Goal: Task Accomplishment & Management: Use online tool/utility

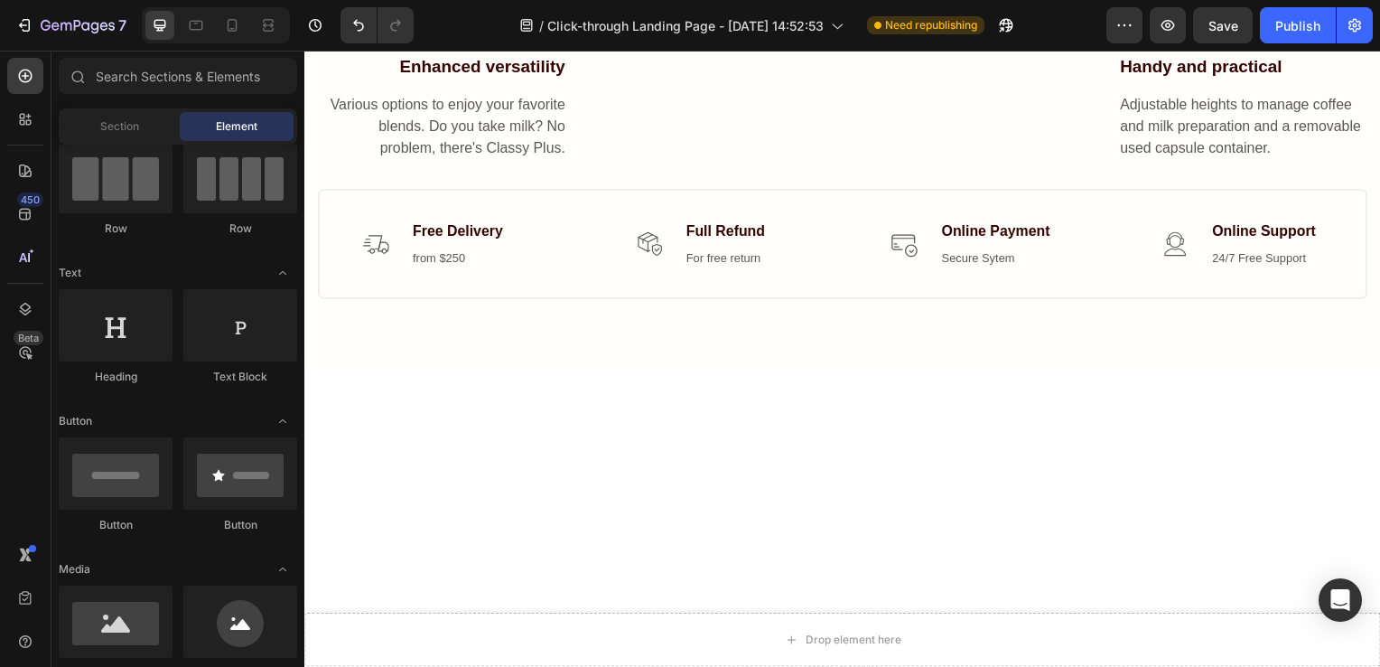
scroll to position [4281, 0]
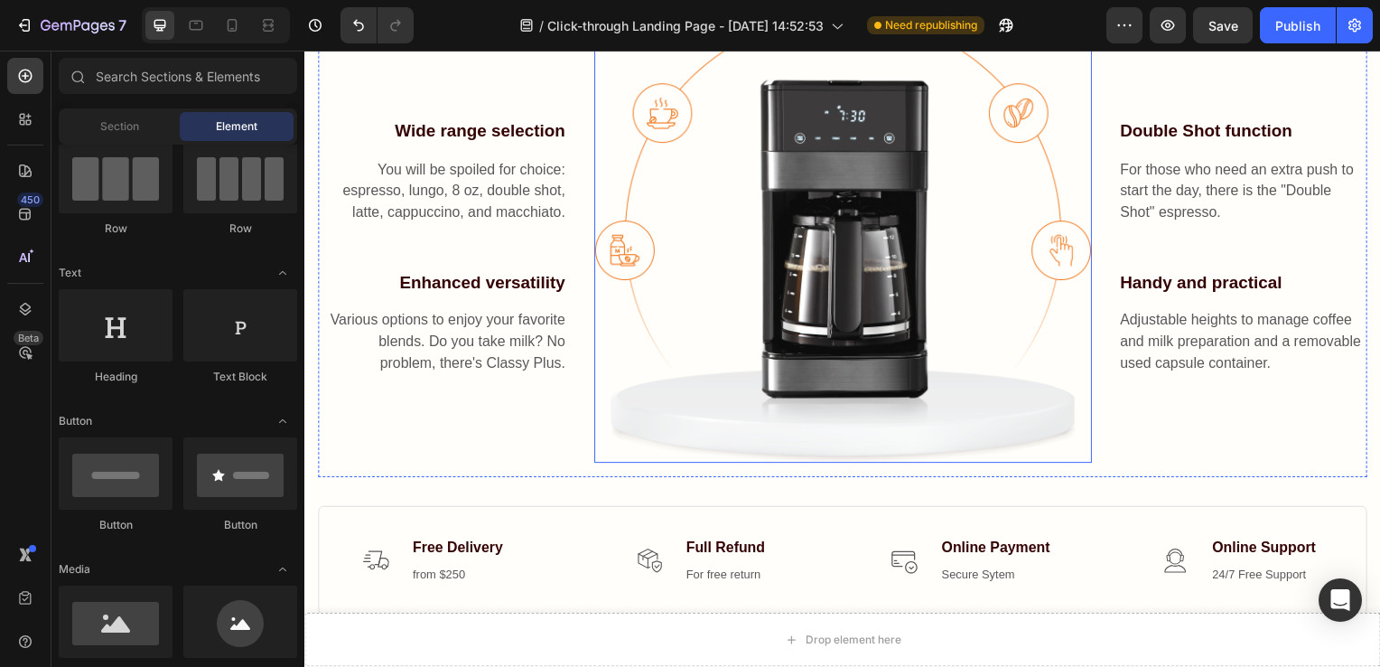
click at [663, 375] on img at bounding box center [846, 240] width 501 height 451
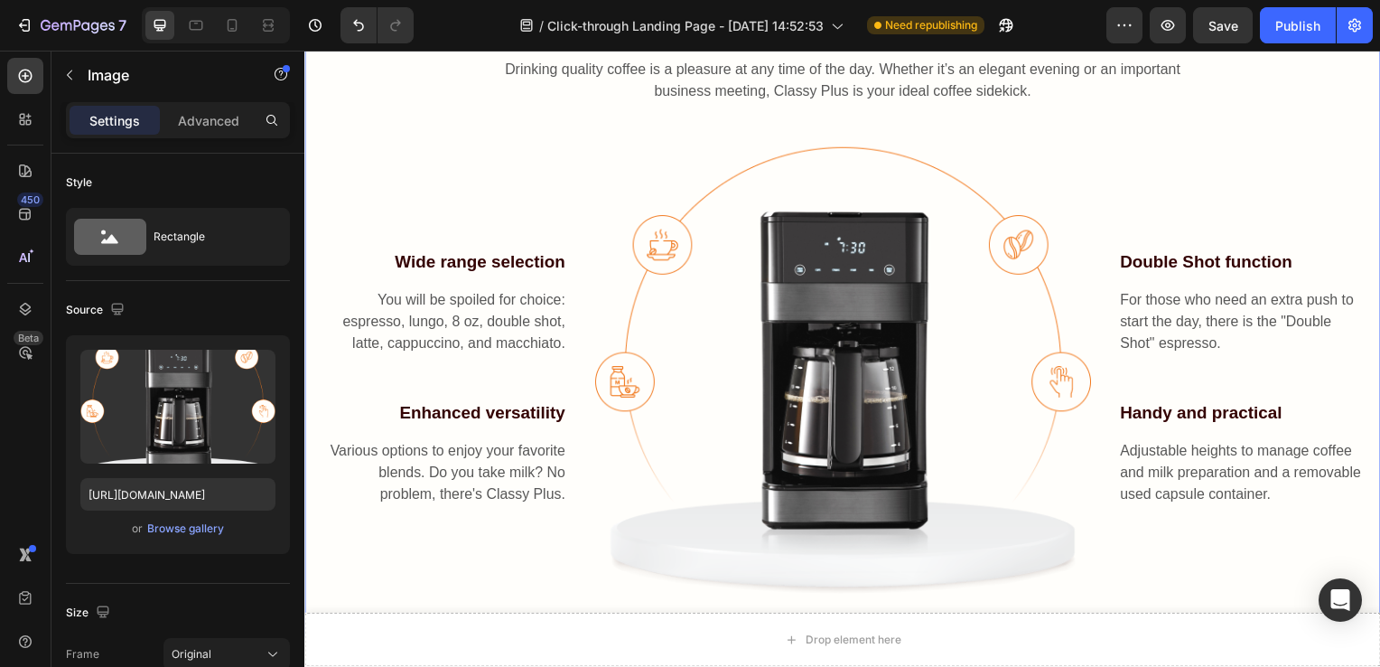
scroll to position [3801, 0]
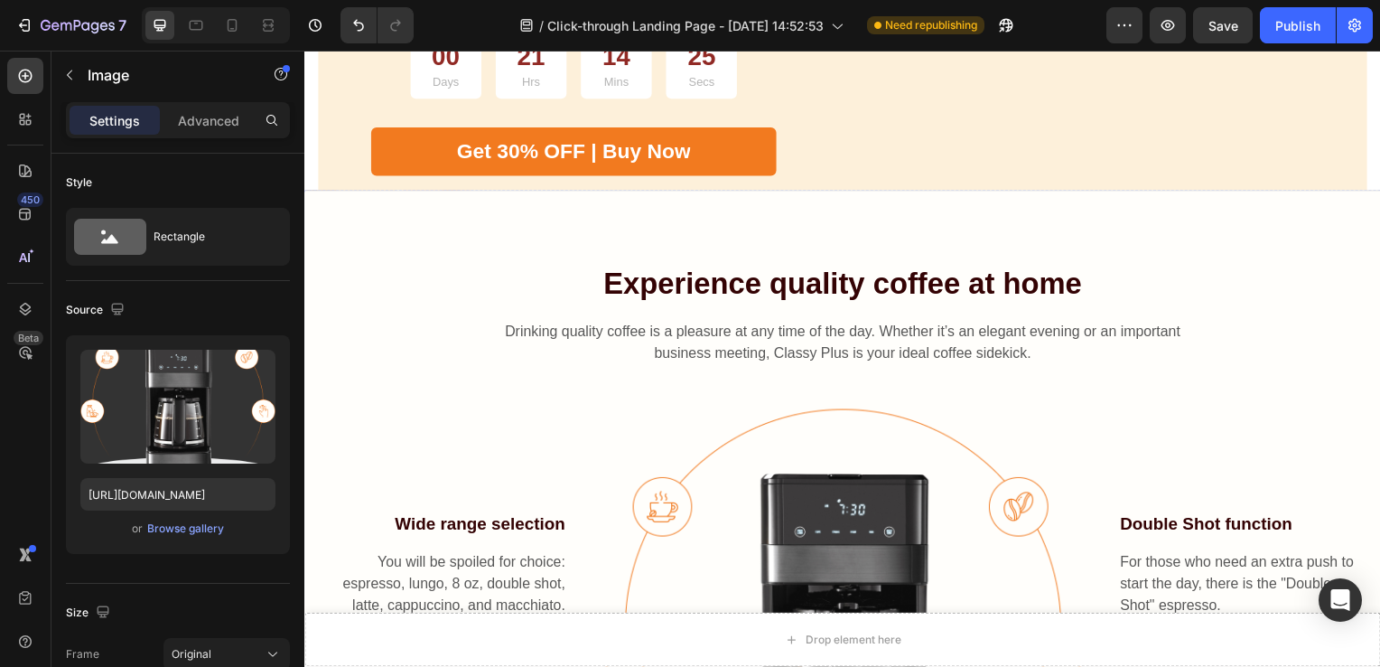
click at [1379, 192] on img at bounding box center [1388, 192] width 0 height 0
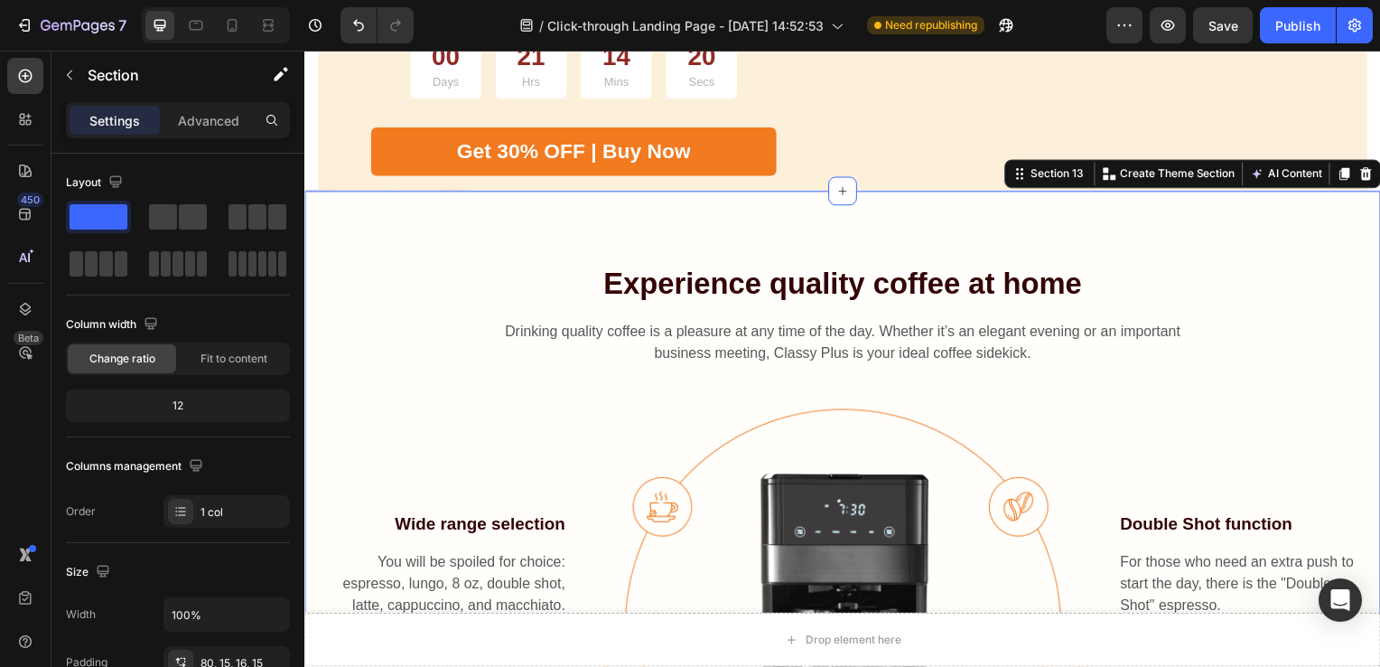
click at [834, 311] on div "Experience quality coffee at home Heading Drinking quality coffee is a pleasure…" at bounding box center [846, 549] width 1084 height 714
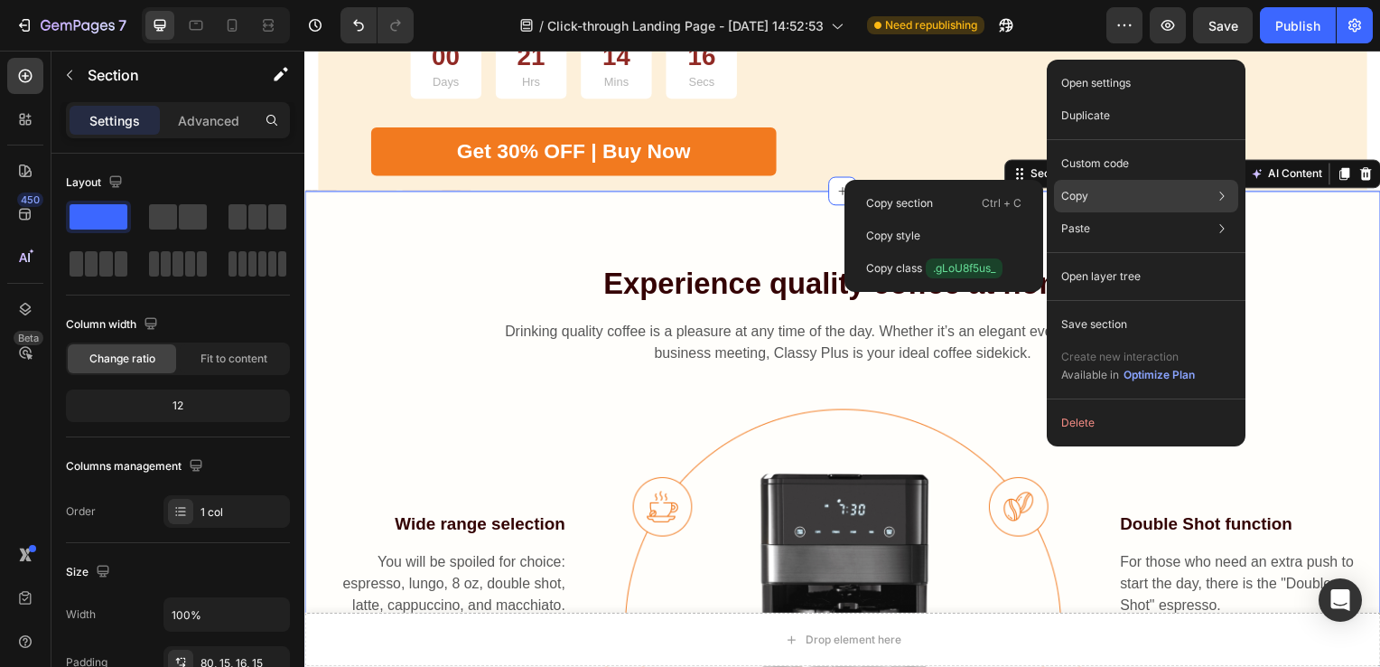
click at [1092, 187] on div "Copy Copy section Ctrl + C Copy style Copy class .gLoU8f5us_" at bounding box center [1146, 196] width 184 height 33
click at [900, 199] on p "Copy section" at bounding box center [899, 203] width 67 height 16
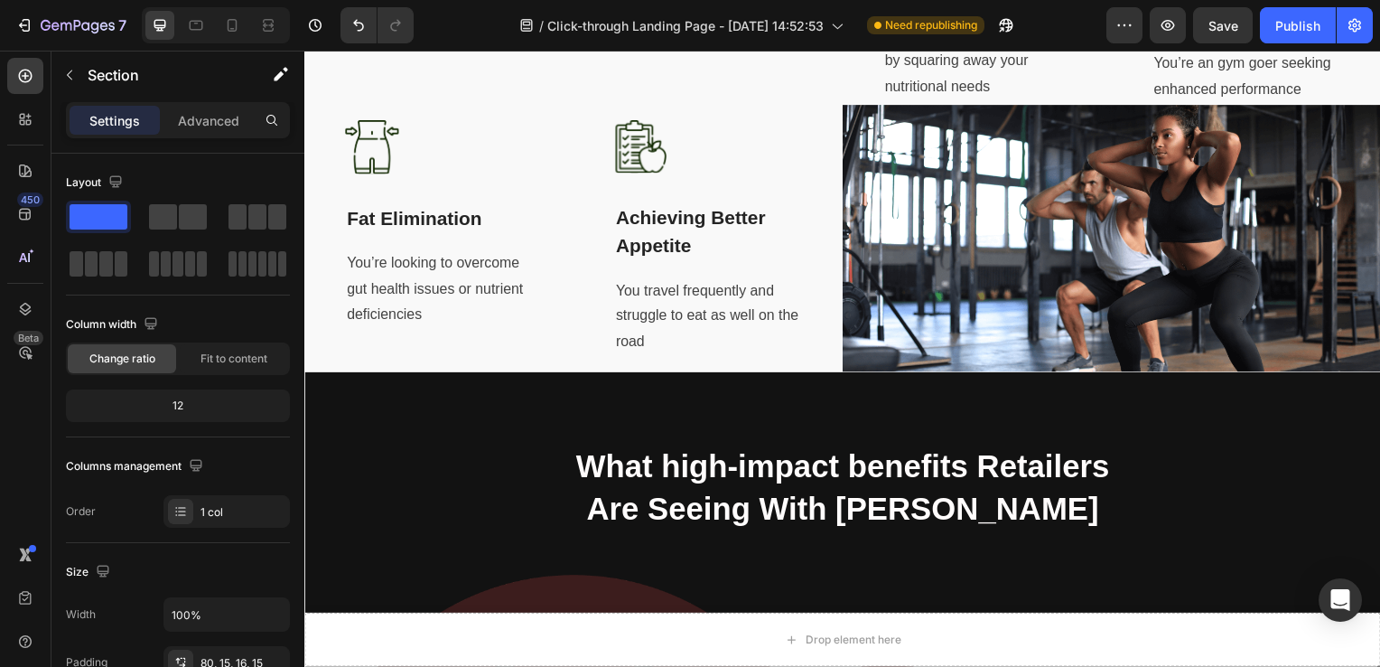
scroll to position [889, 0]
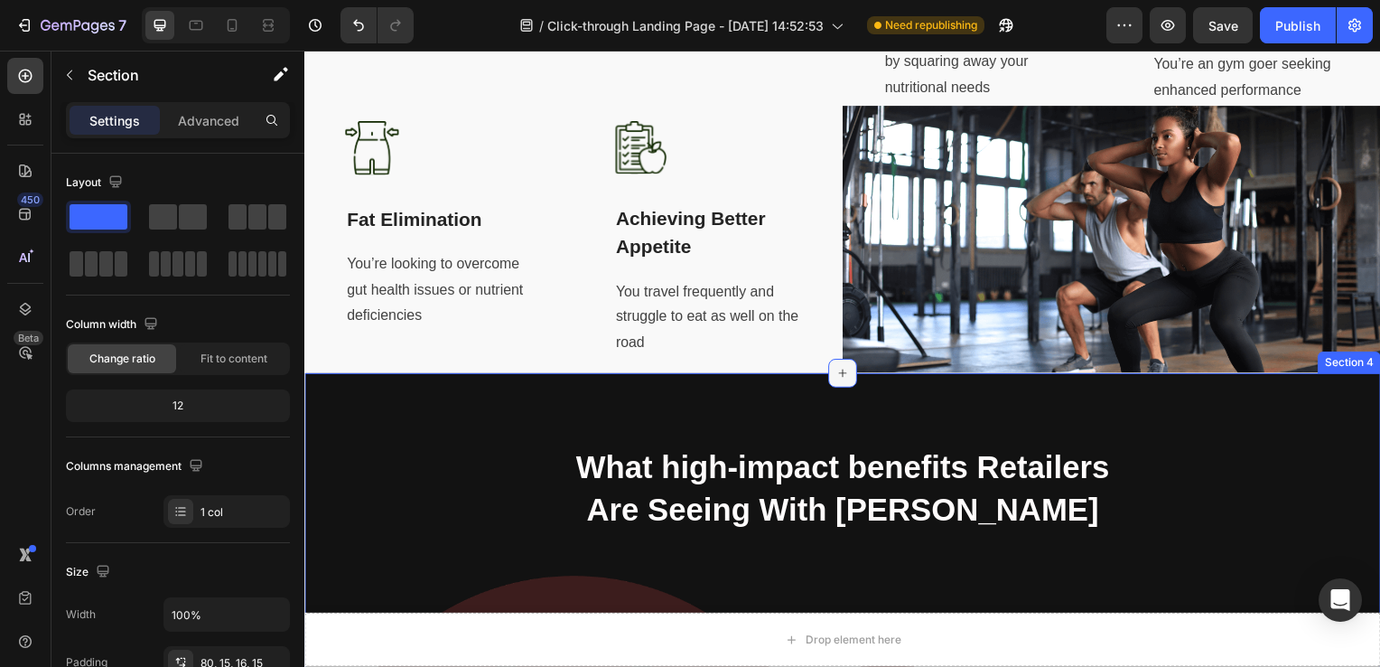
click at [842, 390] on div at bounding box center [846, 375] width 29 height 29
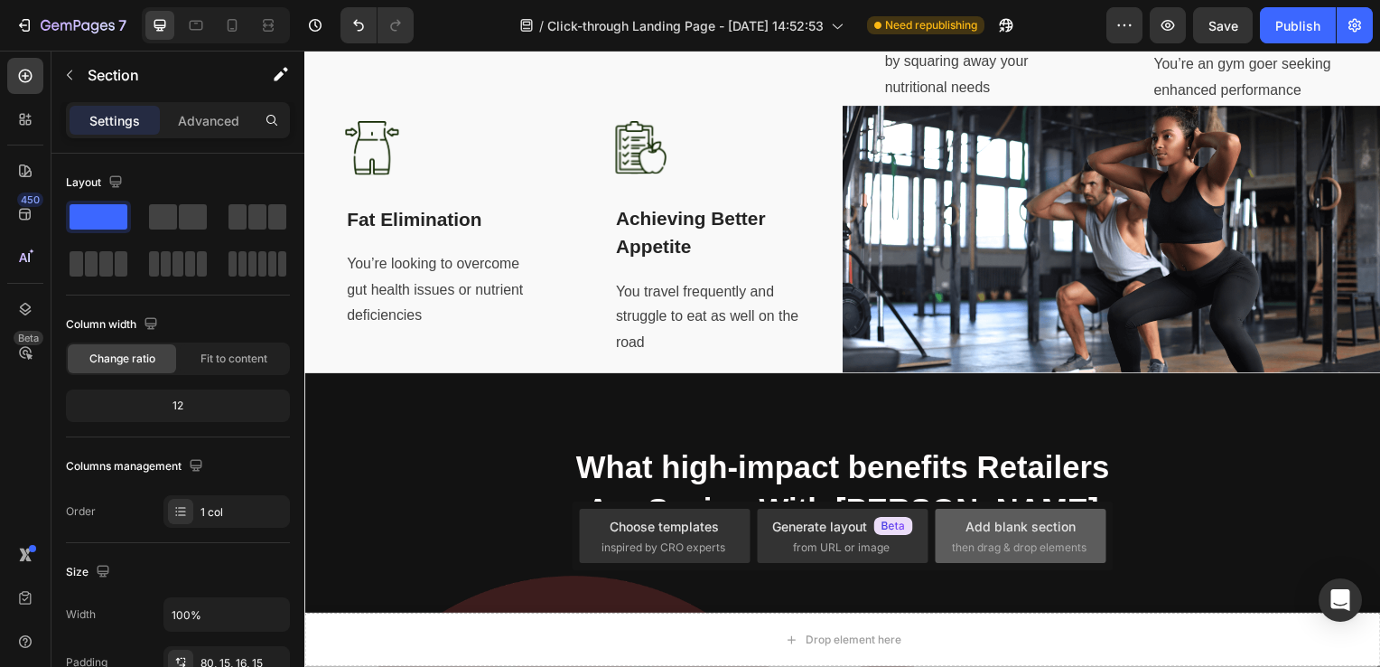
click at [1008, 535] on div "Add blank section" at bounding box center [1021, 526] width 110 height 19
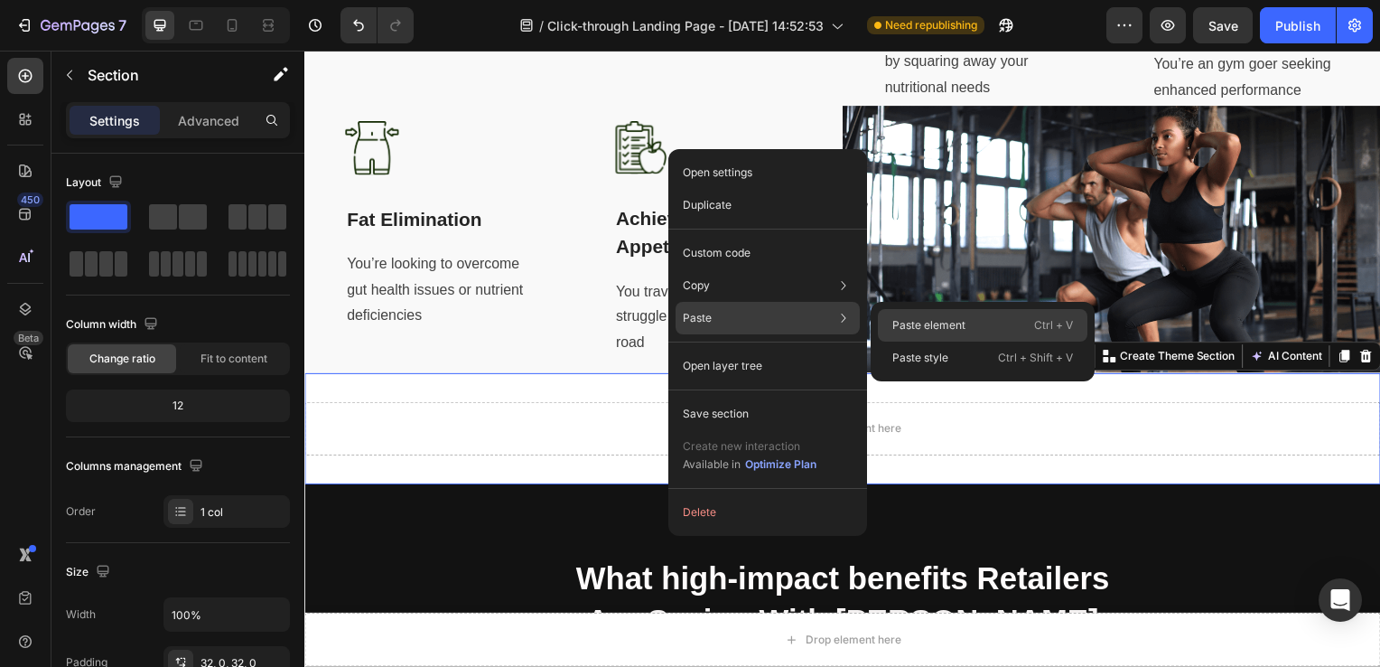
click at [900, 341] on div "Paste element Ctrl + V" at bounding box center [983, 357] width 210 height 33
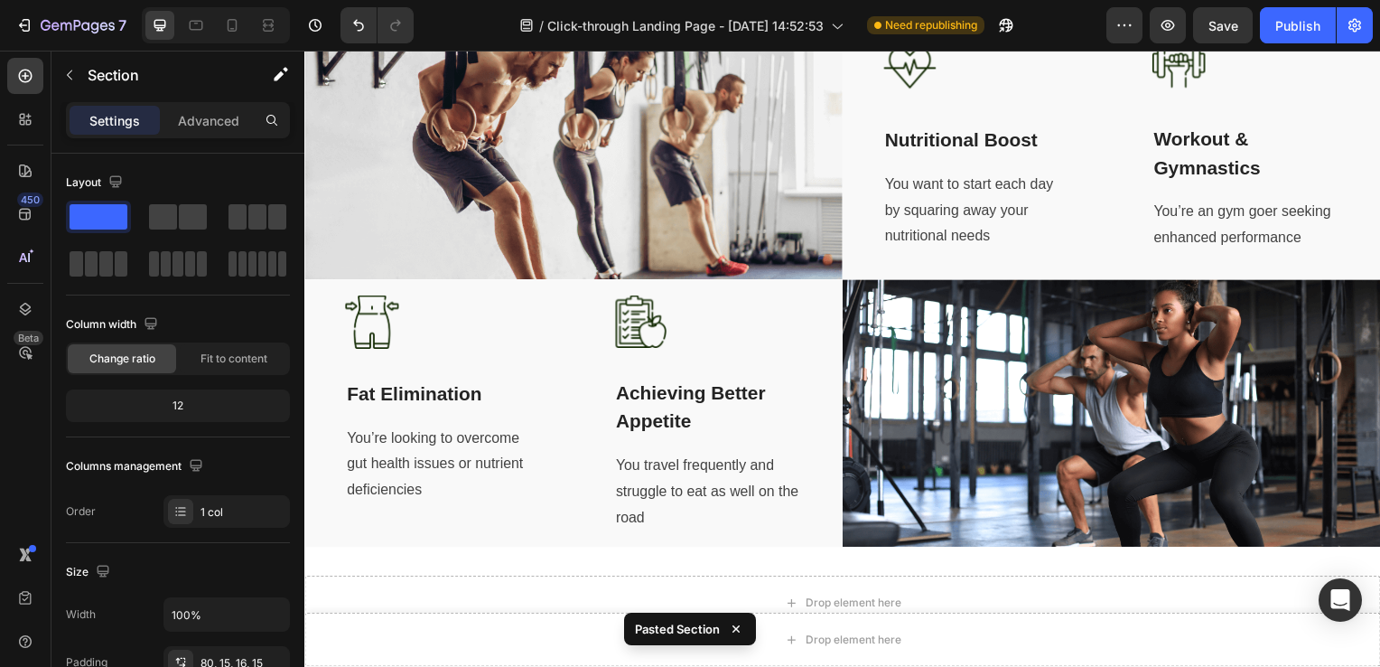
scroll to position [1201, 0]
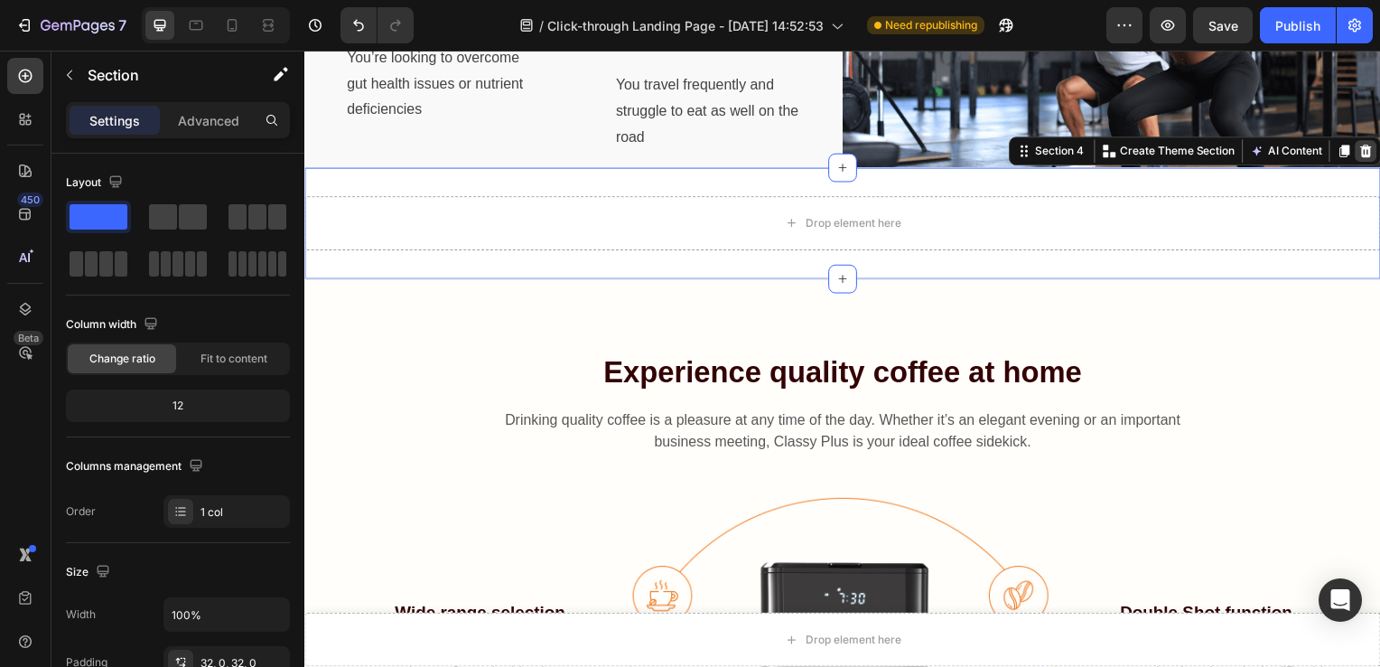
click at [1368, 153] on icon at bounding box center [1374, 151] width 12 height 13
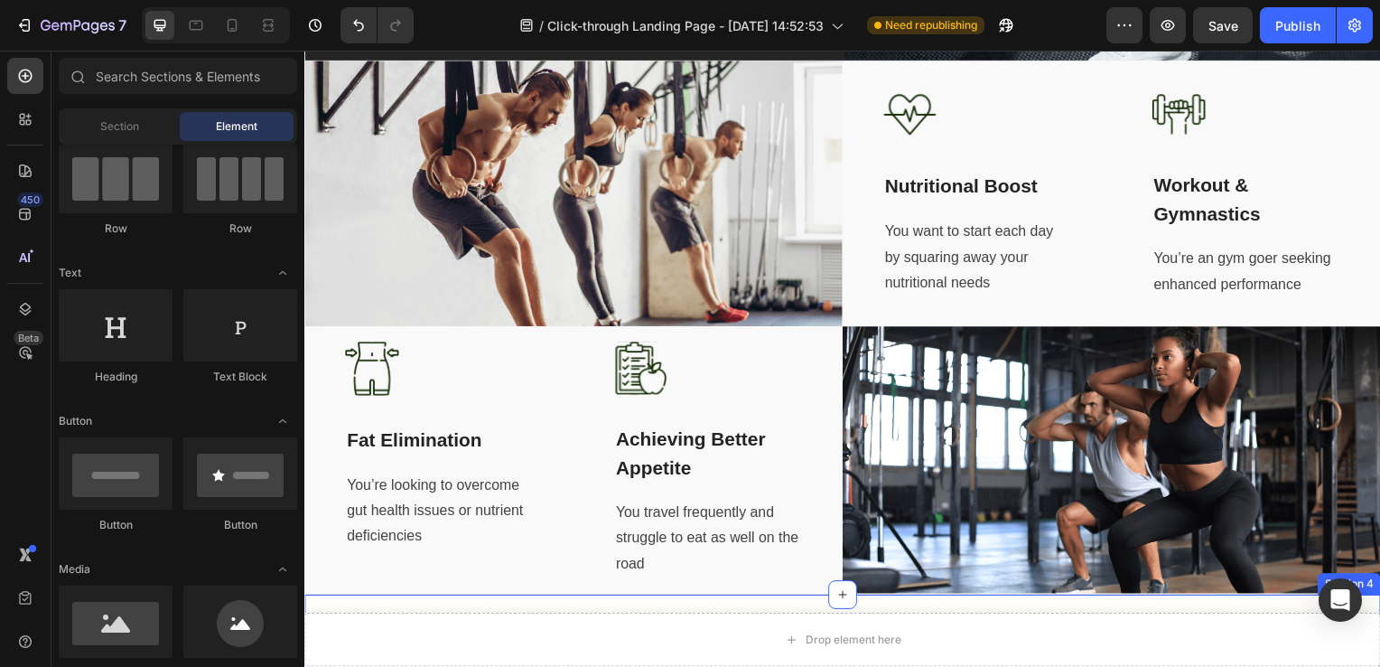
scroll to position [772, 0]
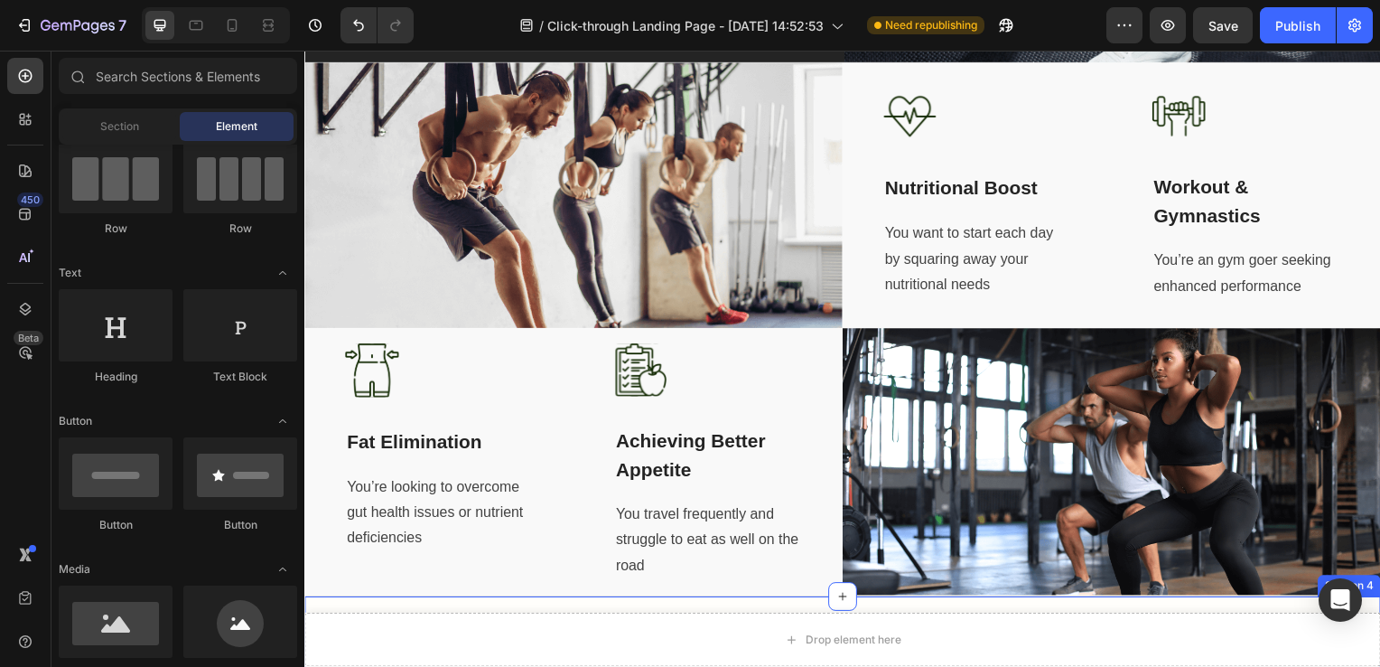
drag, startPoint x: 1263, startPoint y: 301, endPoint x: 1141, endPoint y: 44, distance: 284.1
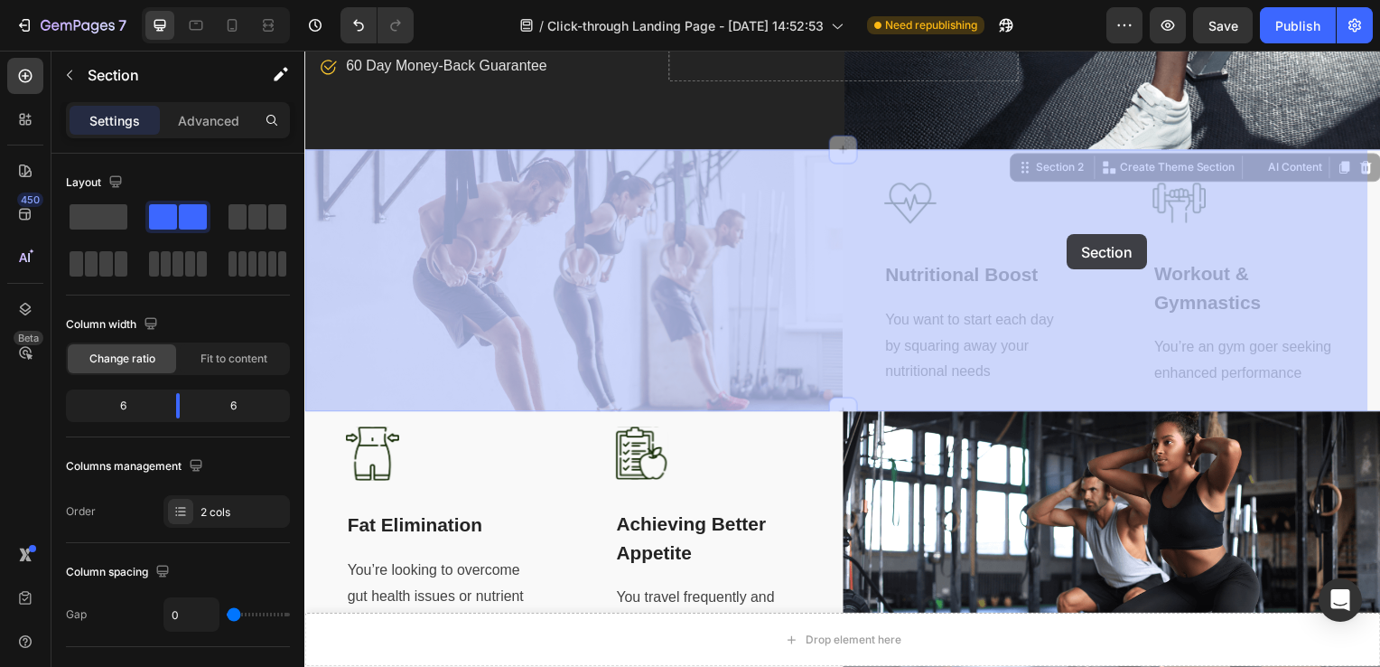
scroll to position [648, 0]
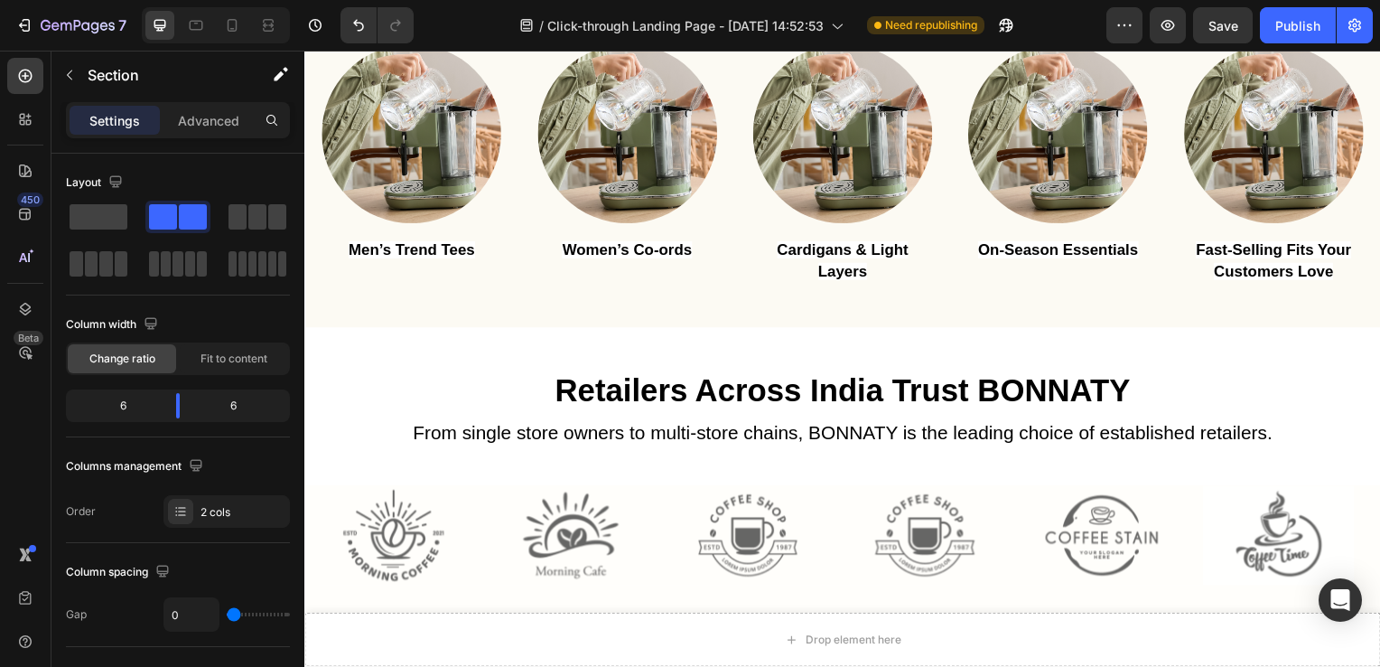
scroll to position [3009, 0]
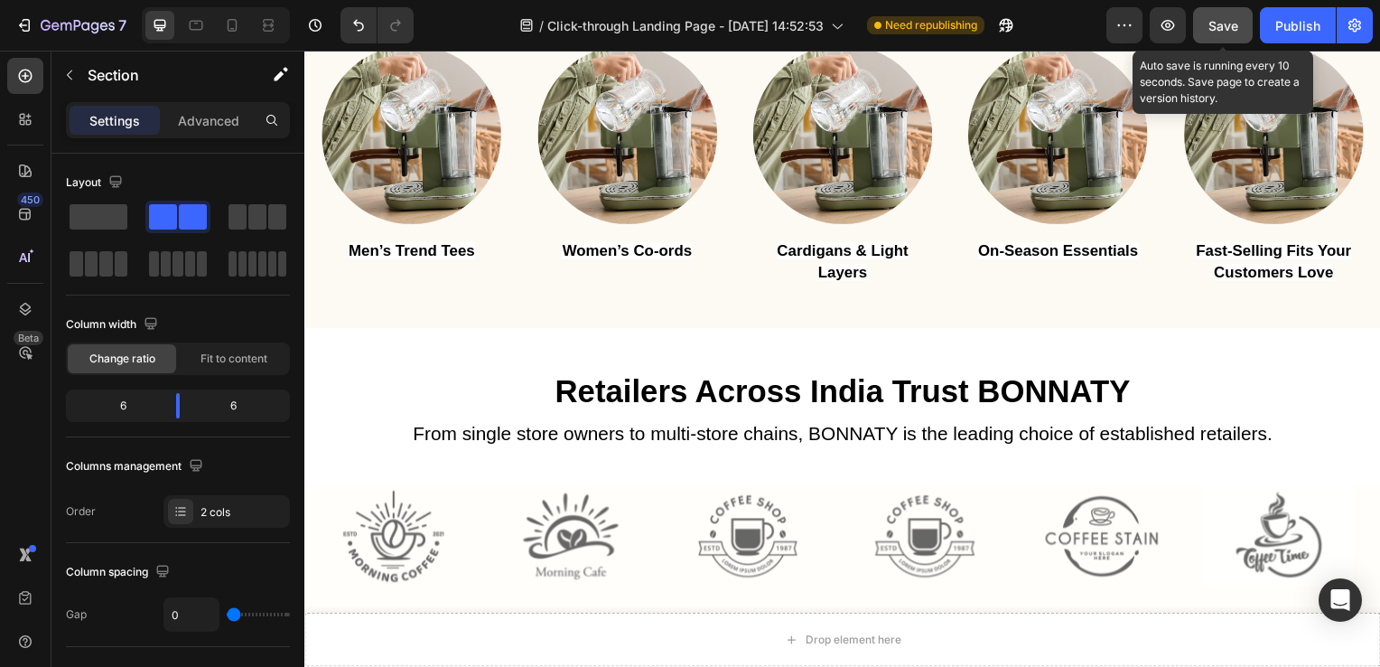
click at [1220, 21] on span "Save" at bounding box center [1224, 25] width 30 height 15
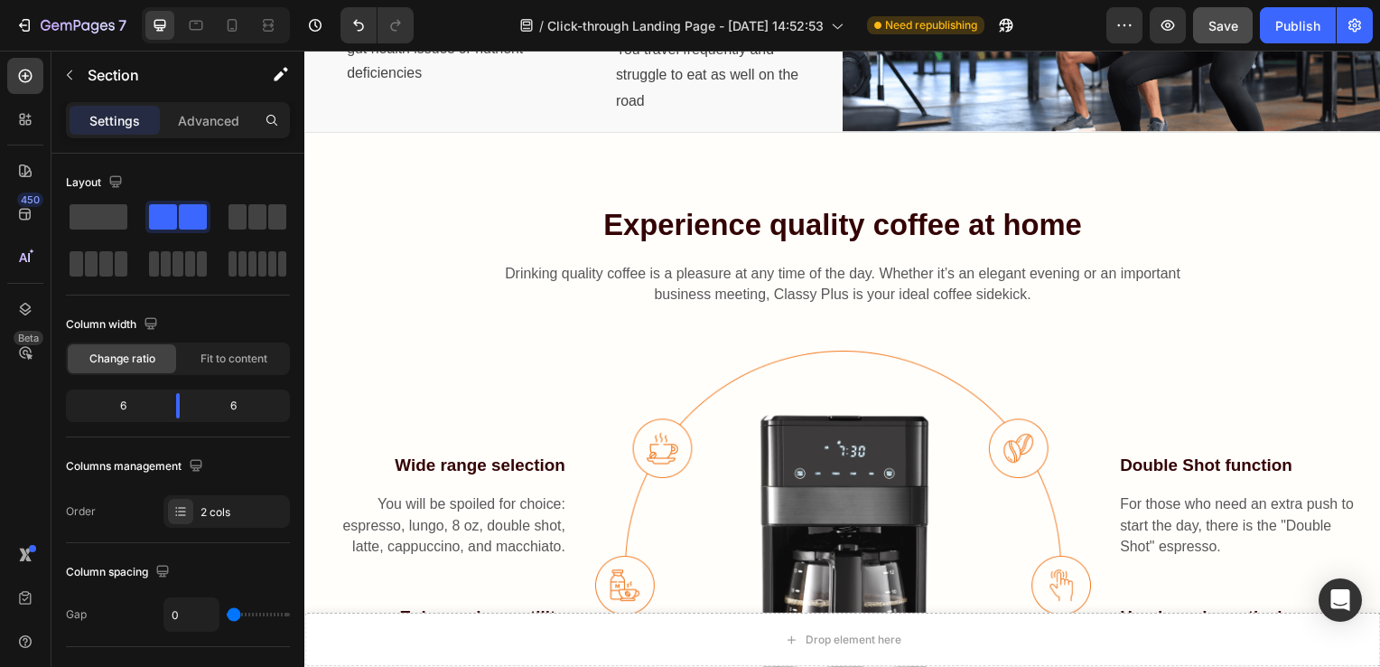
scroll to position [1159, 0]
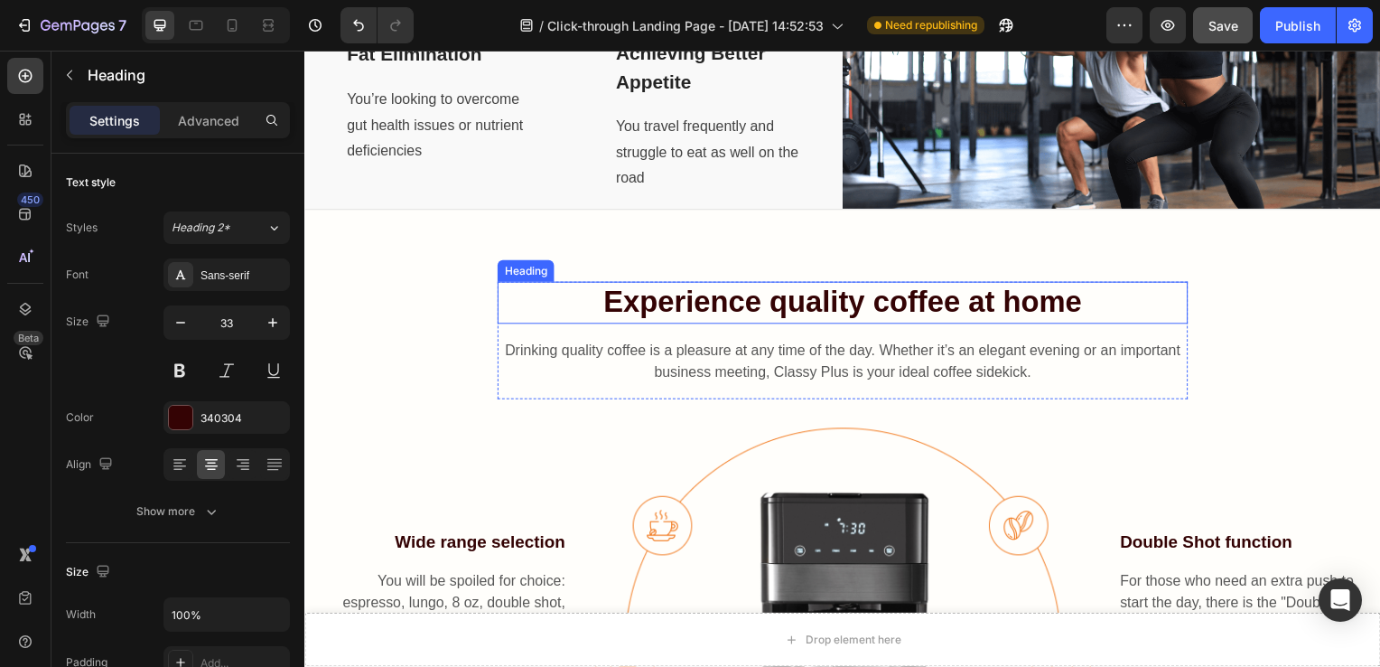
click at [938, 305] on p "Experience quality coffee at home" at bounding box center [846, 304] width 692 height 39
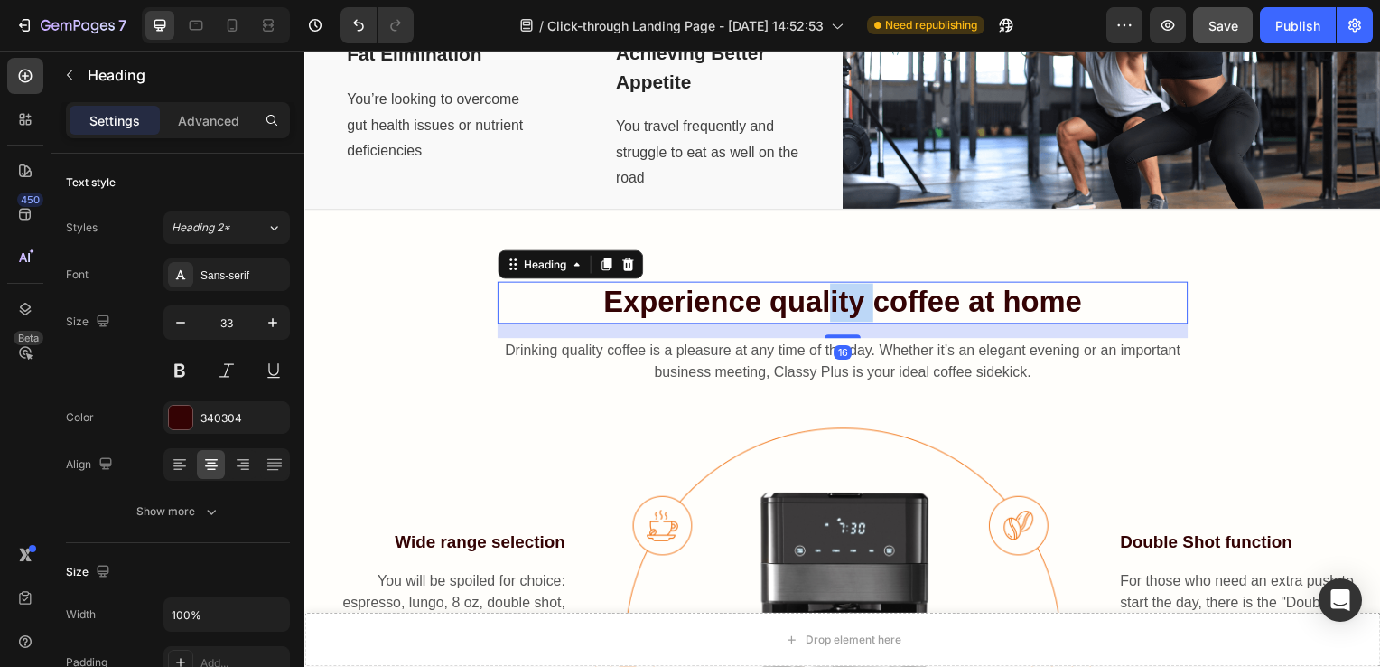
click at [866, 293] on p "Experience quality coffee at home" at bounding box center [846, 304] width 692 height 39
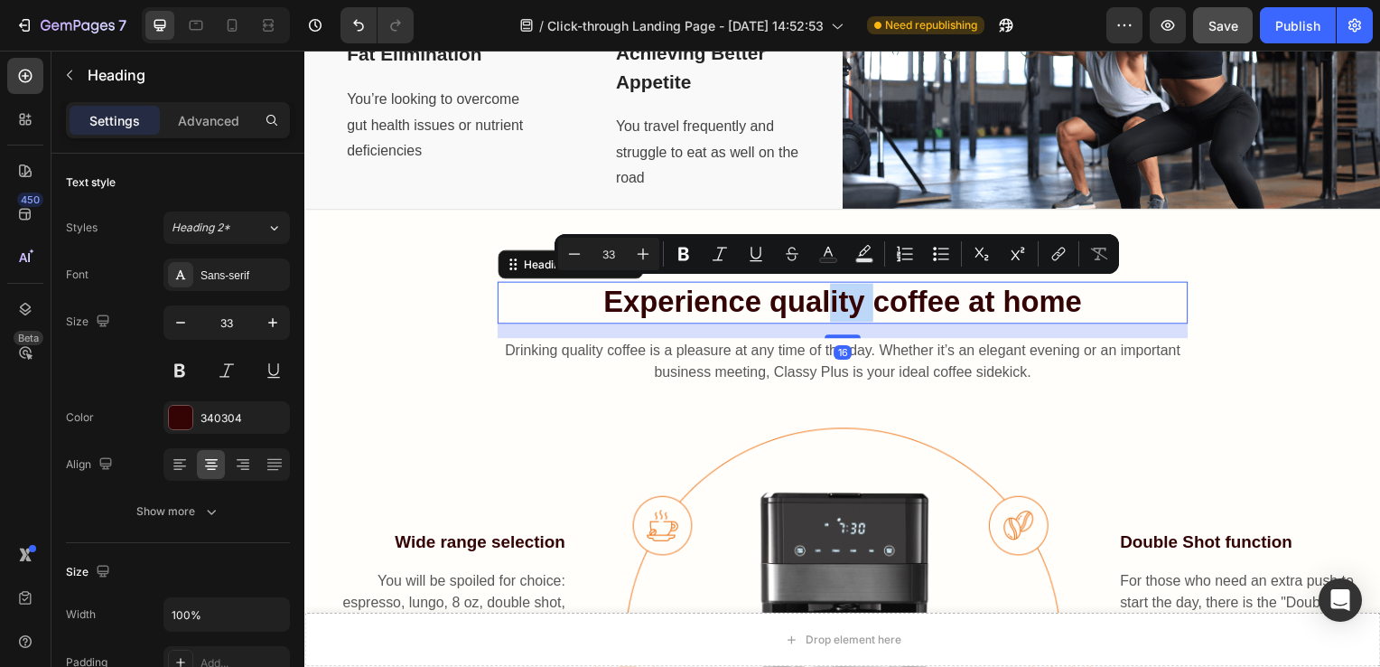
click at [866, 293] on p "Experience quality coffee at home" at bounding box center [846, 304] width 692 height 39
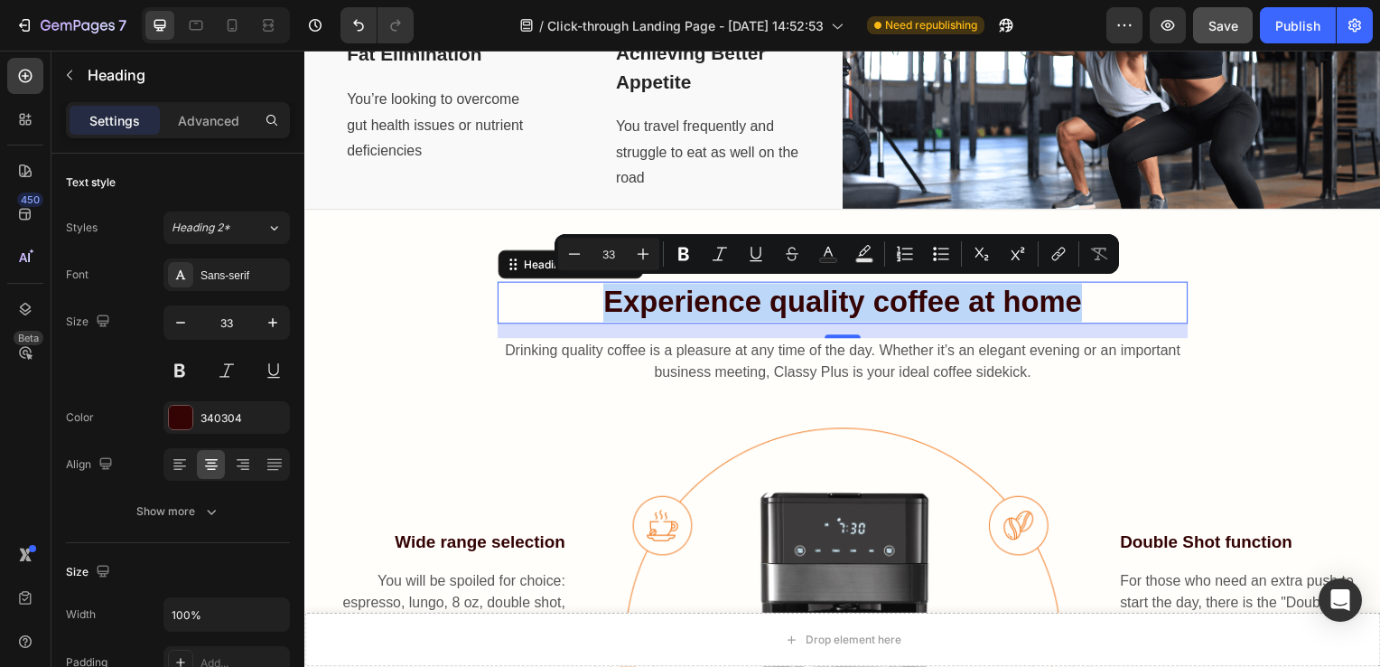
type input "16"
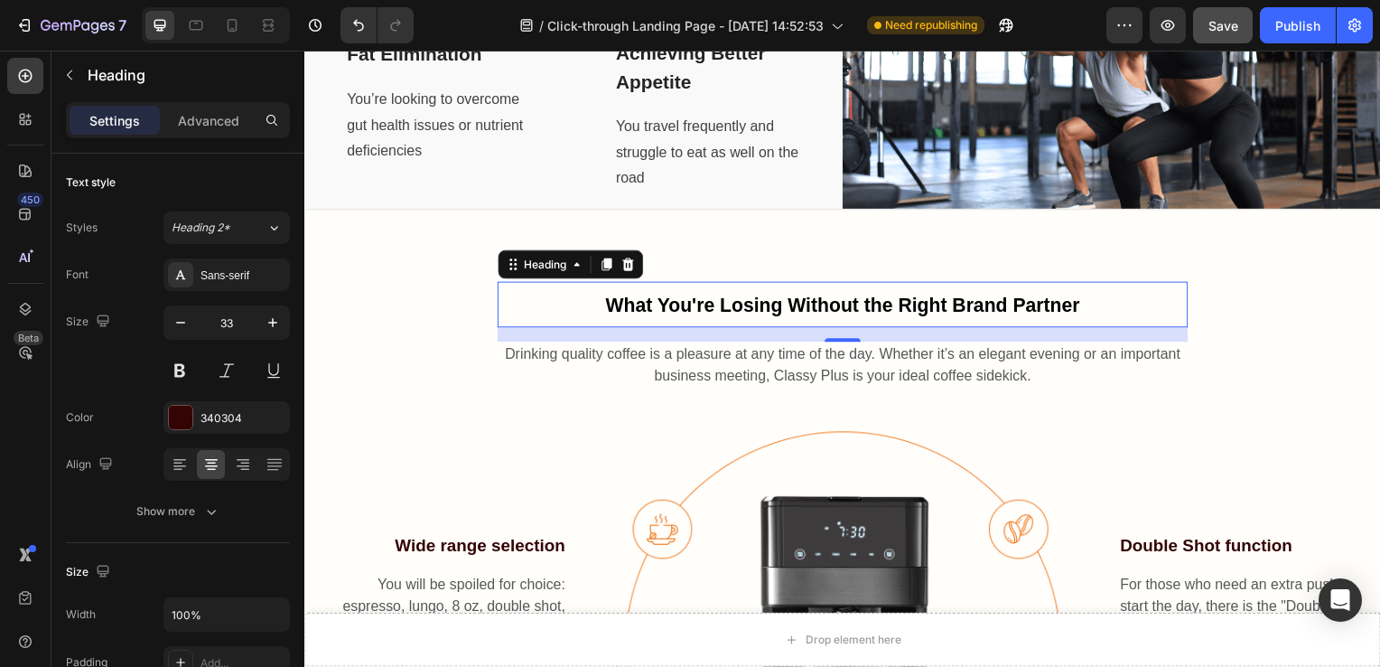
click at [678, 285] on p "What You're Losing Without the Right Brand Partner" at bounding box center [846, 306] width 692 height 42
click at [687, 309] on span "What You're Losing Without the Right Brand Partner" at bounding box center [847, 308] width 478 height 22
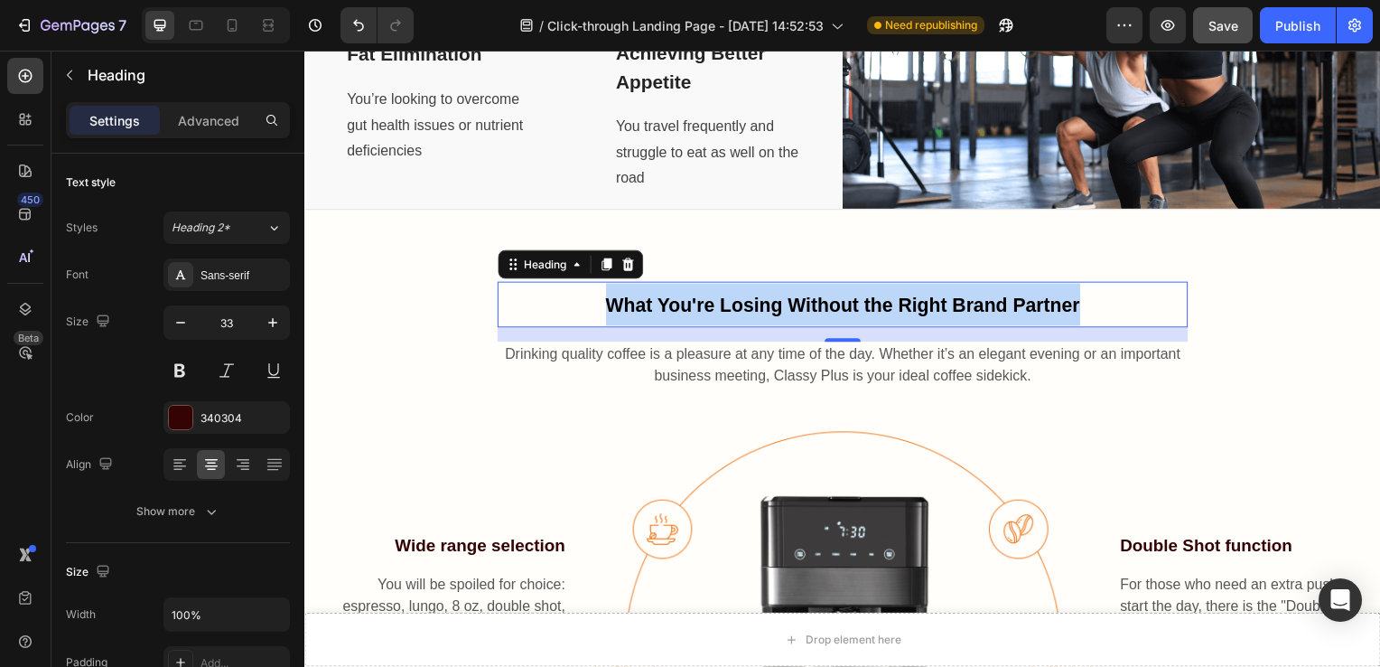
click at [687, 309] on span "What You're Losing Without the Right Brand Partner" at bounding box center [847, 308] width 478 height 22
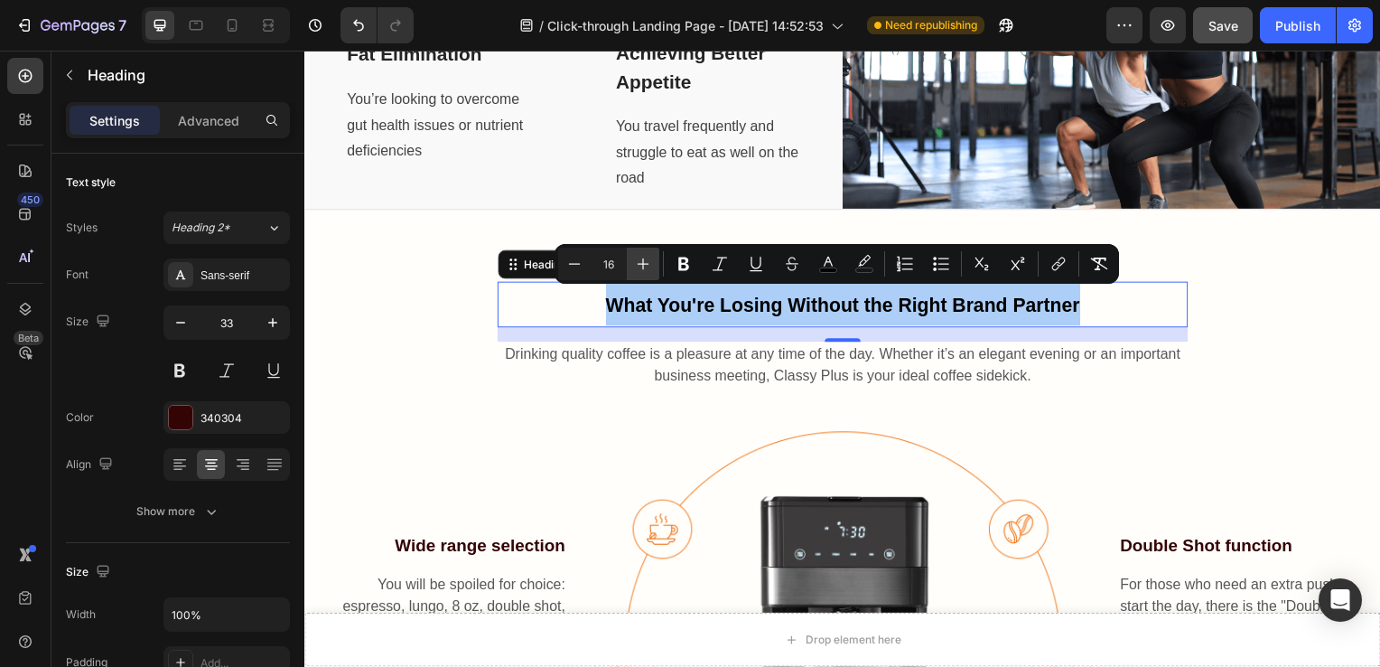
click at [640, 267] on icon "Editor contextual toolbar" at bounding box center [643, 264] width 18 height 18
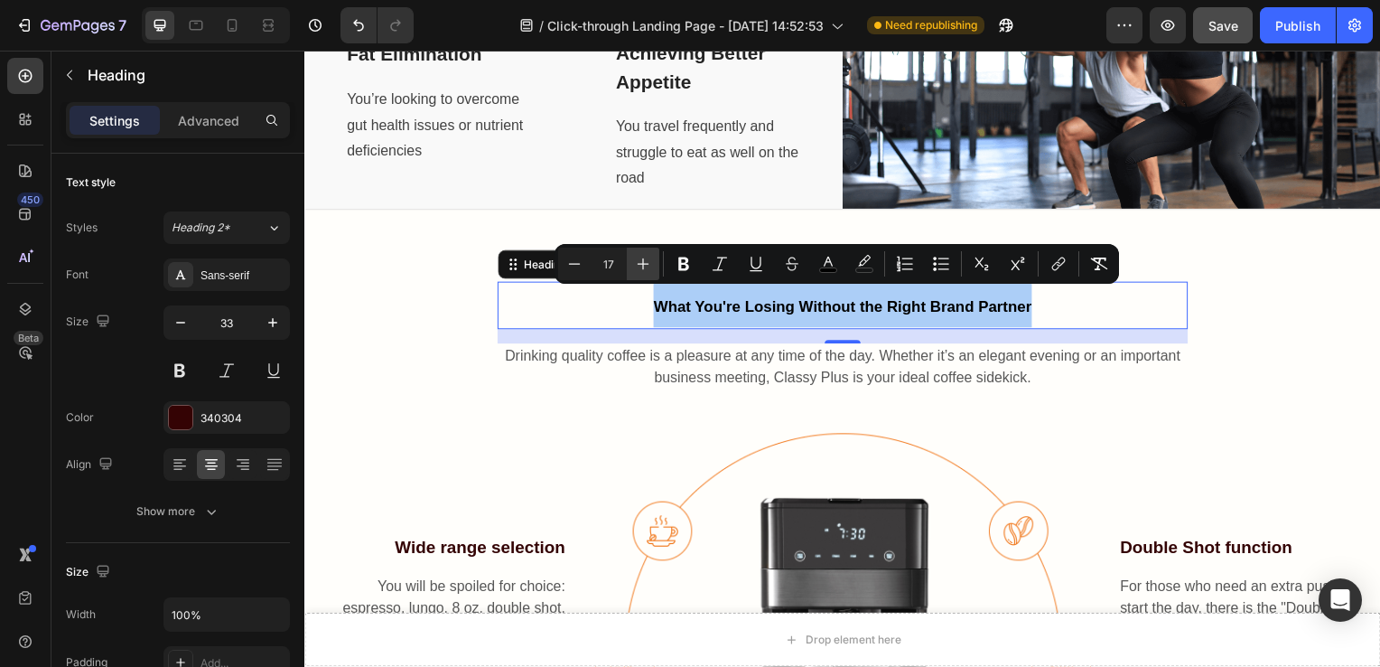
click at [640, 267] on icon "Editor contextual toolbar" at bounding box center [643, 264] width 18 height 18
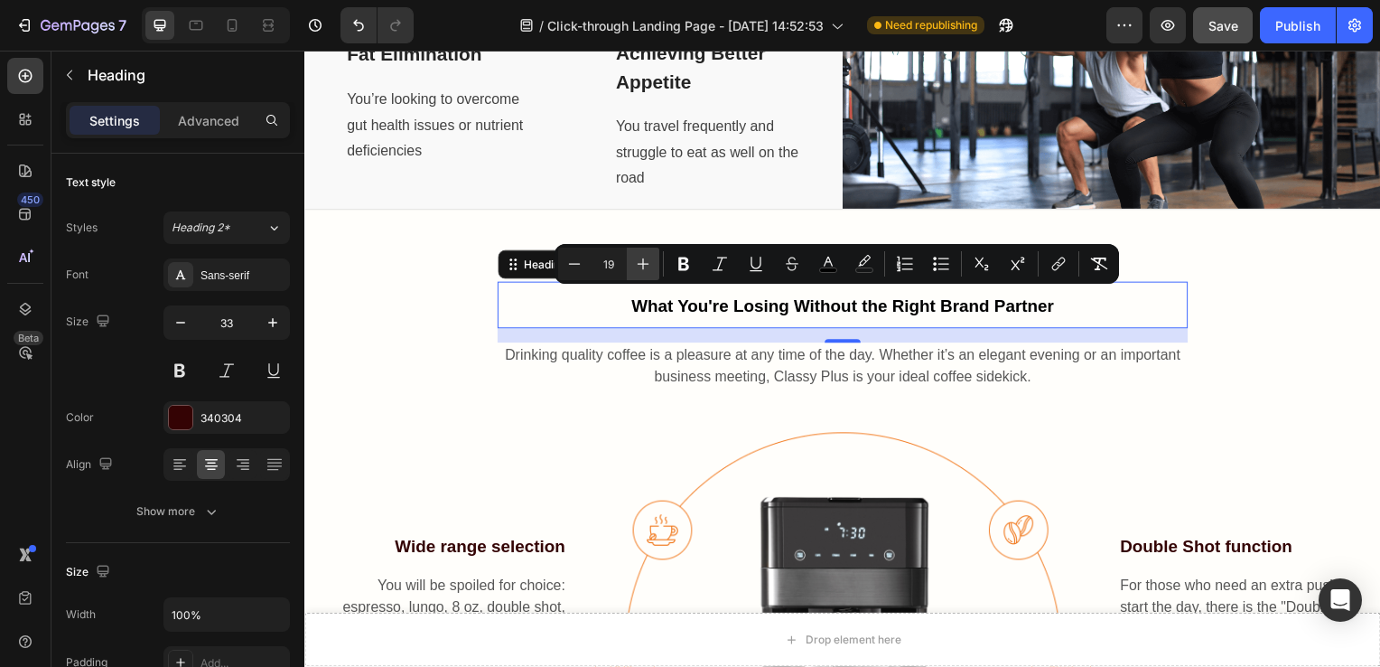
click at [640, 267] on icon "Editor contextual toolbar" at bounding box center [643, 264] width 18 height 18
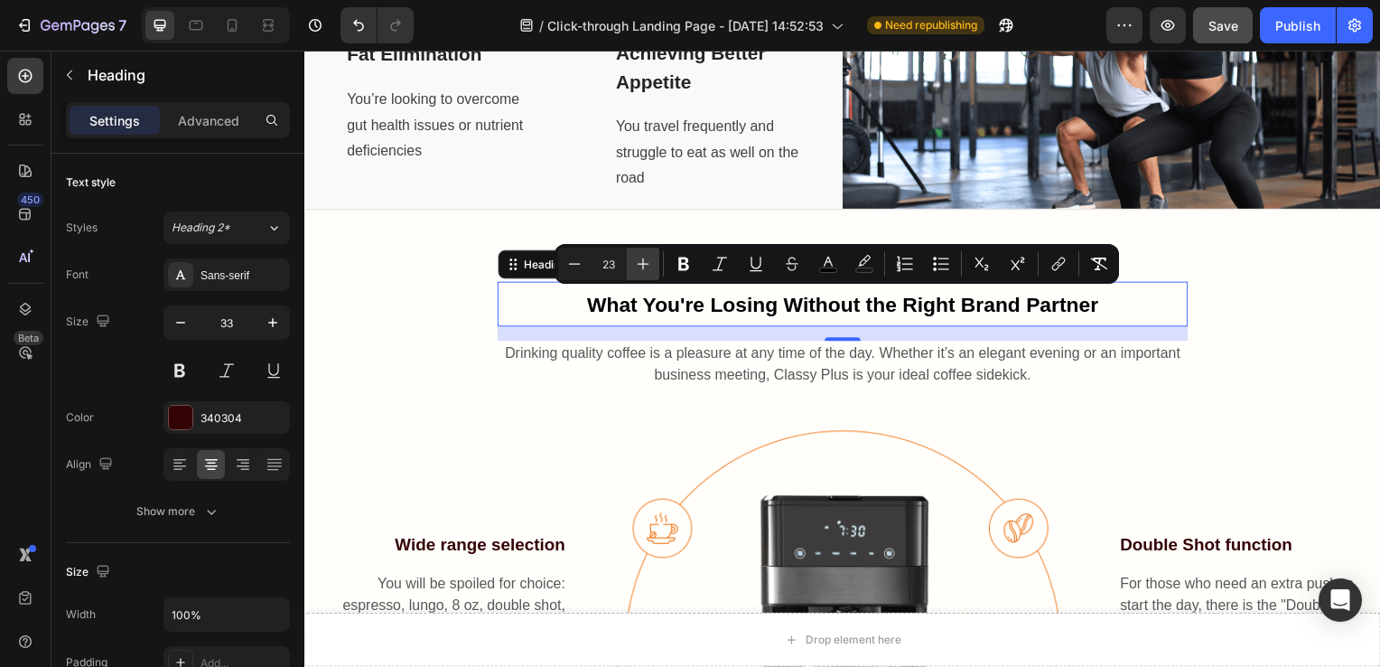
click at [640, 267] on icon "Editor contextual toolbar" at bounding box center [643, 264] width 18 height 18
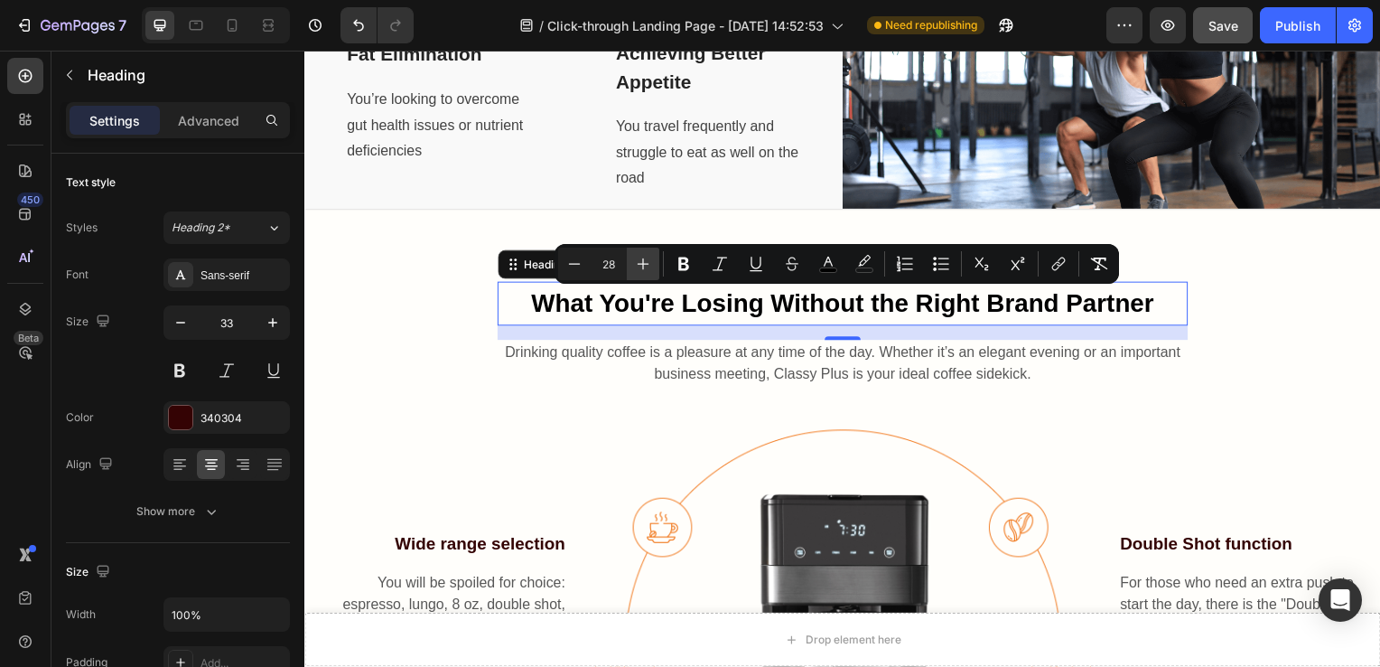
click at [640, 267] on icon "Editor contextual toolbar" at bounding box center [643, 264] width 18 height 18
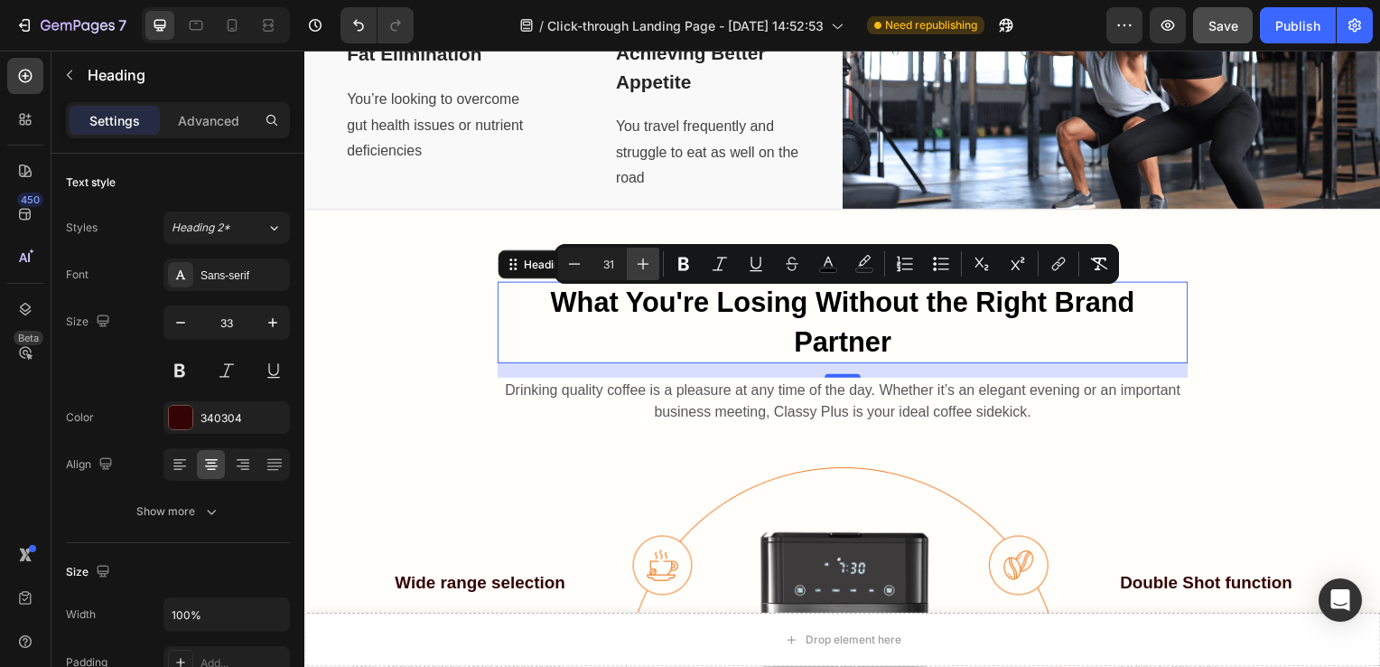
click at [640, 267] on icon "Editor contextual toolbar" at bounding box center [643, 264] width 18 height 18
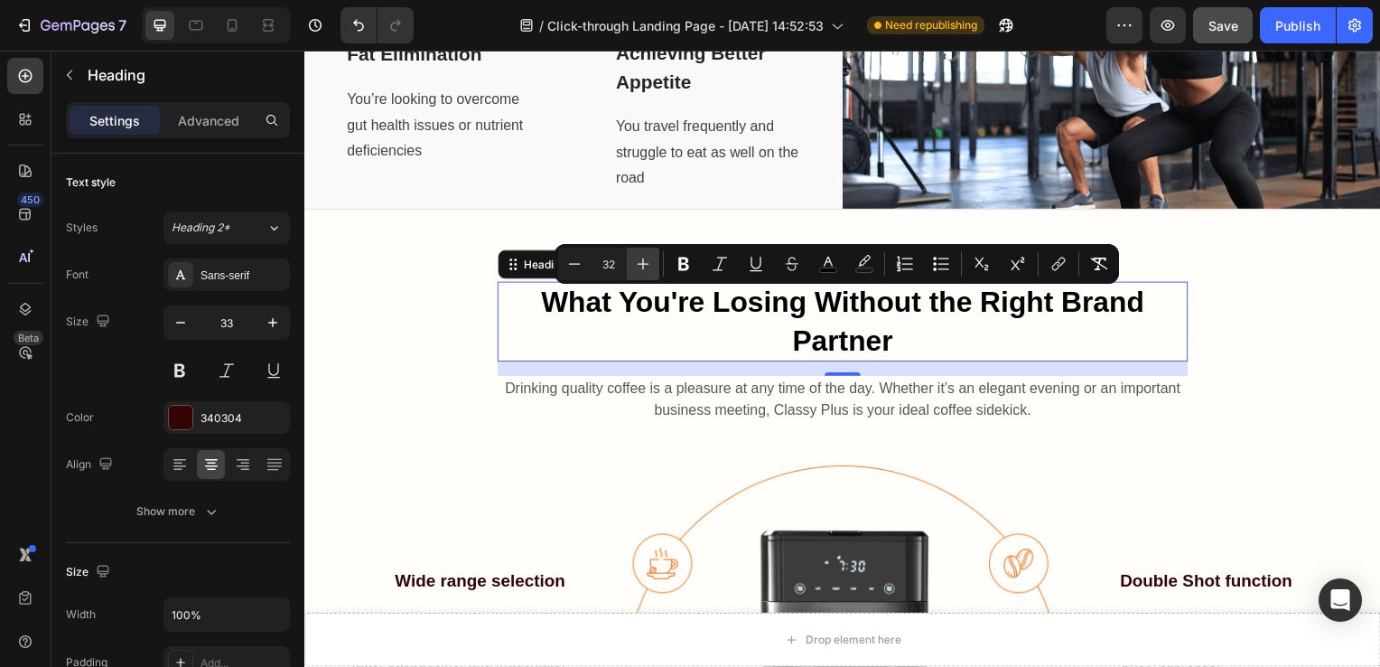
click at [640, 267] on icon "Editor contextual toolbar" at bounding box center [643, 264] width 18 height 18
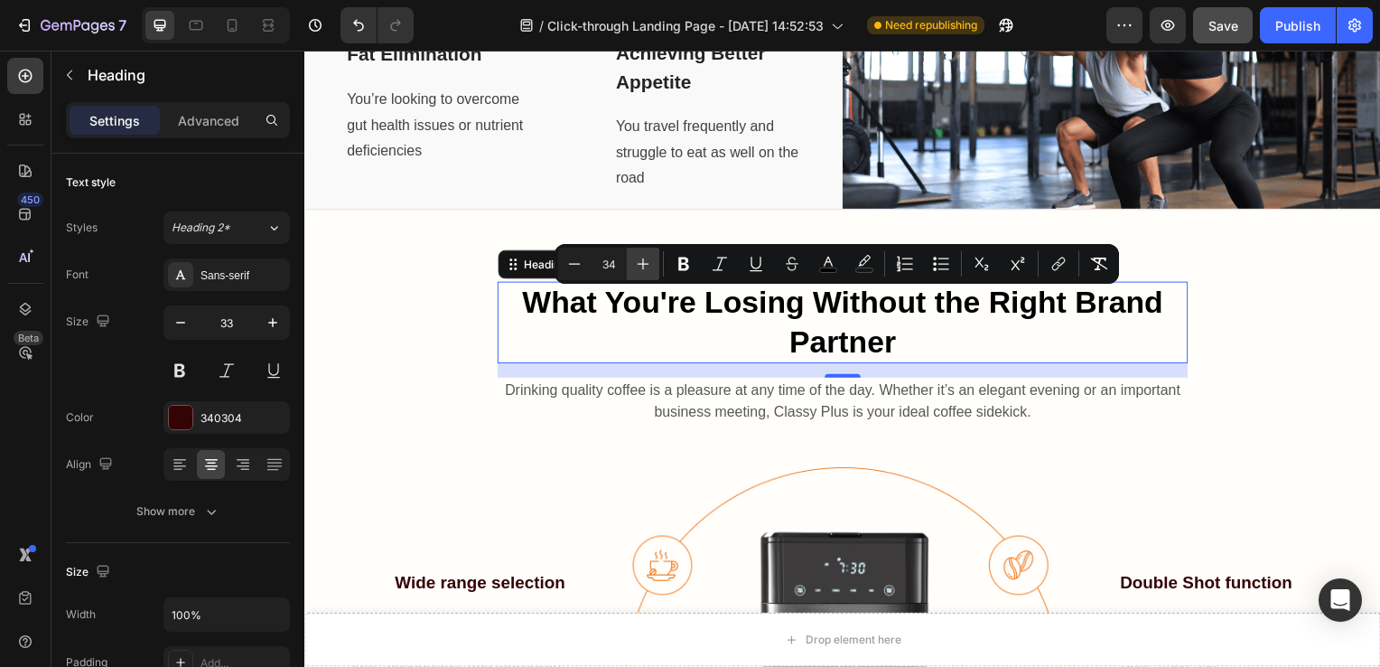
click at [640, 267] on icon "Editor contextual toolbar" at bounding box center [643, 264] width 18 height 18
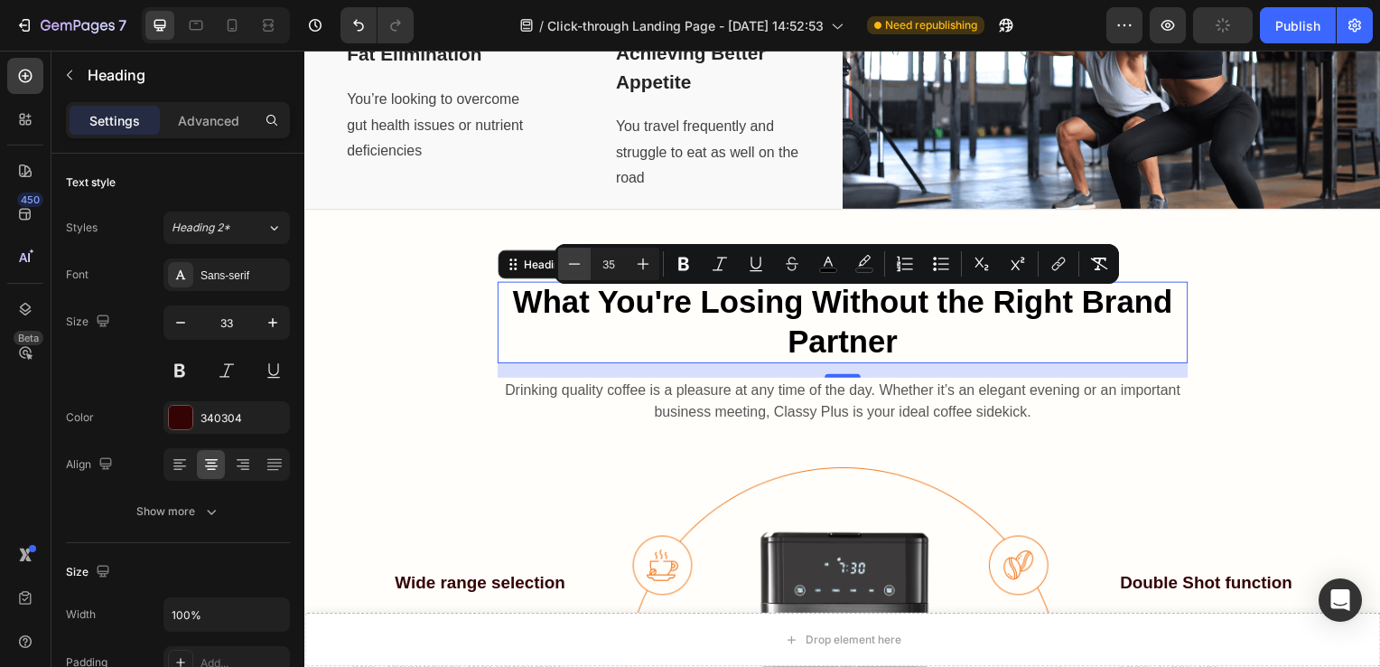
click at [582, 266] on icon "Editor contextual toolbar" at bounding box center [575, 264] width 18 height 18
type input "34"
click at [500, 324] on p "What You're Losing Without the Right Brand Partner" at bounding box center [846, 324] width 692 height 79
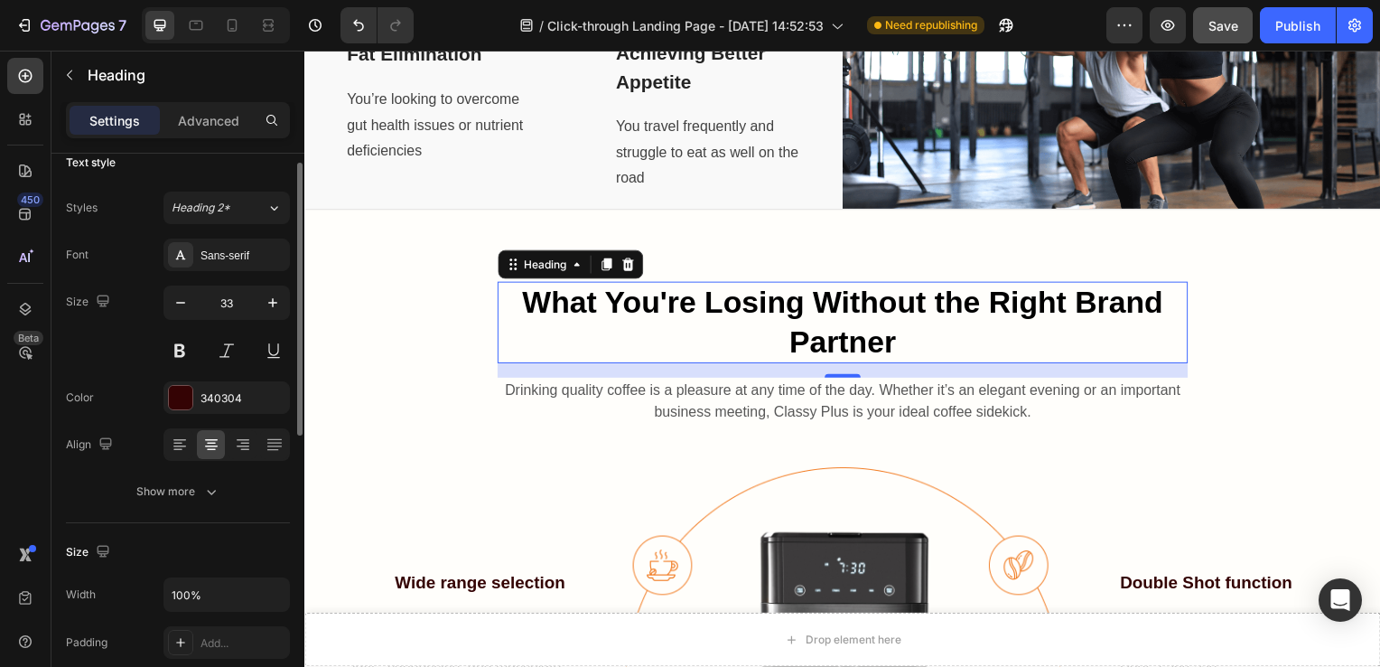
scroll to position [21, 0]
click at [196, 493] on div "Show more" at bounding box center [178, 490] width 84 height 18
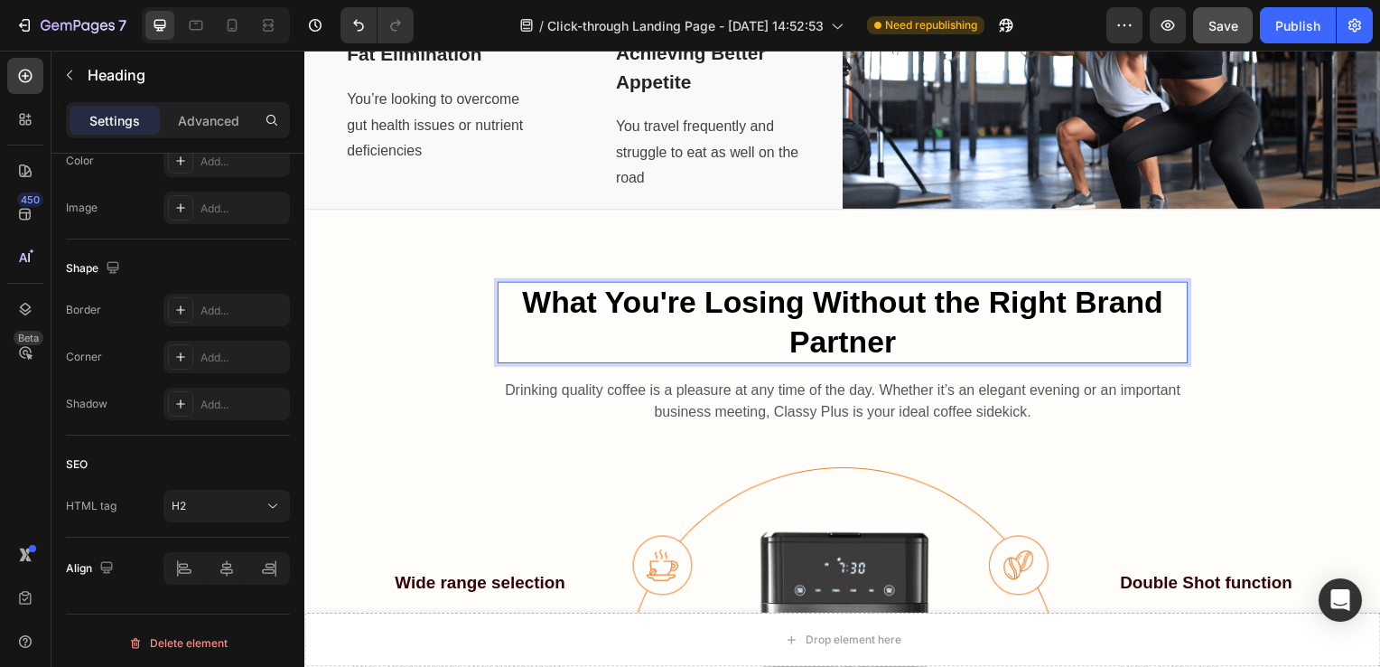
scroll to position [0, 0]
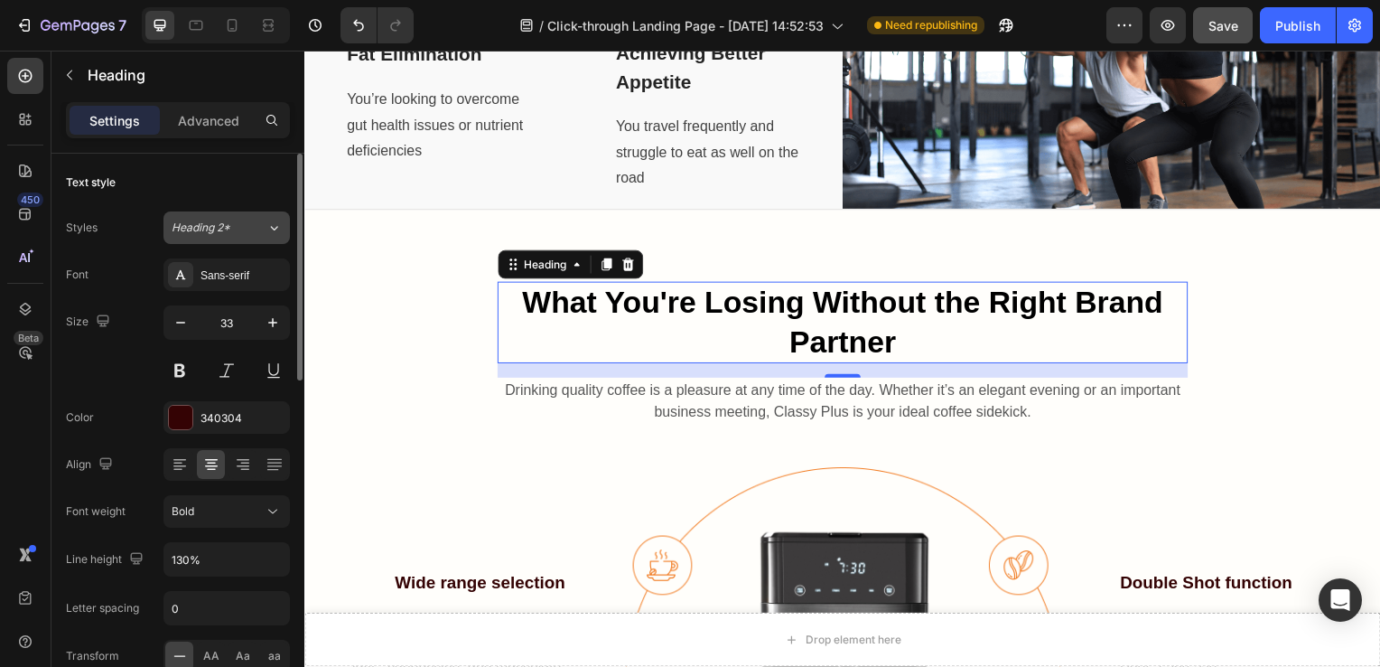
click at [266, 226] on icon at bounding box center [273, 228] width 15 height 18
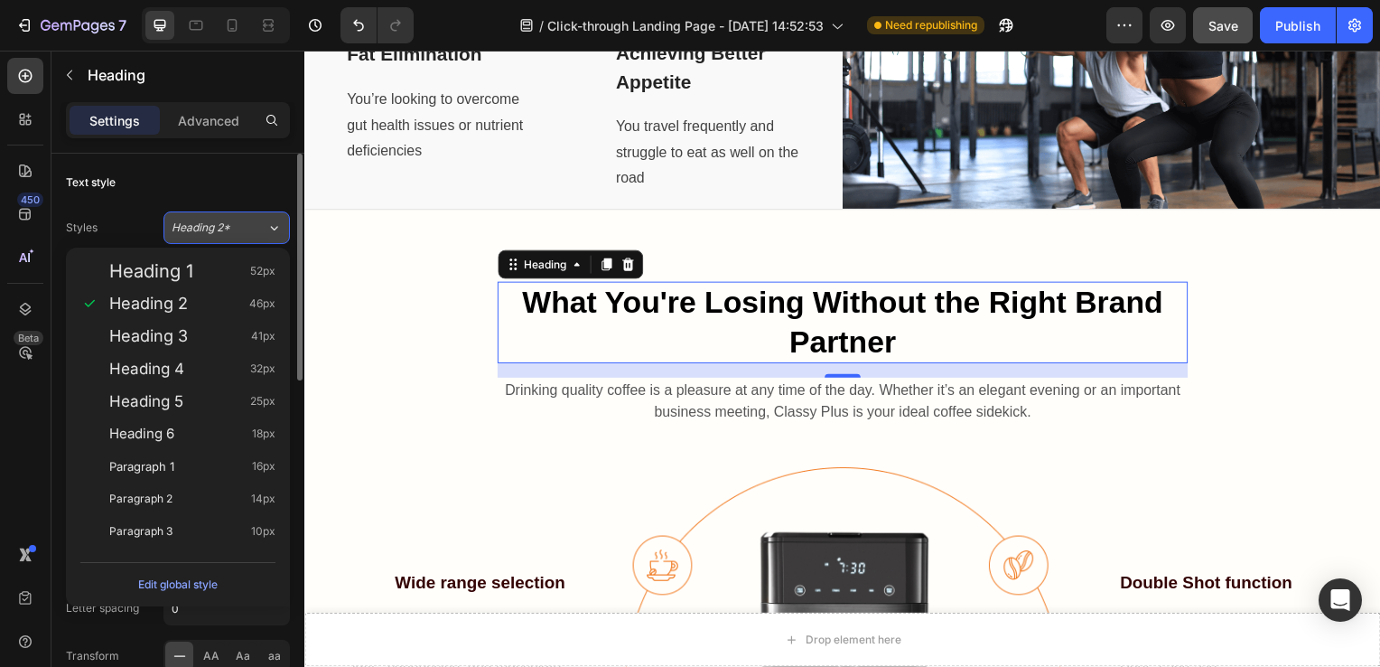
click at [266, 226] on icon at bounding box center [273, 228] width 15 height 18
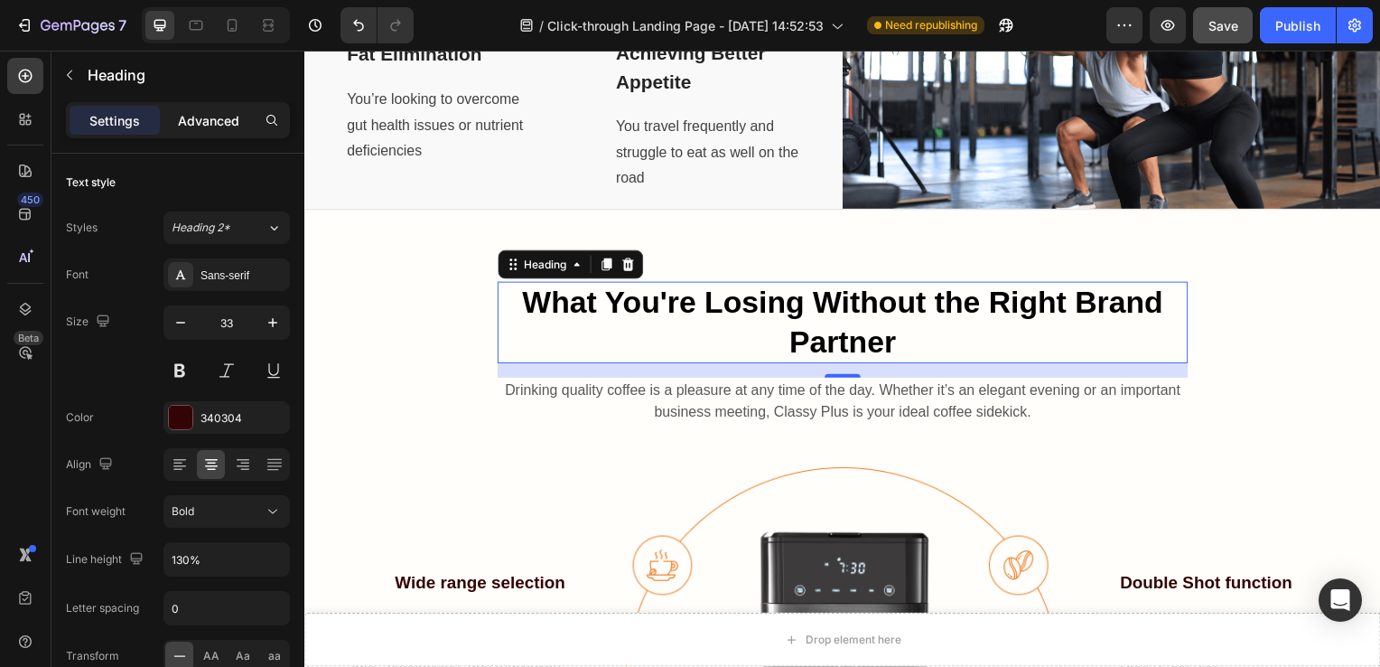
click at [210, 125] on p "Advanced" at bounding box center [208, 120] width 61 height 19
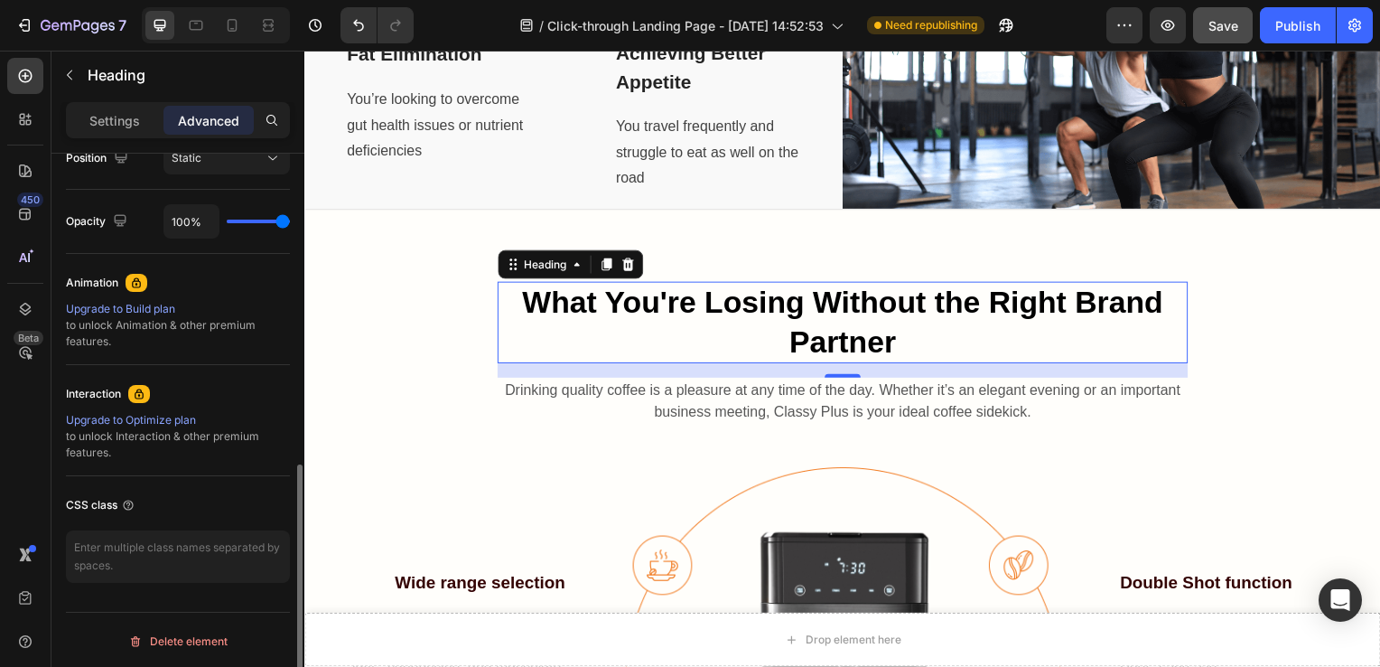
scroll to position [687, 0]
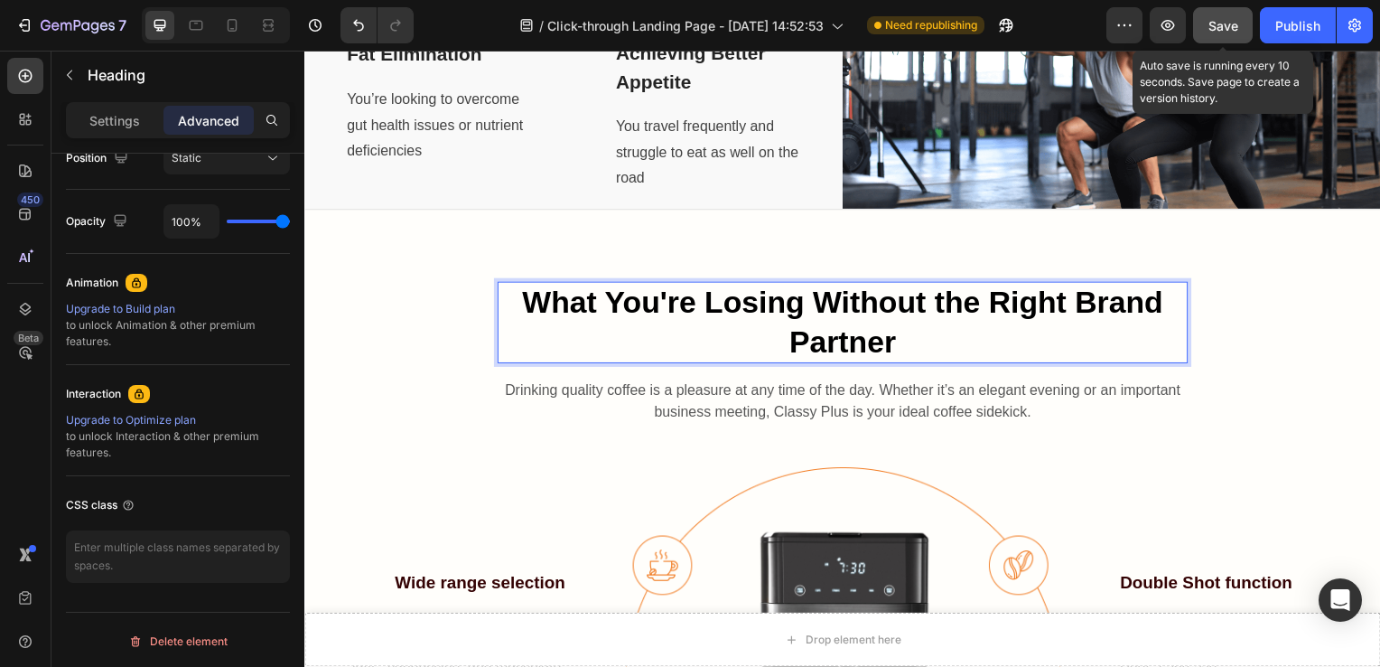
click at [1218, 27] on span "Save" at bounding box center [1224, 25] width 30 height 15
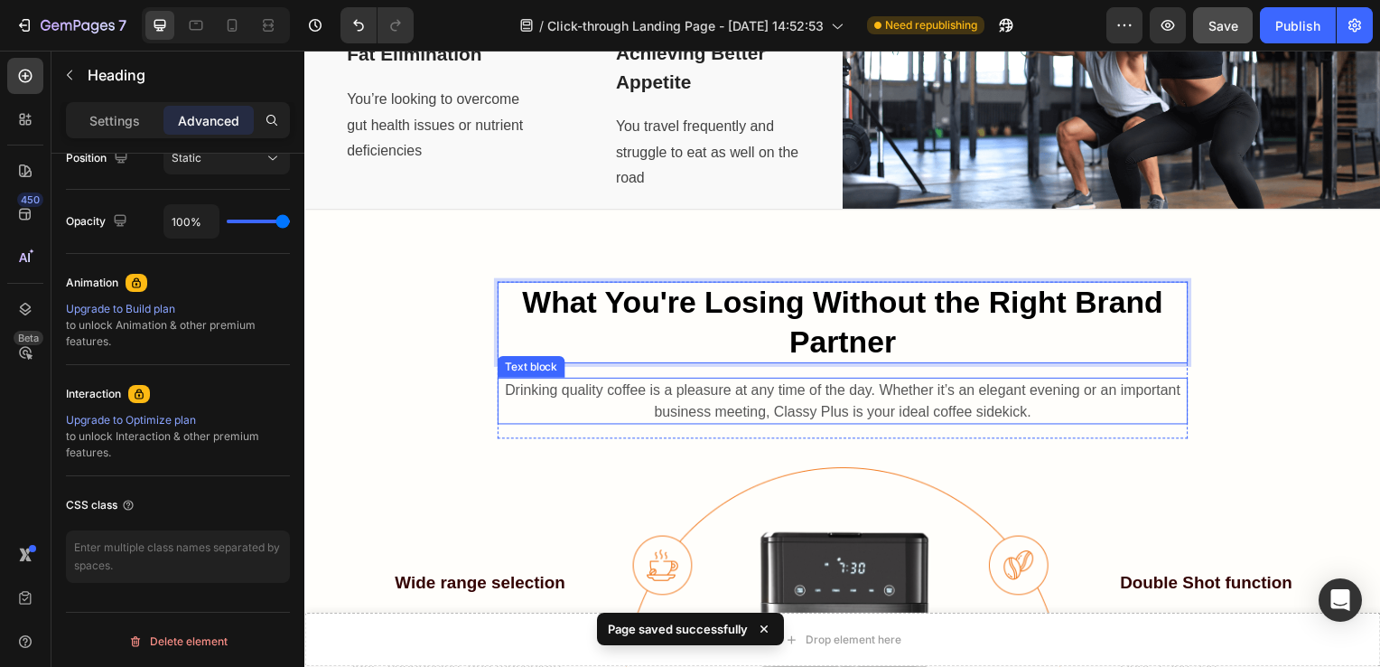
click at [844, 398] on p "Drinking quality coffee is a pleasure at any time of the day. Whether it’s an e…" at bounding box center [846, 403] width 692 height 43
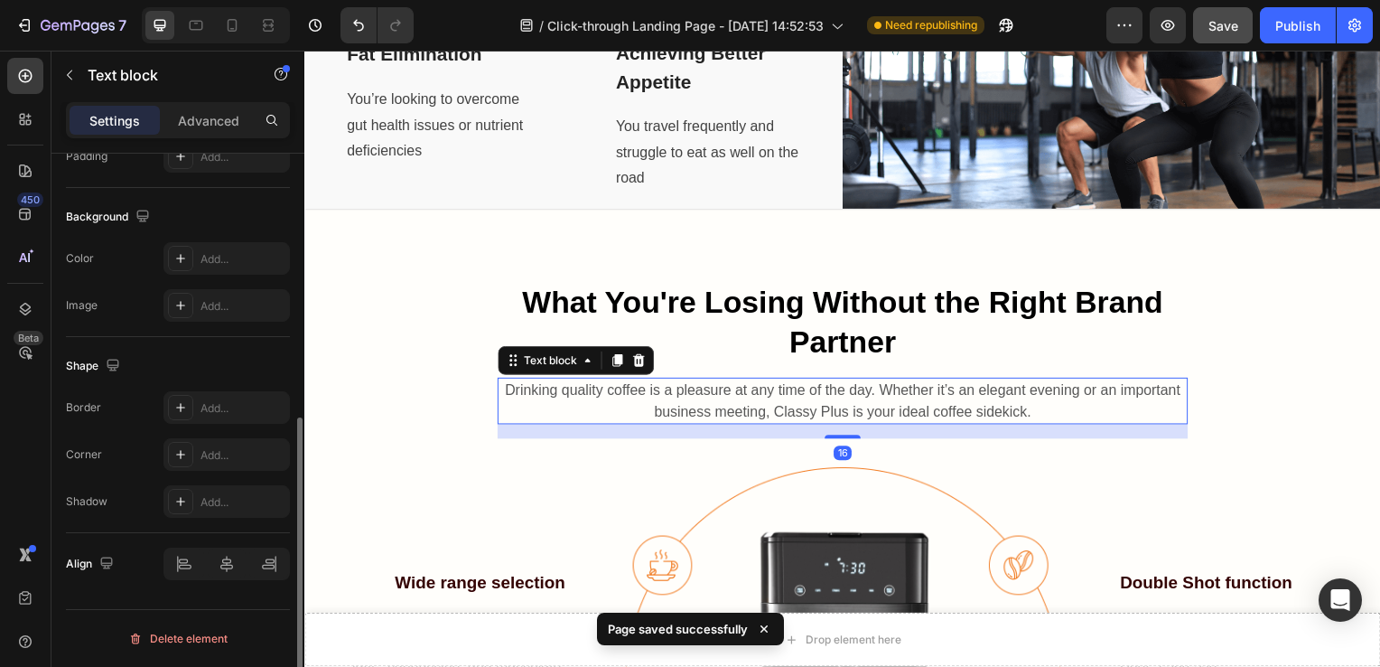
scroll to position [0, 0]
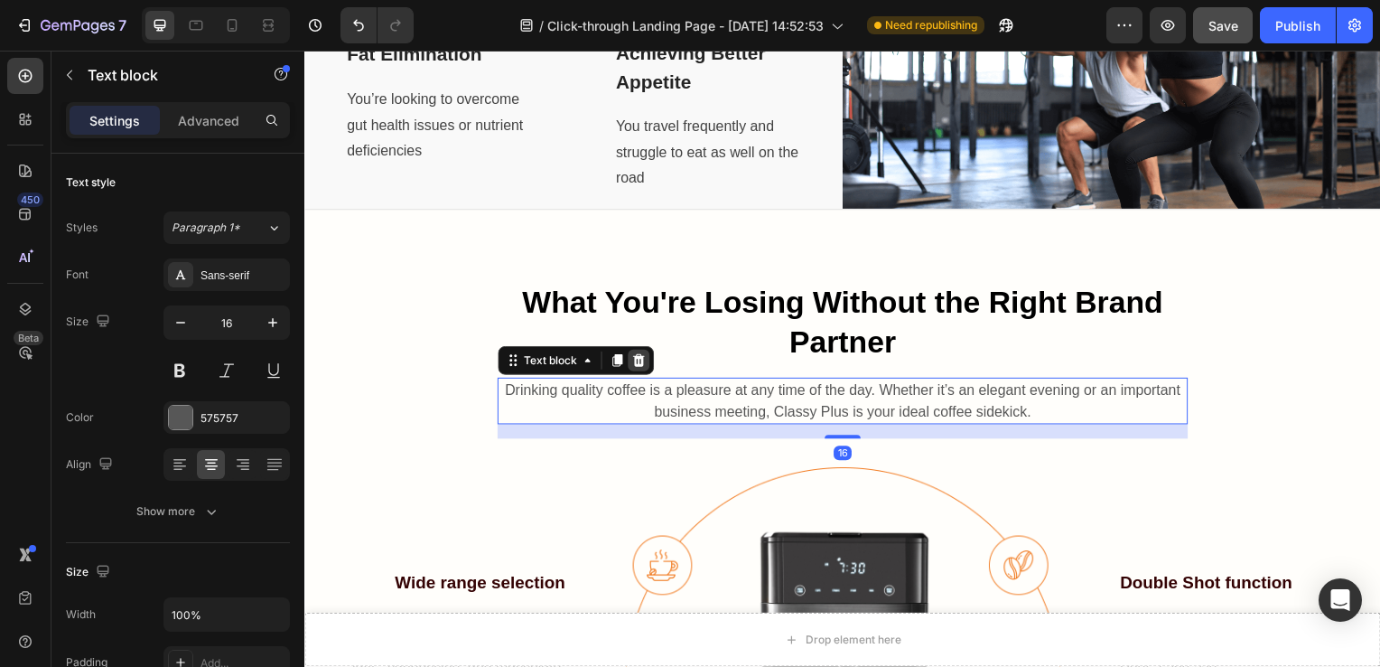
click at [640, 364] on icon at bounding box center [640, 363] width 14 height 14
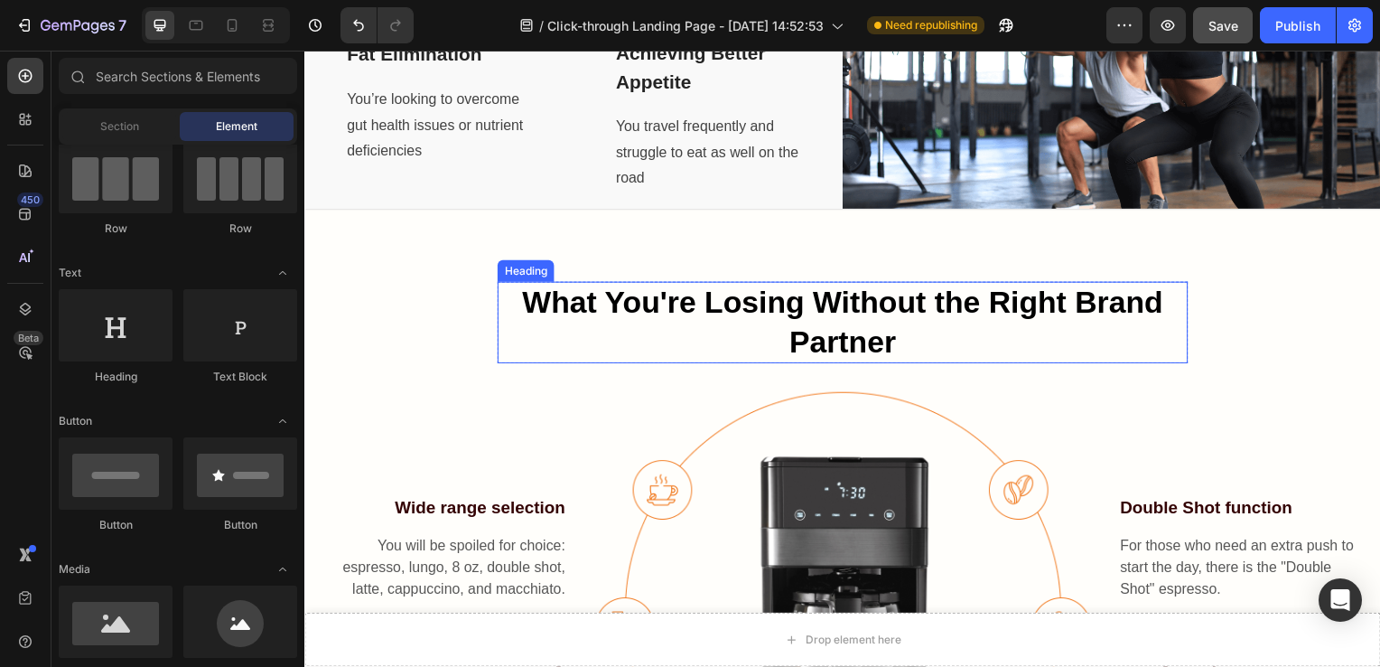
click at [861, 304] on span "What You're Losing Without the Right Brand Partner" at bounding box center [847, 324] width 646 height 74
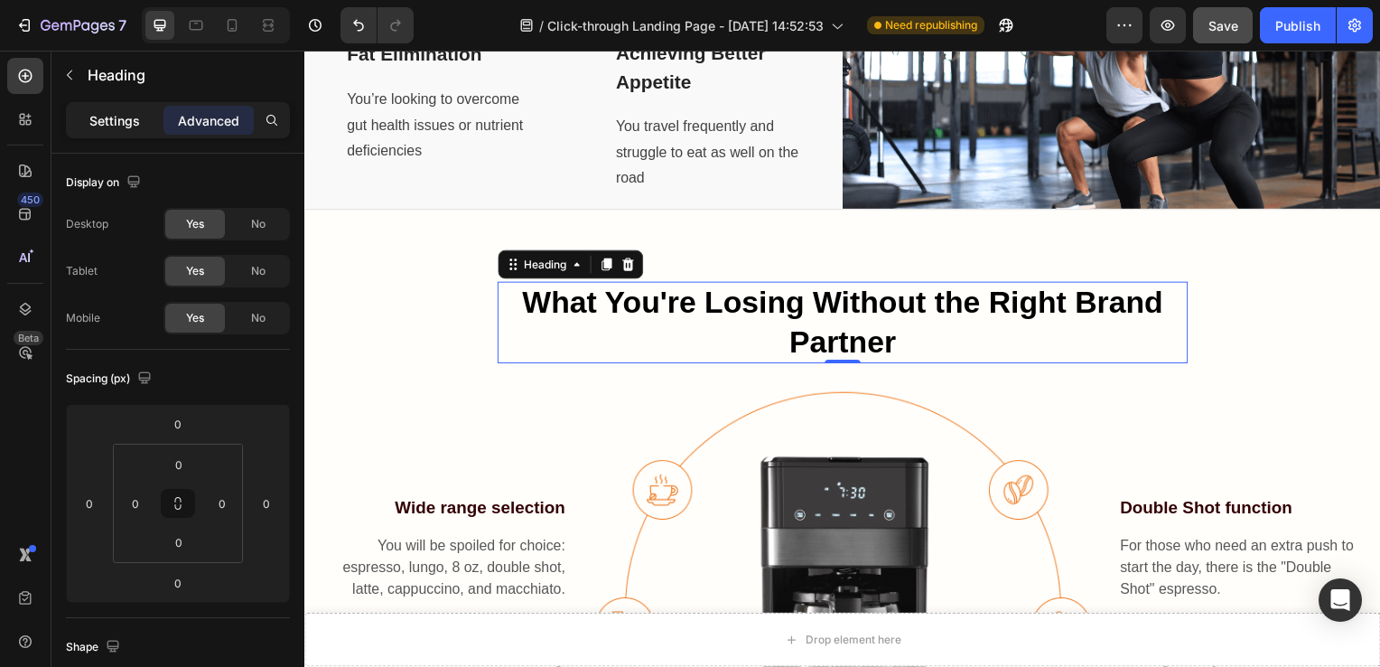
click at [104, 126] on p "Settings" at bounding box center [114, 120] width 51 height 19
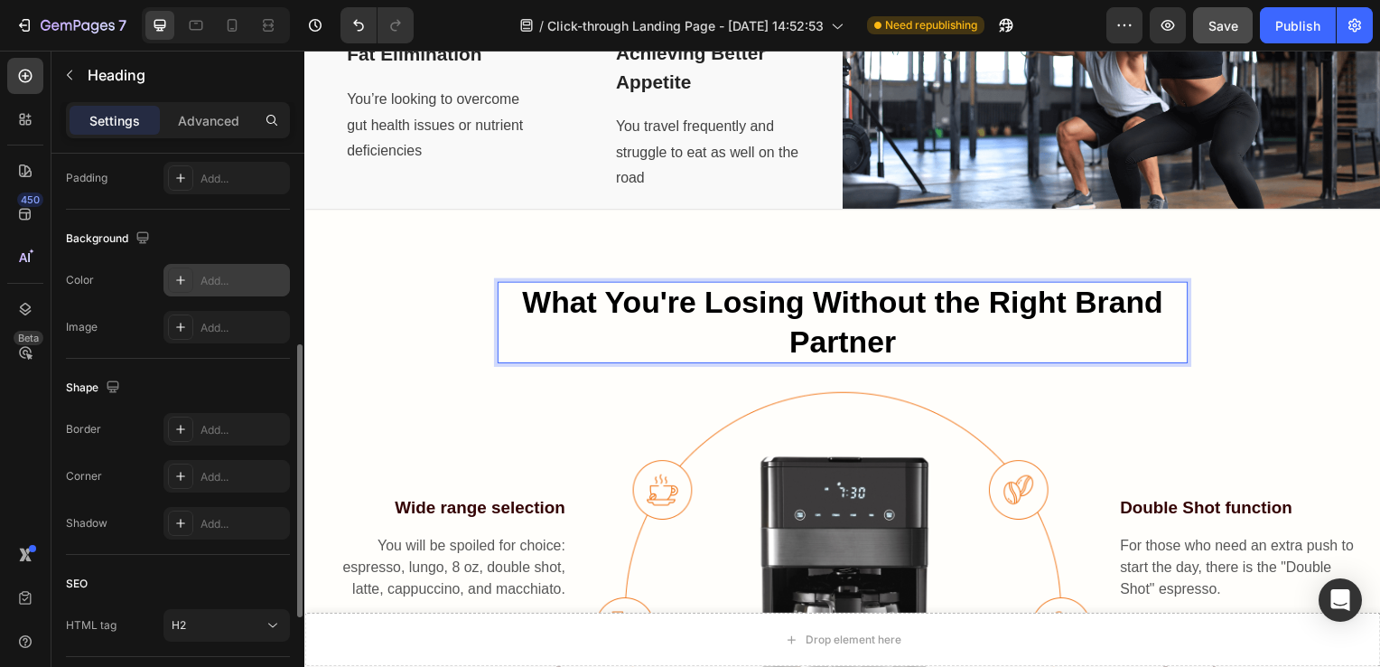
scroll to position [413, 0]
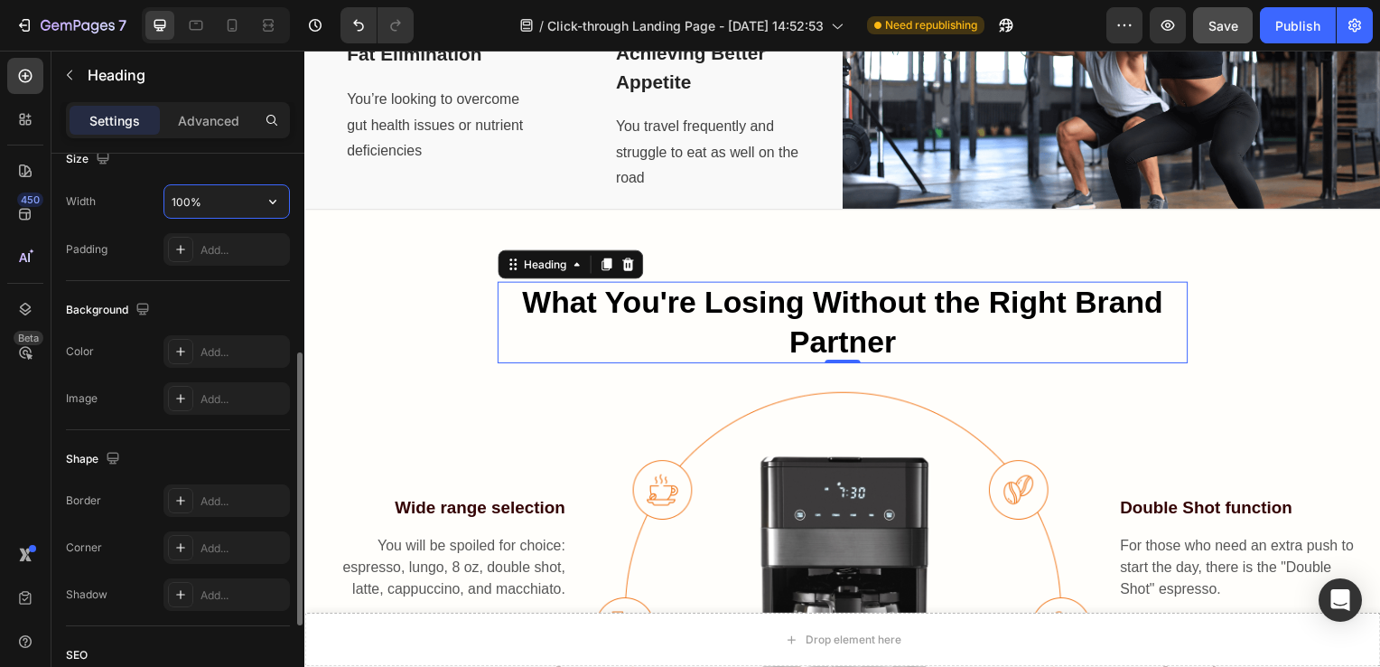
click at [205, 210] on input "100%" at bounding box center [226, 201] width 125 height 33
click at [278, 197] on icon "button" at bounding box center [273, 201] width 18 height 18
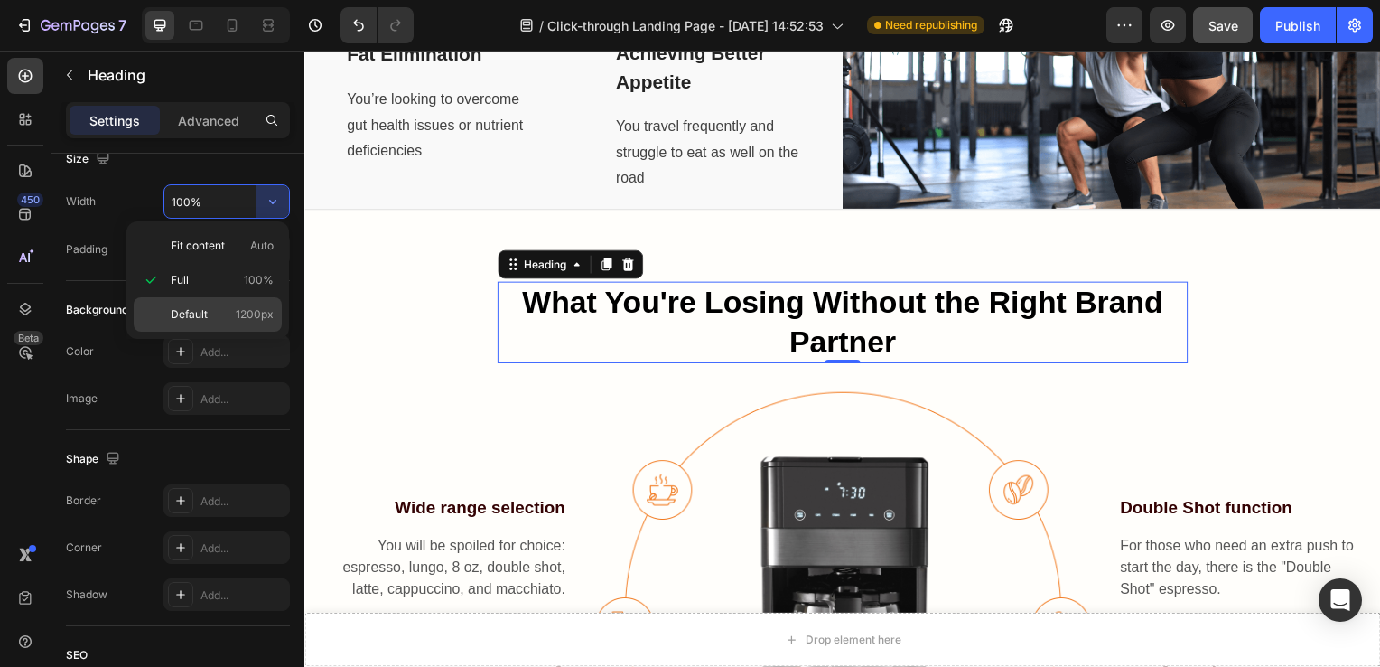
click at [249, 304] on div "Default 1200px" at bounding box center [208, 314] width 148 height 34
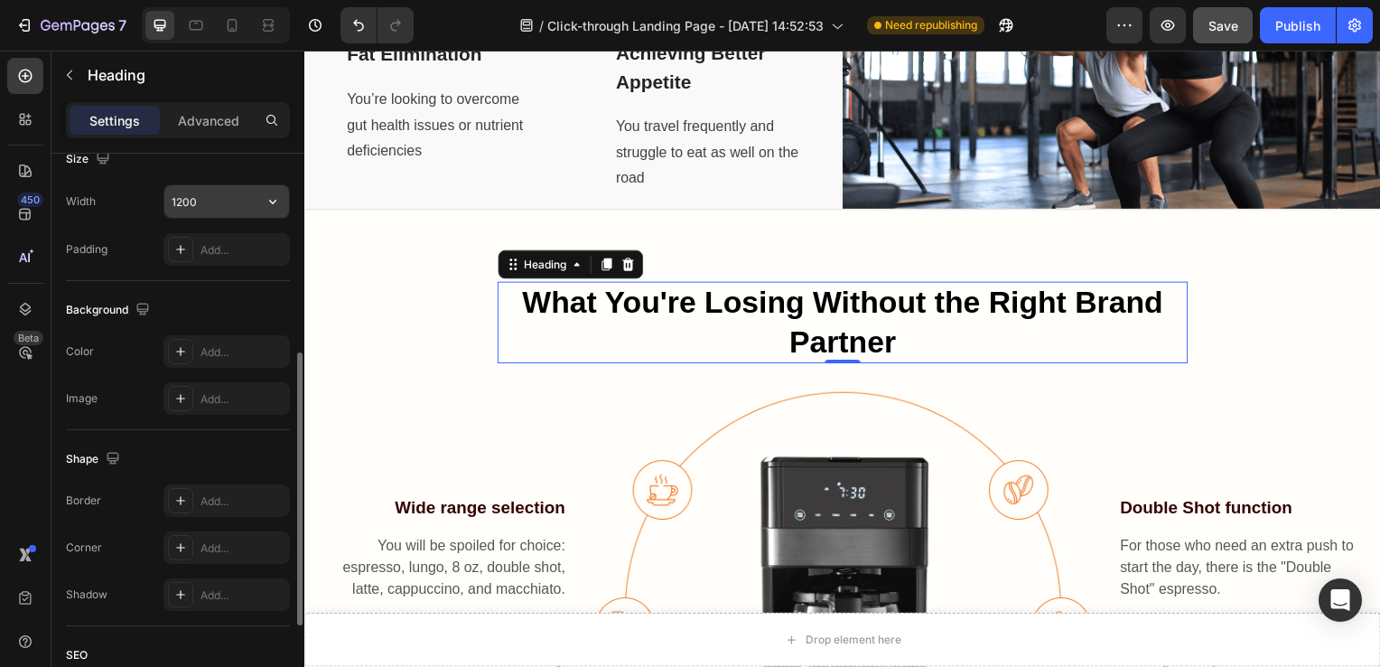
click at [235, 192] on input "1200" at bounding box center [226, 201] width 125 height 33
click at [273, 193] on icon "button" at bounding box center [273, 201] width 18 height 18
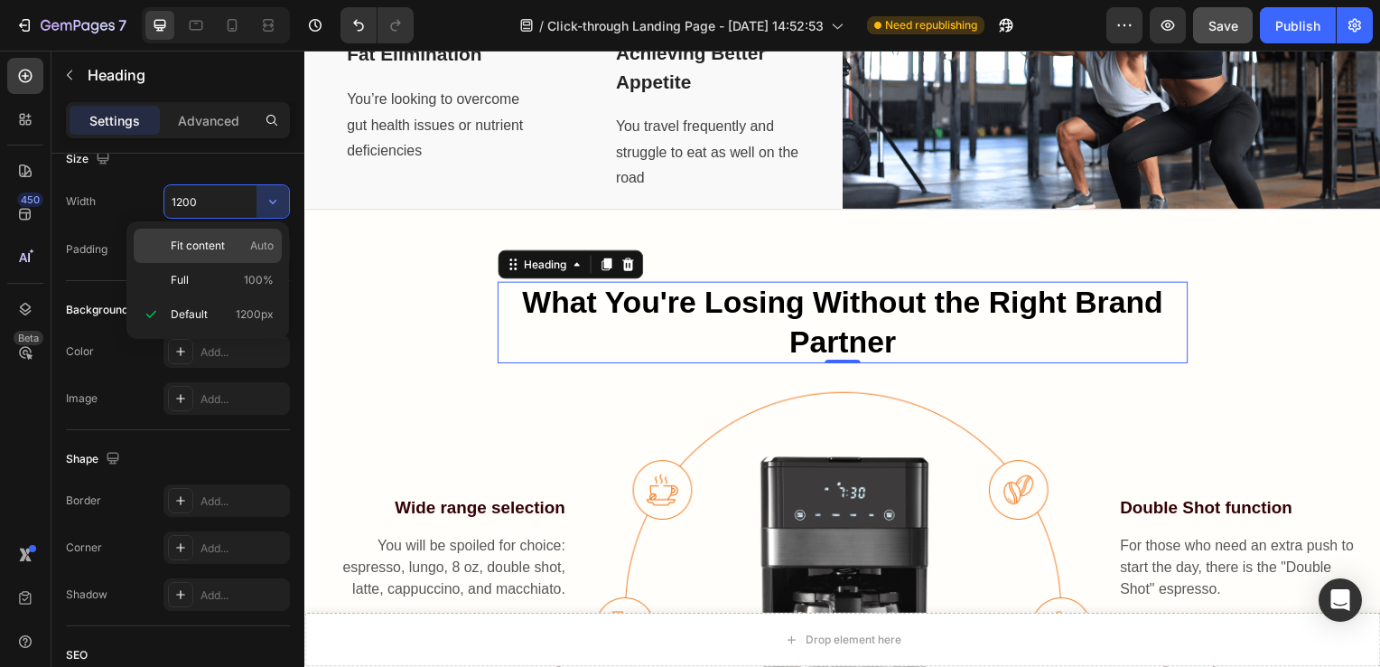
click at [228, 263] on div "Fit content Auto" at bounding box center [208, 280] width 148 height 34
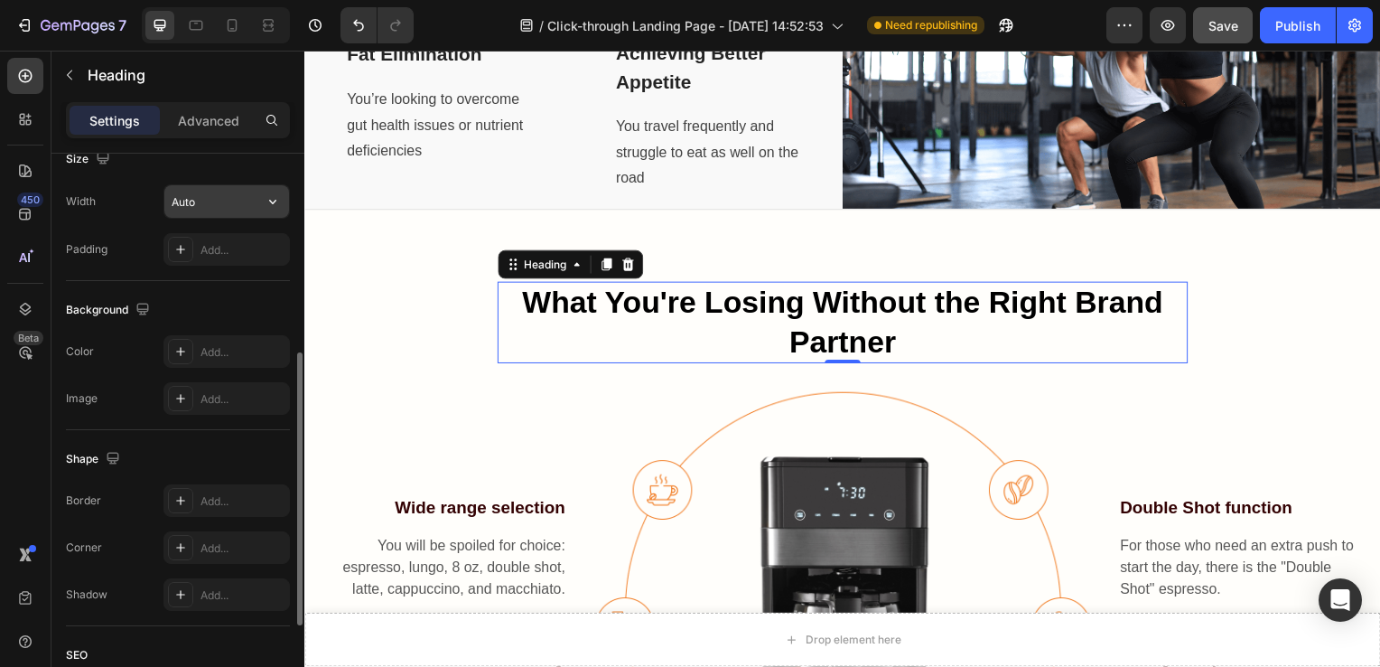
click at [261, 210] on button "button" at bounding box center [273, 201] width 33 height 33
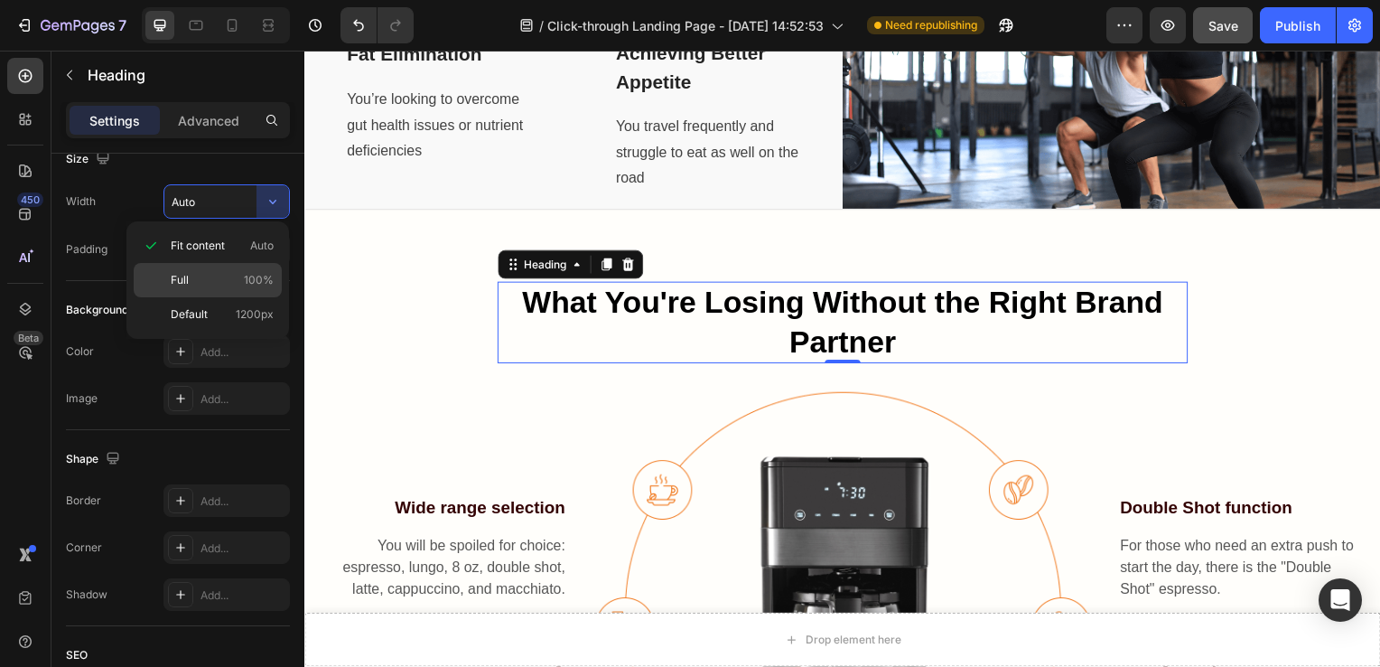
click at [234, 286] on p "Full 100%" at bounding box center [222, 280] width 103 height 16
type input "100%"
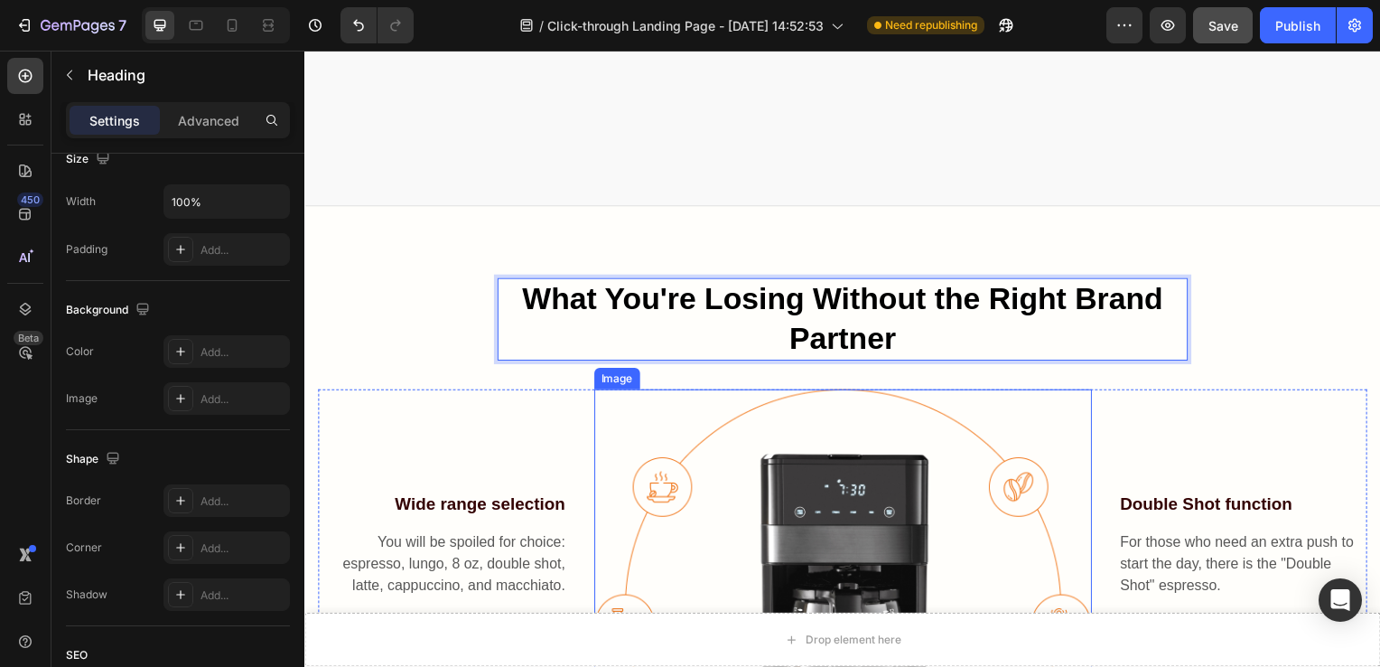
scroll to position [1528, 0]
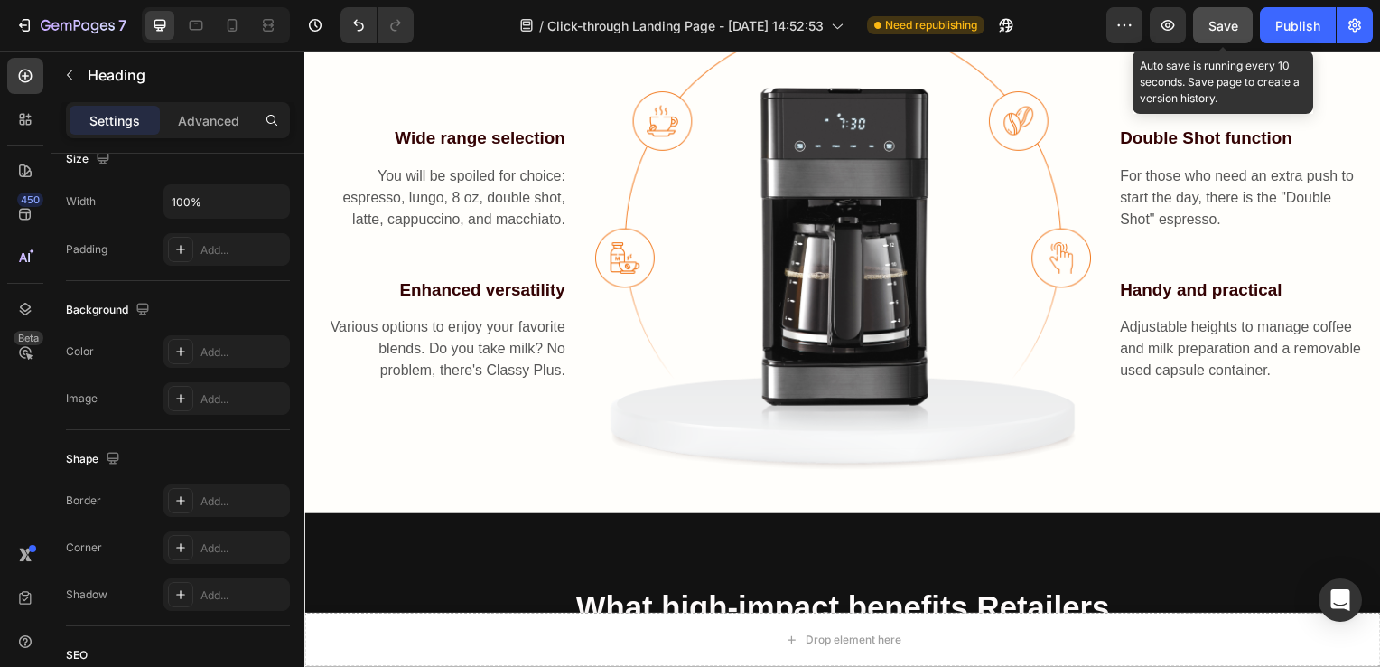
click at [1216, 23] on span "Save" at bounding box center [1224, 25] width 30 height 15
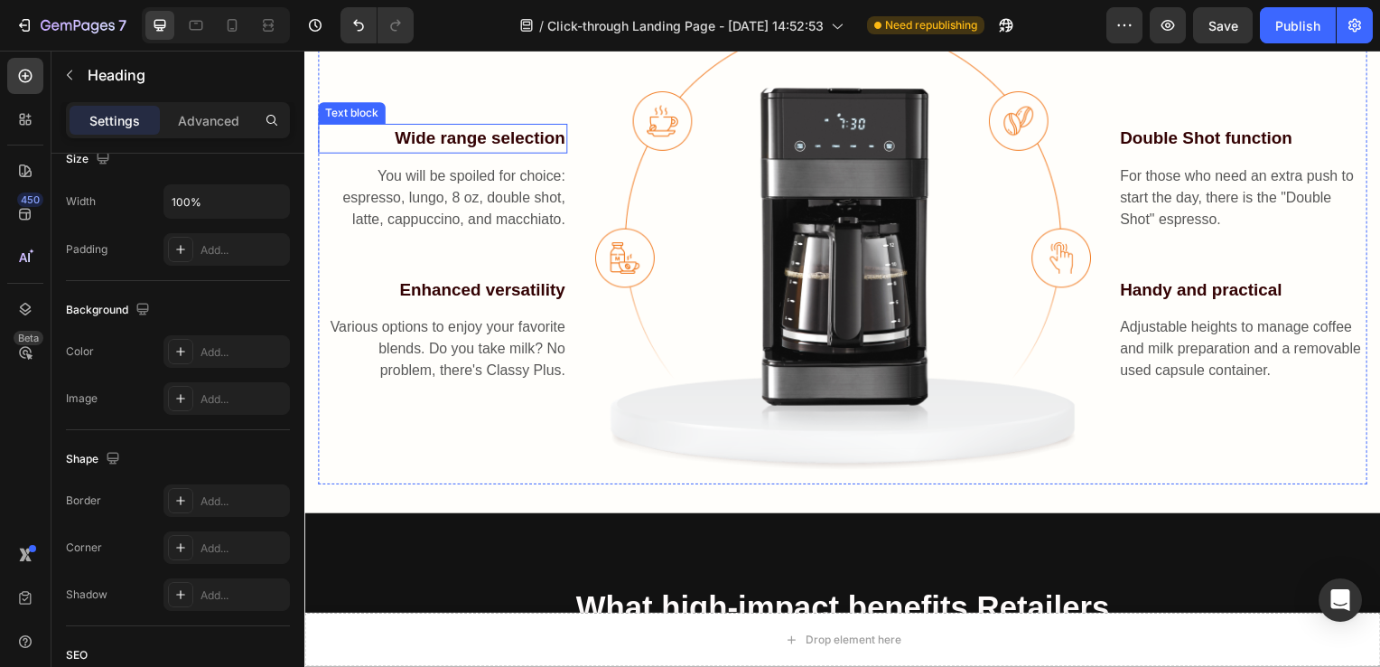
click at [537, 142] on p "Wide range selection" at bounding box center [444, 139] width 248 height 26
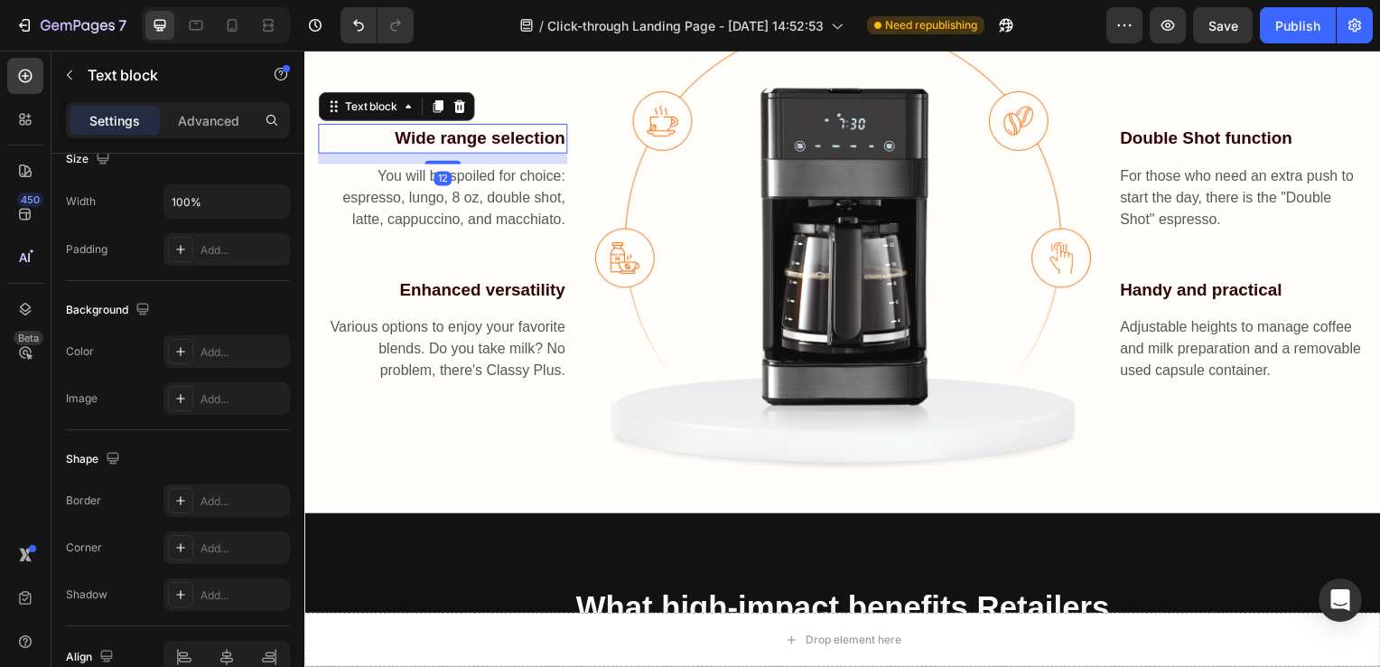
scroll to position [0, 0]
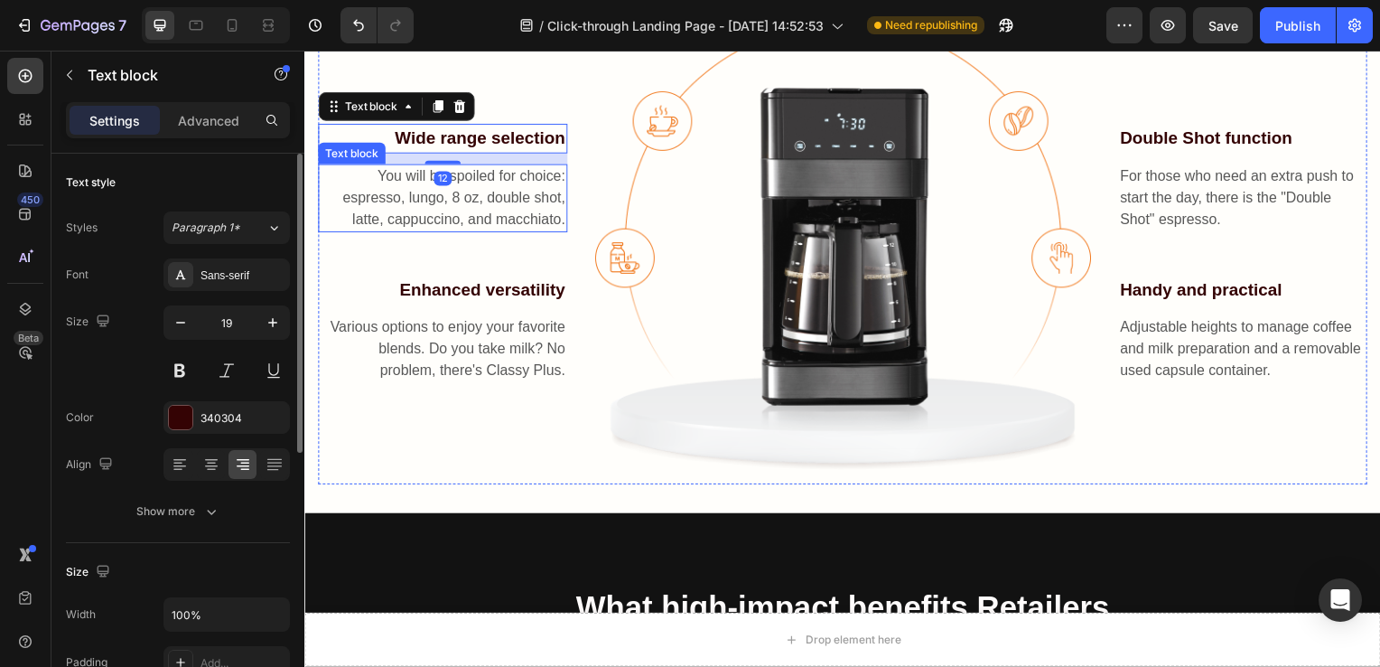
click at [534, 202] on p "You will be spoiled for choice: espresso, lungo, 8 oz, double shot, latte, capp…" at bounding box center [444, 199] width 248 height 65
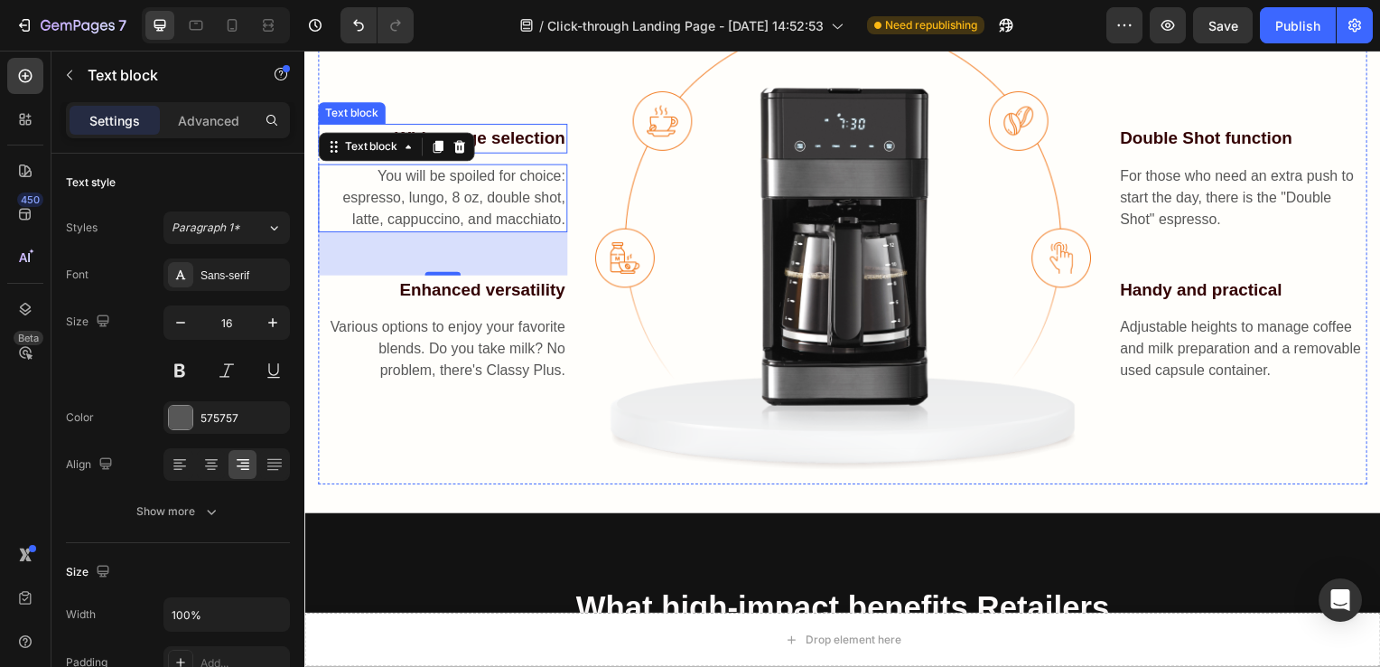
click at [556, 136] on p "Wide range selection" at bounding box center [444, 139] width 248 height 26
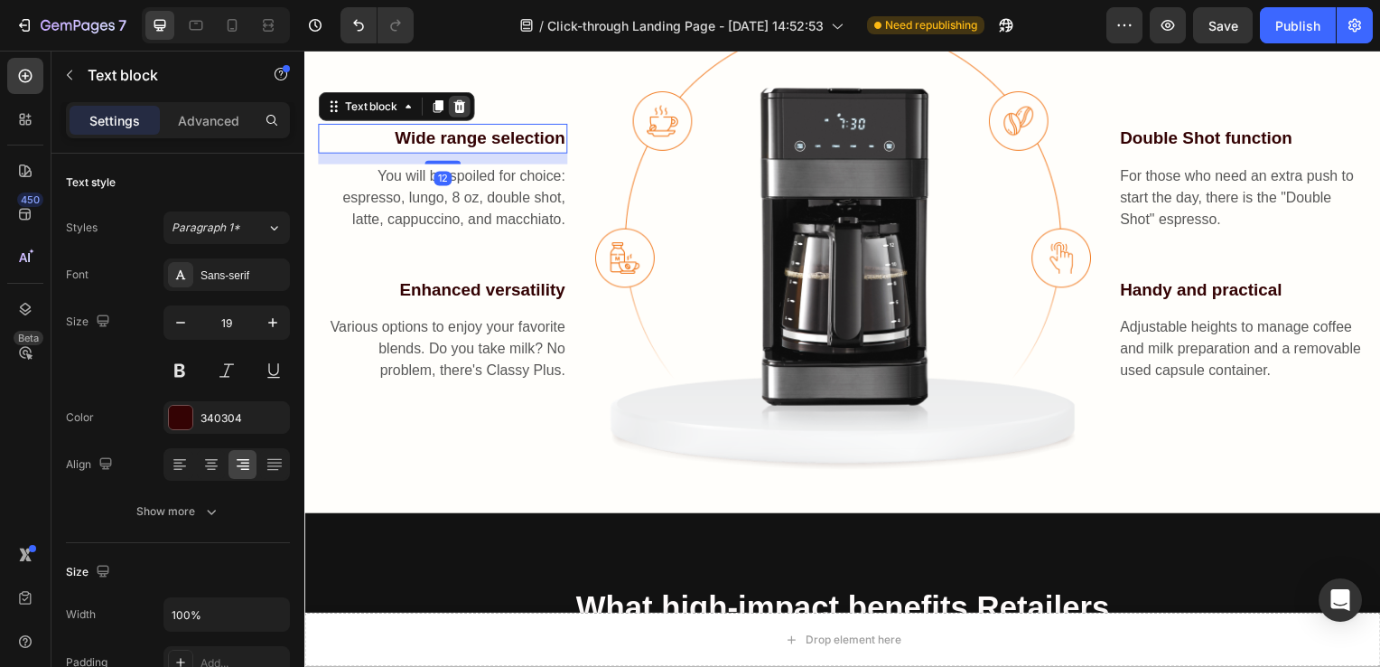
click at [461, 107] on icon at bounding box center [460, 107] width 14 height 14
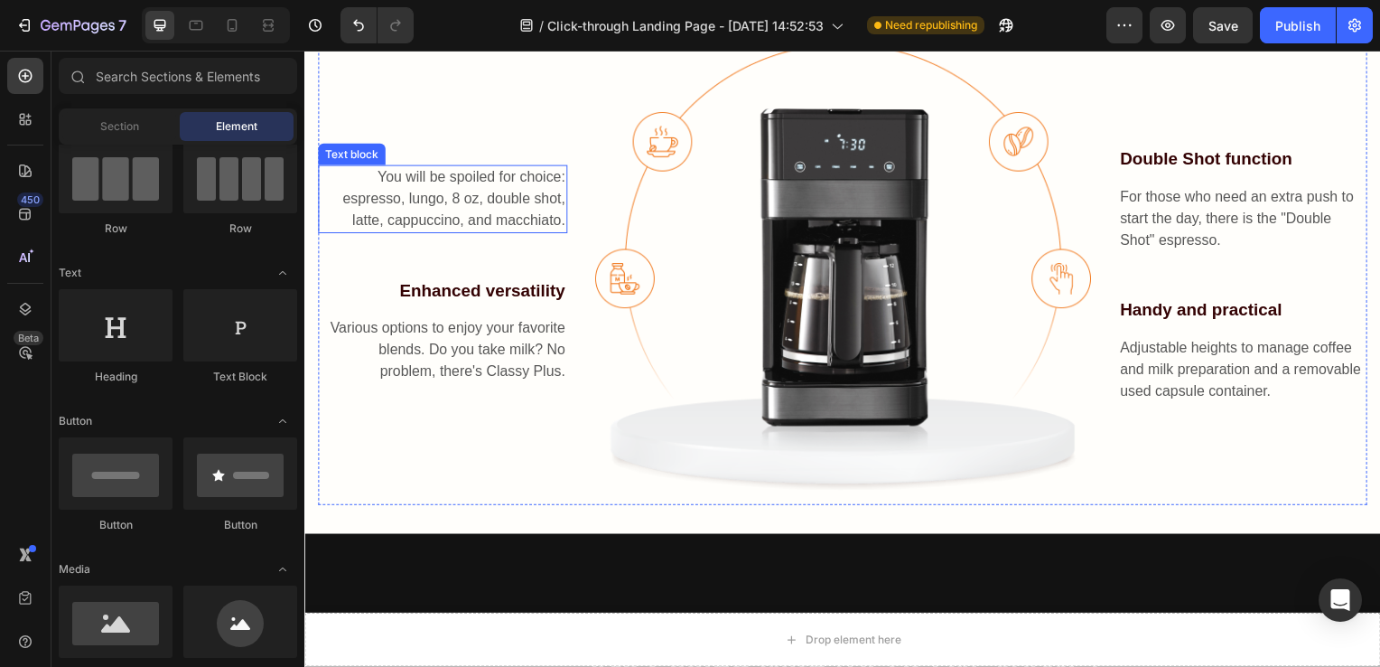
click at [494, 183] on p "You will be spoiled for choice: espresso, lungo, 8 oz, double shot, latte, capp…" at bounding box center [444, 200] width 248 height 65
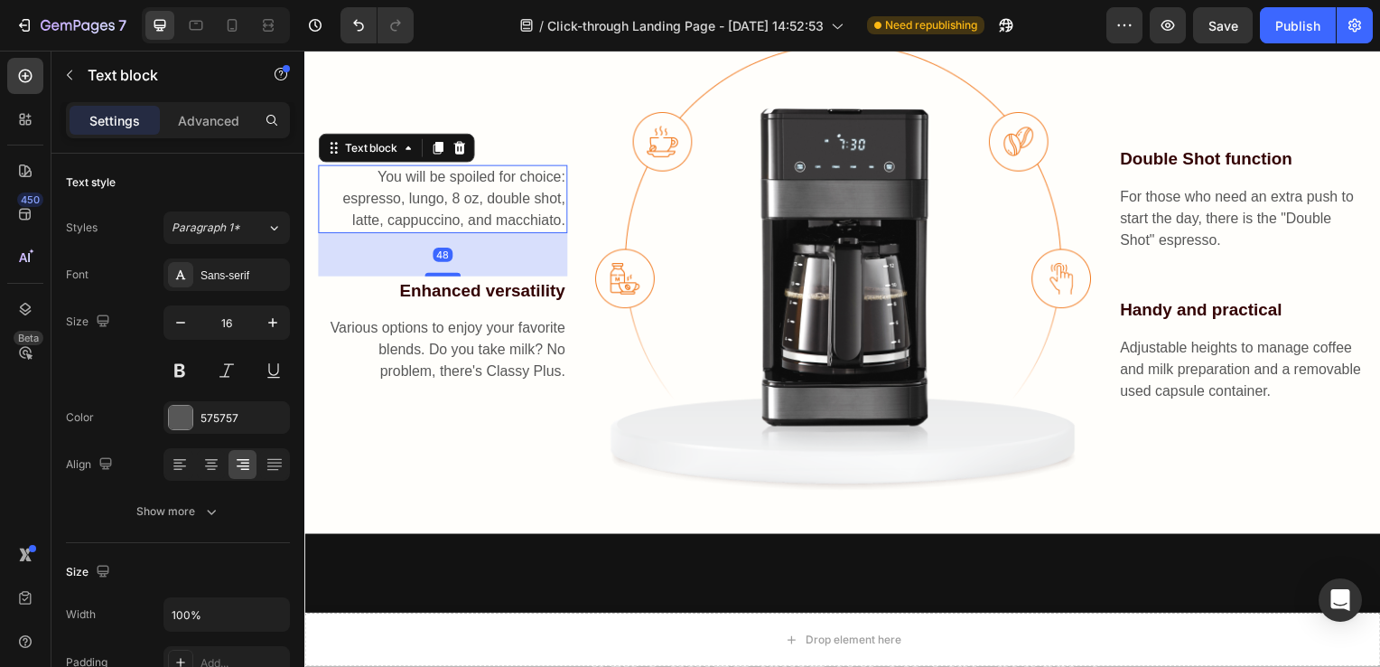
click at [477, 180] on p "You will be spoiled for choice: espresso, lungo, 8 oz, double shot, latte, capp…" at bounding box center [444, 200] width 248 height 65
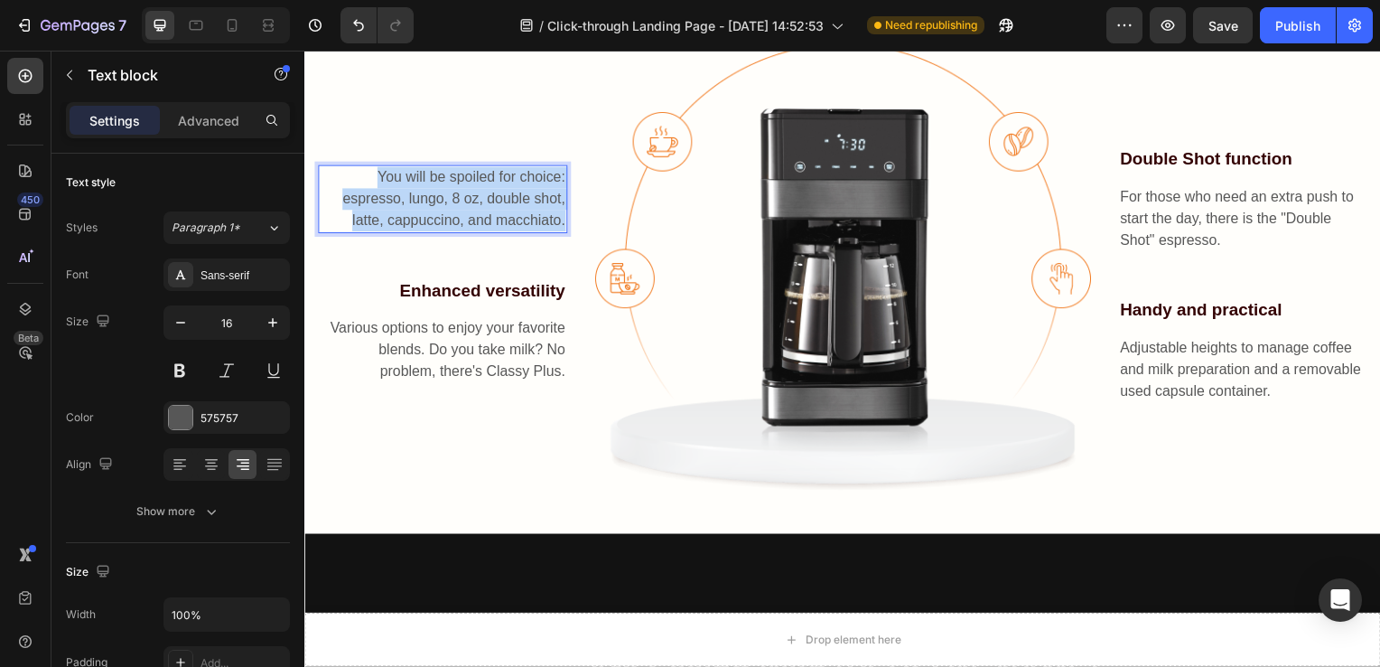
click at [477, 180] on p "You will be spoiled for choice: espresso, lungo, 8 oz, double shot, latte, capp…" at bounding box center [444, 200] width 248 height 65
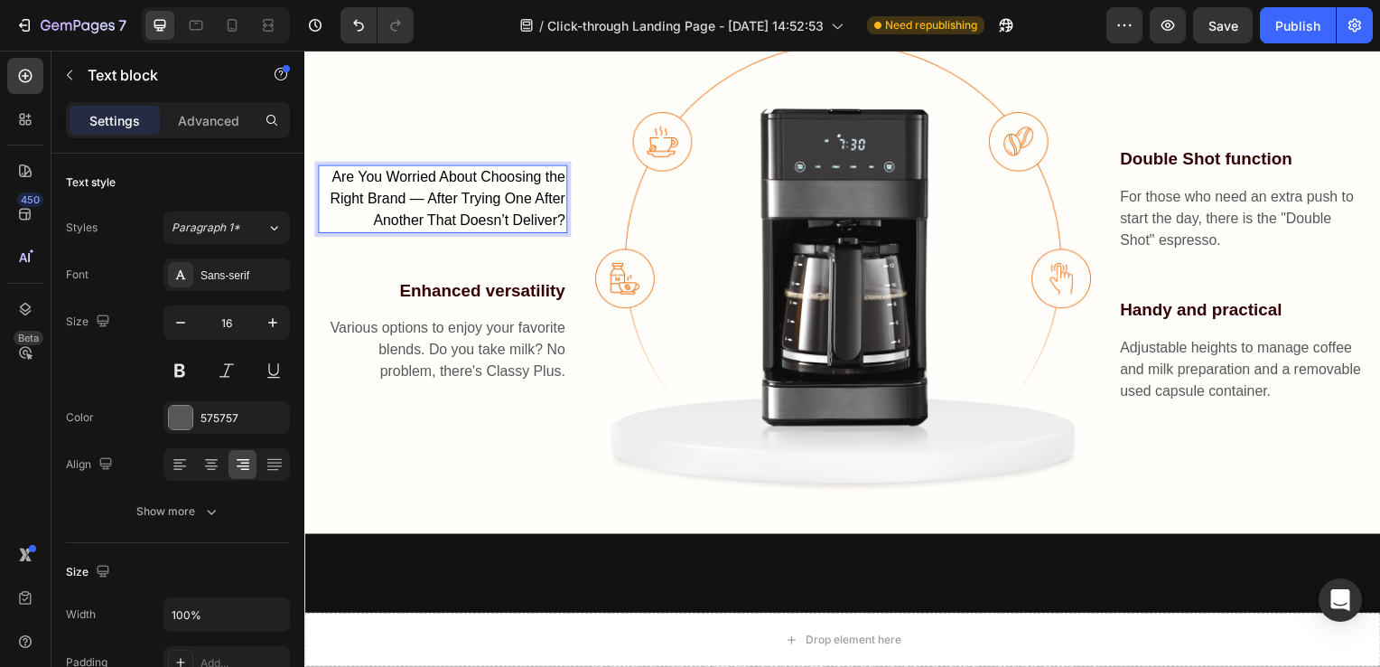
click at [477, 180] on span "Are You Worried About Choosing the Right Brand — After Trying One After Another…" at bounding box center [448, 200] width 237 height 59
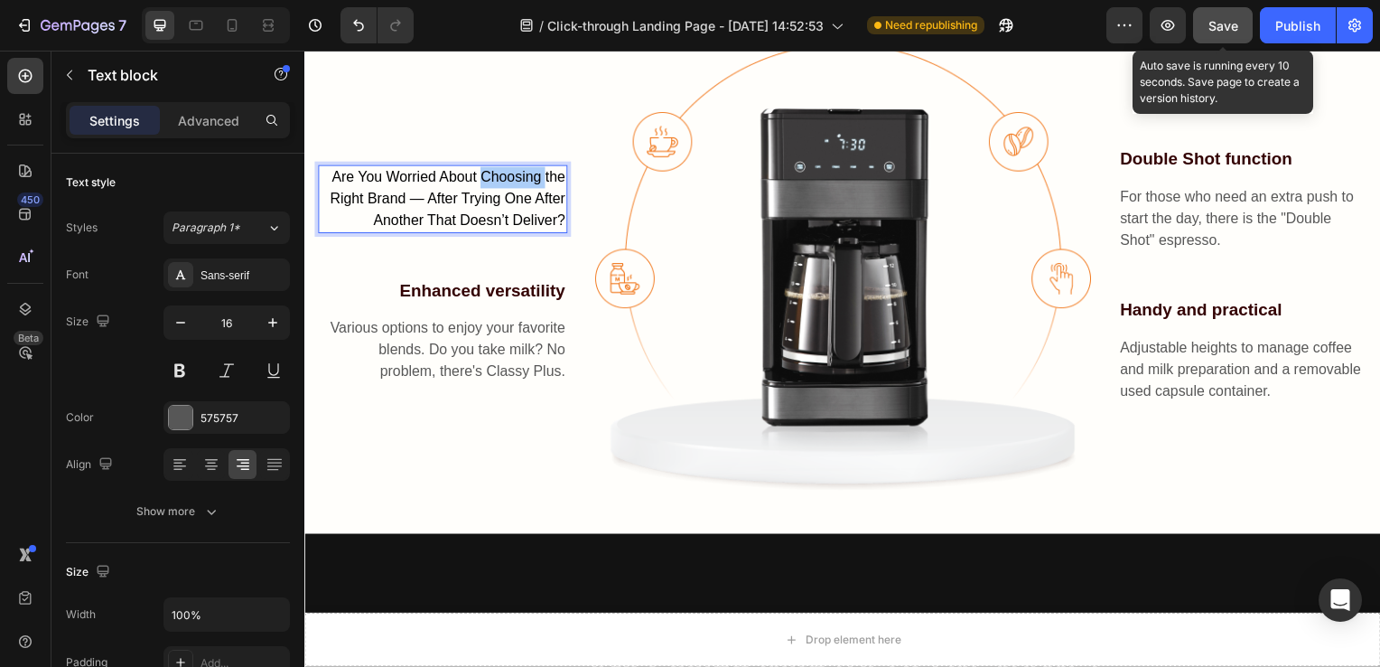
click at [1211, 14] on button "Save" at bounding box center [1223, 25] width 60 height 36
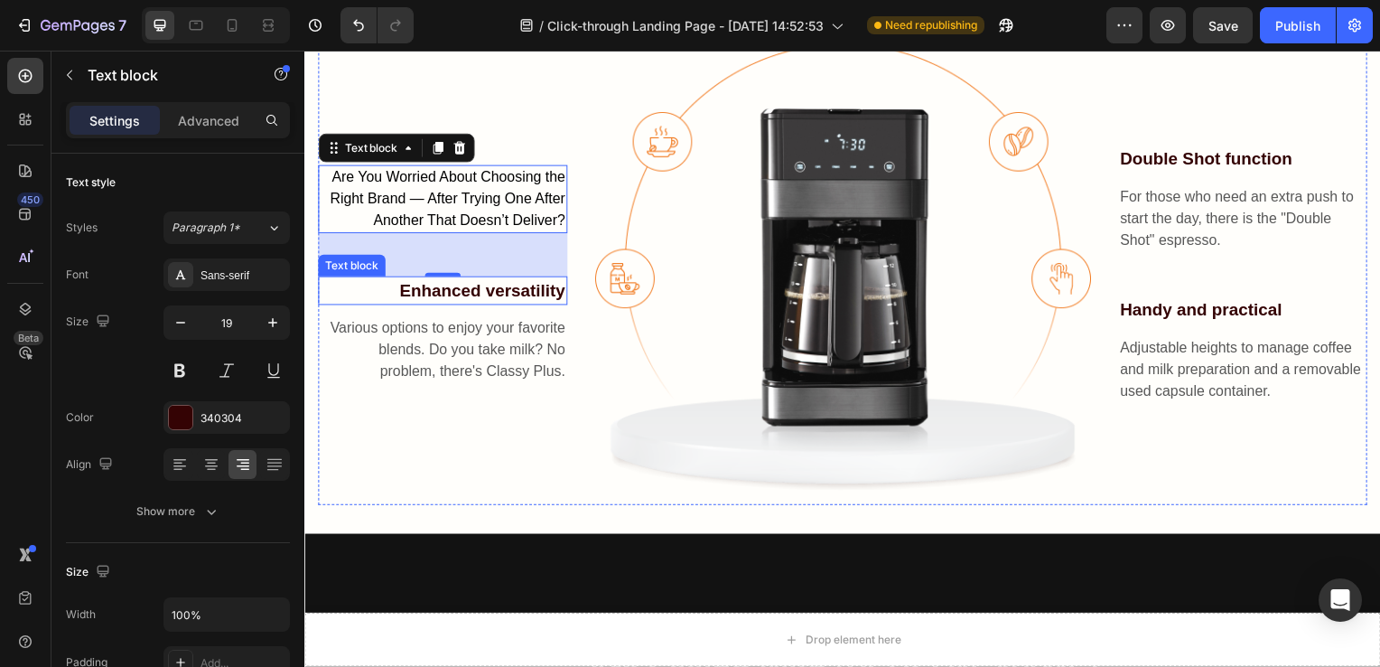
click at [505, 294] on p "Enhanced versatility" at bounding box center [444, 293] width 248 height 26
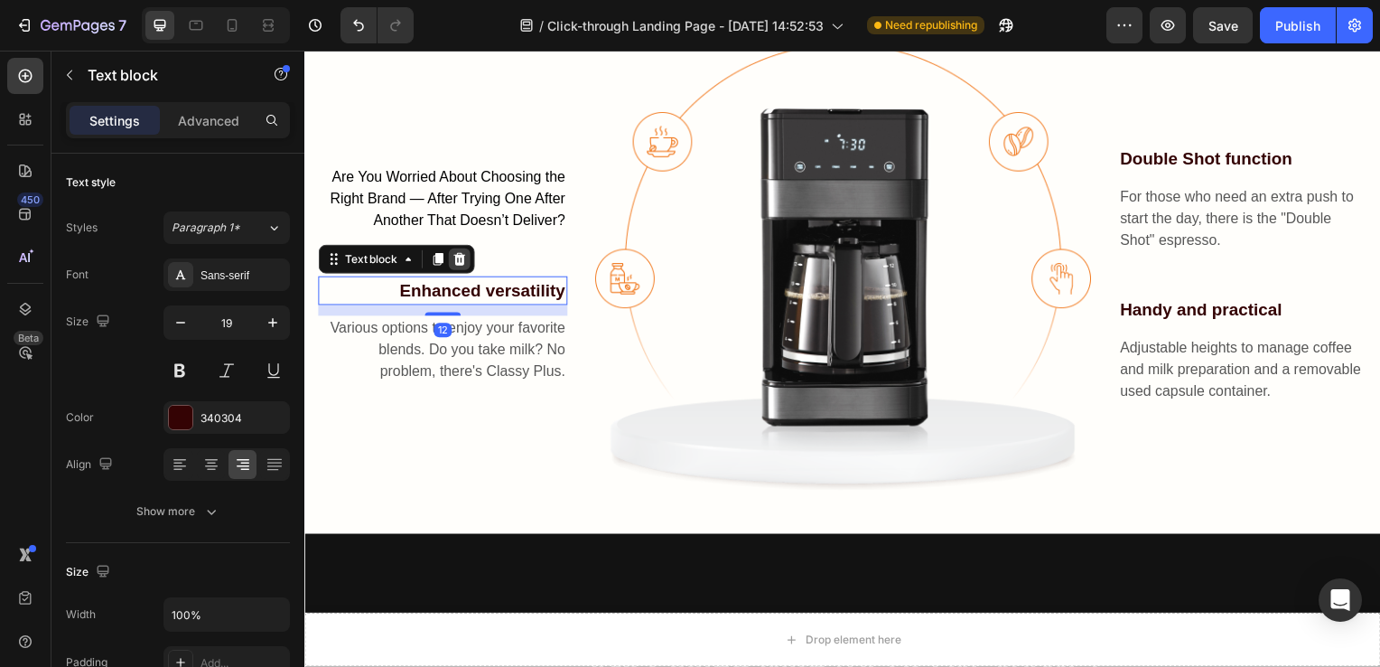
click at [464, 262] on icon at bounding box center [460, 261] width 14 height 14
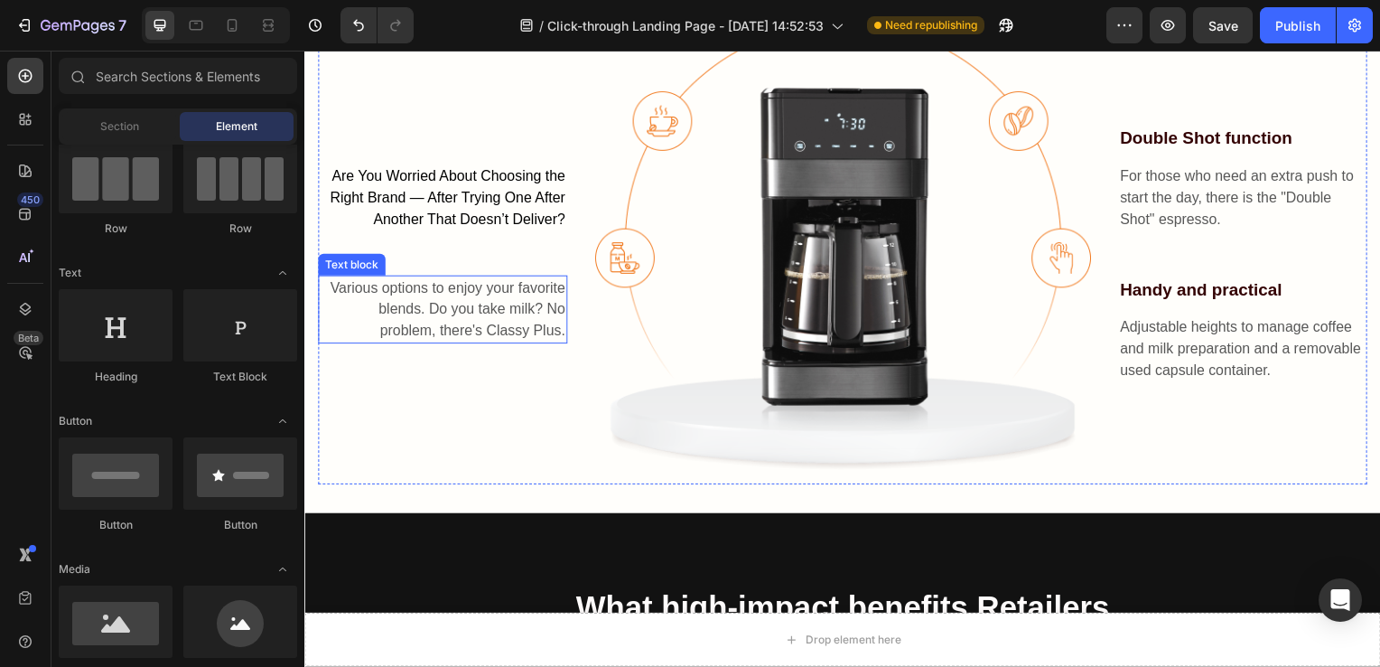
click at [495, 308] on p "Various options to enjoy your favorite blends. Do you take milk? No problem, th…" at bounding box center [444, 311] width 248 height 65
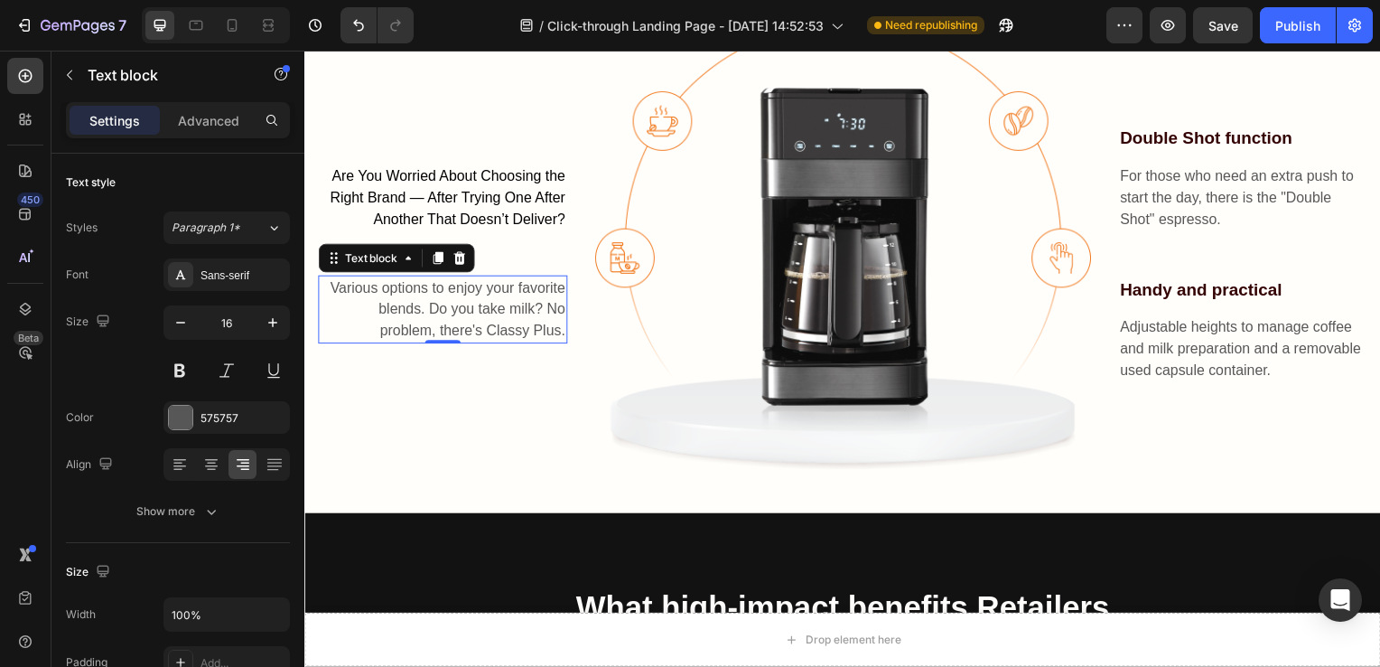
click at [495, 308] on p "Various options to enjoy your favorite blends. Do you take milk? No problem, th…" at bounding box center [444, 311] width 248 height 65
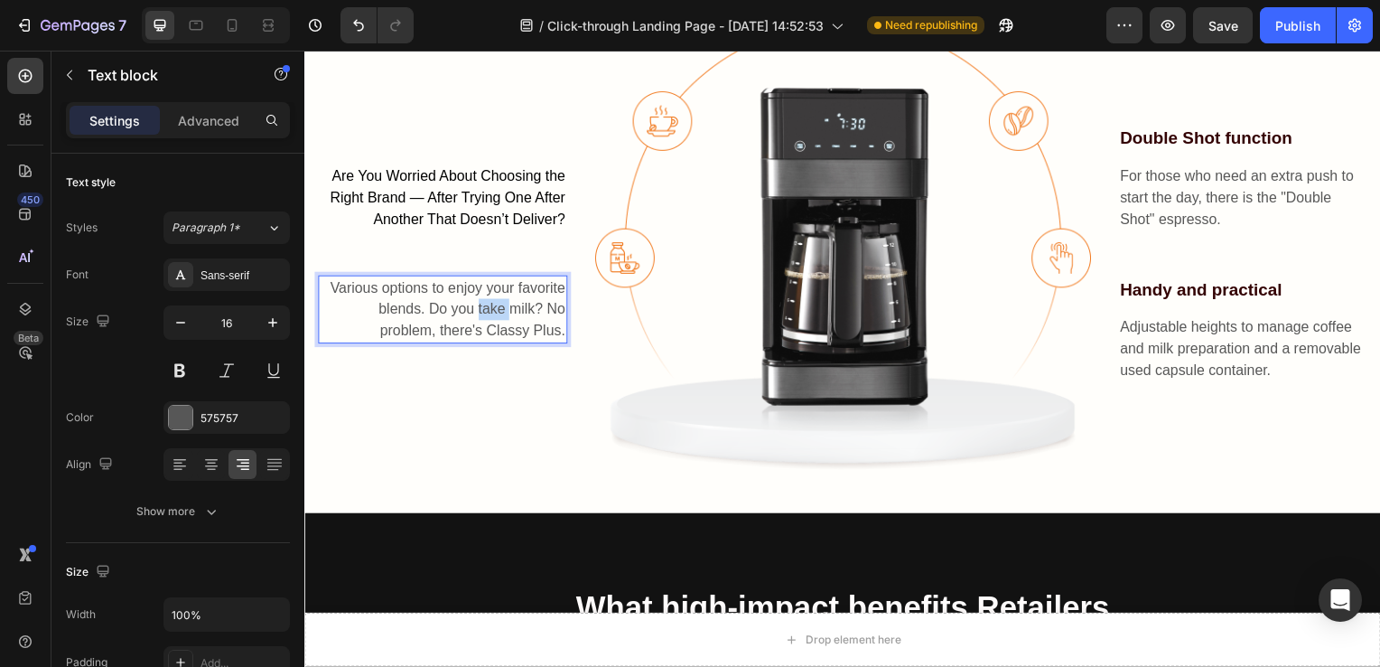
click at [495, 308] on p "Various options to enjoy your favorite blends. Do you take milk? No problem, th…" at bounding box center [444, 311] width 248 height 65
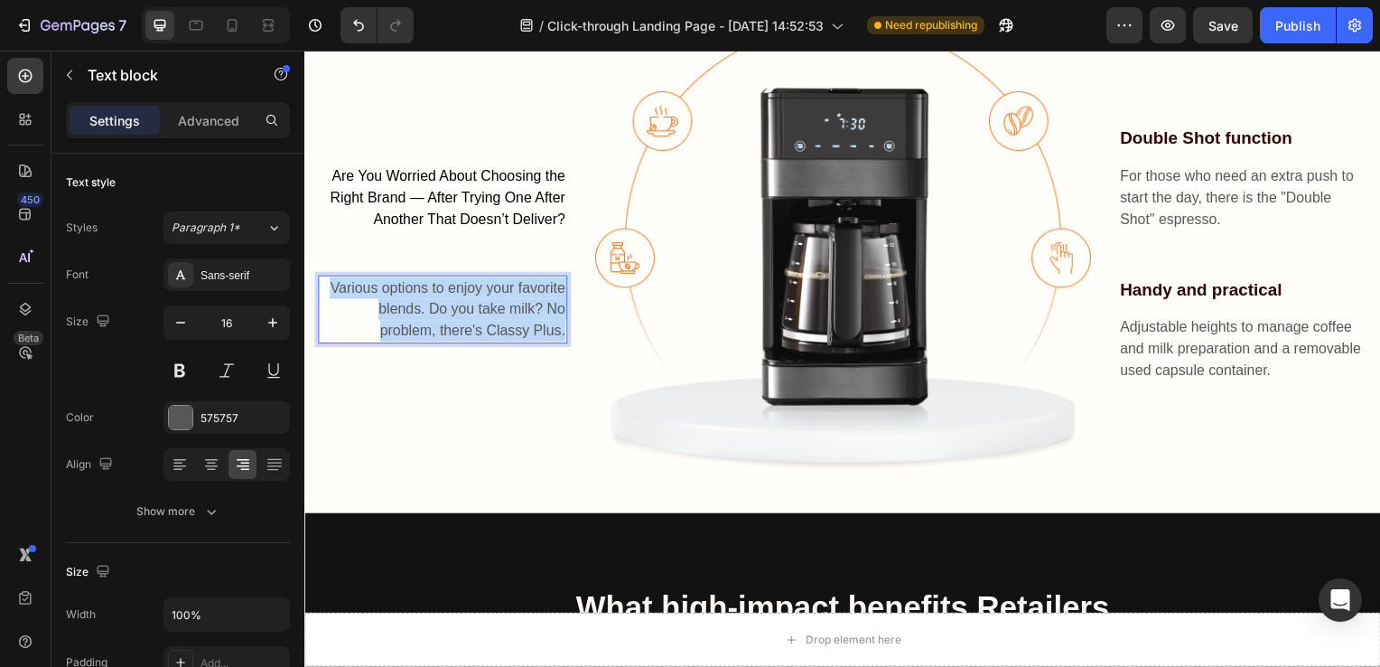
click at [495, 308] on p "Various options to enjoy your favorite blends. Do you take milk? No problem, th…" at bounding box center [444, 311] width 248 height 65
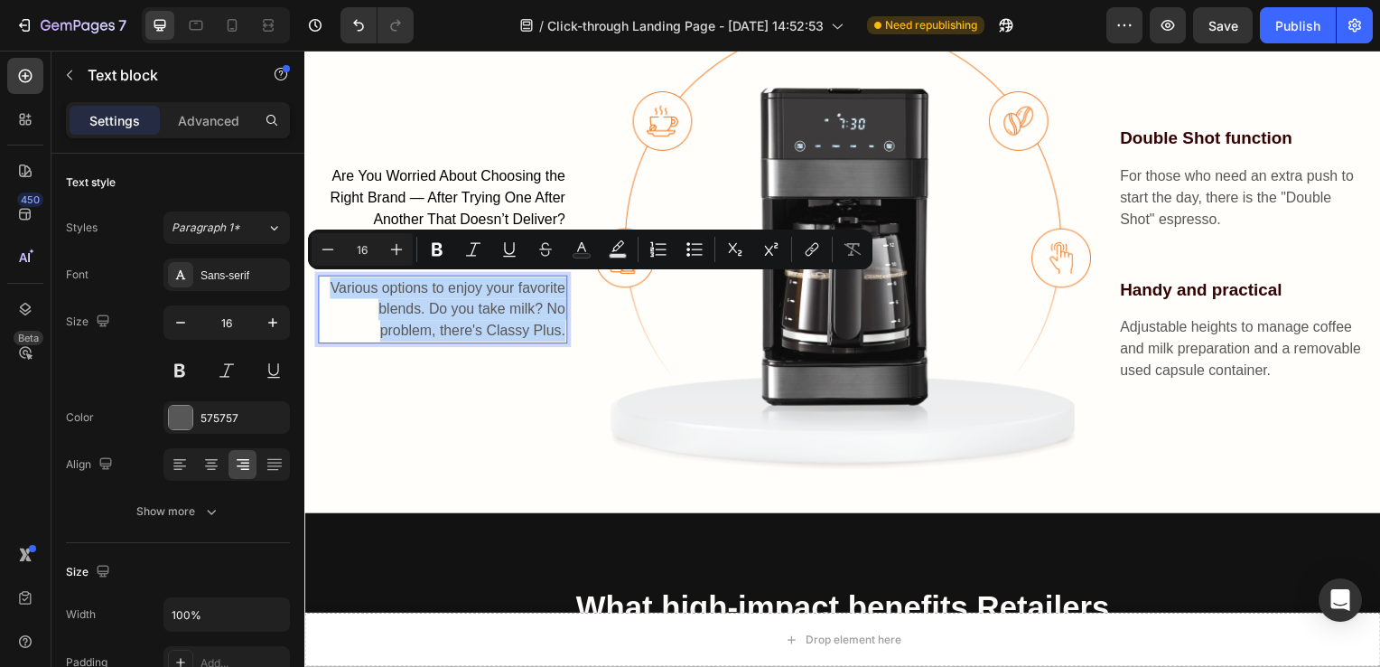
click at [495, 308] on p "Various options to enjoy your favorite blends. Do you take milk? No problem, th…" at bounding box center [444, 311] width 248 height 65
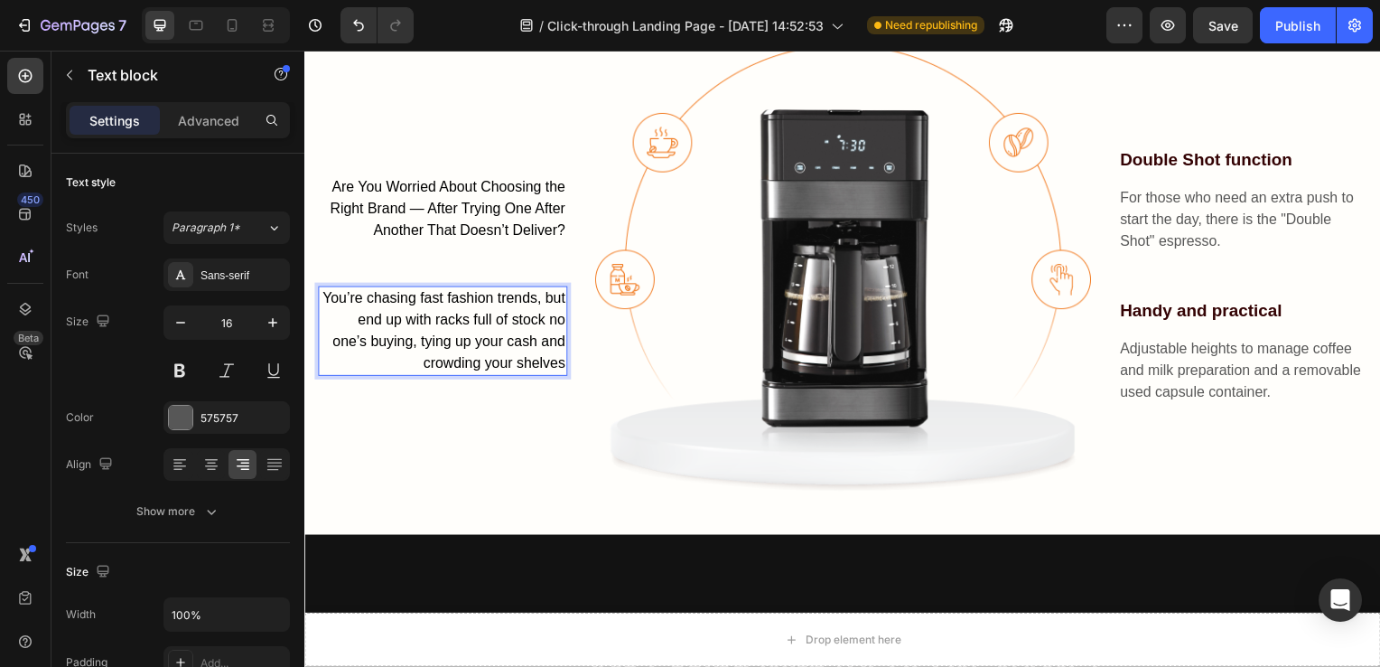
scroll to position [1517, 0]
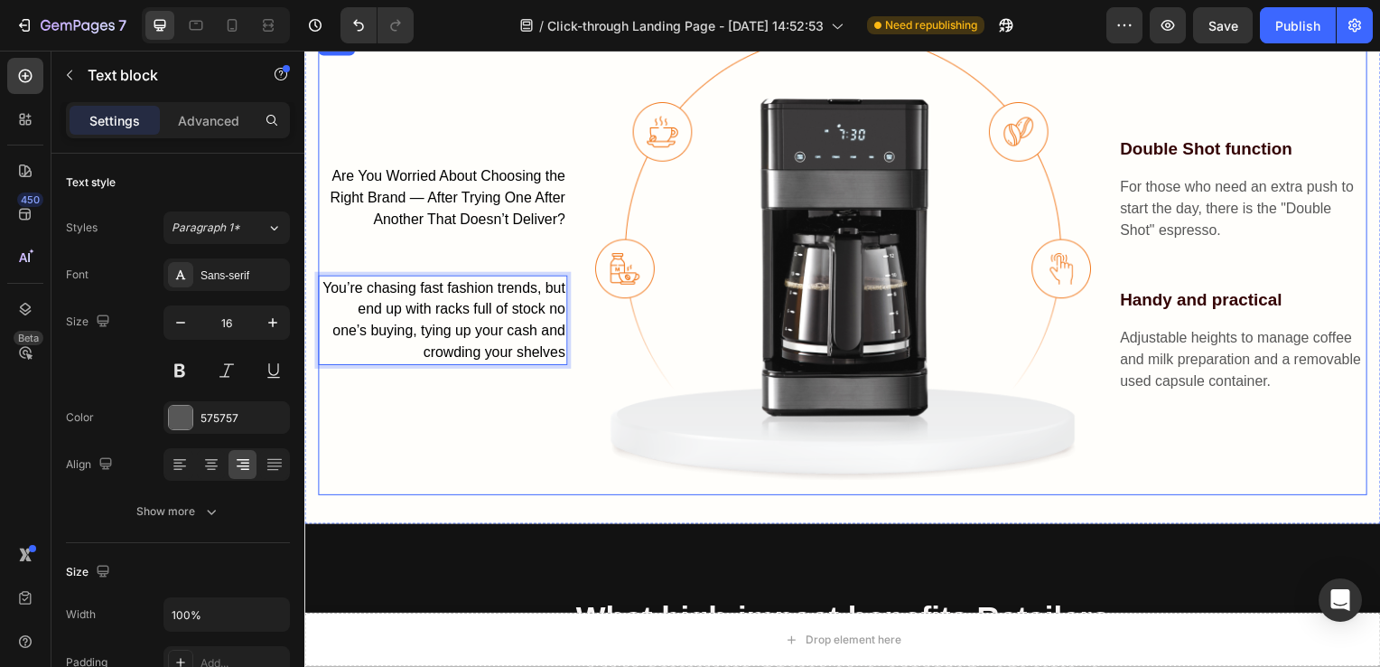
click at [525, 427] on div "Are You Worried About Choosing the Right Brand — After Trying One After Another…" at bounding box center [443, 266] width 251 height 465
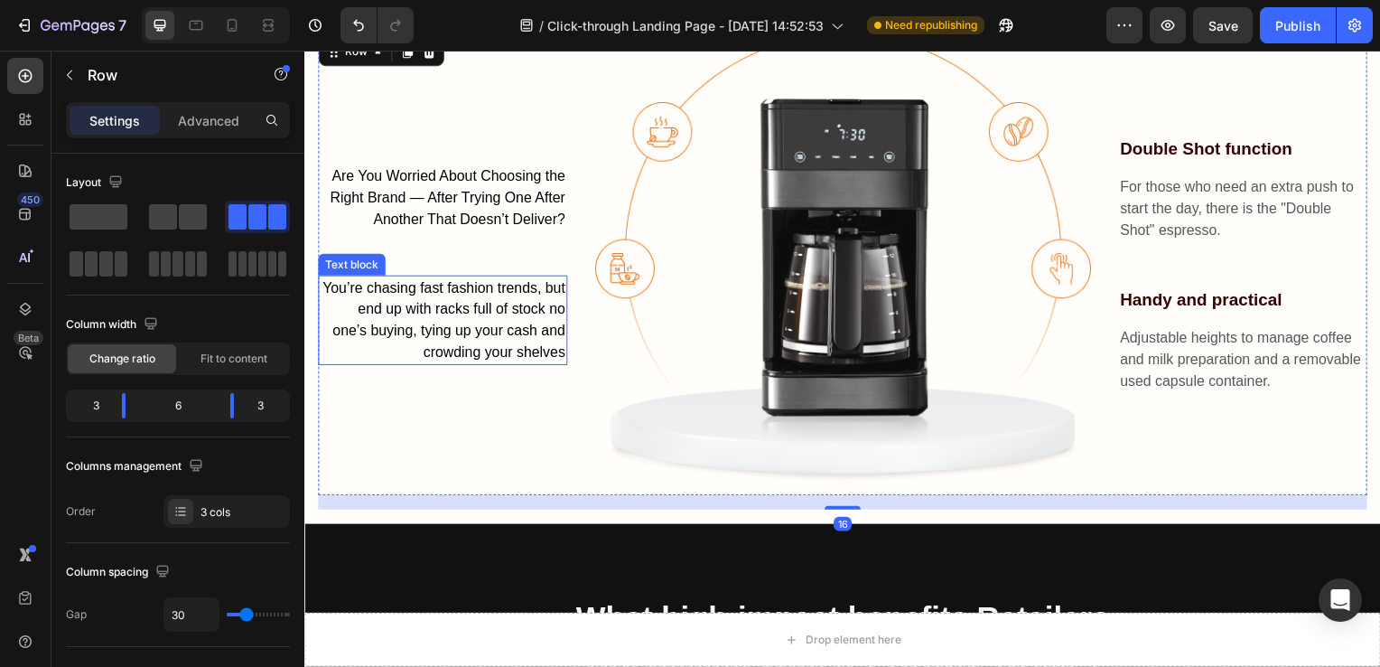
click at [537, 279] on p "You’re chasing fast fashion trends, but end up with racks full of stock no one’…" at bounding box center [444, 322] width 248 height 87
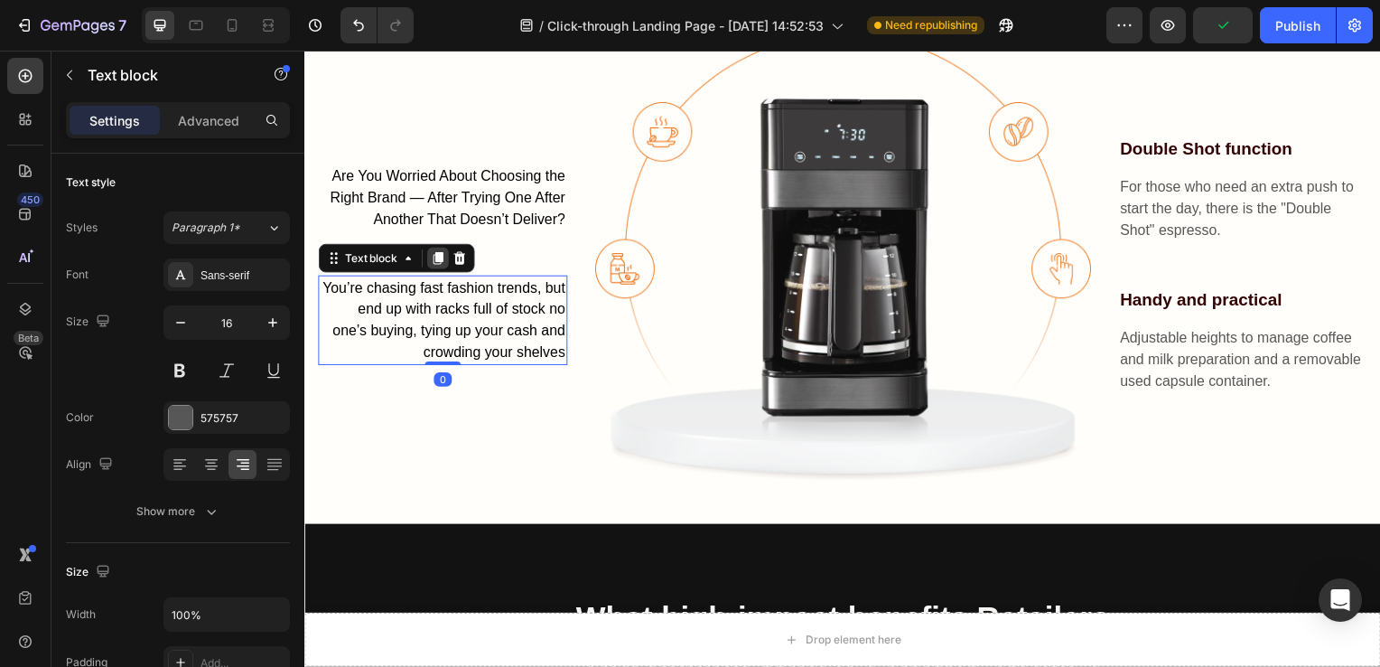
click at [438, 255] on icon at bounding box center [439, 260] width 10 height 13
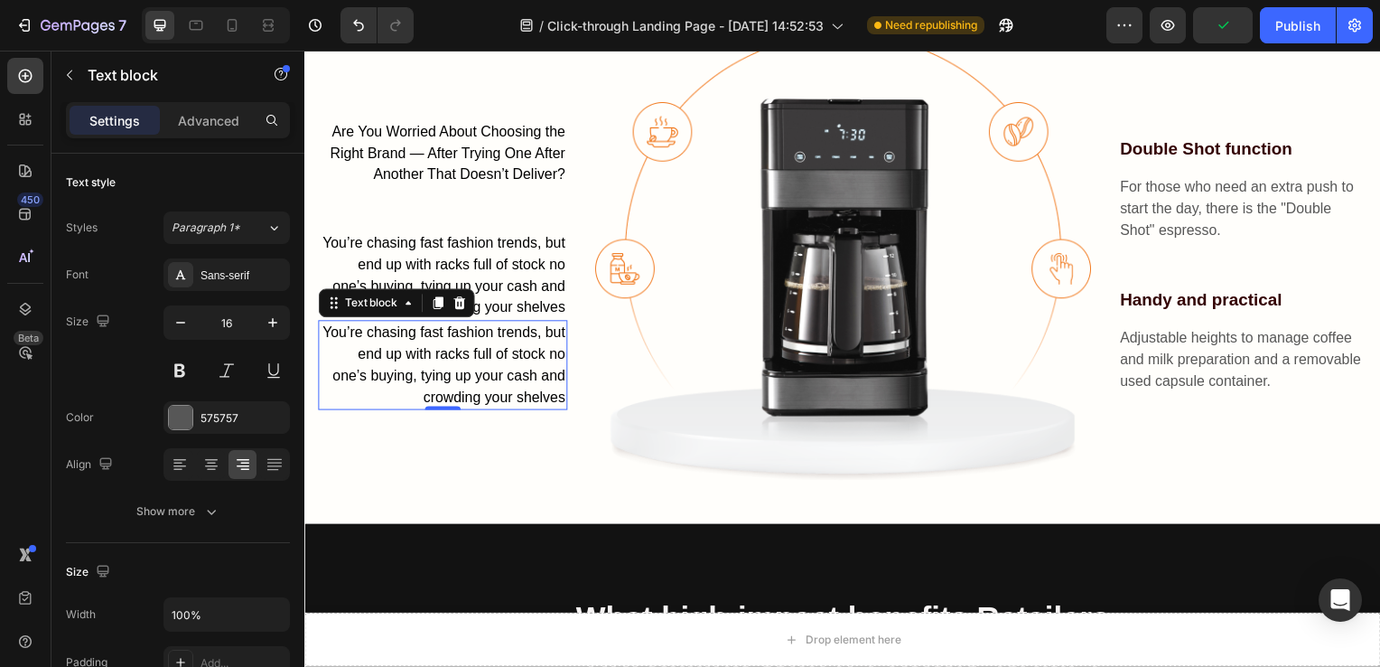
scroll to position [1472, 0]
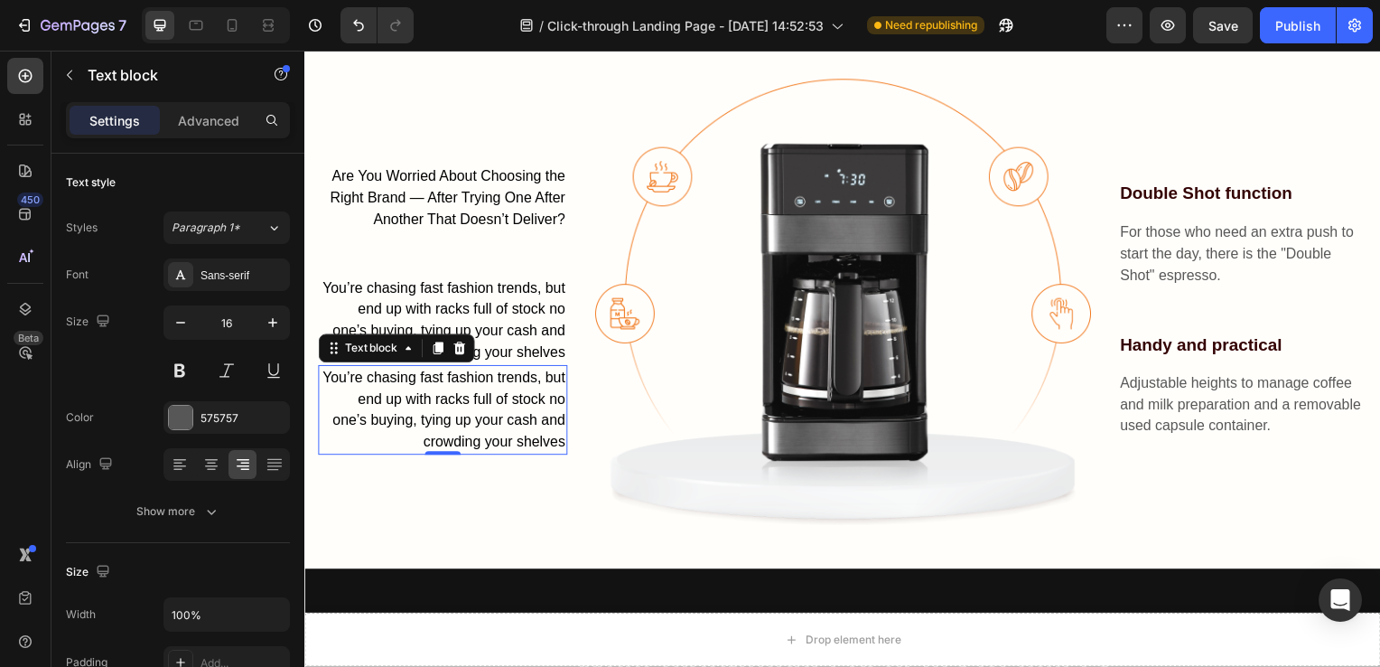
click at [506, 412] on span "You’re chasing fast fashion trends, but end up with racks full of stock no one’…" at bounding box center [444, 412] width 245 height 80
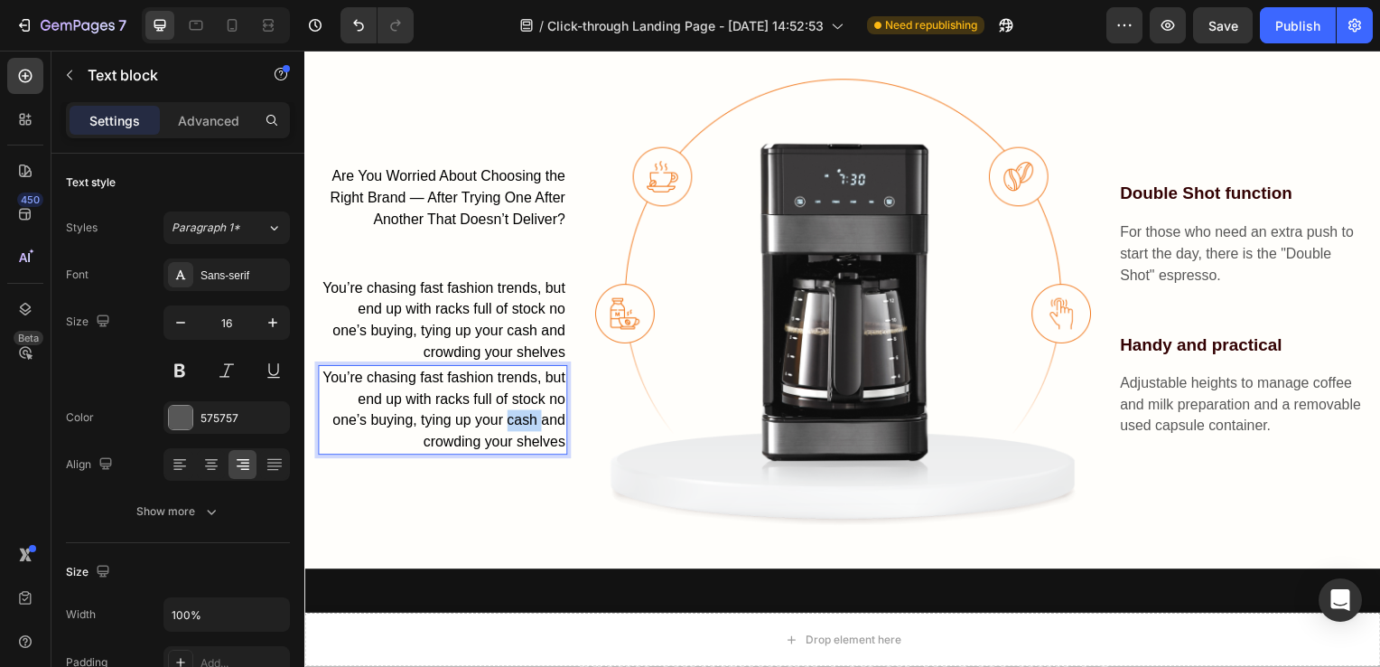
click at [506, 412] on span "You’re chasing fast fashion trends, but end up with racks full of stock no one’…" at bounding box center [444, 412] width 245 height 80
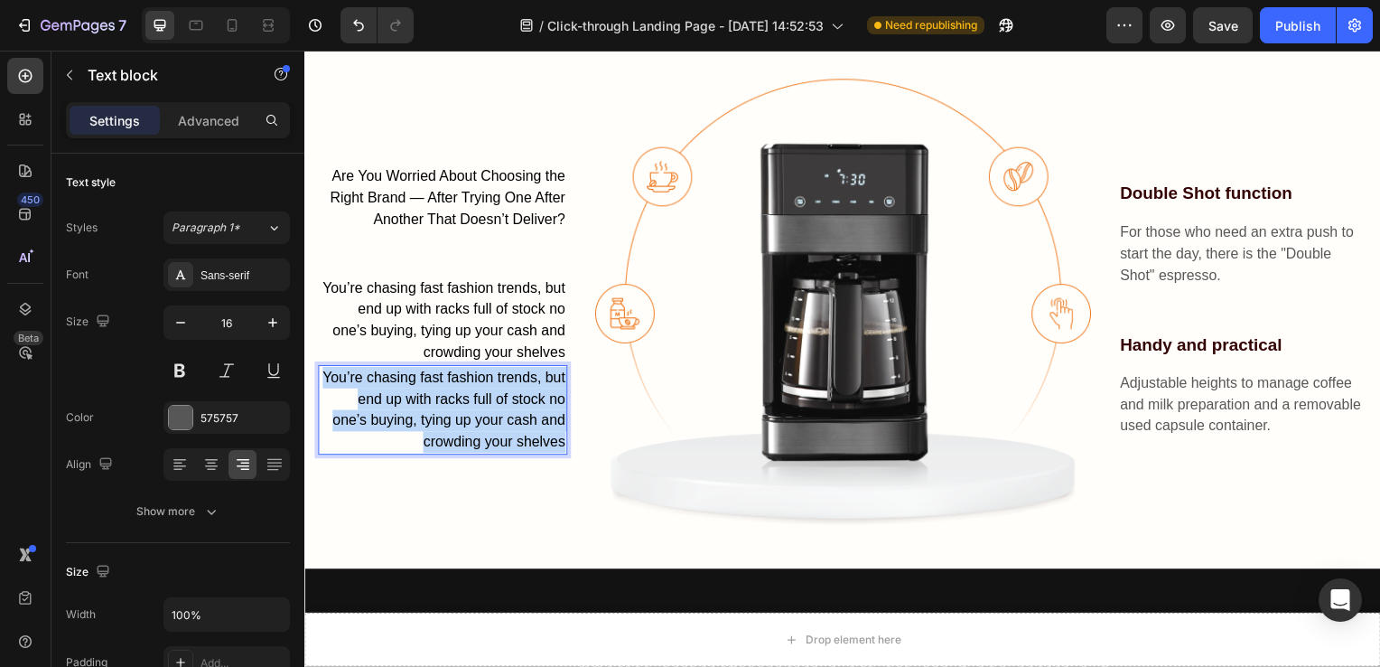
click at [506, 412] on span "You’re chasing fast fashion trends, but end up with racks full of stock no one’…" at bounding box center [444, 412] width 245 height 80
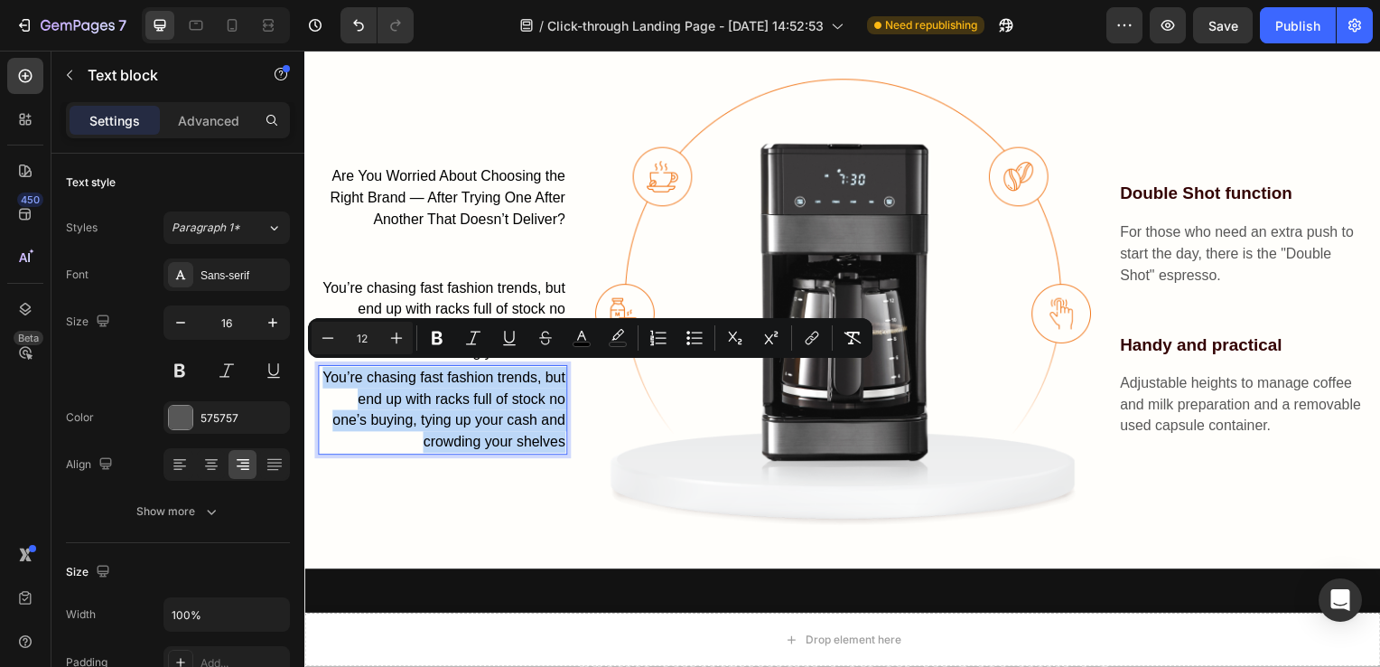
click at [506, 412] on span "You’re chasing fast fashion trends, but end up with racks full of stock no one’…" at bounding box center [444, 412] width 245 height 80
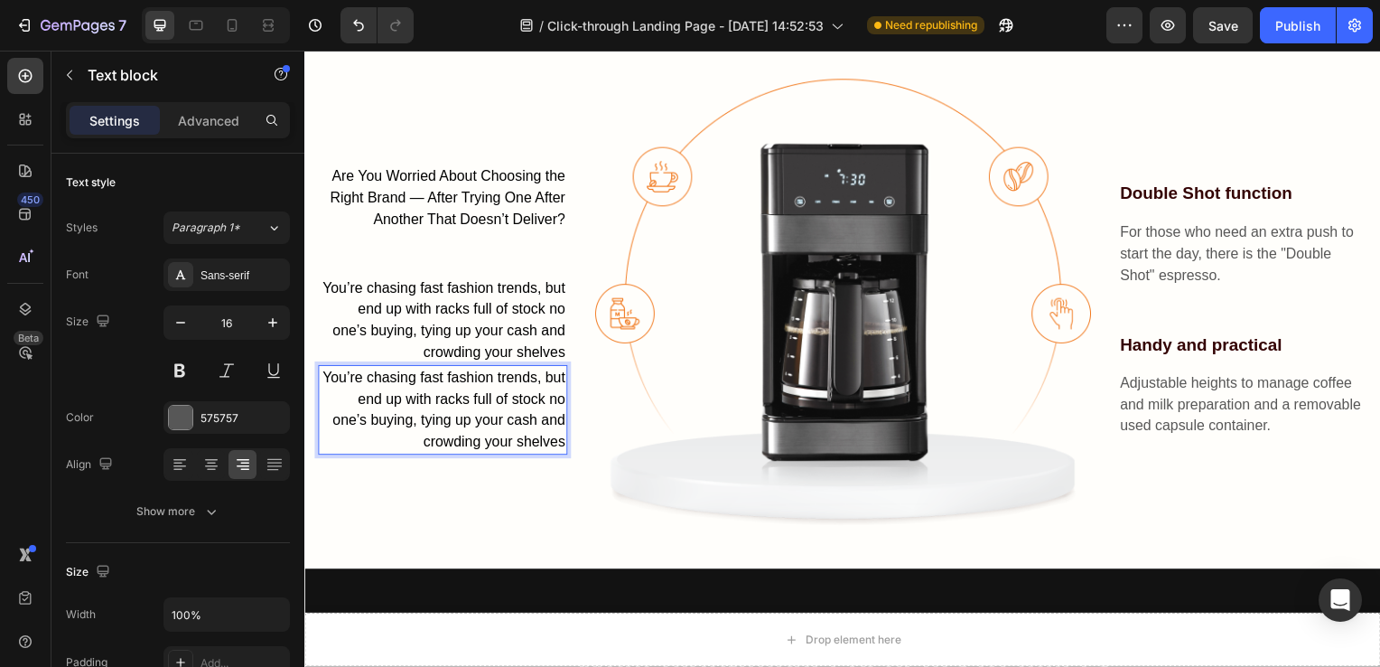
scroll to position [1457, 0]
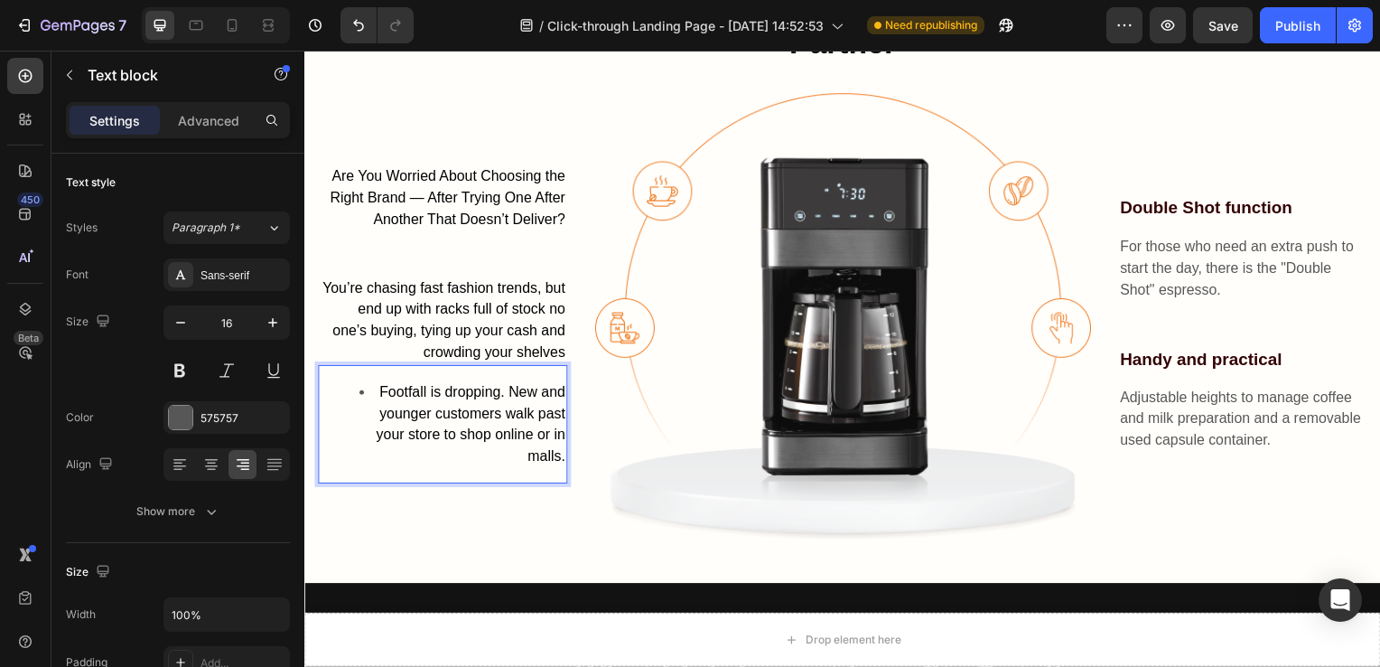
click at [380, 388] on span "Footfall is dropping. New and younger customers walk past your store to shop on…" at bounding box center [472, 427] width 191 height 80
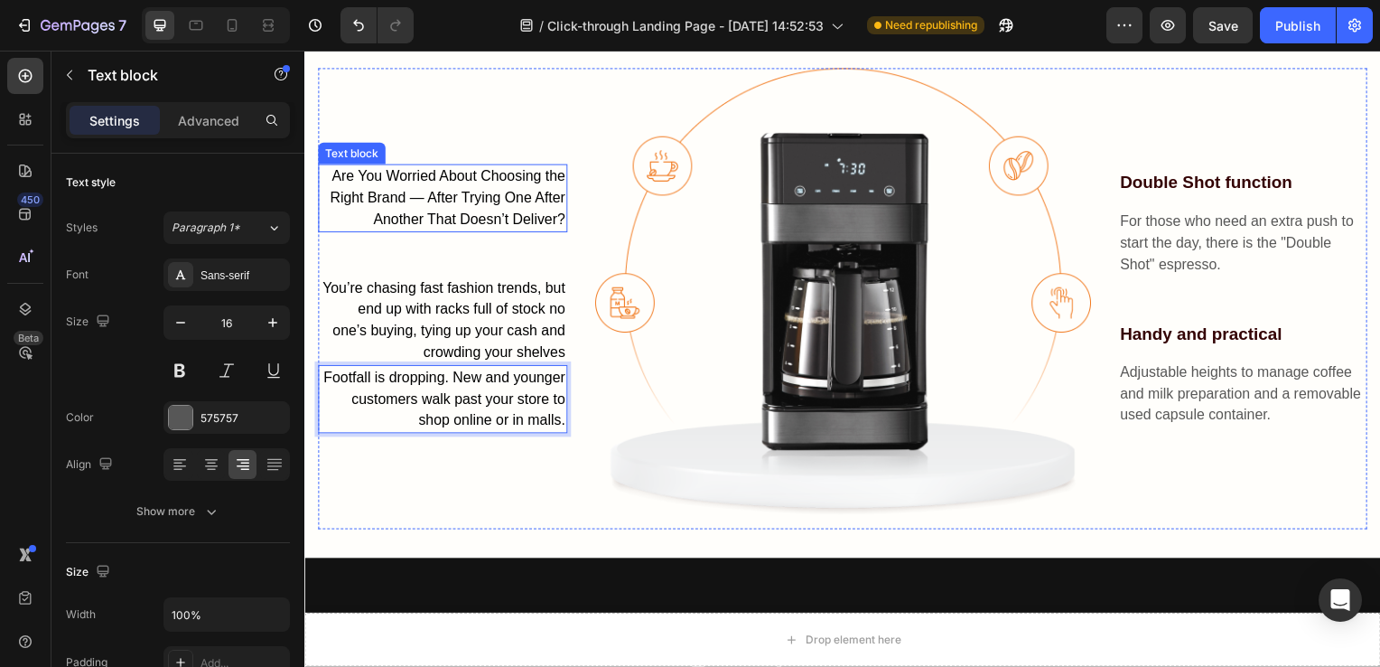
click at [502, 217] on span "Are You Worried About Choosing the Right Brand — After Trying One After Another…" at bounding box center [448, 199] width 237 height 59
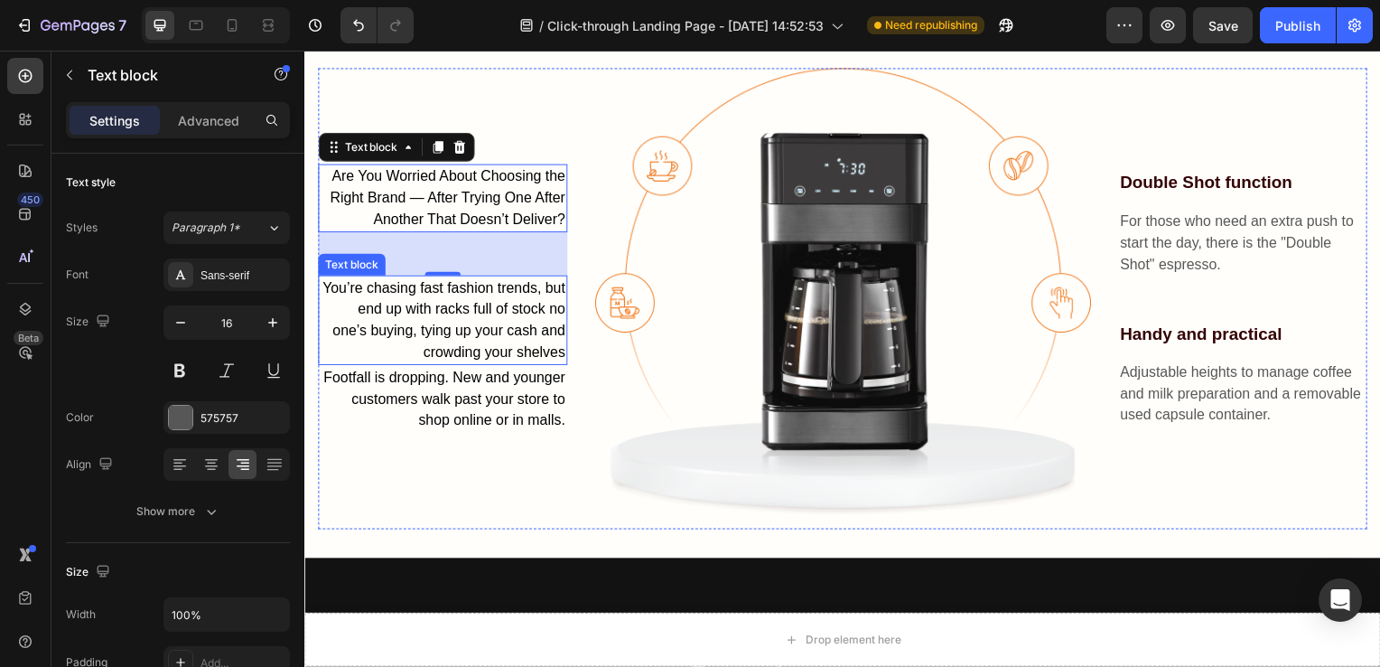
click at [477, 322] on span "You’re chasing fast fashion trends, but end up with racks full of stock no one’…" at bounding box center [444, 322] width 245 height 80
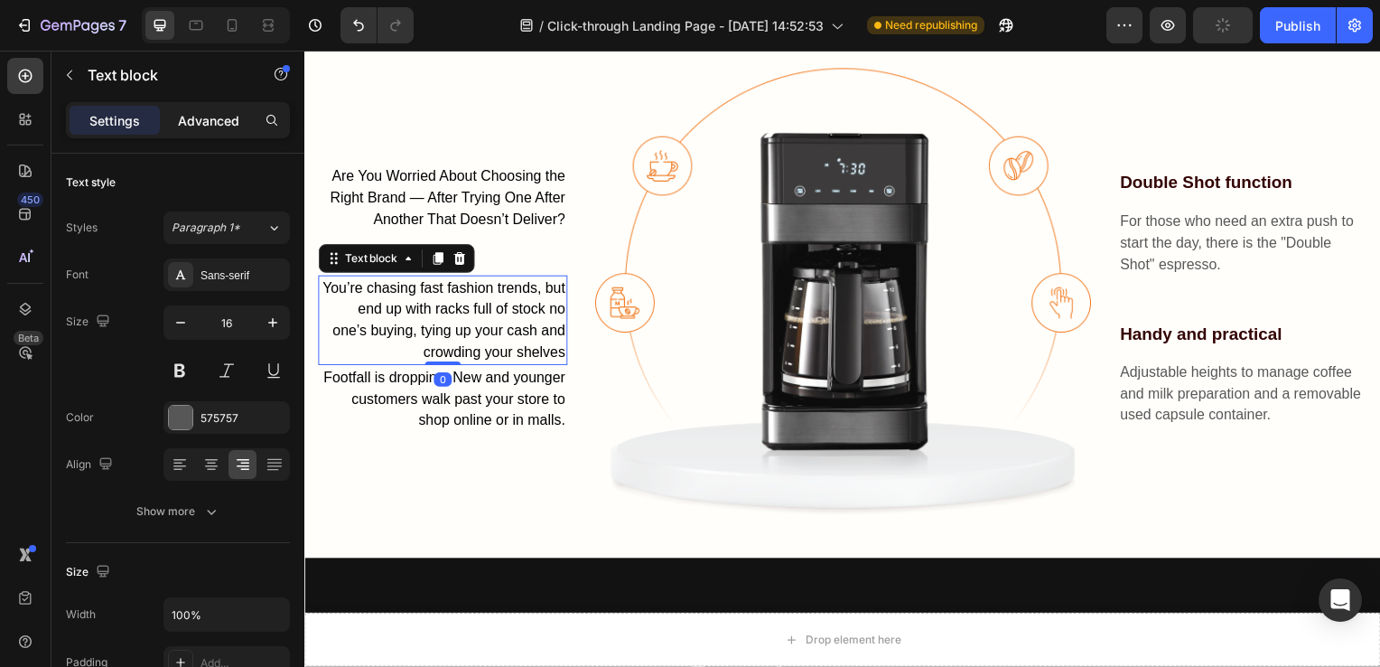
click at [204, 121] on p "Advanced" at bounding box center [208, 120] width 61 height 19
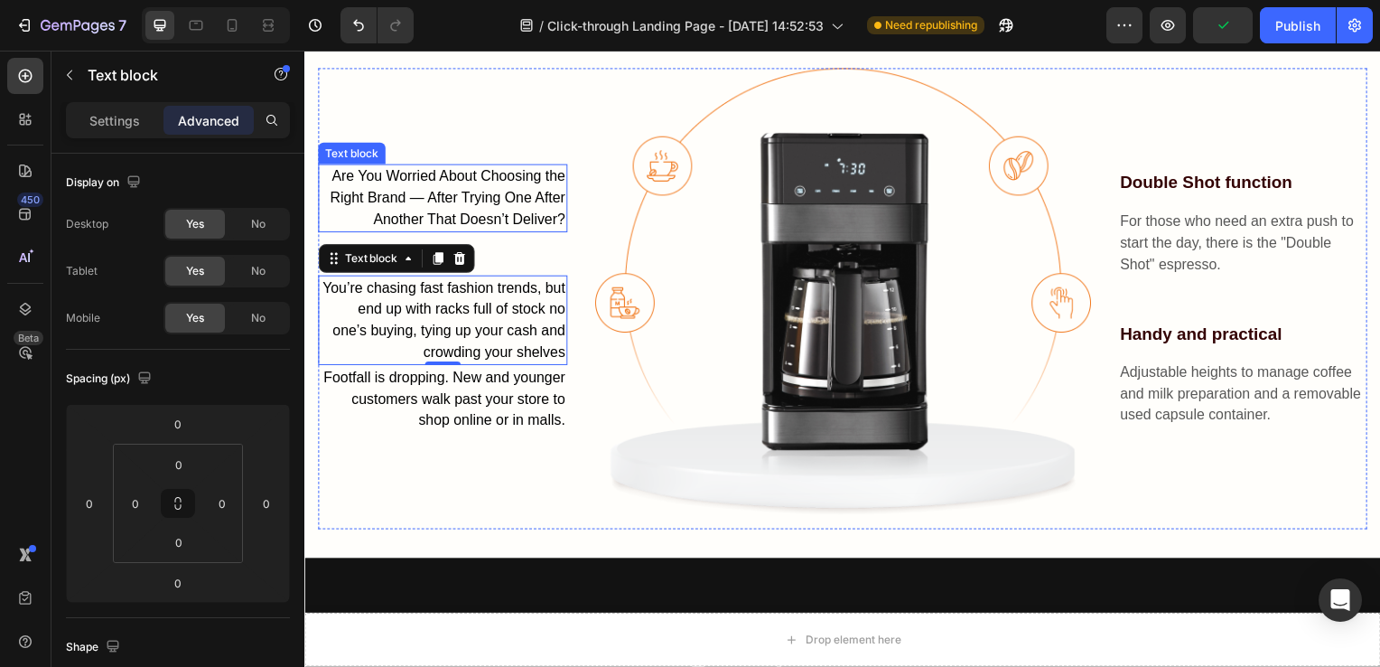
click at [388, 170] on span "Are You Worried About Choosing the Right Brand — After Trying One After Another…" at bounding box center [448, 199] width 237 height 59
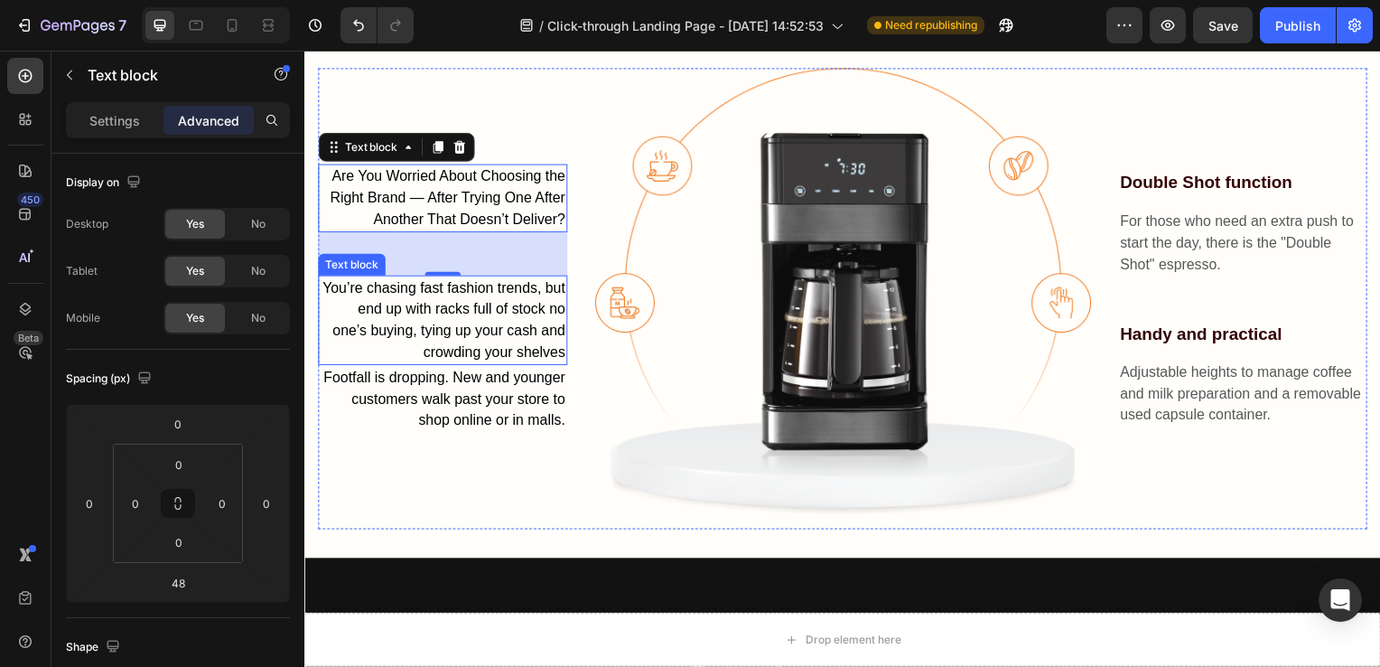
click at [481, 341] on span "You’re chasing fast fashion trends, but end up with racks full of stock no one’…" at bounding box center [444, 322] width 245 height 80
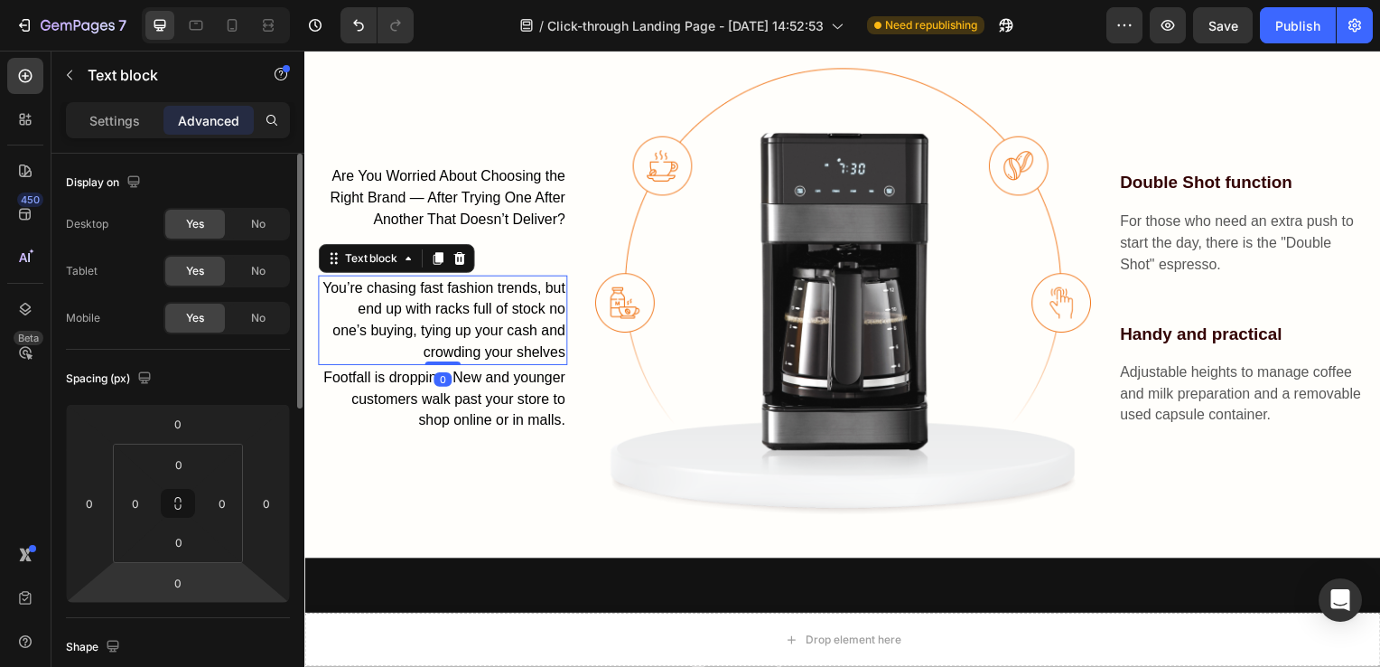
click at [186, 0] on html "7 / Click-through Landing Page - Aug 20, 14:52:53 Need republishing Preview Sav…" at bounding box center [690, 0] width 1380 height 0
click at [175, 584] on input "0" at bounding box center [178, 582] width 36 height 27
type input "48"
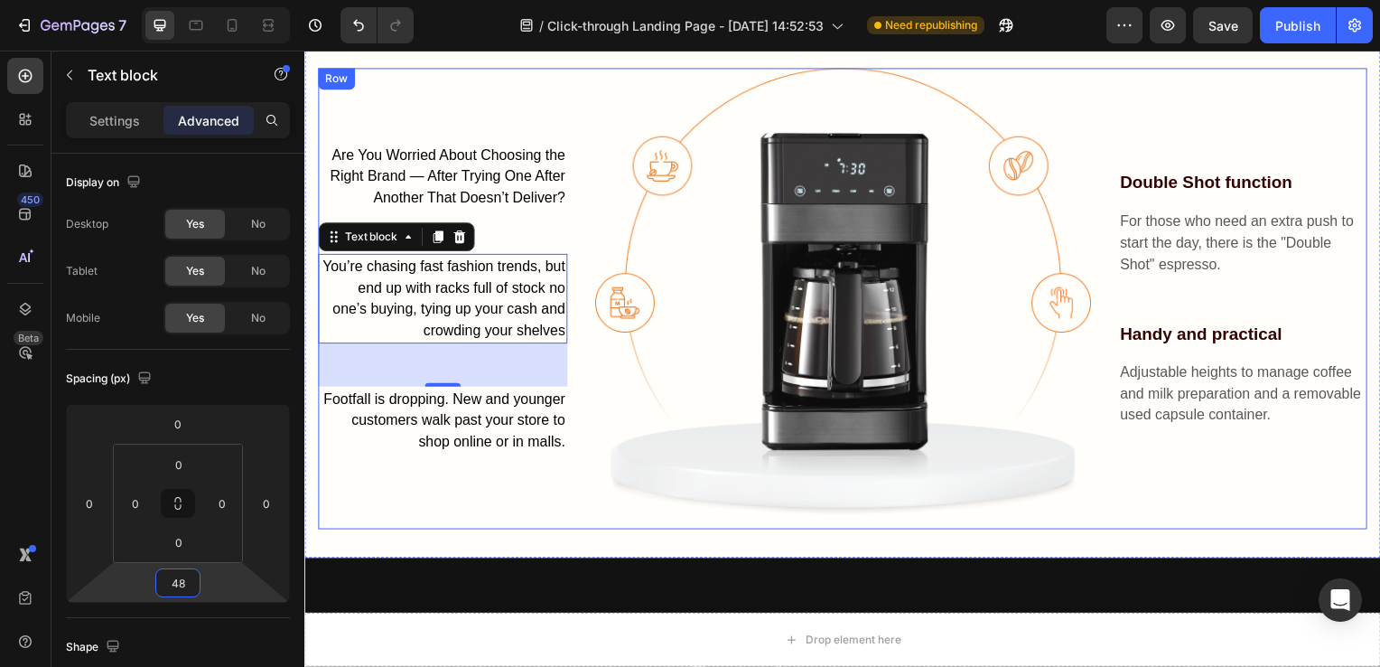
click at [536, 514] on div "Are You Worried About Choosing the Right Brand — After Trying One After Another…" at bounding box center [443, 301] width 251 height 465
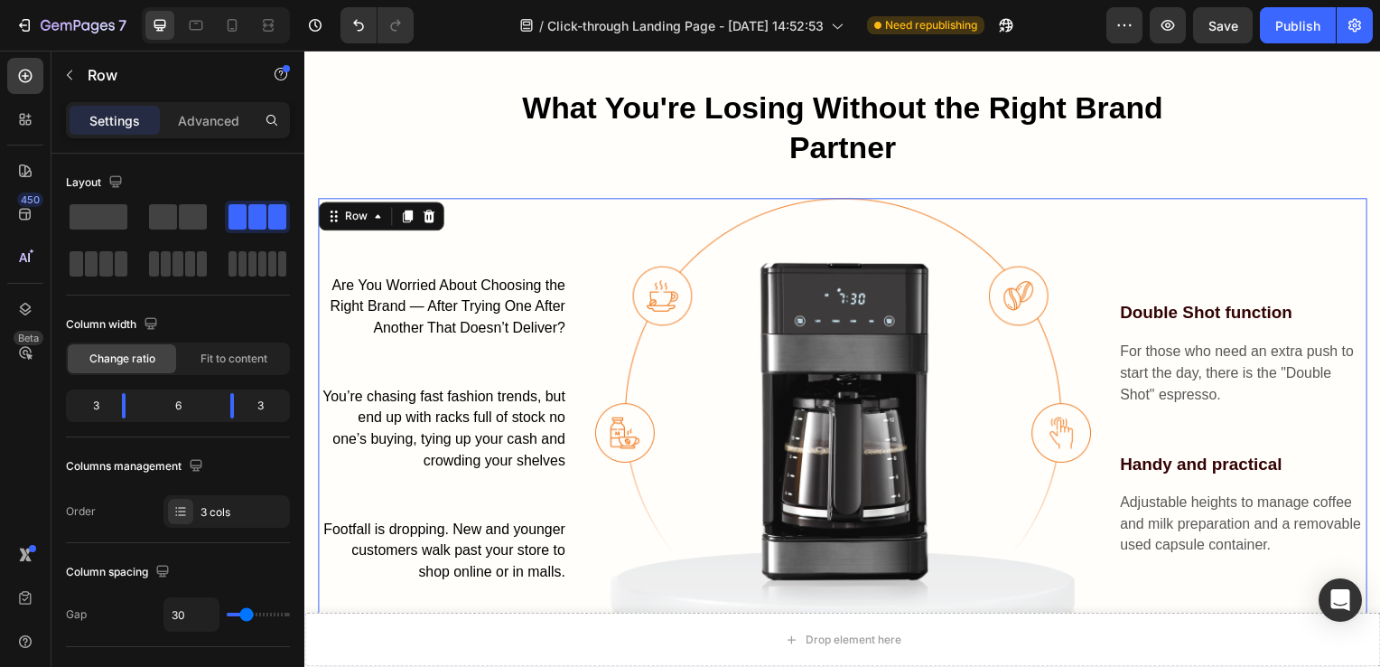
scroll to position [1443, 0]
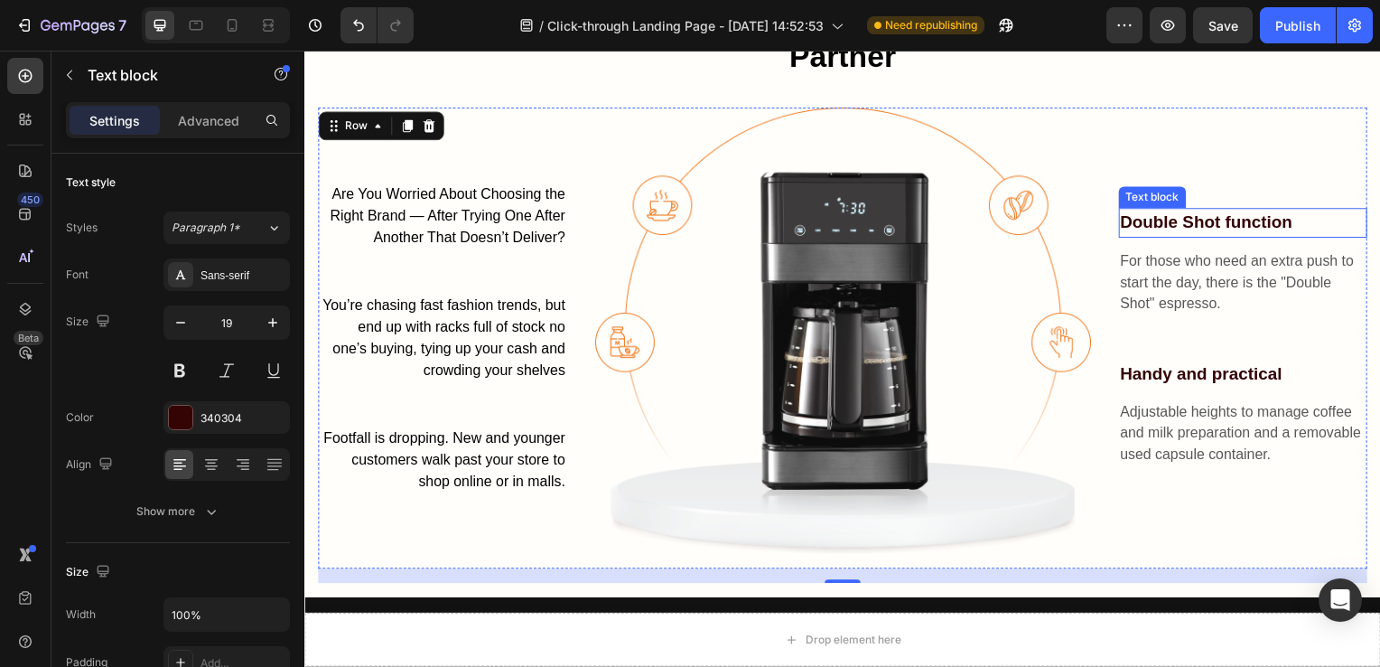
click at [1211, 223] on p "Double Shot function" at bounding box center [1250, 224] width 248 height 26
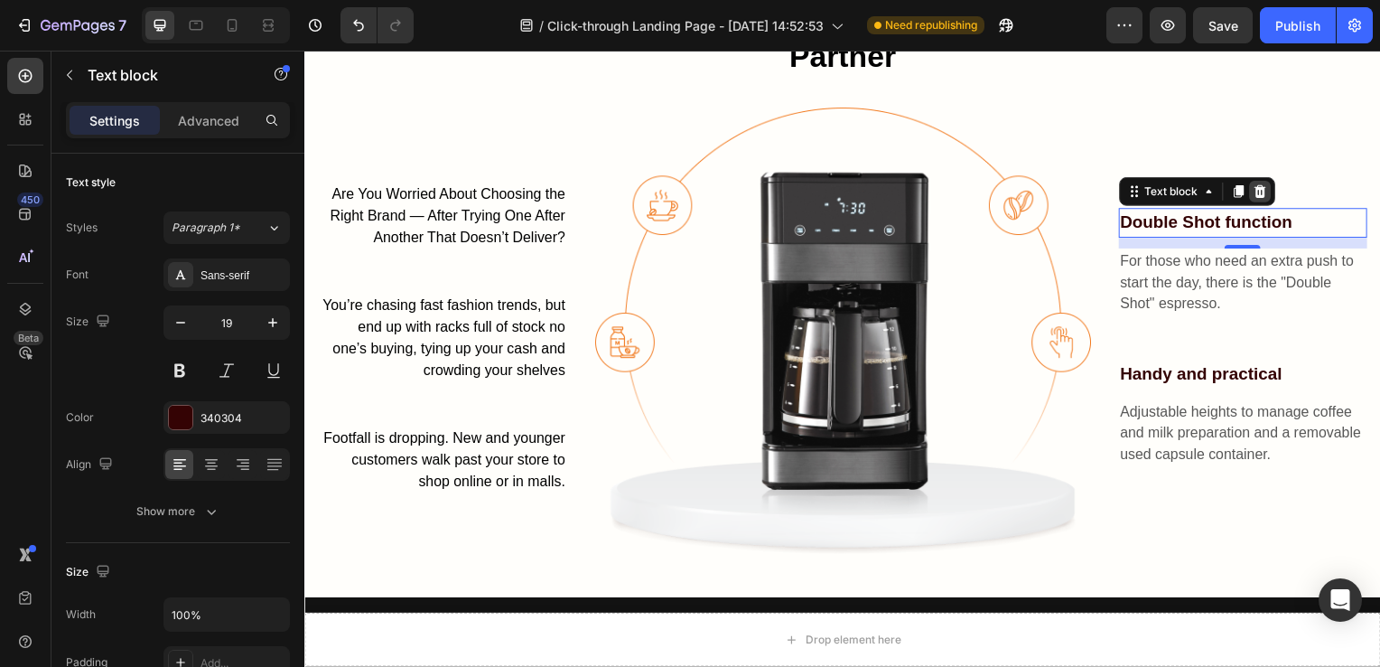
click at [1260, 186] on icon at bounding box center [1266, 192] width 12 height 13
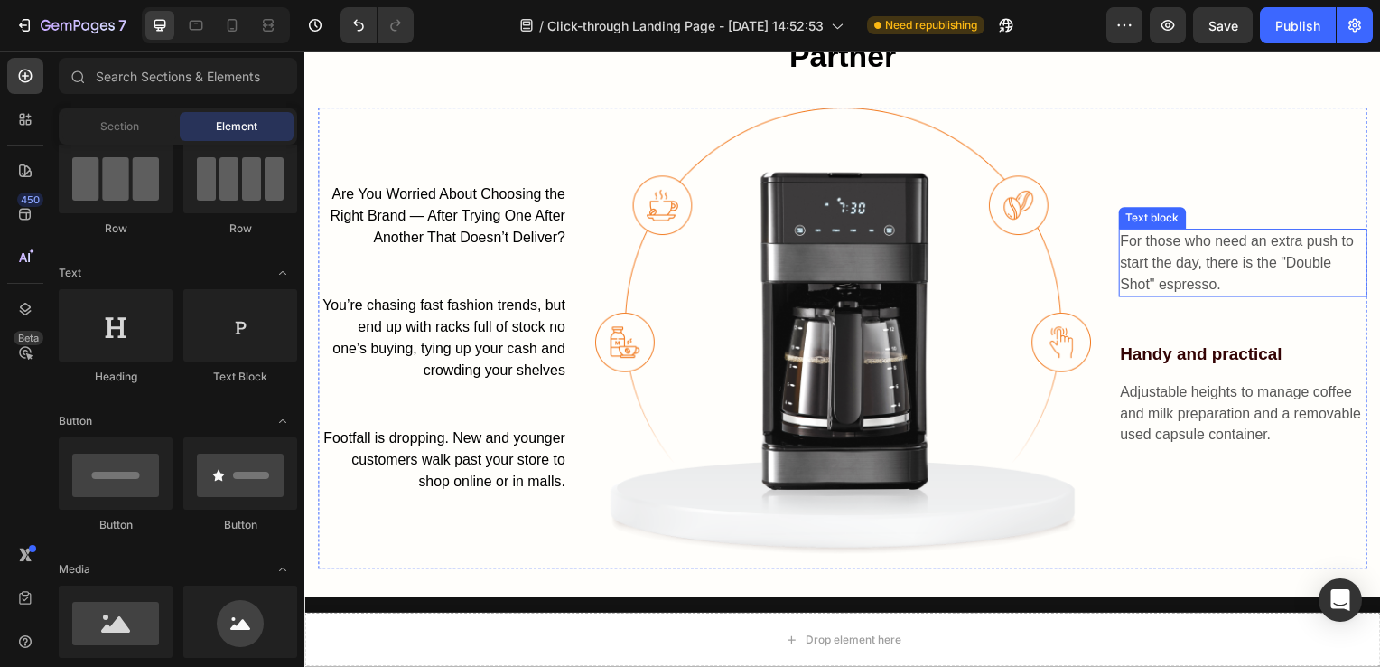
click at [1244, 264] on p "For those who need an extra push to start the day, there is the "Double Shot" e…" at bounding box center [1250, 264] width 248 height 65
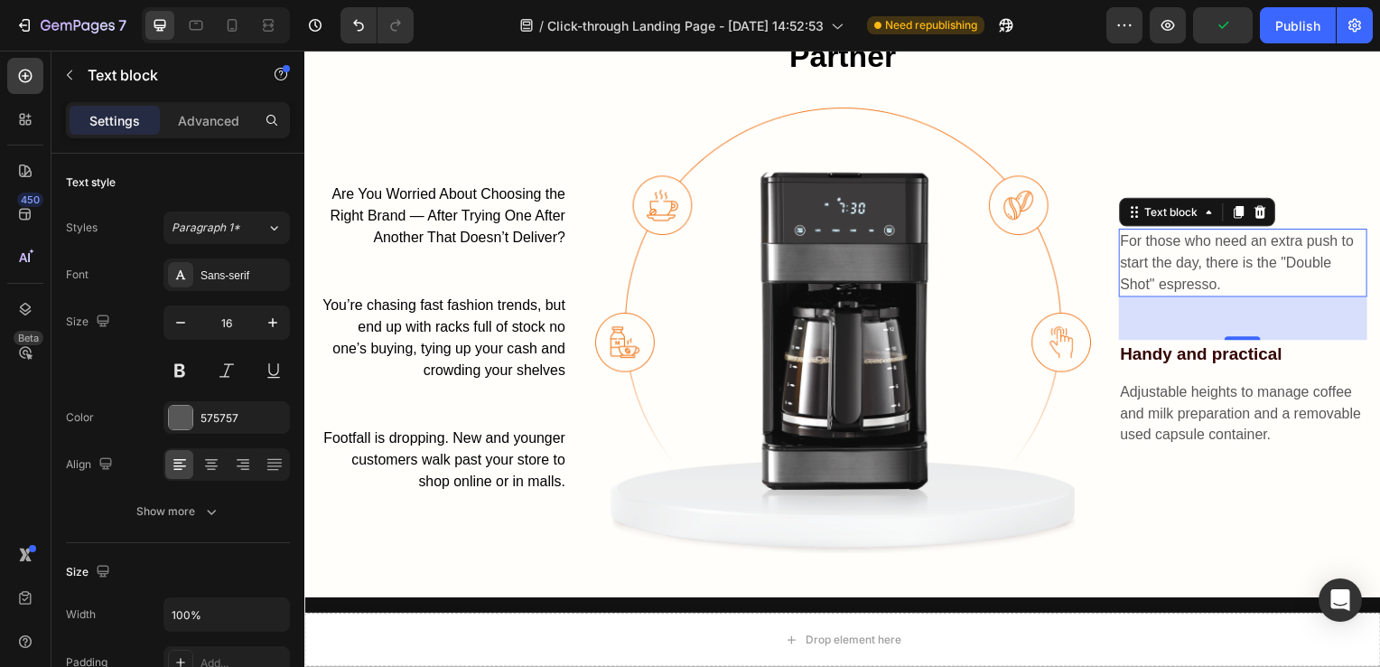
click at [1170, 261] on p "For those who need an extra push to start the day, there is the "Double Shot" e…" at bounding box center [1250, 264] width 248 height 65
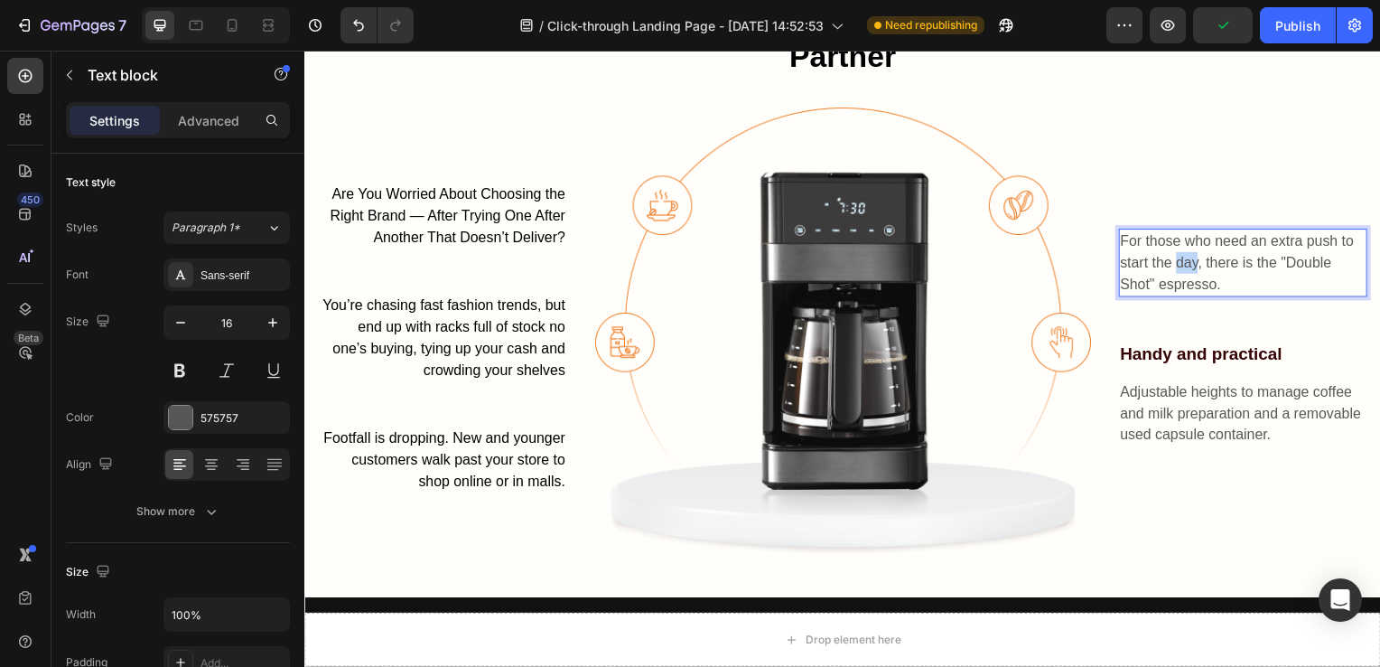
click at [1170, 261] on p "For those who need an extra push to start the day, there is the "Double Shot" e…" at bounding box center [1250, 264] width 248 height 65
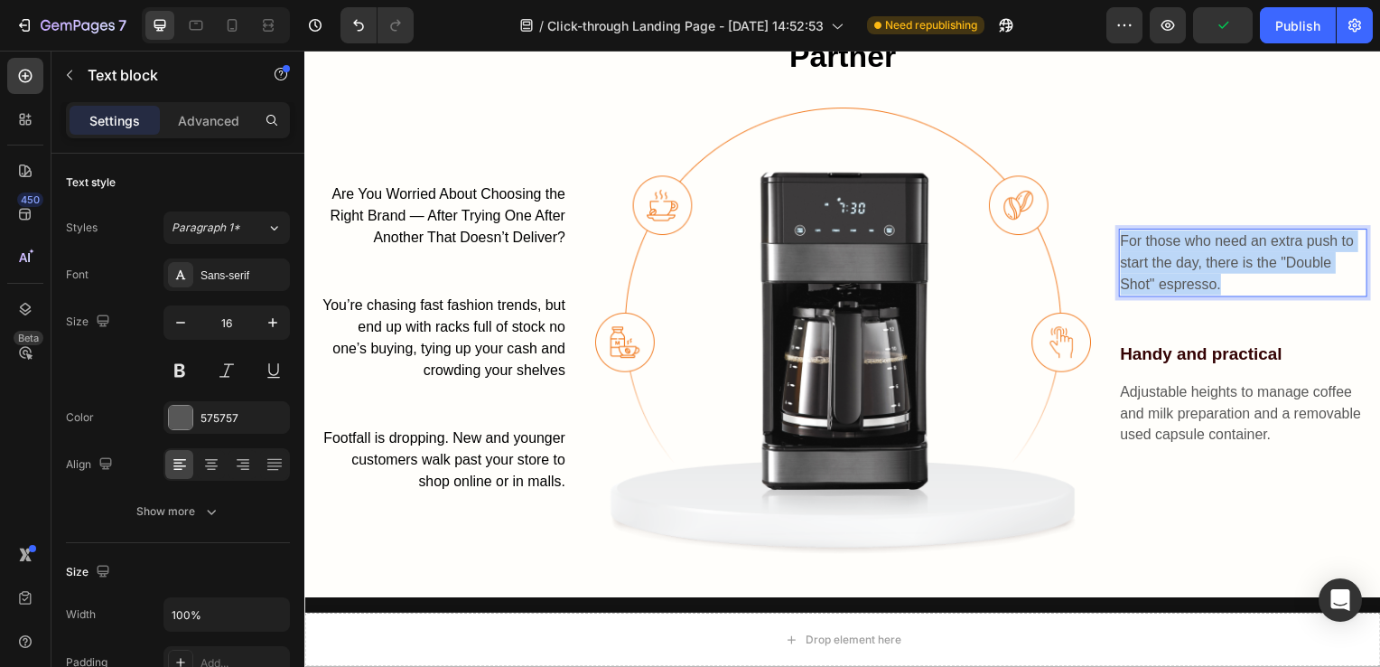
click at [1170, 261] on p "For those who need an extra push to start the day, there is the "Double Shot" e…" at bounding box center [1250, 264] width 248 height 65
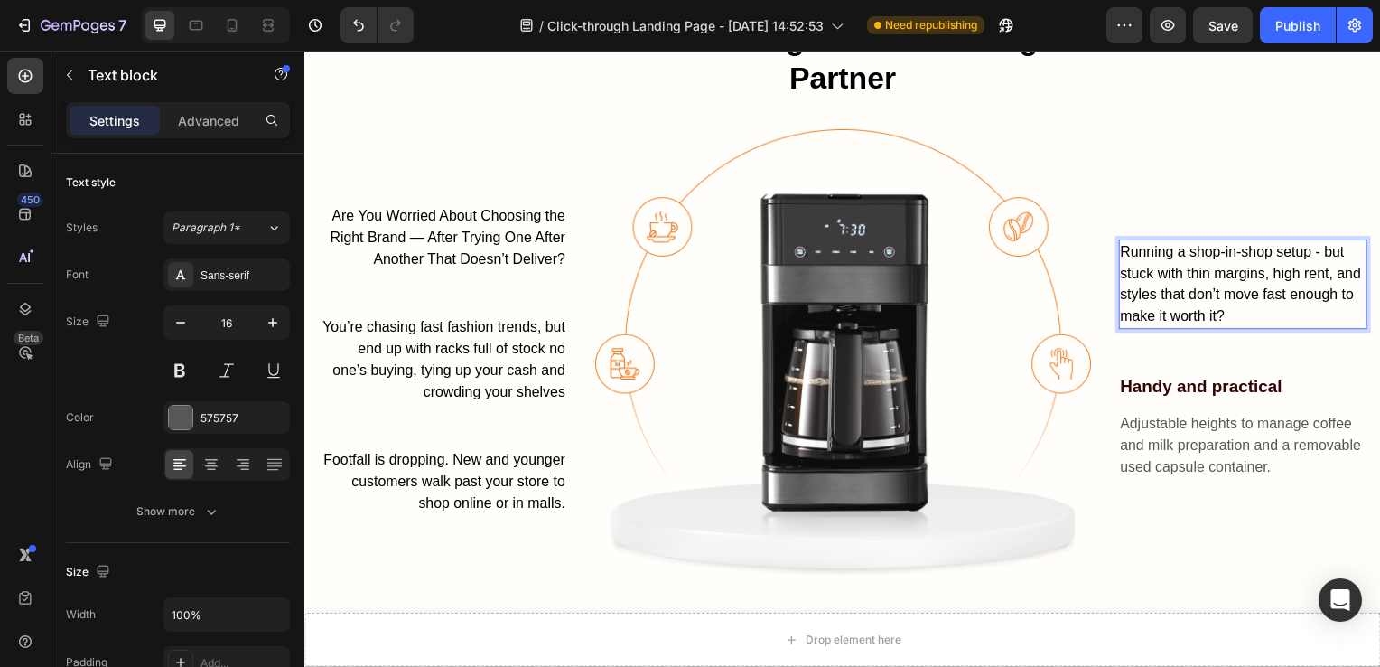
scroll to position [1432, 0]
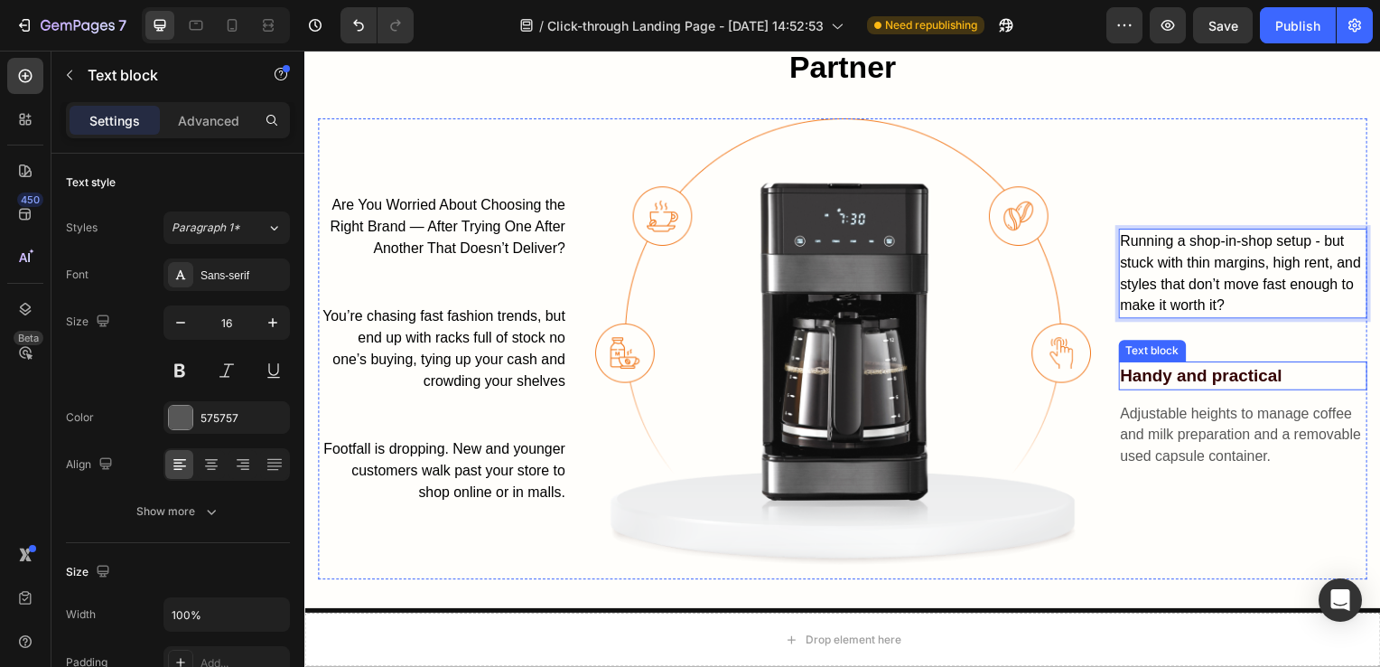
click at [1208, 379] on p "Handy and practical" at bounding box center [1250, 379] width 248 height 26
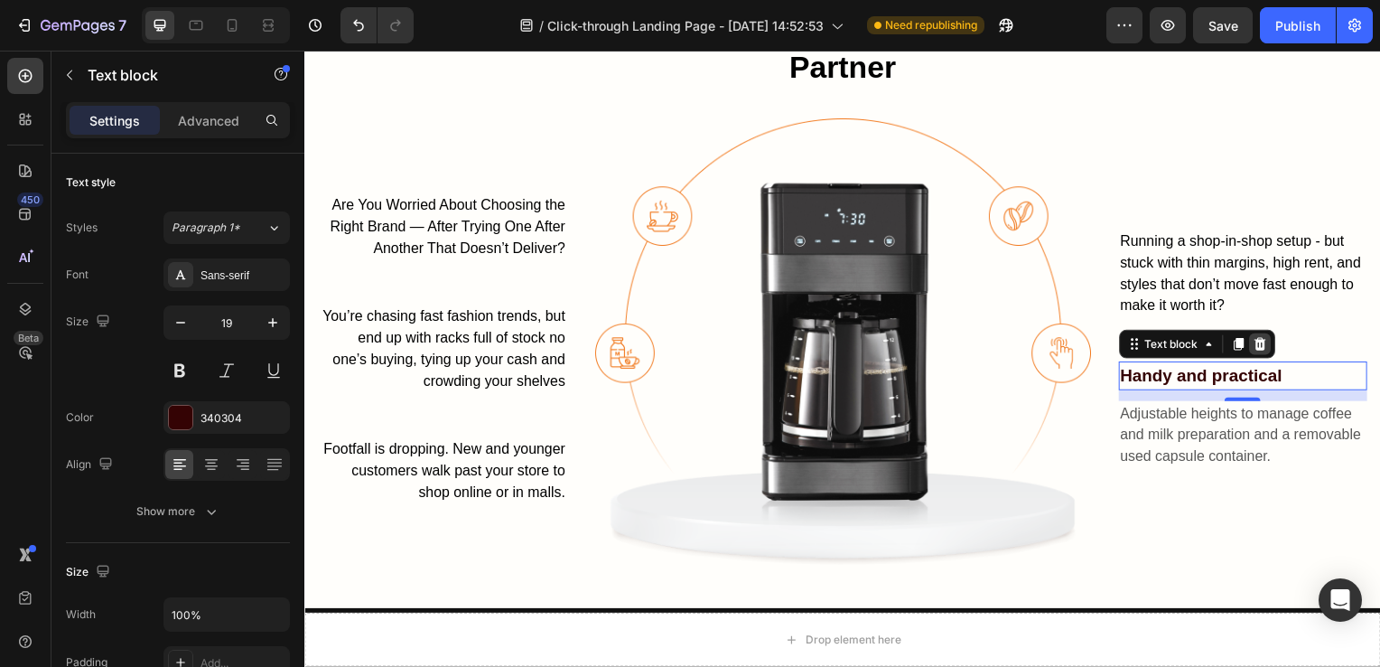
click at [1260, 343] on icon at bounding box center [1266, 347] width 14 height 14
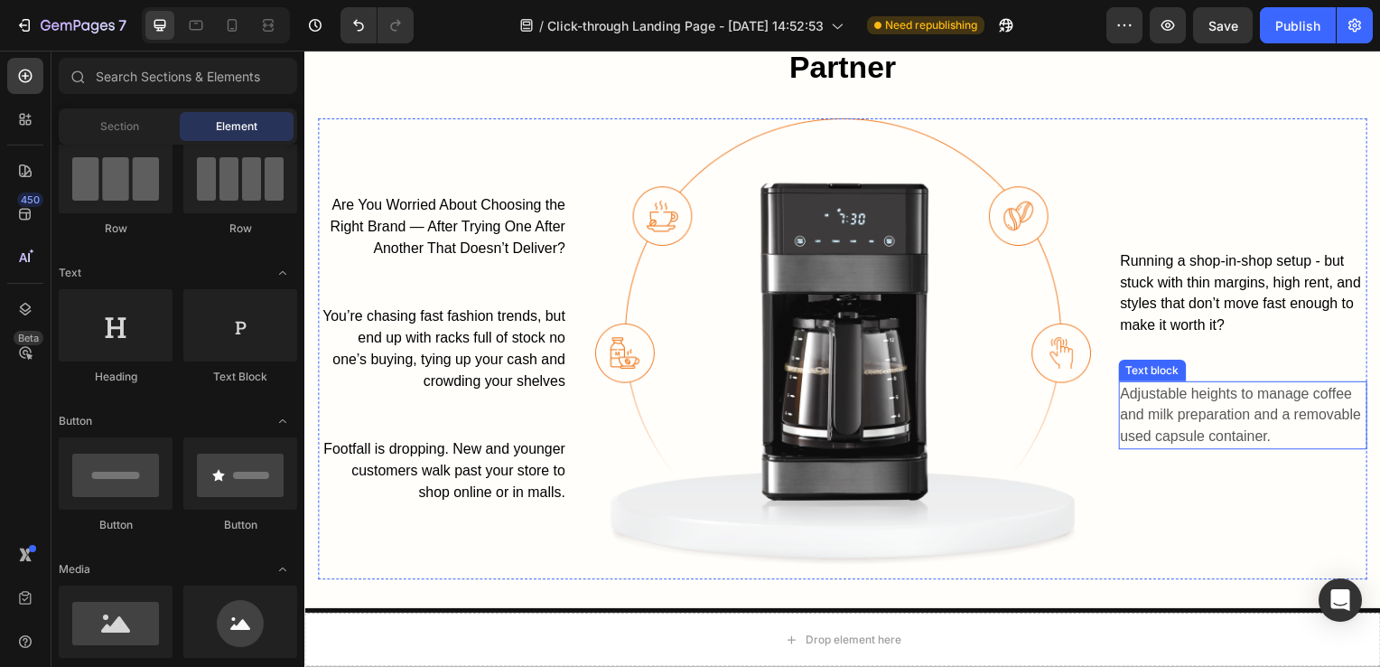
click at [1241, 405] on p "Adjustable heights to manage coffee and milk preparation and a removable used c…" at bounding box center [1250, 418] width 248 height 65
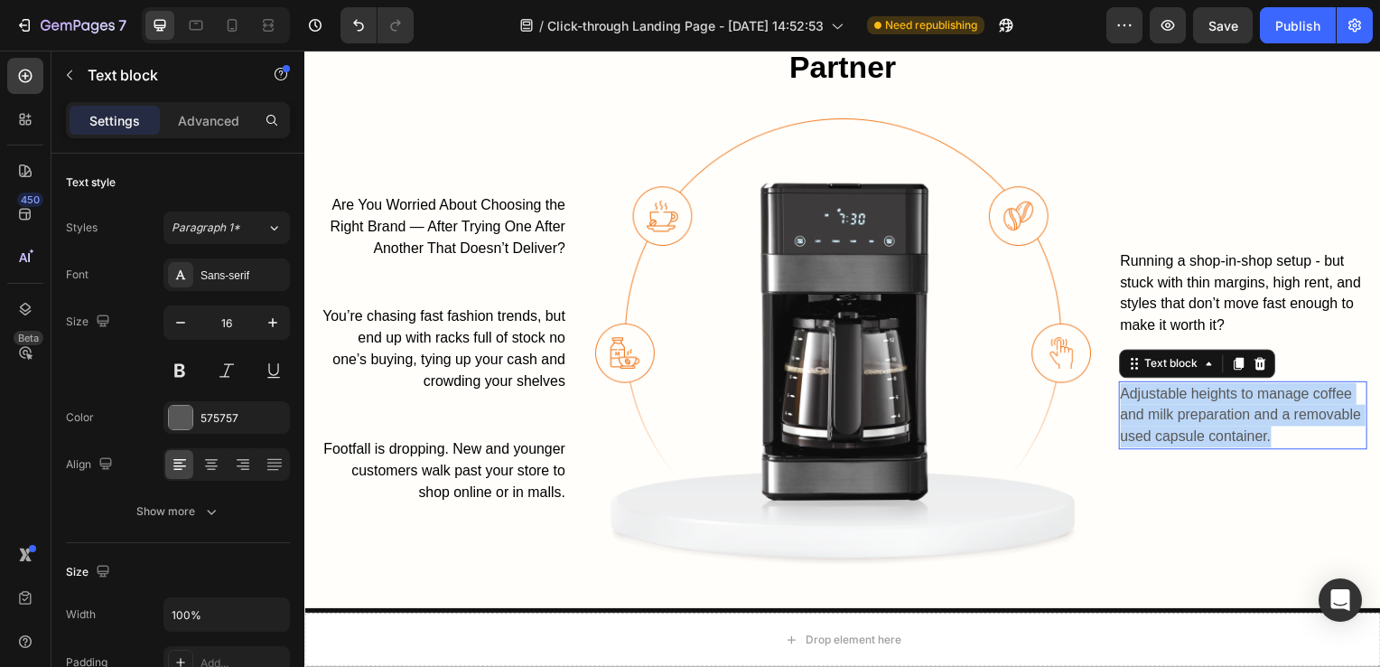
click at [1241, 405] on p "Adjustable heights to manage coffee and milk preparation and a removable used c…" at bounding box center [1250, 418] width 248 height 65
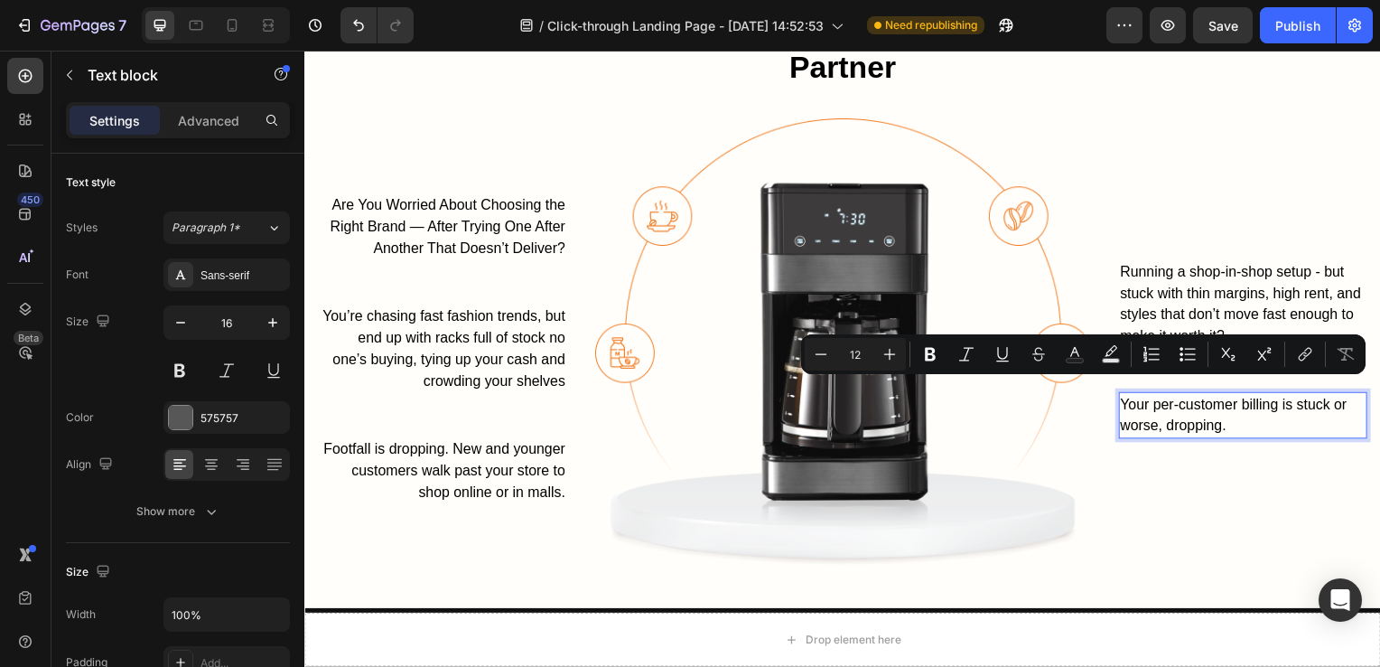
scroll to position [1443, 0]
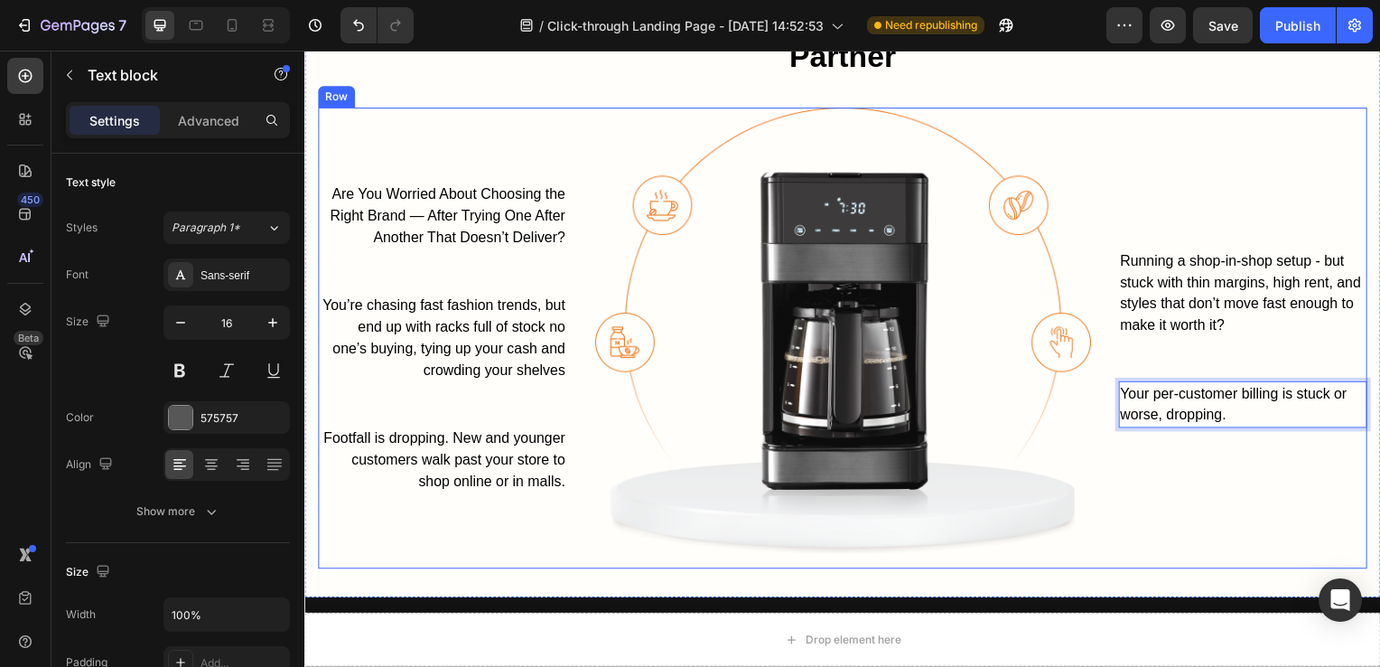
click at [1258, 492] on div "Running a shop-in-shop setup - but stuck with thin margins, high rent, and styl…" at bounding box center [1250, 340] width 251 height 465
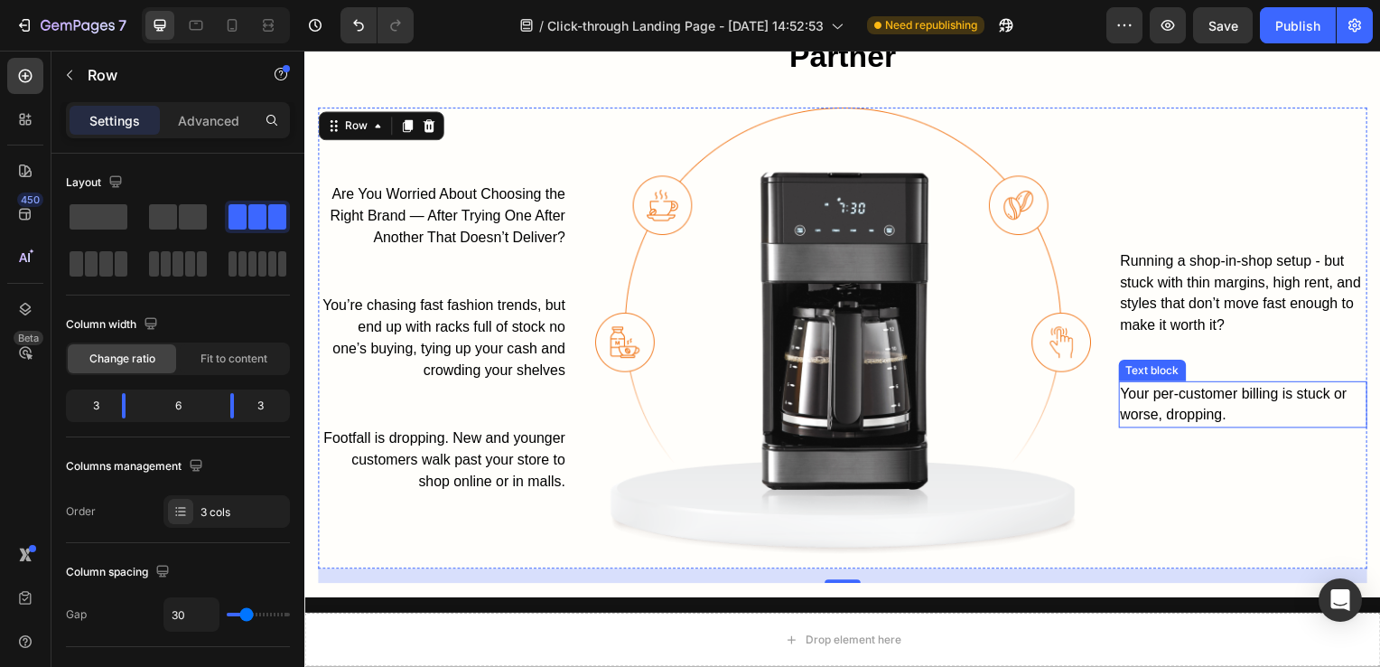
click at [1220, 420] on span "Your per-customer billing is stuck or worse, dropping." at bounding box center [1240, 406] width 229 height 37
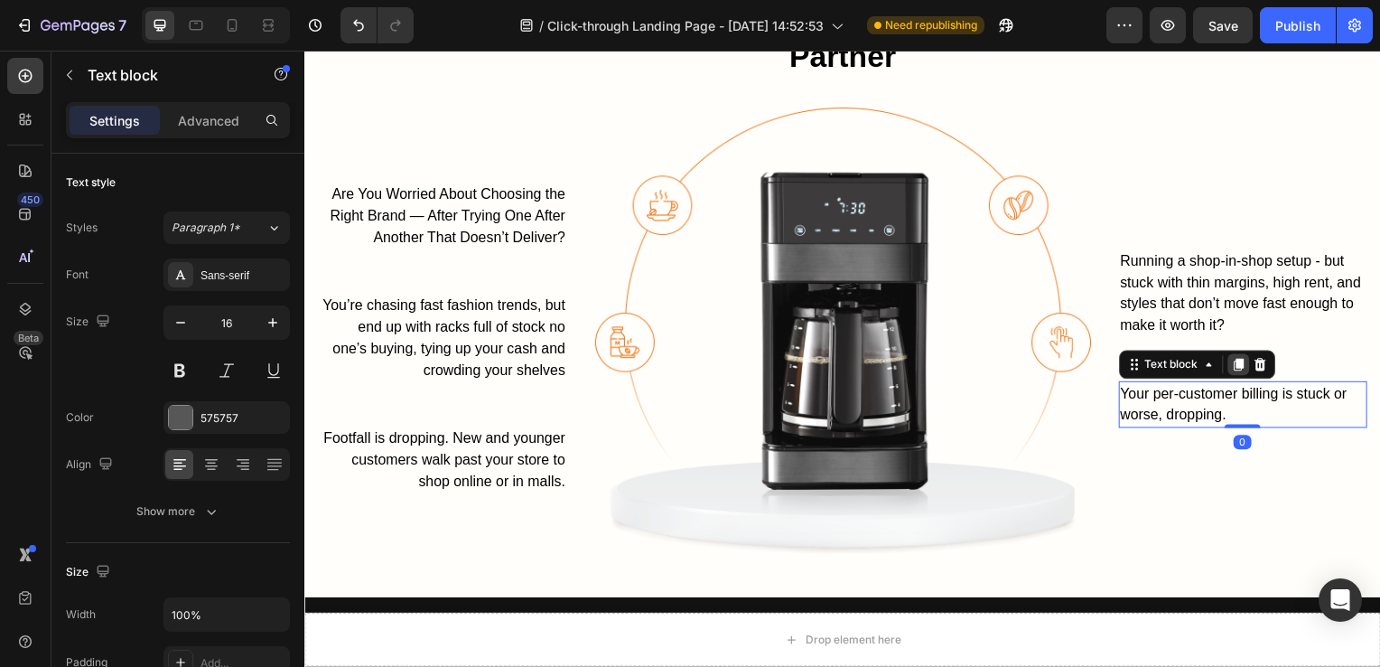
click at [1239, 362] on icon at bounding box center [1244, 366] width 10 height 13
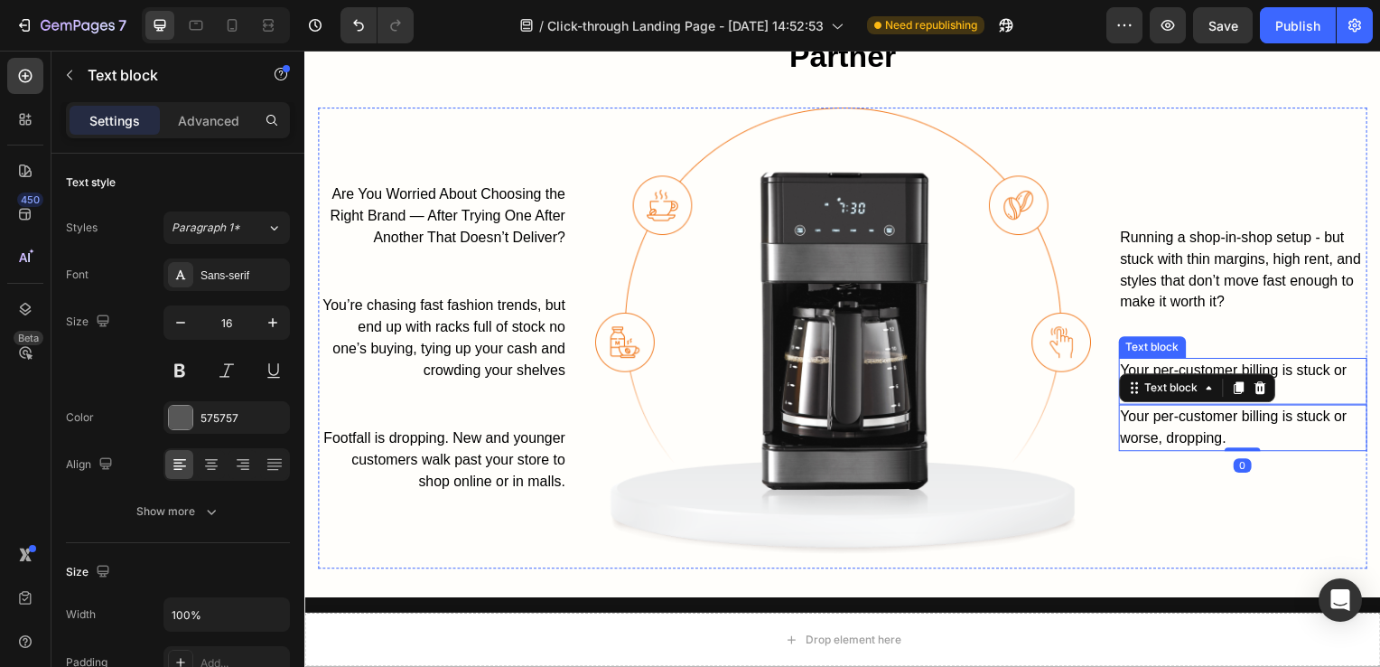
click at [1309, 370] on span "Your per-customer billing is stuck or worse, dropping." at bounding box center [1240, 383] width 229 height 37
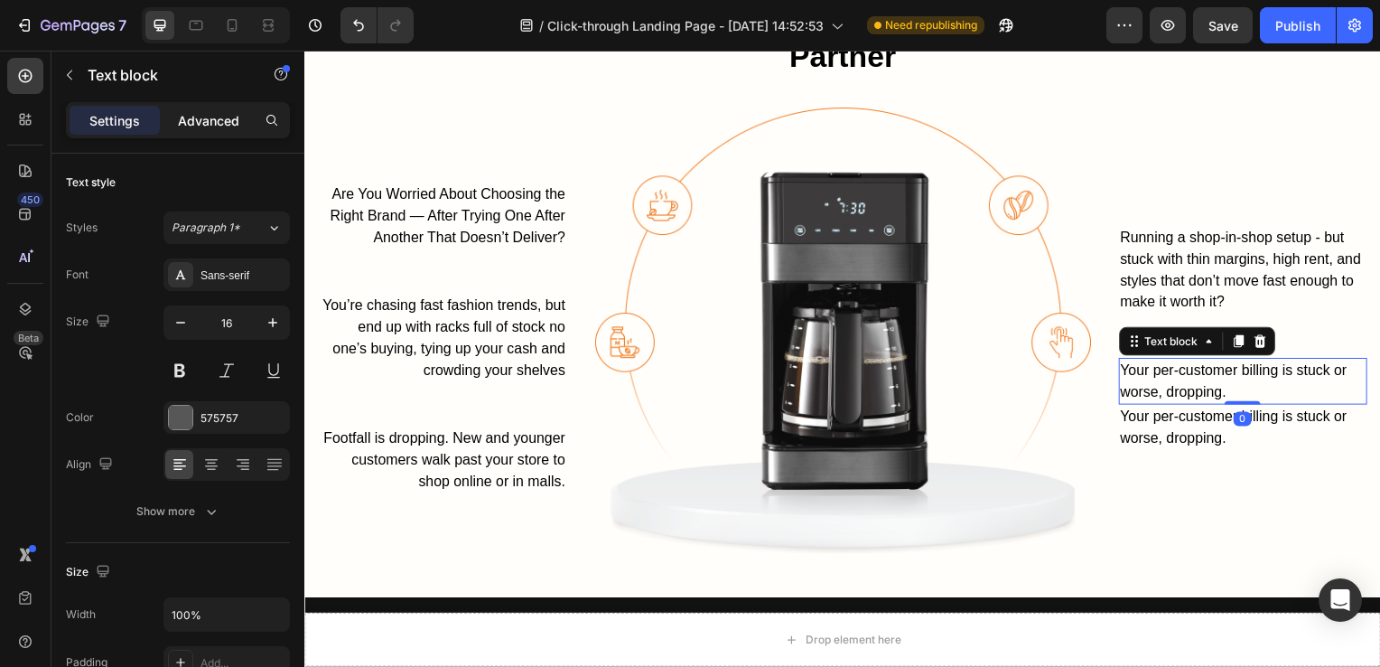
click at [218, 114] on p "Advanced" at bounding box center [208, 120] width 61 height 19
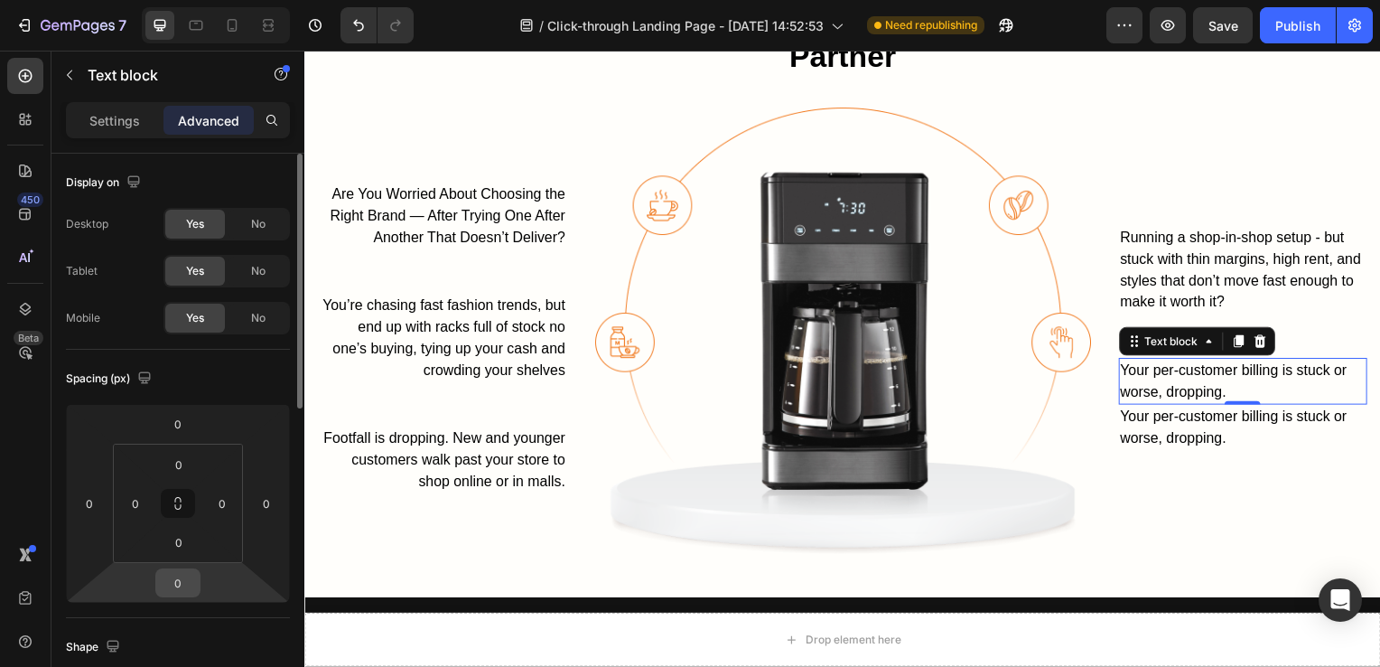
click at [191, 577] on input "0" at bounding box center [178, 582] width 36 height 27
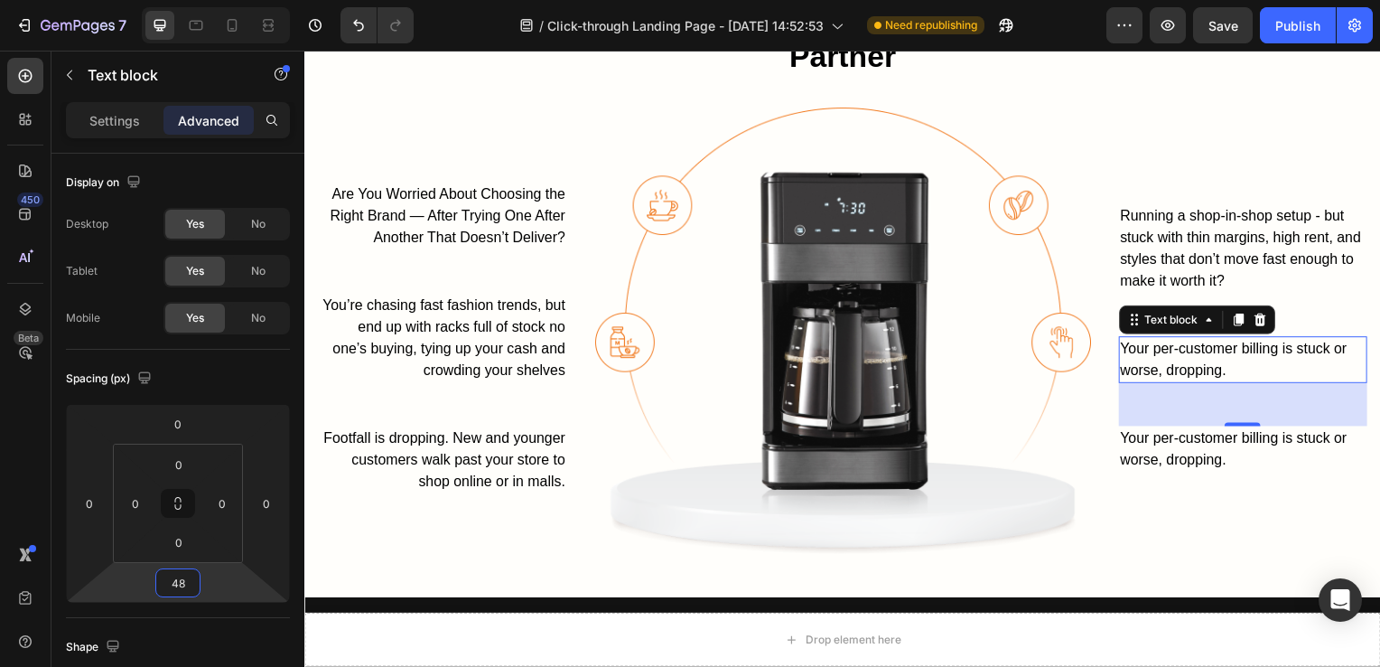
type input "48"
click at [1194, 459] on span "Your per-customer billing is stuck or worse, dropping." at bounding box center [1240, 452] width 229 height 37
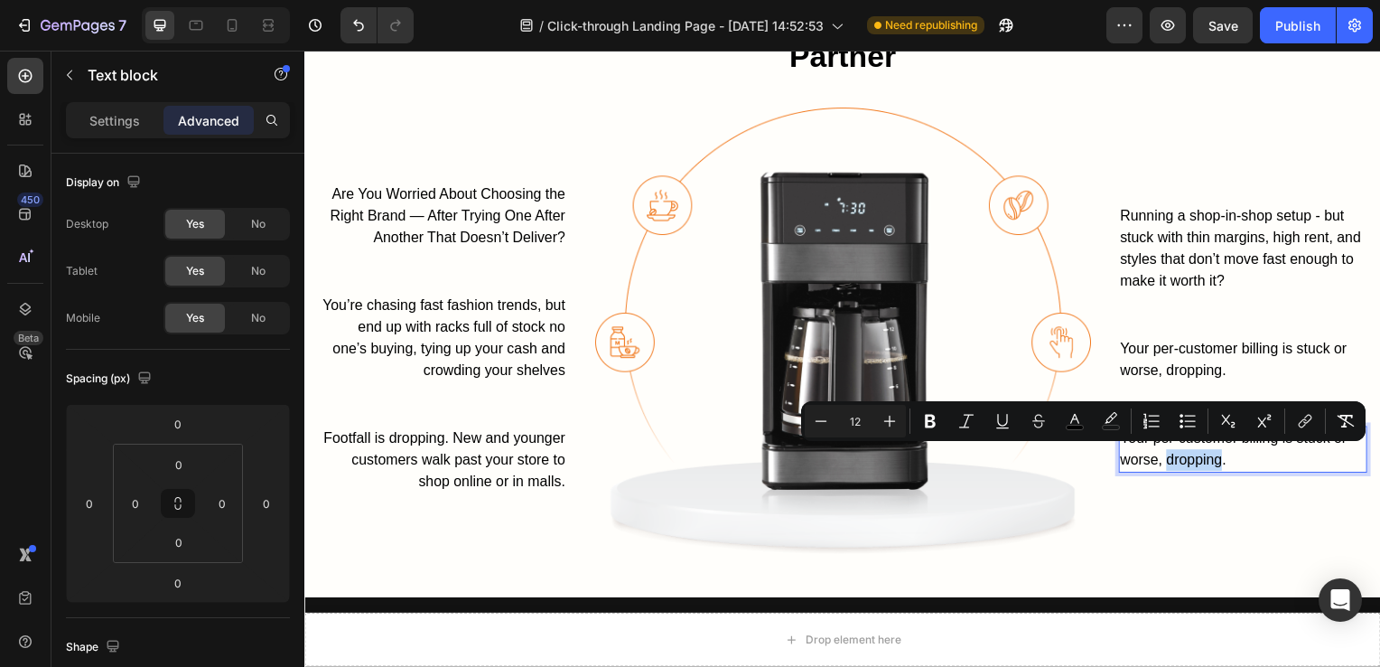
click at [1194, 459] on span "Your per-customer billing is stuck or worse, dropping." at bounding box center [1240, 452] width 229 height 37
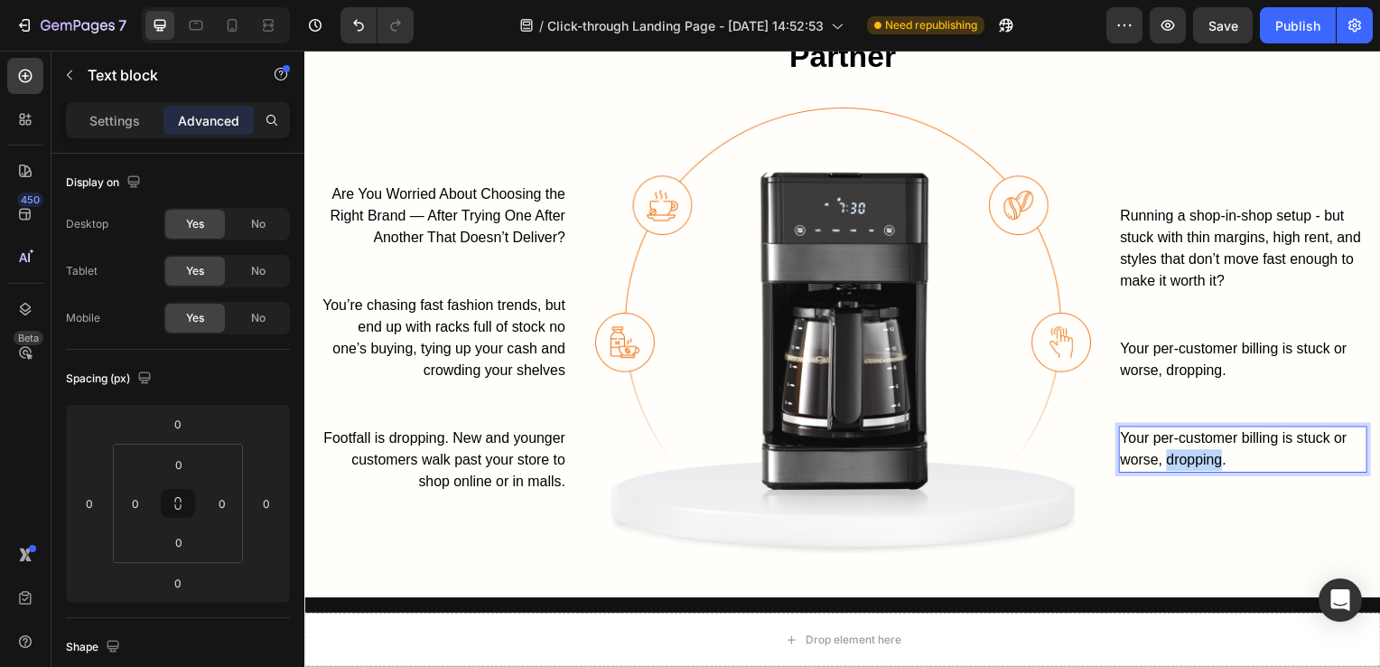
click at [1194, 459] on span "Your per-customer billing is stuck or worse, dropping." at bounding box center [1240, 452] width 229 height 37
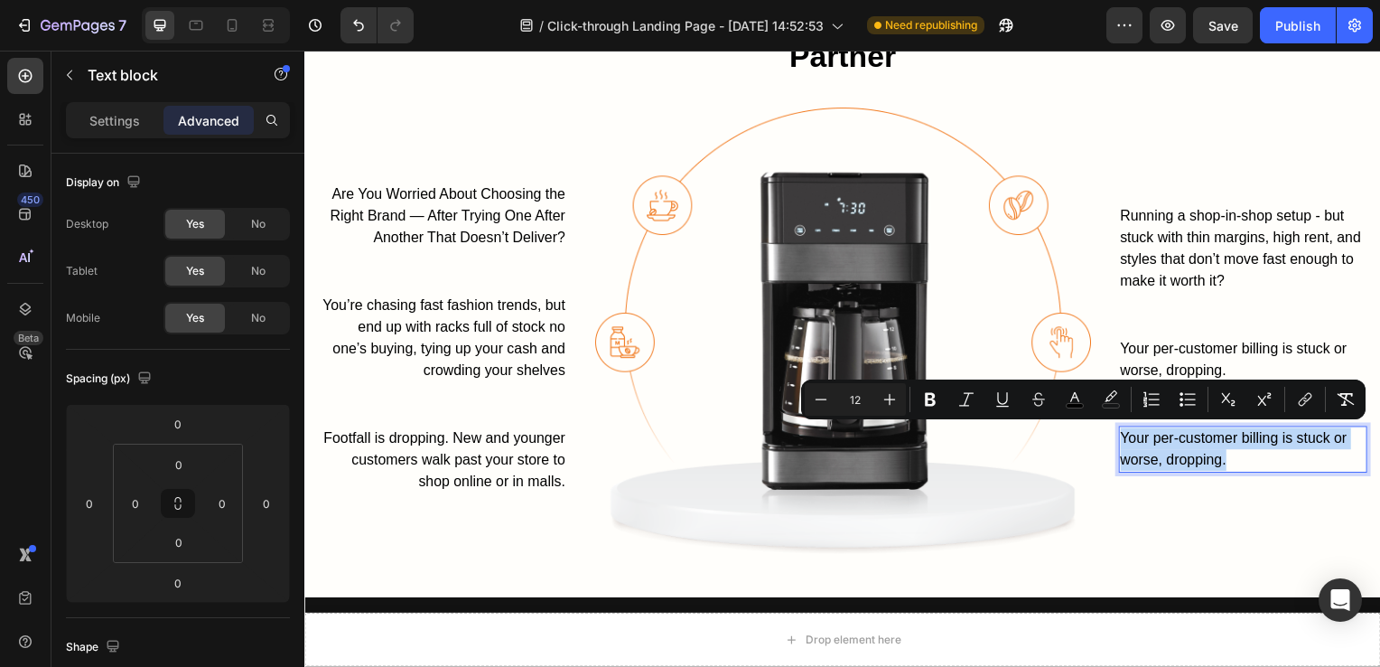
click at [1194, 459] on span "Your per-customer billing is stuck or worse, dropping." at bounding box center [1240, 452] width 229 height 37
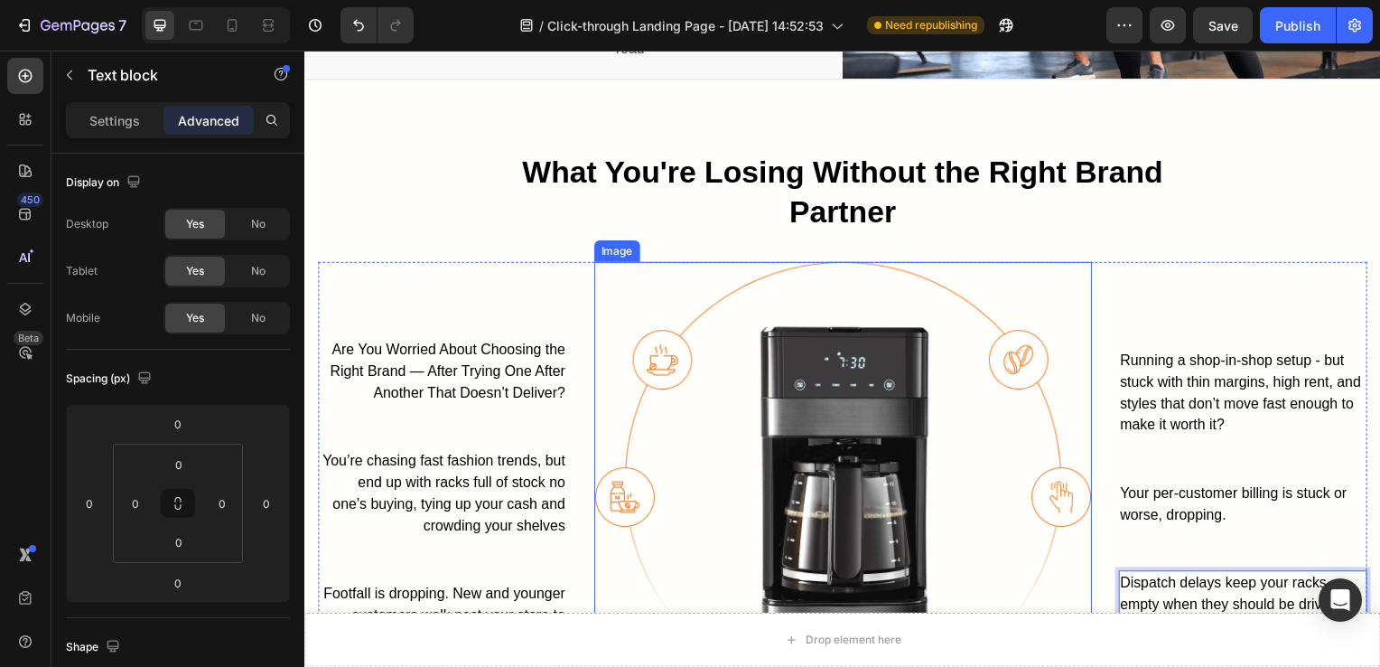
scroll to position [1289, 0]
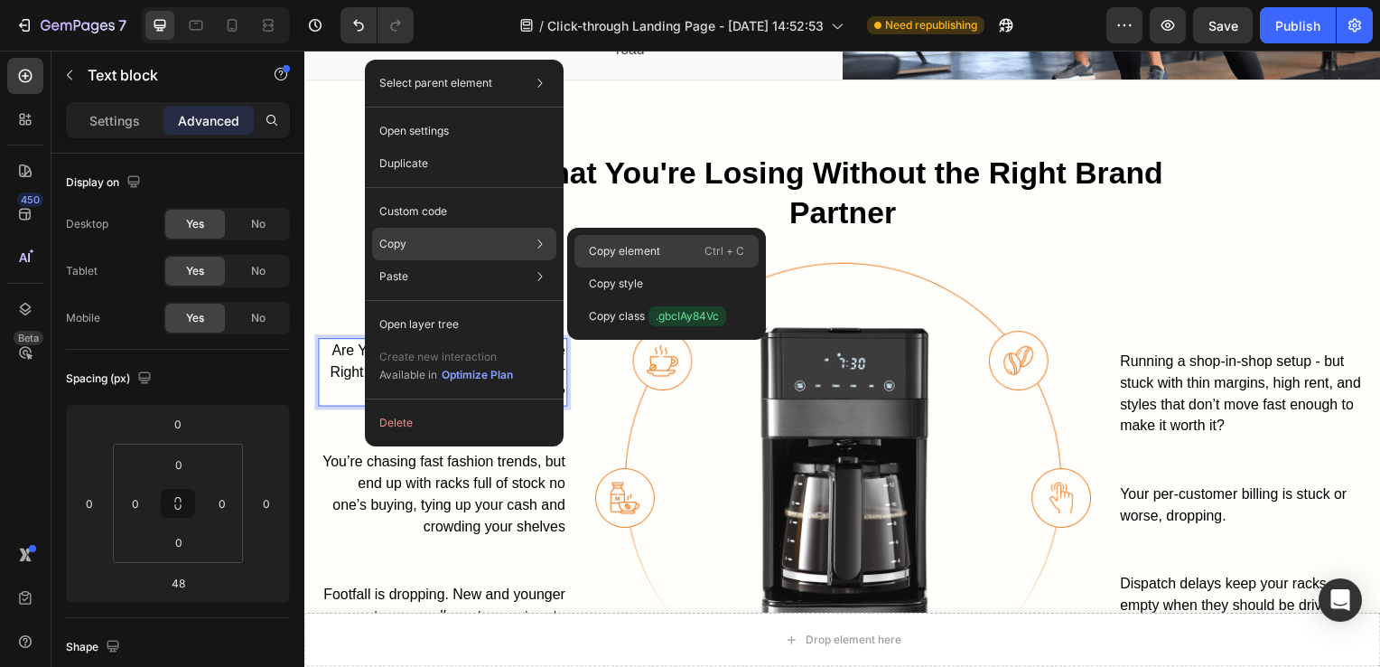
click at [578, 267] on div "Copy element Ctrl + C" at bounding box center [667, 283] width 184 height 33
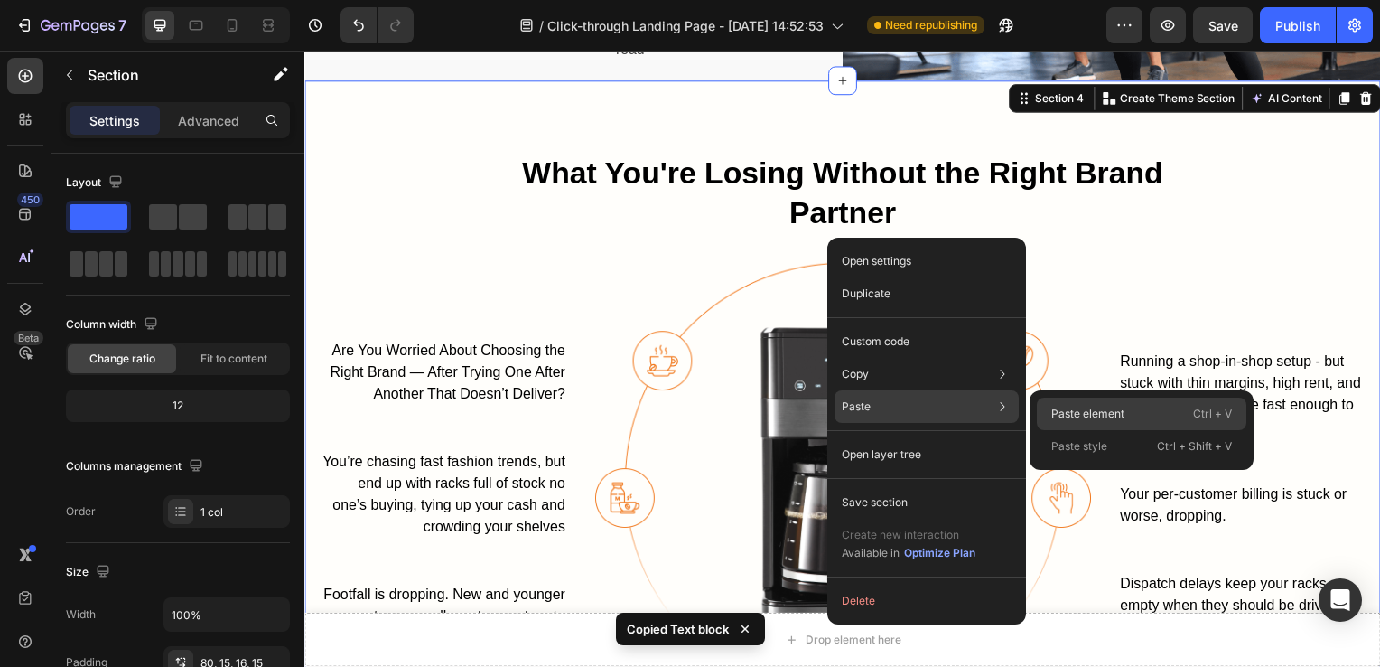
click at [1086, 409] on p "Paste element" at bounding box center [1088, 414] width 73 height 16
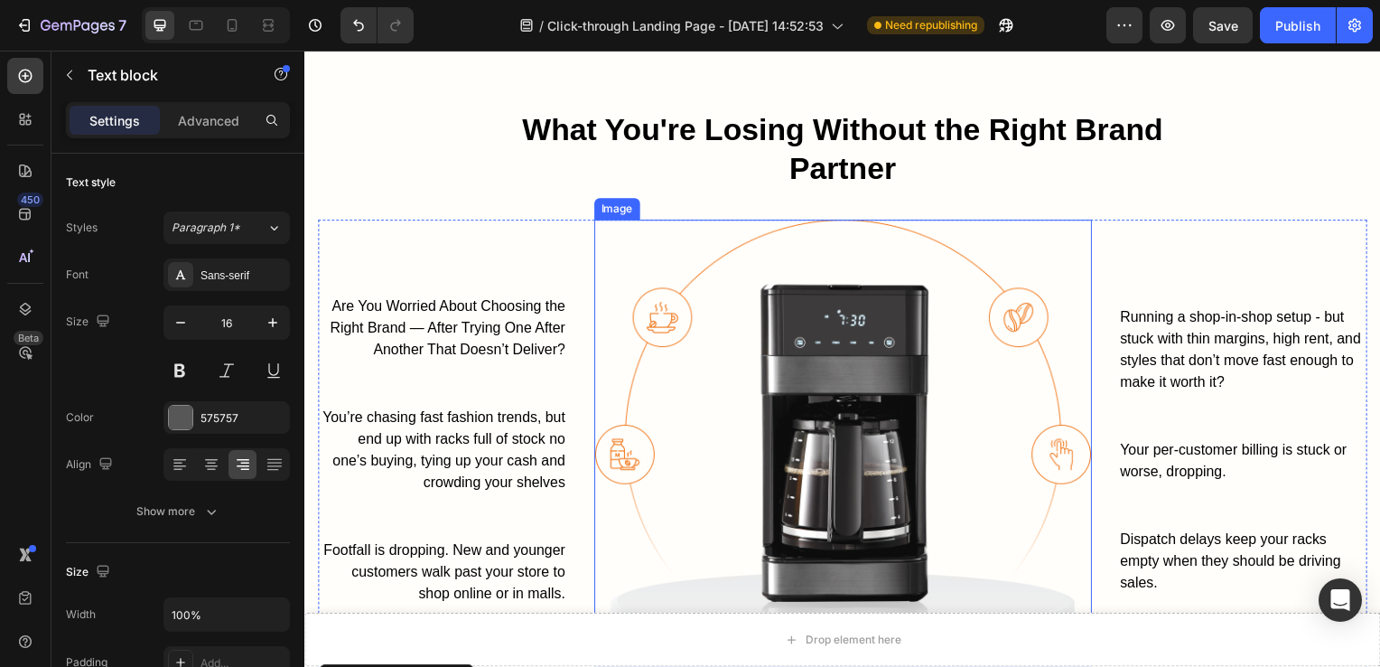
scroll to position [1689, 0]
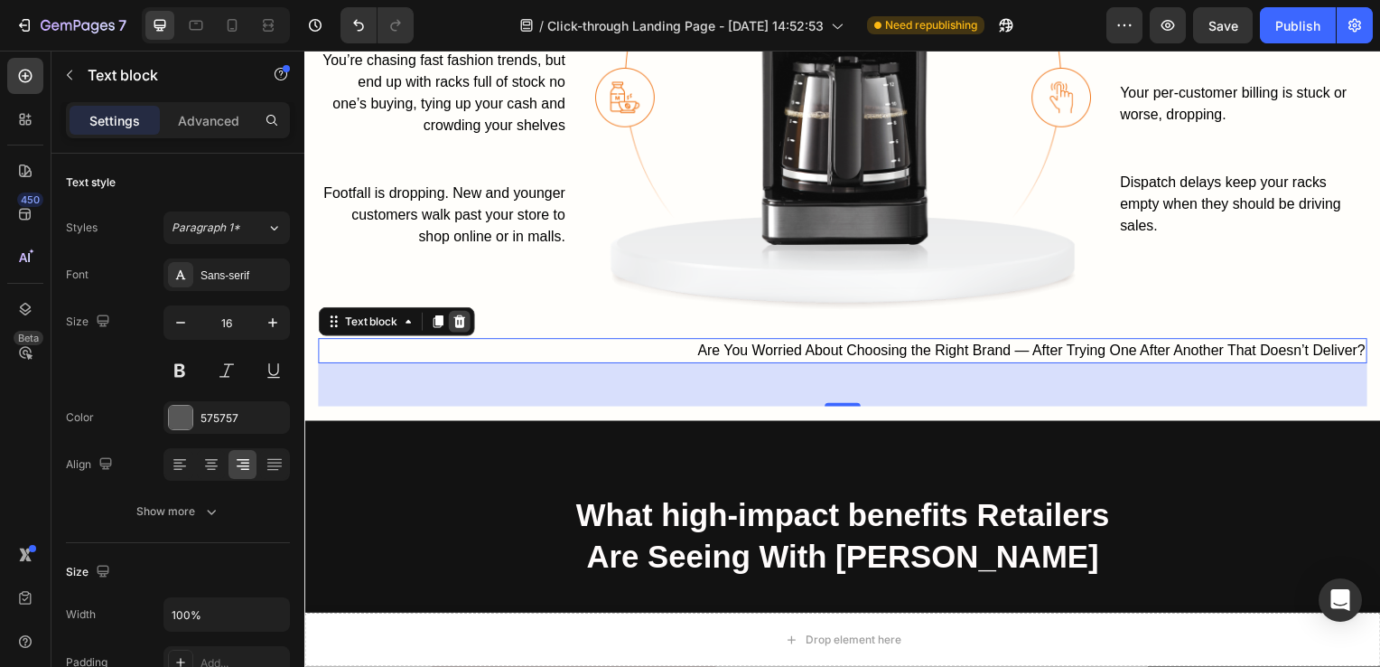
click at [460, 319] on icon at bounding box center [460, 323] width 12 height 13
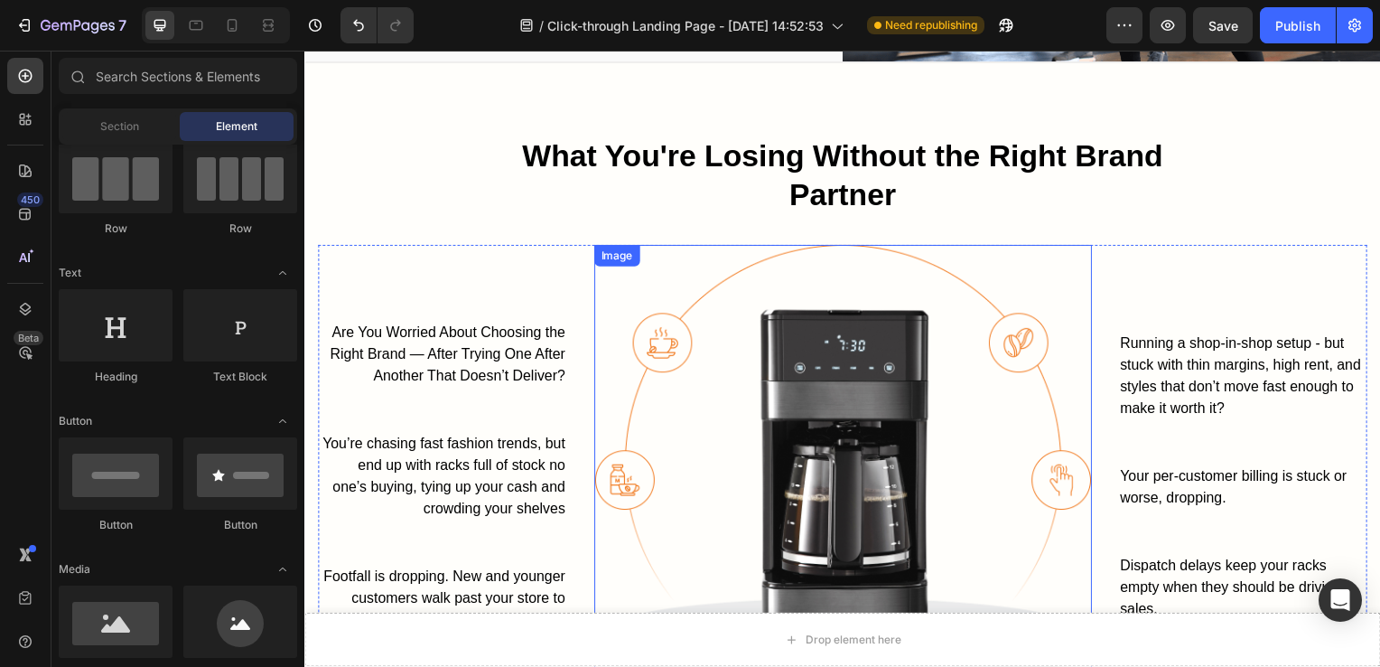
scroll to position [1181, 0]
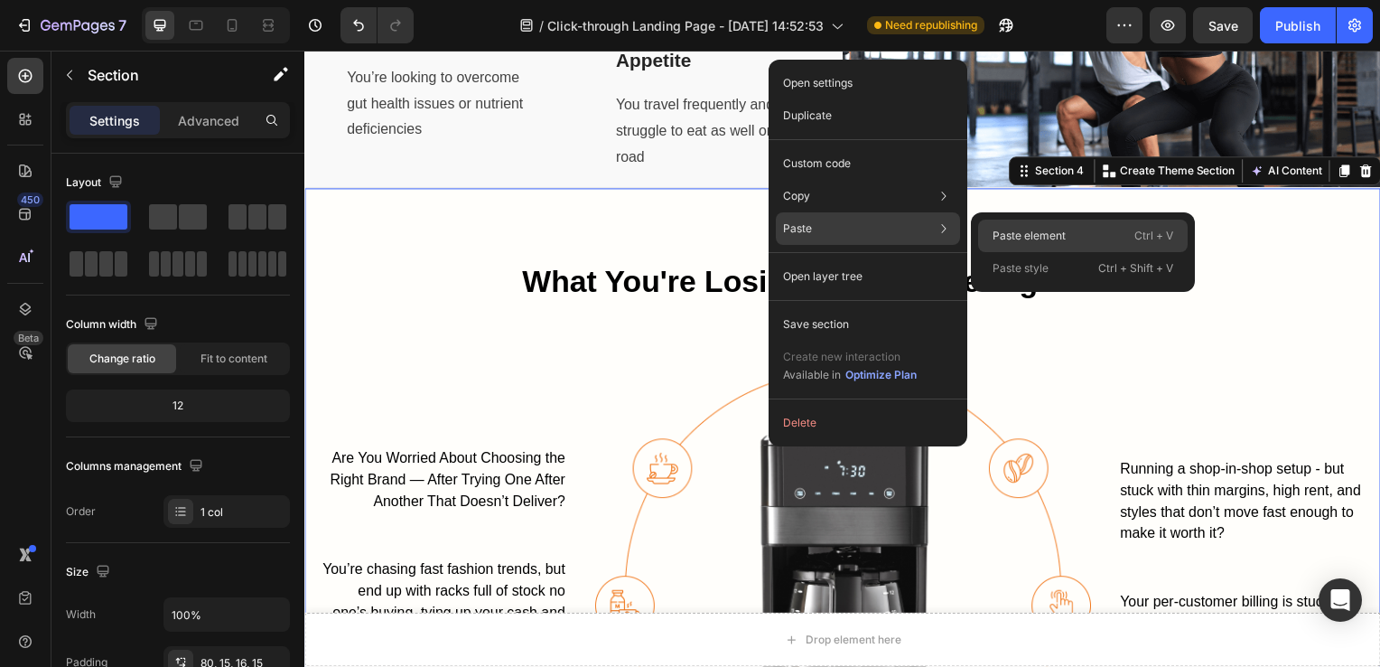
click at [1005, 233] on p "Paste element" at bounding box center [1029, 236] width 73 height 16
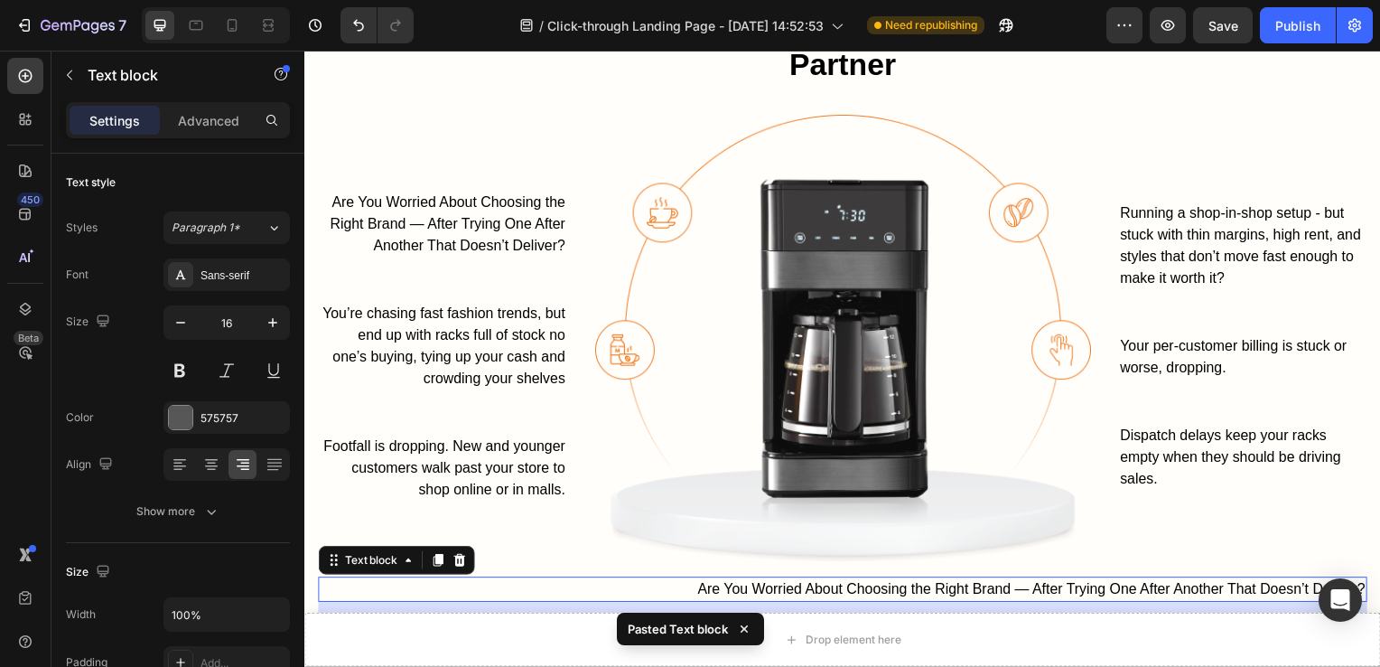
scroll to position [1204, 0]
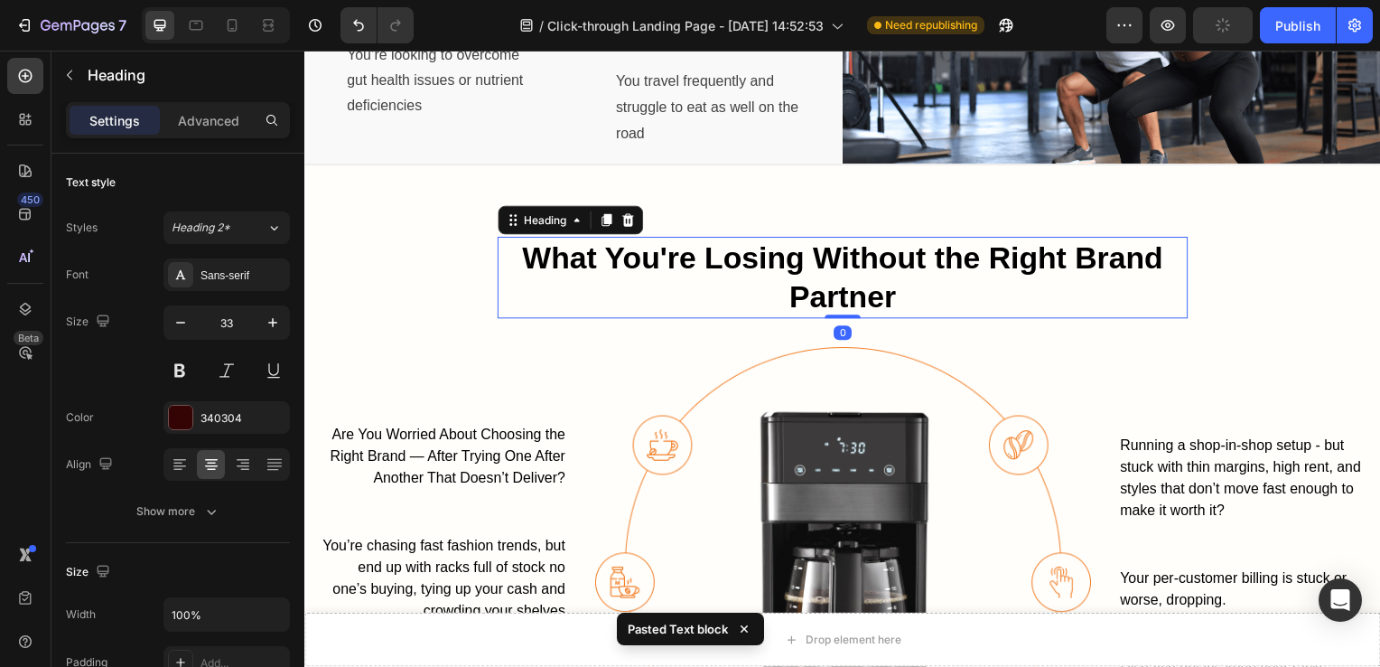
click at [749, 263] on span "What You're Losing Without the Right Brand Partner" at bounding box center [847, 279] width 646 height 74
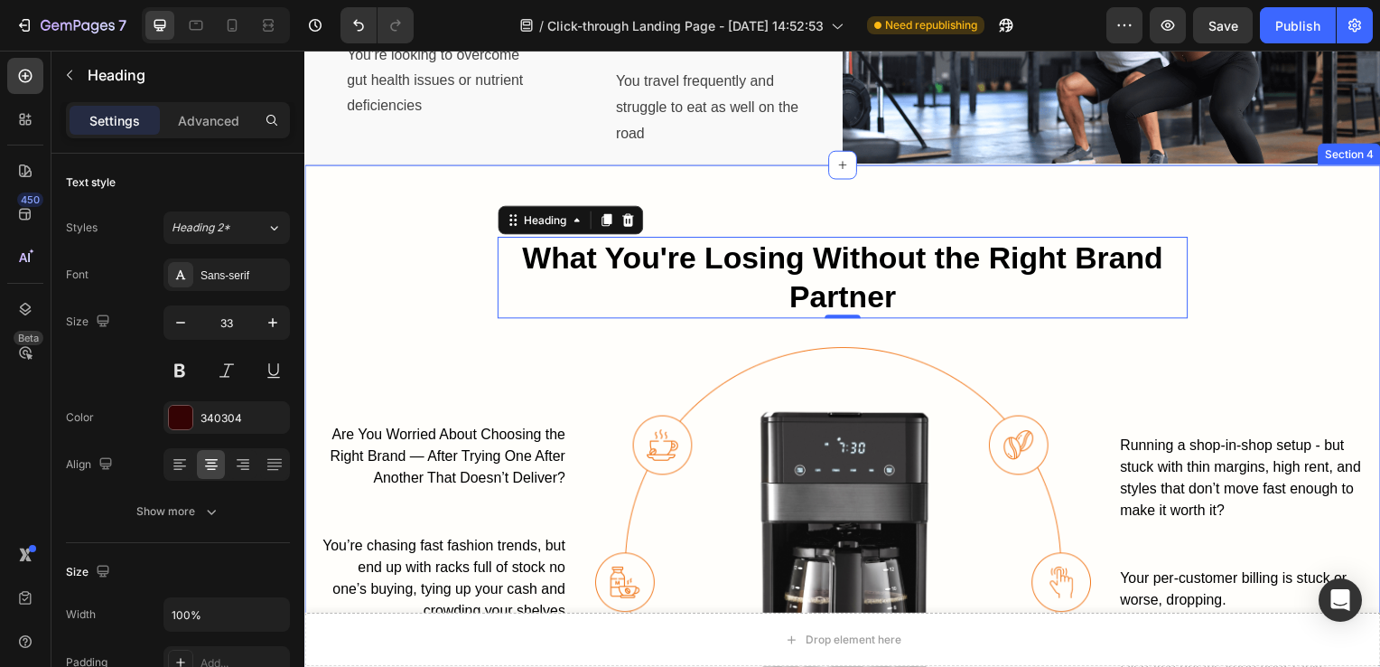
click at [750, 332] on div "⁠⁠⁠⁠⁠⁠⁠ What You're Losing Without the Right Brand Partner Heading 0 Row Are Yo…" at bounding box center [846, 560] width 1057 height 645
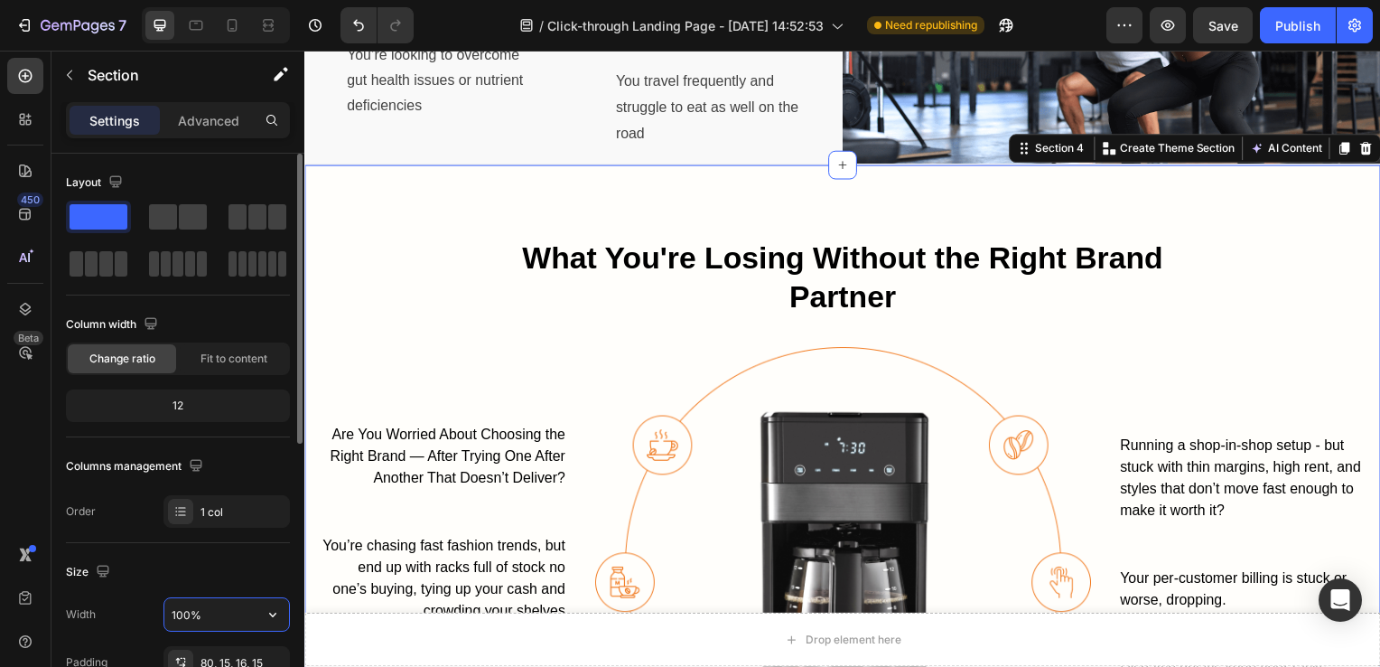
click at [173, 608] on input "100%" at bounding box center [226, 614] width 125 height 33
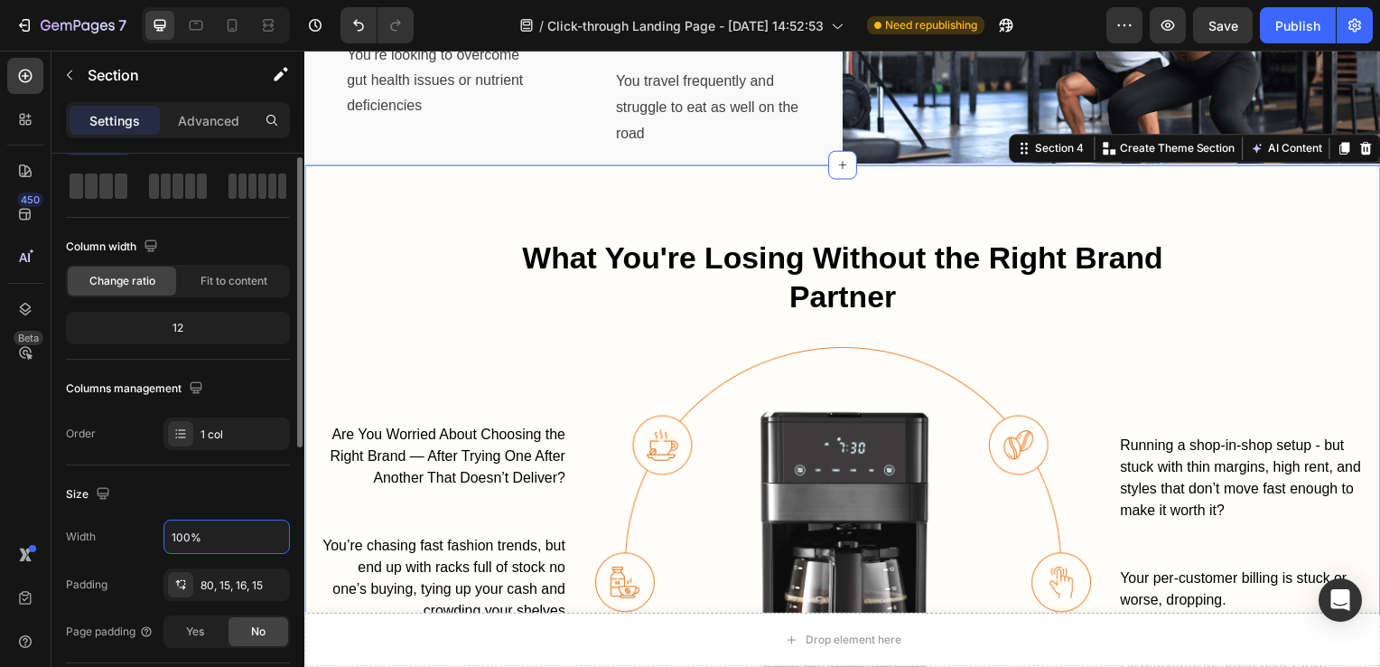
scroll to position [0, 0]
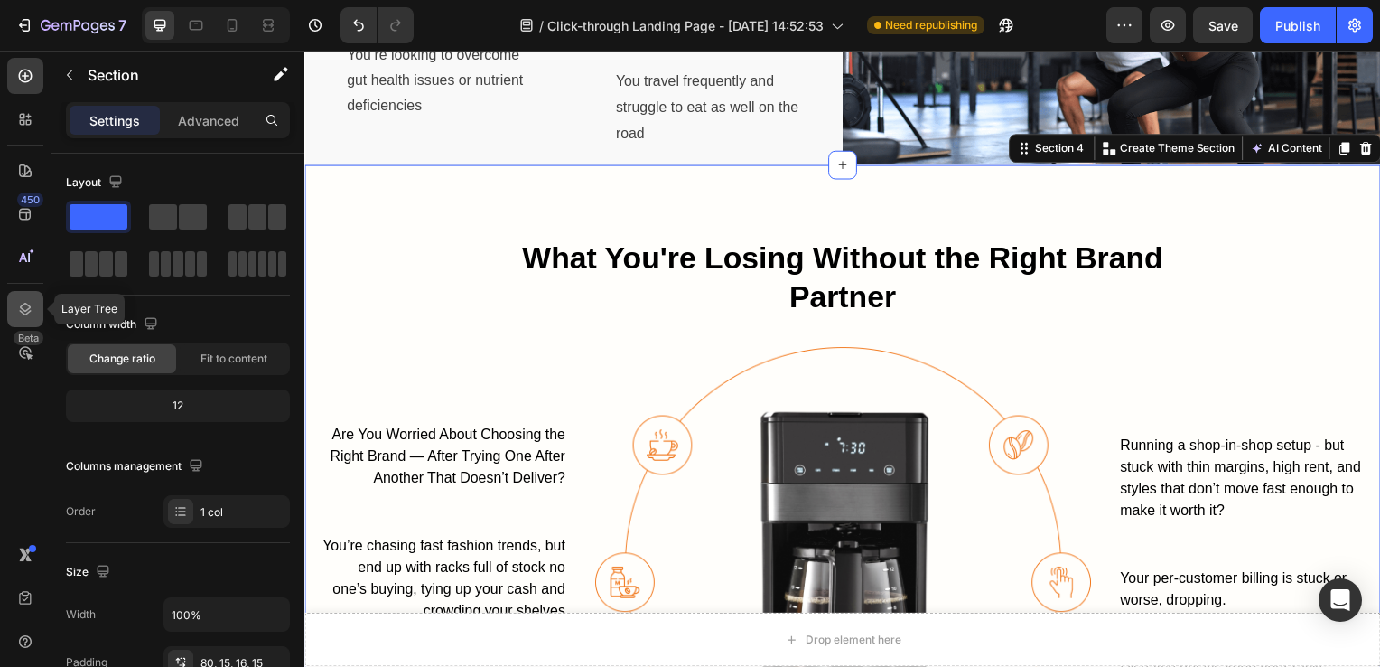
click at [31, 301] on icon at bounding box center [25, 309] width 18 height 18
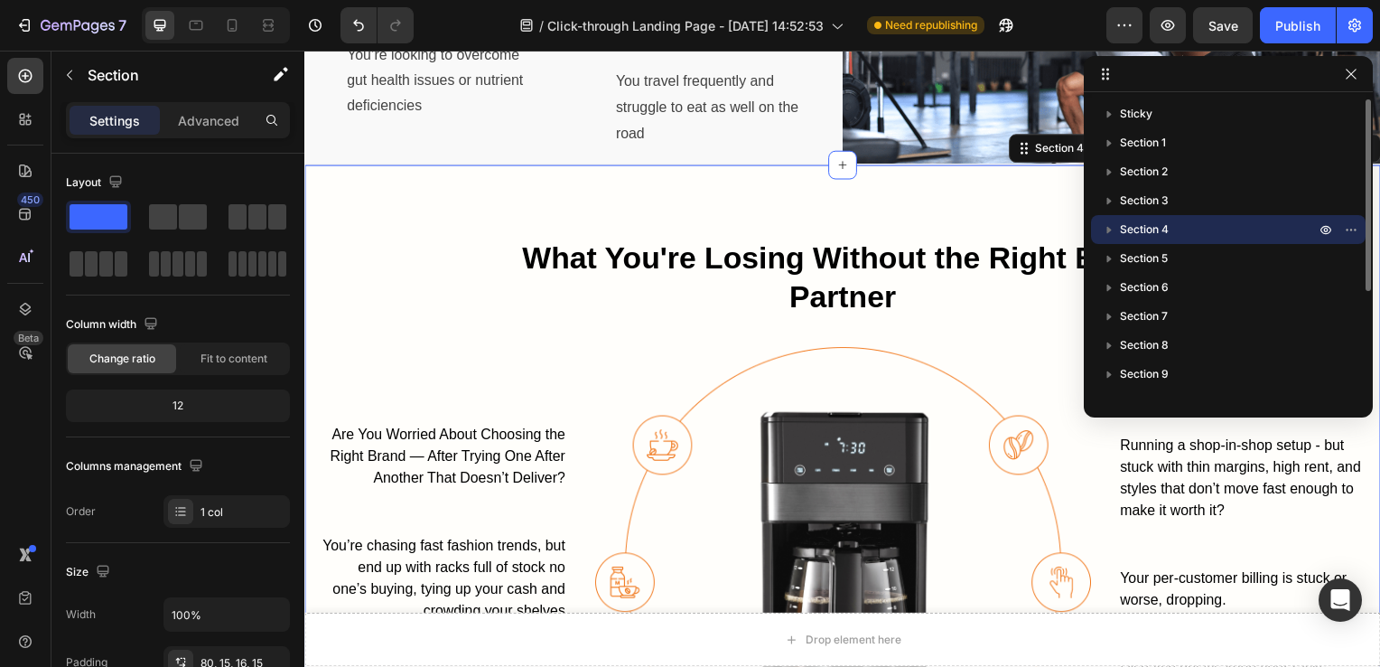
click at [1111, 229] on icon "button" at bounding box center [1109, 229] width 18 height 18
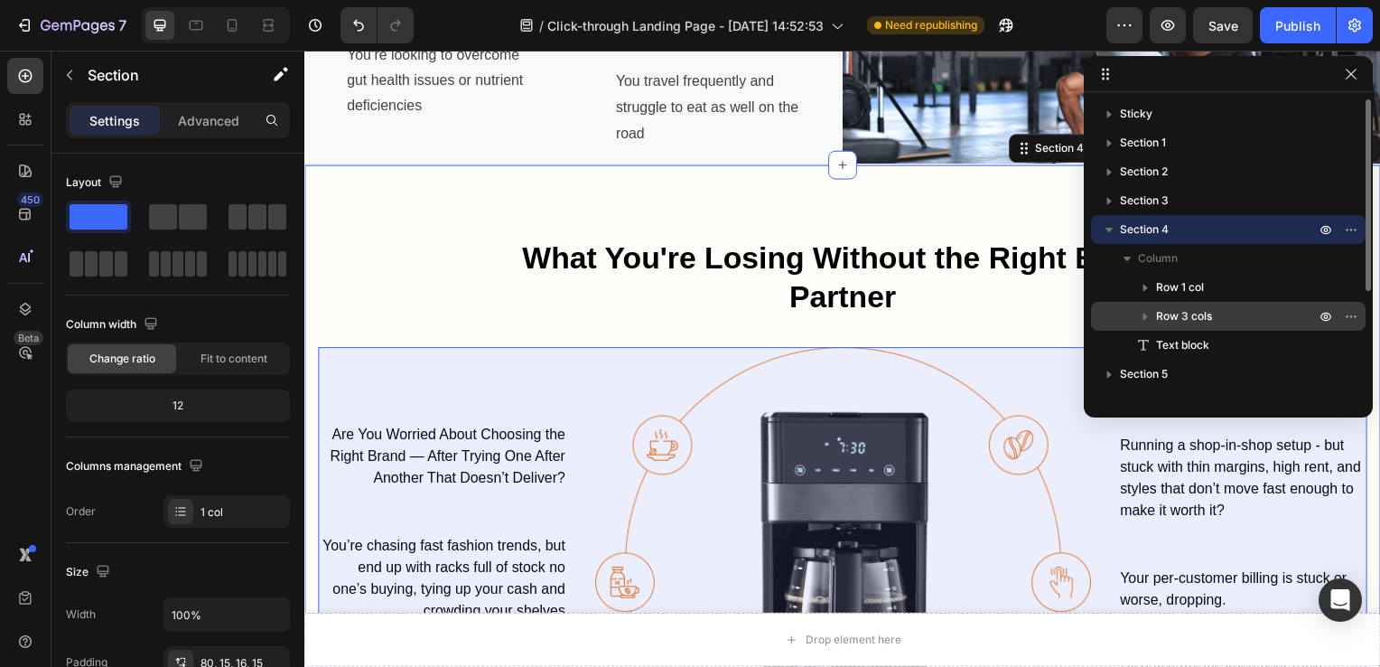
drag, startPoint x: 1190, startPoint y: 335, endPoint x: 1189, endPoint y: 308, distance: 27.1
click at [1189, 308] on div "Row 1 col Row 3 cols Text block" at bounding box center [1228, 316] width 275 height 87
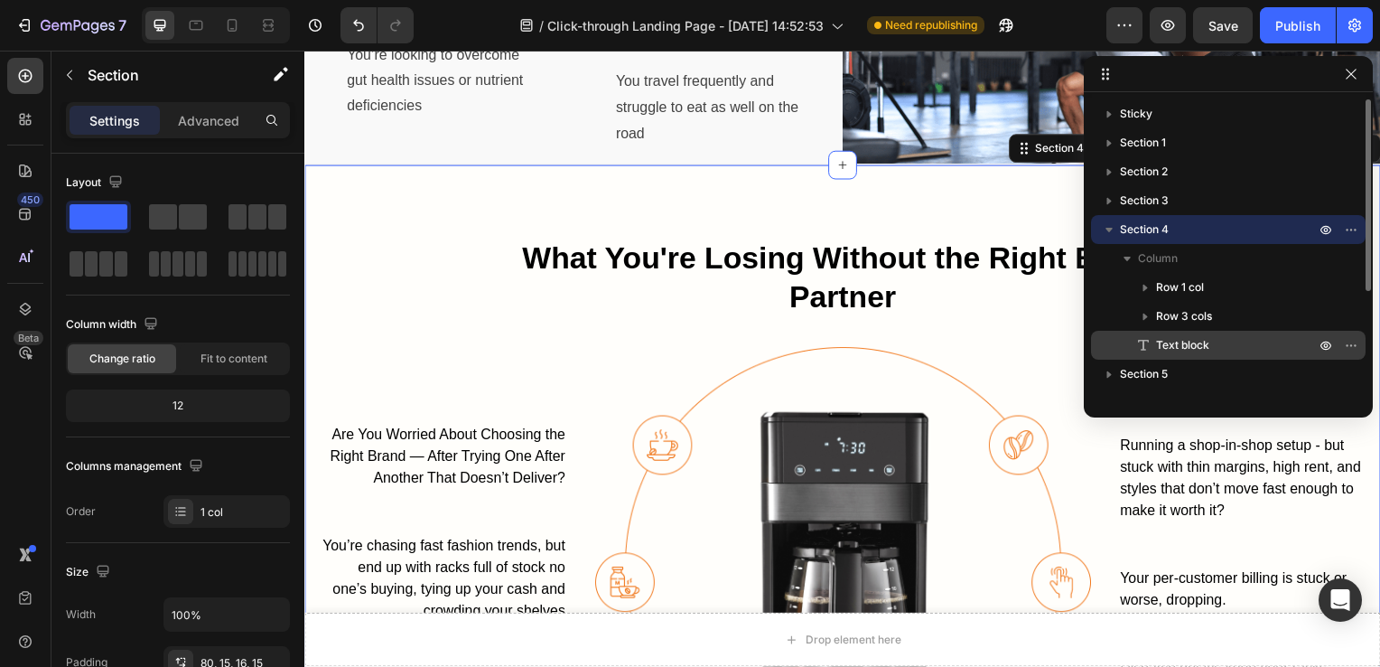
click at [1156, 341] on span "Text block" at bounding box center [1182, 345] width 53 height 18
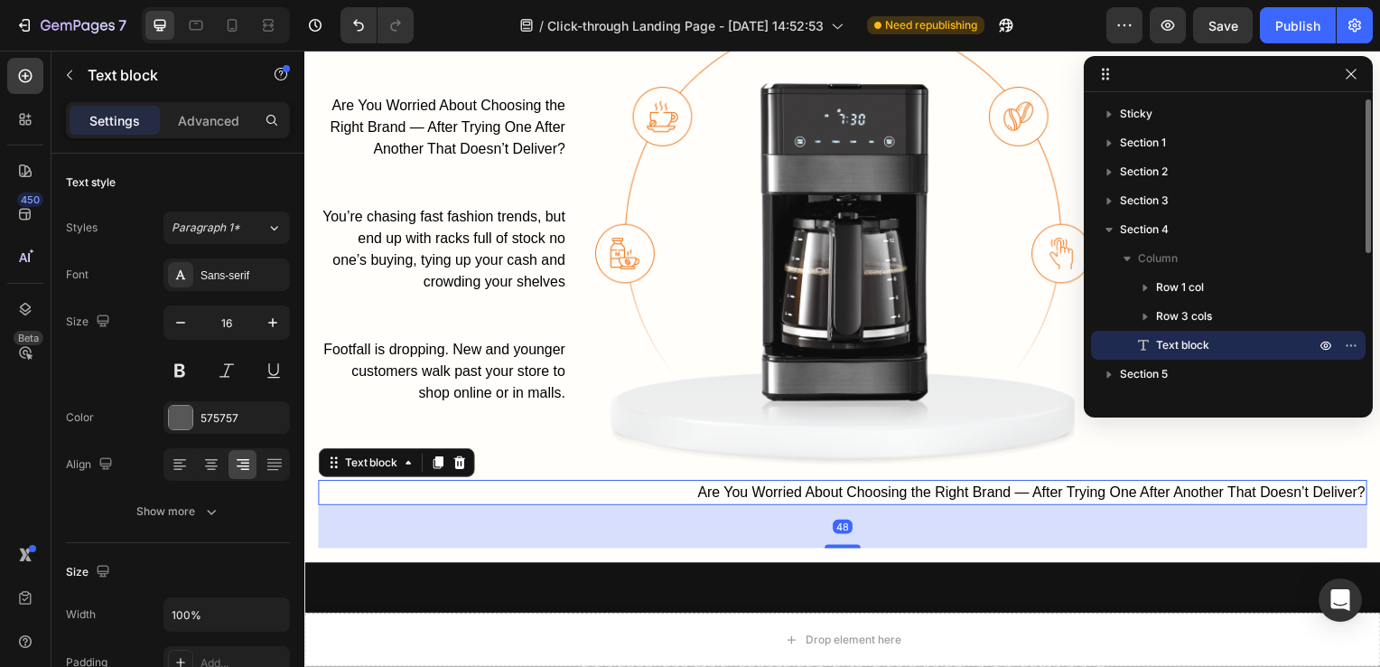
scroll to position [1894, 0]
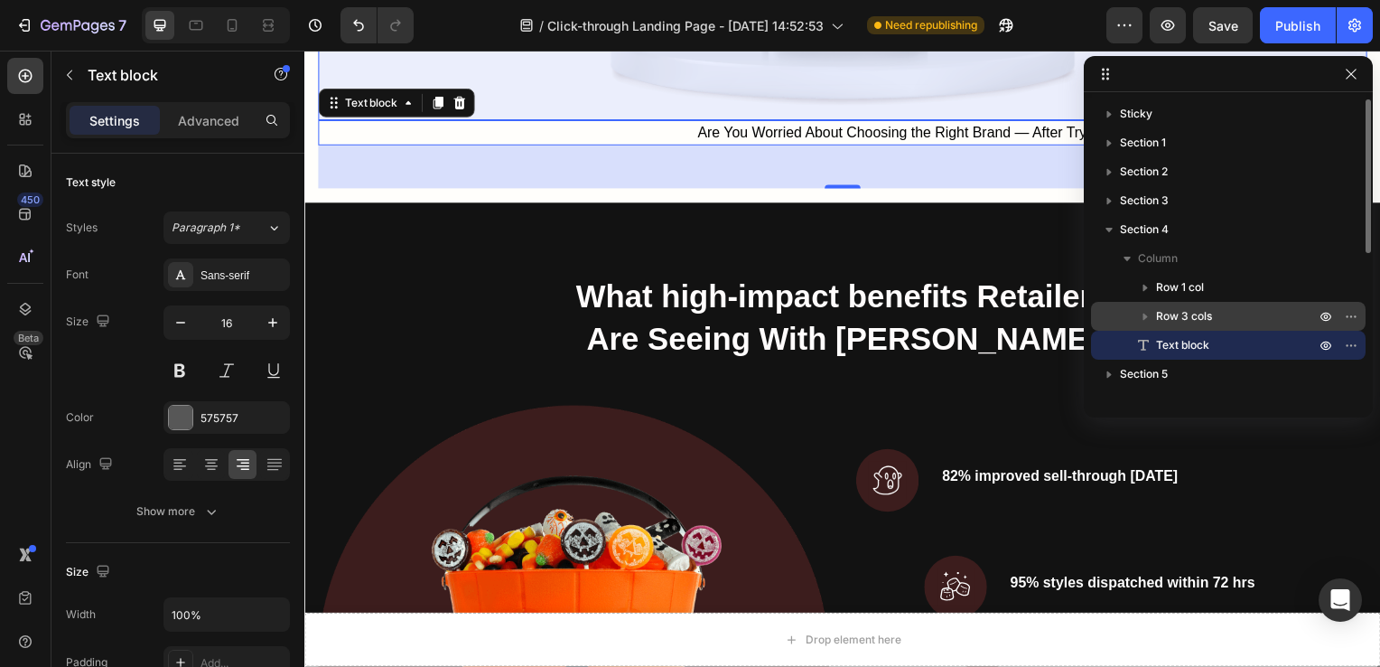
drag, startPoint x: 1156, startPoint y: 341, endPoint x: 1156, endPoint y: 304, distance: 37.0
click at [1156, 304] on div "Row 1 col Row 3 cols Text block" at bounding box center [1228, 316] width 275 height 87
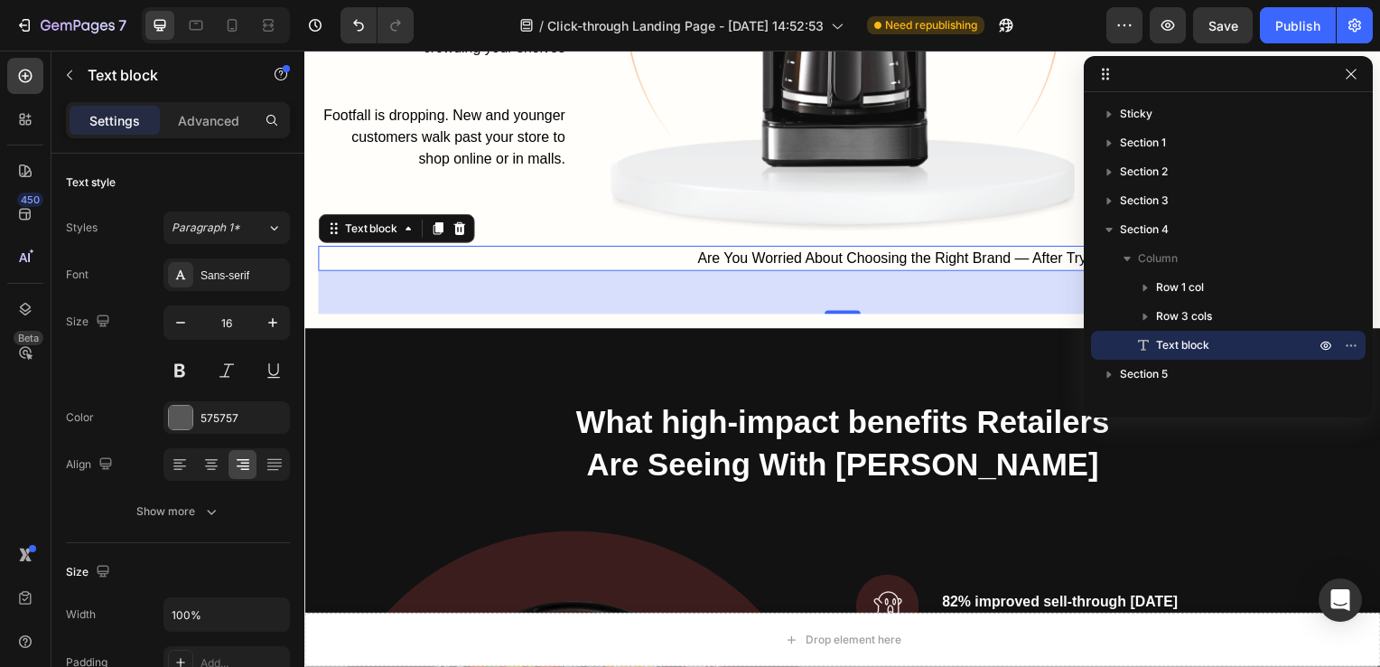
scroll to position [1732, 0]
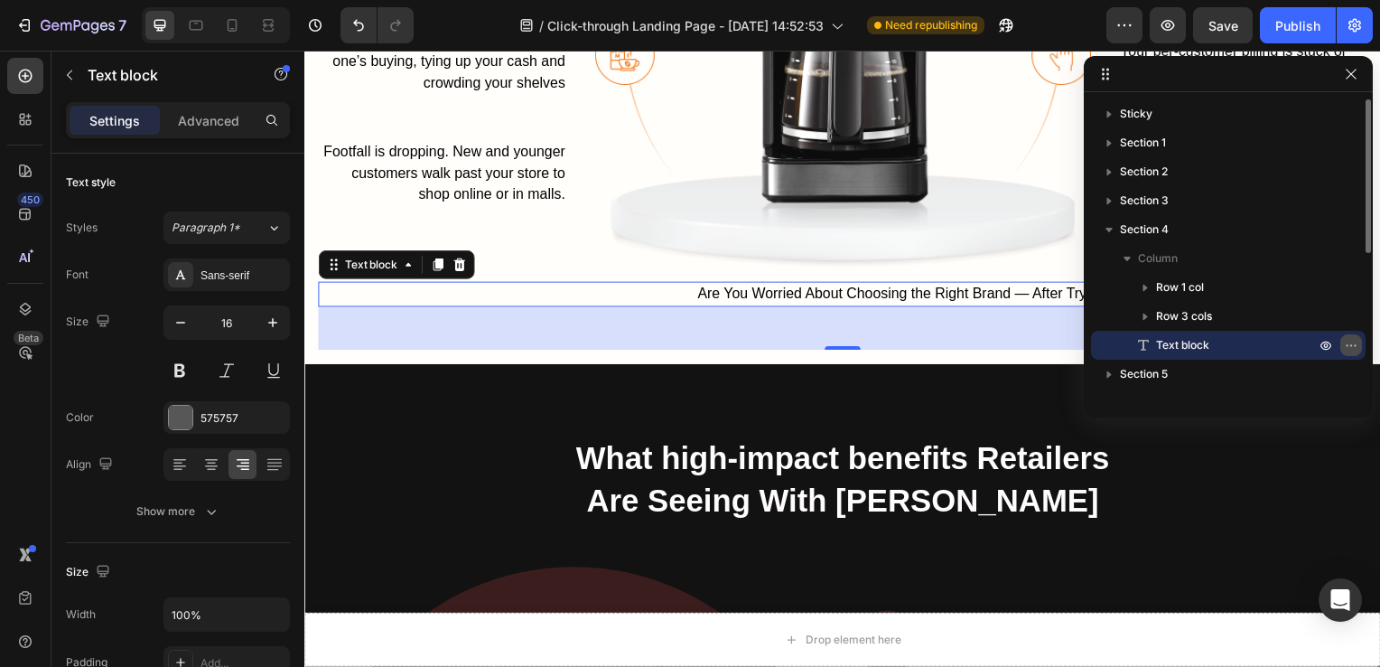
click at [1348, 349] on icon "button" at bounding box center [1351, 345] width 14 height 14
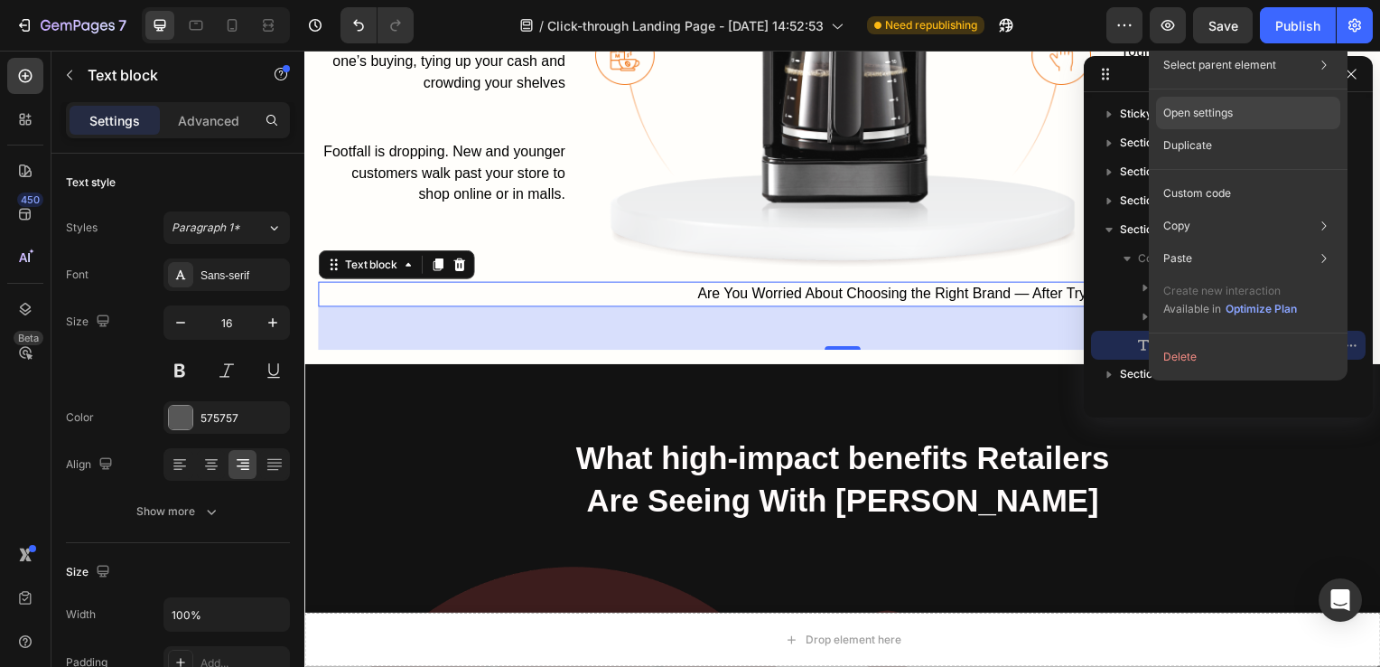
click at [1191, 107] on p "Open settings" at bounding box center [1199, 113] width 70 height 16
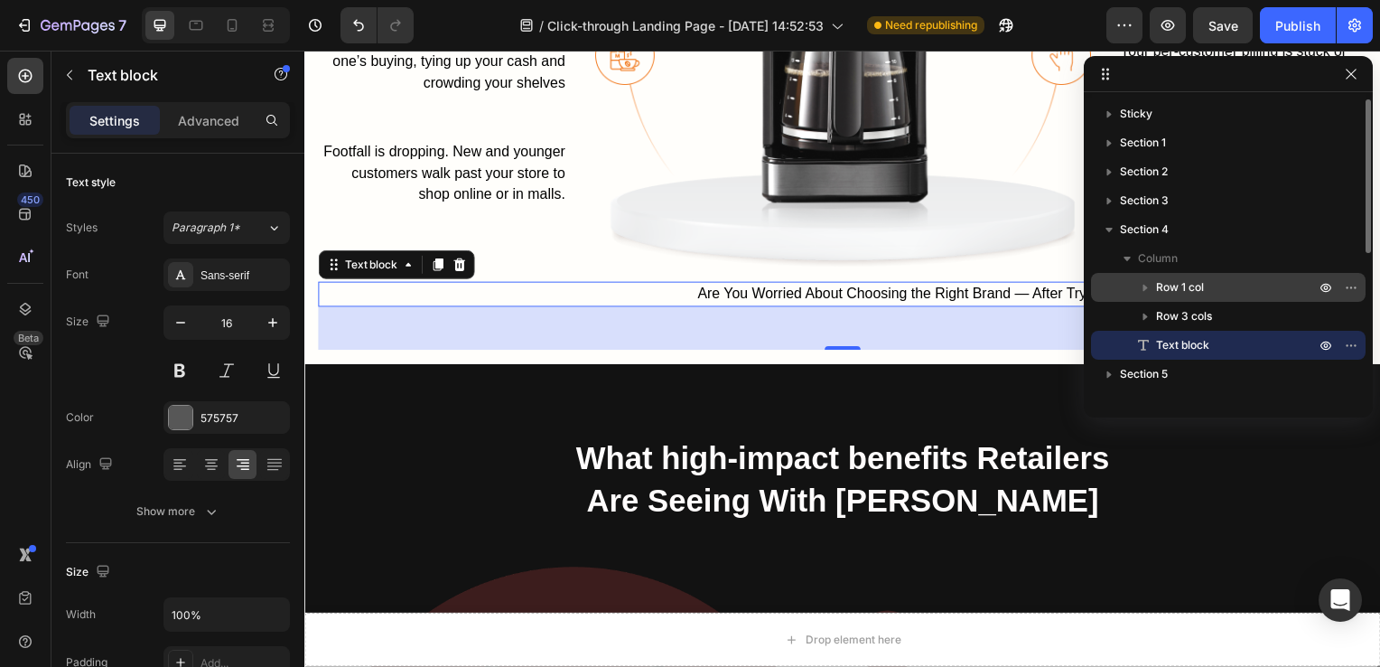
drag, startPoint x: 1145, startPoint y: 345, endPoint x: 1143, endPoint y: 291, distance: 54.2
click at [1143, 291] on div "Row 1 col Row 3 cols Text block" at bounding box center [1228, 316] width 275 height 87
click at [1143, 291] on icon "button" at bounding box center [1145, 287] width 18 height 18
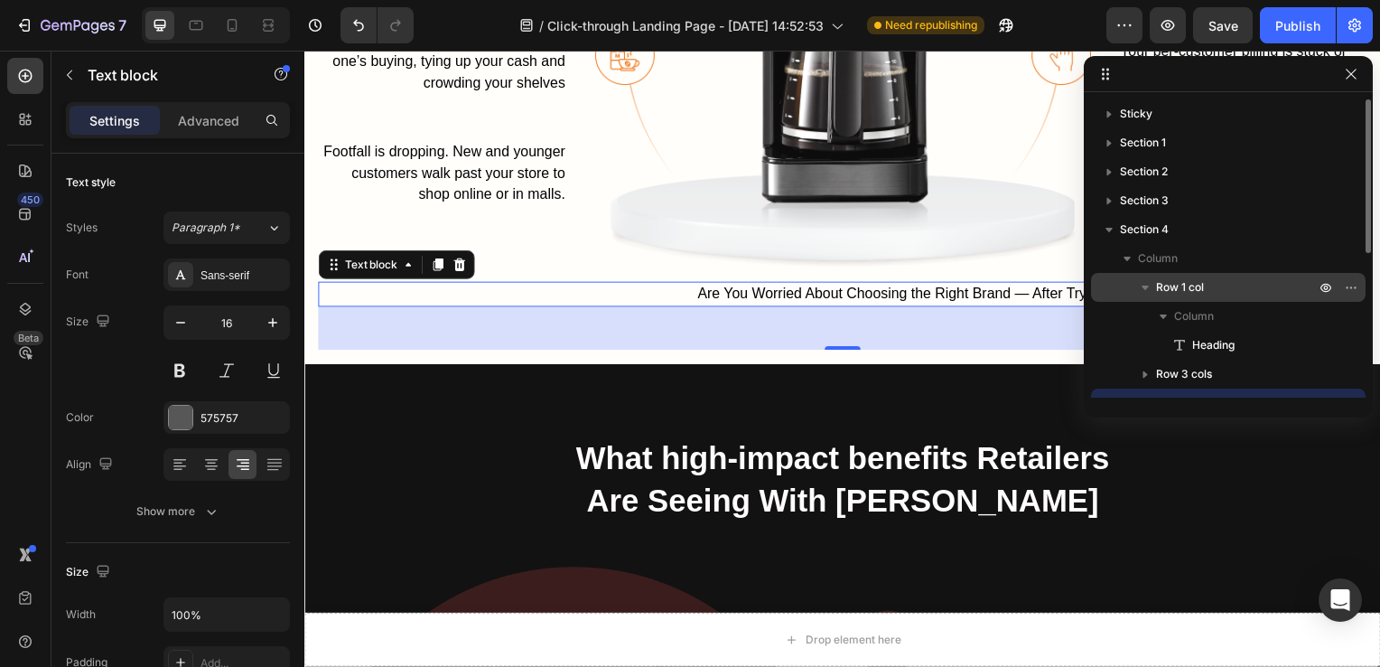
click at [1167, 289] on span "Row 1 col" at bounding box center [1180, 287] width 48 height 18
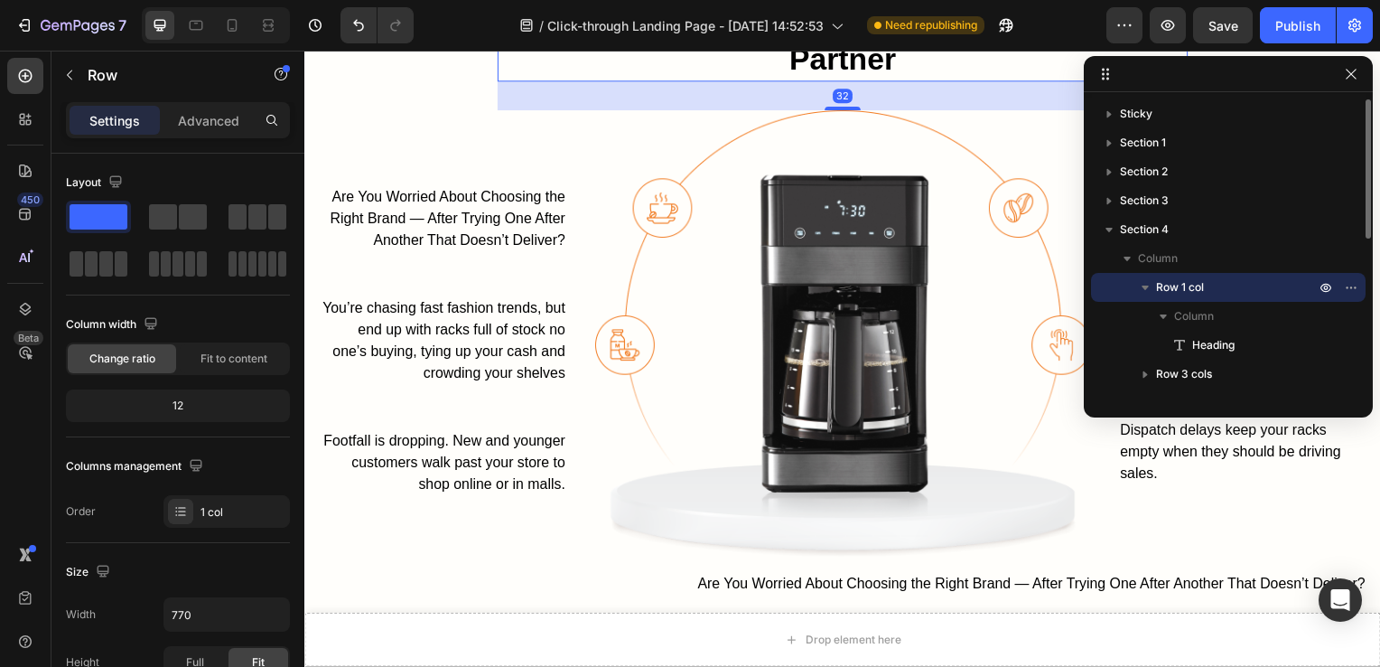
scroll to position [1324, 0]
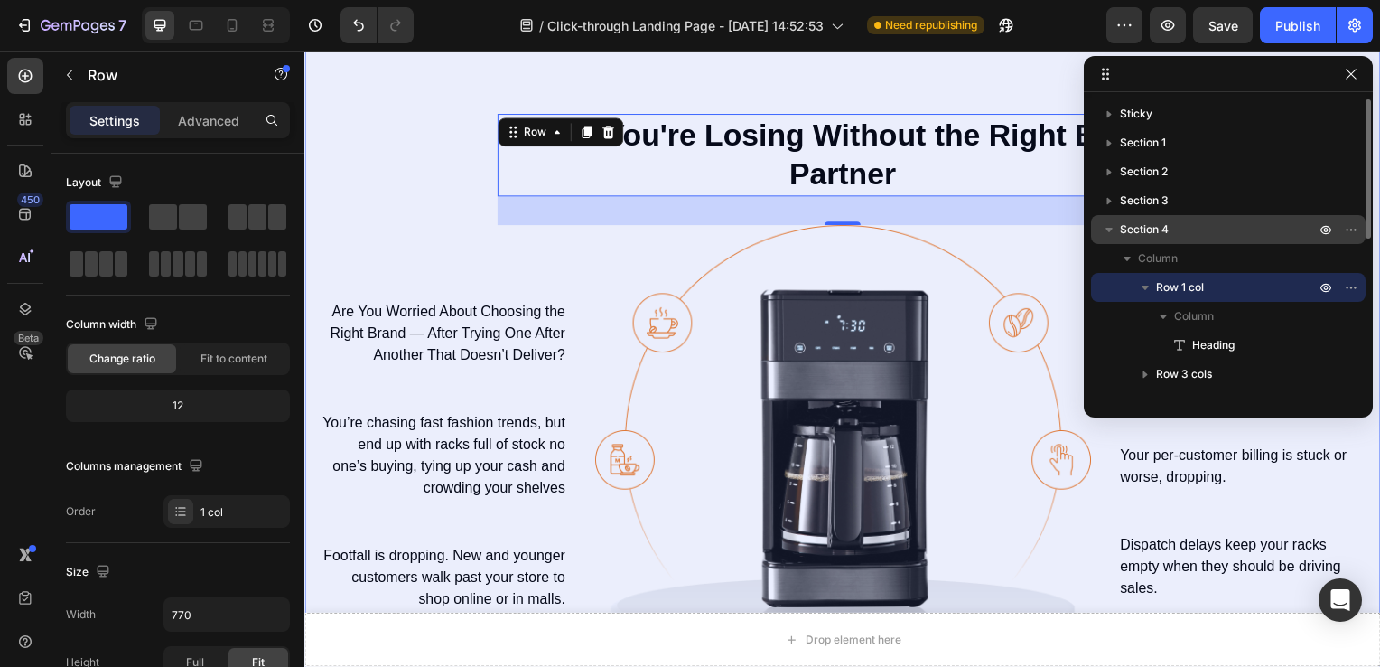
drag, startPoint x: 1167, startPoint y: 289, endPoint x: 1173, endPoint y: 222, distance: 67.1
click at [1173, 222] on div "Section 4 Column Row 1 col Column Heading Row 3 cols Text block" at bounding box center [1228, 316] width 275 height 202
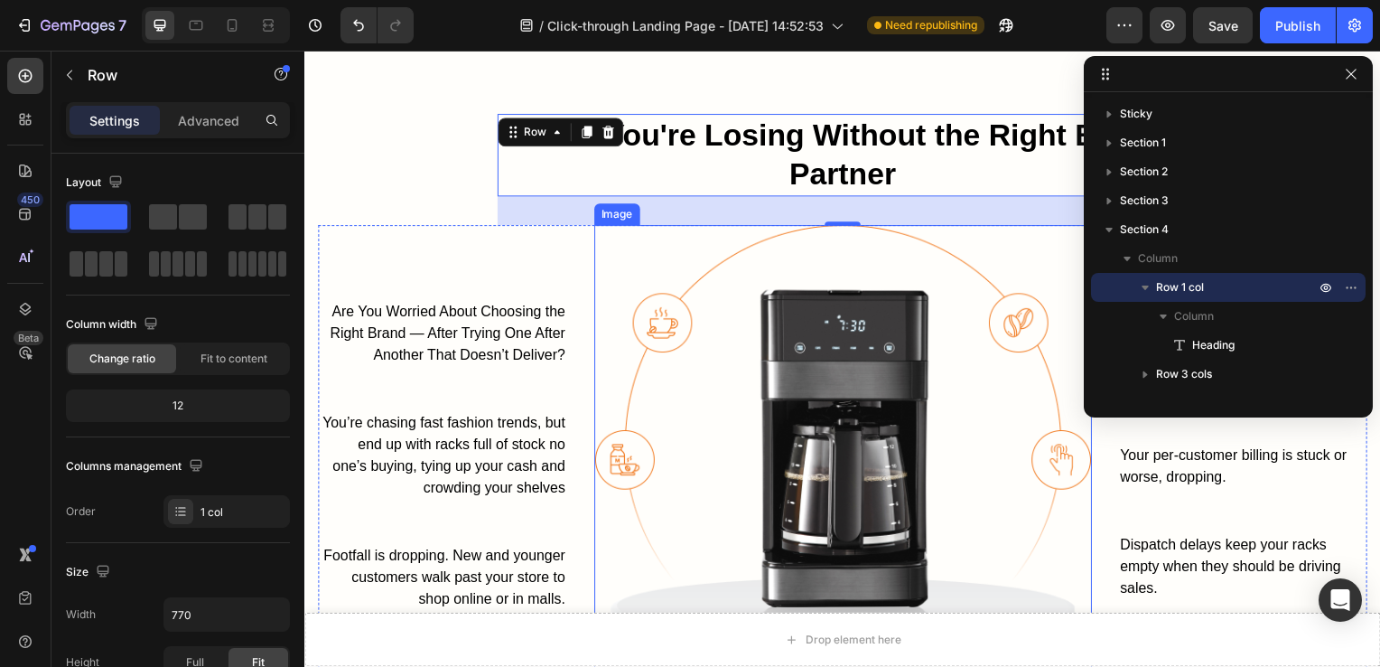
click at [1059, 264] on img at bounding box center [846, 452] width 501 height 451
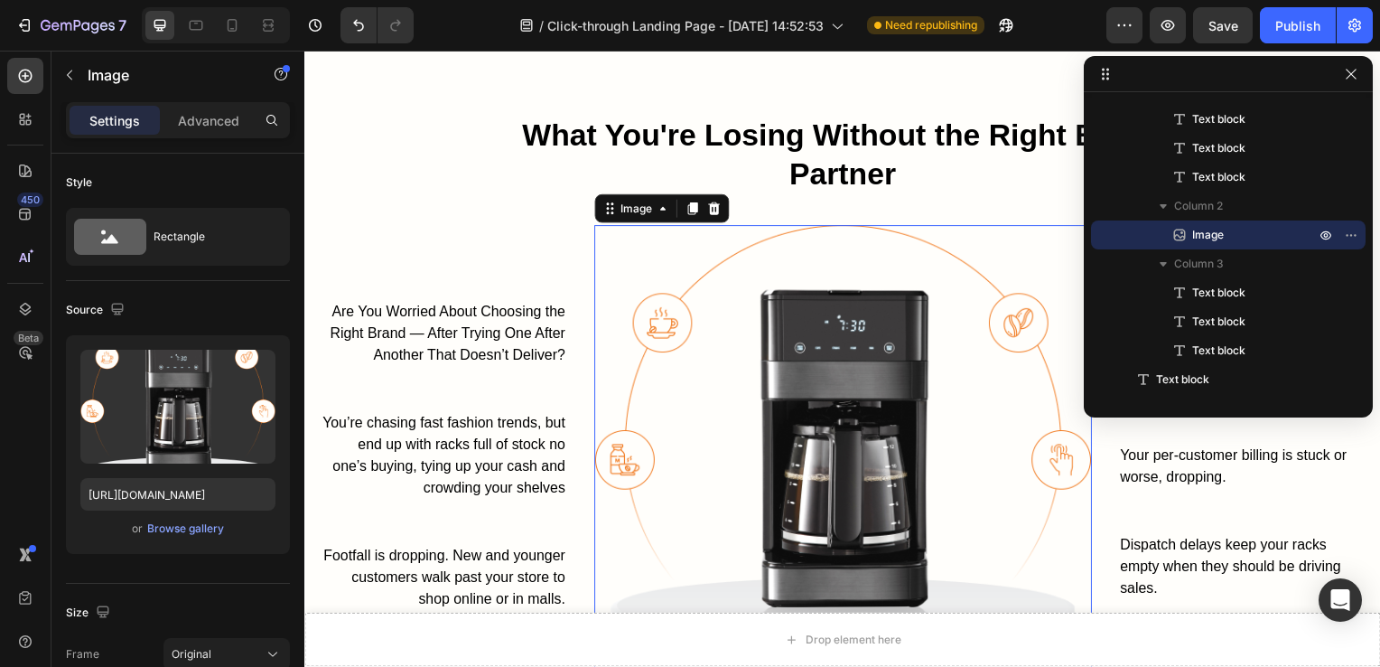
scroll to position [1568, 0]
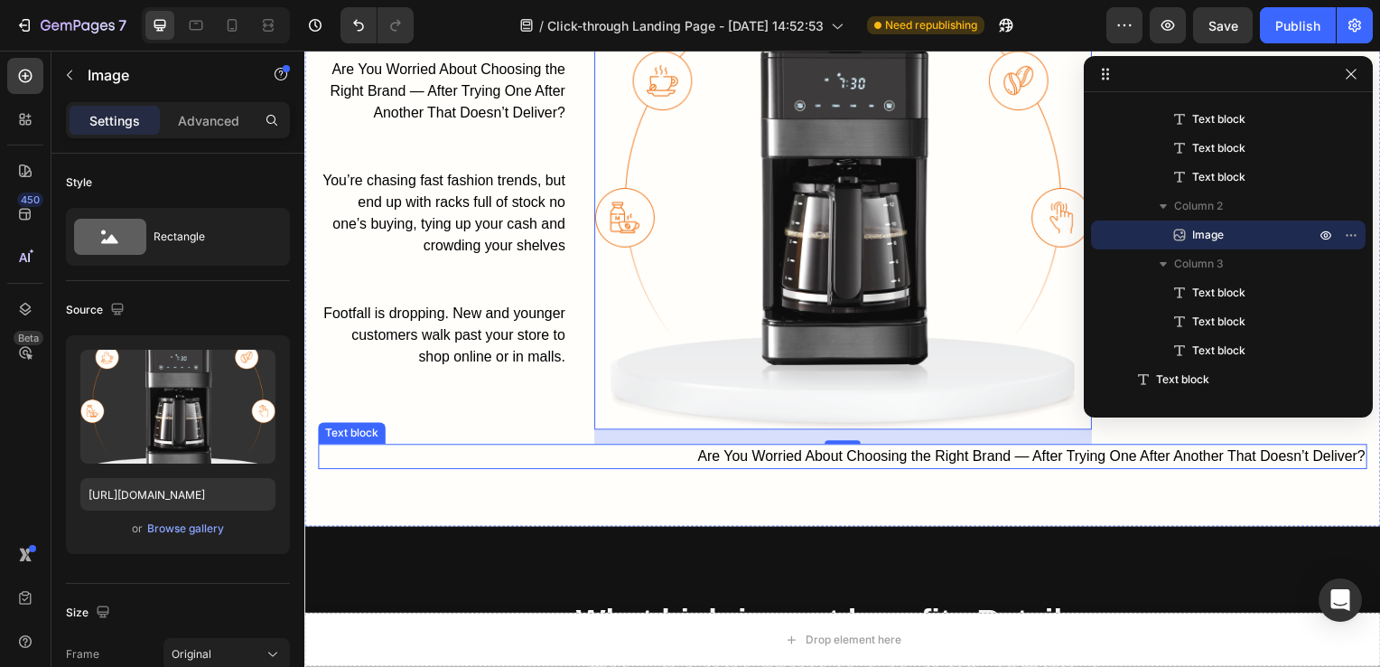
click at [867, 452] on span "Are You Worried About Choosing the Right Brand — After Trying One After Another…" at bounding box center [1036, 459] width 673 height 15
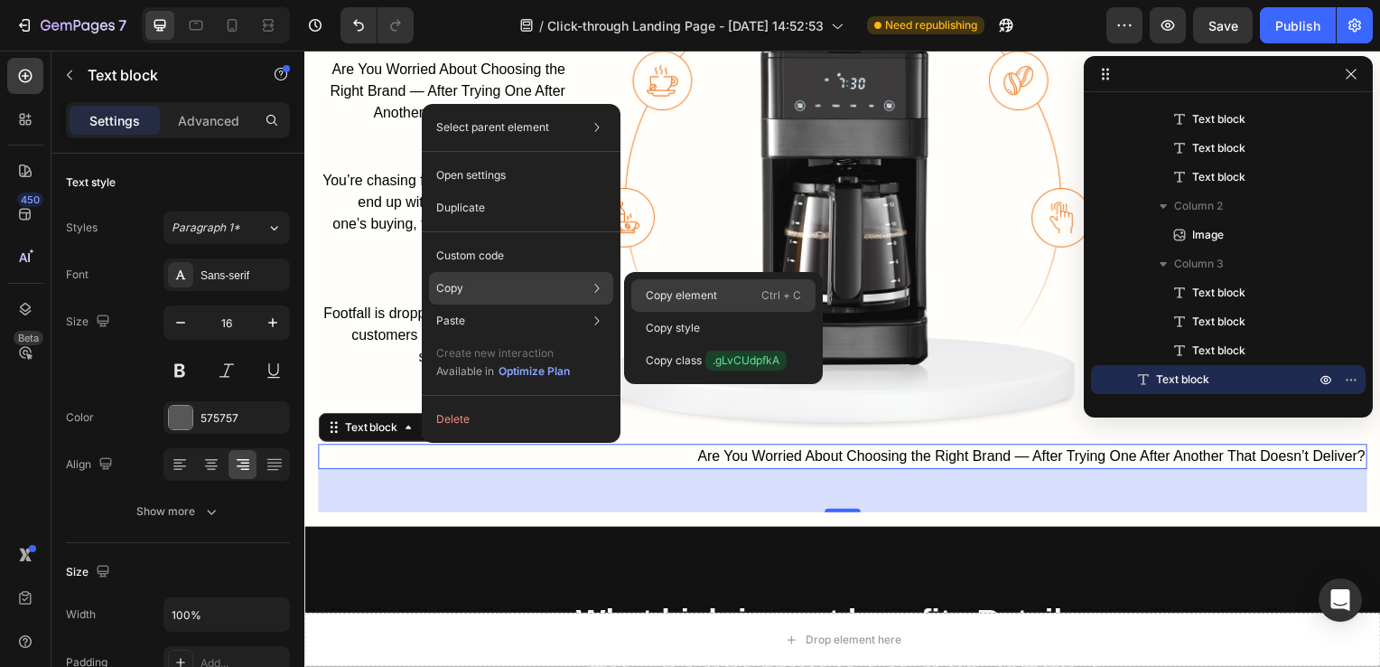
click at [653, 312] on div "Copy element Ctrl + C" at bounding box center [723, 328] width 184 height 33
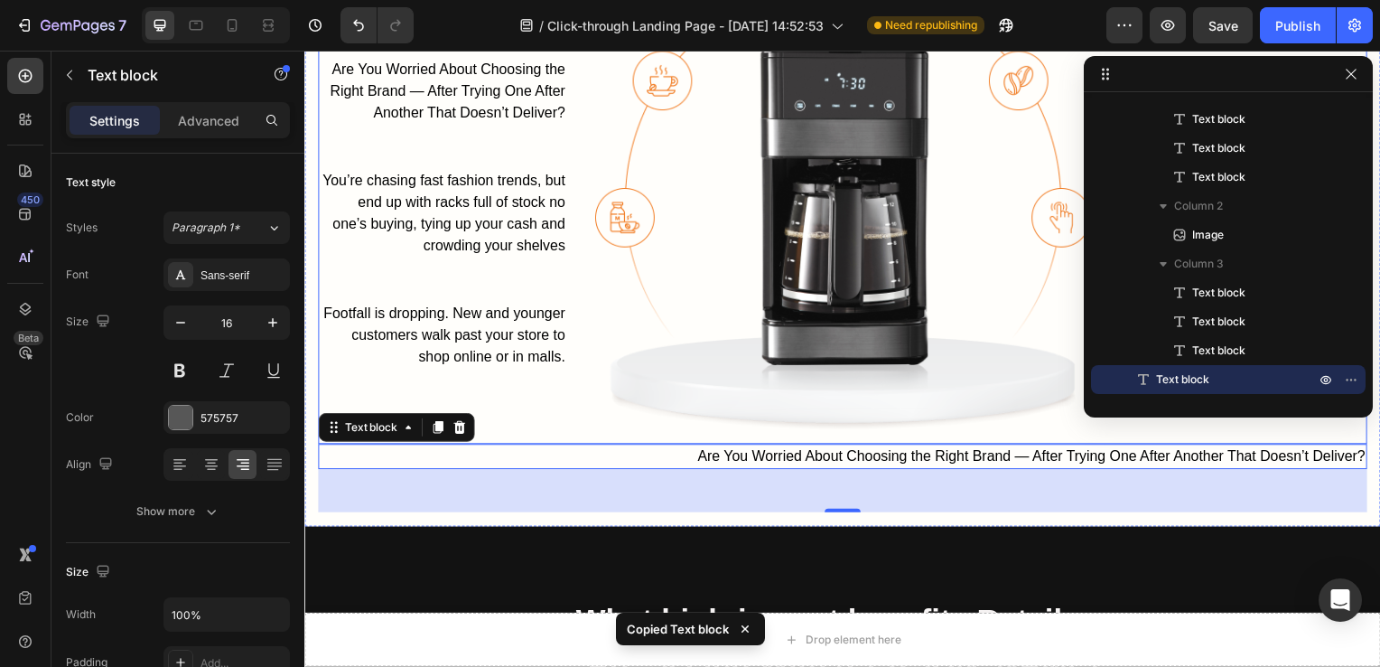
click at [776, 429] on div "Image" at bounding box center [846, 215] width 501 height 465
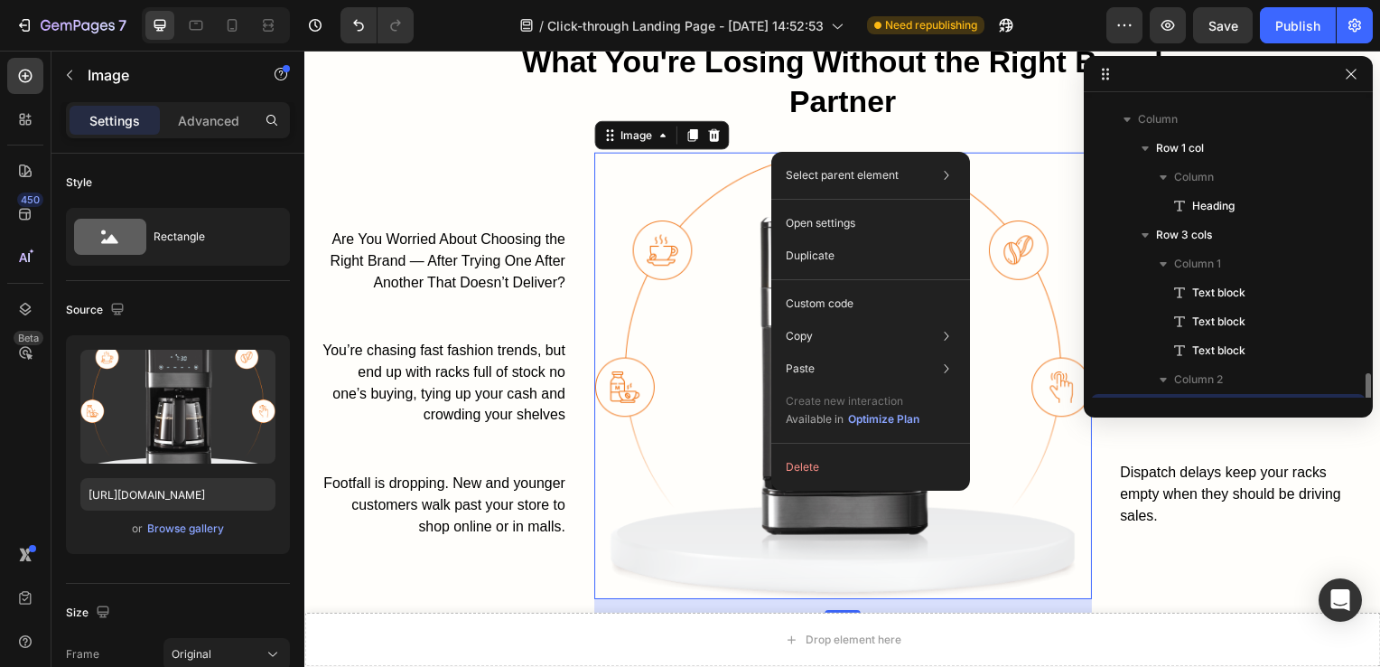
scroll to position [313, 0]
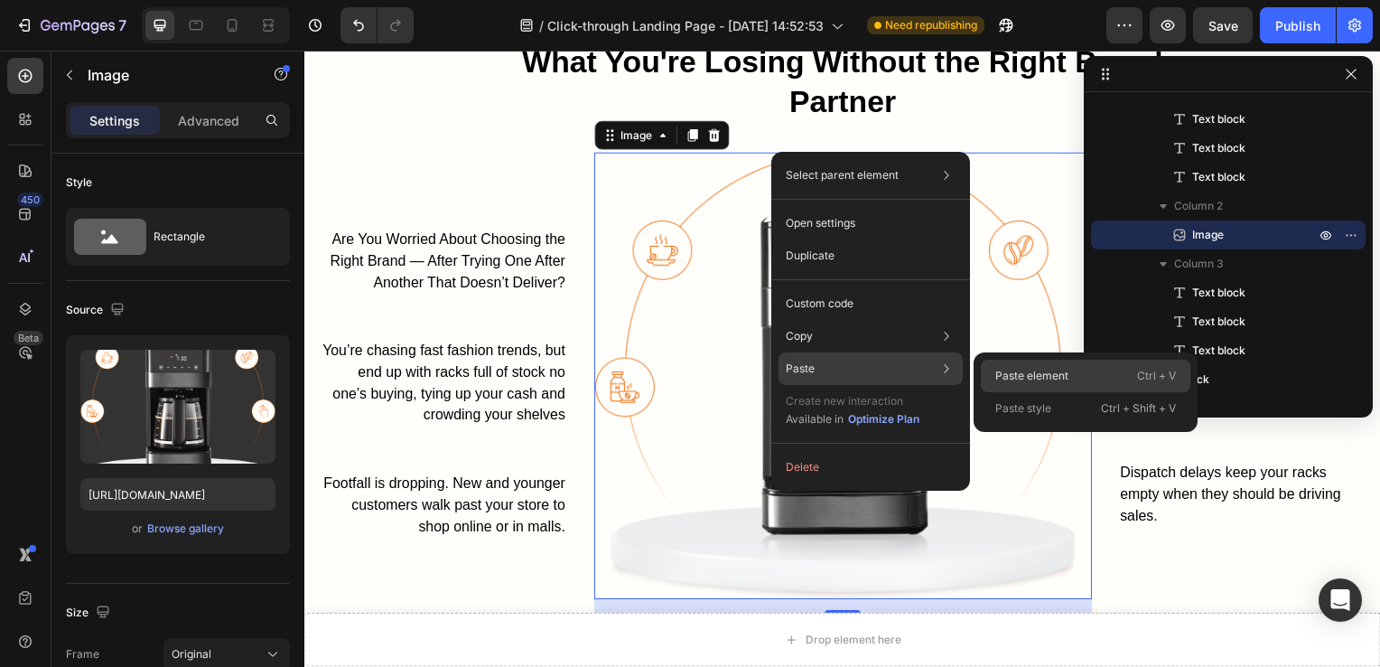
click at [1008, 374] on p "Paste element" at bounding box center [1032, 376] width 73 height 16
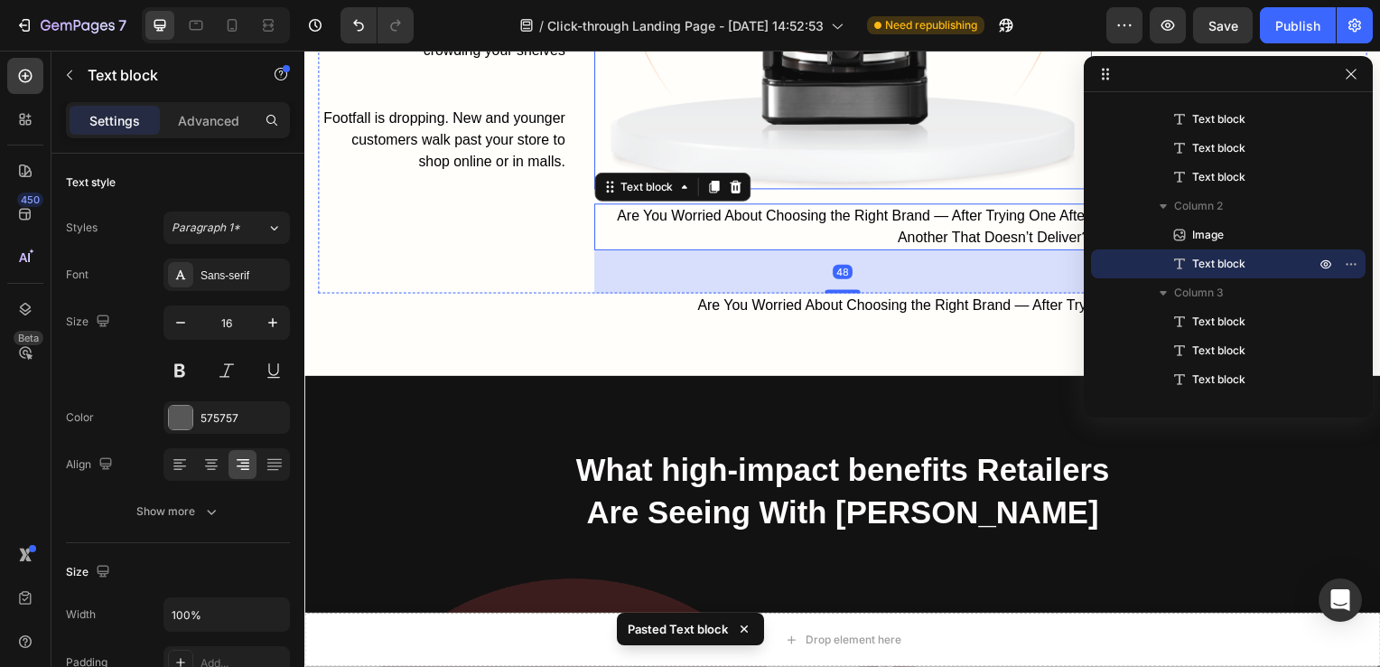
scroll to position [1761, 0]
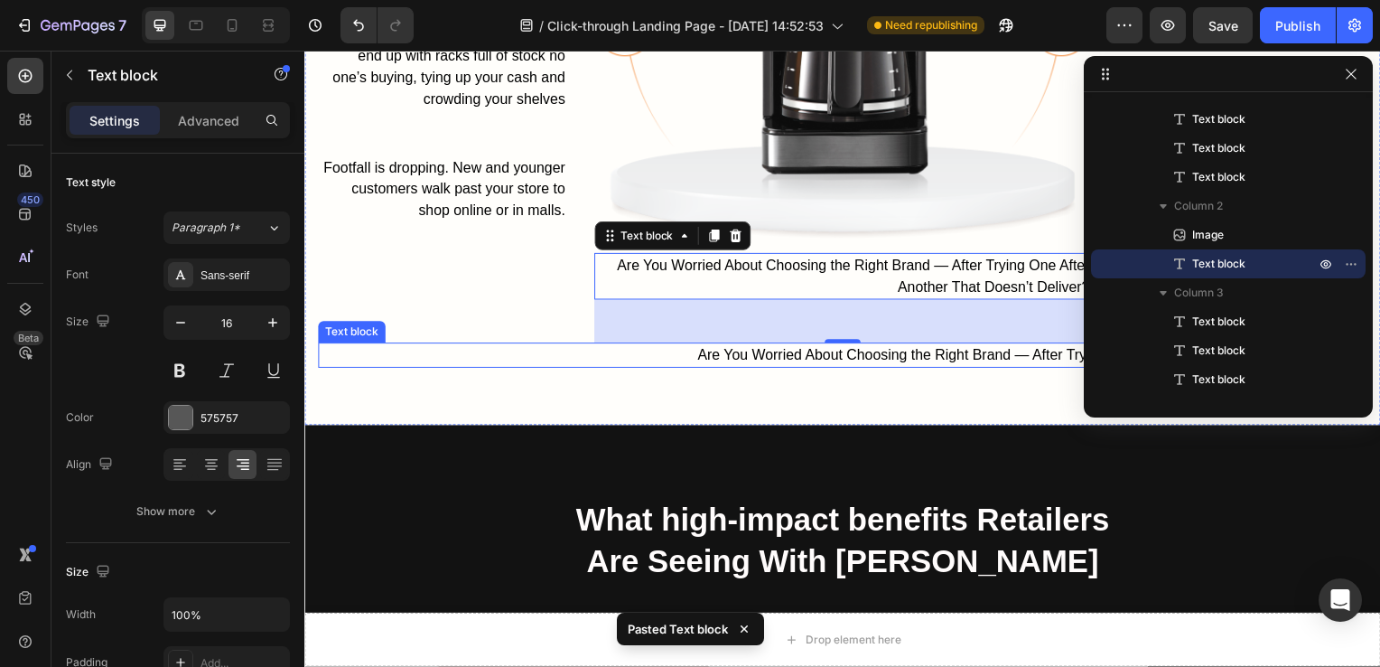
click at [754, 353] on span "Are You Worried About Choosing the Right Brand — After Trying One After Another…" at bounding box center [1036, 357] width 673 height 15
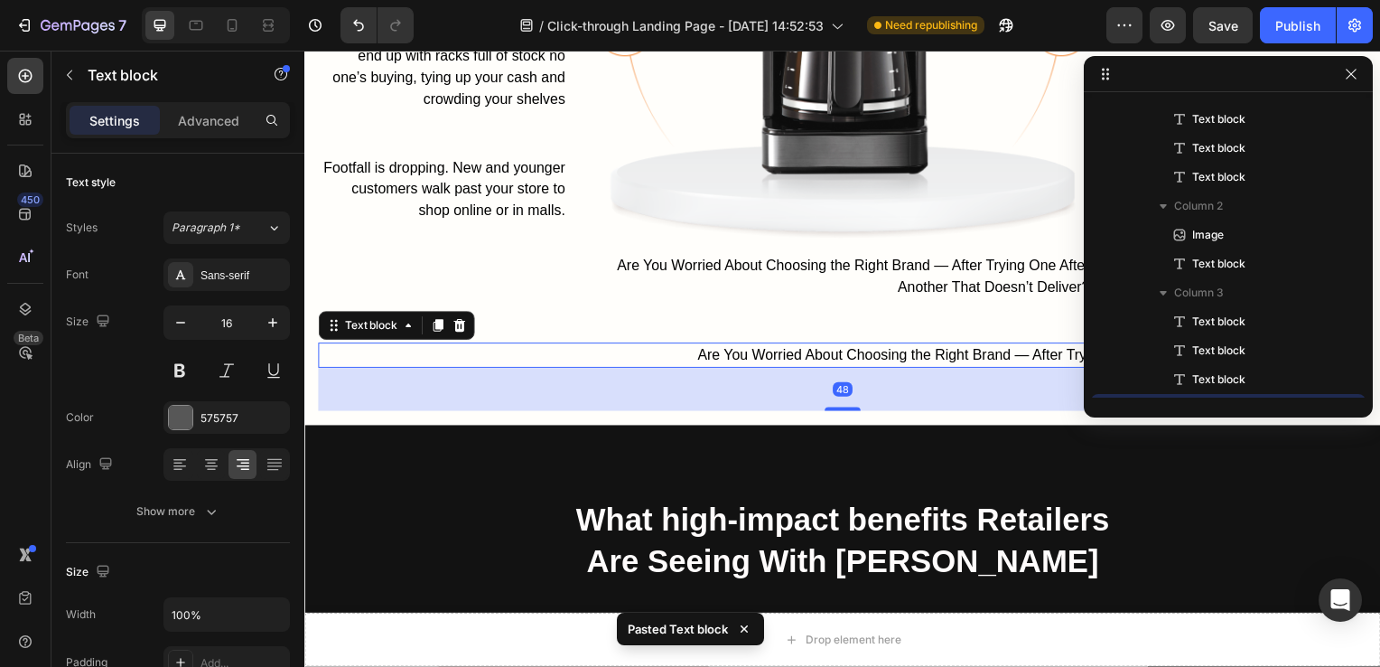
scroll to position [486, 0]
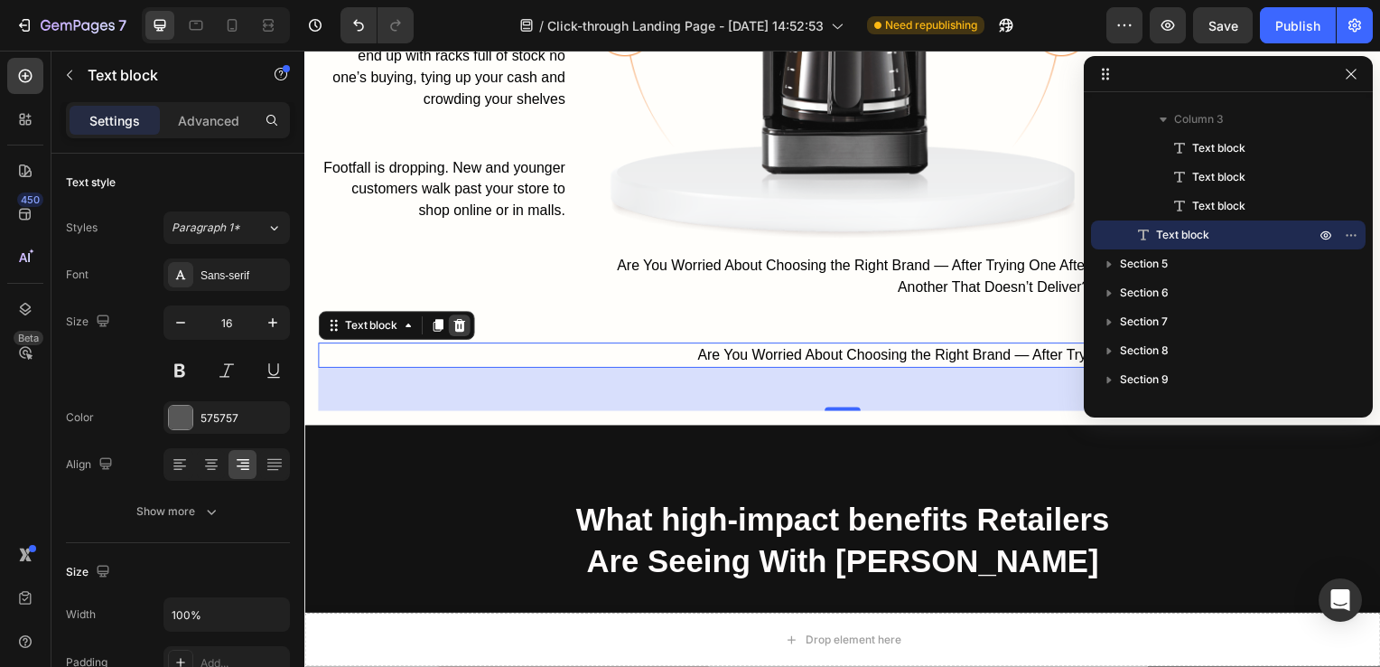
click at [463, 322] on icon at bounding box center [460, 328] width 12 height 13
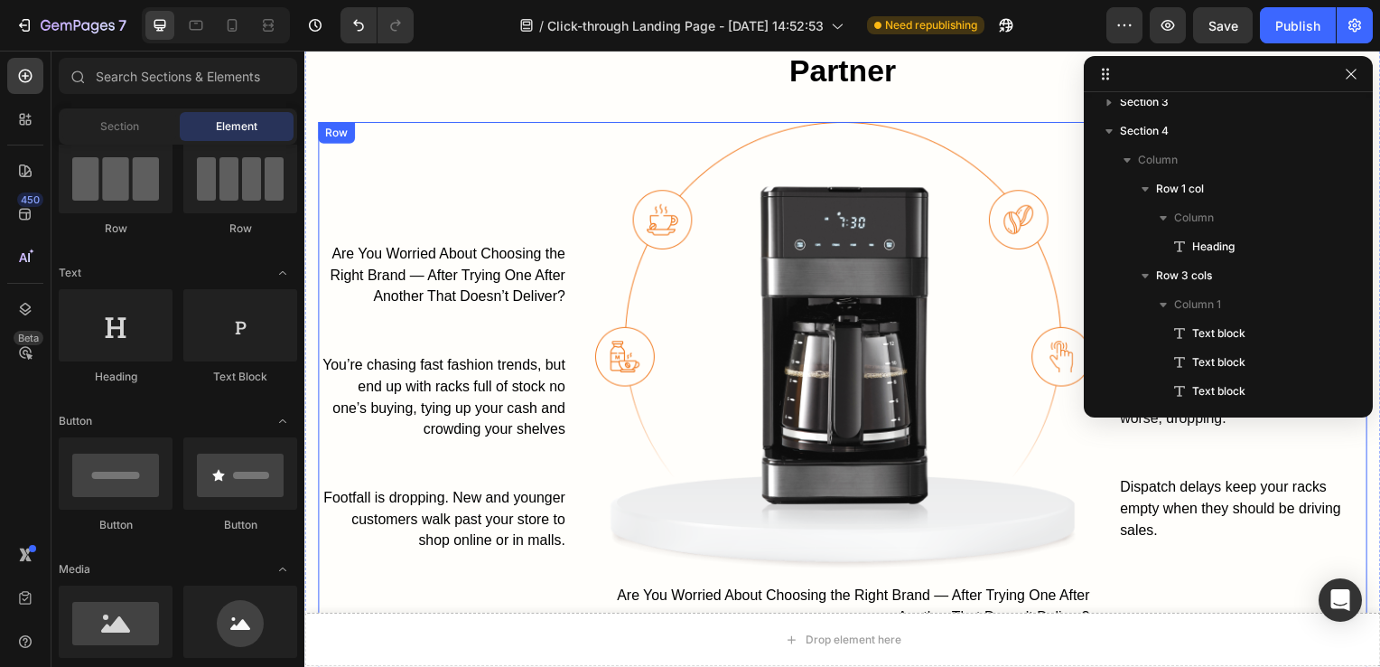
scroll to position [1575, 0]
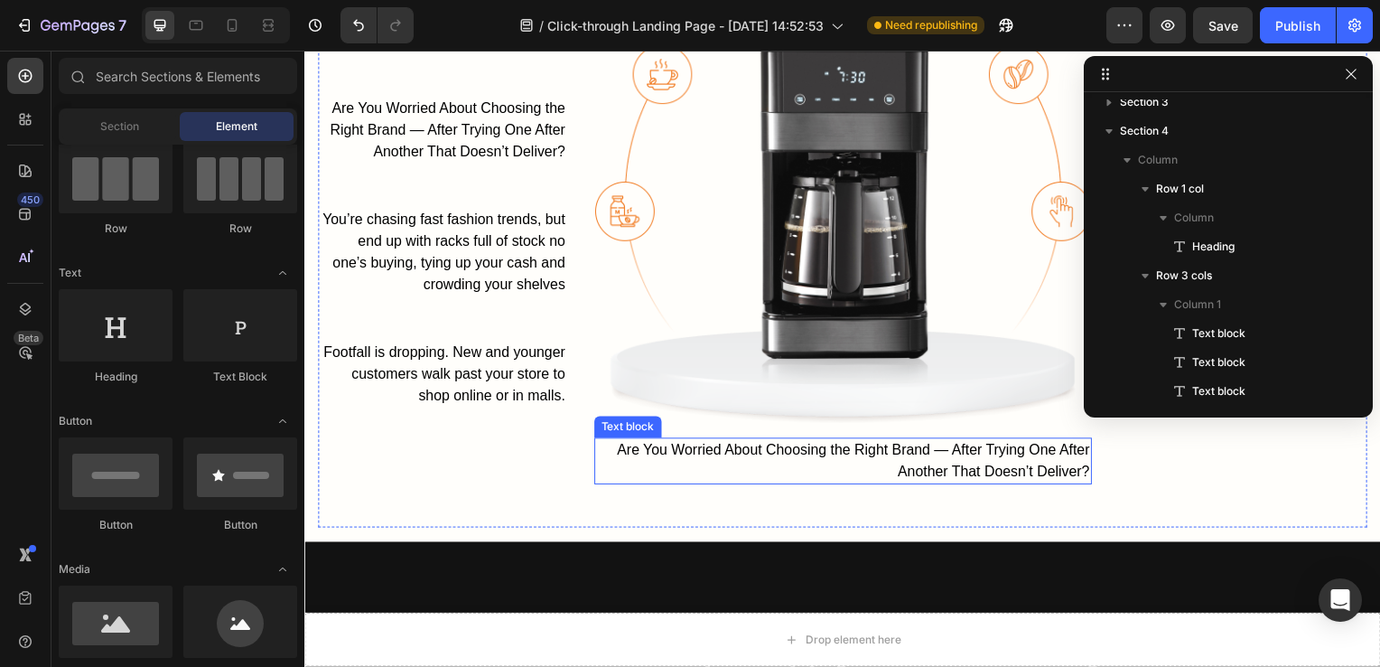
click at [909, 449] on span "Are You Worried About Choosing the Right Brand — After Trying One After Another…" at bounding box center [857, 463] width 476 height 37
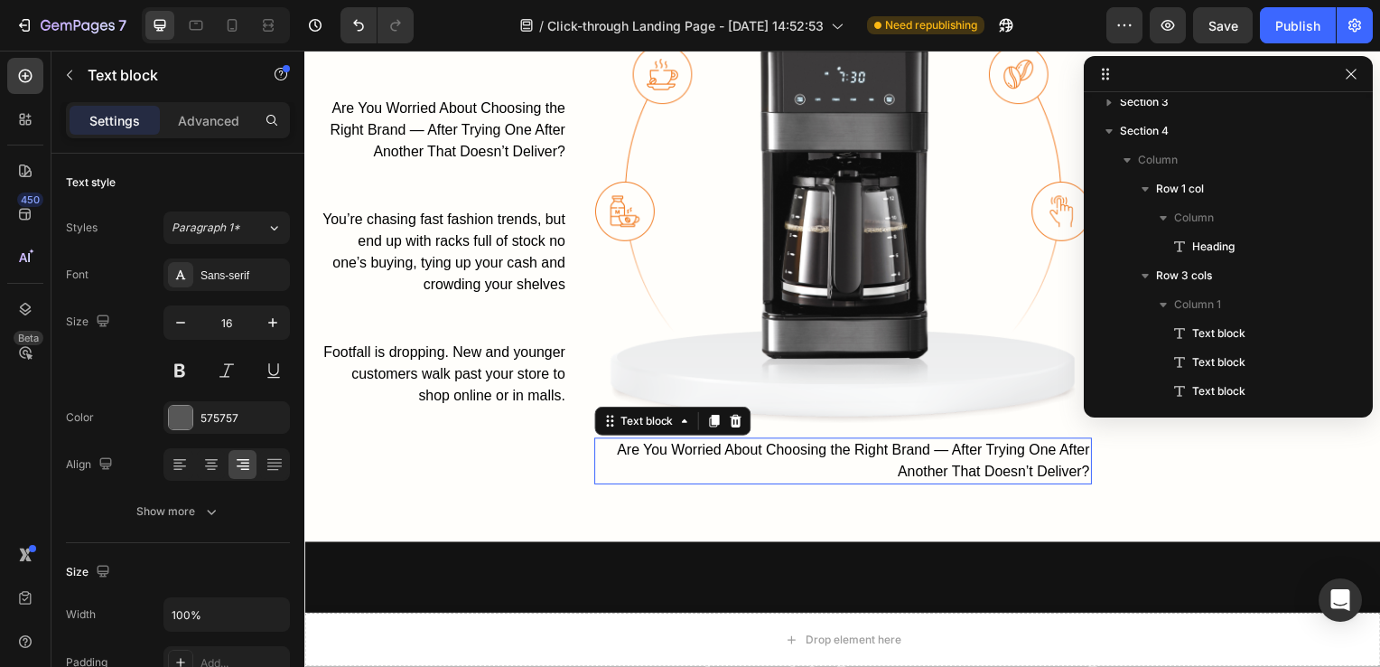
scroll to position [341, 0]
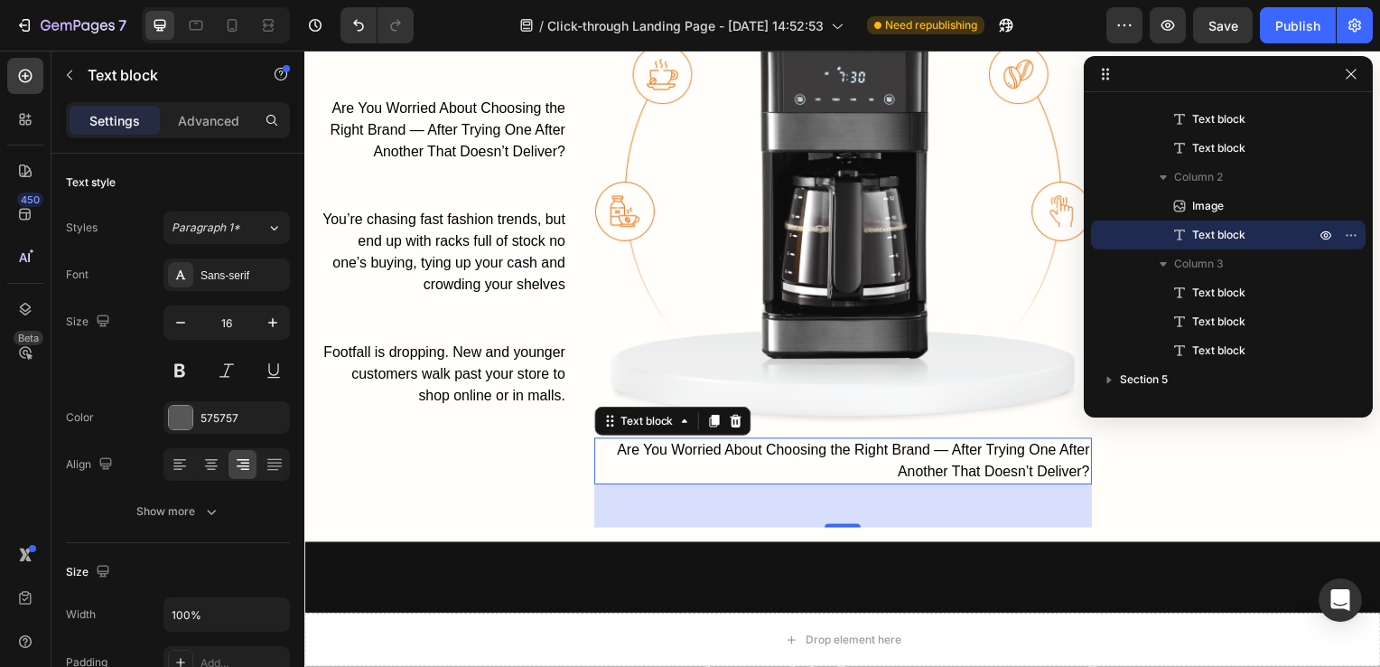
click at [1005, 440] on div "Image Are You Worried About Choosing the Right Brand — After Trying One After A…" at bounding box center [846, 255] width 501 height 556
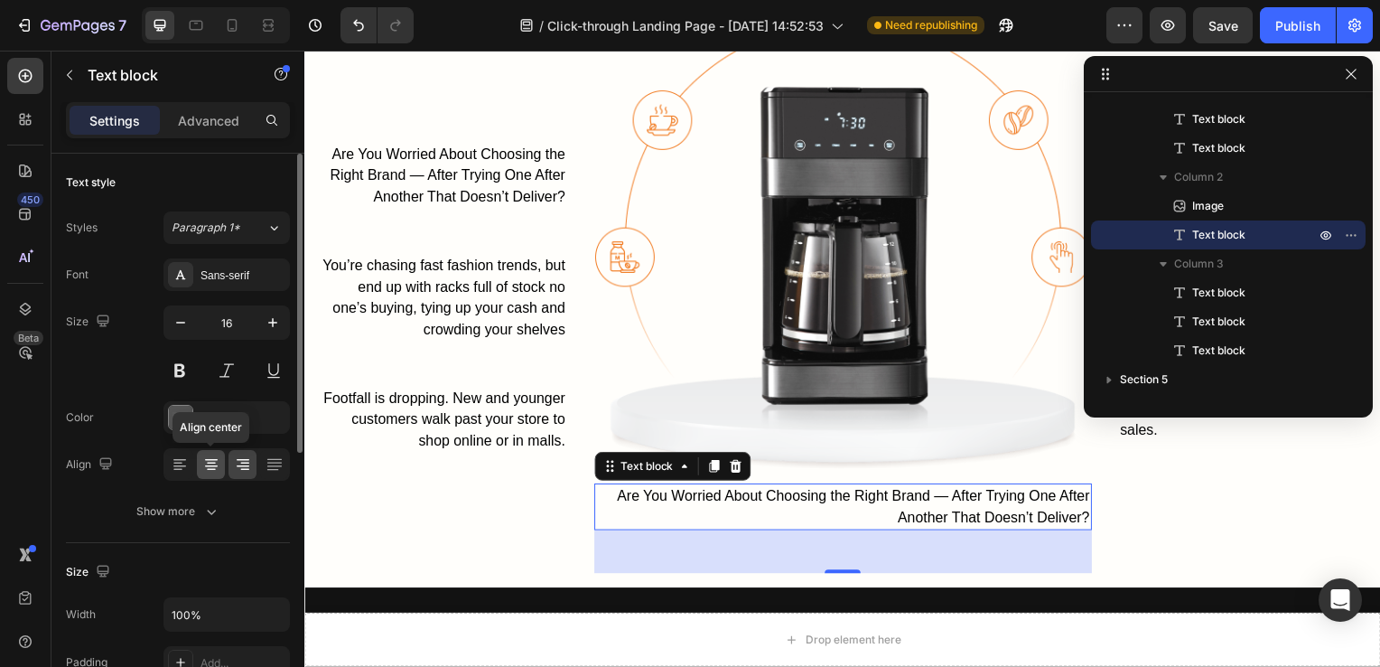
click at [209, 465] on icon at bounding box center [211, 466] width 13 height 2
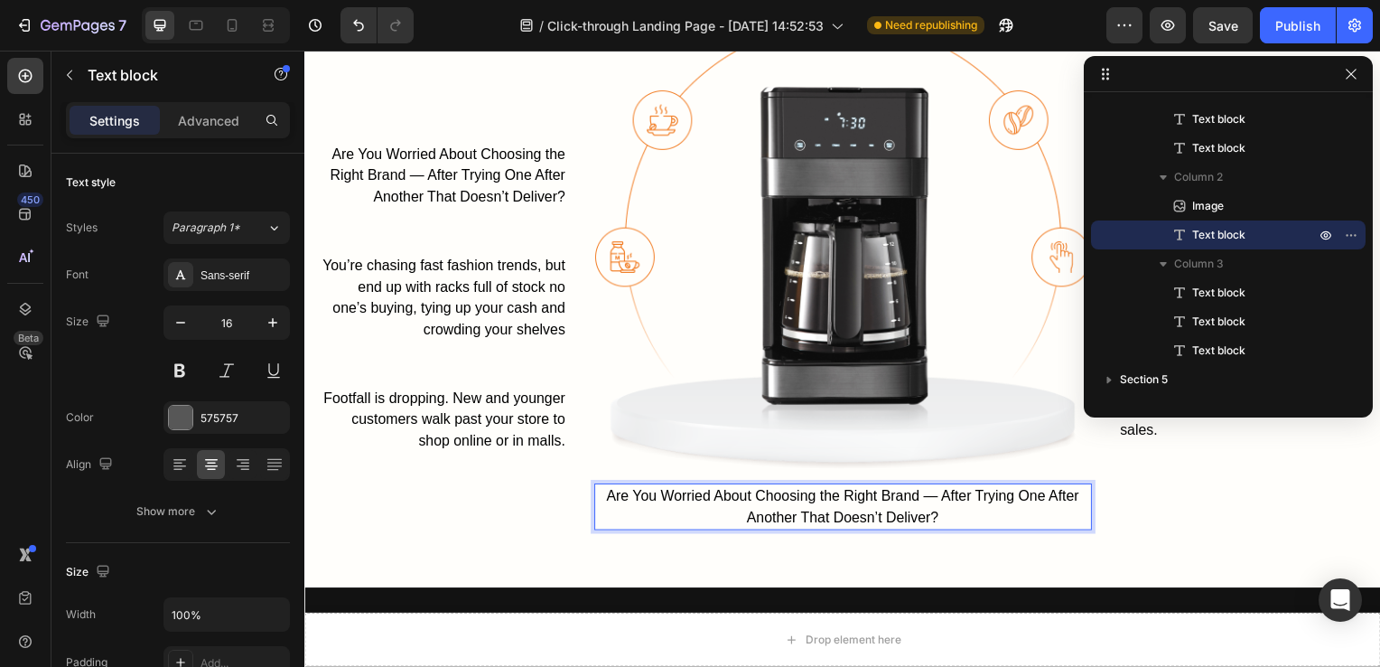
click at [771, 503] on p "Are You Worried About Choosing the Right Brand — After Trying One After Another…" at bounding box center [847, 510] width 498 height 43
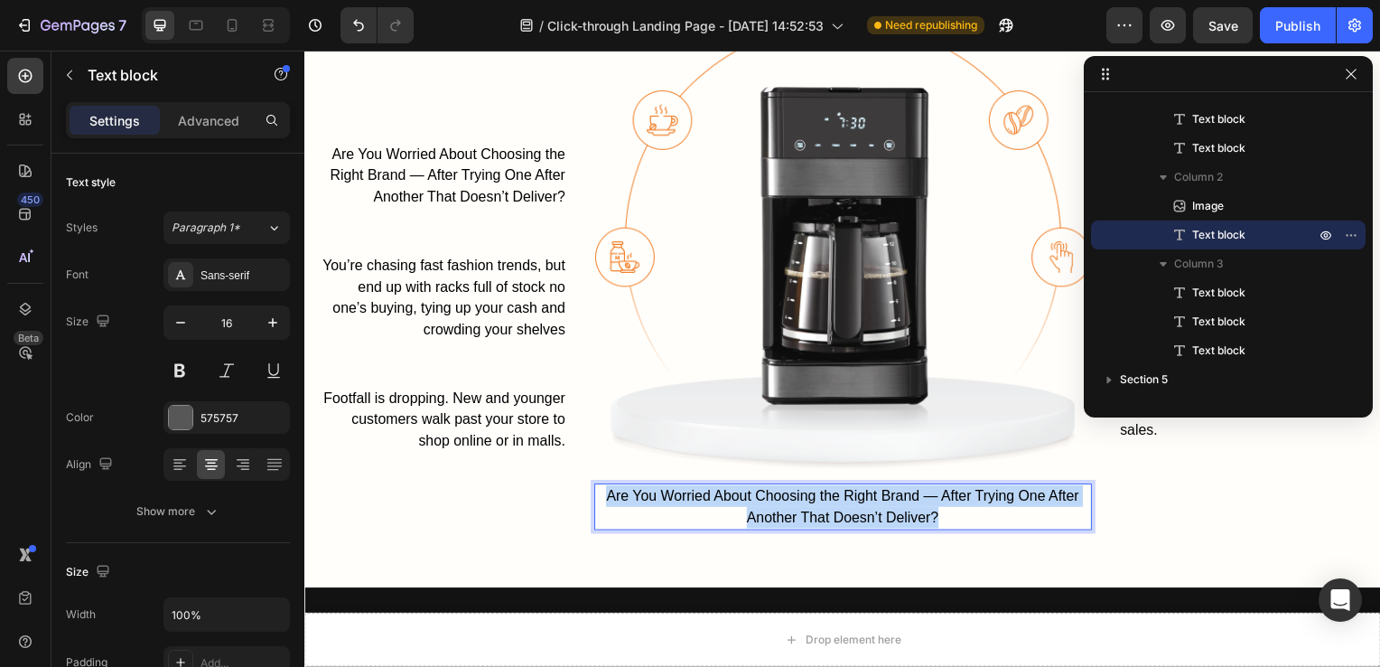
click at [771, 503] on p "Are You Worried About Choosing the Right Brand — After Trying One After Another…" at bounding box center [847, 510] width 498 height 43
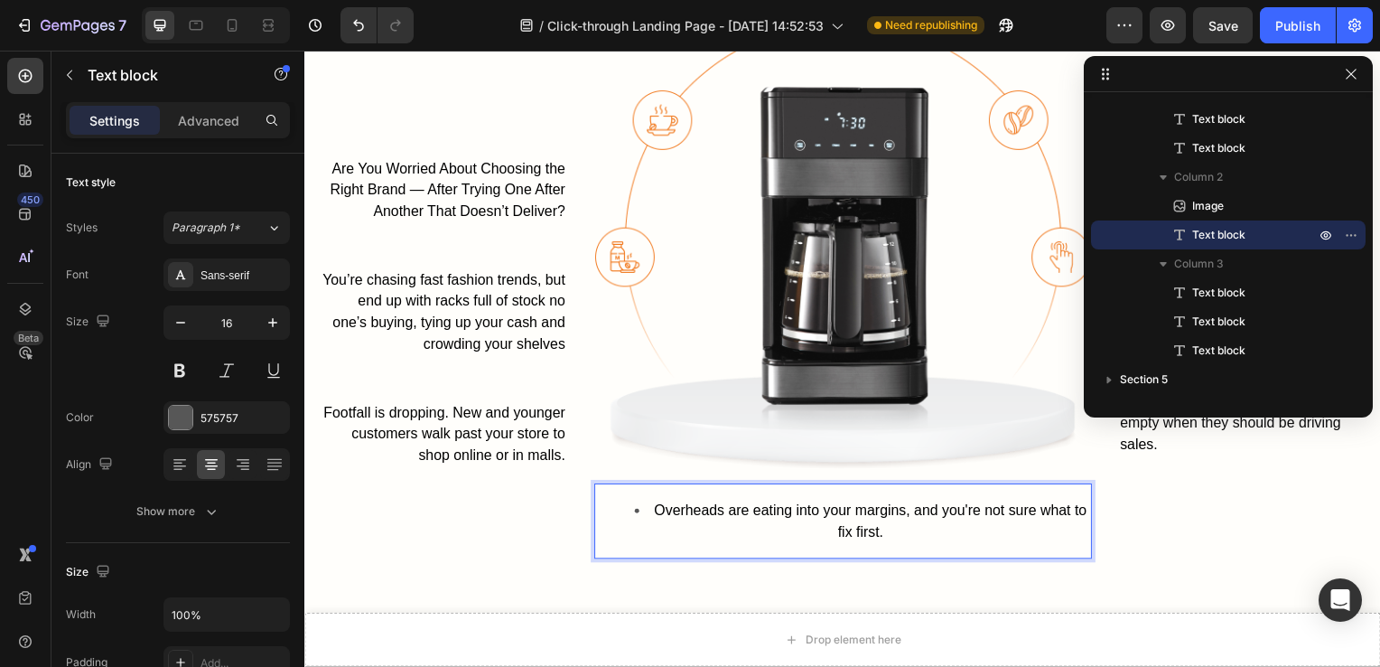
click at [664, 506] on span "Overheads are eating into your margins, and you're not sure what to fix first." at bounding box center [874, 524] width 435 height 37
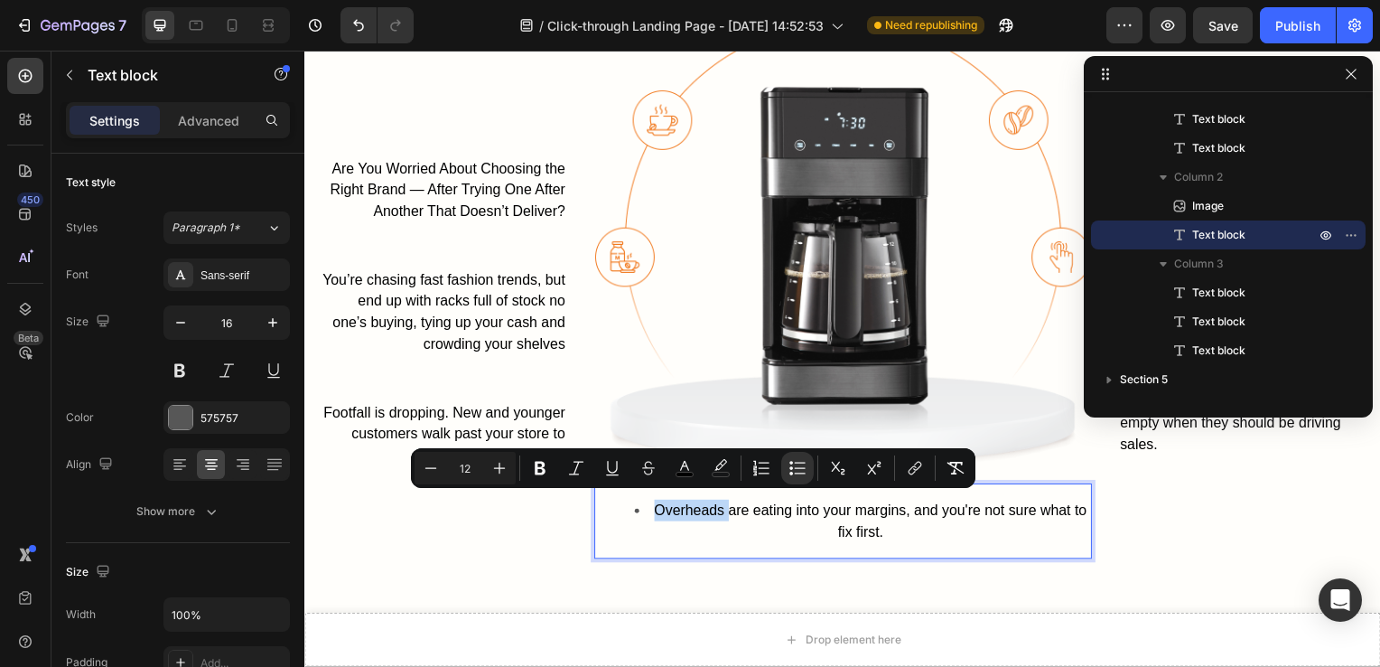
click at [656, 509] on li "Overheads are eating into your margins, and you're not sure what to fix first." at bounding box center [865, 524] width 462 height 43
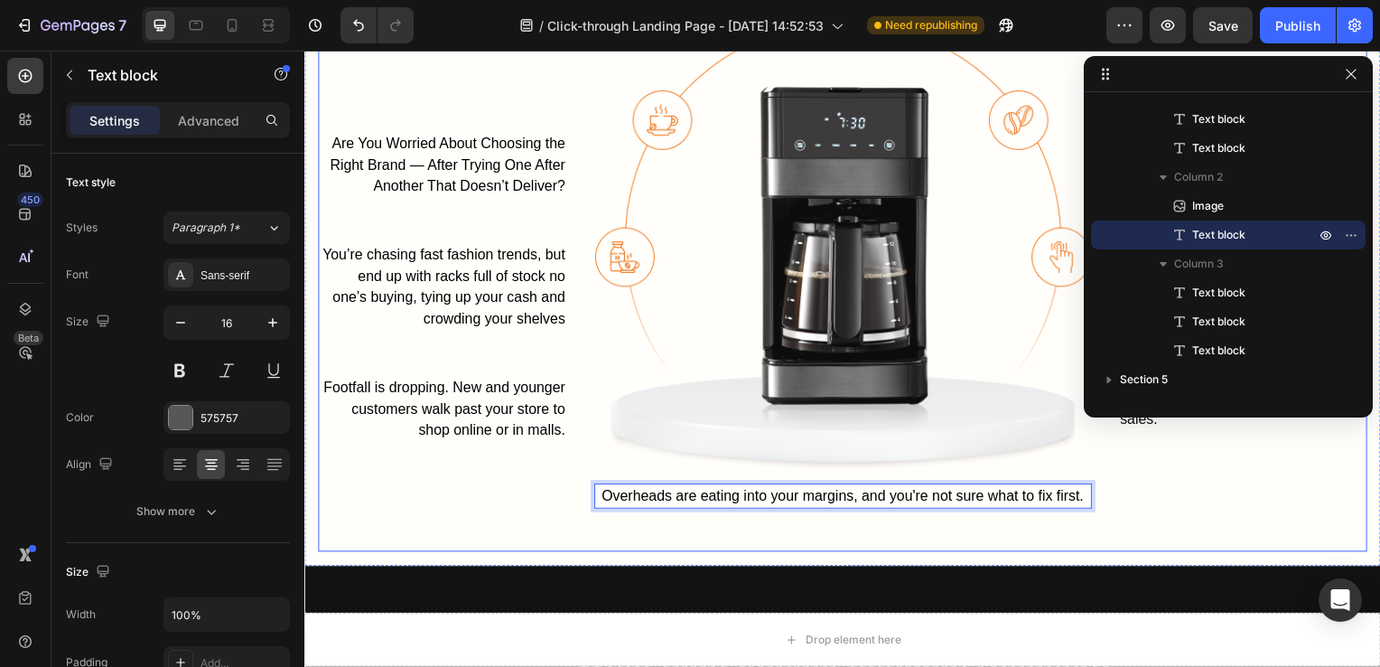
click at [762, 533] on div "Image Overheads are eating into your margins, and you're not sure what to fix f…" at bounding box center [846, 290] width 501 height 534
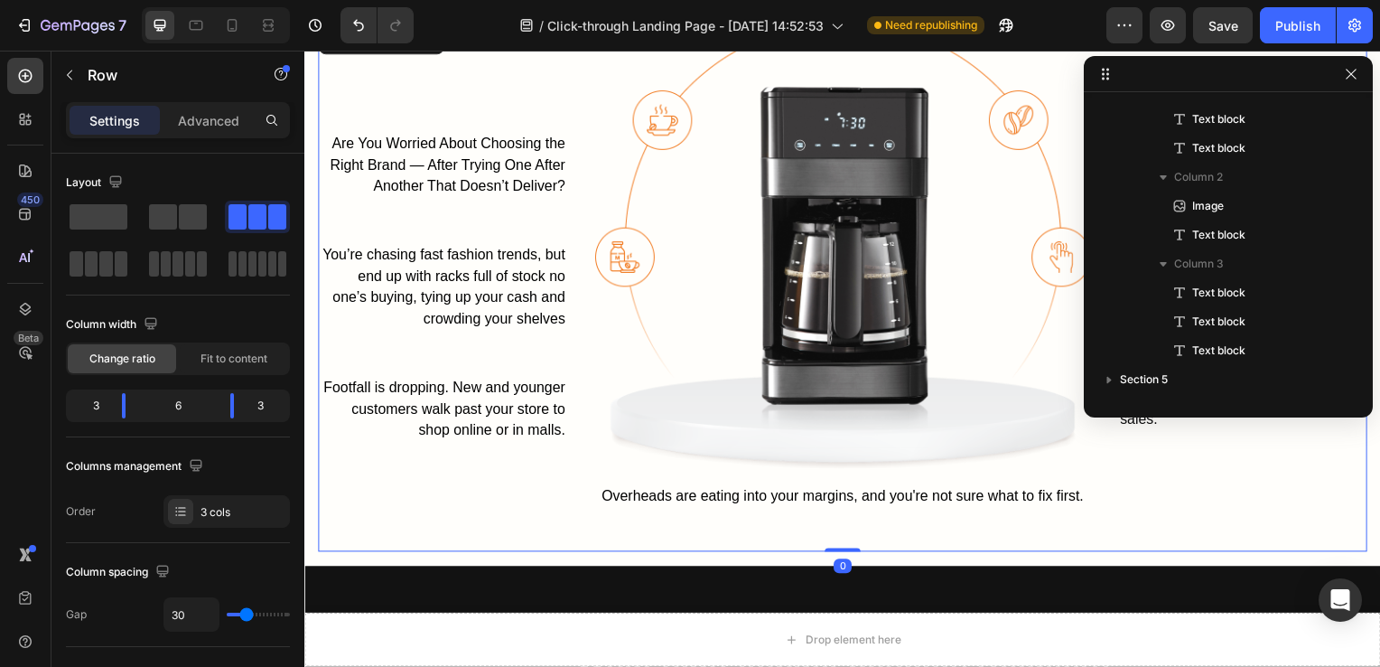
scroll to position [139, 0]
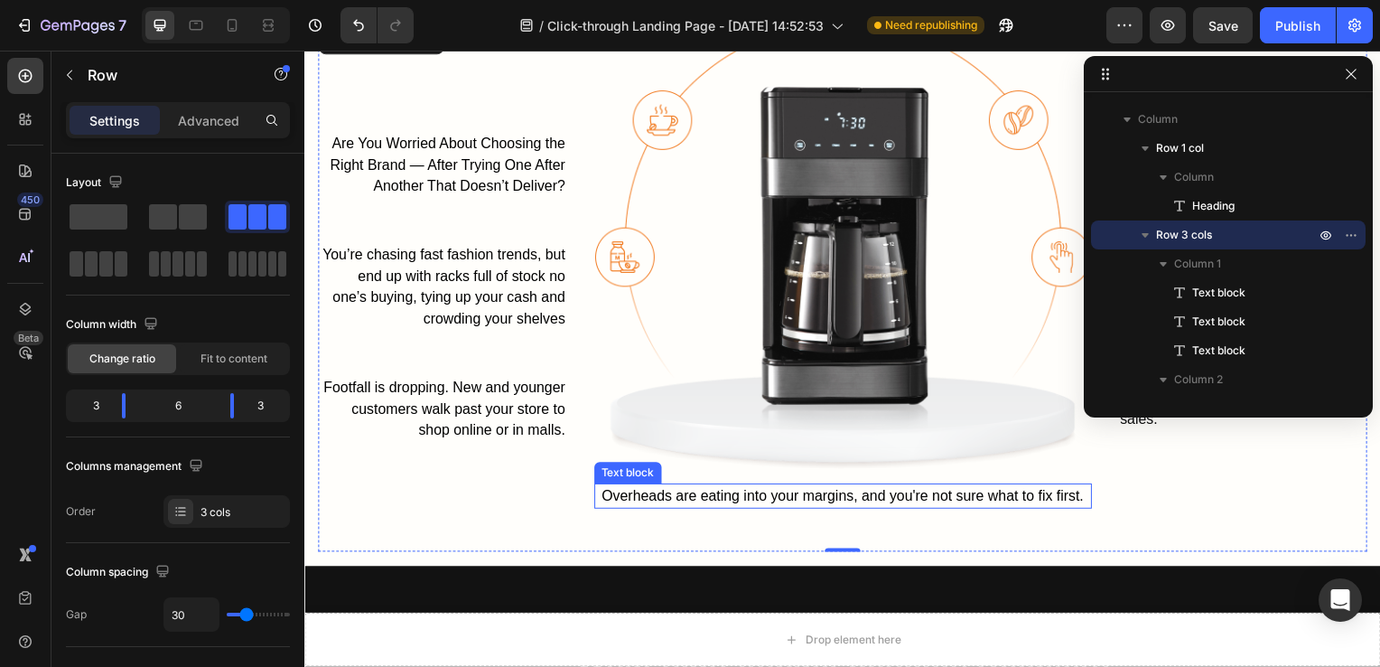
click at [809, 499] on span "Overheads are eating into your margins, and you're not sure what to fix first." at bounding box center [846, 498] width 486 height 15
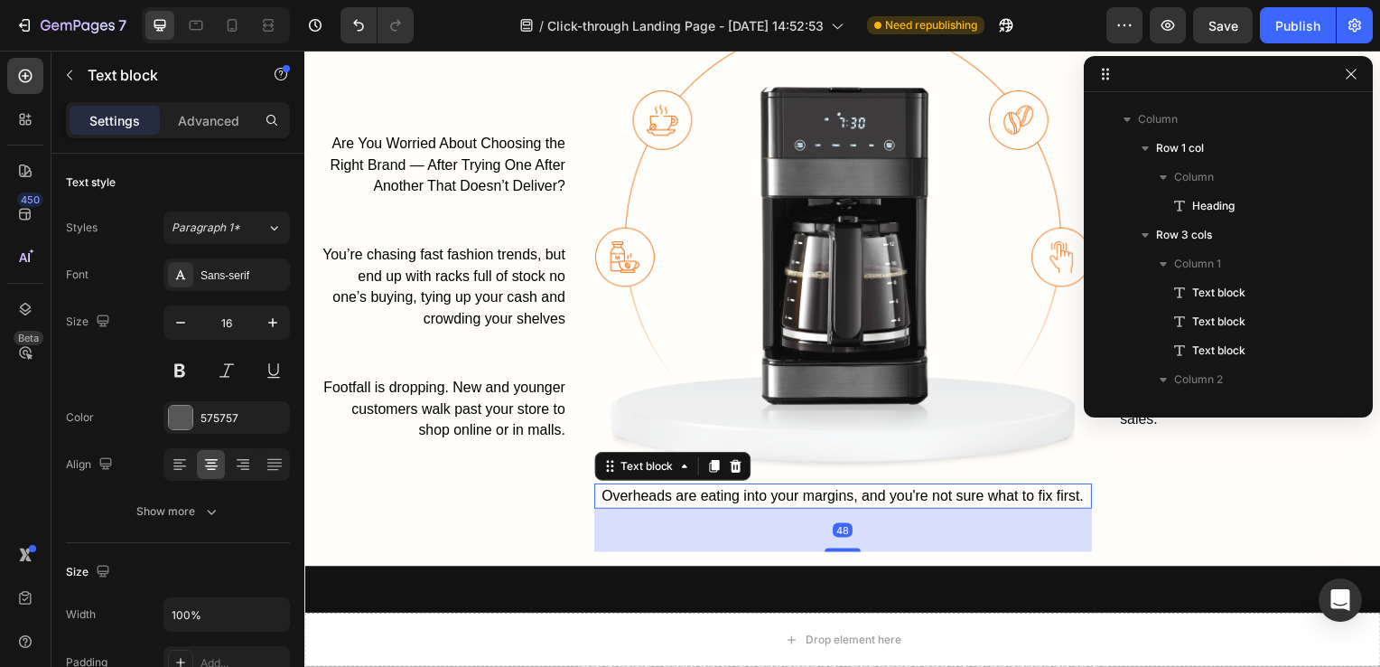
scroll to position [341, 0]
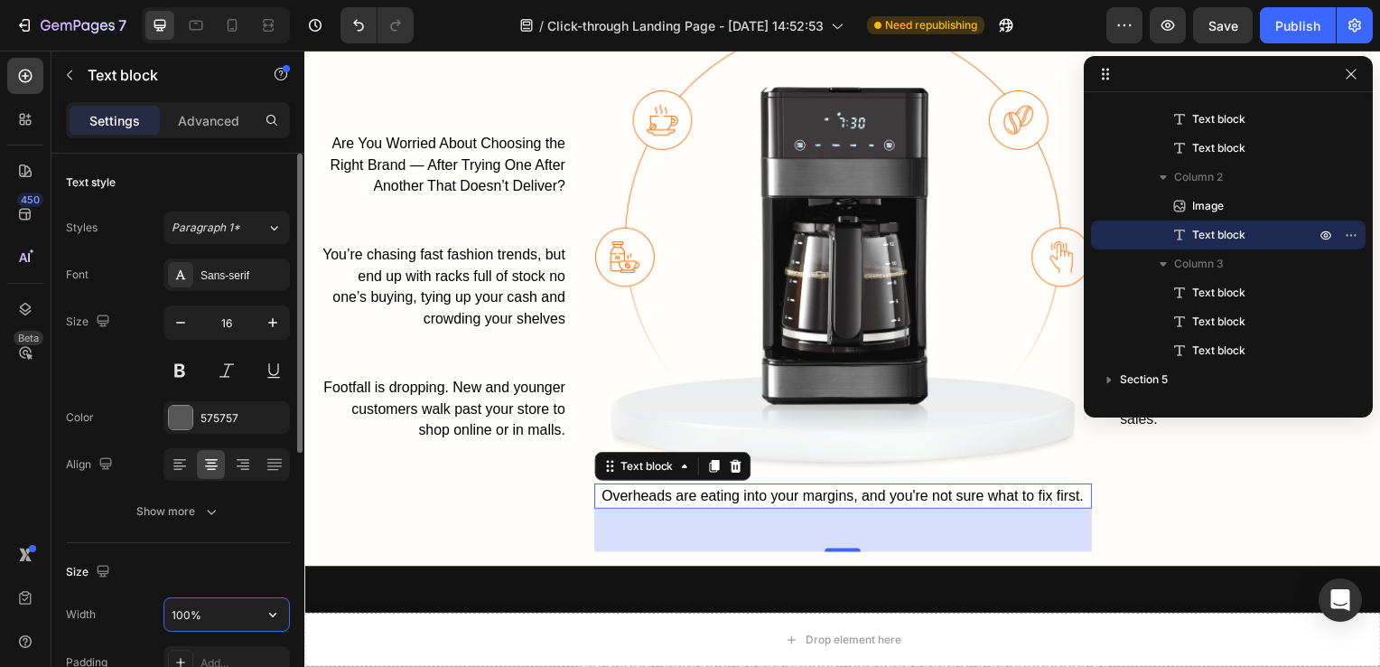
click at [206, 612] on input "100%" at bounding box center [226, 614] width 125 height 33
click at [182, 612] on input "100%" at bounding box center [226, 614] width 125 height 33
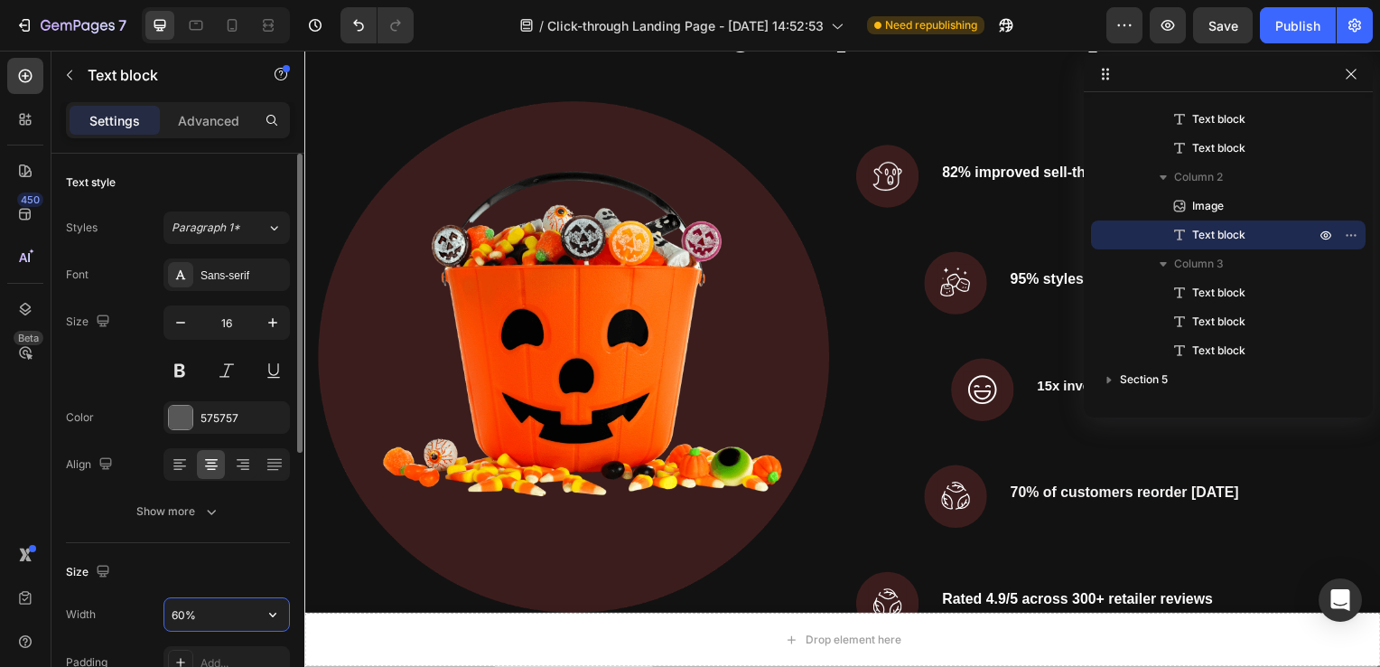
scroll to position [1539, 0]
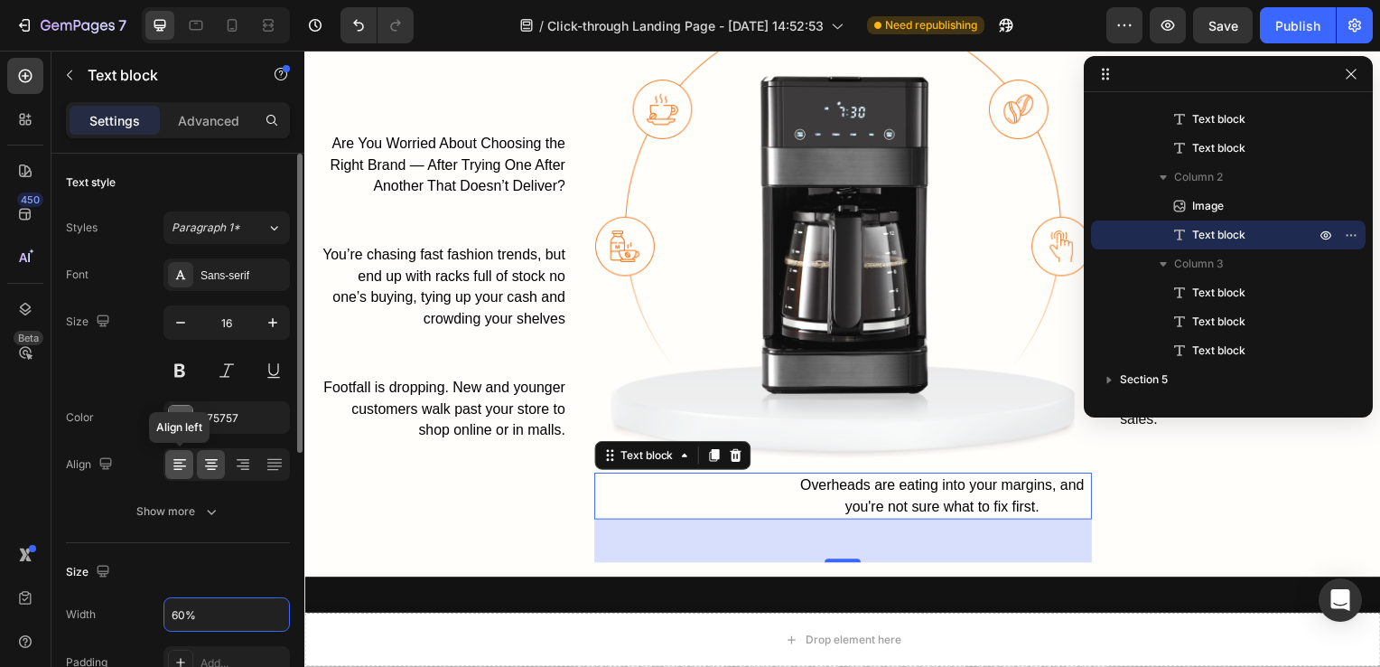
click at [179, 477] on div at bounding box center [179, 464] width 28 height 29
click at [197, 468] on div at bounding box center [211, 464] width 28 height 29
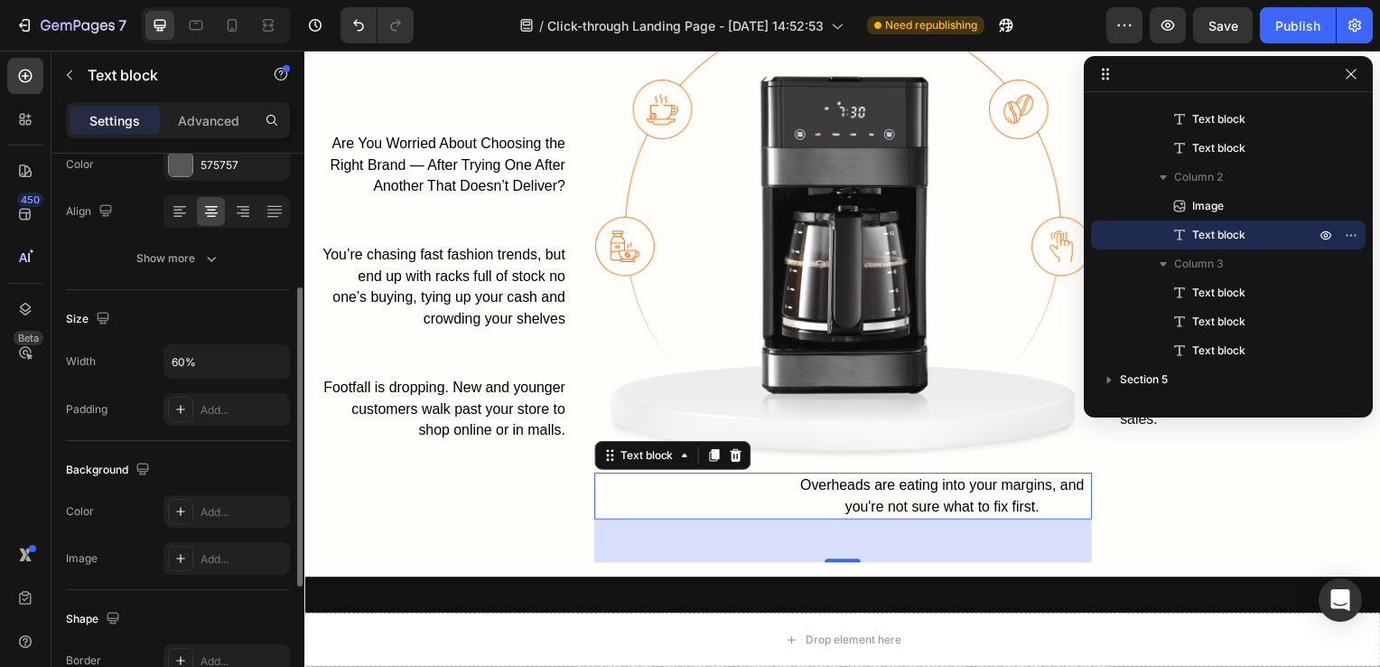
scroll to position [253, 0]
click at [242, 361] on input "60%" at bounding box center [226, 361] width 125 height 33
click at [267, 359] on icon "button" at bounding box center [273, 361] width 18 height 18
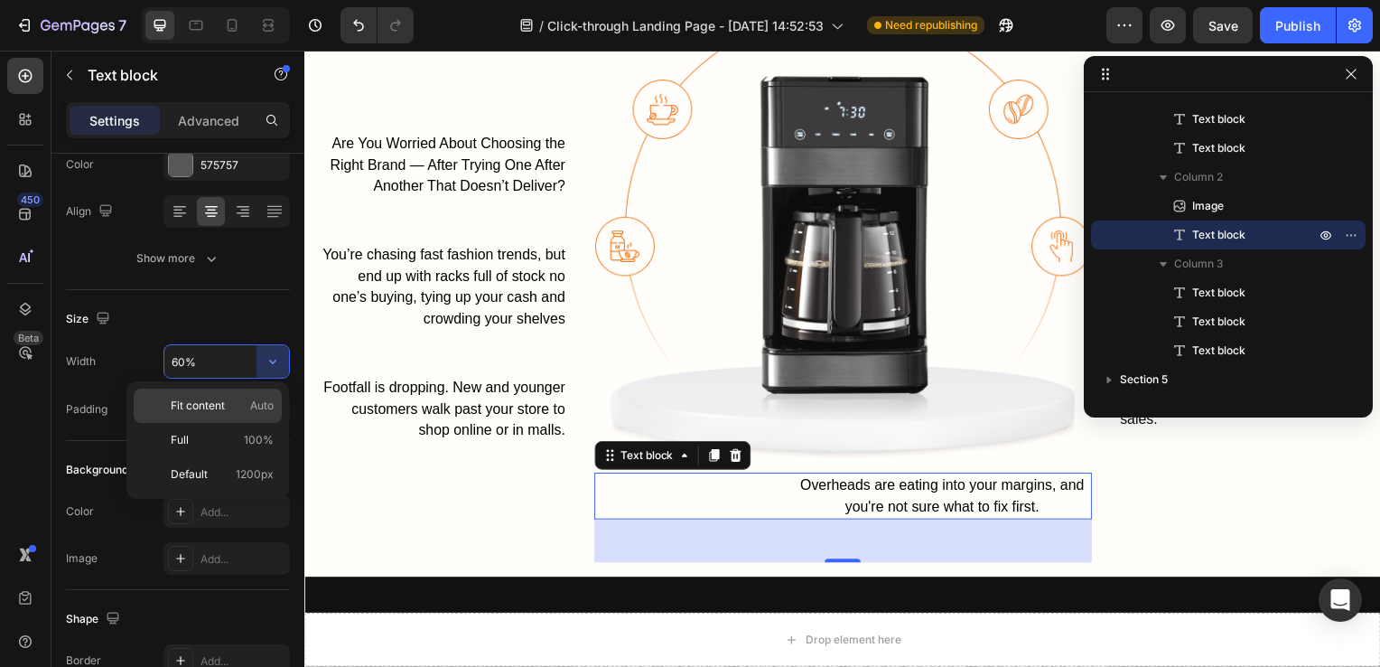
click at [247, 405] on p "Fit content Auto" at bounding box center [222, 405] width 103 height 16
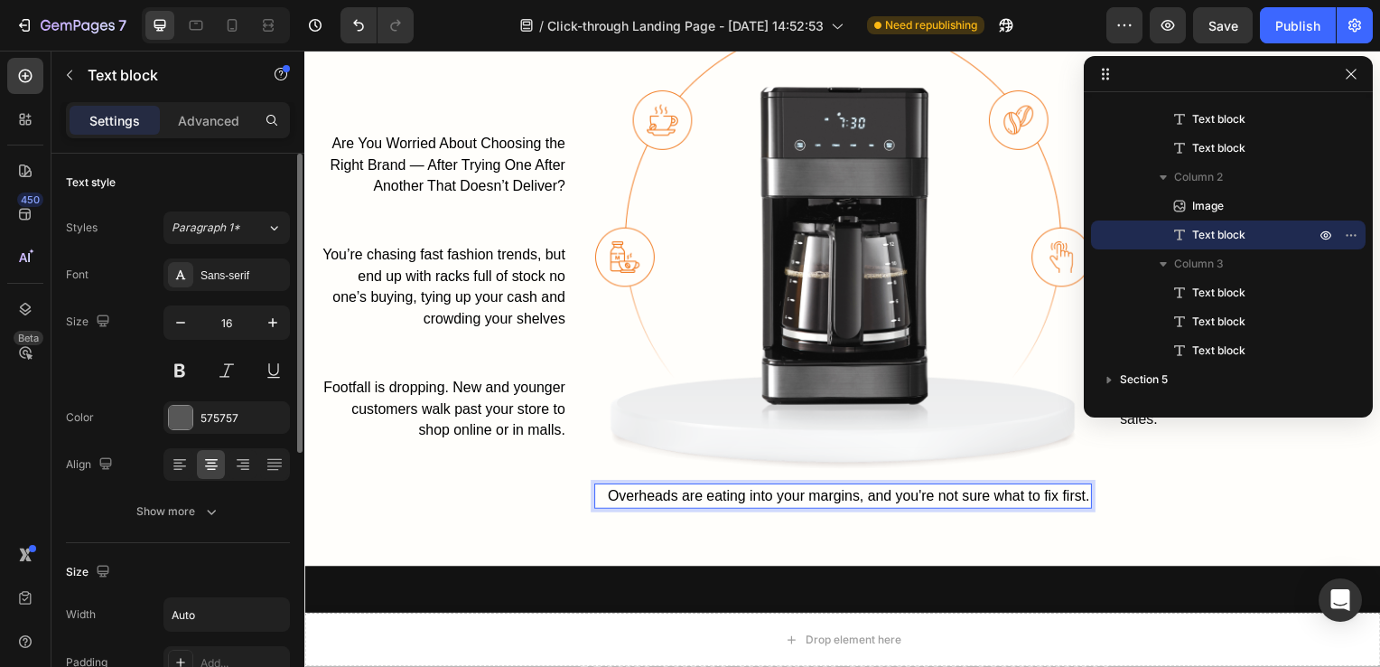
scroll to position [503, 0]
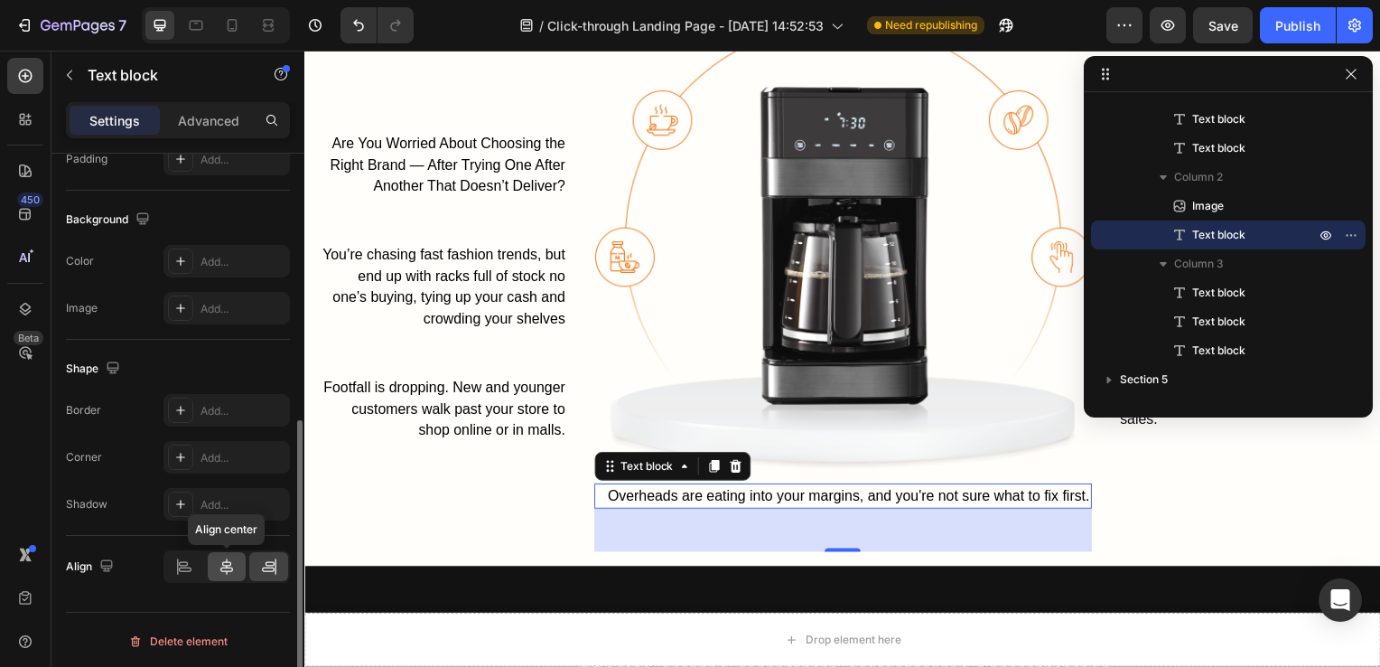
click at [218, 575] on div at bounding box center [227, 566] width 39 height 29
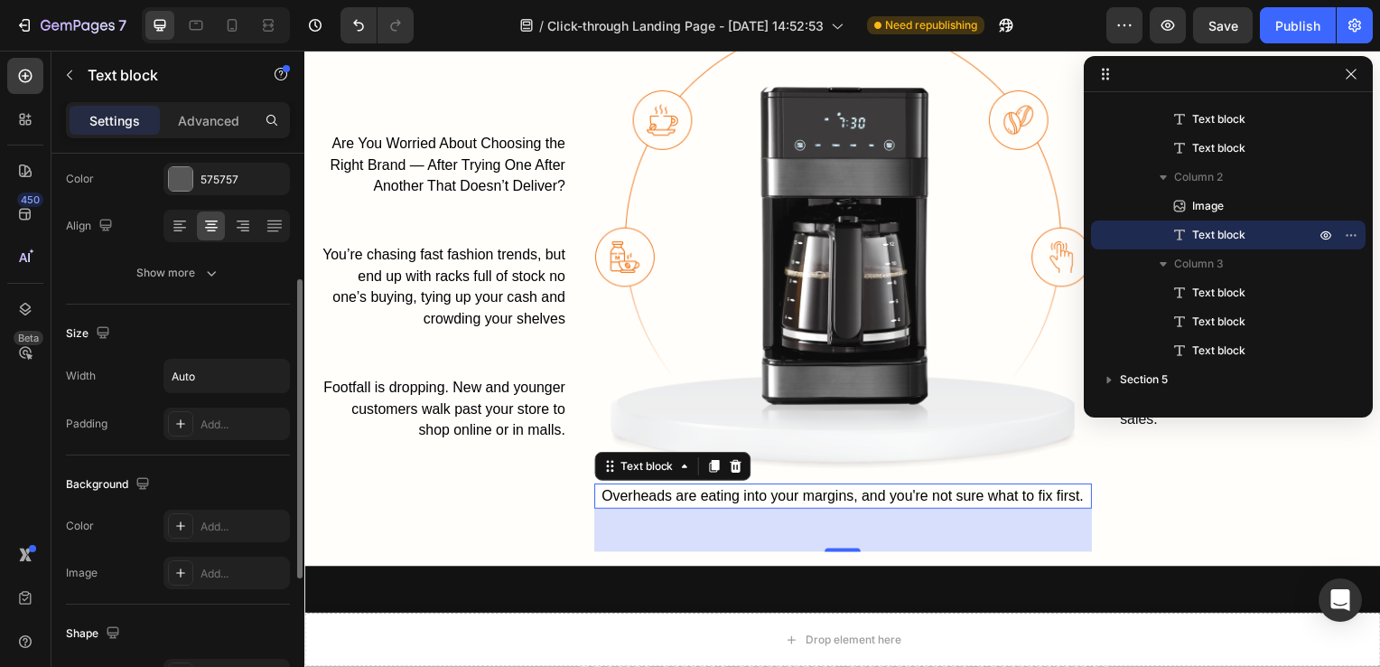
scroll to position [238, 0]
click at [192, 379] on input "Auto" at bounding box center [226, 376] width 125 height 33
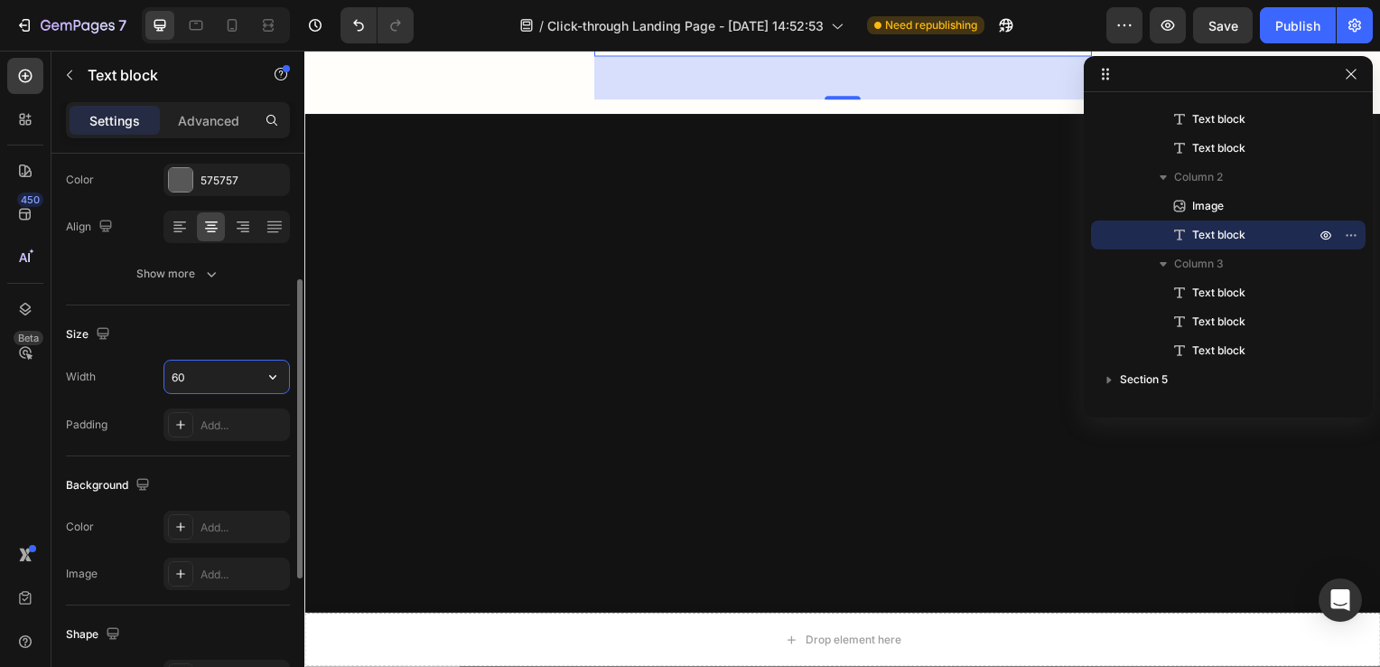
scroll to position [1648, 0]
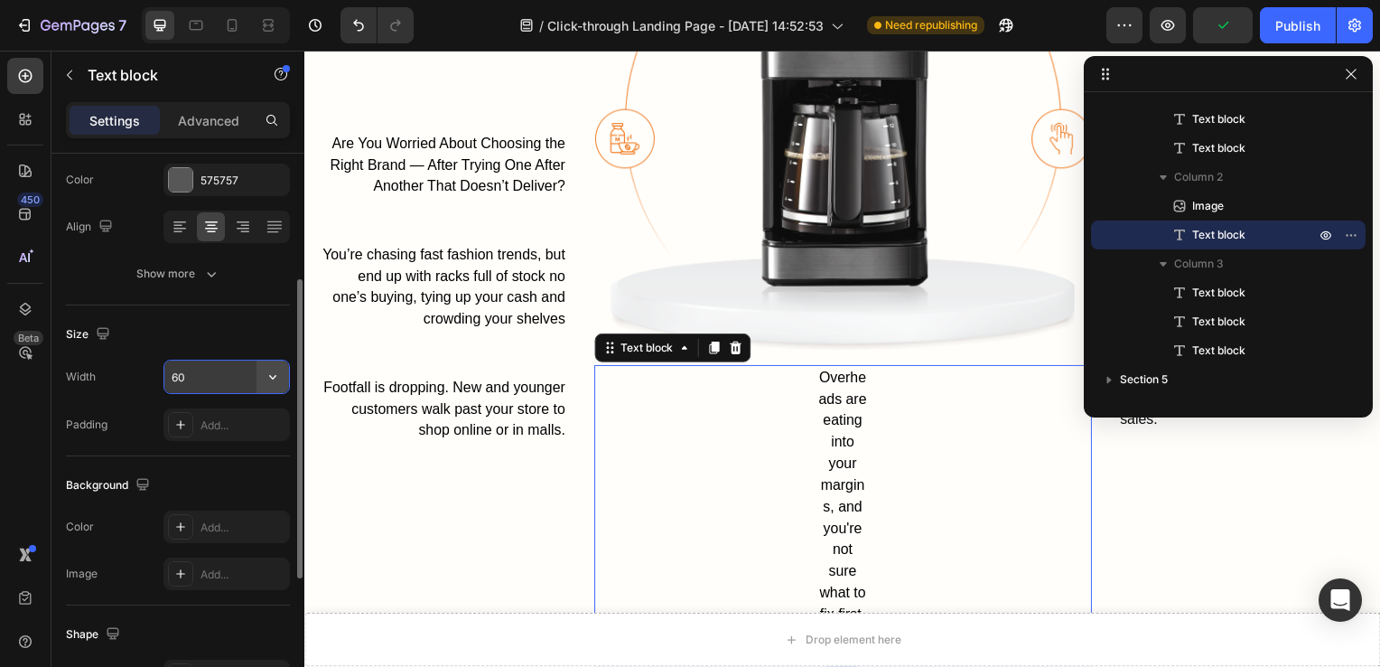
click at [278, 373] on icon "button" at bounding box center [273, 377] width 18 height 18
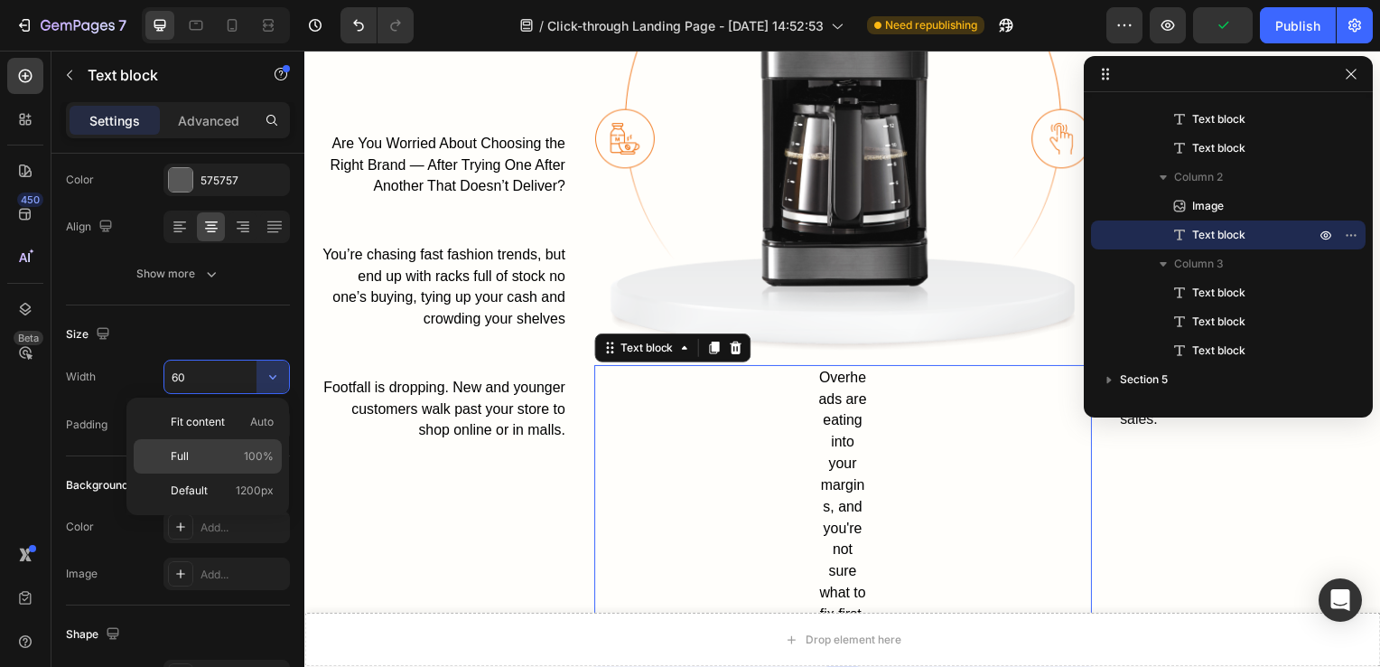
click at [257, 450] on span "100%" at bounding box center [259, 456] width 30 height 16
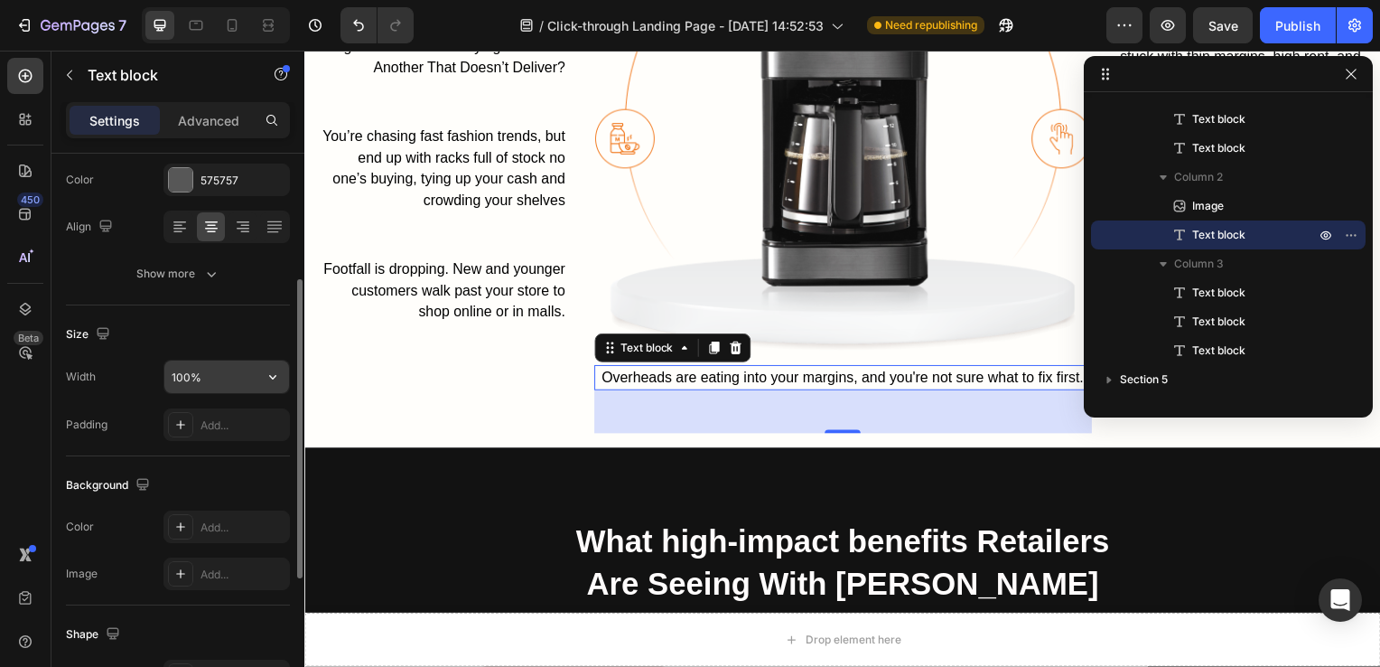
scroll to position [1528, 0]
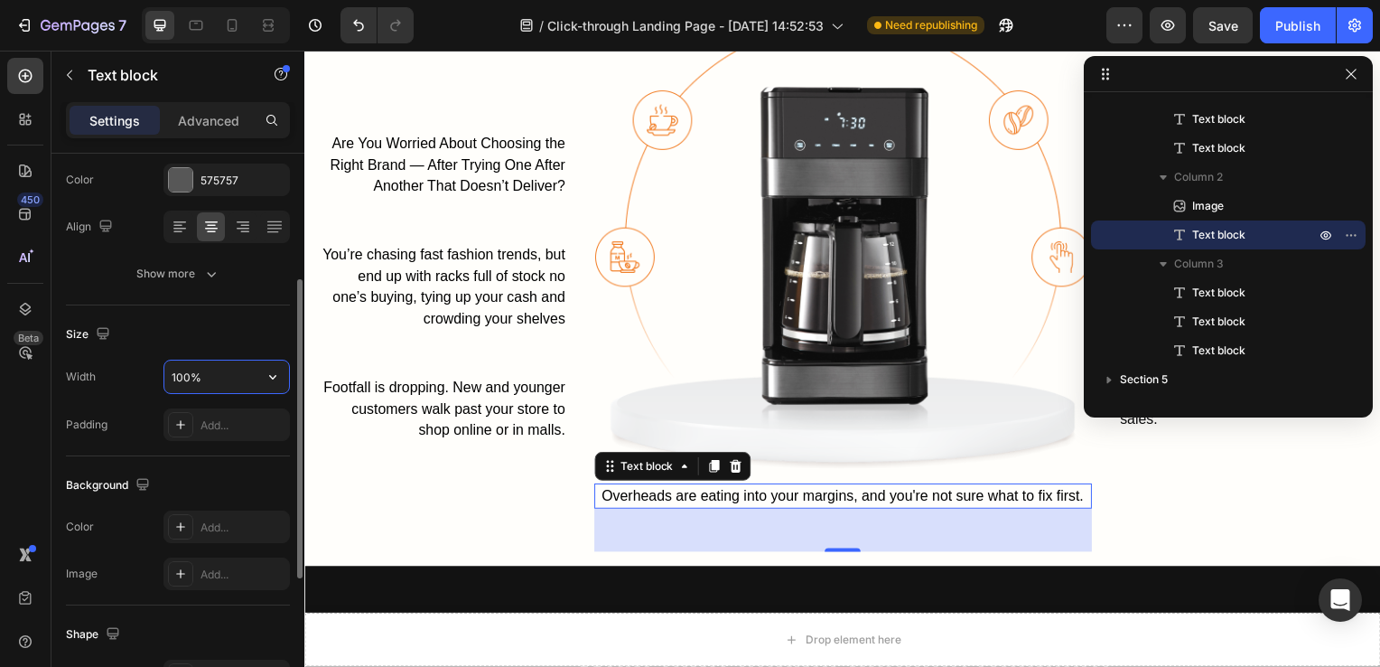
click at [186, 381] on input "100%" at bounding box center [226, 376] width 125 height 33
click at [182, 376] on input "100%" at bounding box center [226, 376] width 125 height 33
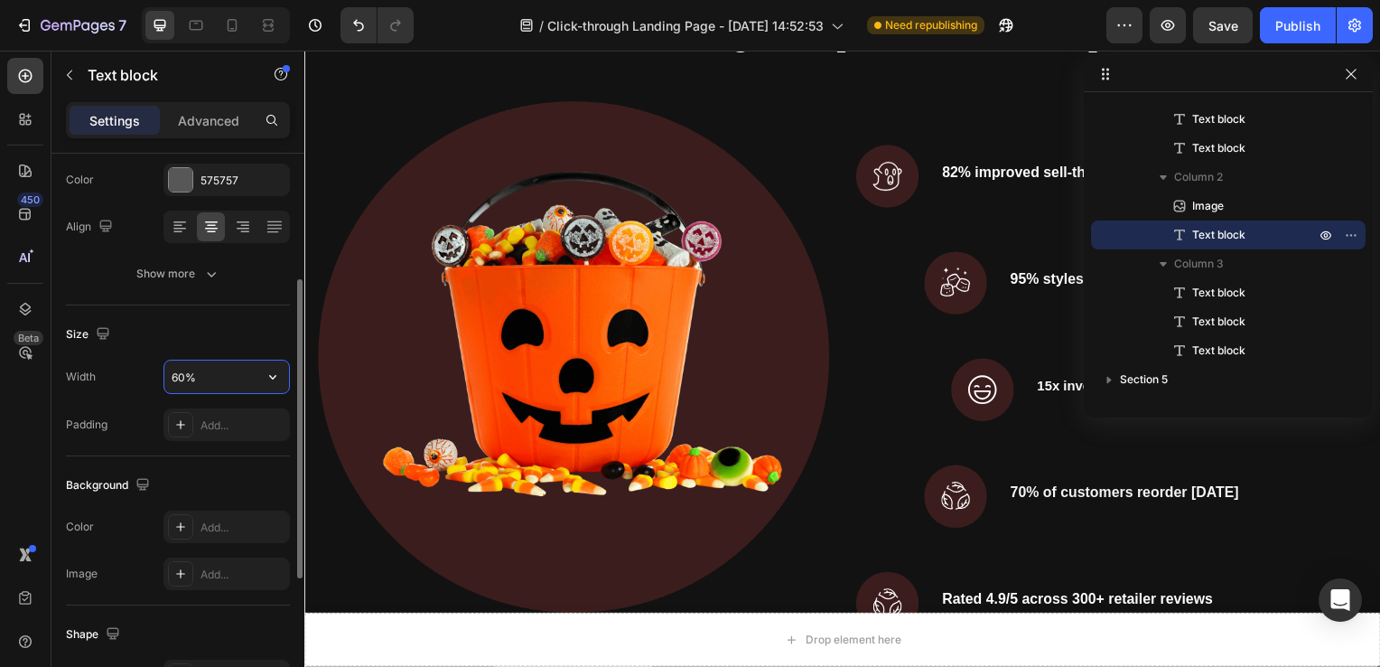
scroll to position [1539, 0]
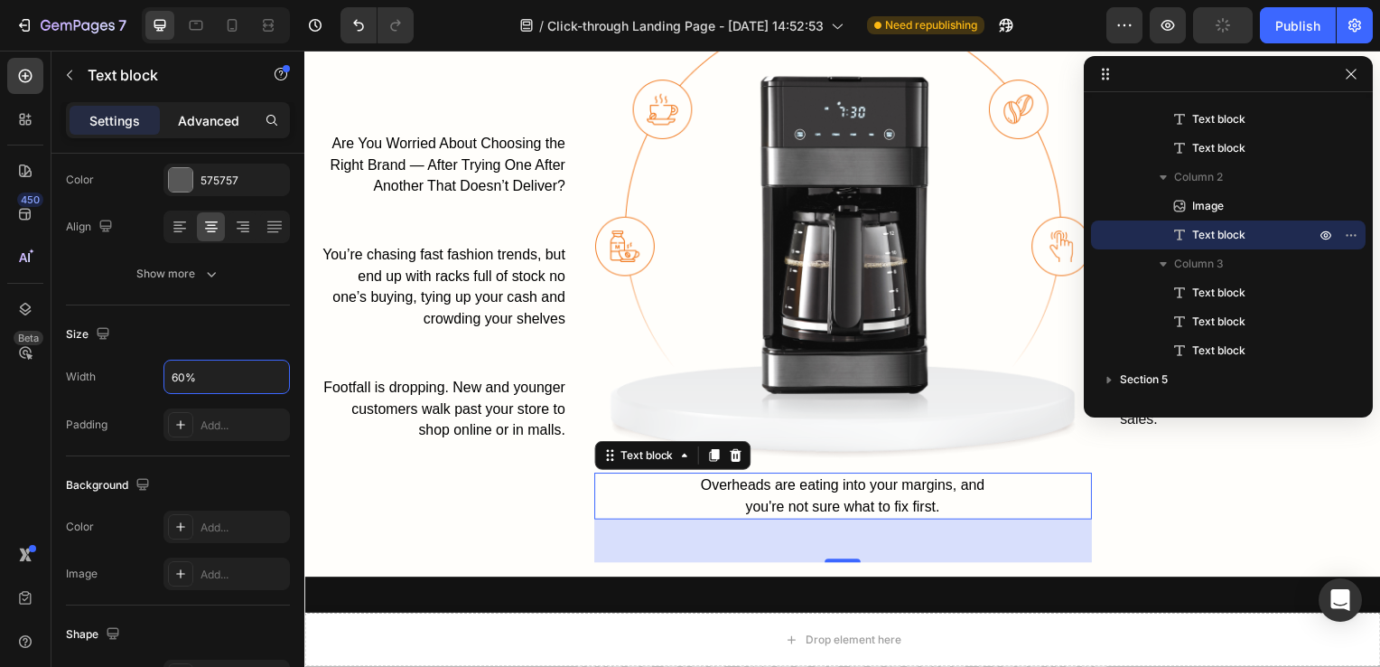
type input "60%"
click at [207, 117] on p "Advanced" at bounding box center [208, 120] width 61 height 19
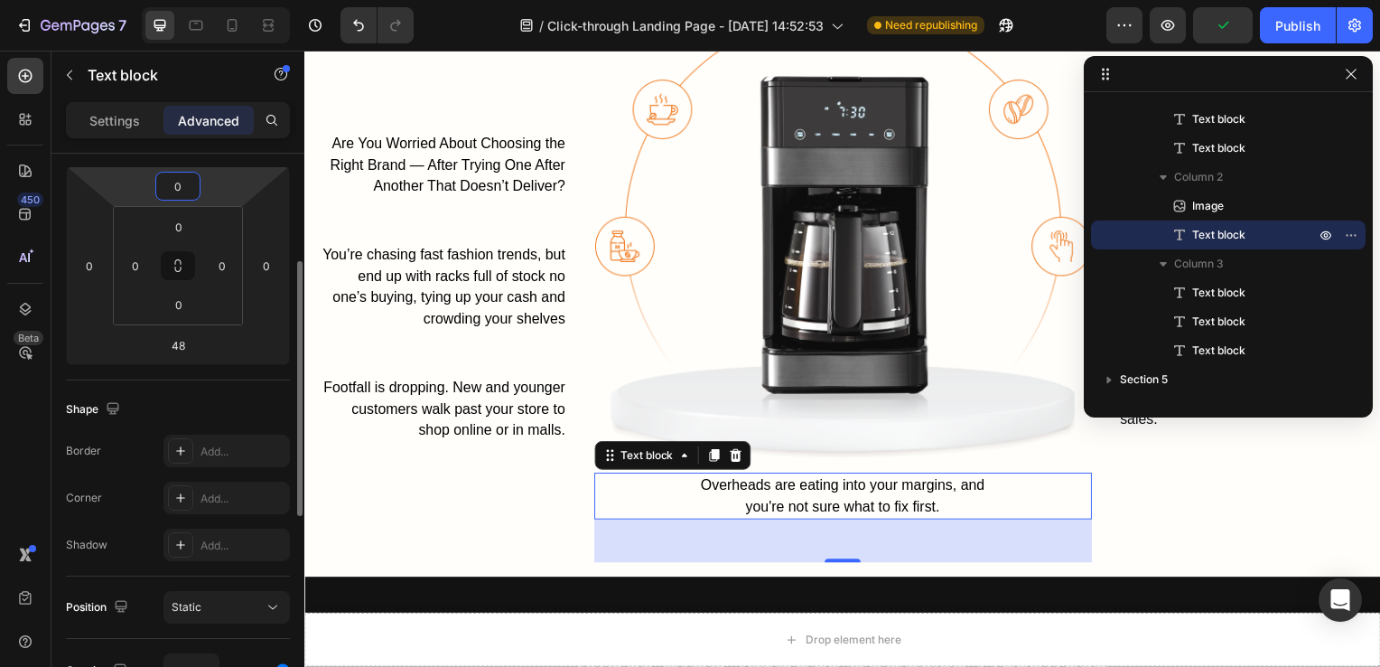
click at [190, 186] on input "0" at bounding box center [178, 186] width 36 height 27
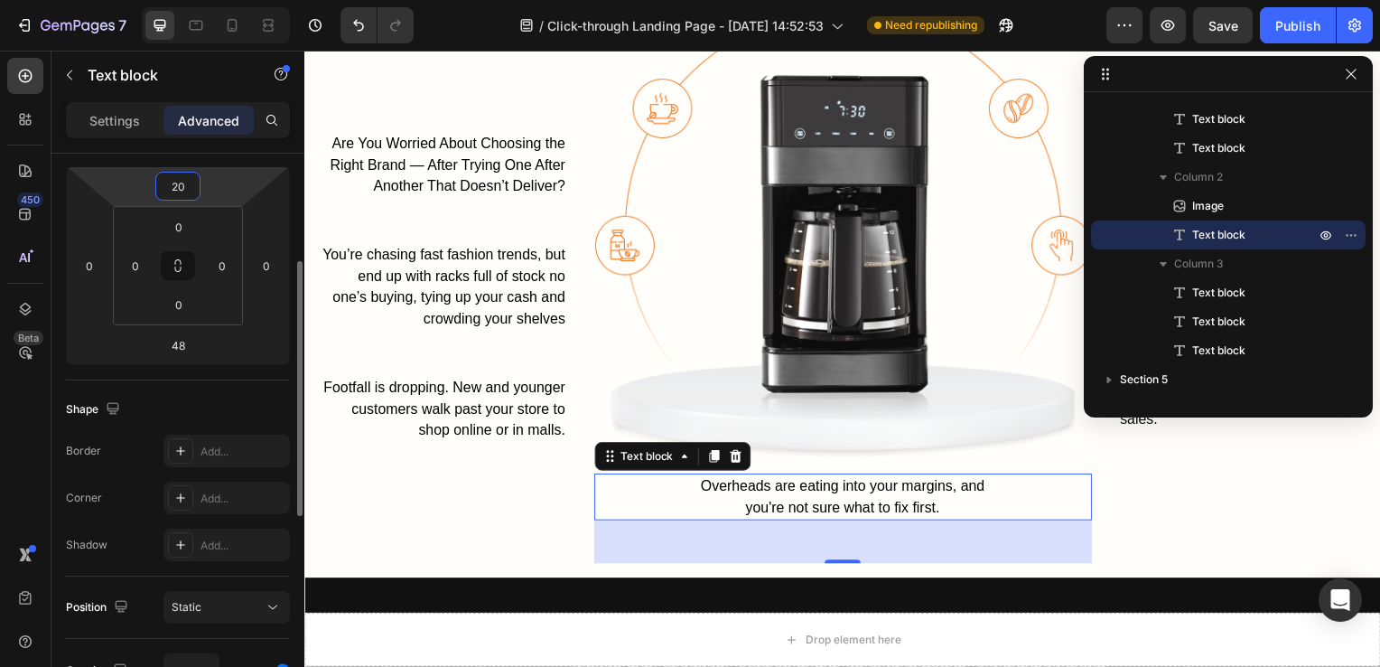
scroll to position [1549, 0]
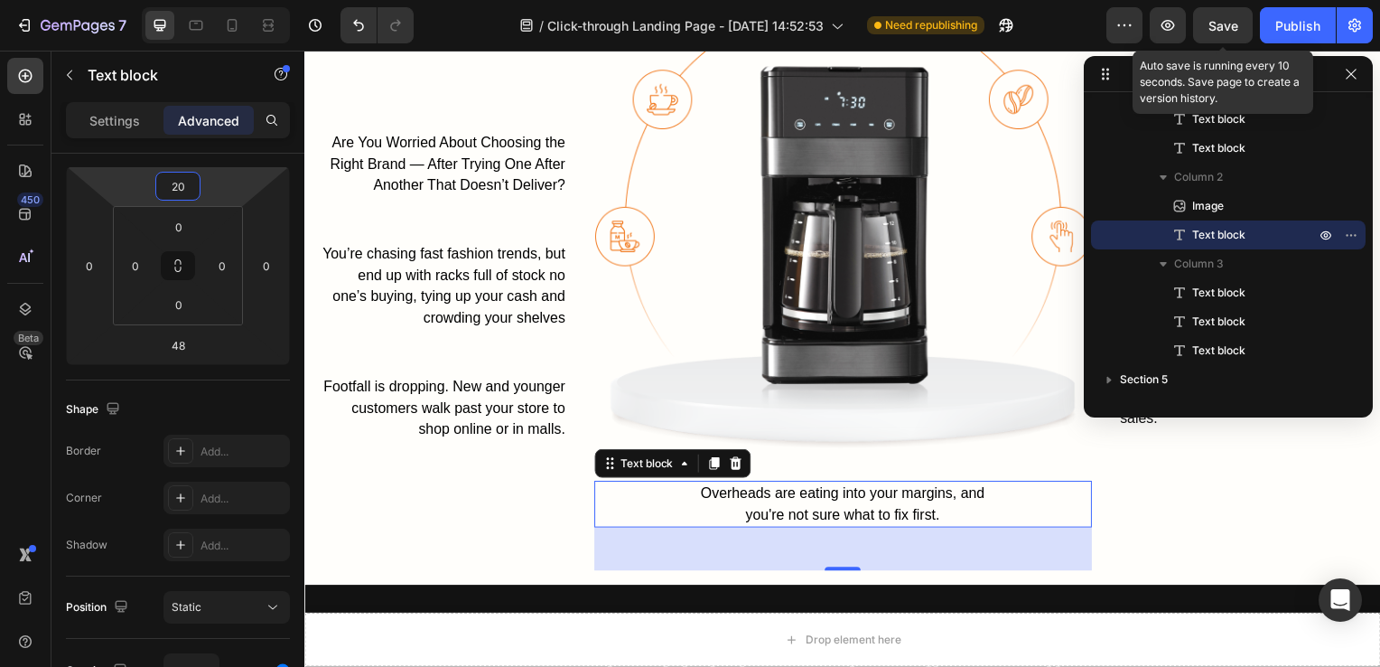
type input "20"
click at [1236, 34] on div "Save" at bounding box center [1224, 25] width 30 height 19
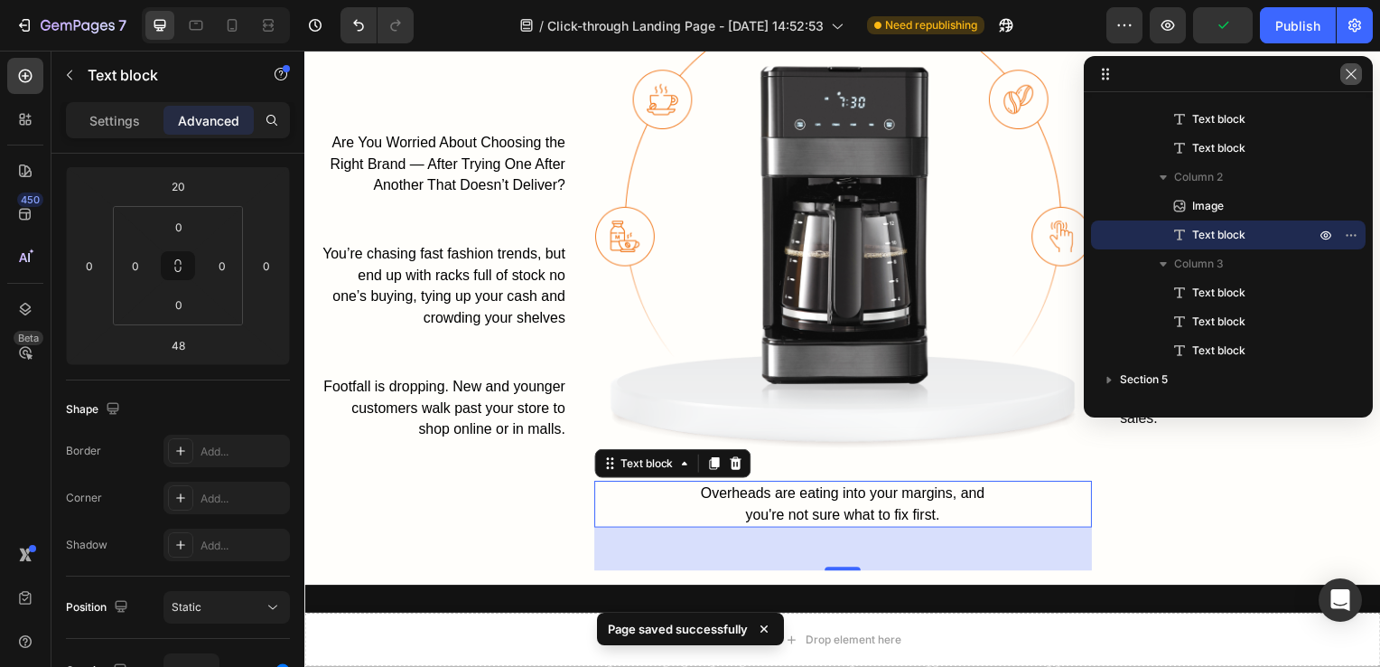
click at [1356, 77] on icon "button" at bounding box center [1351, 74] width 14 height 14
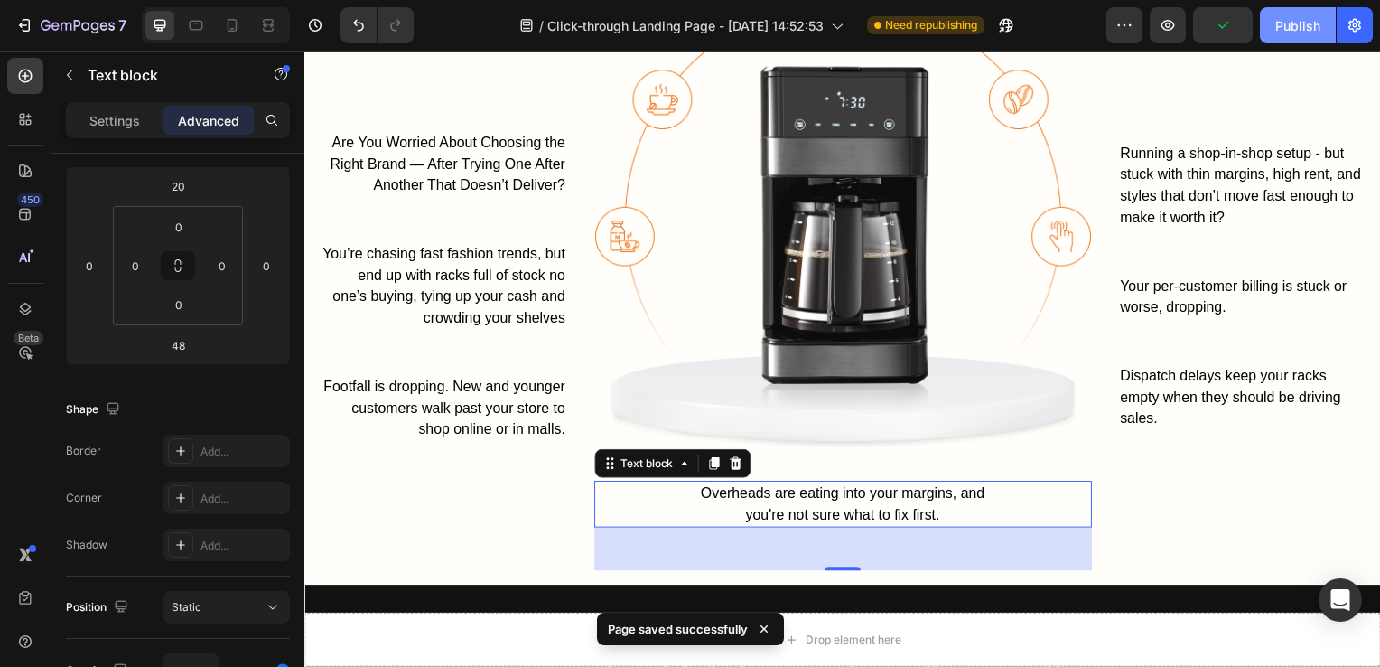
click at [1307, 39] on button "Publish" at bounding box center [1298, 25] width 76 height 36
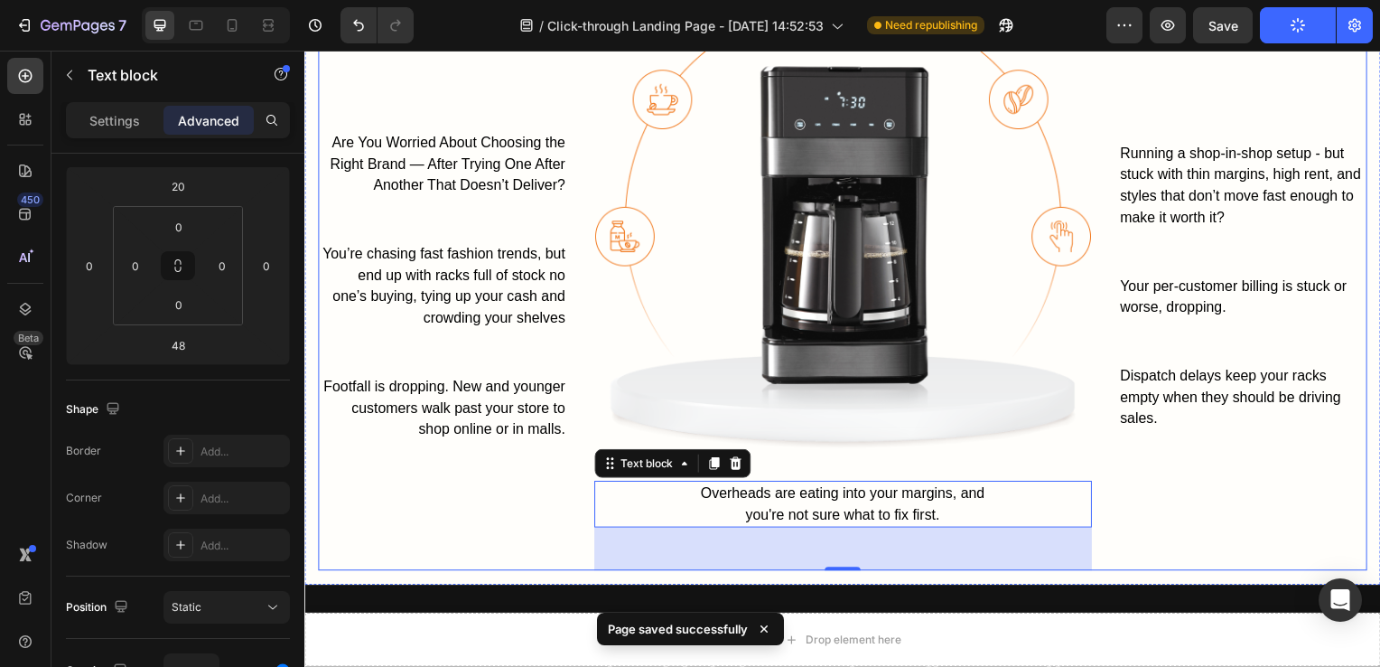
click at [1180, 488] on div "Running a shop-in-shop setup - but stuck with thin margins, high rent, and styl…" at bounding box center [1250, 289] width 251 height 574
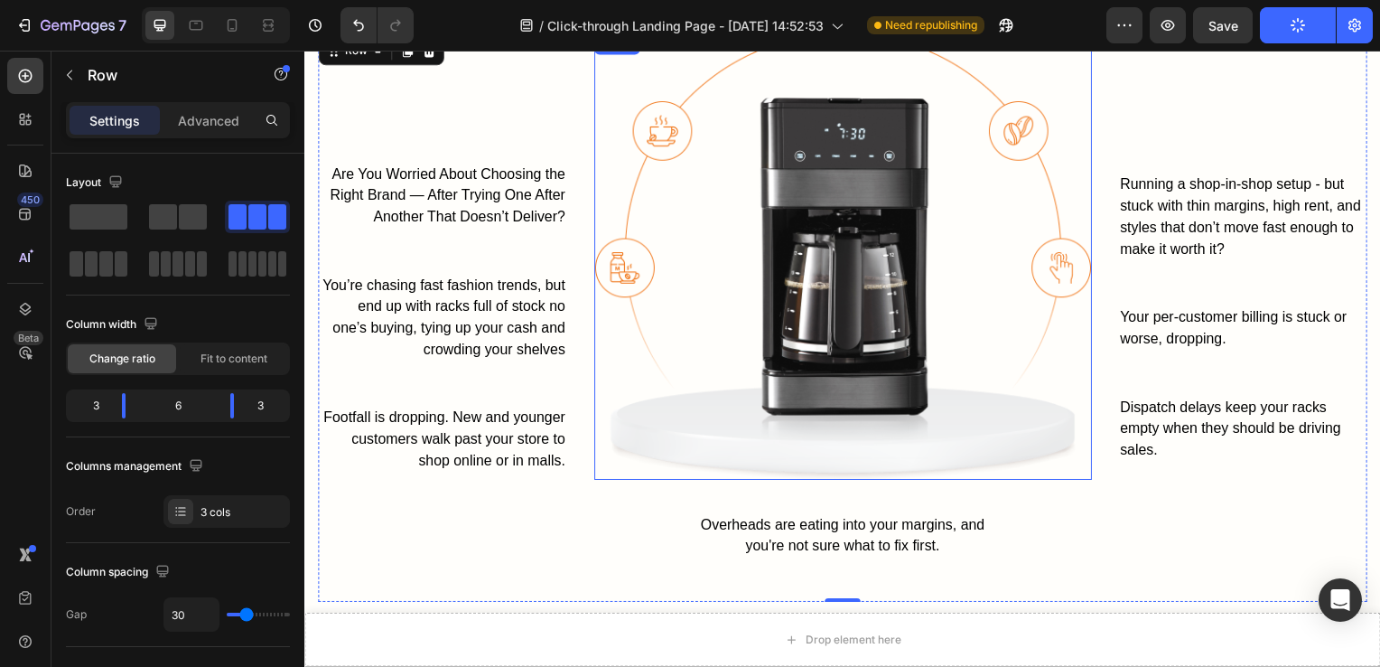
scroll to position [1517, 0]
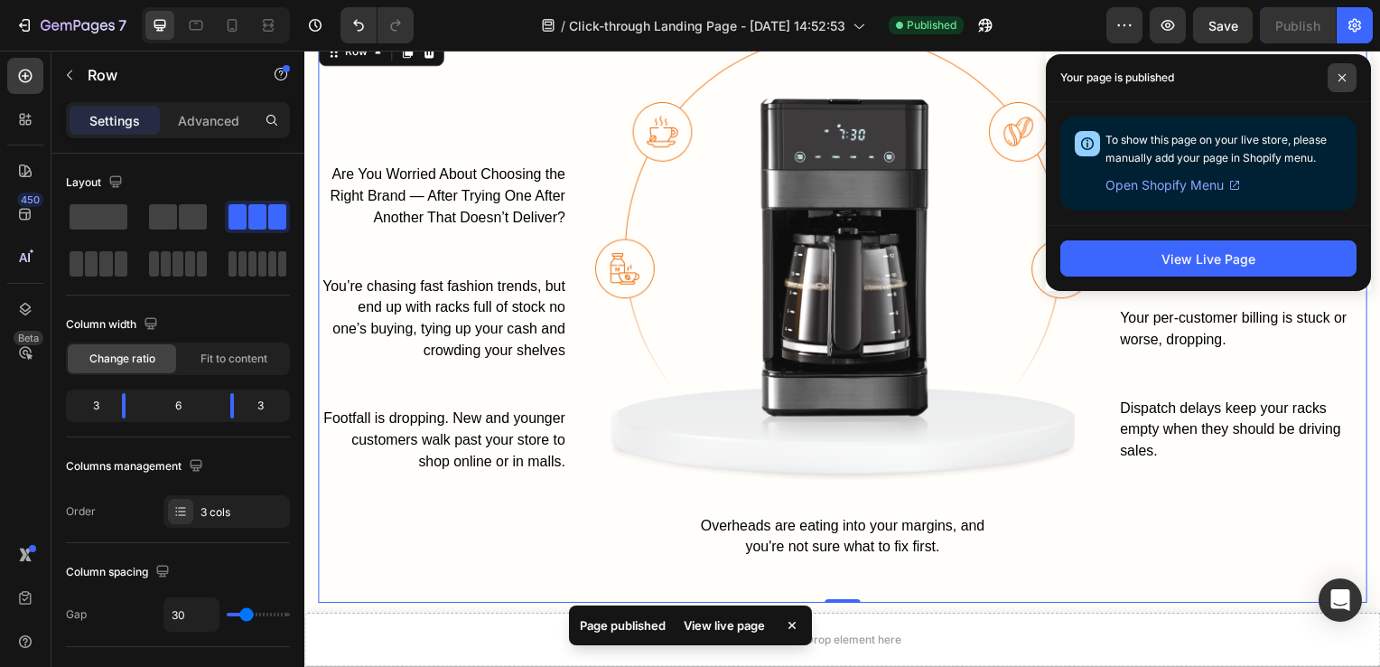
click at [1344, 79] on icon at bounding box center [1342, 77] width 7 height 7
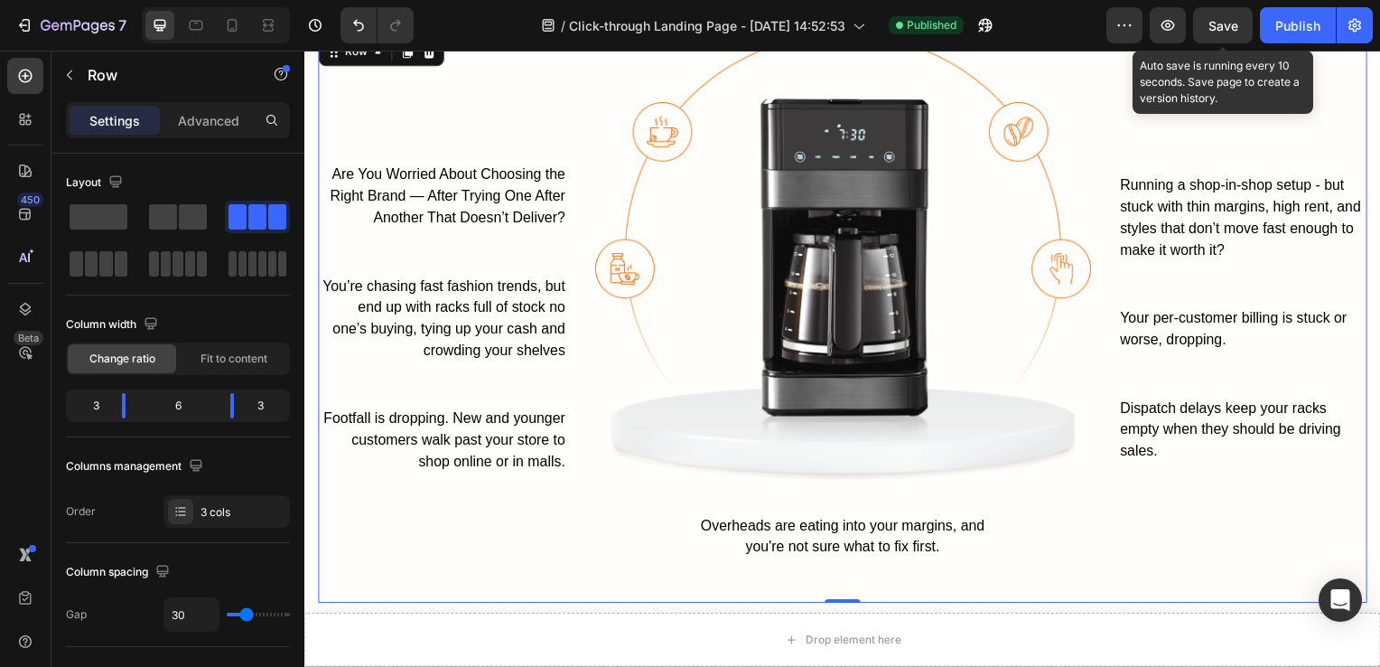
click at [1234, 22] on span "Save" at bounding box center [1224, 25] width 30 height 15
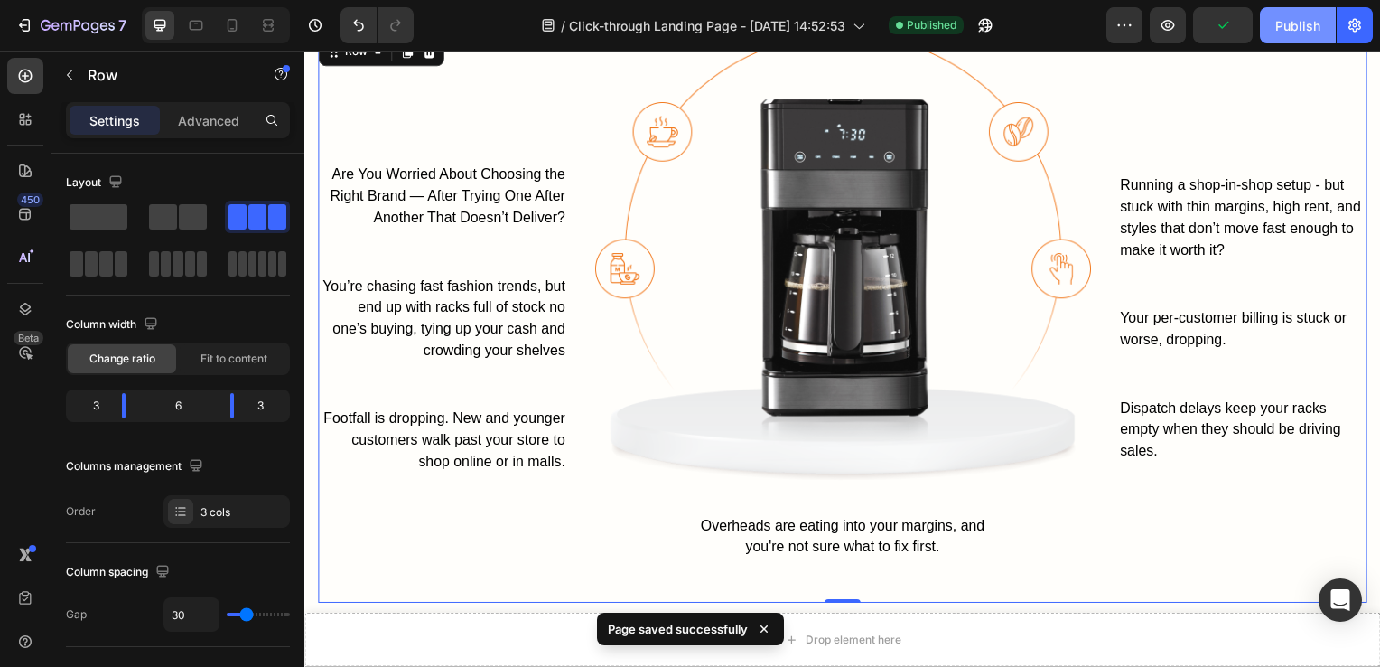
click at [1307, 18] on div "Publish" at bounding box center [1298, 25] width 45 height 19
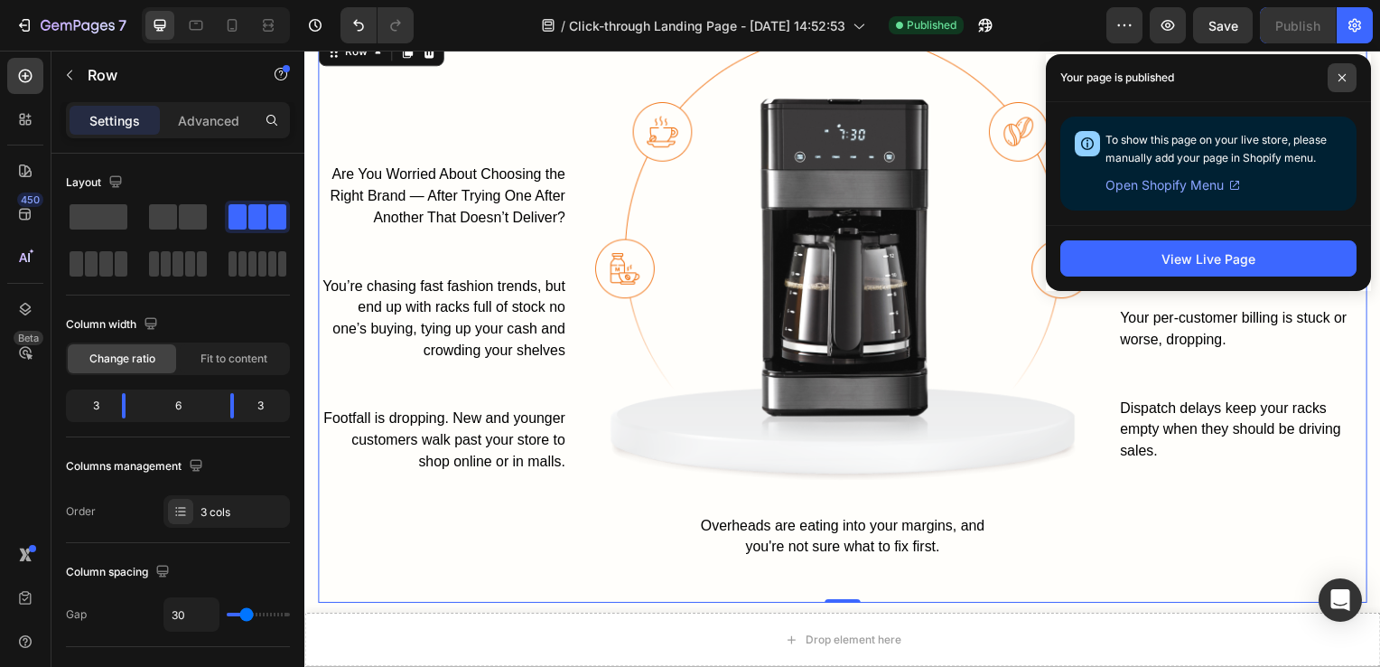
click at [1347, 65] on span at bounding box center [1342, 77] width 29 height 29
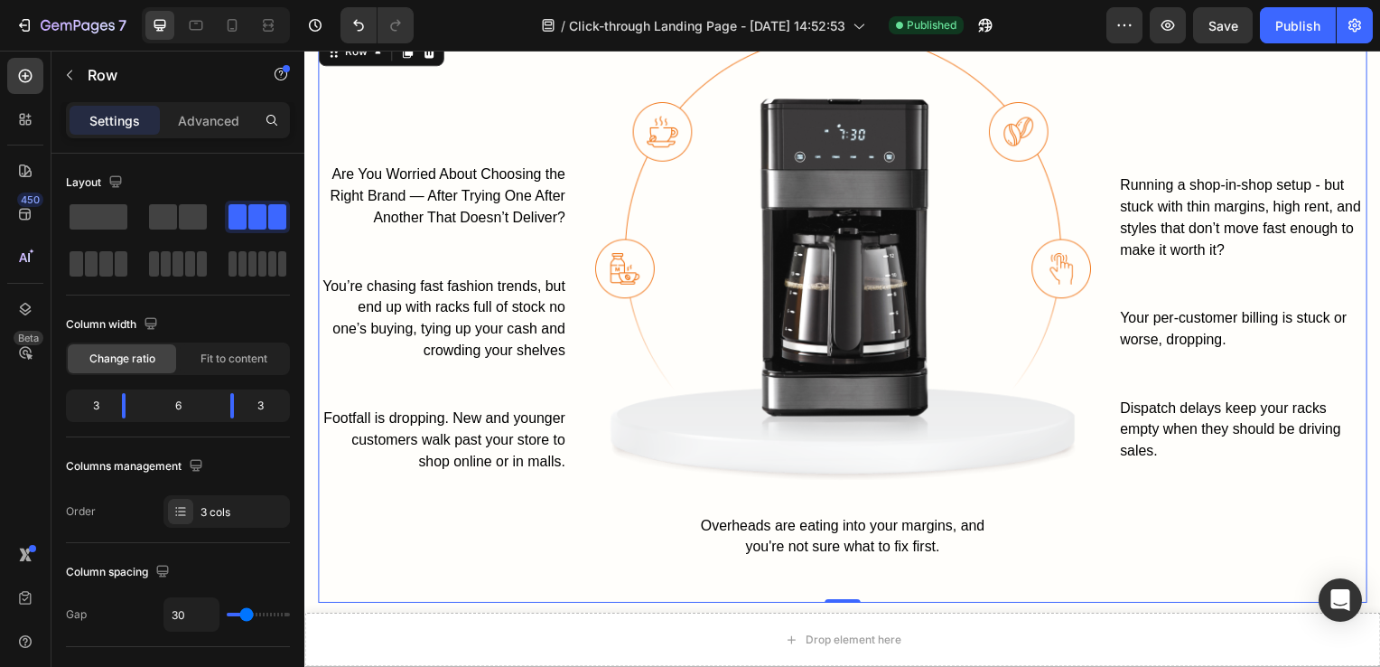
click at [1347, 65] on span at bounding box center [1342, 77] width 29 height 29
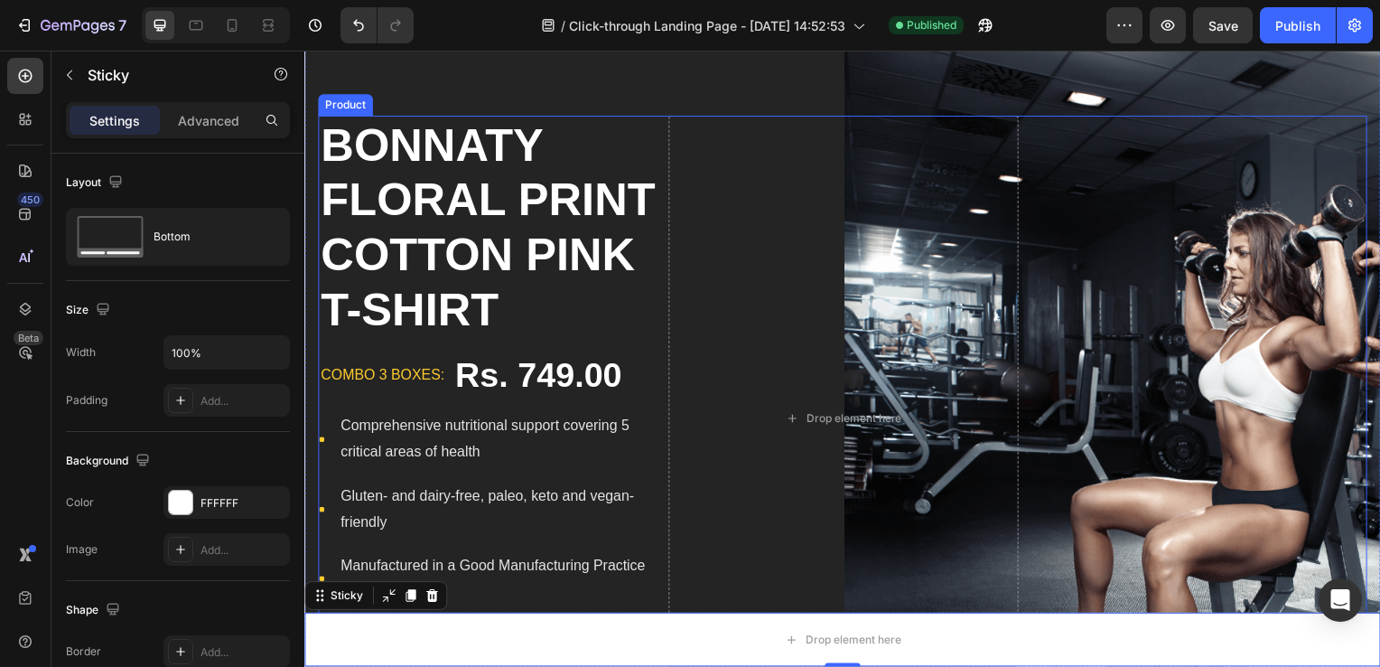
scroll to position [25, 0]
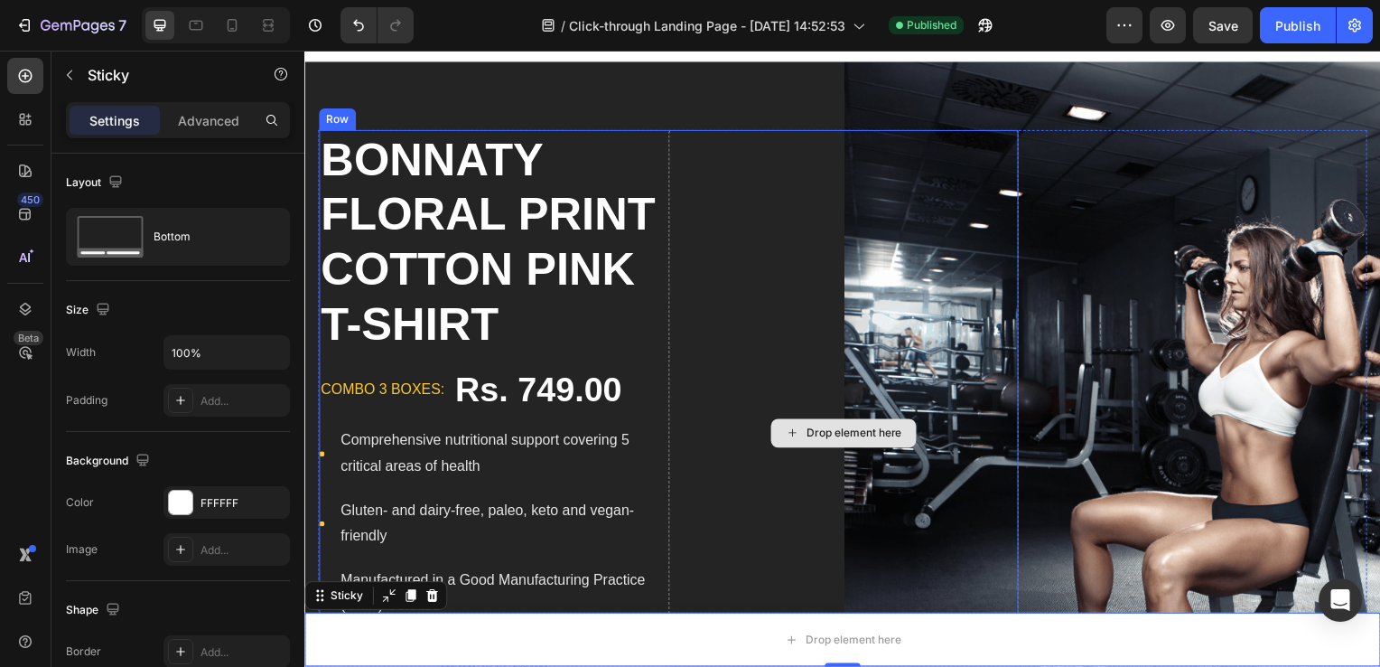
click at [846, 497] on div "Drop element here" at bounding box center [847, 436] width 352 height 611
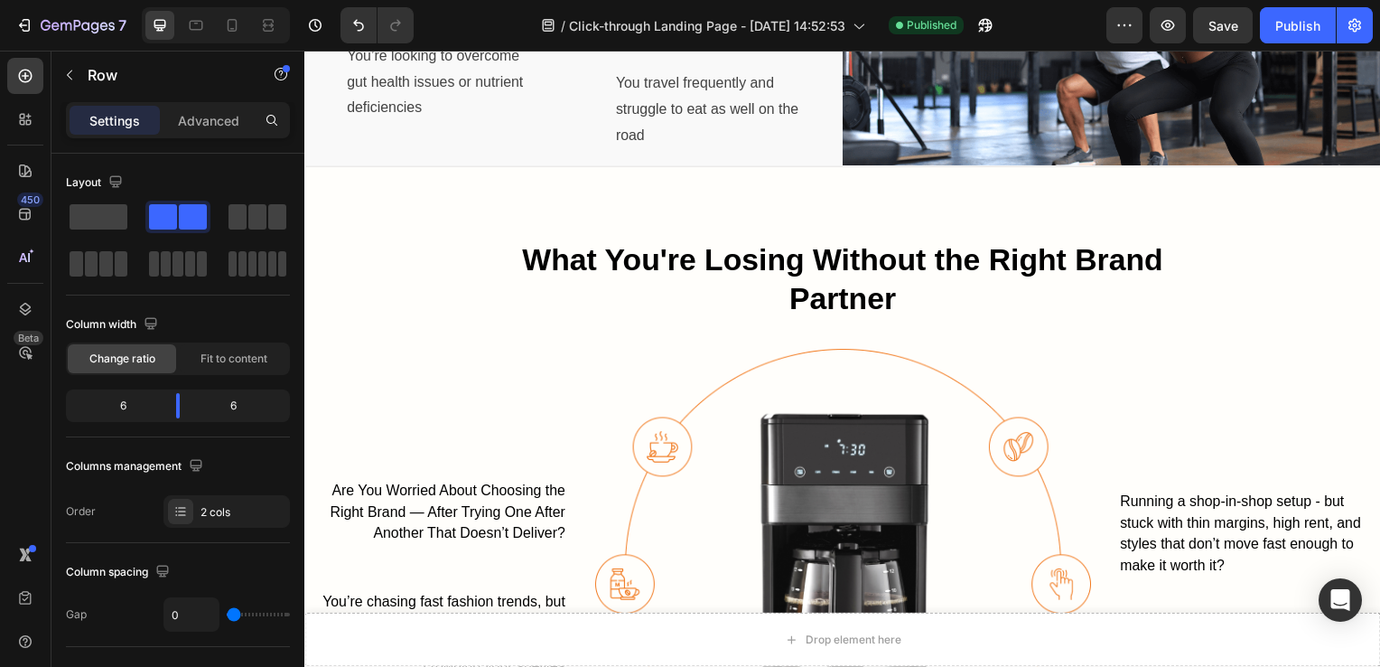
scroll to position [1203, 0]
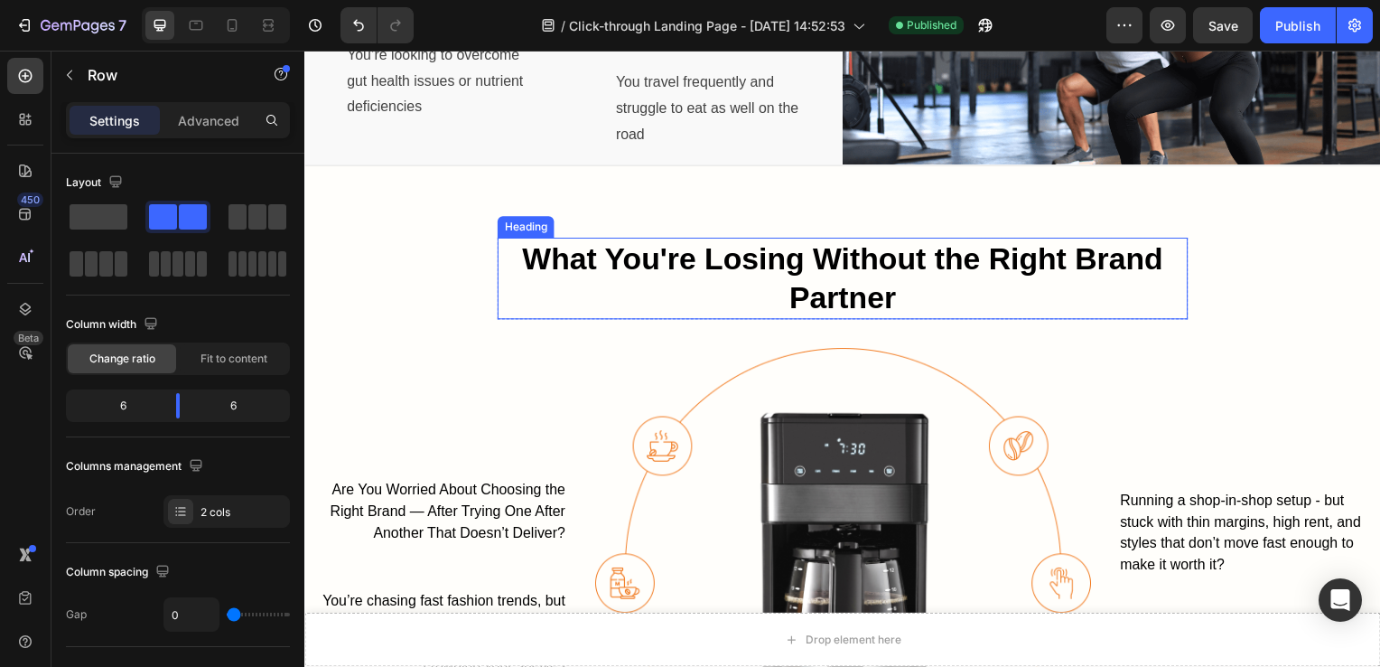
click at [1098, 262] on span "What You're Losing Without the Right Brand Partner" at bounding box center [847, 280] width 646 height 74
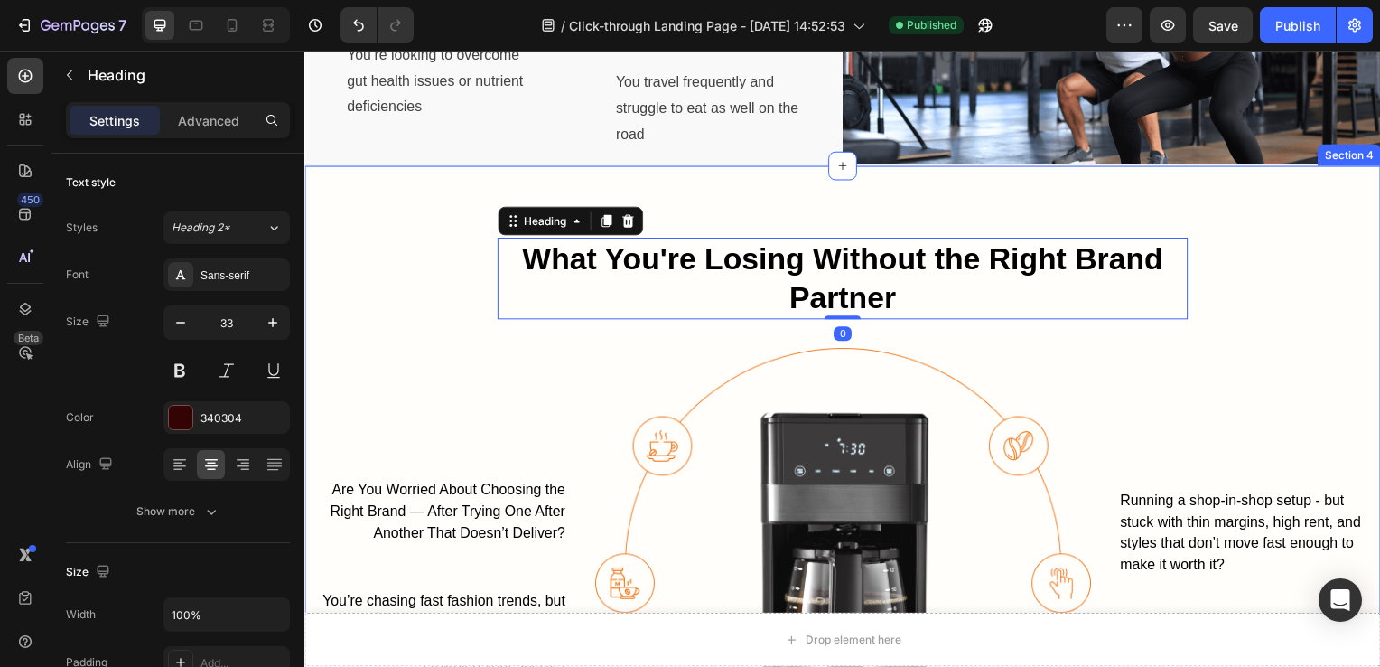
click at [1169, 212] on div "What You're Losing Without the Right Brand Partner Heading 0 Row Are You Worrie…" at bounding box center [846, 552] width 1084 height 772
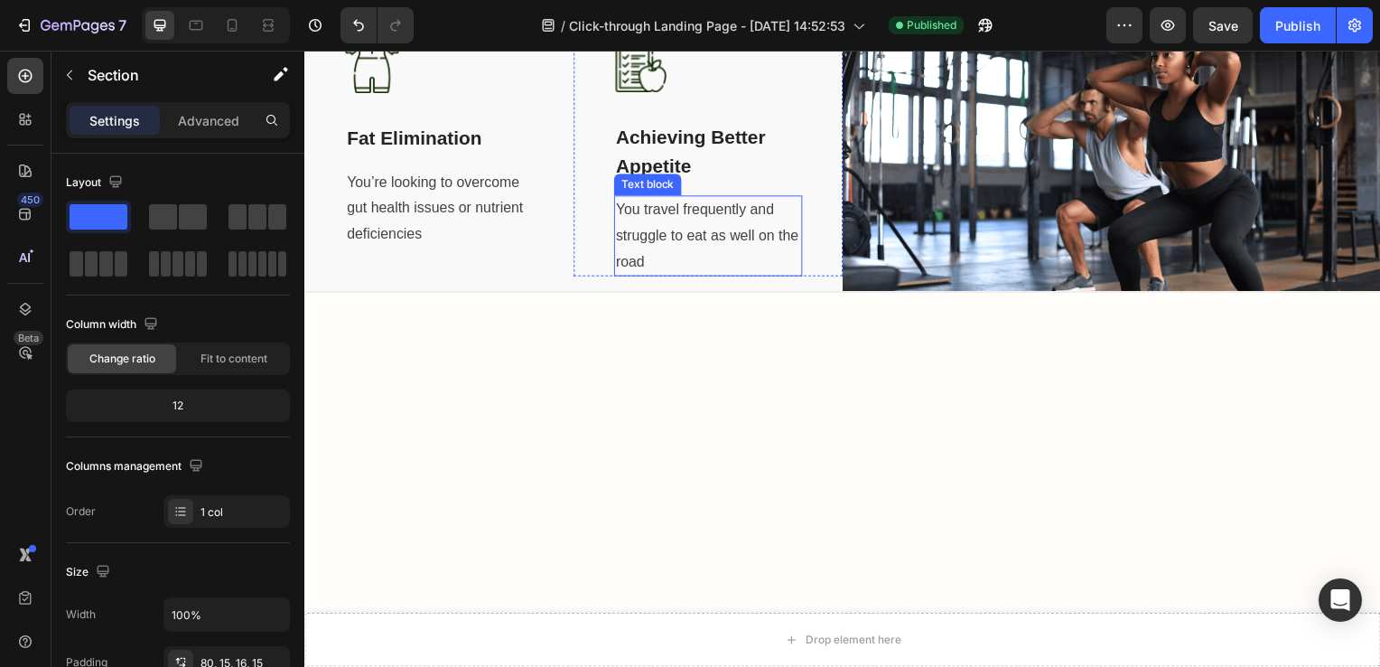
scroll to position [914, 0]
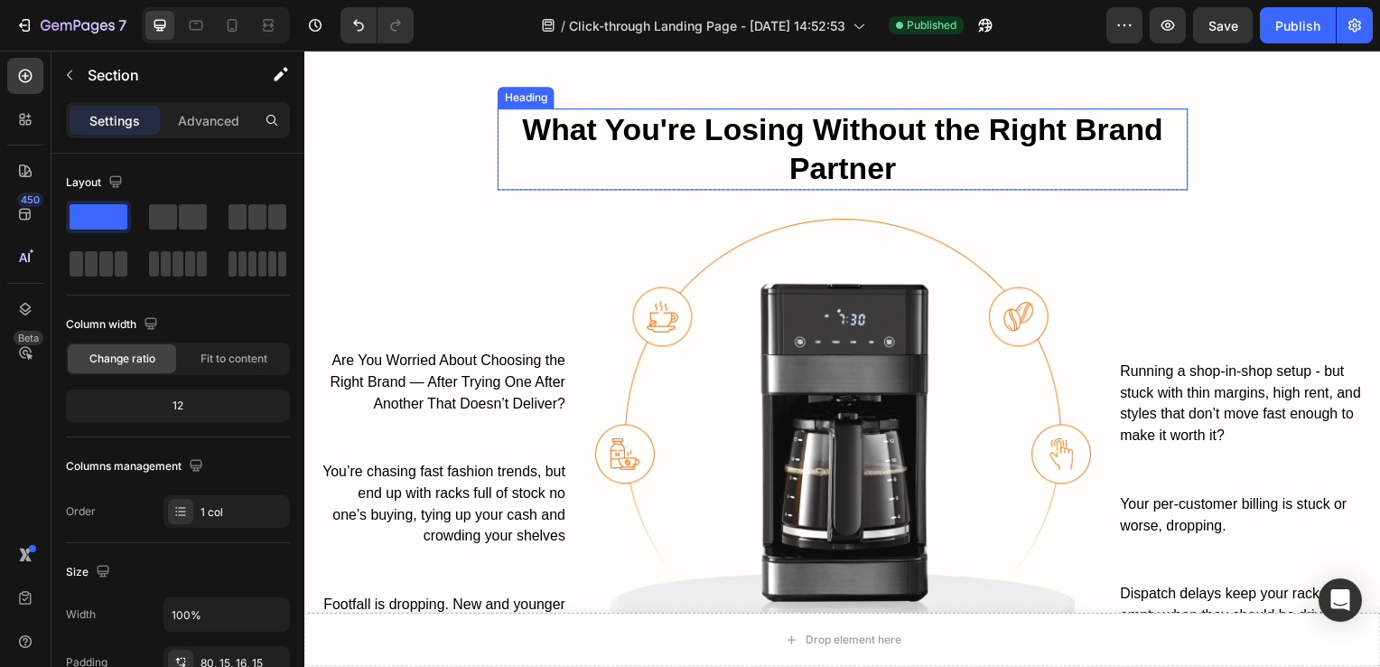
scroll to position [1241, 0]
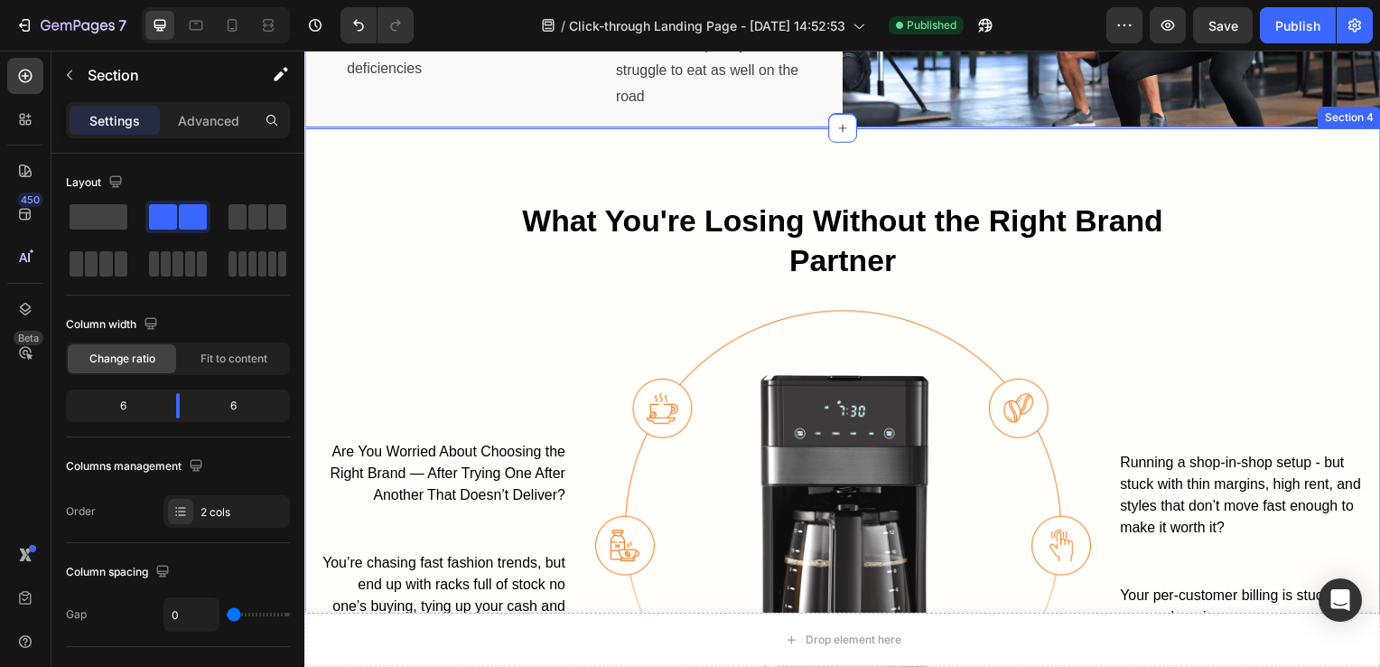
click at [577, 155] on div "What You're Losing Without the Right Brand Partner Heading Row Are You Worried …" at bounding box center [846, 514] width 1084 height 772
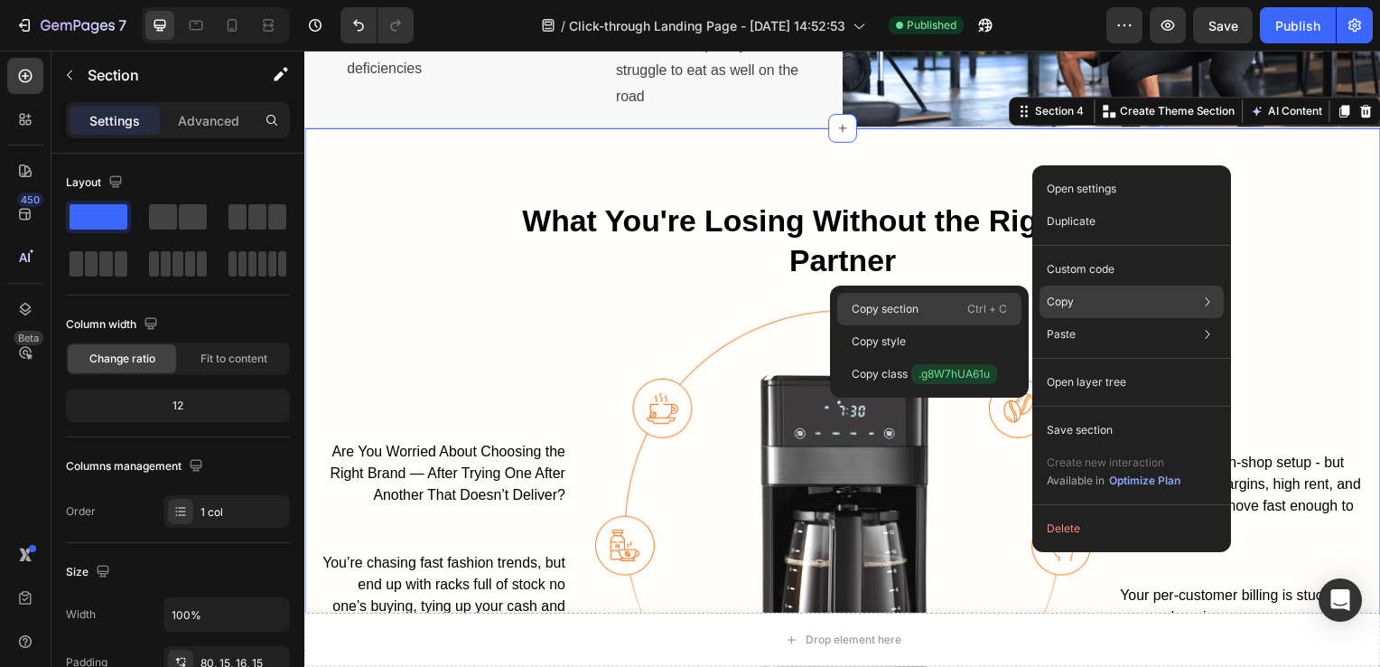
click at [921, 325] on div "Copy section Ctrl + C" at bounding box center [929, 341] width 184 height 33
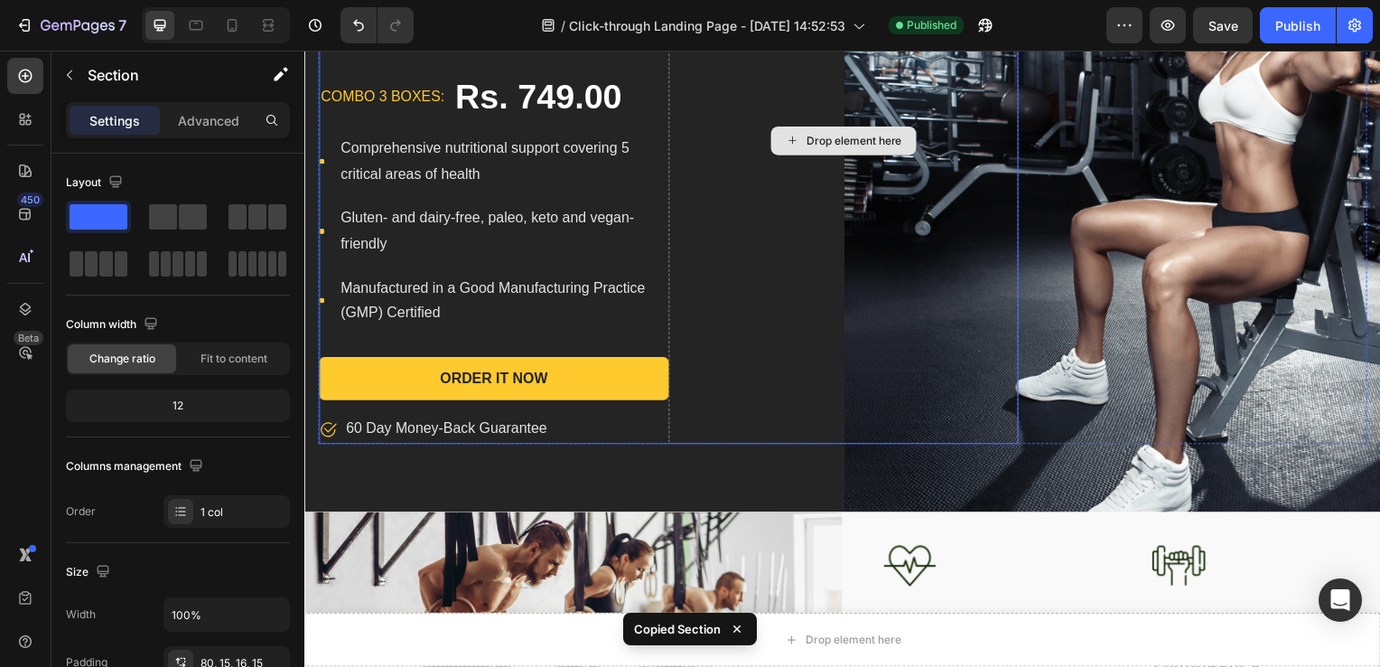
scroll to position [522, 0]
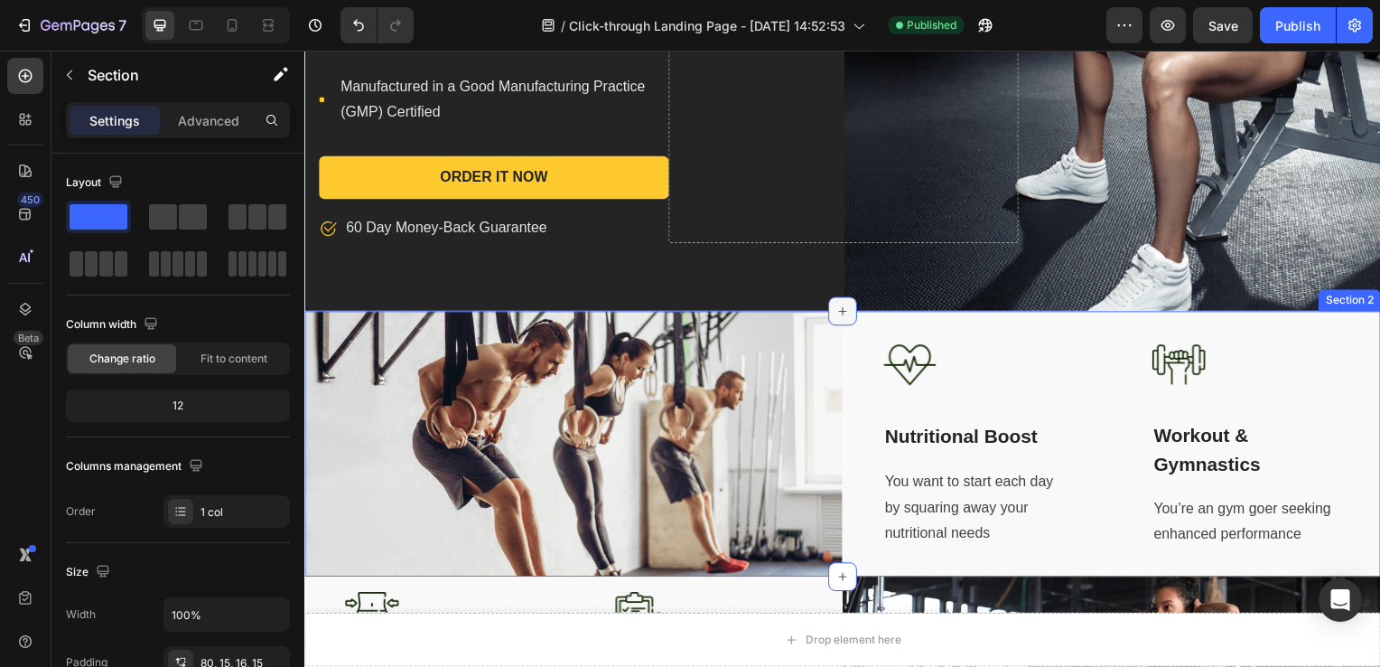
click at [847, 313] on div at bounding box center [846, 313] width 29 height 29
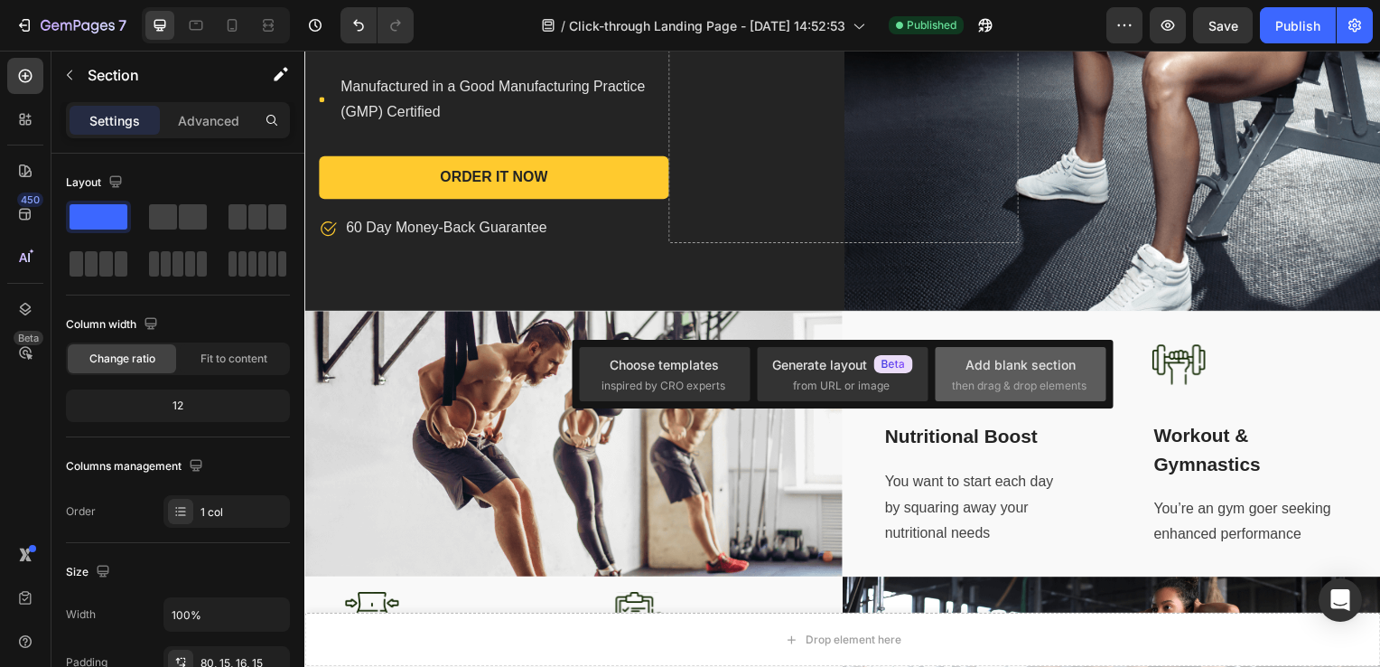
click at [984, 370] on div "Add blank section" at bounding box center [1021, 364] width 110 height 19
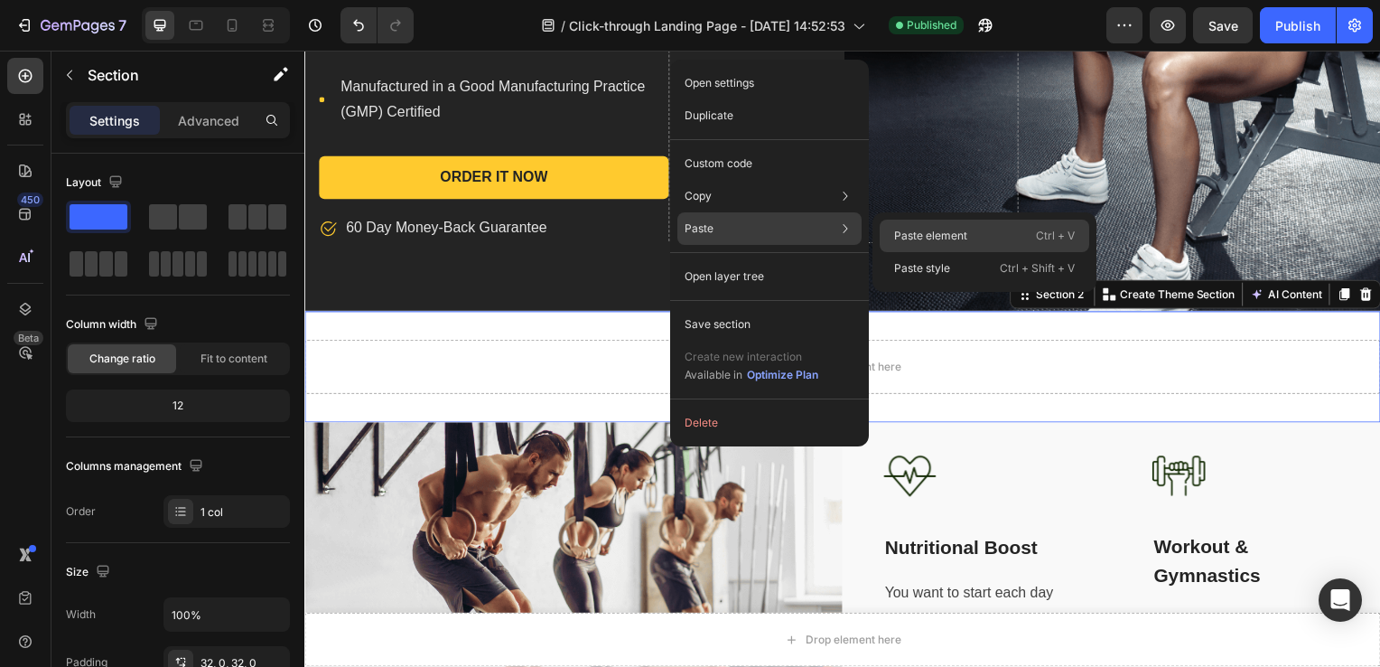
click at [911, 252] on div "Paste element Ctrl + V" at bounding box center [985, 268] width 210 height 33
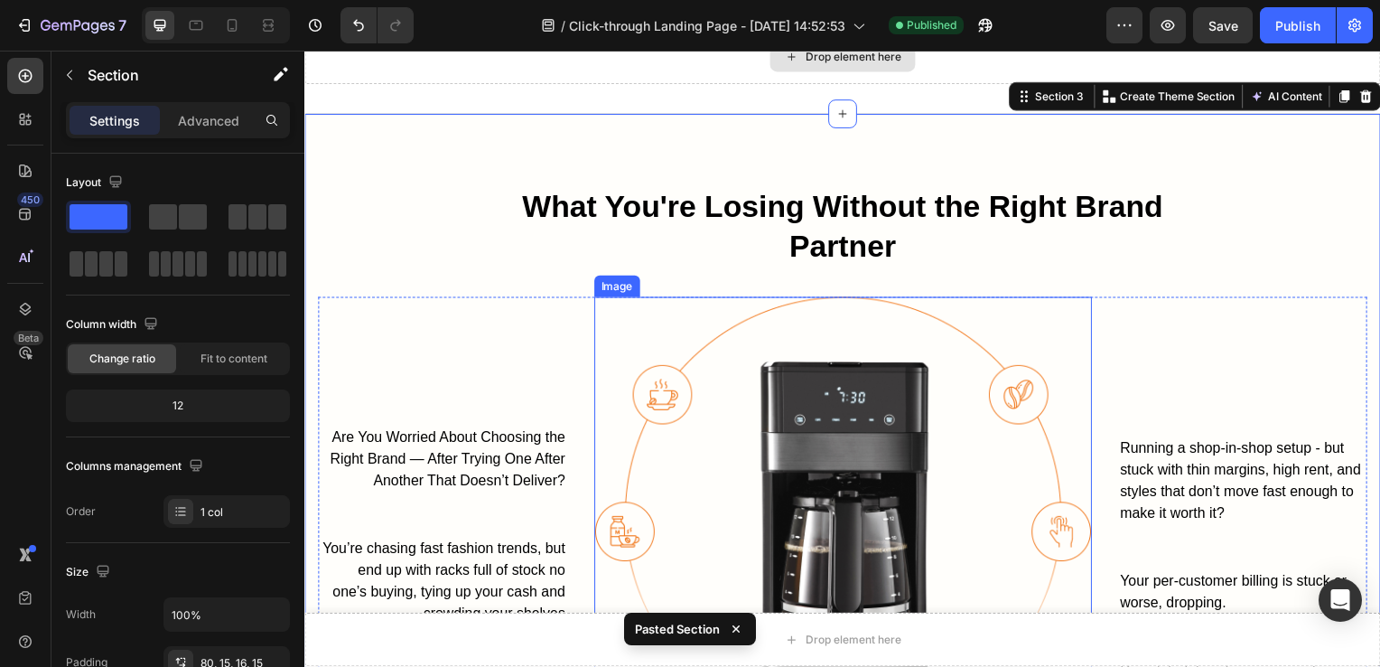
scroll to position [572, 0]
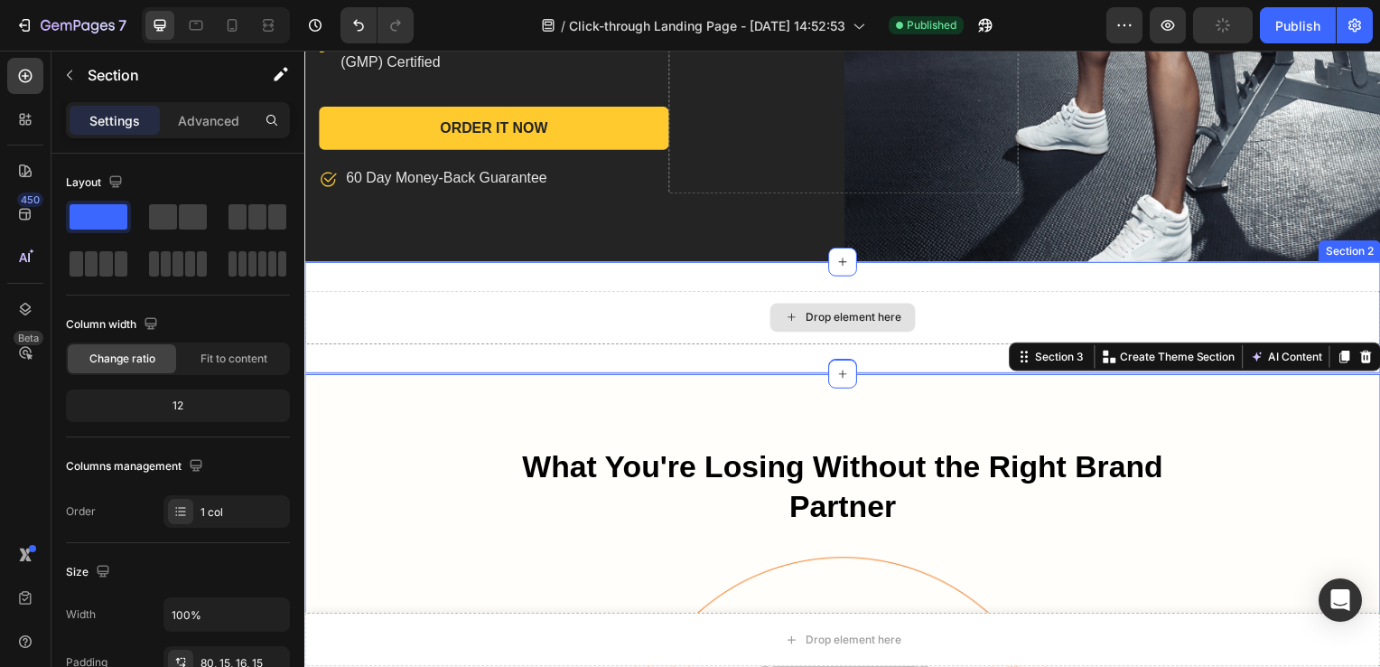
click at [1141, 316] on div "Drop element here" at bounding box center [846, 320] width 1084 height 54
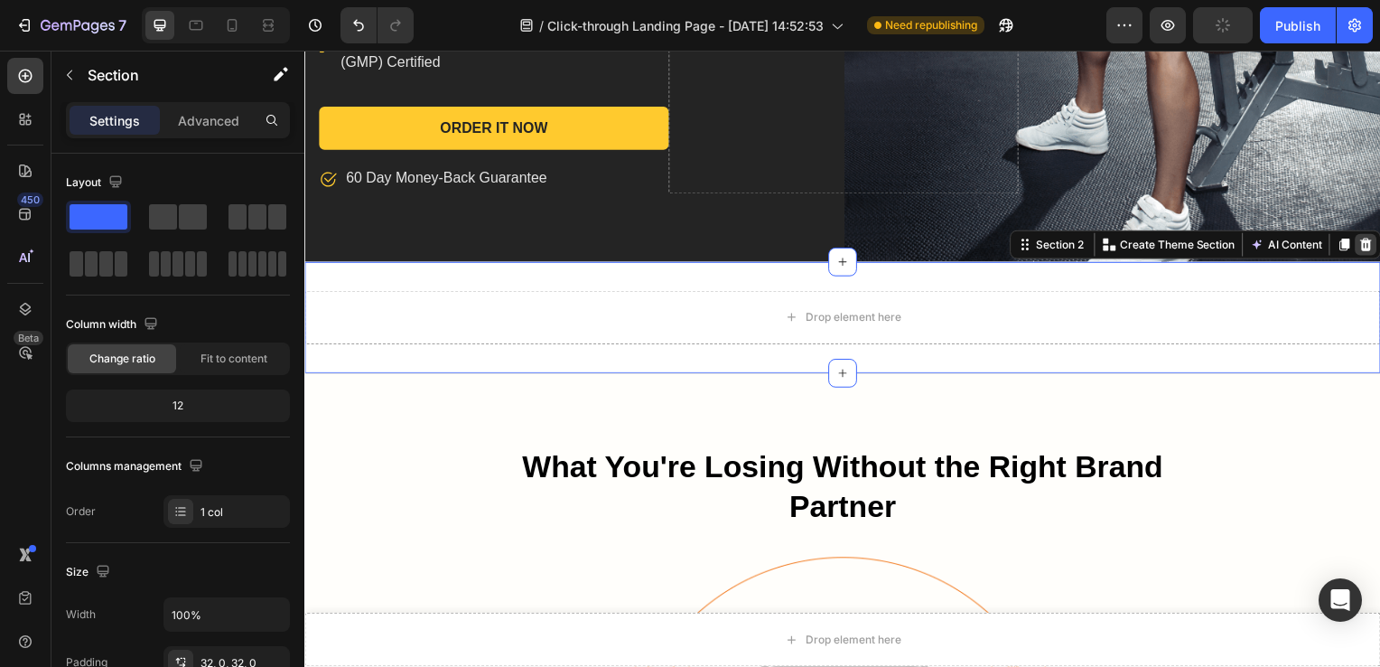
click at [1366, 251] on icon at bounding box center [1373, 246] width 14 height 14
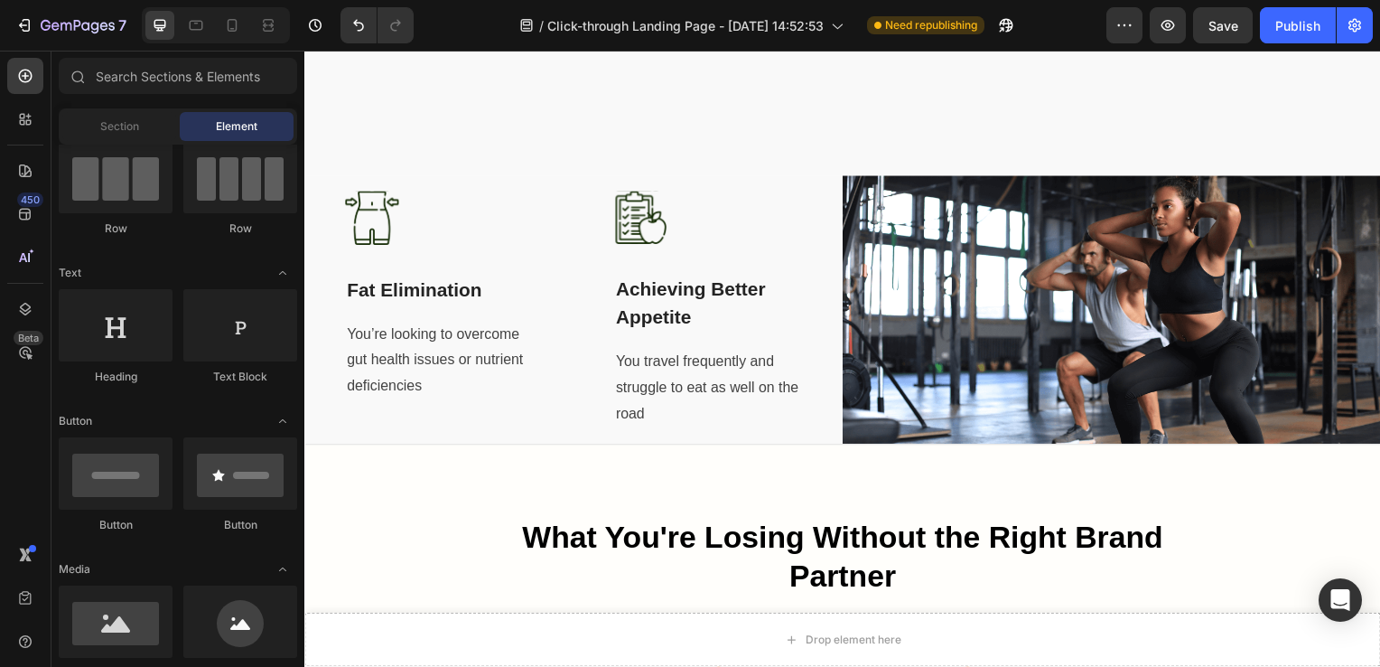
scroll to position [1872, 0]
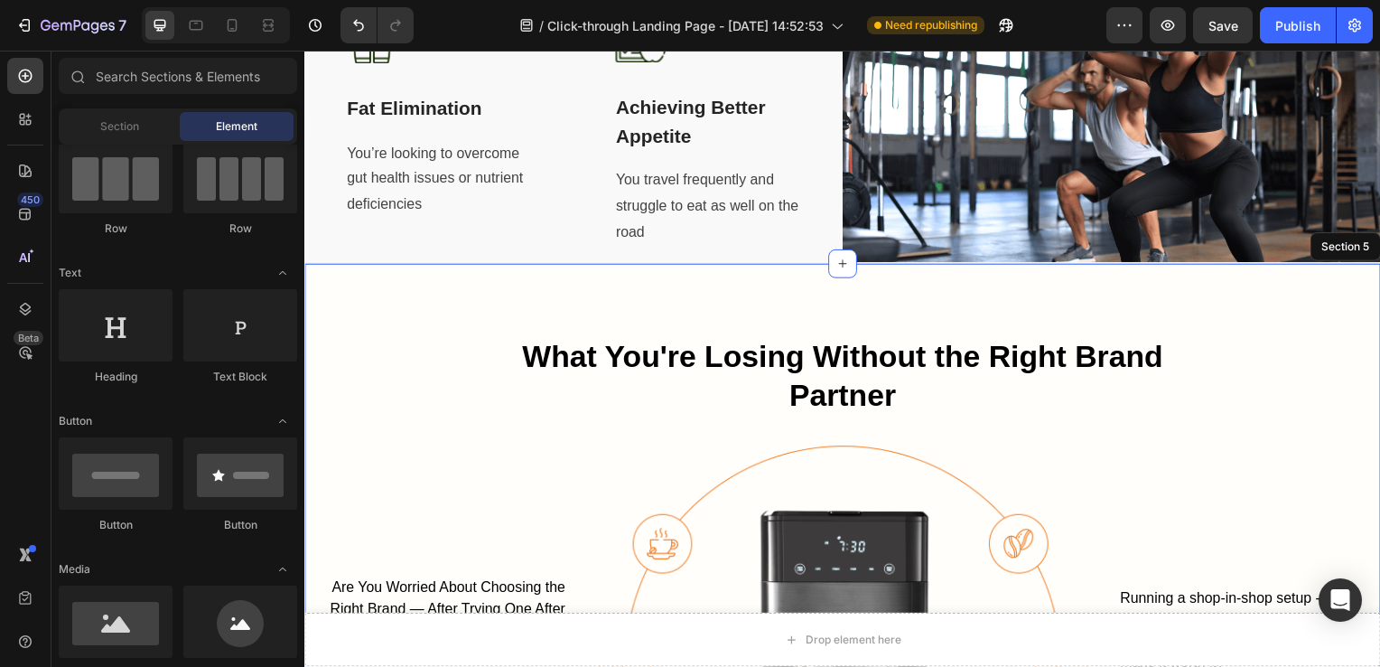
click at [1024, 301] on div "What You're Losing Without the Right Brand Partner Heading Row Are You Worried …" at bounding box center [846, 651] width 1084 height 772
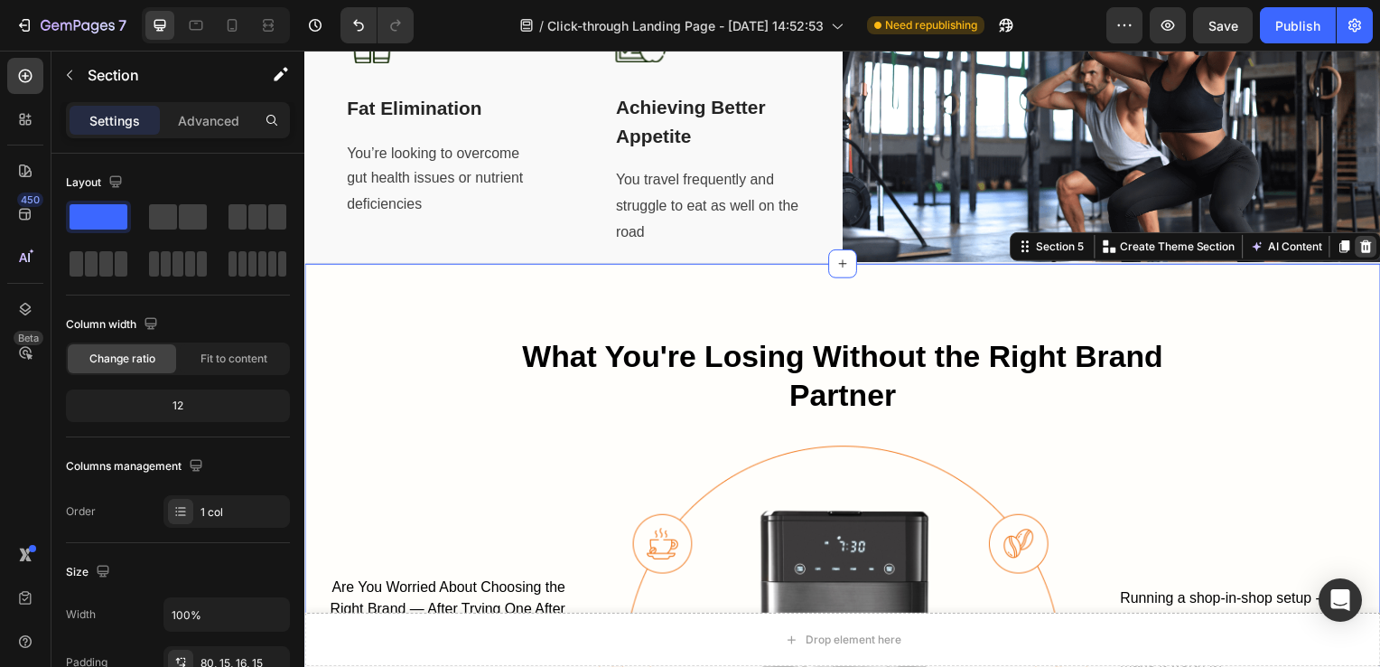
click at [1366, 246] on icon at bounding box center [1373, 248] width 14 height 14
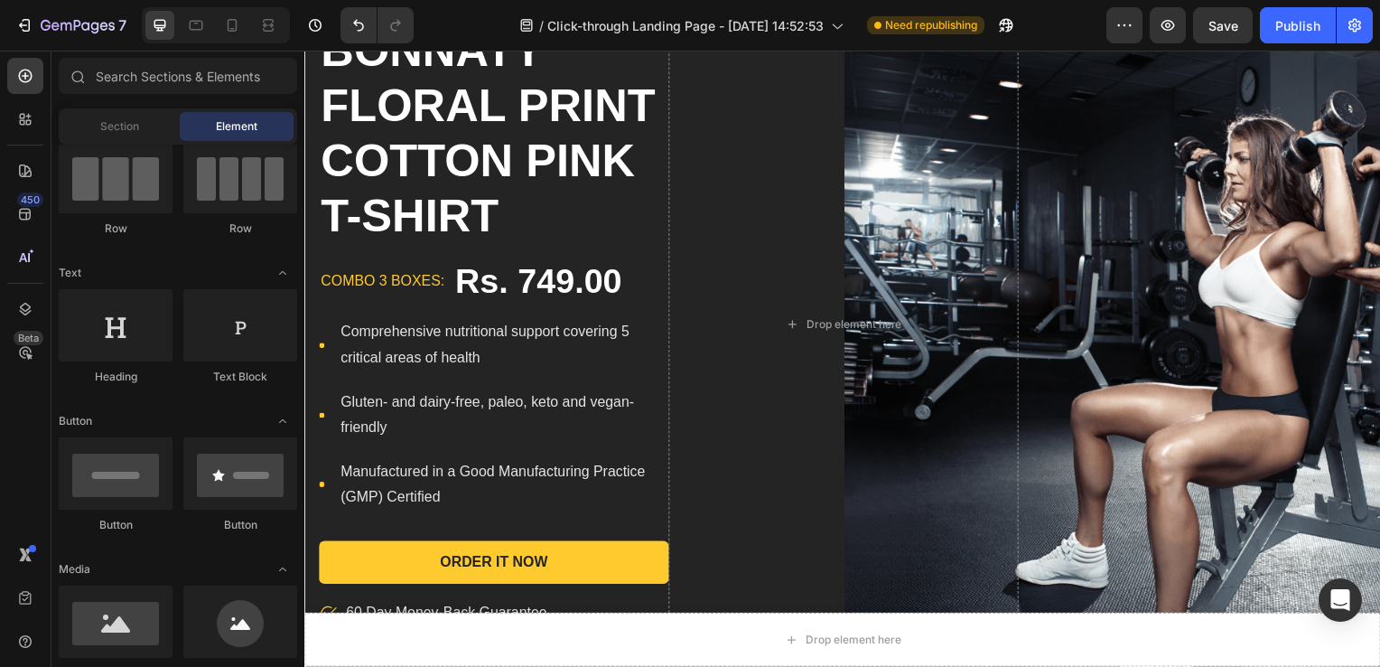
scroll to position [47, 0]
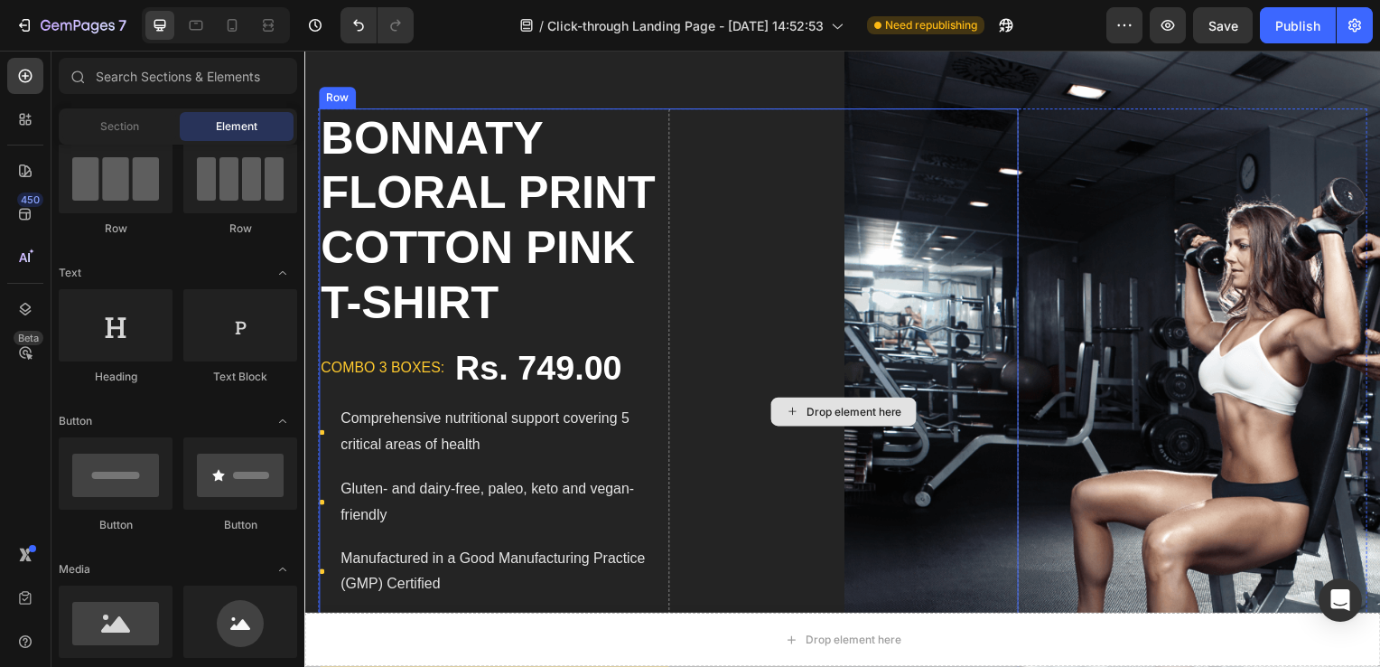
click at [853, 187] on div "Drop element here" at bounding box center [847, 414] width 352 height 611
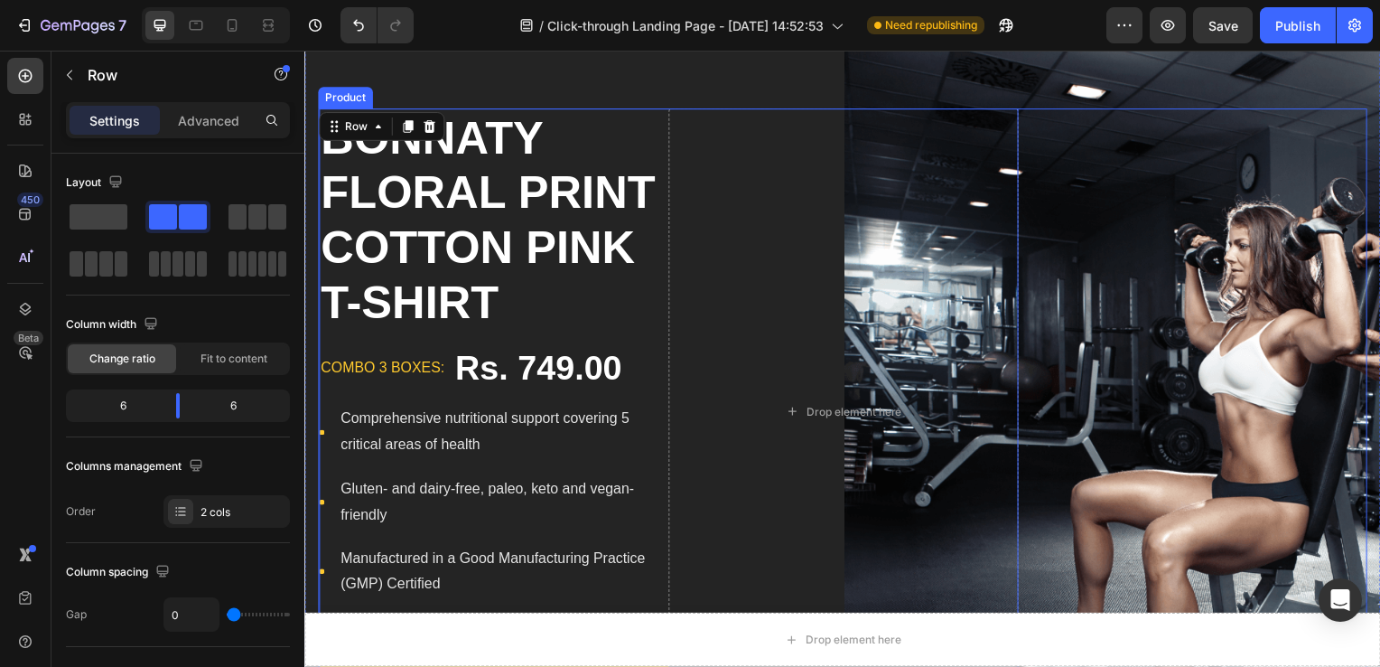
click at [1139, 151] on div "BONNATY FLORAL PRINT COTTON PINK T-SHIRT Product Title combo 3 boxes: Text bloc…" at bounding box center [846, 414] width 1057 height 611
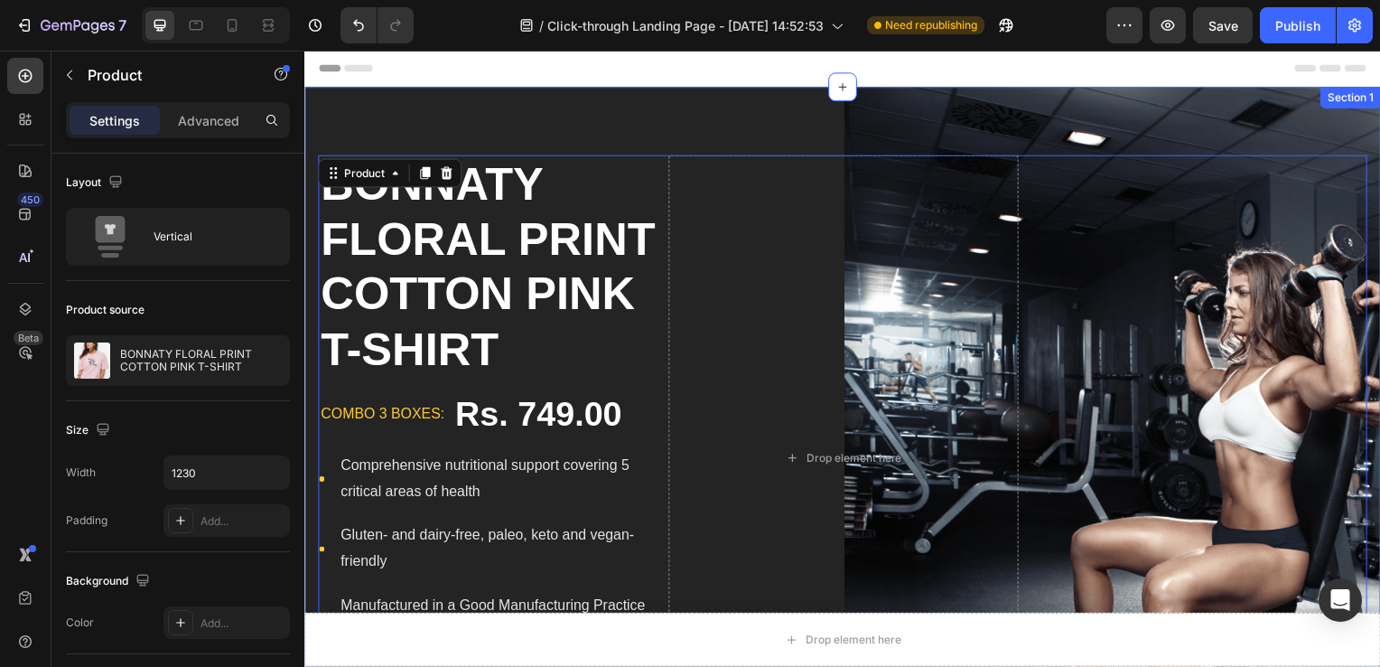
scroll to position [0, 0]
click at [930, 131] on div "BONNATY FLORAL PRINT COTTON PINK T-SHIRT Product Title combo 3 boxes: Text bloc…" at bounding box center [846, 462] width 1084 height 748
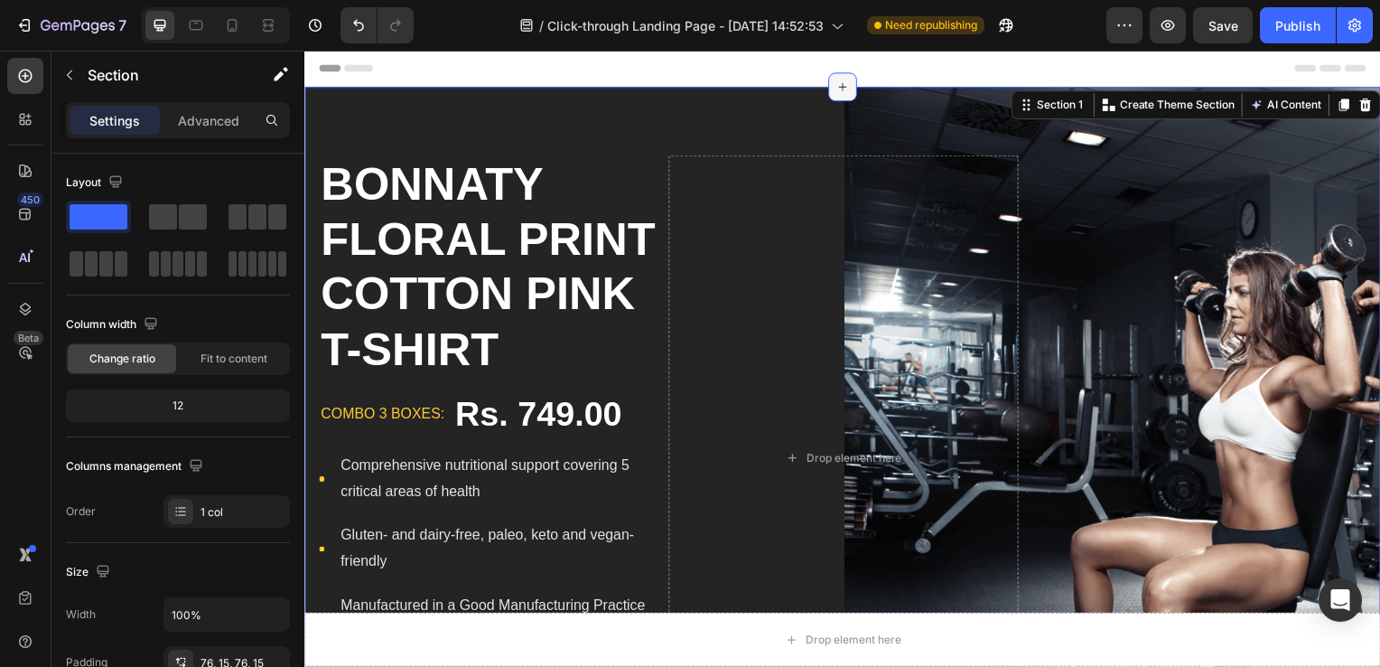
click at [840, 97] on div at bounding box center [846, 87] width 29 height 29
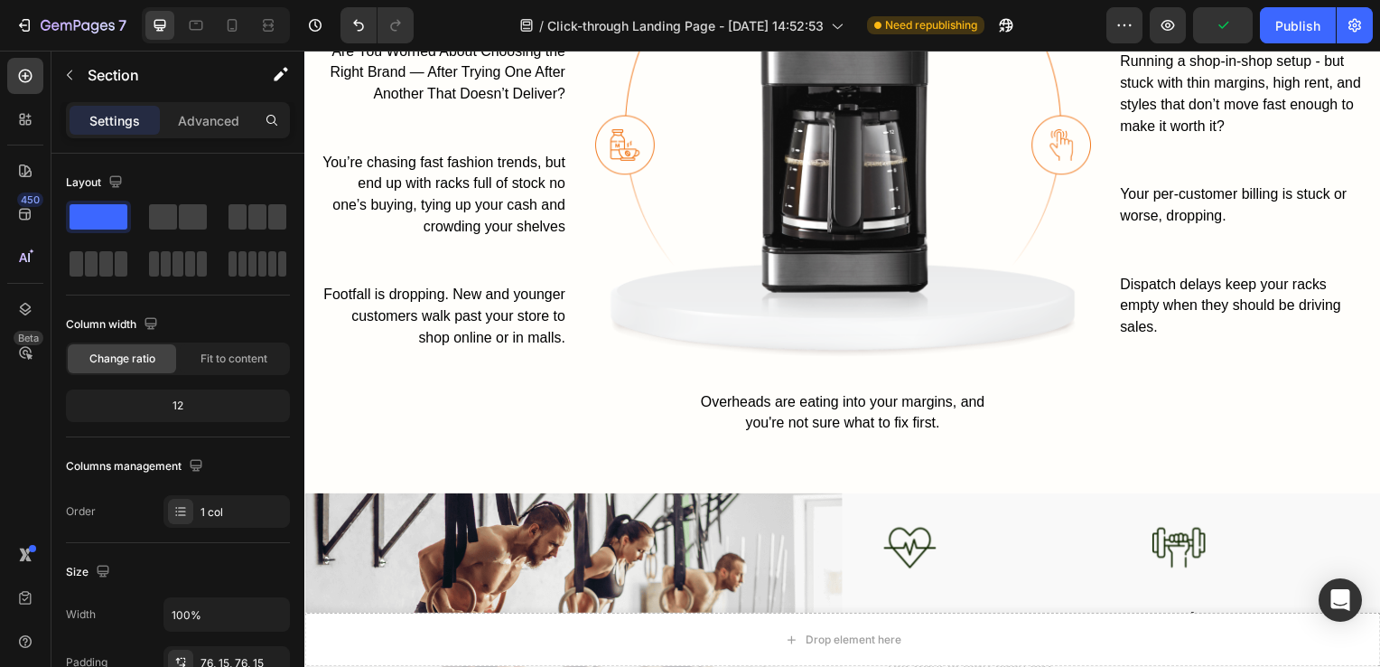
scroll to position [1828, 0]
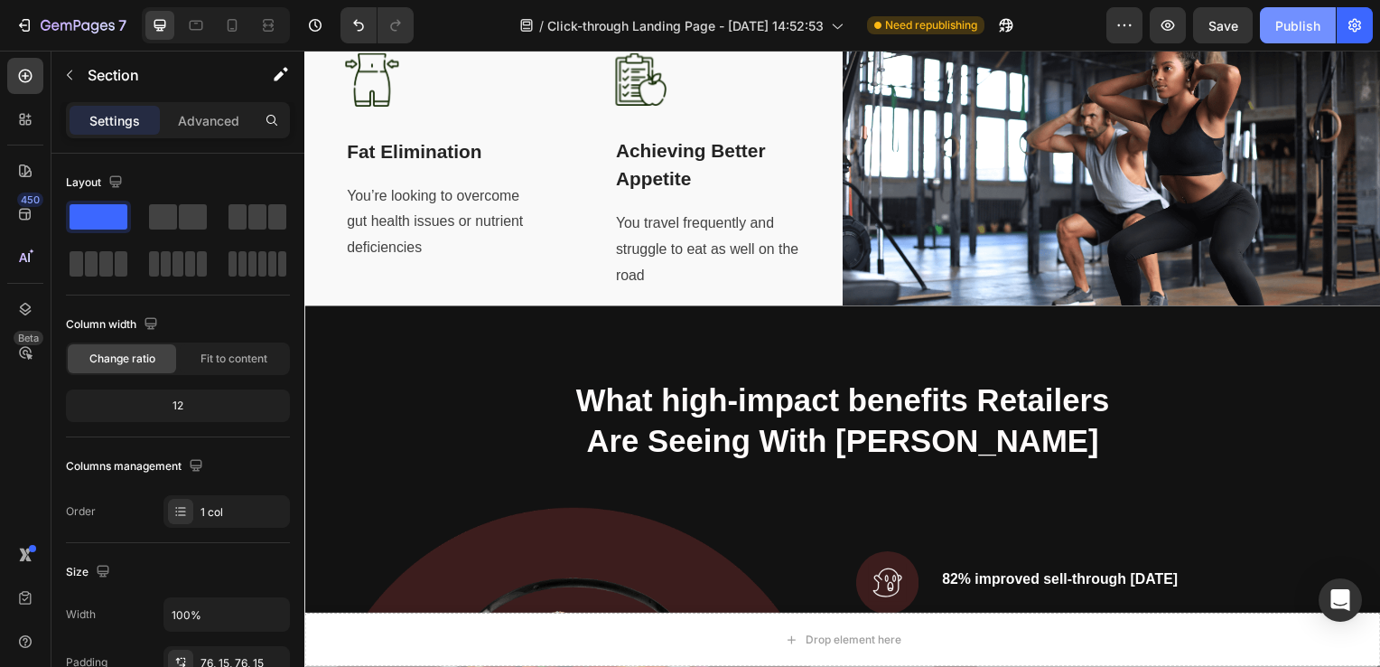
click at [1294, 16] on div "Publish" at bounding box center [1298, 25] width 45 height 19
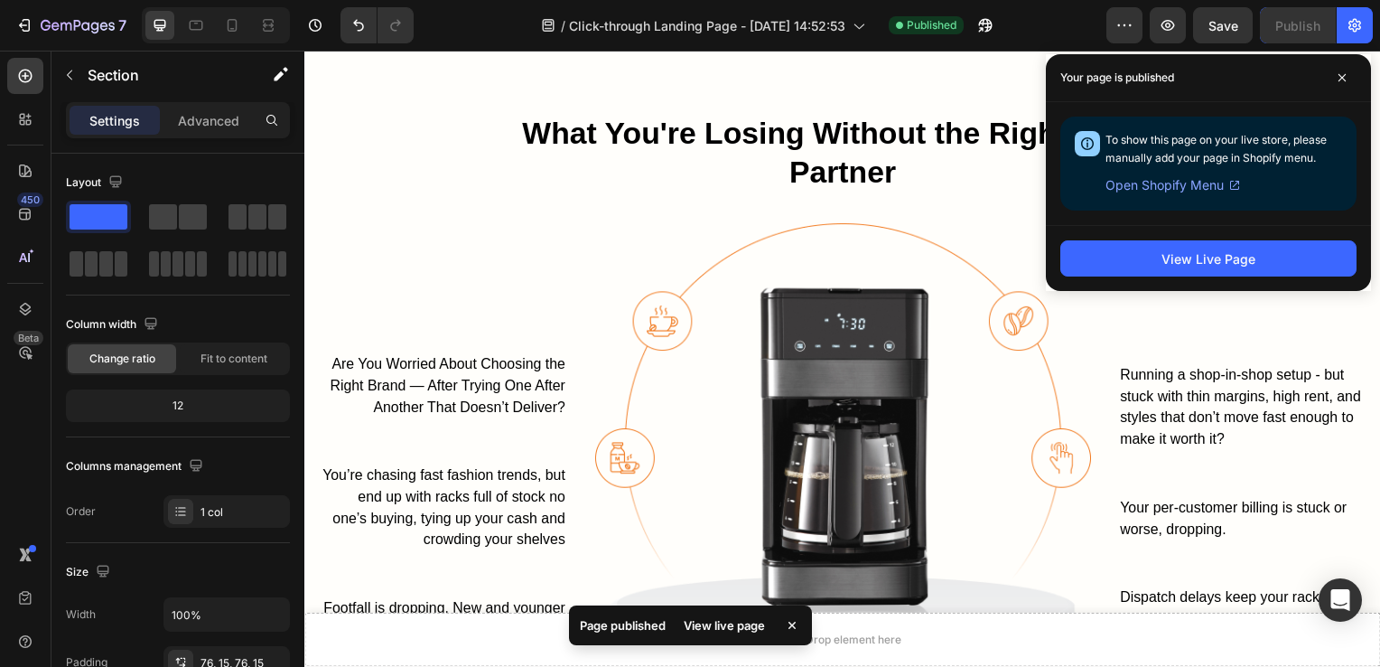
scroll to position [791, 0]
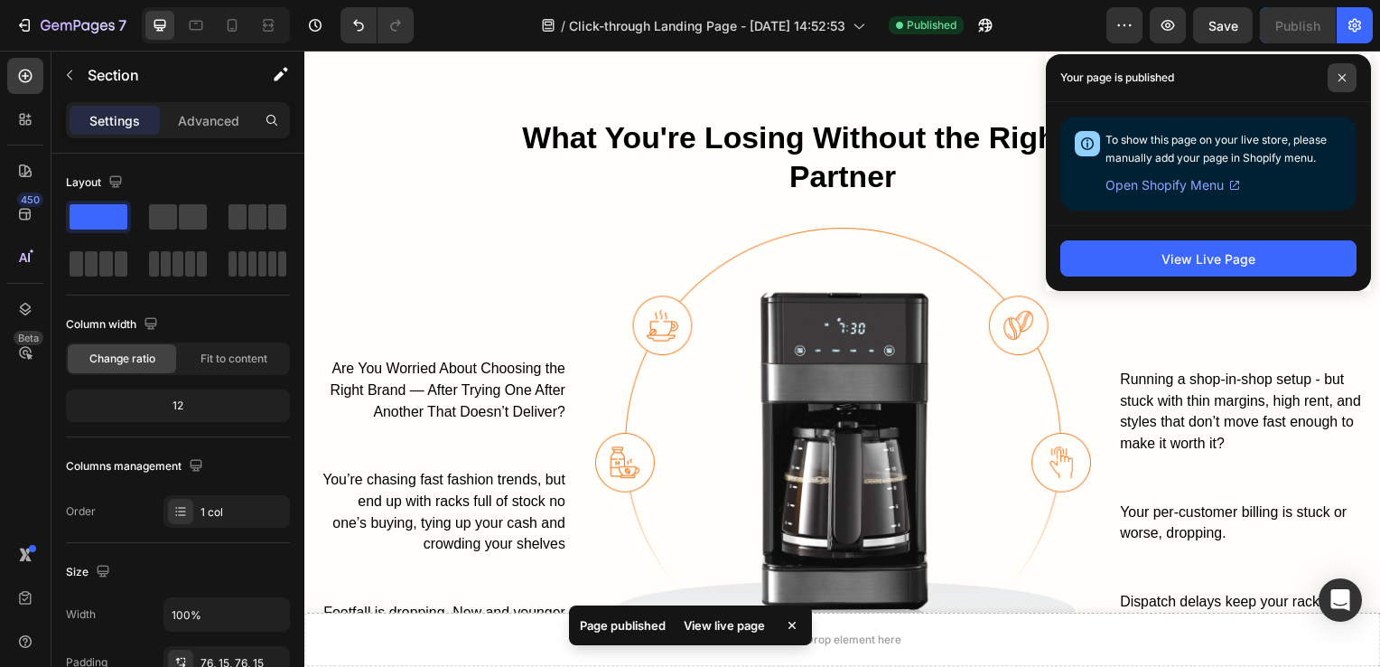
click at [1347, 81] on span at bounding box center [1342, 77] width 29 height 29
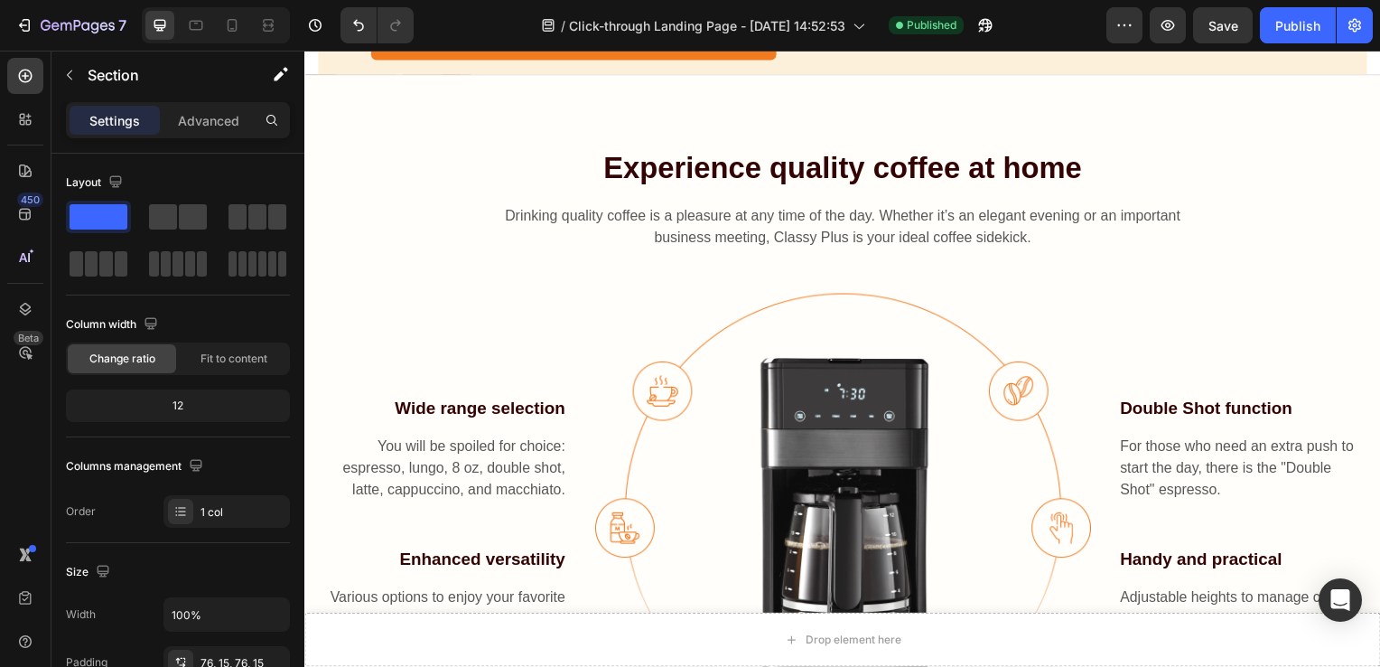
scroll to position [4691, 0]
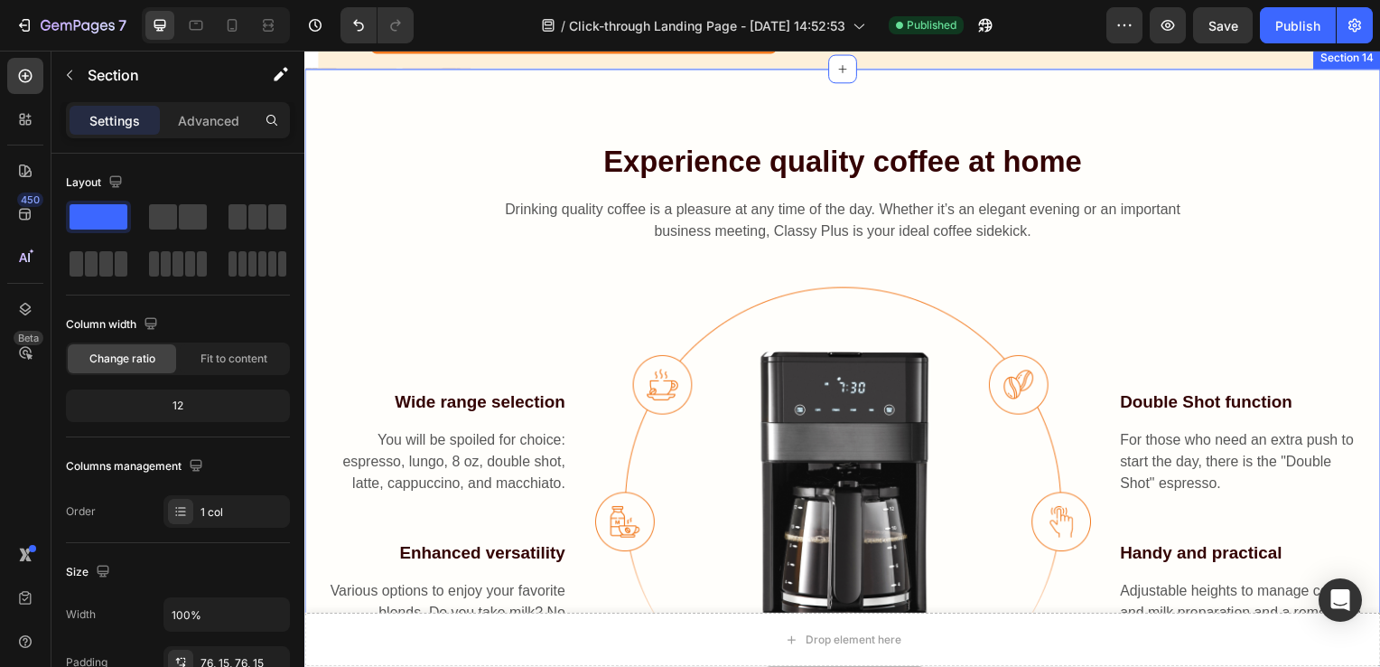
click at [1151, 176] on div "Experience quality coffee at home Heading Drinking quality coffee is a pleasure…" at bounding box center [846, 426] width 1084 height 714
click at [1368, 59] on icon at bounding box center [1374, 52] width 12 height 13
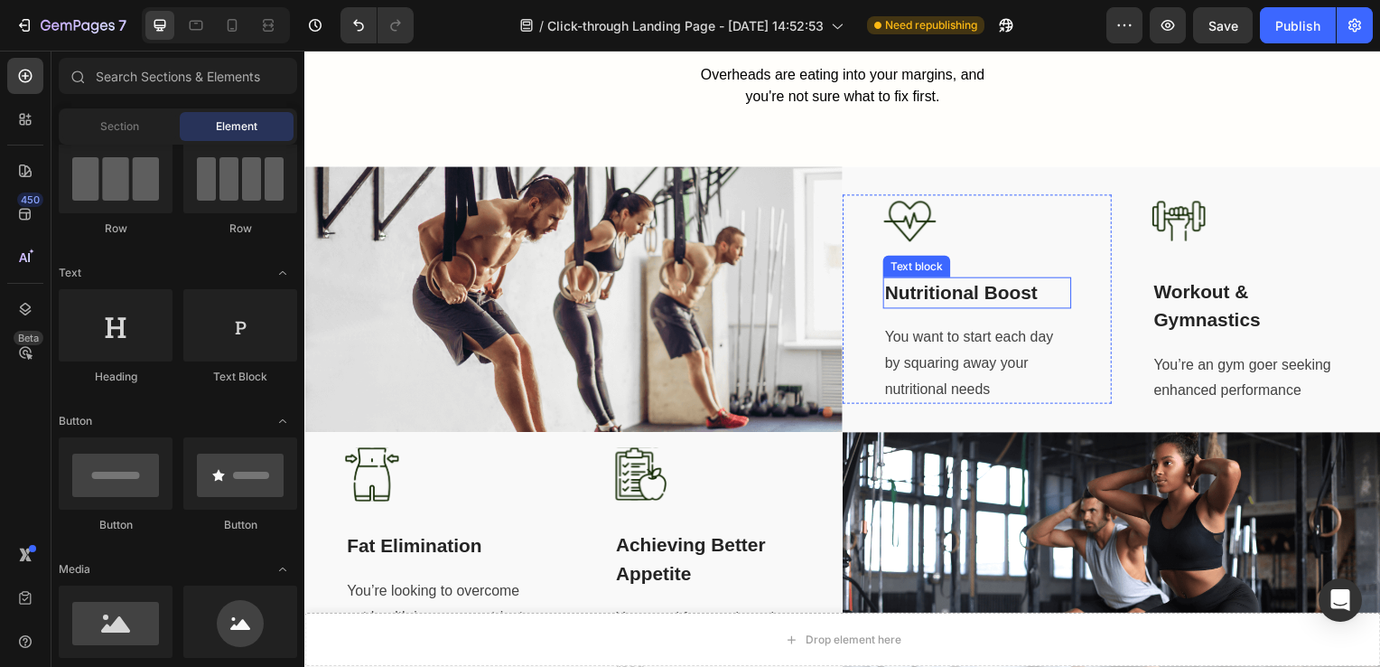
scroll to position [1316, 0]
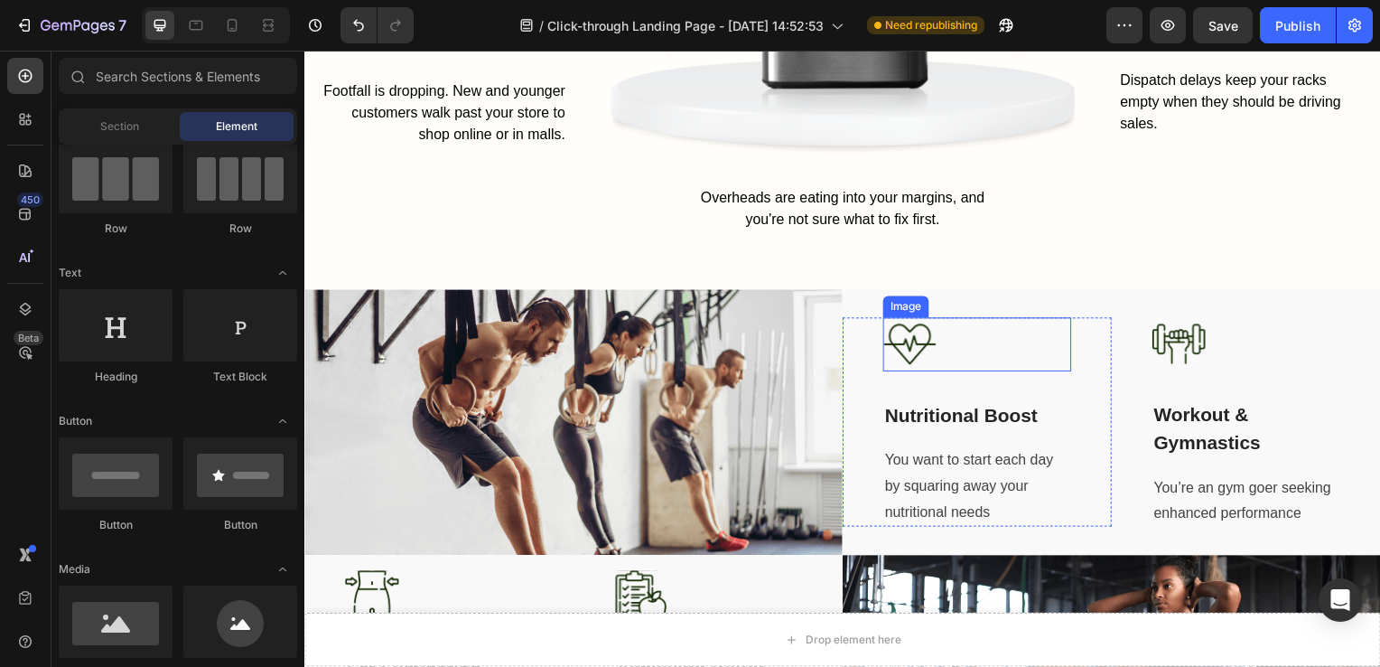
click at [907, 343] on img at bounding box center [914, 347] width 54 height 54
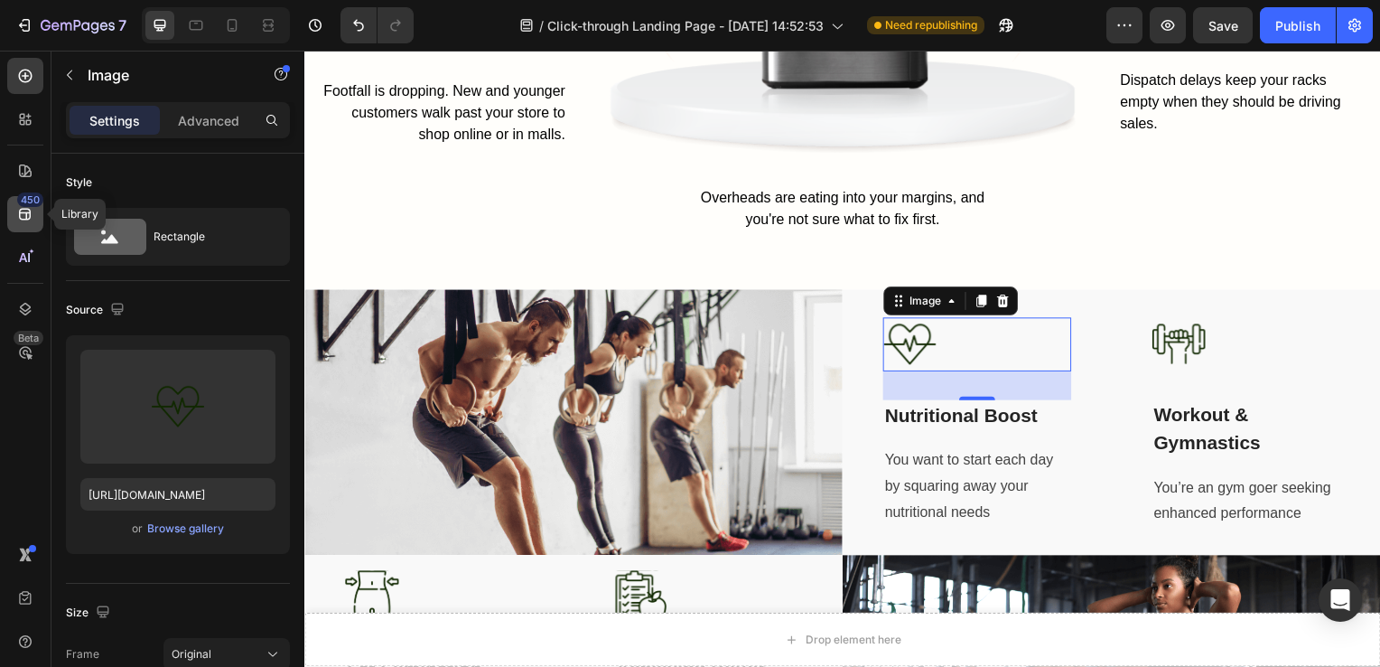
click at [25, 226] on div "450" at bounding box center [25, 214] width 36 height 36
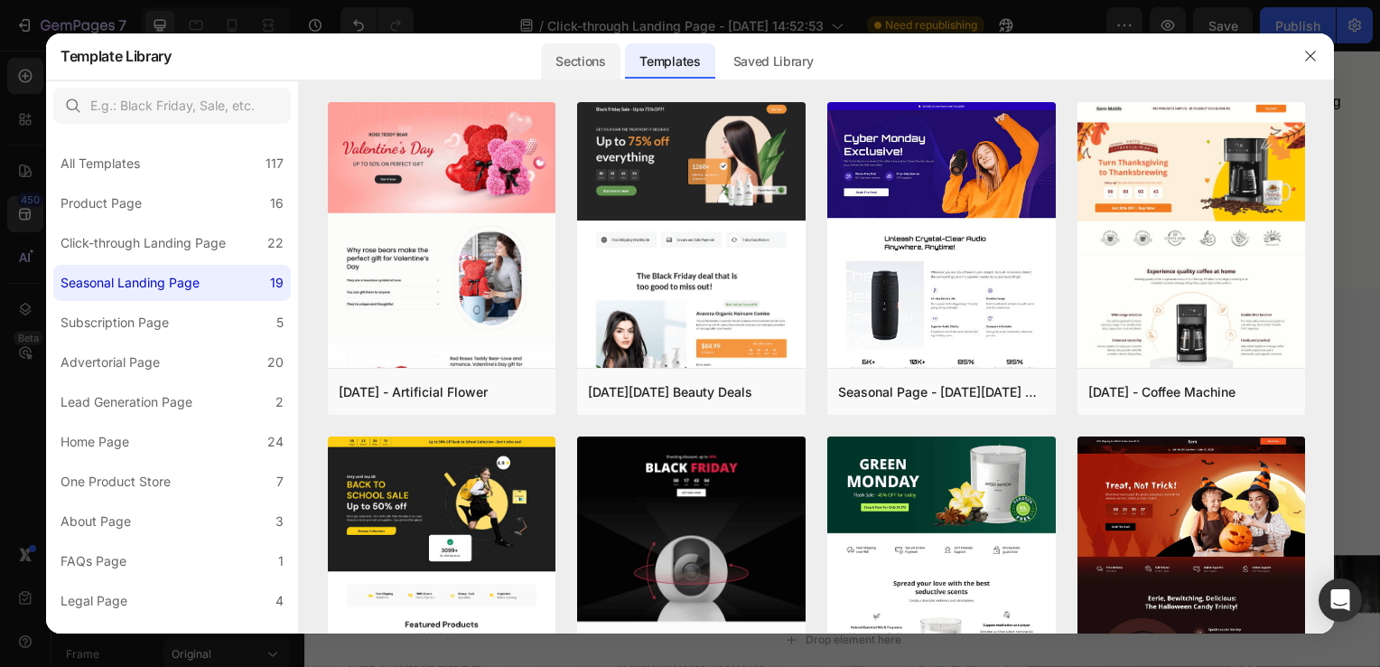
click at [578, 57] on div "Sections" at bounding box center [580, 61] width 79 height 36
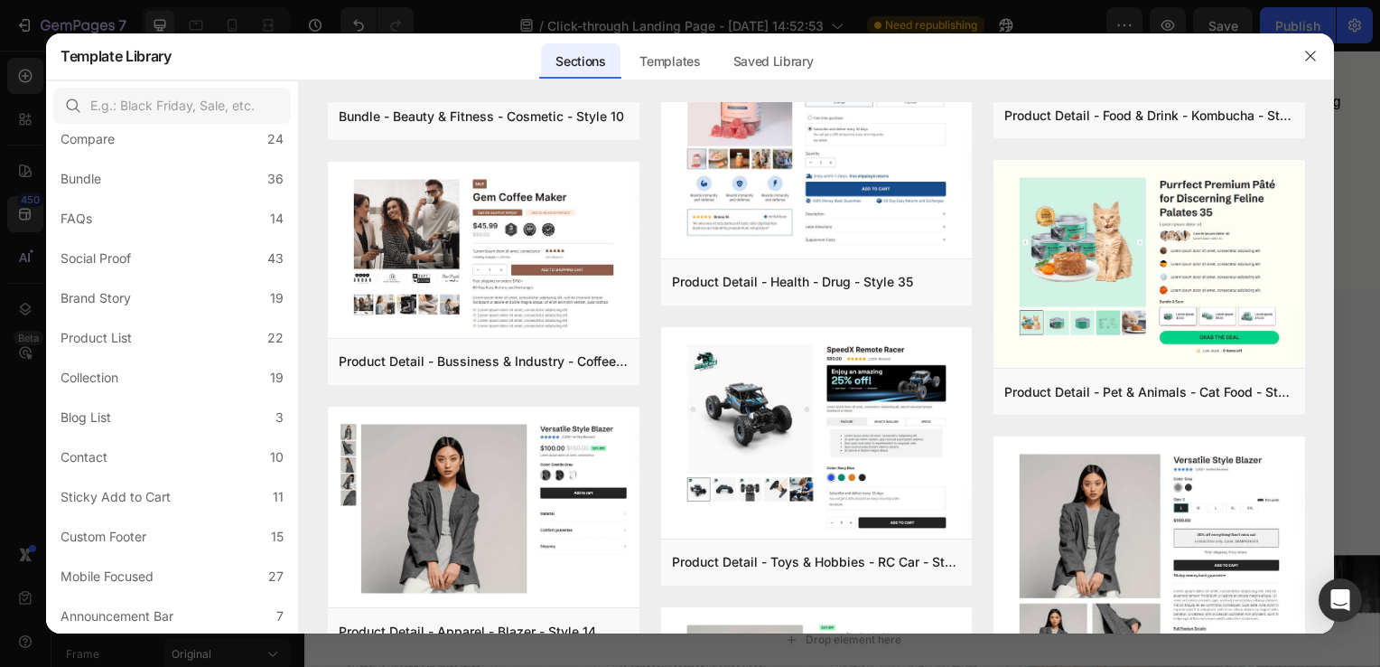
scroll to position [0, 0]
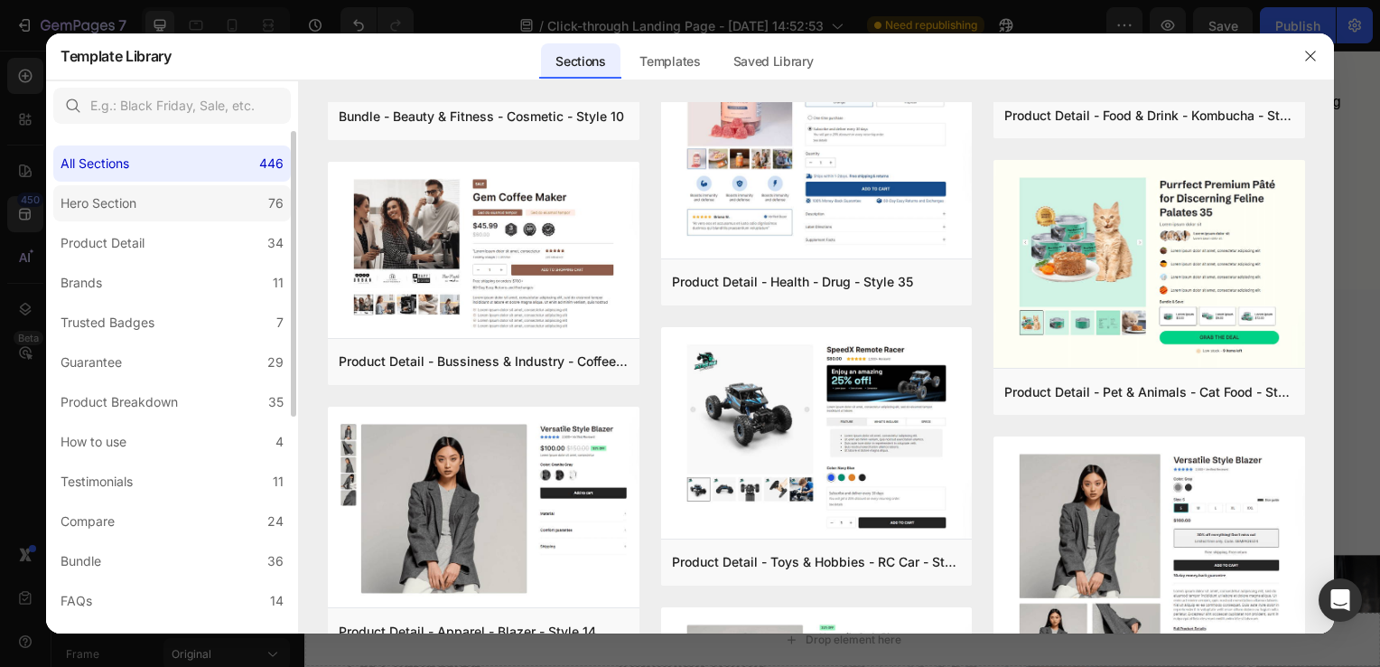
click at [125, 192] on div "Hero Section" at bounding box center [99, 203] width 76 height 22
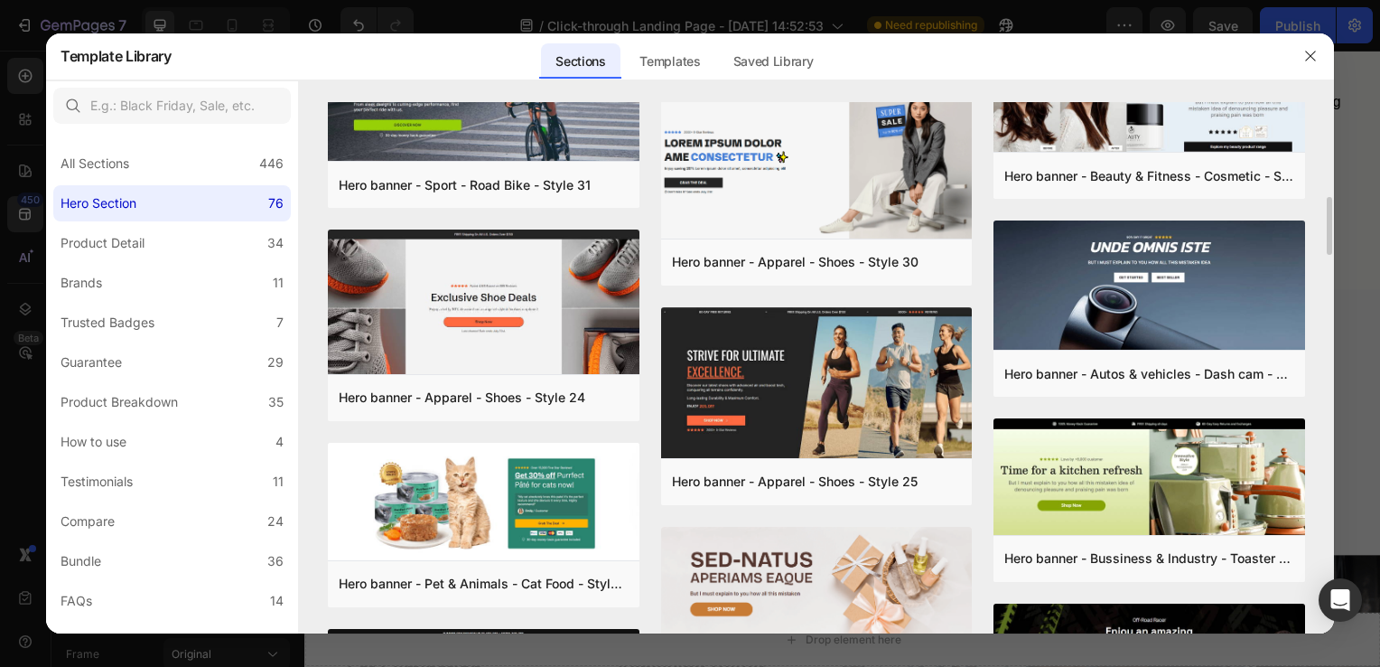
scroll to position [882, 0]
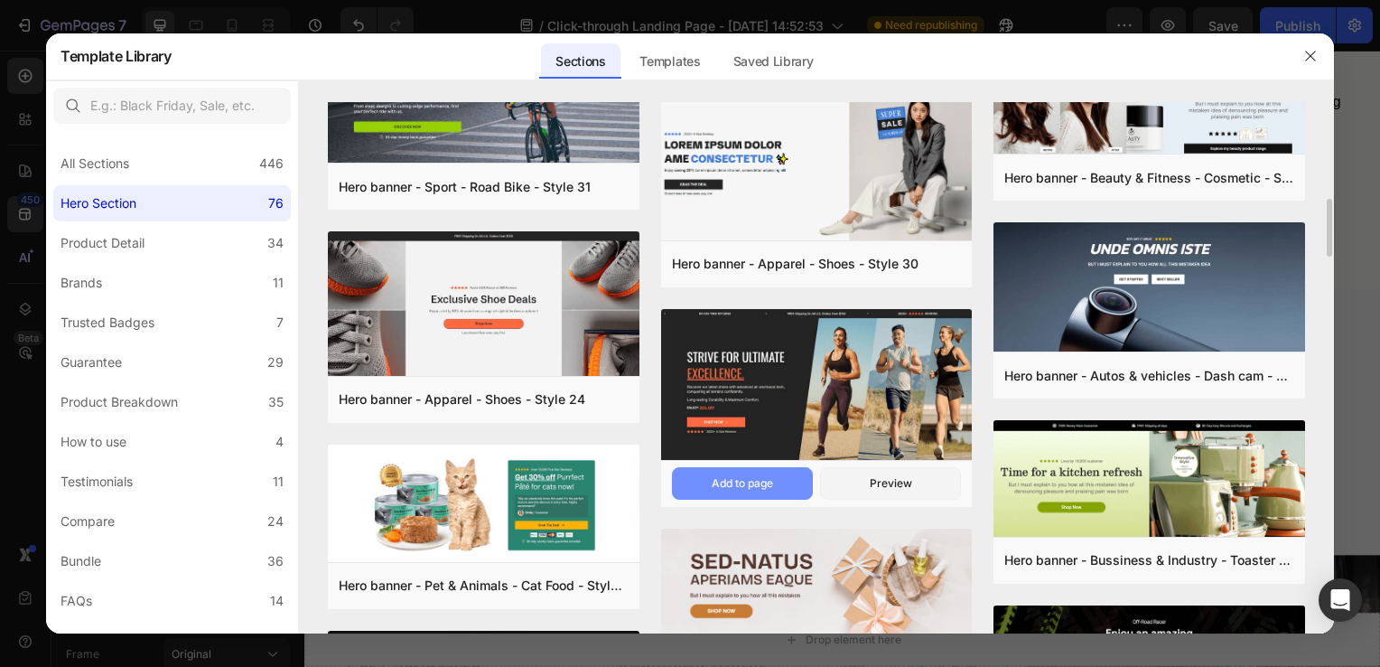
click at [748, 479] on div "Add to page" at bounding box center [742, 483] width 61 height 16
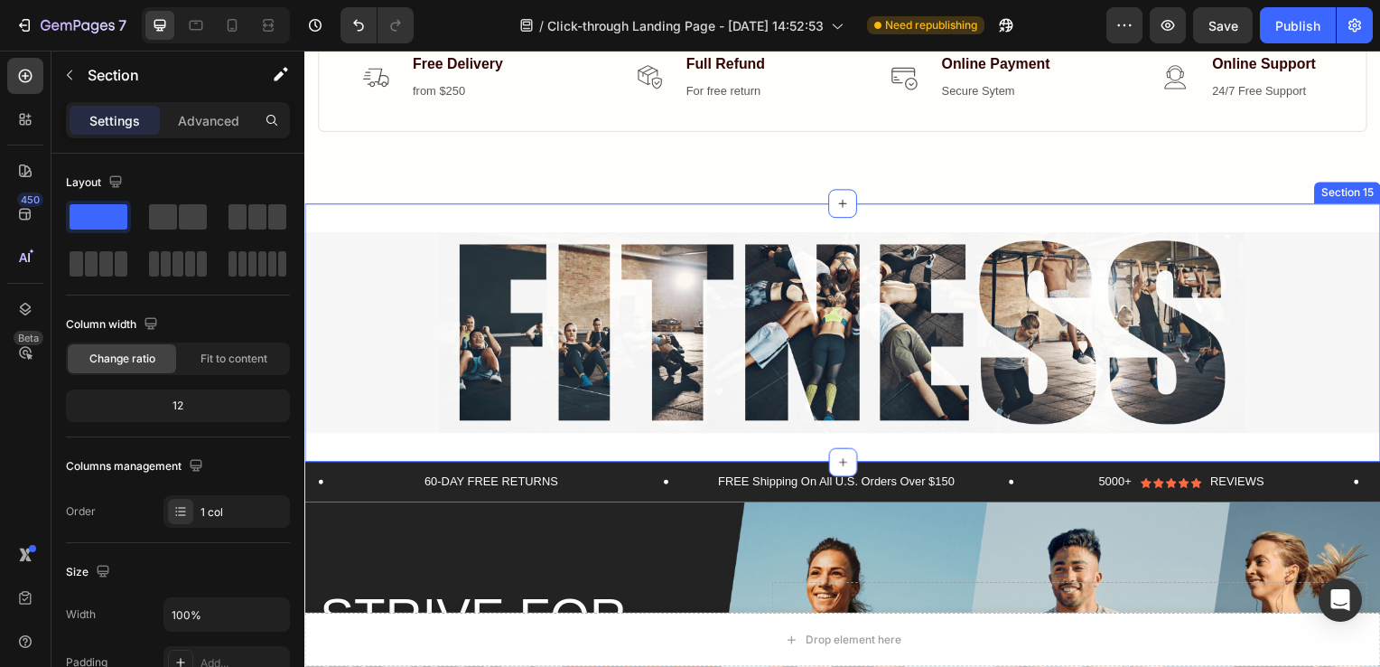
scroll to position [5031, 0]
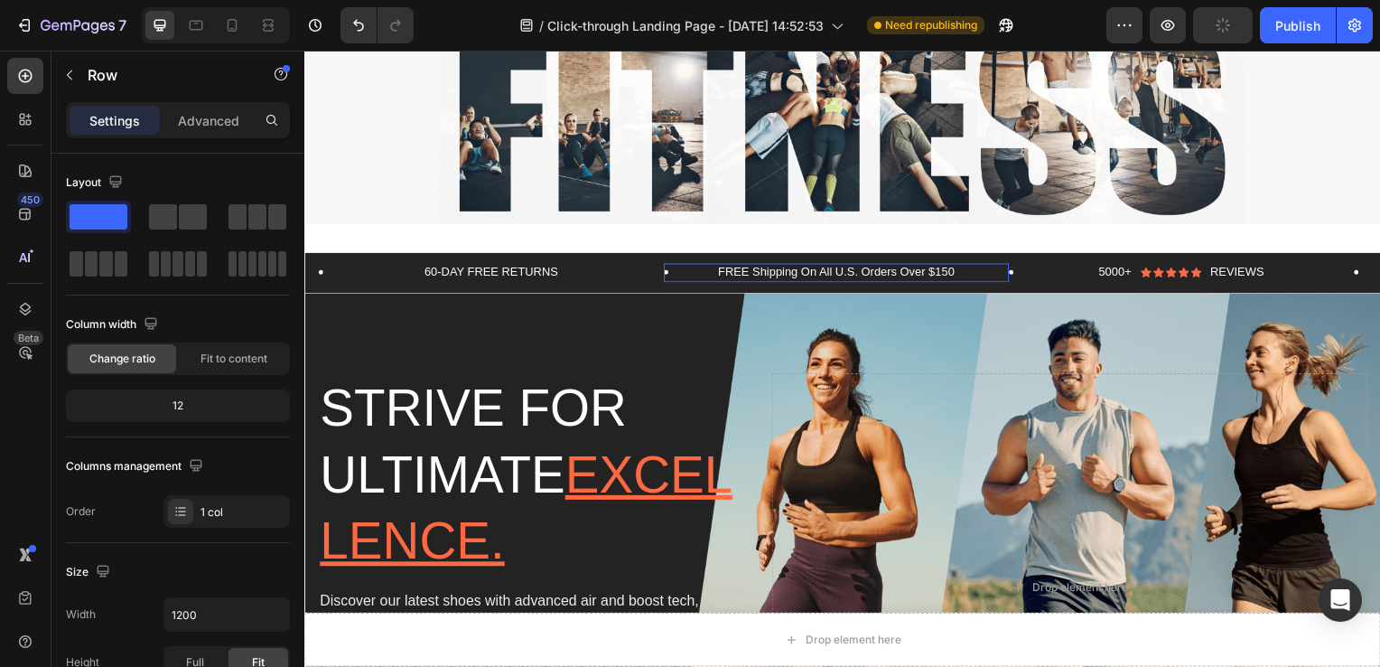
click at [681, 266] on div "FREE Shipping On All U.S. Orders Over $150 Text Block Row" at bounding box center [840, 275] width 348 height 19
click at [626, 263] on div "60-DAY FREE RETURNS Text Block Row FREE Shipping On All U.S. Orders Over $150 T…" at bounding box center [846, 275] width 1084 height 41
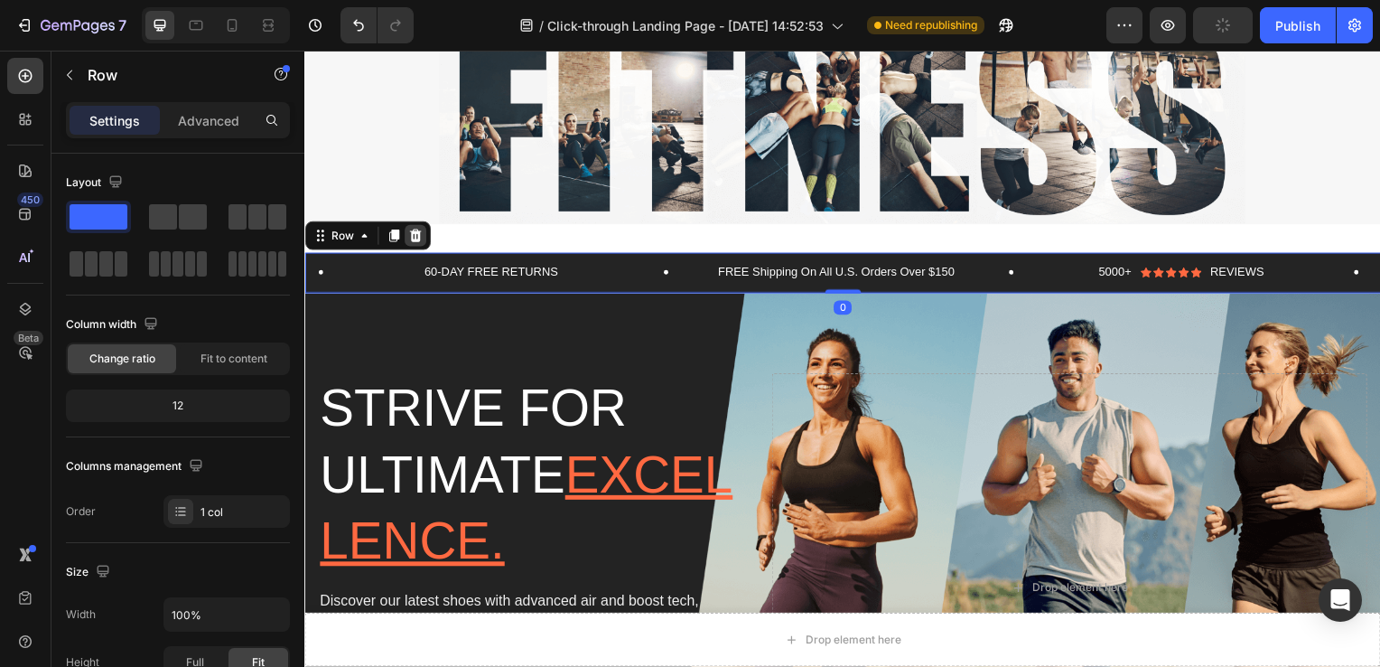
click at [418, 234] on icon at bounding box center [416, 237] width 12 height 13
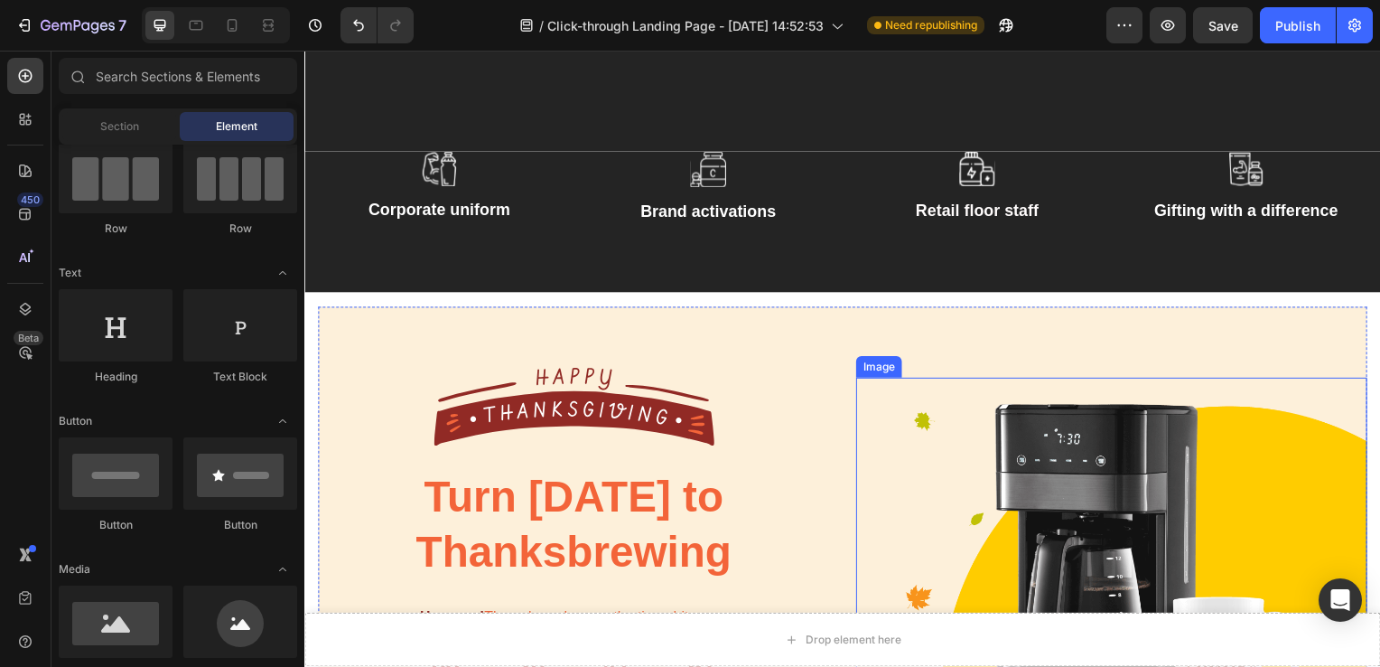
scroll to position [4155, 0]
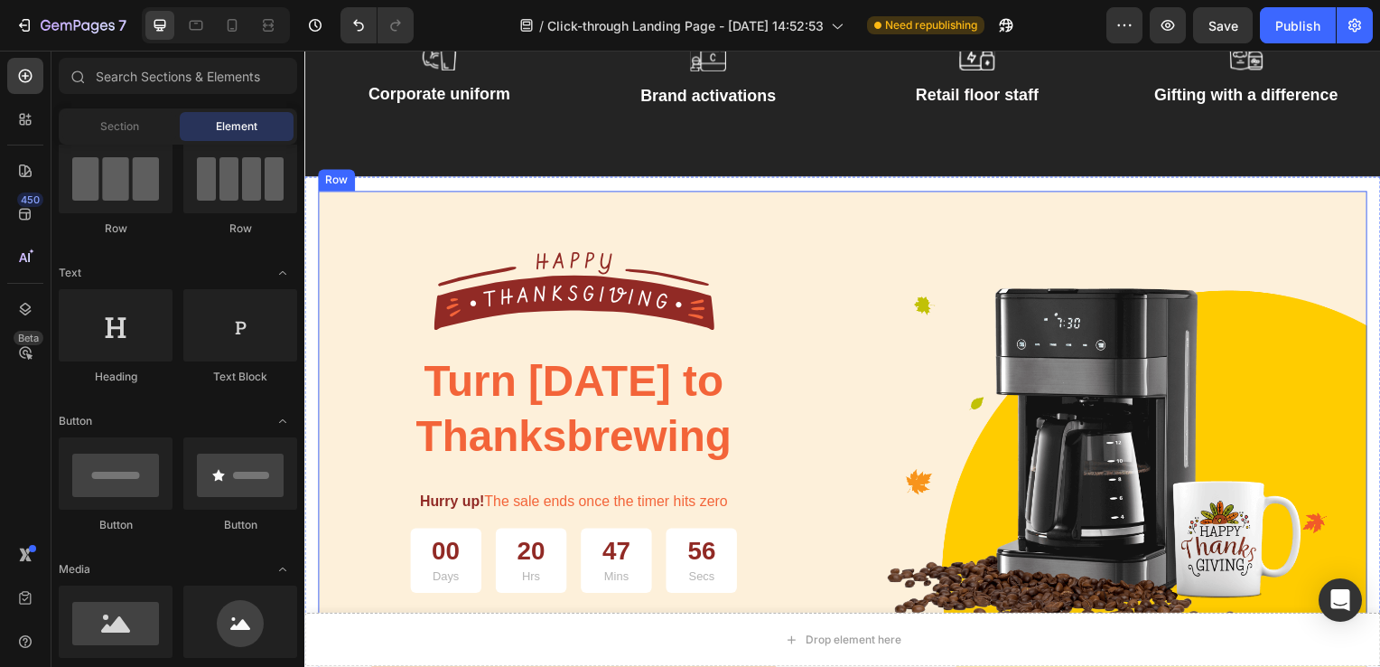
click at [845, 220] on div "Image Turn Thanksgiving to Thanksbrewing Heading Hurry up! The sale ends once t…" at bounding box center [846, 440] width 1057 height 496
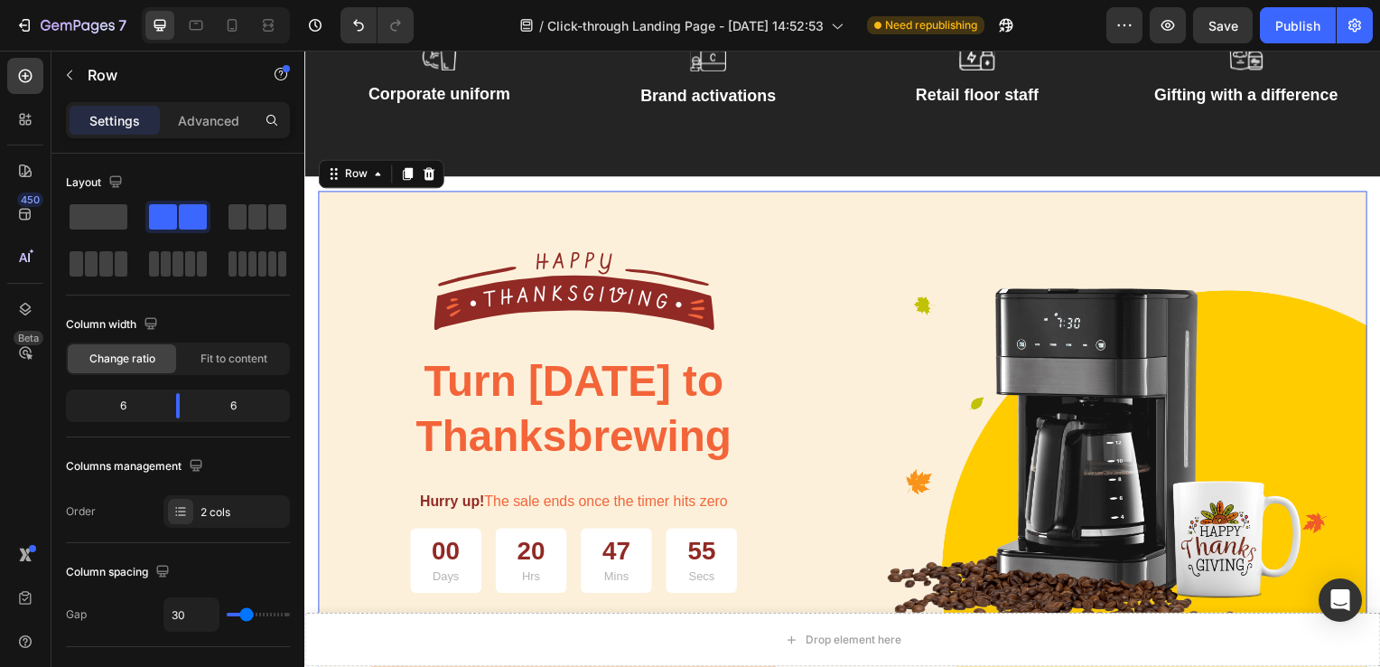
click at [845, 220] on div "Image Turn Thanksgiving to Thanksbrewing Heading Hurry up! The sale ends once t…" at bounding box center [846, 440] width 1057 height 496
click at [431, 174] on icon at bounding box center [430, 175] width 12 height 13
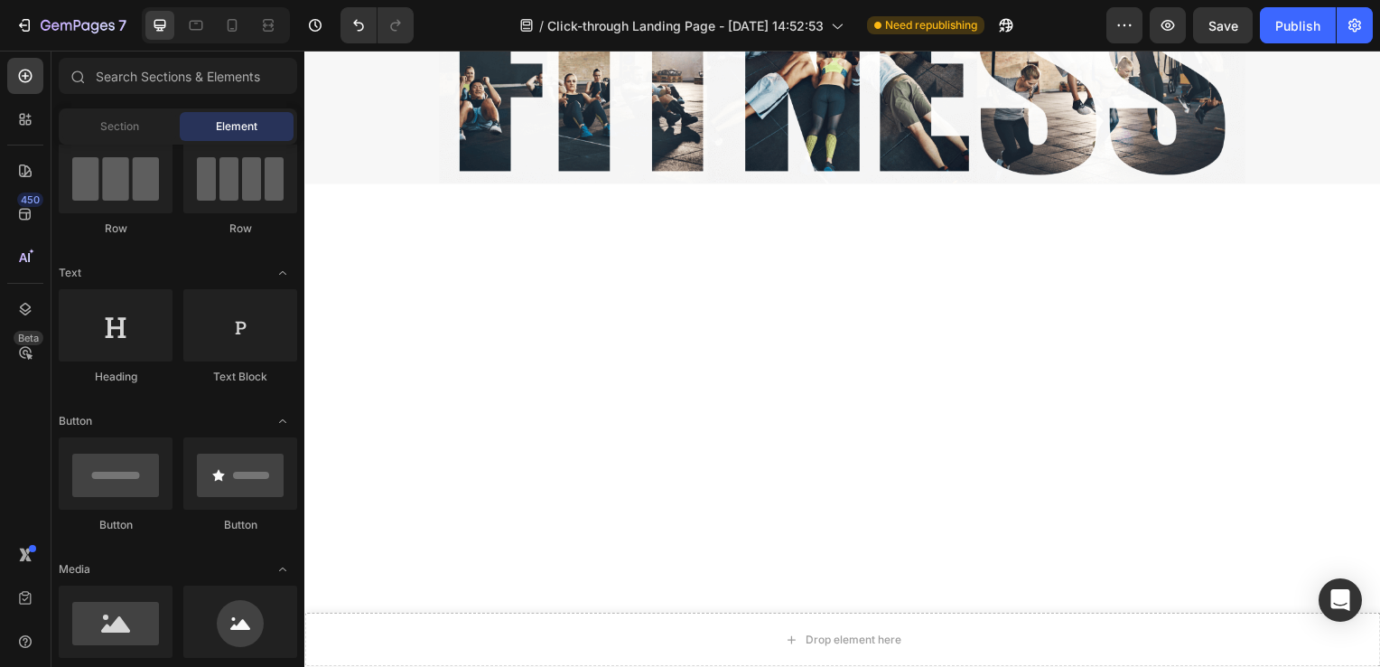
scroll to position [3867, 0]
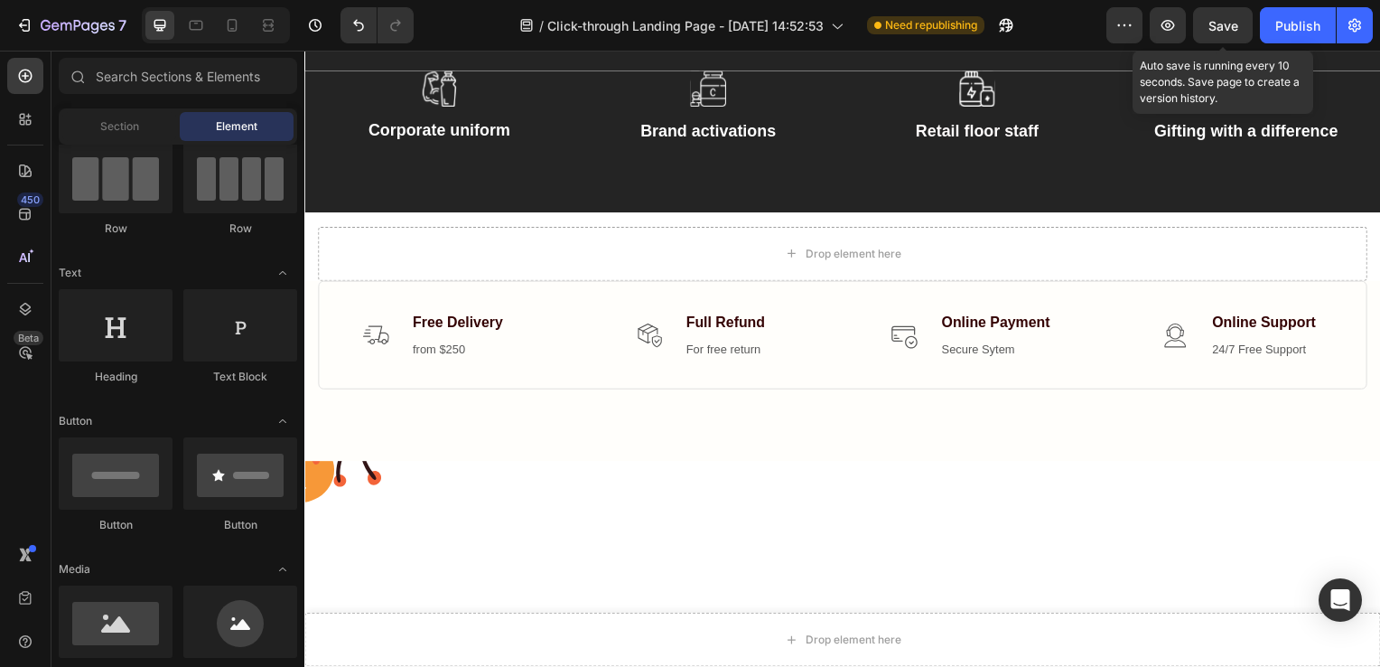
click at [1210, 27] on span "Save" at bounding box center [1224, 25] width 30 height 15
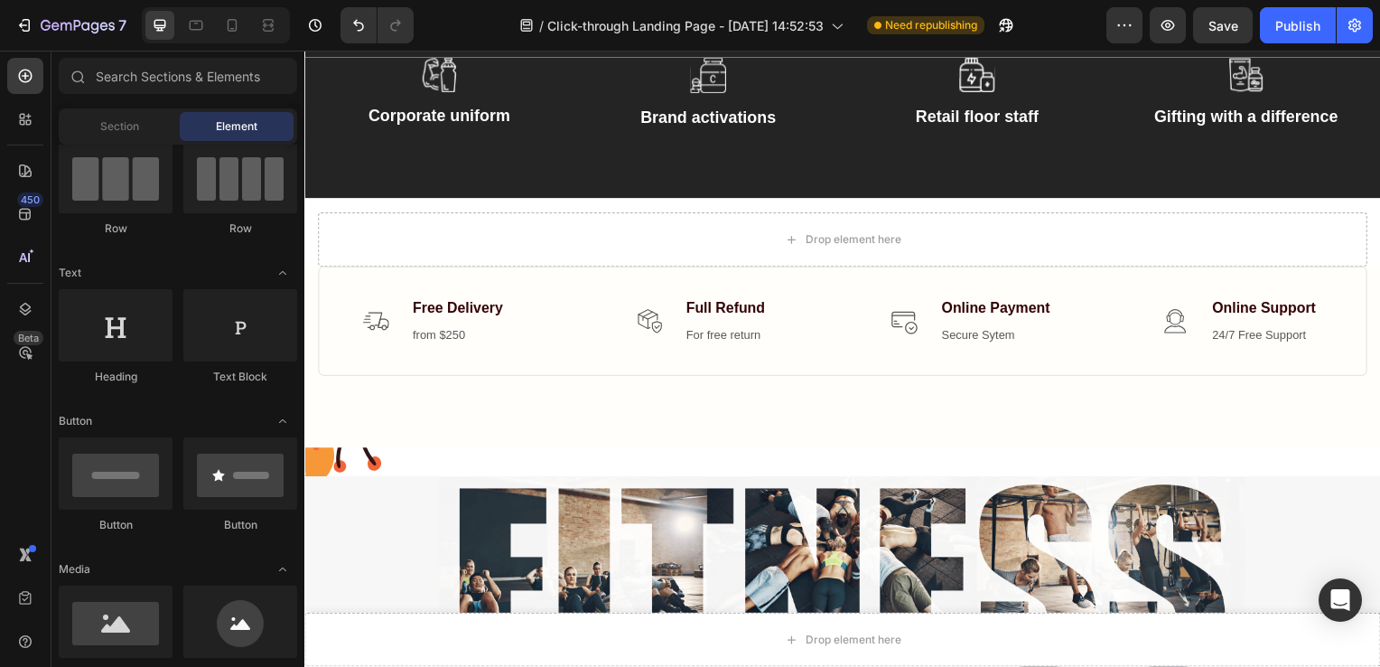
scroll to position [4217, 0]
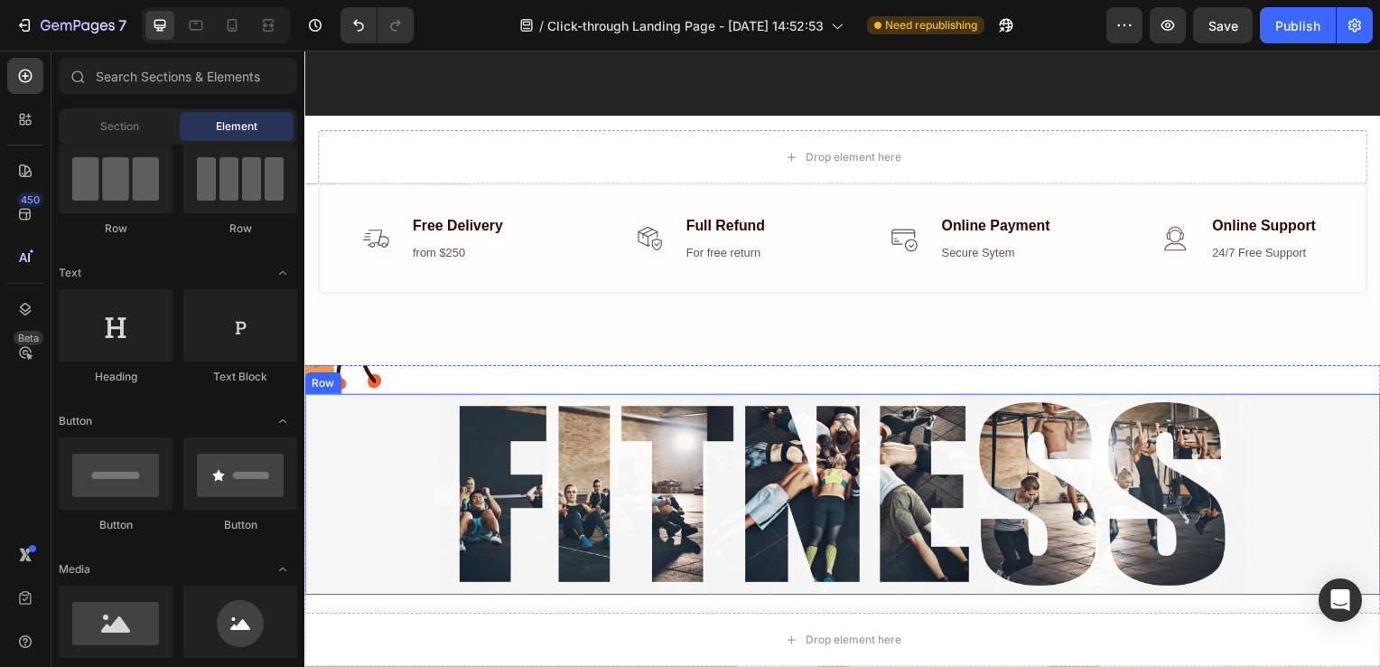
click at [351, 480] on div "Image Row" at bounding box center [846, 498] width 1084 height 203
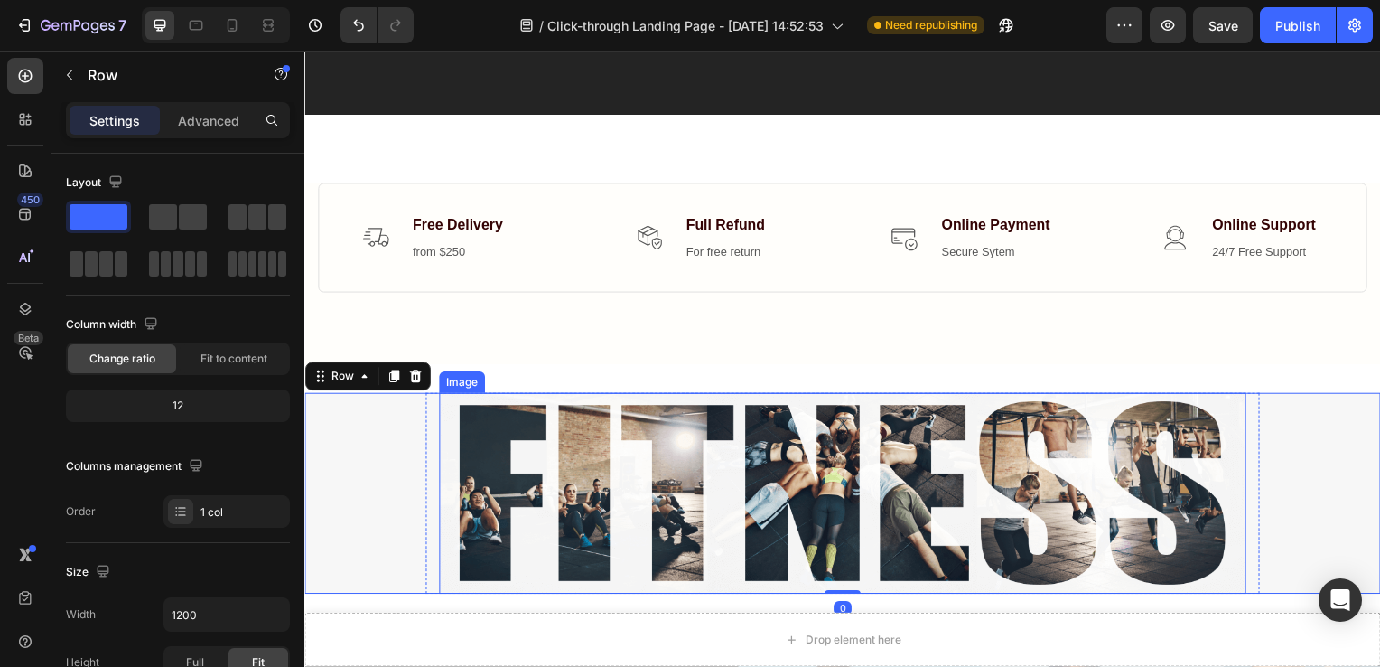
scroll to position [4520, 0]
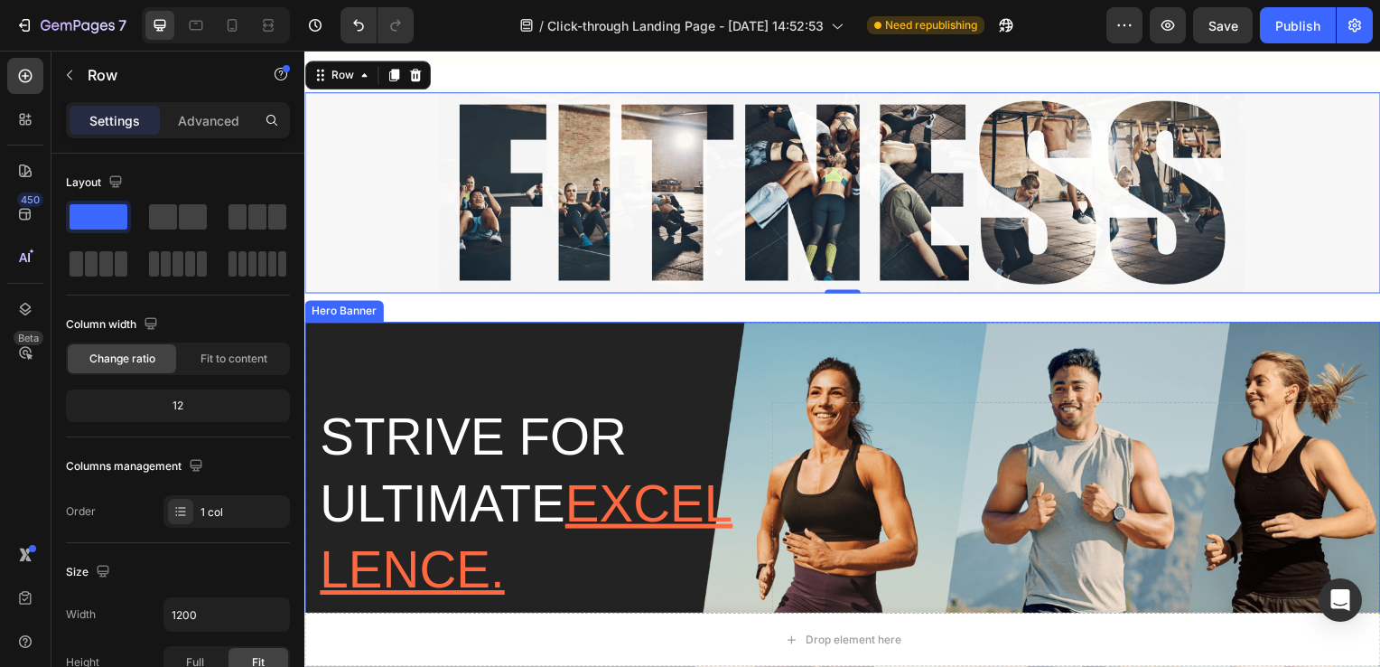
click at [889, 327] on div "Background Image" at bounding box center [846, 621] width 1084 height 594
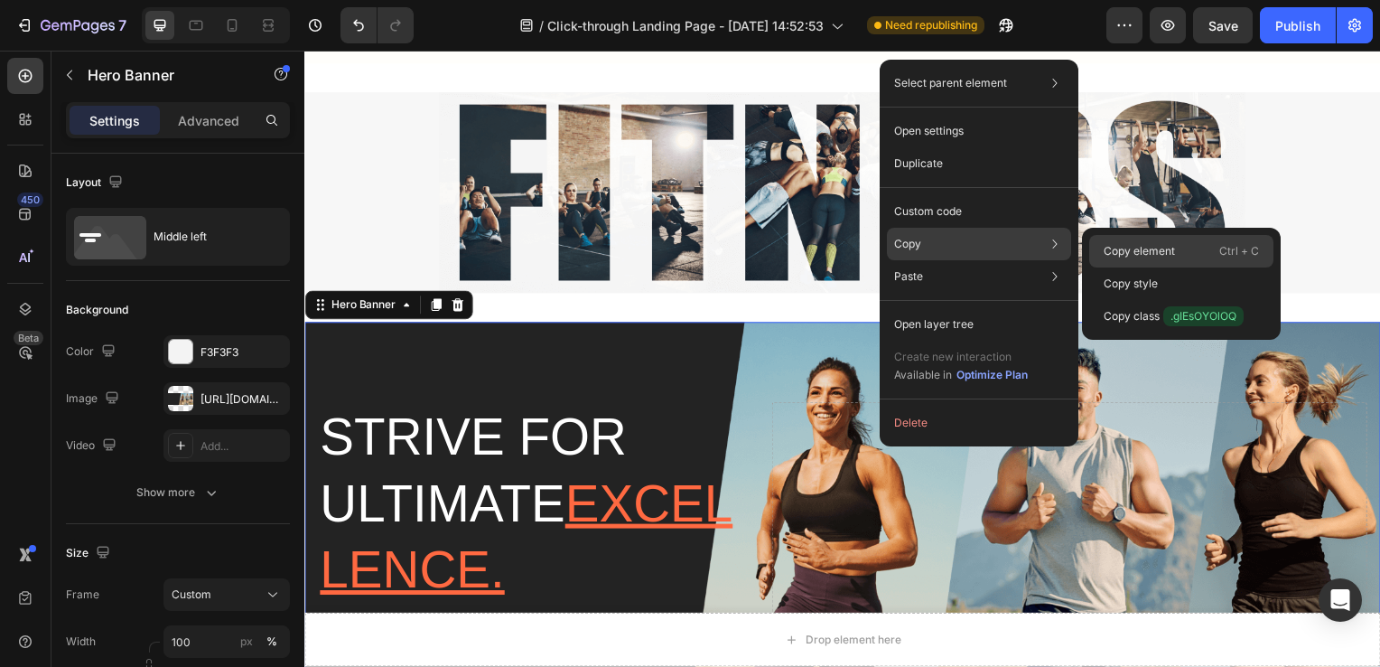
click at [1106, 255] on p "Copy element" at bounding box center [1139, 251] width 71 height 16
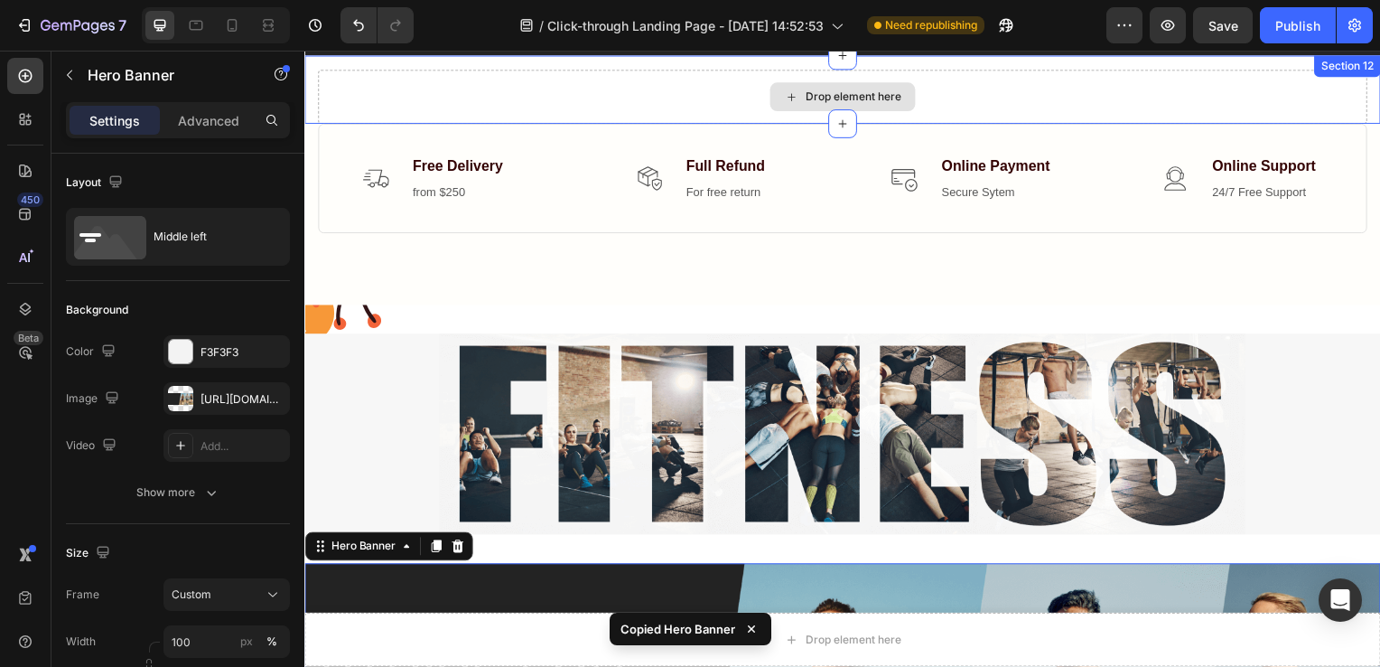
scroll to position [4224, 0]
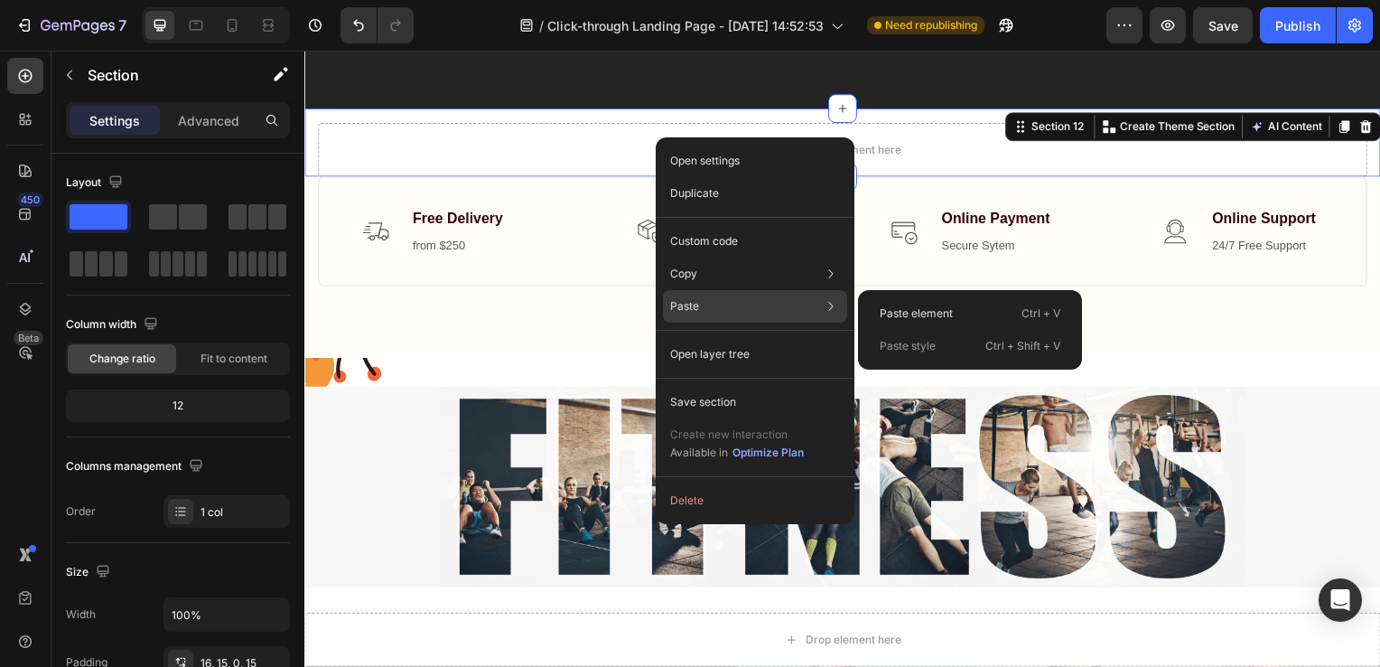
click at [697, 300] on p "Paste" at bounding box center [684, 306] width 29 height 16
click at [885, 313] on p "Paste element" at bounding box center [916, 313] width 73 height 16
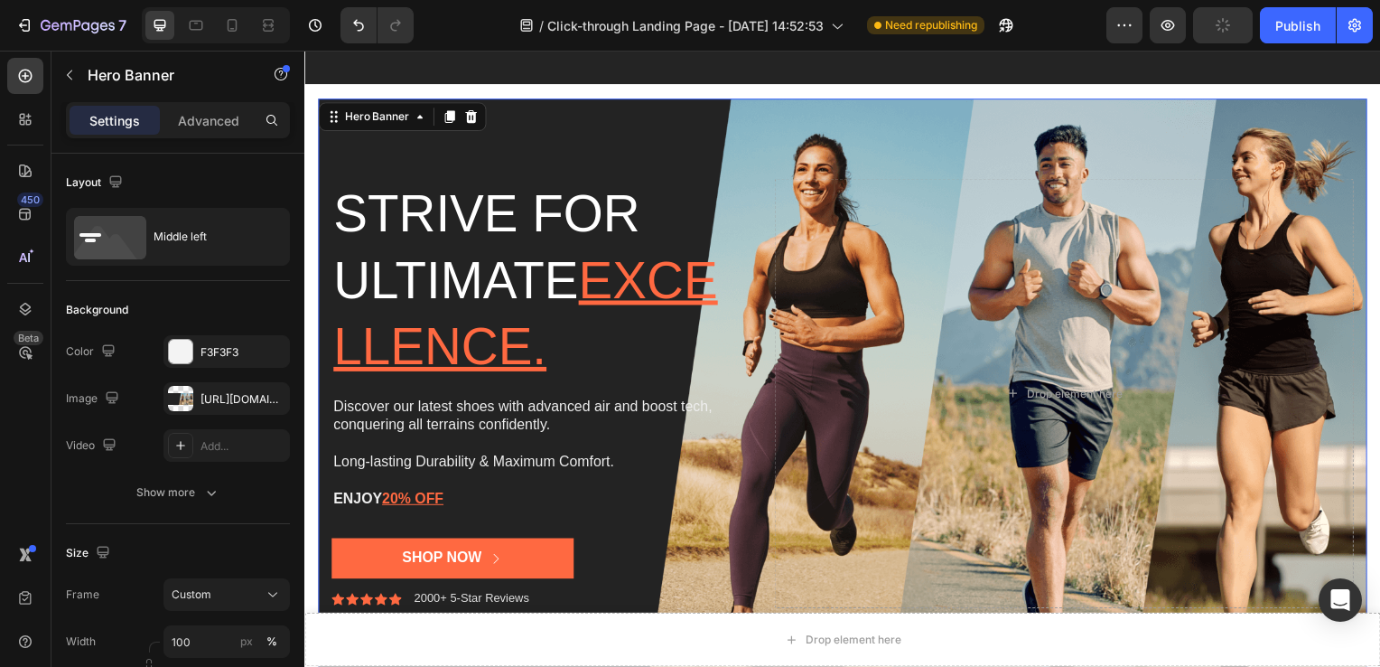
scroll to position [4388, 0]
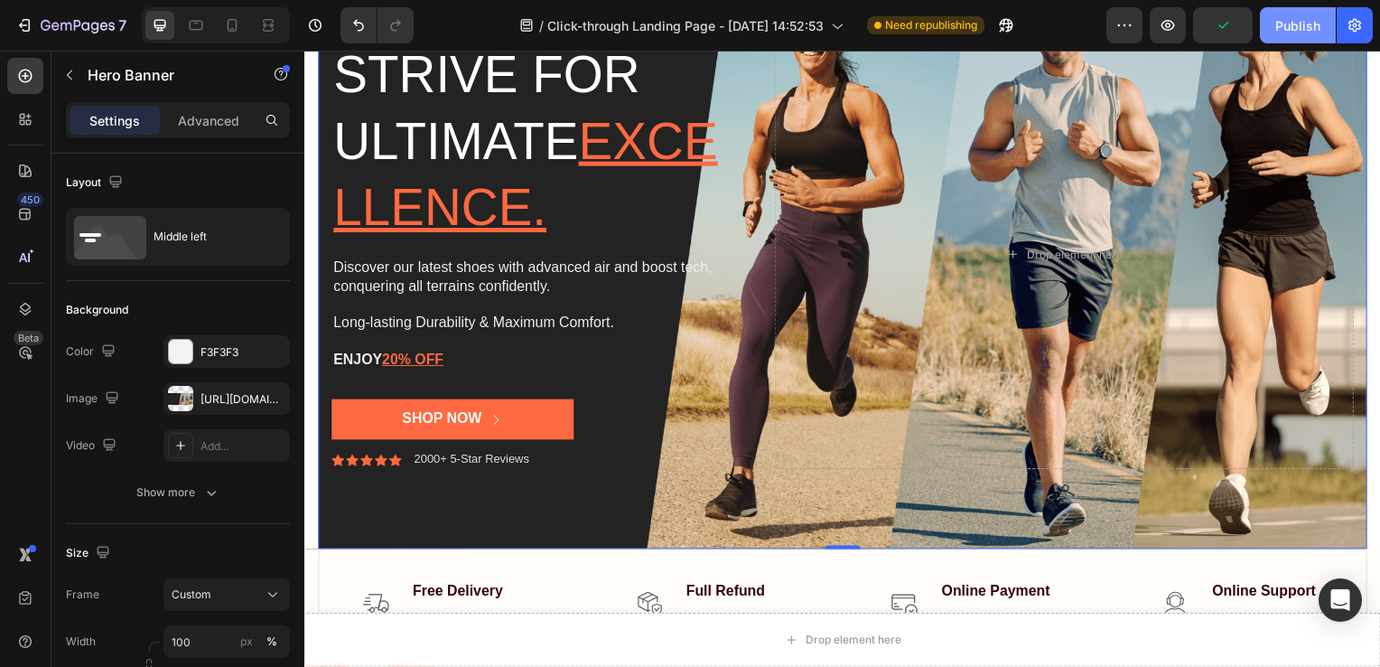
click at [1285, 34] on div "Publish" at bounding box center [1298, 25] width 45 height 19
click at [1292, 23] on icon "button" at bounding box center [1298, 25] width 18 height 18
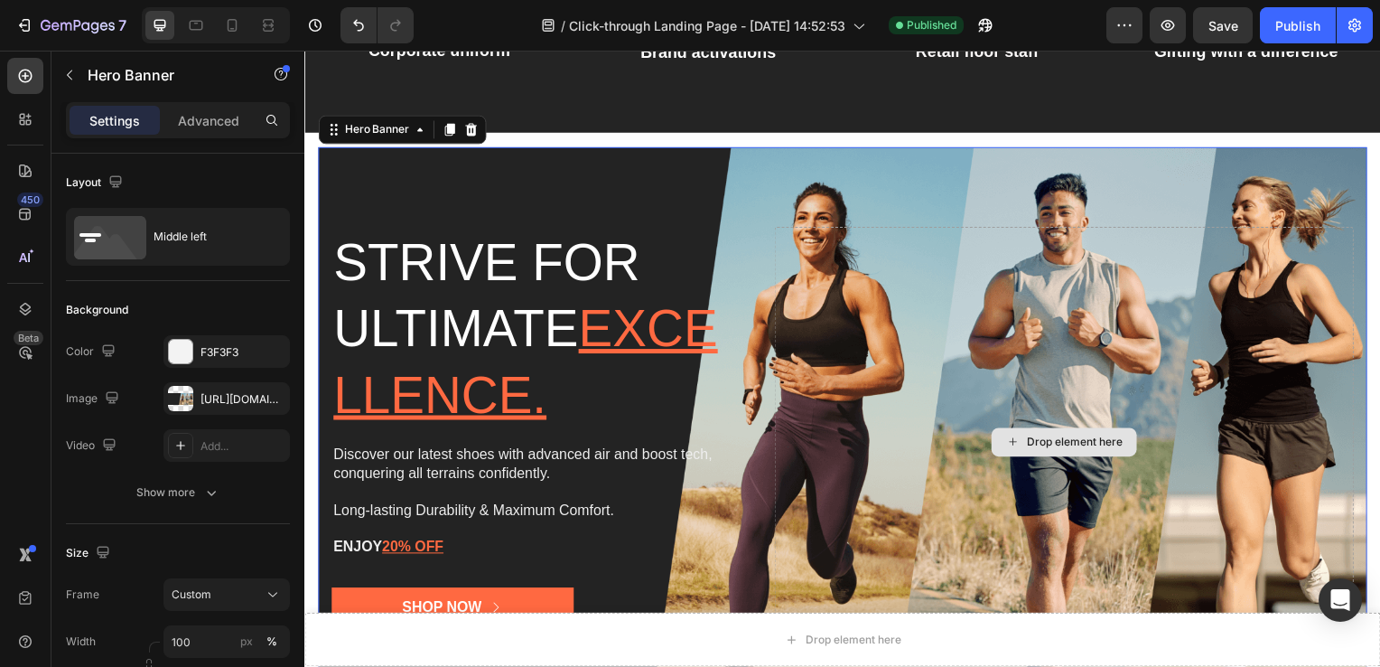
scroll to position [4222, 0]
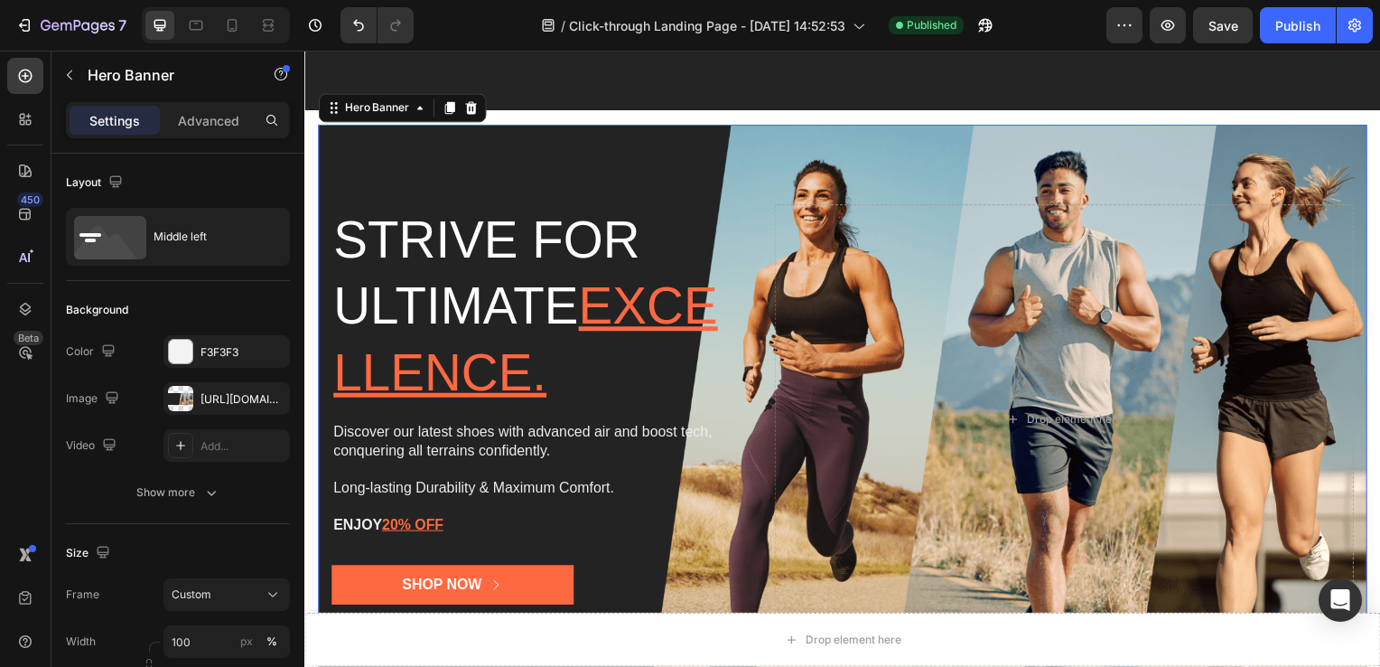
click at [645, 150] on div "Background Image" at bounding box center [846, 423] width 1057 height 594
click at [475, 110] on icon at bounding box center [472, 108] width 12 height 13
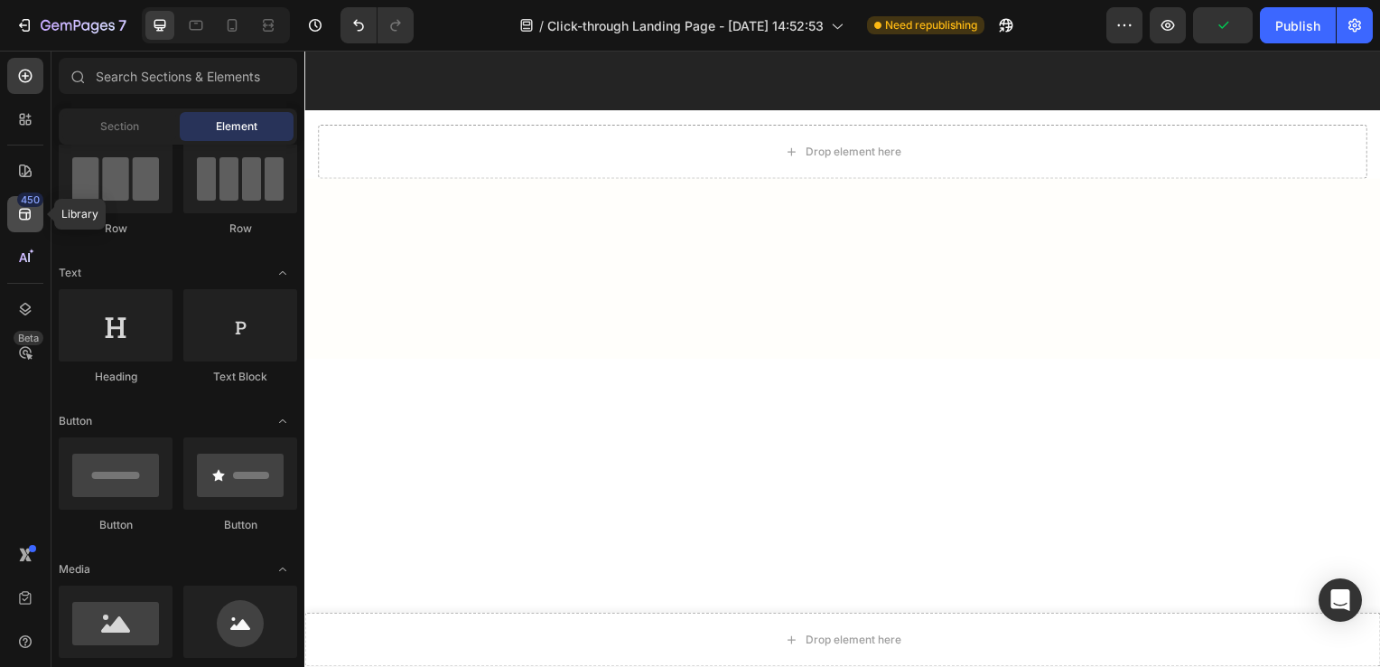
click at [25, 210] on icon at bounding box center [25, 214] width 18 height 18
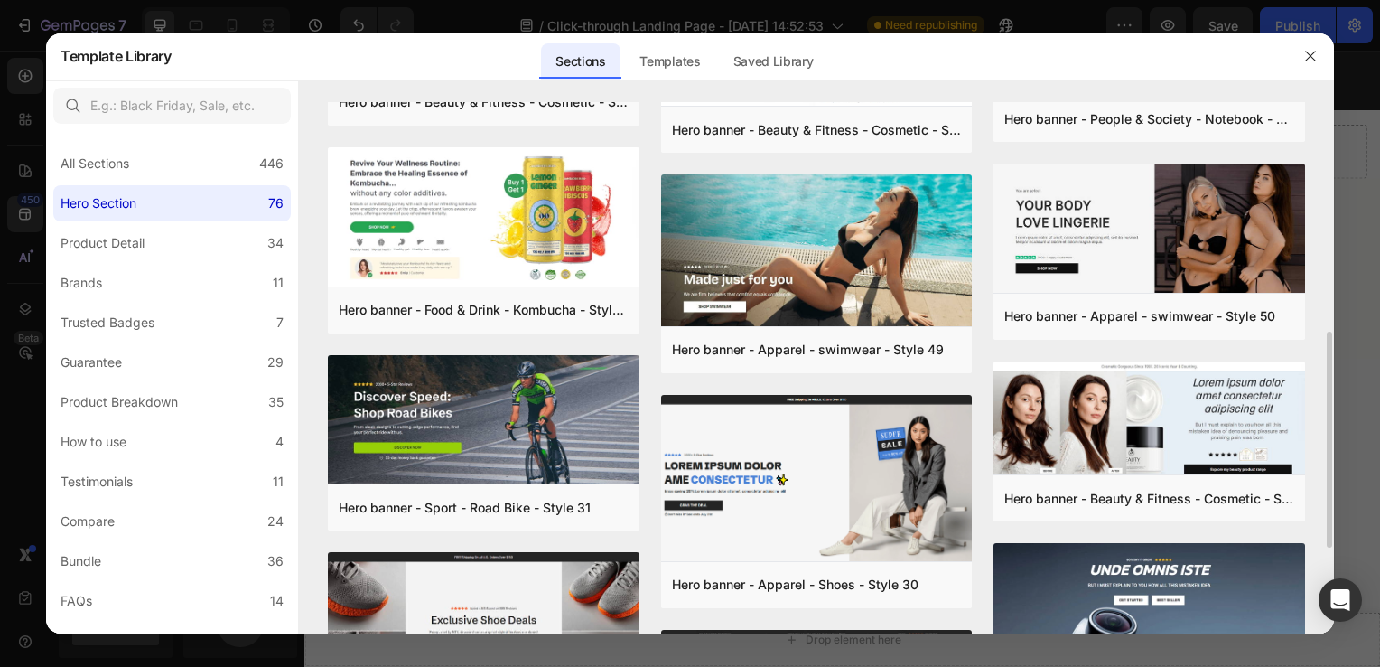
scroll to position [562, 0]
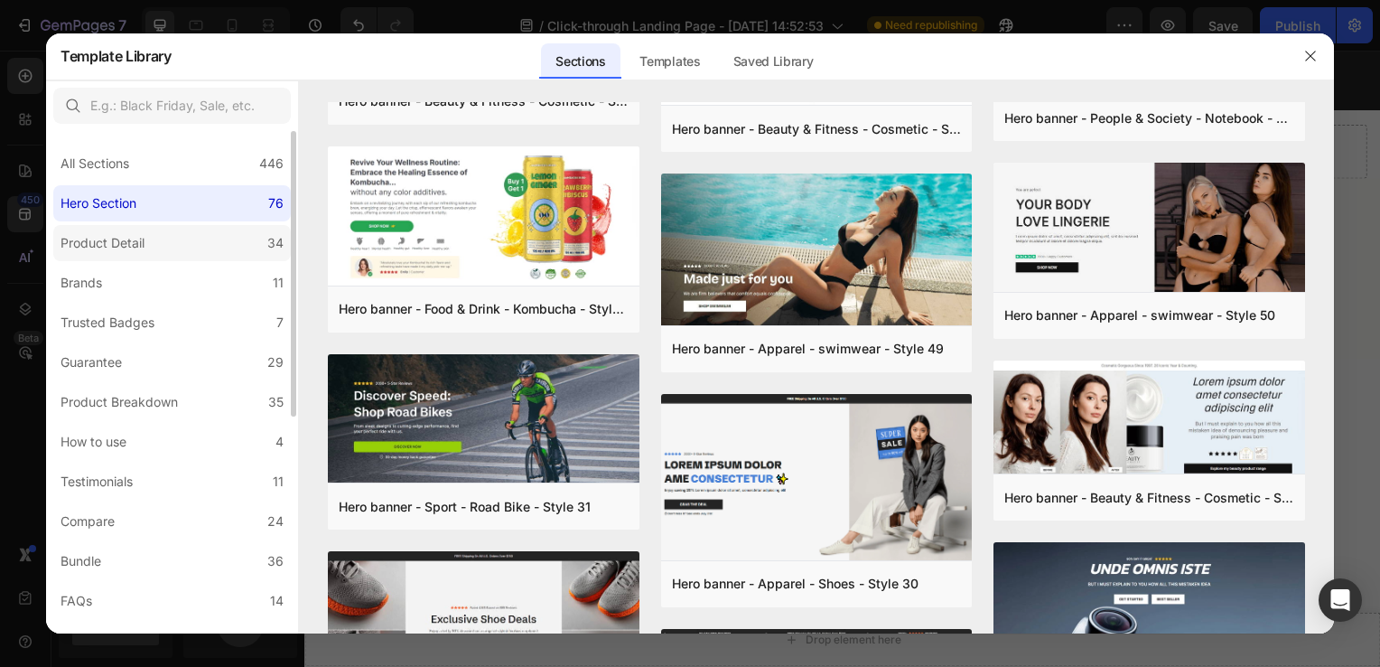
click at [163, 246] on label "Product Detail 34" at bounding box center [172, 243] width 238 height 36
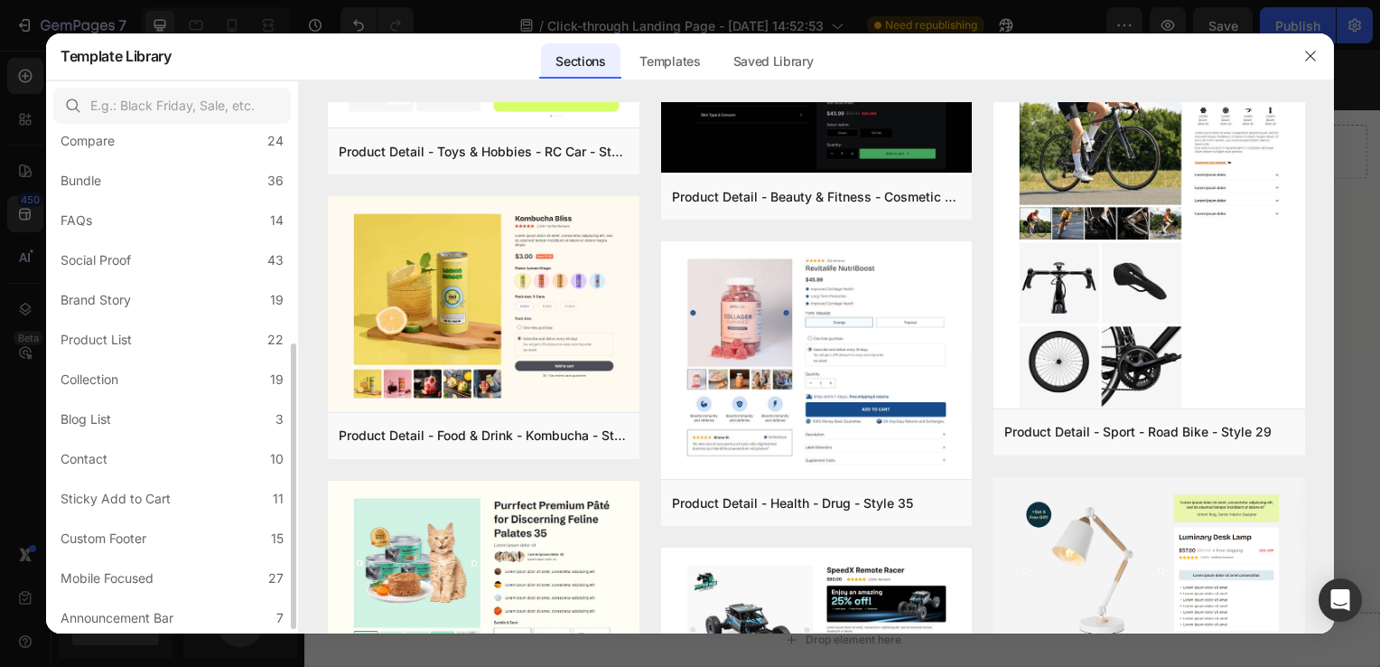
scroll to position [382, 0]
click at [115, 285] on label "Brand Story 19" at bounding box center [172, 298] width 238 height 36
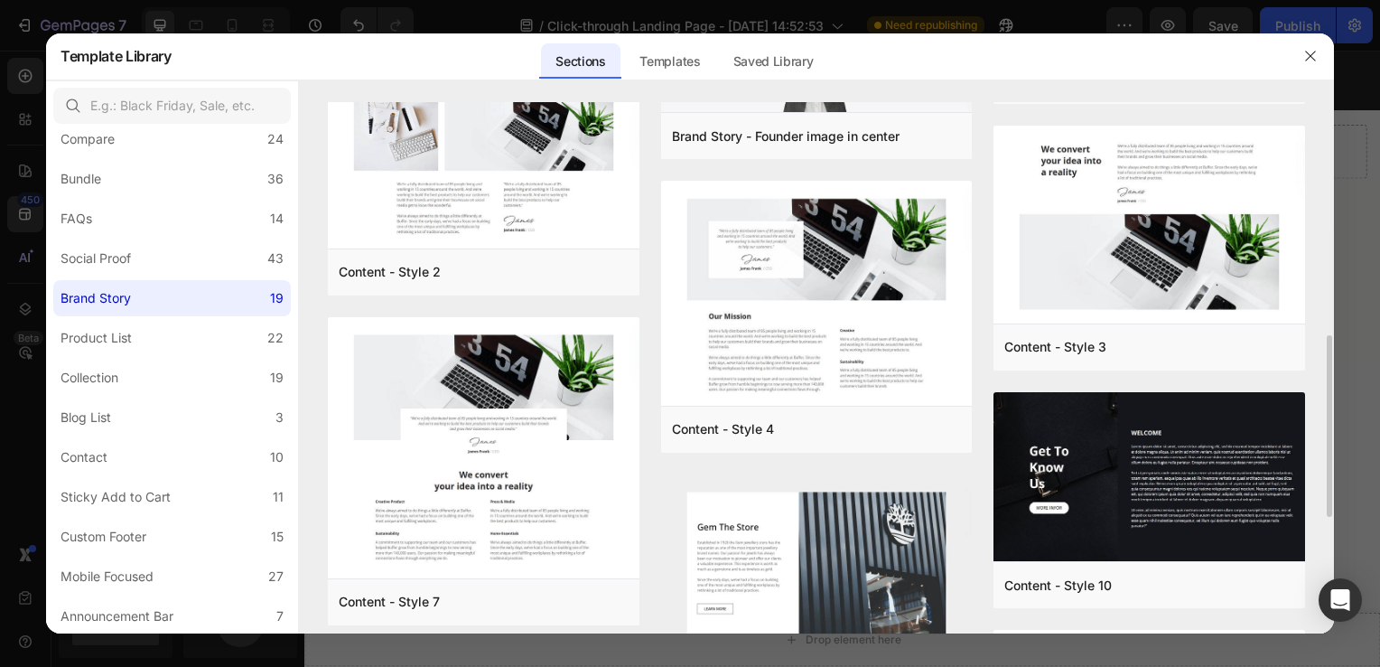
scroll to position [1023, 0]
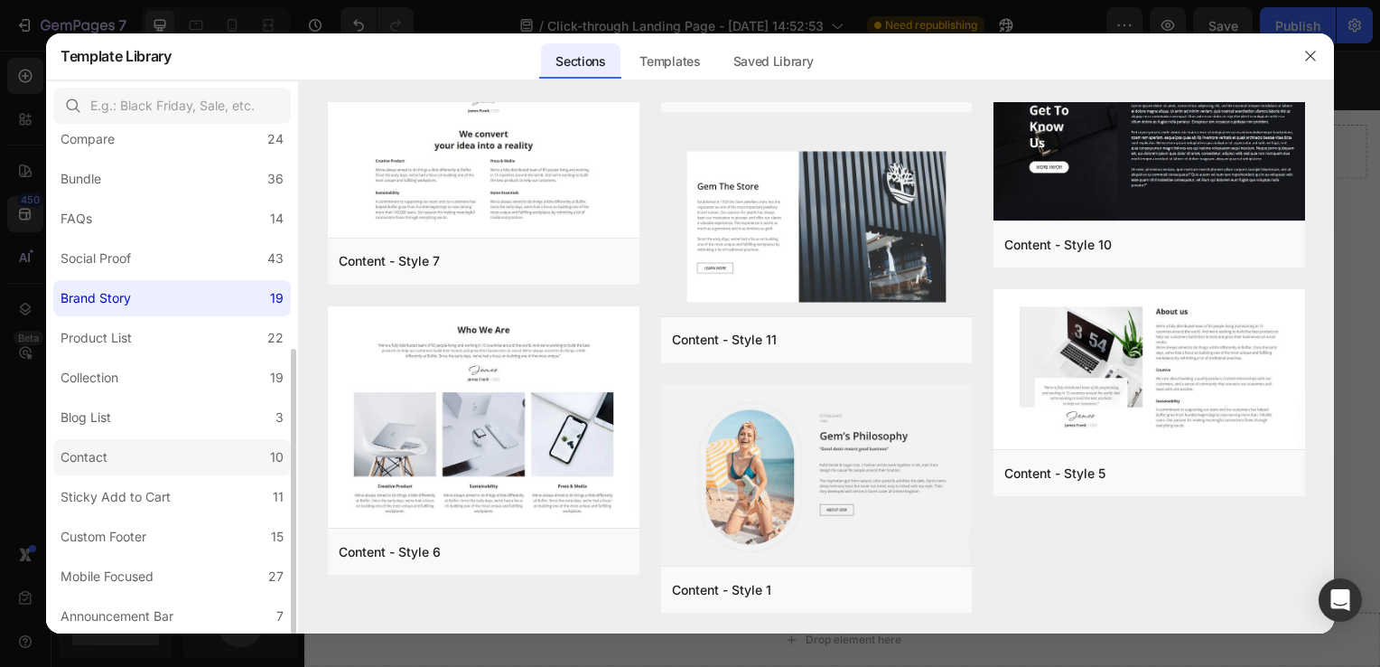
click at [138, 472] on label "Contact 10" at bounding box center [172, 457] width 238 height 36
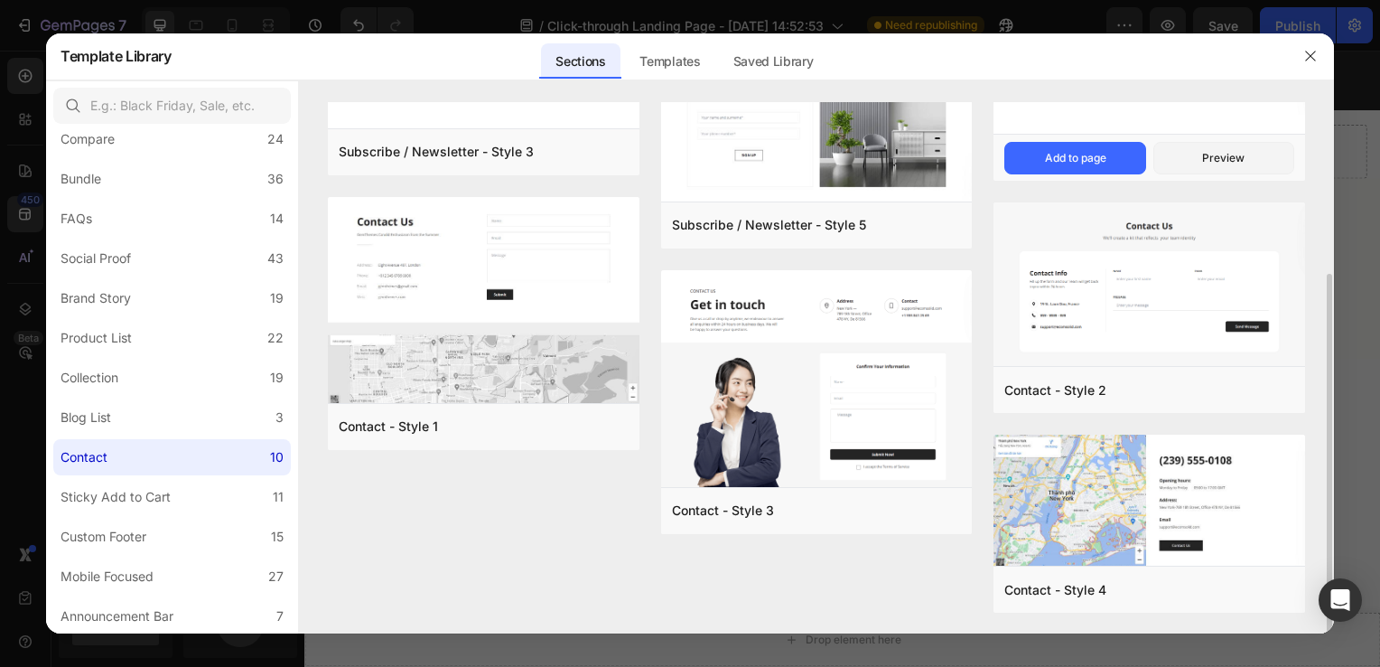
scroll to position [251, 0]
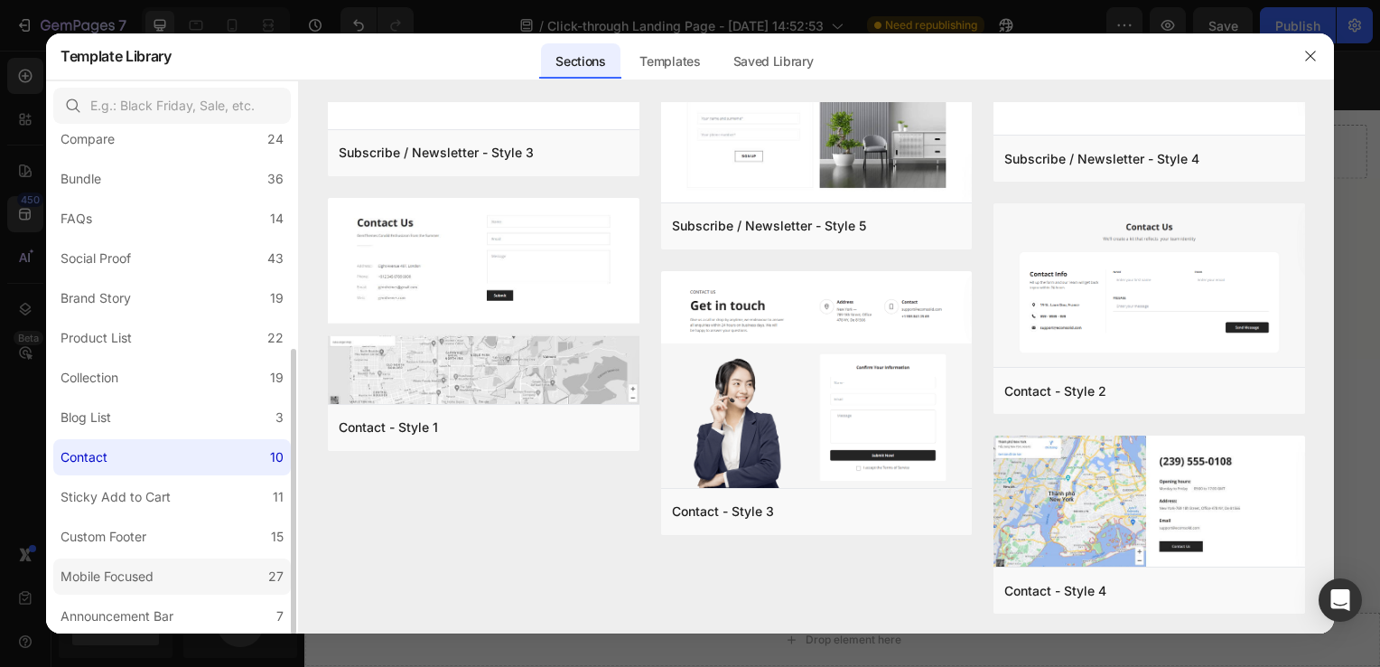
click at [141, 580] on div "Mobile Focused" at bounding box center [107, 577] width 93 height 22
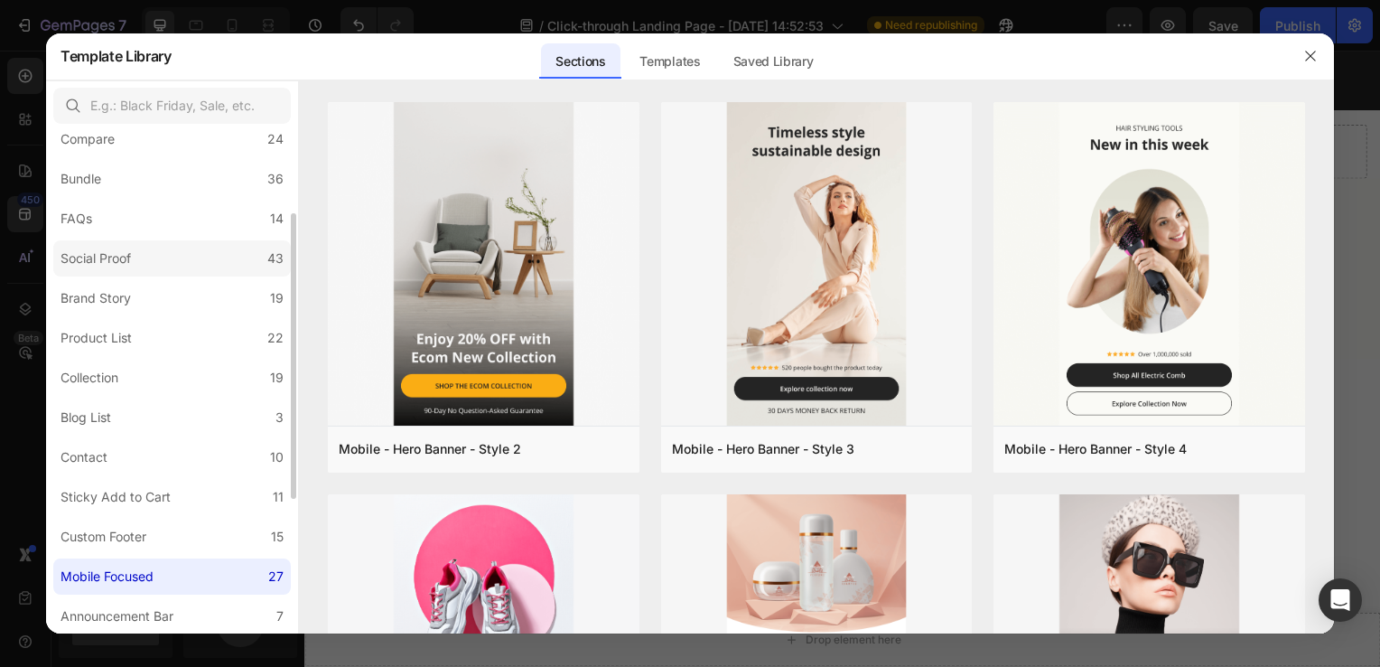
scroll to position [231, 0]
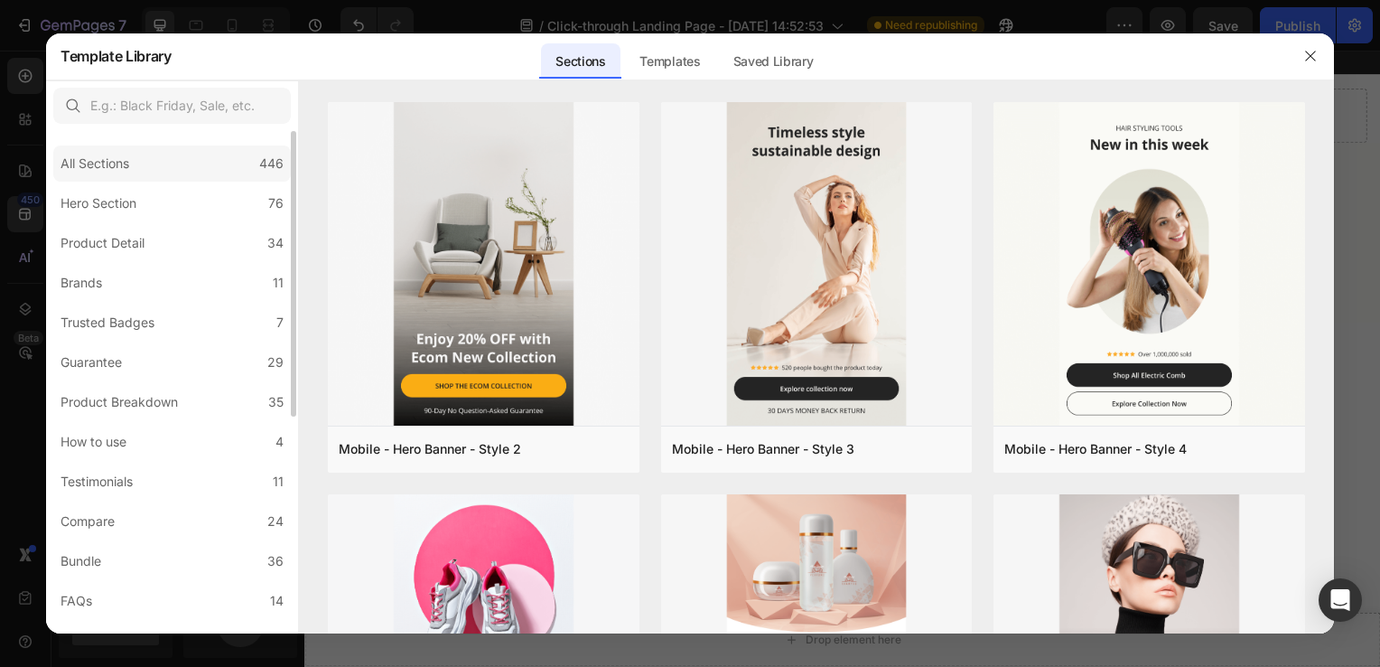
click at [111, 177] on div "All Sections 446" at bounding box center [172, 163] width 238 height 36
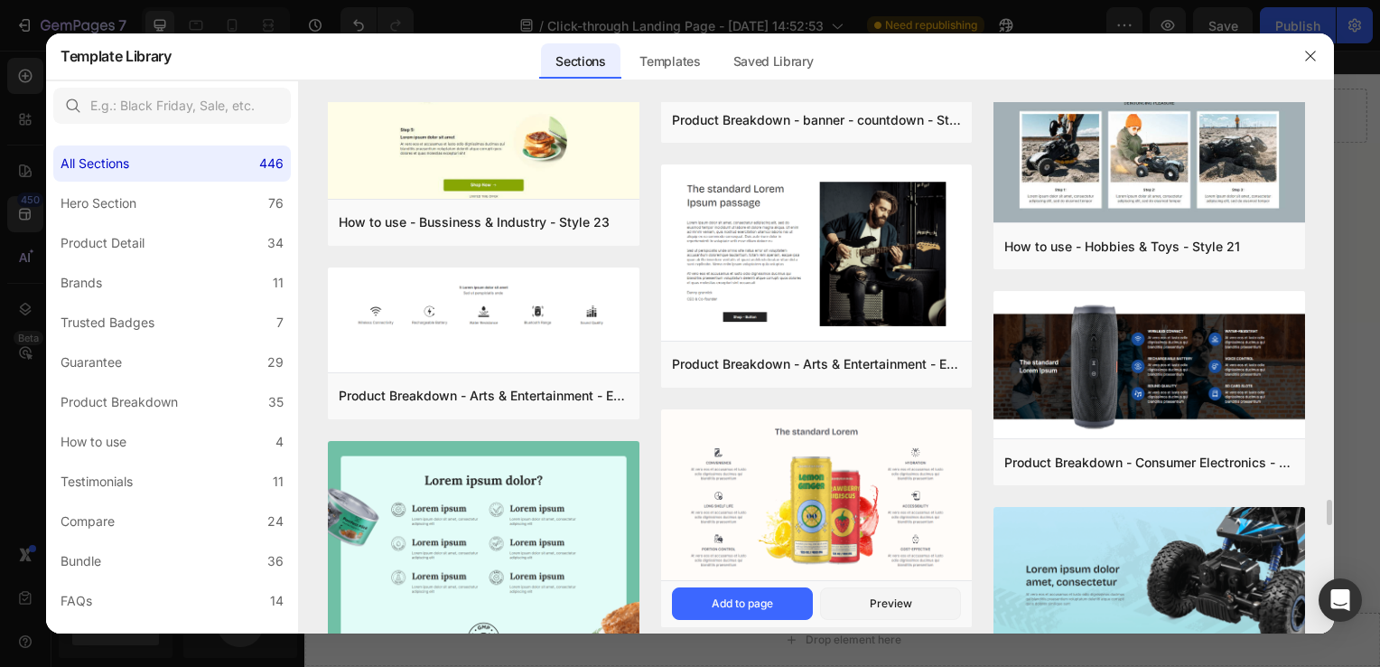
scroll to position [8279, 0]
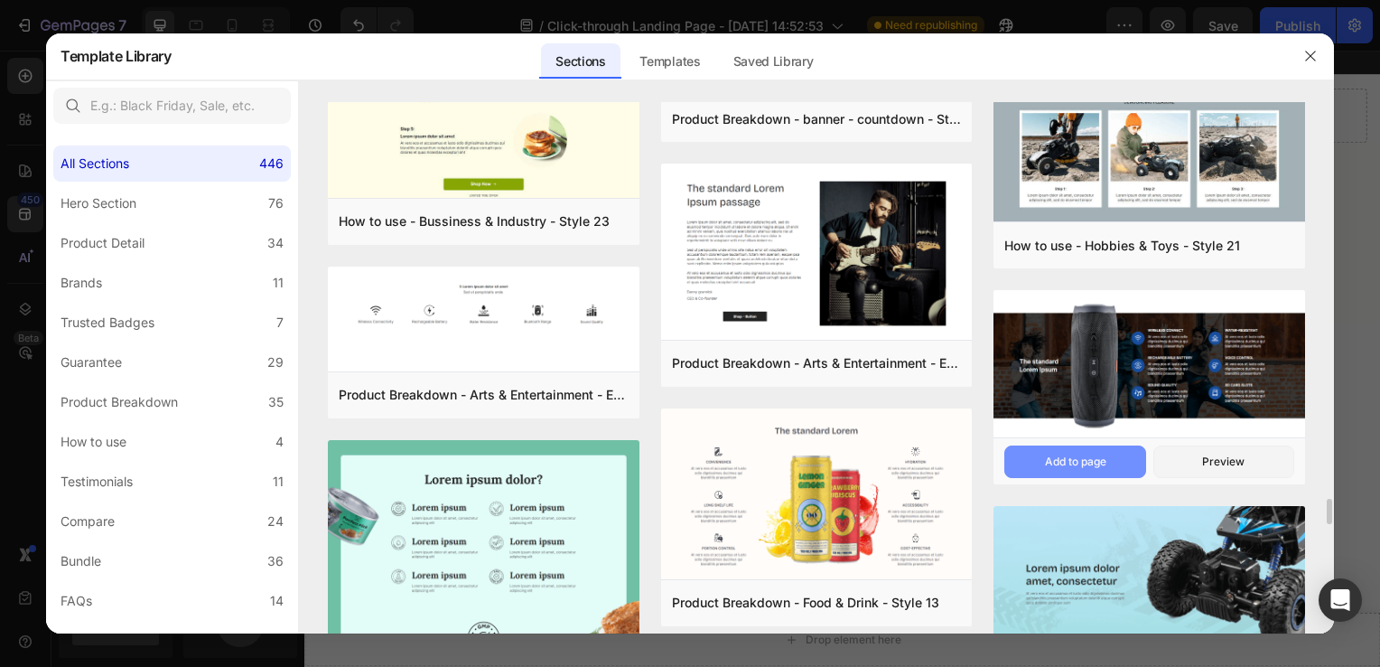
click at [1103, 460] on div "Add to page" at bounding box center [1075, 461] width 61 height 16
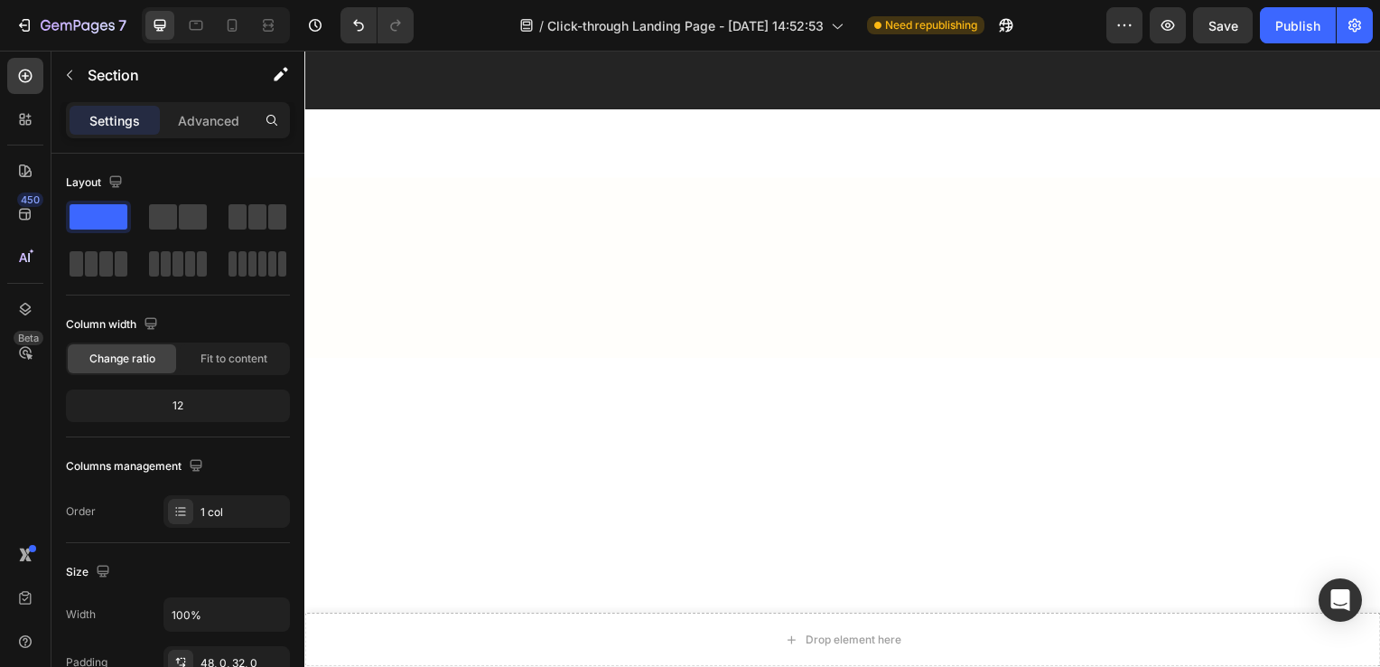
scroll to position [5235, 0]
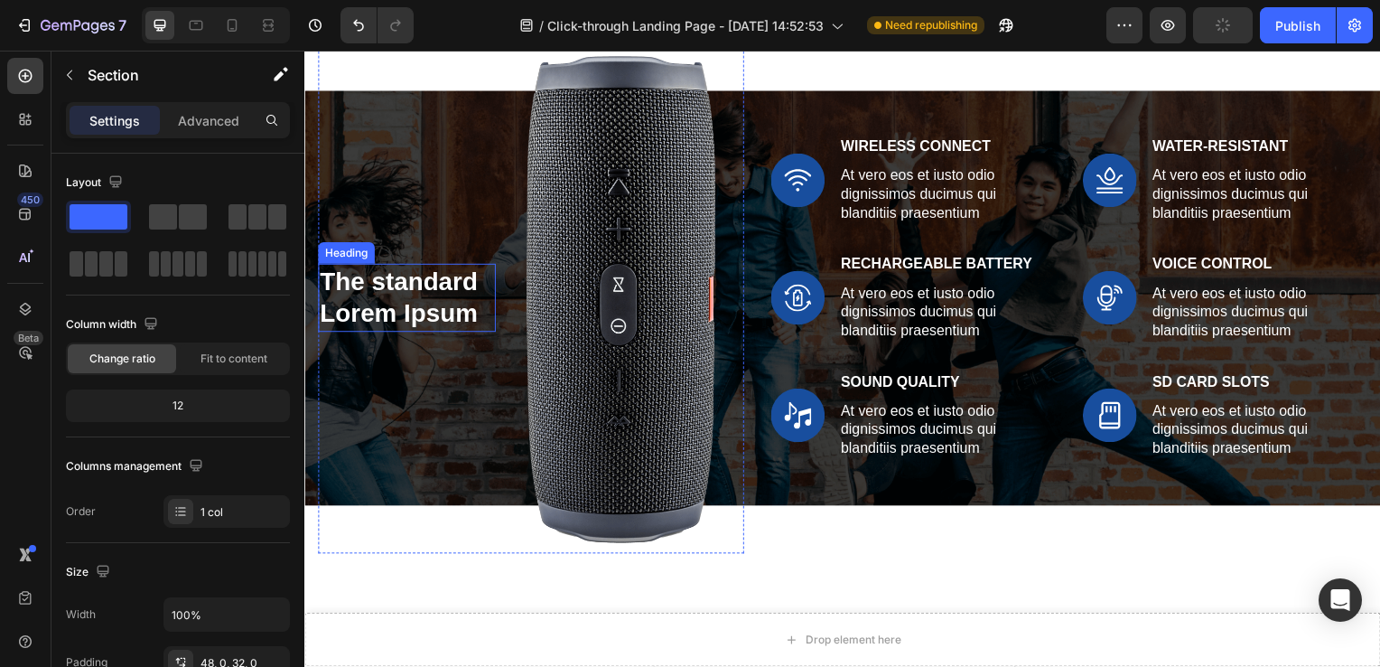
click at [404, 325] on h2 "The standard Lorem Ipsum" at bounding box center [407, 301] width 179 height 70
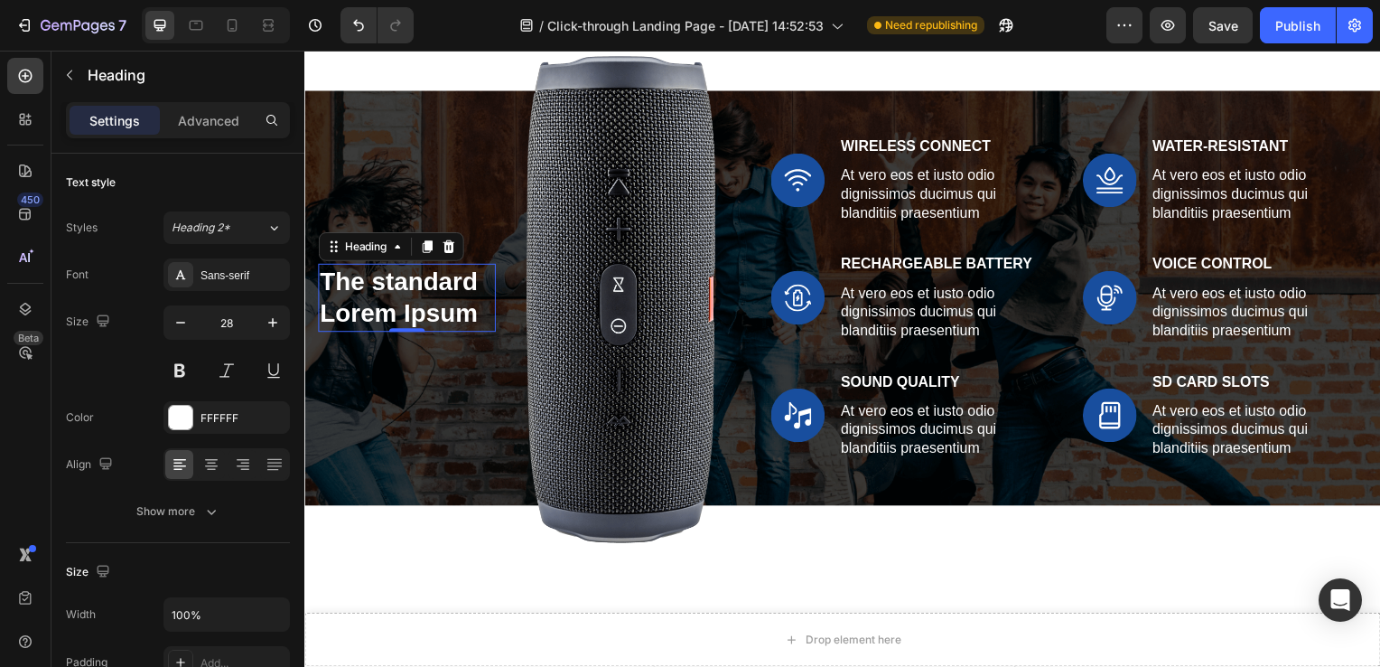
click at [414, 296] on h2 "The standard Lorem Ipsum" at bounding box center [407, 301] width 179 height 70
click at [414, 296] on p "The standard Lorem Ipsum" at bounding box center [407, 300] width 175 height 66
click at [386, 308] on p "The standard Lorem Ipsum" at bounding box center [407, 300] width 175 height 66
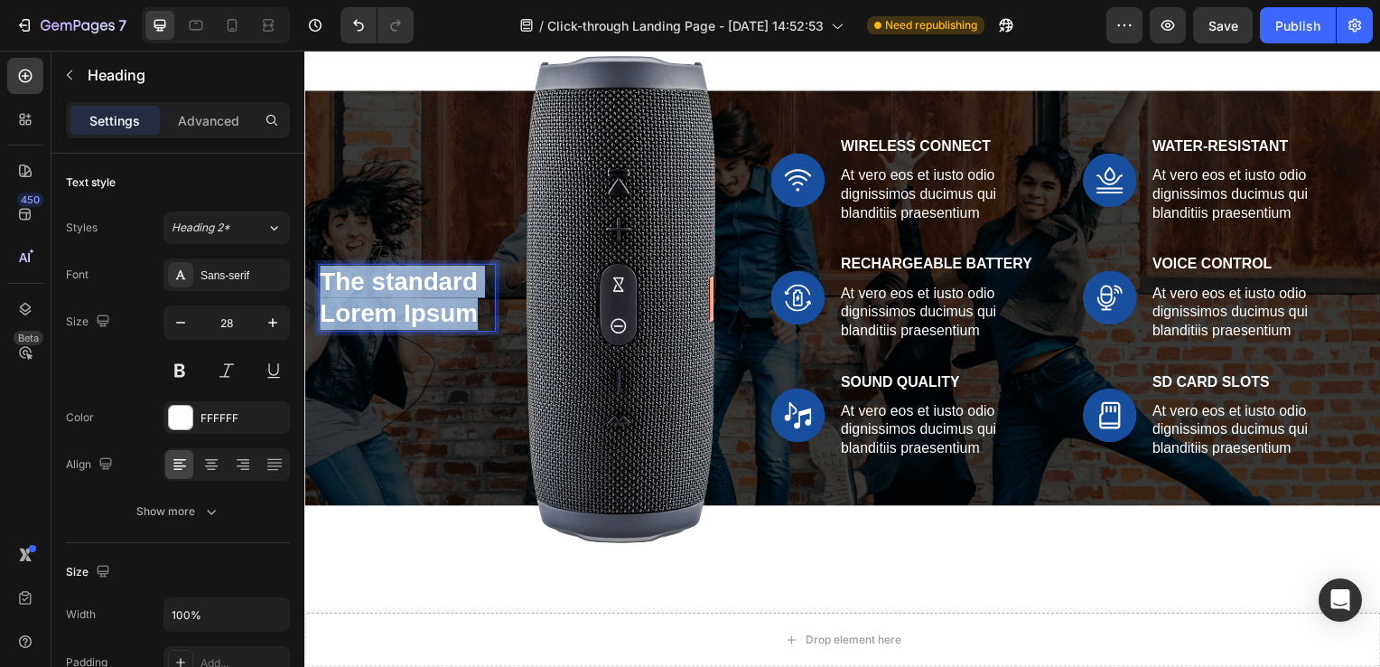
click at [386, 308] on p "The standard Lorem Ipsum" at bounding box center [407, 300] width 175 height 66
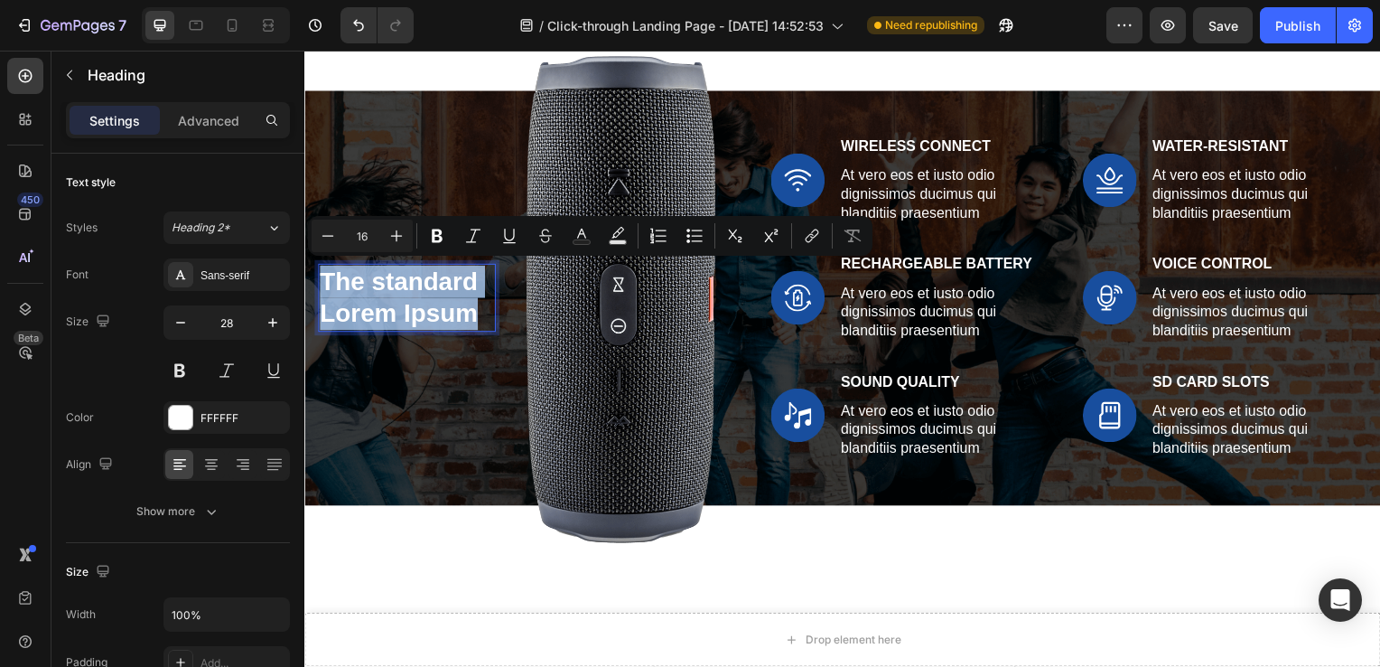
scroll to position [5214, 0]
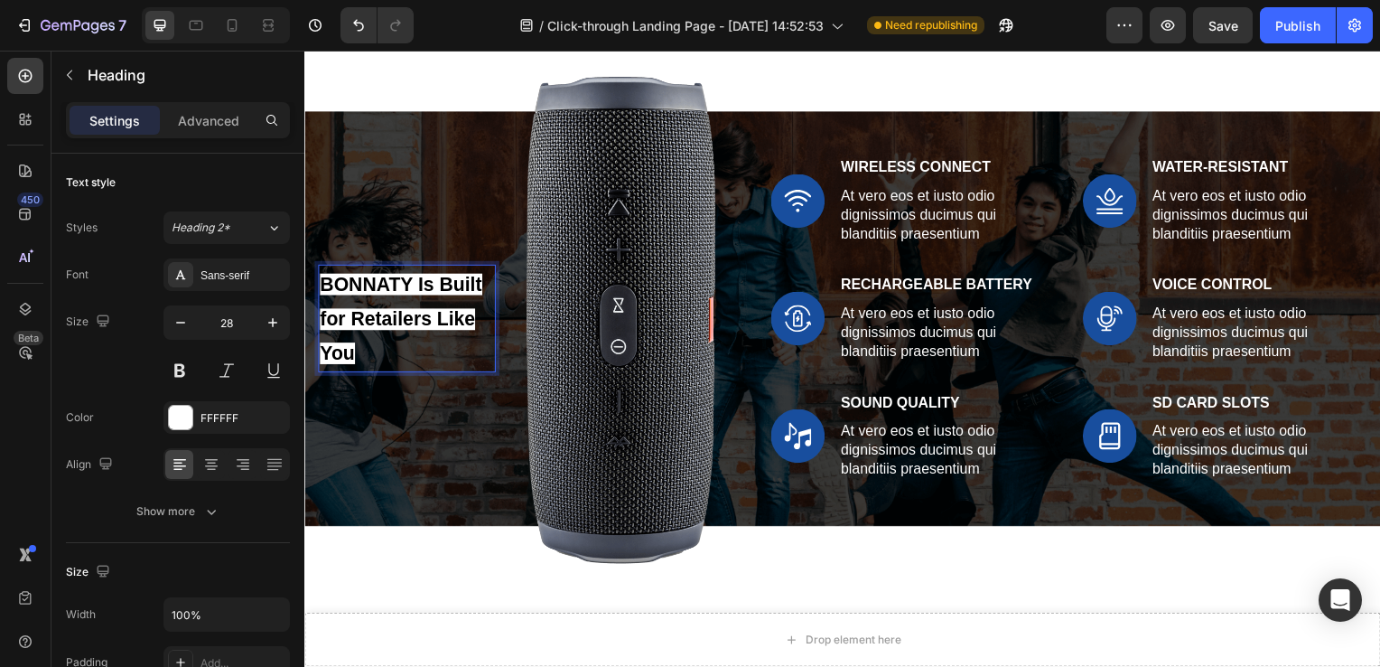
click at [386, 330] on p "BONNATY Is Built for Retailers Like You" at bounding box center [407, 320] width 175 height 104
click at [266, 323] on icon "button" at bounding box center [273, 322] width 18 height 18
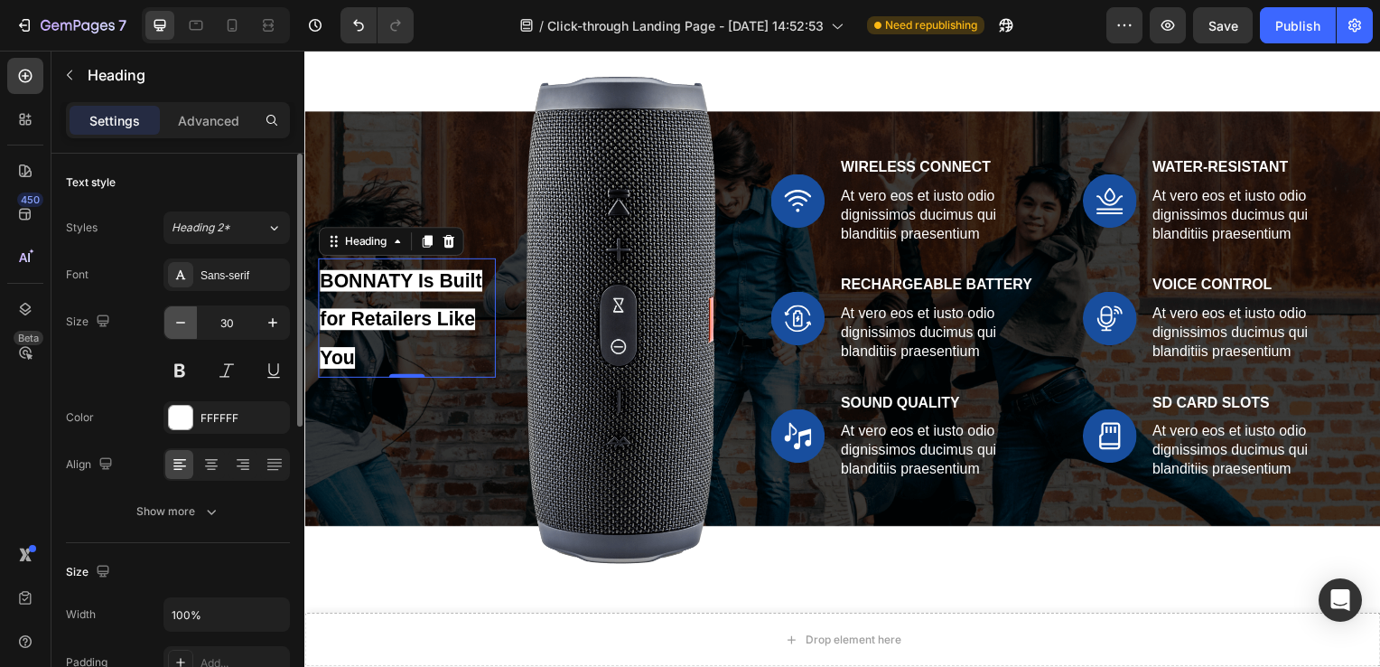
click at [191, 328] on button "button" at bounding box center [180, 322] width 33 height 33
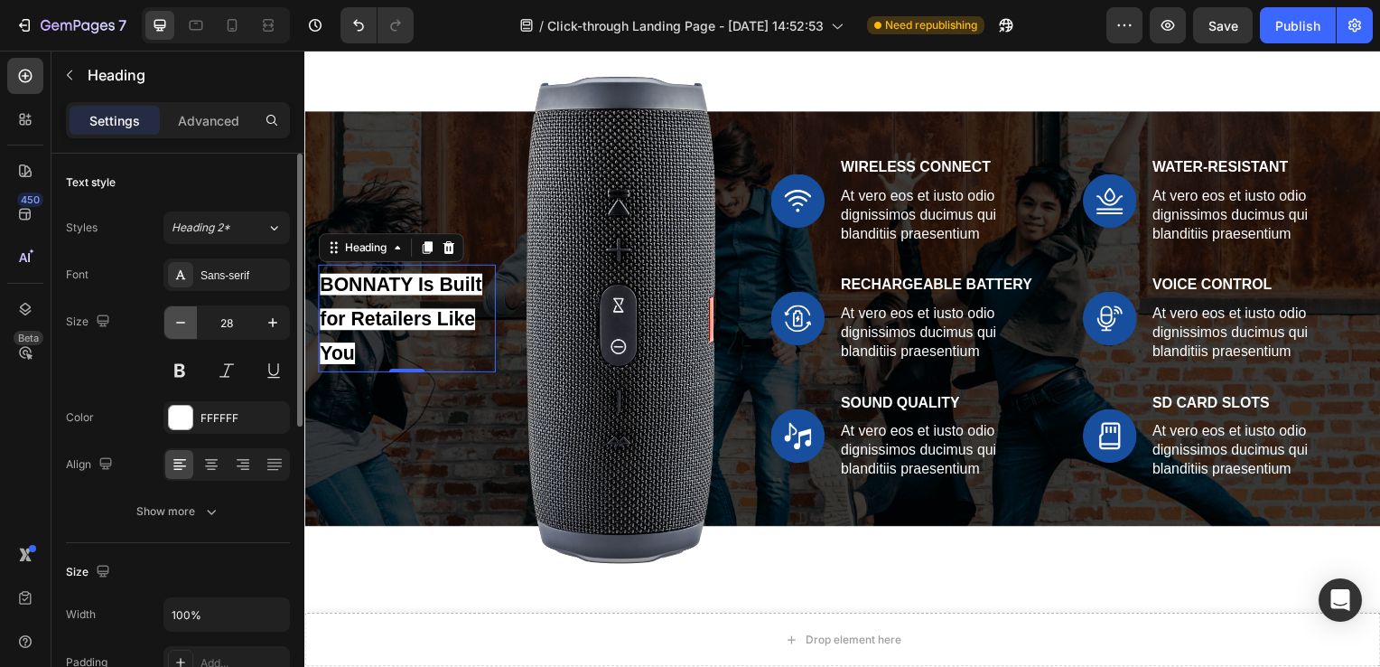
click at [191, 328] on button "button" at bounding box center [180, 322] width 33 height 33
type input "27"
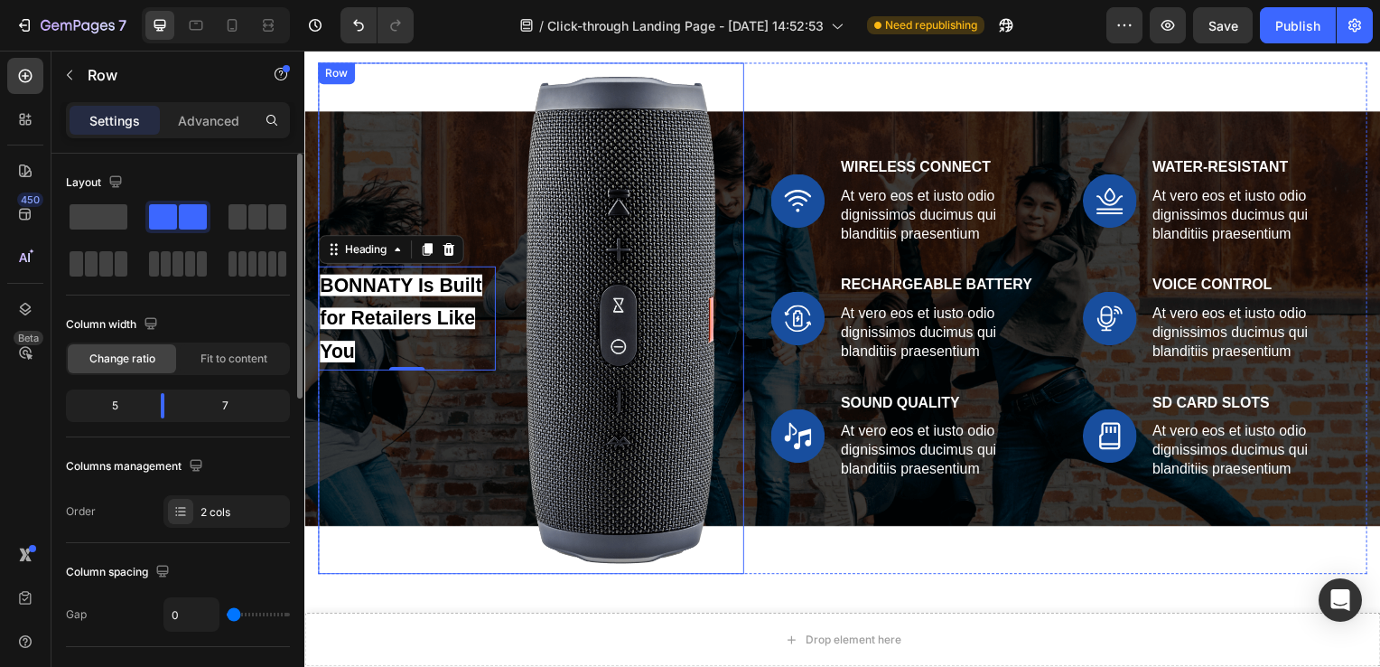
click at [437, 396] on div "BONNATY Is Built for Retailers Like You Heading 0" at bounding box center [407, 320] width 179 height 515
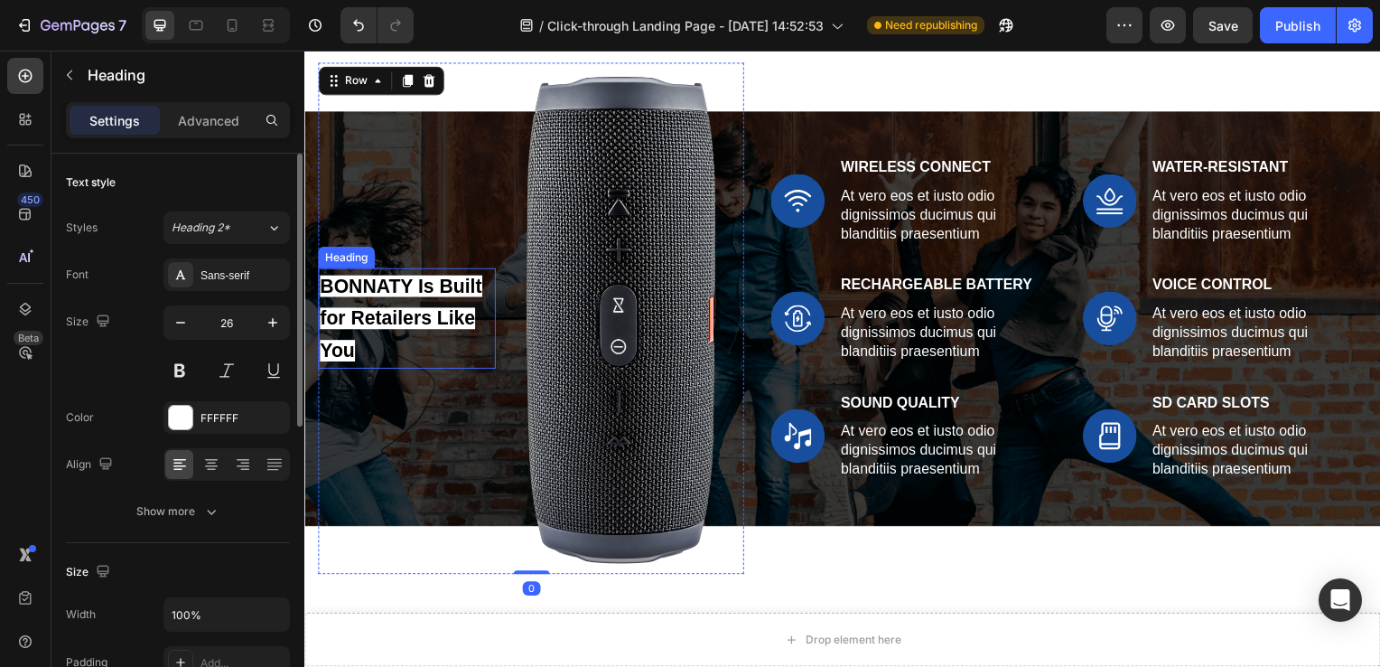
click at [369, 311] on span "BONNATY Is Built for Retailers Like You" at bounding box center [402, 320] width 164 height 87
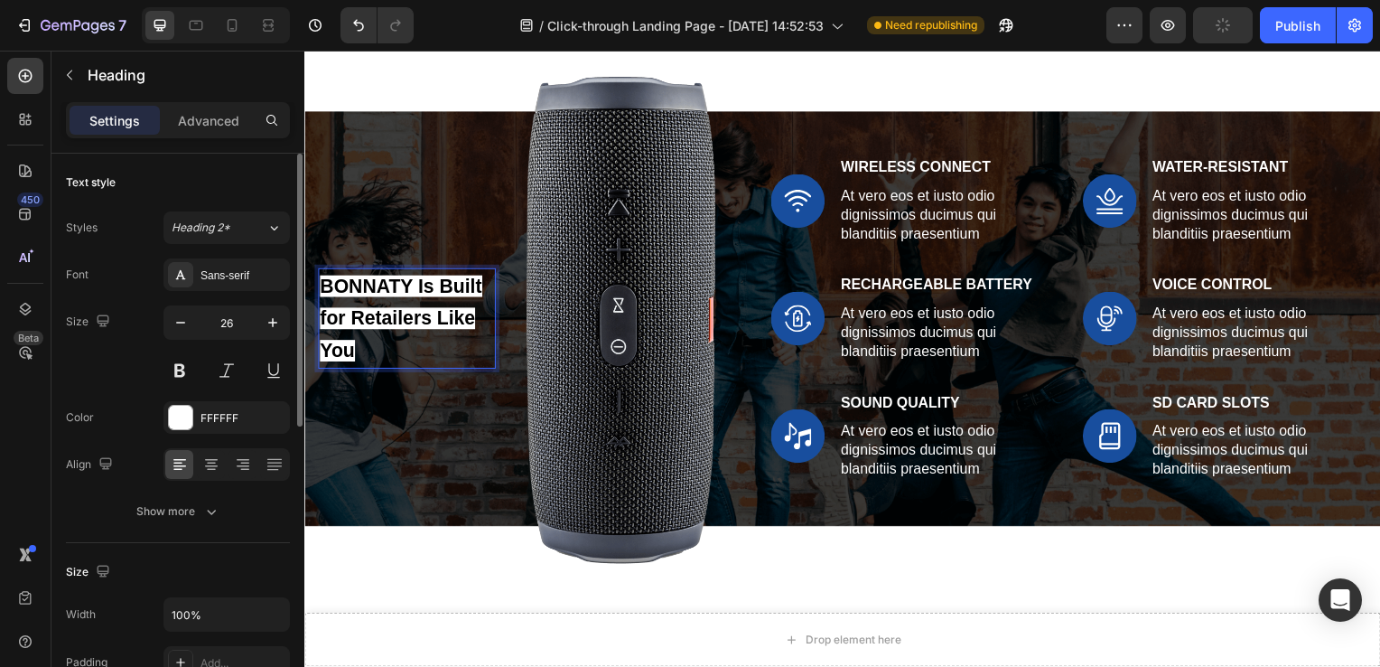
click at [369, 311] on span "BONNATY Is Built for Retailers Like You" at bounding box center [402, 320] width 164 height 87
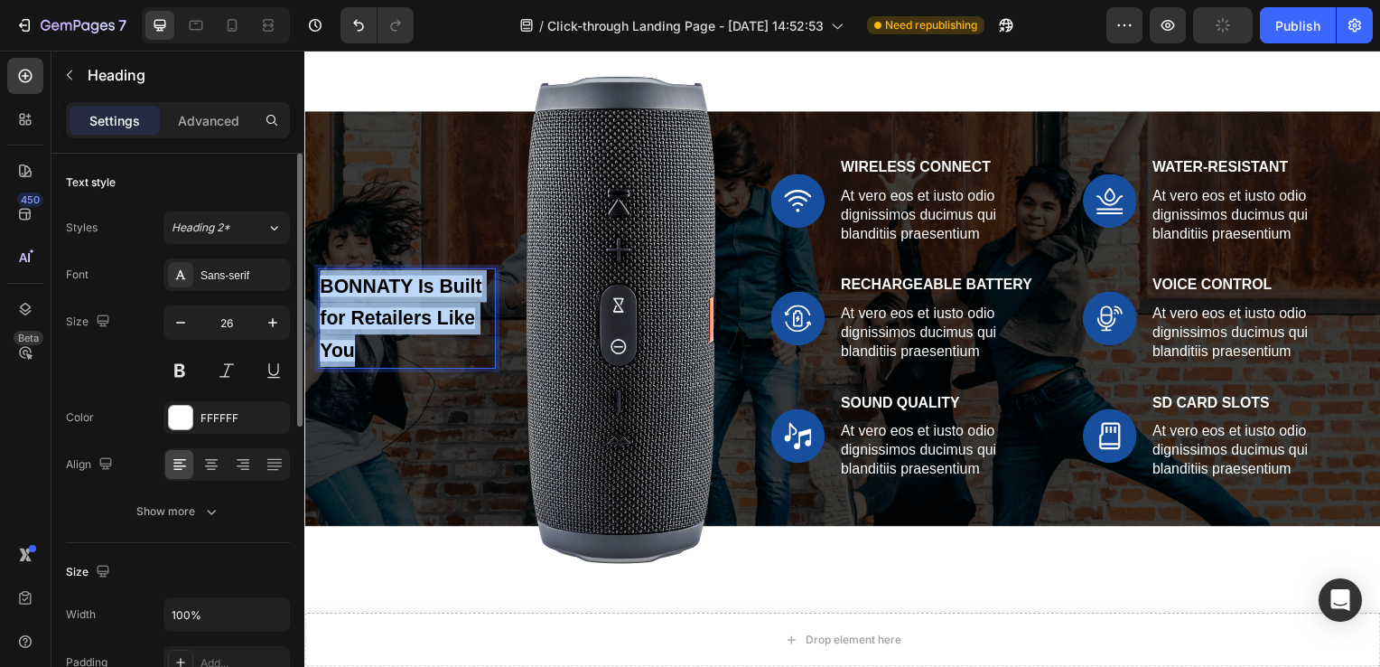
click at [369, 311] on span "BONNATY Is Built for Retailers Like You" at bounding box center [402, 320] width 164 height 87
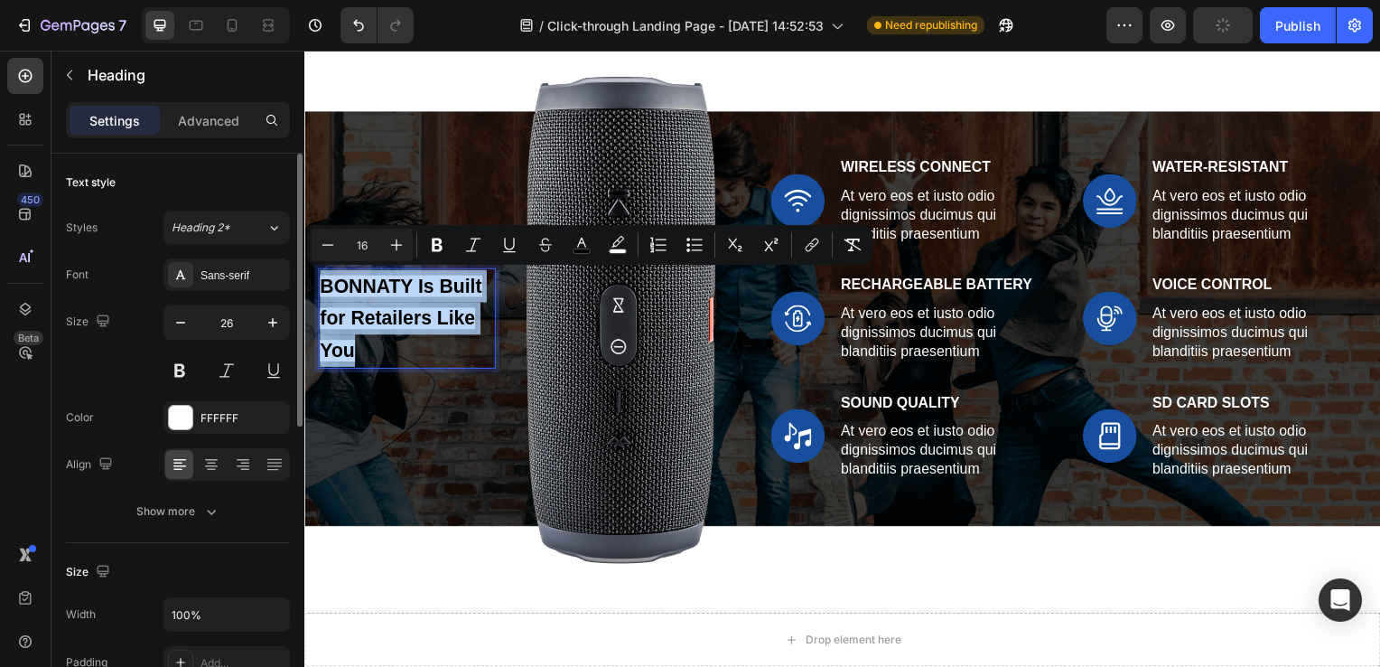
click at [369, 311] on span "BONNATY Is Built for Retailers Like You" at bounding box center [402, 320] width 164 height 87
click at [633, 242] on button "color" at bounding box center [618, 245] width 33 height 33
click at [405, 296] on p "BONNATY Is Built for Retailers Like You" at bounding box center [407, 320] width 175 height 97
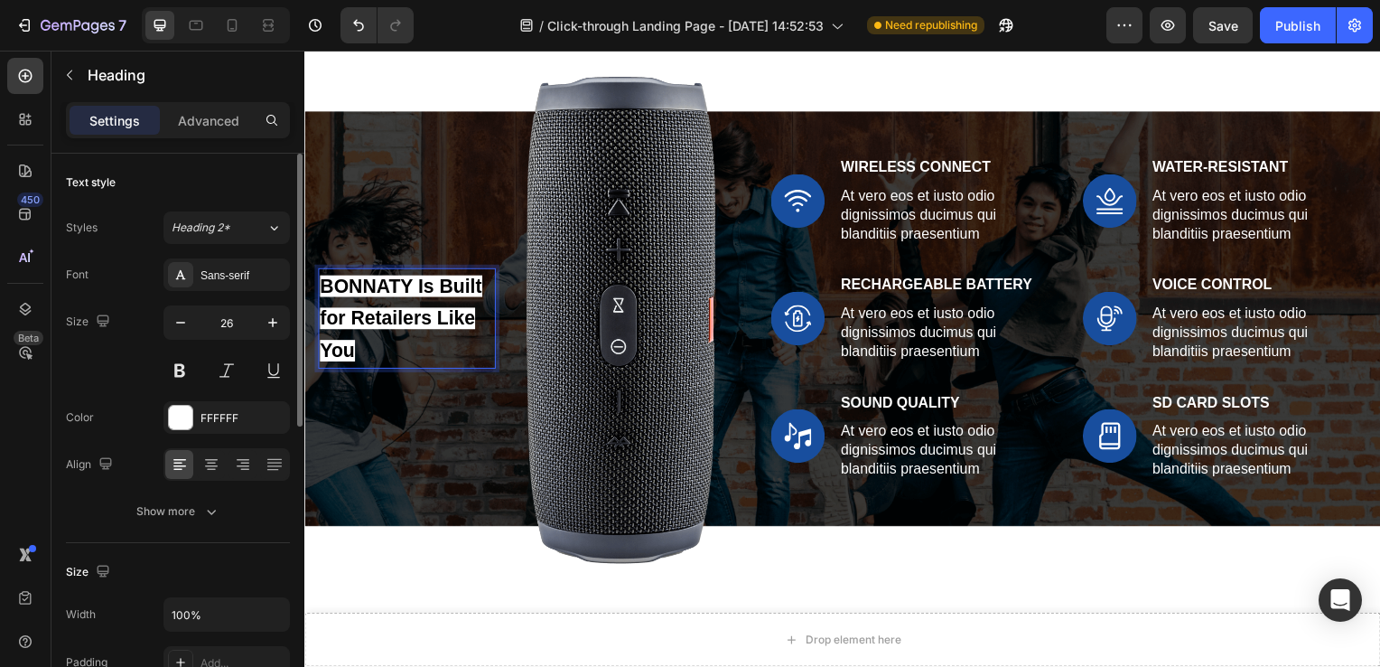
click at [405, 296] on p "BONNATY Is Built for Retailers Like You" at bounding box center [407, 320] width 175 height 97
click at [396, 290] on span "BONNATY Is Built for Retailers Like You" at bounding box center [402, 320] width 164 height 87
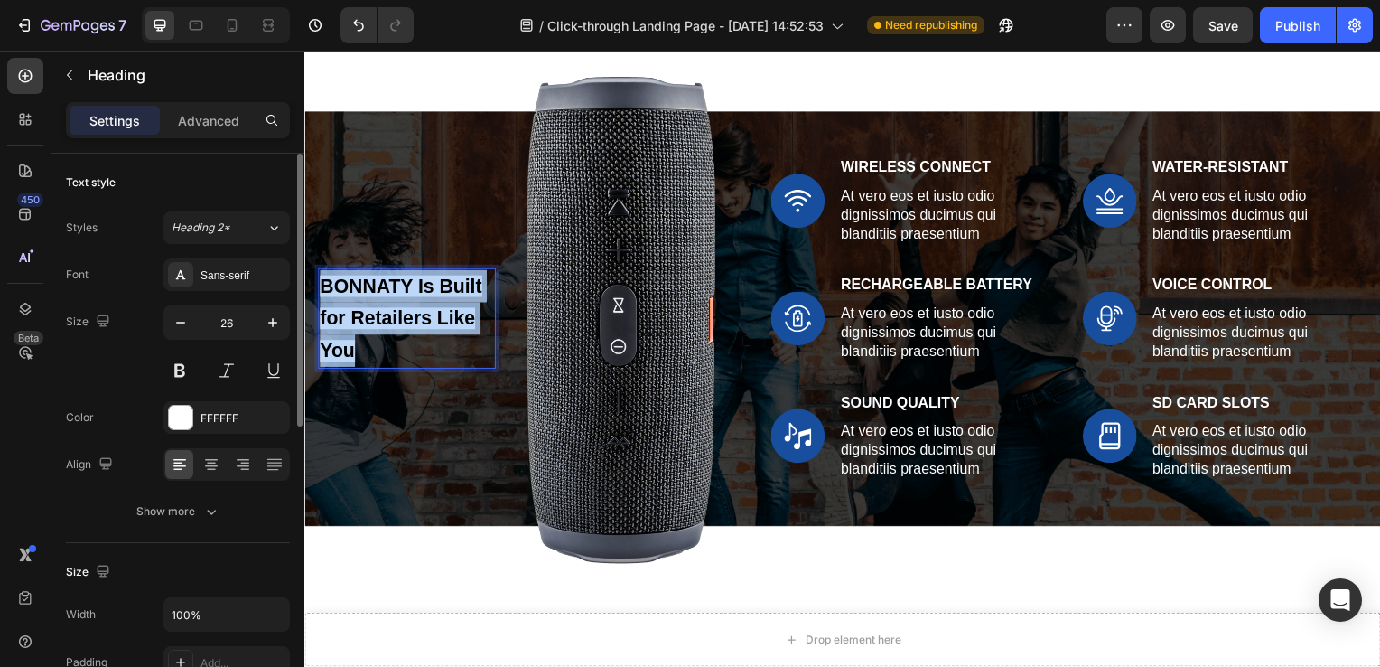
click at [396, 290] on span "BONNATY Is Built for Retailers Like You" at bounding box center [402, 320] width 164 height 87
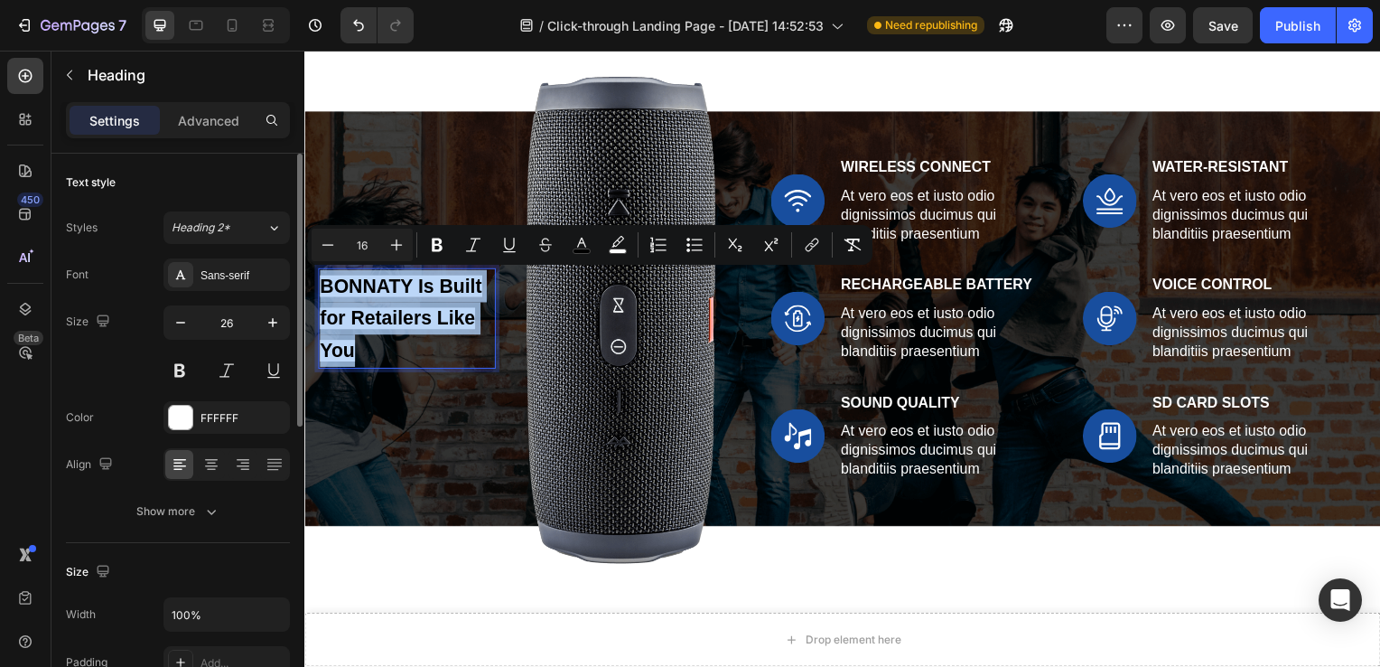
click at [396, 290] on span "BONNATY Is Built for Retailers Like You" at bounding box center [402, 320] width 164 height 87
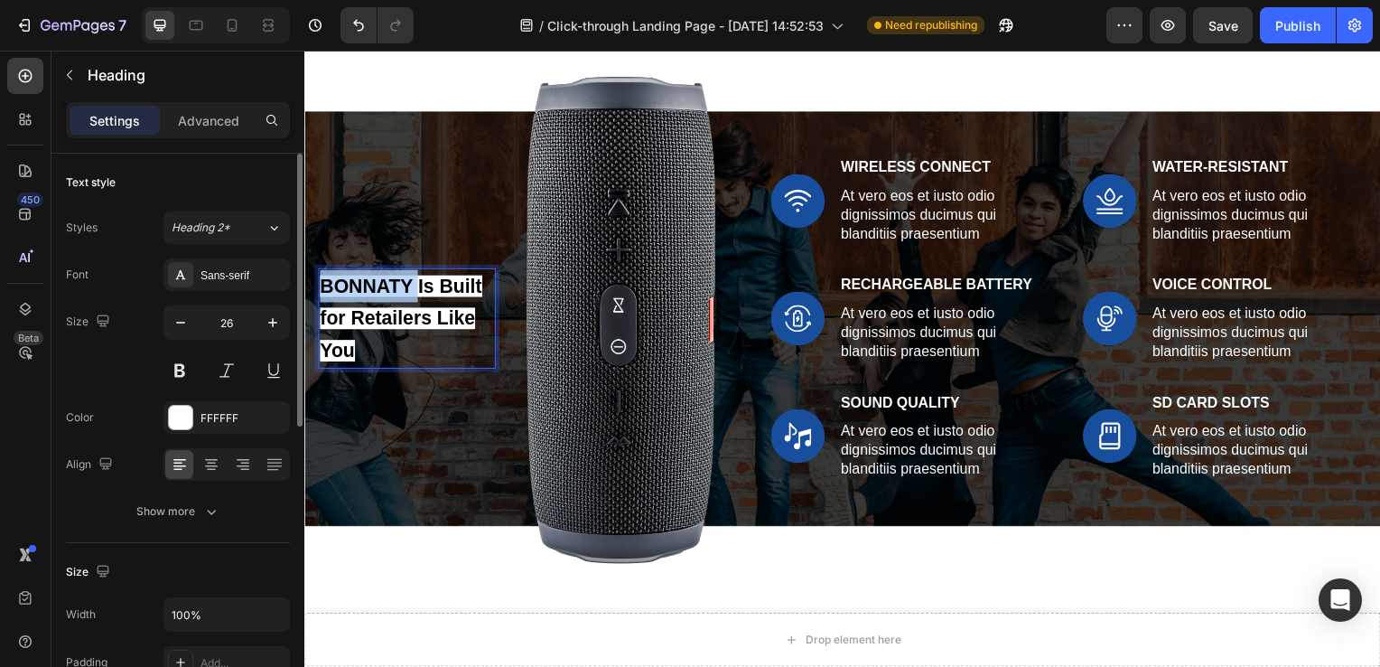
click at [396, 290] on span "BONNATY Is Built for Retailers Like You" at bounding box center [402, 320] width 164 height 87
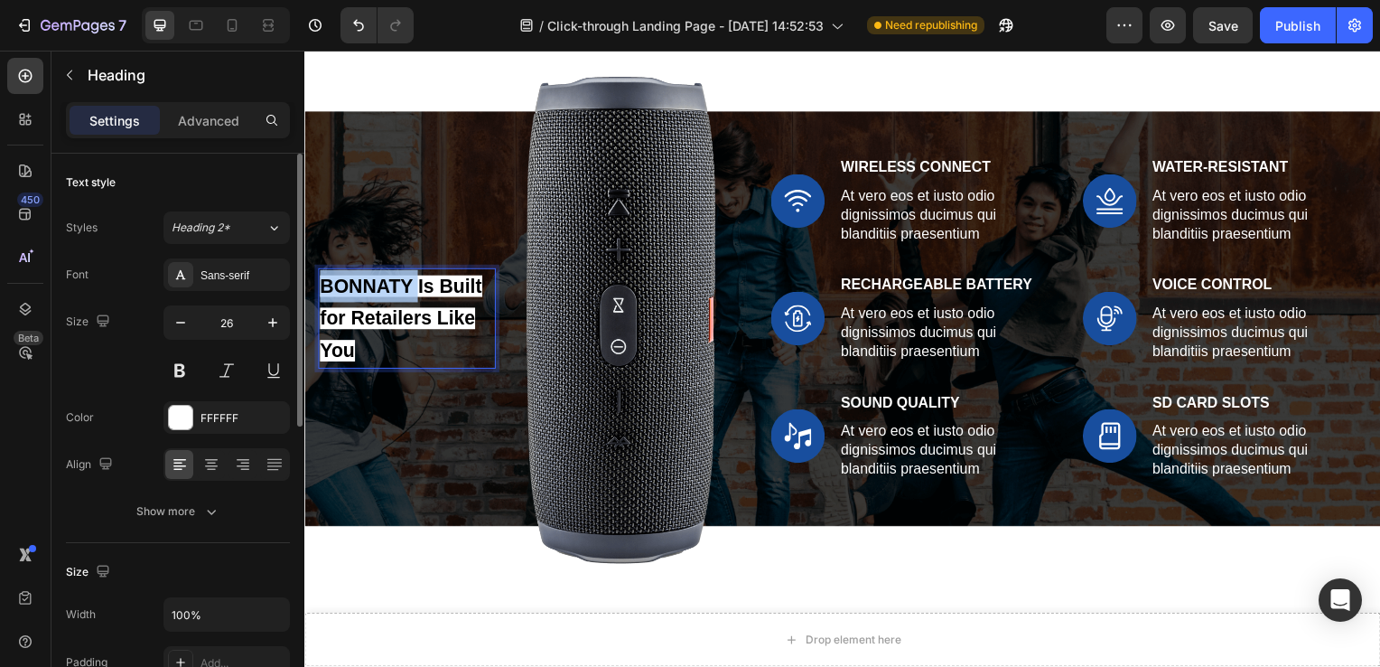
click at [396, 290] on span "BONNATY Is Built for Retailers Like You" at bounding box center [402, 320] width 164 height 87
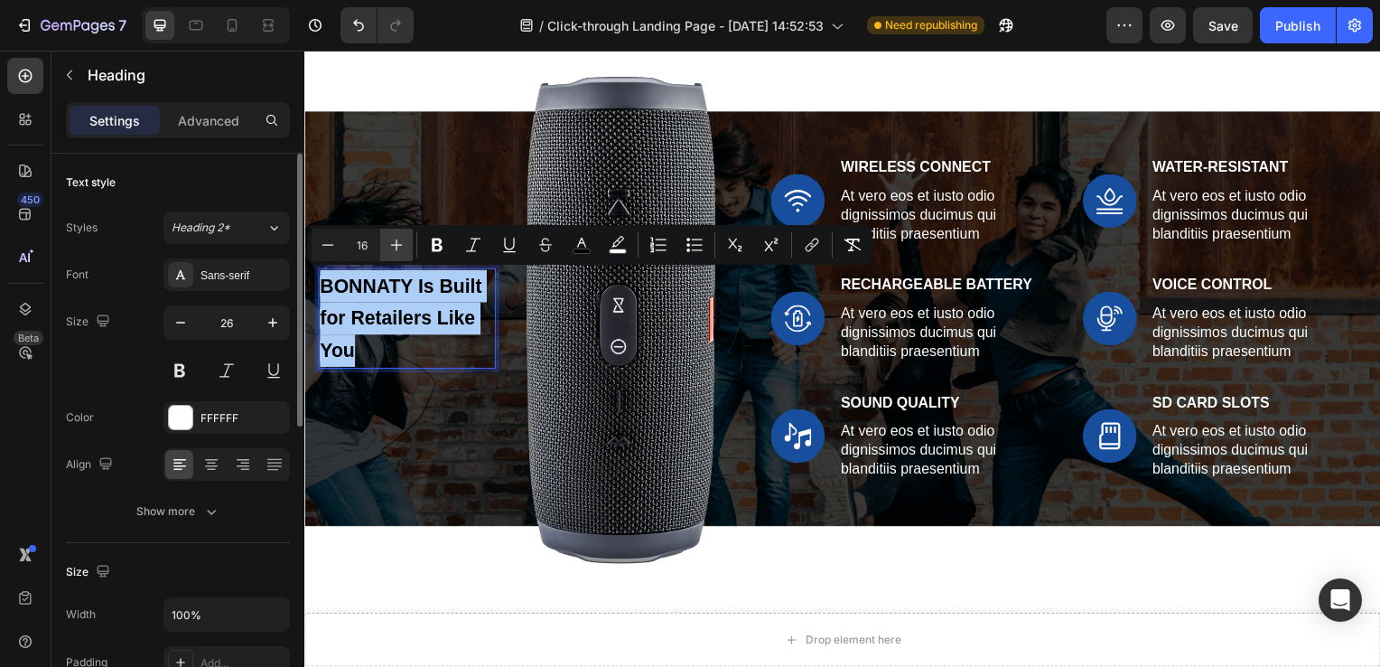
click at [402, 244] on icon "Editor contextual toolbar" at bounding box center [397, 245] width 18 height 18
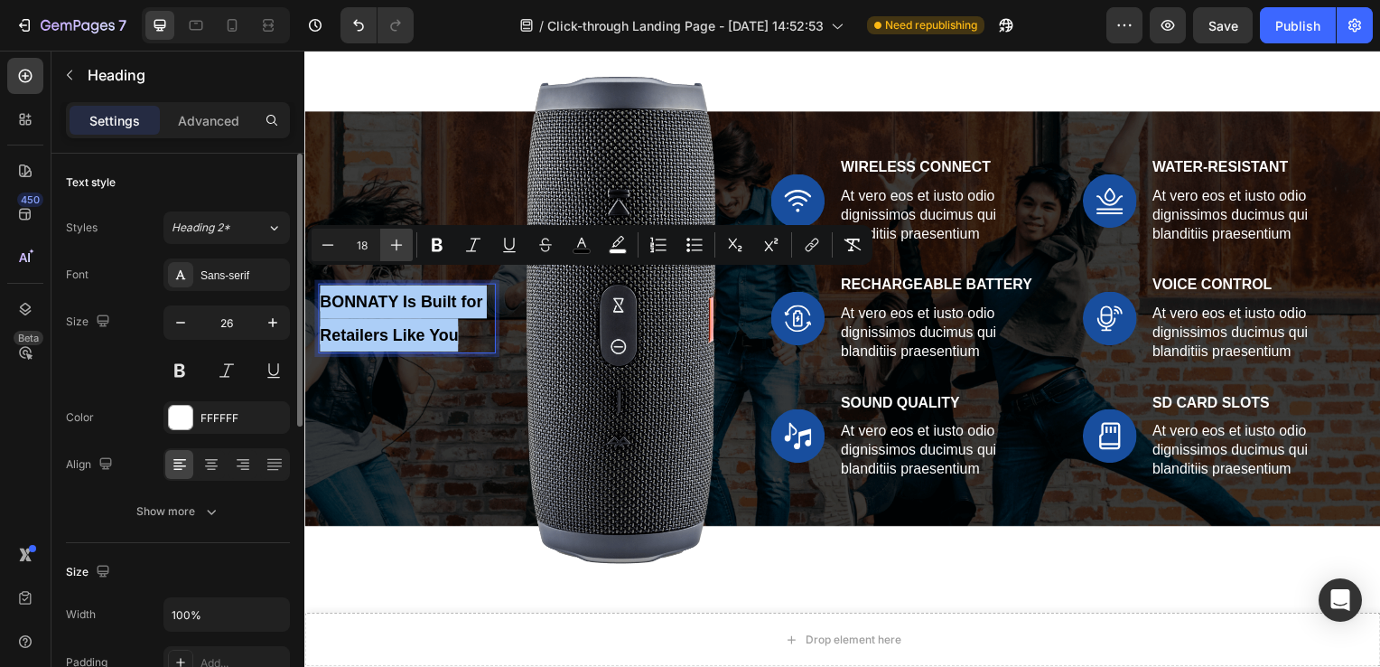
click at [402, 244] on icon "Editor contextual toolbar" at bounding box center [397, 245] width 18 height 18
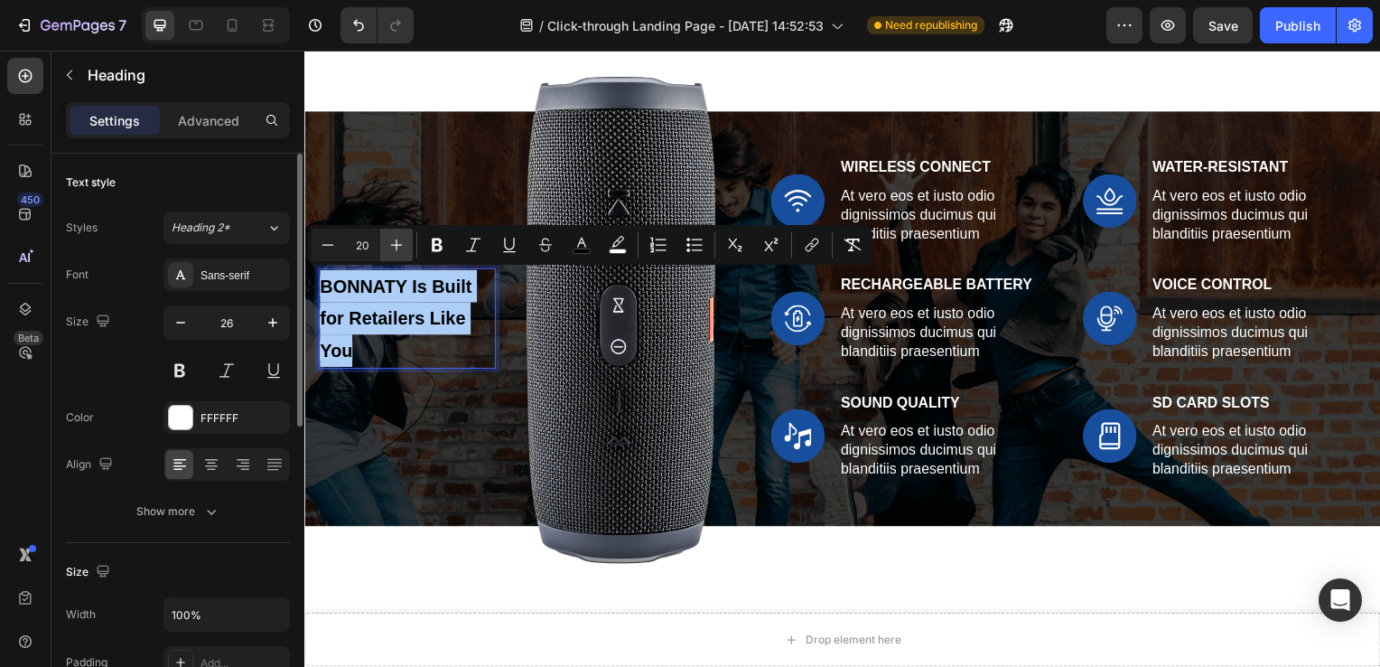
click at [402, 244] on icon "Editor contextual toolbar" at bounding box center [397, 245] width 18 height 18
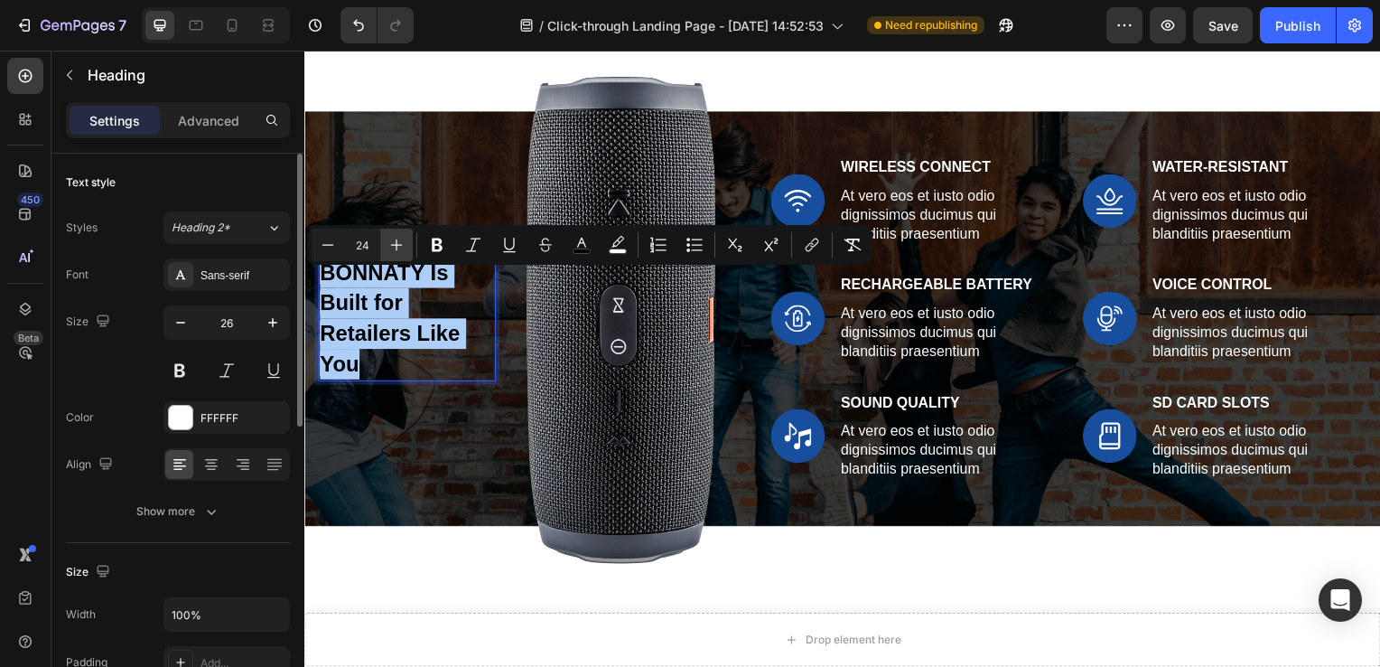
click at [402, 244] on icon "Editor contextual toolbar" at bounding box center [397, 245] width 18 height 18
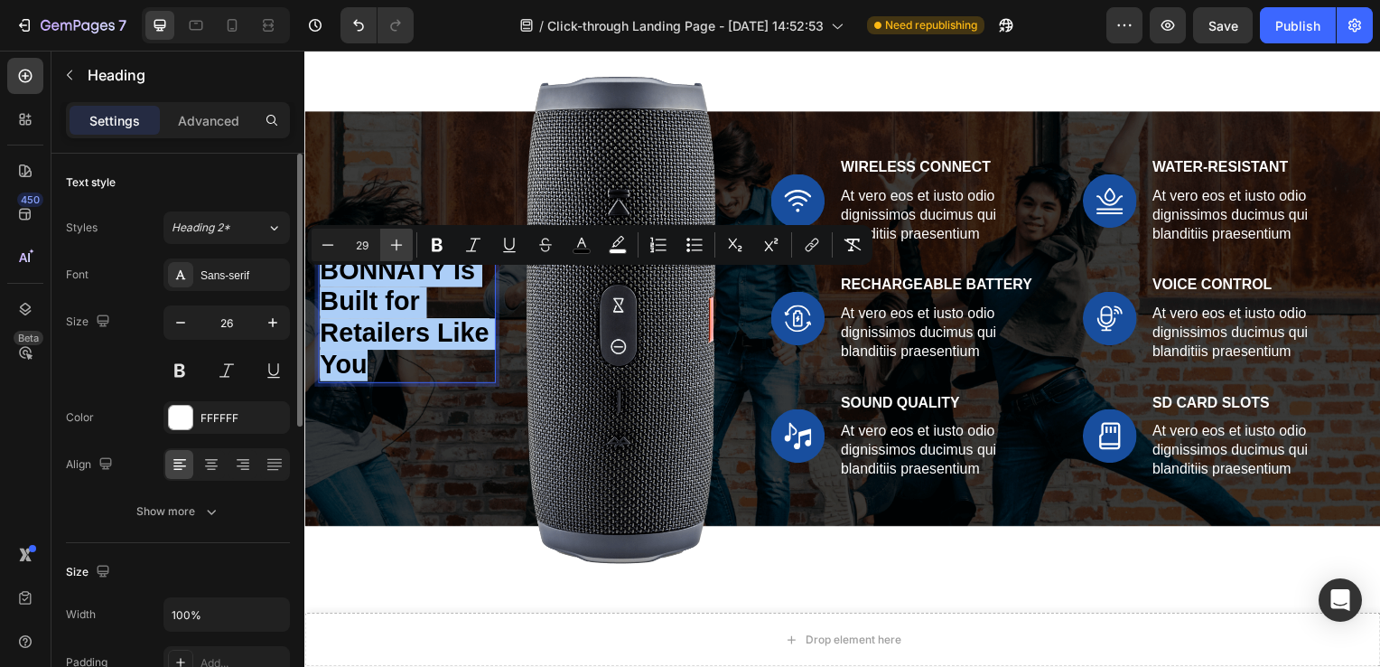
click at [402, 244] on icon "Editor contextual toolbar" at bounding box center [397, 245] width 18 height 18
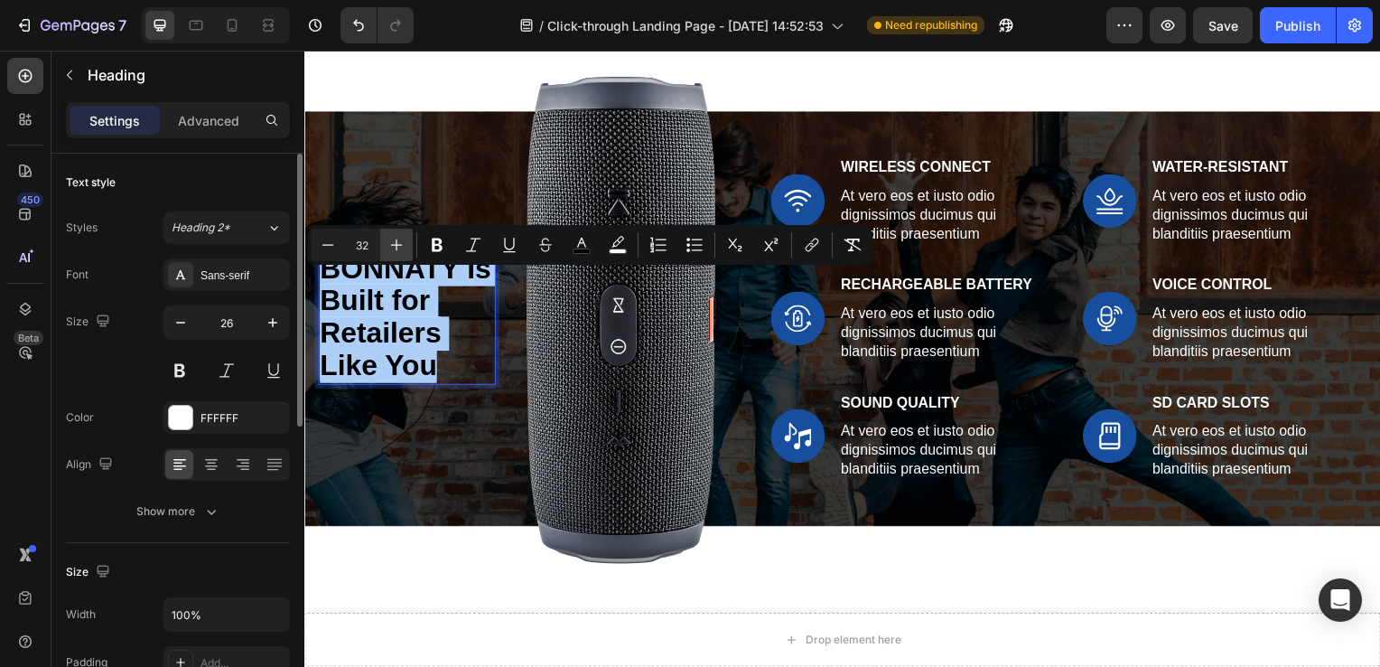
click at [402, 244] on icon "Editor contextual toolbar" at bounding box center [397, 245] width 18 height 18
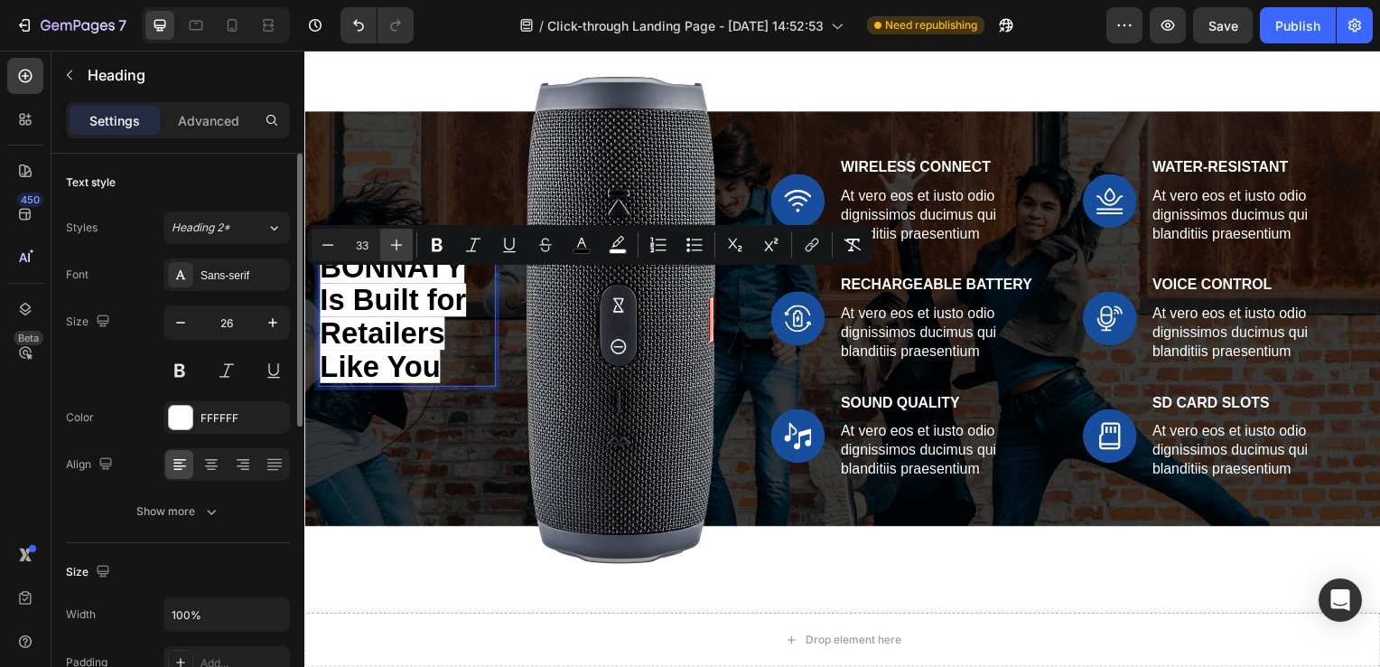
click at [402, 244] on icon "Editor contextual toolbar" at bounding box center [397, 245] width 18 height 18
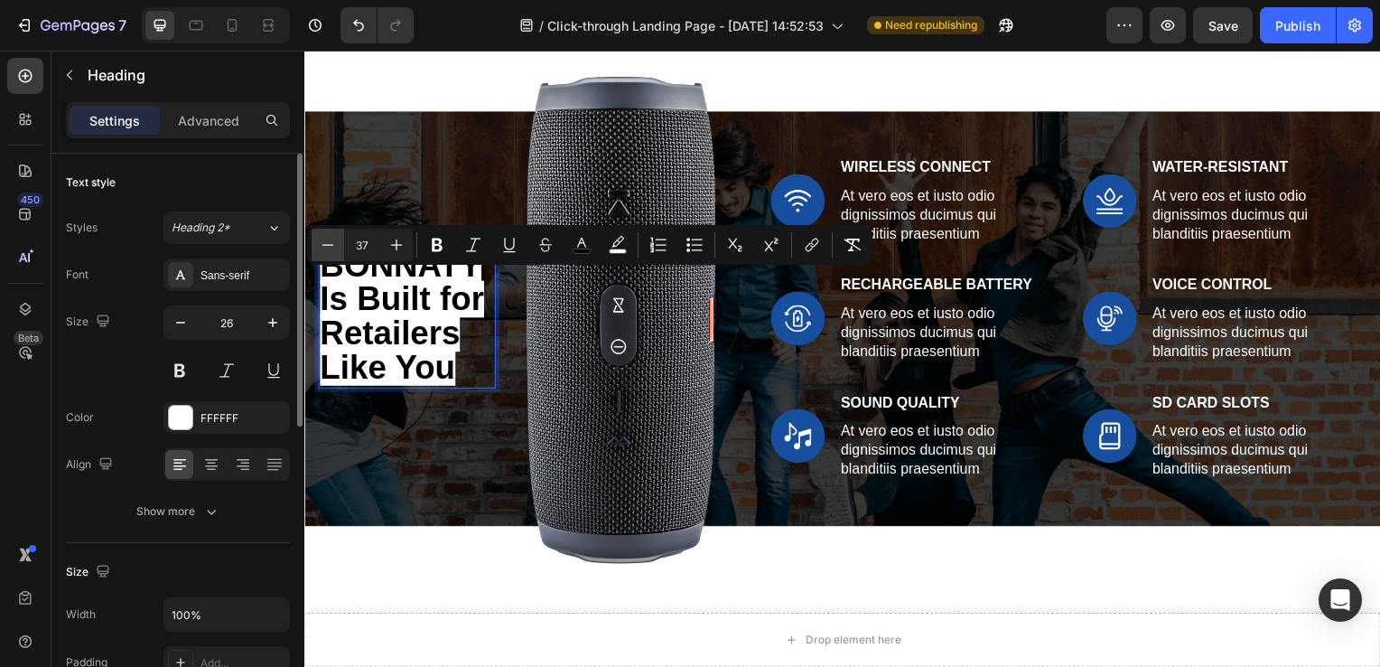
click at [325, 247] on icon "Editor contextual toolbar" at bounding box center [328, 245] width 18 height 18
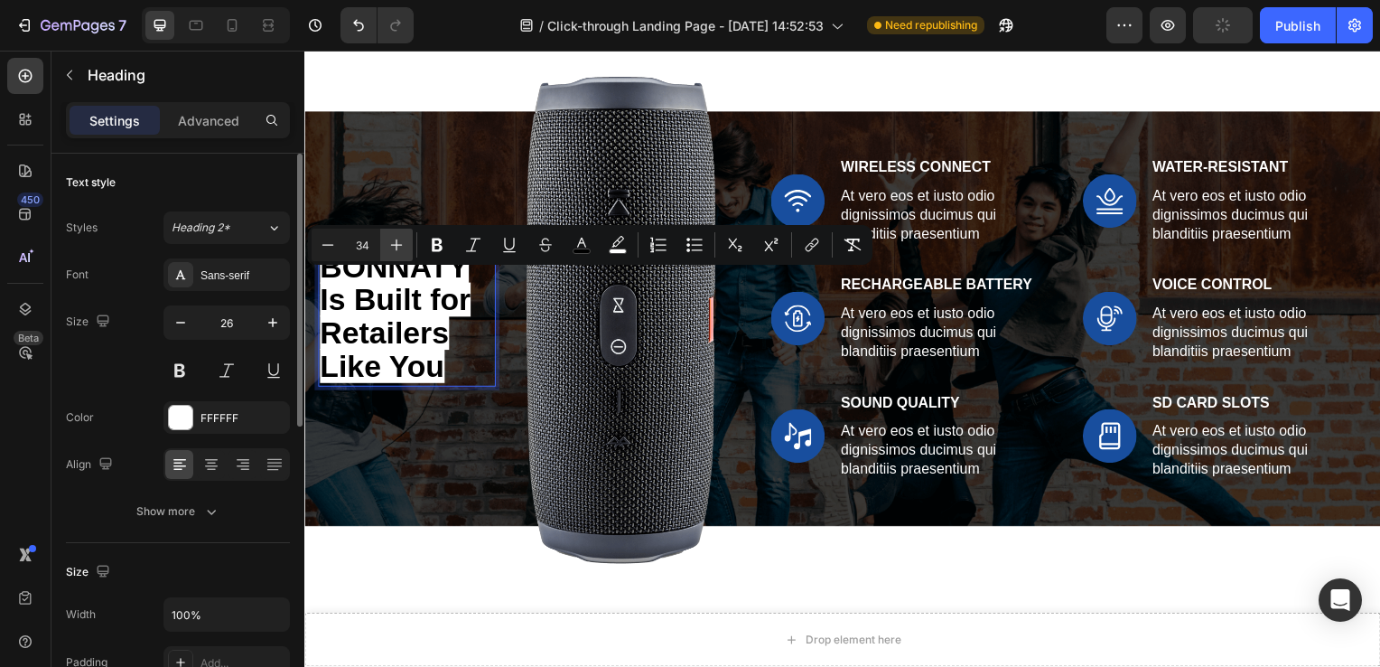
click at [395, 244] on icon "Editor contextual toolbar" at bounding box center [397, 245] width 18 height 18
type input "35"
click at [585, 244] on icon "Editor contextual toolbar" at bounding box center [581, 243] width 9 height 10
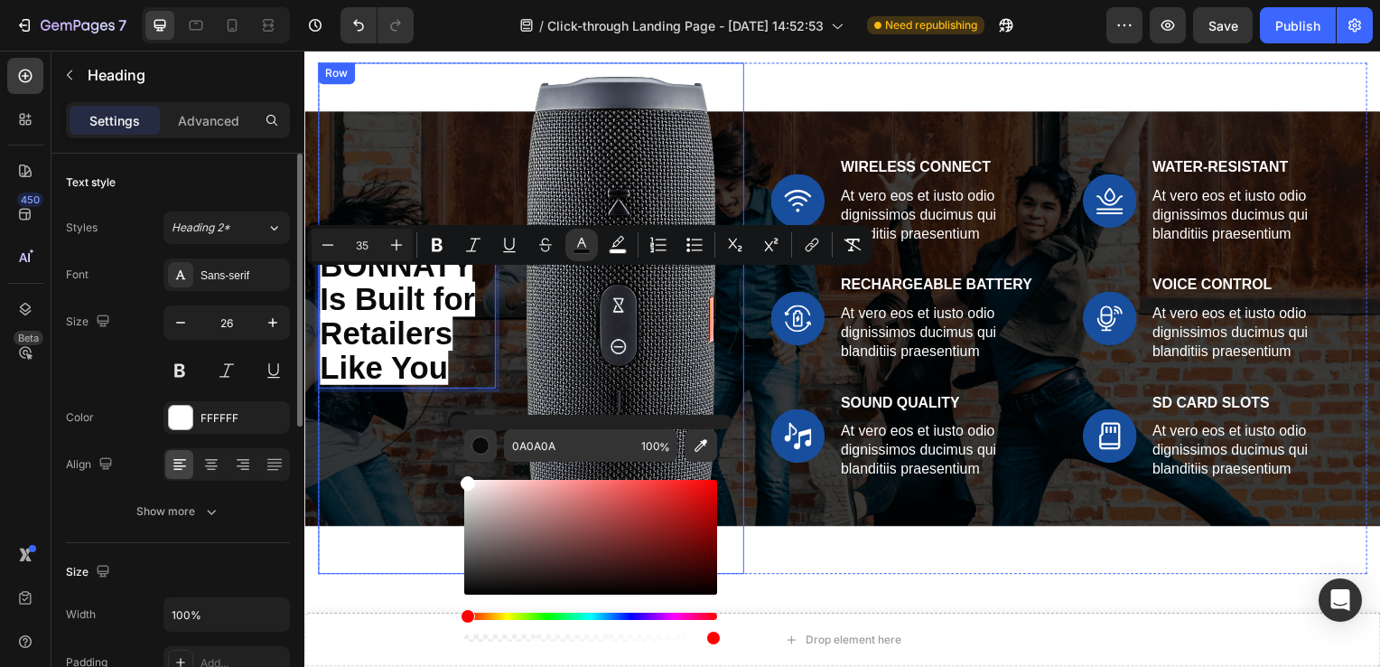
type input "FFFFFF"
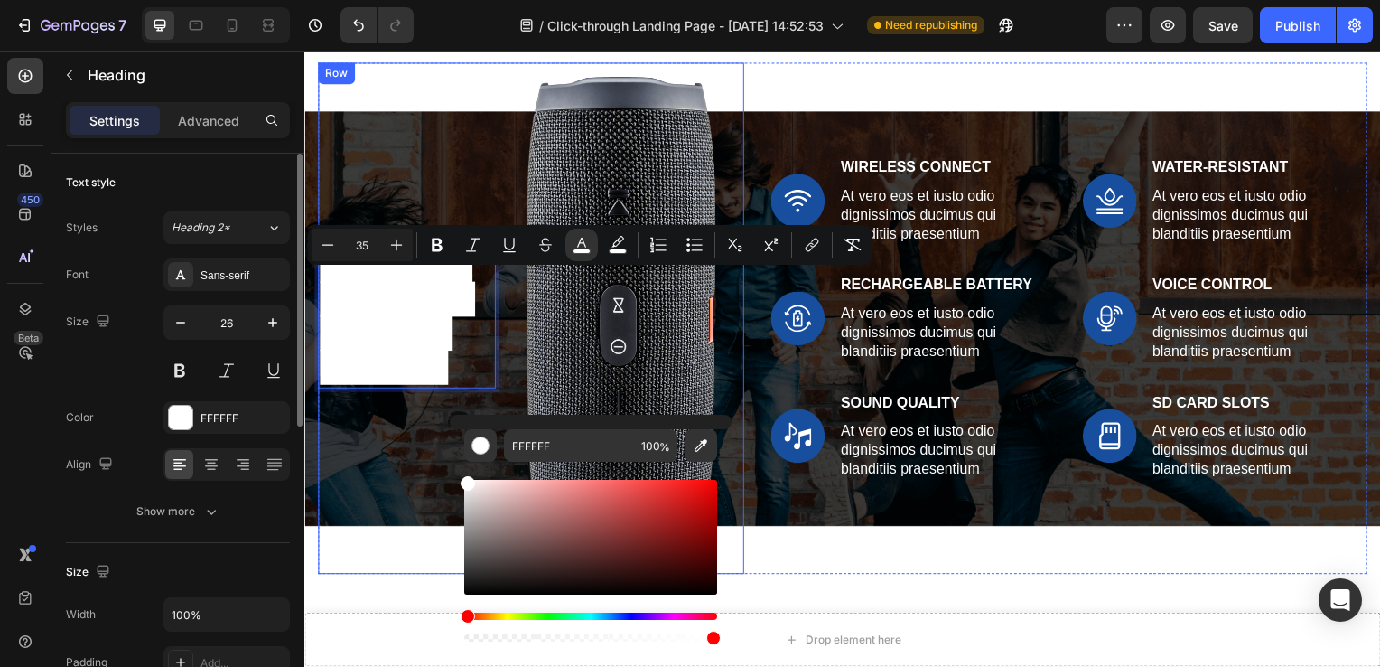
drag, startPoint x: 771, startPoint y: 640, endPoint x: 446, endPoint y: 435, distance: 383.7
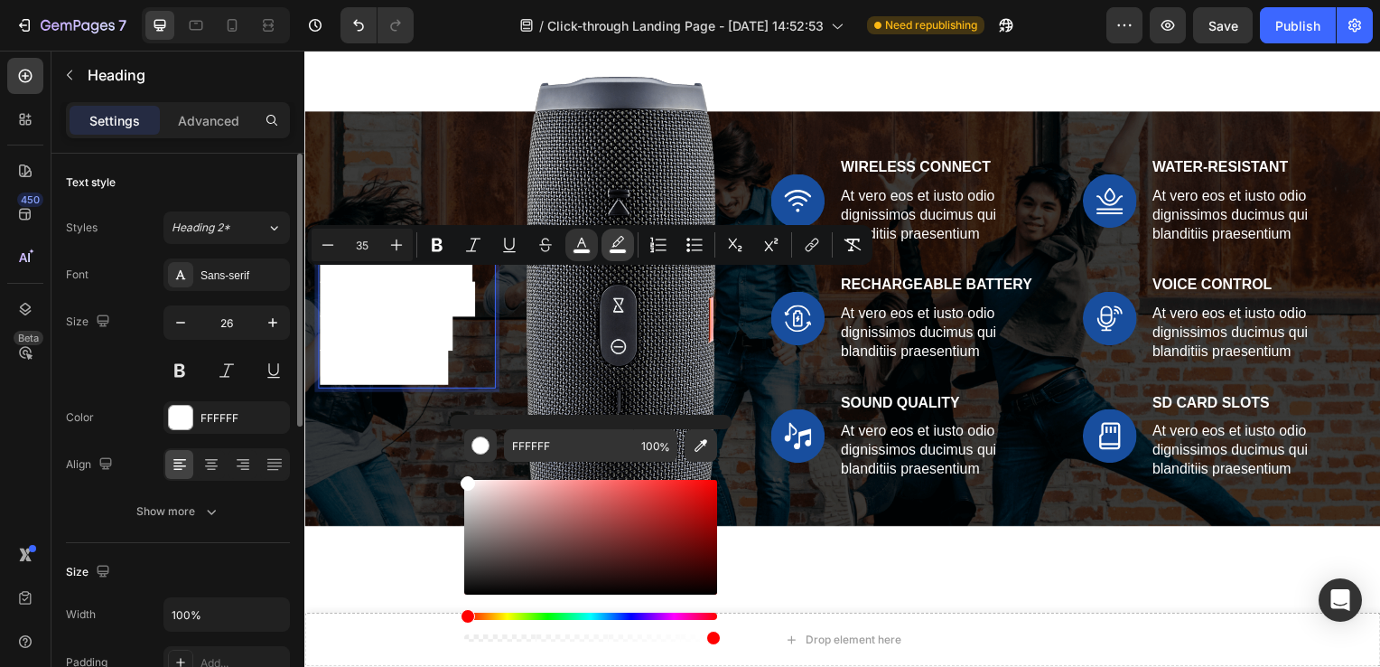
click at [619, 233] on button "color" at bounding box center [618, 245] width 33 height 33
click at [653, 442] on input "100" at bounding box center [655, 445] width 43 height 33
type input "0"
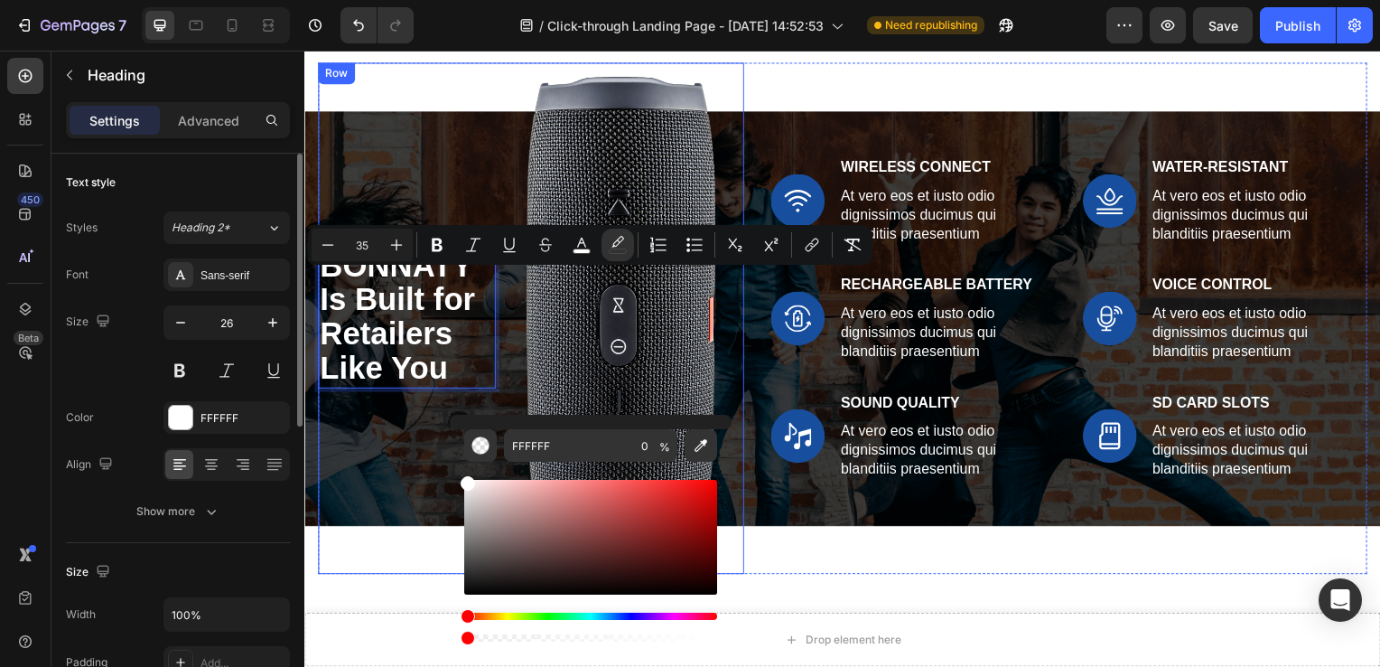
click at [435, 476] on div "BONNATY Is Built for Retailers Like You Heading 0" at bounding box center [407, 320] width 179 height 515
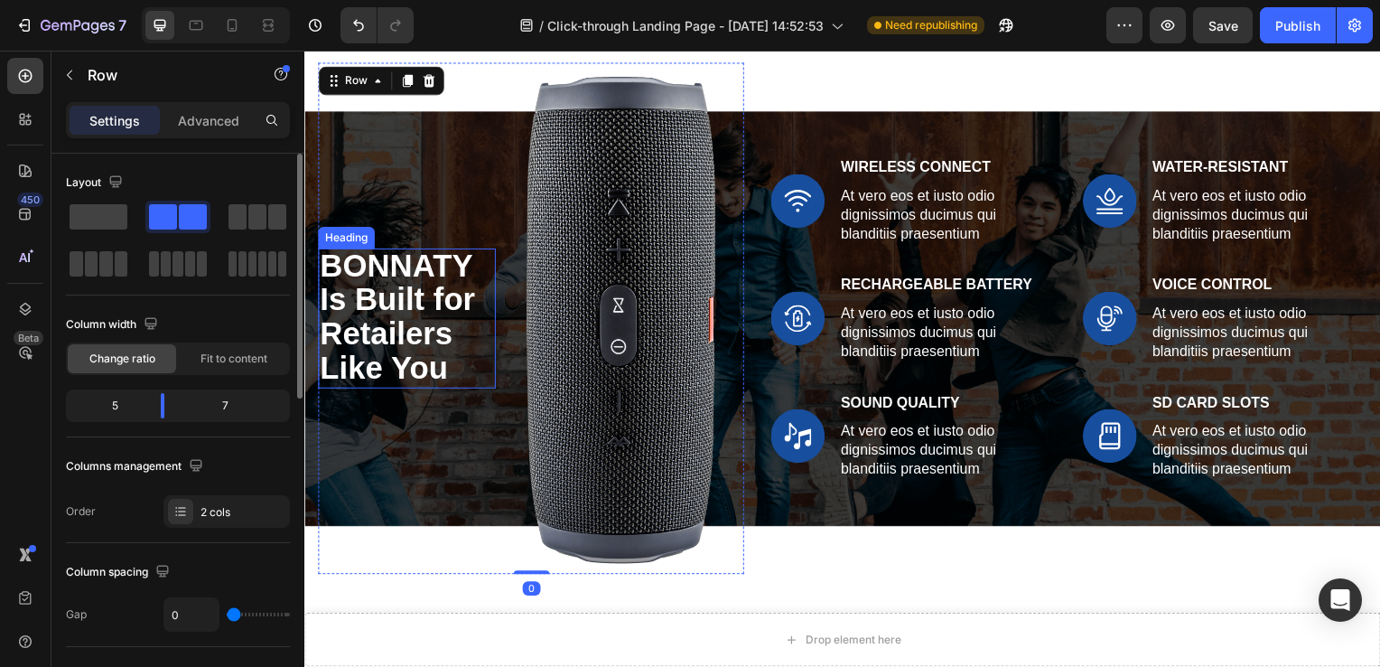
click at [394, 330] on span "BONNATY Is Built for Retailers Like You" at bounding box center [398, 317] width 156 height 137
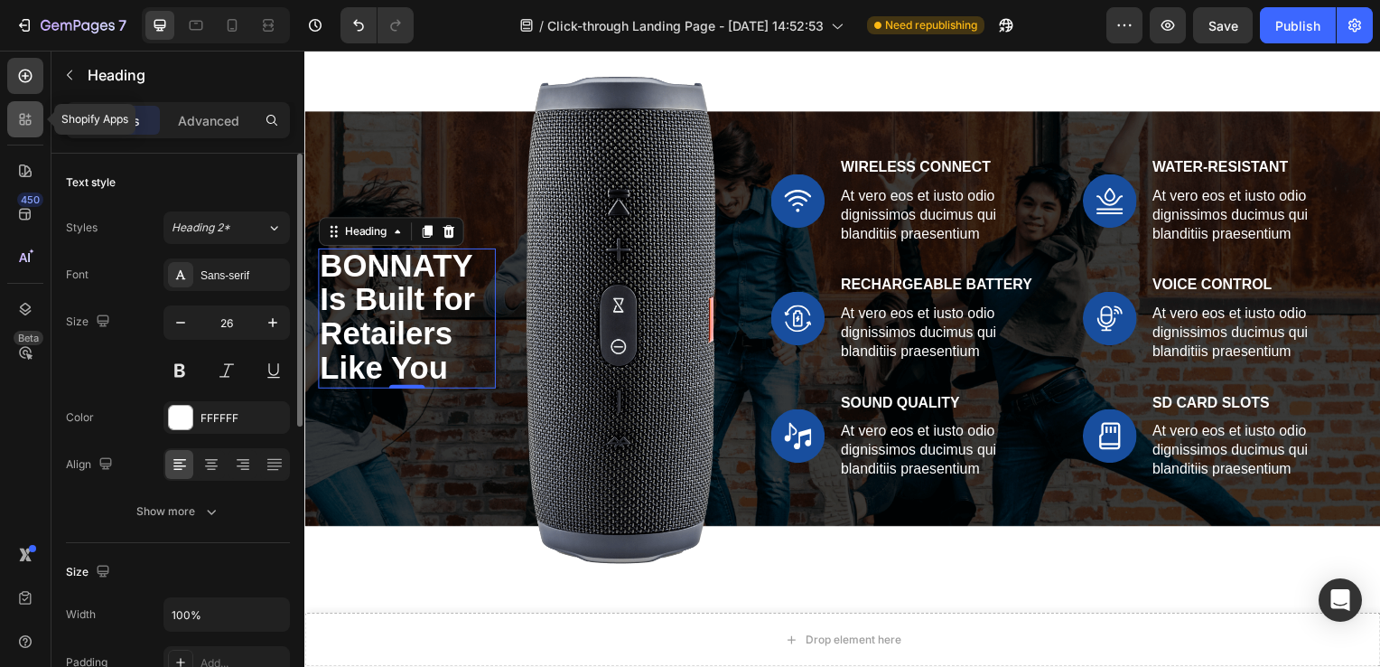
click at [18, 114] on icon at bounding box center [25, 119] width 18 height 18
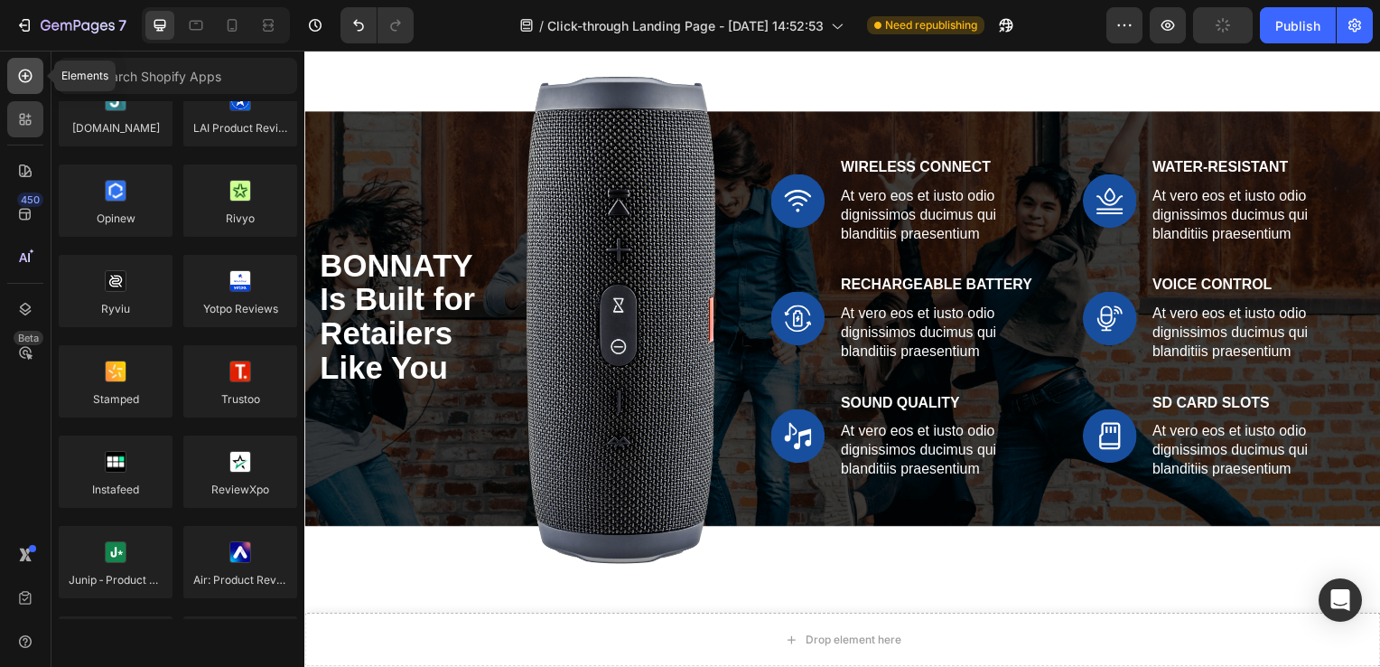
click at [24, 82] on icon at bounding box center [25, 76] width 18 height 18
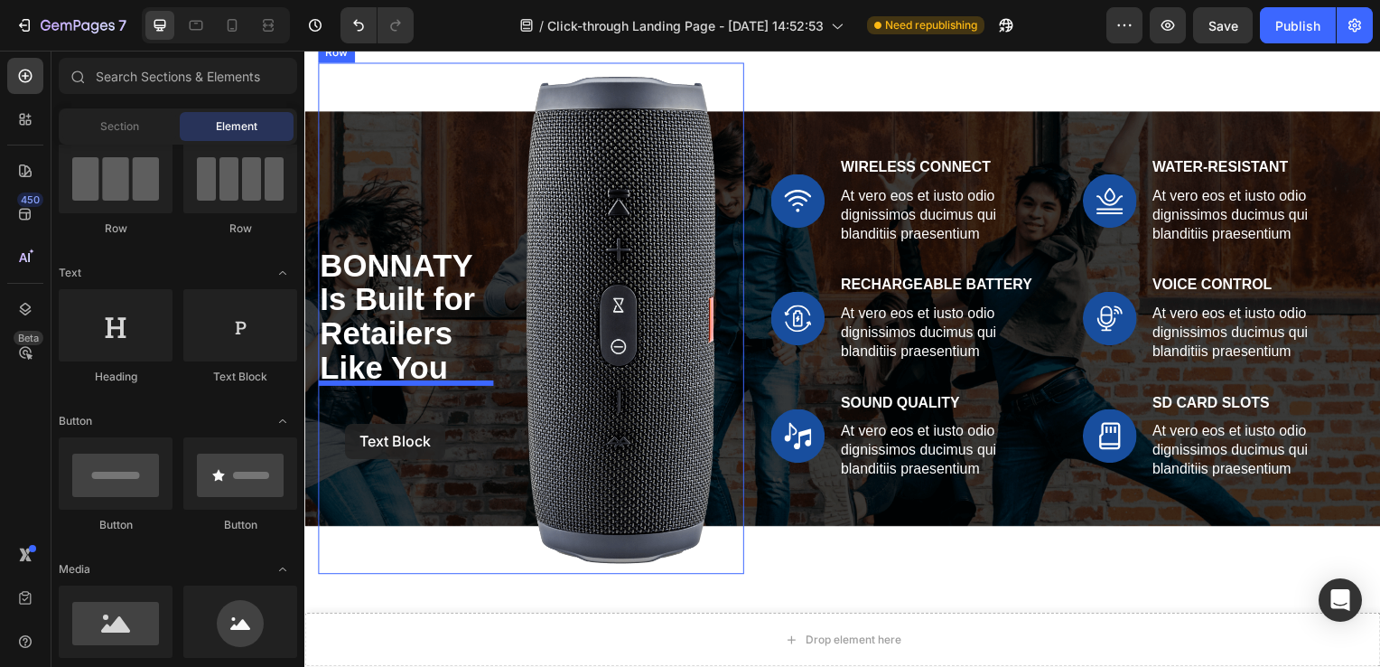
drag, startPoint x: 557, startPoint y: 381, endPoint x: 345, endPoint y: 426, distance: 217.0
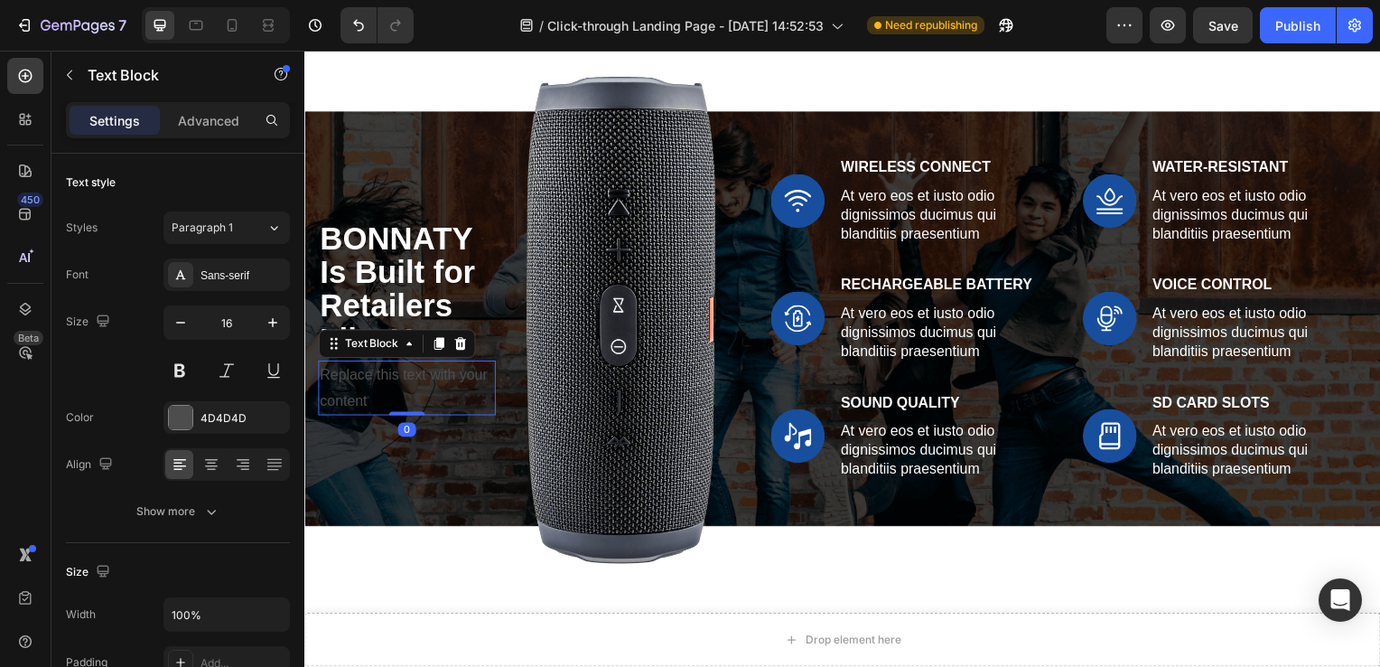
click at [344, 368] on div "Replace this text with your content" at bounding box center [407, 391] width 179 height 56
click at [370, 401] on p "Replace this text with your content" at bounding box center [407, 391] width 175 height 52
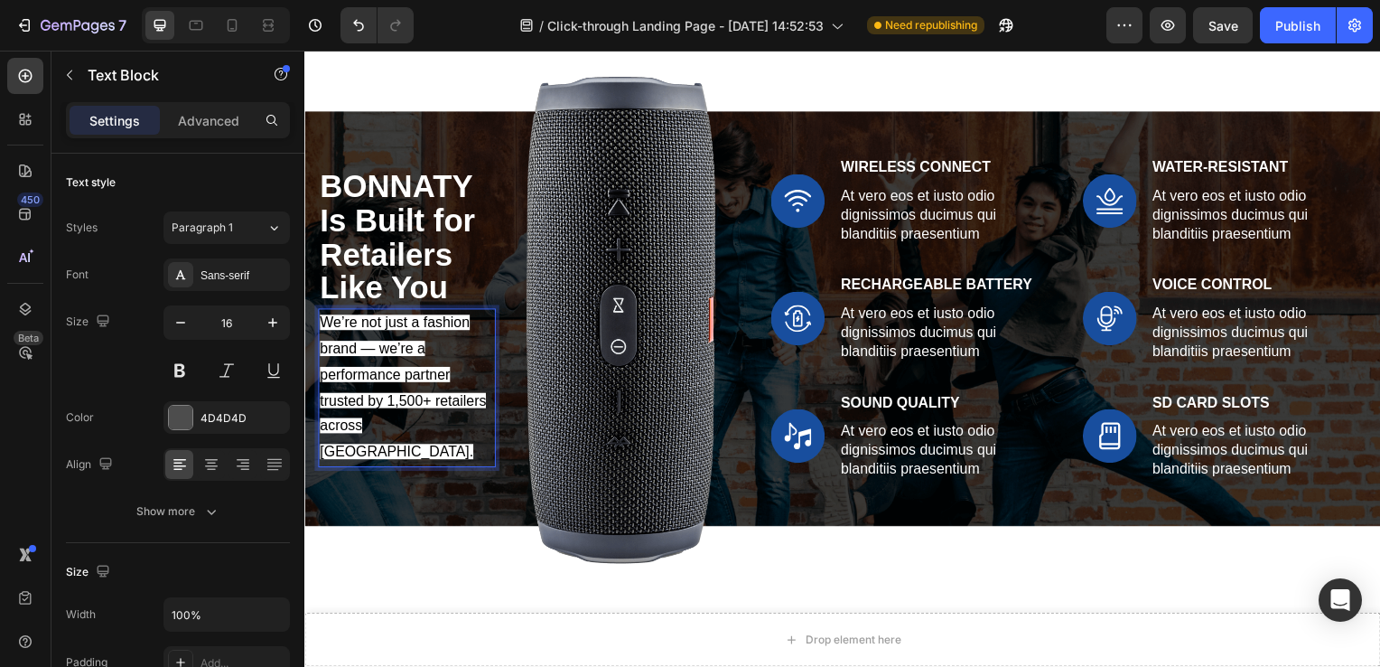
click at [379, 387] on span "We’re not just a fashion brand — we’re a performance partner trusted by 1,500+ …" at bounding box center [403, 389] width 167 height 145
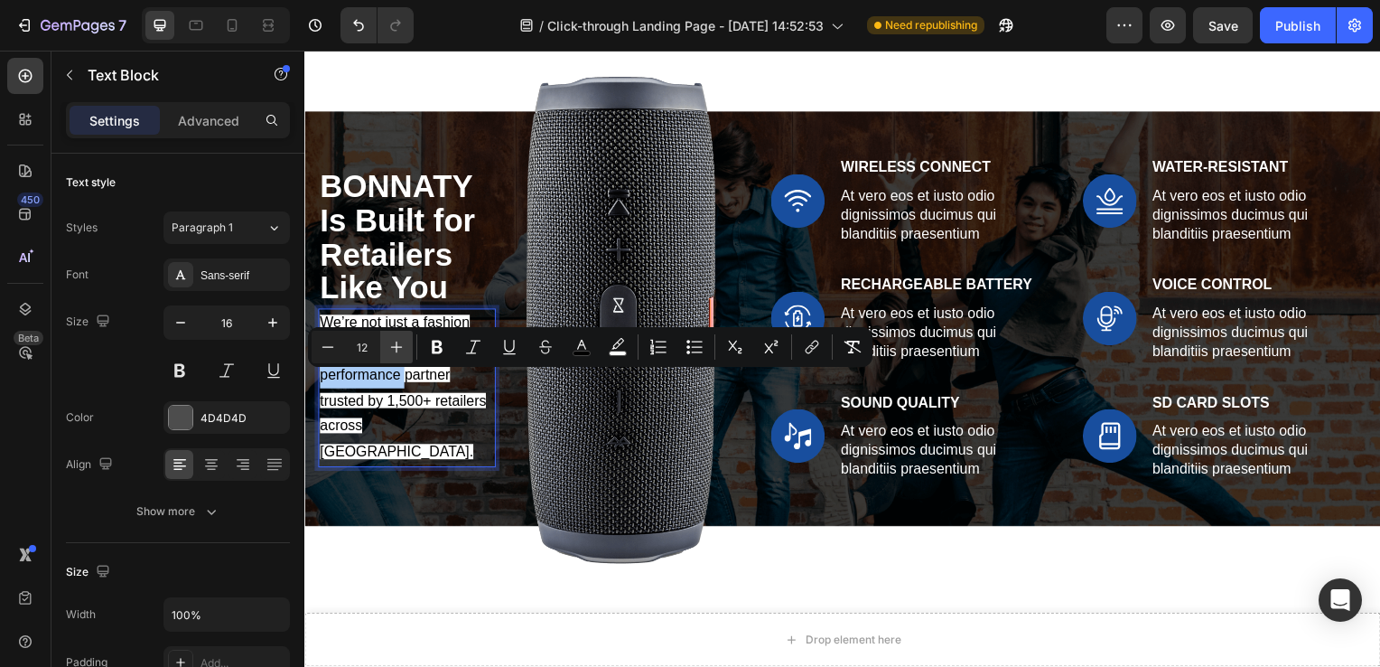
click at [399, 348] on icon "Editor contextual toolbar" at bounding box center [397, 347] width 18 height 18
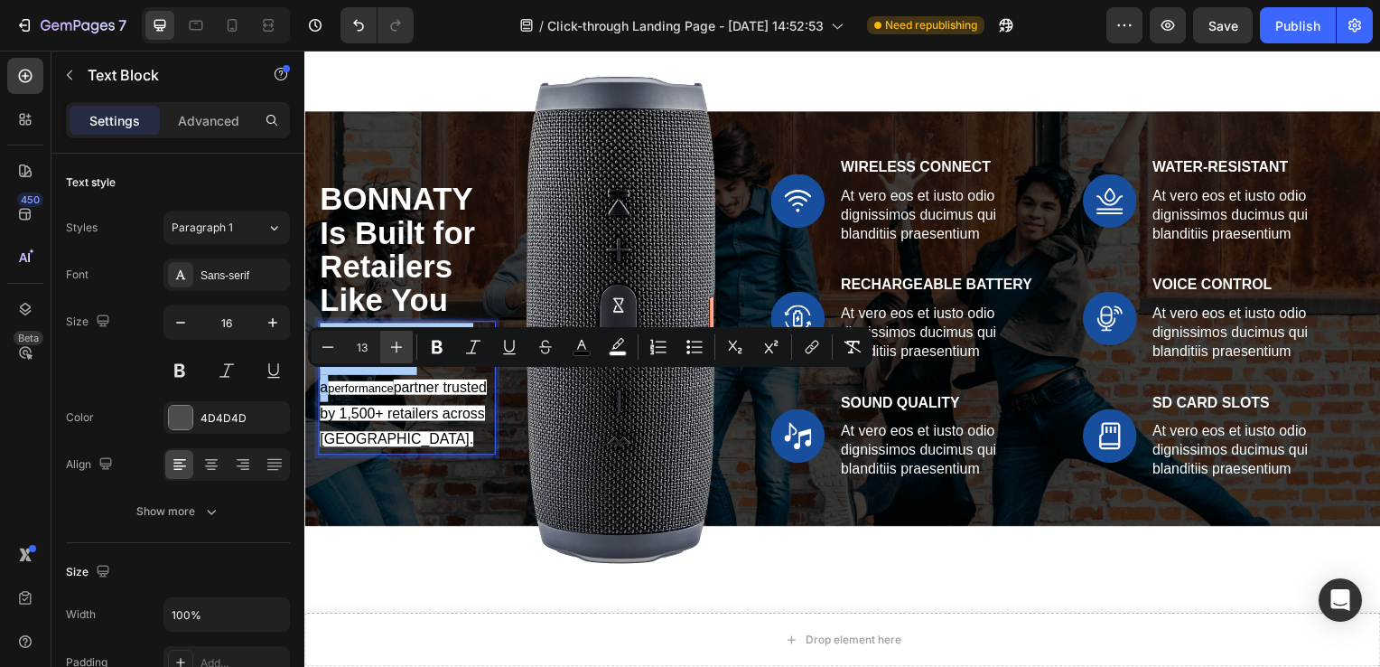
click at [399, 348] on icon "Editor contextual toolbar" at bounding box center [397, 347] width 18 height 18
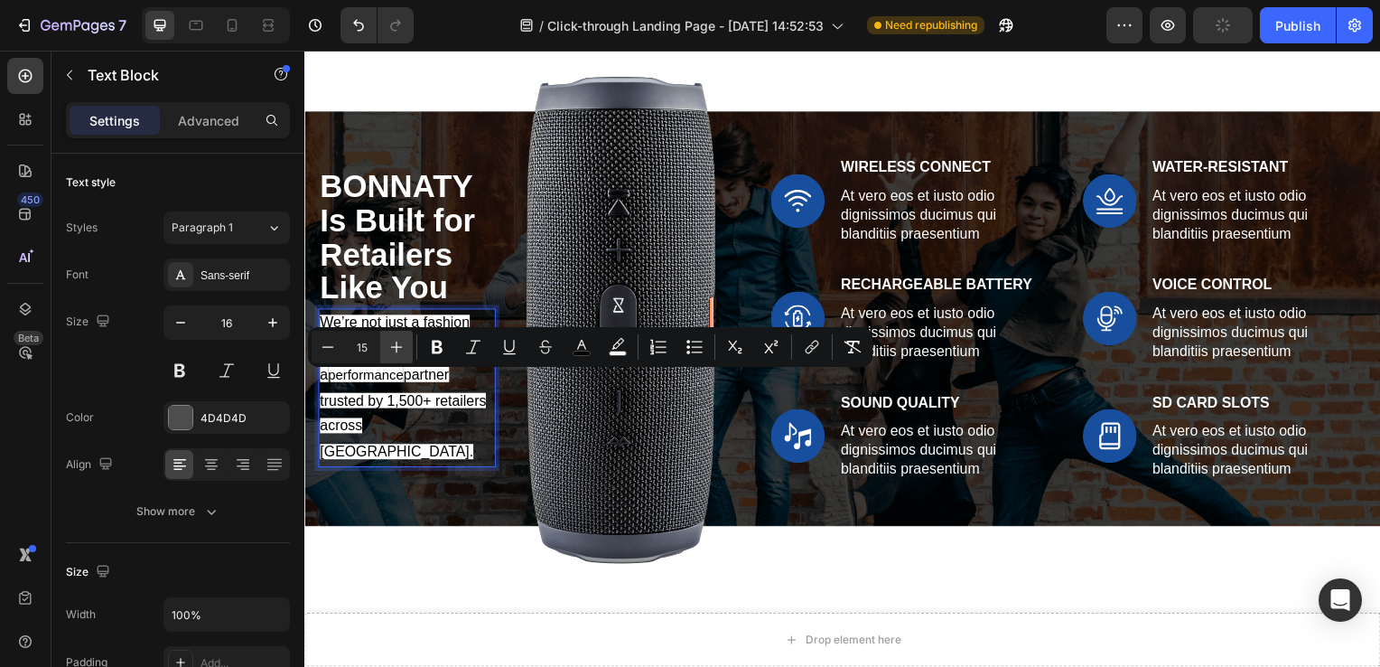
click at [399, 348] on icon "Editor contextual toolbar" at bounding box center [397, 347] width 18 height 18
type input "16"
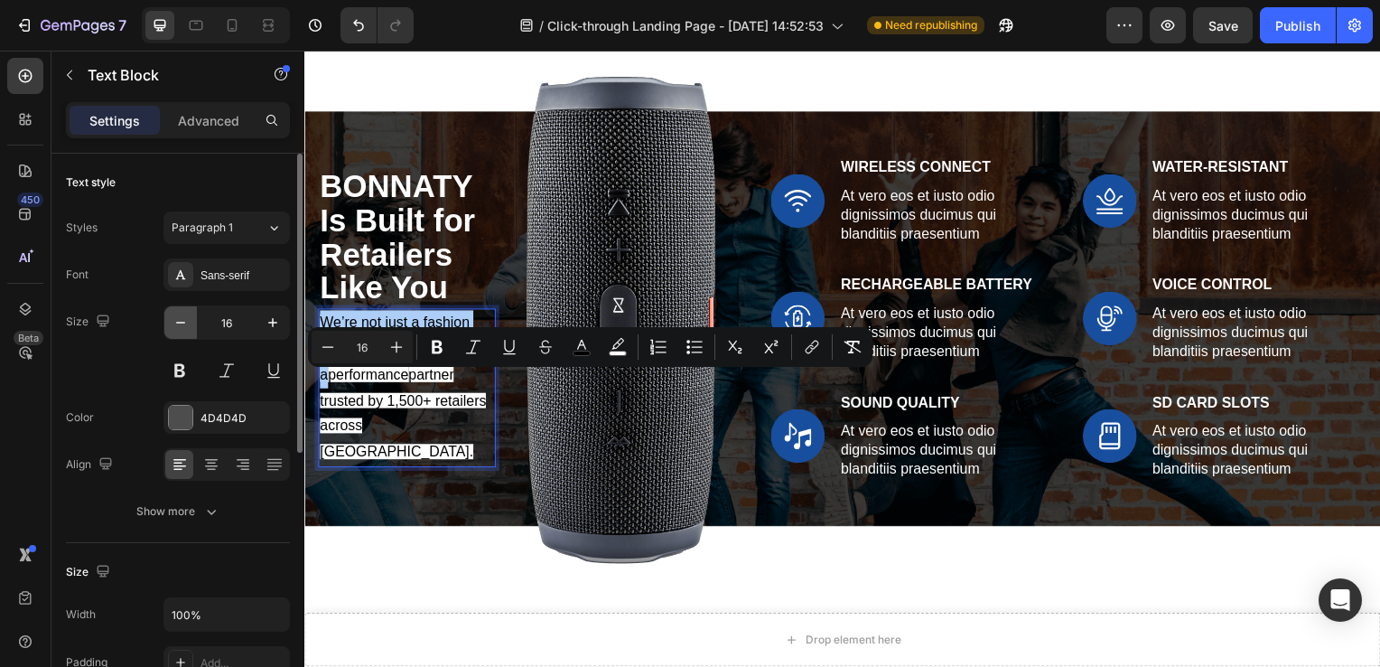
click at [175, 328] on icon "button" at bounding box center [181, 322] width 18 height 18
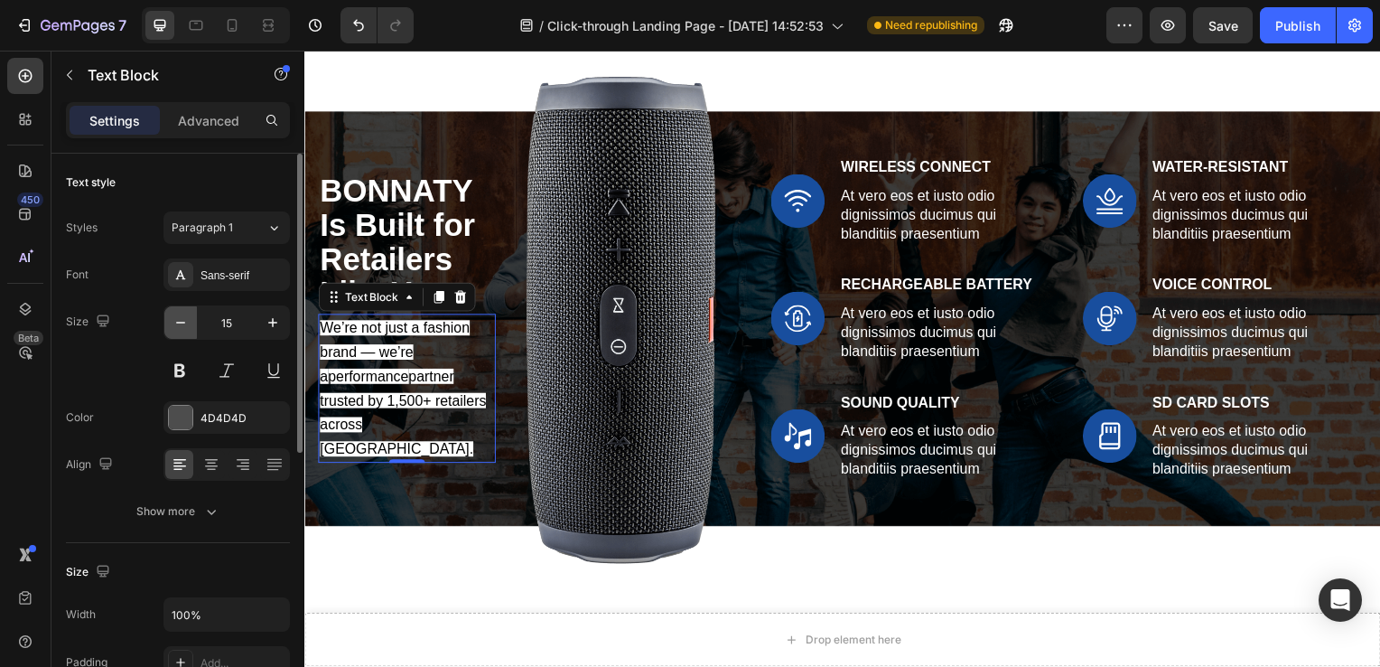
click at [175, 328] on icon "button" at bounding box center [181, 322] width 18 height 18
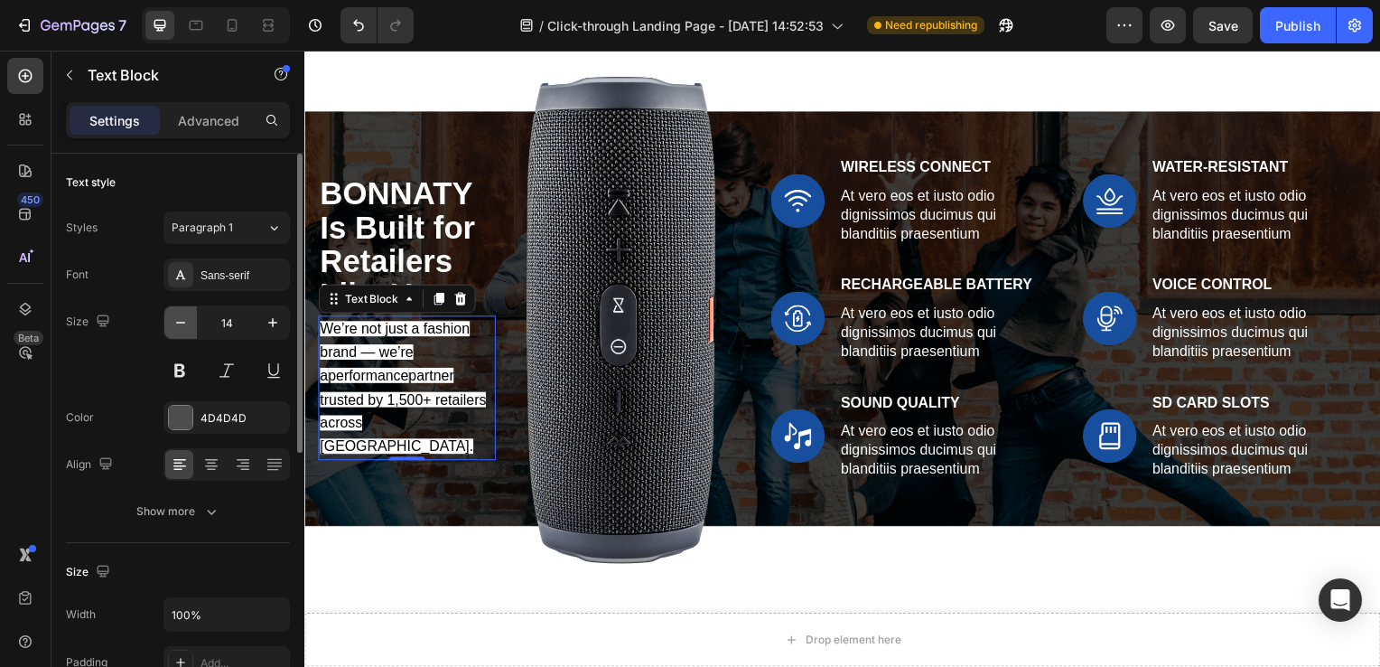
click at [175, 328] on icon "button" at bounding box center [181, 322] width 18 height 18
type input "13"
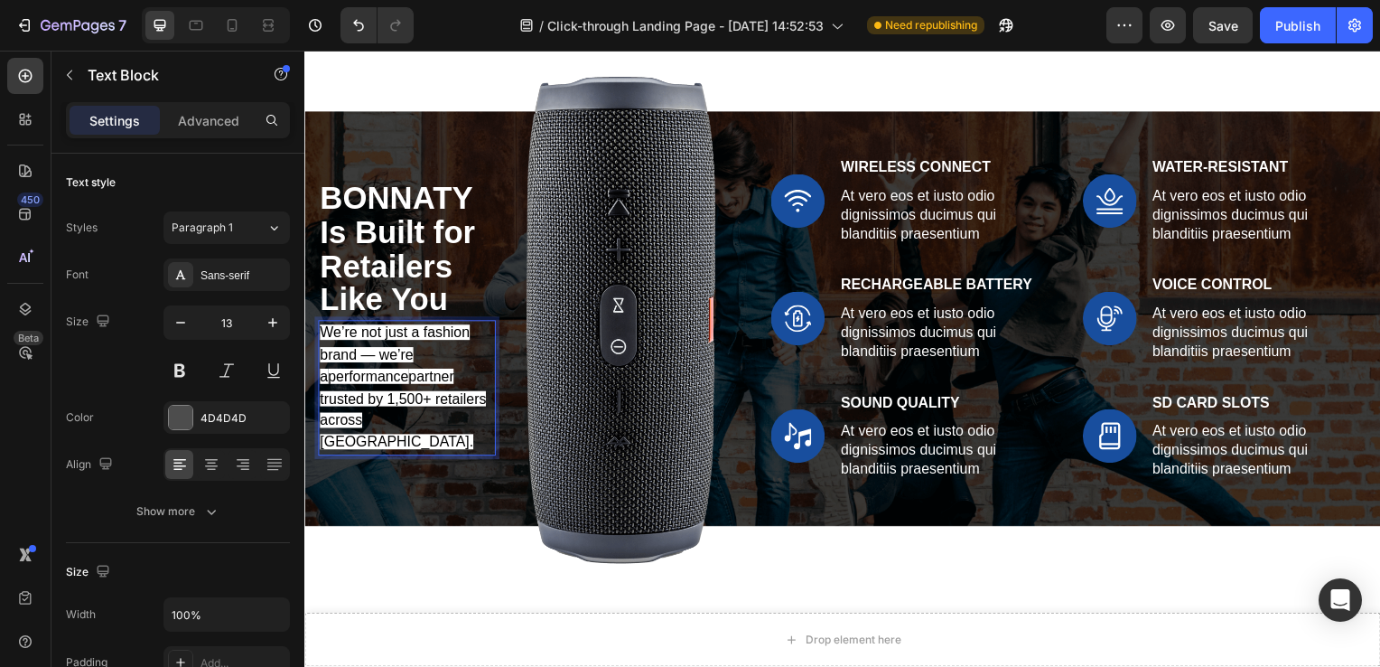
click at [387, 364] on span "We’re not just a fashion brand — we’re a" at bounding box center [395, 357] width 151 height 60
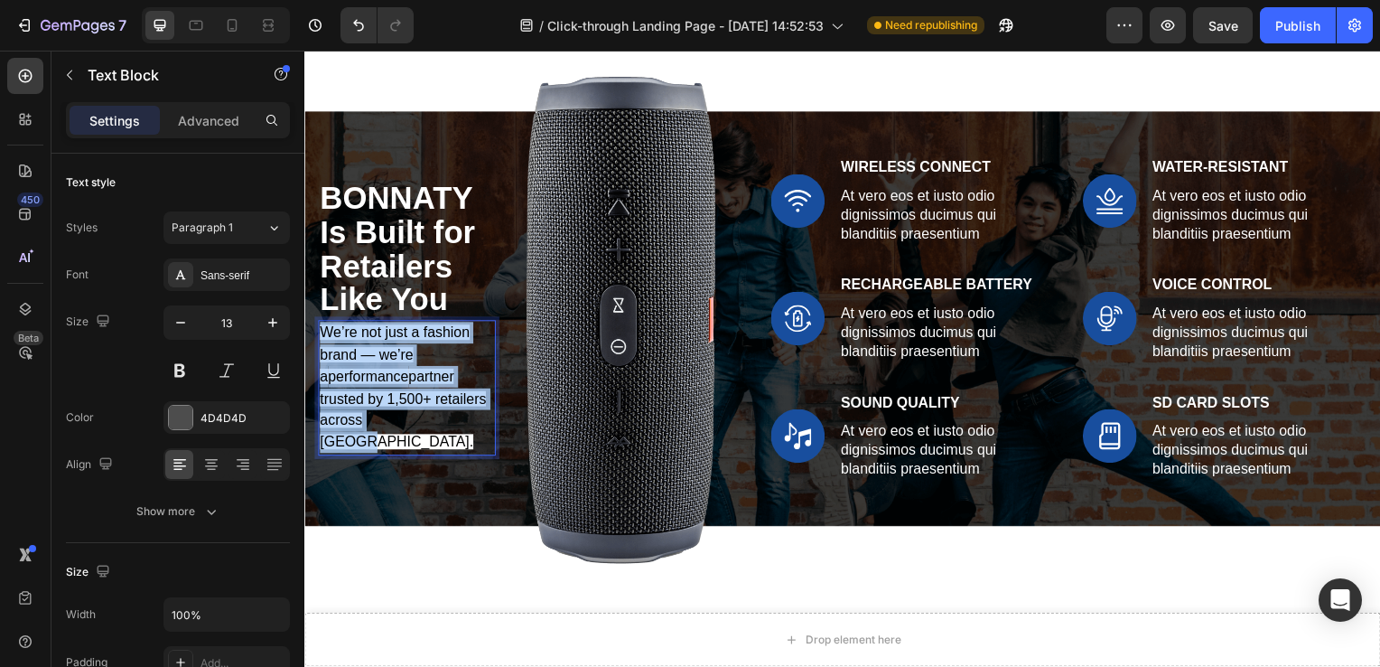
click at [387, 364] on span "We’re not just a fashion brand — we’re a" at bounding box center [395, 357] width 151 height 60
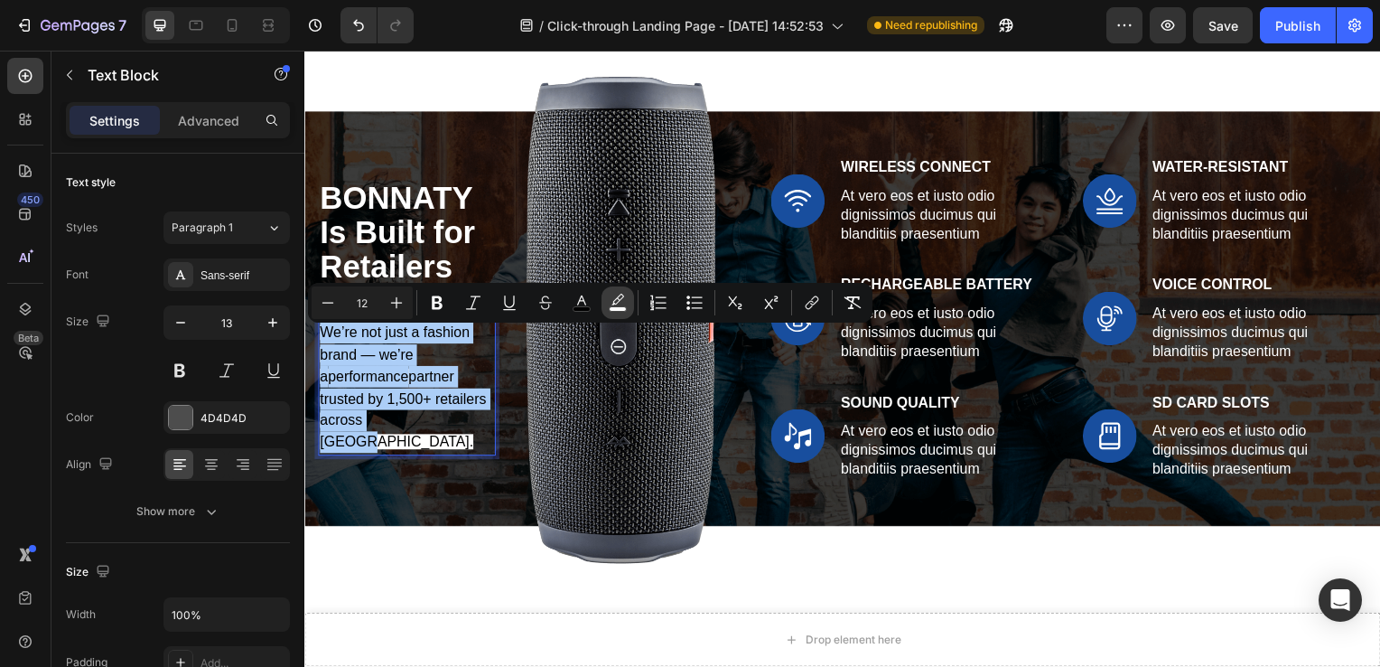
click at [625, 312] on button "color" at bounding box center [618, 302] width 33 height 33
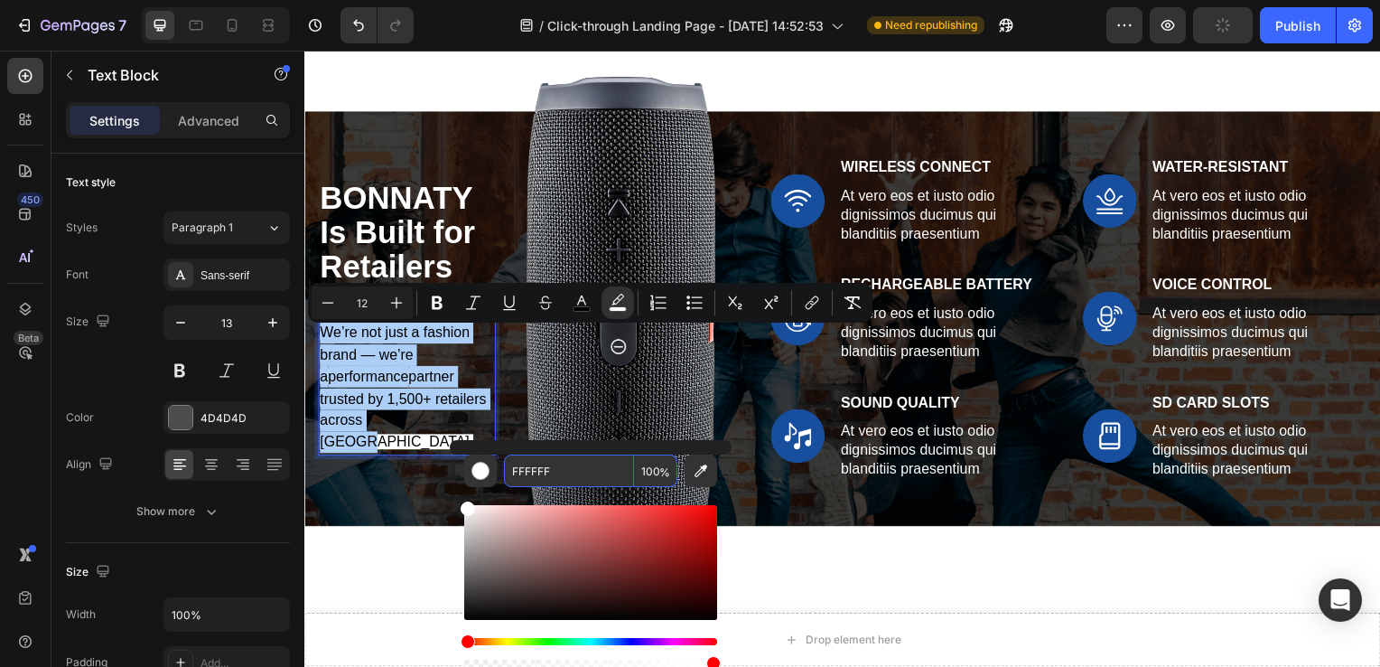
click at [654, 474] on input "100" at bounding box center [655, 470] width 43 height 33
type input "0"
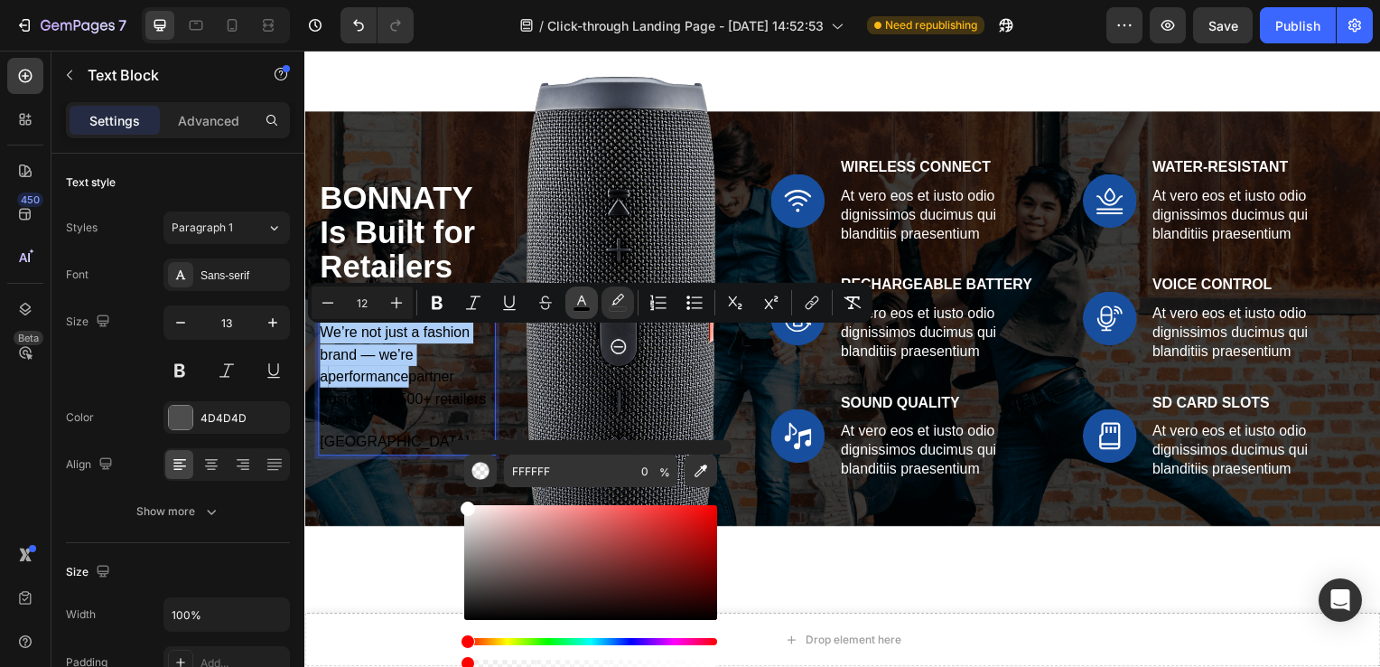
click at [591, 304] on button "color" at bounding box center [582, 302] width 33 height 33
drag, startPoint x: 466, startPoint y: 621, endPoint x: 464, endPoint y: 491, distance: 130.1
click at [464, 491] on div "Editor contextual toolbar" at bounding box center [590, 578] width 253 height 183
type input "FFFFFF"
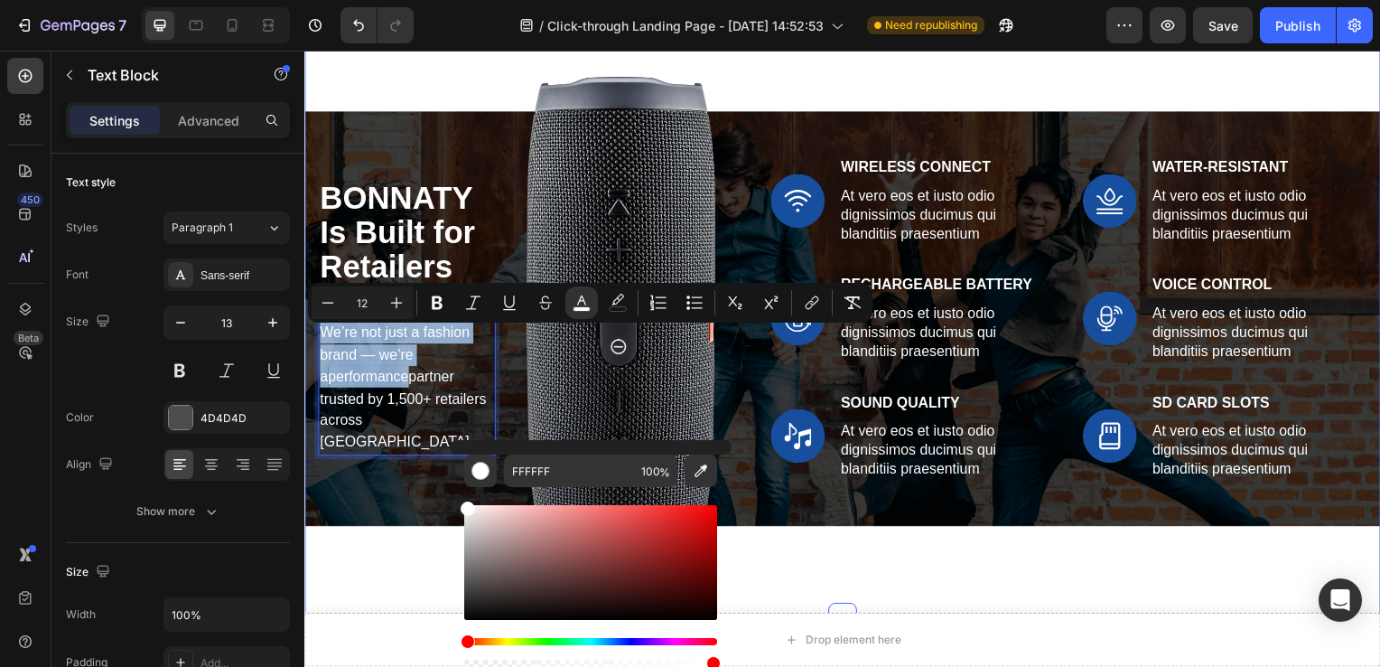
click at [842, 594] on div "⁠⁠⁠⁠⁠⁠⁠ BONNATY Is Built for Retailers Like You Heading We’re not just a fashio…" at bounding box center [846, 321] width 1084 height 602
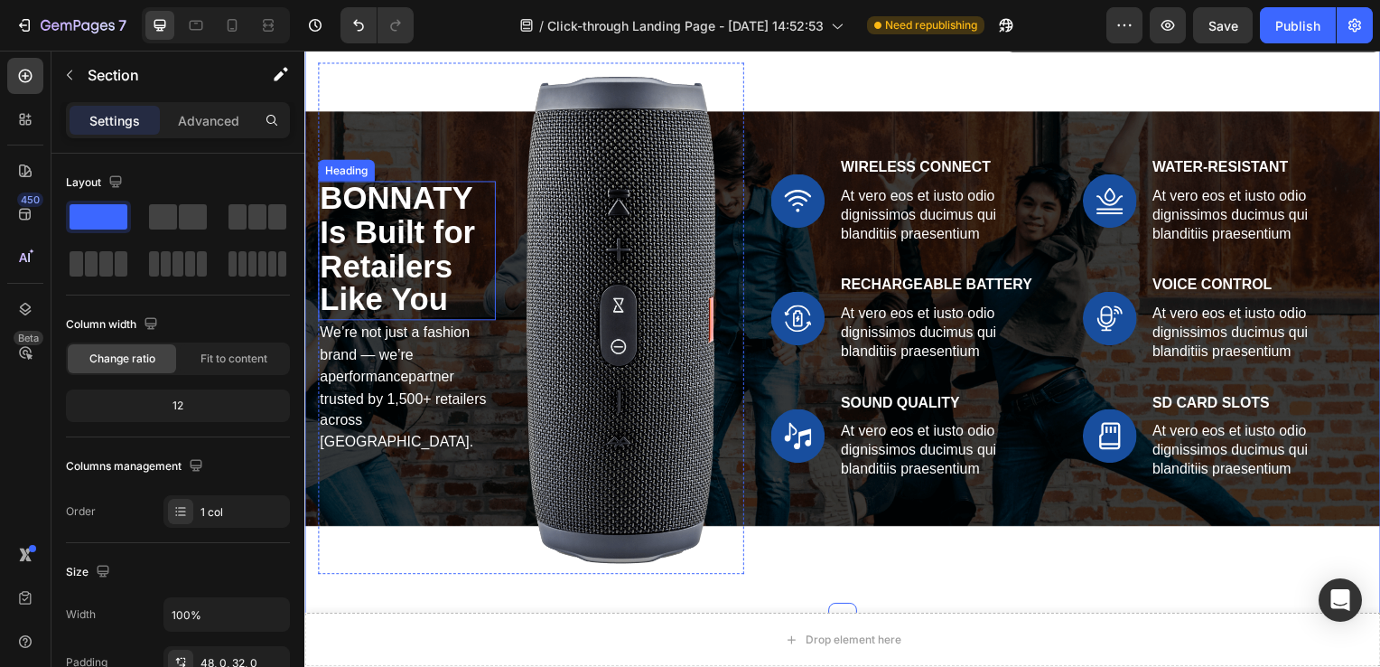
click at [353, 251] on span "BONNATY Is Built for Retailers Like You" at bounding box center [398, 250] width 156 height 137
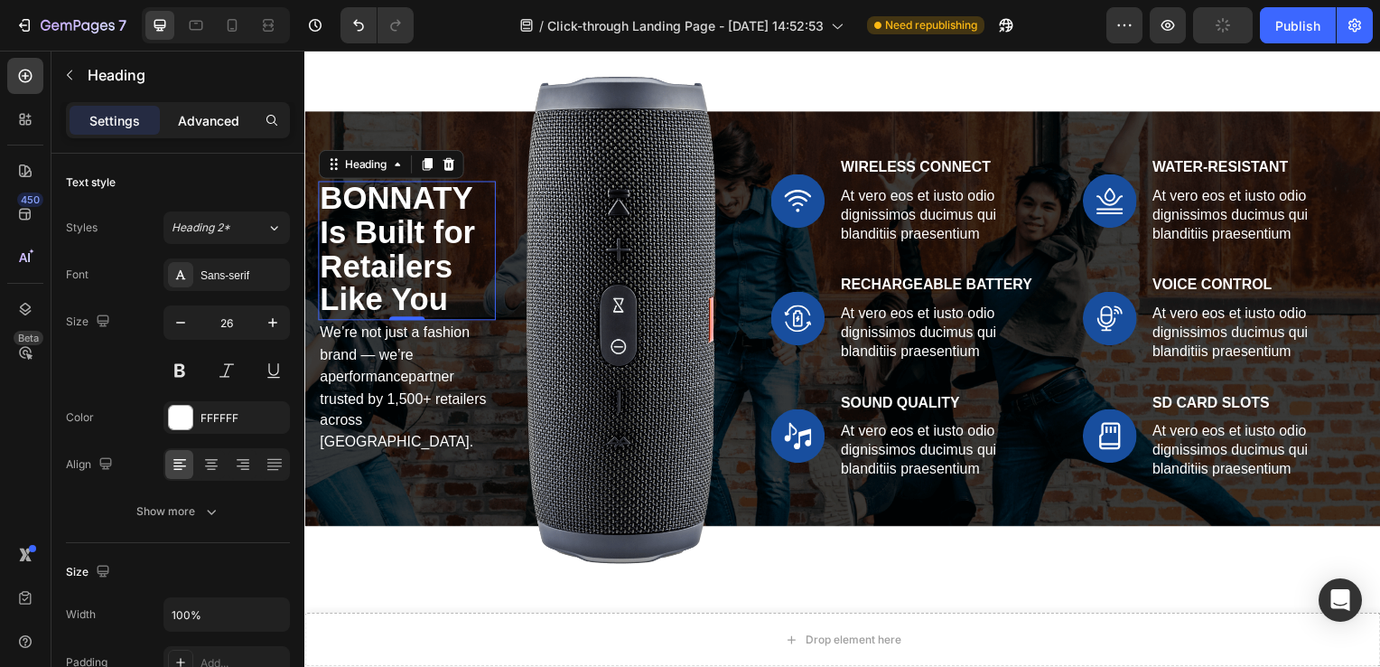
click at [240, 127] on div "Advanced" at bounding box center [209, 120] width 90 height 29
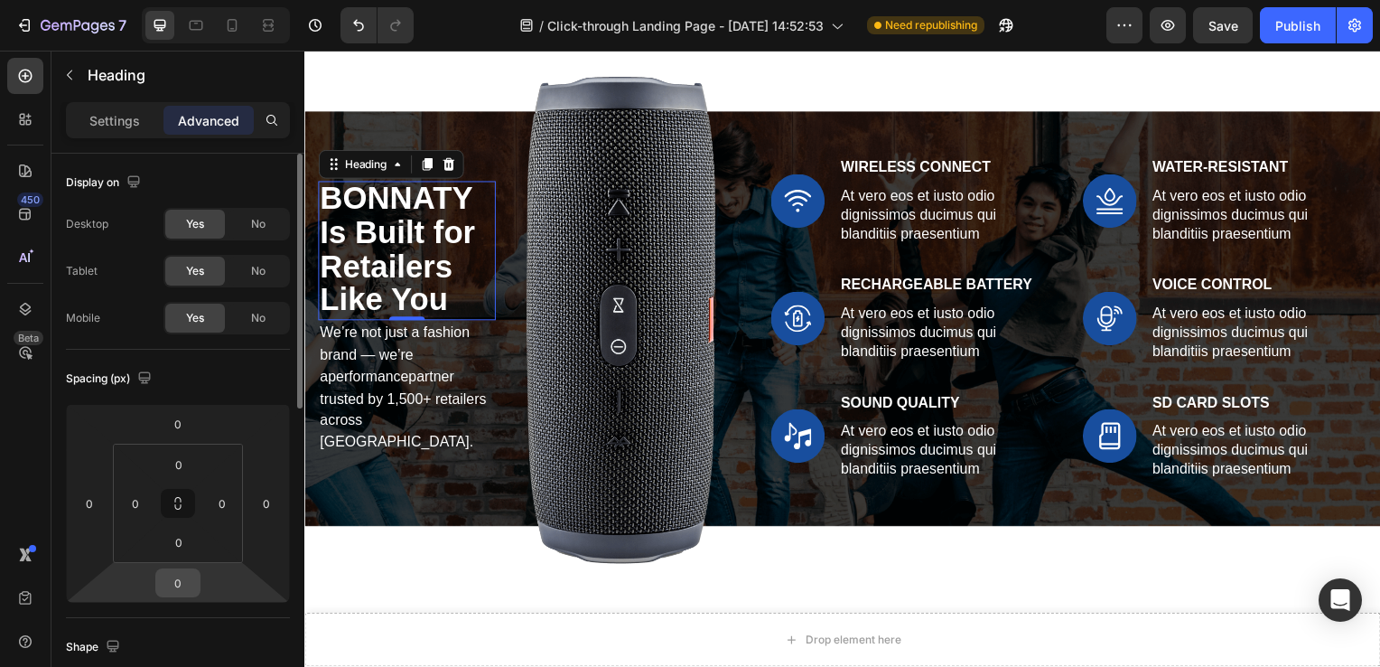
click at [192, 575] on input "0" at bounding box center [178, 582] width 36 height 27
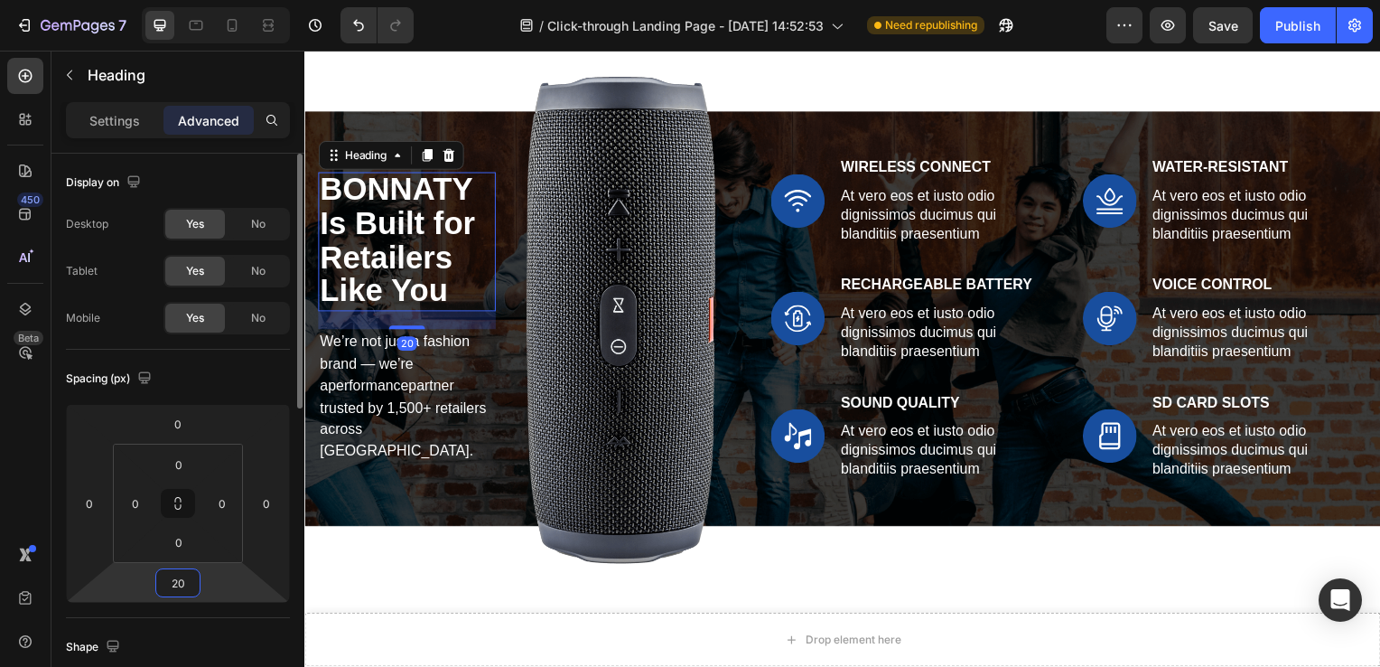
type input "2"
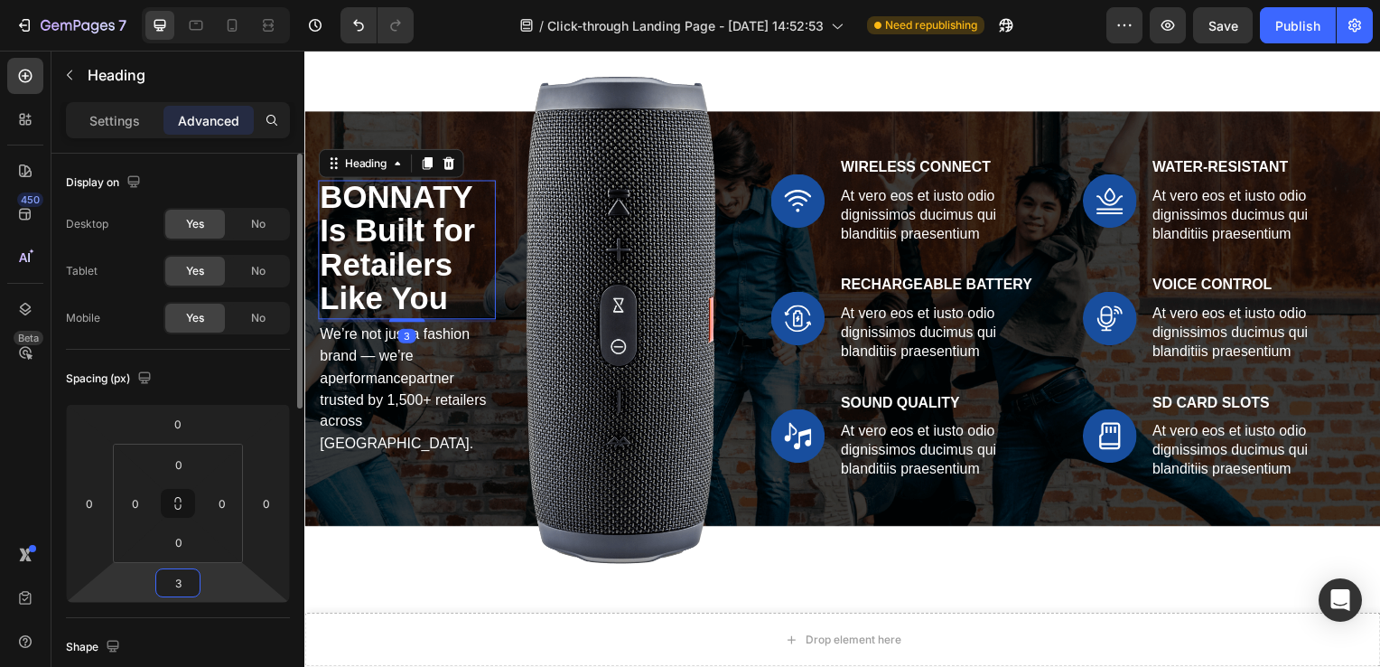
type input "30"
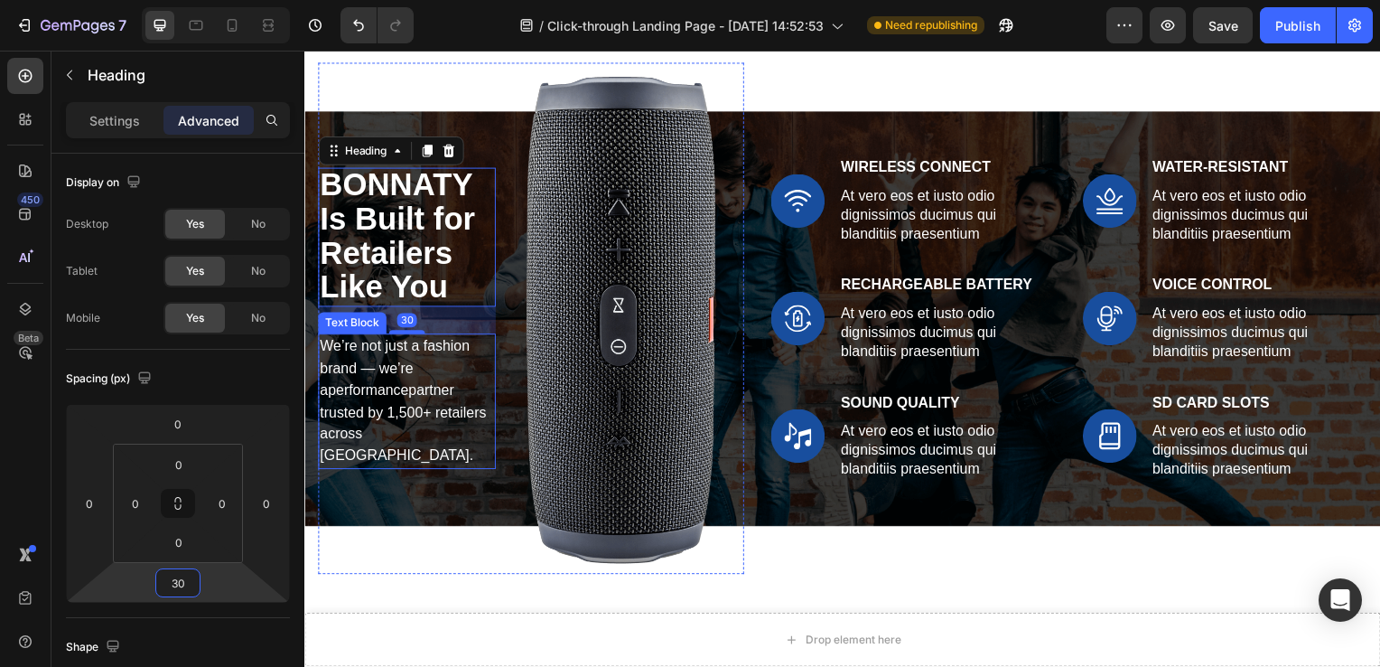
click at [377, 413] on span "partner trusted by 1,500+ retailers across [GEOGRAPHIC_DATA]." at bounding box center [403, 425] width 167 height 81
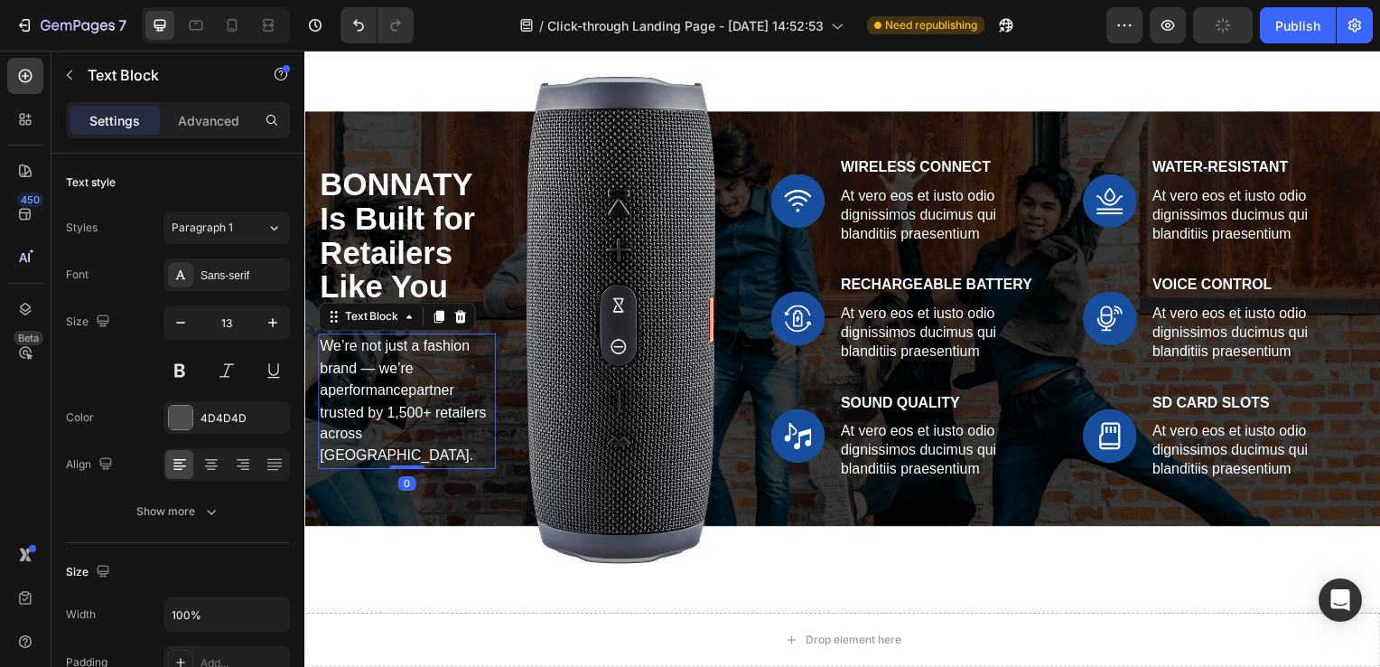
click at [386, 360] on span "We’re not just a fashion brand — we’re a" at bounding box center [395, 371] width 151 height 60
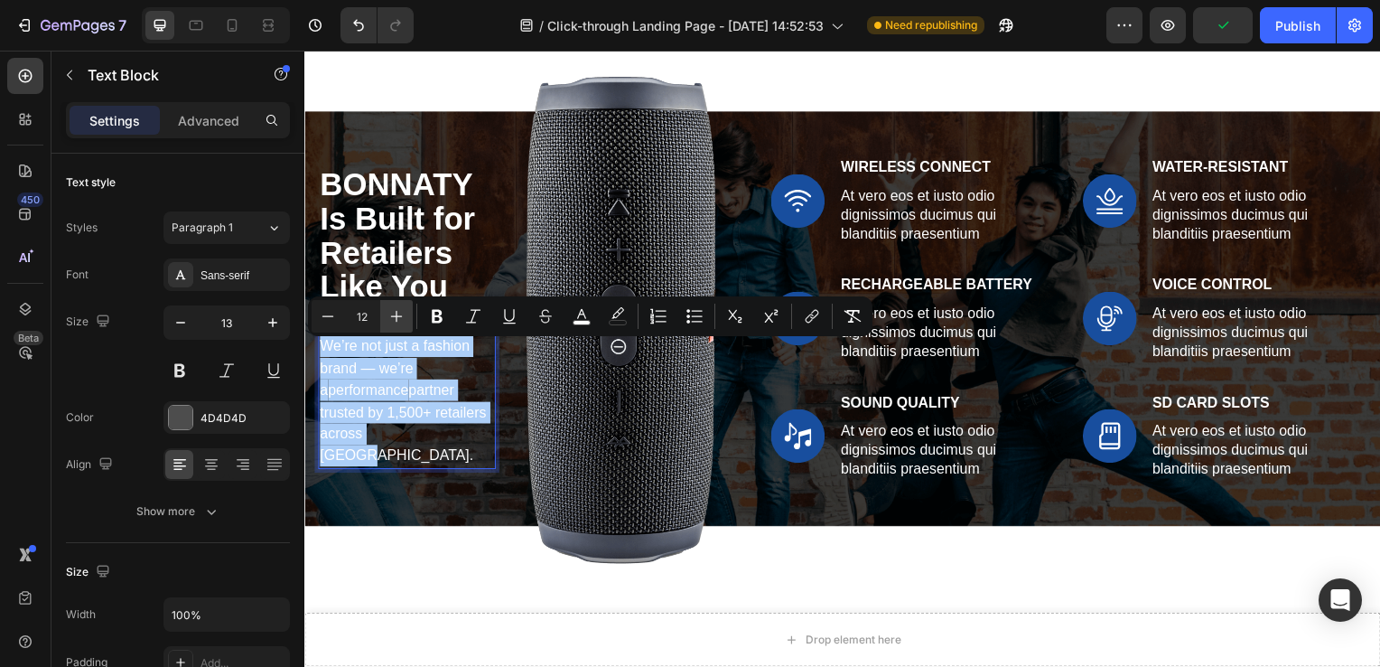
click at [401, 317] on icon "Editor contextual toolbar" at bounding box center [397, 316] width 18 height 18
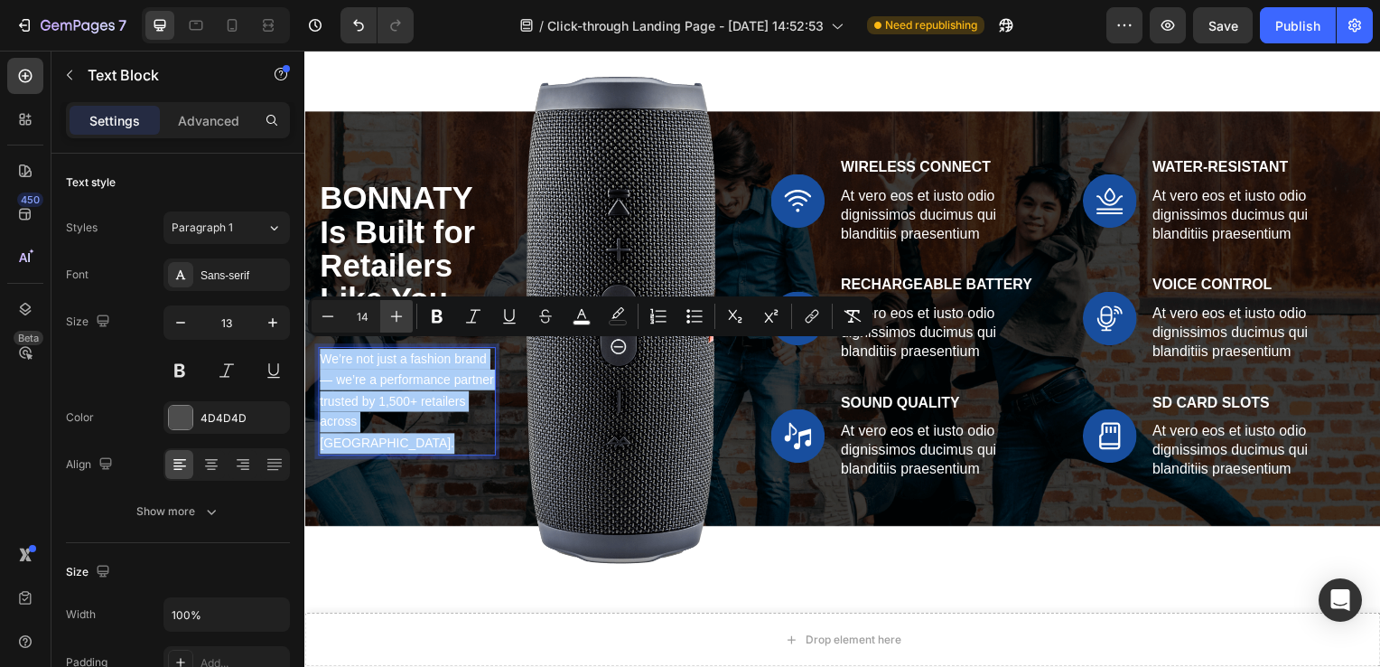
click at [401, 317] on icon "Editor contextual toolbar" at bounding box center [397, 316] width 18 height 18
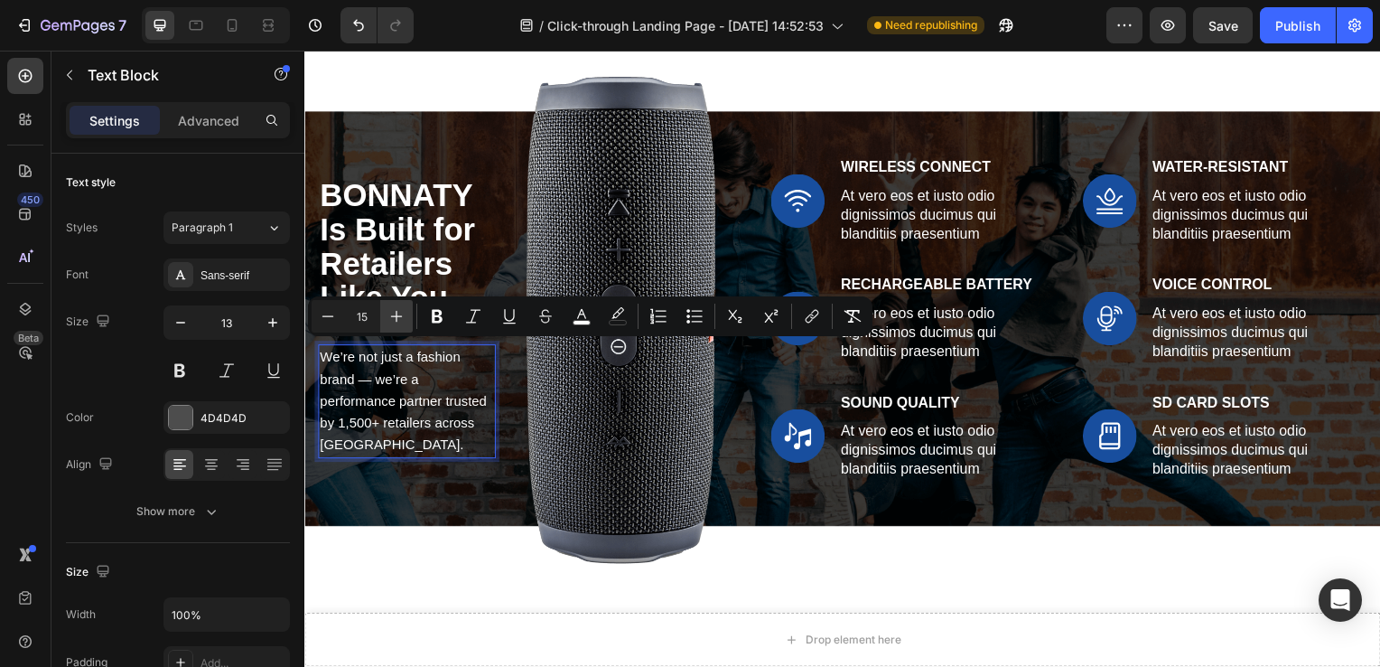
click at [401, 317] on icon "Editor contextual toolbar" at bounding box center [397, 316] width 18 height 18
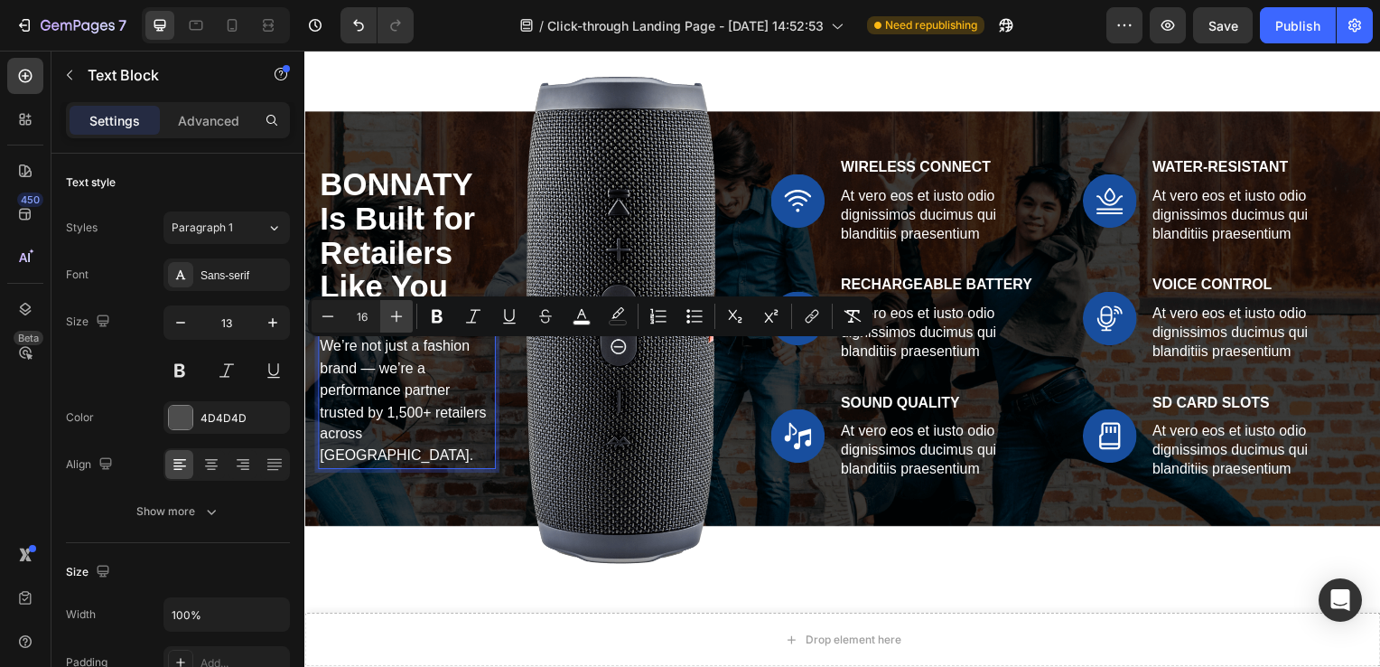
click at [401, 317] on icon "Editor contextual toolbar" at bounding box center [397, 316] width 18 height 18
type input "17"
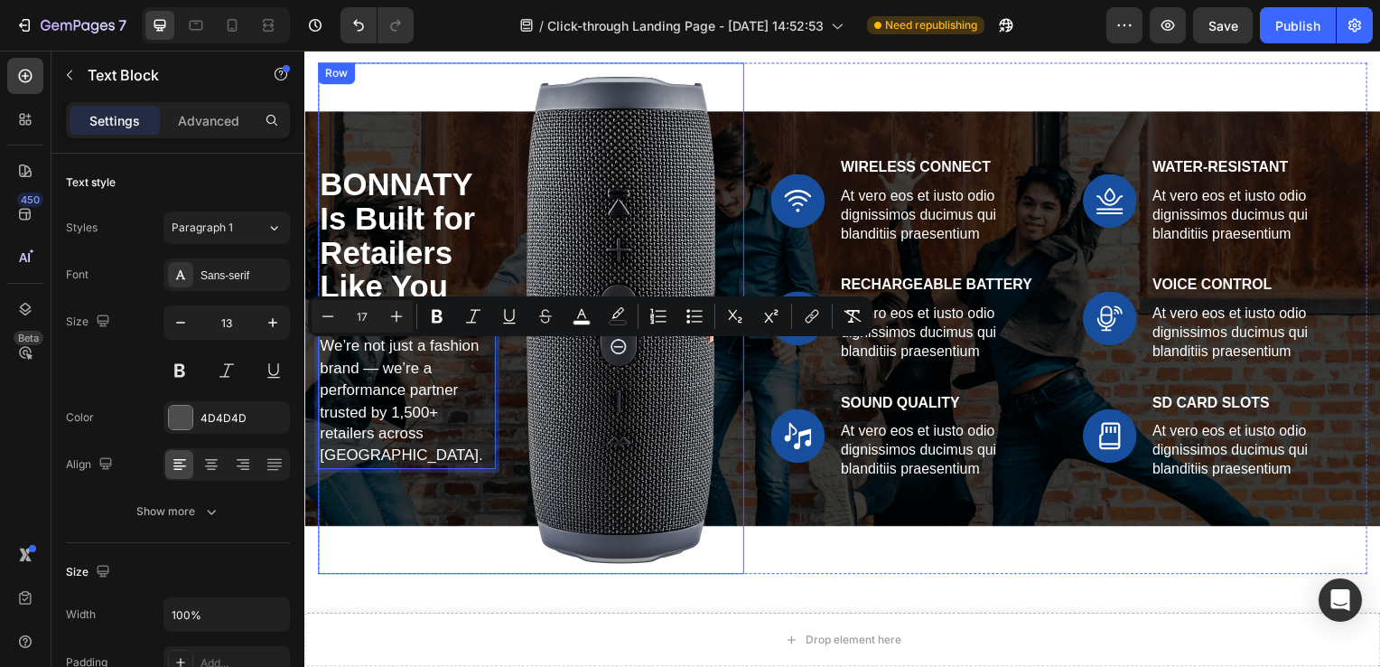
click at [444, 482] on div "BONNATY Is Built for Retailers Like You Heading We’re not just a fashion brand …" at bounding box center [407, 320] width 179 height 515
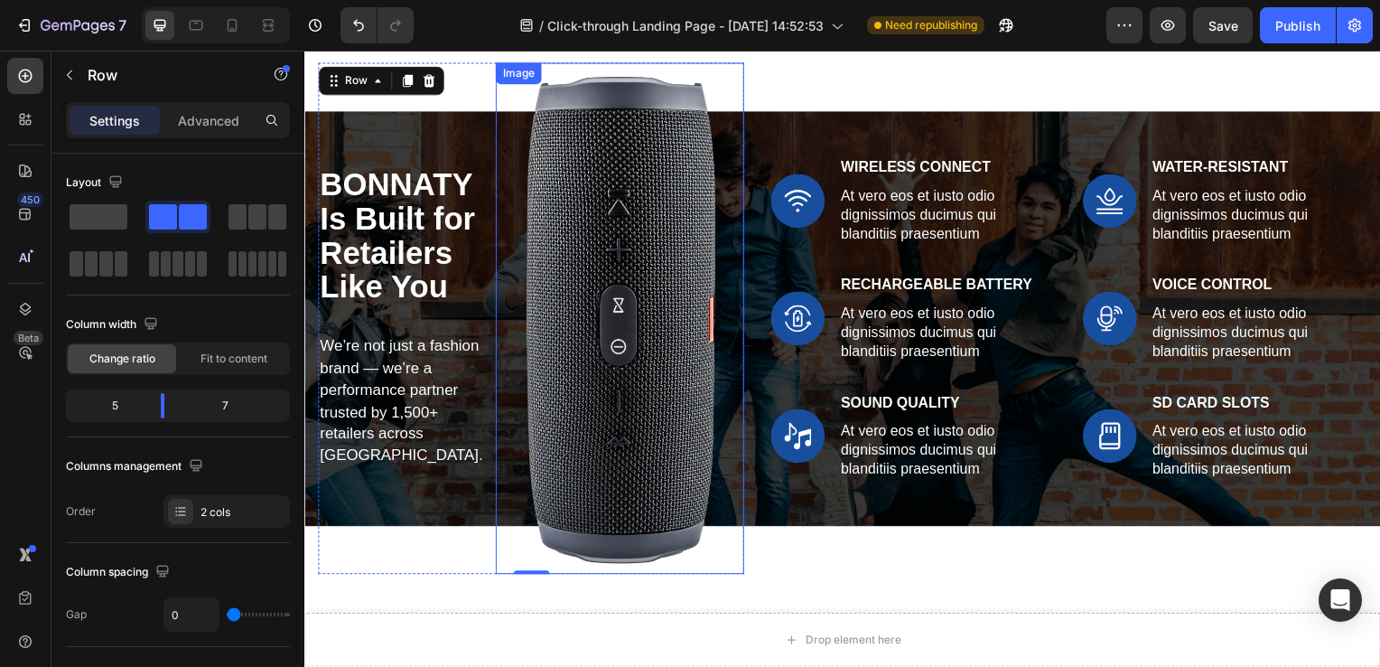
click at [630, 286] on img at bounding box center [622, 320] width 250 height 515
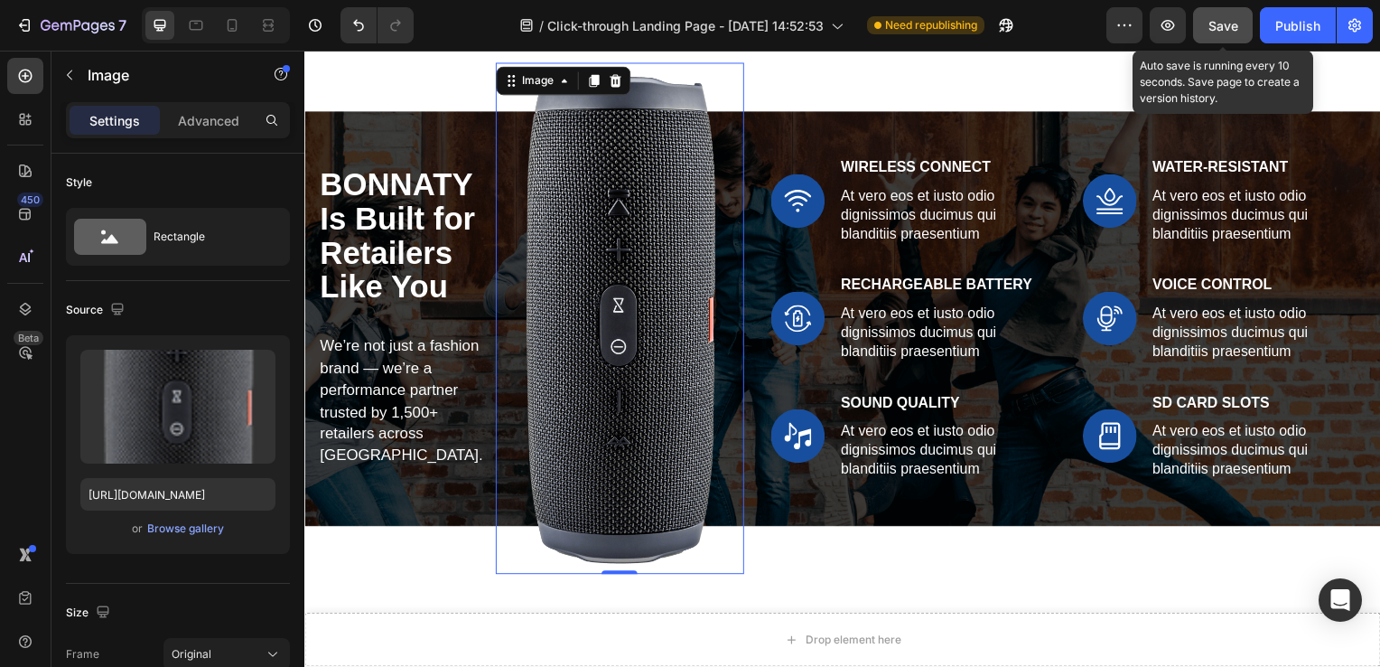
click at [1230, 18] on span "Save" at bounding box center [1224, 25] width 30 height 15
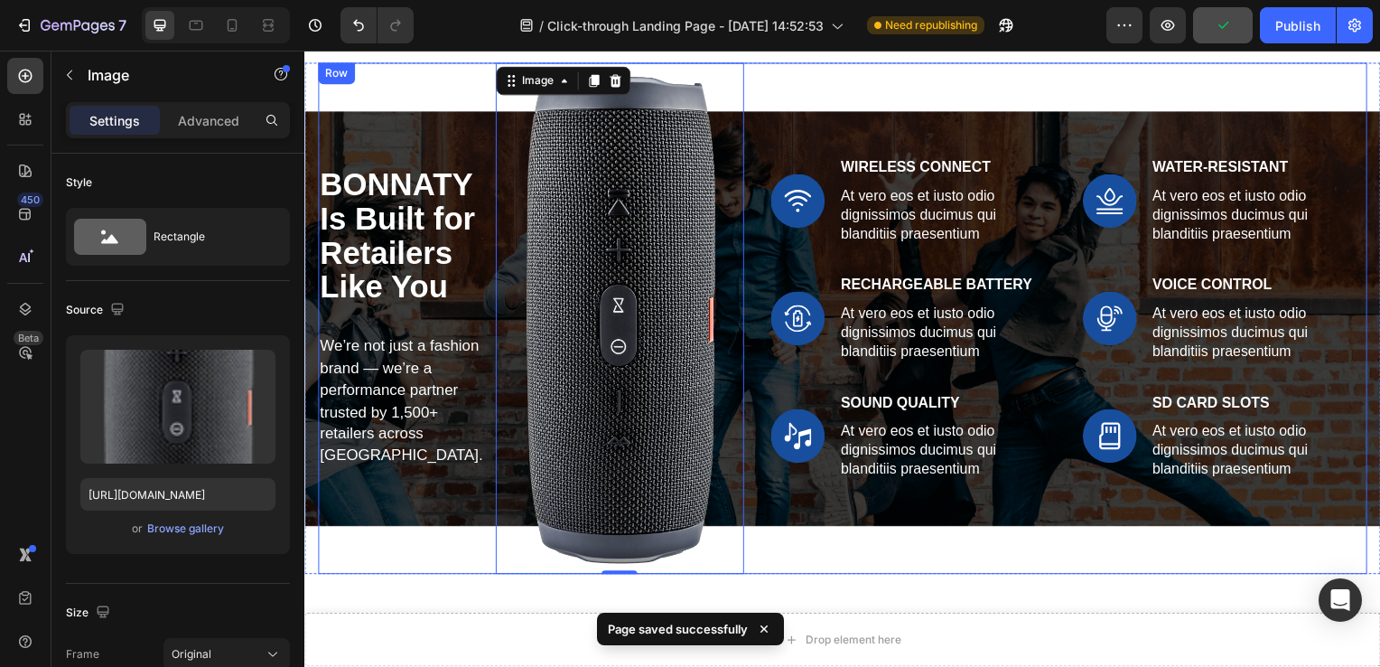
scroll to position [5417, 0]
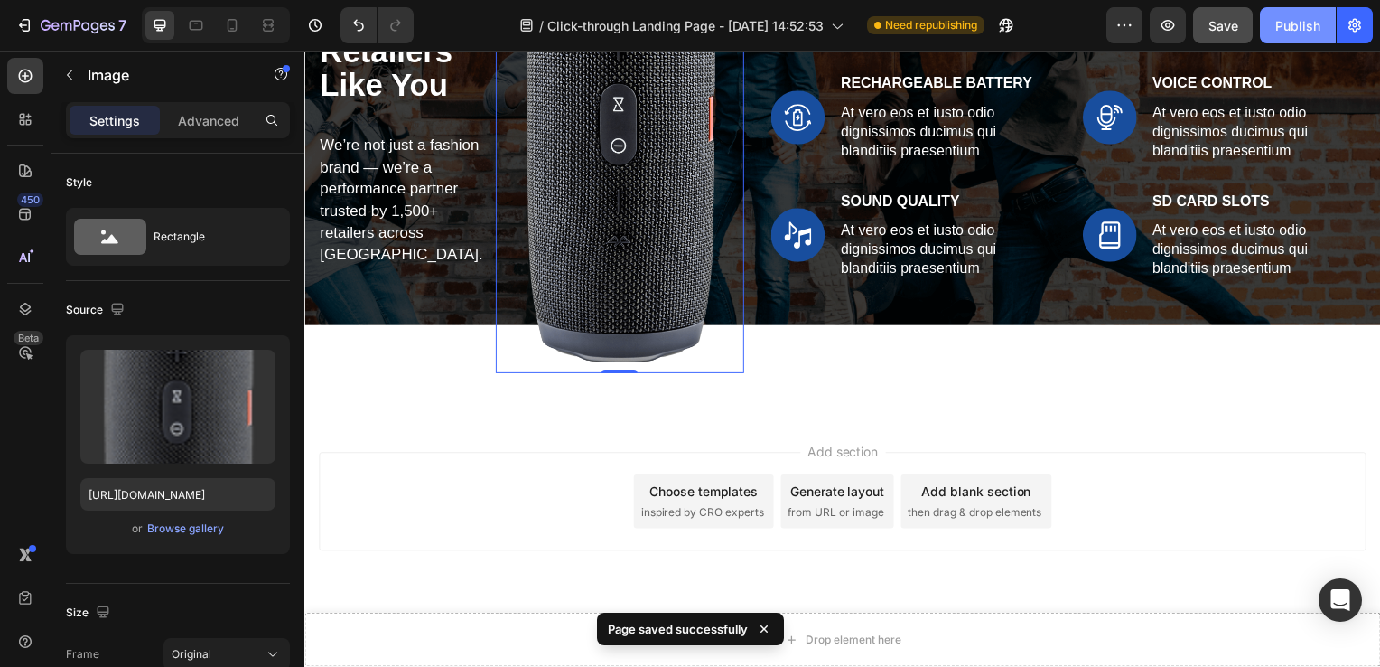
click at [1307, 16] on div "Publish" at bounding box center [1298, 25] width 45 height 19
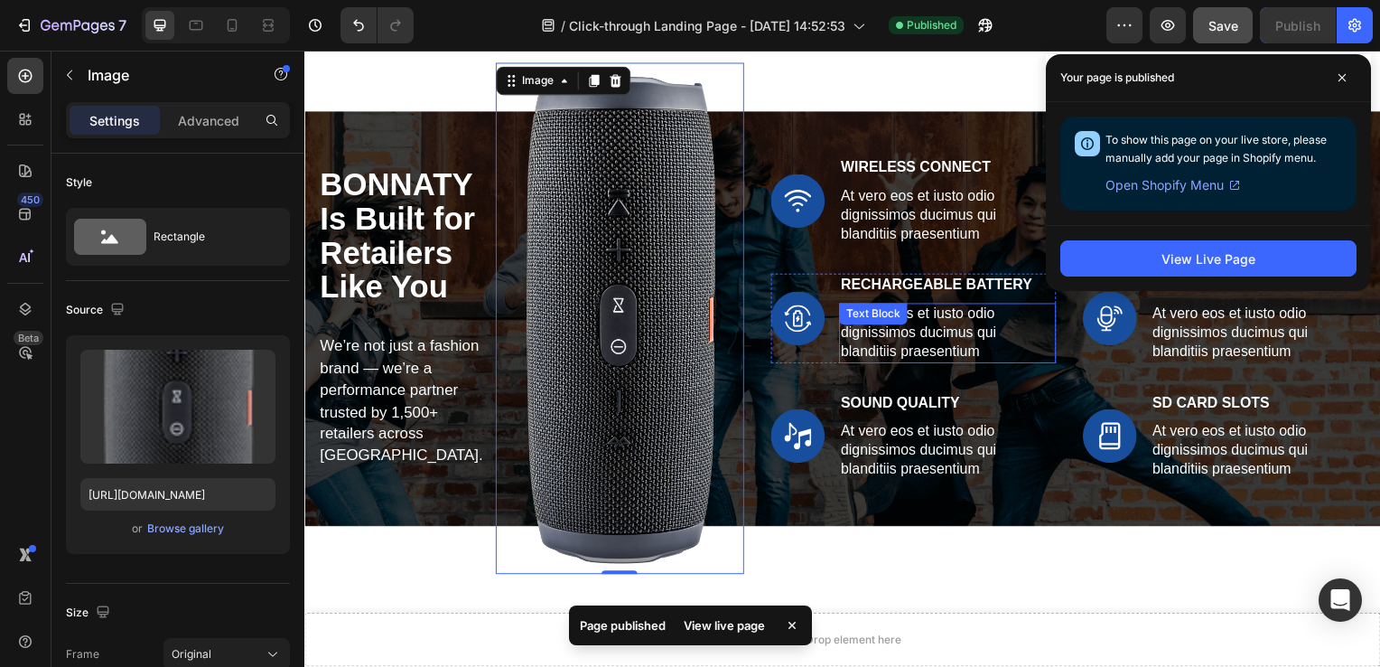
scroll to position [5213, 0]
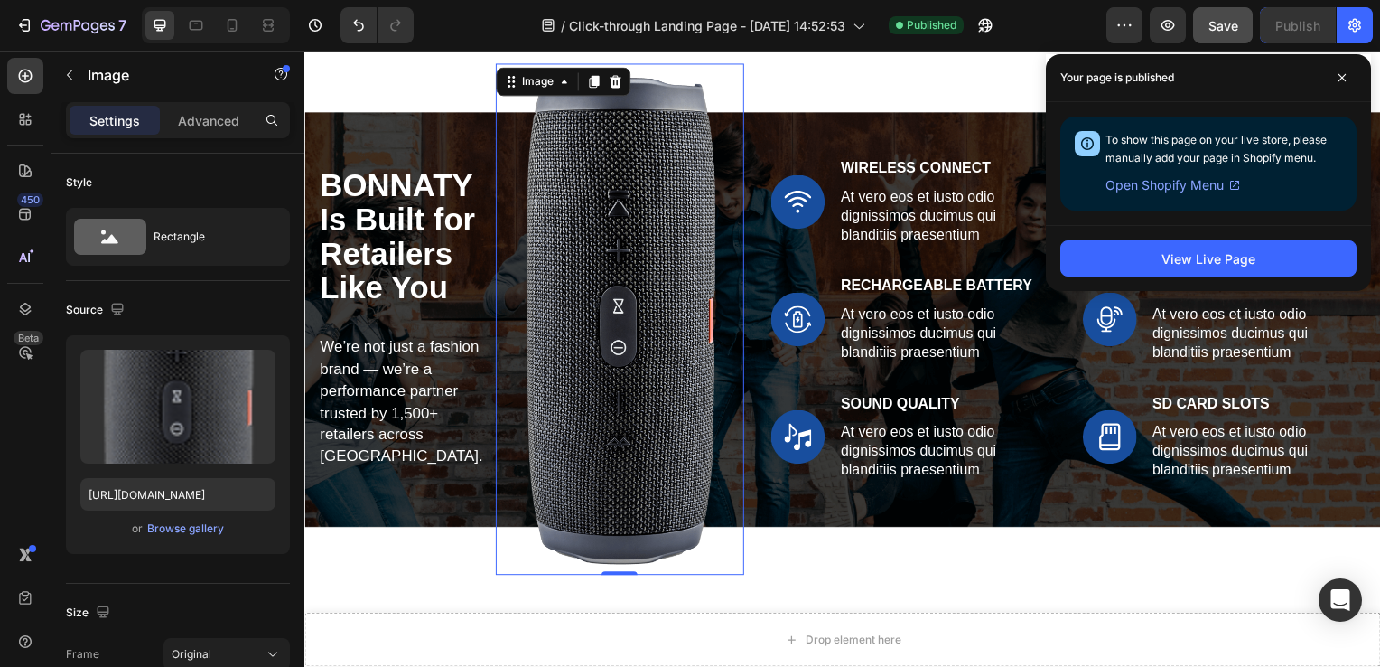
click at [656, 284] on img at bounding box center [622, 321] width 250 height 515
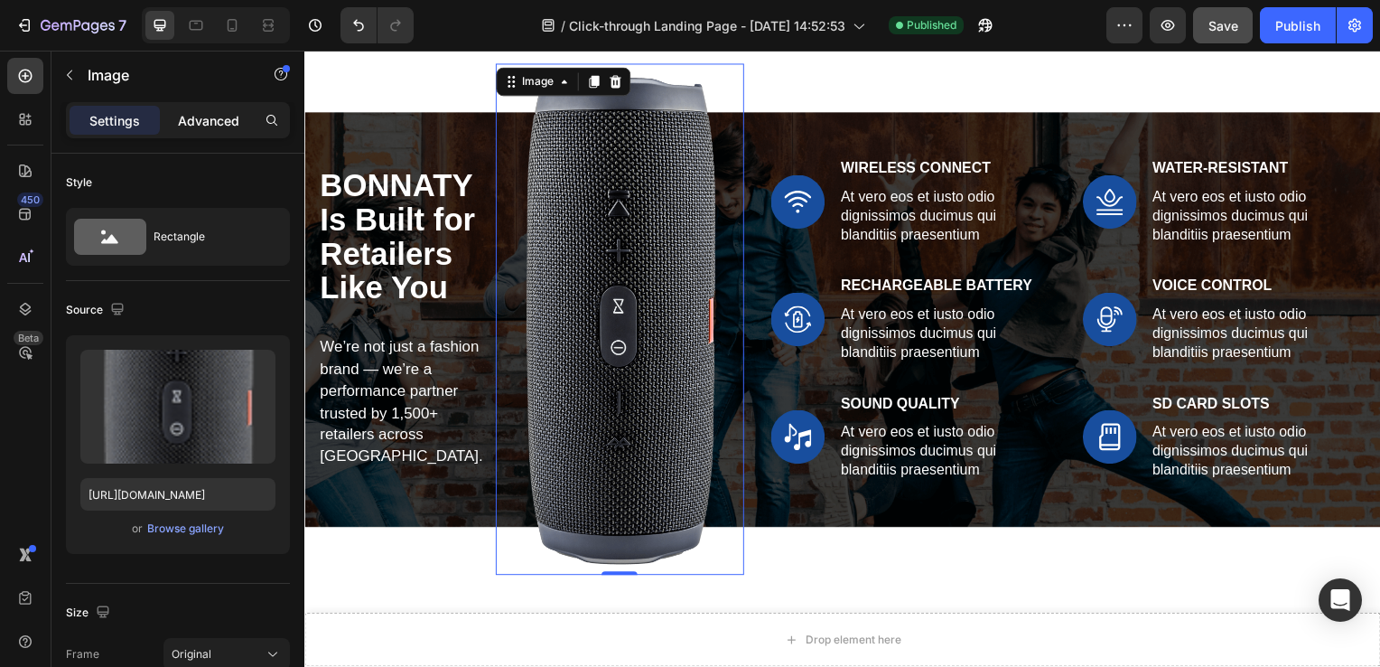
click at [202, 118] on p "Advanced" at bounding box center [208, 120] width 61 height 19
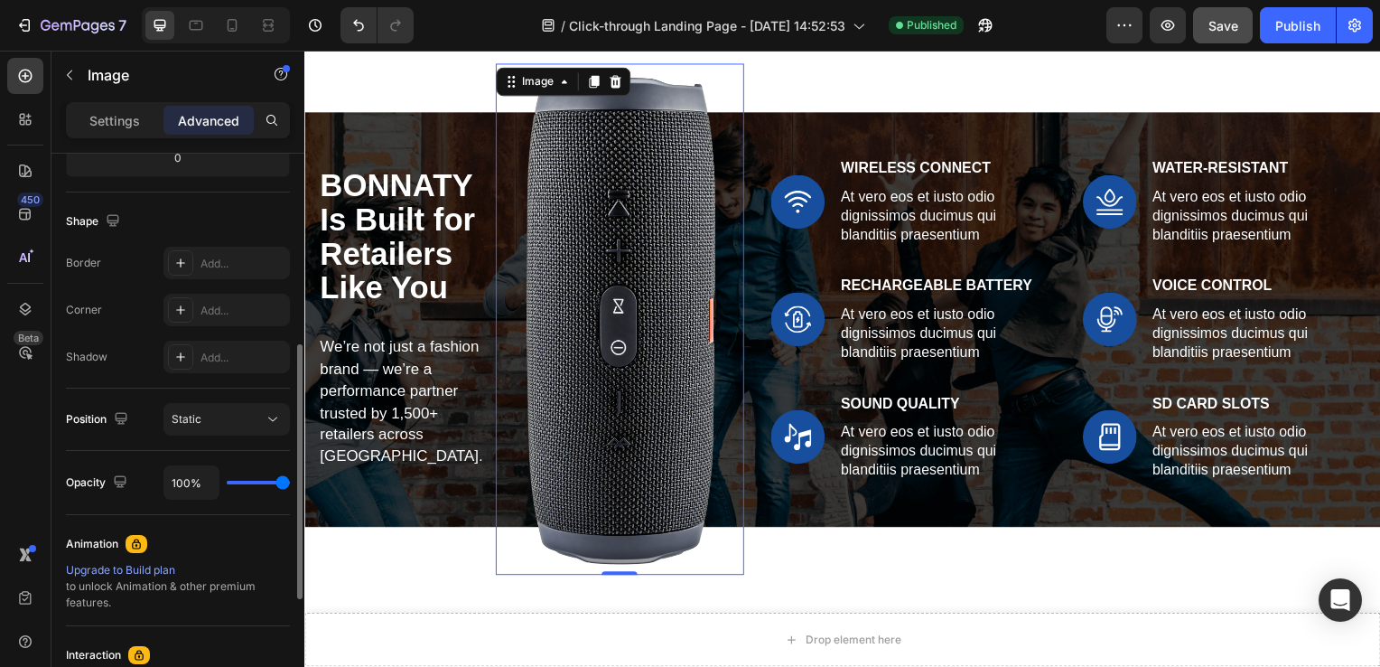
scroll to position [425, 0]
type input "91%"
type input "91"
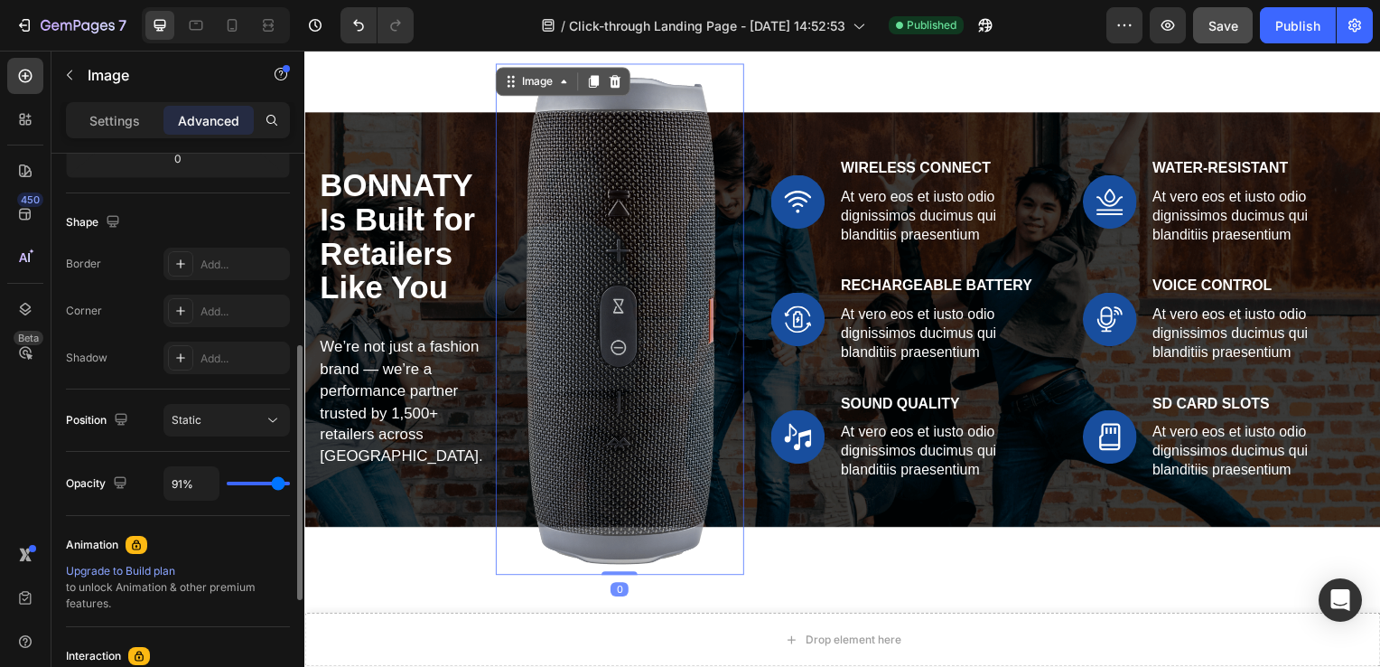
type input "74%"
type input "74"
type input "77%"
type input "77"
type input "57%"
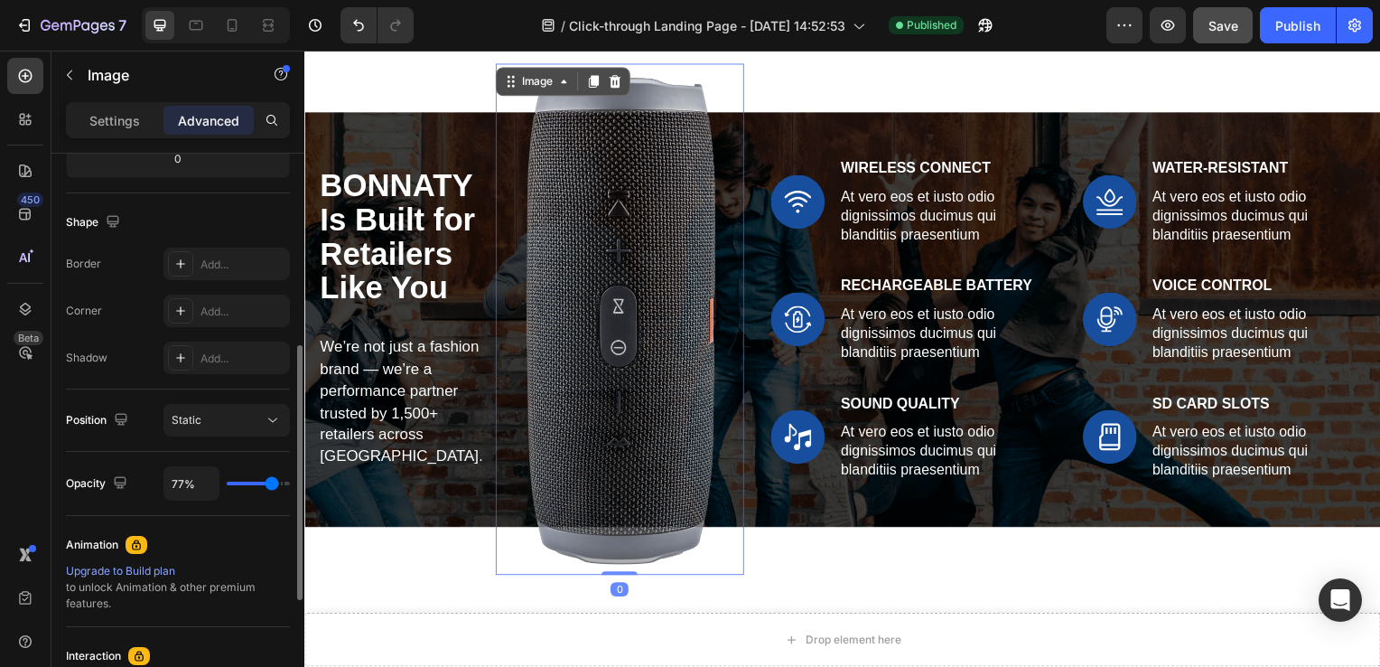
type input "57"
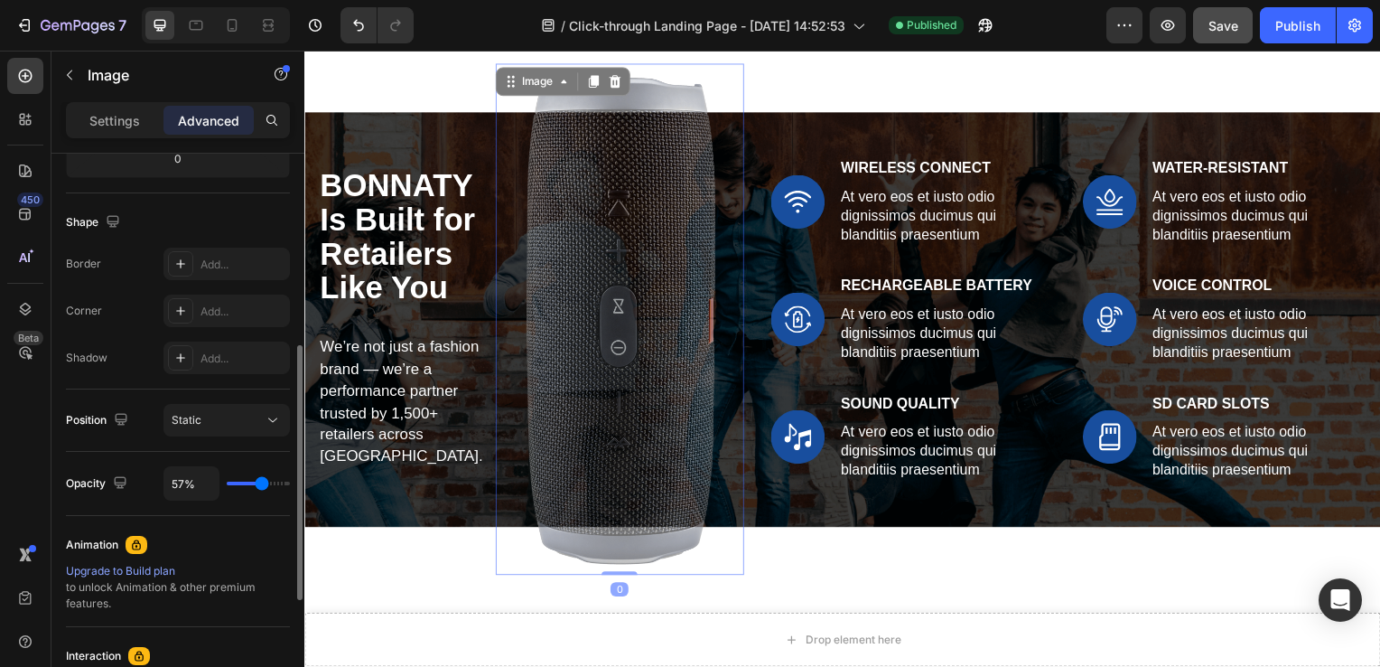
type input "58%"
type input "58"
type input "60%"
type input "60"
type input "61%"
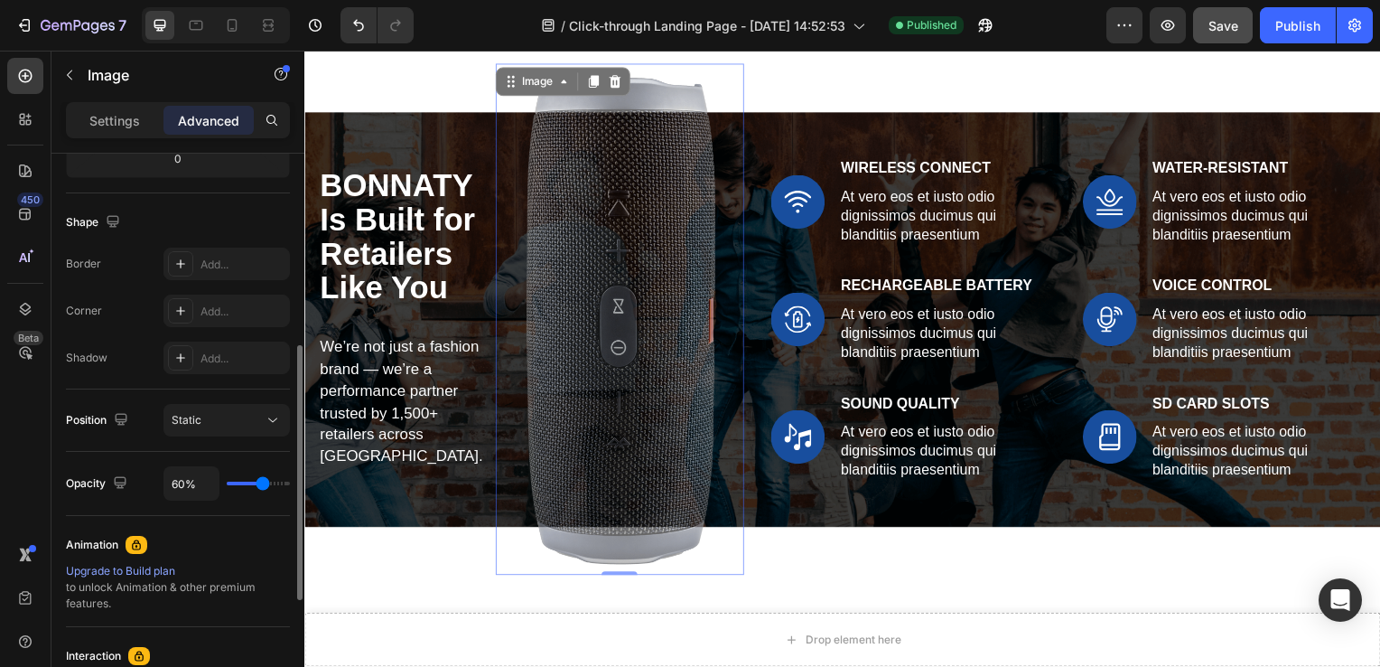
type input "61"
type input "76%"
type input "76"
type input "82%"
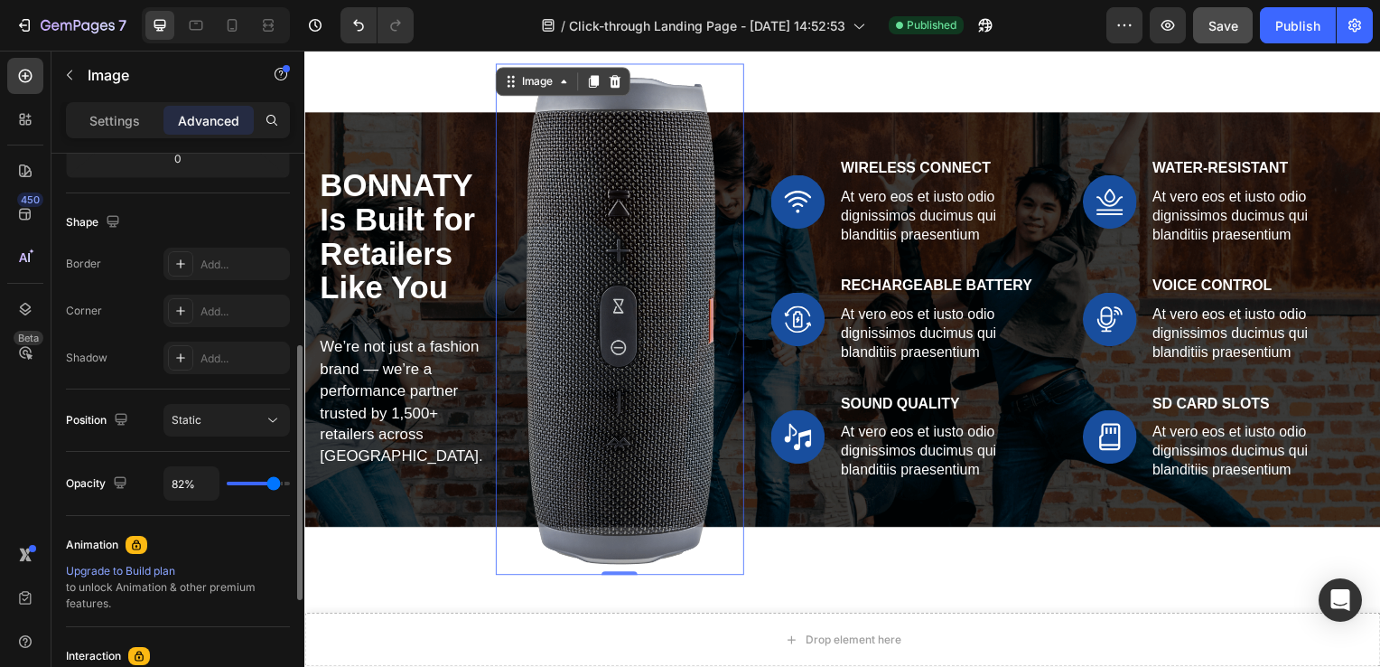
drag, startPoint x: 289, startPoint y: 482, endPoint x: 274, endPoint y: 483, distance: 15.4
type input "82"
click at [274, 483] on input "range" at bounding box center [258, 483] width 63 height 4
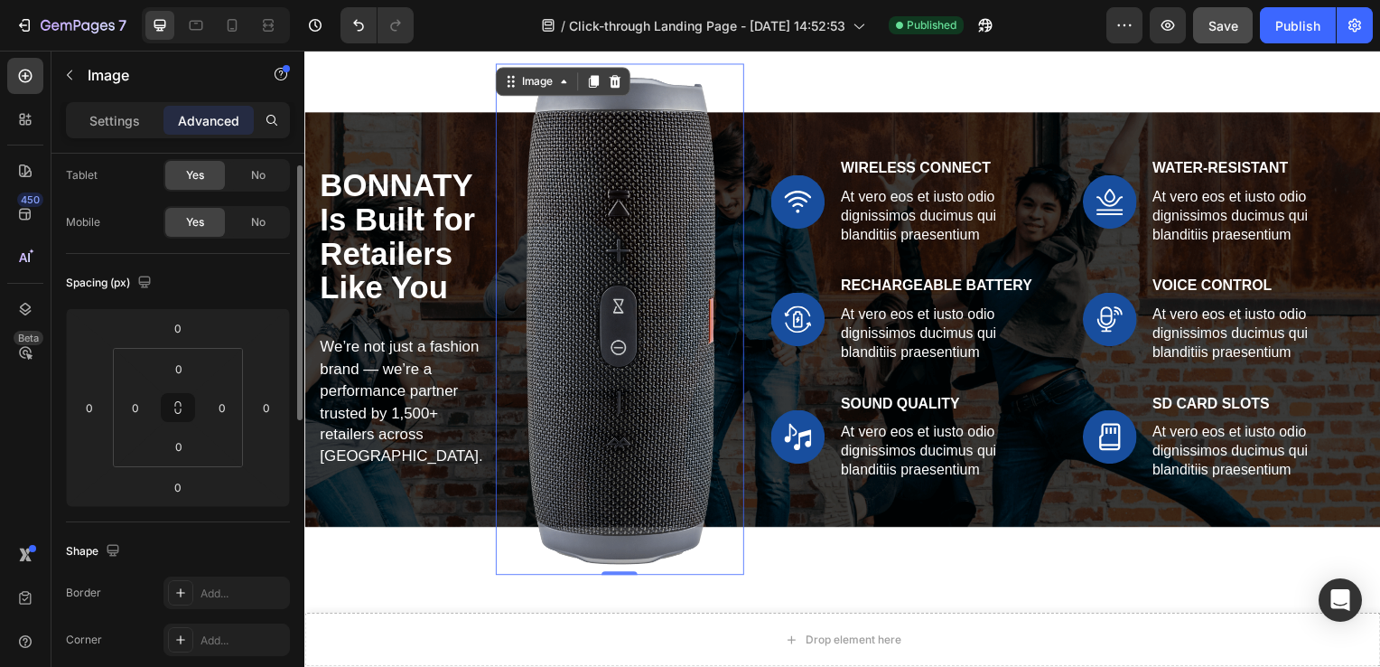
scroll to position [0, 0]
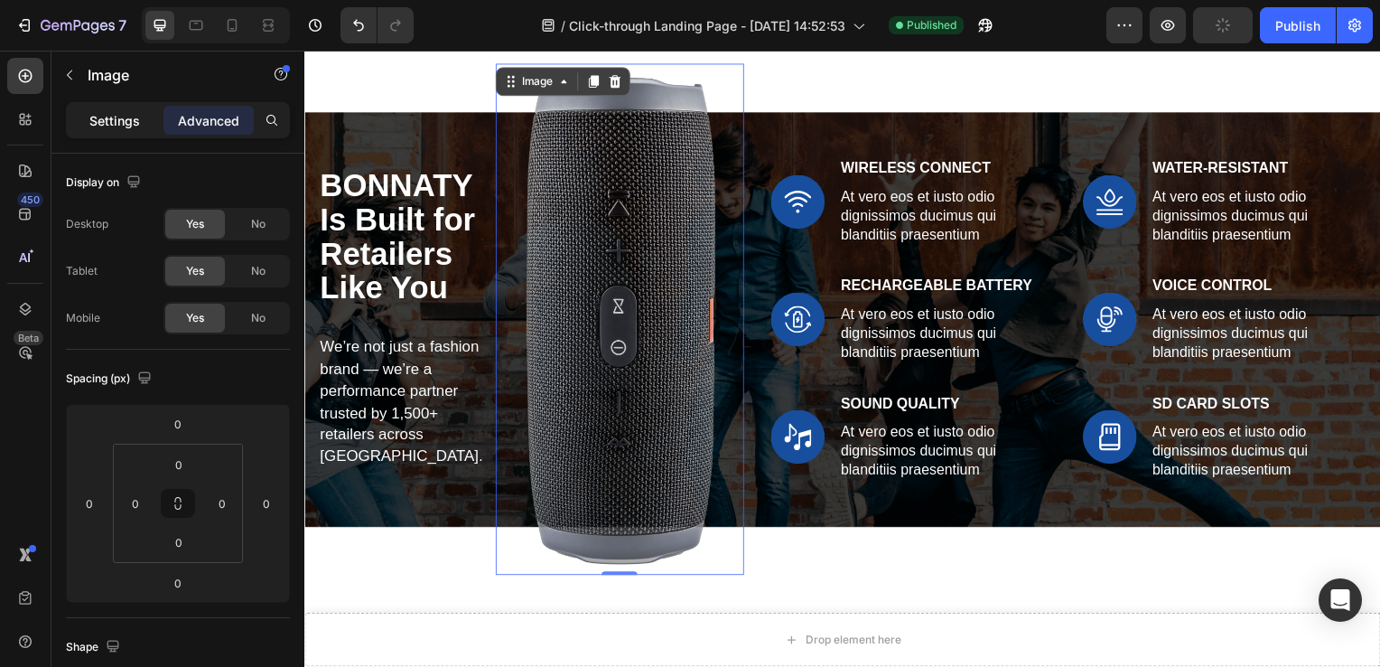
click at [103, 117] on p "Settings" at bounding box center [114, 120] width 51 height 19
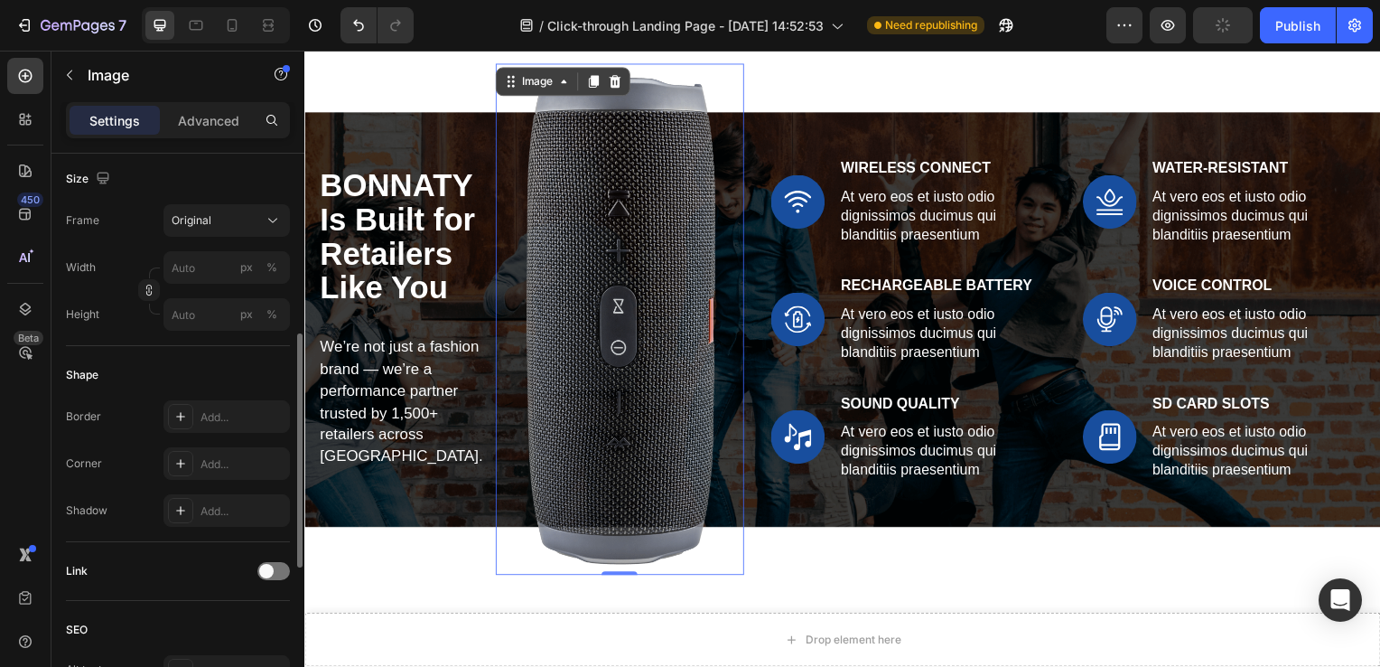
scroll to position [434, 0]
click at [192, 269] on input "px %" at bounding box center [227, 267] width 126 height 33
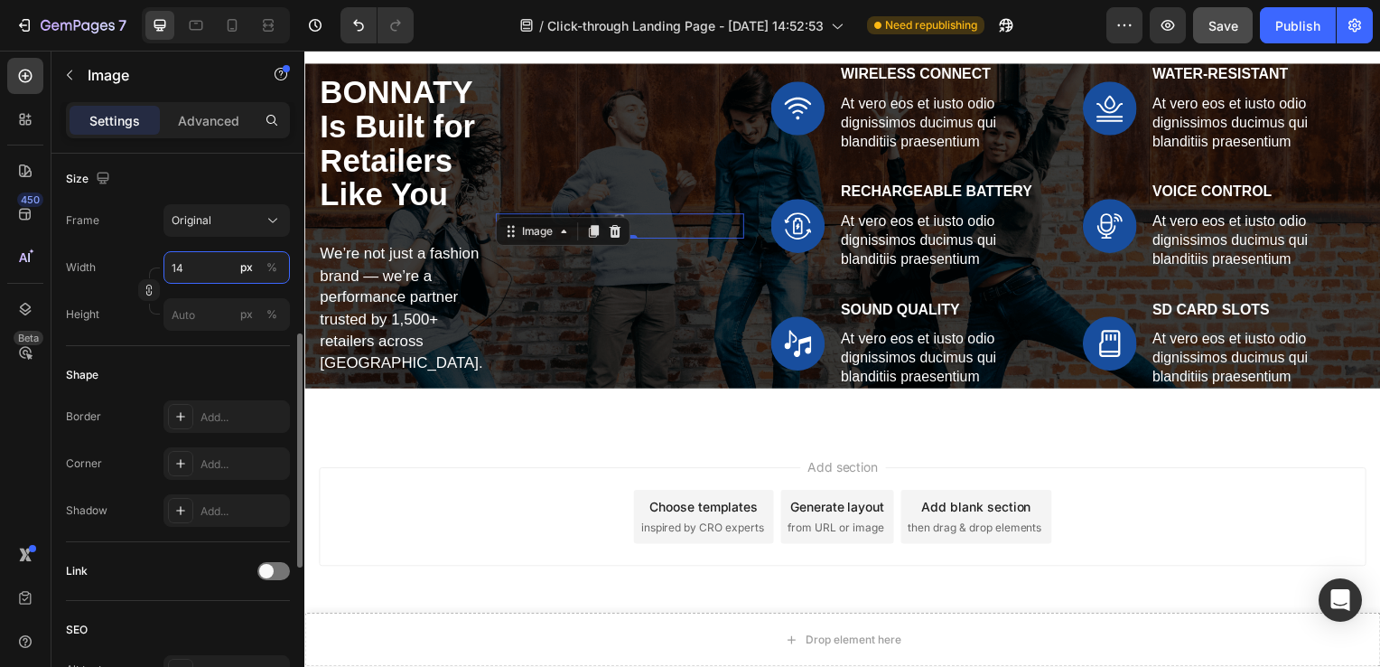
type input "1"
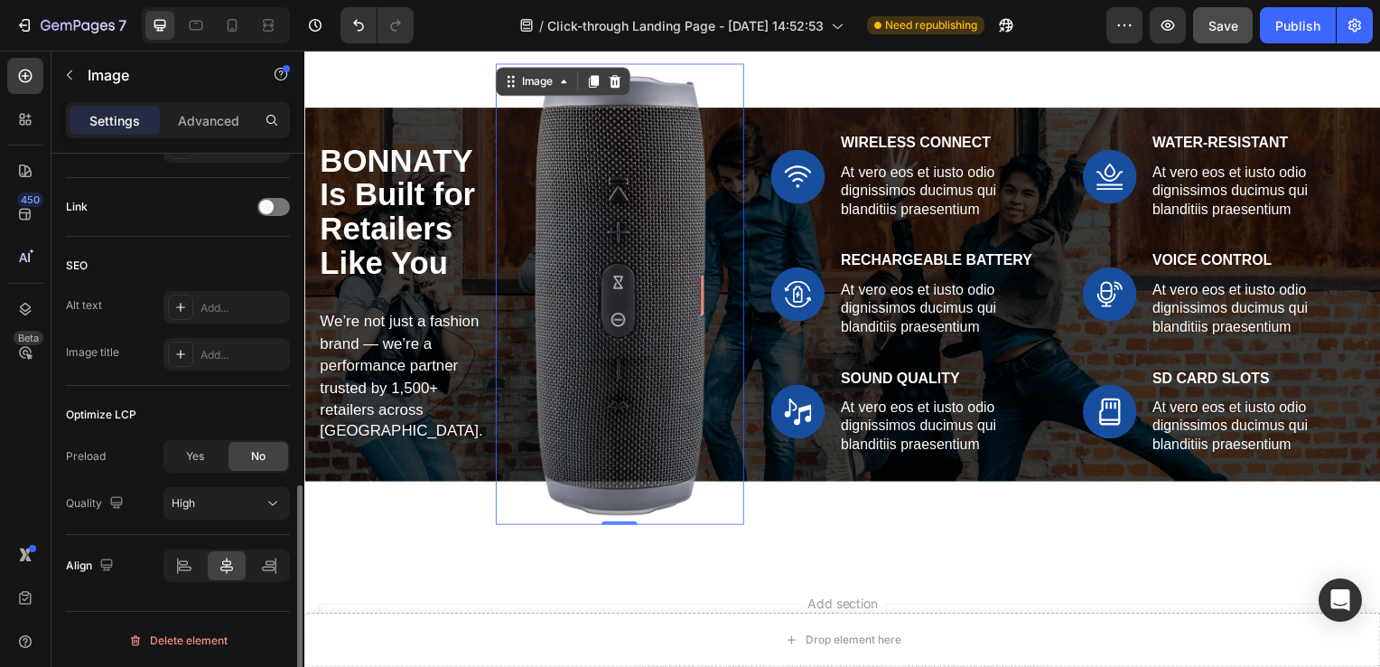
scroll to position [797, 0]
click at [187, 575] on div at bounding box center [184, 566] width 39 height 29
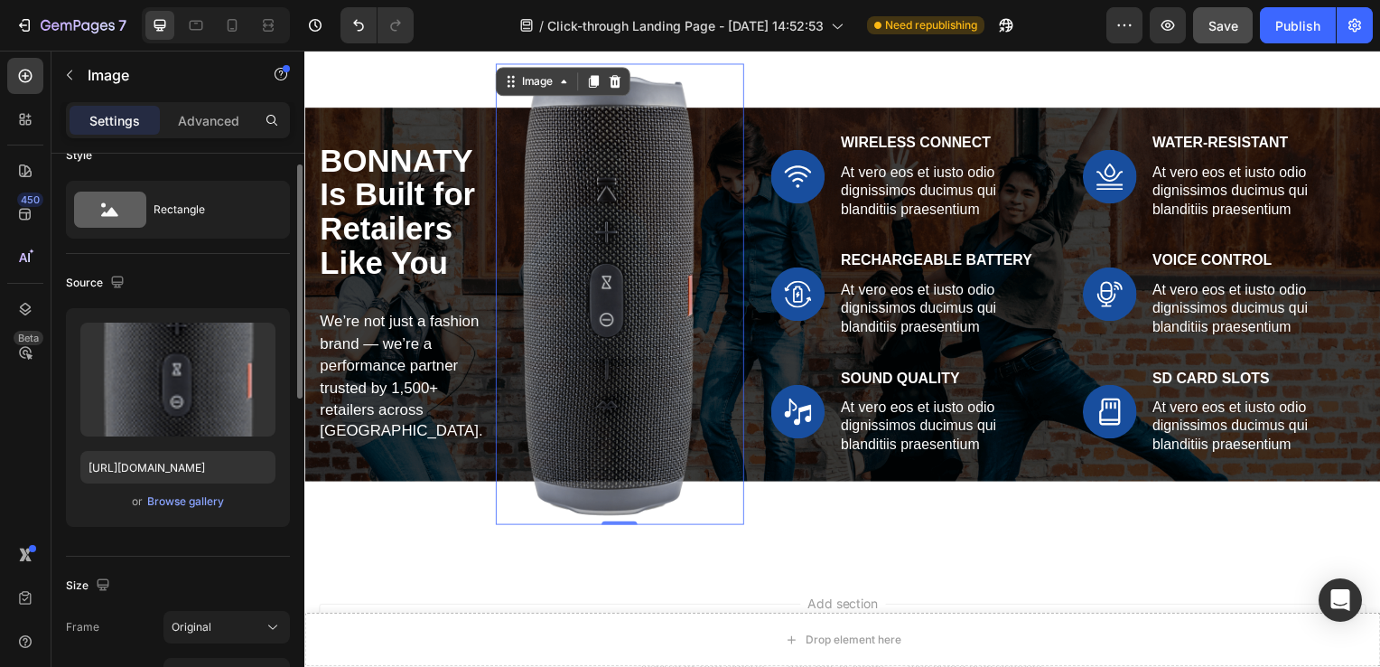
scroll to position [0, 0]
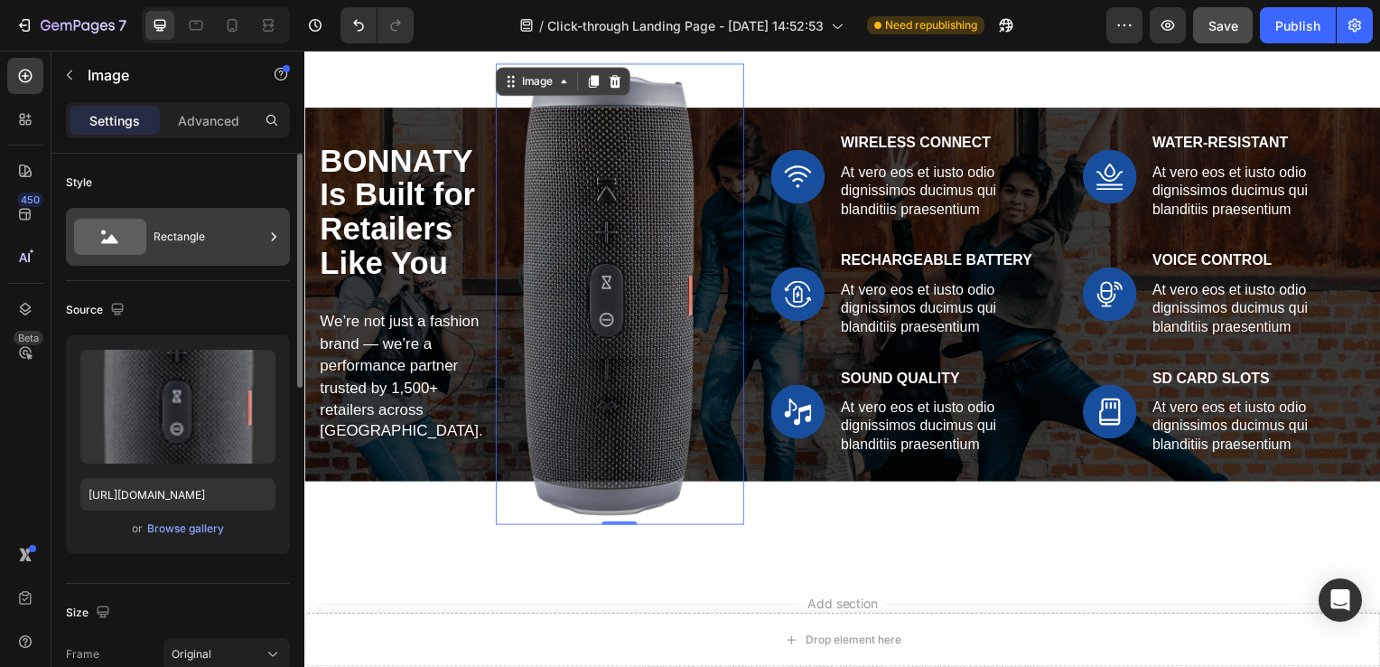
click at [209, 238] on div "Rectangle" at bounding box center [209, 237] width 110 height 42
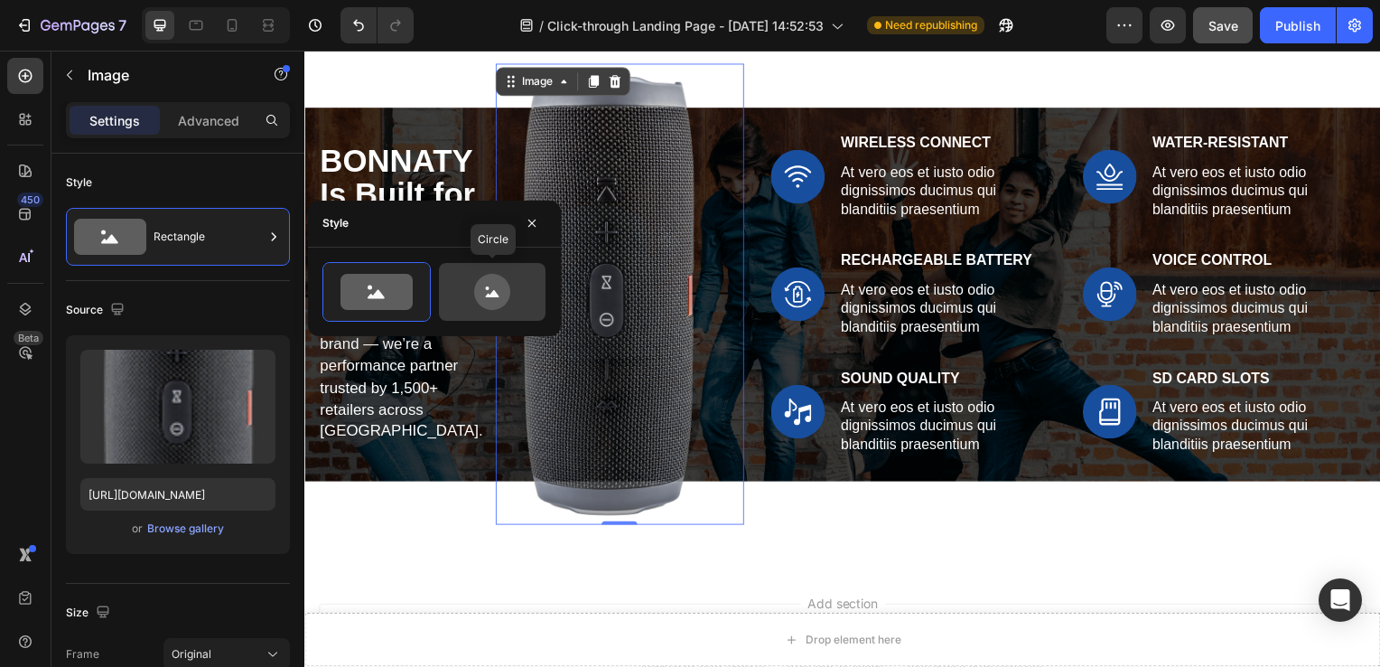
click at [491, 278] on icon at bounding box center [492, 292] width 36 height 36
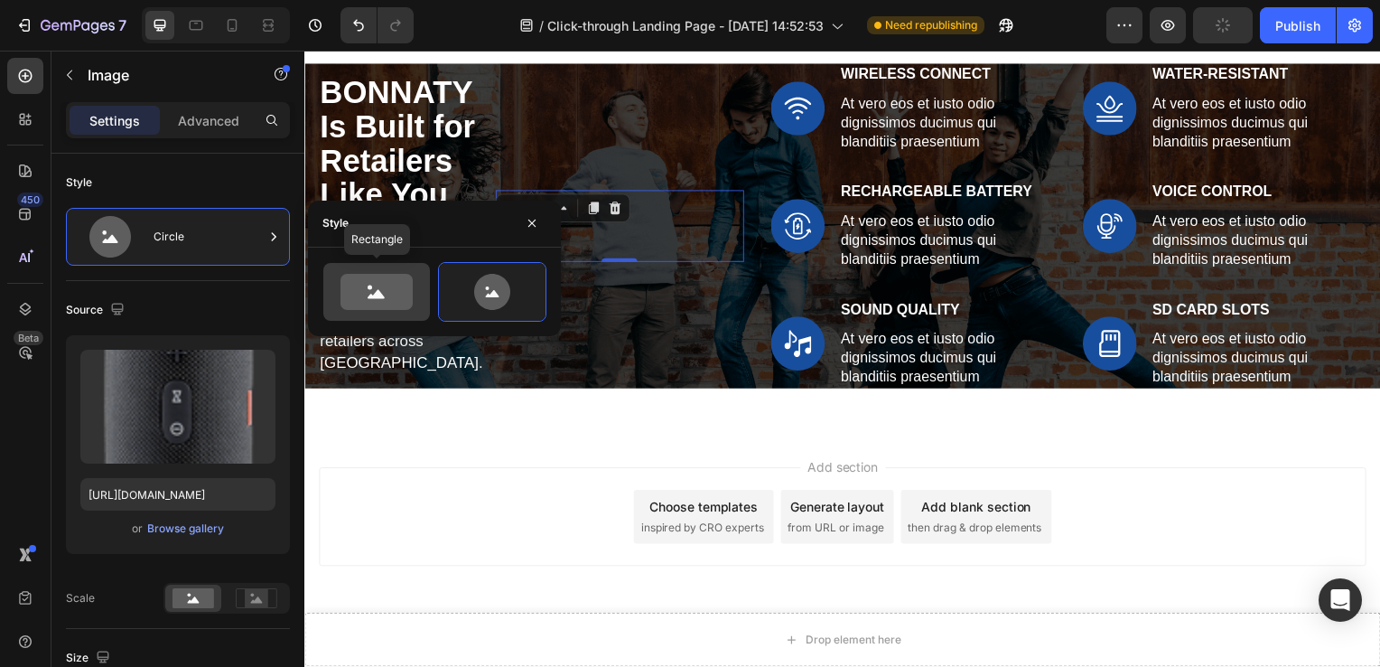
click at [393, 286] on icon at bounding box center [377, 292] width 72 height 36
type input "100"
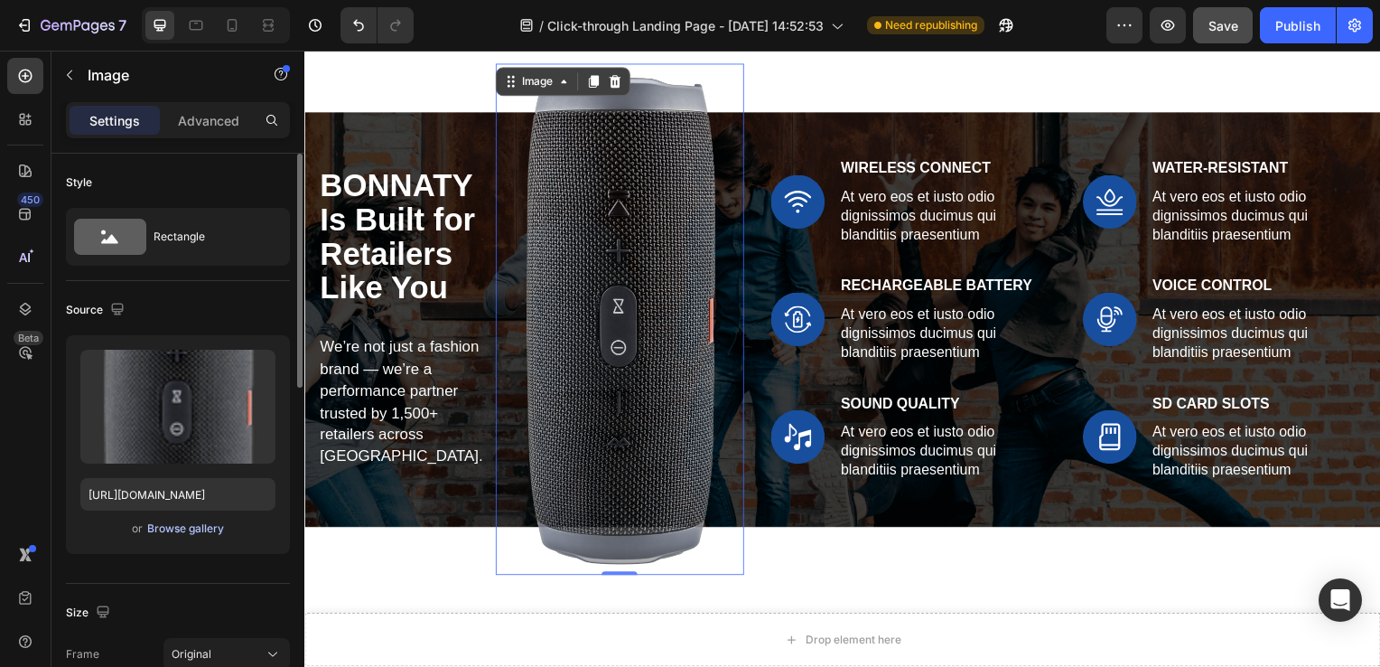
click at [210, 526] on div "Browse gallery" at bounding box center [185, 528] width 77 height 16
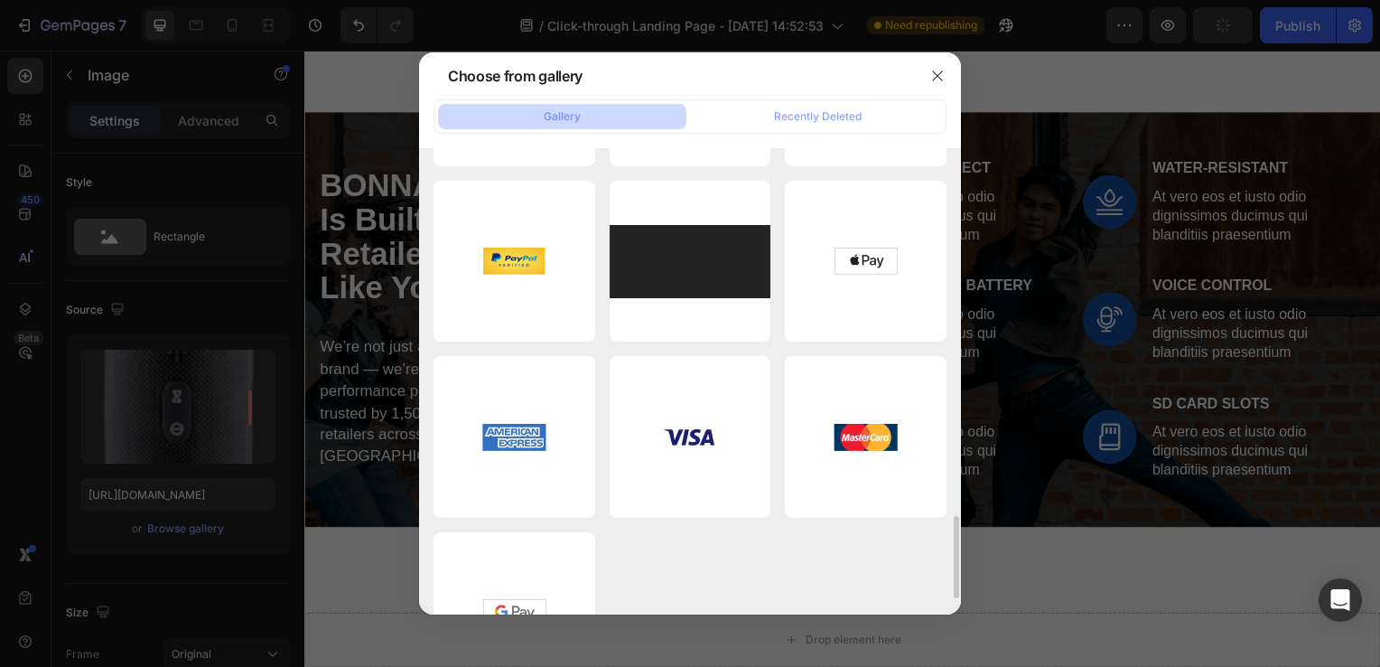
scroll to position [2092, 0]
click at [937, 73] on icon "button" at bounding box center [937, 76] width 14 height 14
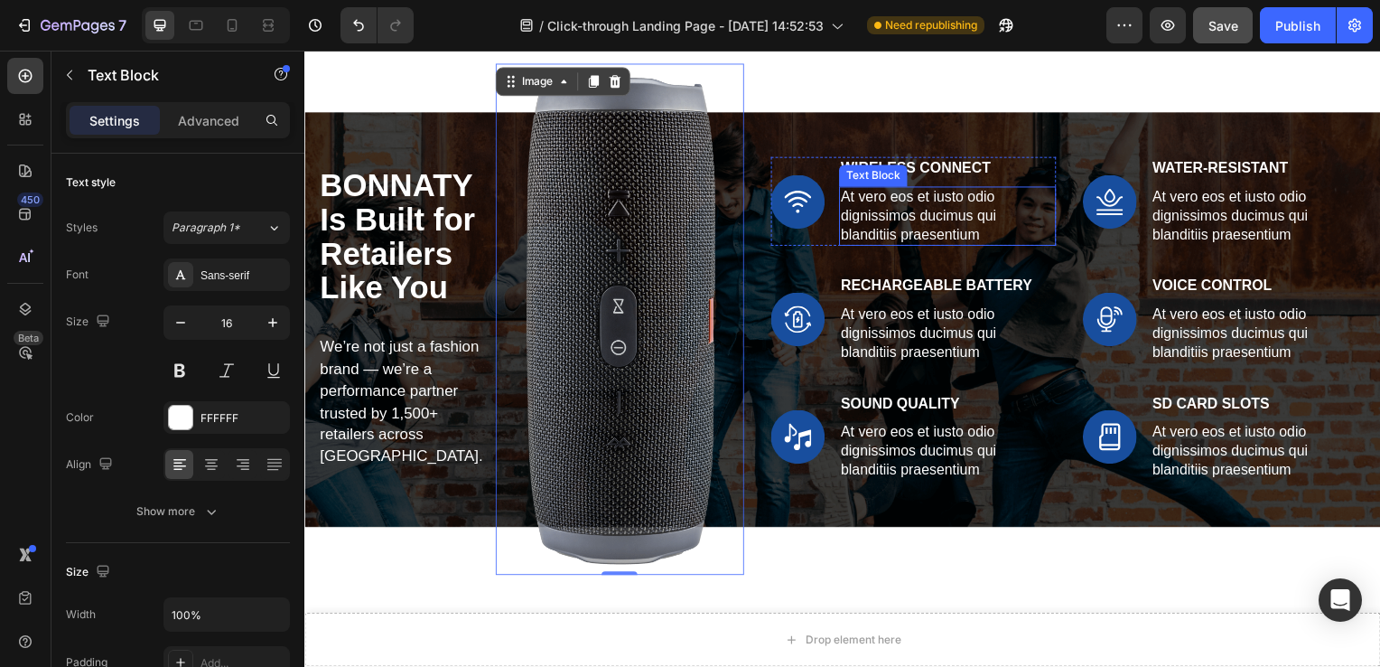
click at [904, 197] on p "At vero eos et iusto odio dignissimos ducimus qui blanditiis praesentium" at bounding box center [952, 218] width 215 height 56
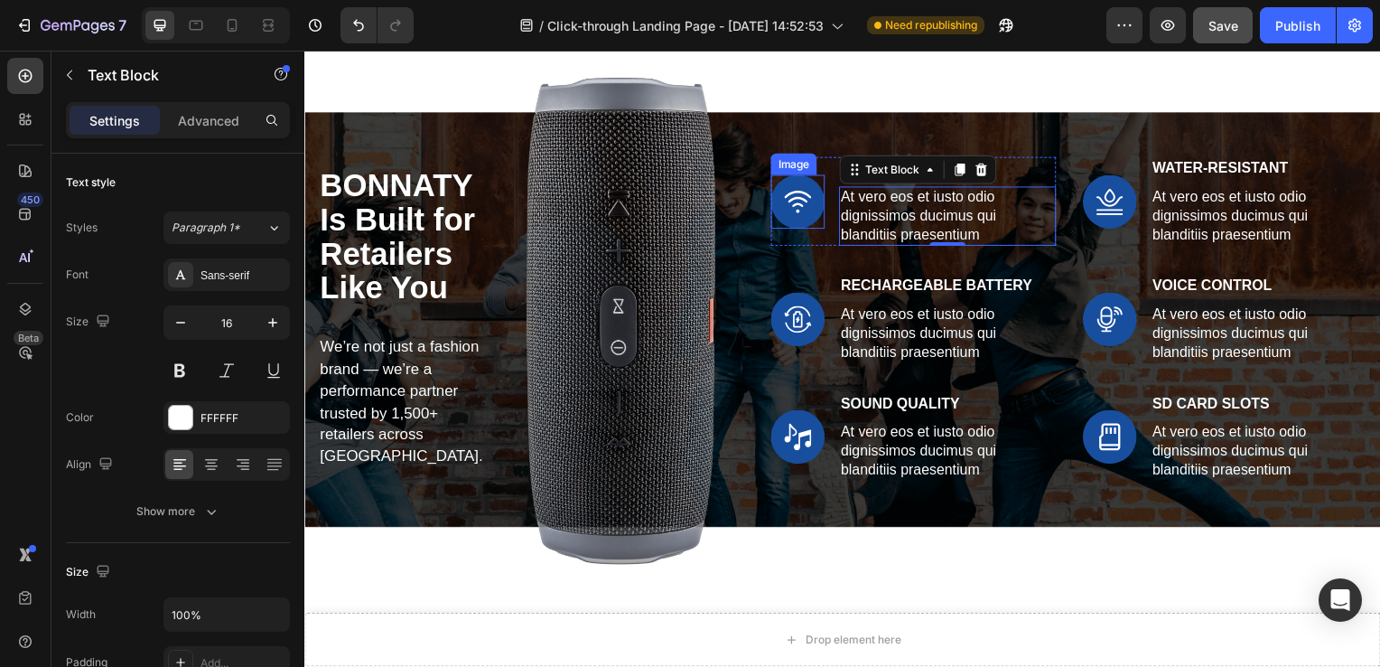
click at [796, 201] on img at bounding box center [801, 203] width 54 height 54
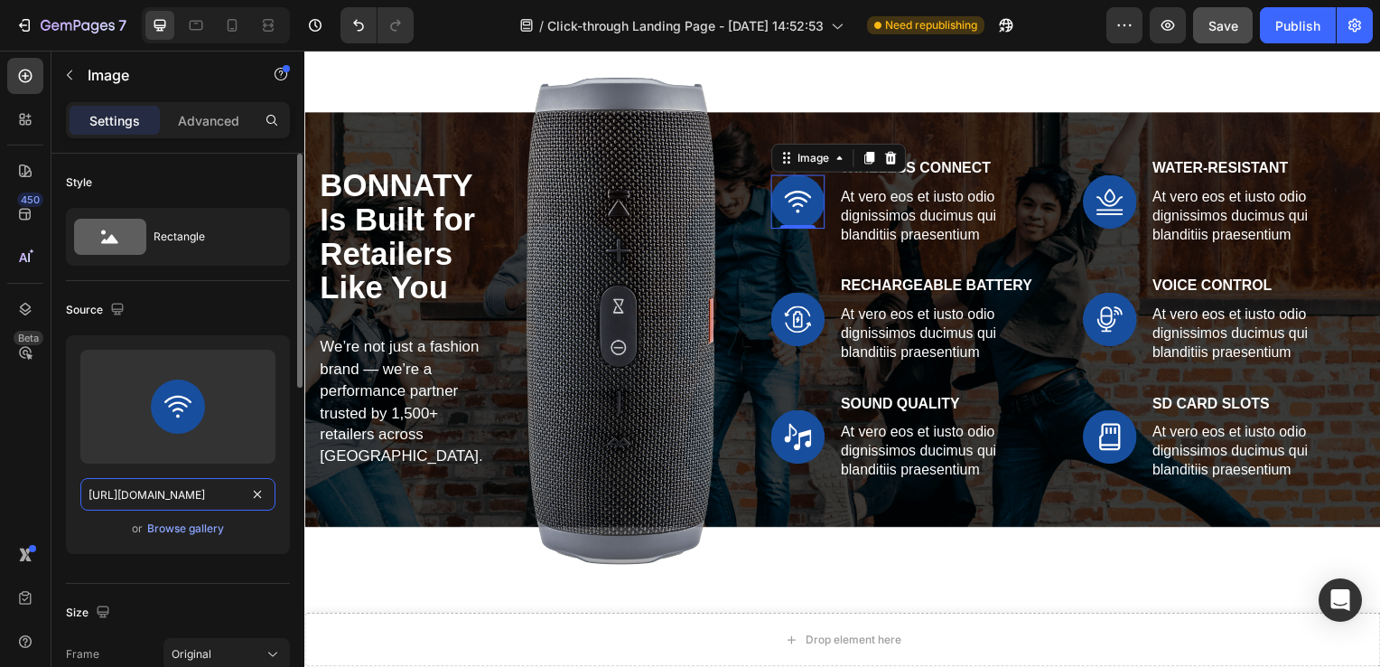
click at [222, 494] on input "[URL][DOMAIN_NAME]" at bounding box center [177, 494] width 195 height 33
click at [194, 532] on div "Browse gallery" at bounding box center [185, 528] width 77 height 16
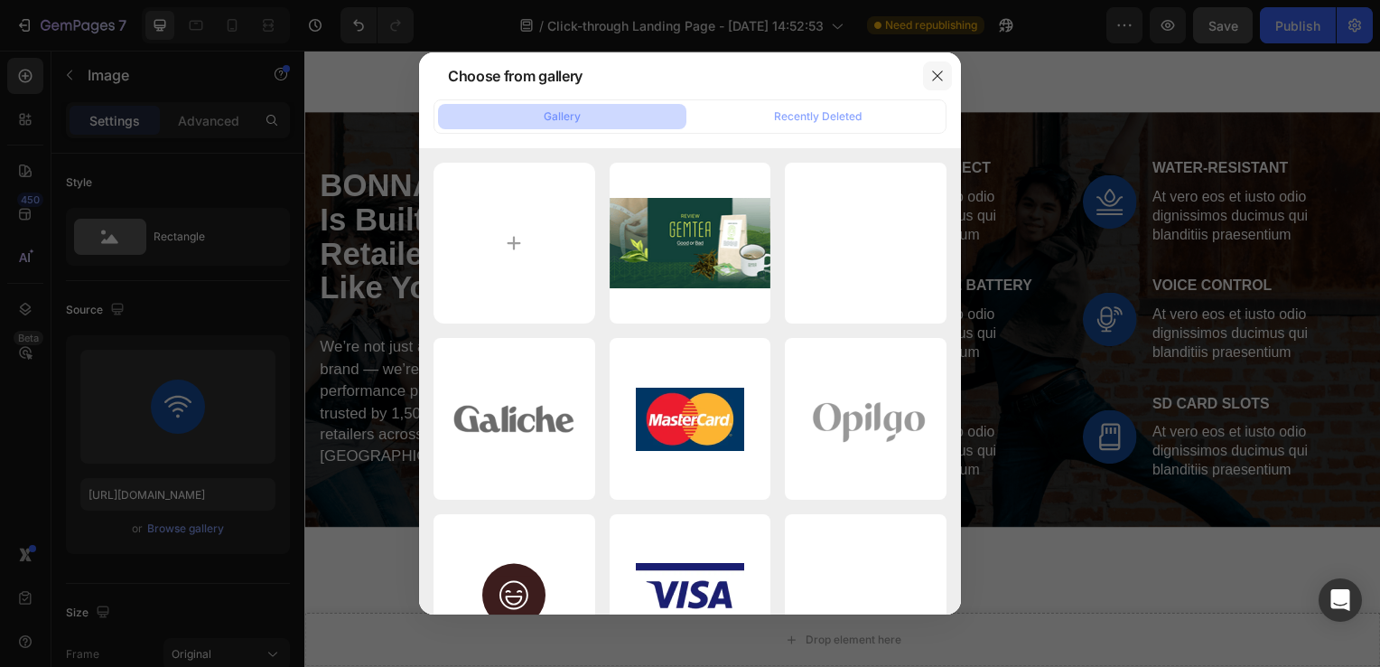
click at [930, 70] on icon "button" at bounding box center [937, 76] width 14 height 14
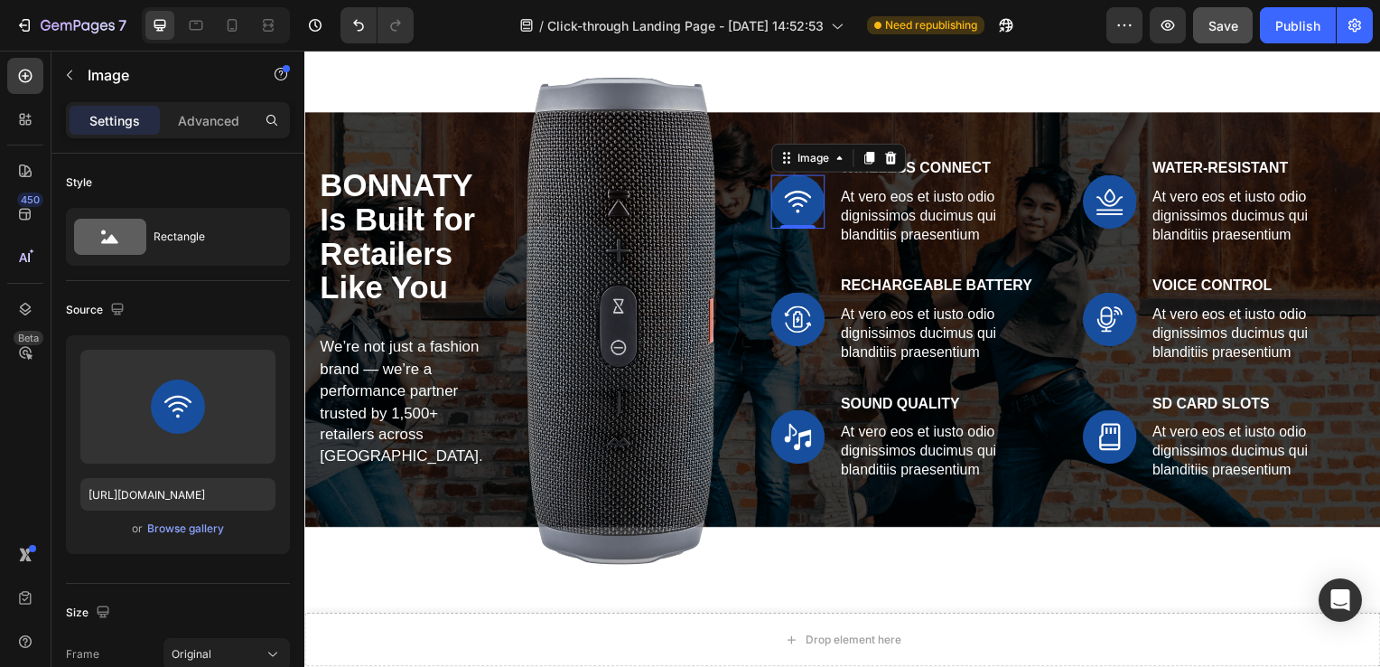
scroll to position [4570, 0]
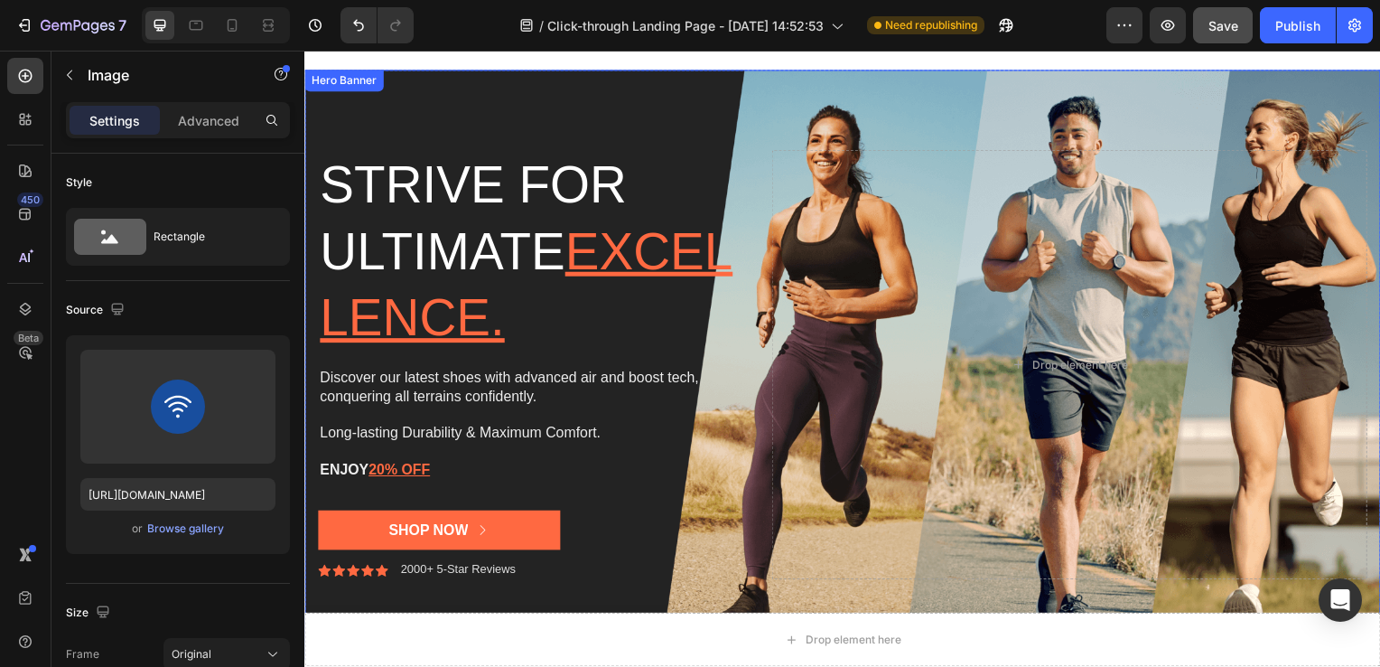
click at [412, 285] on div "Background Image" at bounding box center [846, 367] width 1084 height 594
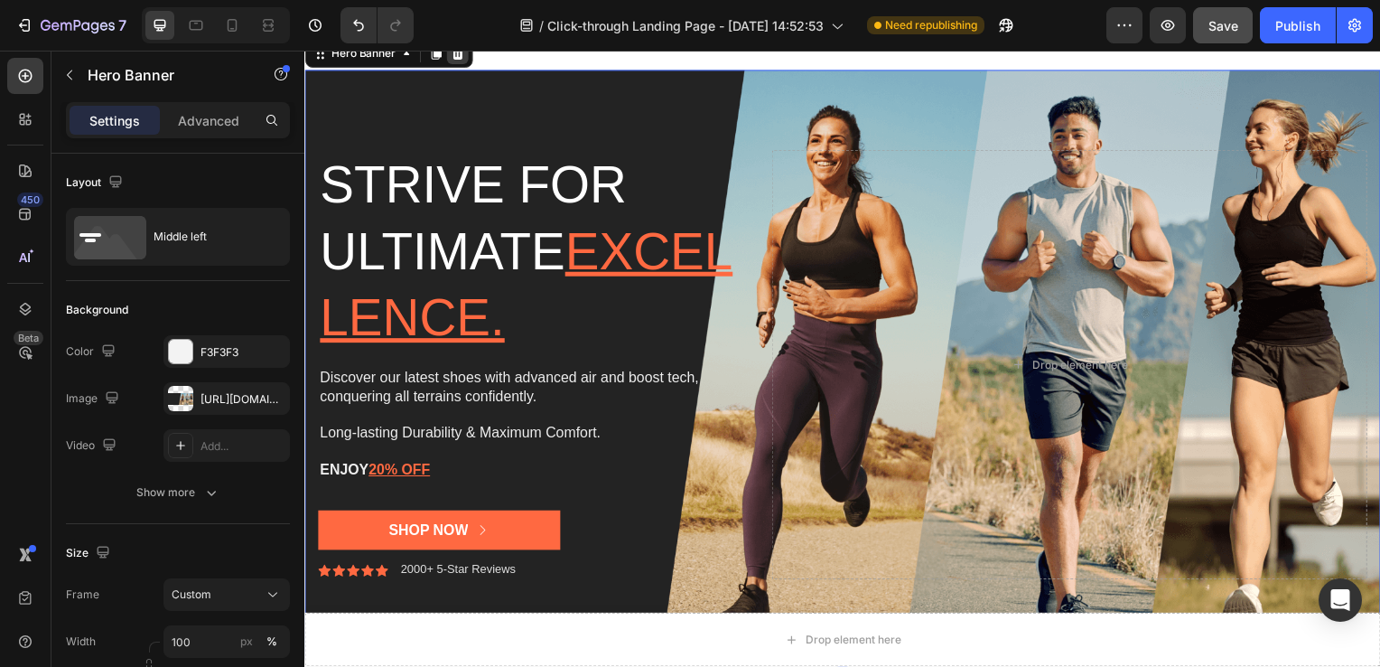
click at [457, 60] on icon at bounding box center [459, 53] width 12 height 13
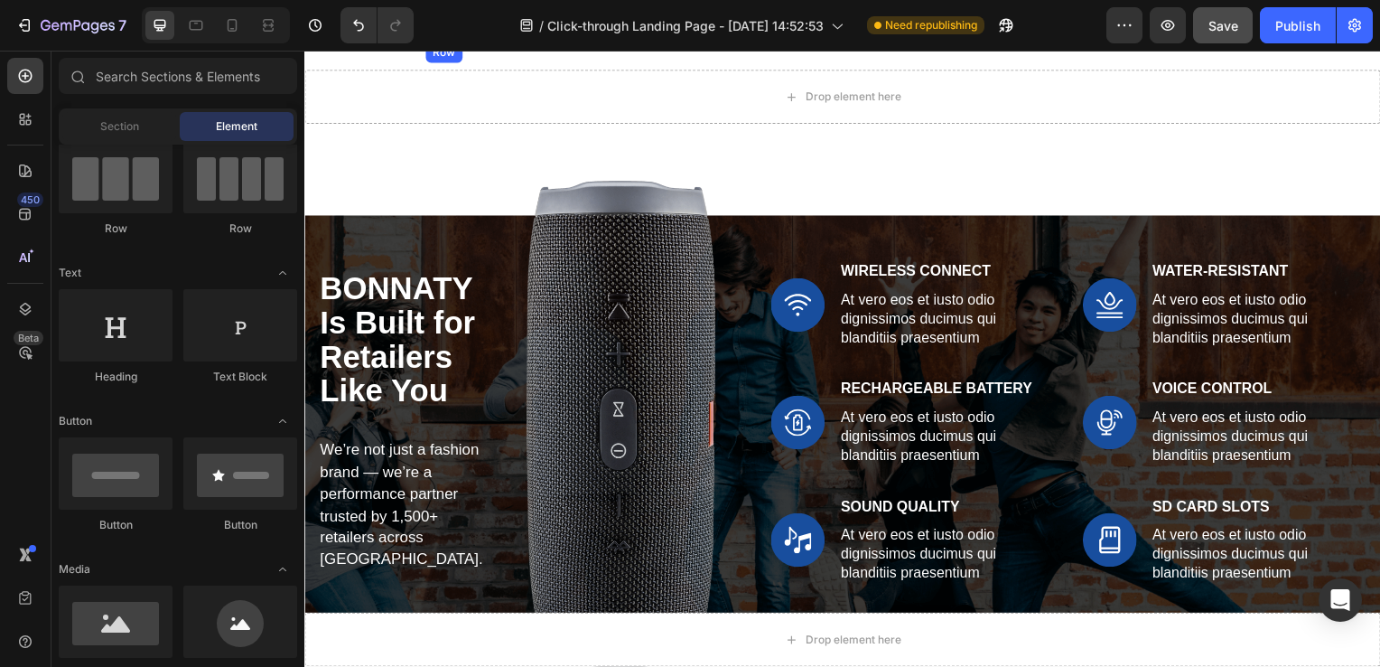
click at [360, 42] on div "Image Row" at bounding box center [846, 42] width 1084 height 0
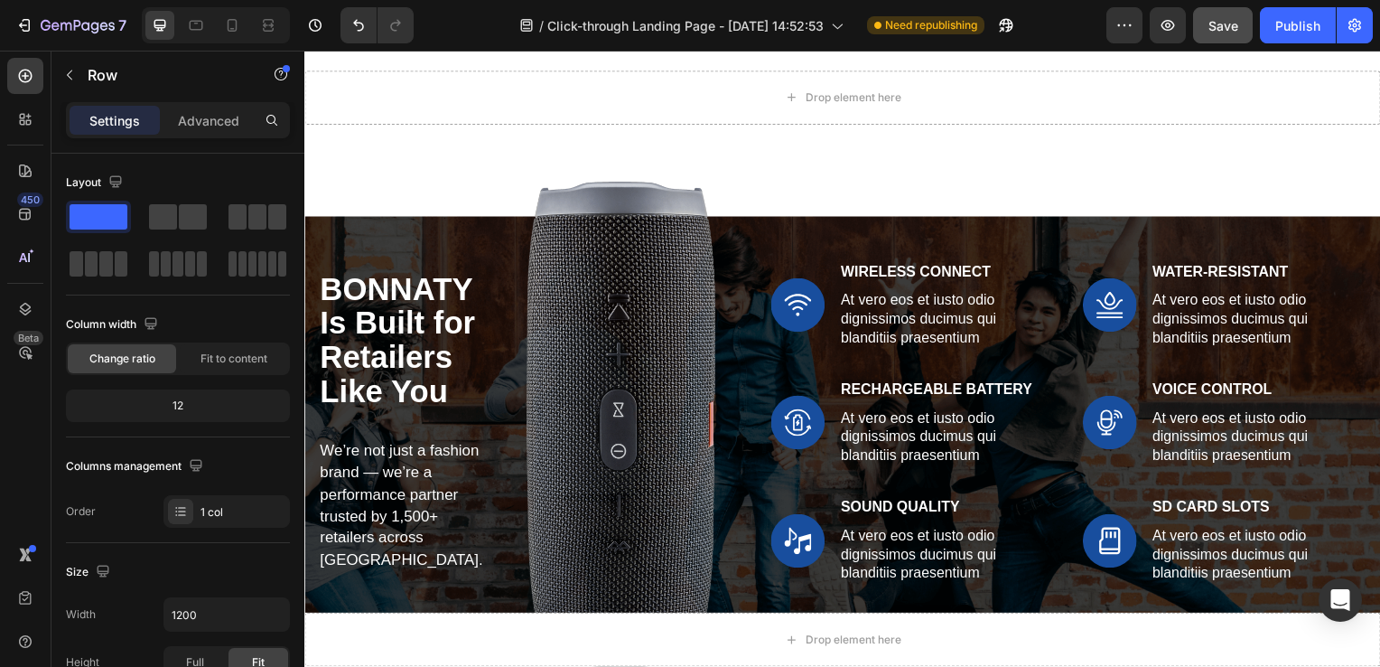
scroll to position [4376, 0]
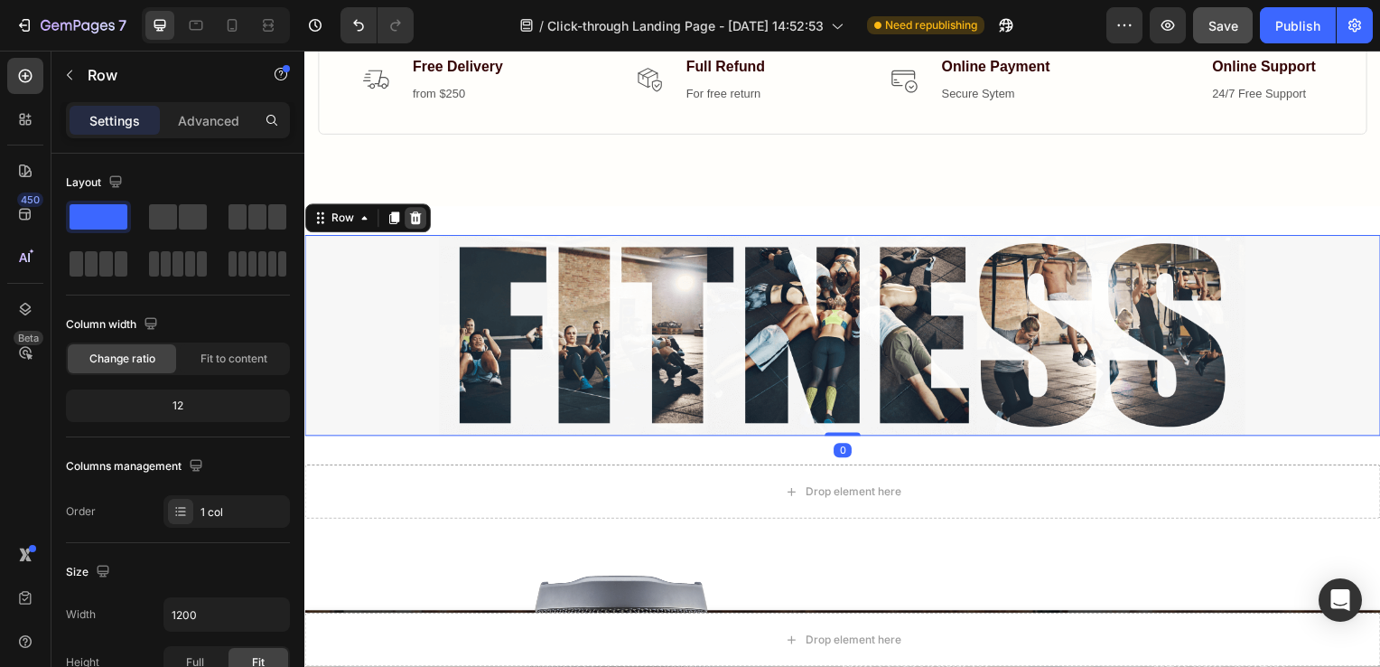
click at [416, 220] on icon at bounding box center [415, 219] width 14 height 14
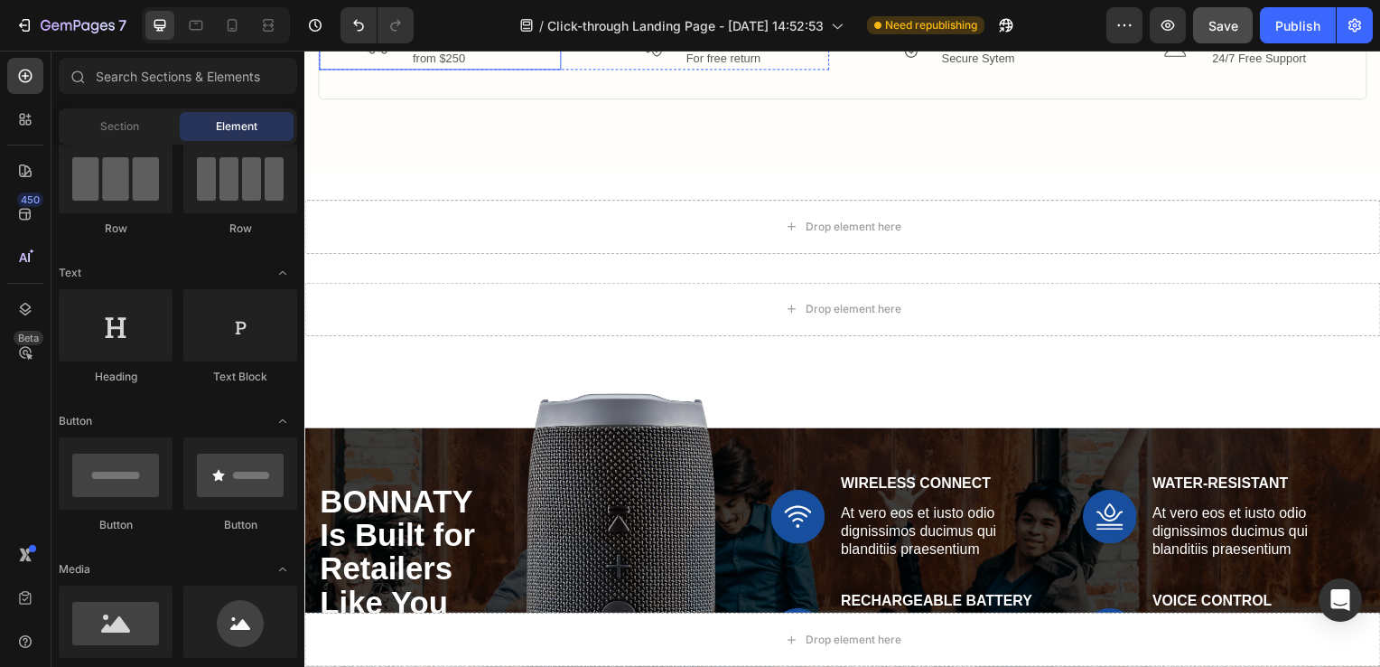
scroll to position [4192, 0]
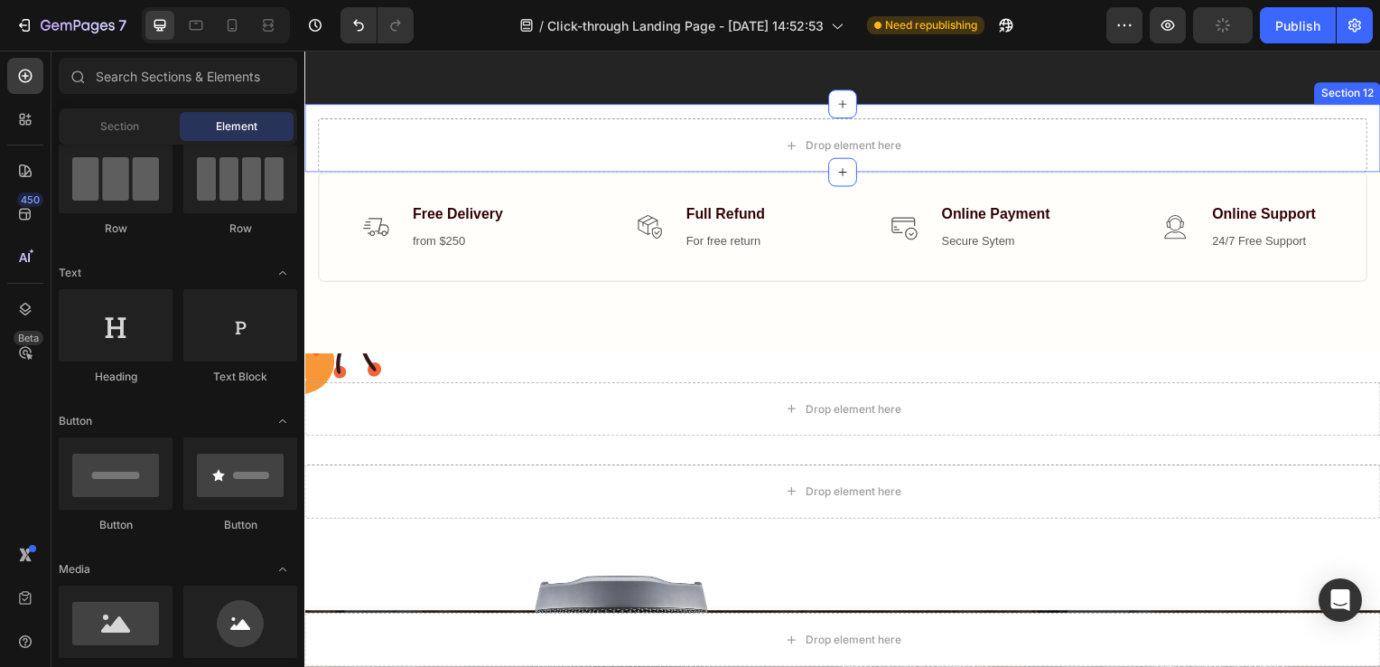
click at [314, 153] on div "Drop element here Section 12" at bounding box center [846, 139] width 1084 height 69
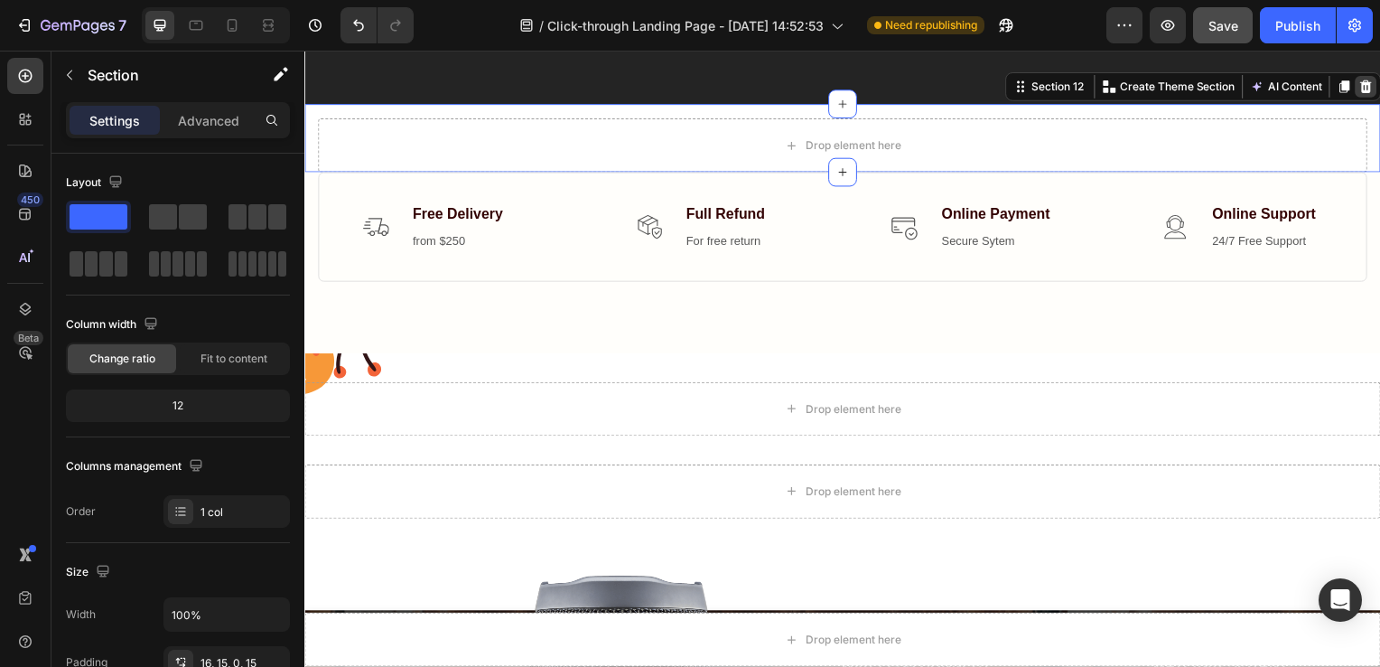
click at [1368, 94] on icon at bounding box center [1374, 87] width 12 height 13
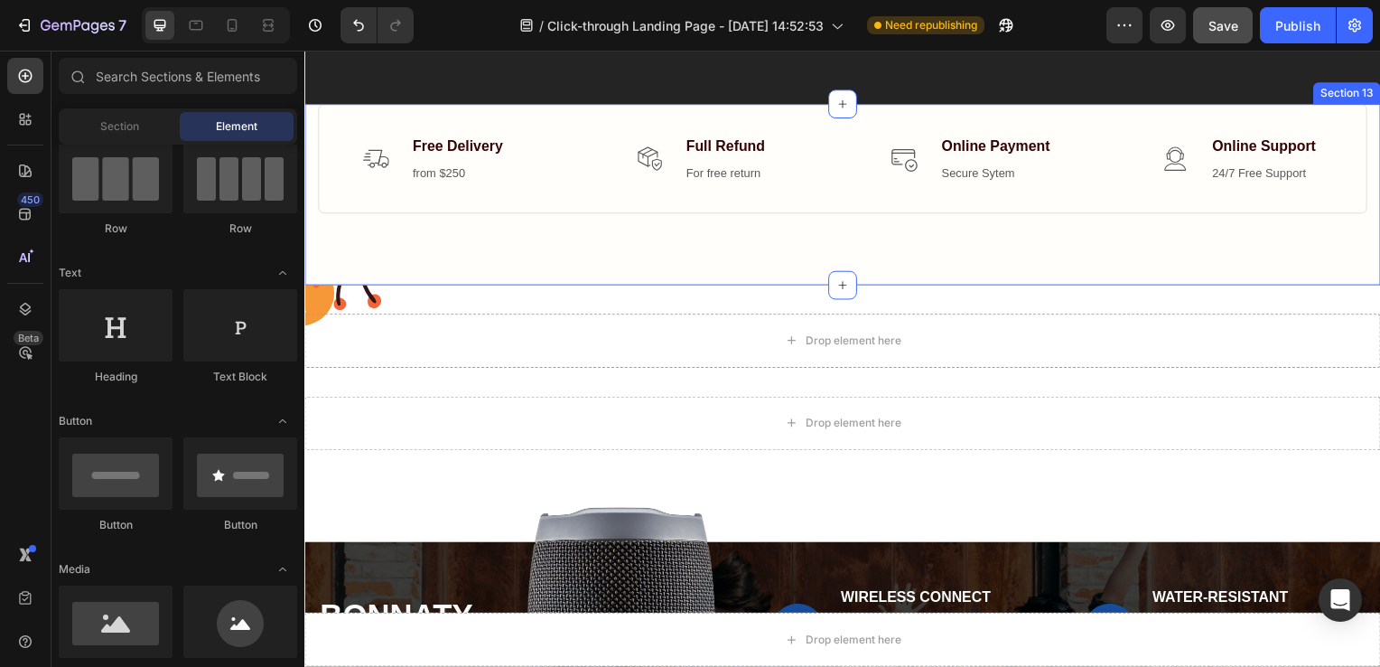
click at [307, 154] on div "Image Free Delivery Text block from $250 Text block Icon List Image Full Refund…" at bounding box center [846, 196] width 1084 height 182
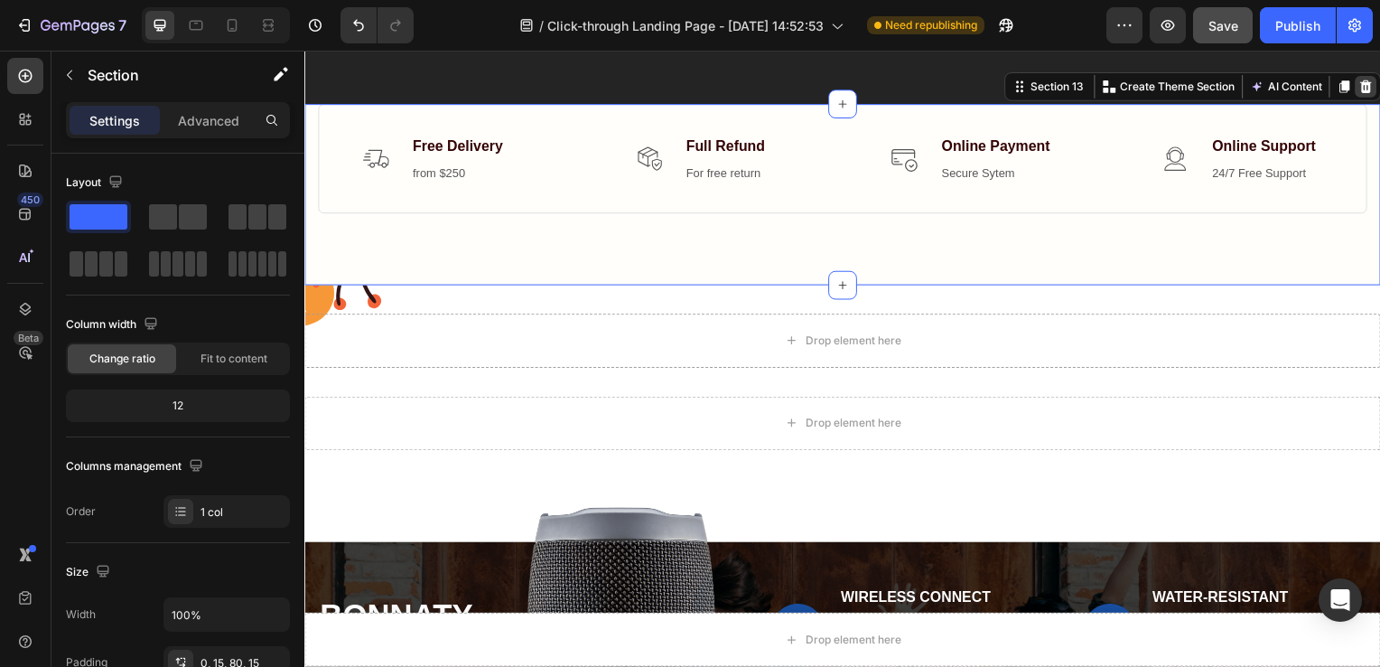
click at [1362, 98] on div at bounding box center [1373, 88] width 22 height 22
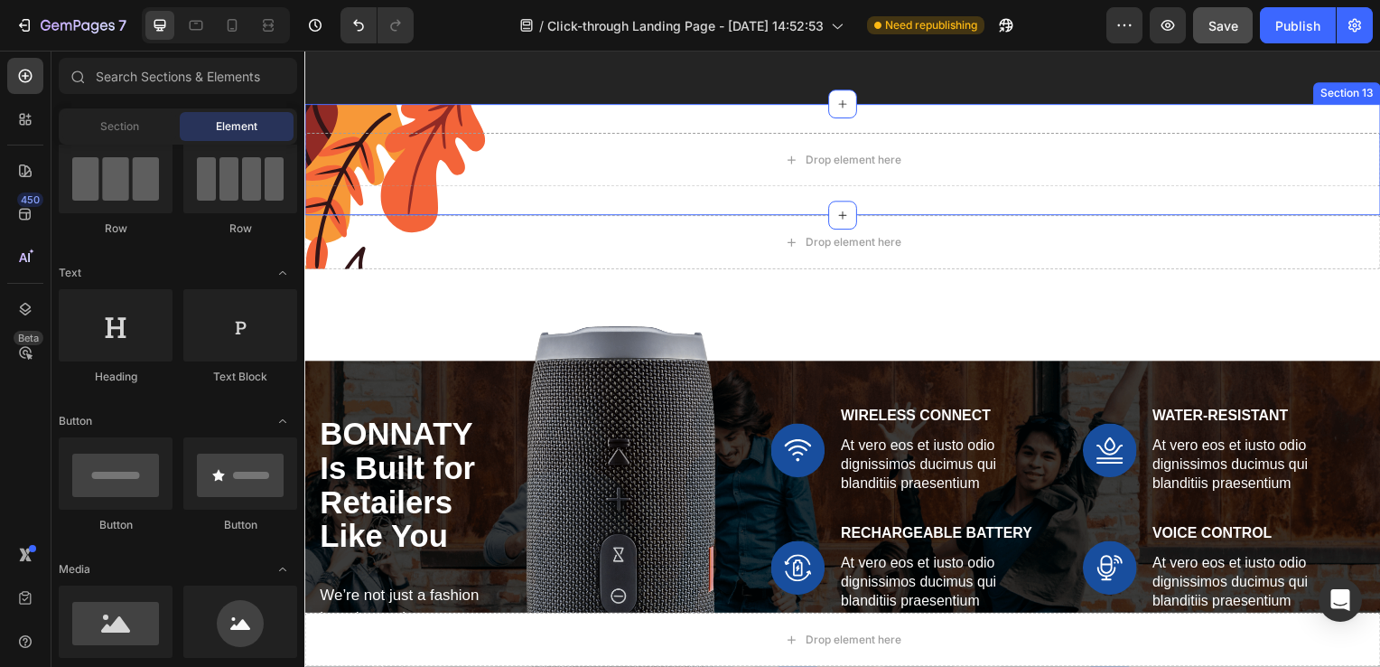
click at [404, 151] on div "Drop element here Section 13" at bounding box center [846, 161] width 1084 height 112
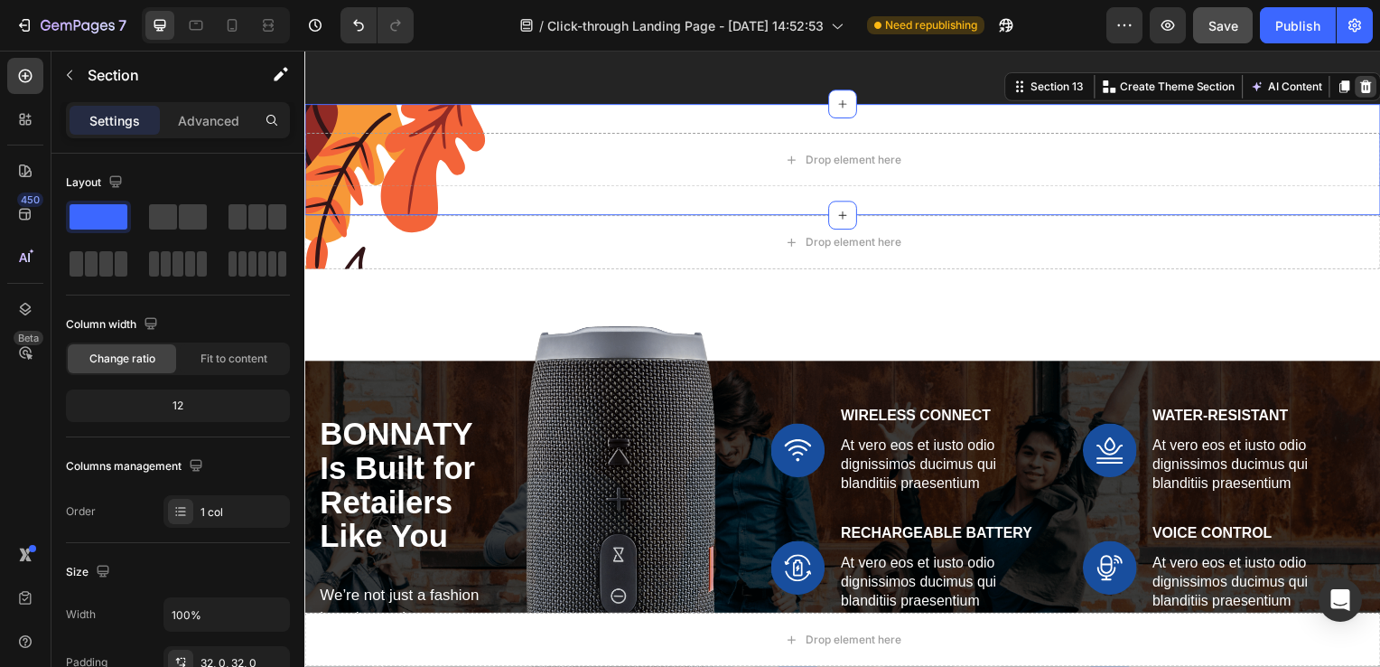
click at [1368, 94] on icon at bounding box center [1374, 87] width 12 height 13
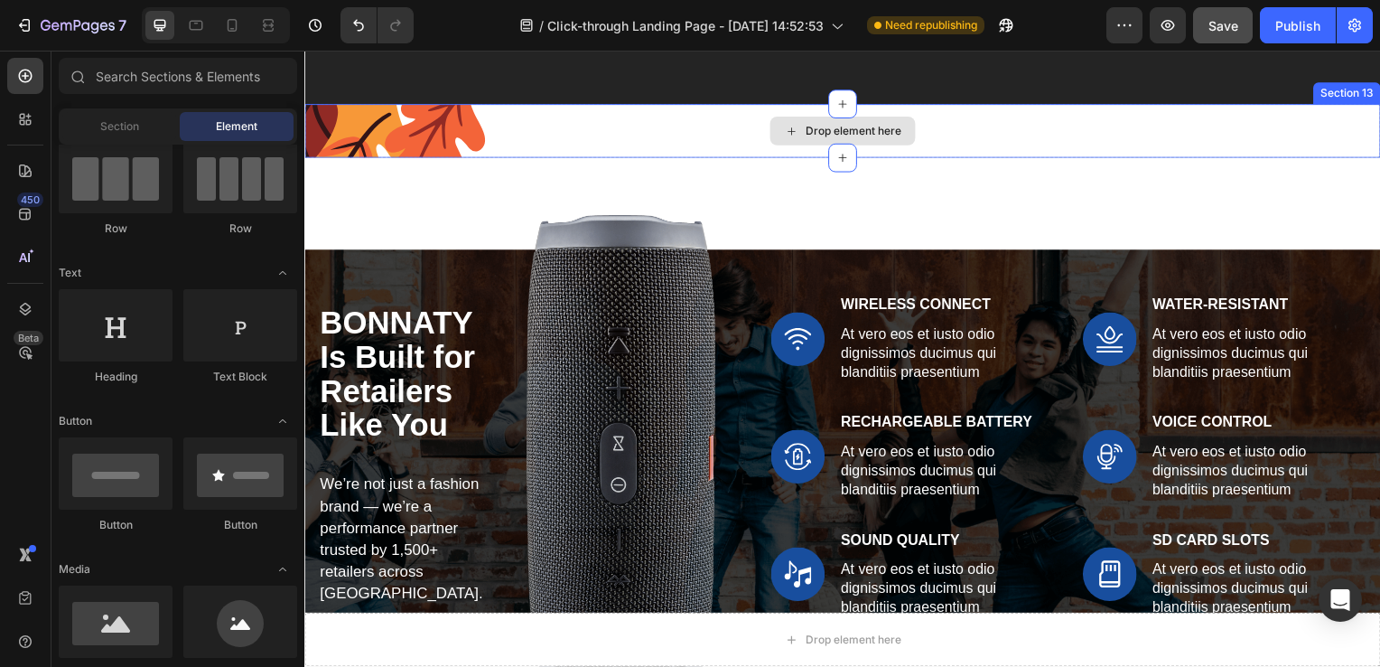
click at [311, 159] on div "Drop element here" at bounding box center [846, 132] width 1084 height 54
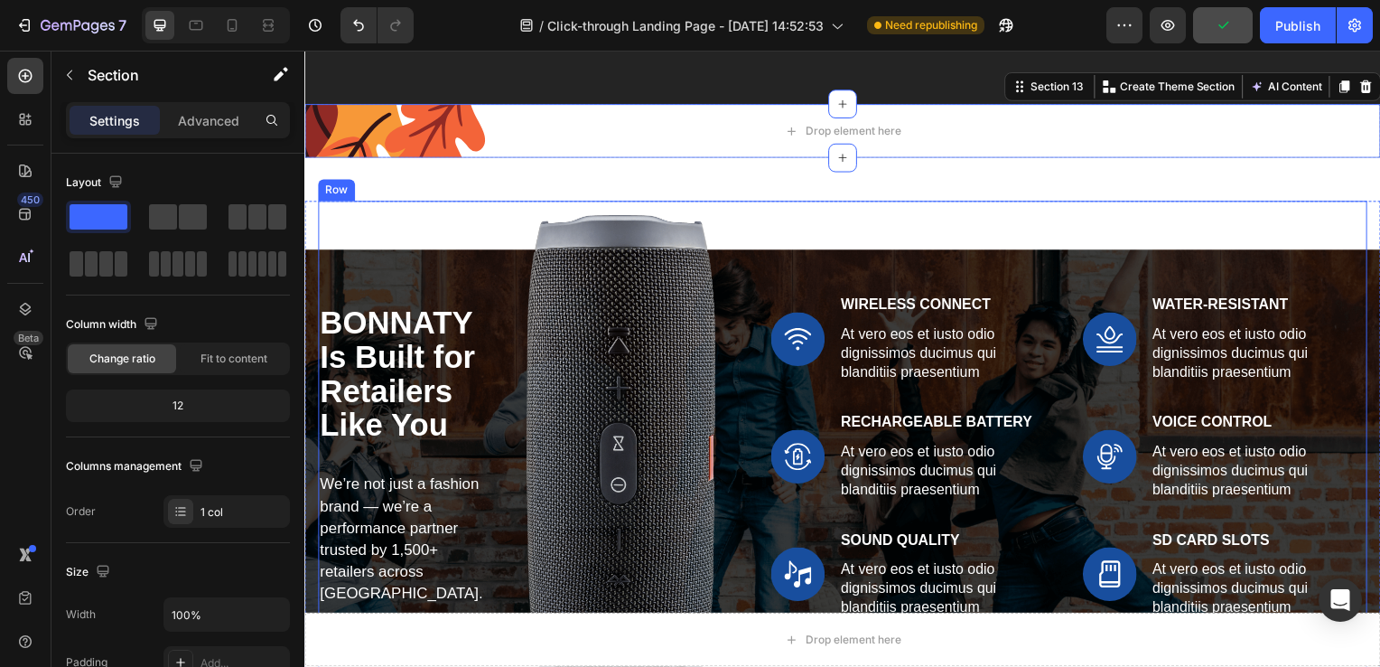
click at [803, 275] on div "Image Wireless Connect Text Block At vero eos et iusto odio dignissimos ducimus…" at bounding box center [1074, 459] width 601 height 515
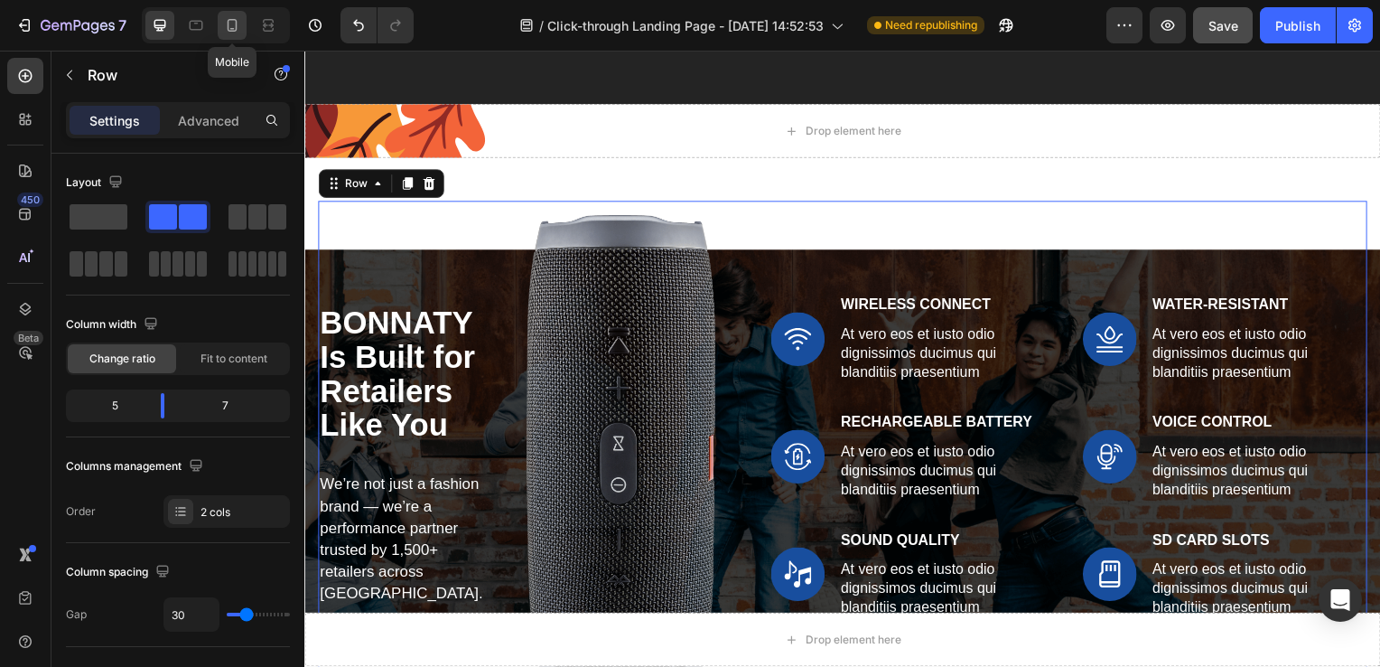
click at [232, 31] on icon at bounding box center [233, 25] width 10 height 13
type input "100%"
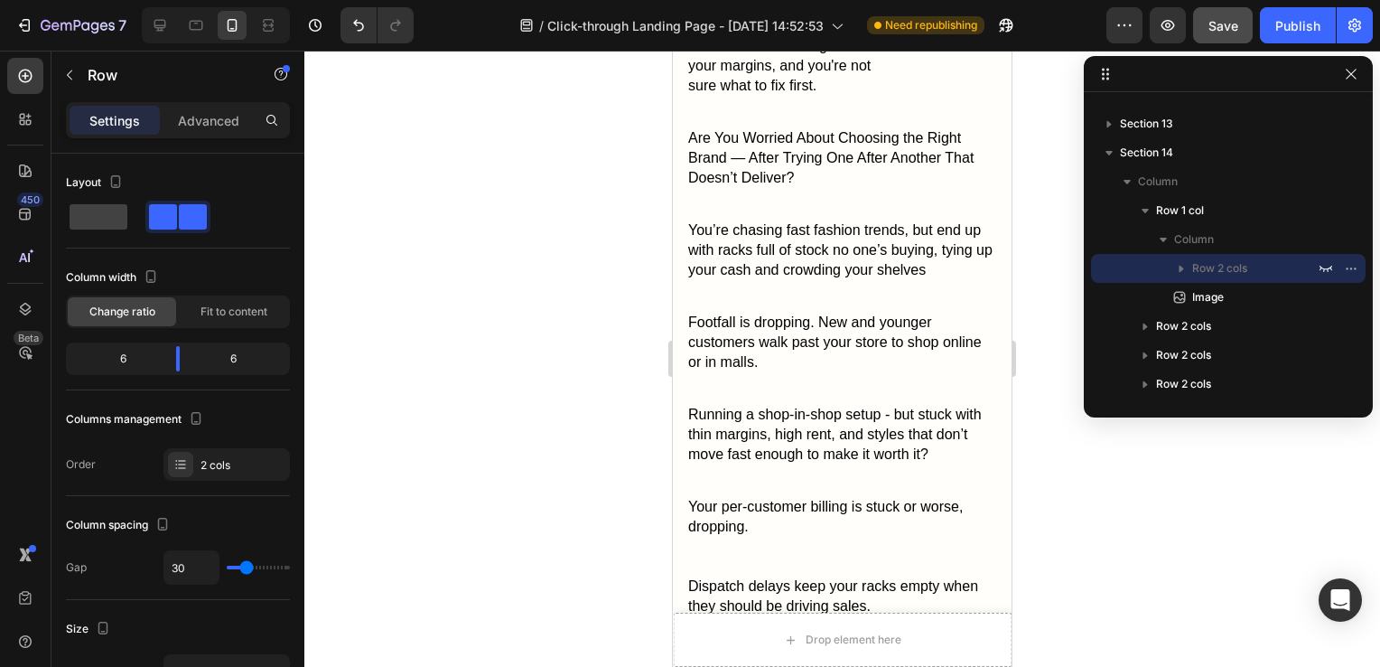
scroll to position [999, 0]
click at [813, 97] on p "Overheads are eating into your margins, and you're not sure what to fix first." at bounding box center [779, 67] width 183 height 60
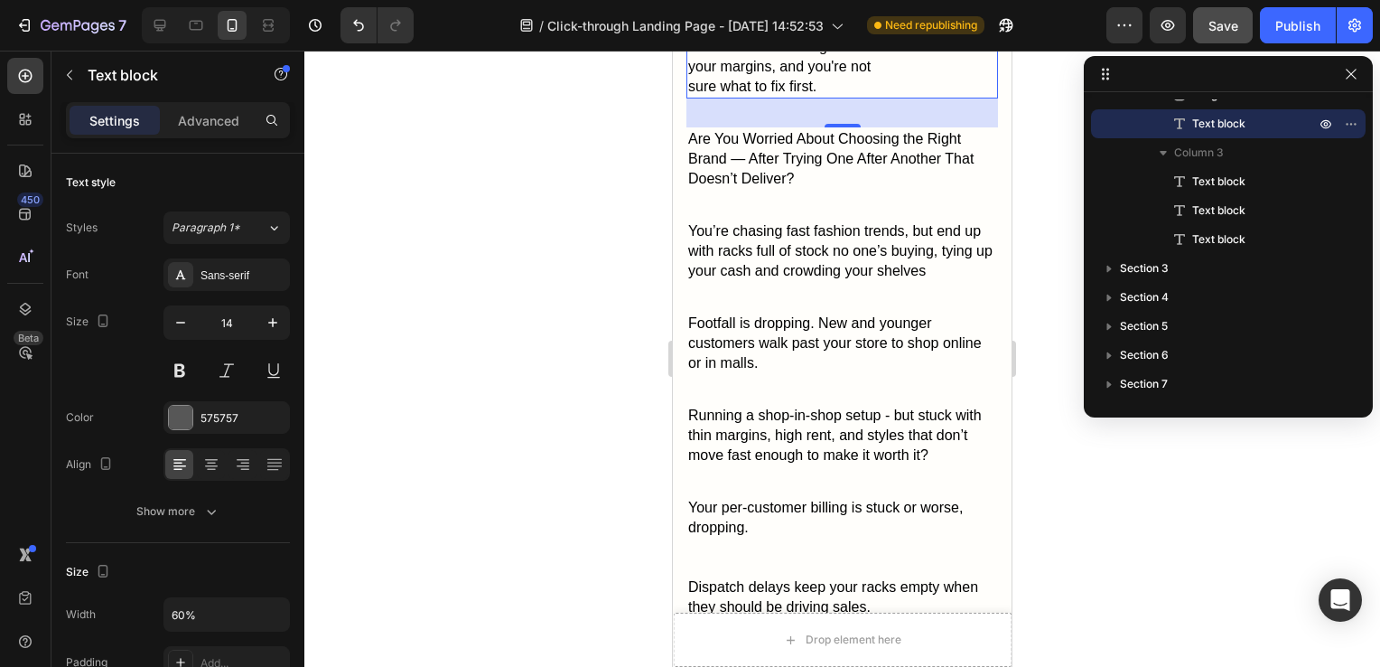
click at [468, 422] on div at bounding box center [842, 359] width 1076 height 616
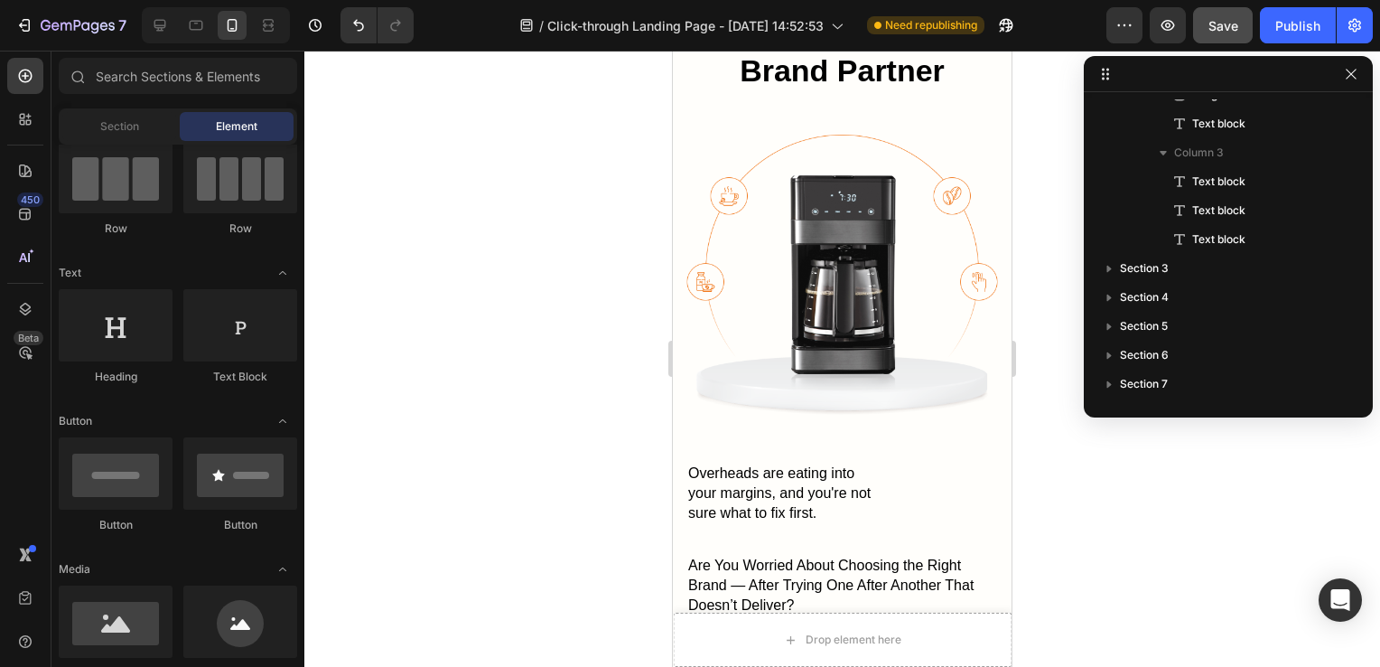
scroll to position [799, 0]
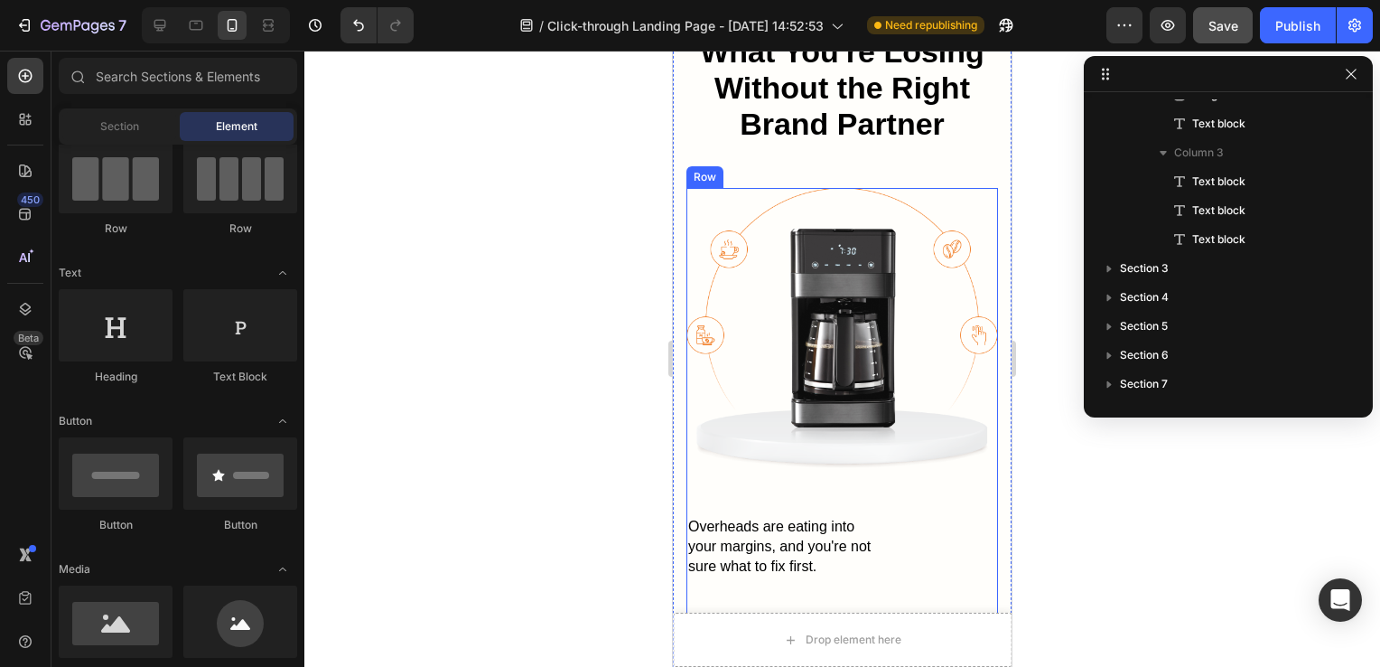
click at [710, 454] on div "Image Overheads are eating into your margins, and you're not sure what to fix f…" at bounding box center [843, 397] width 312 height 419
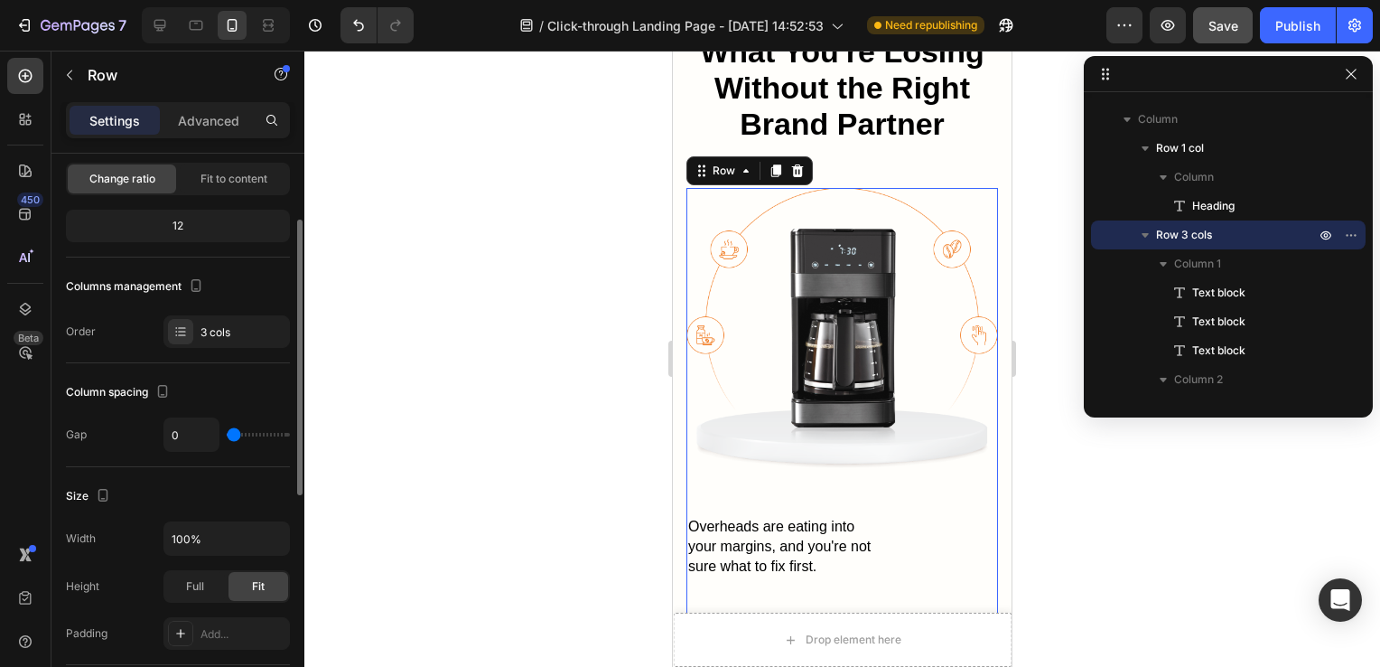
scroll to position [0, 0]
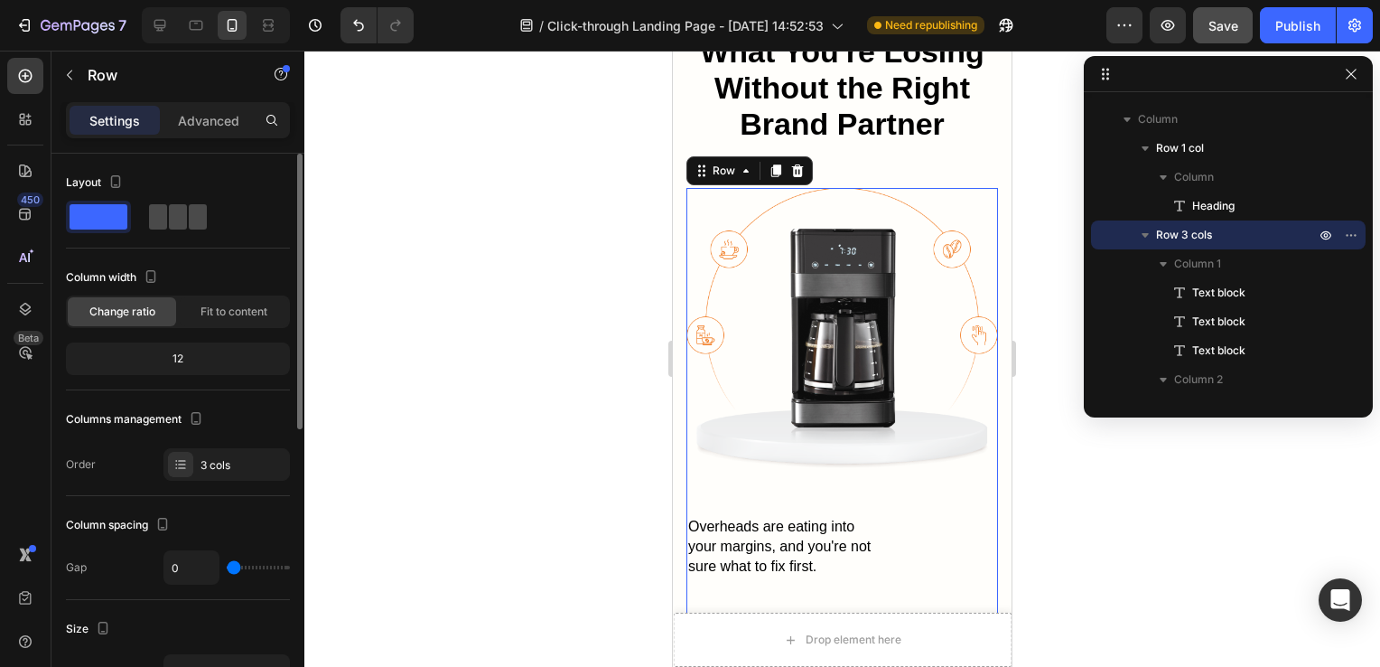
click at [192, 221] on span at bounding box center [198, 216] width 18 height 25
type input "30"
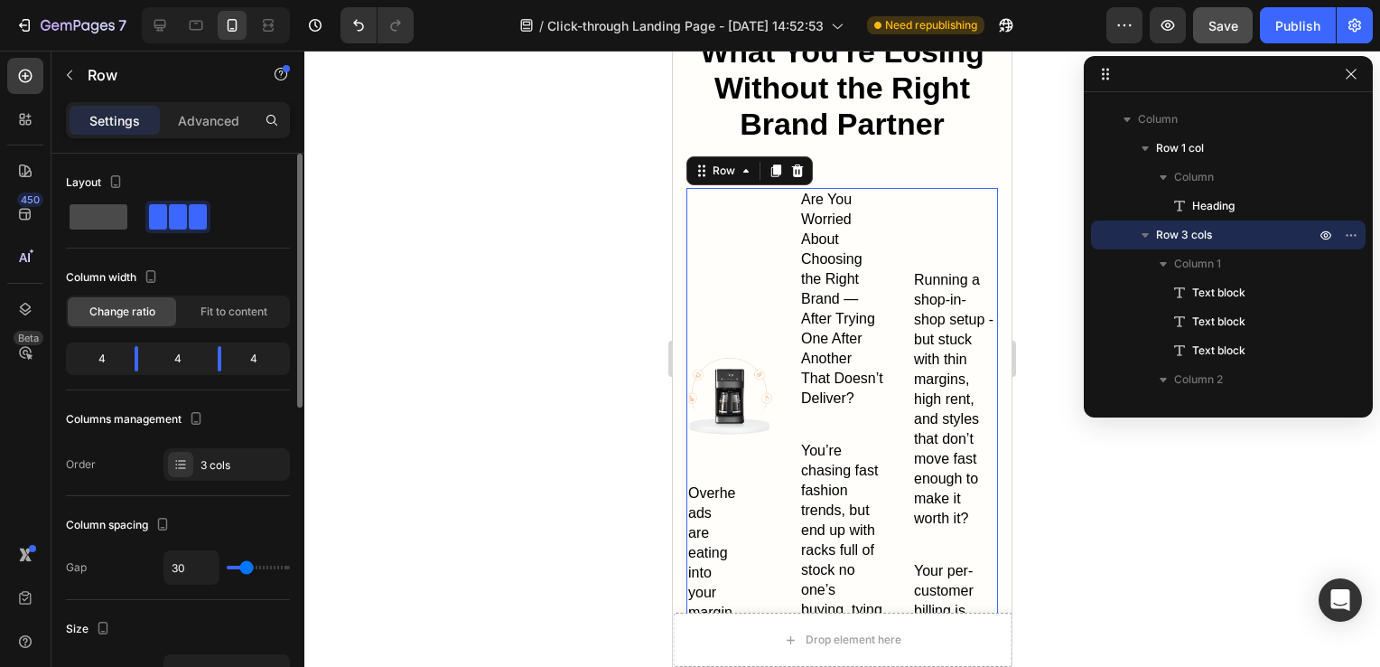
click at [145, 218] on div at bounding box center [177, 217] width 65 height 33
type input "0"
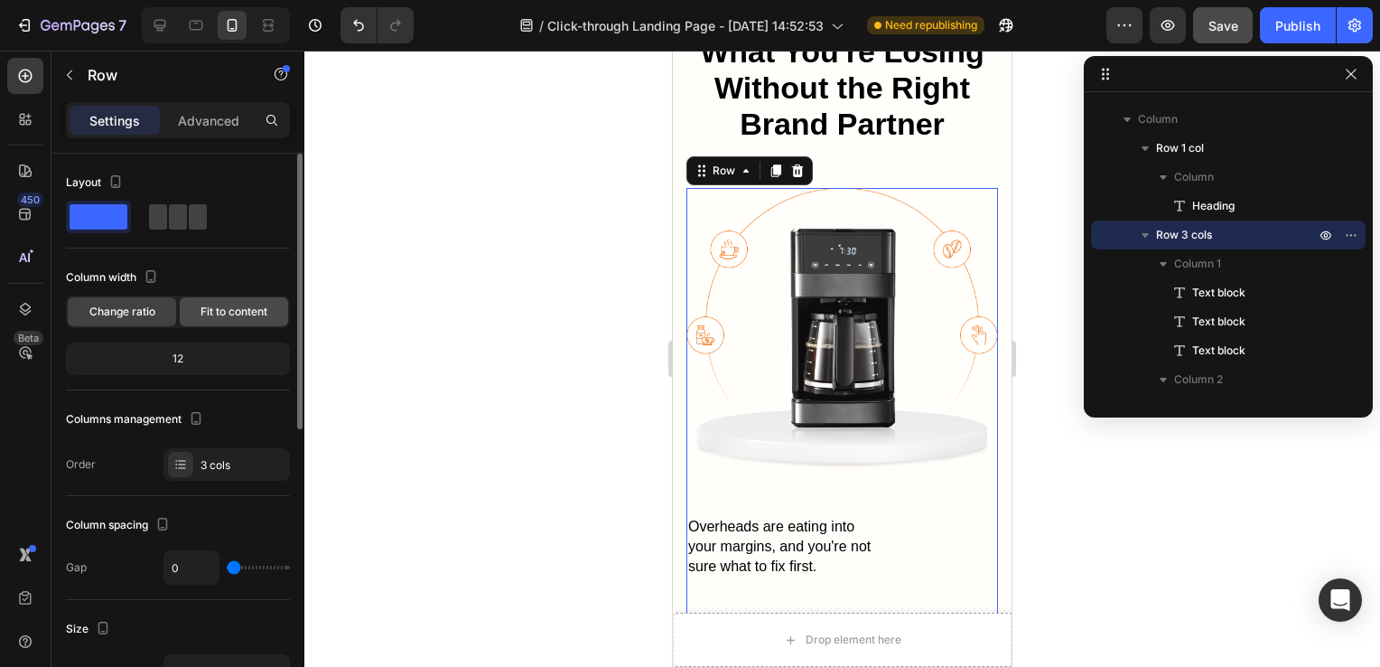
click at [231, 309] on span "Fit to content" at bounding box center [234, 312] width 67 height 16
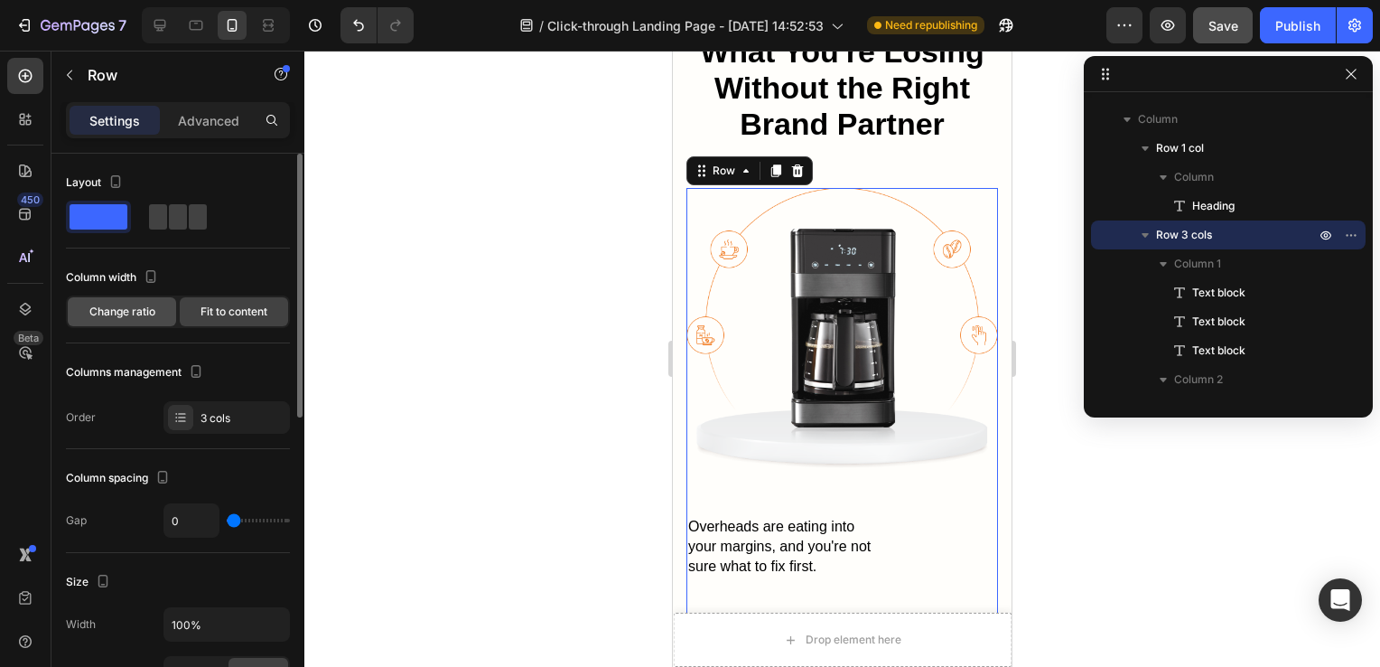
click at [145, 298] on div "Change ratio" at bounding box center [122, 311] width 108 height 29
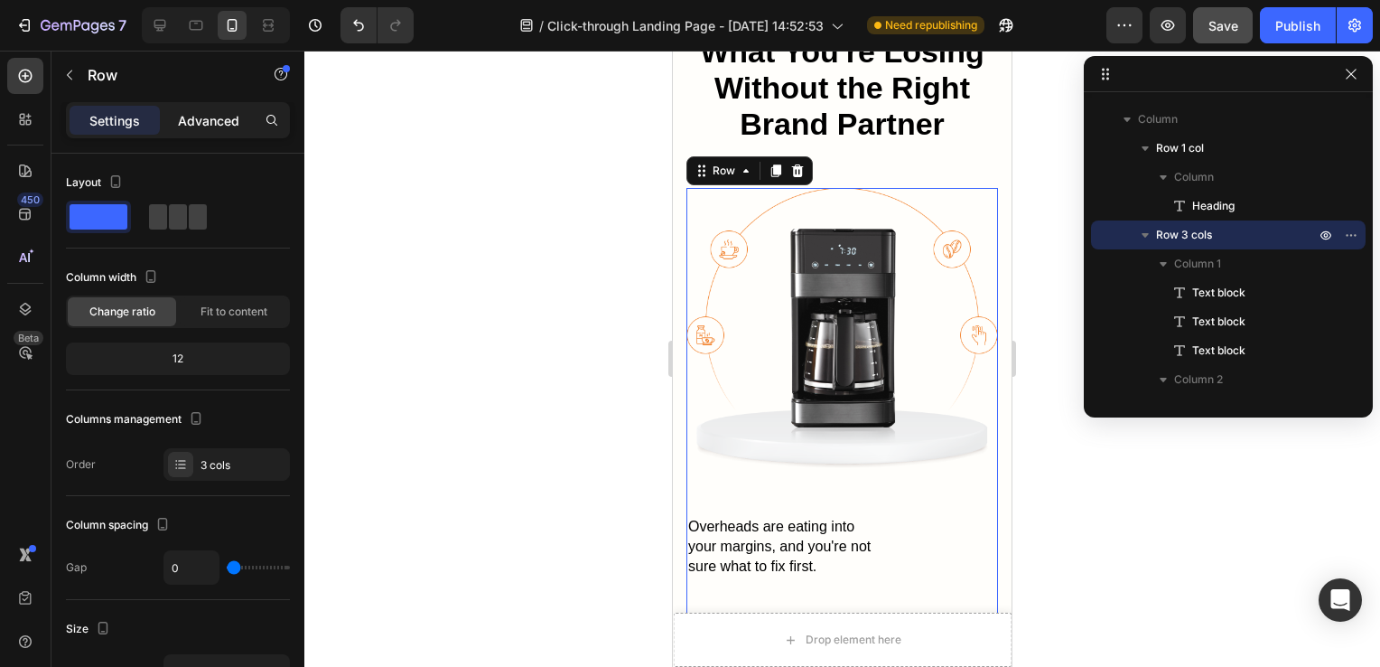
click at [202, 130] on div "Advanced" at bounding box center [209, 120] width 90 height 29
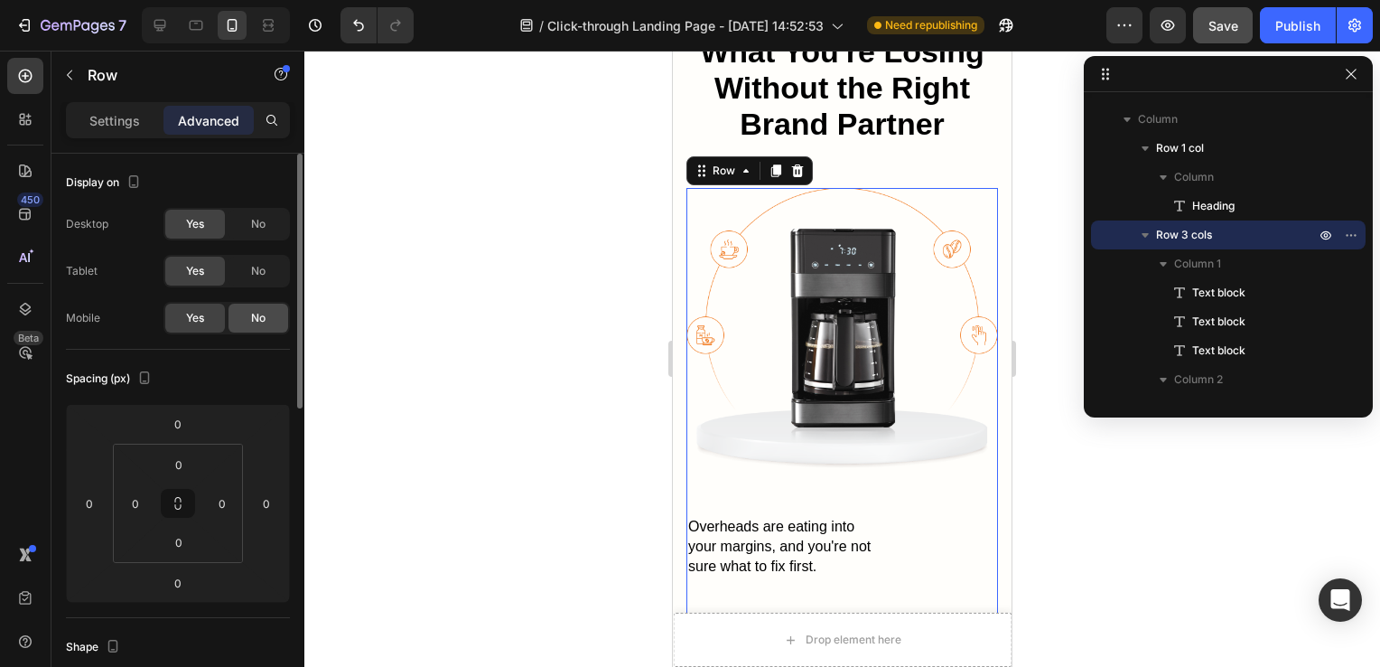
click at [264, 316] on span "No" at bounding box center [258, 318] width 14 height 16
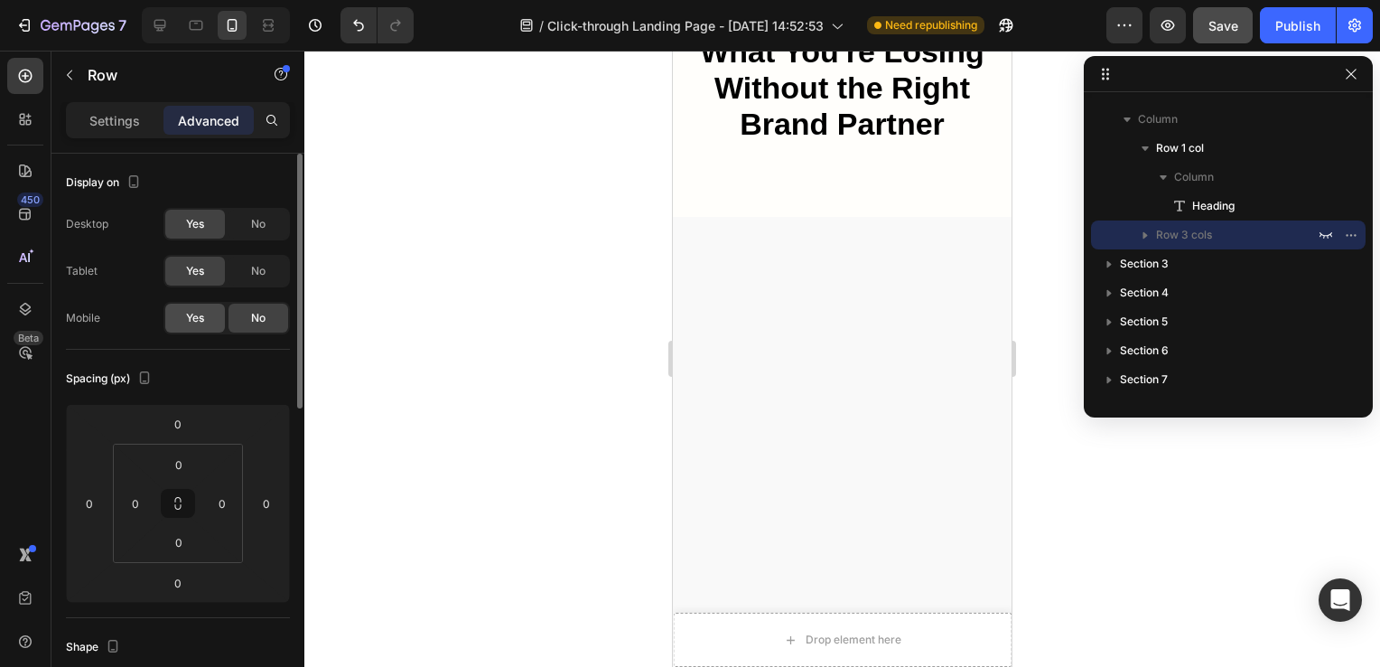
click at [202, 324] on span "Yes" at bounding box center [195, 318] width 18 height 16
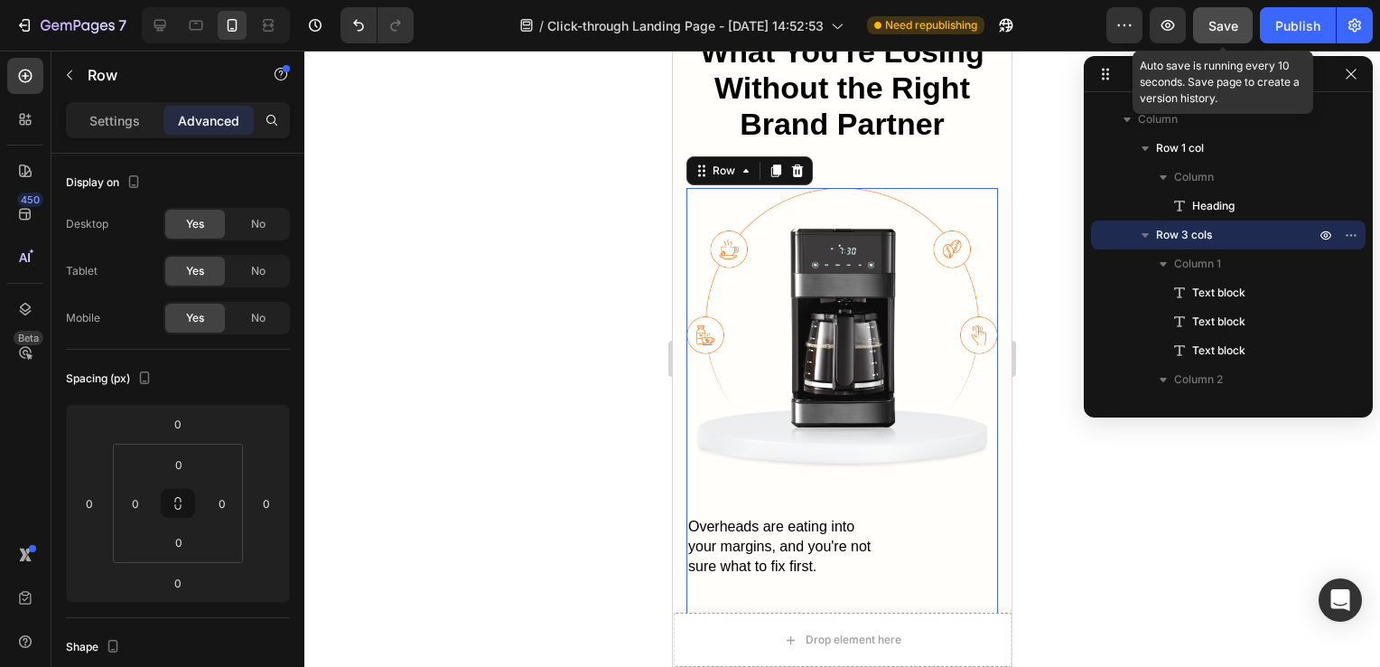
click at [1222, 23] on span "Save" at bounding box center [1224, 25] width 30 height 15
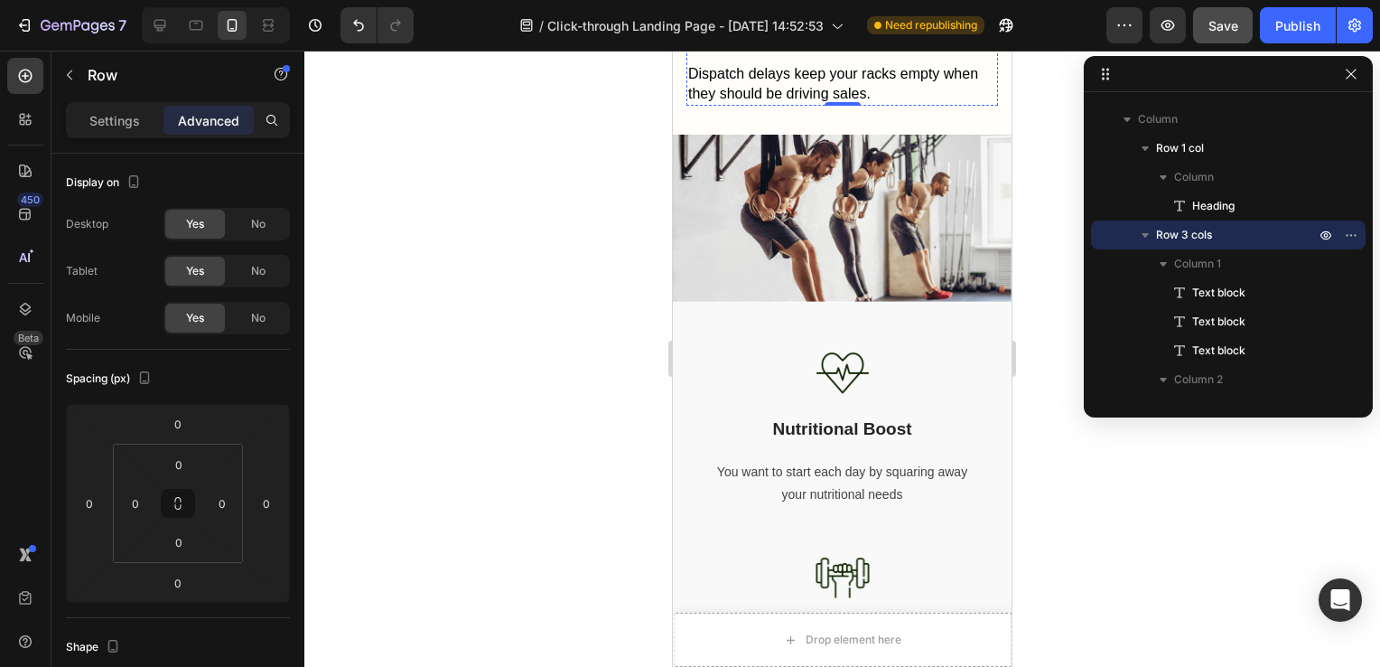
scroll to position [1818, 0]
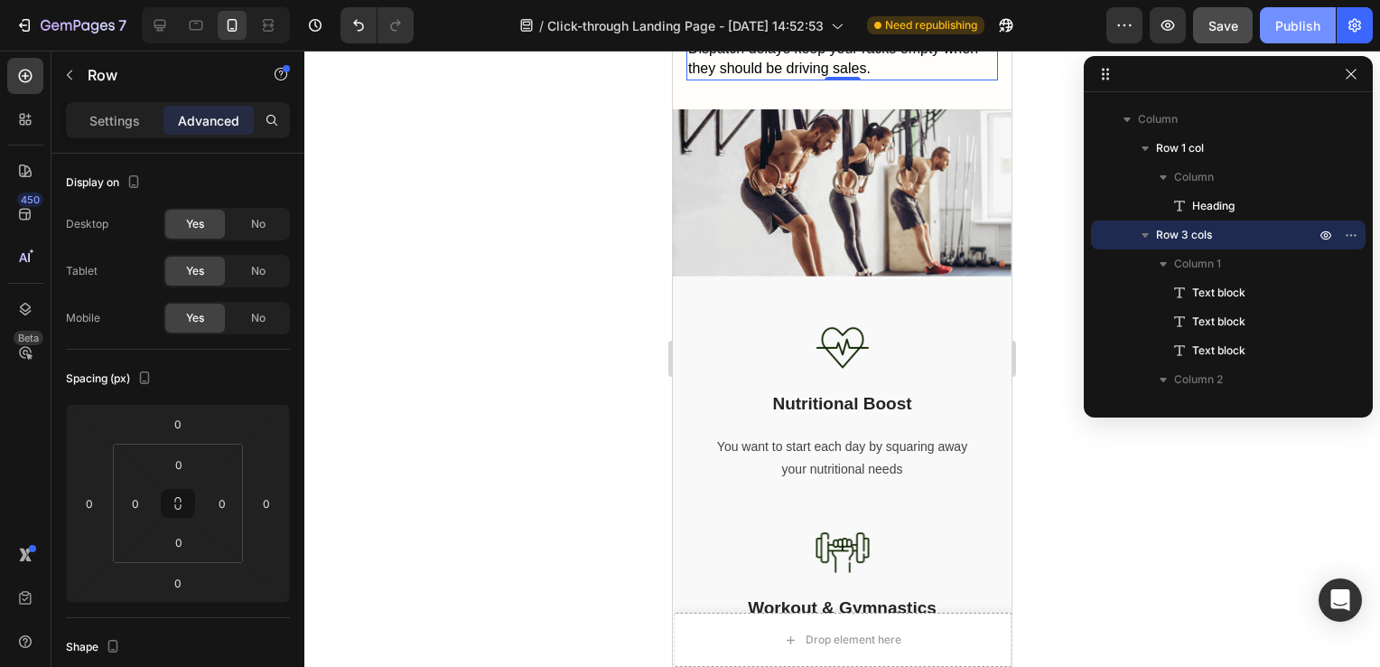
click at [1290, 18] on div "Publish" at bounding box center [1298, 25] width 45 height 19
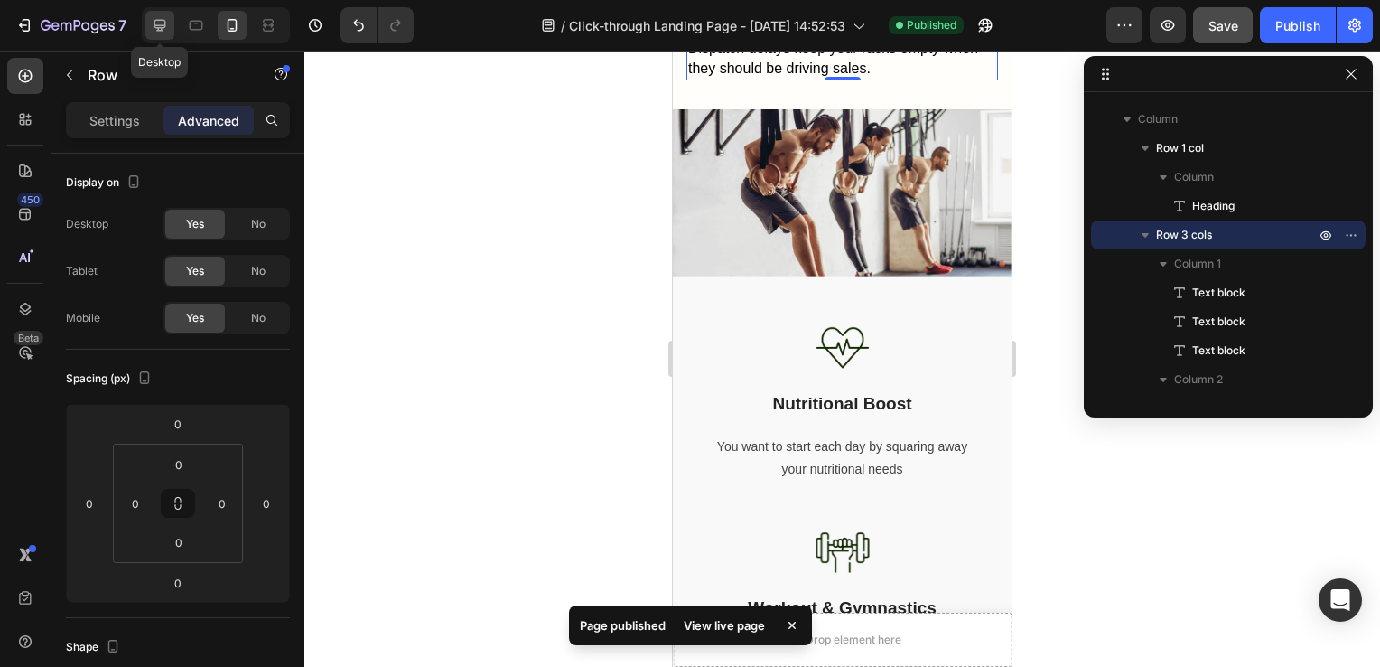
click at [154, 26] on icon at bounding box center [160, 26] width 12 height 12
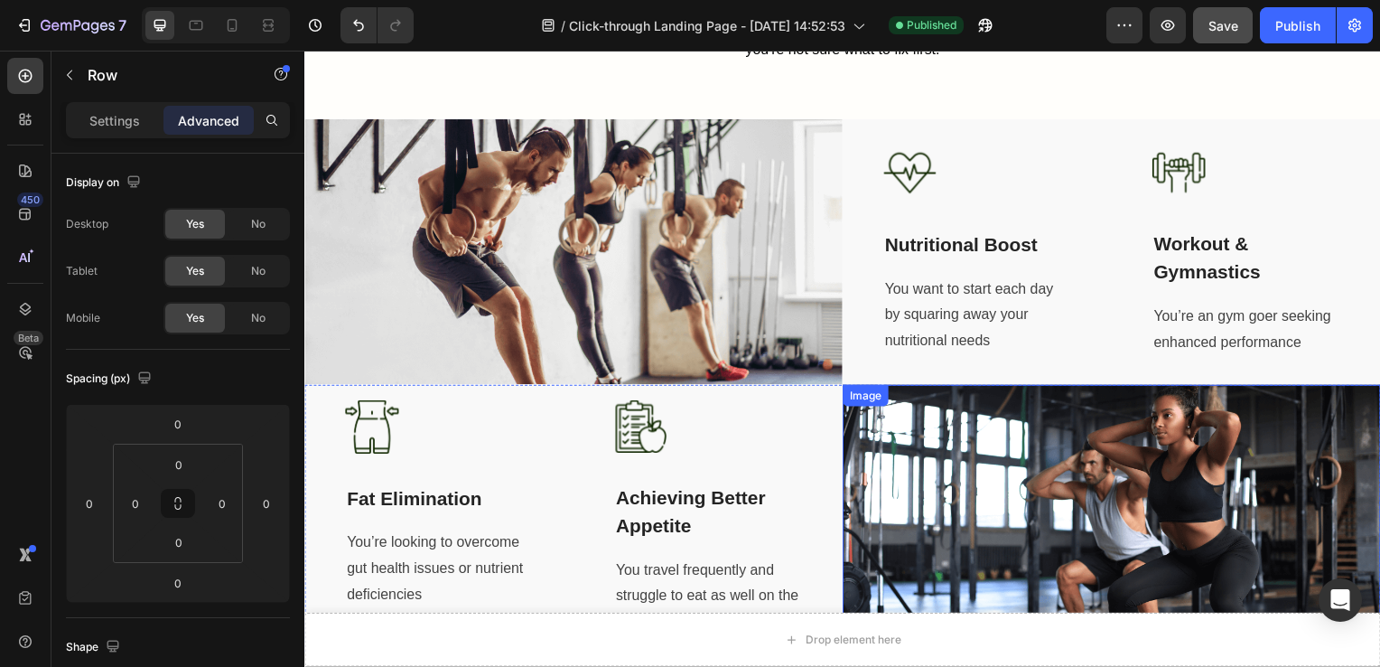
scroll to position [1418, 0]
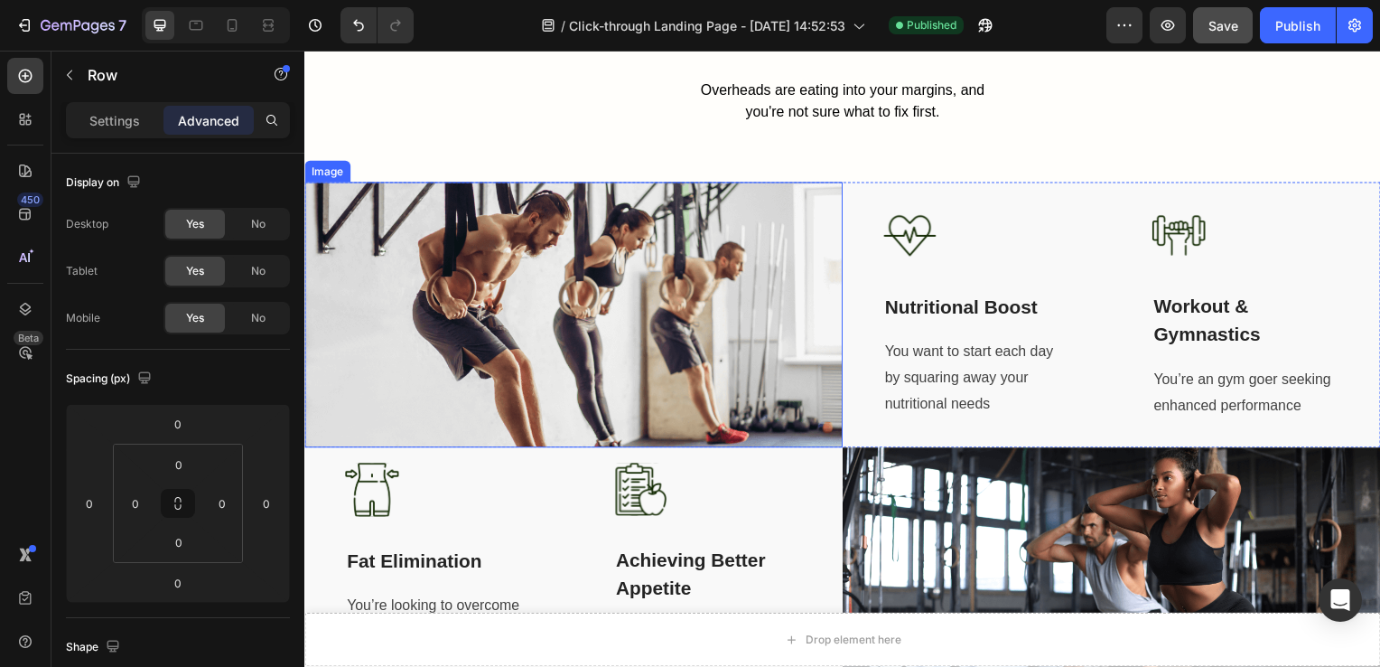
click at [668, 244] on img at bounding box center [575, 316] width 542 height 267
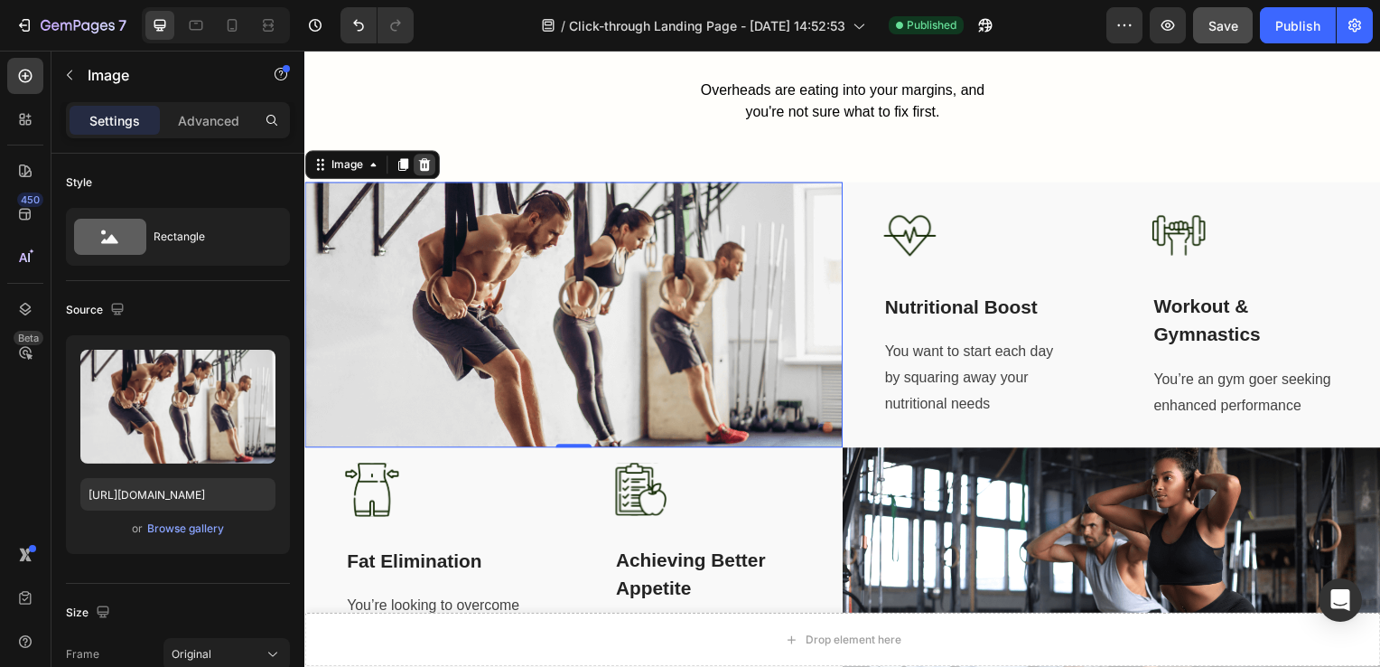
click at [430, 159] on icon at bounding box center [424, 166] width 14 height 14
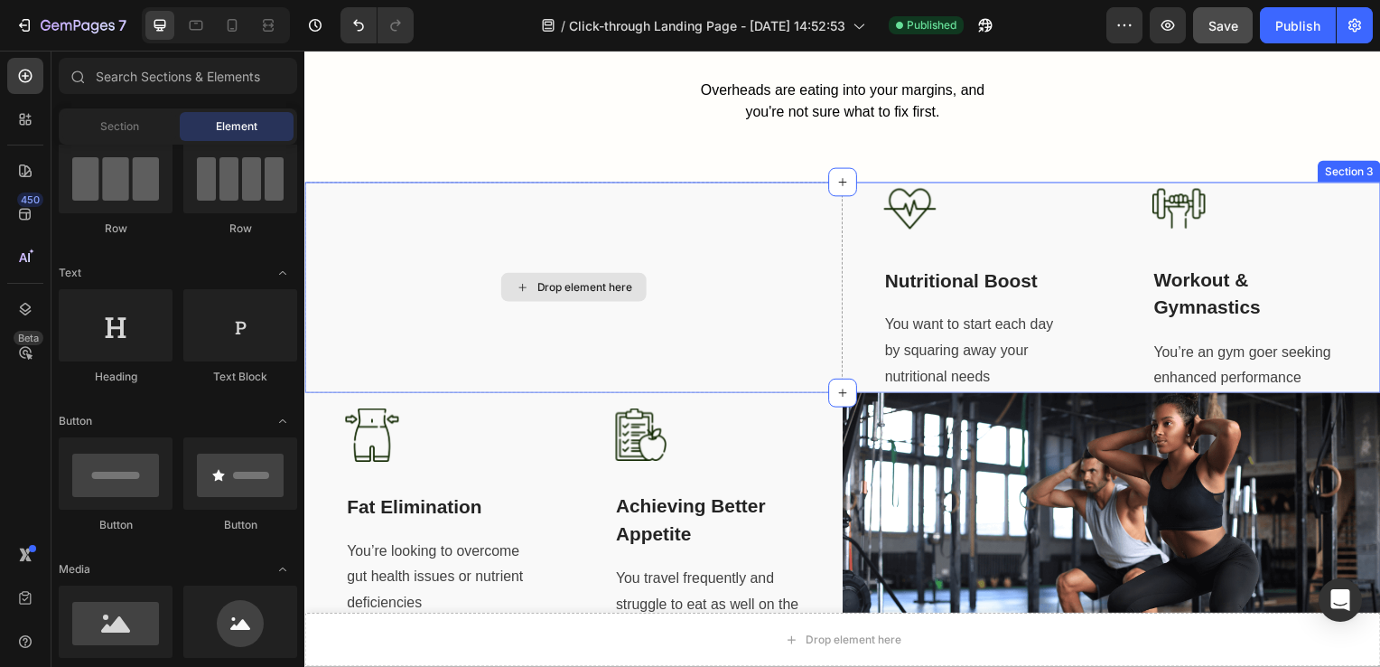
click at [821, 213] on div "Drop element here" at bounding box center [575, 289] width 542 height 213
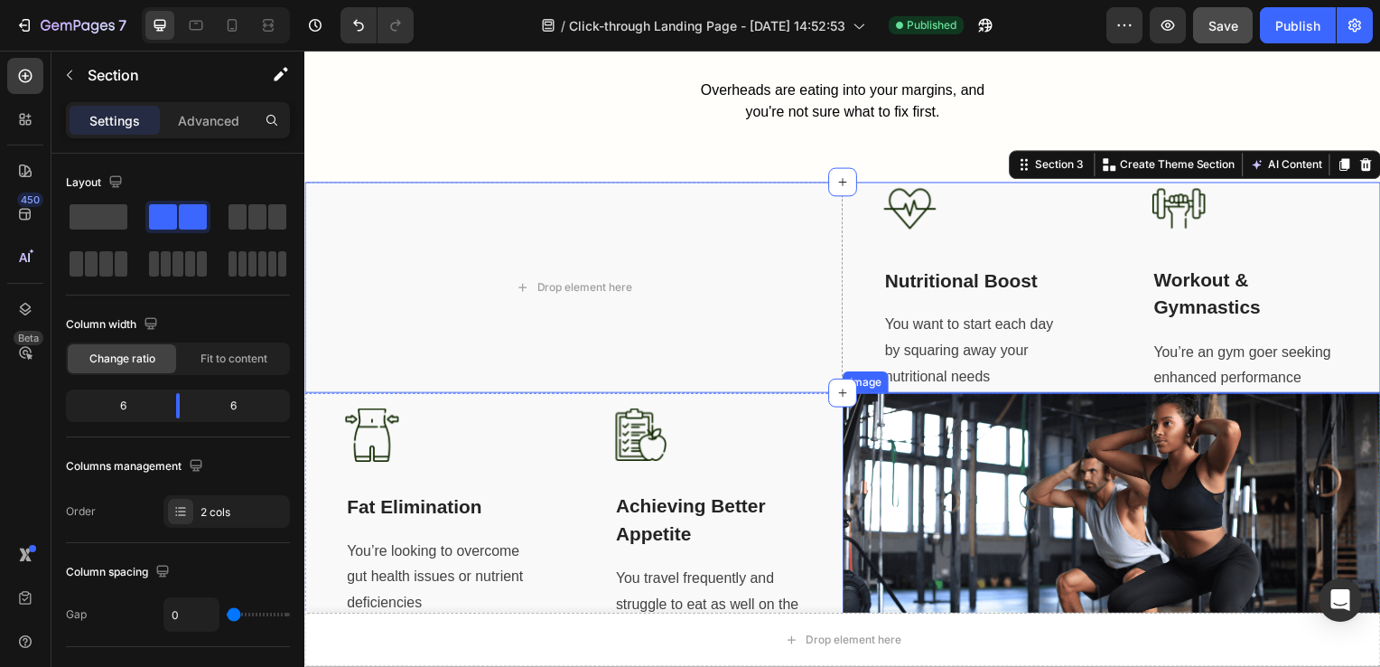
click at [949, 413] on img at bounding box center [1117, 530] width 542 height 269
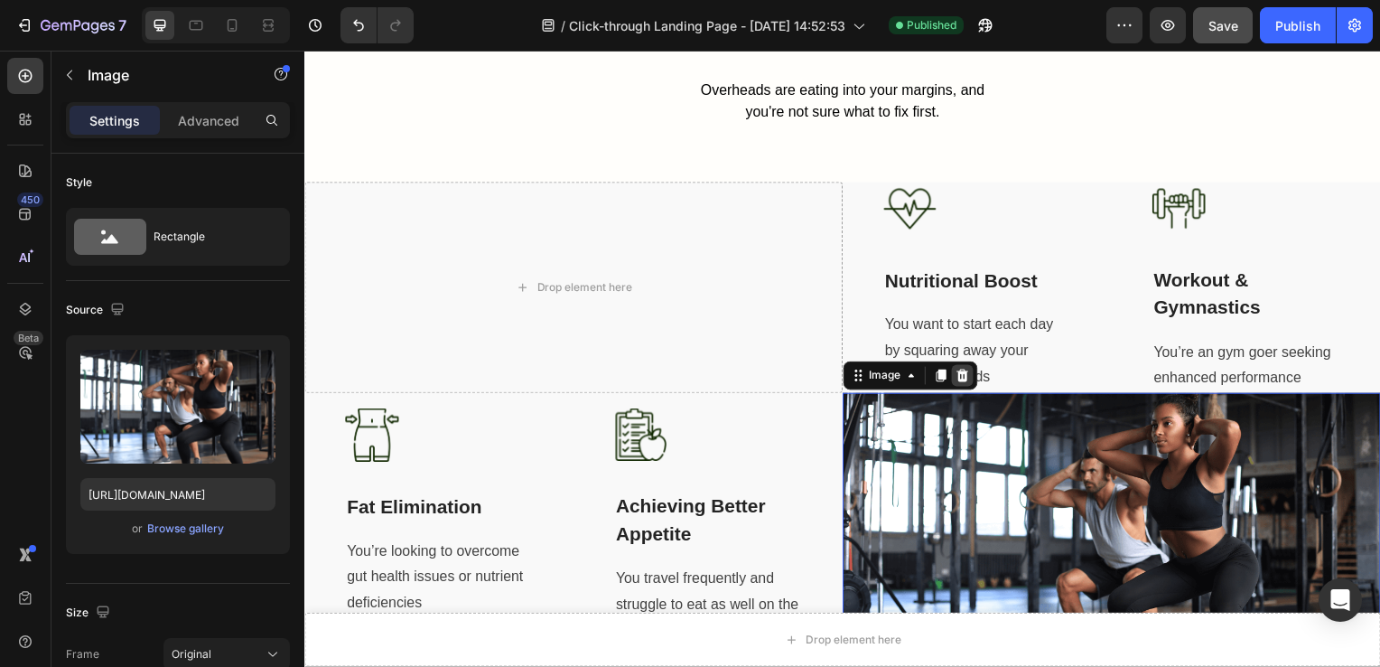
click at [960, 371] on icon at bounding box center [966, 378] width 14 height 14
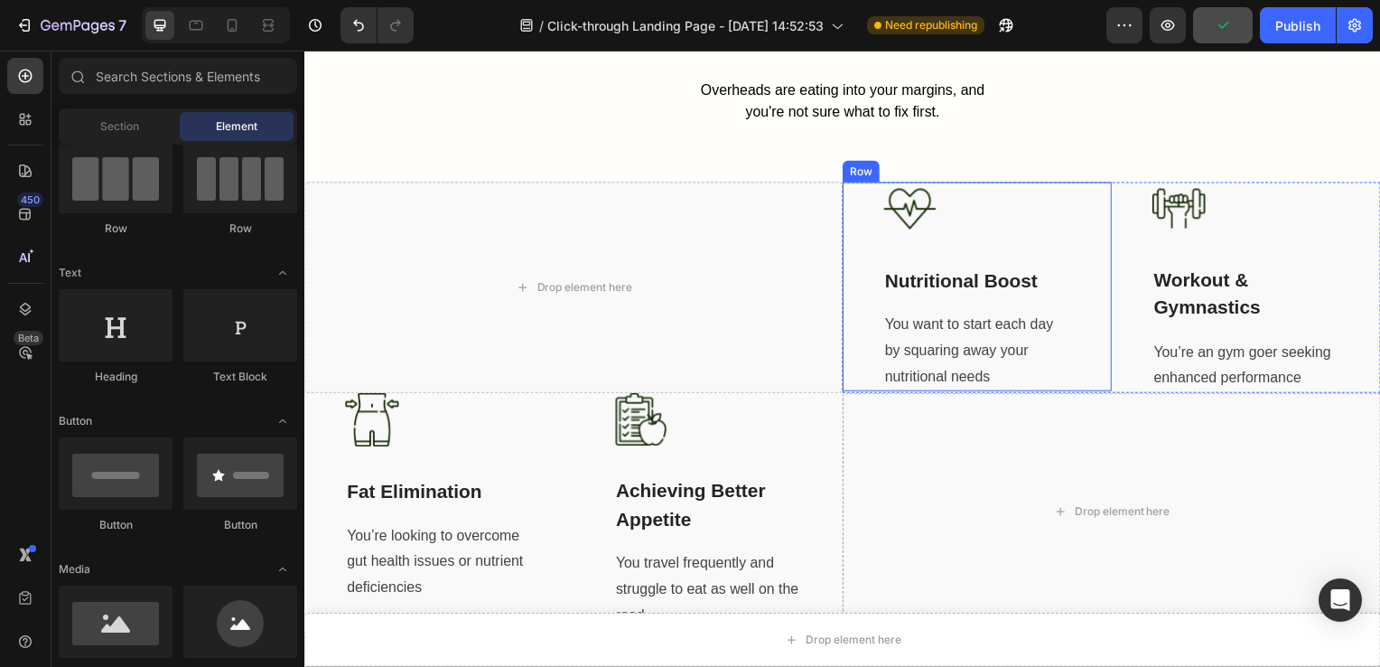
click at [853, 205] on div "Image Nutritional Boost Text block You want to start each day by squaring away …" at bounding box center [981, 288] width 271 height 211
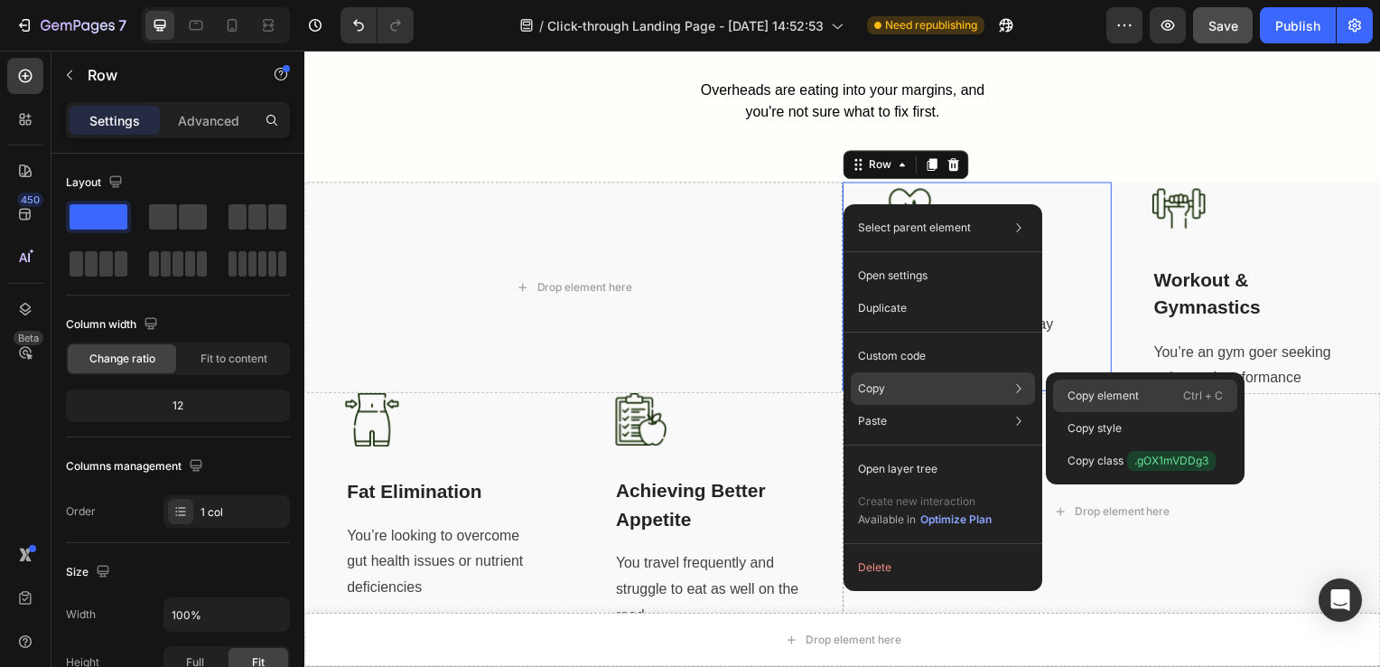
click at [1073, 400] on p "Copy element" at bounding box center [1103, 396] width 71 height 16
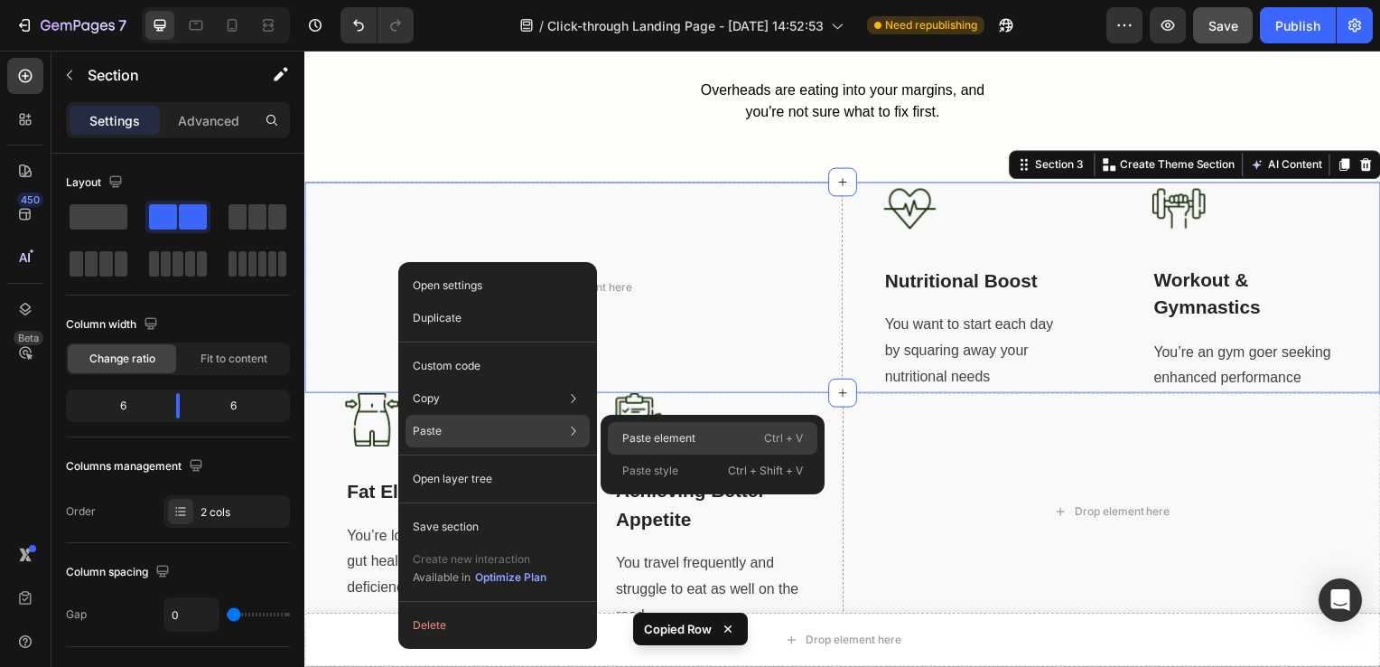
click at [647, 439] on p "Paste element" at bounding box center [658, 438] width 73 height 16
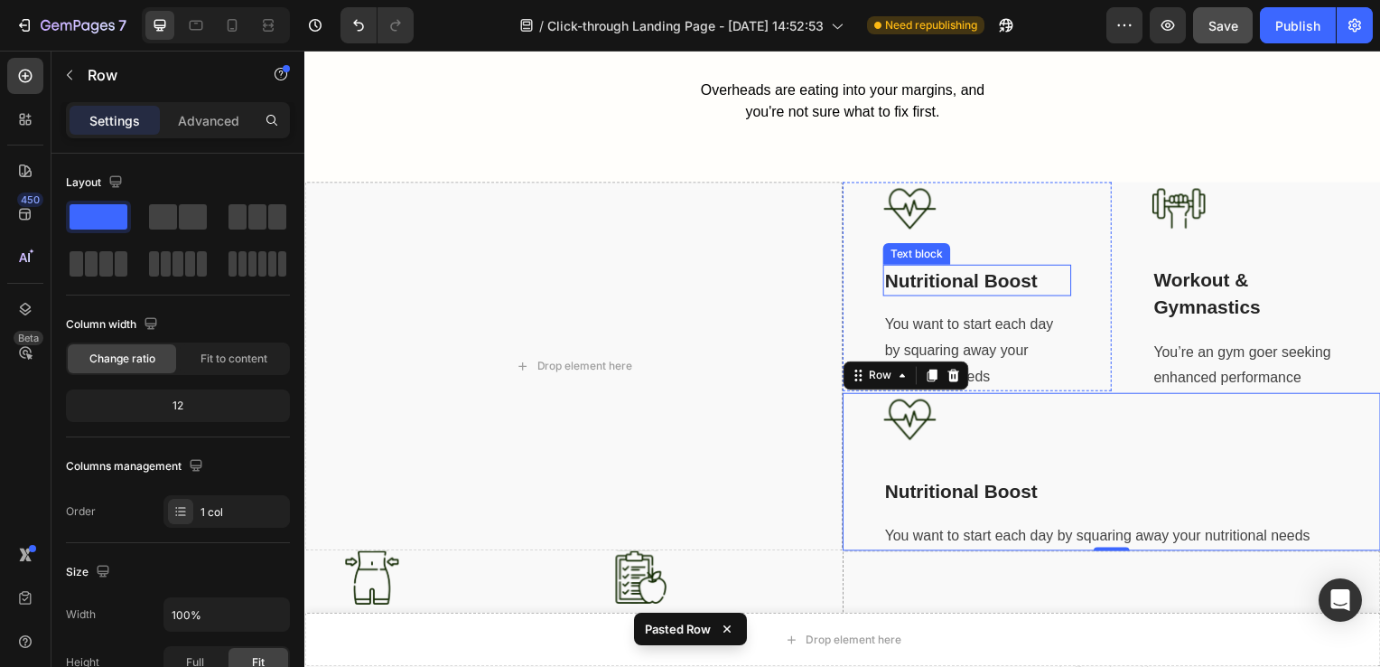
click at [959, 268] on p "Nutritional Boost" at bounding box center [982, 282] width 186 height 29
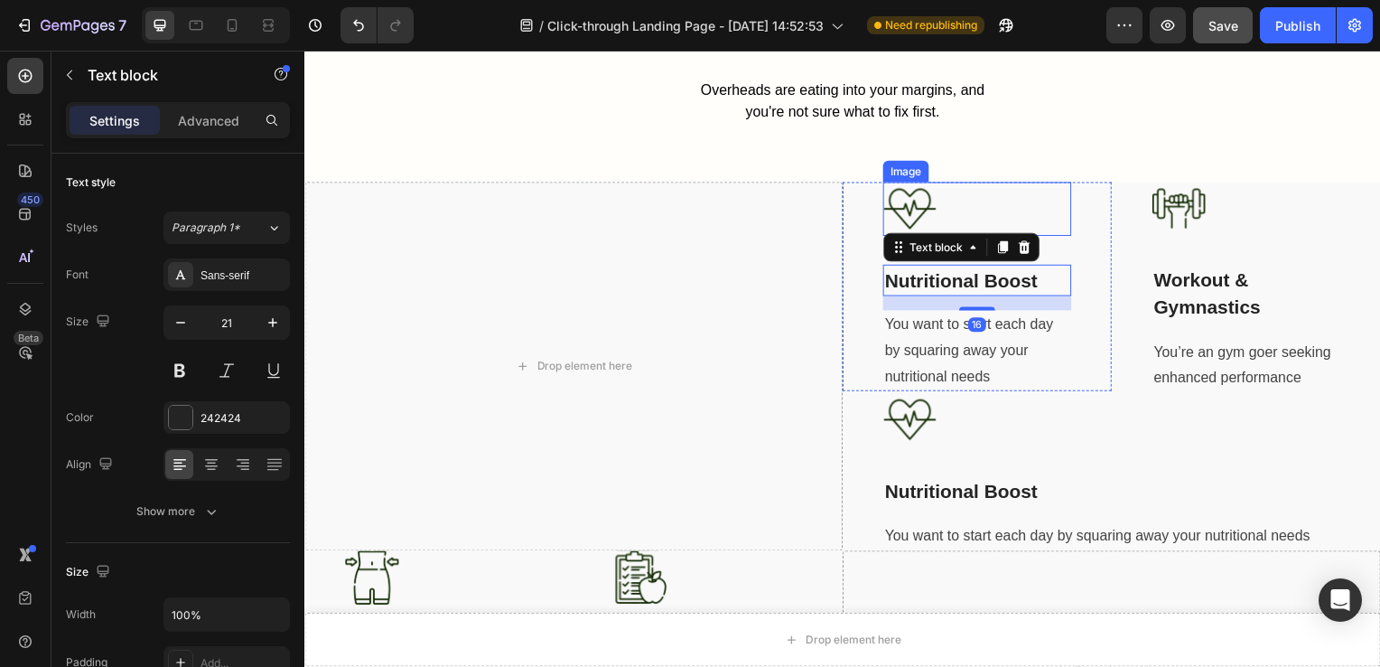
click at [1009, 202] on div at bounding box center [982, 210] width 190 height 54
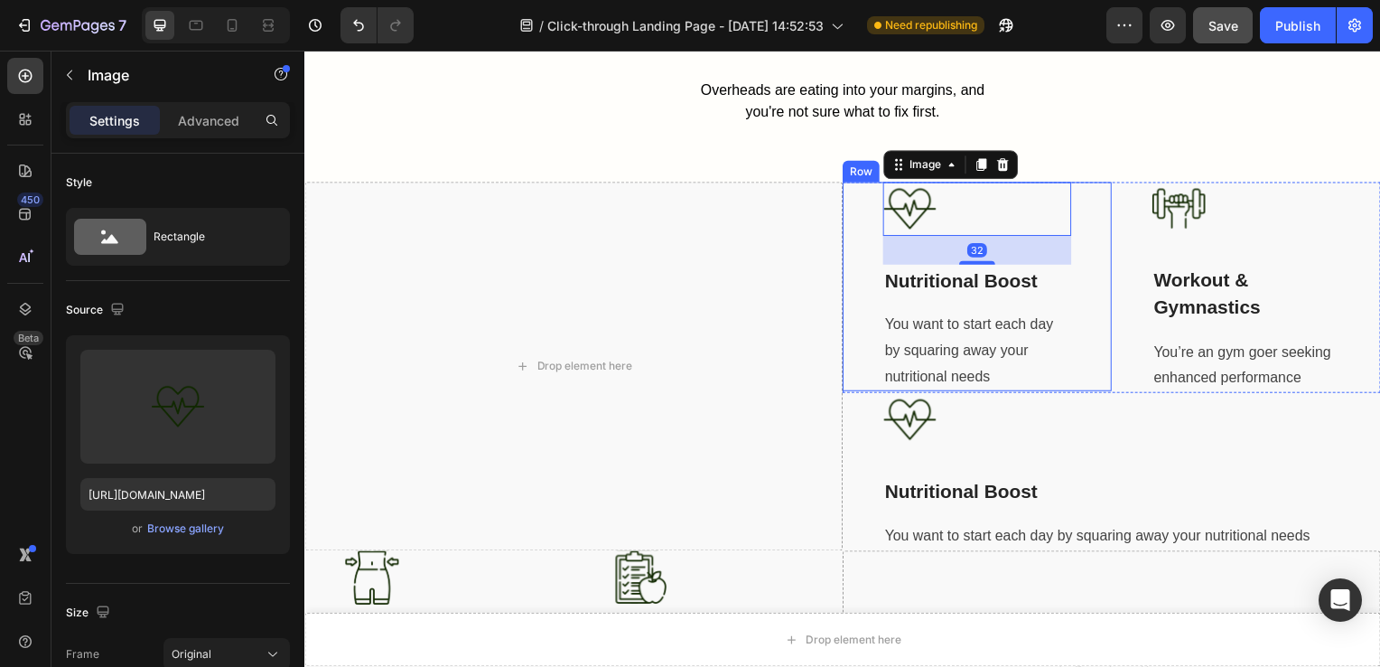
click at [855, 219] on div "Image 32 Nutritional Boost Text block You want to start each day by squaring aw…" at bounding box center [981, 288] width 271 height 211
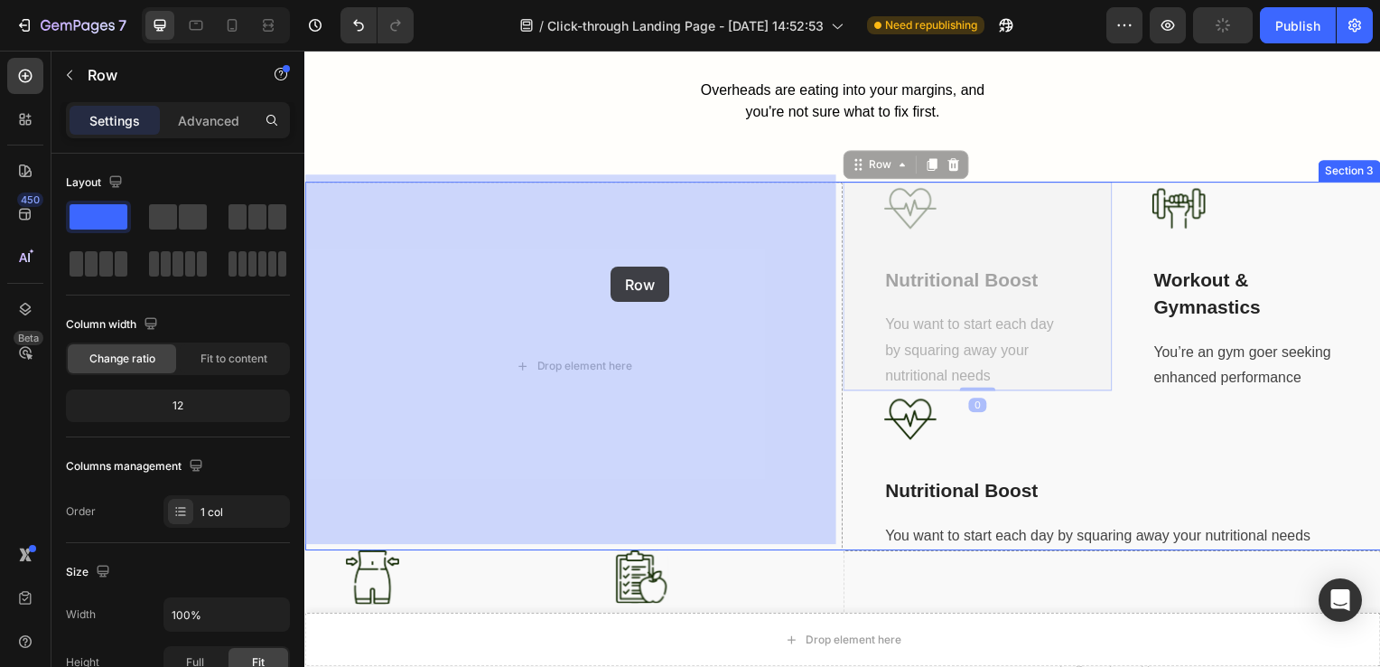
drag, startPoint x: 855, startPoint y: 219, endPoint x: 614, endPoint y: 268, distance: 245.4
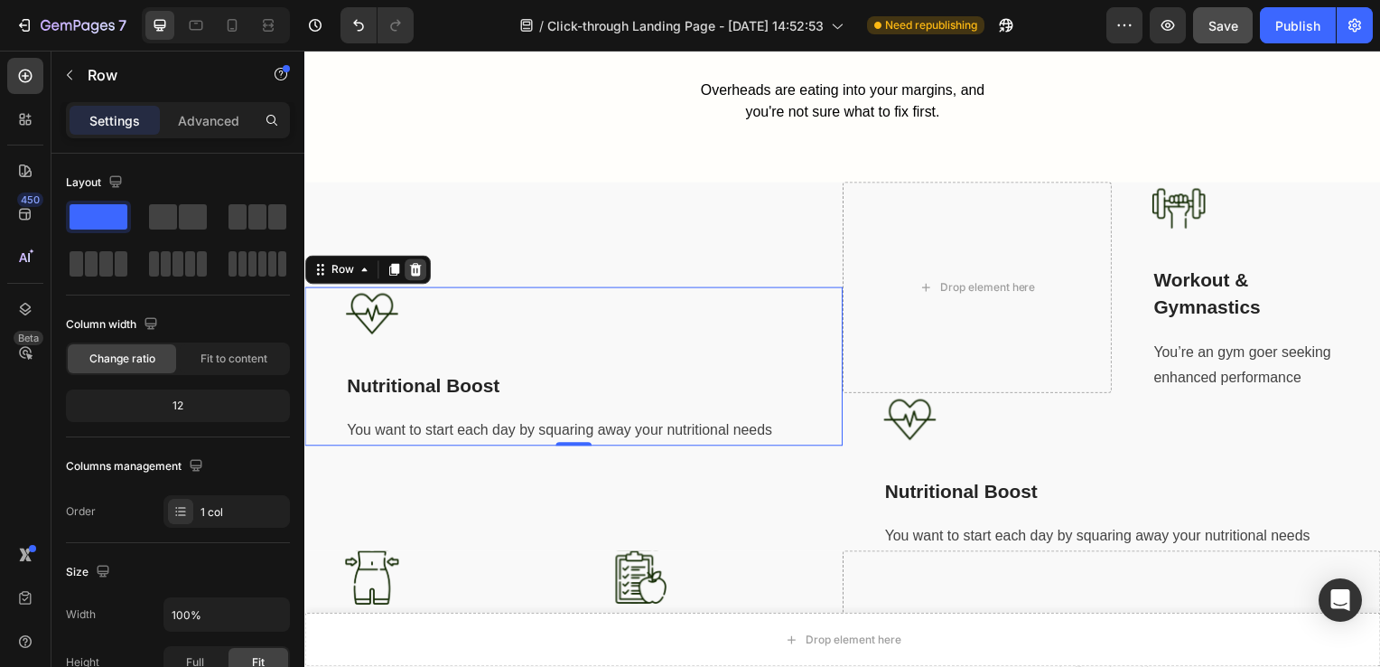
click at [418, 266] on icon at bounding box center [416, 272] width 12 height 13
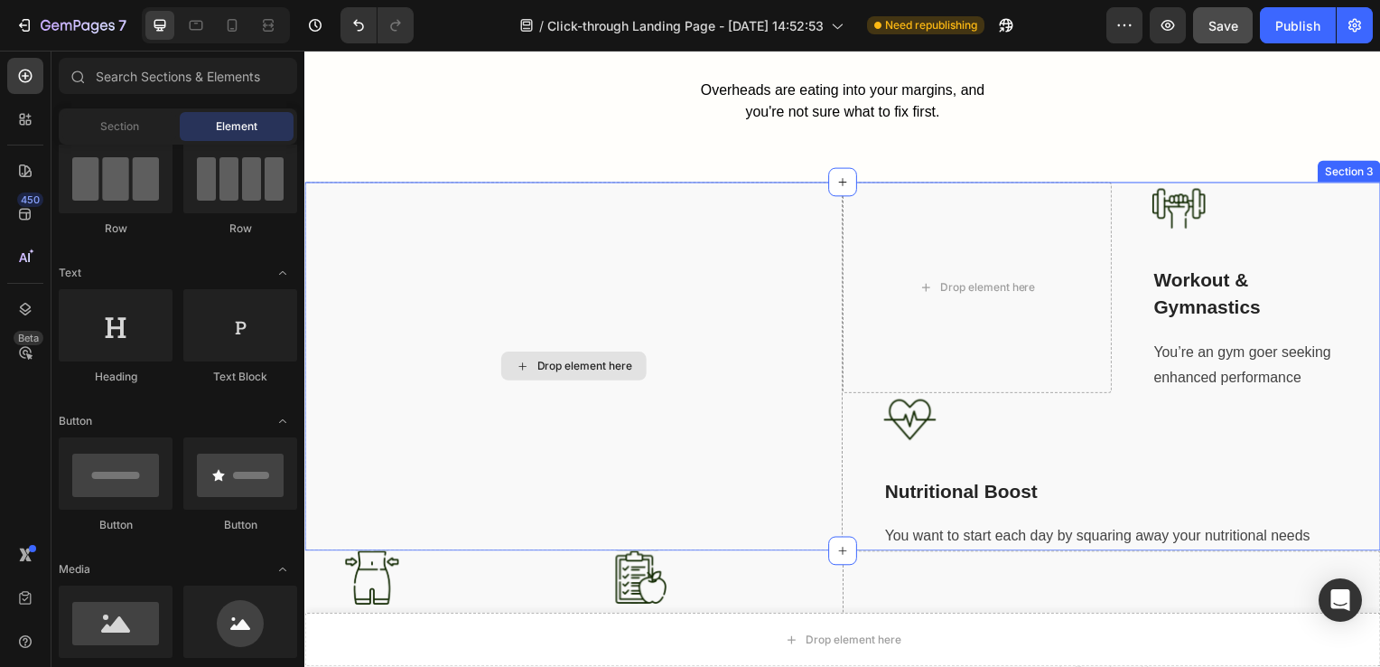
click at [765, 239] on div "Drop element here" at bounding box center [575, 369] width 542 height 372
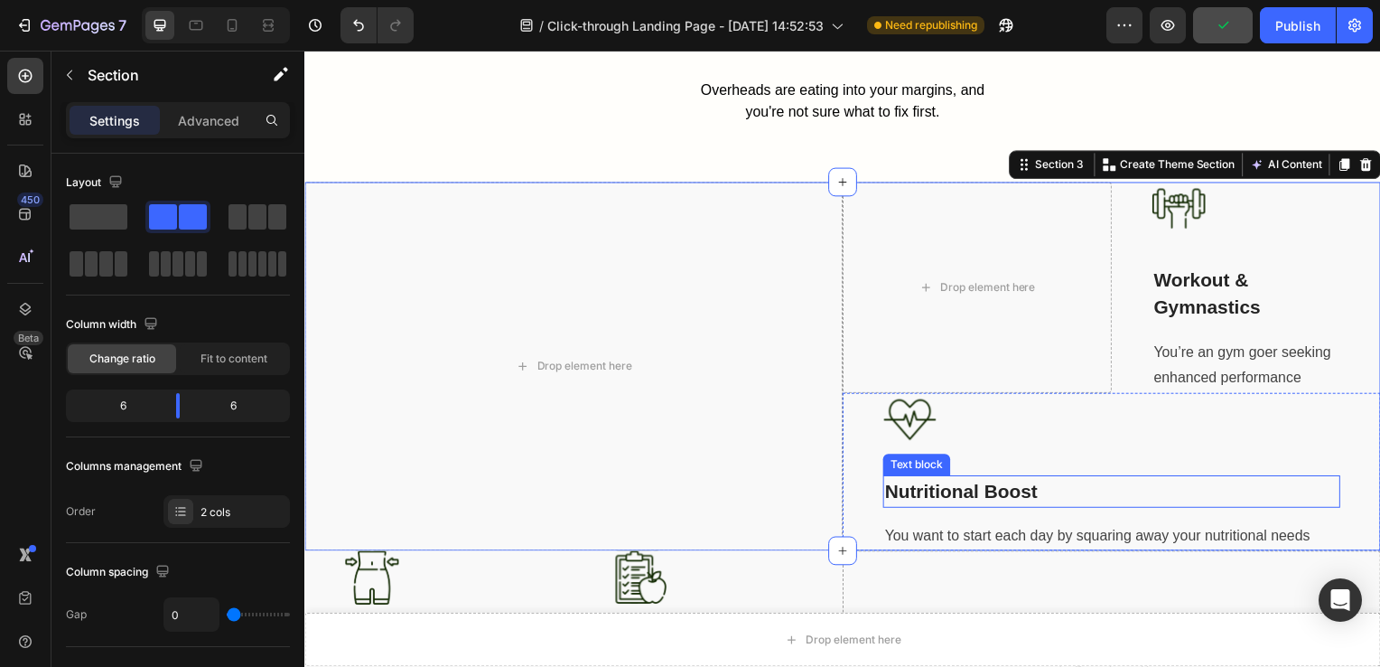
click at [1318, 481] on p "Nutritional Boost" at bounding box center [1117, 495] width 457 height 29
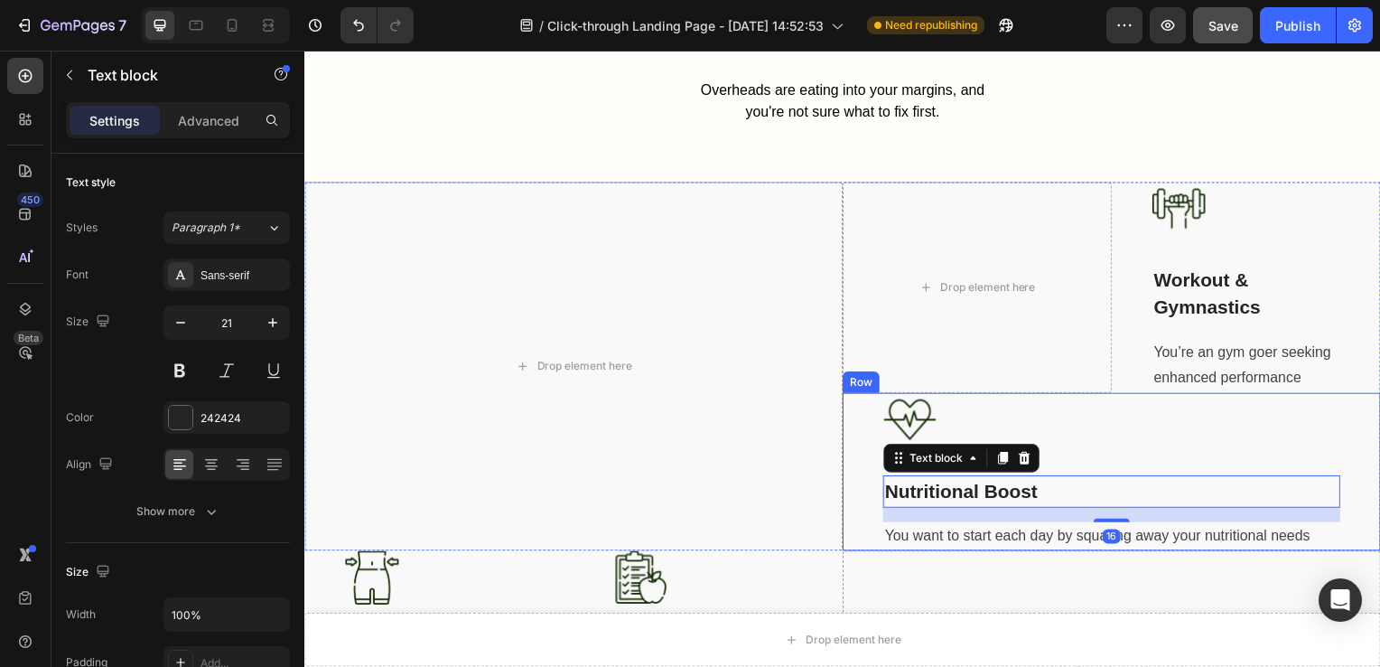
click at [1346, 431] on div "Image Nutritional Boost Text block 16 You want to start each day by squaring aw…" at bounding box center [1117, 475] width 542 height 159
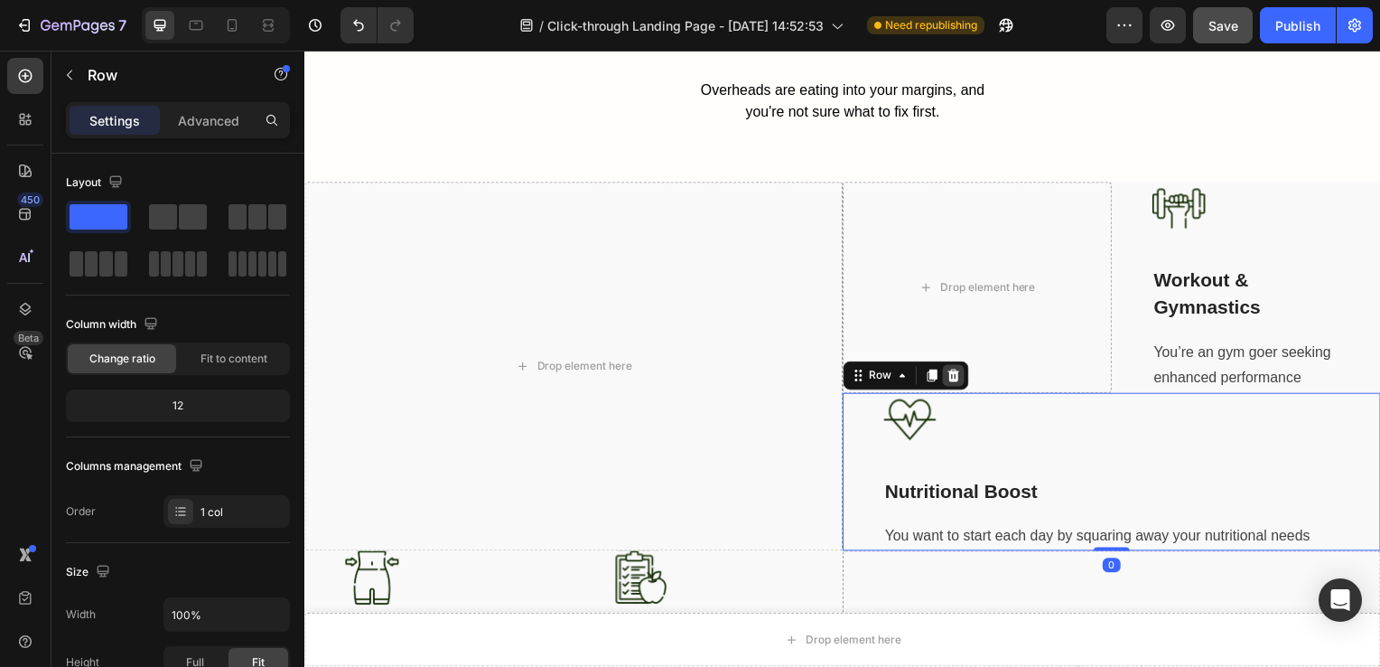
click at [952, 374] on icon at bounding box center [957, 378] width 14 height 14
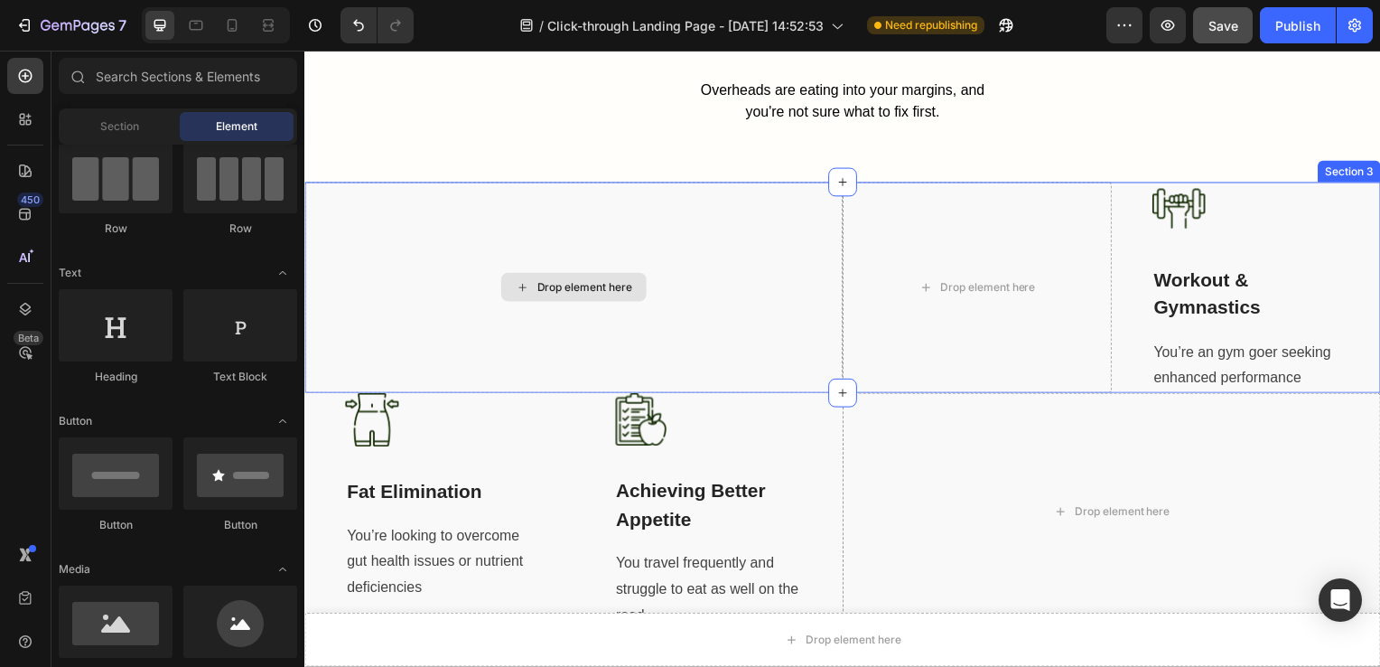
click at [654, 200] on div "Drop element here" at bounding box center [575, 289] width 542 height 213
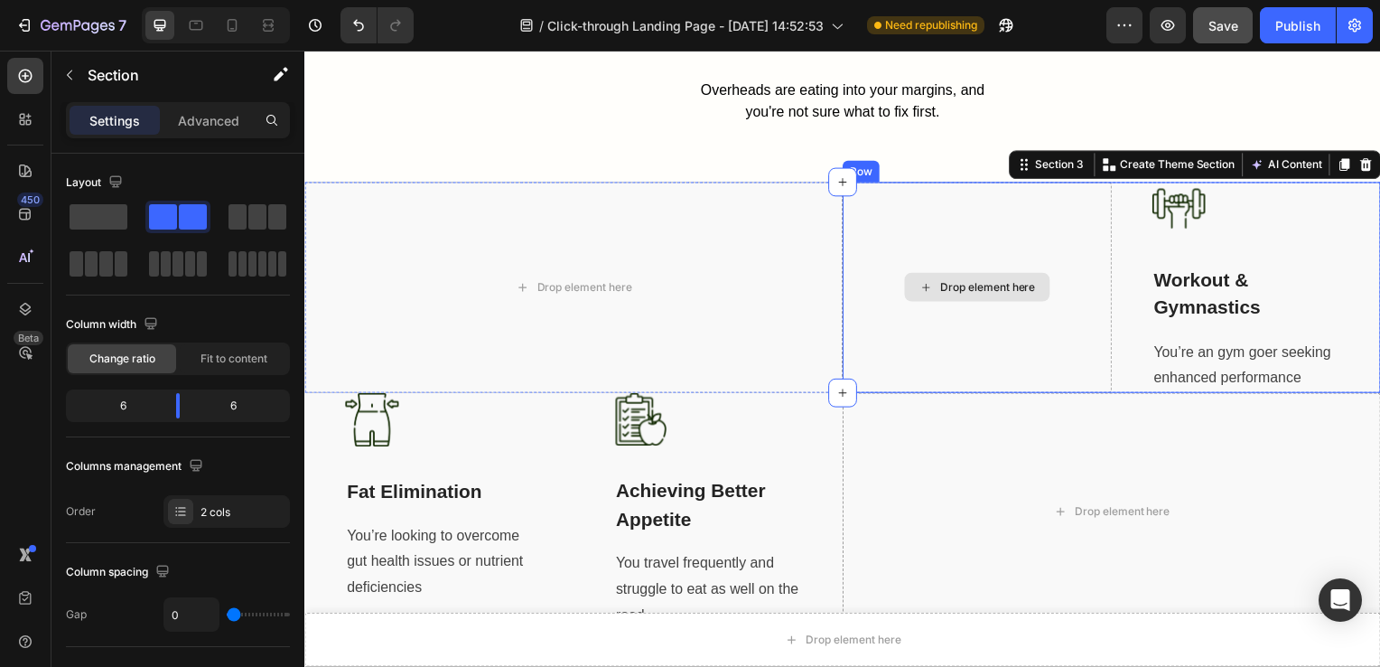
click at [924, 226] on div "Drop element here" at bounding box center [981, 289] width 271 height 213
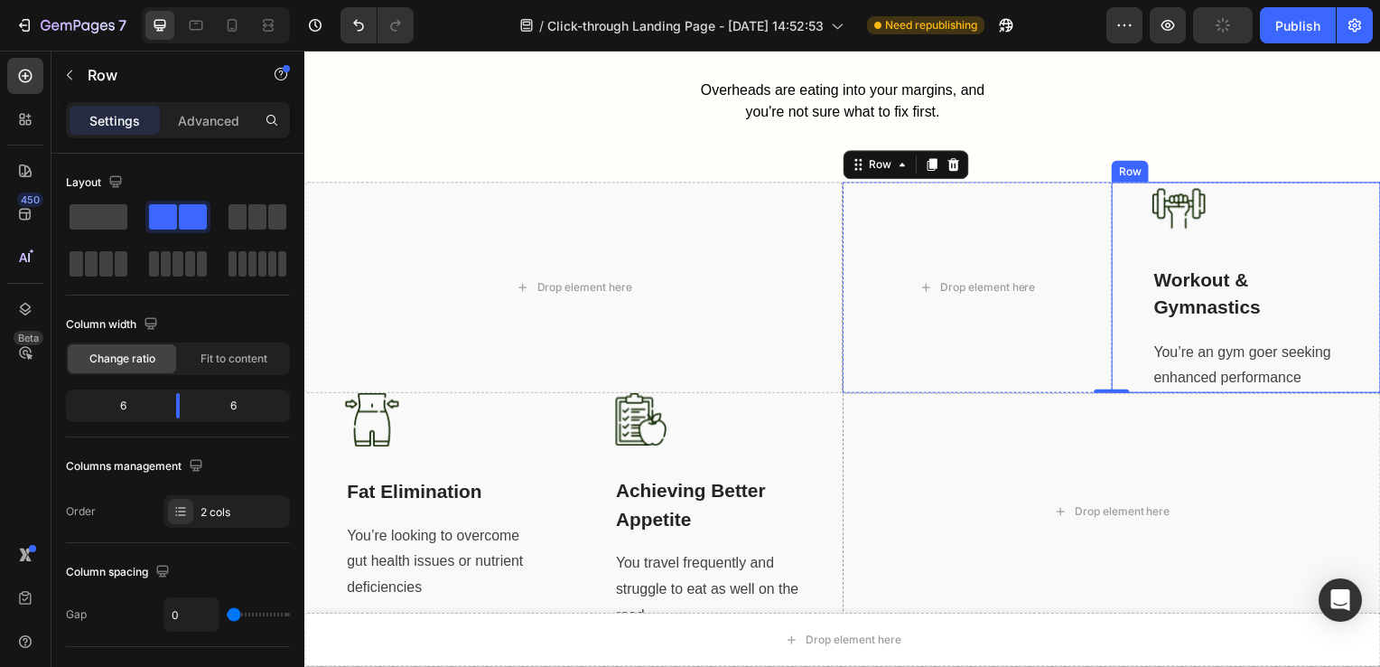
click at [1131, 223] on div "Image Workout & Gymnastics Text block You’re an gym goer seeking enhanced perfo…" at bounding box center [1252, 289] width 271 height 213
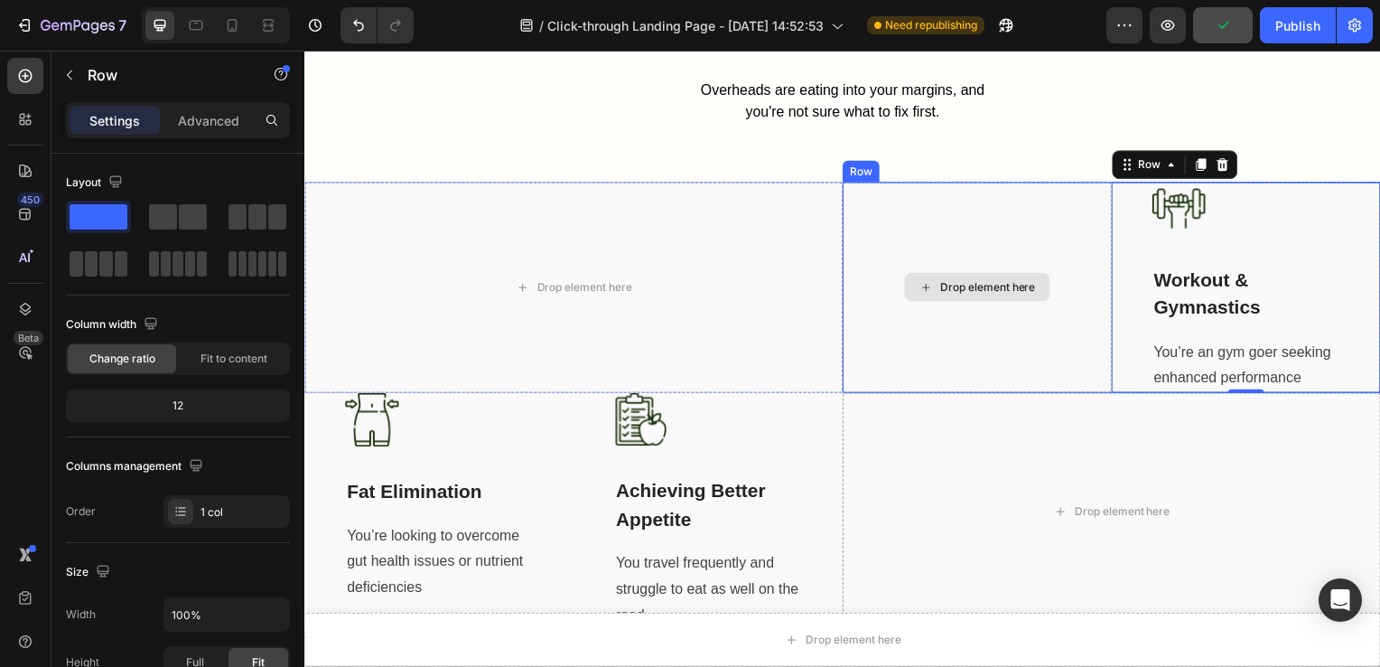
click at [875, 204] on div "Drop element here" at bounding box center [981, 289] width 271 height 213
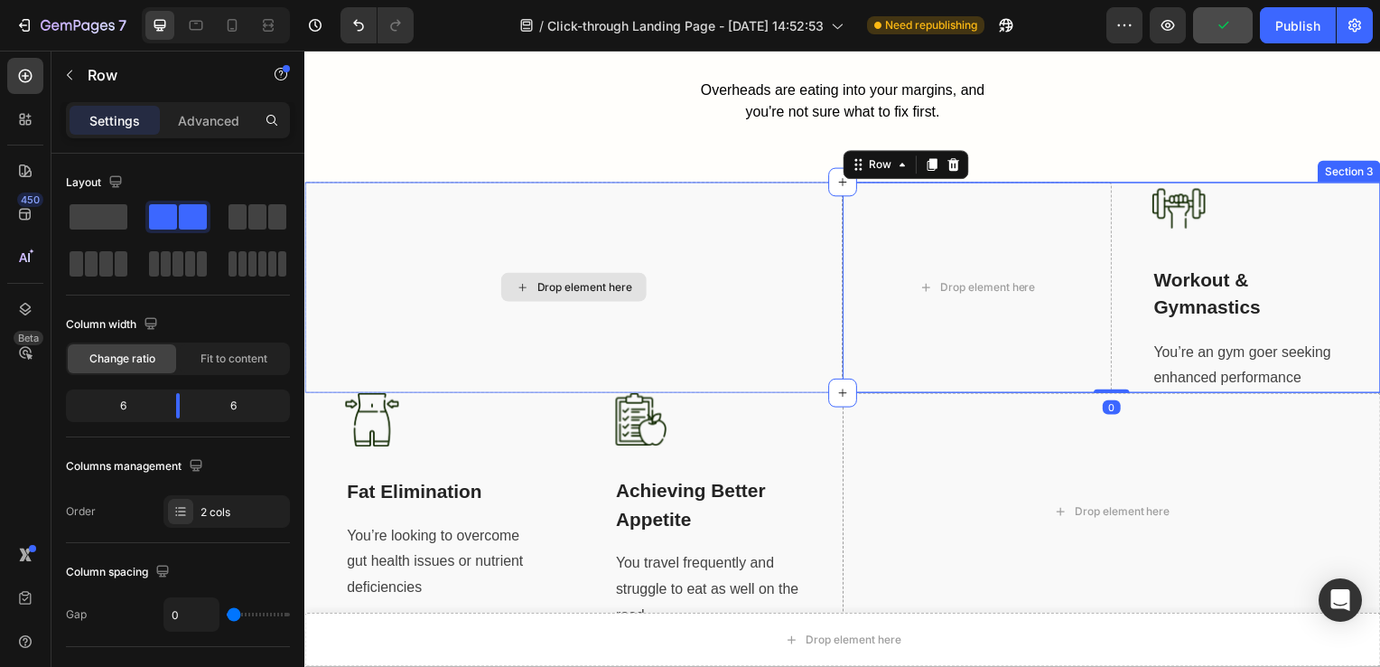
click at [639, 212] on div "Drop element here" at bounding box center [575, 289] width 542 height 213
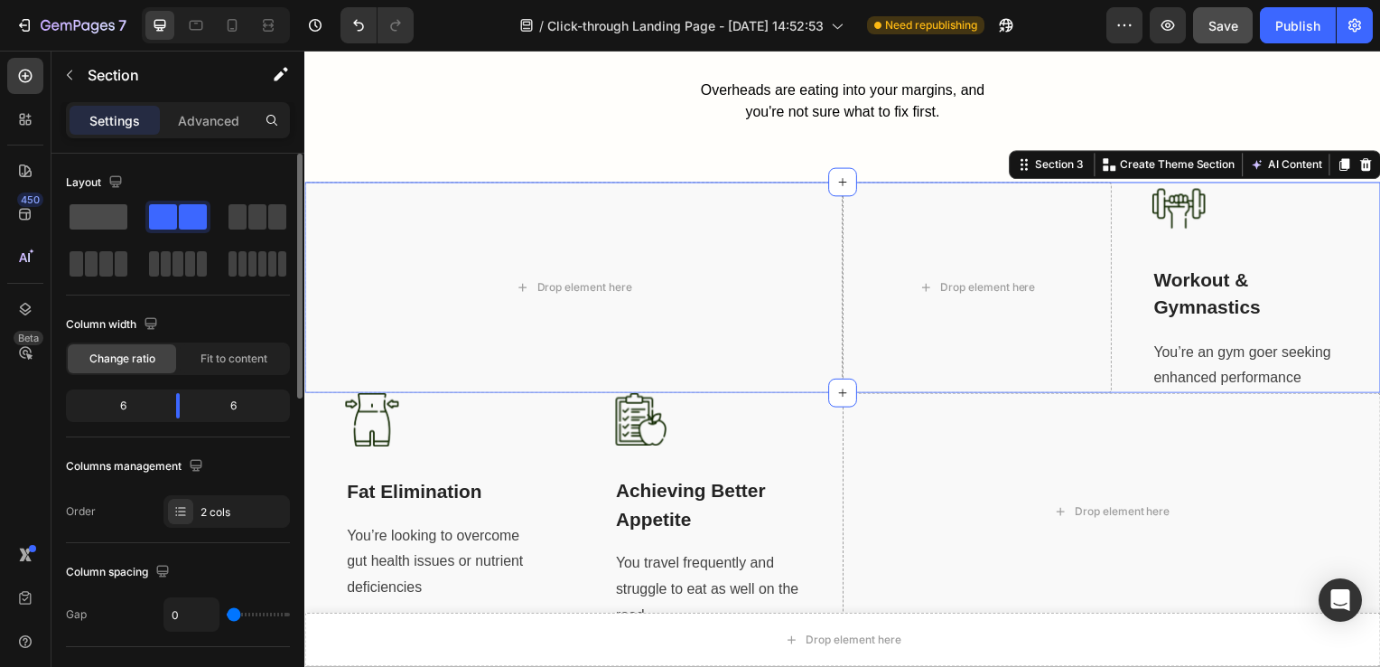
click at [101, 214] on span at bounding box center [99, 216] width 58 height 25
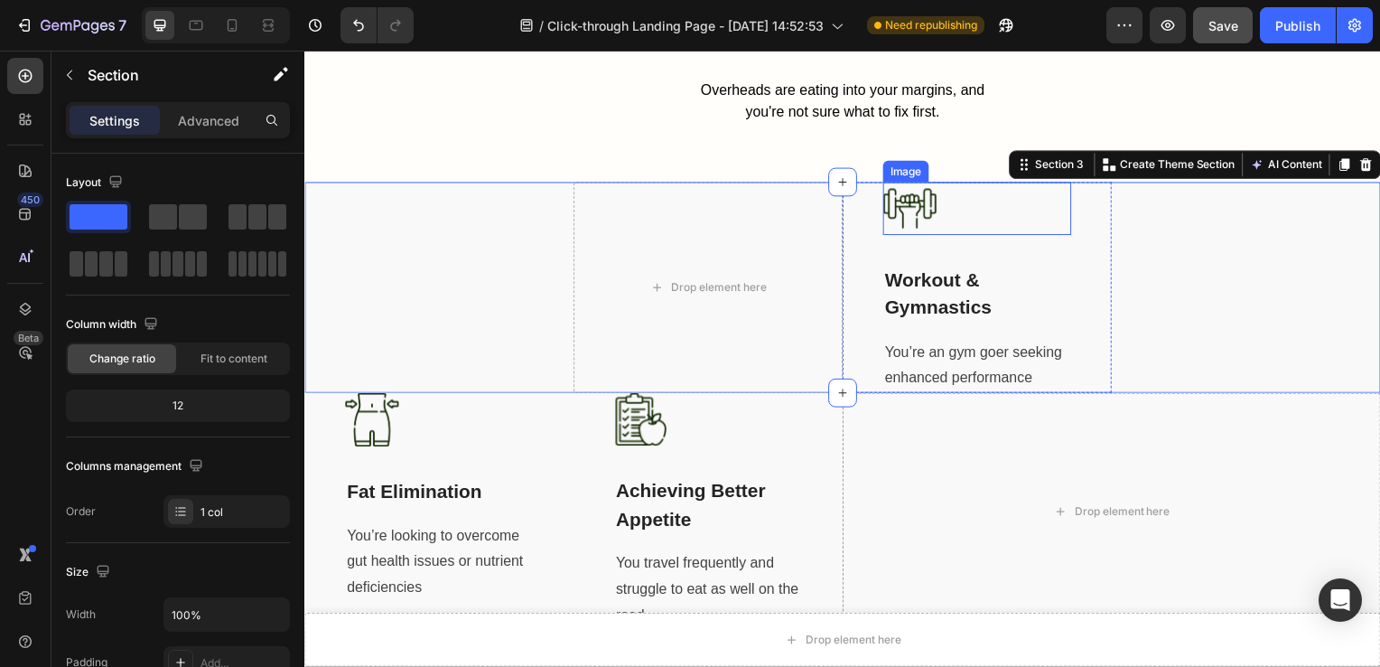
click at [1037, 223] on div at bounding box center [982, 209] width 190 height 53
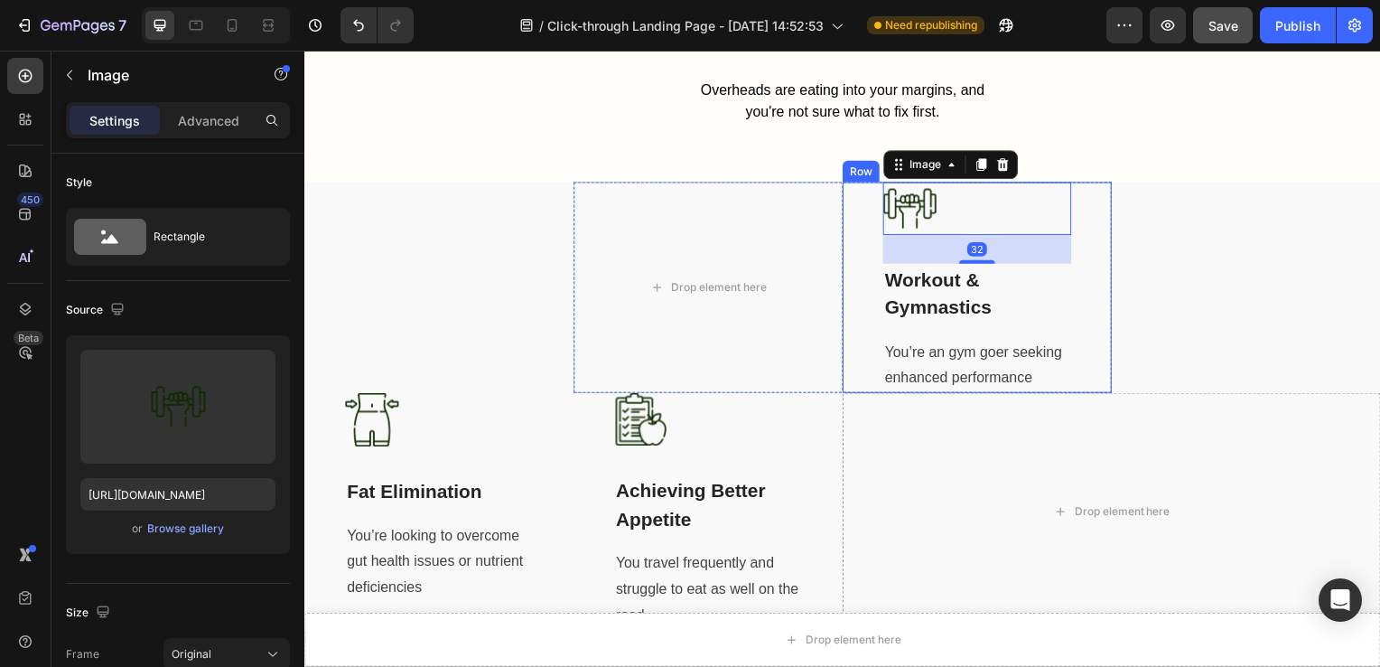
click at [1079, 258] on div "Image 32 Workout & Gymnastics Text block You’re an gym goer seeking enhanced pe…" at bounding box center [981, 289] width 271 height 213
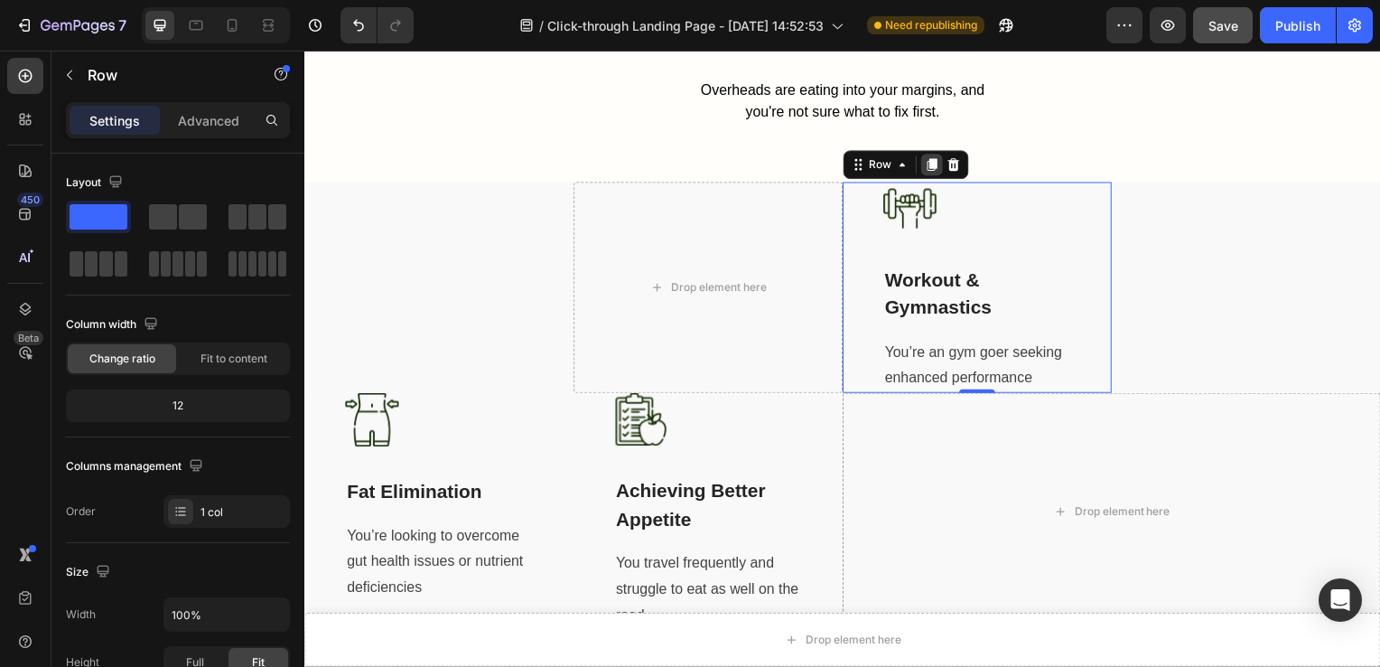
click at [931, 160] on icon at bounding box center [936, 166] width 10 height 13
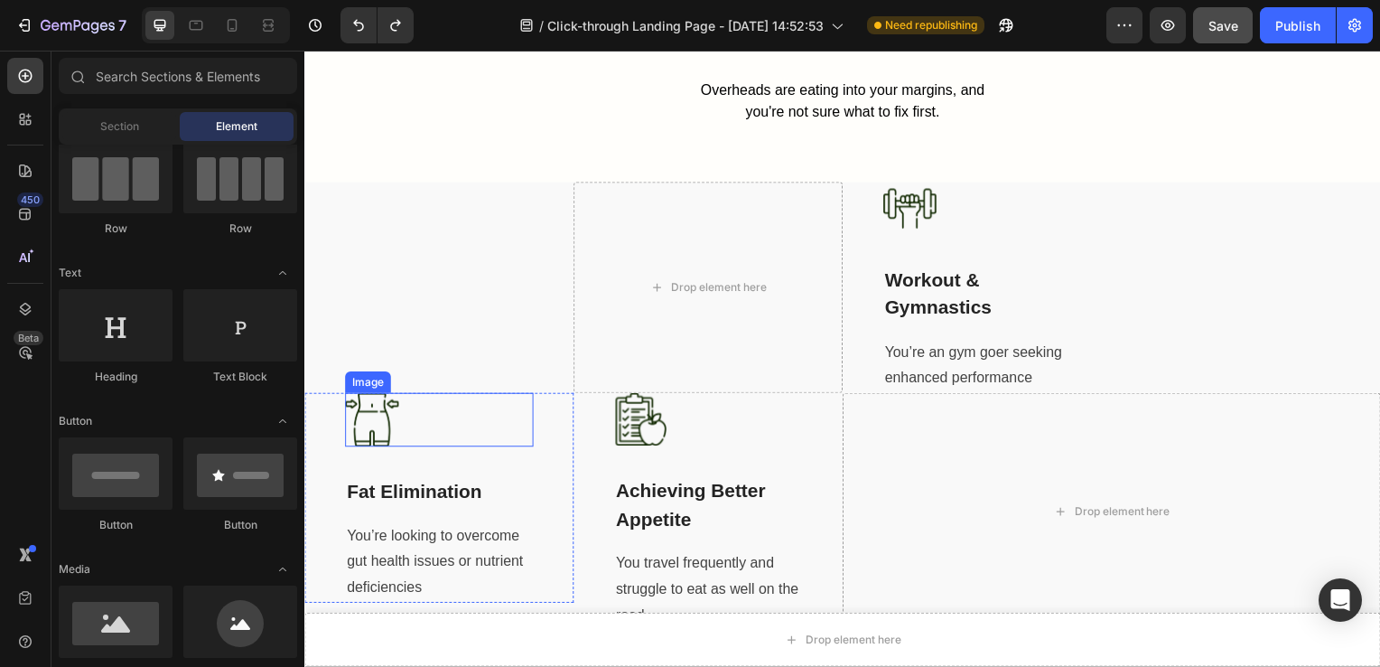
click at [453, 431] on div at bounding box center [440, 423] width 190 height 54
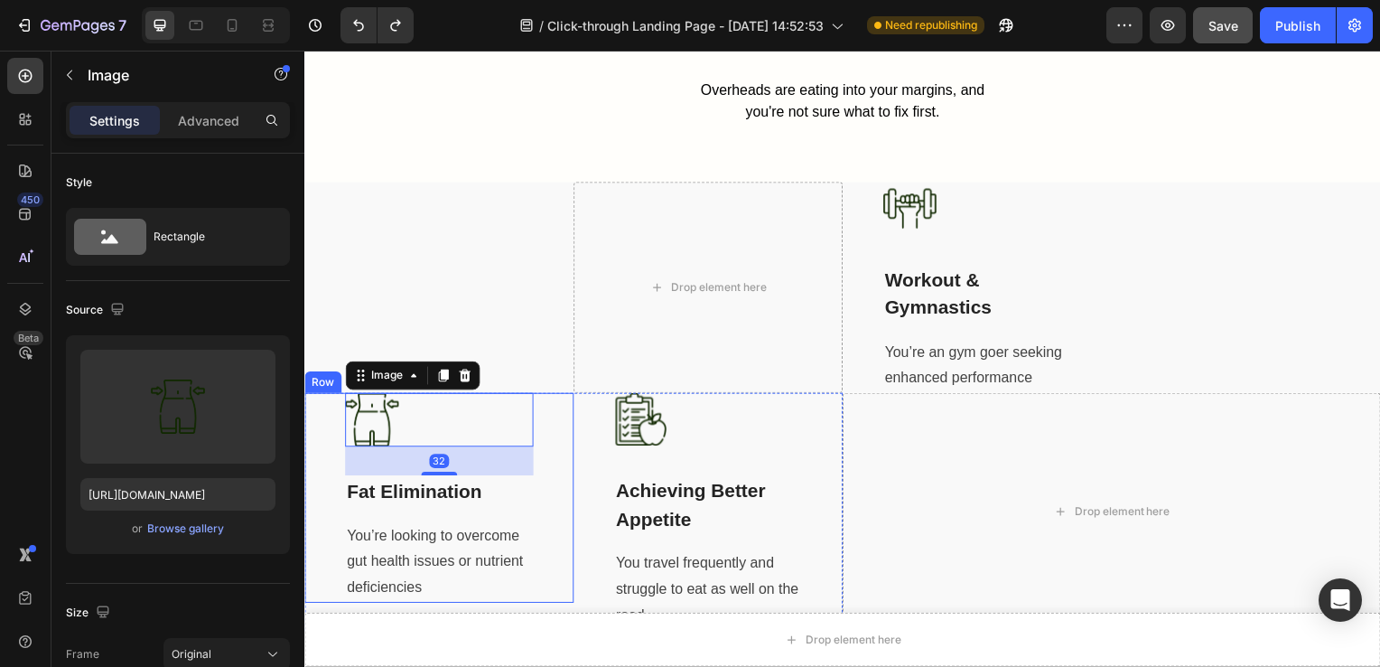
click at [323, 453] on div "Image 32 Fat Elimination Text block You’re looking to overcome gut health issue…" at bounding box center [439, 501] width 271 height 211
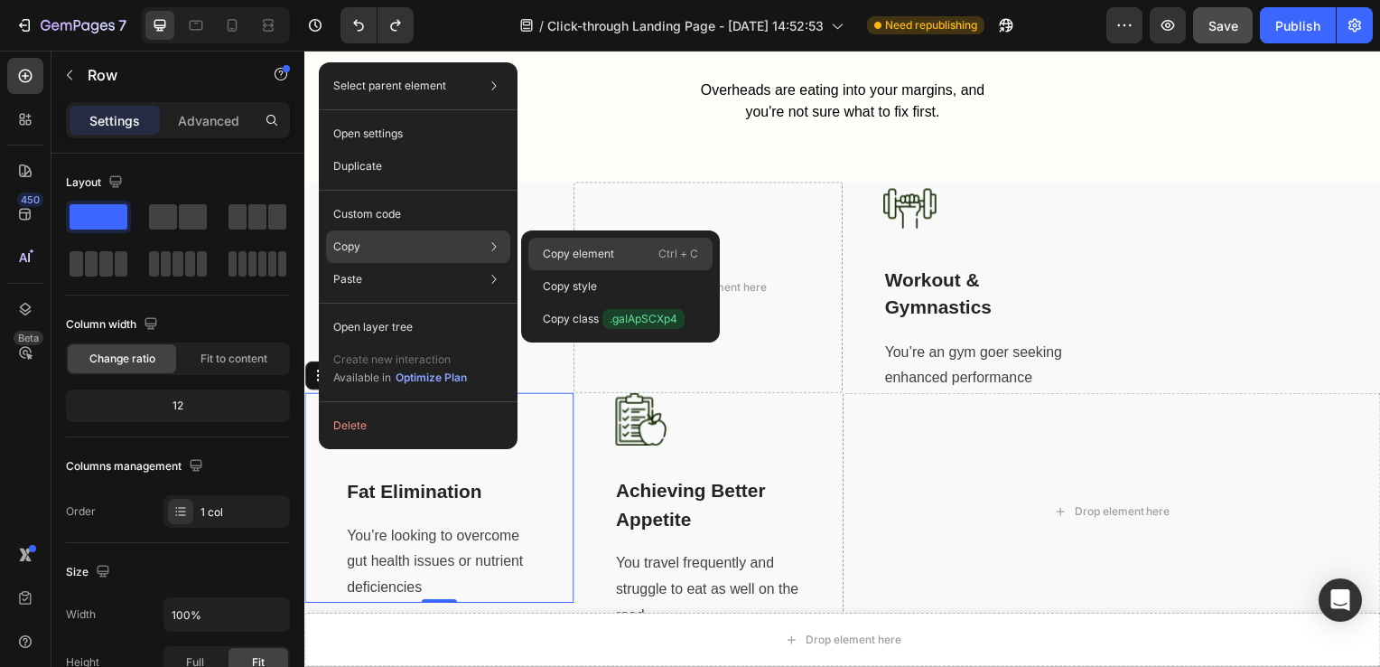
click at [576, 248] on p "Copy element" at bounding box center [578, 254] width 71 height 16
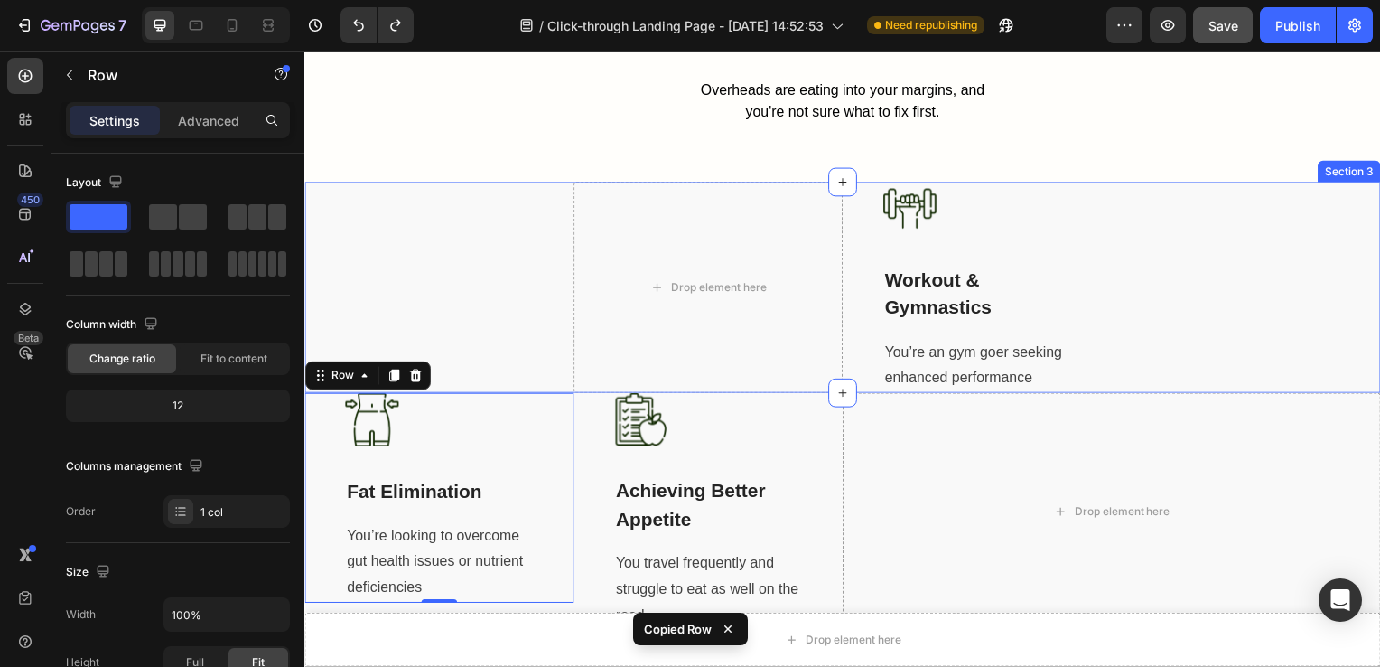
click at [436, 244] on div "Drop element here Image Workout & Gymnastics Text block You’re an gym goer seek…" at bounding box center [846, 289] width 1084 height 213
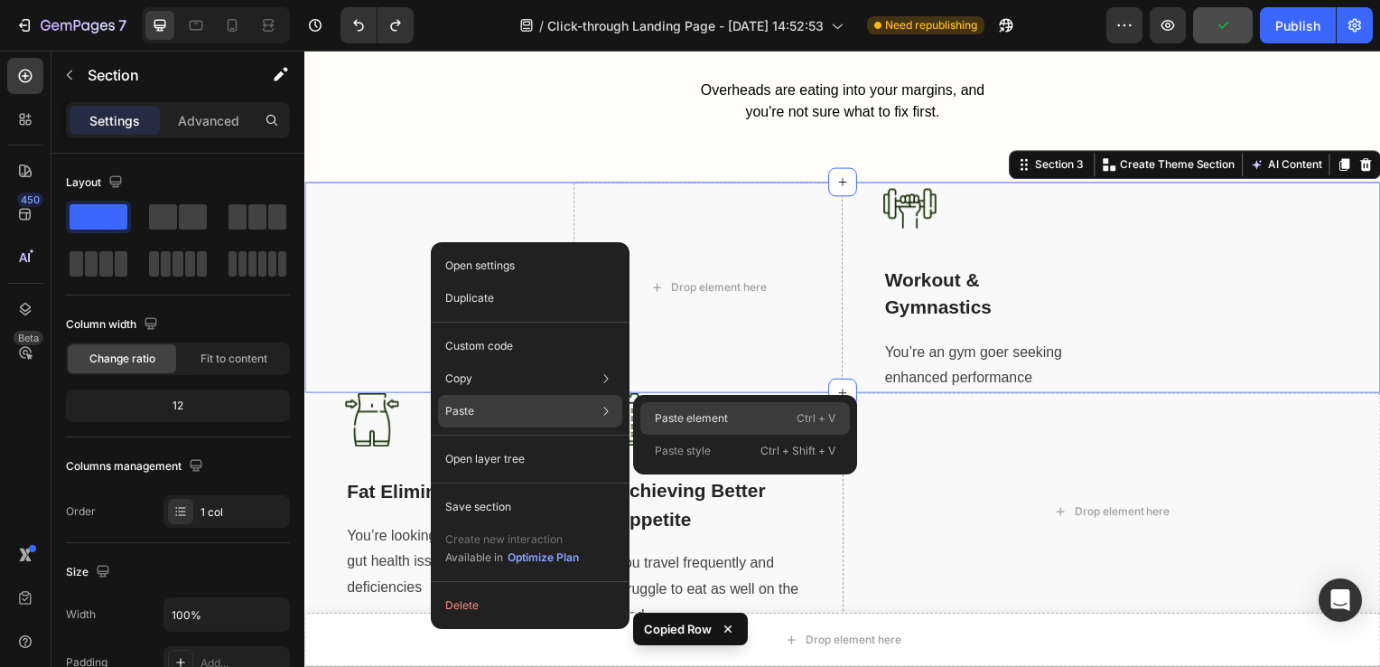
click at [685, 411] on p "Paste element" at bounding box center [691, 418] width 73 height 16
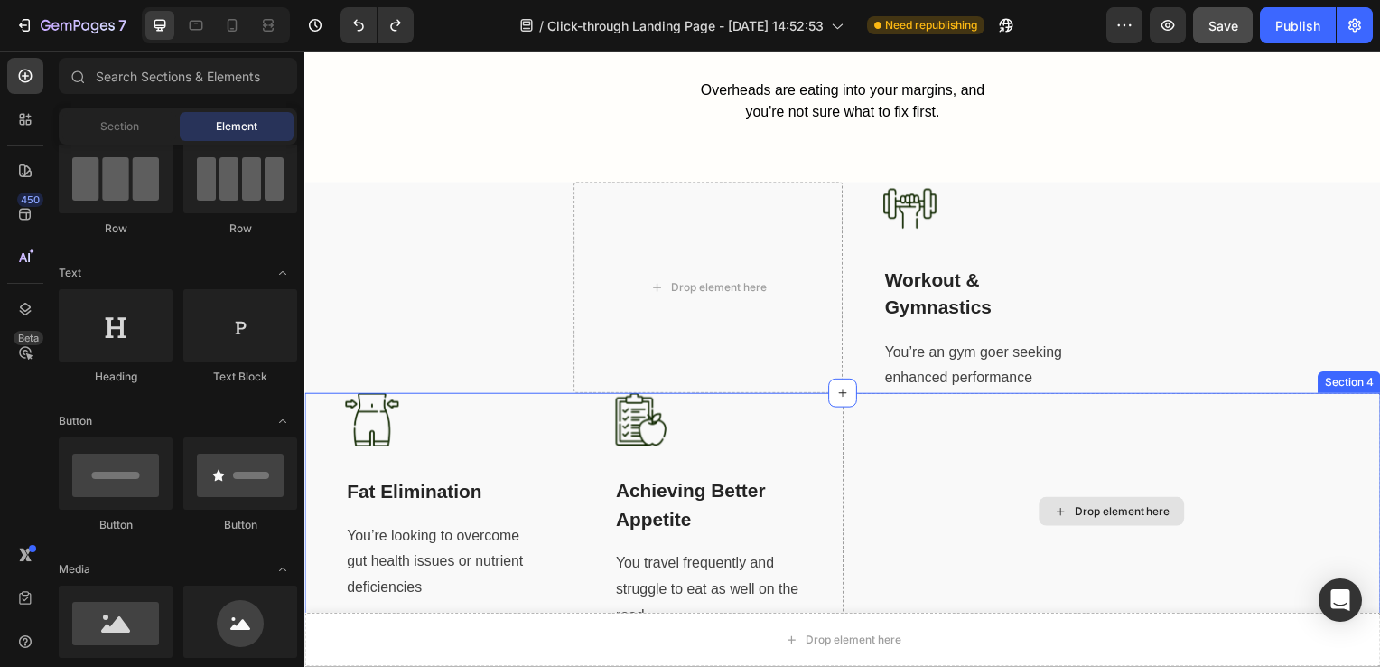
click at [1149, 448] on div "Drop element here" at bounding box center [1117, 515] width 542 height 238
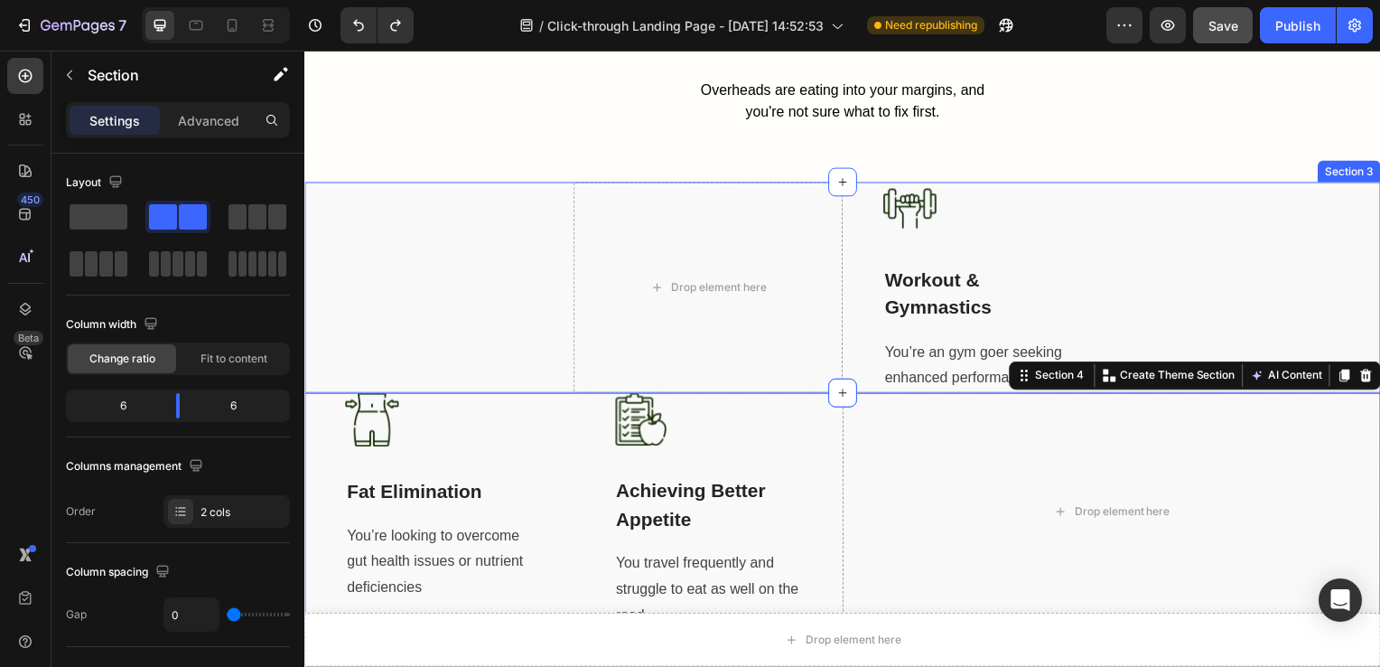
click at [369, 220] on div "Drop element here Image Workout & Gymnastics Text block You’re an gym goer seek…" at bounding box center [846, 289] width 1084 height 213
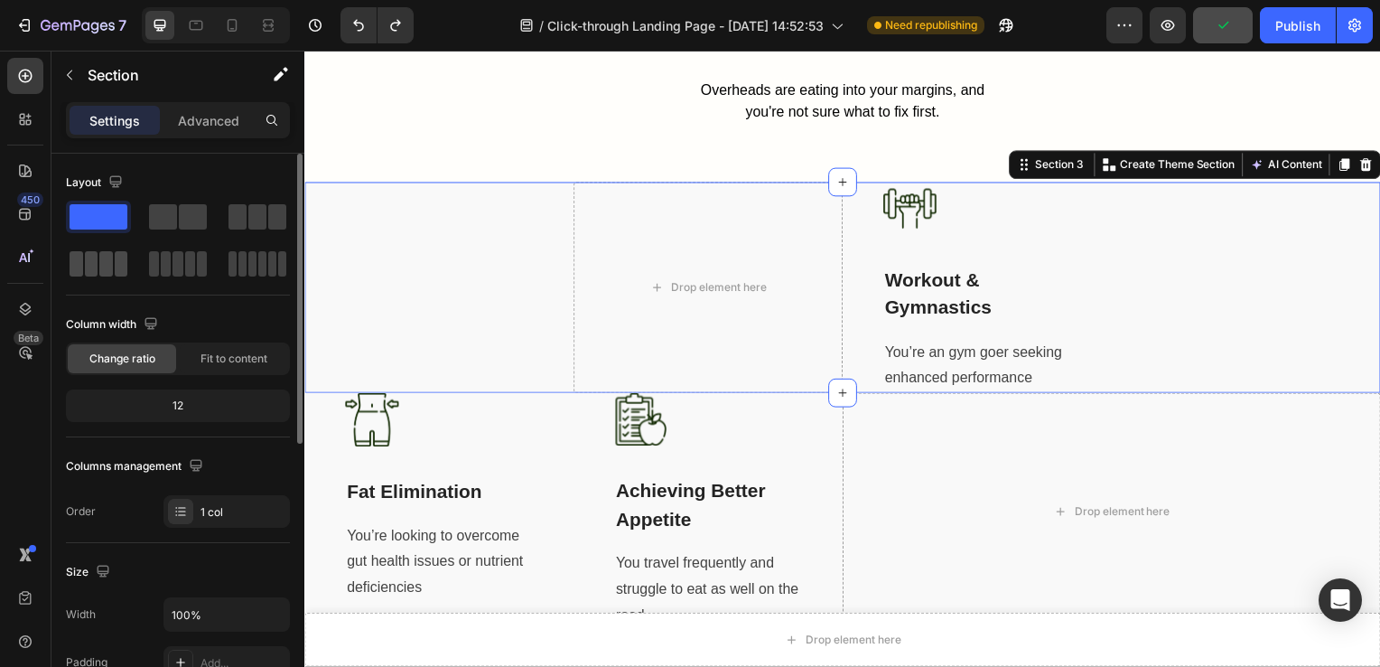
click at [76, 258] on span at bounding box center [77, 263] width 14 height 25
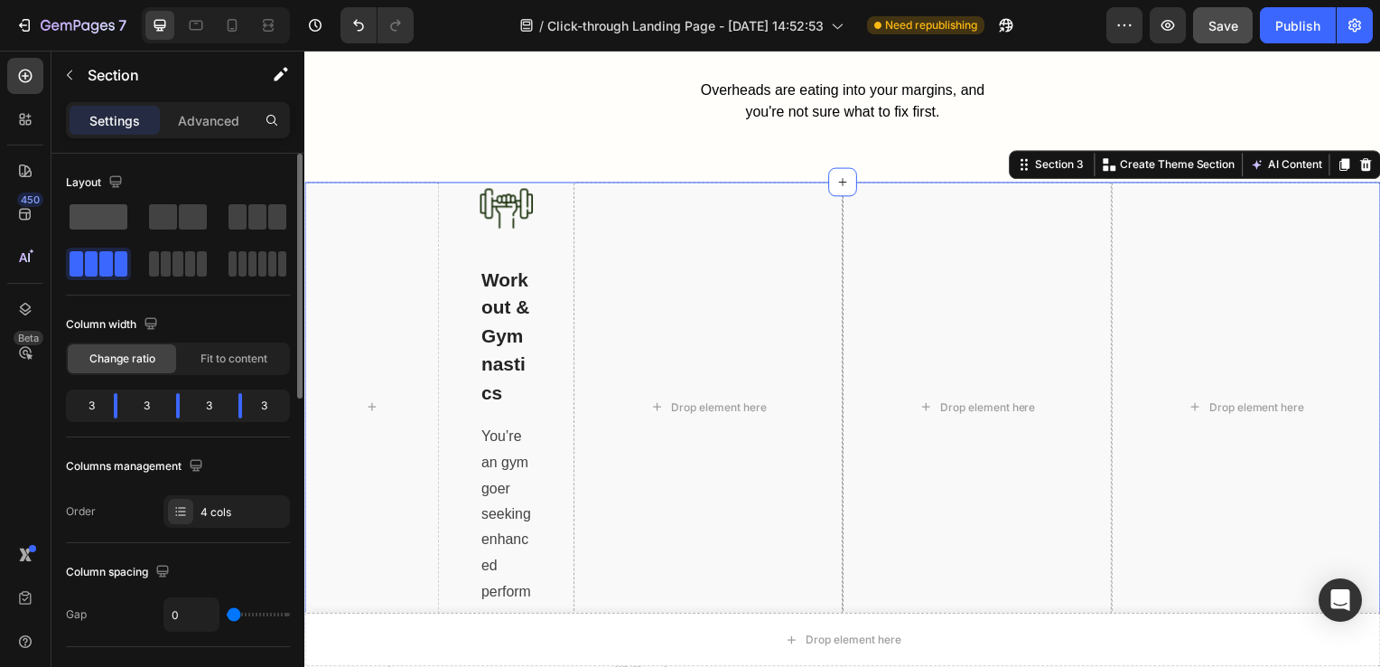
click at [93, 215] on span at bounding box center [99, 216] width 58 height 25
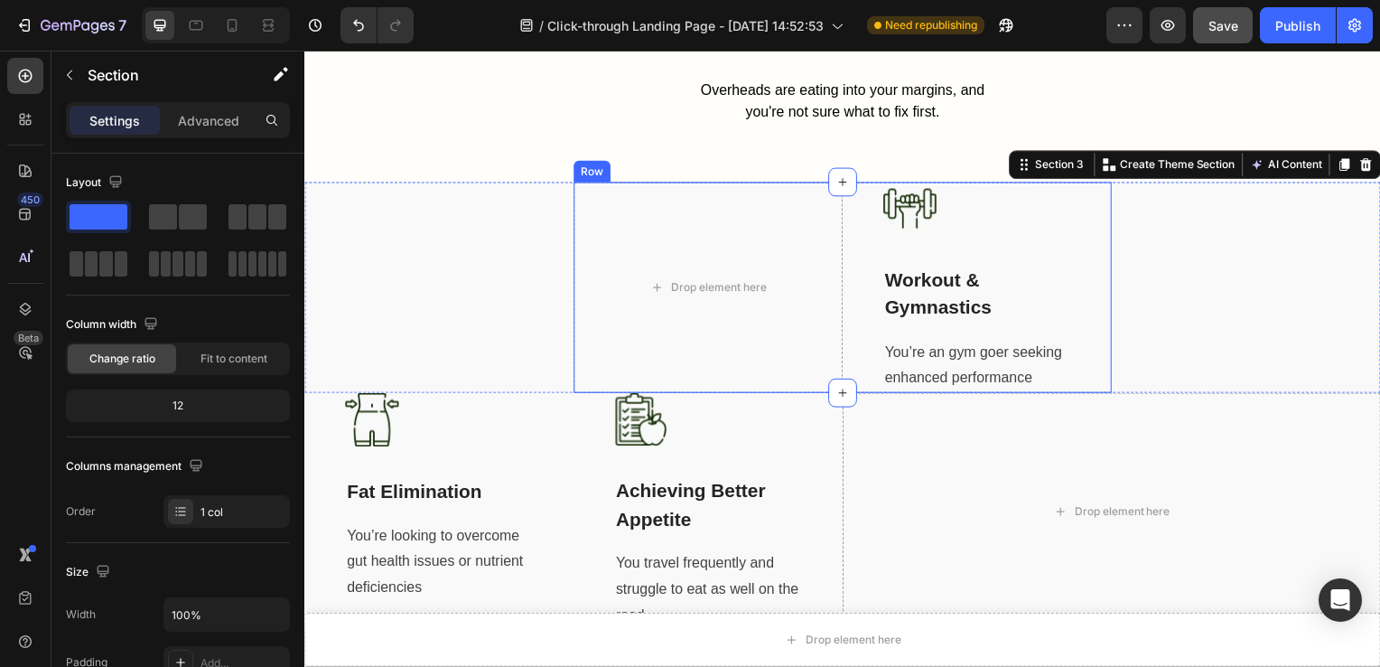
click at [599, 296] on div "Drop element here" at bounding box center [710, 289] width 271 height 213
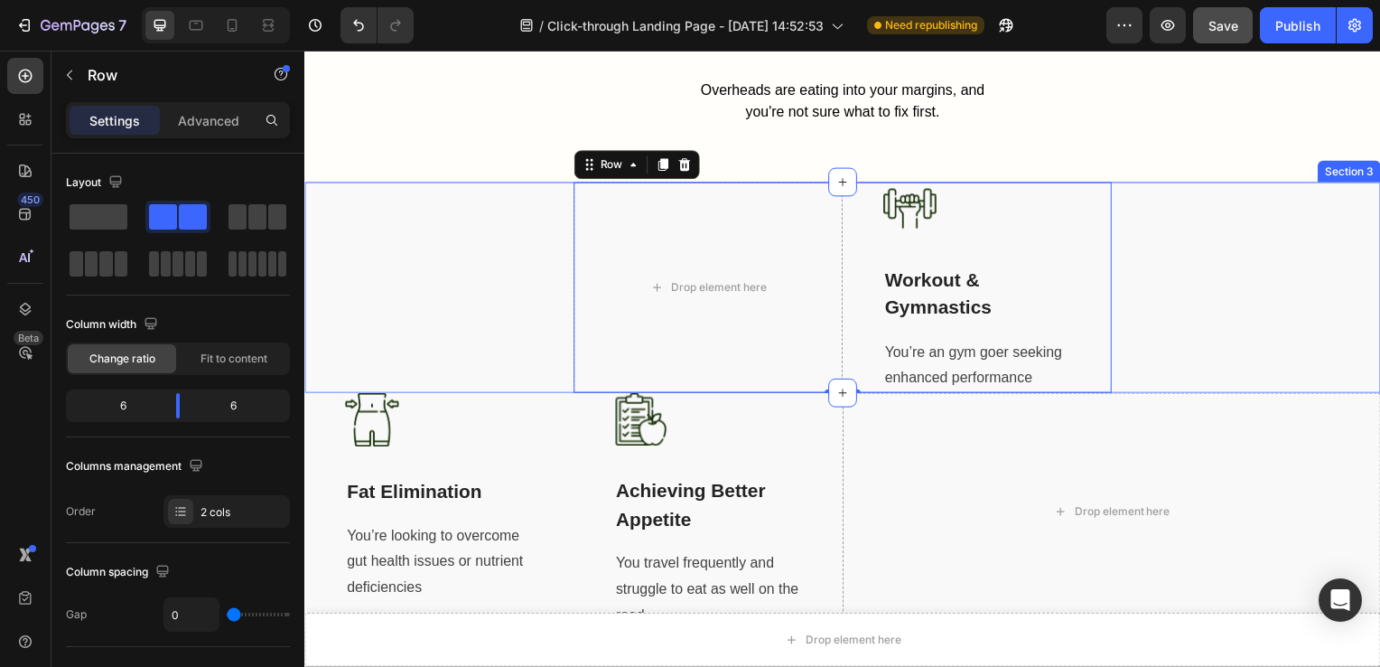
click at [461, 221] on div "Drop element here Image Workout & Gymnastics Text block You’re an gym goer seek…" at bounding box center [846, 289] width 1084 height 213
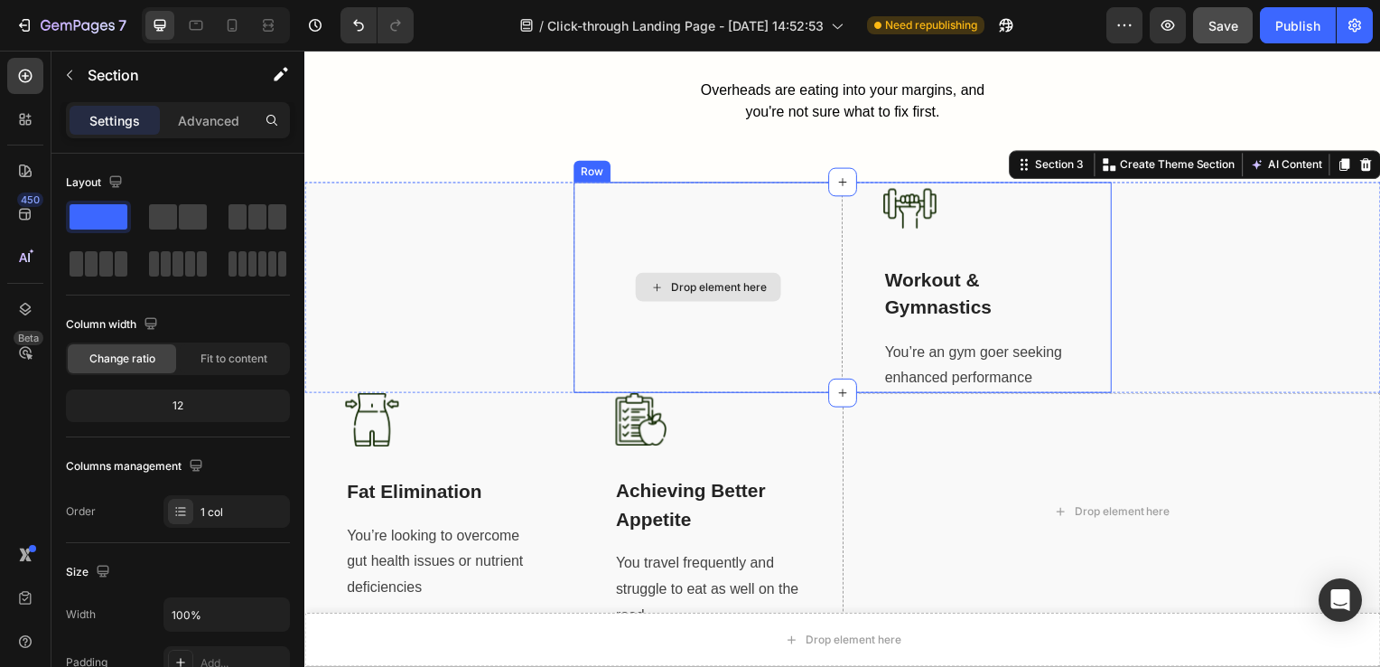
click at [645, 218] on div "Drop element here" at bounding box center [710, 289] width 271 height 213
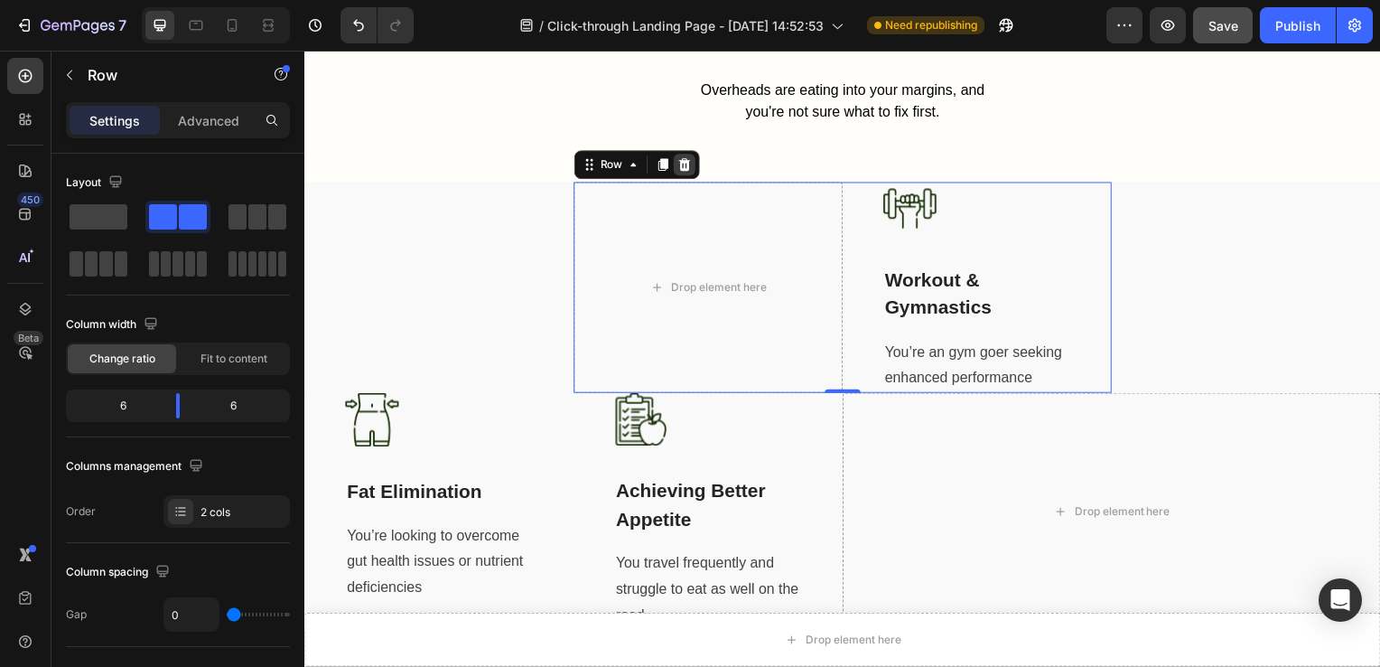
click at [681, 163] on icon at bounding box center [687, 165] width 12 height 13
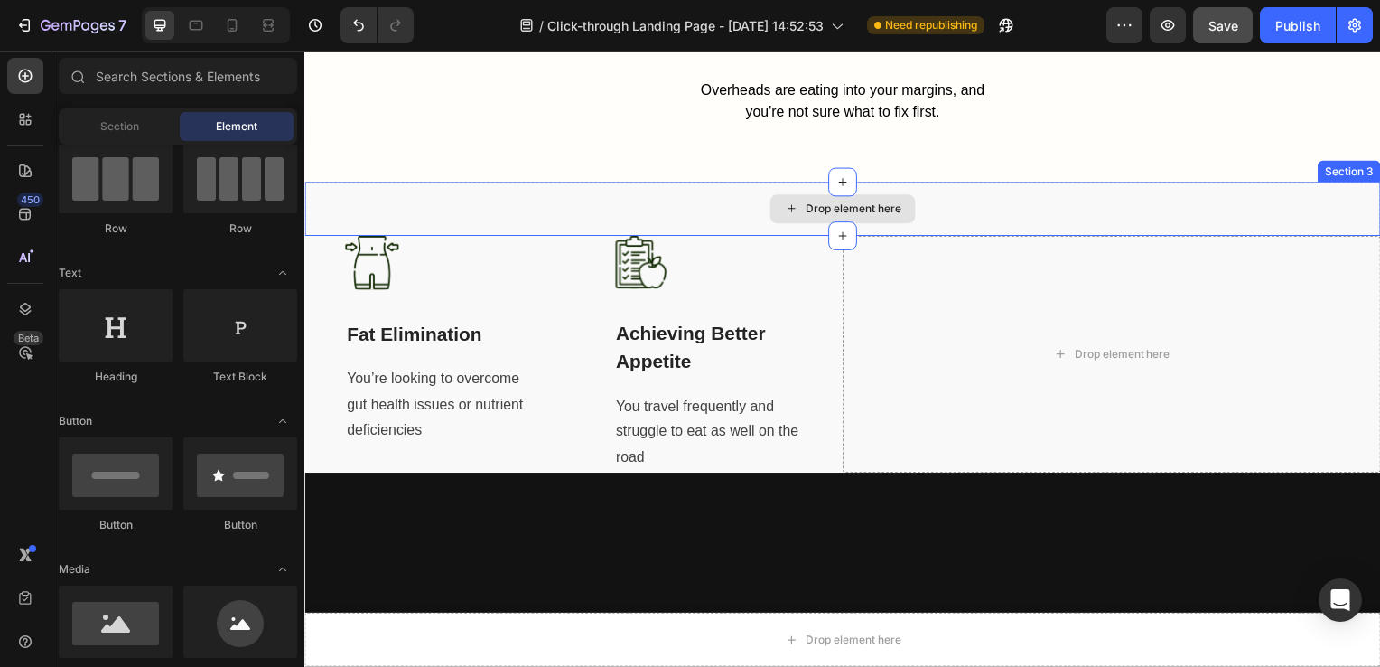
click at [696, 191] on div "Drop element here" at bounding box center [846, 210] width 1084 height 54
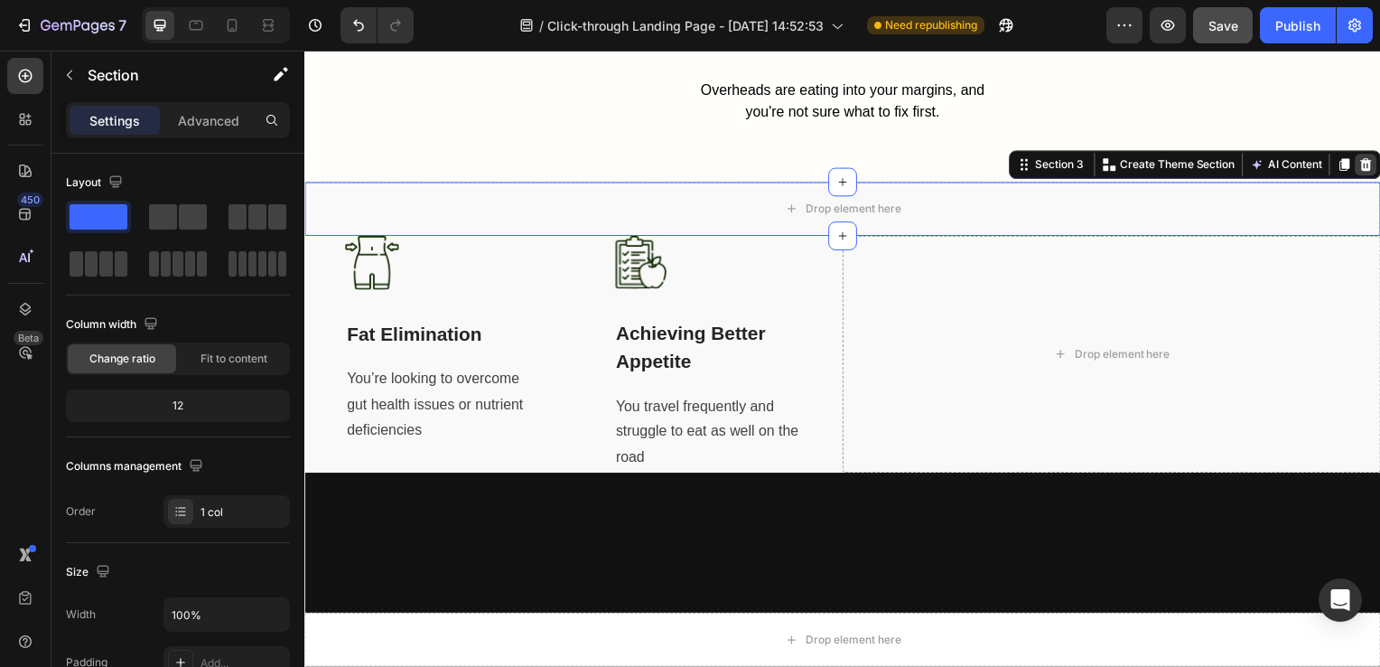
click at [1368, 159] on icon at bounding box center [1374, 165] width 12 height 13
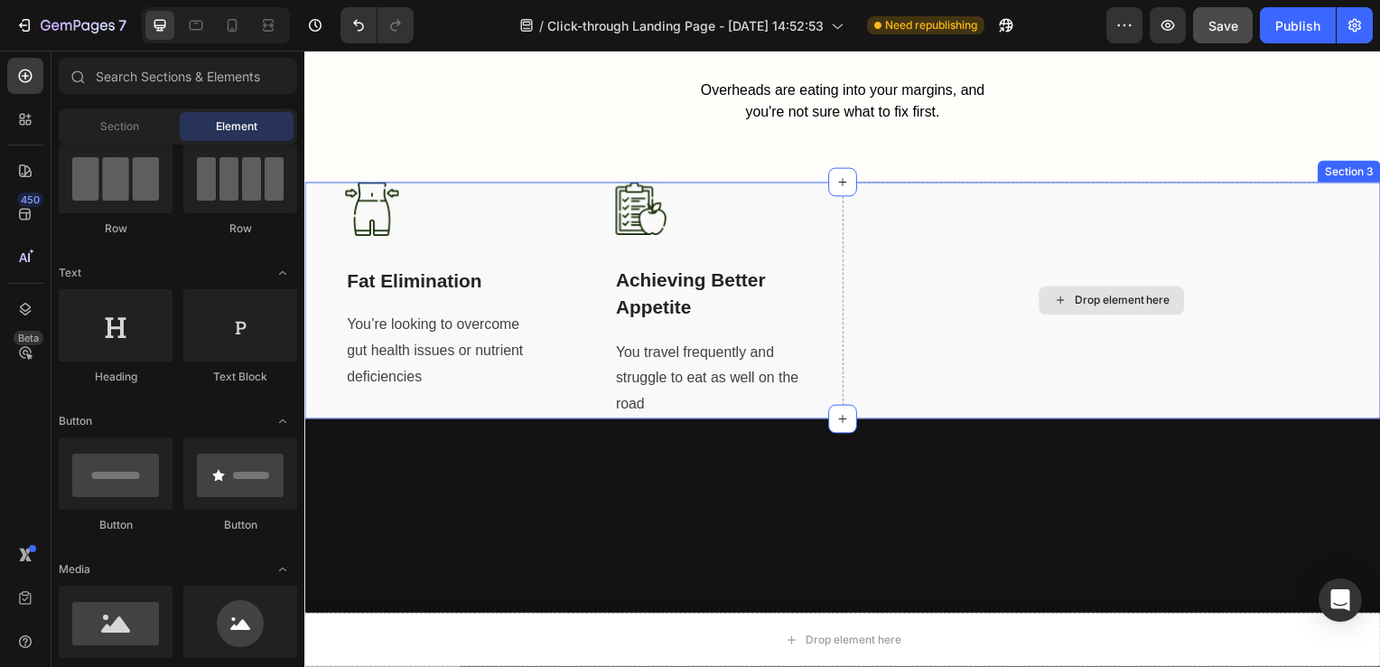
click at [1022, 251] on div "Drop element here" at bounding box center [1117, 302] width 542 height 238
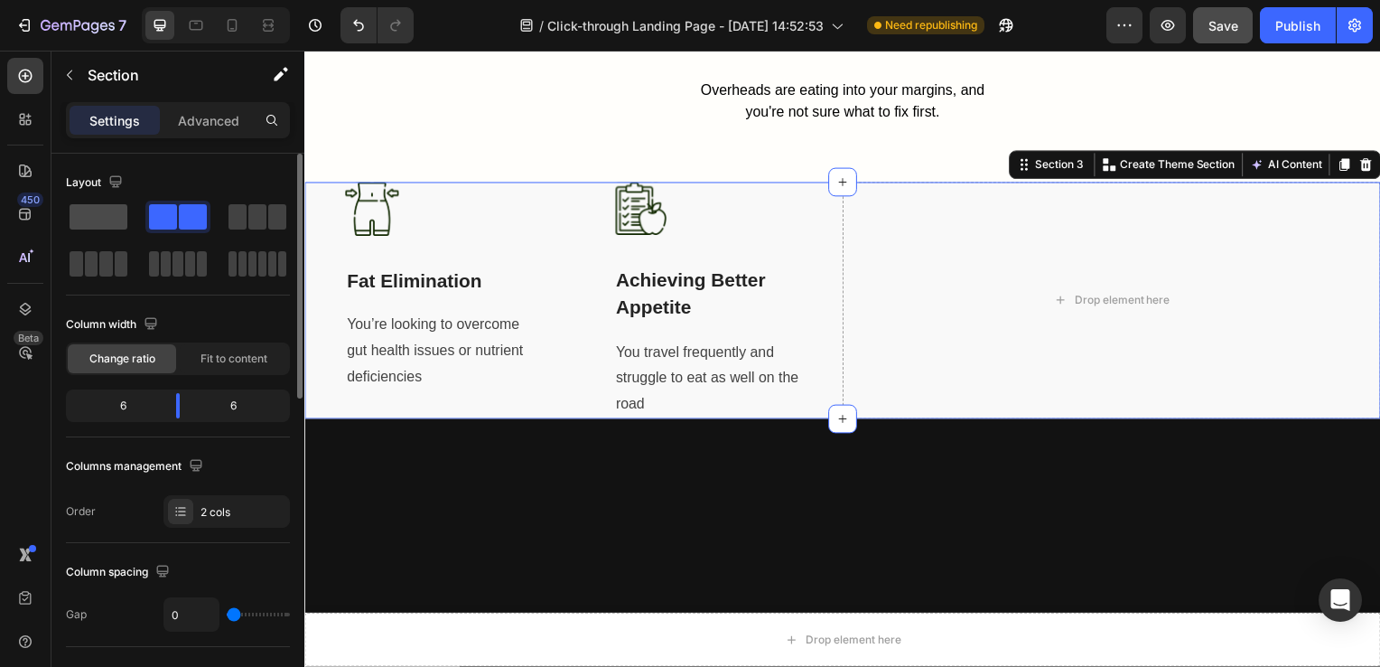
click at [107, 215] on span at bounding box center [99, 216] width 58 height 25
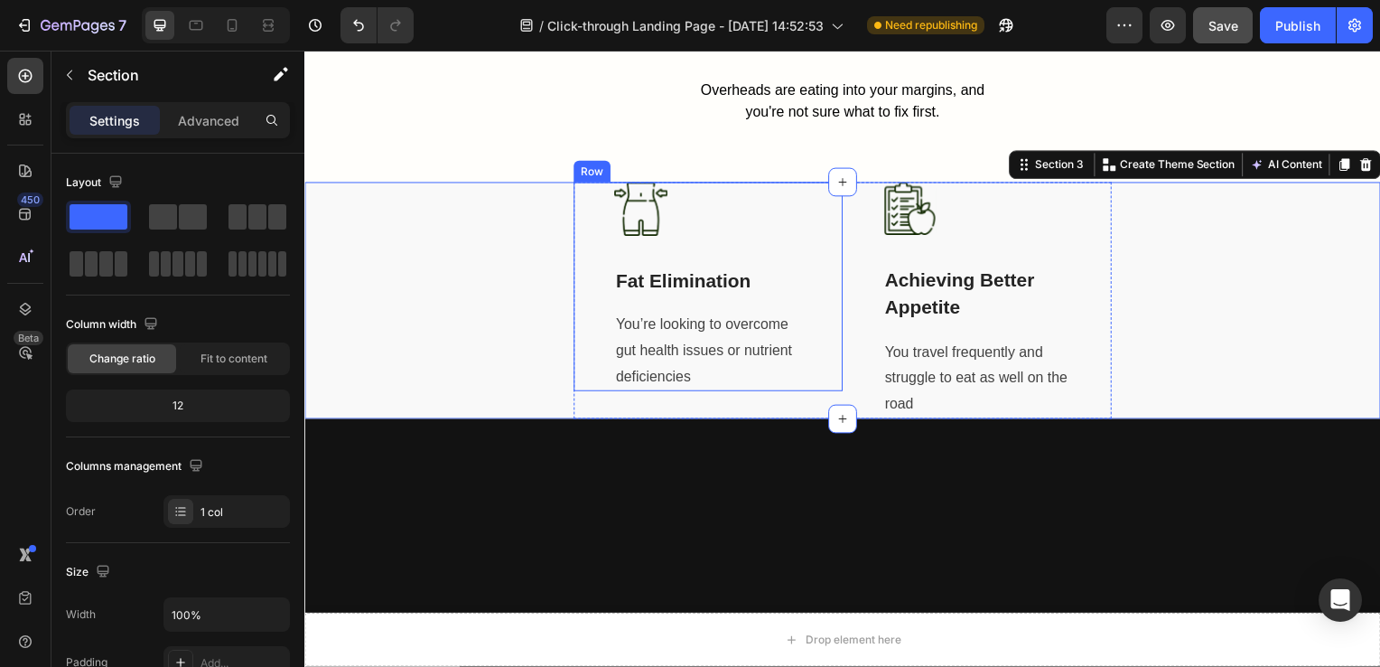
click at [821, 262] on div "Image Fat Elimination Text block You’re looking to overcome gut health issues o…" at bounding box center [710, 288] width 271 height 211
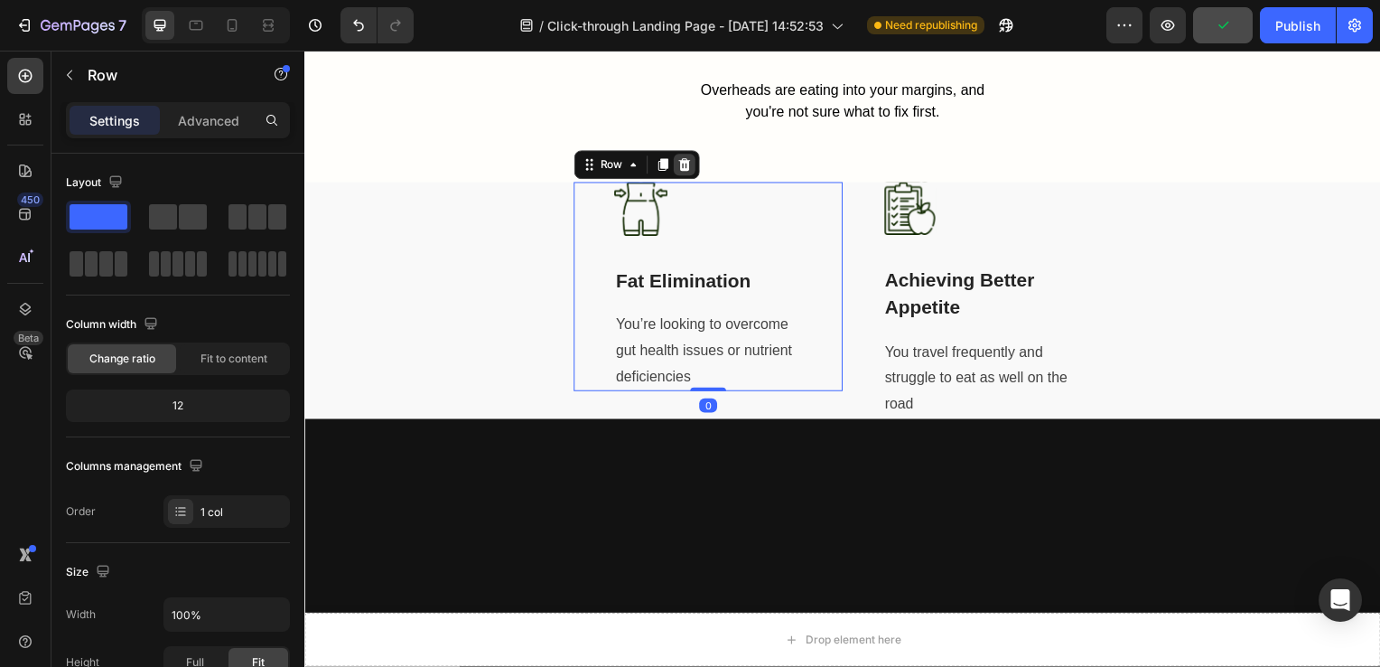
click at [687, 160] on div at bounding box center [687, 166] width 22 height 22
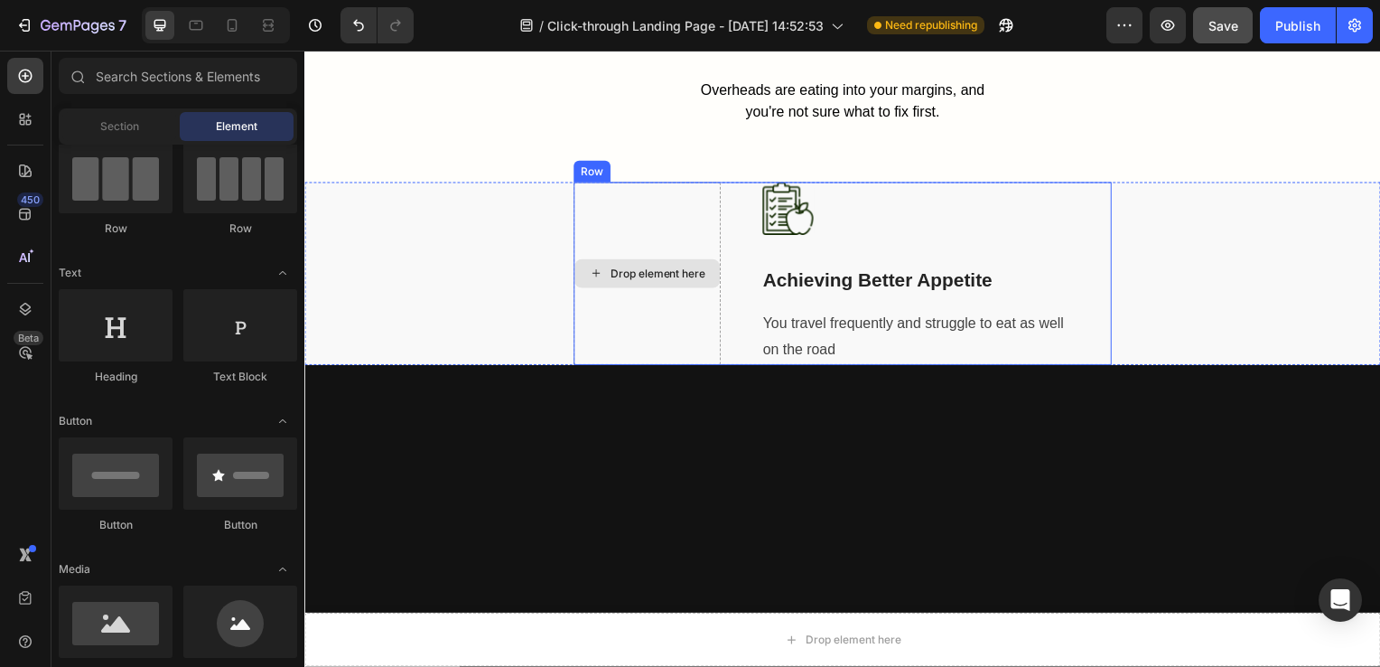
click at [637, 229] on div "Drop element here" at bounding box center [649, 275] width 148 height 184
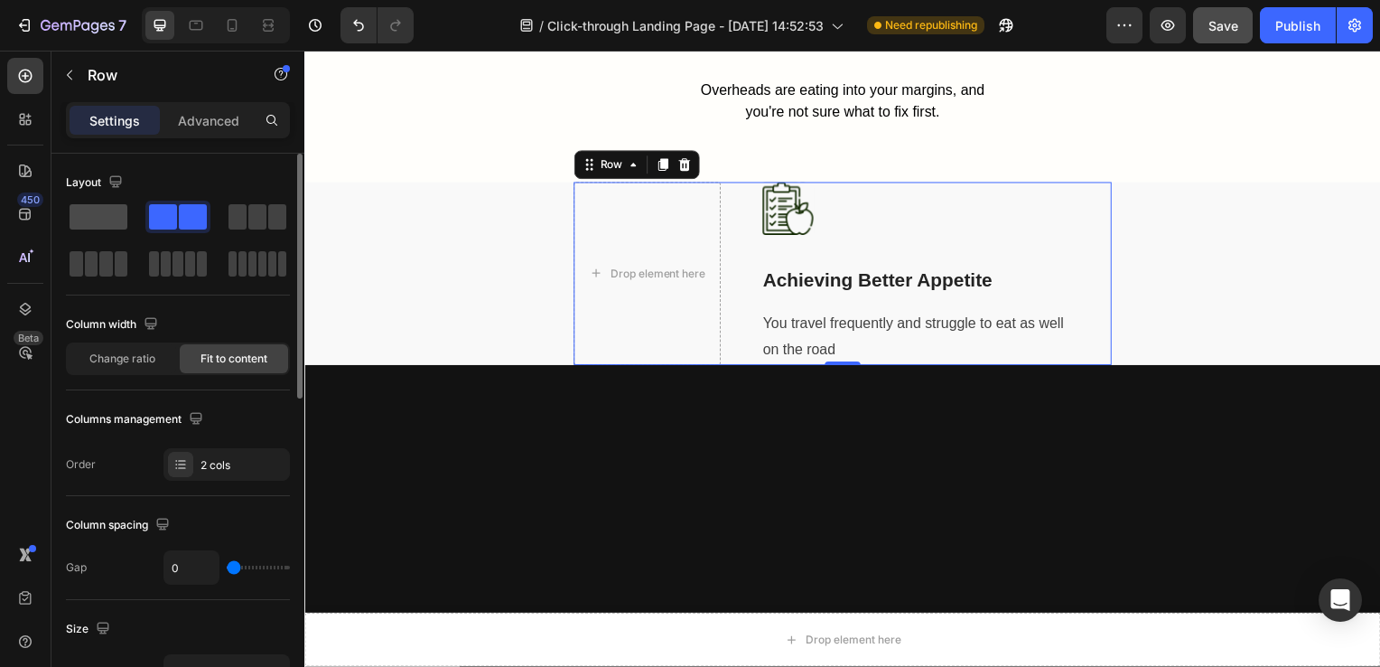
click at [97, 216] on span at bounding box center [99, 216] width 58 height 25
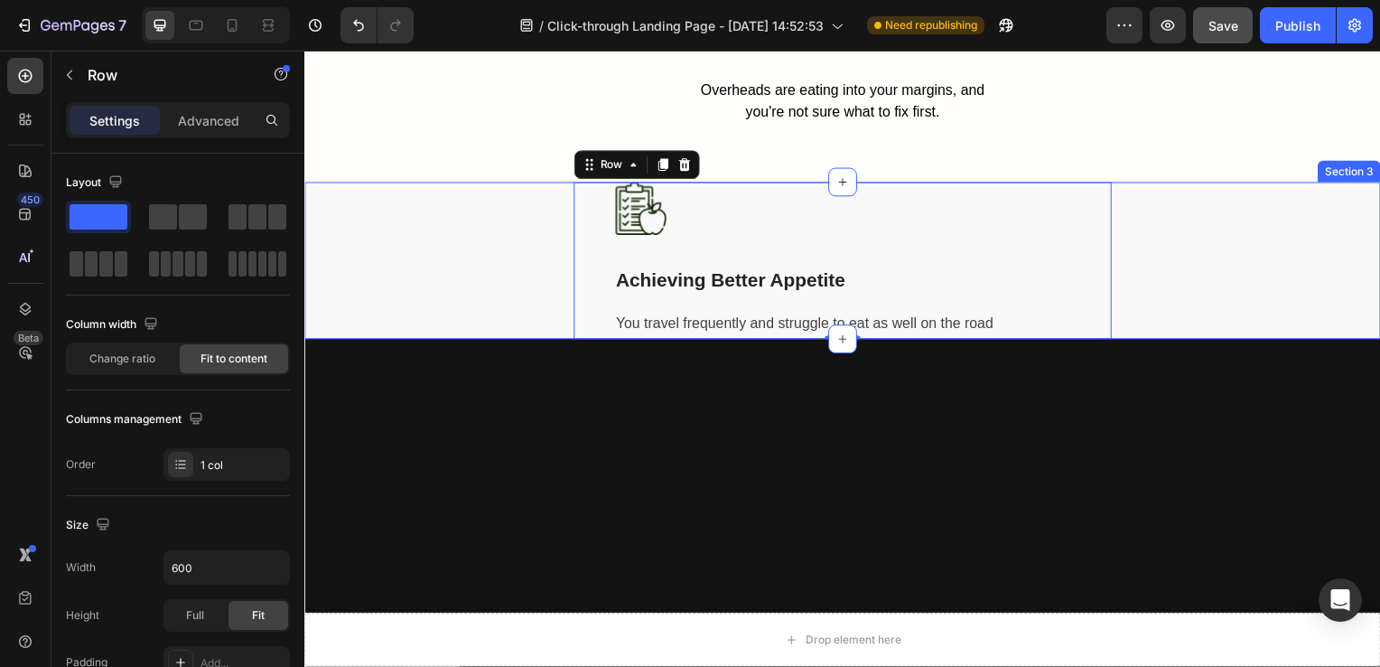
click at [401, 223] on div "Image Achieving Better Appetite Text block You travel frequently and struggle t…" at bounding box center [846, 262] width 1084 height 158
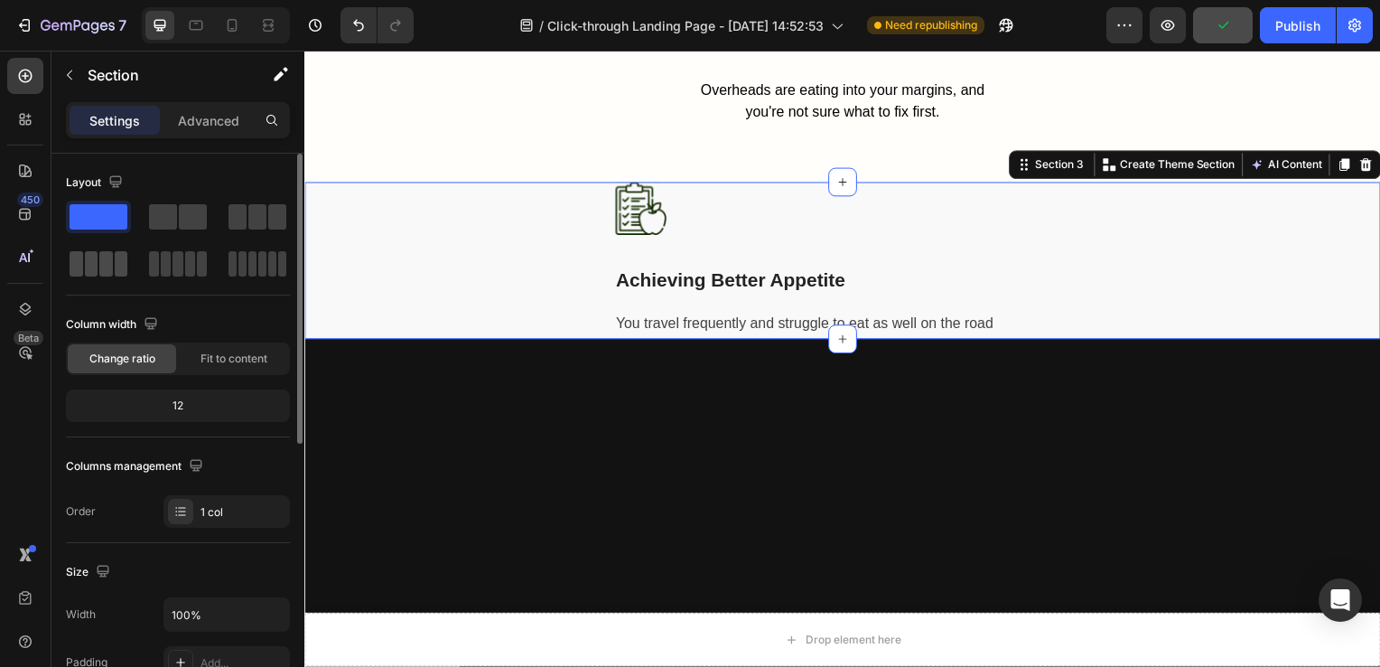
click at [93, 266] on span at bounding box center [92, 263] width 14 height 25
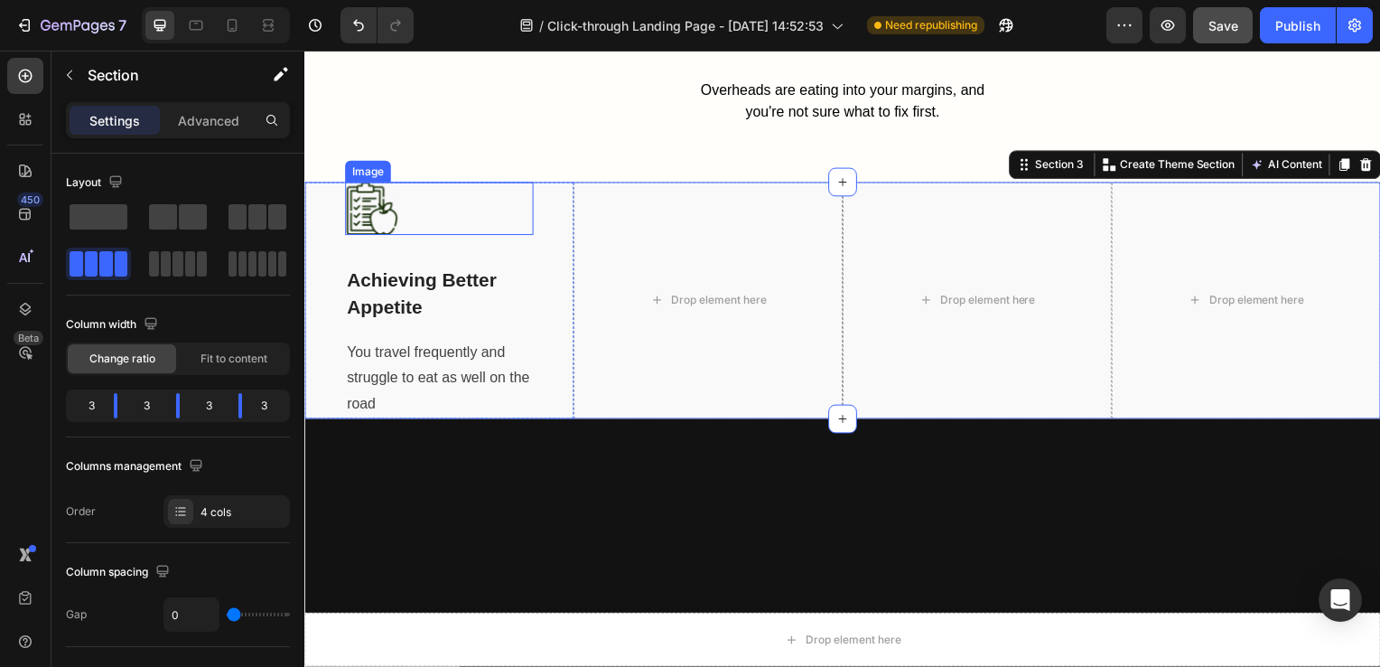
click at [443, 210] on div at bounding box center [440, 209] width 190 height 53
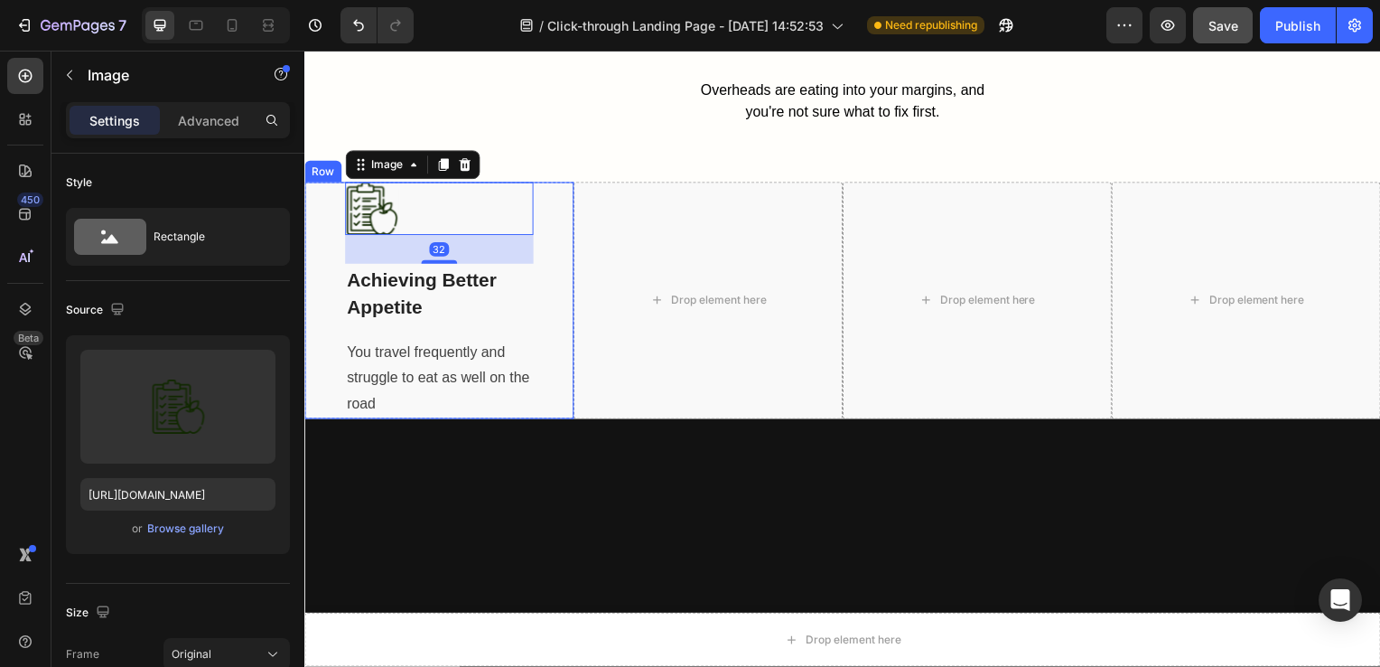
click at [552, 311] on div "Image 32 Achieving Better Appetite Text block You travel frequently and struggl…" at bounding box center [439, 302] width 271 height 238
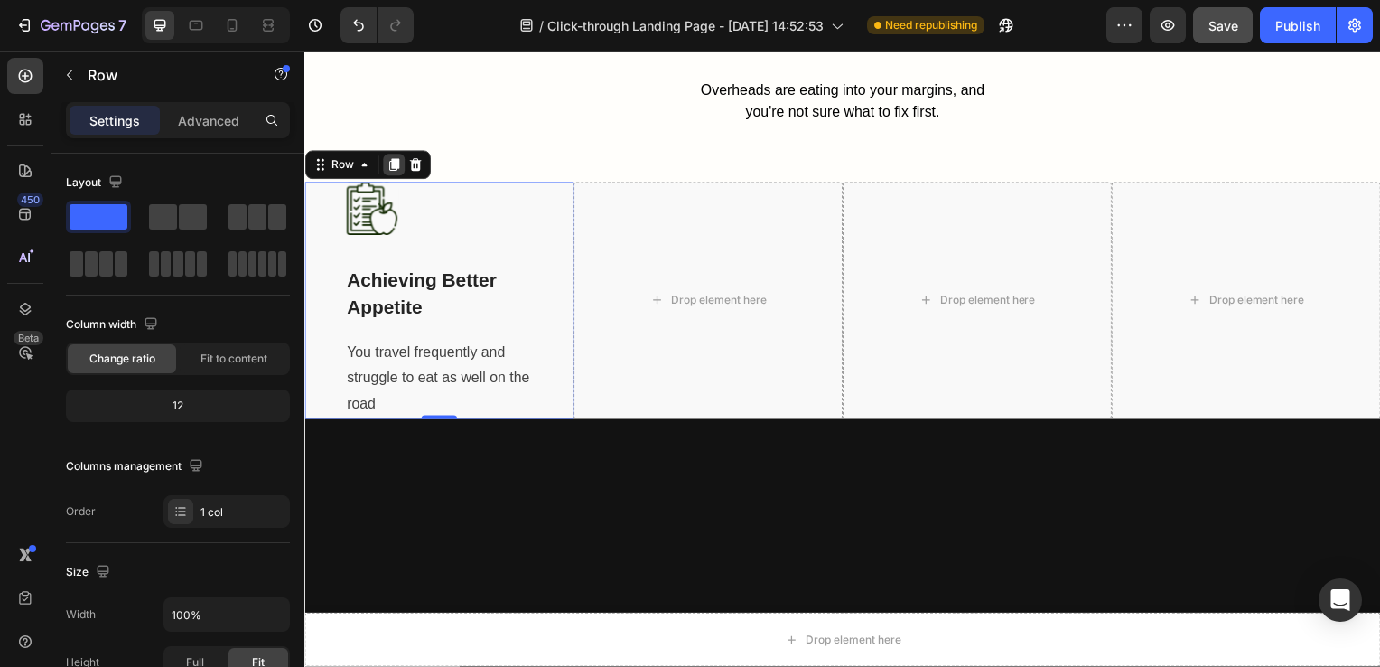
click at [396, 163] on icon at bounding box center [394, 166] width 10 height 13
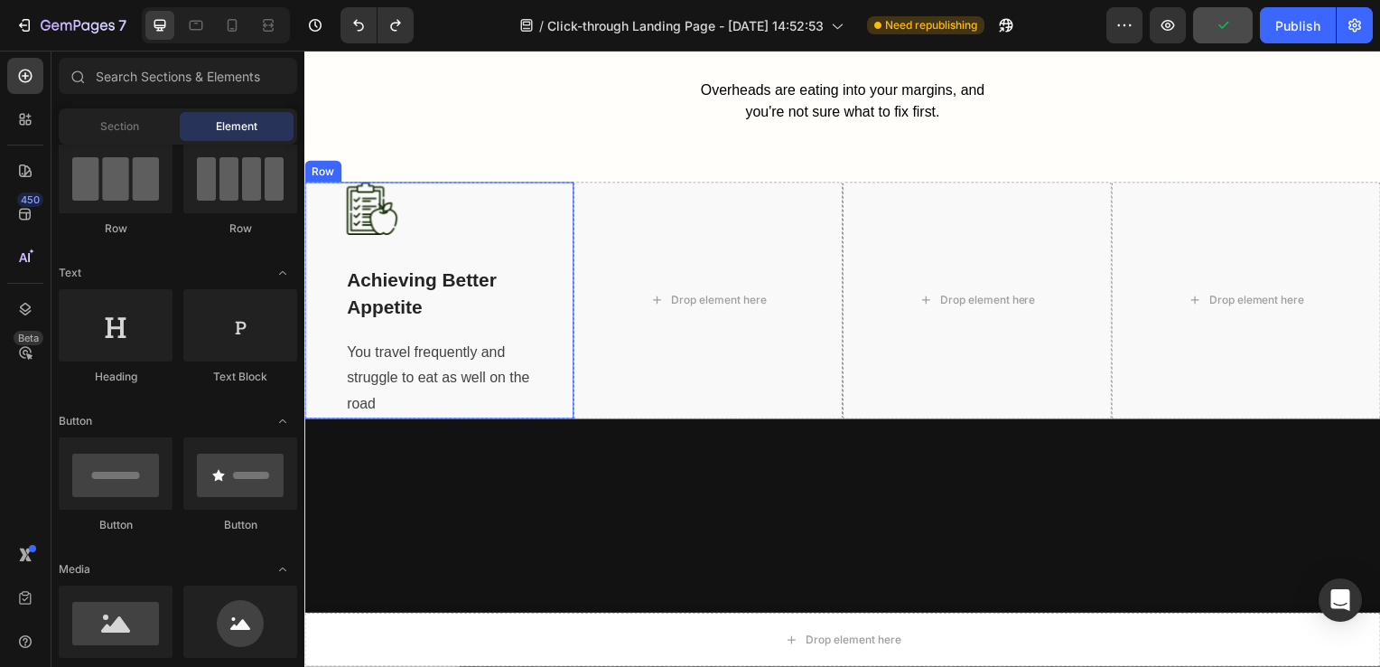
click at [322, 225] on div "Image Achieving Better Appetite Text block You travel frequently and struggle t…" at bounding box center [439, 302] width 271 height 238
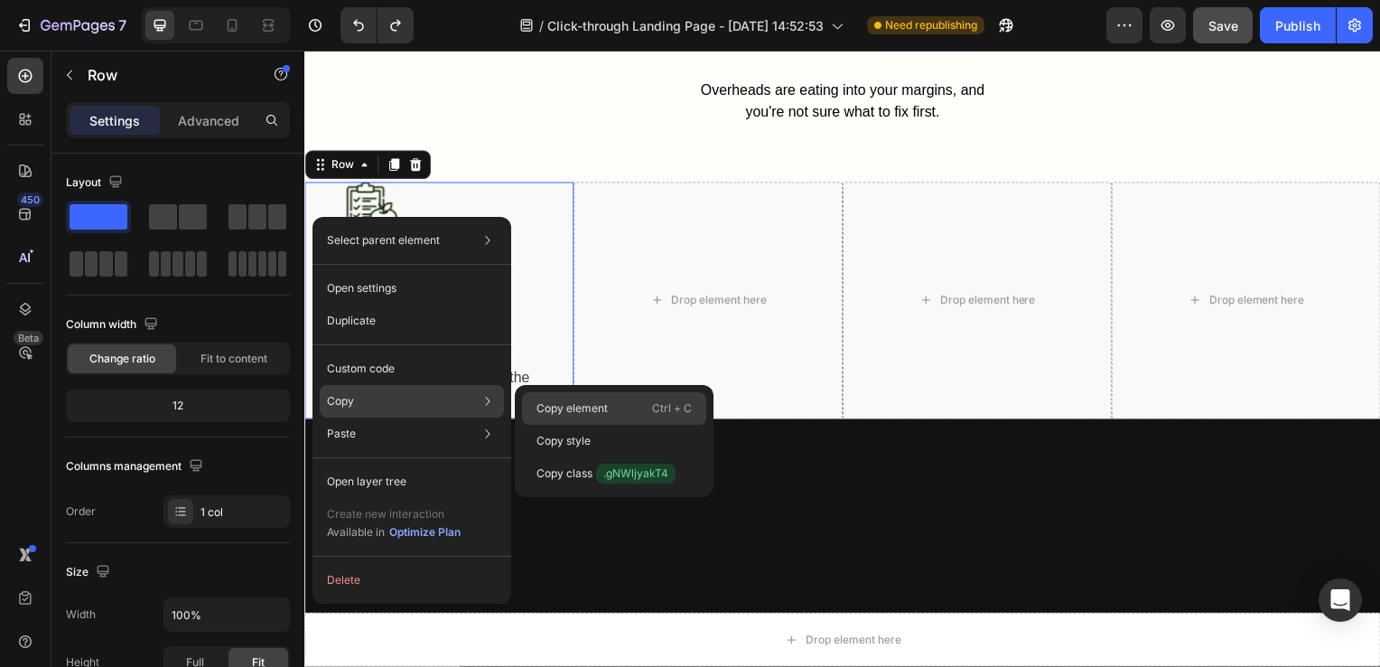
click at [556, 405] on p "Copy element" at bounding box center [572, 408] width 71 height 16
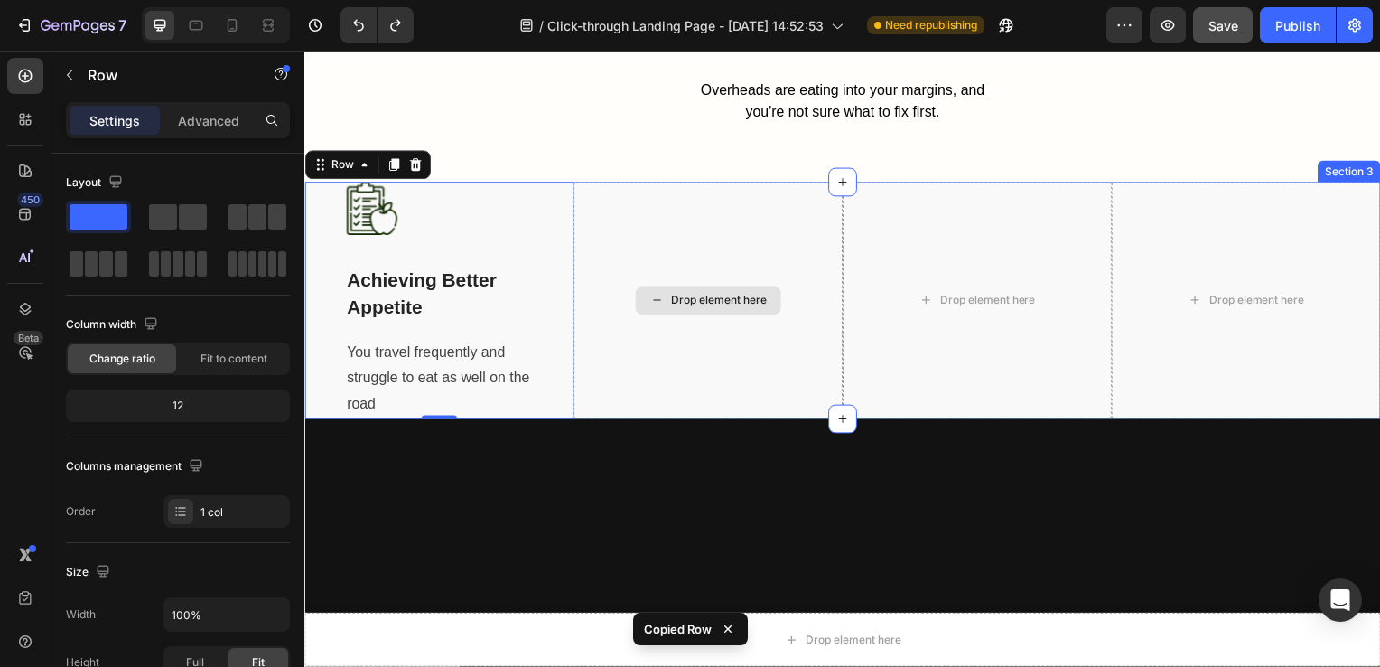
click at [611, 239] on div "Drop element here" at bounding box center [710, 302] width 271 height 238
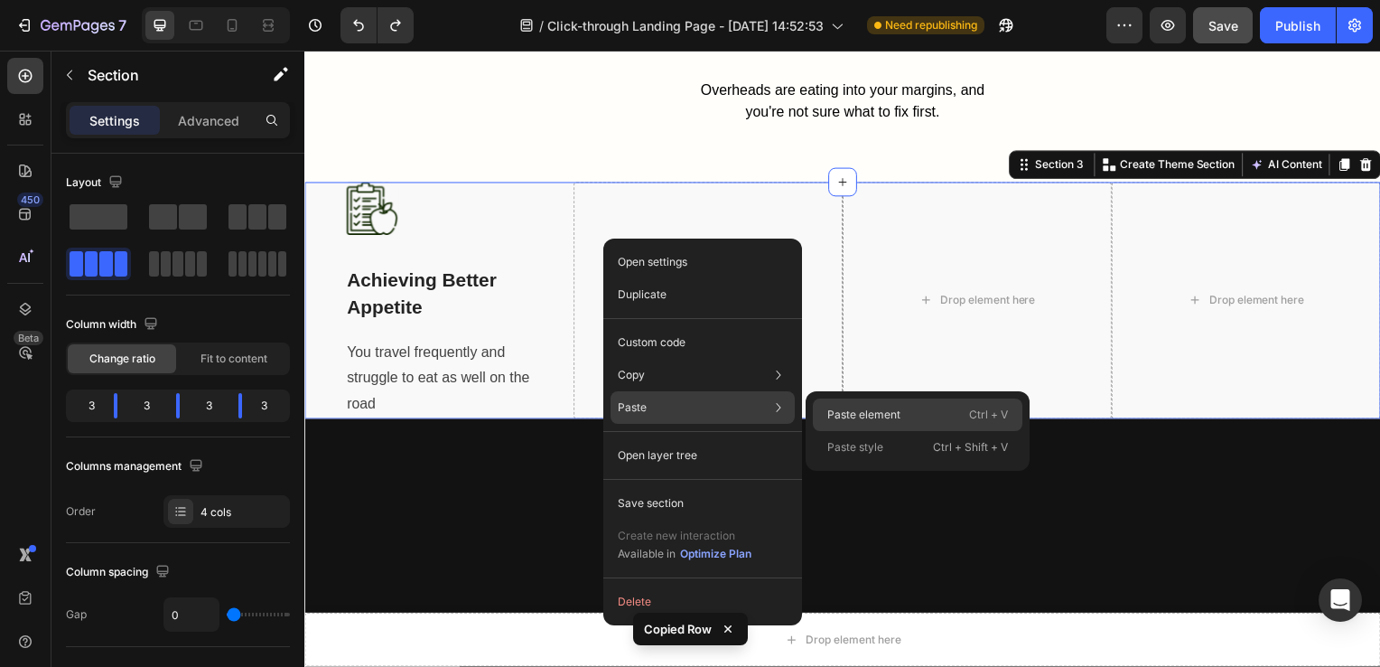
drag, startPoint x: 838, startPoint y: 416, endPoint x: 646, endPoint y: 216, distance: 277.9
click at [838, 416] on p "Paste element" at bounding box center [863, 415] width 73 height 16
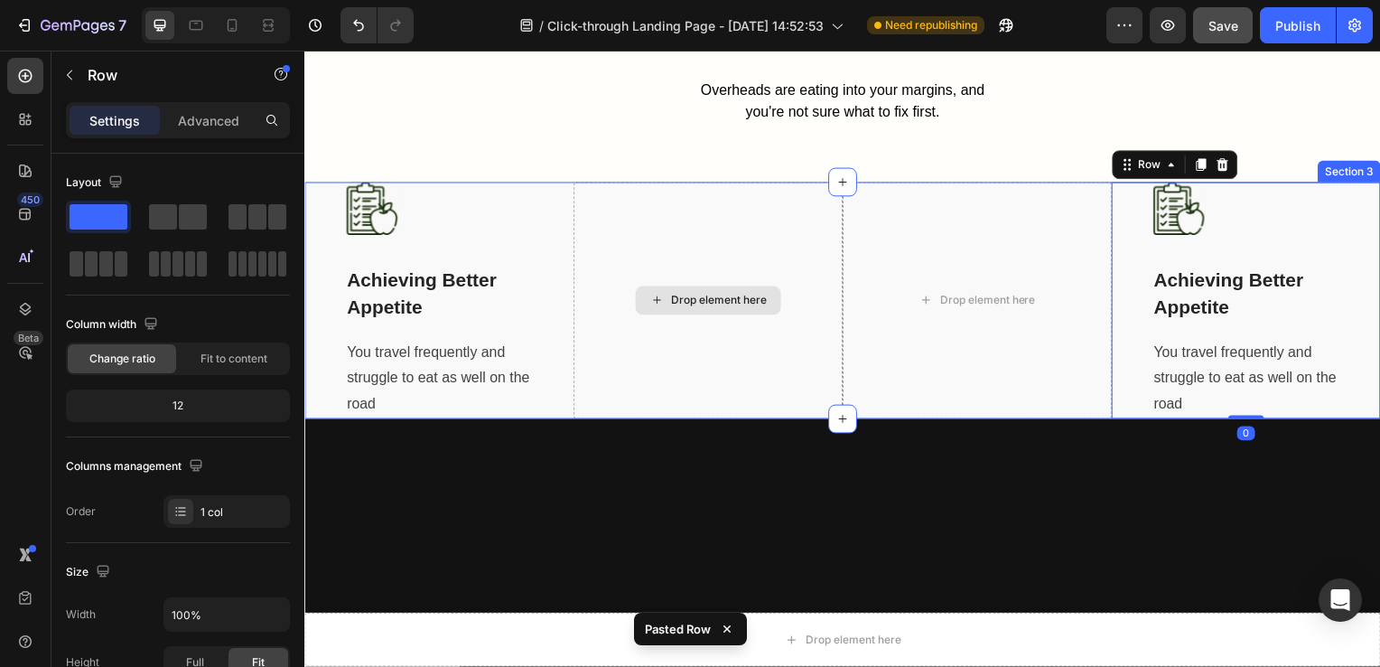
click at [640, 206] on div "Drop element here" at bounding box center [710, 302] width 271 height 238
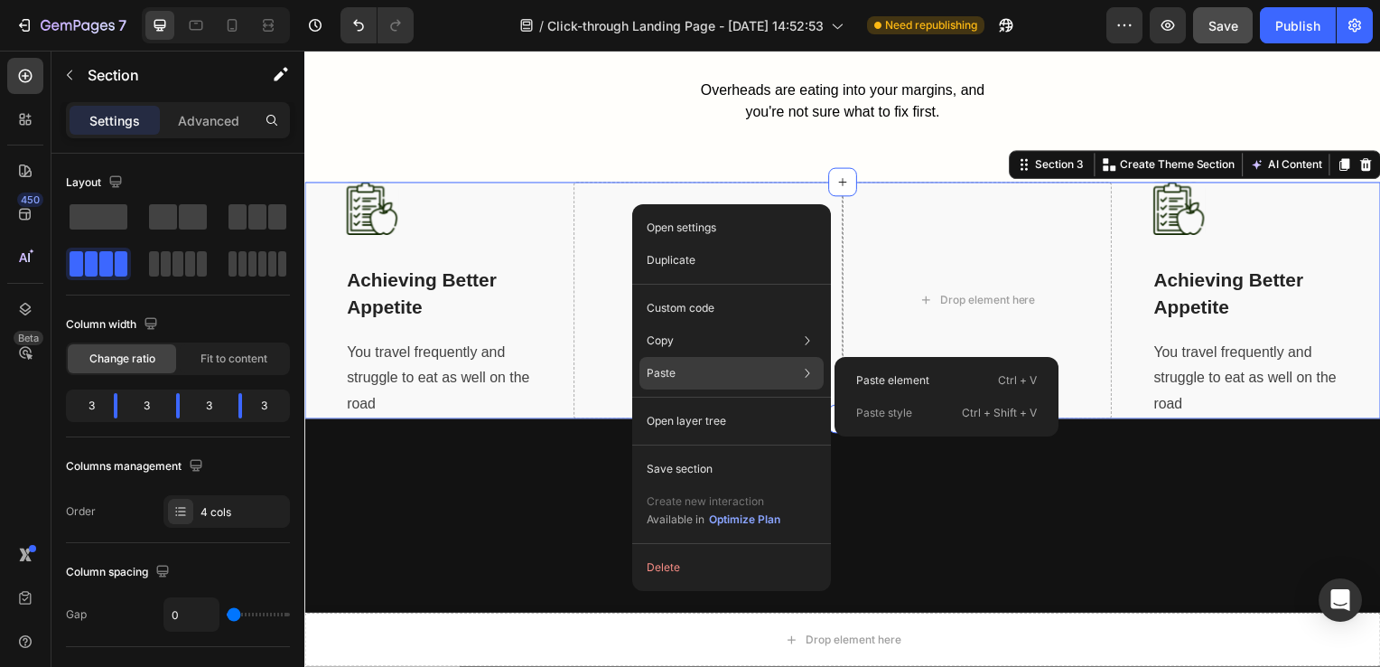
click at [840, 378] on div "Paste element Ctrl + V Paste style Ctrl + Shift + V" at bounding box center [947, 396] width 224 height 79
click at [893, 378] on p "Paste element" at bounding box center [892, 380] width 73 height 16
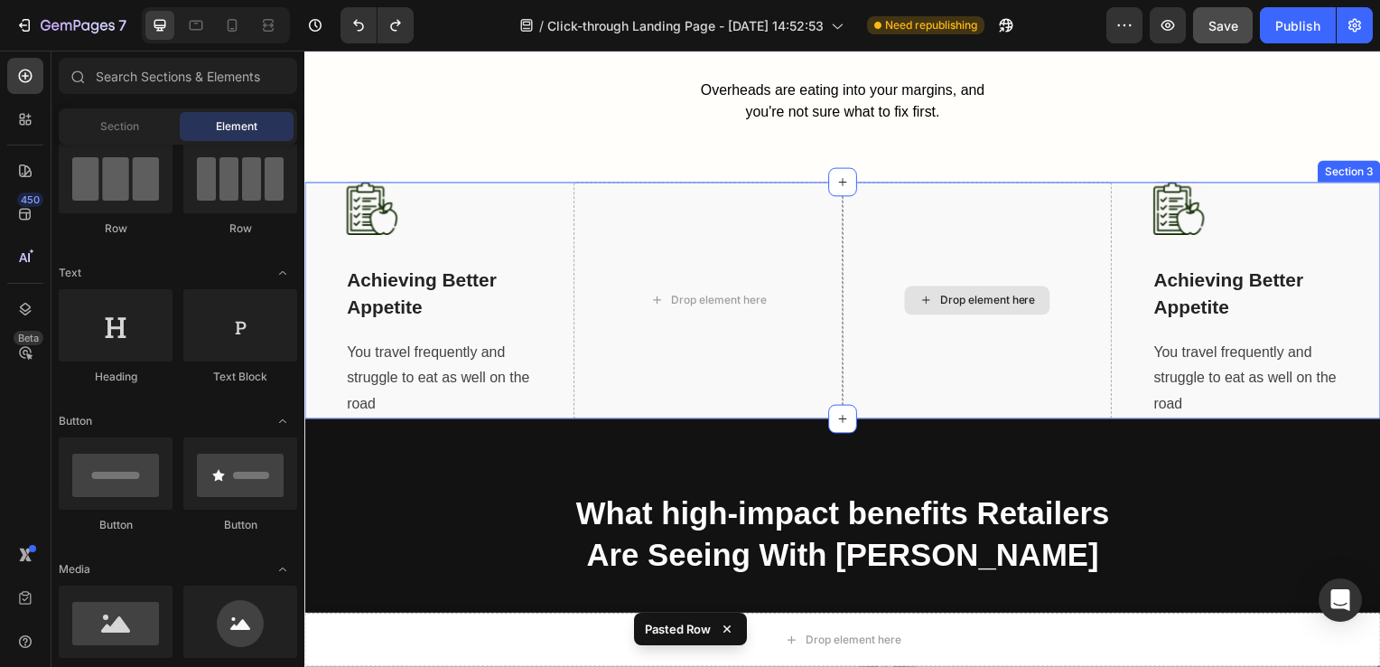
scroll to position [1466, 0]
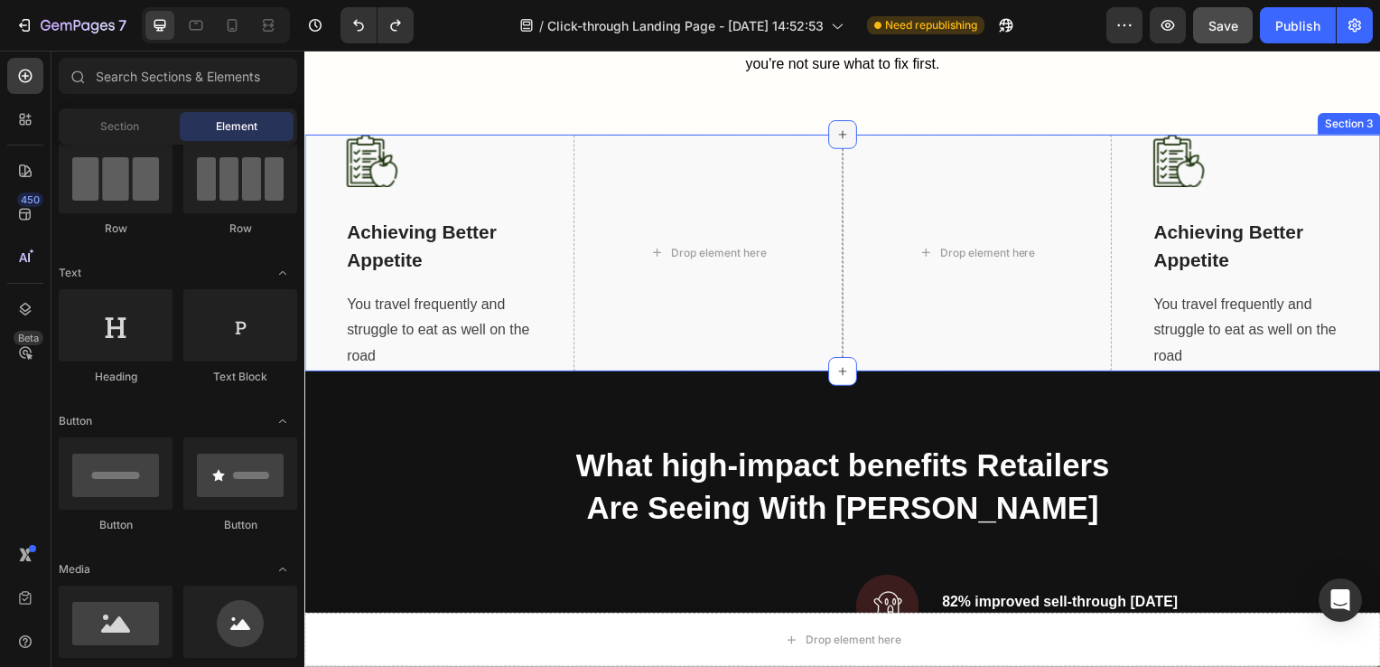
click at [839, 130] on icon at bounding box center [846, 135] width 14 height 14
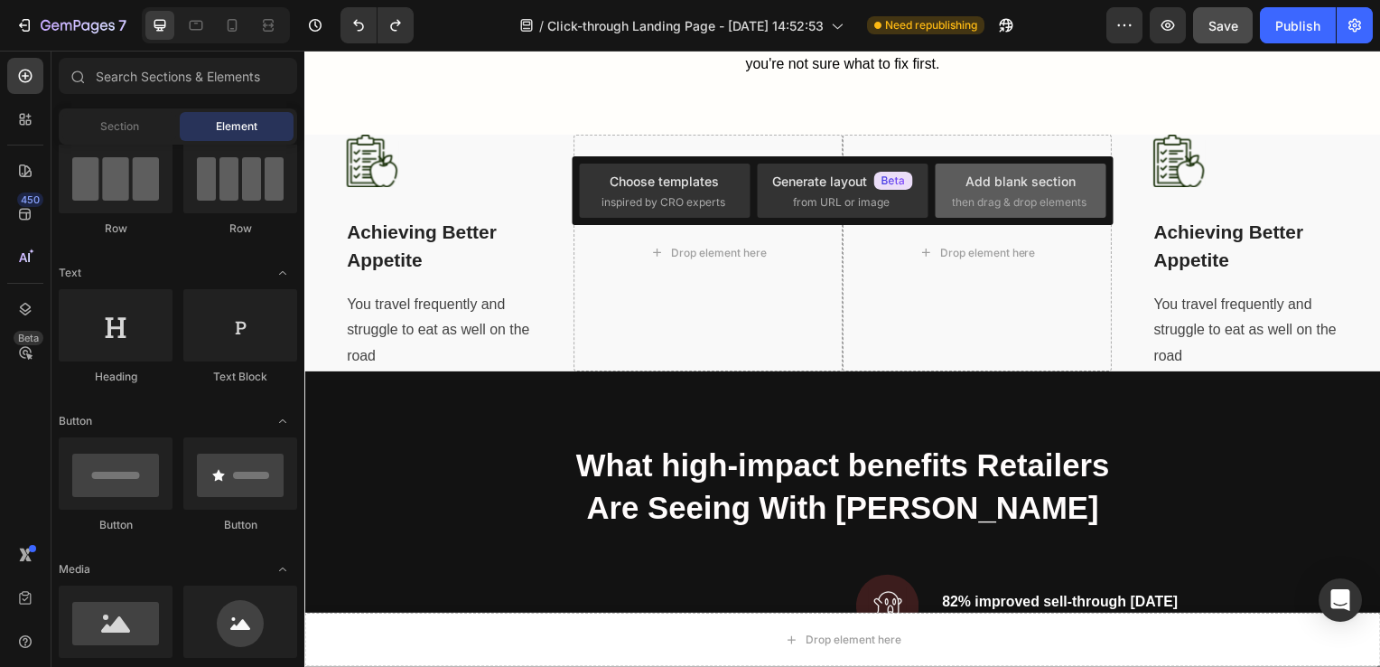
click at [1037, 185] on div "Add blank section" at bounding box center [1021, 181] width 110 height 19
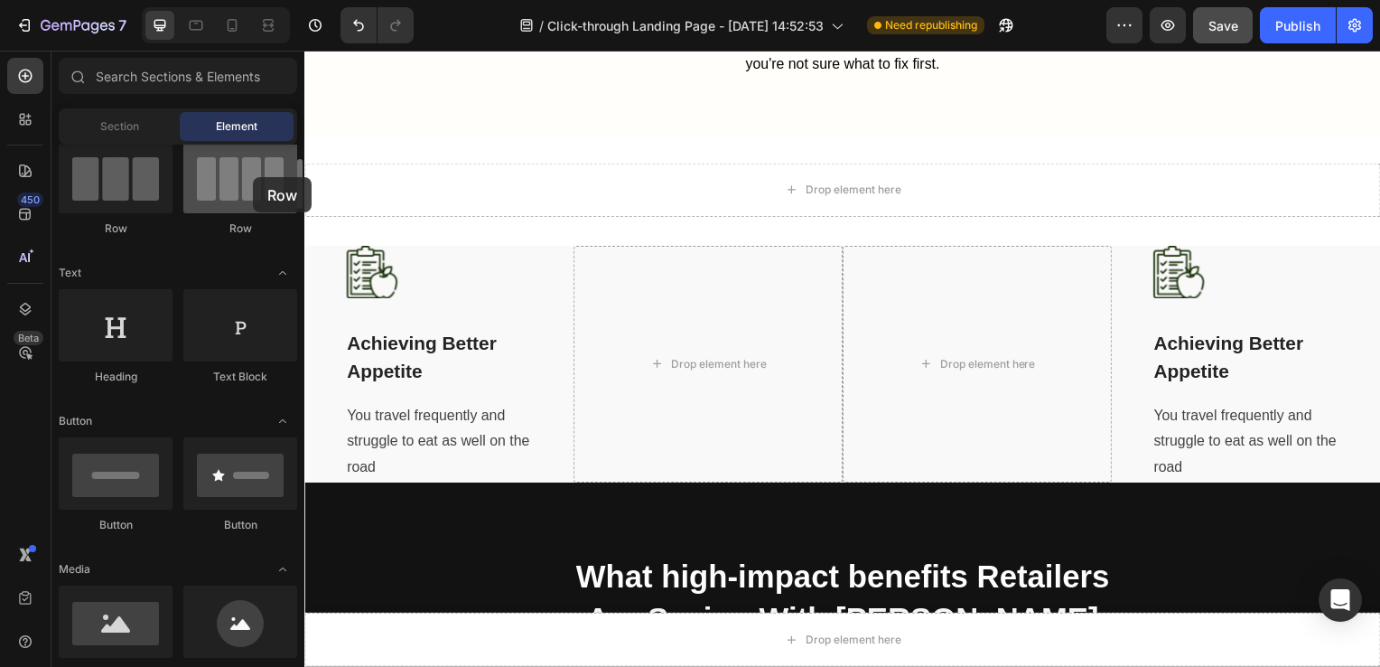
click at [253, 177] on div at bounding box center [240, 177] width 114 height 72
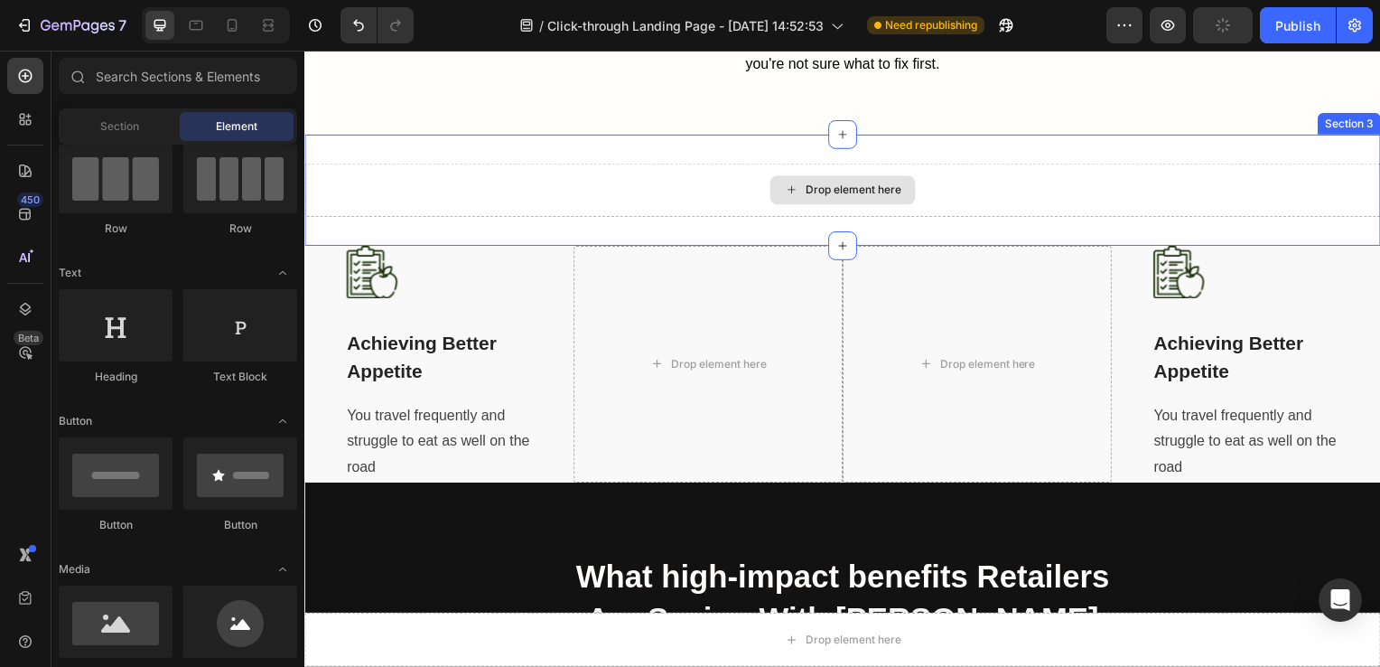
click at [426, 189] on div "Drop element here" at bounding box center [846, 191] width 1084 height 54
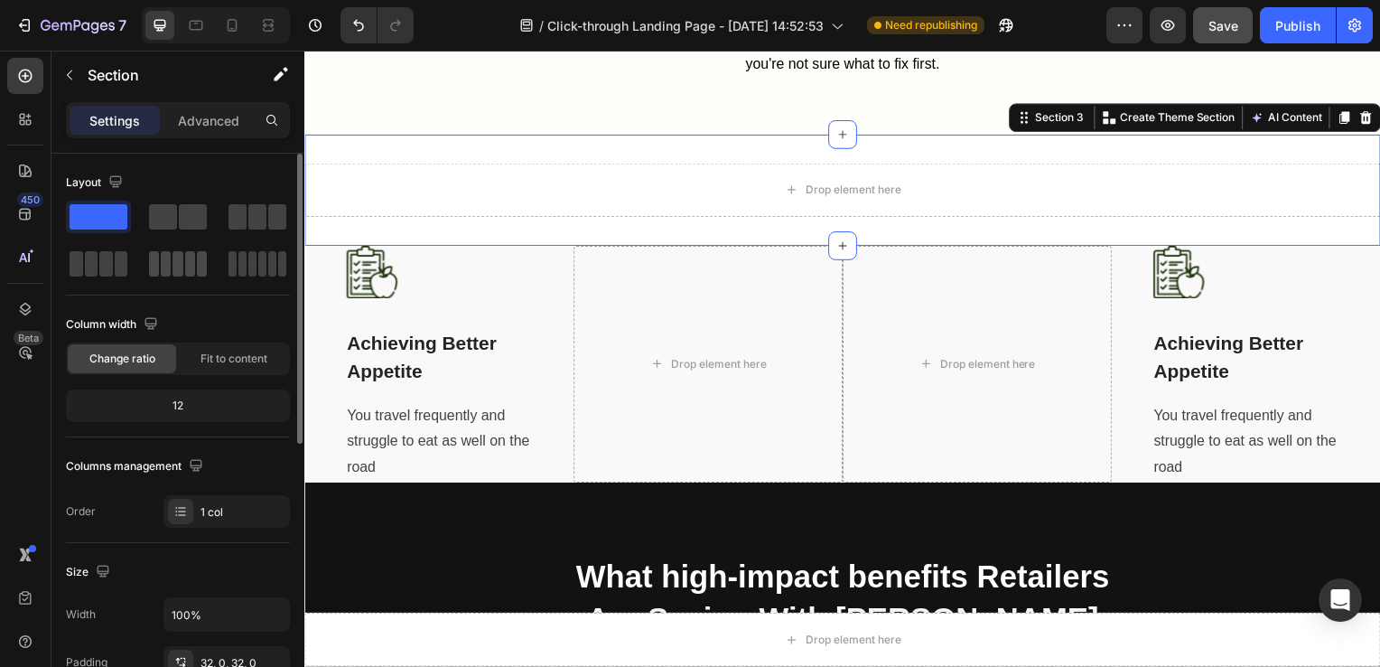
click at [188, 265] on span at bounding box center [190, 263] width 10 height 25
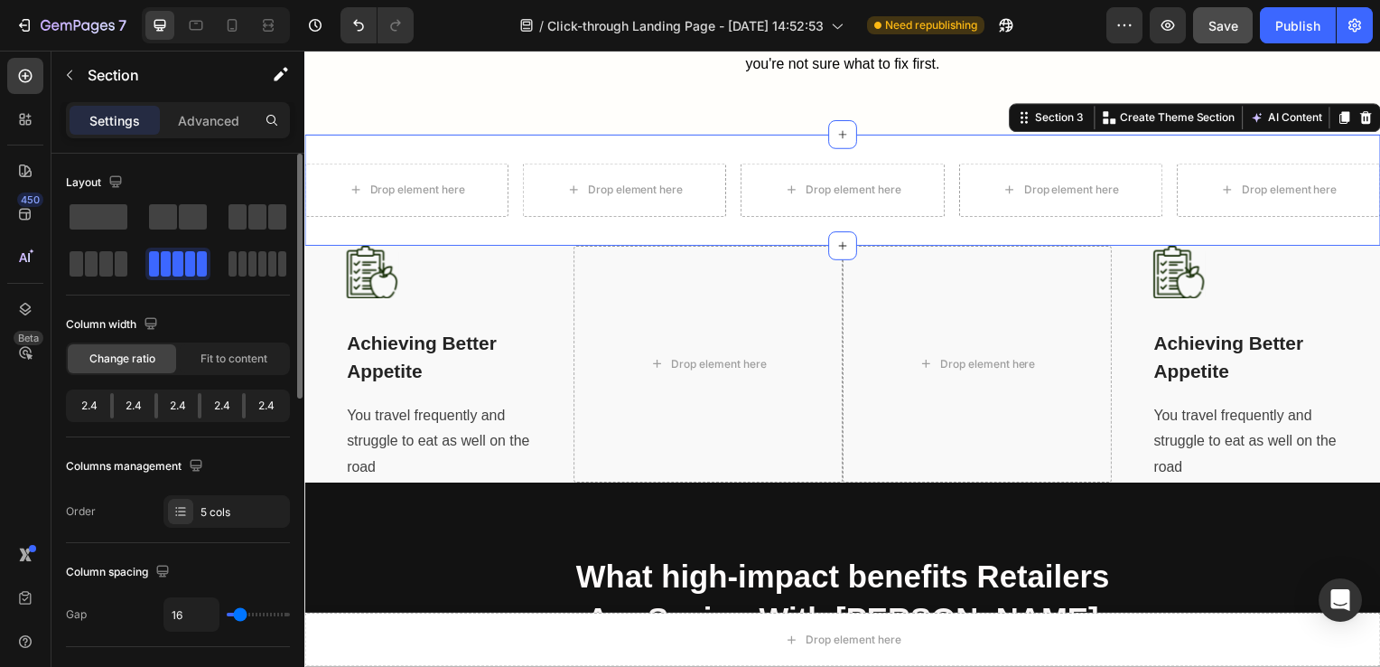
click at [197, 265] on span at bounding box center [202, 263] width 10 height 25
click at [431, 314] on div "Image Achieving Better Appetite Text block You travel frequently and struggle t…" at bounding box center [440, 367] width 190 height 238
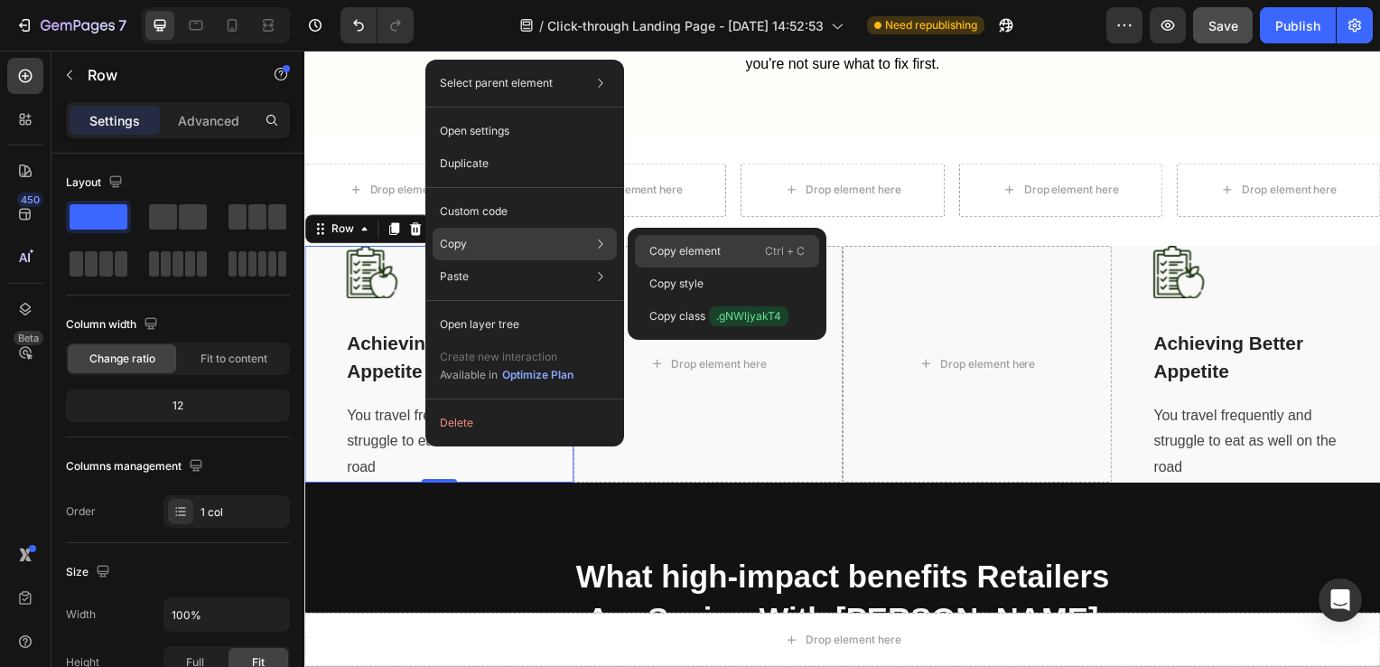
click at [658, 248] on p "Copy element" at bounding box center [685, 251] width 71 height 16
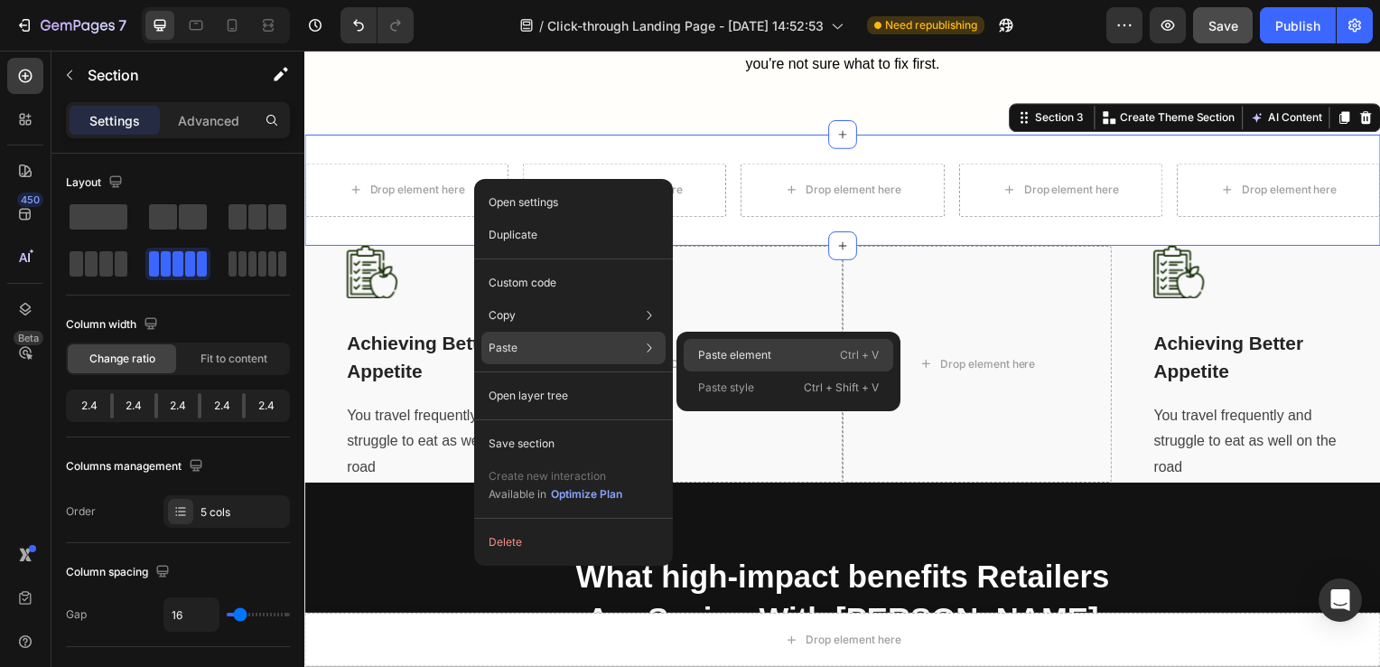
click at [698, 349] on p "Paste element" at bounding box center [734, 355] width 73 height 16
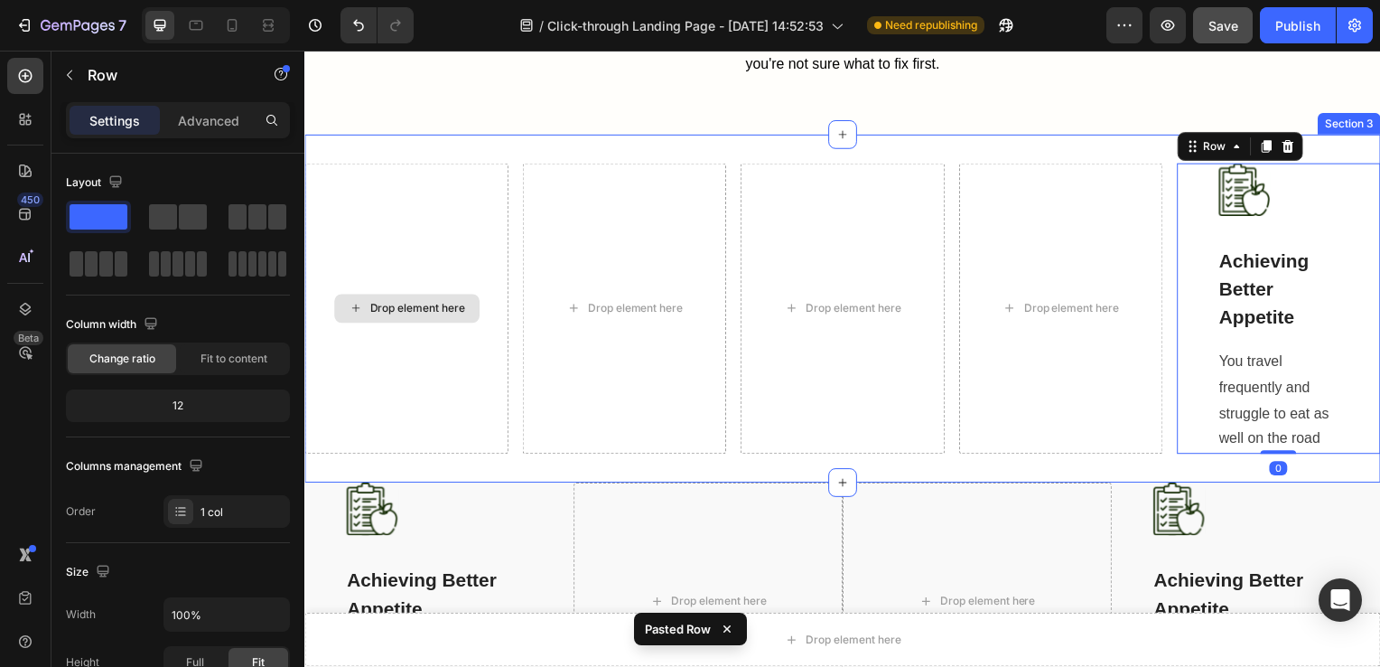
click at [442, 206] on div "Drop element here" at bounding box center [406, 311] width 205 height 294
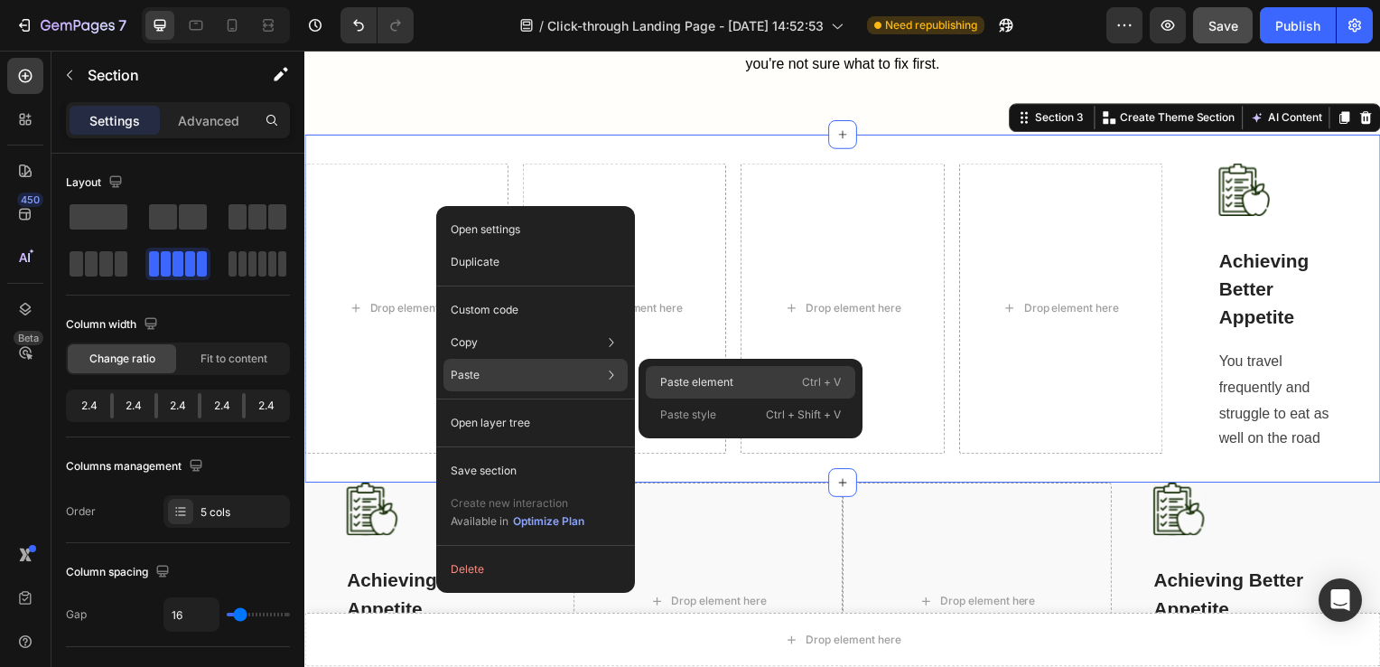
click at [679, 387] on p "Paste element" at bounding box center [696, 382] width 73 height 16
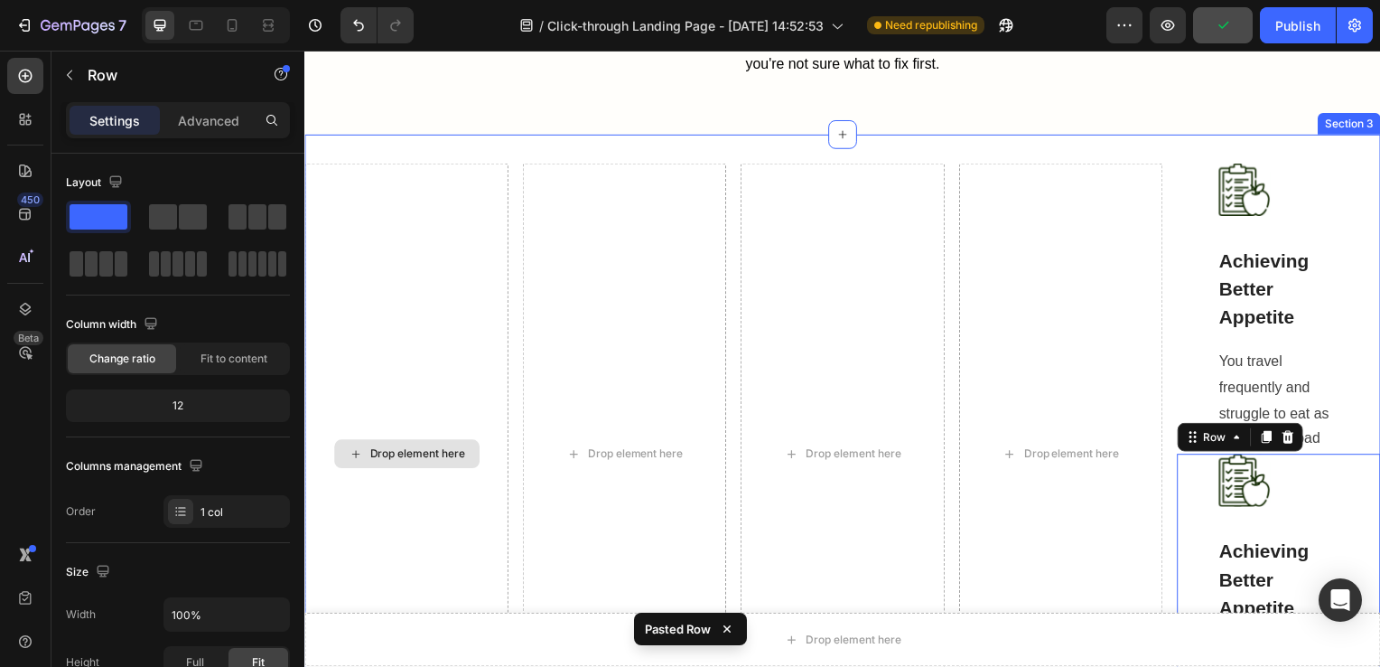
click at [429, 278] on div "Drop element here" at bounding box center [406, 457] width 205 height 586
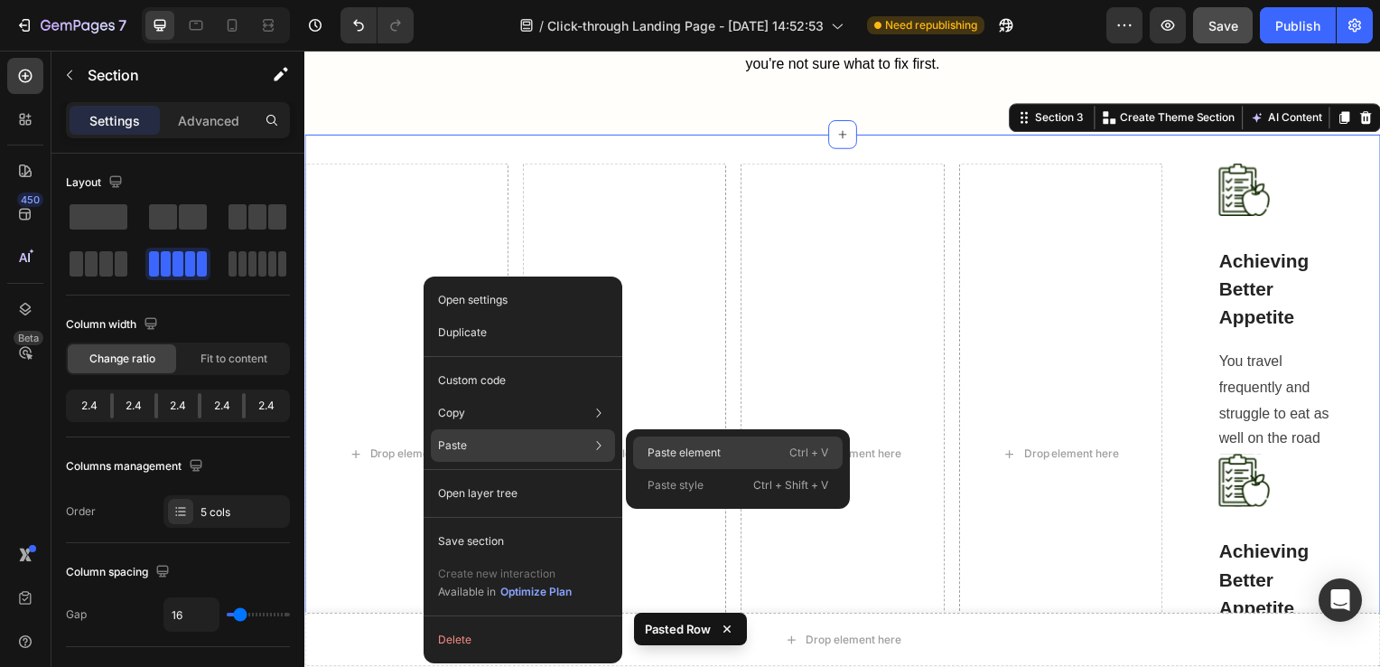
click at [666, 458] on p "Paste element" at bounding box center [684, 452] width 73 height 16
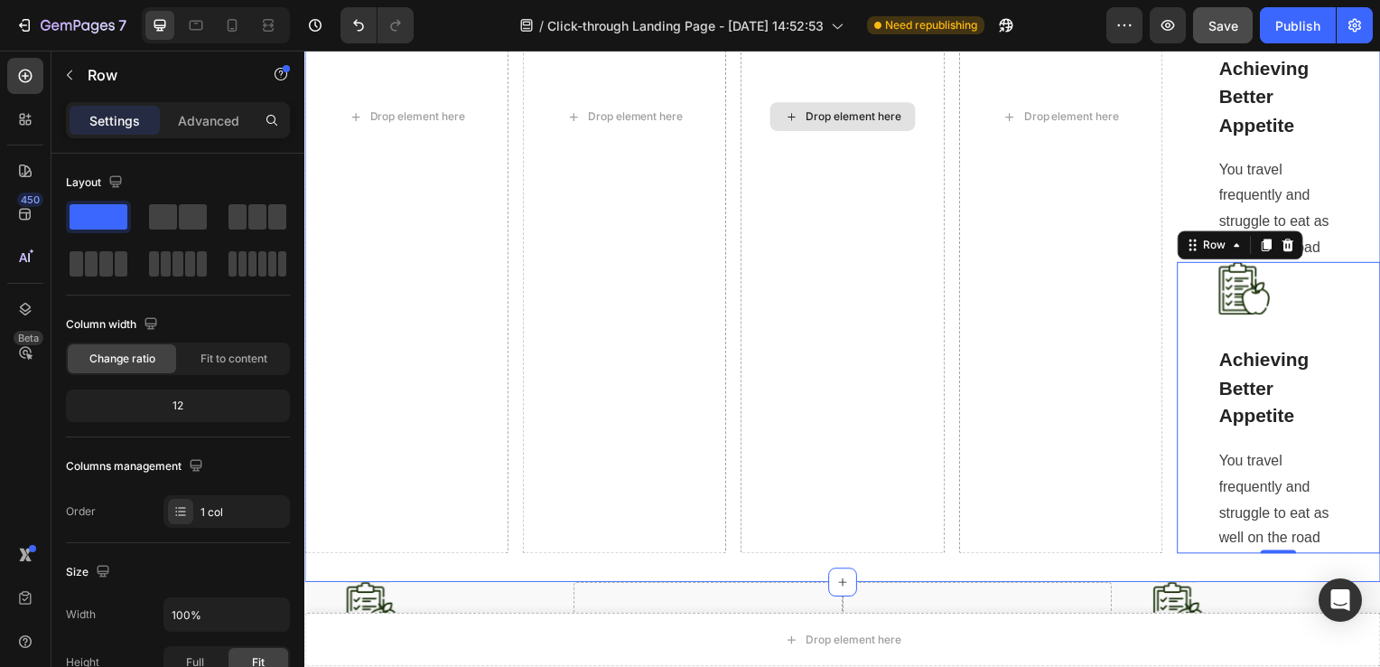
scroll to position [1939, 0]
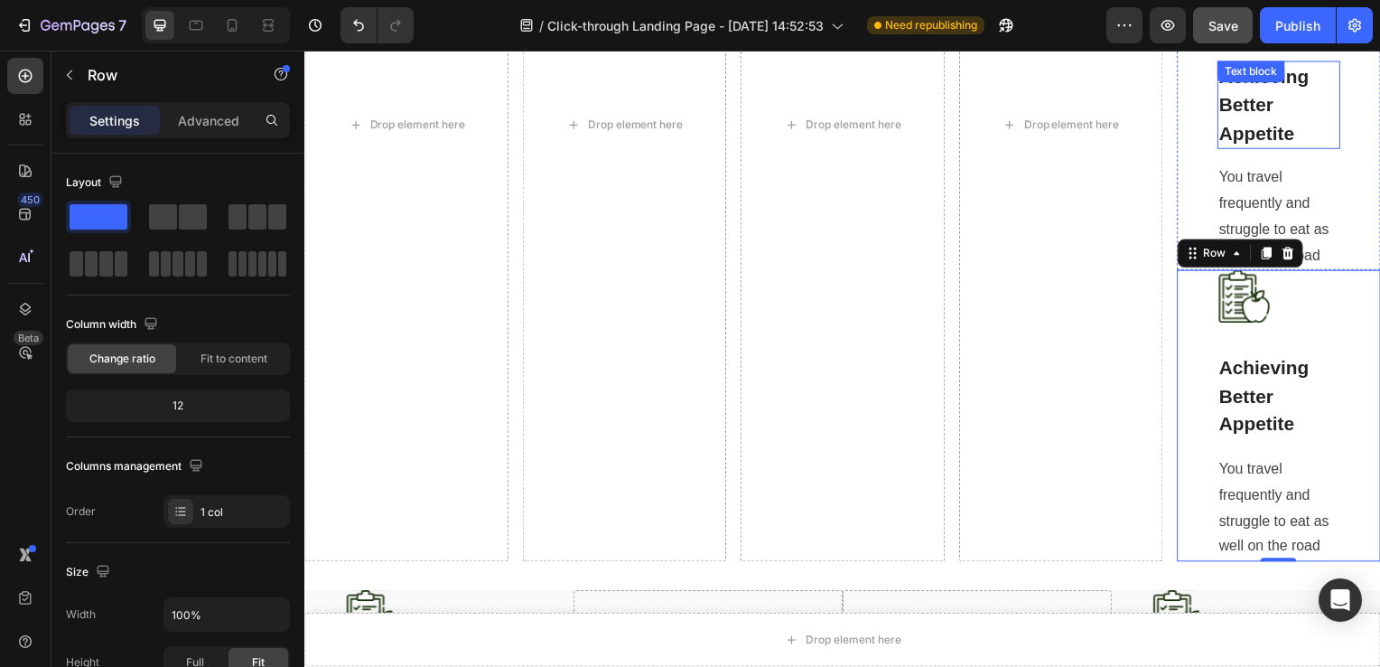
click at [1226, 119] on p "Achieving Better Appetite" at bounding box center [1286, 106] width 120 height 86
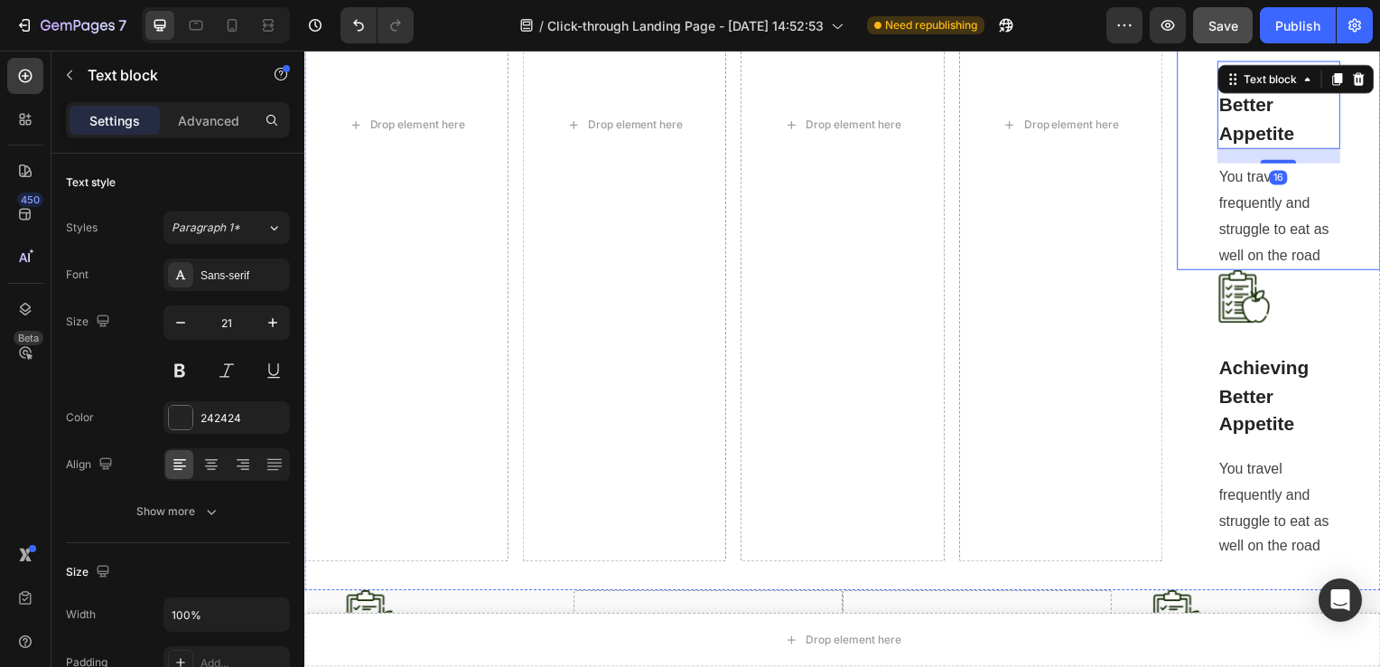
click at [1185, 95] on div "Image Achieving Better Appetite Text block 16 You travel frequently and struggl…" at bounding box center [1285, 126] width 205 height 294
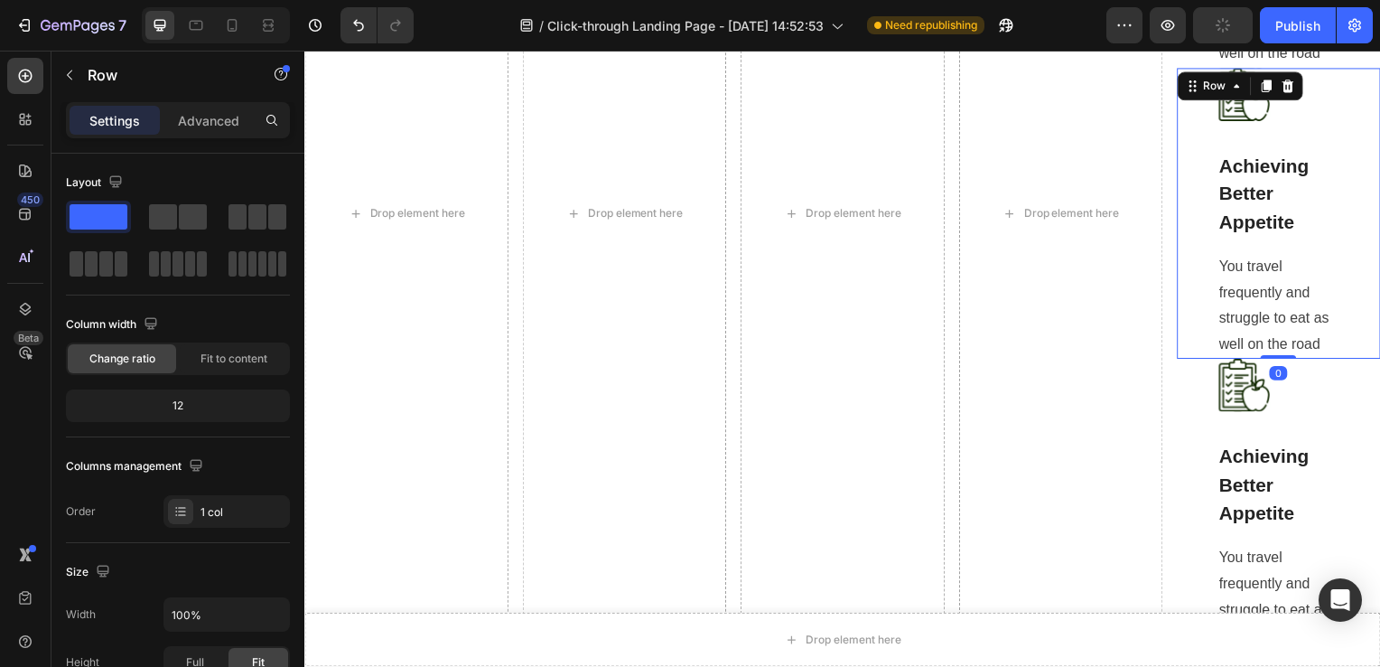
scroll to position [1846, 0]
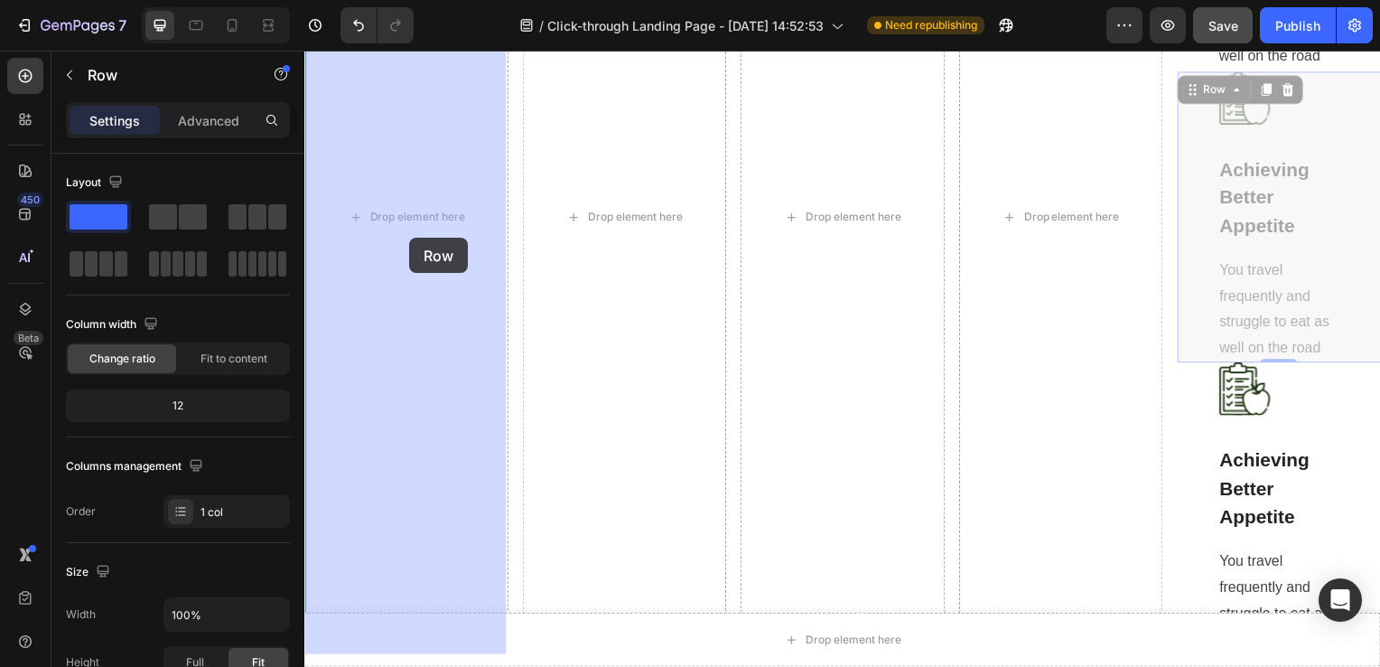
drag, startPoint x: 1192, startPoint y: 127, endPoint x: 410, endPoint y: 239, distance: 790.3
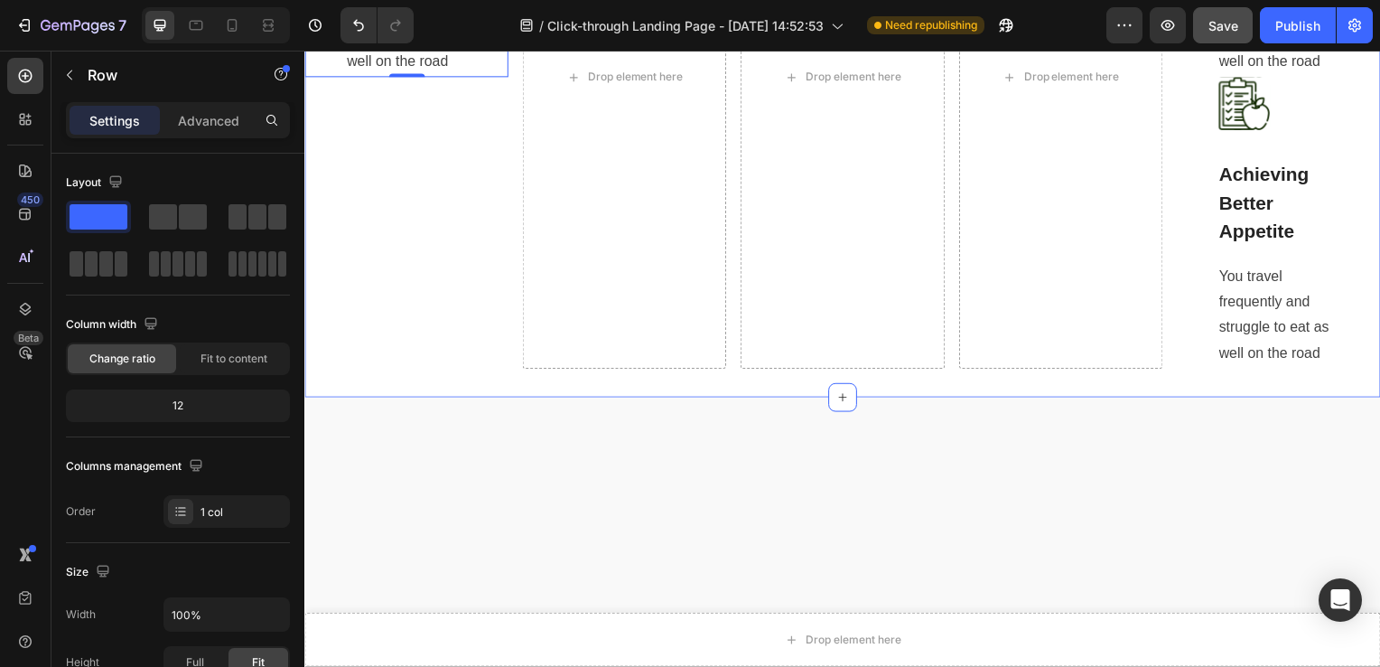
scroll to position [1251, 0]
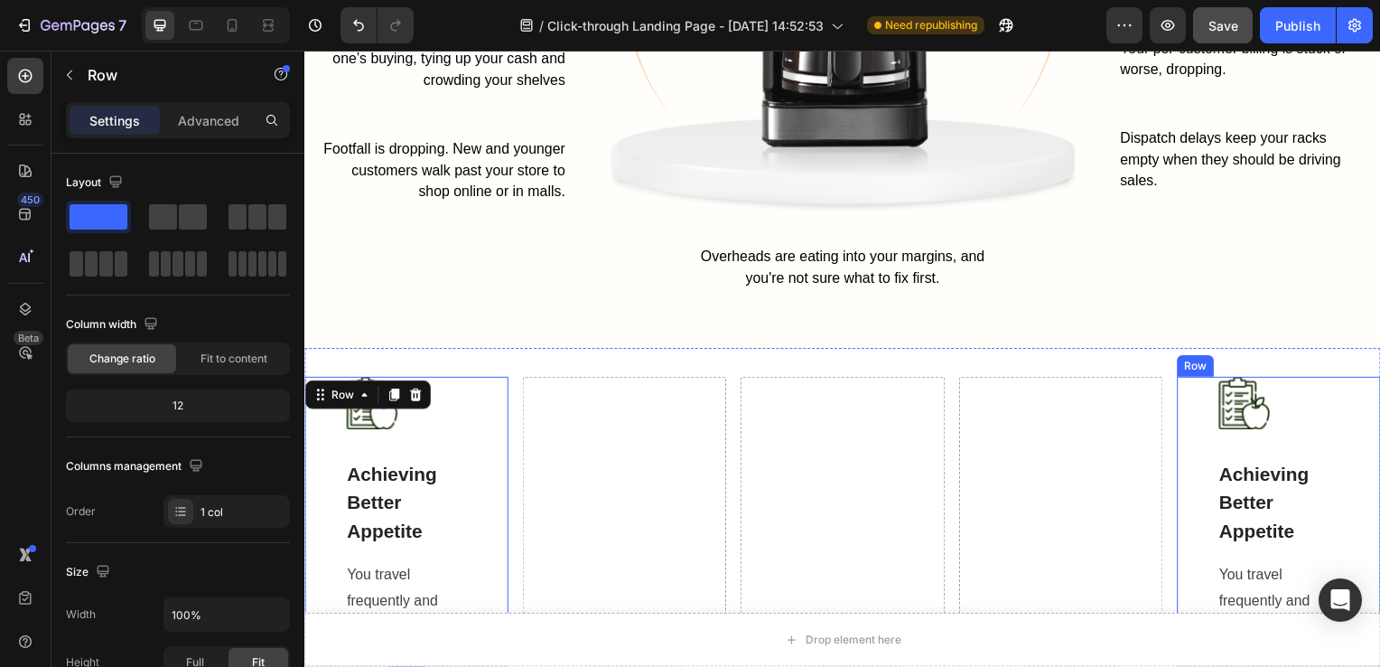
click at [1343, 412] on div "Image Achieving Better Appetite Text block You travel frequently and struggle t…" at bounding box center [1285, 526] width 205 height 294
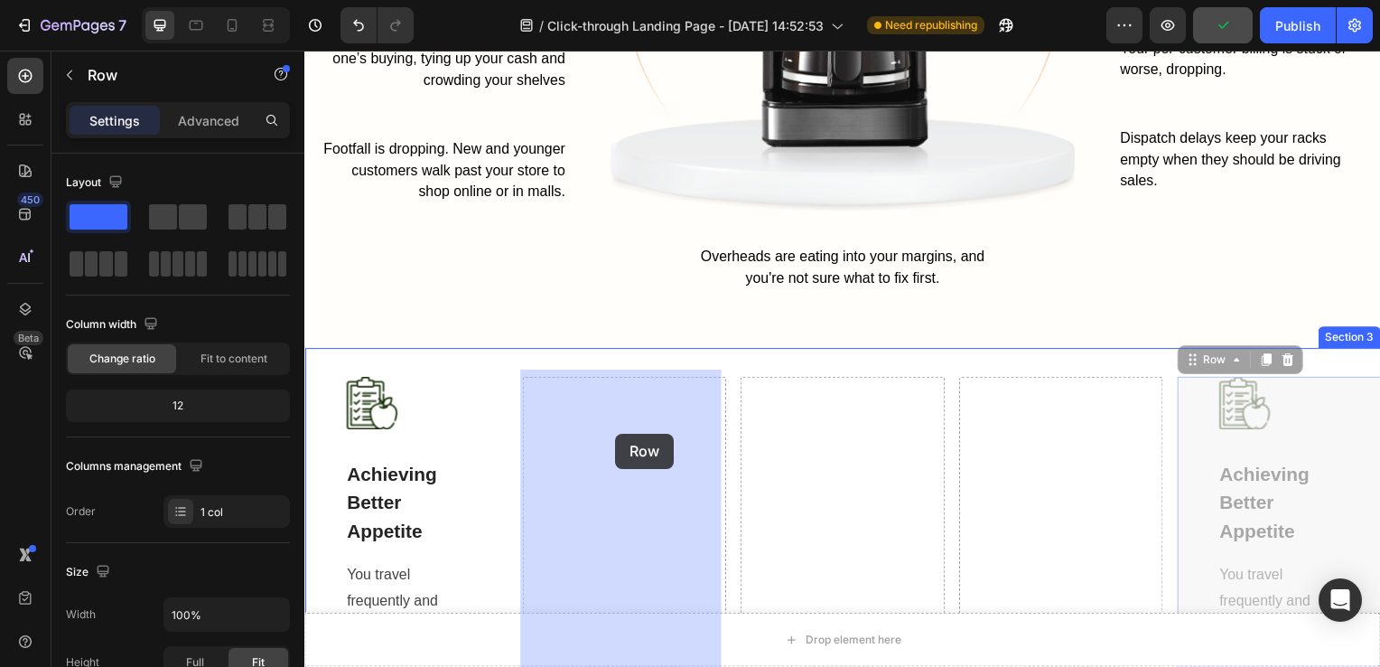
drag, startPoint x: 1343, startPoint y: 412, endPoint x: 618, endPoint y: 436, distance: 725.8
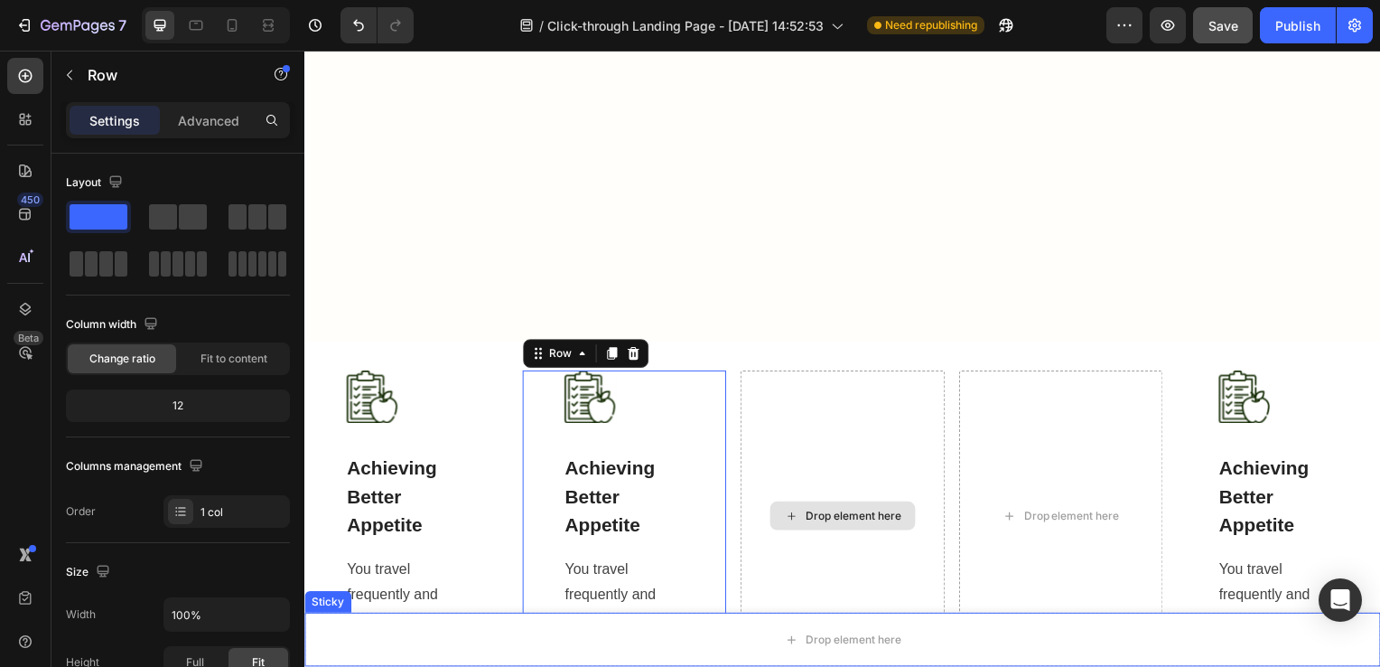
scroll to position [1637, 0]
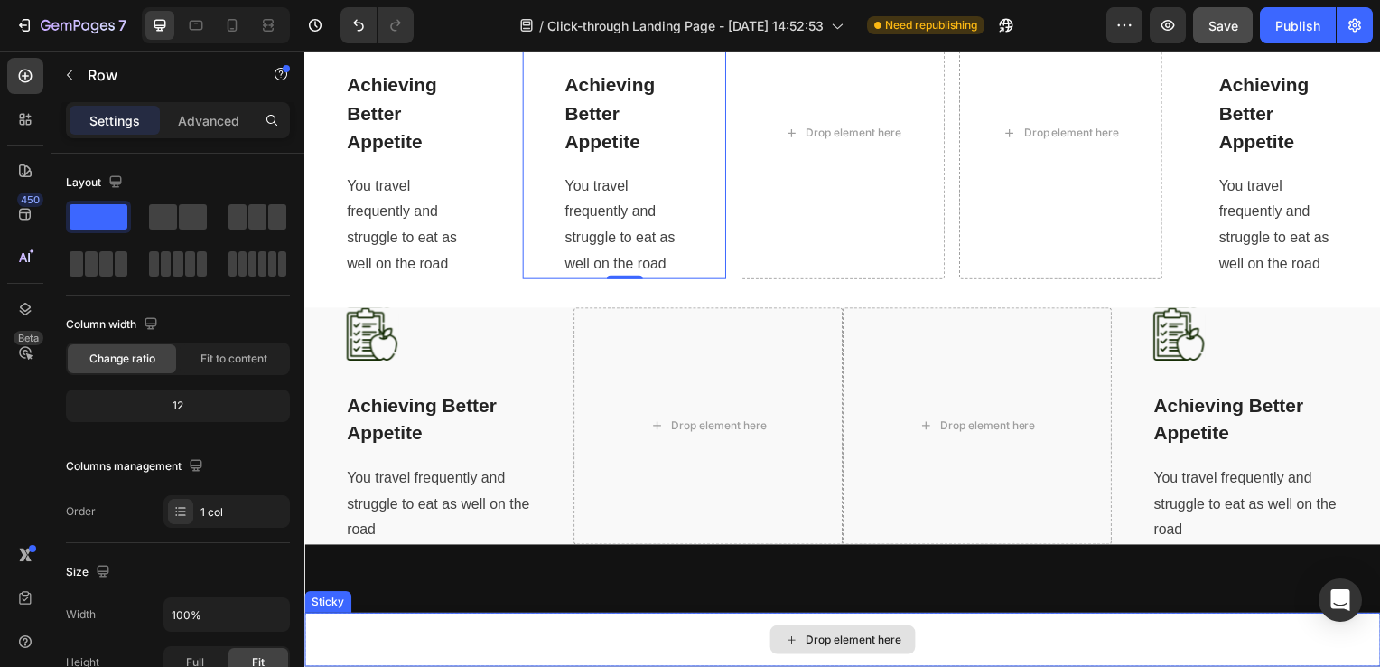
click at [1240, 650] on div "Drop element here" at bounding box center [846, 644] width 1084 height 54
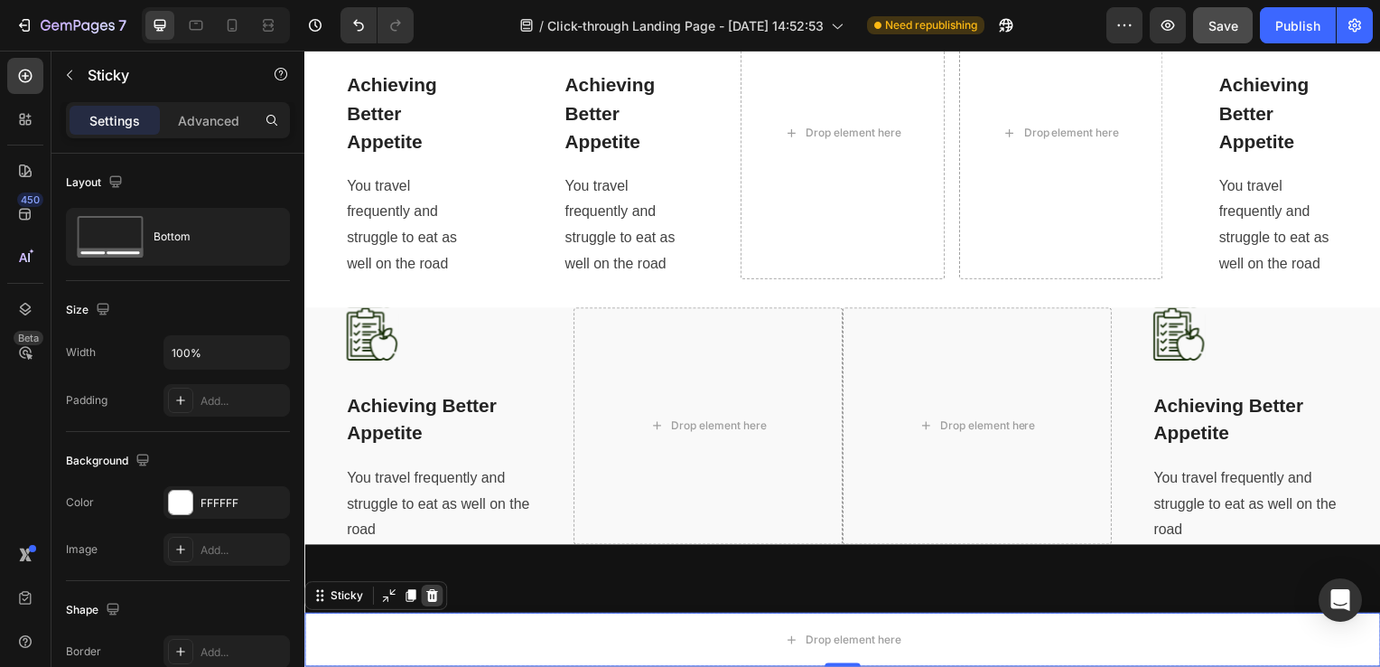
click at [433, 601] on icon at bounding box center [432, 600] width 14 height 14
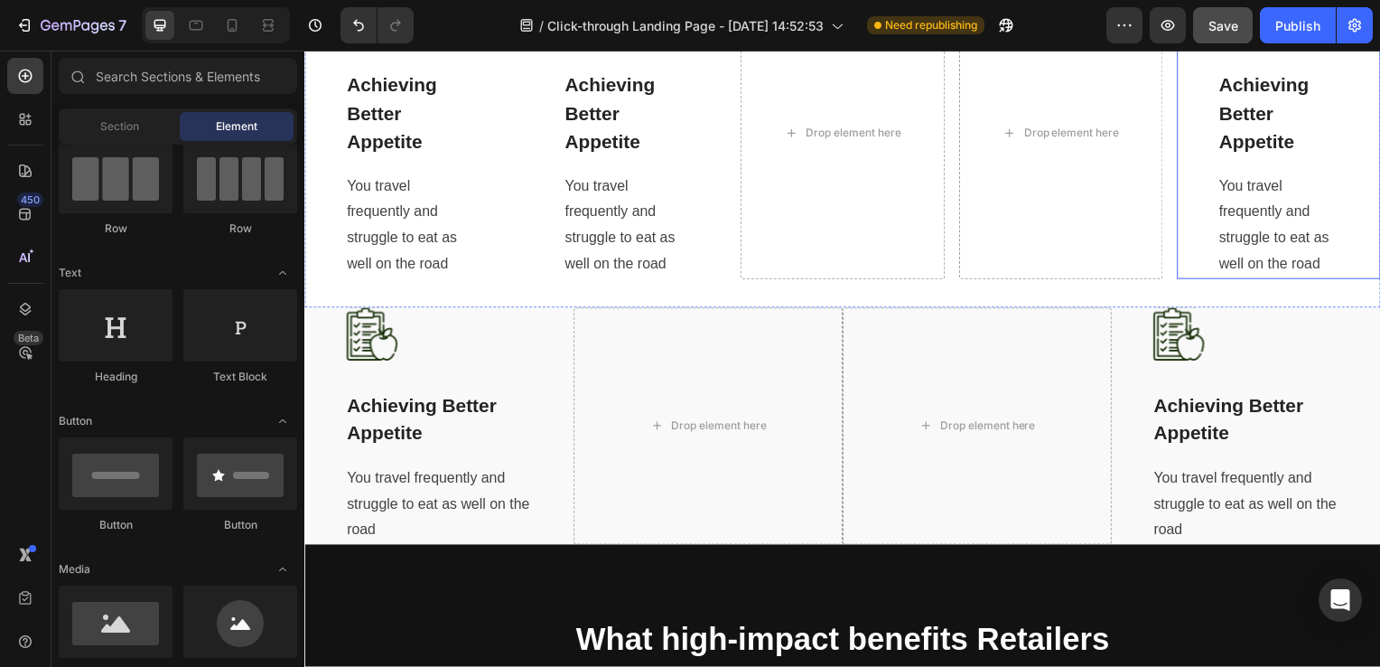
click at [1348, 187] on div "Image Achieving Better Appetite Text block You travel frequently and struggle t…" at bounding box center [1285, 134] width 205 height 294
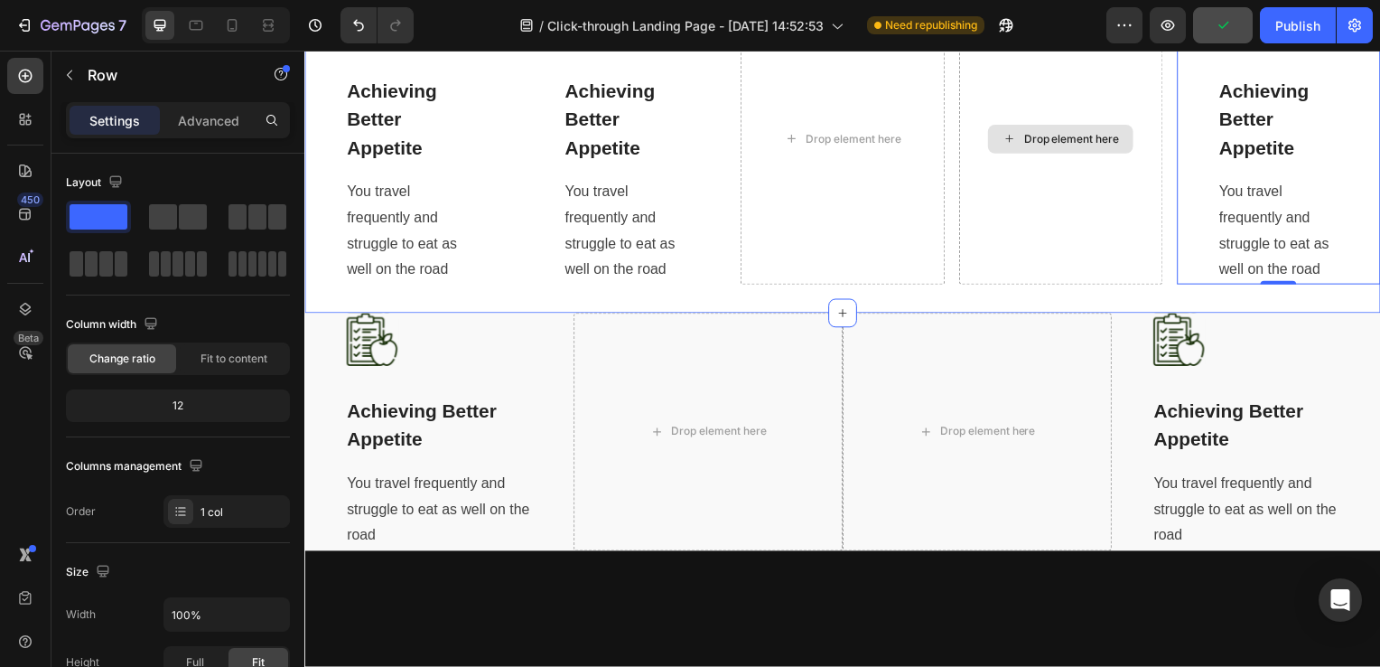
scroll to position [1453, 0]
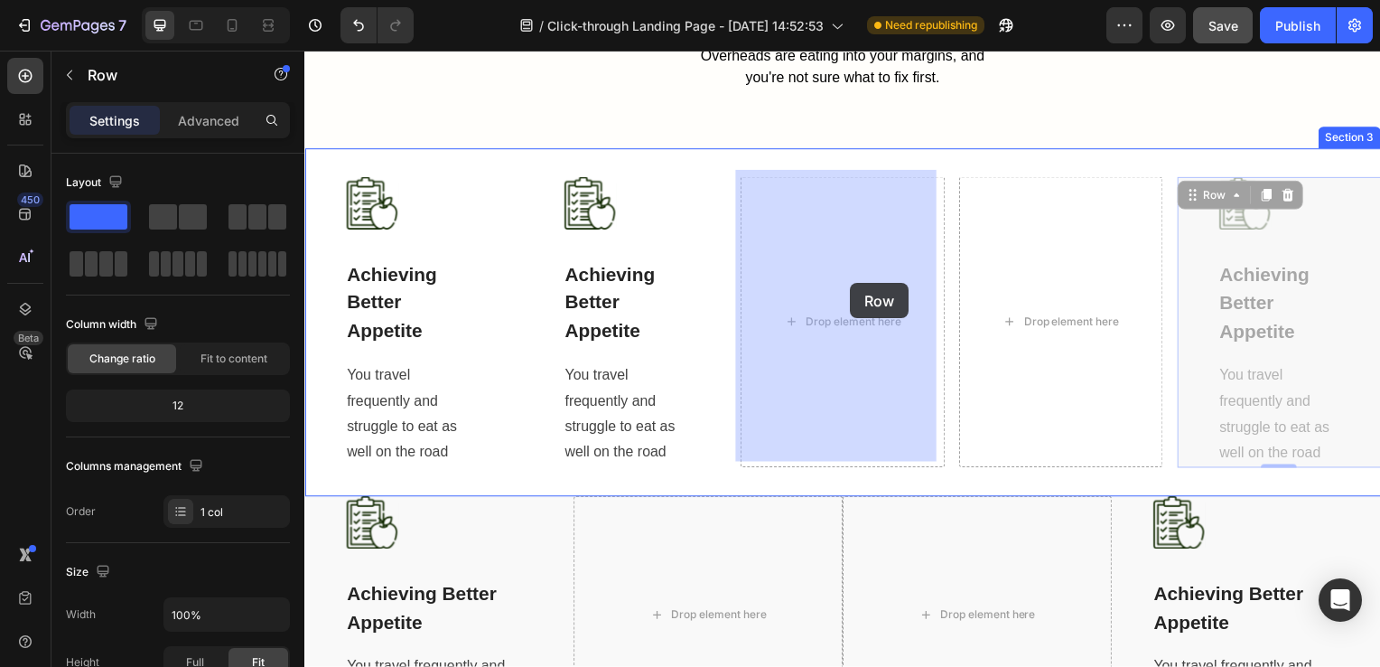
drag, startPoint x: 1185, startPoint y: 231, endPoint x: 855, endPoint y: 285, distance: 334.9
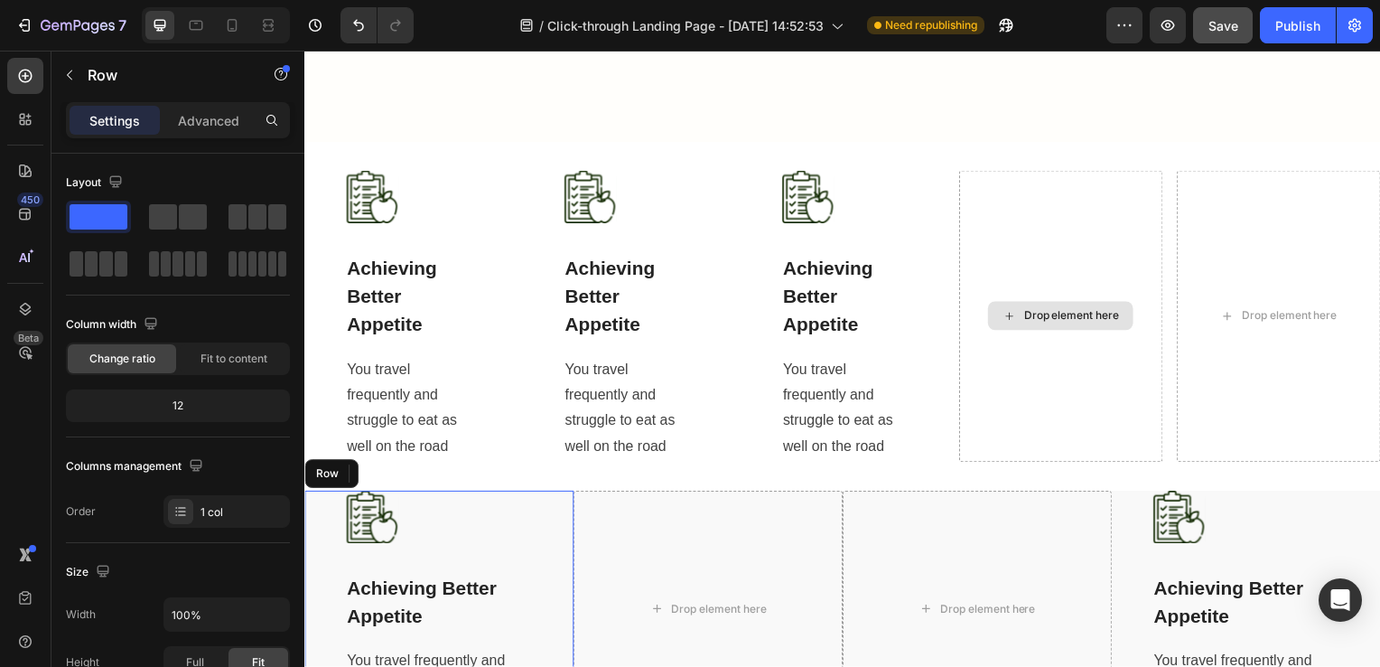
click at [499, 494] on div "Image Achieving Better Appetite Text block You travel frequently and struggle t…" at bounding box center [440, 613] width 190 height 238
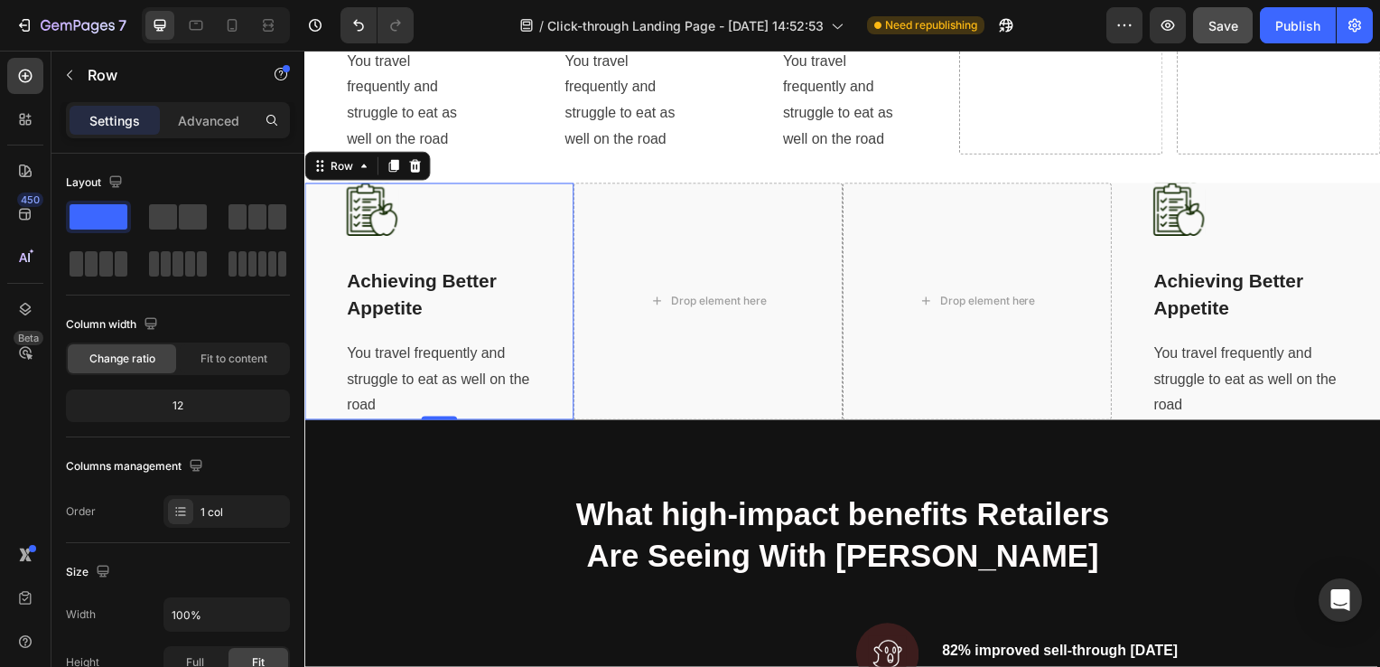
scroll to position [1616, 0]
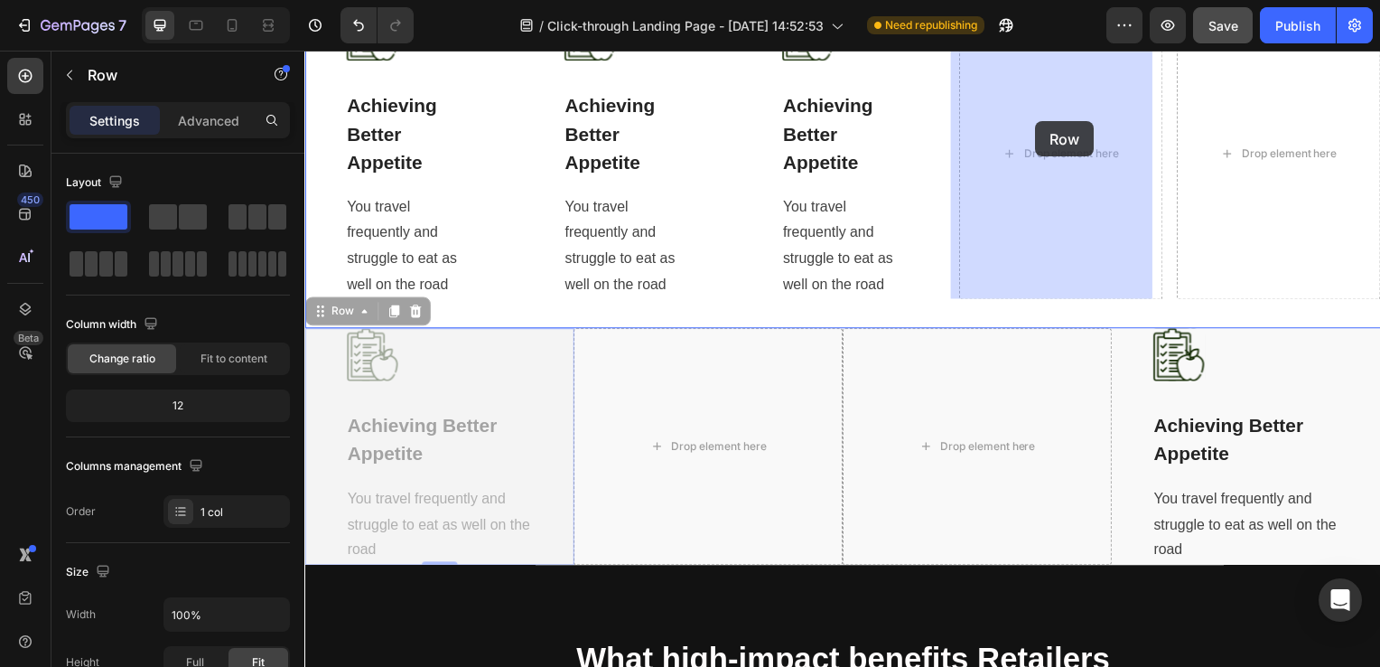
drag, startPoint x: 551, startPoint y: 349, endPoint x: 957, endPoint y: 193, distance: 434.4
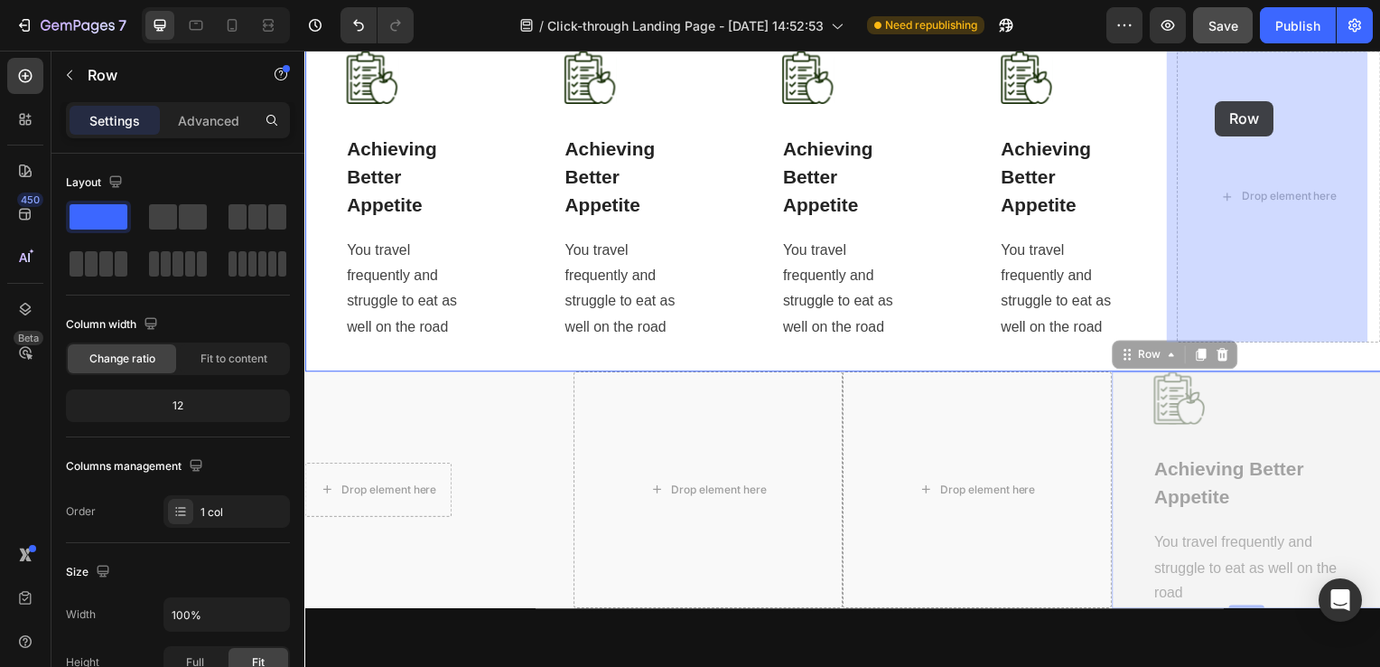
scroll to position [1543, 0]
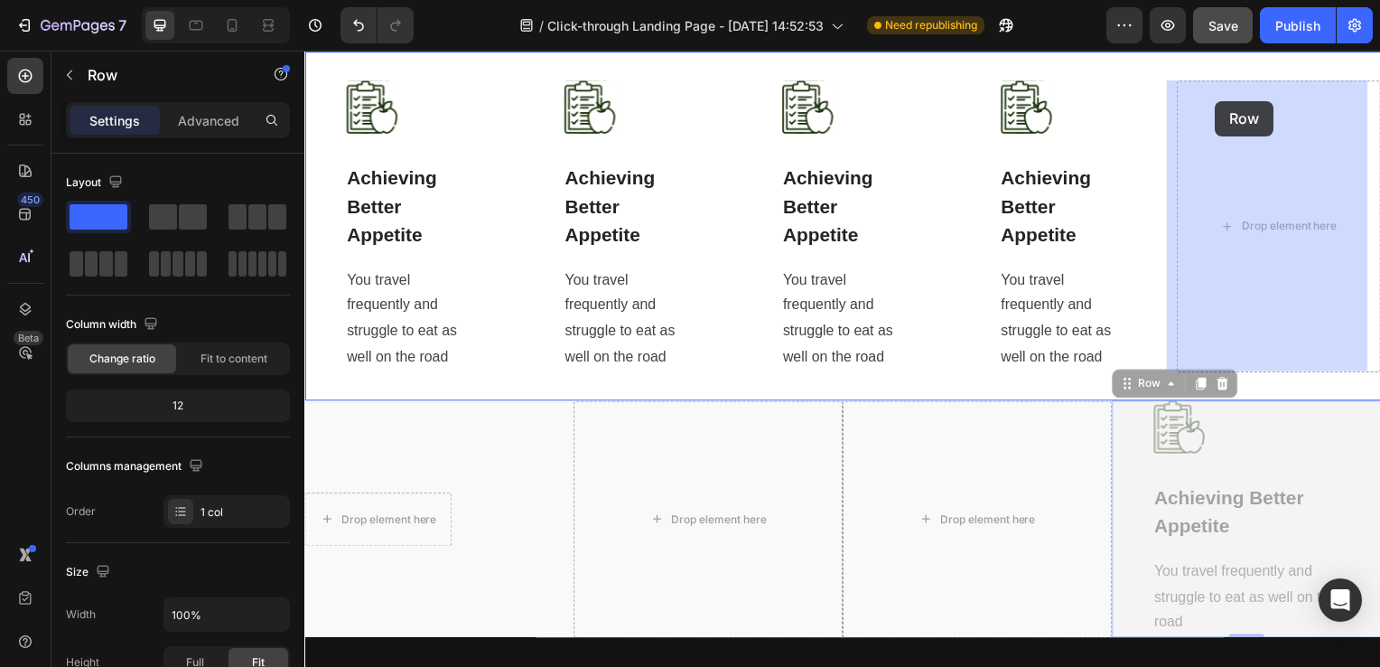
drag, startPoint x: 1125, startPoint y: 377, endPoint x: 1239, endPoint y: 150, distance: 254.1
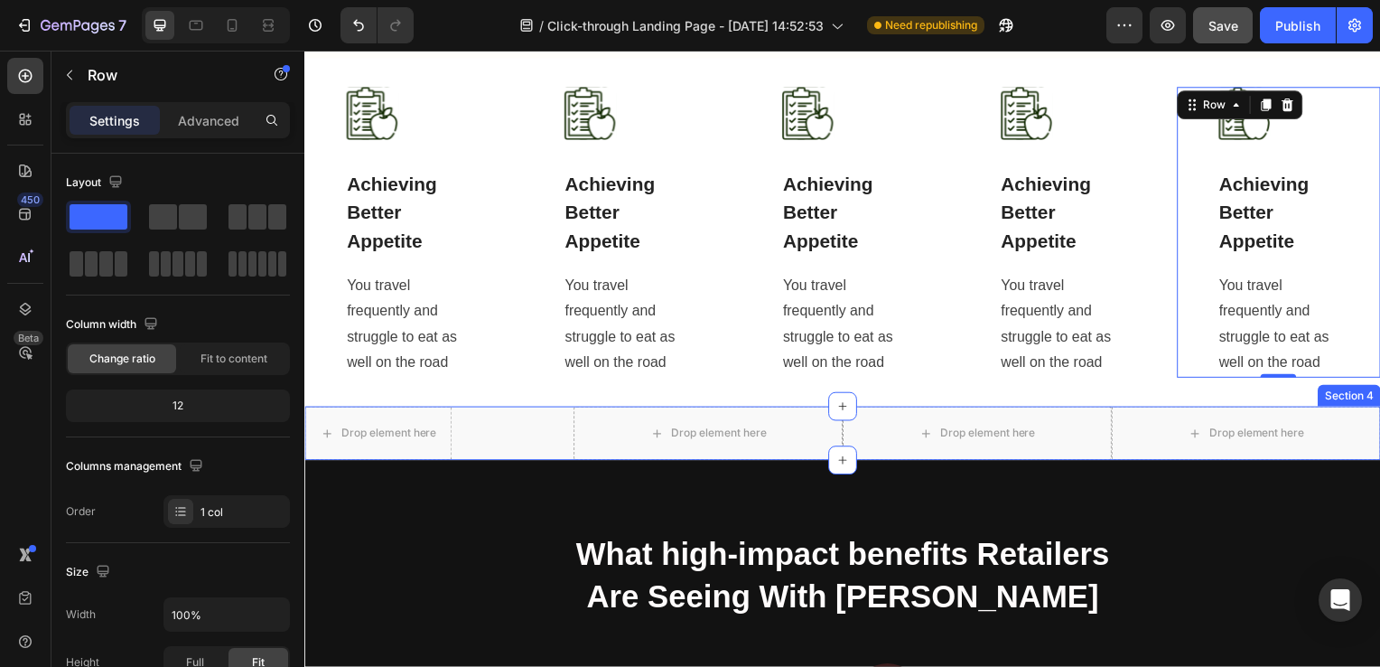
click at [1342, 395] on div "Section 4" at bounding box center [1356, 399] width 63 height 22
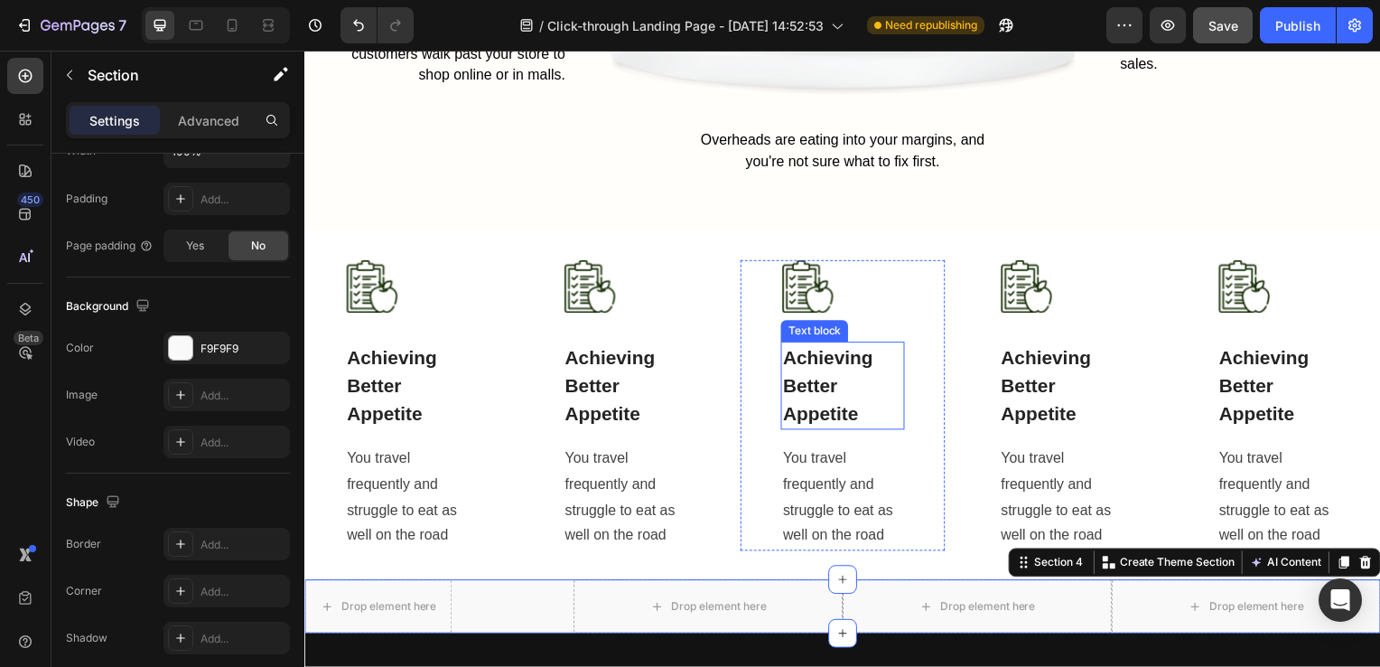
scroll to position [1362, 0]
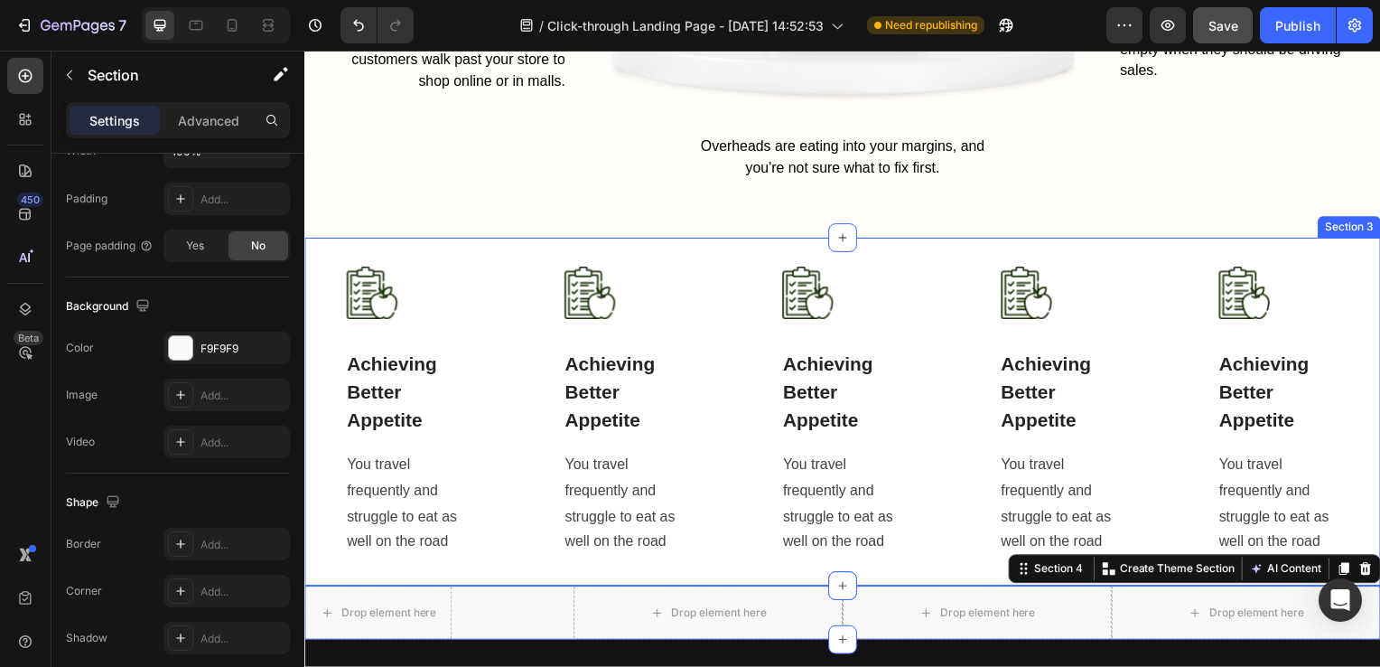
click at [919, 258] on div "Image Achieving Better Appetite Text block You travel frequently and struggle t…" at bounding box center [846, 414] width 1084 height 351
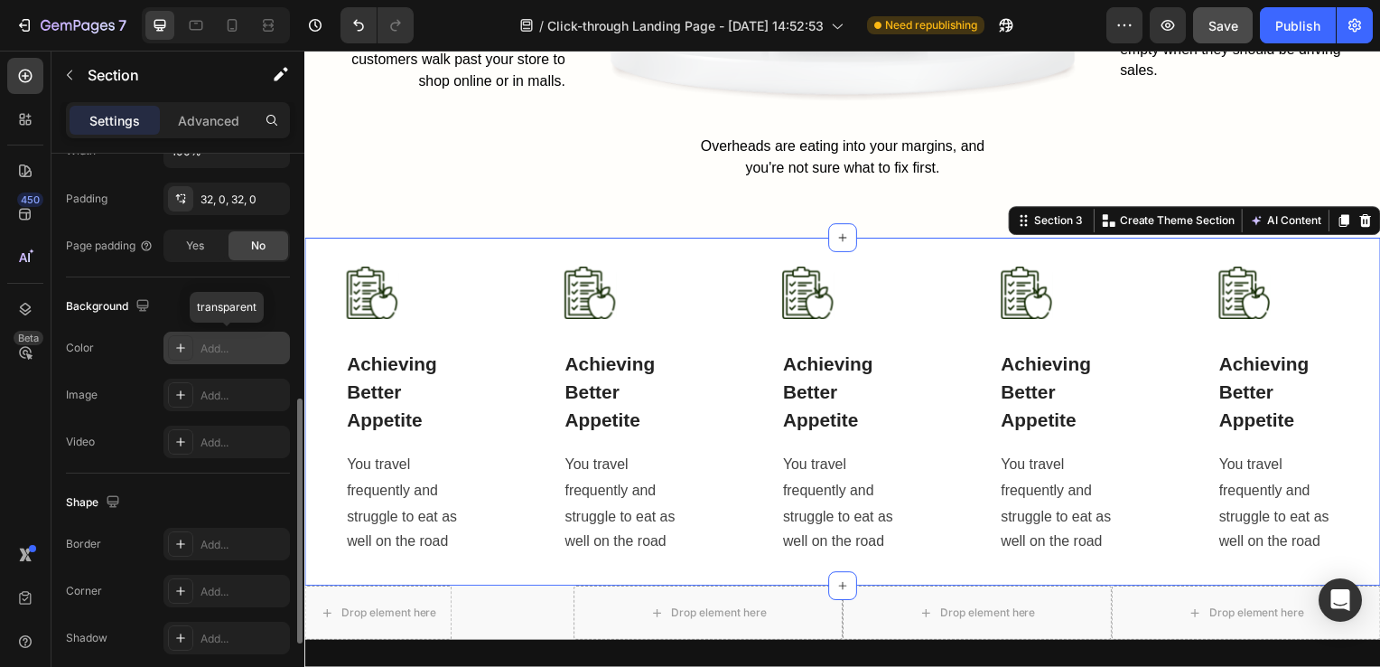
click at [209, 350] on div "Add..." at bounding box center [243, 349] width 85 height 16
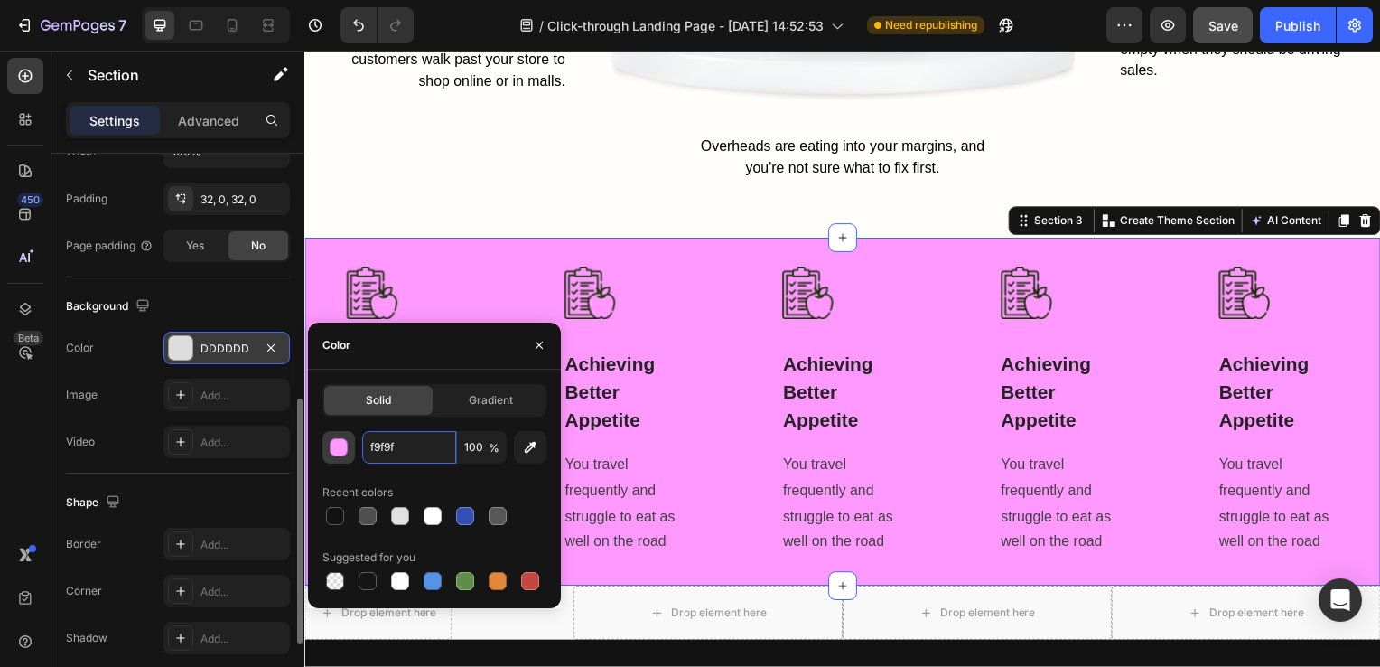
type input "f9f9f9"
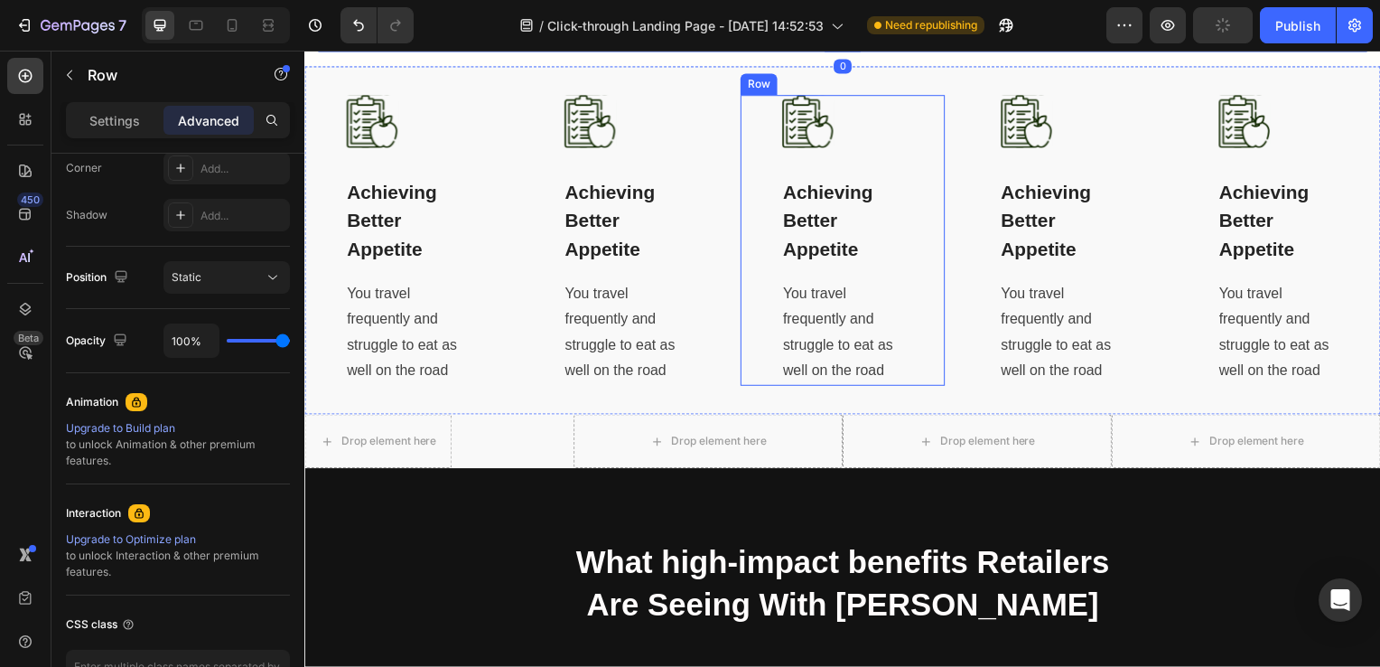
scroll to position [0, 0]
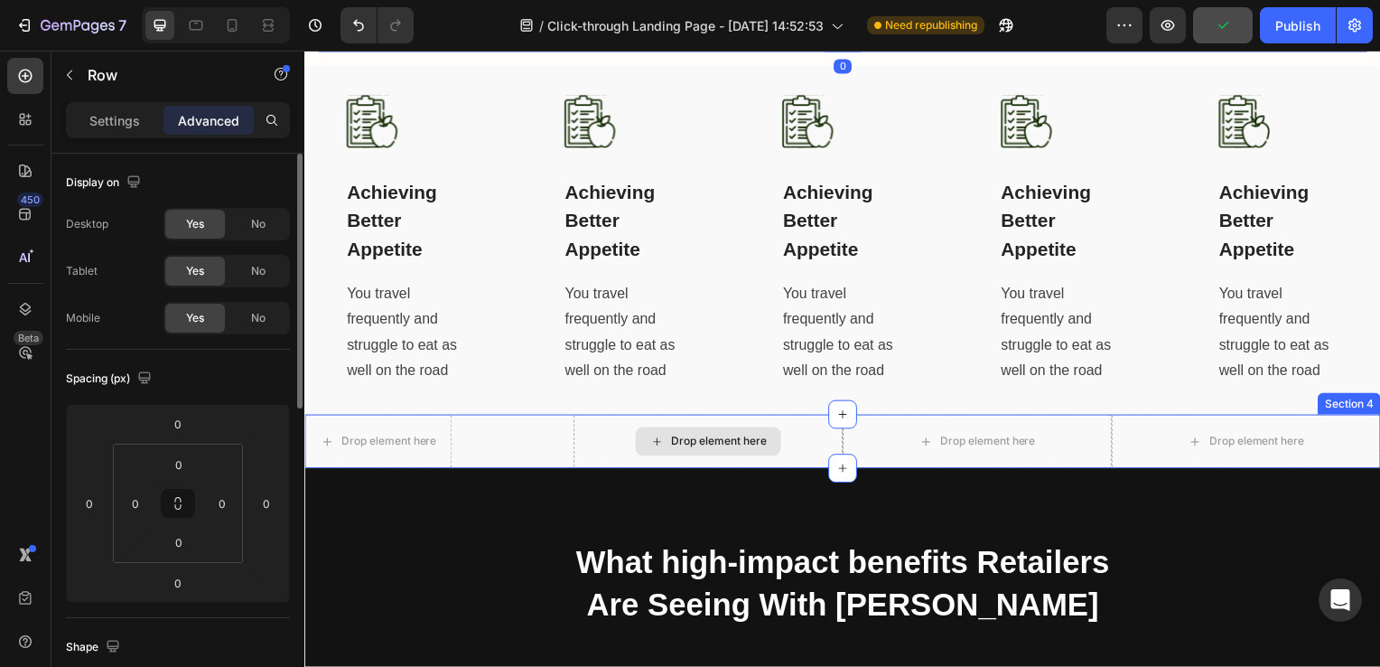
click at [789, 421] on div "Drop element here" at bounding box center [710, 444] width 271 height 54
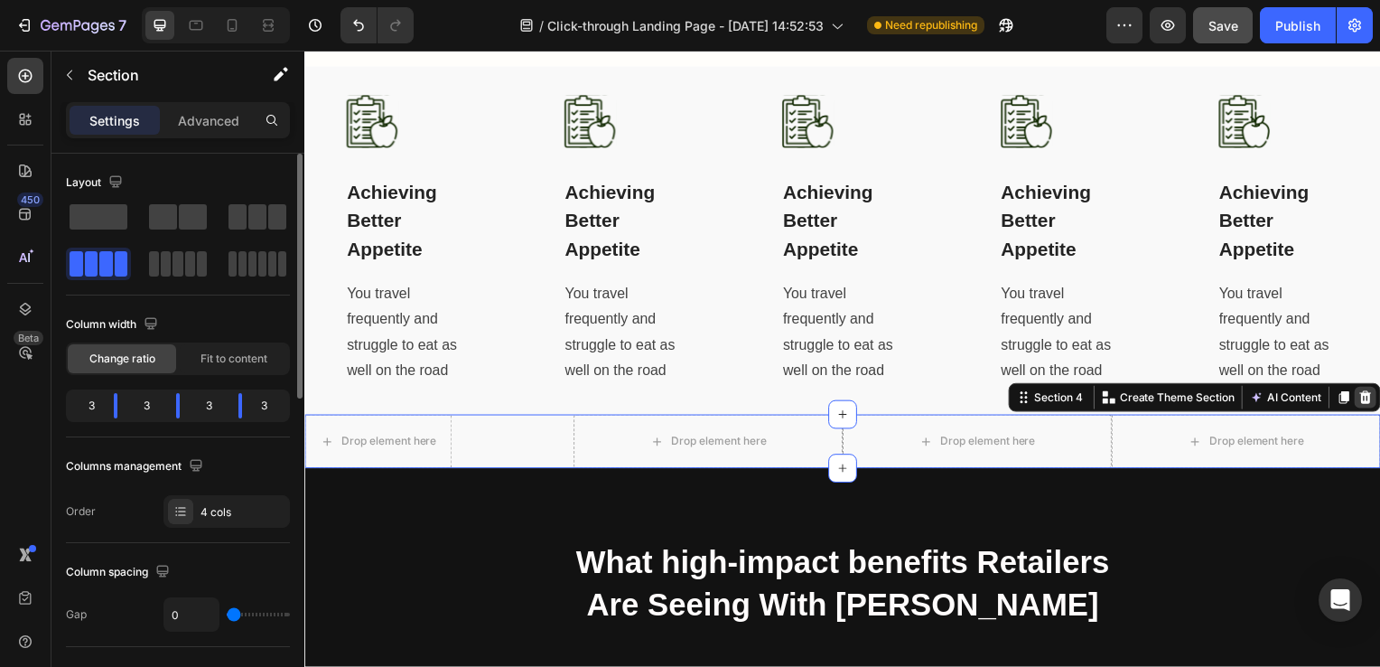
click at [1366, 393] on icon at bounding box center [1373, 400] width 14 height 14
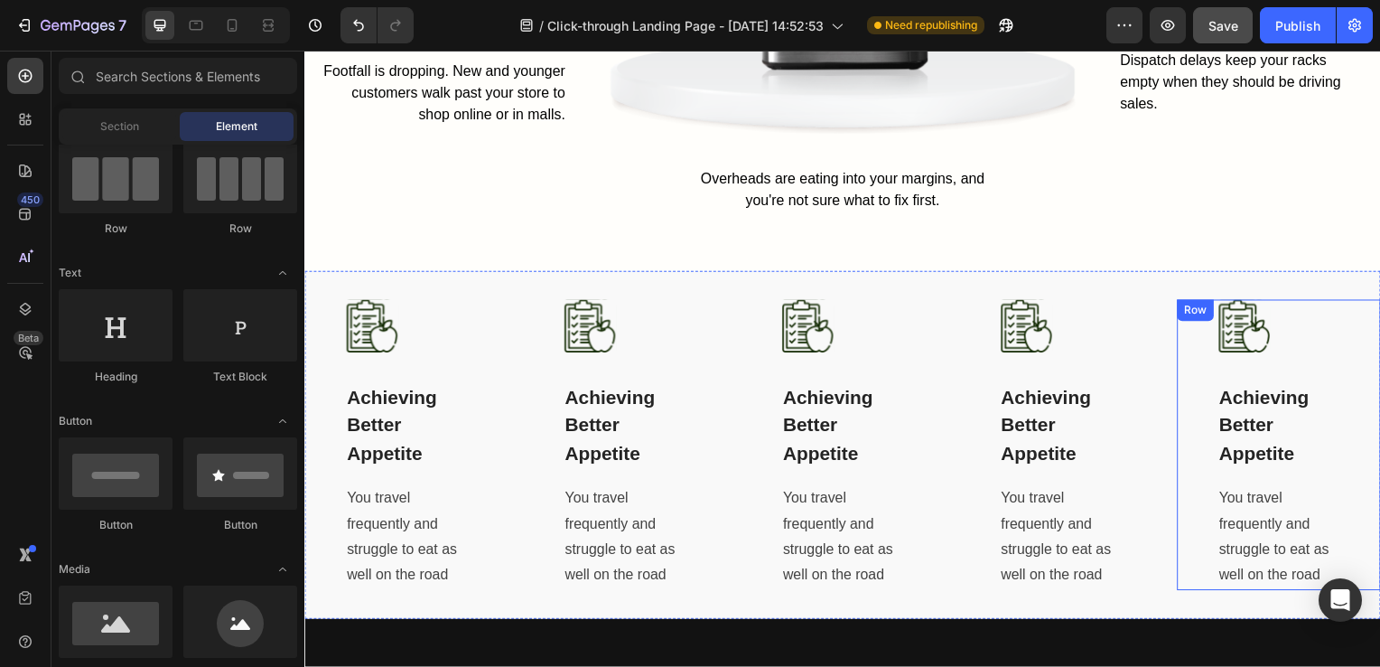
scroll to position [1330, 0]
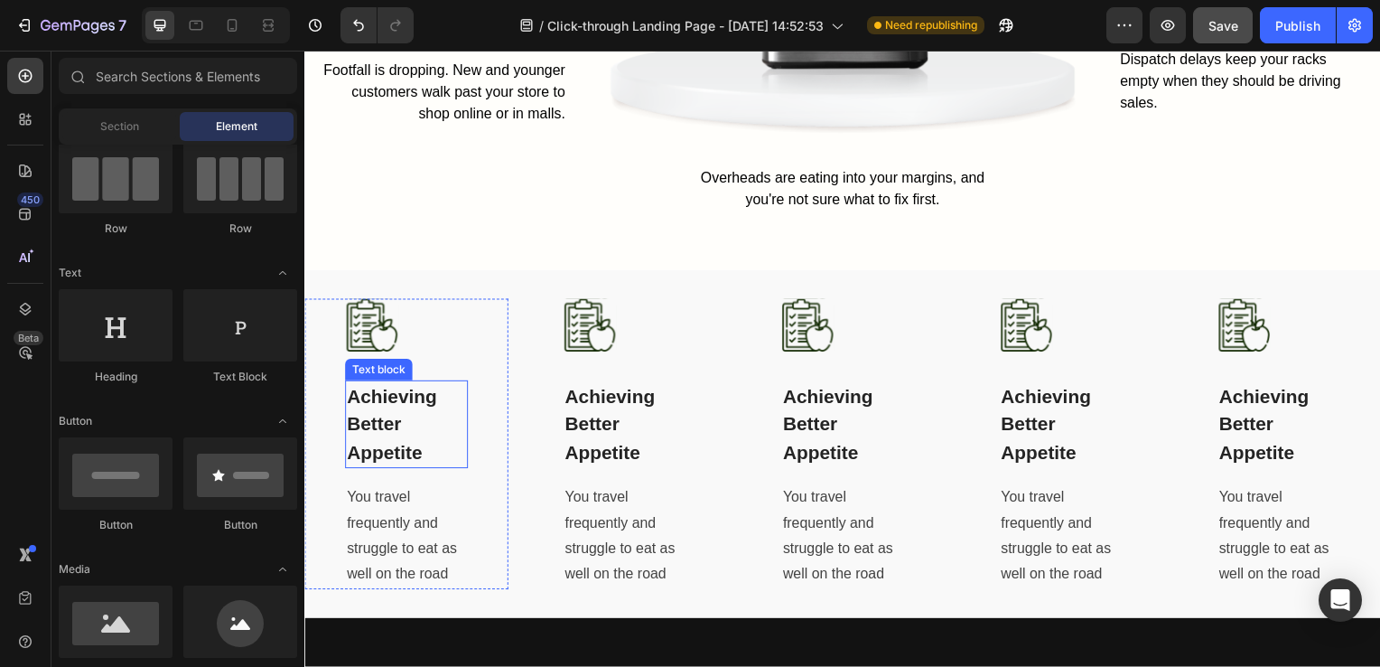
click at [397, 448] on p "Achieving Better Appetite" at bounding box center [407, 428] width 120 height 86
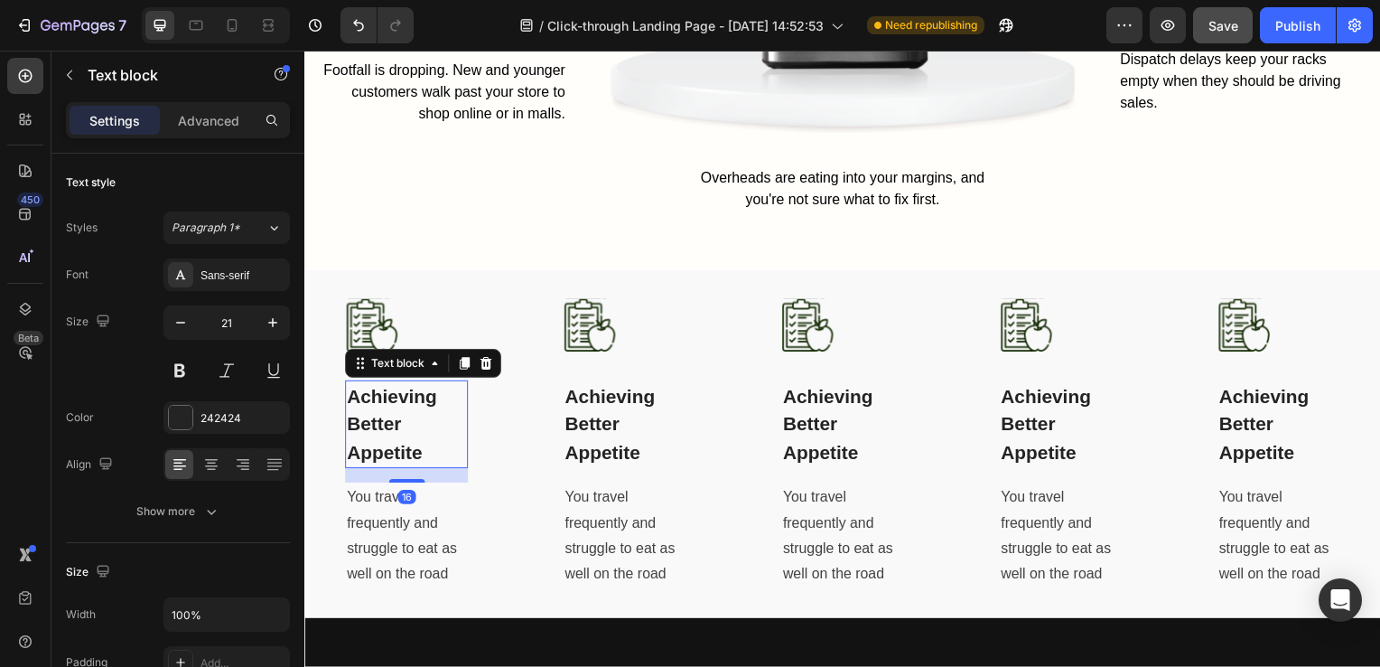
click at [396, 416] on p "Achieving Better Appetite" at bounding box center [407, 428] width 120 height 86
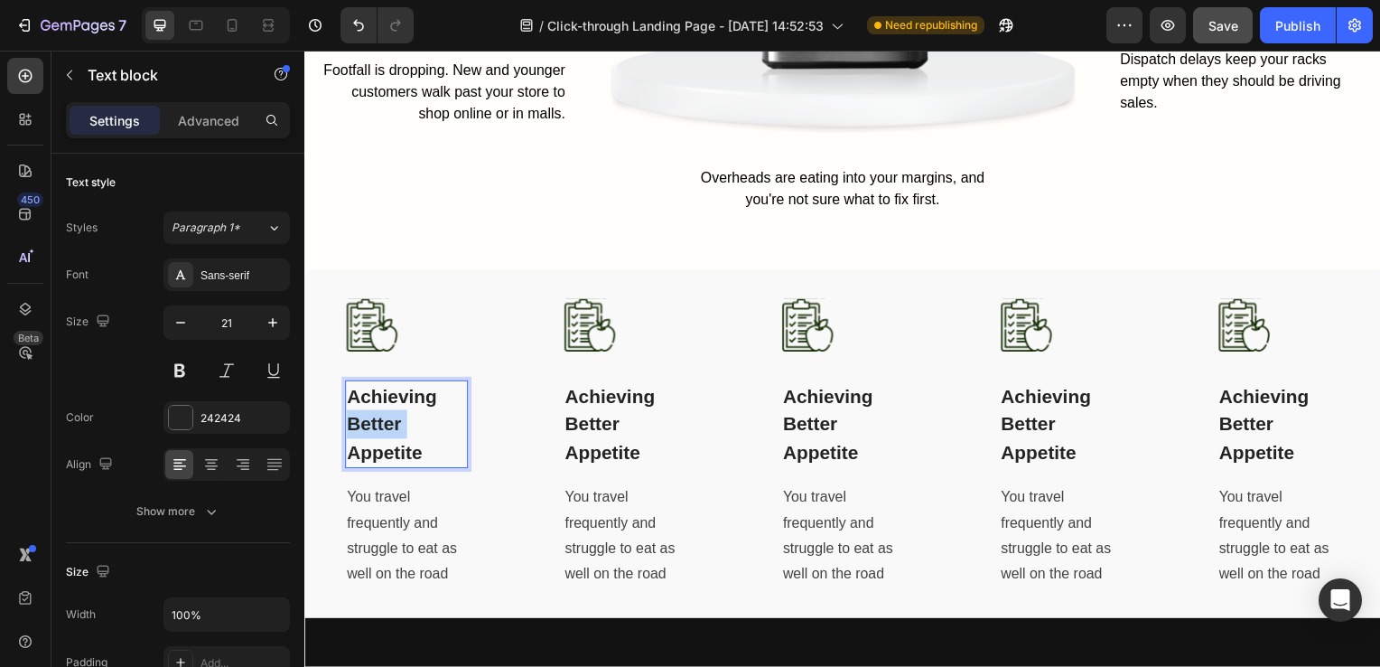
click at [396, 416] on p "Achieving Better Appetite" at bounding box center [407, 428] width 120 height 86
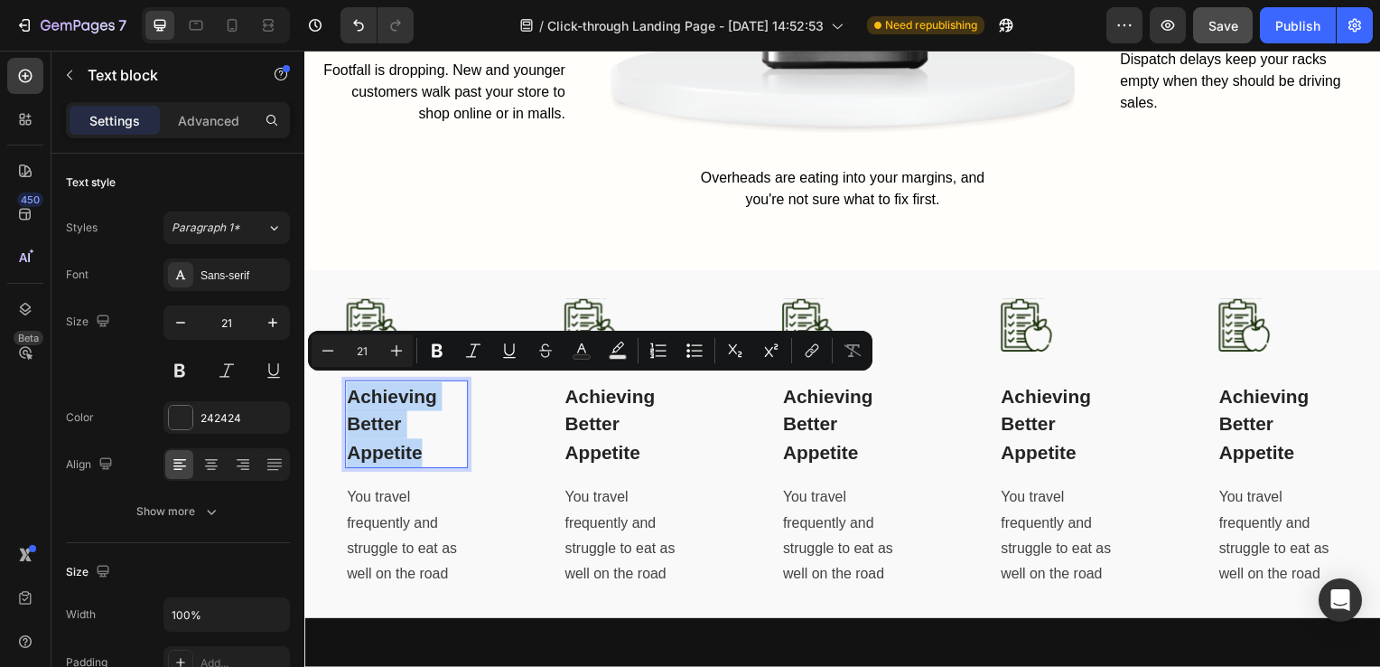
click at [396, 416] on p "Achieving Better Appetite" at bounding box center [407, 428] width 120 height 86
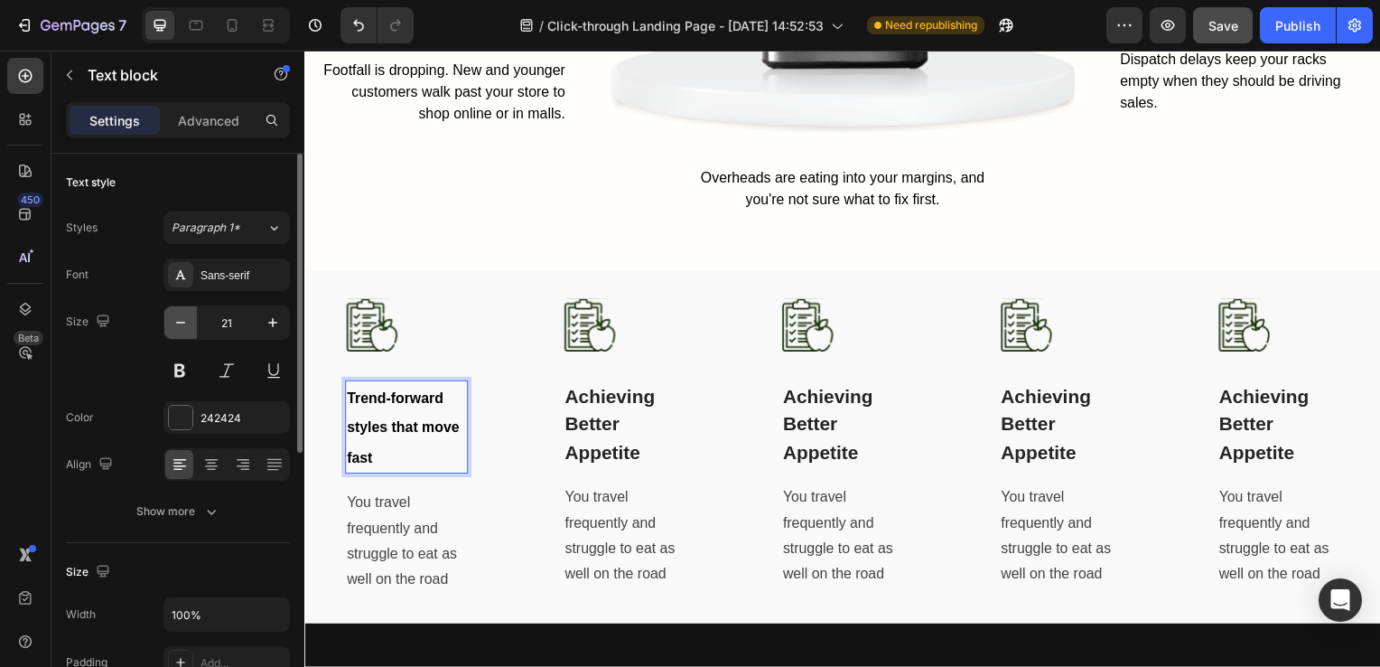
click at [174, 327] on icon "button" at bounding box center [181, 322] width 18 height 18
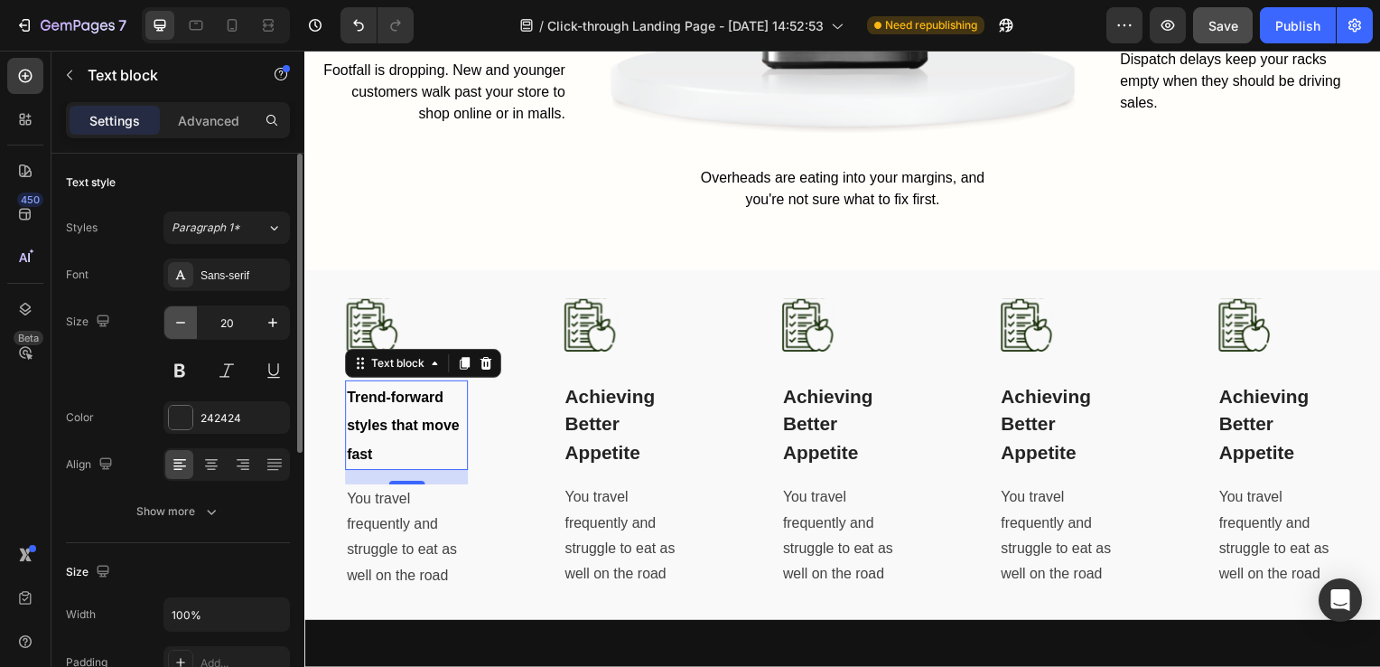
click at [174, 327] on icon "button" at bounding box center [181, 322] width 18 height 18
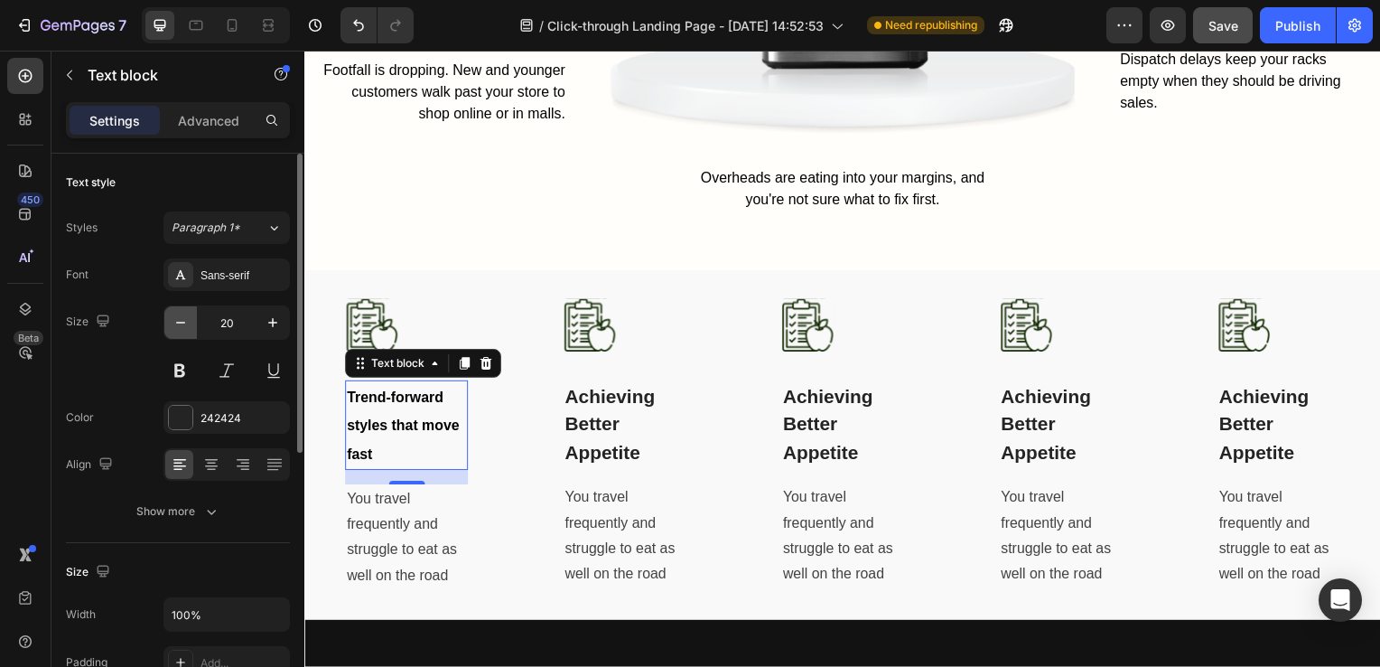
click at [174, 327] on icon "button" at bounding box center [181, 322] width 18 height 18
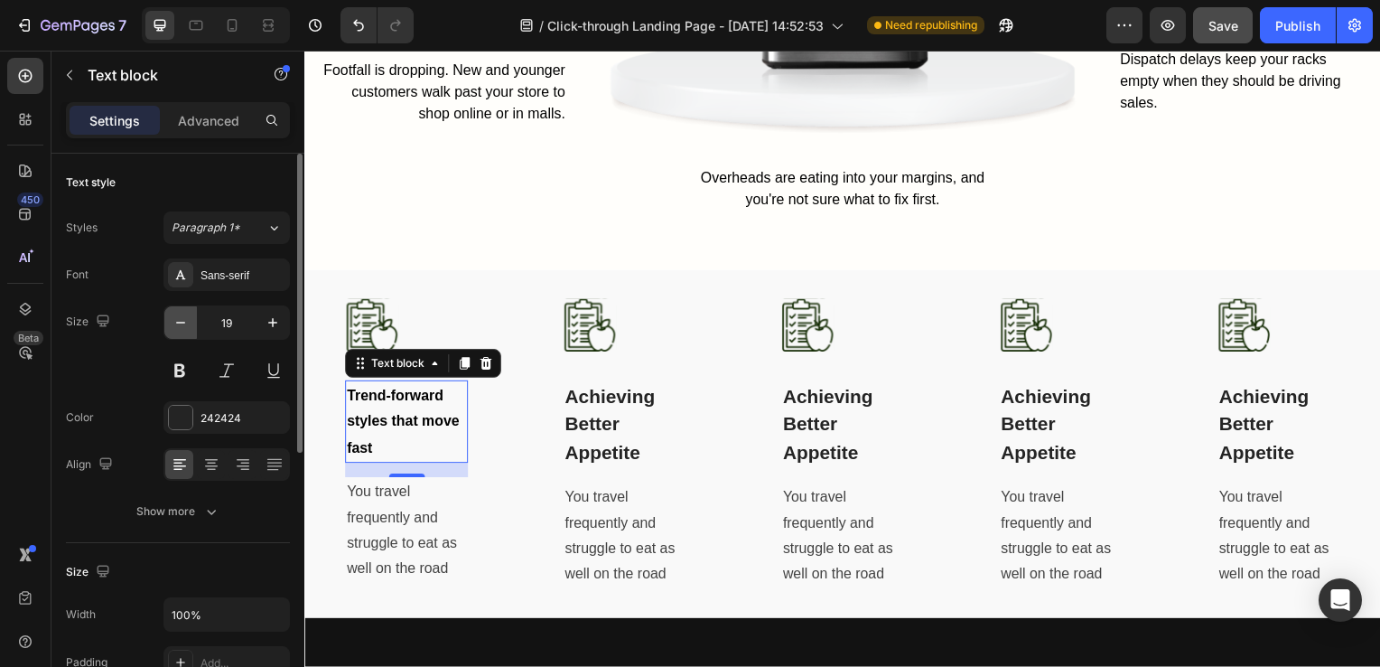
click at [174, 327] on icon "button" at bounding box center [181, 322] width 18 height 18
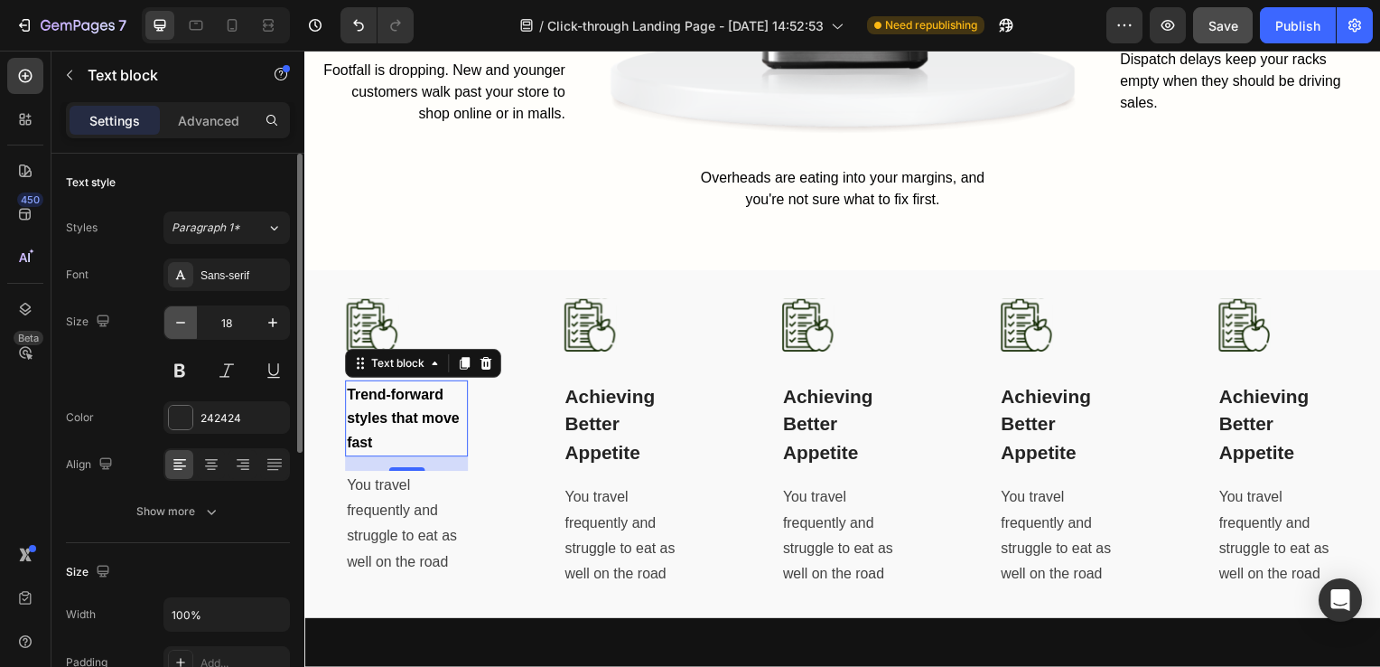
click at [174, 327] on icon "button" at bounding box center [181, 322] width 18 height 18
type input "16"
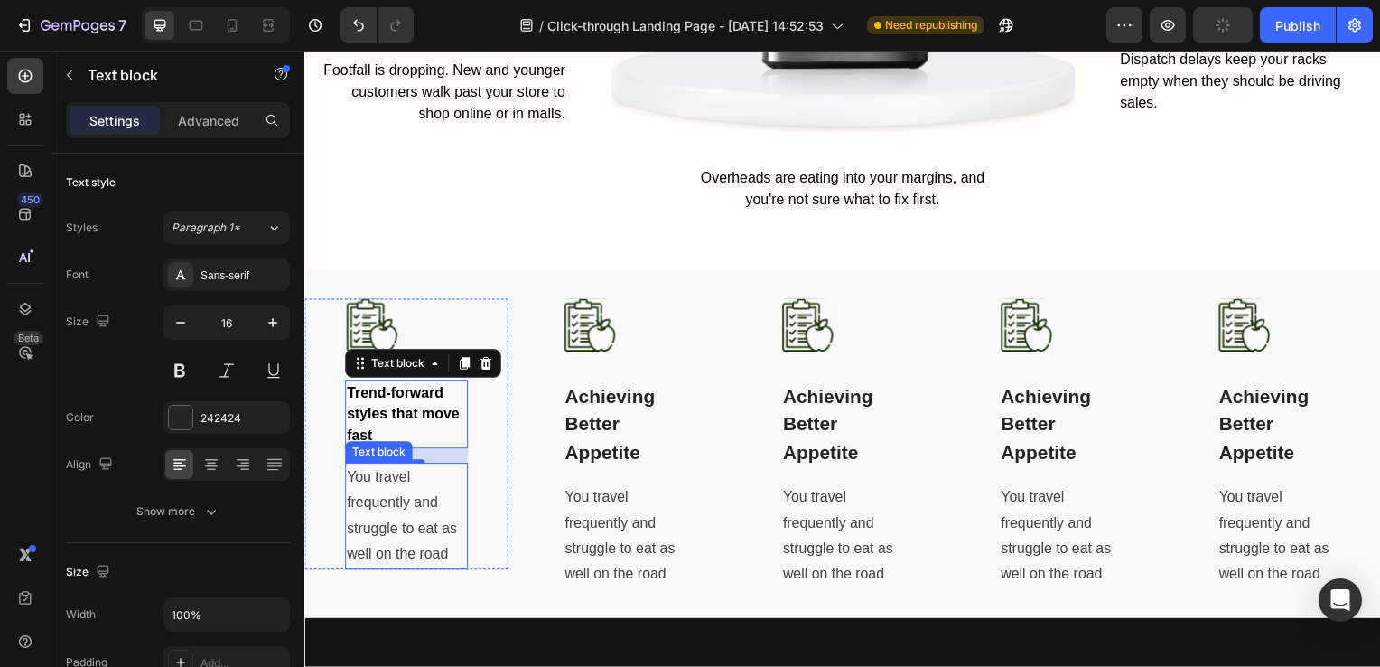
click at [423, 509] on p "You travel frequently and struggle to eat as well on the road" at bounding box center [407, 520] width 120 height 104
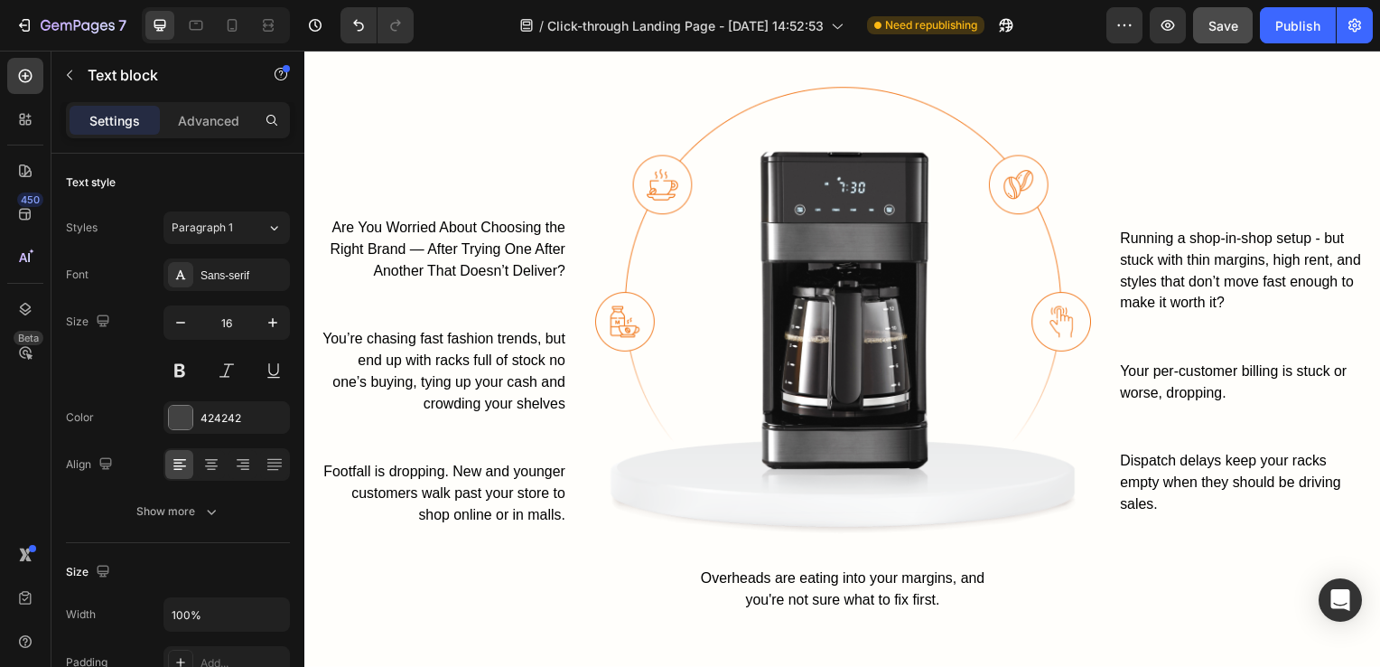
scroll to position [1359, 0]
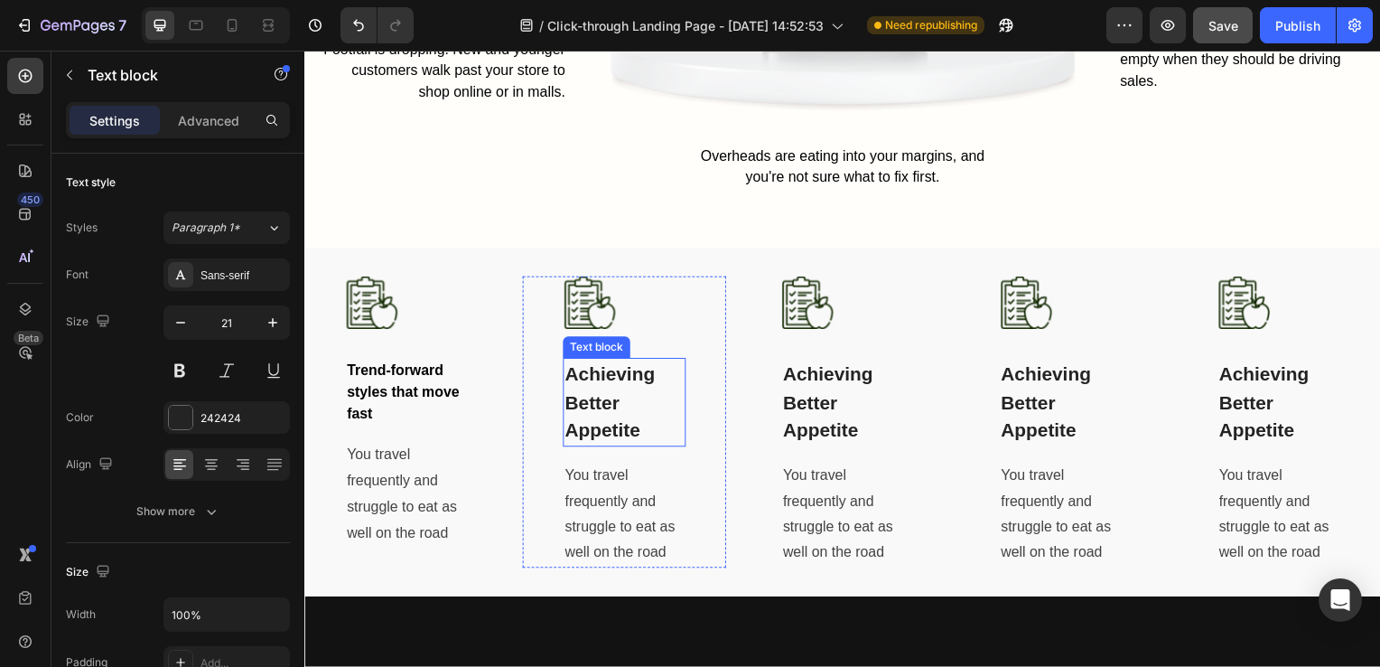
click at [615, 416] on p "Achieving Better Appetite" at bounding box center [626, 405] width 120 height 86
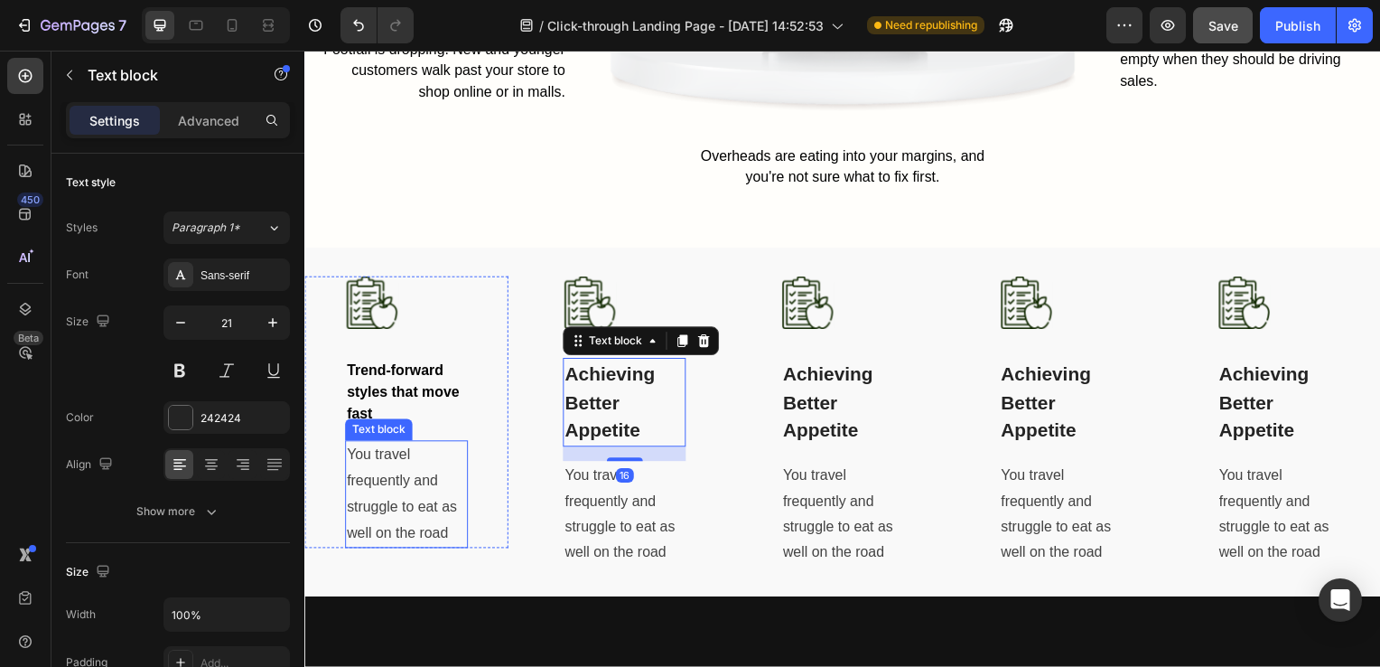
click at [416, 472] on p "You travel frequently and struggle to eat as well on the road" at bounding box center [407, 497] width 120 height 104
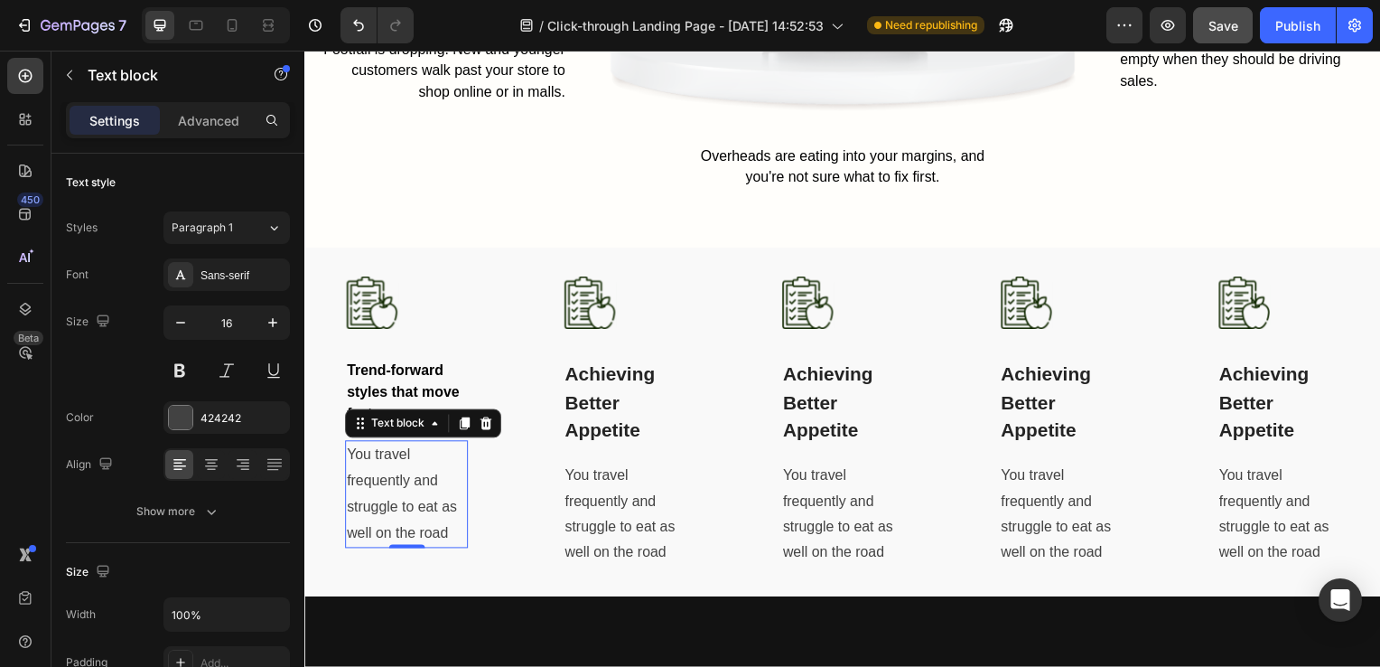
click at [423, 480] on p "You travel frequently and struggle to eat as well on the road" at bounding box center [407, 497] width 120 height 104
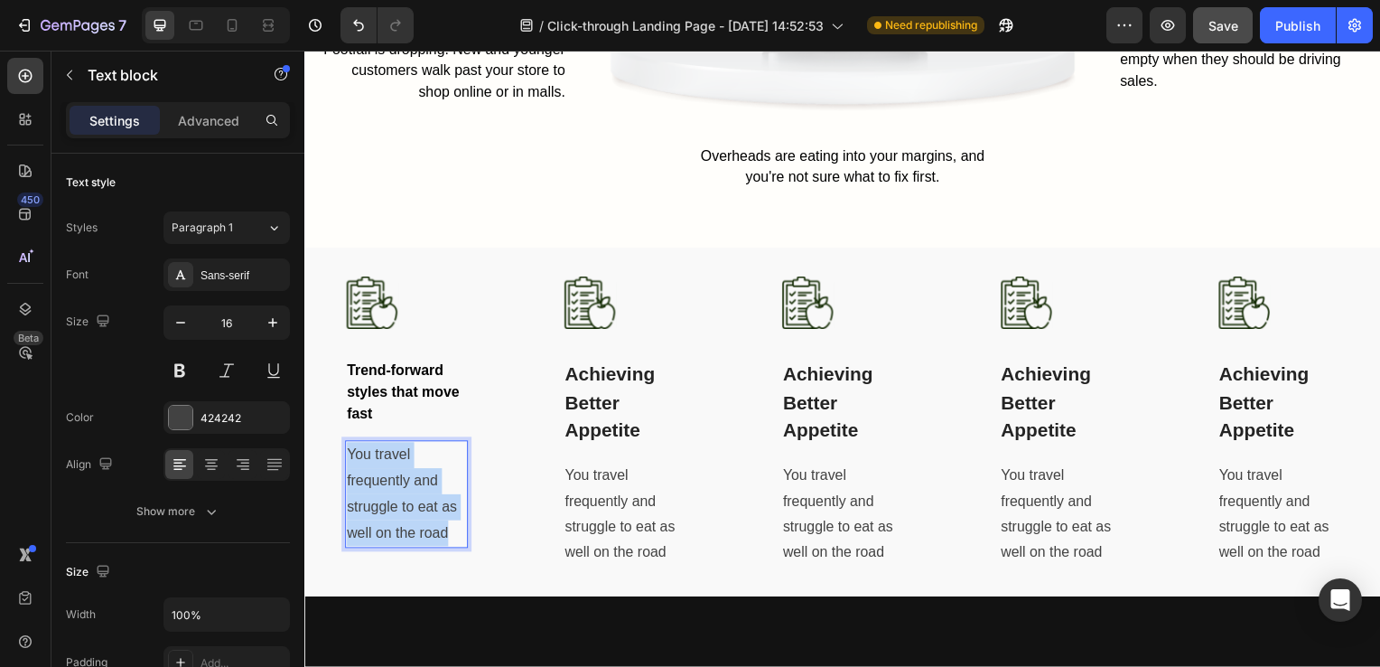
click at [423, 480] on p "You travel frequently and struggle to eat as well on the road" at bounding box center [407, 497] width 120 height 104
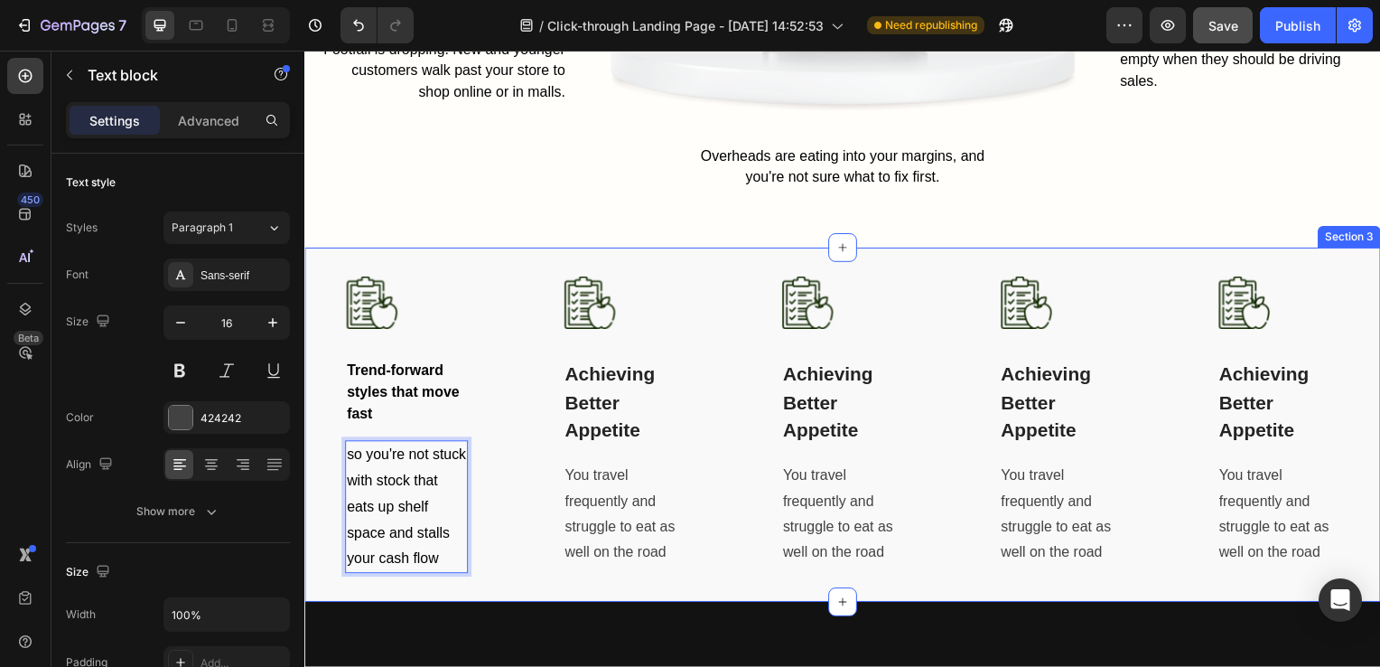
click at [514, 396] on div "Image Trend-forward styles that move fast Text block so you're not stuck with s…" at bounding box center [846, 427] width 1084 height 357
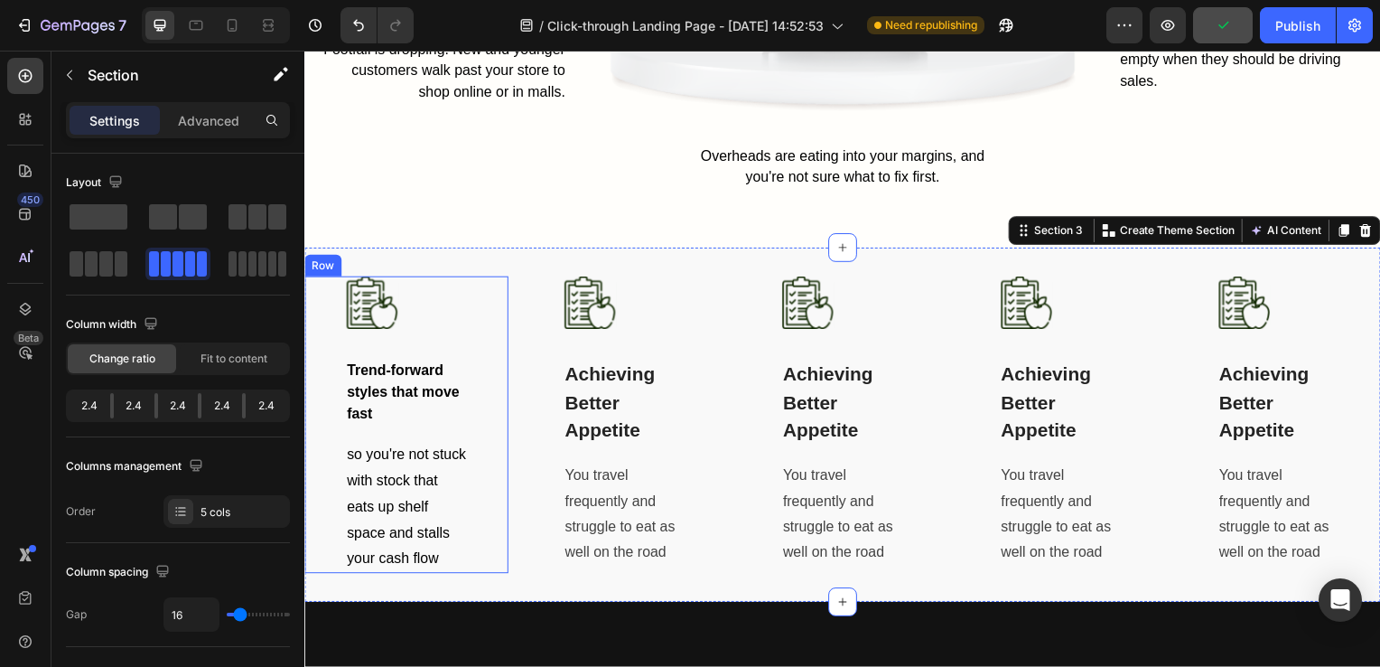
click at [502, 439] on div "Image Trend-forward styles that move fast Text block so you're not stuck with s…" at bounding box center [406, 427] width 205 height 299
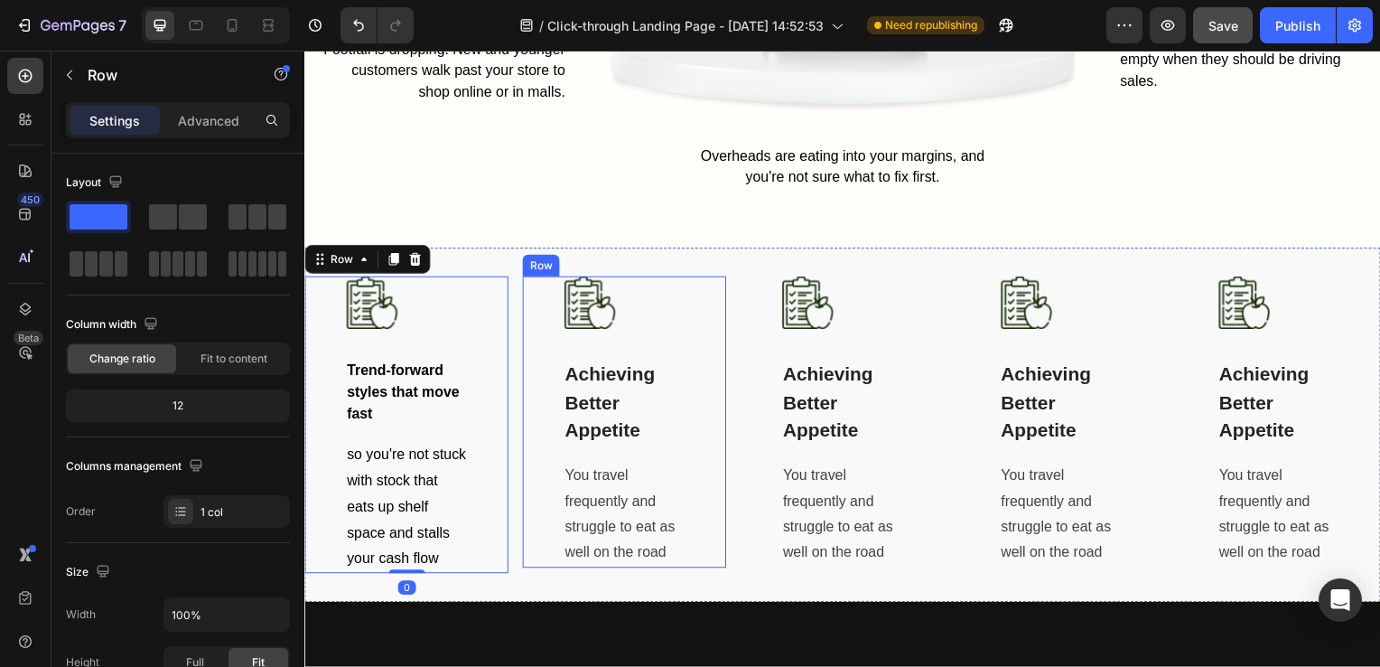
click at [687, 439] on div "Image Achieving Better Appetite Text block You travel frequently and struggle t…" at bounding box center [626, 425] width 205 height 294
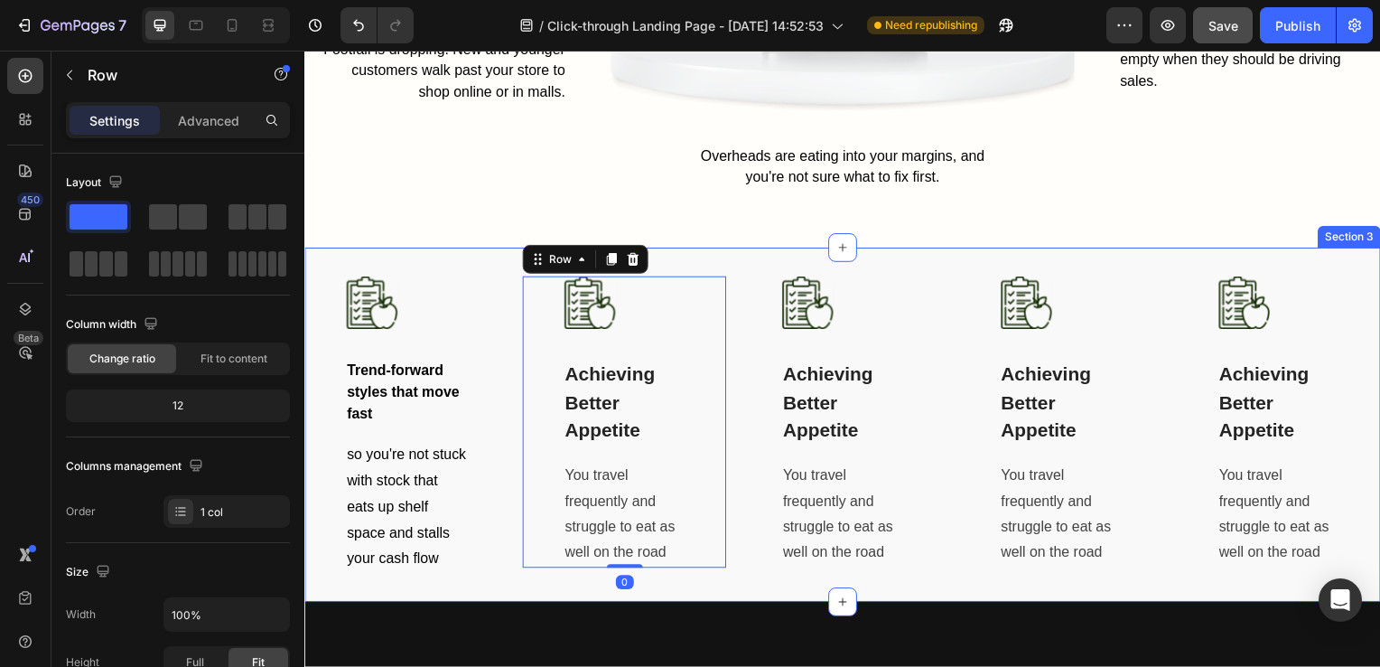
click at [770, 594] on div "Image Trend-forward styles that move fast Text block so you're not stuck with s…" at bounding box center [846, 427] width 1084 height 357
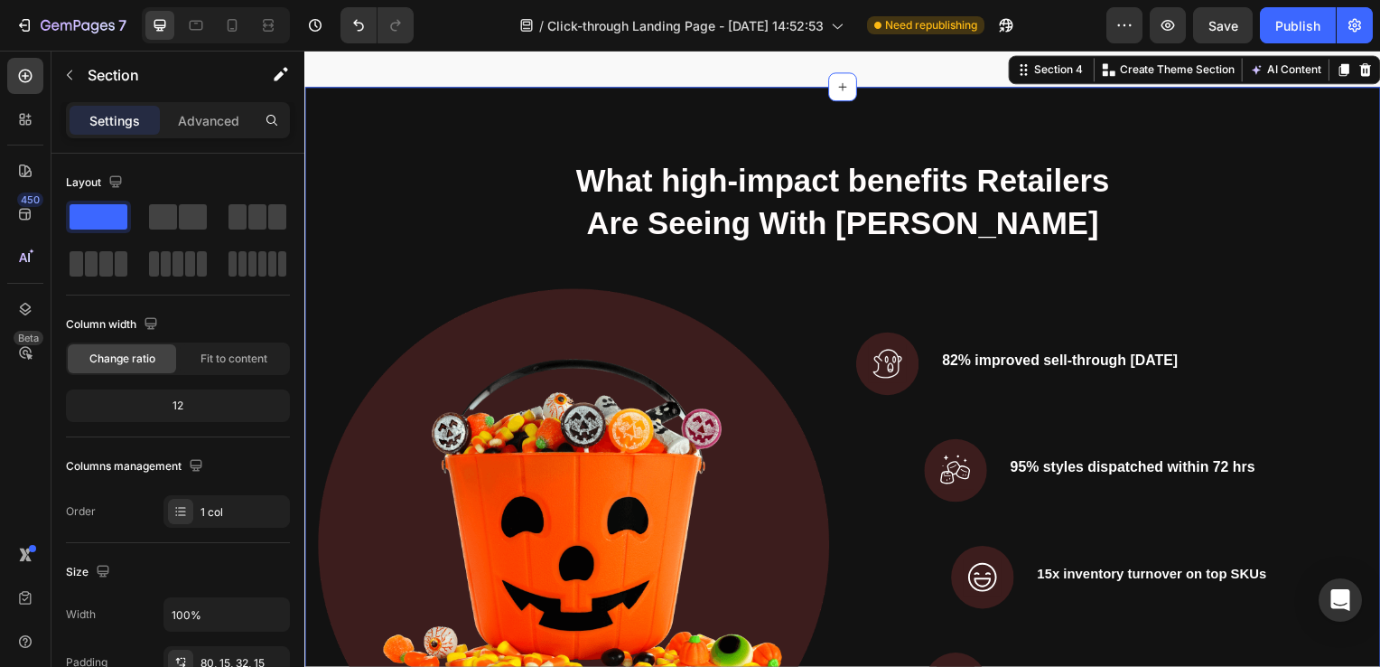
scroll to position [1389, 0]
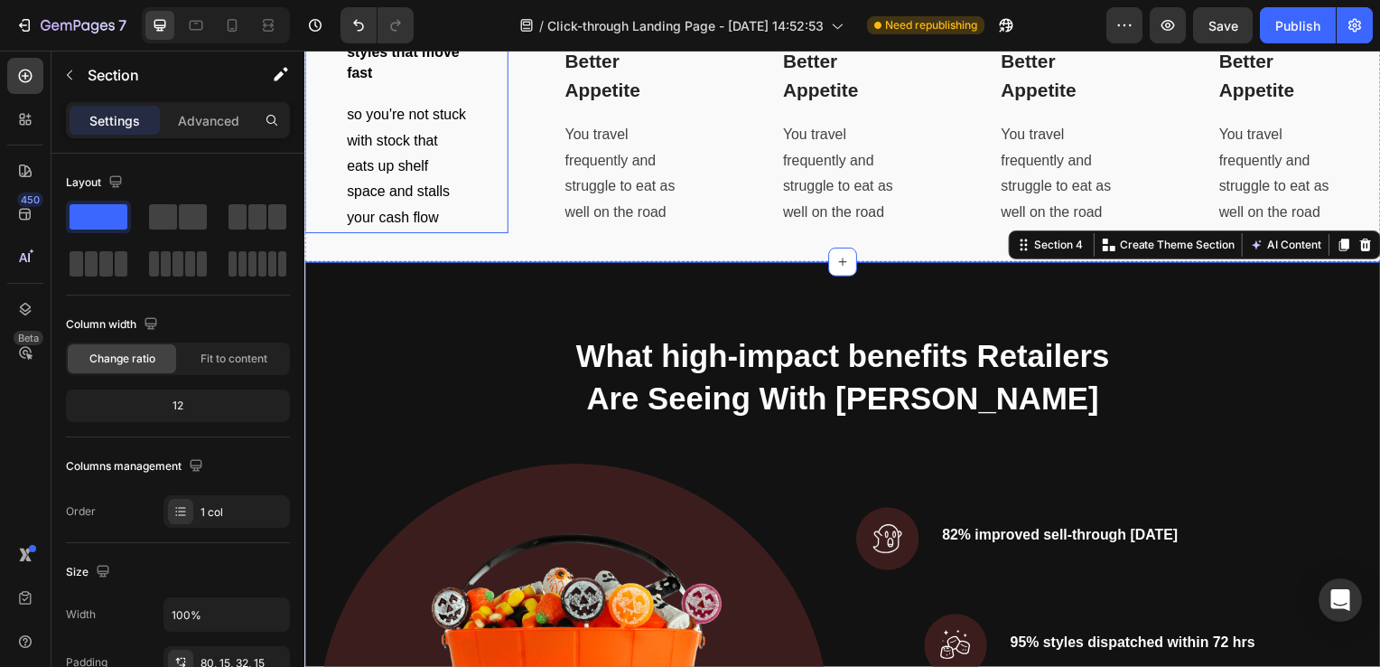
click at [476, 235] on div "Image Trend-forward styles that move fast Text block so you're not stuck with s…" at bounding box center [406, 112] width 205 height 246
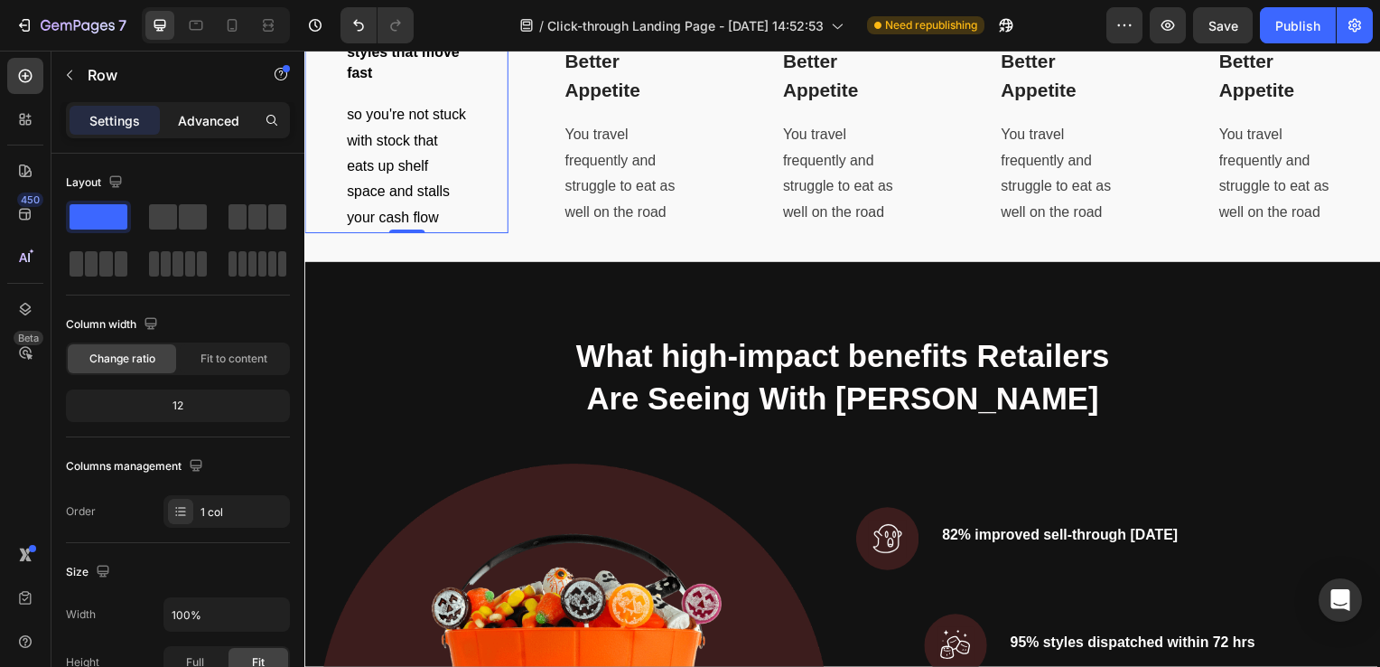
click at [235, 128] on p "Advanced" at bounding box center [208, 120] width 61 height 19
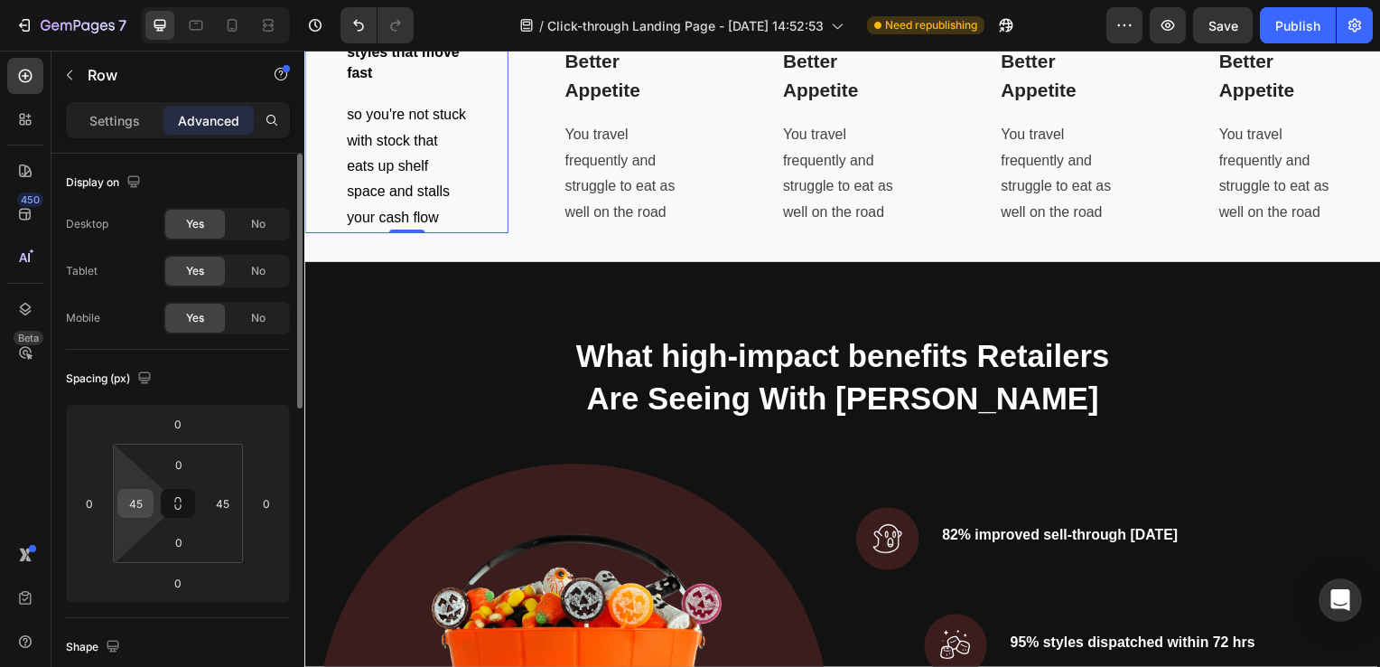
click at [137, 503] on input "45" at bounding box center [135, 503] width 27 height 27
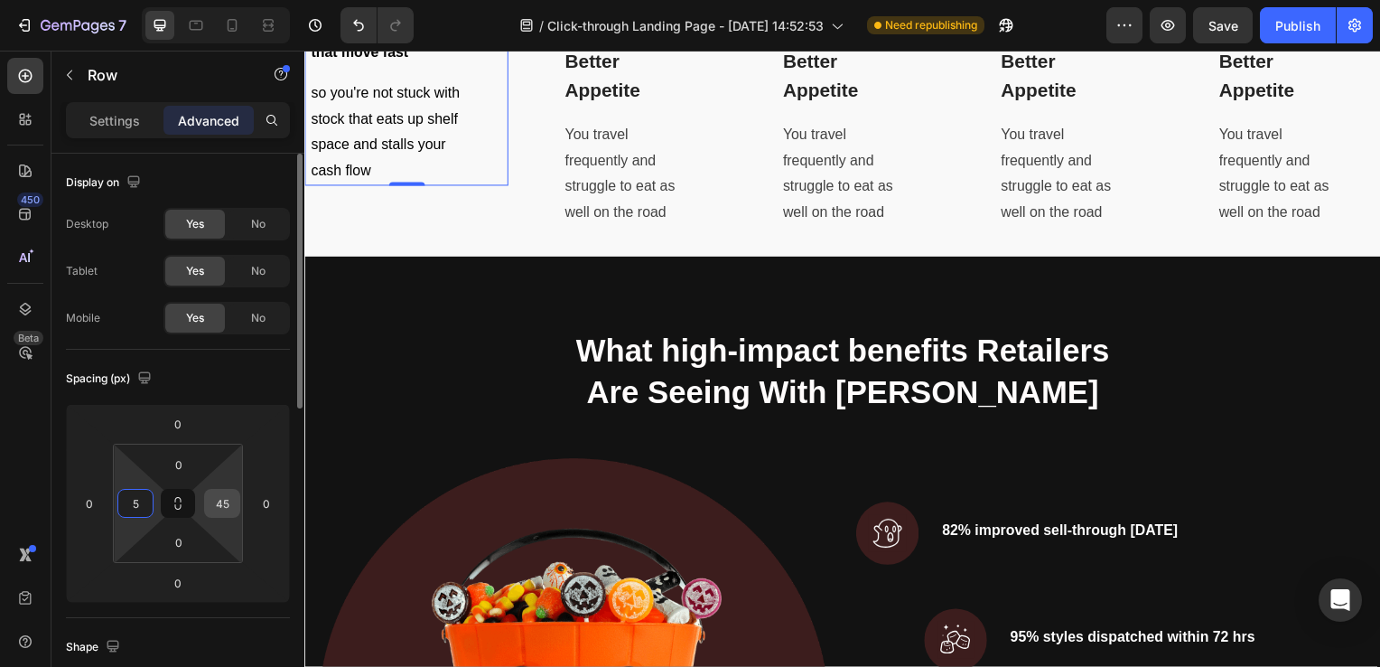
type input "5"
click at [220, 504] on input "45" at bounding box center [222, 503] width 27 height 27
type input "5"
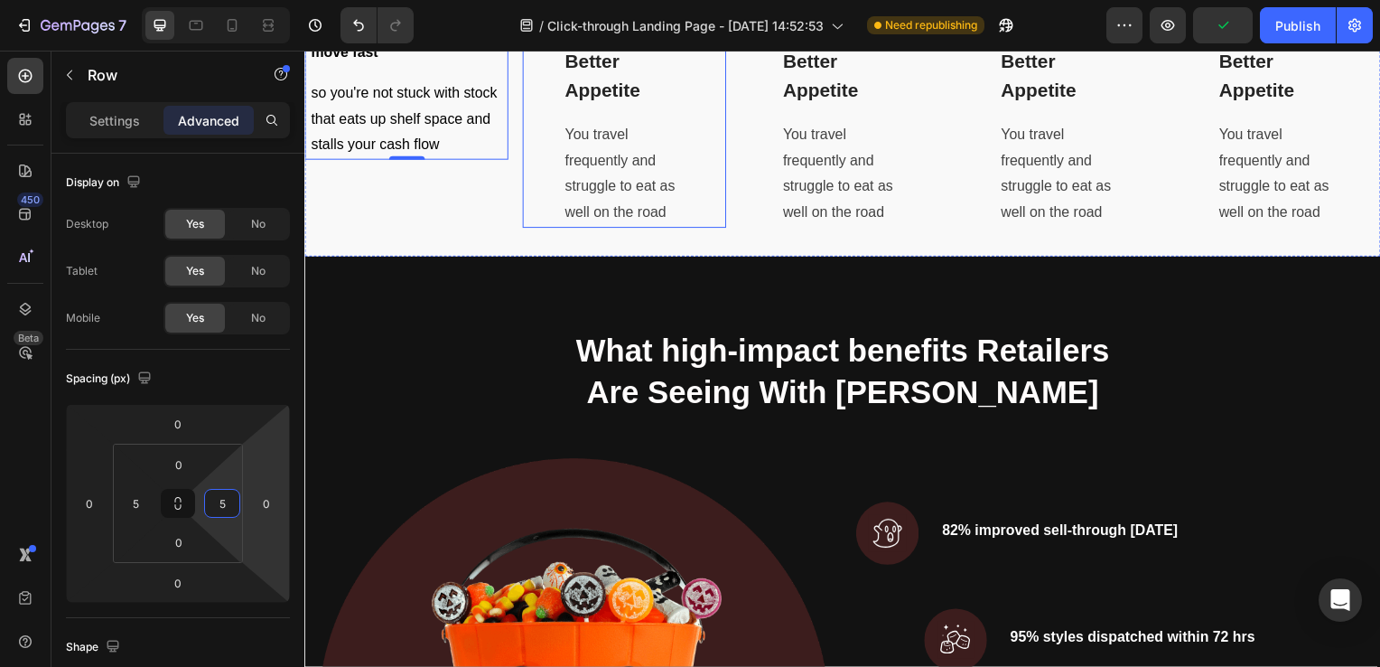
click at [697, 229] on div "Image Achieving Better Appetite Text block You travel frequently and struggle t…" at bounding box center [626, 109] width 205 height 240
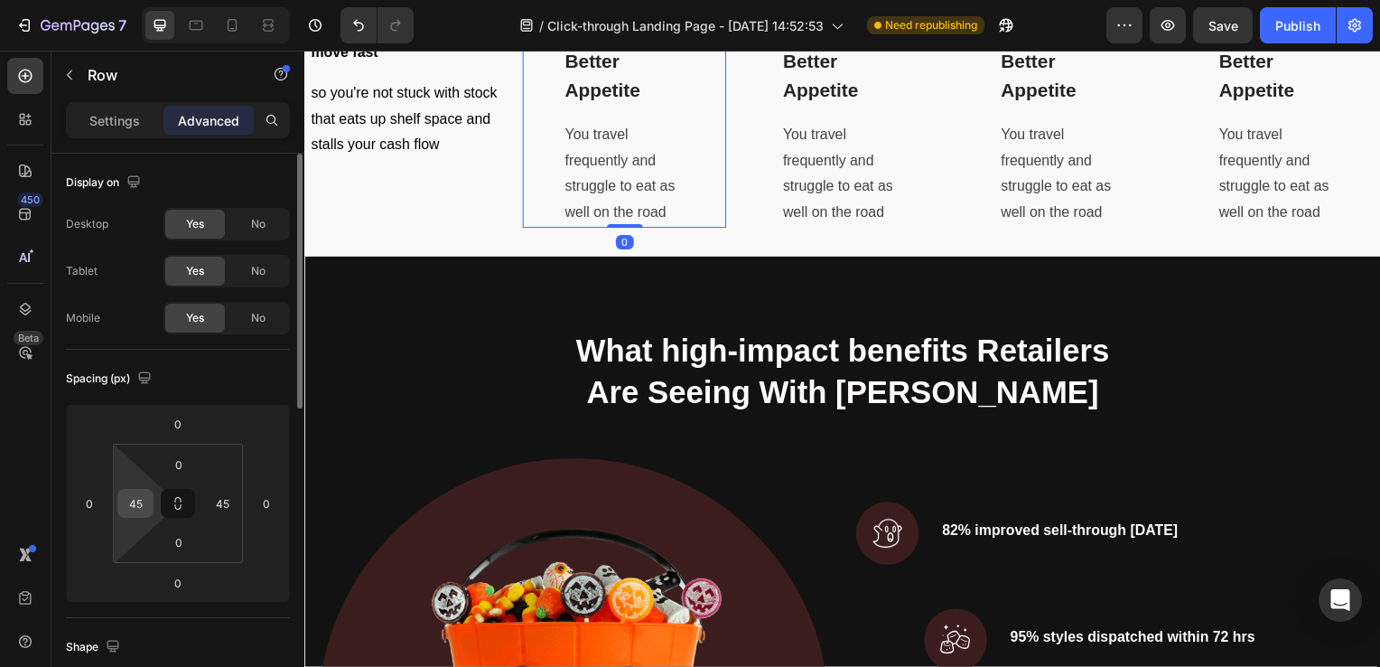
click at [134, 501] on input "45" at bounding box center [135, 503] width 27 height 27
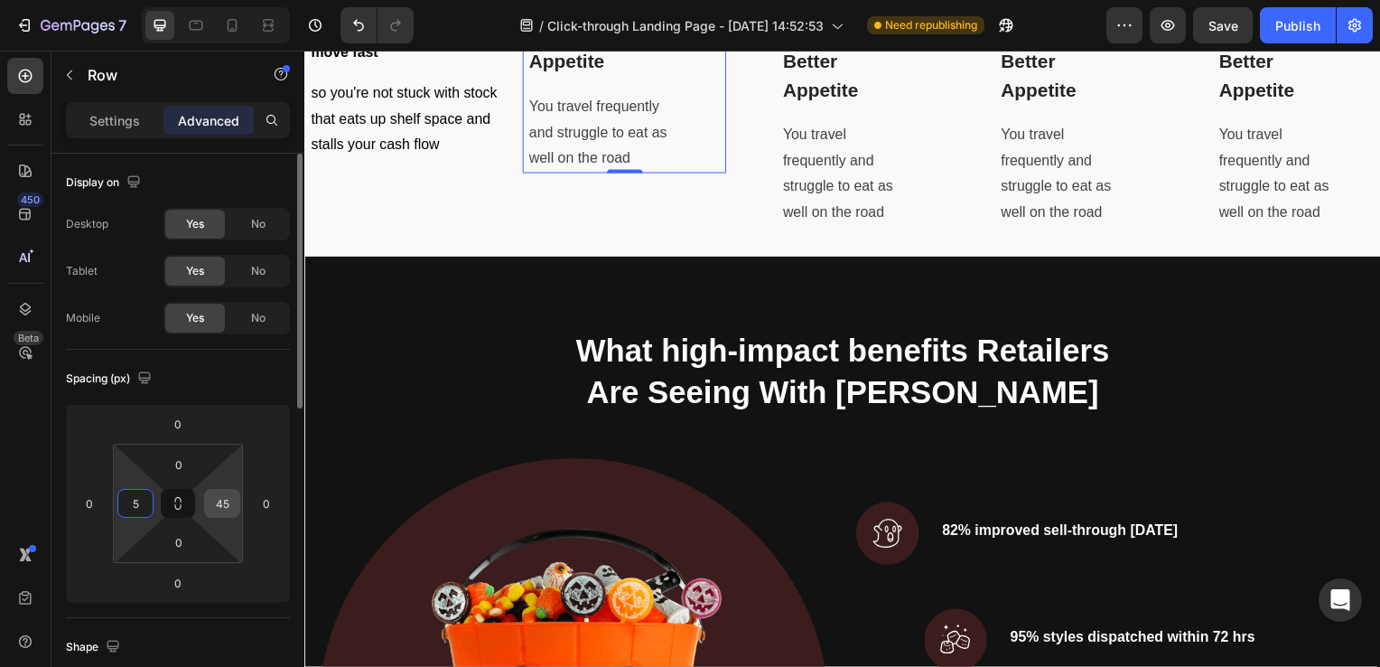
type input "5"
click at [222, 503] on input "45" at bounding box center [222, 503] width 27 height 27
type input "5"
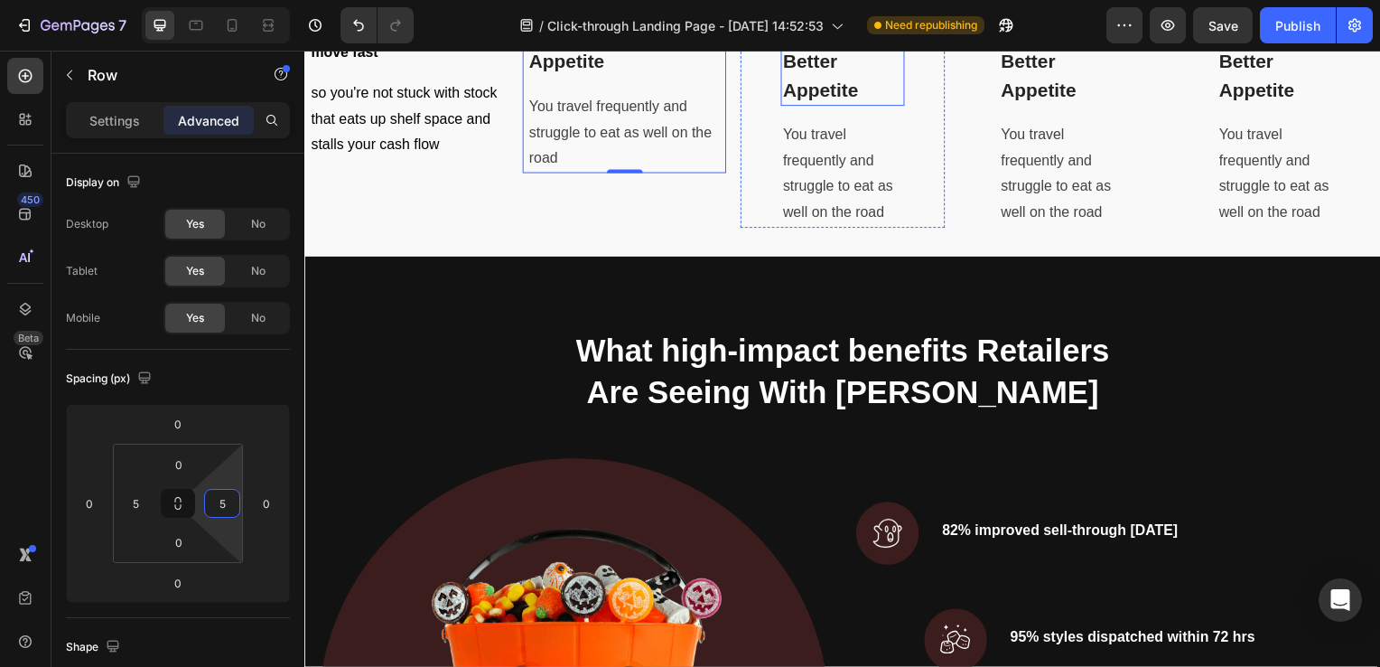
click at [805, 106] on p "Achieving Better Appetite" at bounding box center [846, 63] width 120 height 86
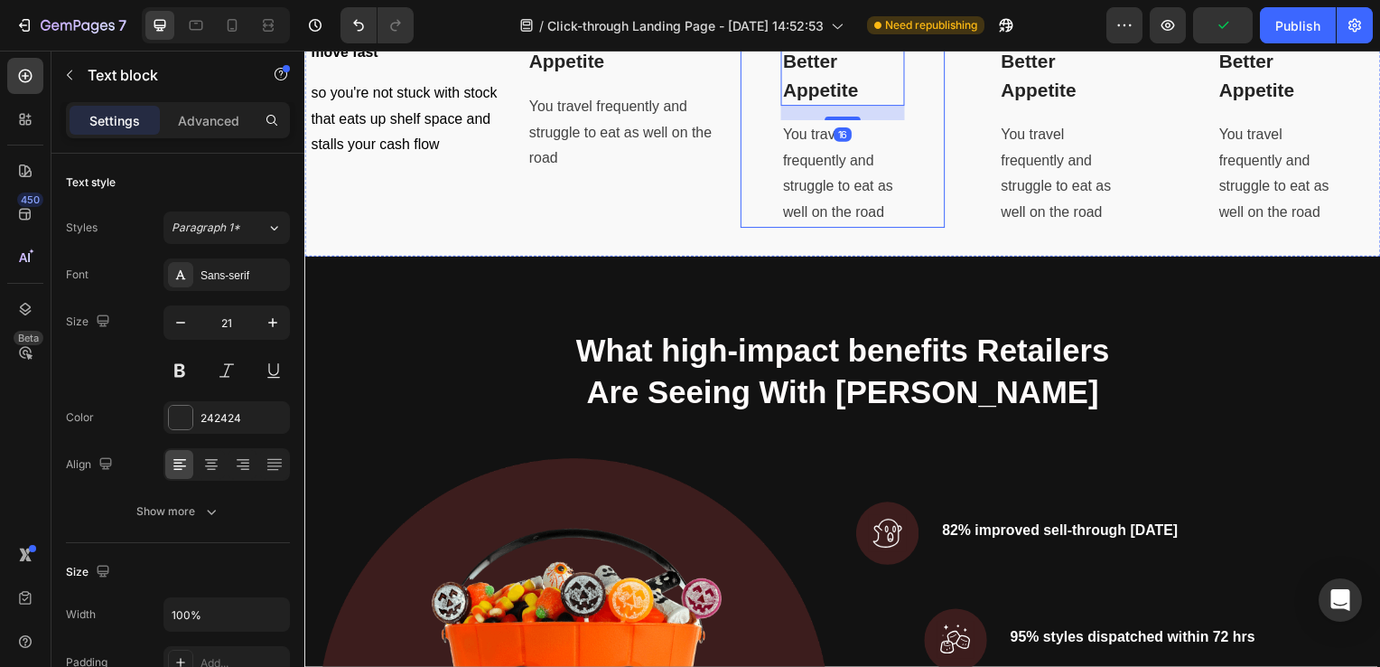
click at [915, 229] on div "Image Achieving Better Appetite Text block 16 You travel frequently and struggl…" at bounding box center [845, 109] width 205 height 240
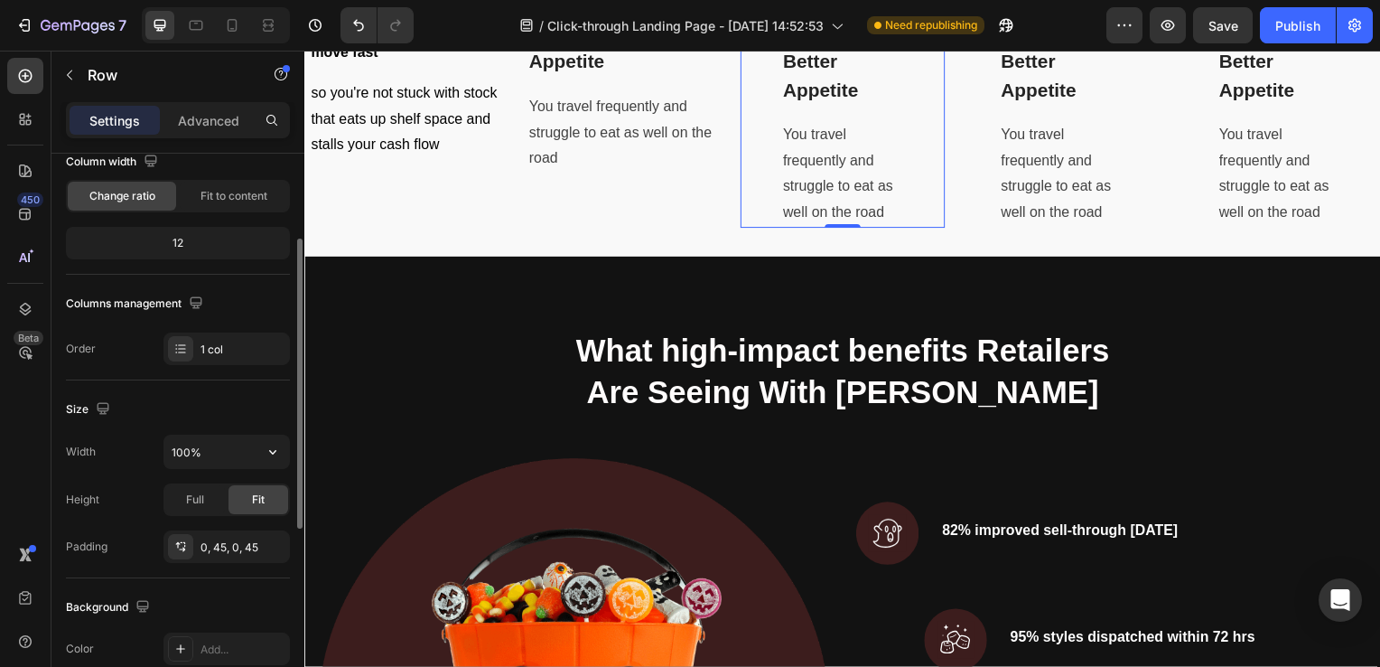
scroll to position [164, 0]
click at [193, 117] on p "Advanced" at bounding box center [208, 120] width 61 height 19
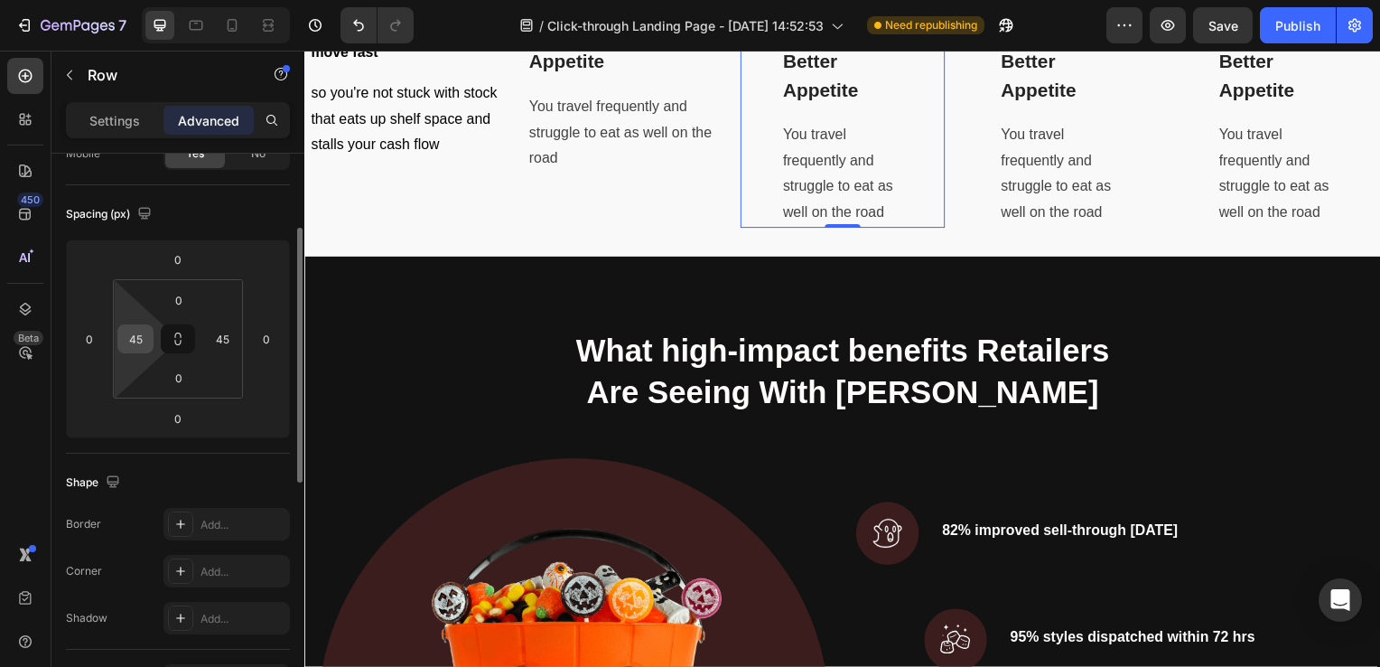
click at [135, 340] on input "45" at bounding box center [135, 338] width 27 height 27
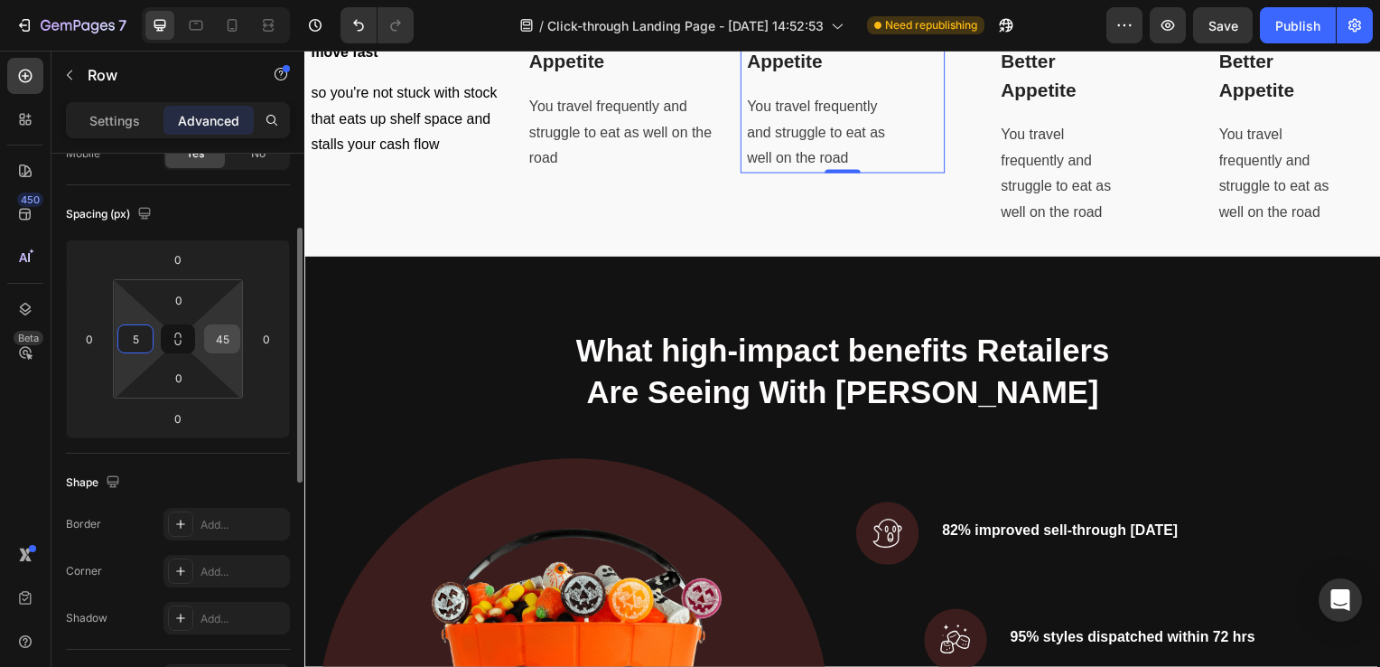
type input "5"
click at [220, 335] on input "45" at bounding box center [222, 338] width 27 height 27
type input "5"
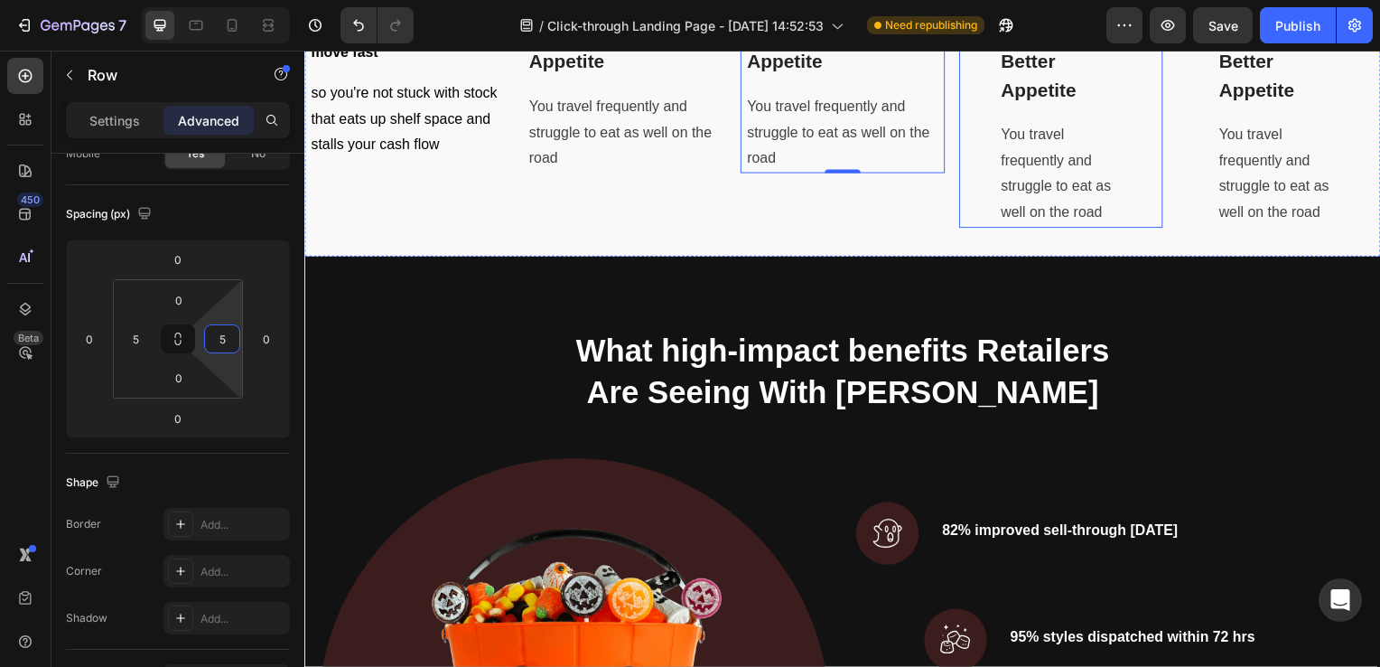
click at [1126, 229] on div "Image Achieving Better Appetite Text block You travel frequently and struggle t…" at bounding box center [1066, 109] width 205 height 240
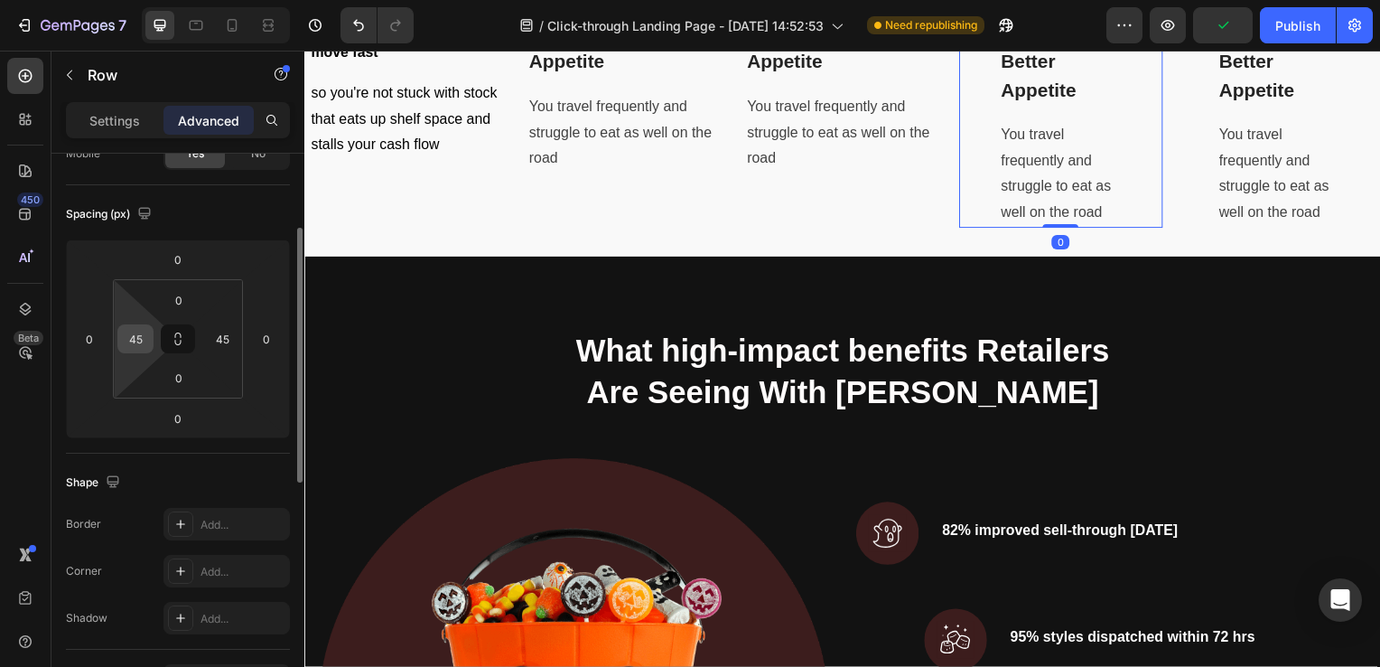
click at [136, 332] on input "45" at bounding box center [135, 338] width 27 height 27
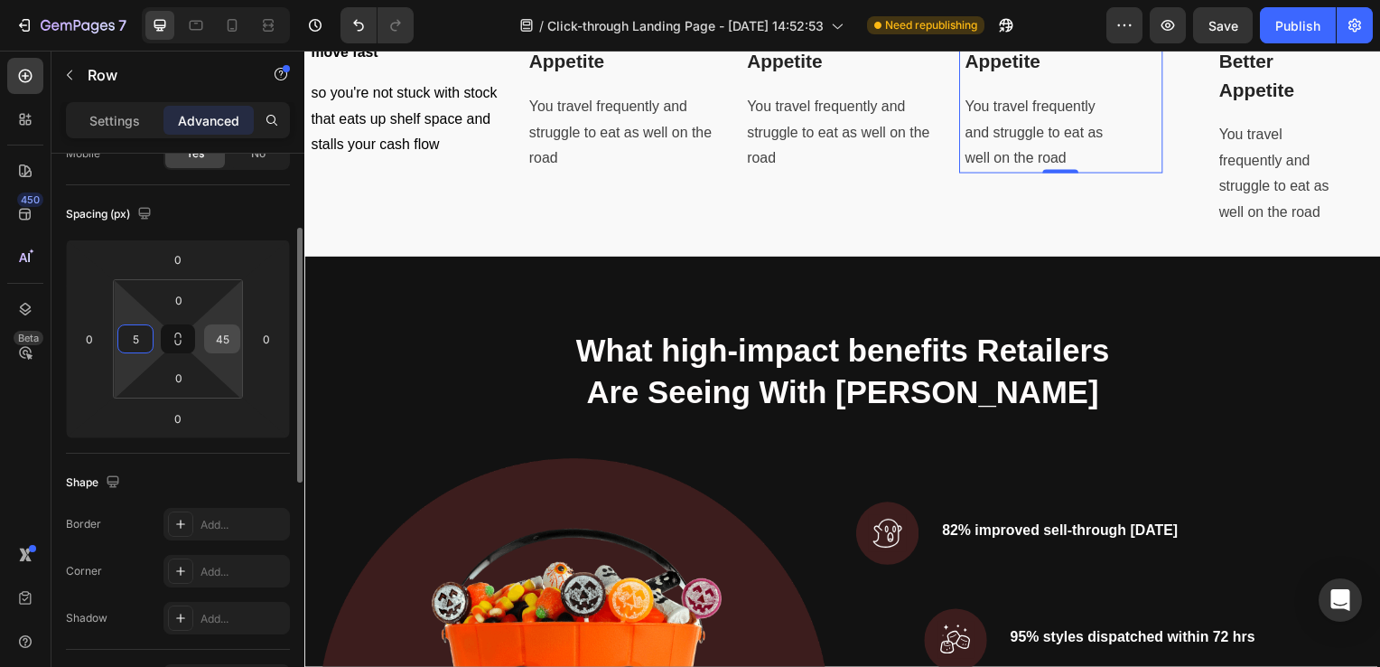
type input "5"
click at [222, 336] on input "45" at bounding box center [222, 338] width 27 height 27
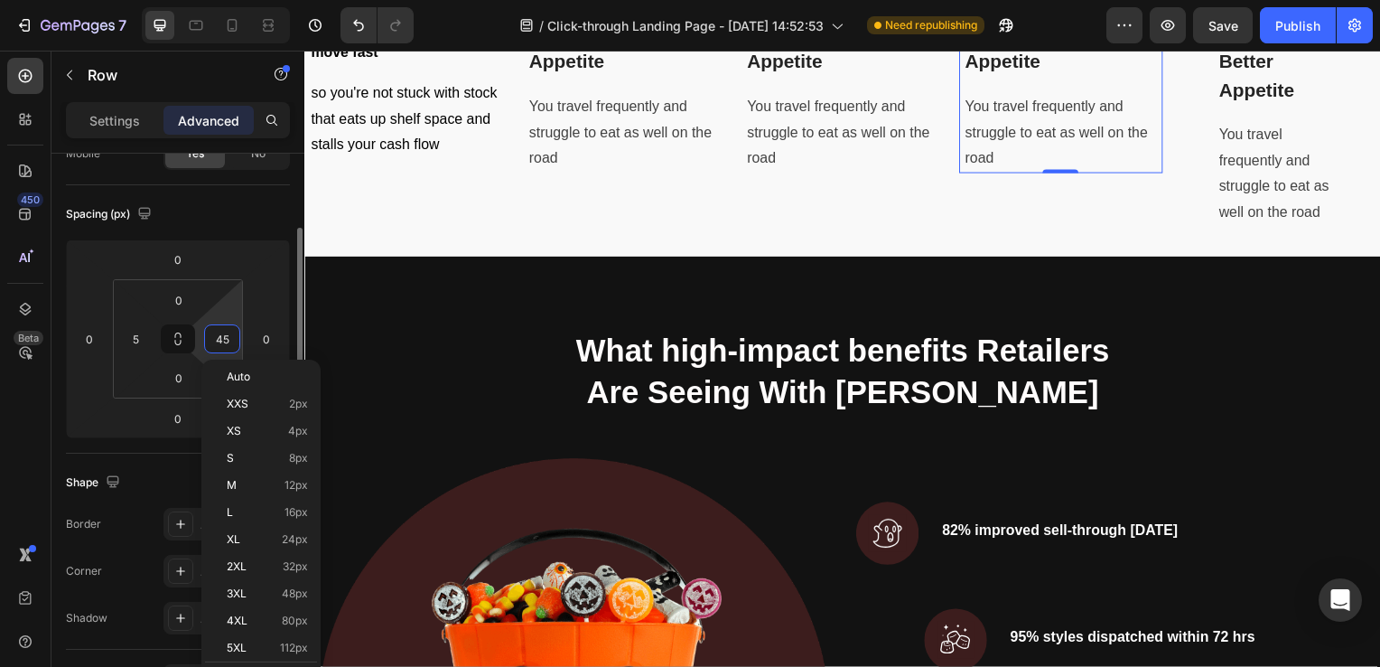
type input "5"
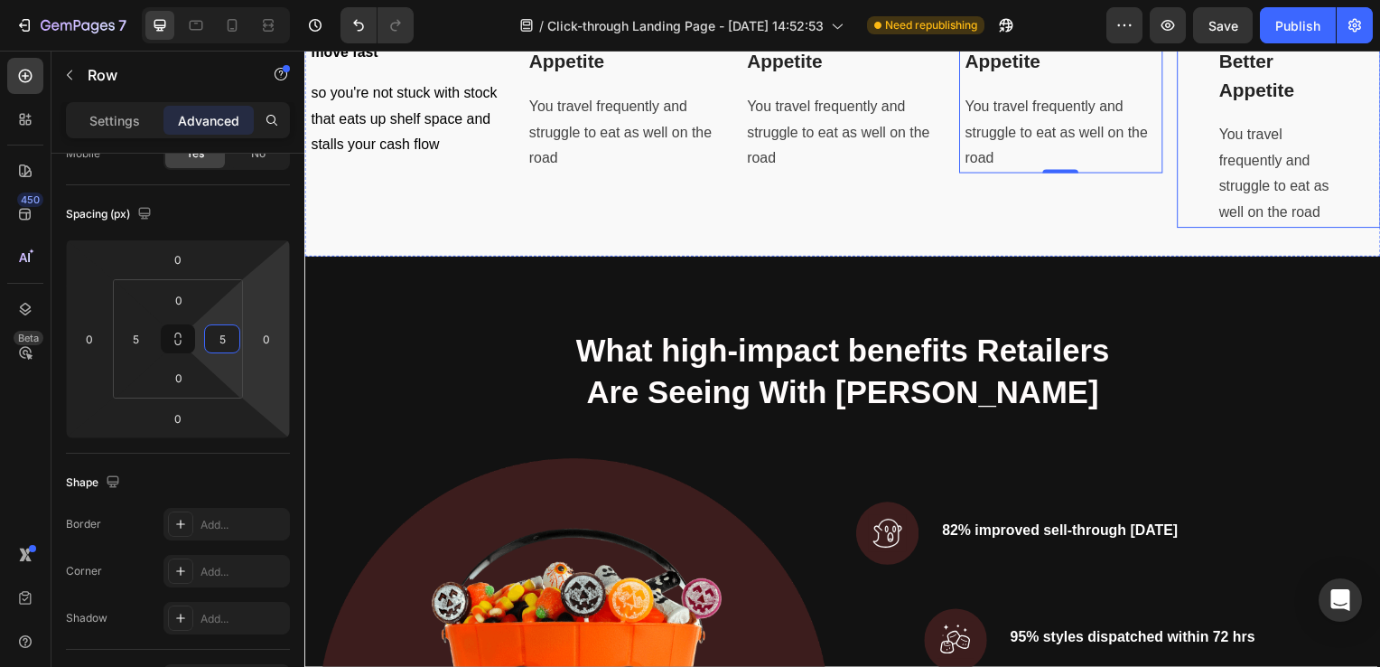
click at [1313, 229] on div "Image Achieving Better Appetite Text block You travel frequently and struggle t…" at bounding box center [1286, 109] width 124 height 240
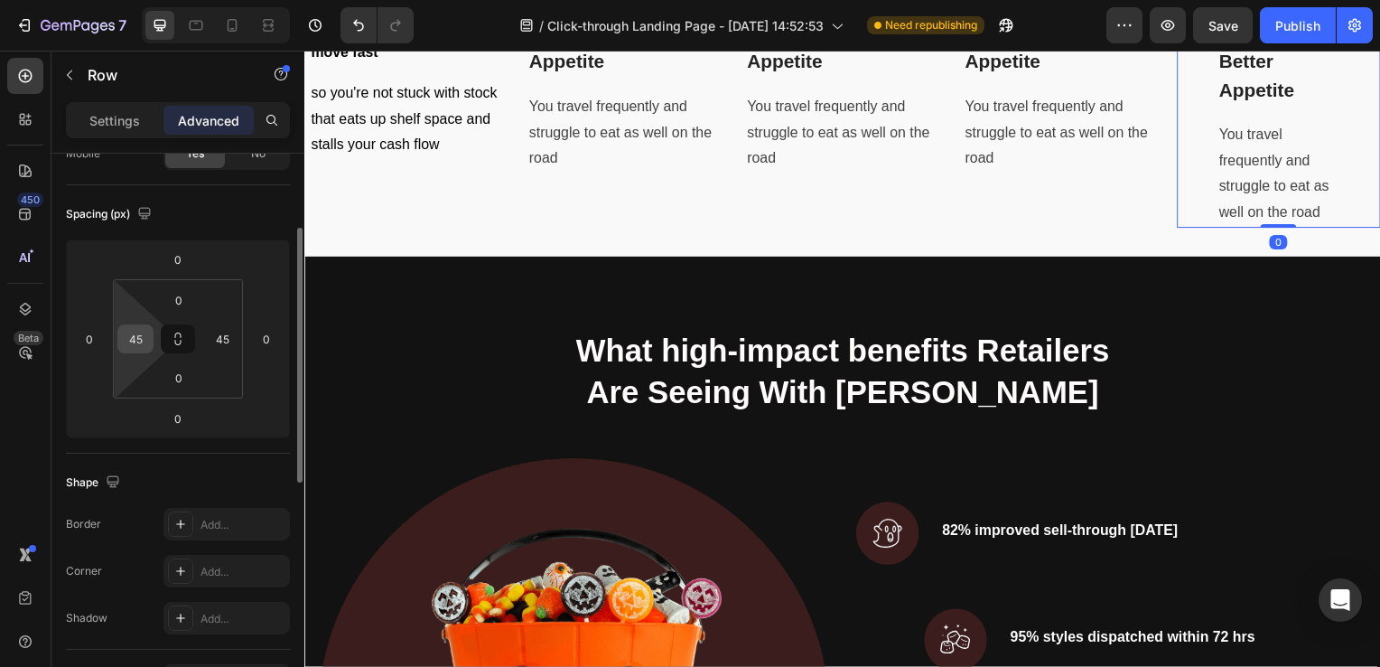
click at [134, 336] on input "45" at bounding box center [135, 338] width 27 height 27
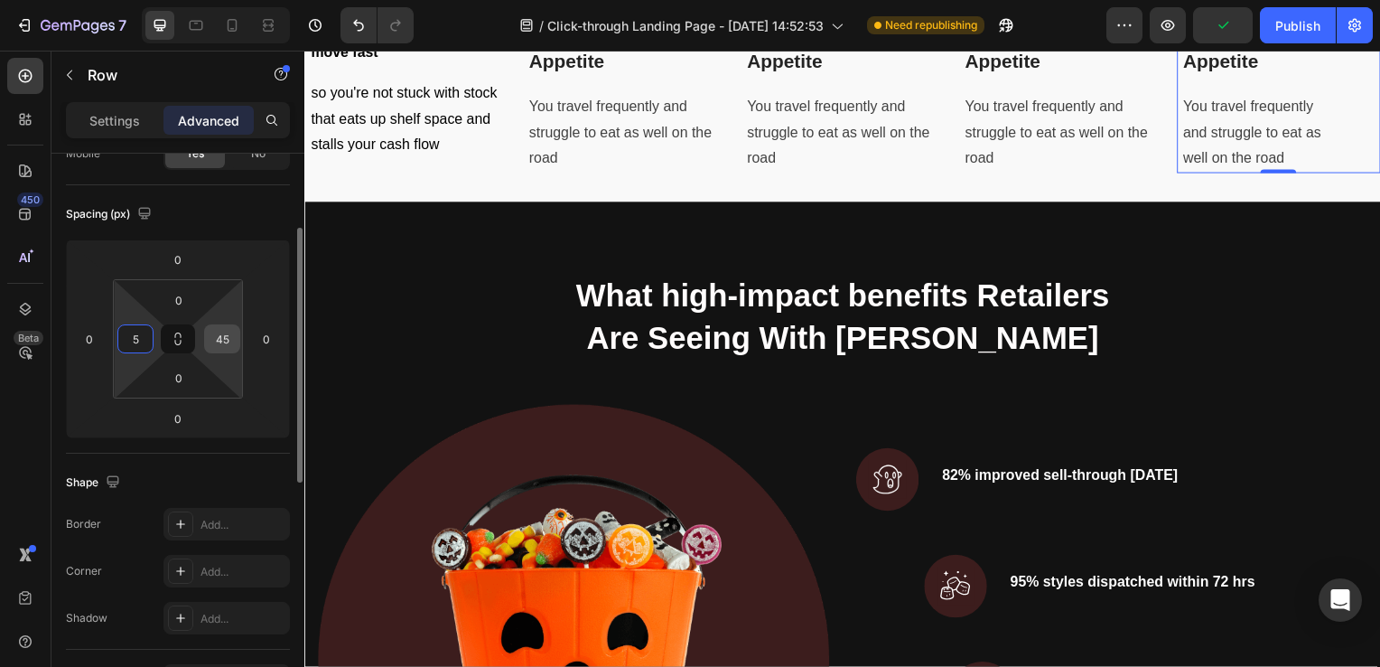
type input "5"
click at [224, 338] on input "45" at bounding box center [222, 338] width 27 height 27
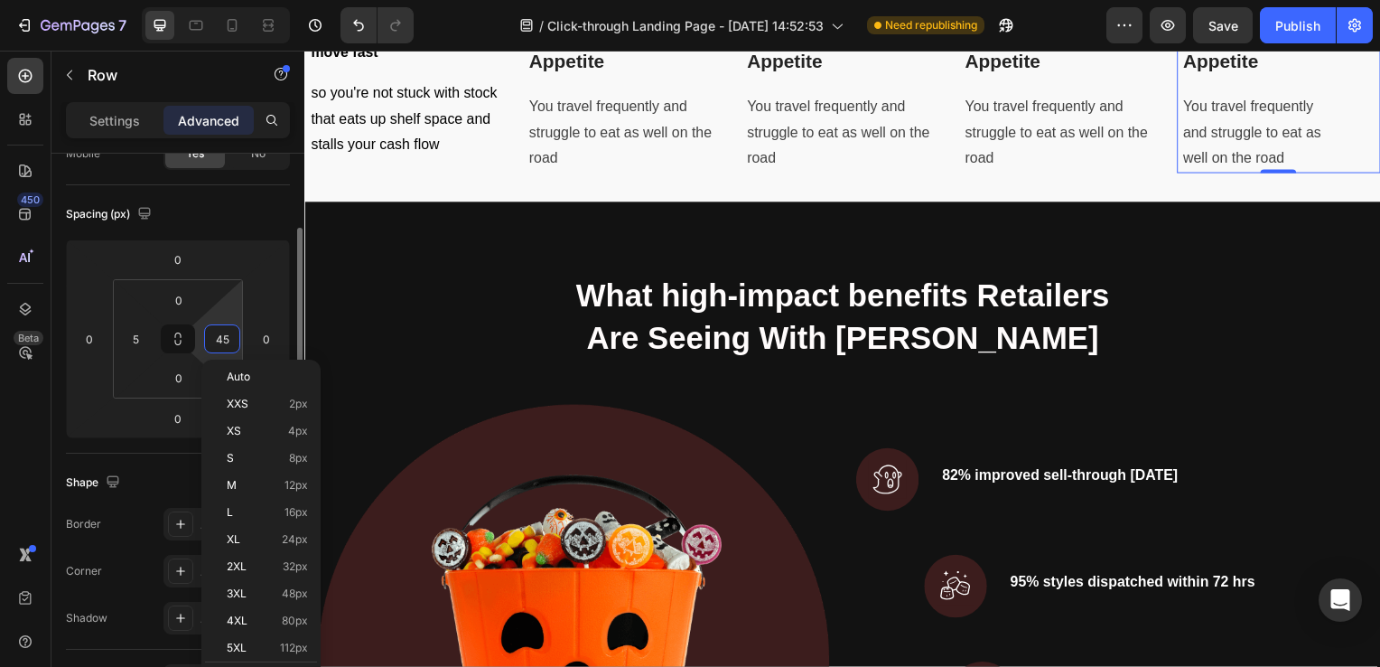
type input "5"
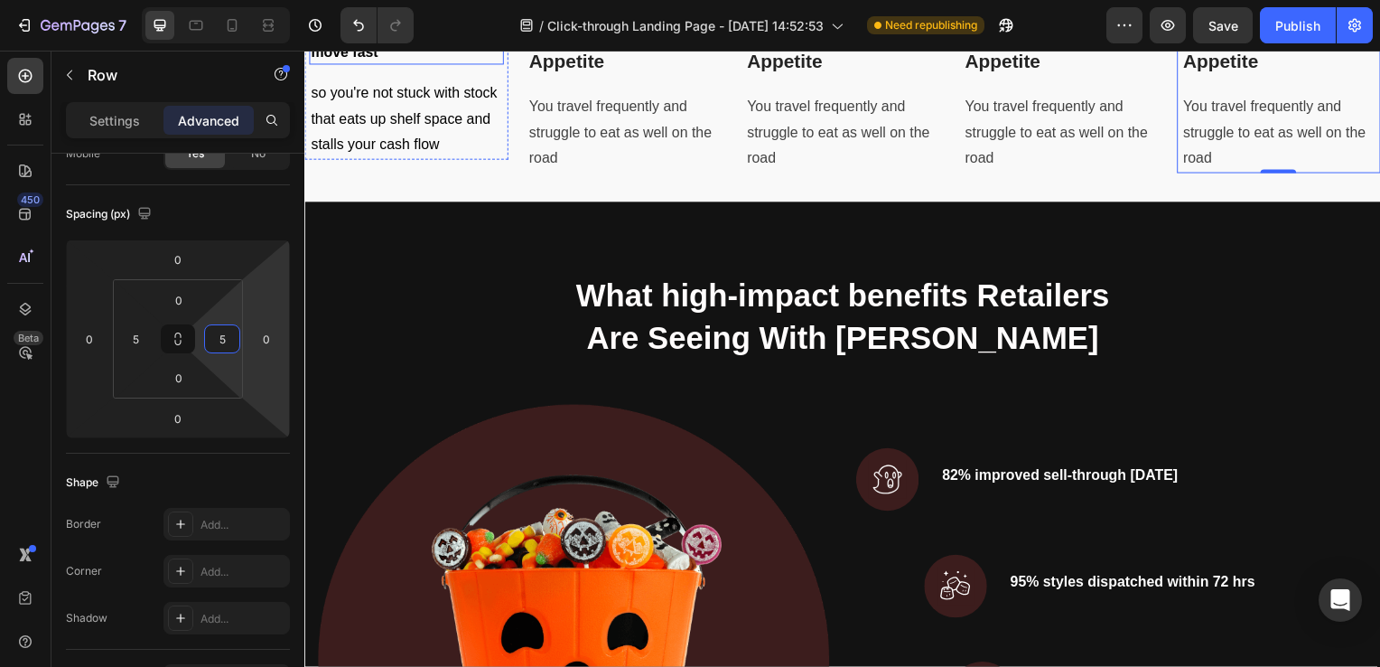
click at [415, 63] on p "Trend-forward styles that move fast" at bounding box center [407, 41] width 192 height 43
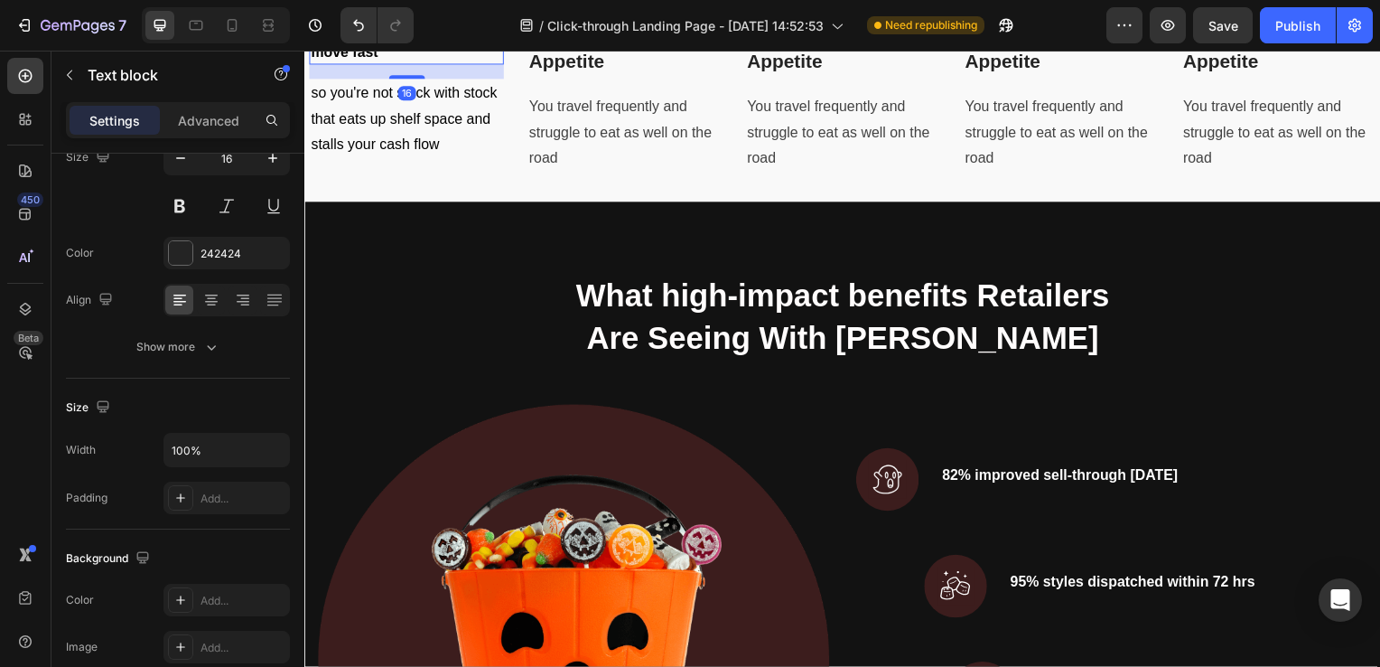
scroll to position [0, 0]
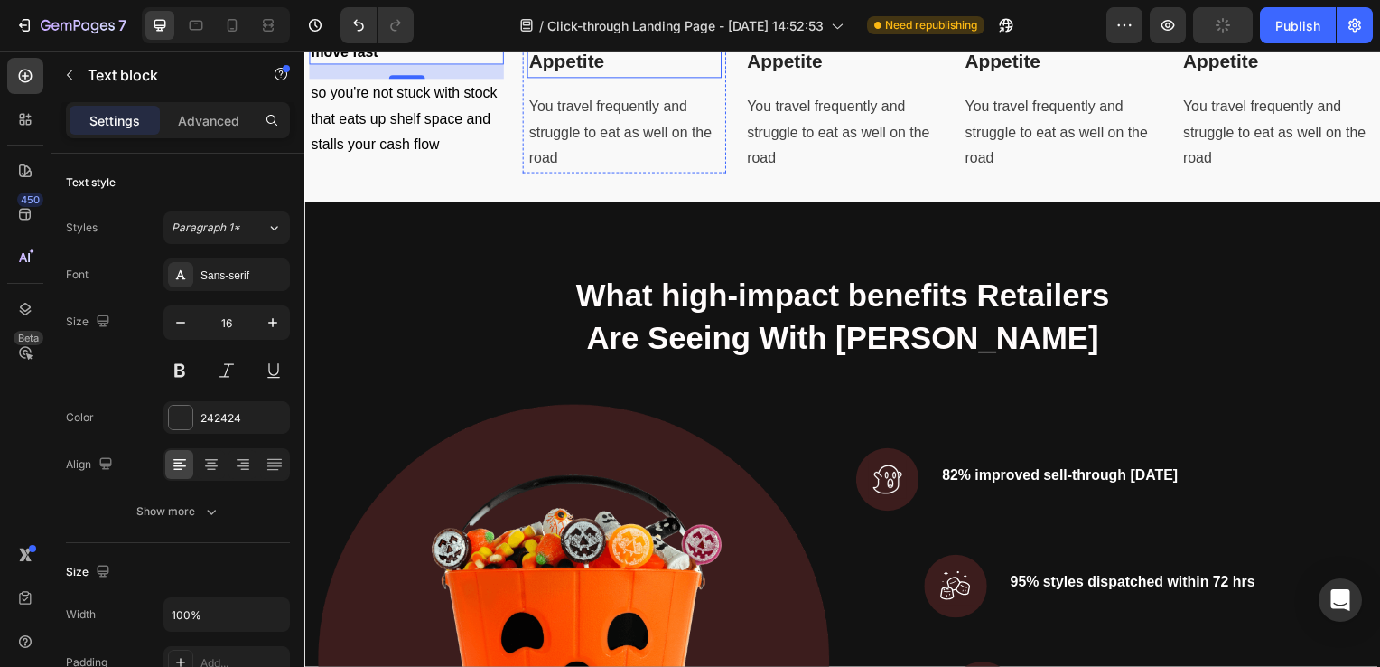
click at [569, 77] on p "Achieving Better Appetite" at bounding box center [626, 48] width 192 height 57
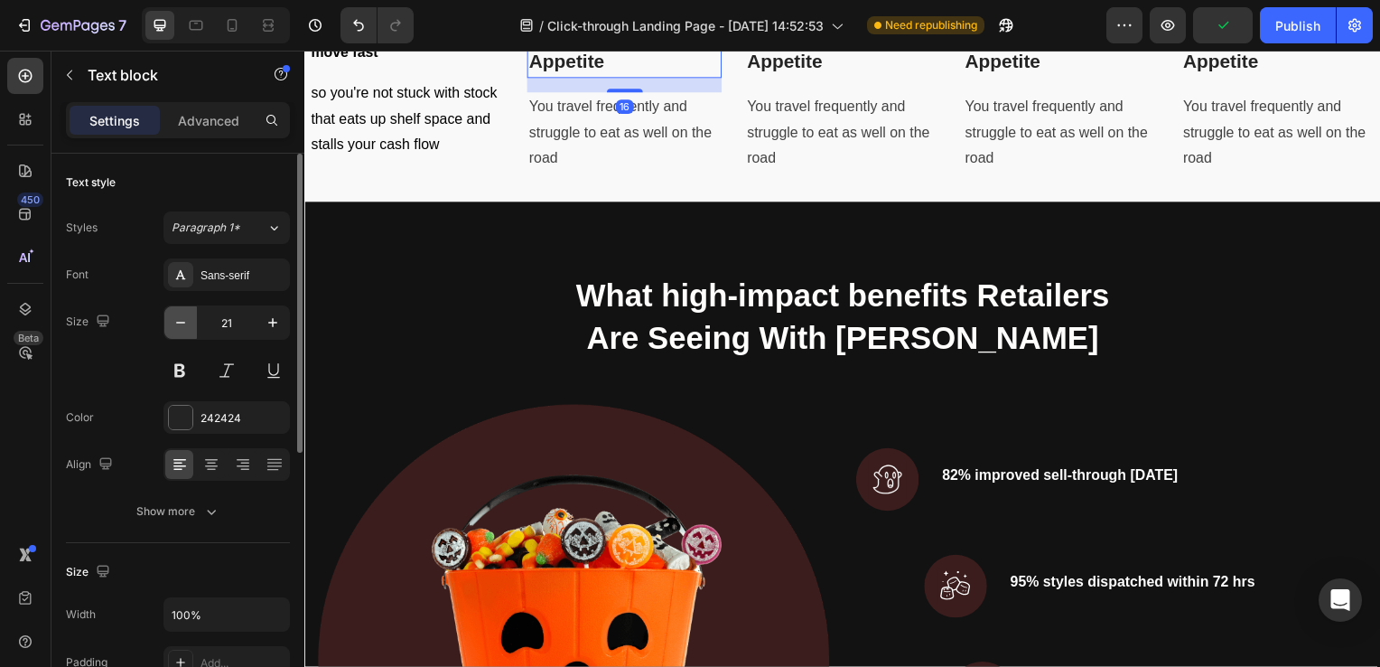
click at [180, 326] on icon "button" at bounding box center [181, 322] width 18 height 18
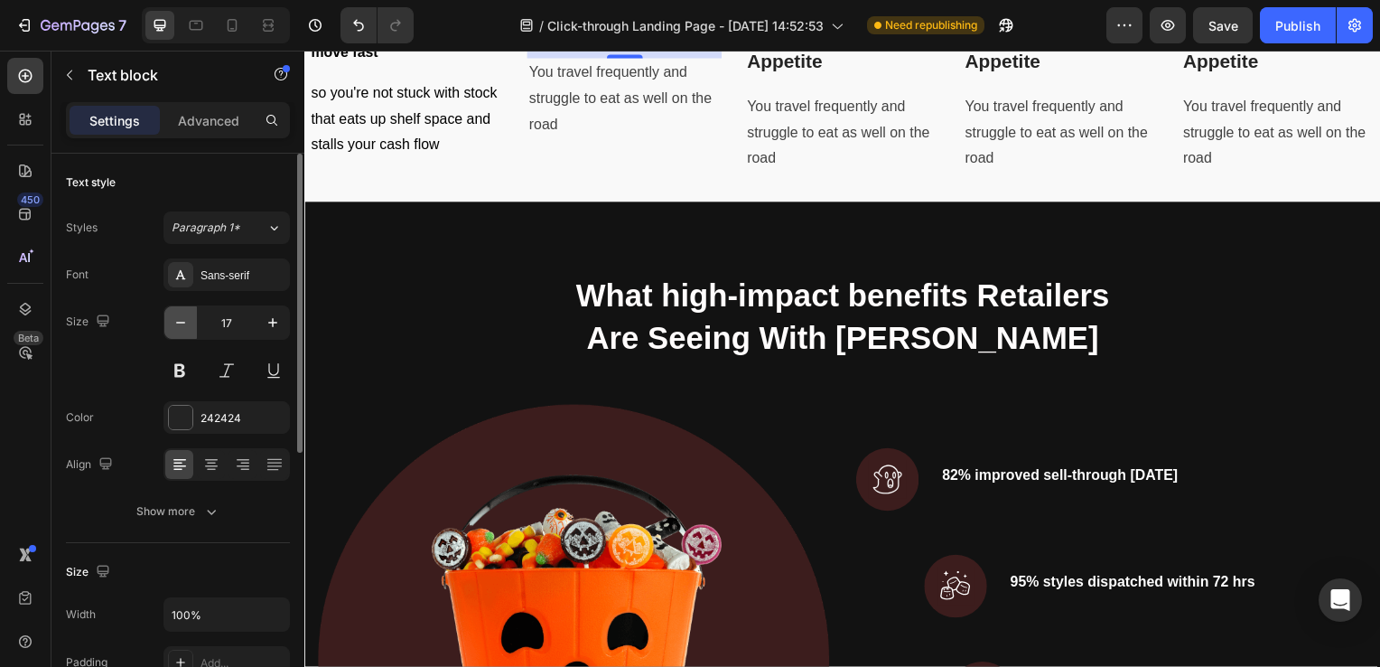
click at [180, 326] on icon "button" at bounding box center [181, 322] width 18 height 18
type input "16"
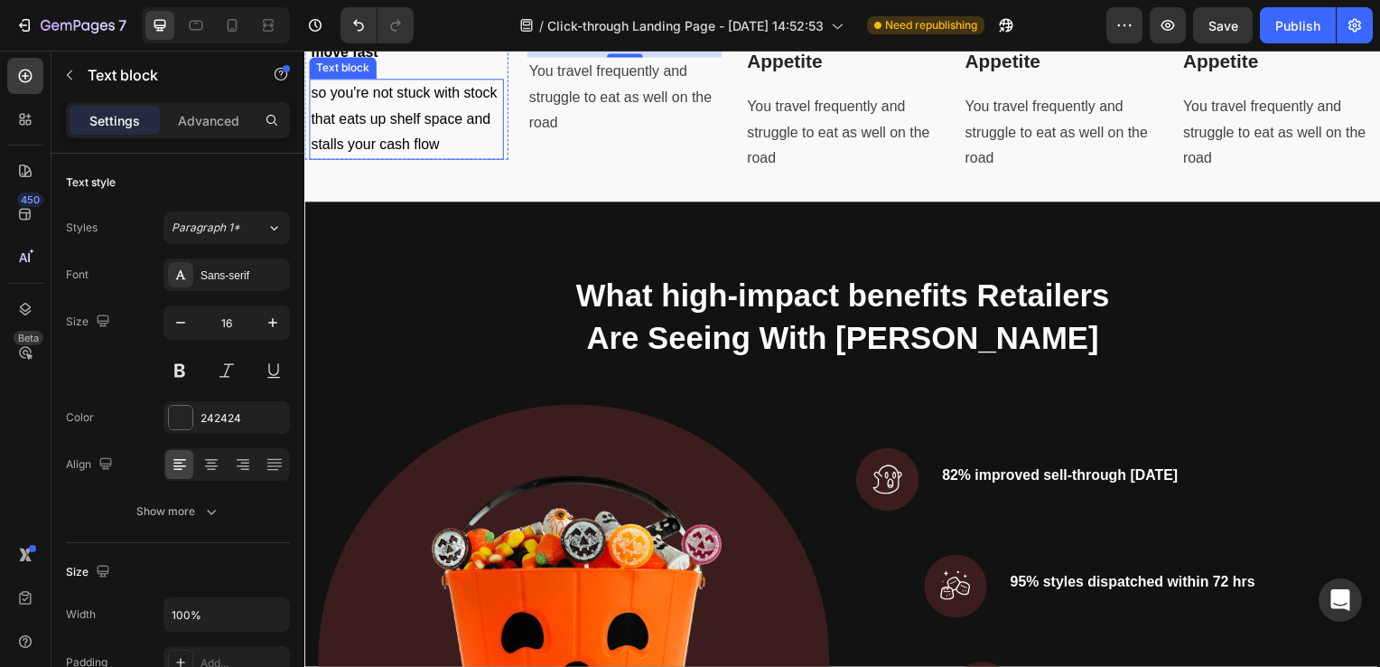
click at [416, 154] on span "so you're not stuck with stock that eats up shelf space and stalls your cash fl…" at bounding box center [405, 120] width 188 height 68
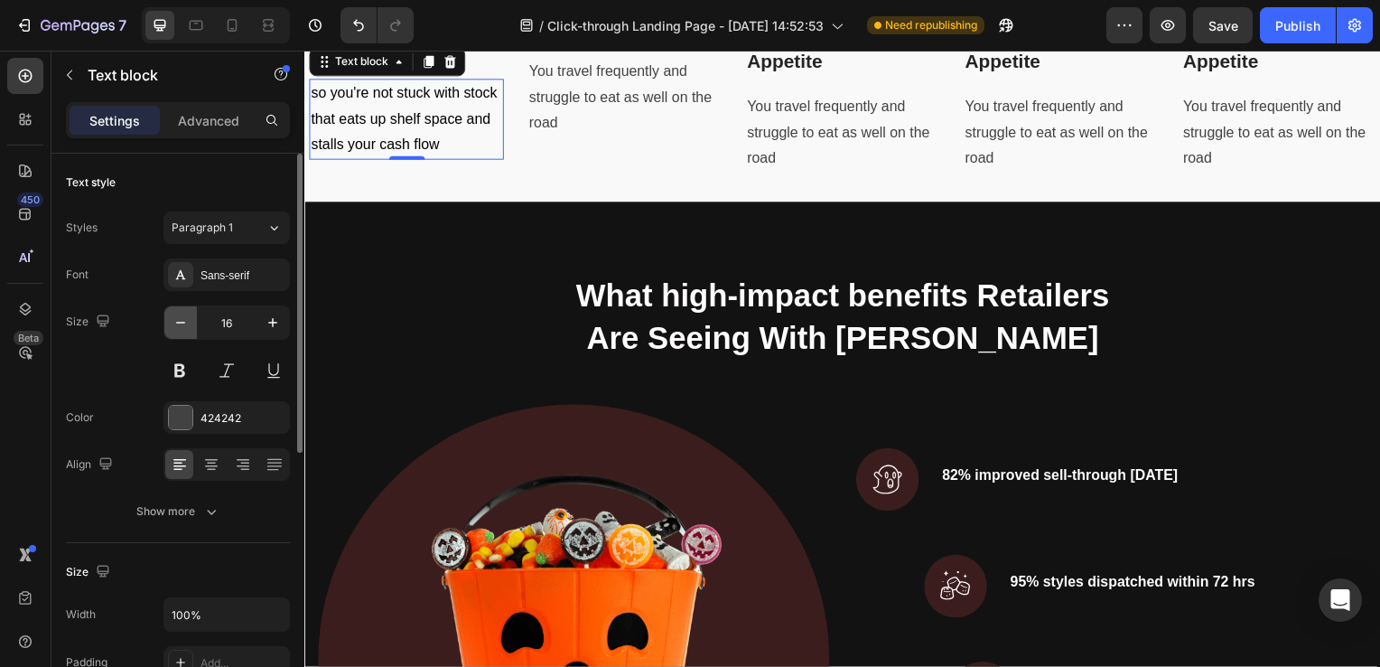
click at [182, 325] on icon "button" at bounding box center [181, 322] width 18 height 18
type input "12"
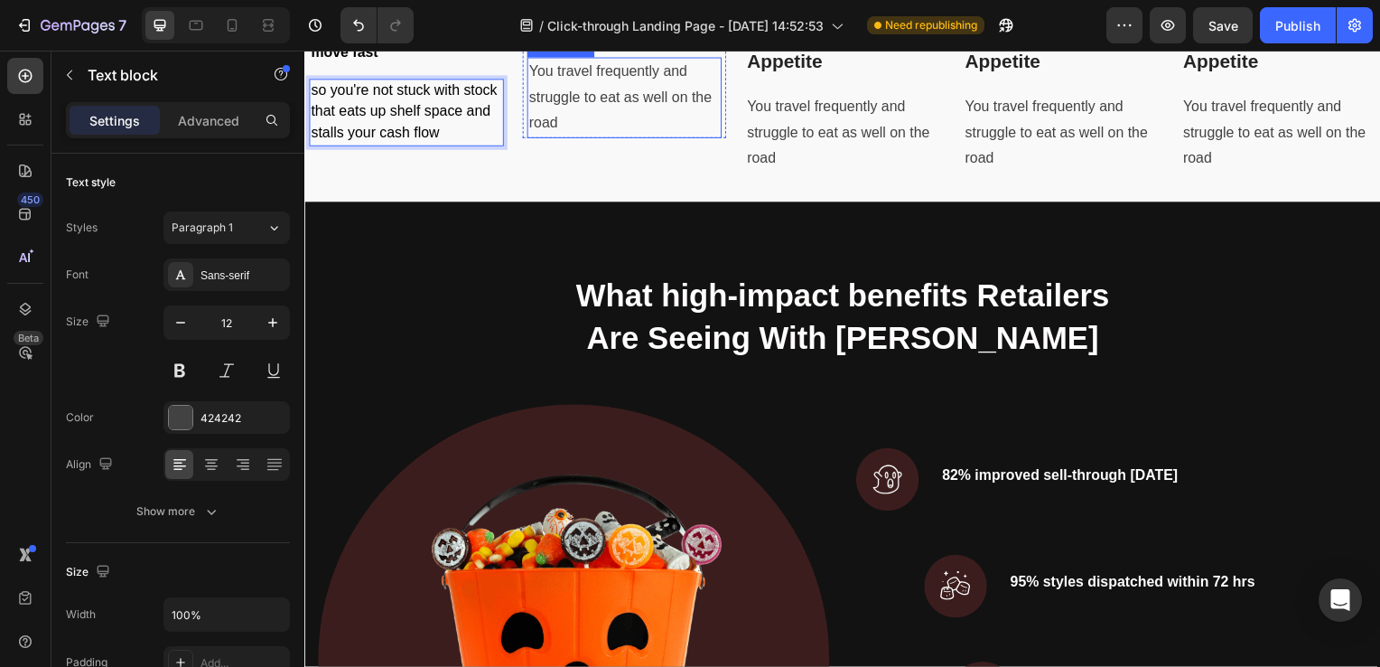
click at [597, 137] on p "You travel frequently and struggle to eat as well on the road" at bounding box center [626, 99] width 192 height 78
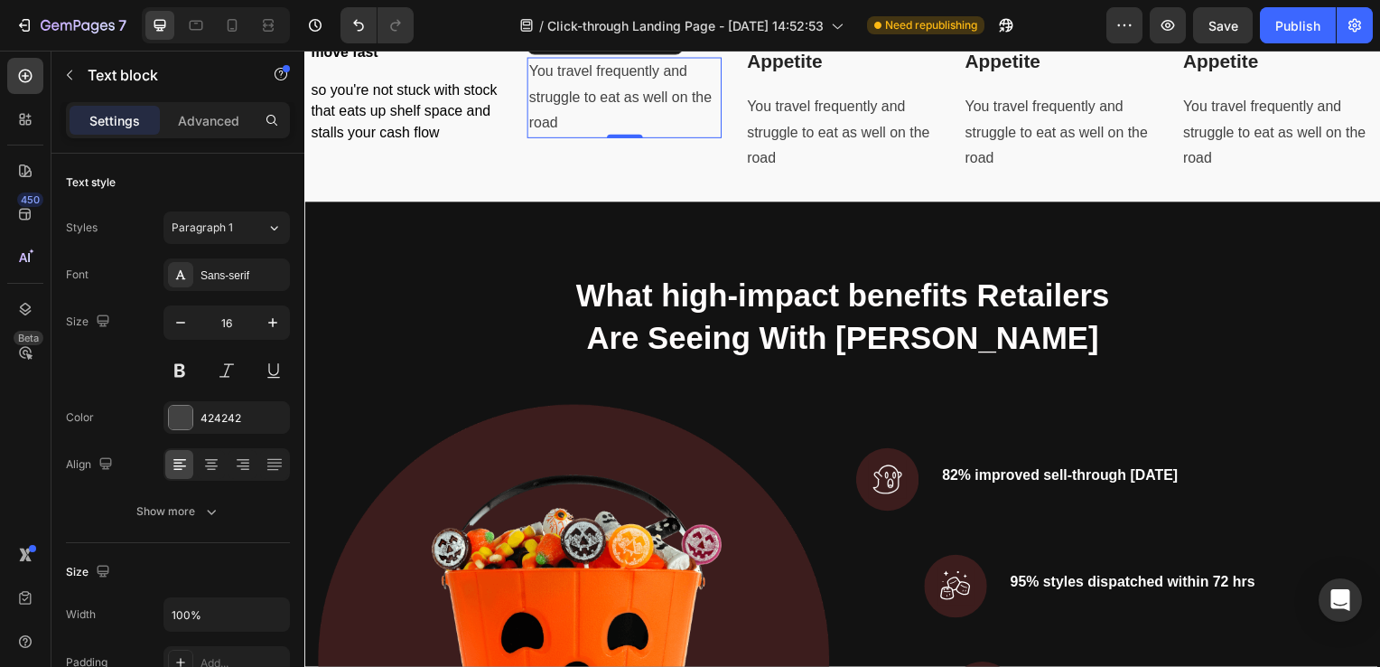
click at [597, 137] on p "You travel frequently and struggle to eat as well on the road" at bounding box center [626, 99] width 192 height 78
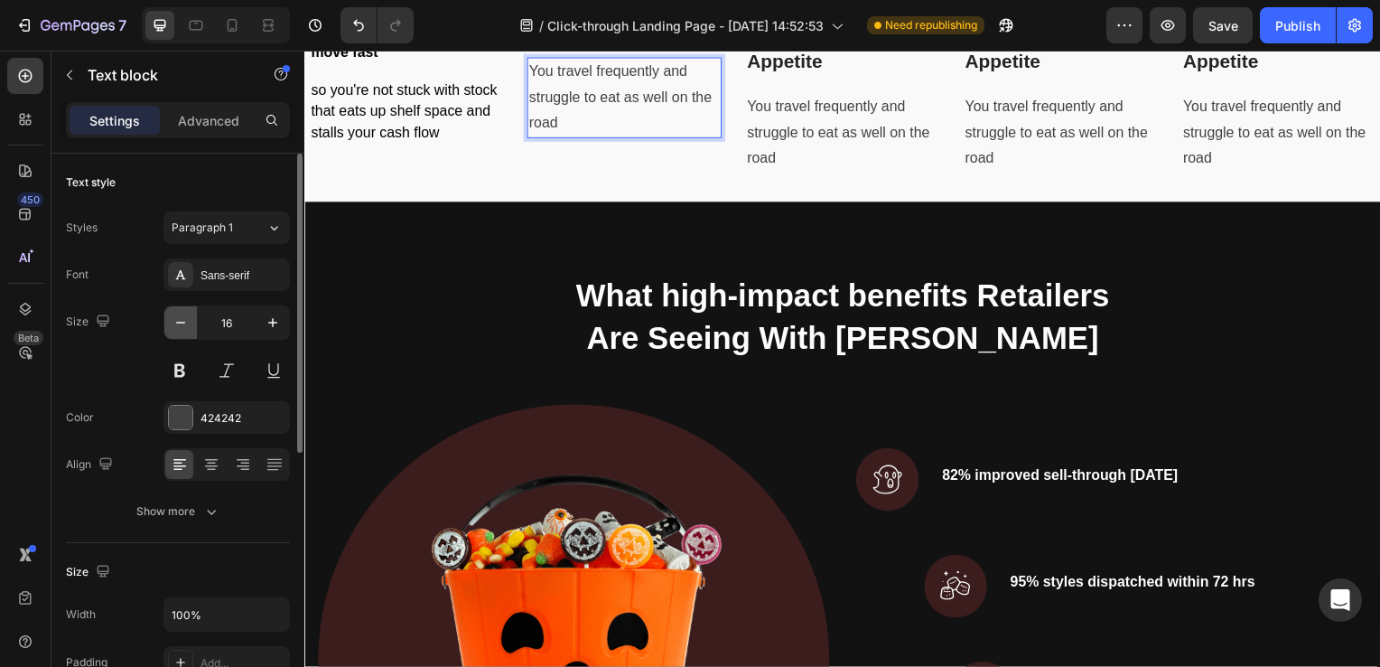
click at [178, 320] on icon "button" at bounding box center [181, 322] width 18 height 18
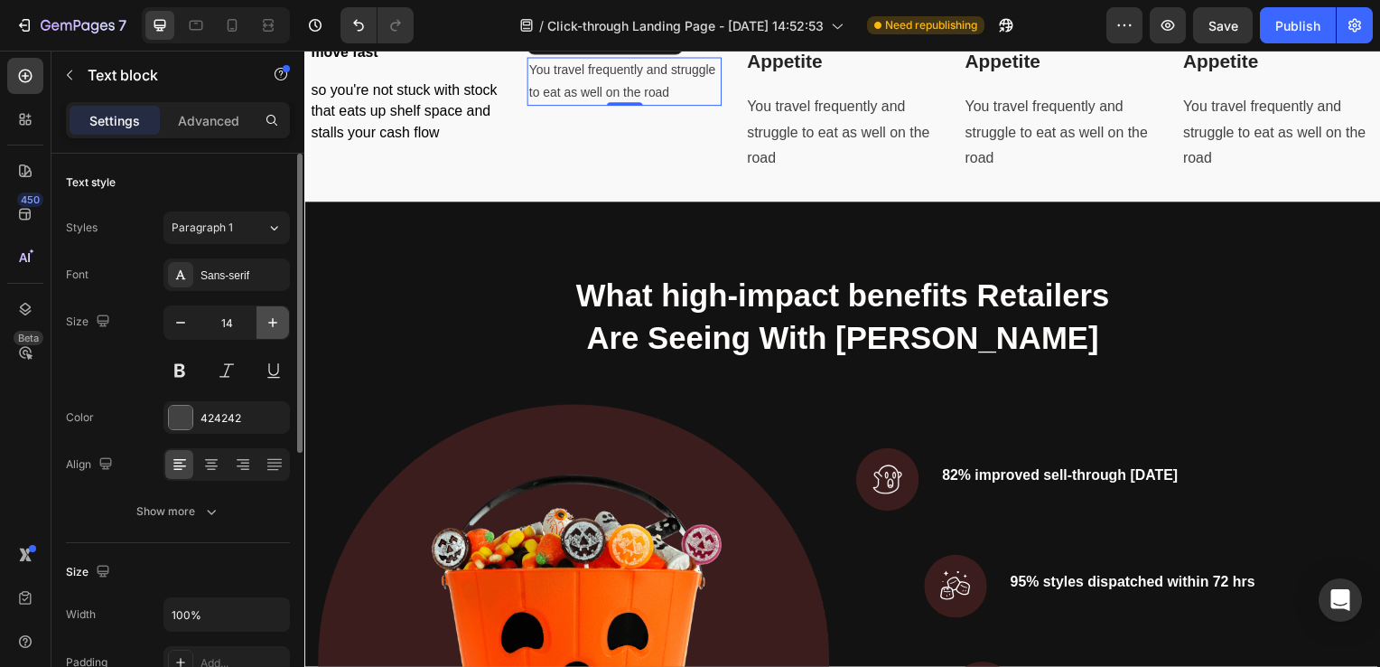
click at [260, 317] on button "button" at bounding box center [273, 322] width 33 height 33
type input "15"
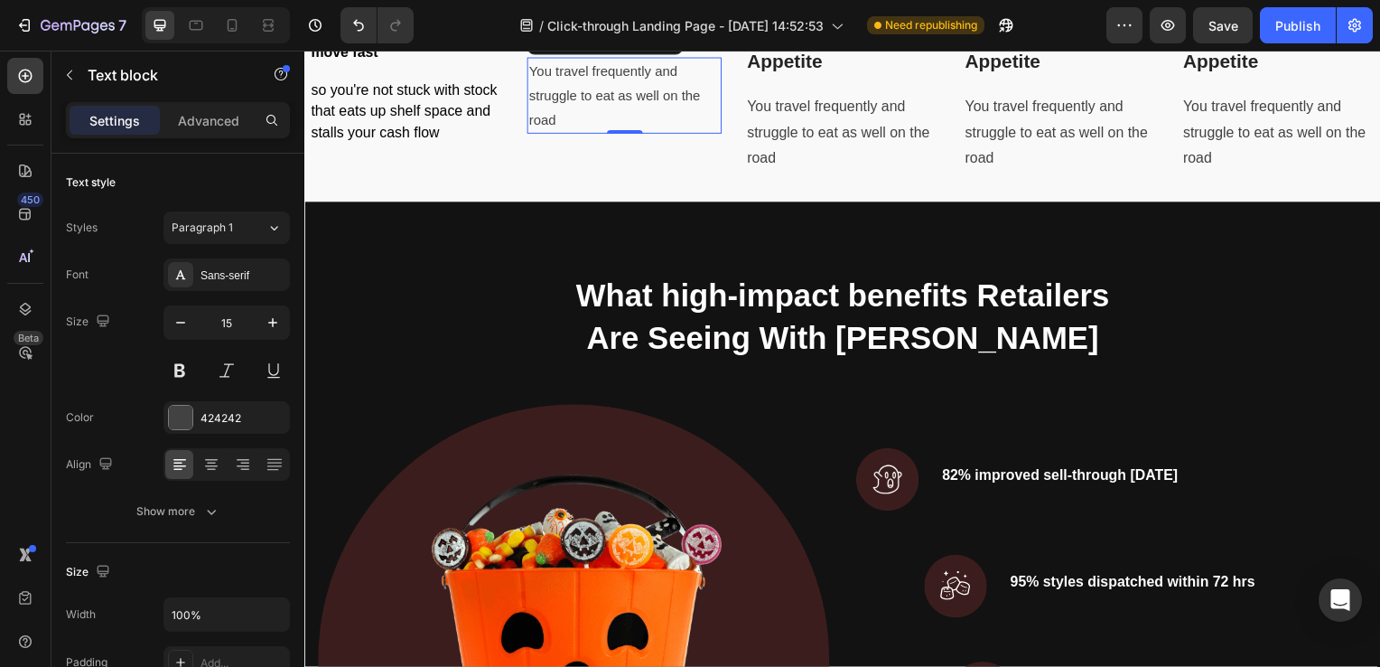
click at [686, 133] on p "You travel frequently and struggle to eat as well on the road" at bounding box center [626, 96] width 192 height 73
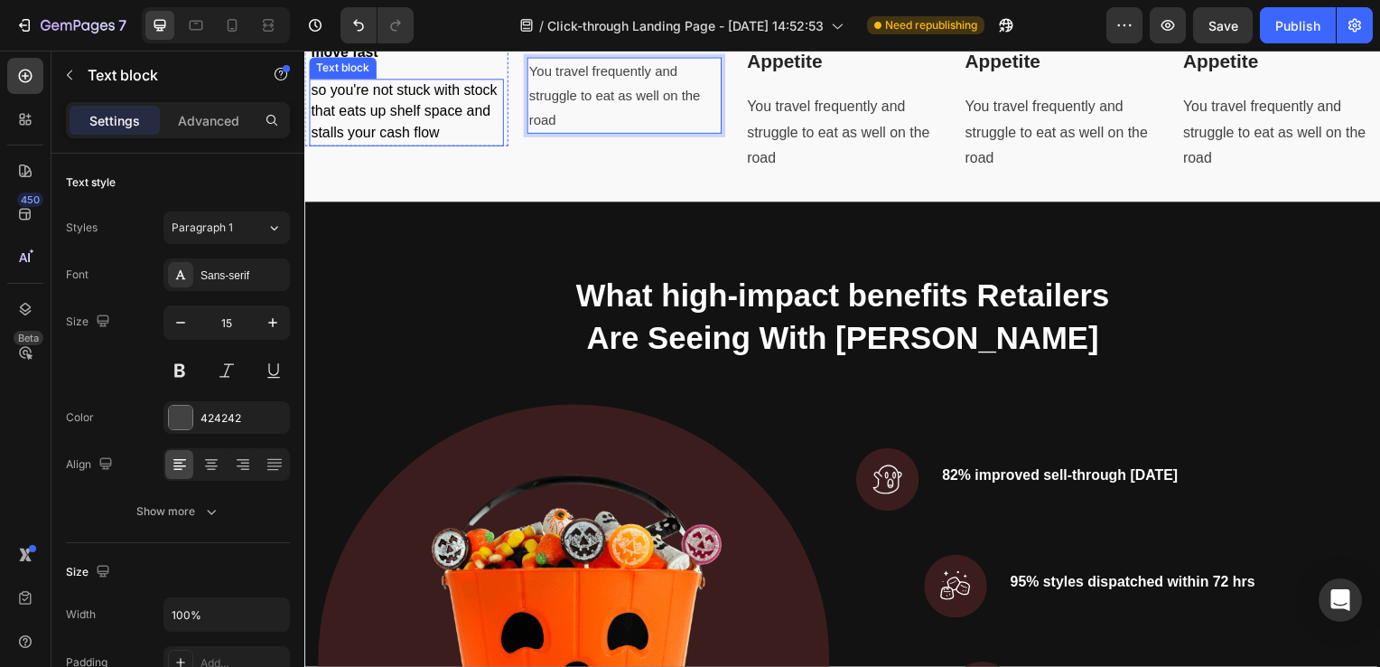
click at [439, 141] on span "so you're not stuck with stock that eats up shelf space and stalls your cash fl…" at bounding box center [405, 112] width 188 height 58
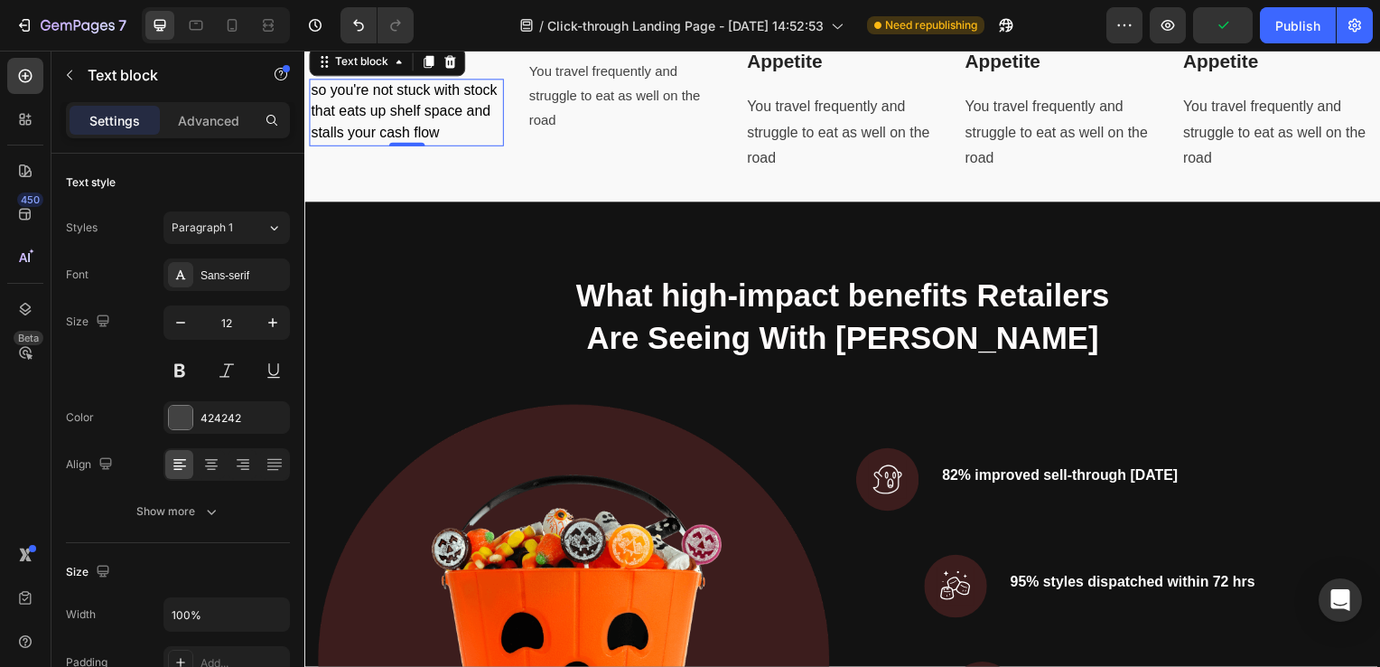
click at [341, 141] on span "so you're not stuck with stock that eats up shelf space and stalls your cash fl…" at bounding box center [405, 112] width 188 height 58
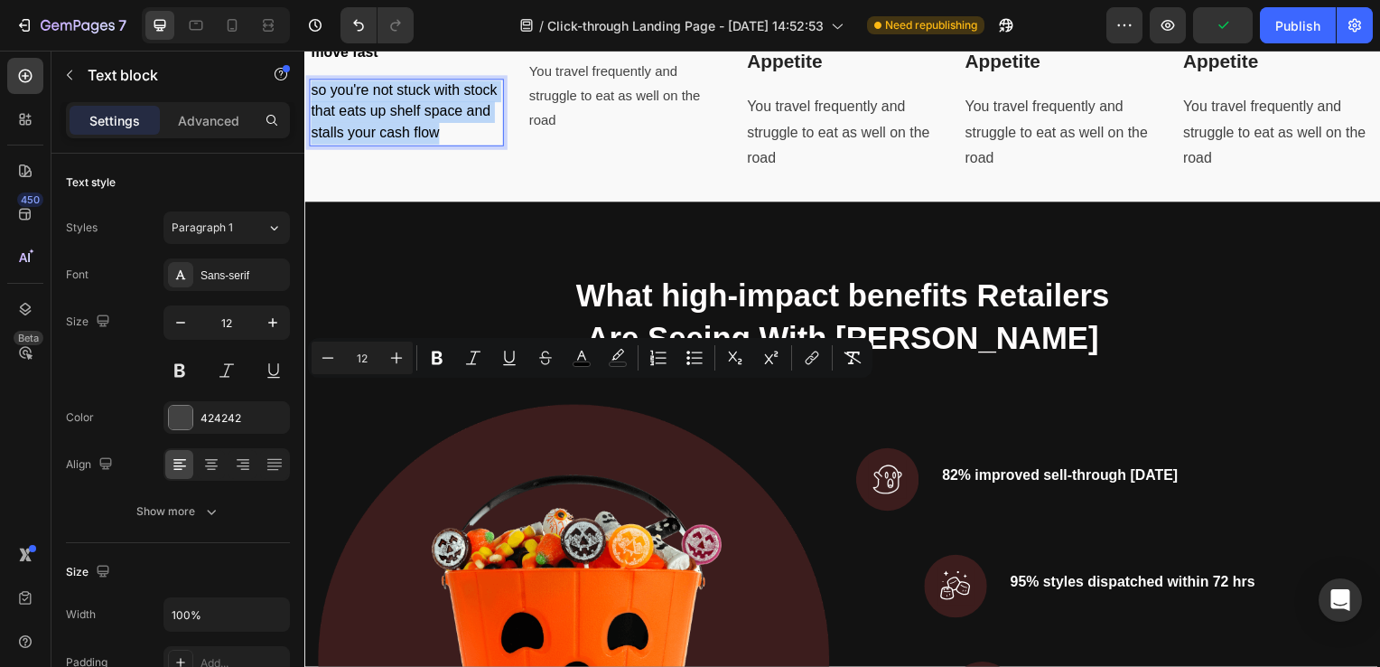
click at [341, 141] on span "so you're not stuck with stock that eats up shelf space and stalls your cash fl…" at bounding box center [405, 112] width 188 height 58
click at [564, 133] on p "You travel frequently and struggle to eat as well on the road" at bounding box center [626, 96] width 192 height 73
click at [579, 174] on div "Image Achieving Better Appetite Text block You travel frequently and struggle t…" at bounding box center [626, 81] width 205 height 185
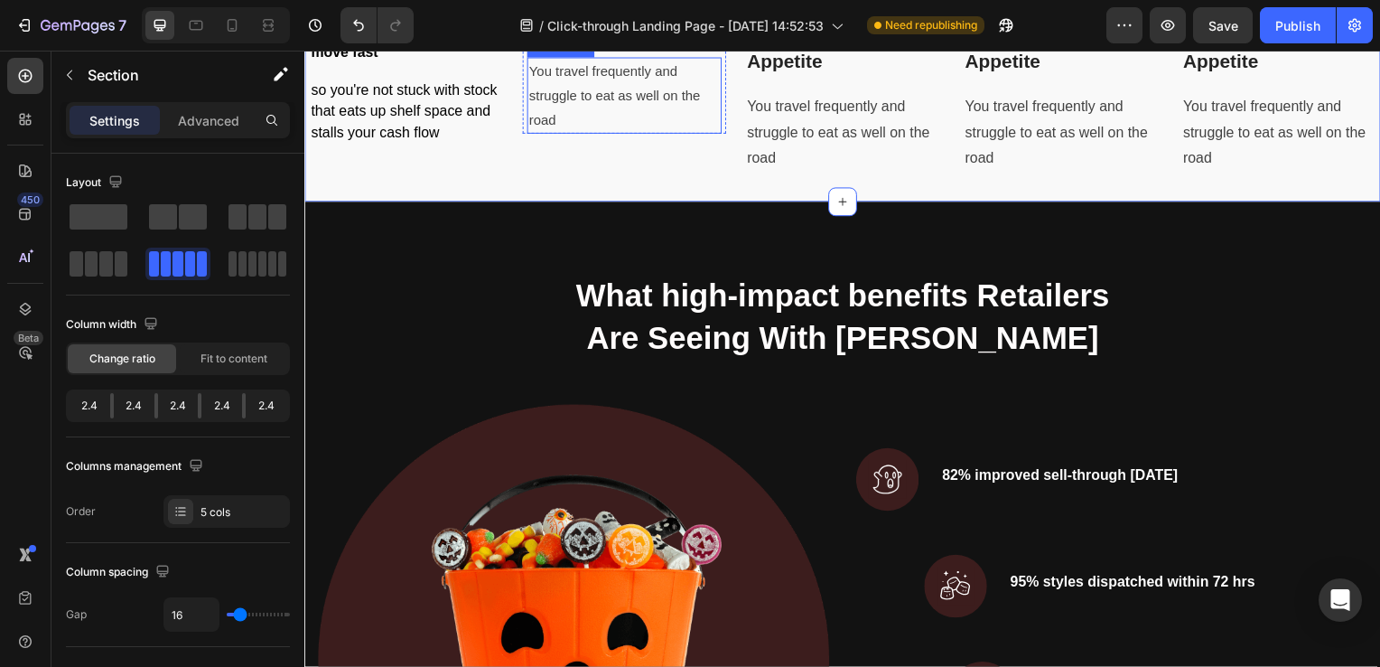
click at [575, 133] on p "You travel frequently and struggle to eat as well on the road" at bounding box center [626, 96] width 192 height 73
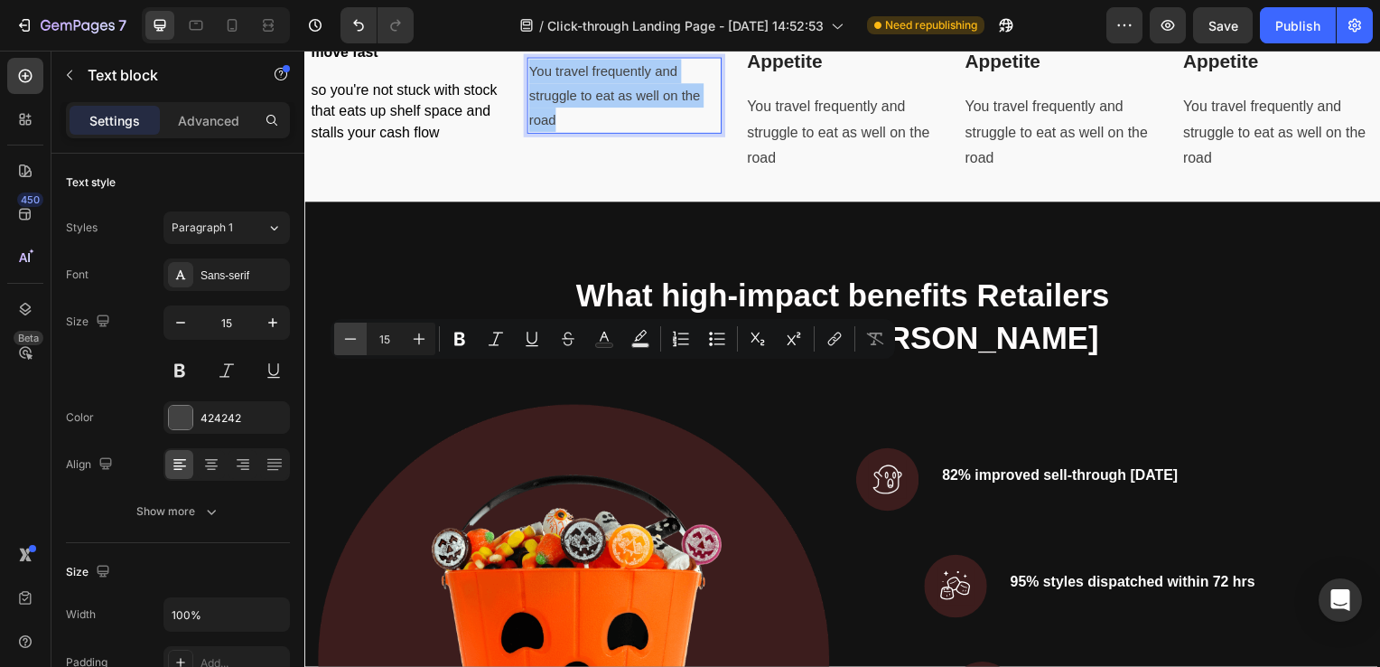
click at [350, 334] on icon "Editor contextual toolbar" at bounding box center [350, 339] width 18 height 18
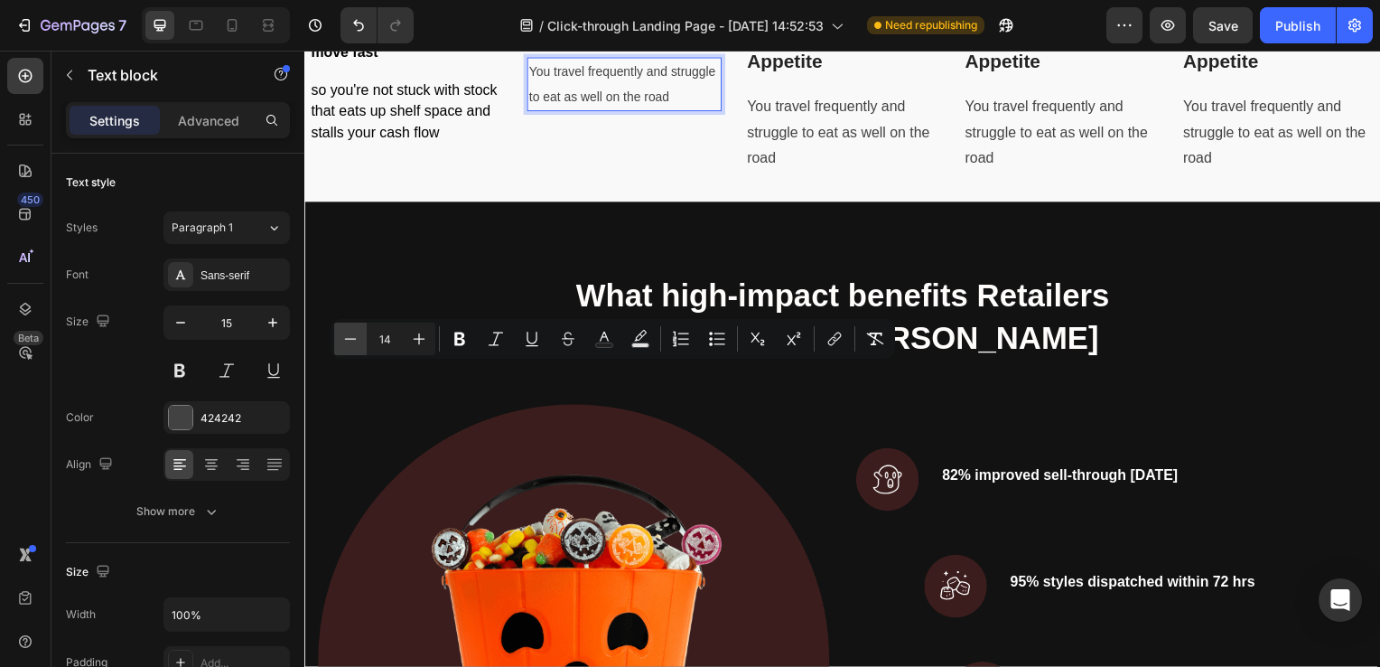
click at [350, 334] on icon "Editor contextual toolbar" at bounding box center [350, 339] width 18 height 18
type input "12"
click at [535, 203] on div "Image Trend-forward styles that move fast Text block so you're not stuck with s…" at bounding box center [846, 81] width 1084 height 243
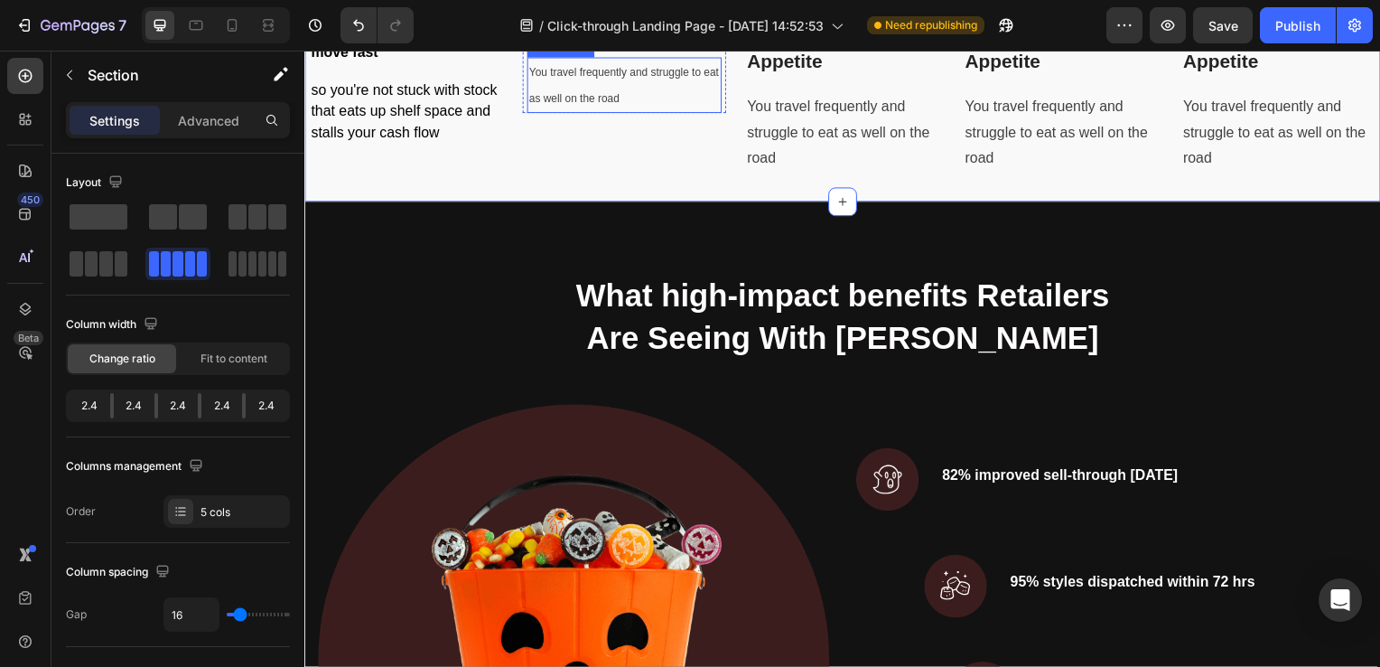
click at [626, 106] on span "You travel frequently and struggle to eat as well on the road" at bounding box center [626, 86] width 192 height 39
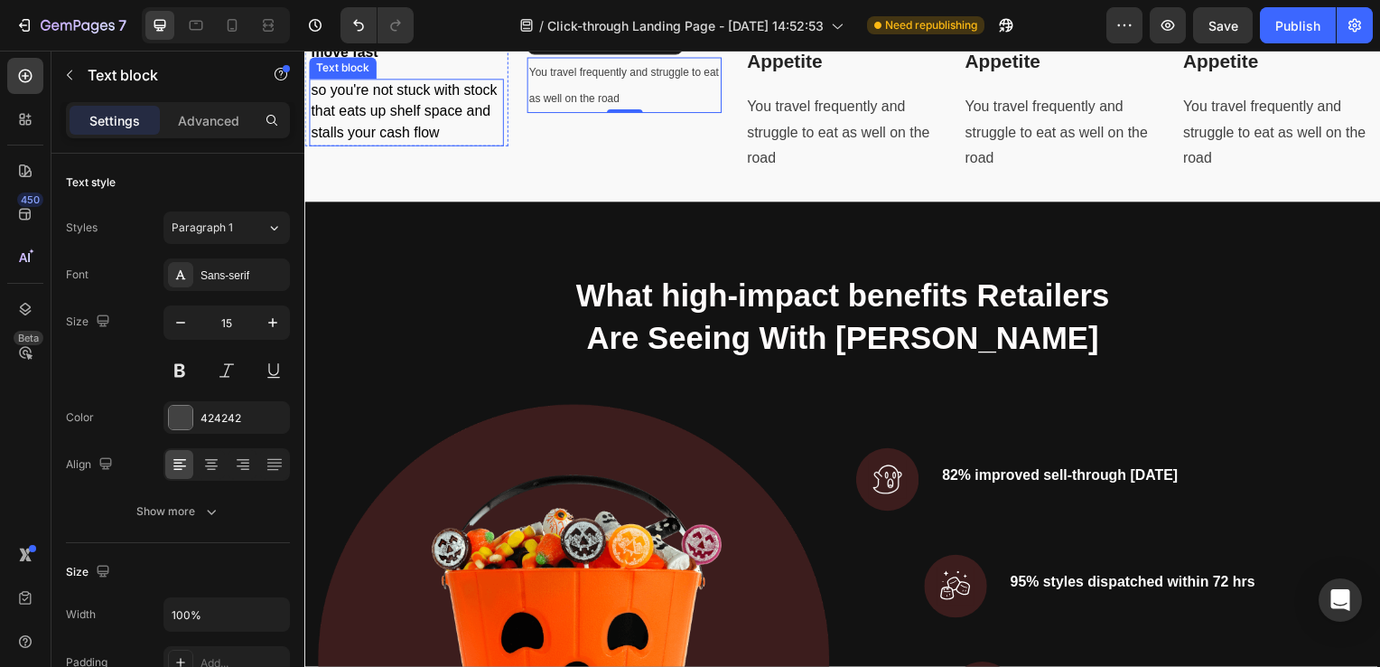
click at [401, 141] on span "so you're not stuck with stock that eats up shelf space and stalls your cash fl…" at bounding box center [405, 112] width 188 height 58
click at [584, 106] on span "You travel frequently and struggle to eat as well on the road" at bounding box center [626, 86] width 192 height 39
click at [417, 141] on span "so you're not stuck with stock that eats up shelf space and stalls your cash fl…" at bounding box center [405, 112] width 188 height 58
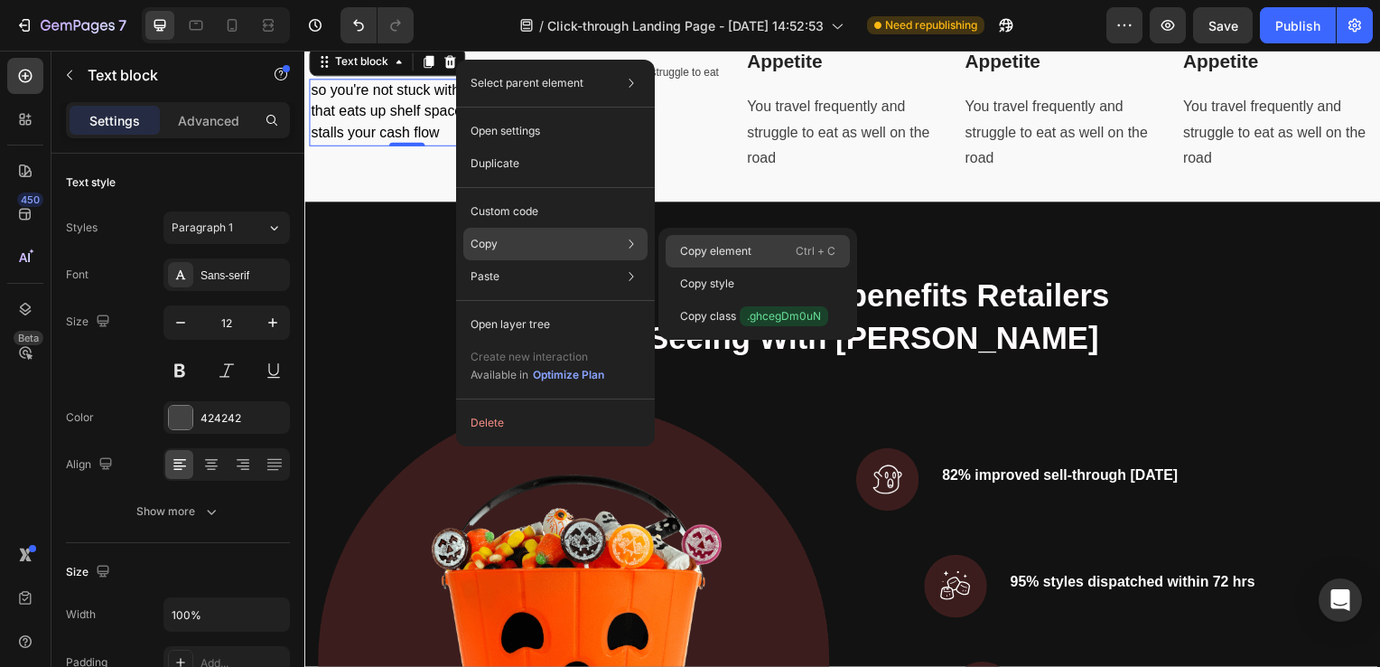
click at [696, 255] on p "Copy element" at bounding box center [715, 251] width 71 height 16
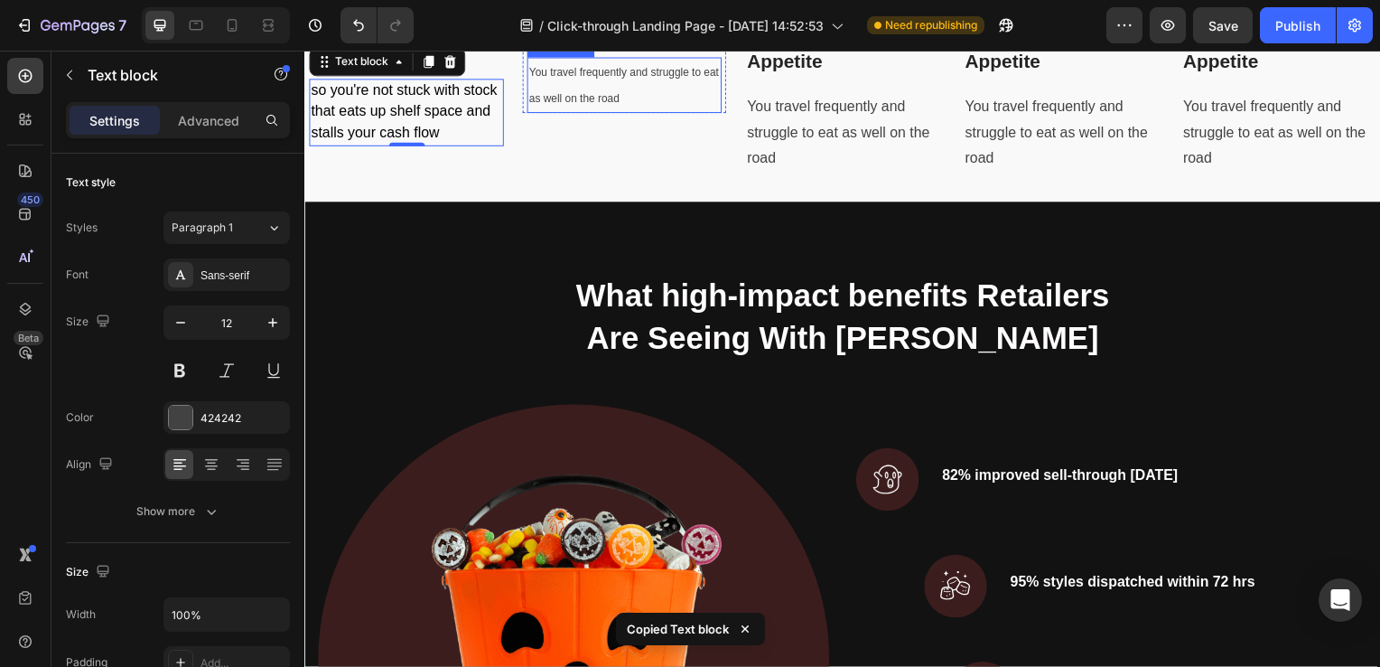
click at [622, 112] on p "You travel frequently and struggle to eat as well on the road" at bounding box center [626, 86] width 192 height 52
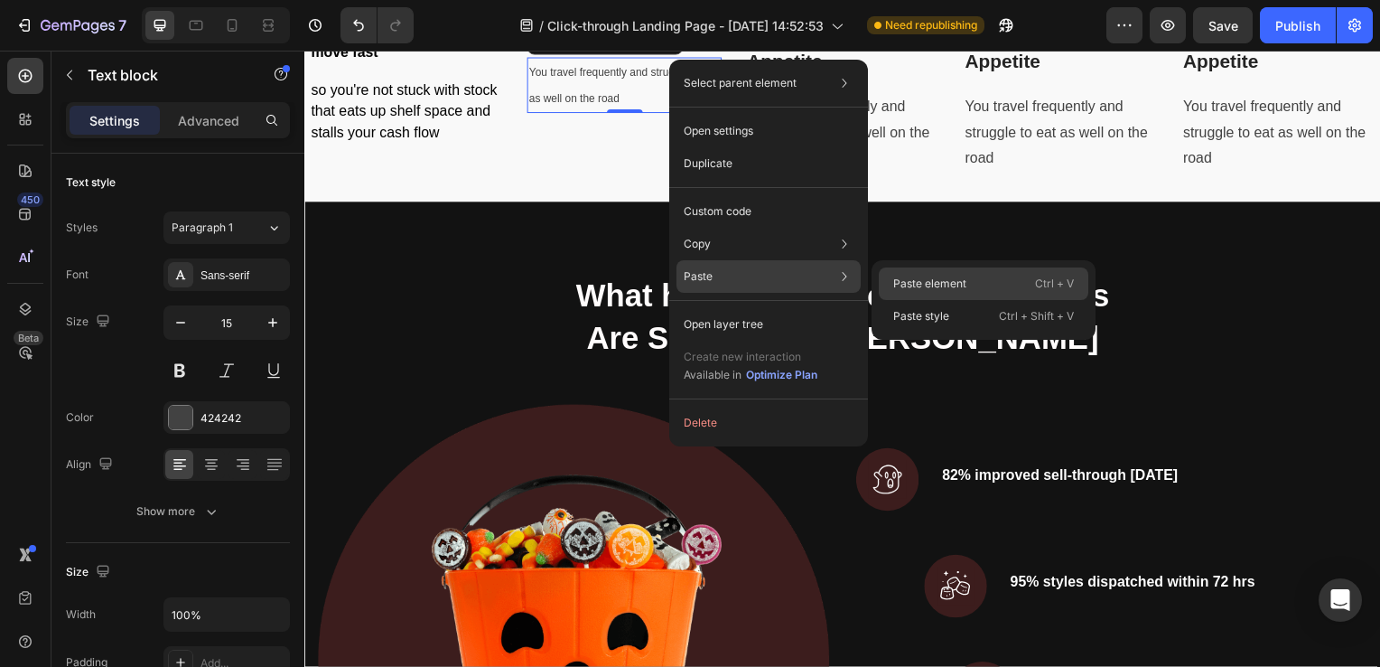
click at [911, 283] on p "Paste element" at bounding box center [929, 284] width 73 height 16
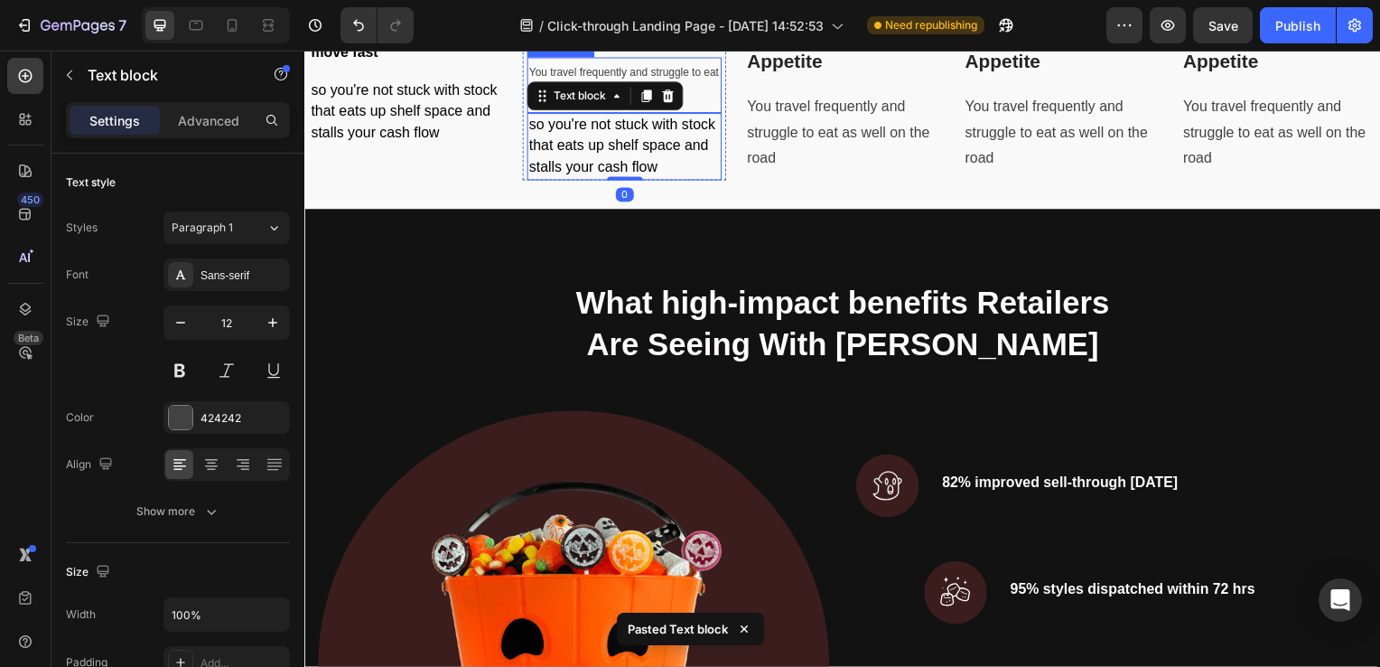
click at [621, 106] on span "You travel frequently and struggle to eat as well on the road" at bounding box center [626, 86] width 192 height 39
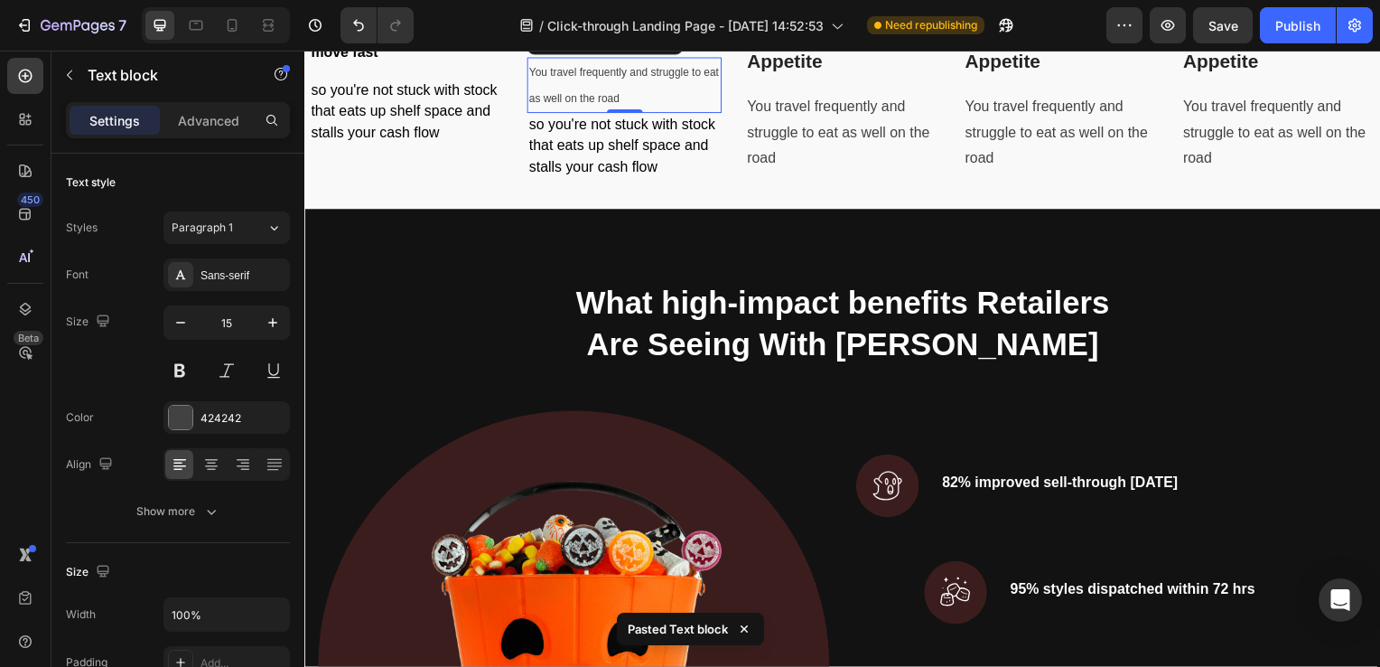
click at [672, 48] on icon at bounding box center [670, 40] width 14 height 14
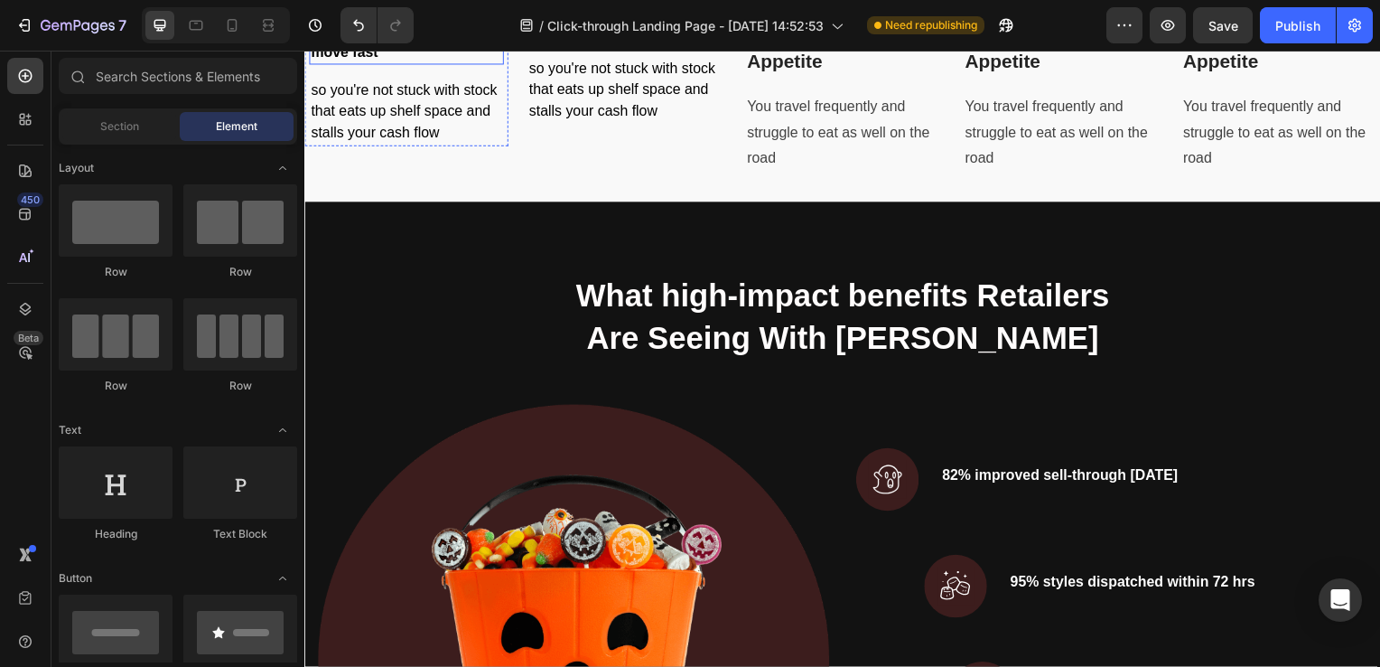
click at [435, 63] on p "Trend-forward styles that move fast" at bounding box center [407, 41] width 192 height 43
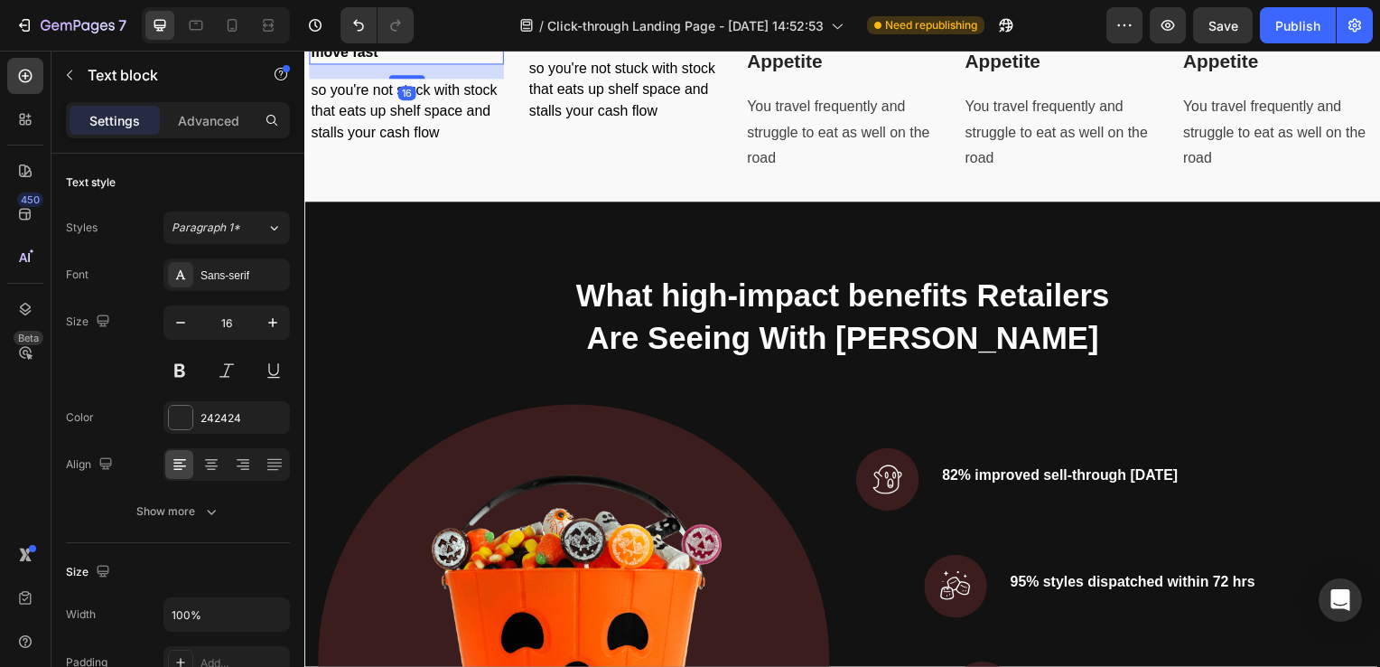
click at [454, 7] on icon at bounding box center [451, 1] width 12 height 13
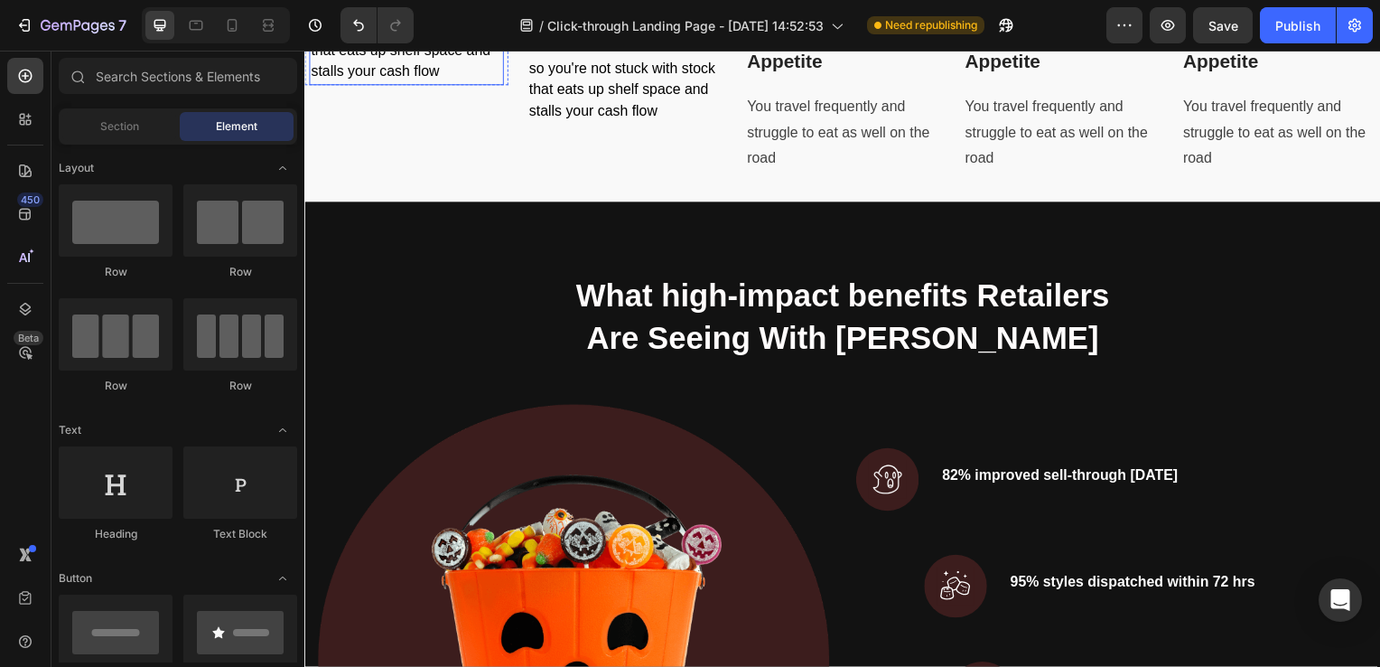
click at [430, 84] on p "so you're not stuck with stock that eats up shelf space and stalls your cash fl…" at bounding box center [407, 52] width 192 height 64
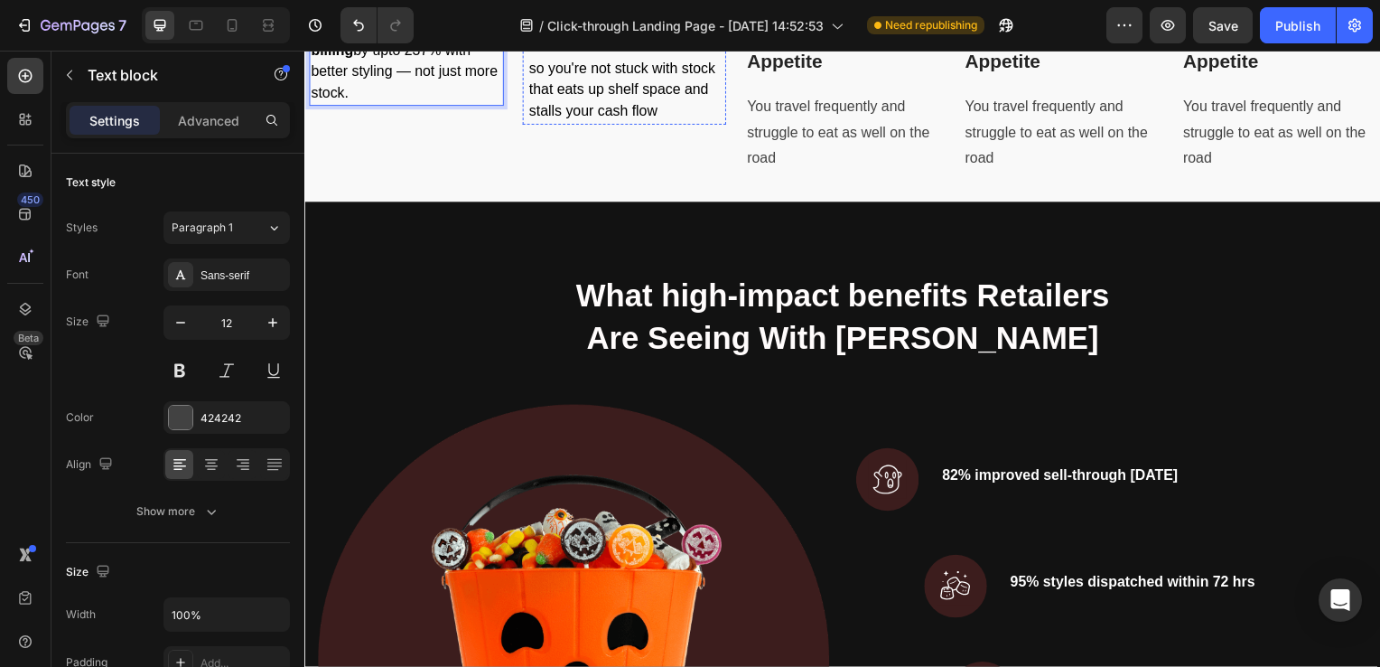
click at [584, 42] on p "Achieving Better Appetite" at bounding box center [626, 31] width 192 height 22
click at [672, 8] on icon at bounding box center [670, 1] width 14 height 14
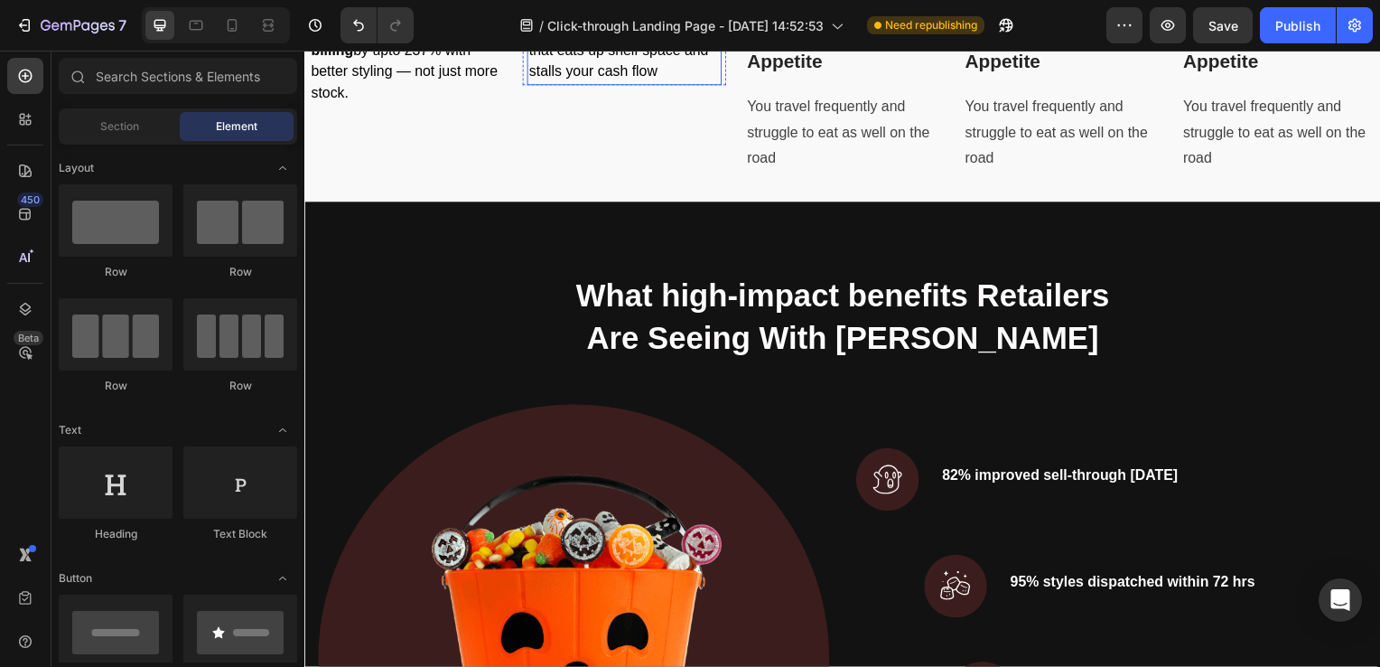
click at [605, 84] on p "so you're not stuck with stock that eats up shelf space and stalls your cash fl…" at bounding box center [626, 52] width 192 height 64
click at [586, 79] on span "so you're not stuck with stock that eats up shelf space and stalls your cash fl…" at bounding box center [624, 51] width 188 height 58
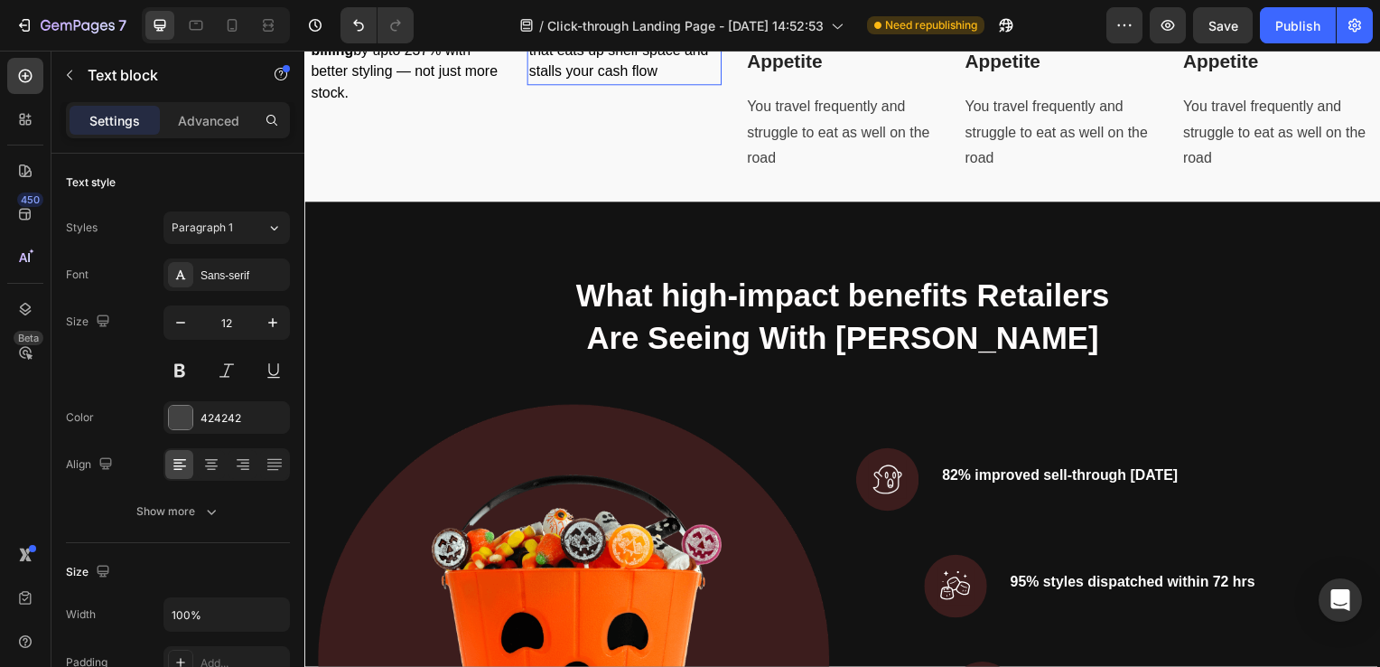
click at [586, 79] on span "so you're not stuck with stock that eats up shelf space and stalls your cash fl…" at bounding box center [624, 51] width 188 height 58
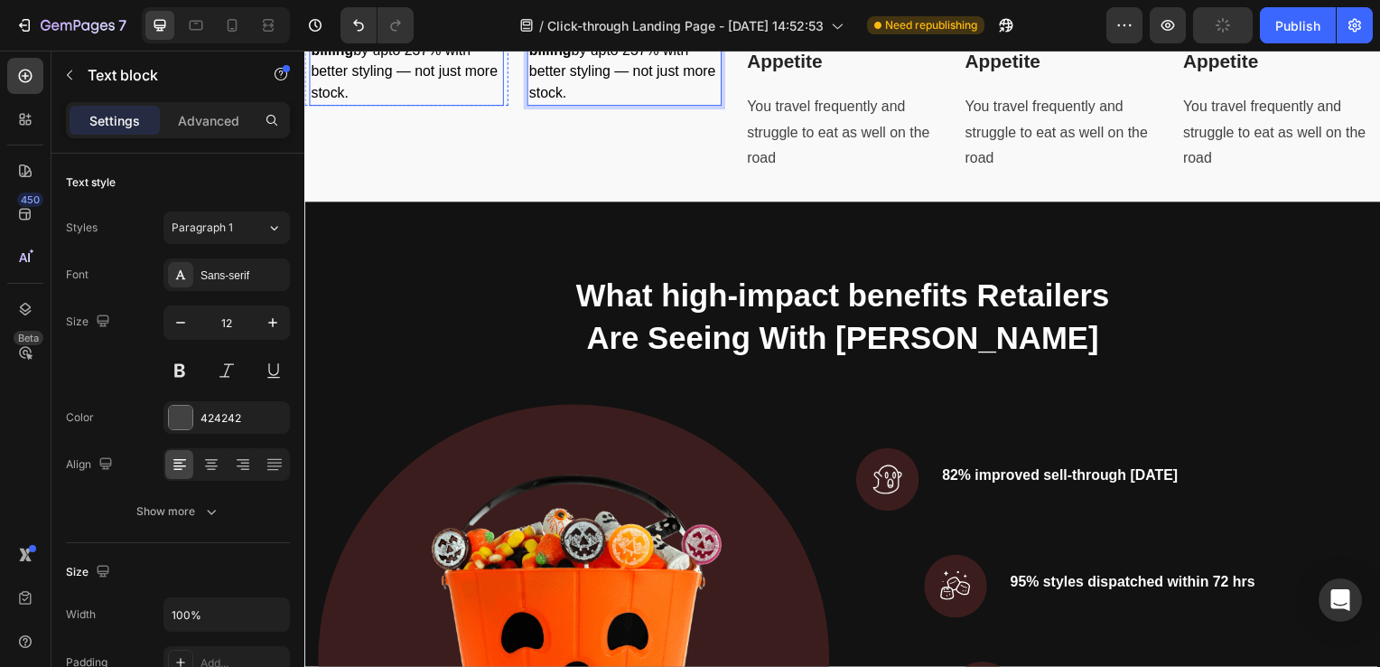
click at [402, 105] on p "Boost per-customer billing by upto 237% with better styling — not just more sto…" at bounding box center [407, 62] width 192 height 85
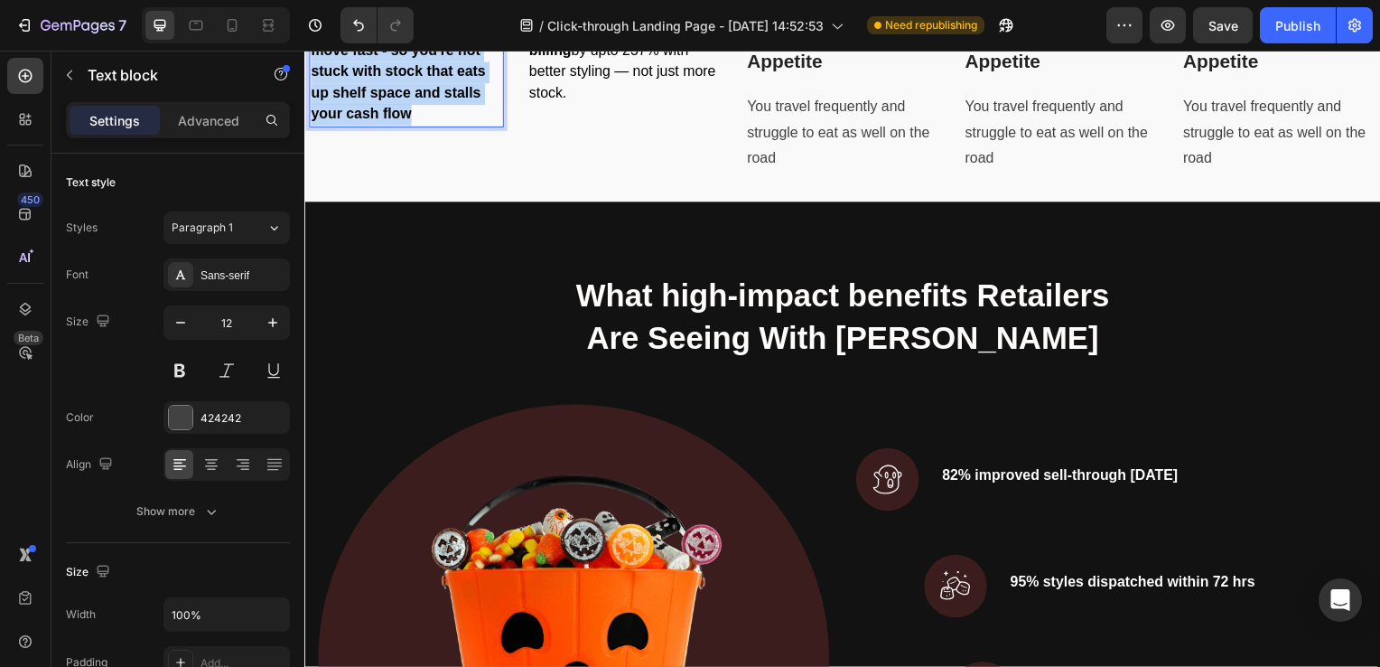
drag, startPoint x: 416, startPoint y: 416, endPoint x: 311, endPoint y: 336, distance: 132.1
click at [311, 126] on p "Trend-forward styles that move fast - so you're not stuck with stock that eats …" at bounding box center [407, 73] width 192 height 107
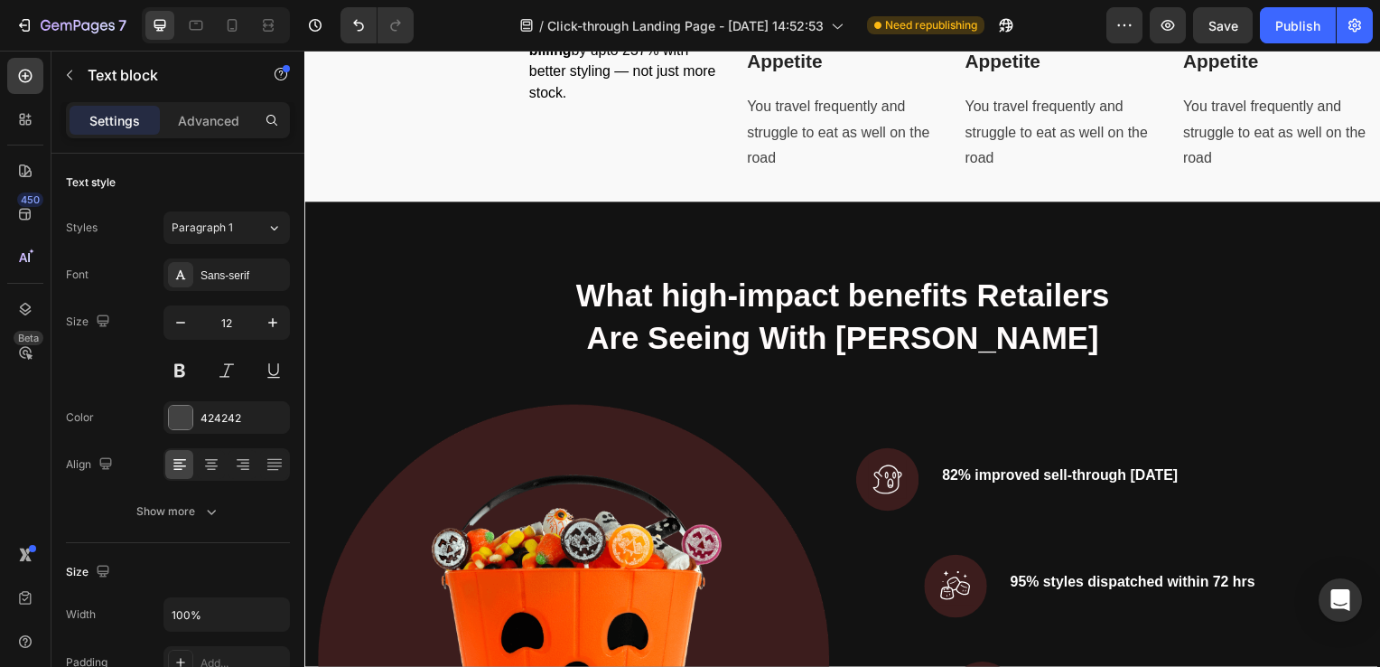
click at [370, 42] on div "Rich Text Editor. Editing area: main" at bounding box center [407, 29] width 196 height 23
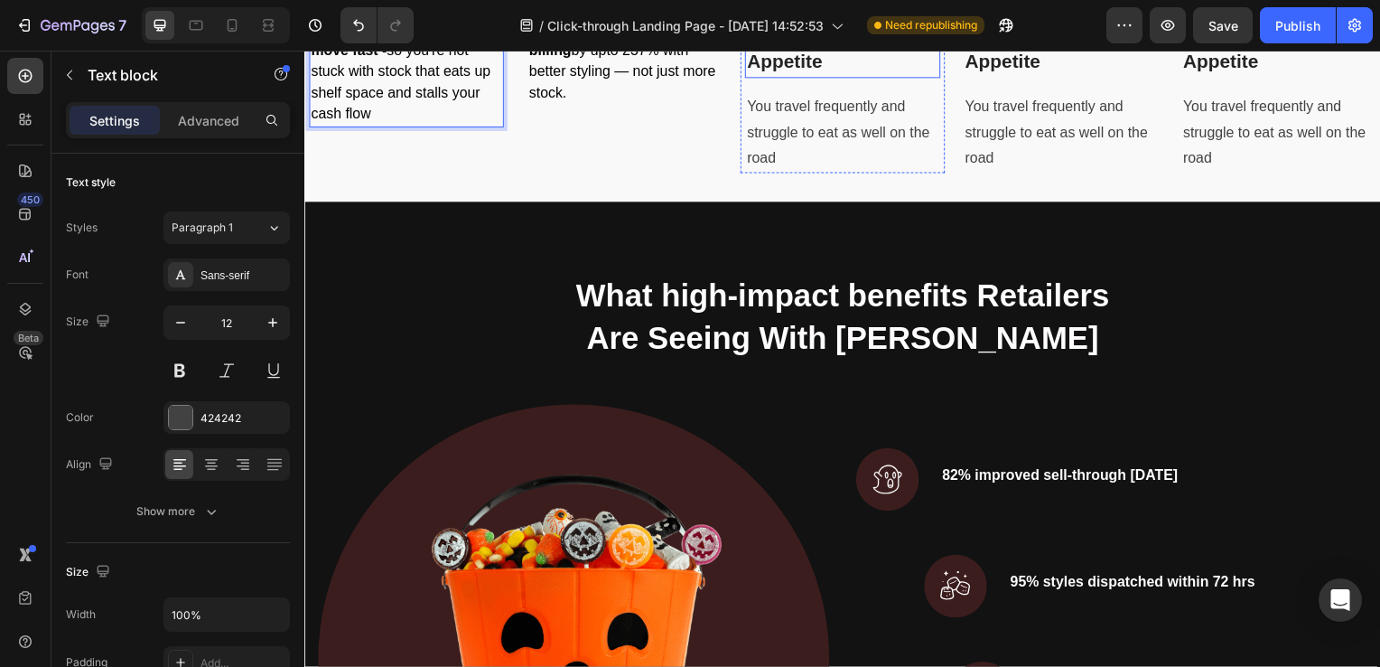
click at [871, 77] on p "Achieving Better Appetite" at bounding box center [846, 48] width 192 height 57
click at [883, 8] on icon at bounding box center [890, 1] width 14 height 14
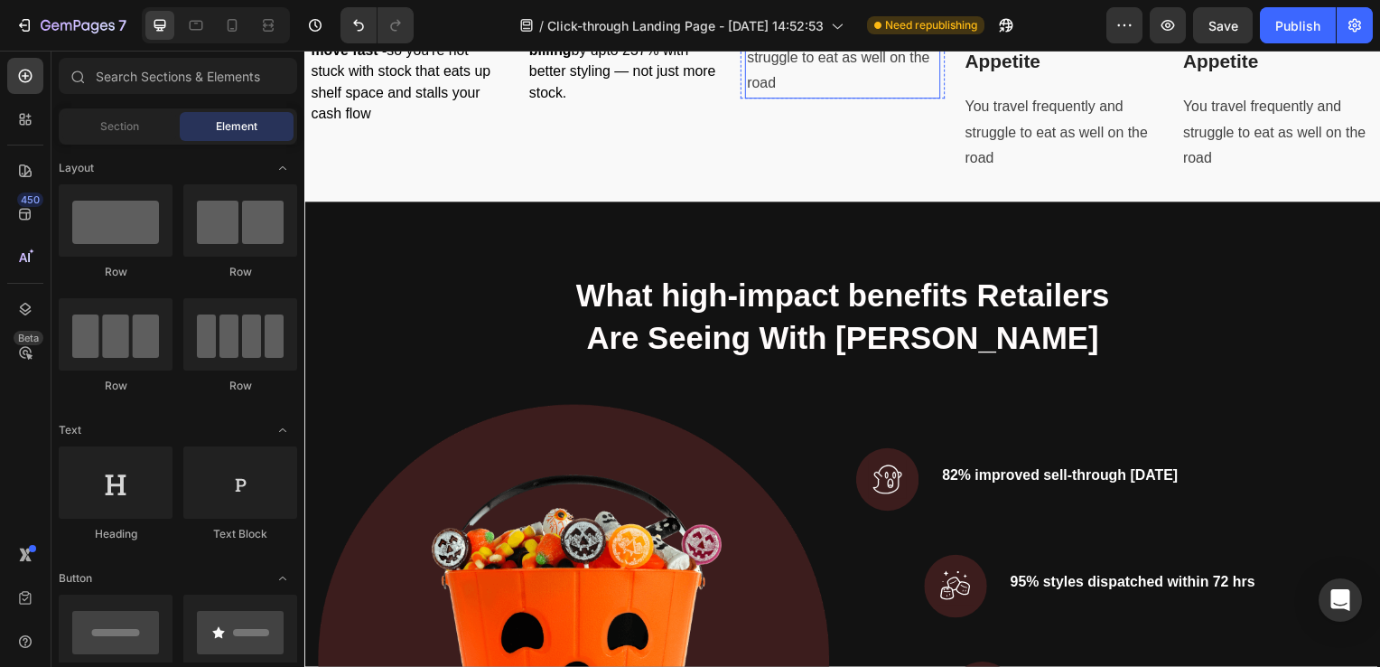
click at [784, 98] on p "You travel frequently and struggle to eat as well on the road" at bounding box center [846, 59] width 192 height 78
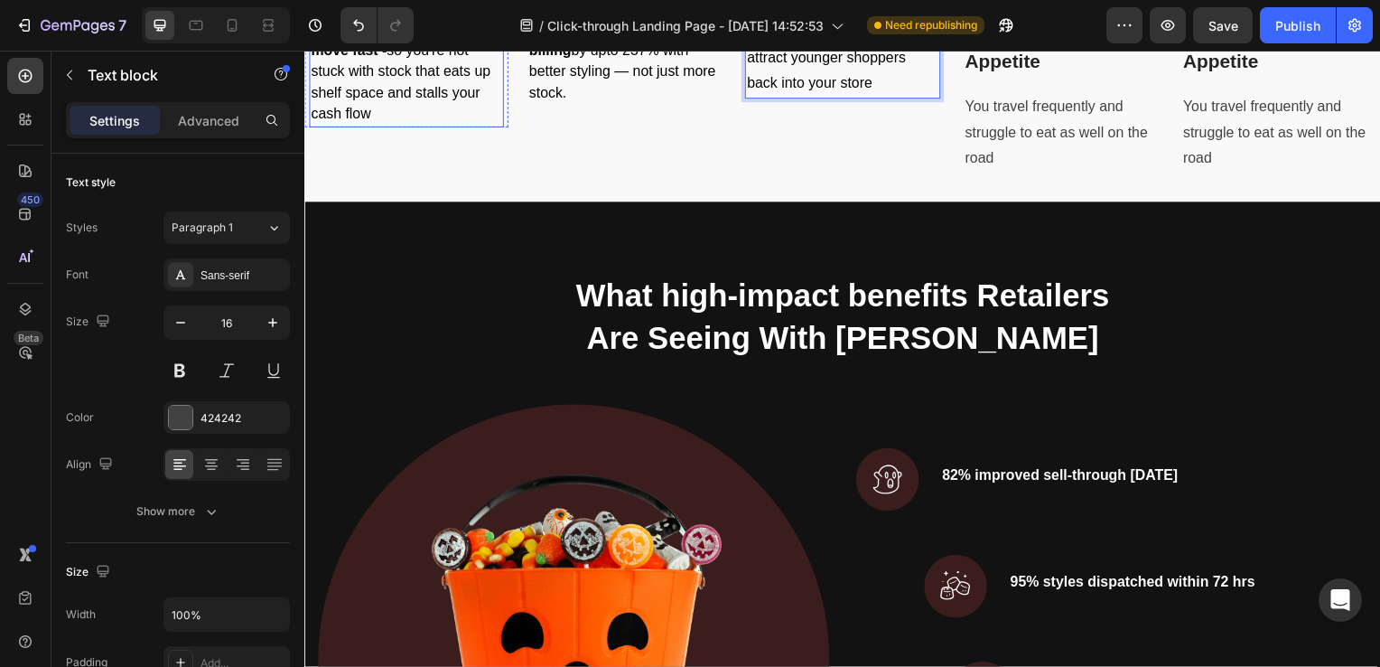
click at [425, 126] on p "Trend-forward styles that move fast - so you're not stuck with stock that eats …" at bounding box center [407, 73] width 192 height 107
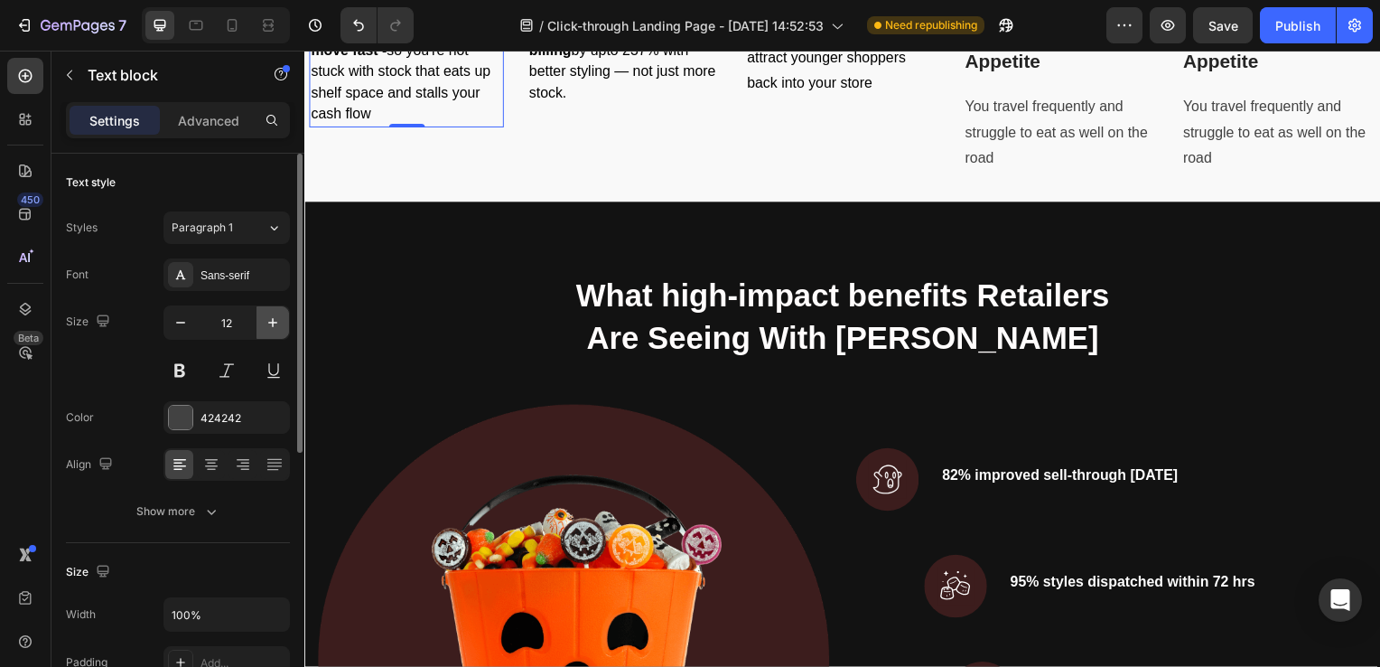
click at [277, 325] on icon "button" at bounding box center [273, 322] width 18 height 18
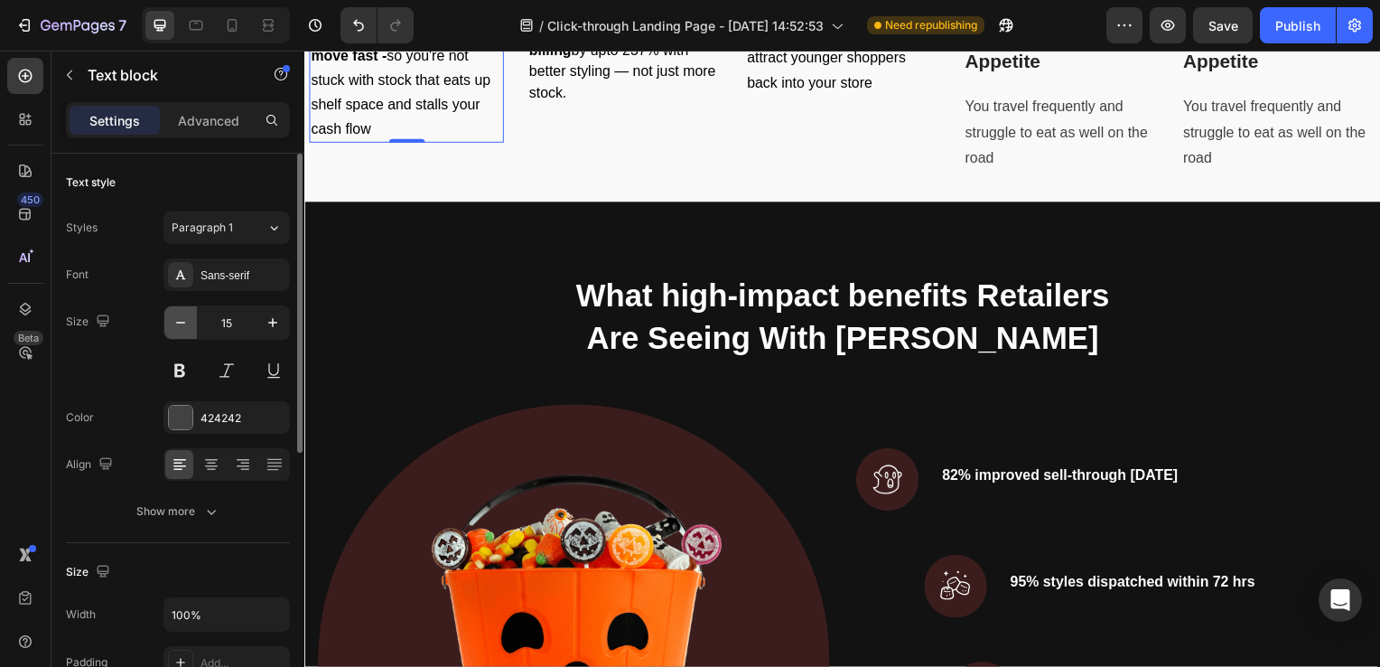
click at [174, 323] on icon "button" at bounding box center [181, 322] width 18 height 18
type input "13"
click at [570, 101] on span "Boost per-customer billing by upto 237% with better styling — not just more sto…" at bounding box center [624, 61] width 188 height 79
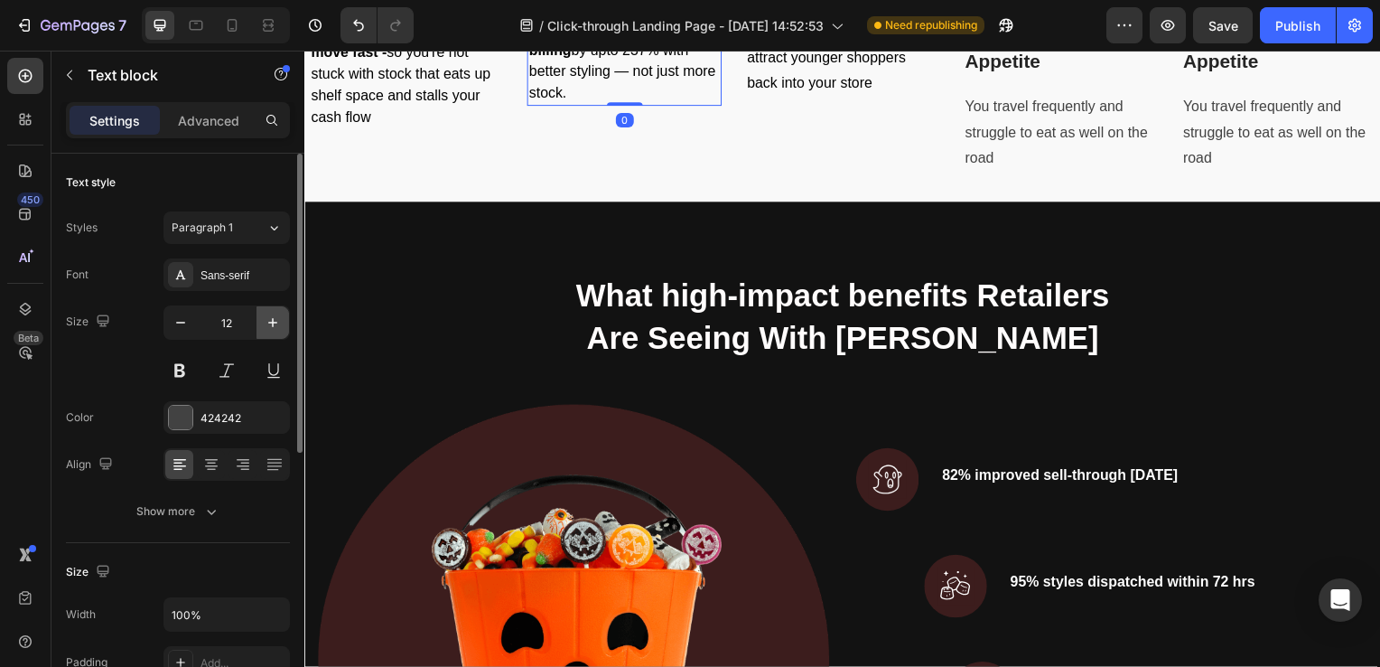
click at [264, 323] on icon "button" at bounding box center [273, 322] width 18 height 18
type input "13"
click at [846, 92] on span "Curated collections that attract younger shoppers back into your store" at bounding box center [830, 58] width 160 height 68
click at [181, 327] on icon "button" at bounding box center [181, 322] width 18 height 18
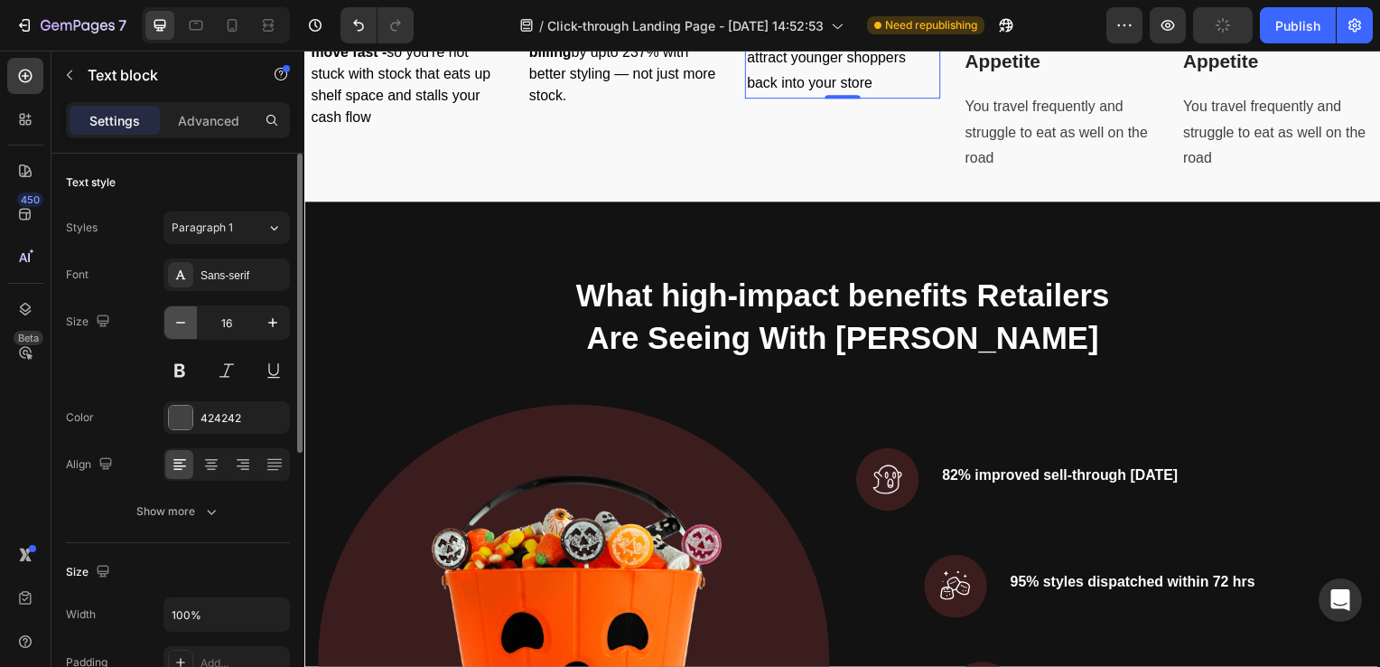
click at [181, 327] on icon "button" at bounding box center [181, 322] width 18 height 18
type input "13"
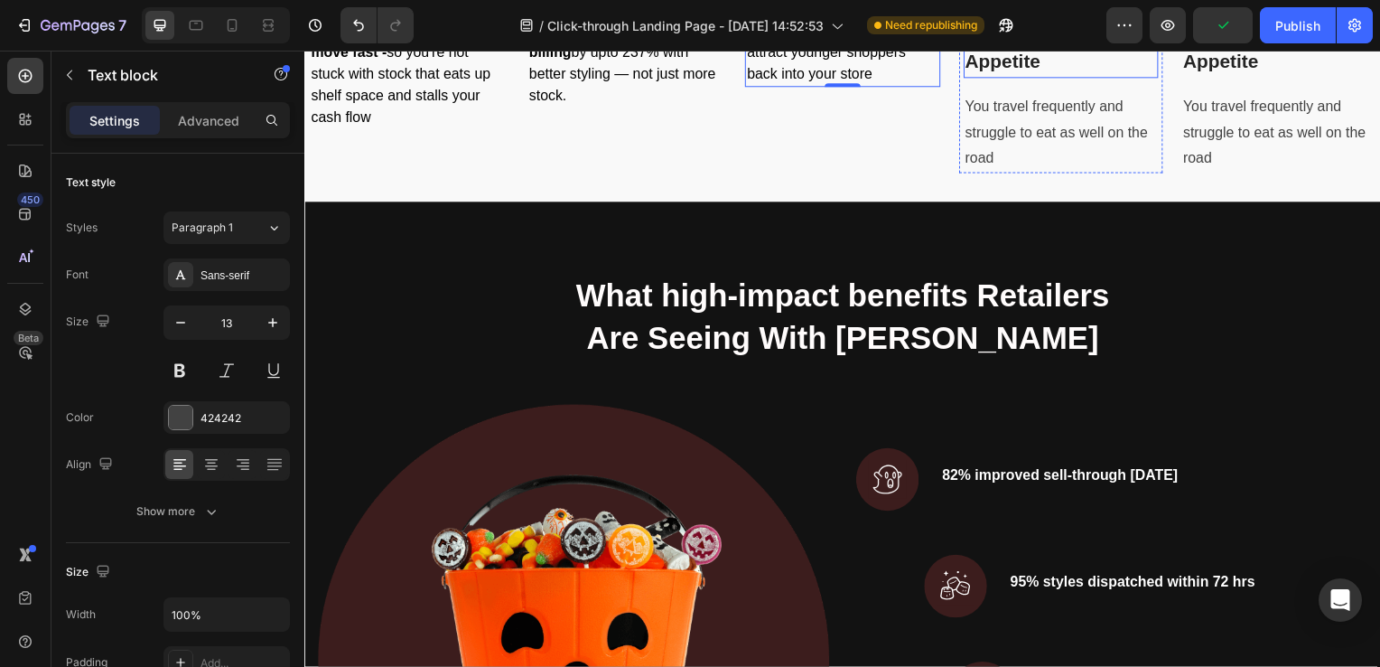
click at [1030, 77] on p "Achieving Better Appetite" at bounding box center [1066, 48] width 192 height 57
click at [1104, 7] on icon at bounding box center [1110, 1] width 12 height 13
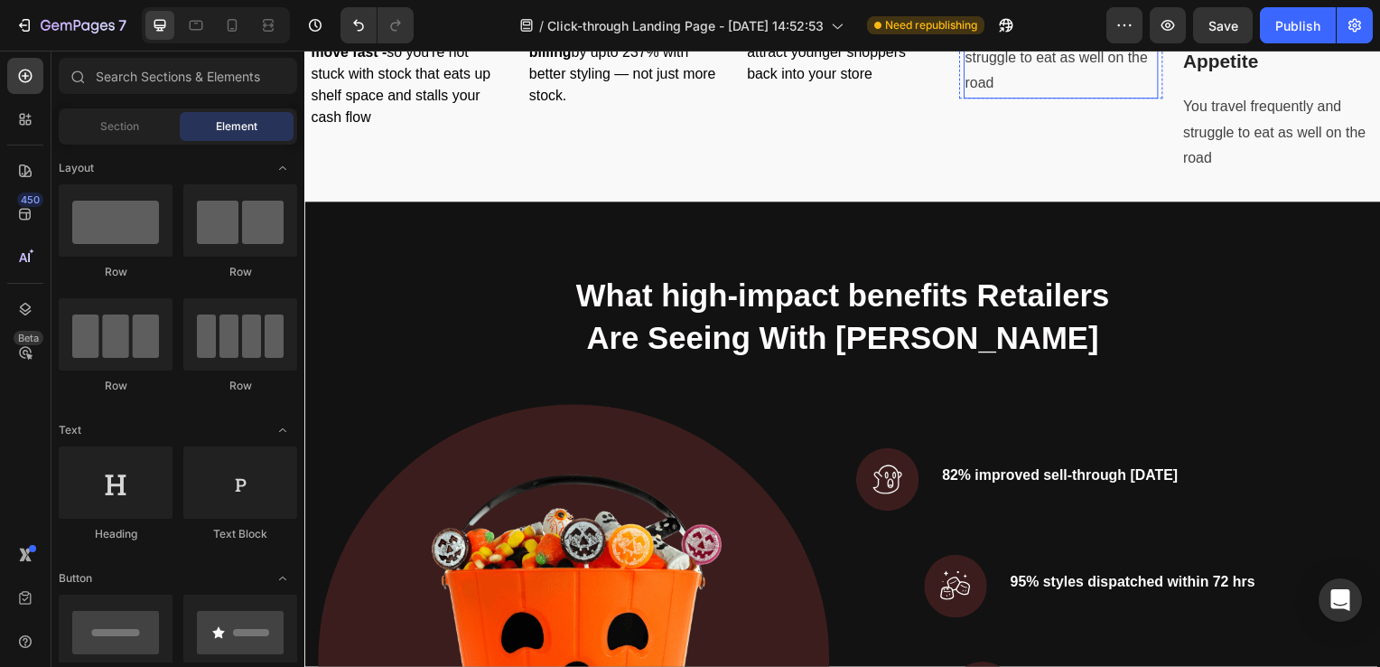
click at [1065, 98] on p "You travel frequently and struggle to eat as well on the road" at bounding box center [1066, 59] width 192 height 78
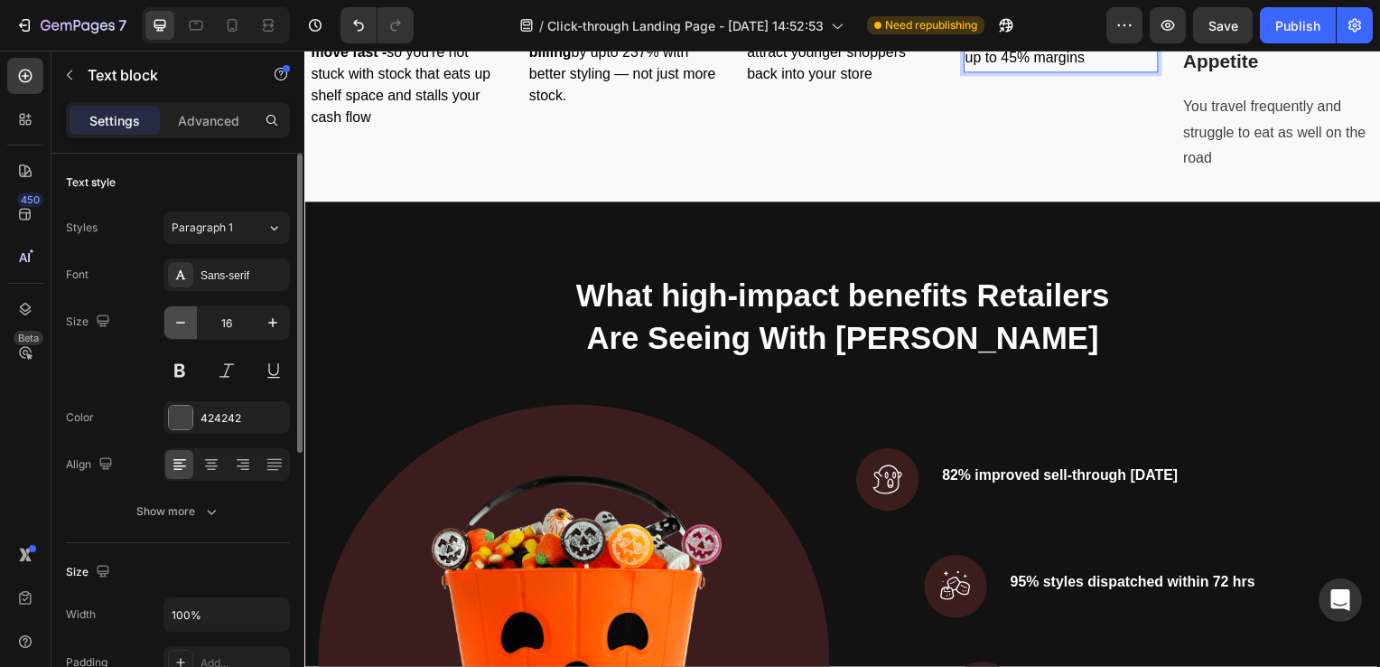
click at [187, 323] on icon "button" at bounding box center [181, 322] width 18 height 18
type input "13"
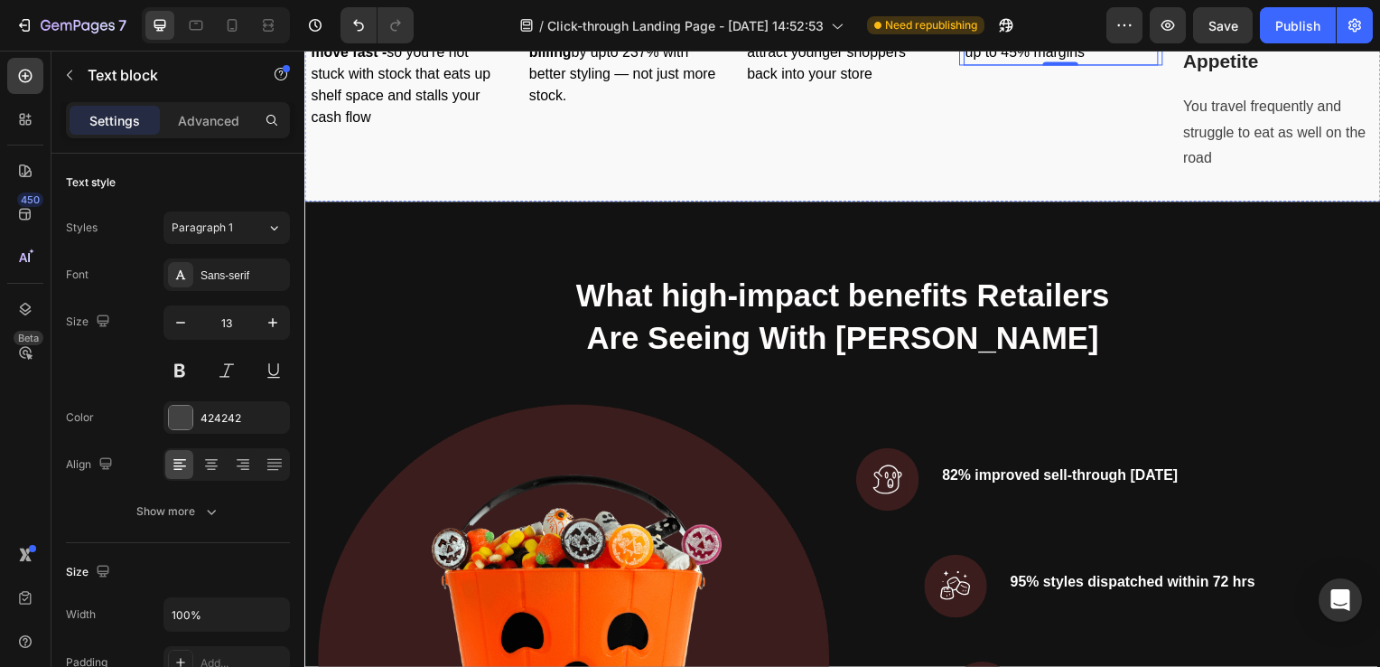
click at [1213, 77] on p "Achieving Better Appetite" at bounding box center [1286, 48] width 192 height 57
click at [1236, 77] on p "Achieving Better Appetite" at bounding box center [1286, 48] width 192 height 57
click at [1306, 77] on p "Achieving Better Appetite" at bounding box center [1286, 48] width 192 height 57
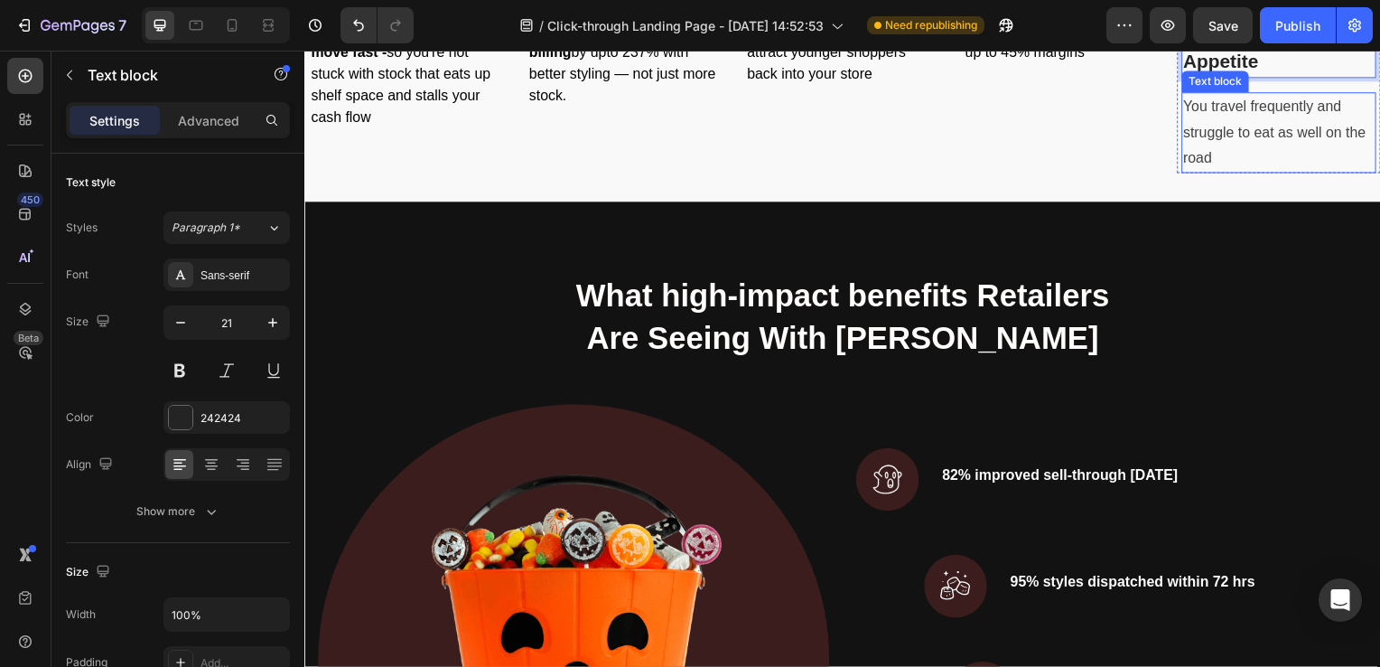
click at [1248, 173] on p "You travel frequently and struggle to eat as well on the road" at bounding box center [1286, 134] width 192 height 78
click at [1320, 77] on p "Achieving Better Appetite" at bounding box center [1286, 48] width 192 height 57
click at [1323, 7] on icon at bounding box center [1329, 1] width 12 height 13
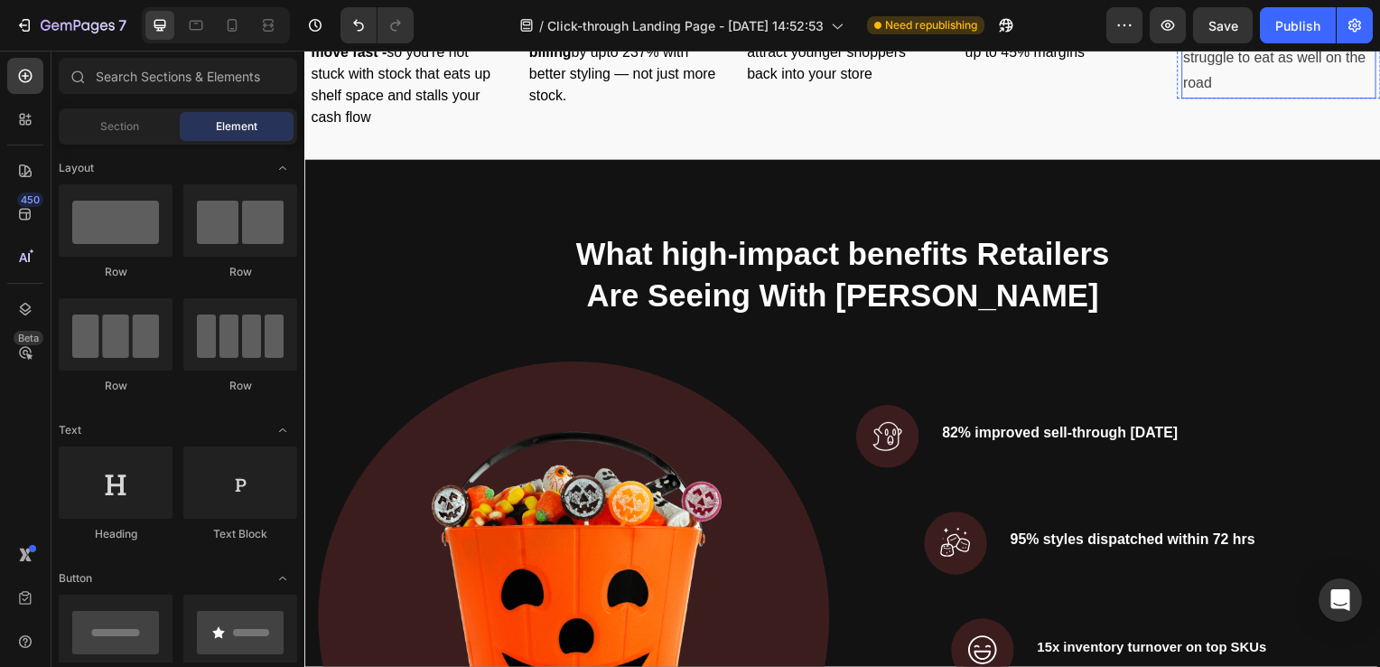
click at [1271, 98] on p "You travel frequently and struggle to eat as well on the road" at bounding box center [1286, 59] width 192 height 78
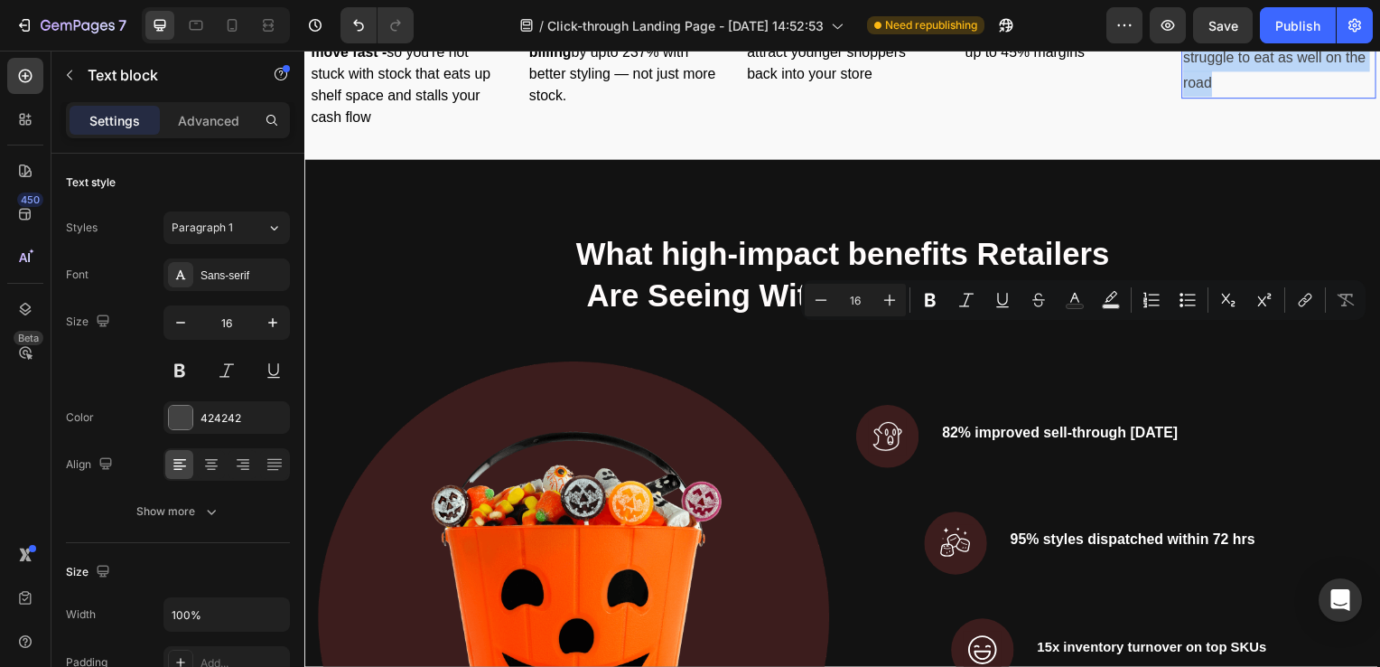
click at [1249, 98] on p "You travel frequently and struggle to eat as well on the road" at bounding box center [1286, 59] width 192 height 78
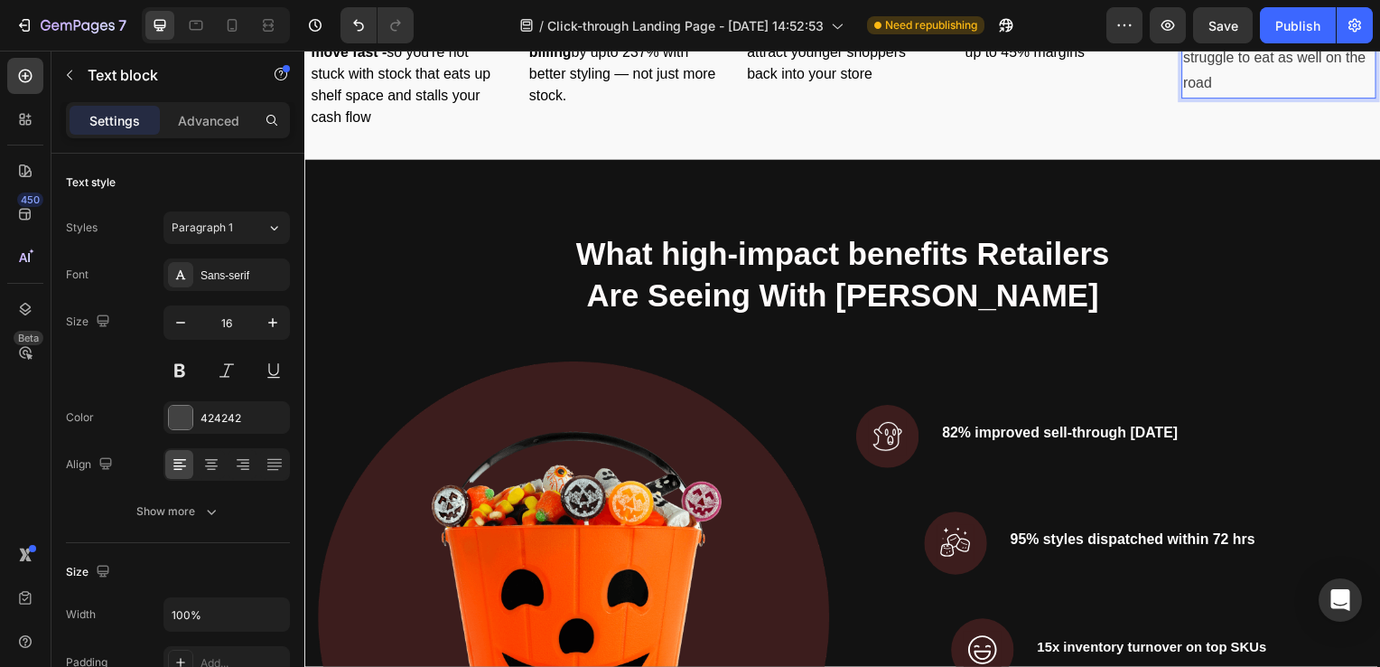
click at [1249, 98] on p "You travel frequently and struggle to eat as well on the road" at bounding box center [1286, 59] width 192 height 78
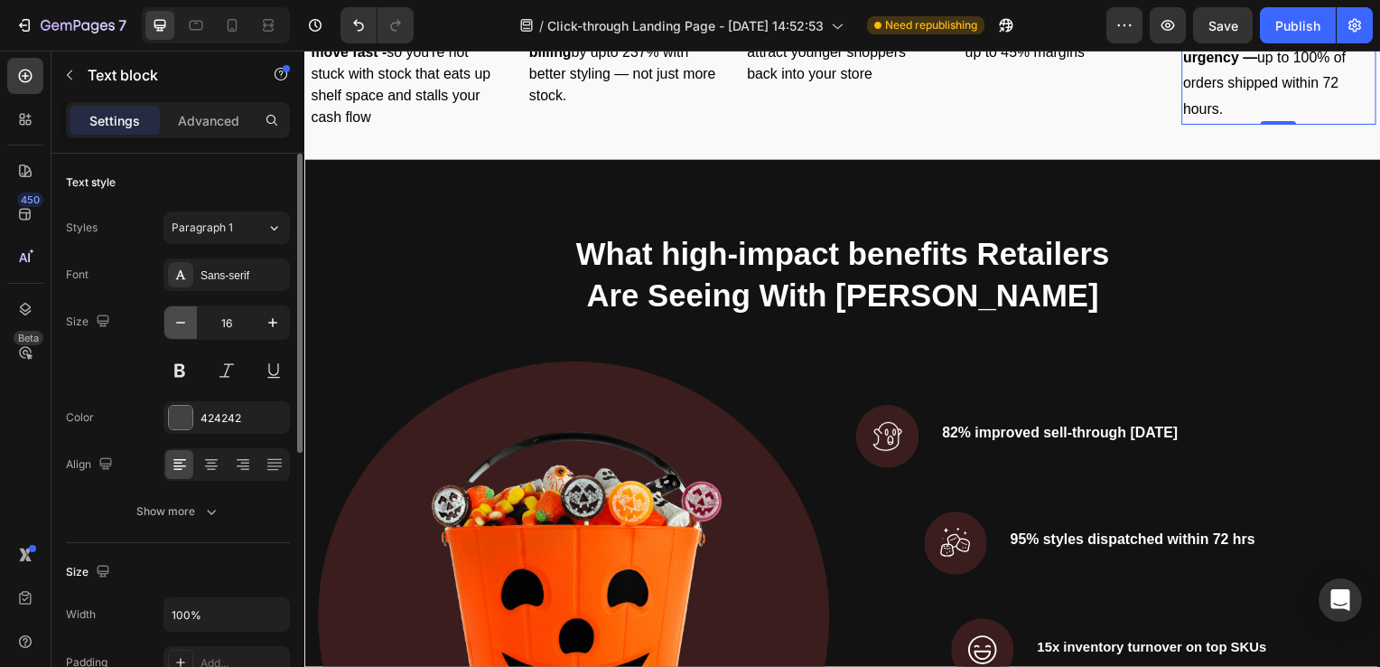
click at [180, 322] on icon "button" at bounding box center [181, 322] width 18 height 18
type input "13"
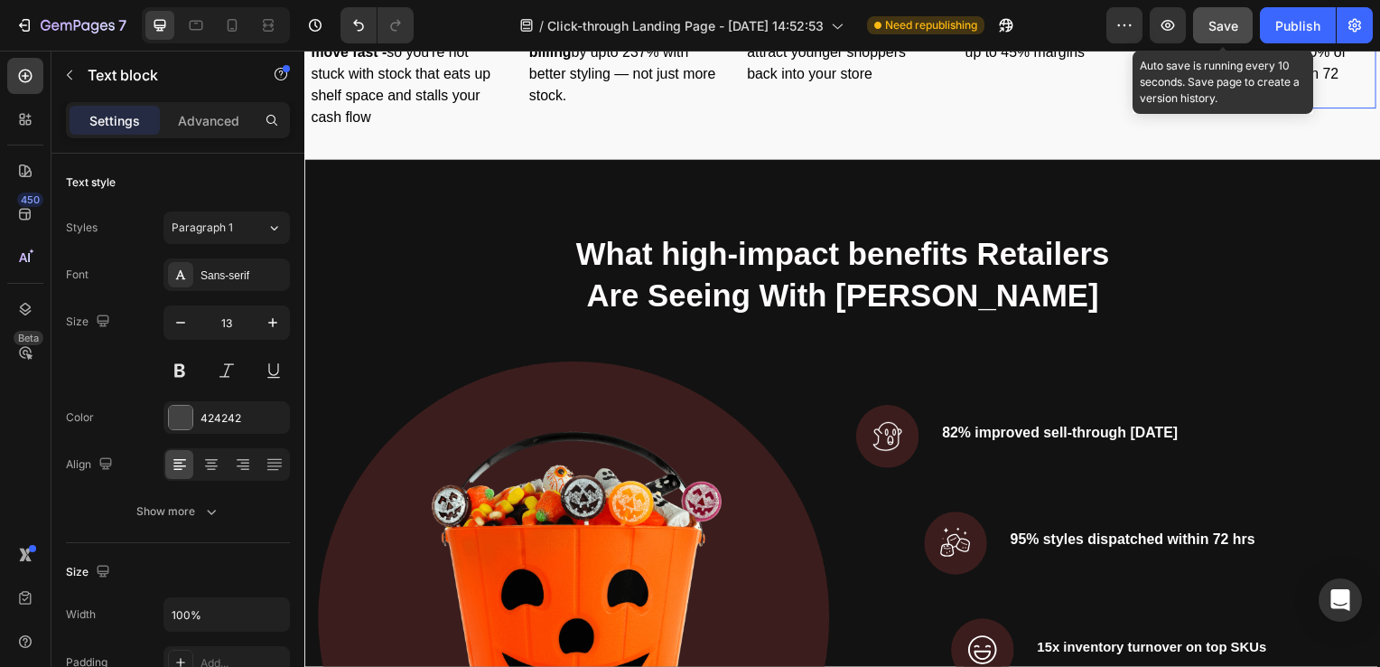
click at [1216, 31] on span "Save" at bounding box center [1224, 25] width 30 height 15
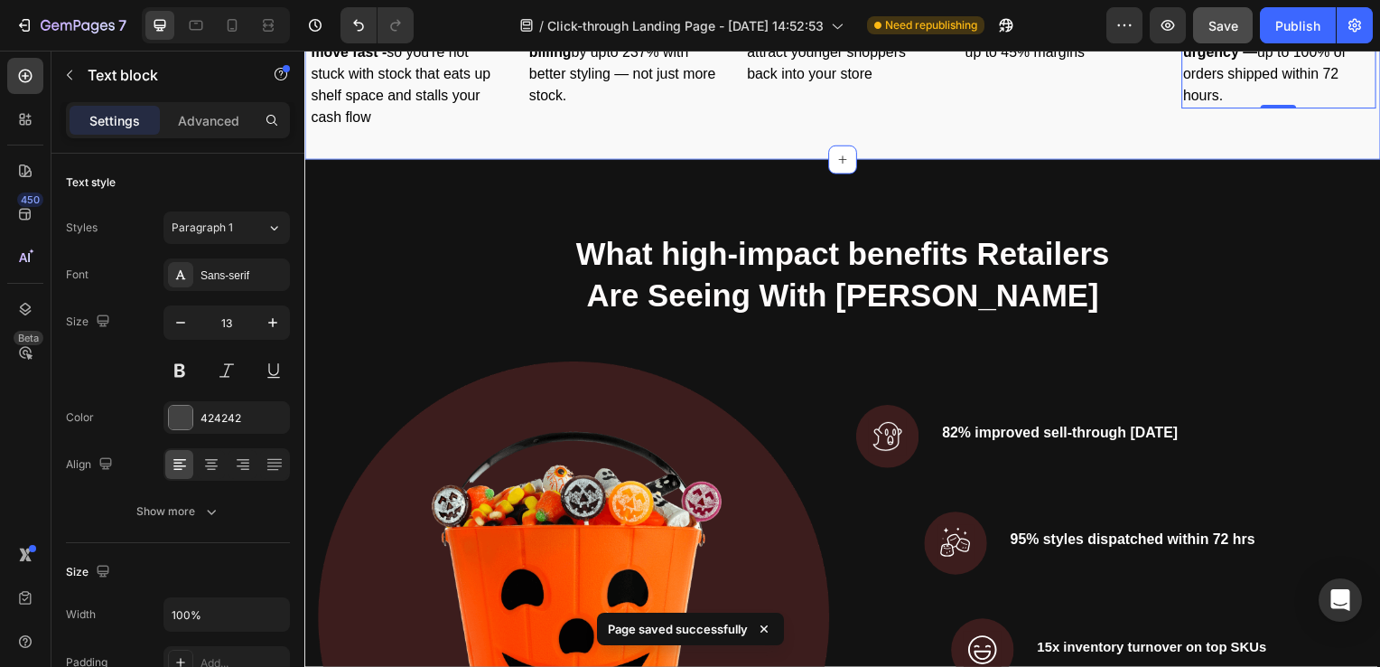
click at [1281, 161] on div "Image Trend-forward styles that move fast - so you're not stuck with stock that…" at bounding box center [846, 60] width 1084 height 201
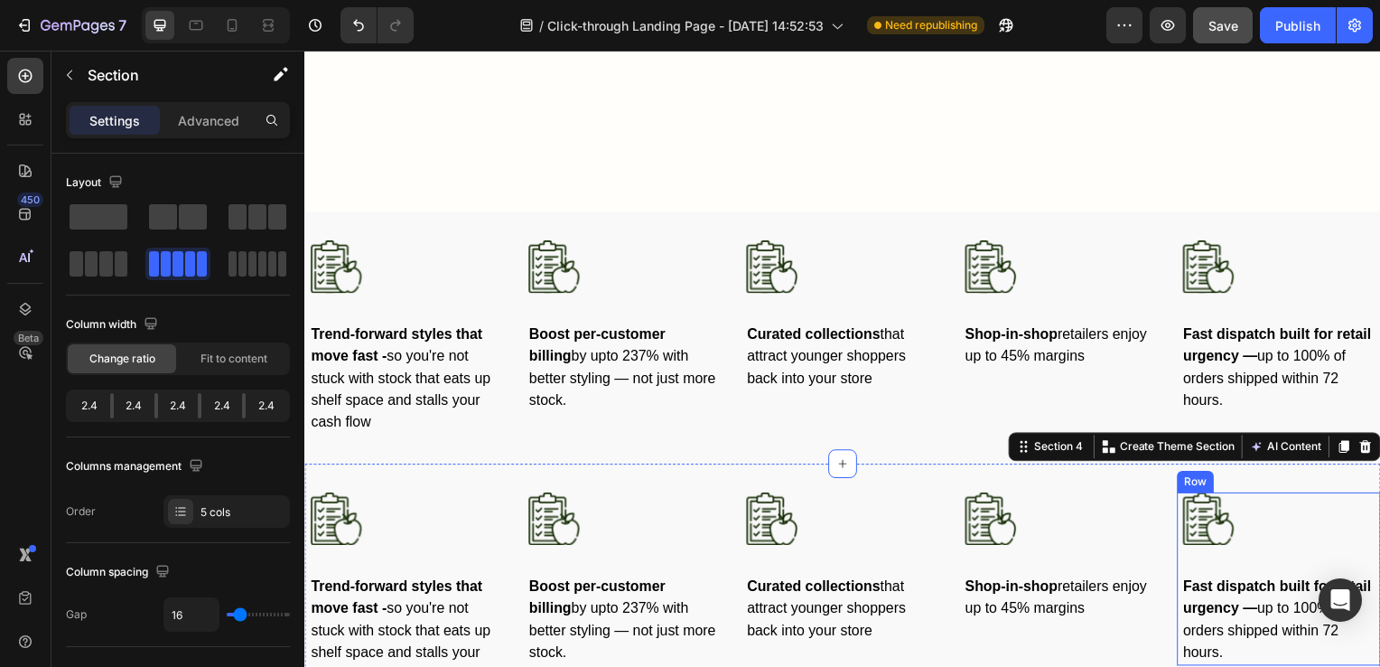
scroll to position [1647, 0]
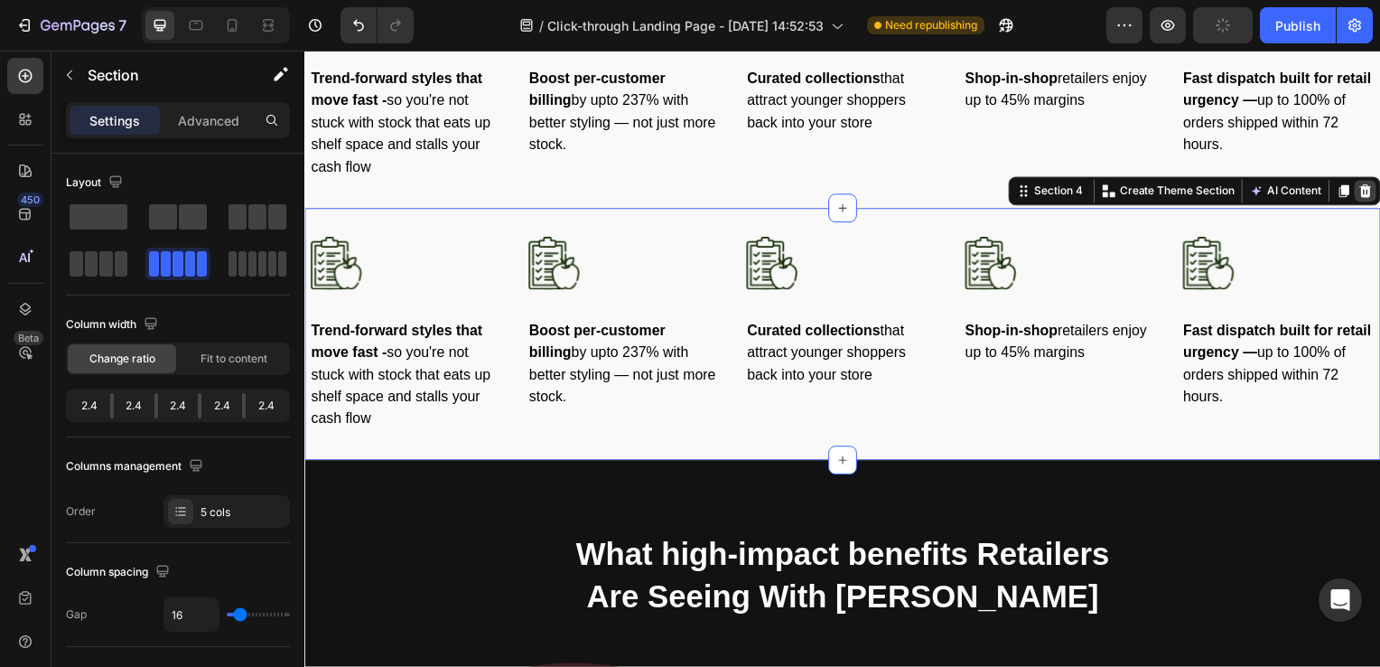
click at [1368, 194] on icon at bounding box center [1374, 192] width 12 height 13
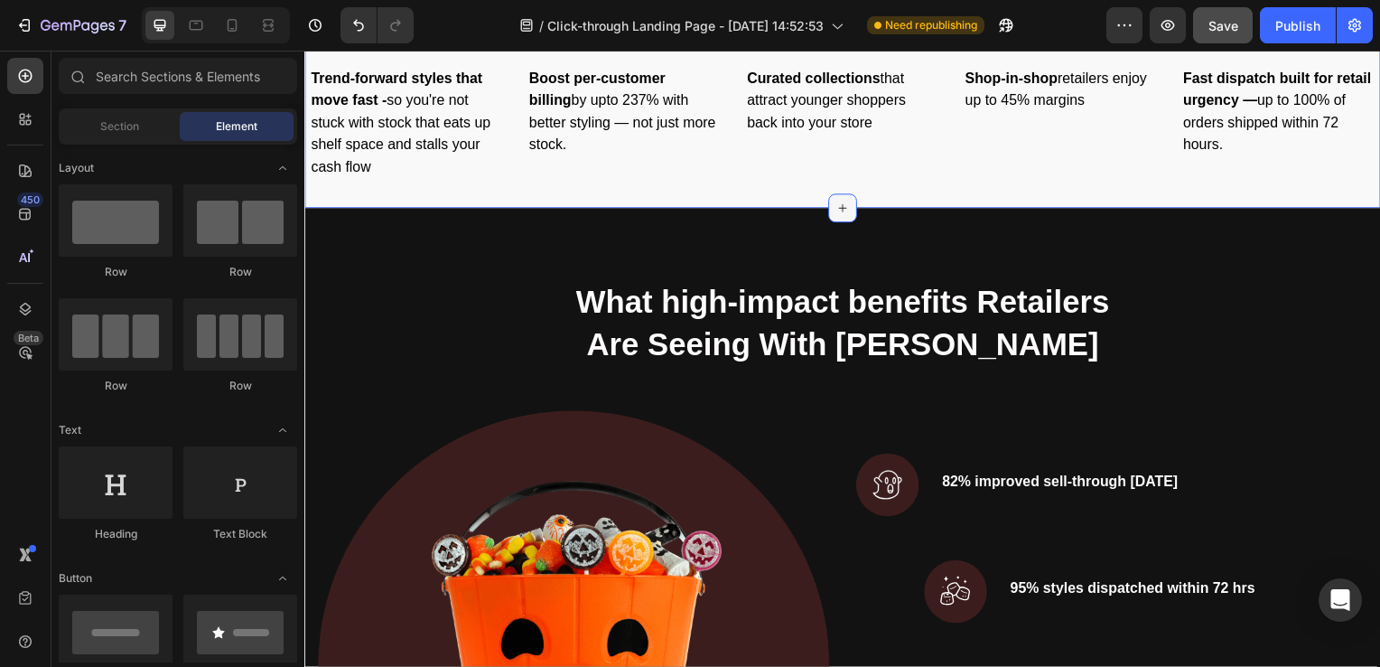
click at [839, 202] on icon at bounding box center [846, 209] width 14 height 14
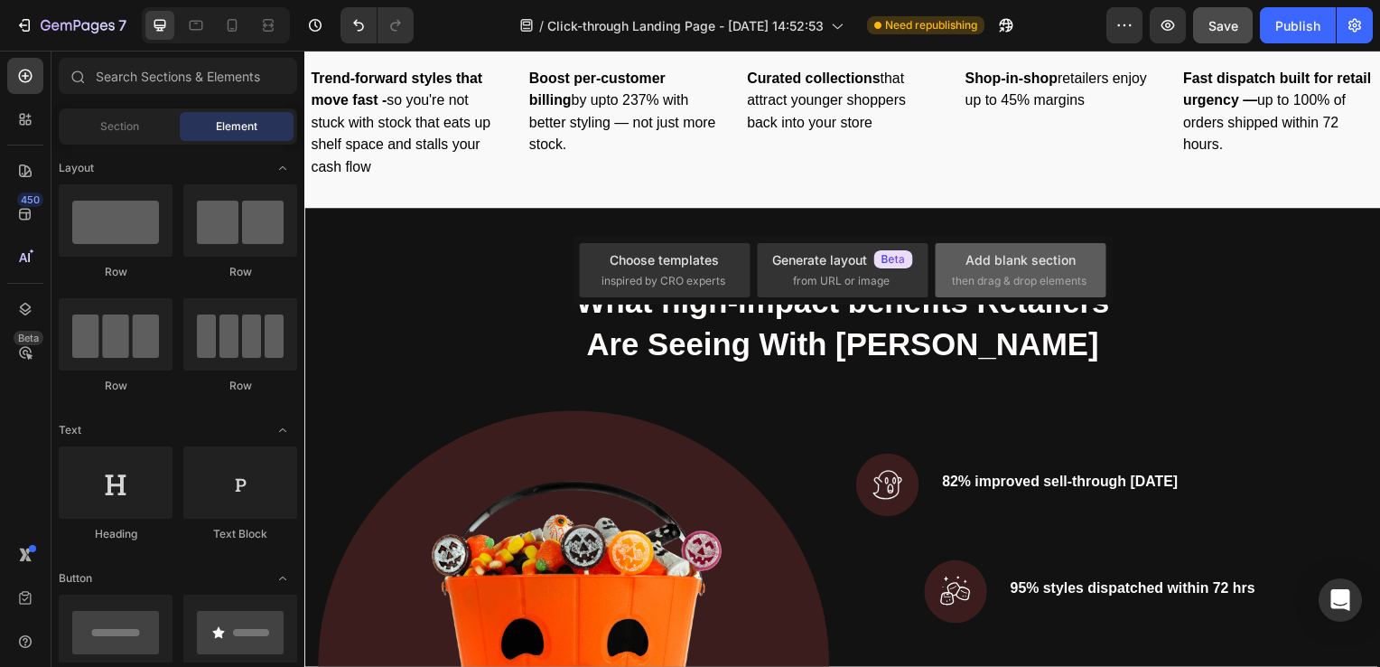
click at [1001, 273] on span "then drag & drop elements" at bounding box center [1019, 281] width 135 height 16
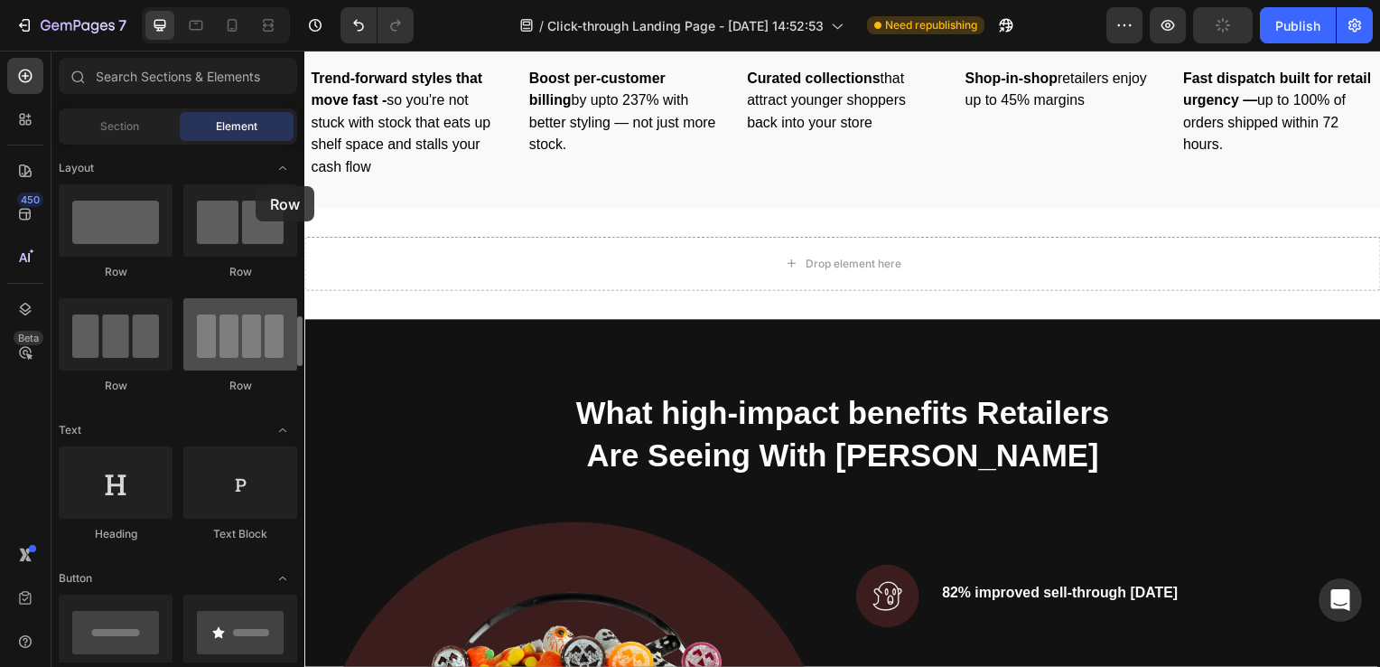
click at [256, 298] on div at bounding box center [240, 334] width 114 height 72
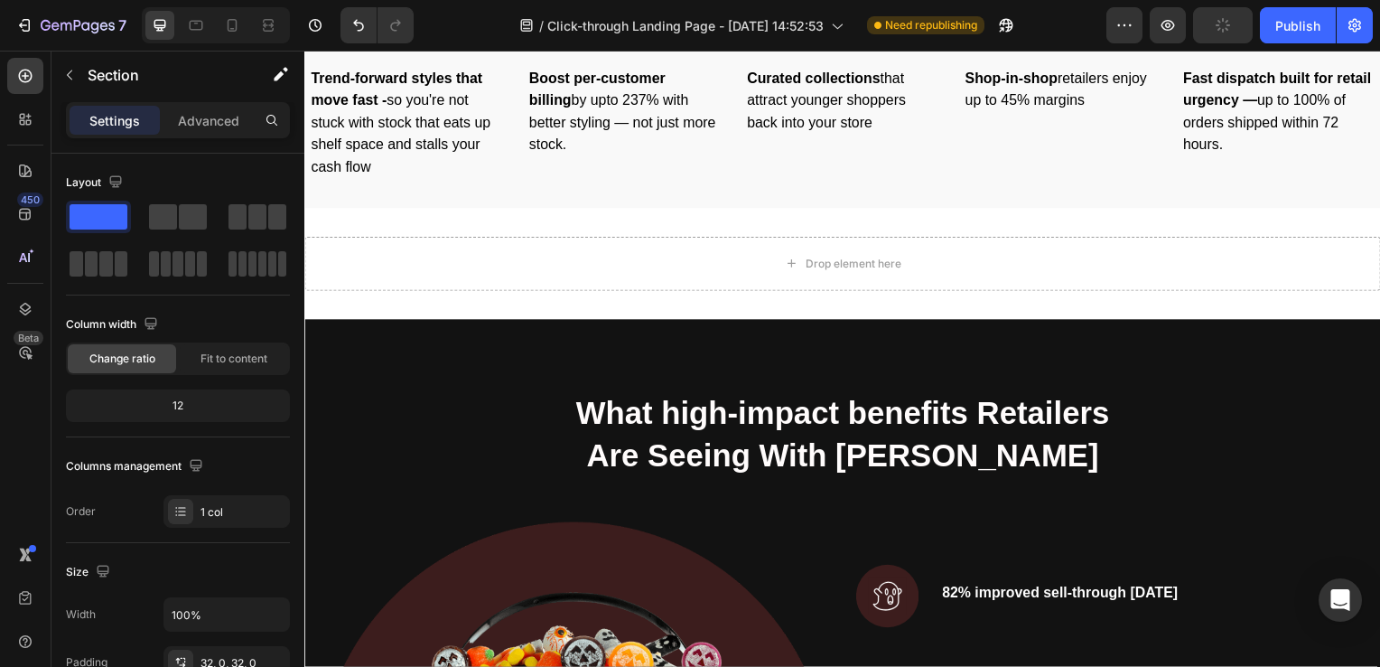
click at [550, 251] on div "Drop element here" at bounding box center [846, 265] width 1084 height 54
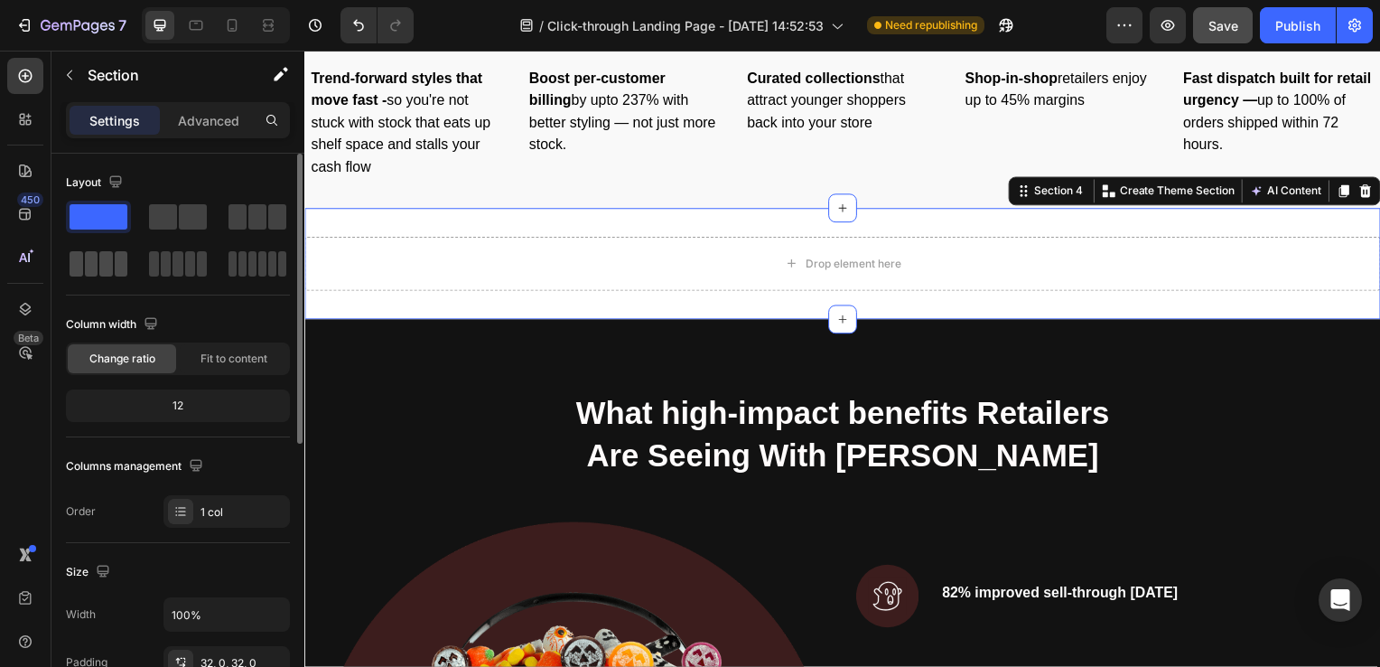
click at [89, 266] on span at bounding box center [92, 263] width 14 height 25
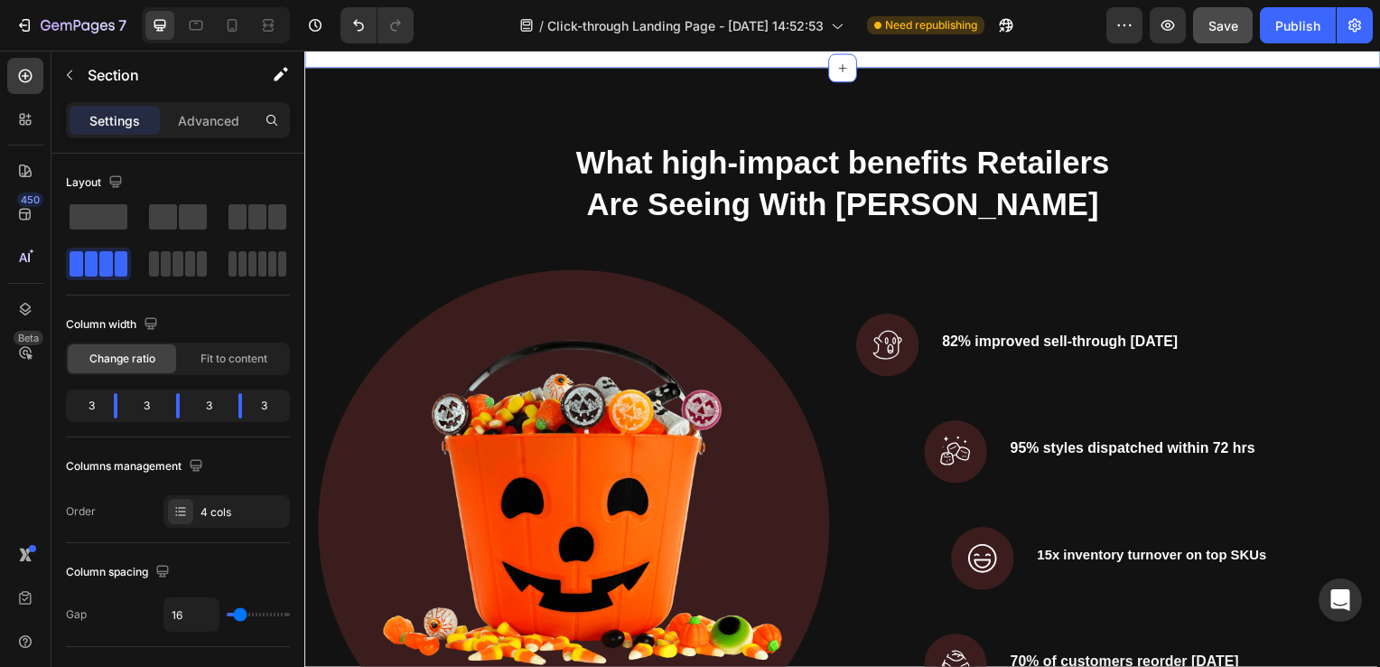
scroll to position [1520, 0]
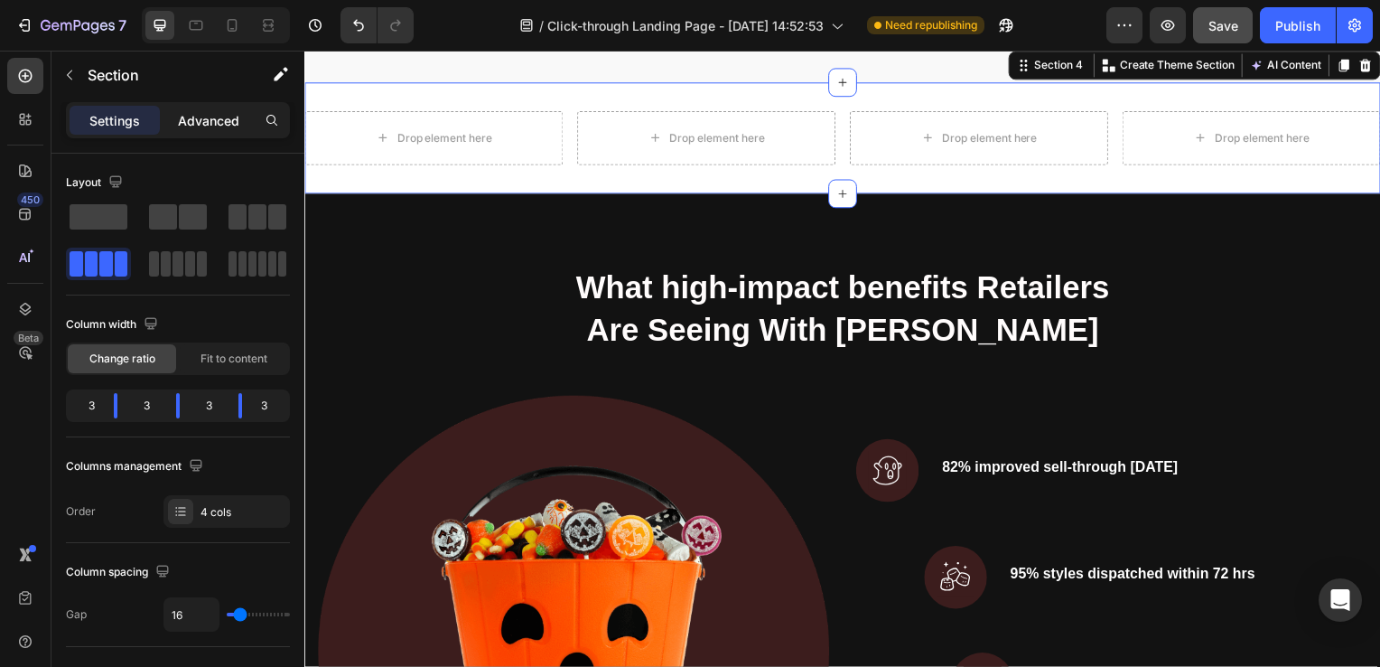
click at [252, 109] on div "Advanced" at bounding box center [209, 120] width 90 height 29
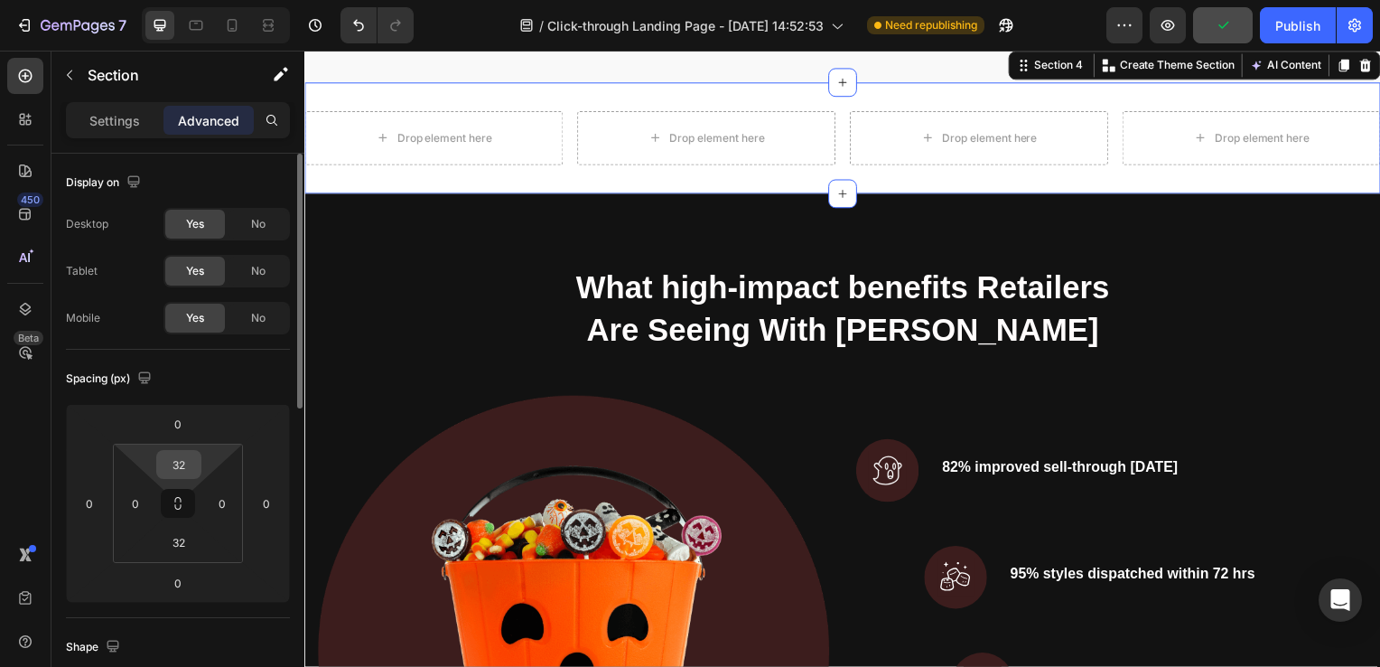
click at [178, 464] on input "32" at bounding box center [179, 464] width 36 height 27
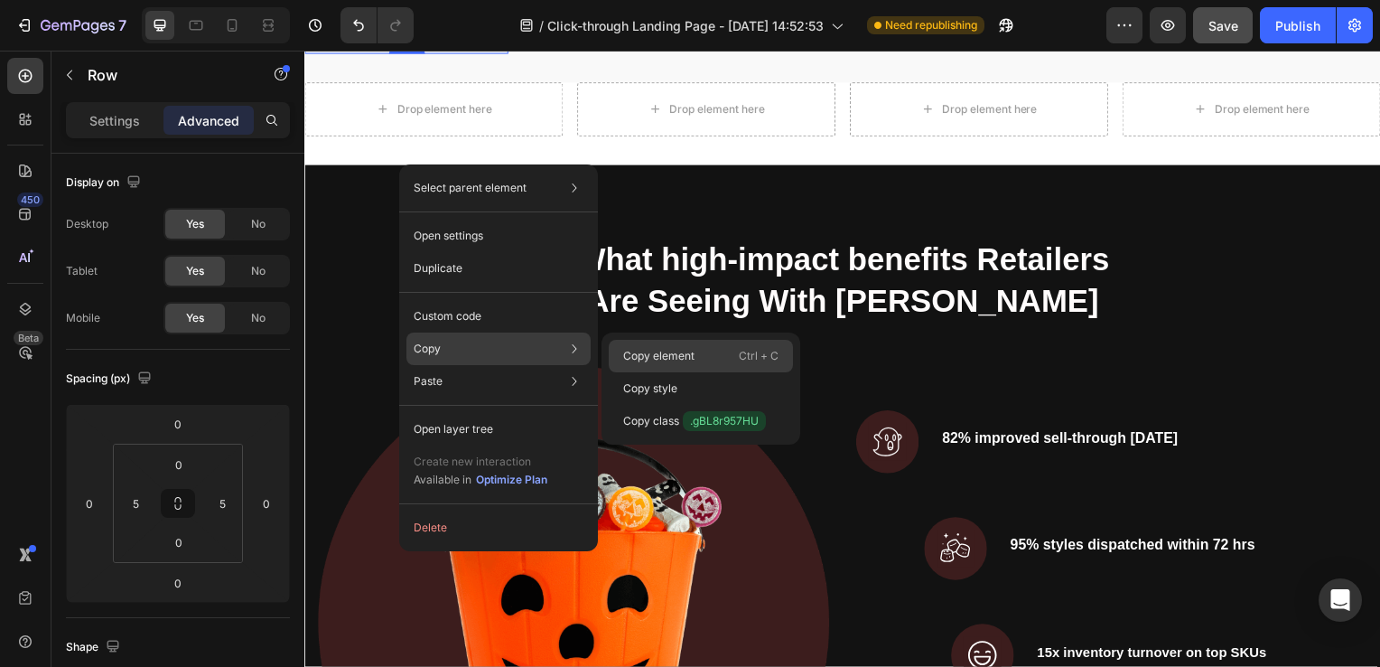
click at [637, 350] on p "Copy element" at bounding box center [658, 356] width 71 height 16
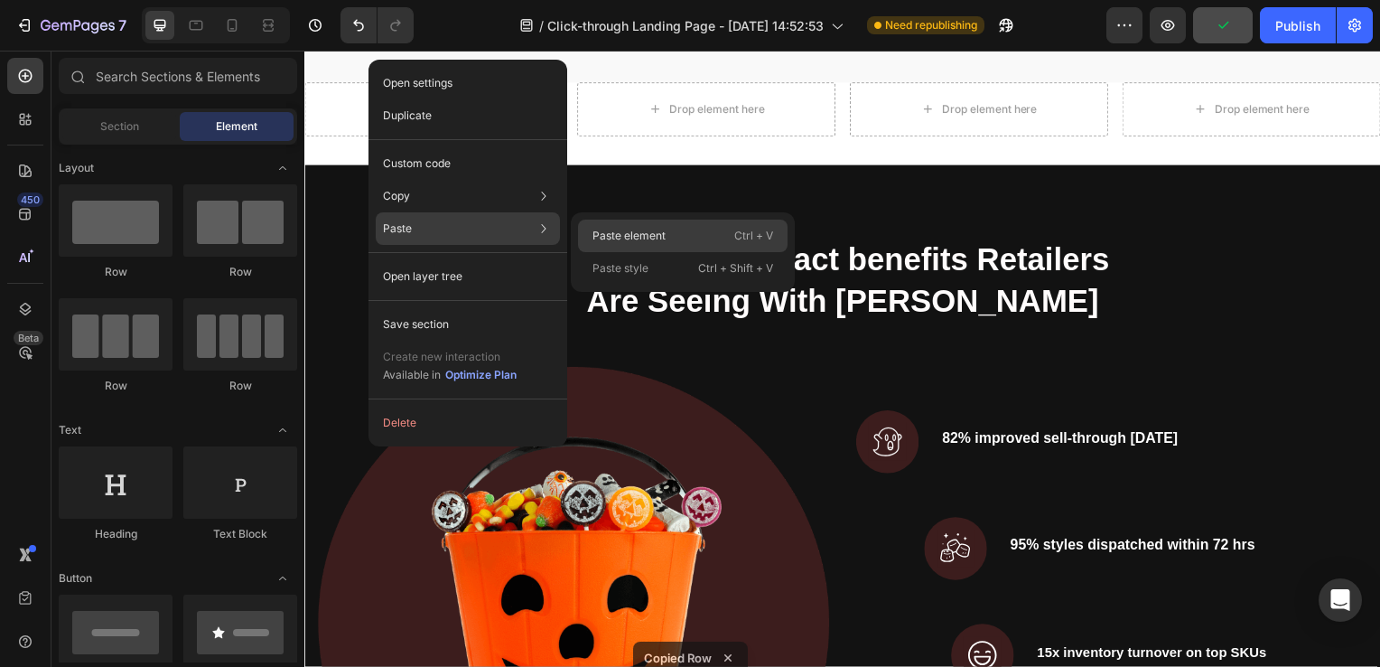
click at [594, 241] on p "Paste element" at bounding box center [629, 236] width 73 height 16
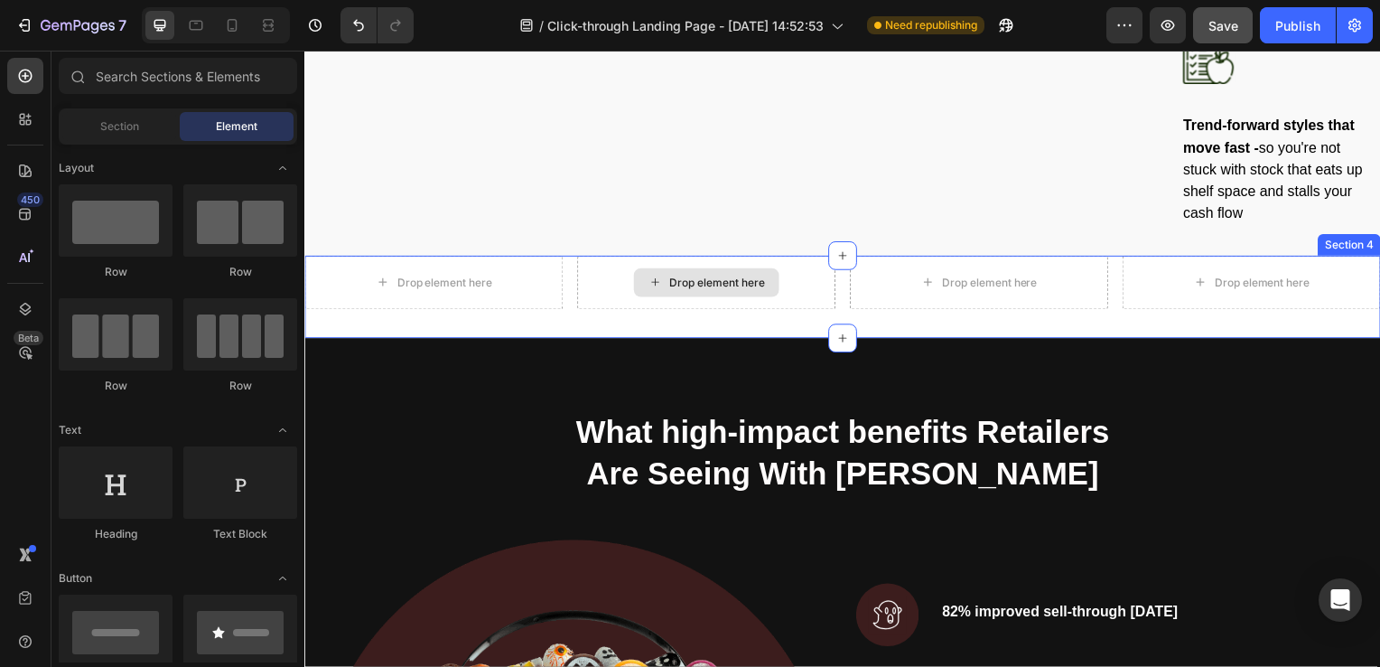
click at [685, 292] on div "Drop element here" at bounding box center [720, 284] width 96 height 14
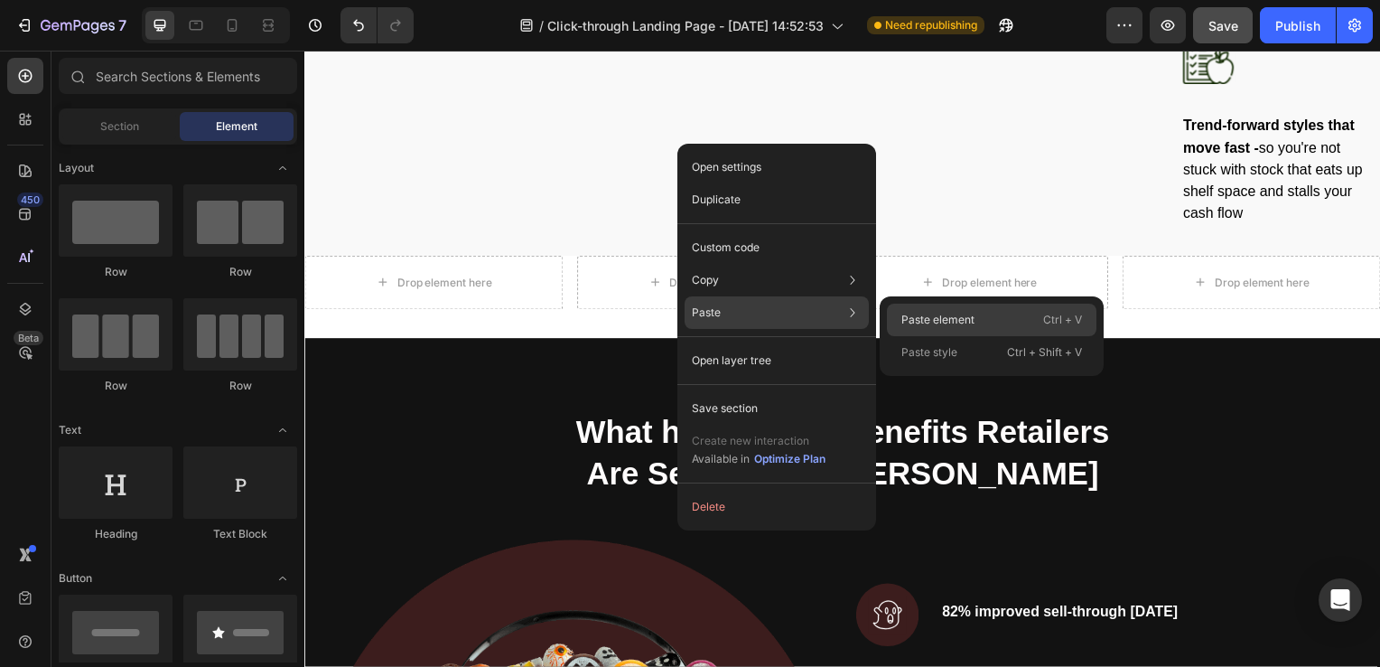
click at [917, 313] on p "Paste element" at bounding box center [938, 320] width 73 height 16
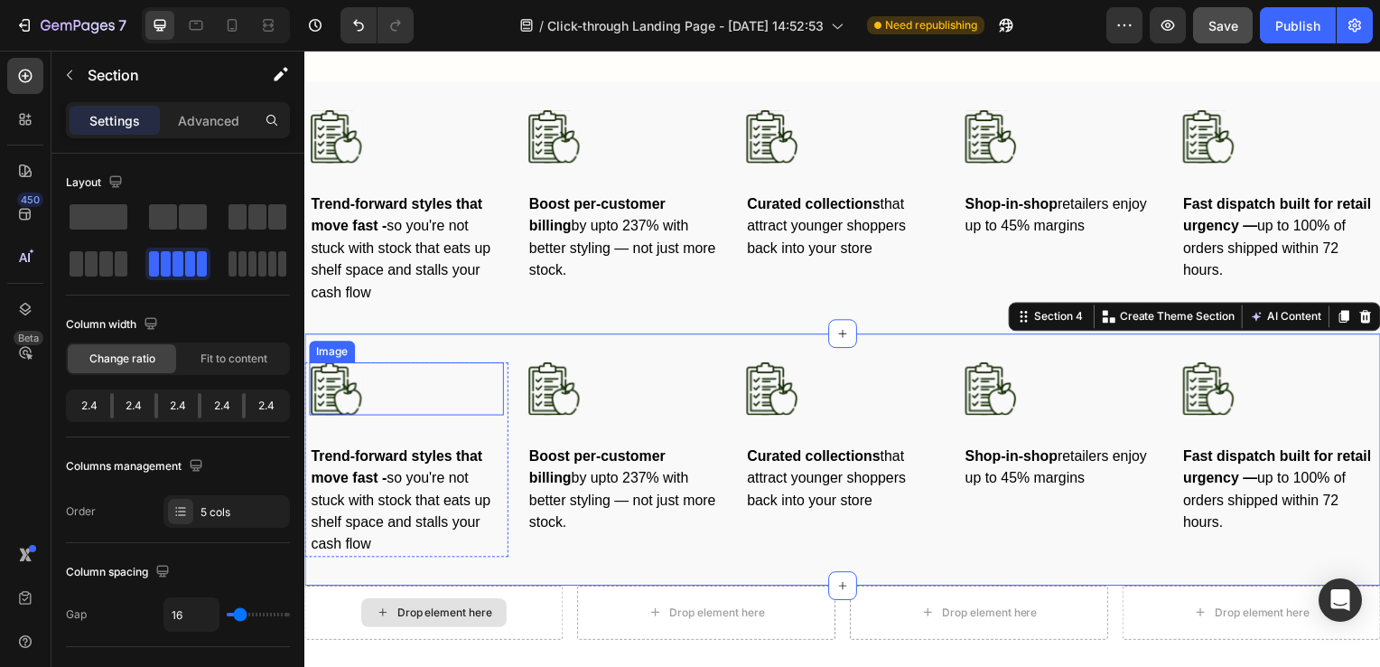
scroll to position [1734, 0]
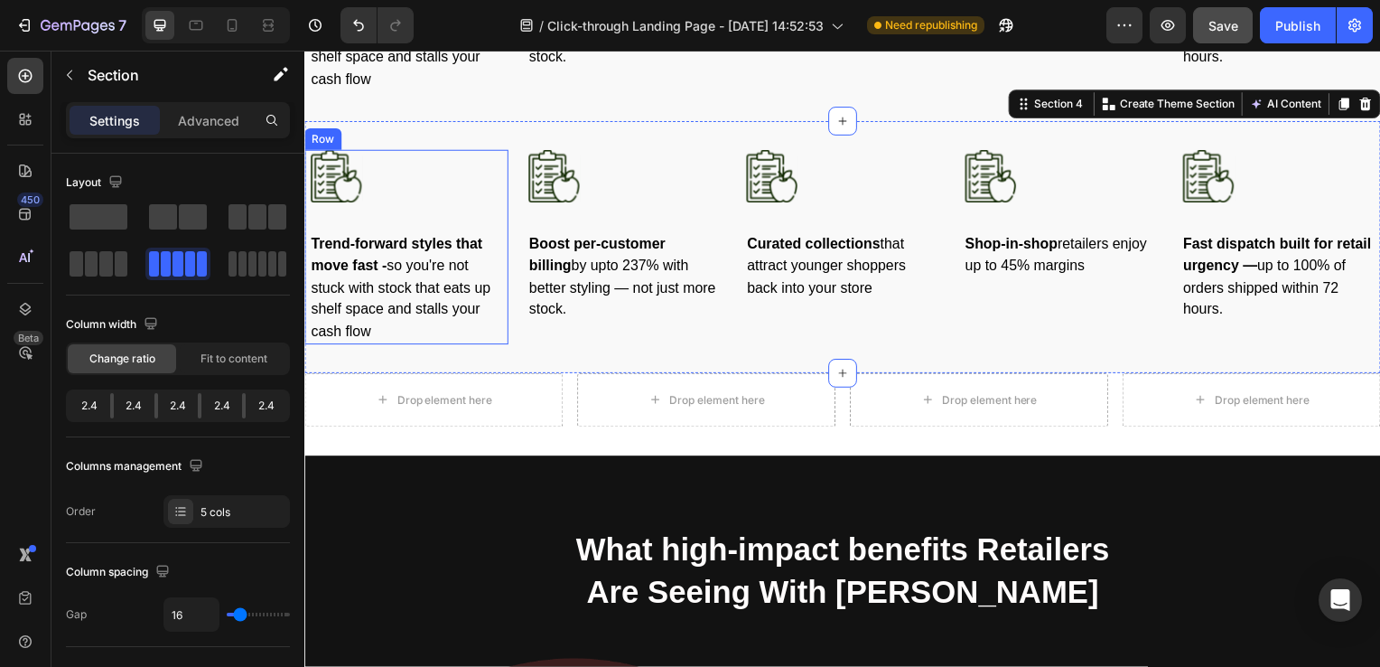
click at [453, 210] on div "Image Trend-forward styles that move fast - so you're not stuck with stock that…" at bounding box center [407, 249] width 196 height 196
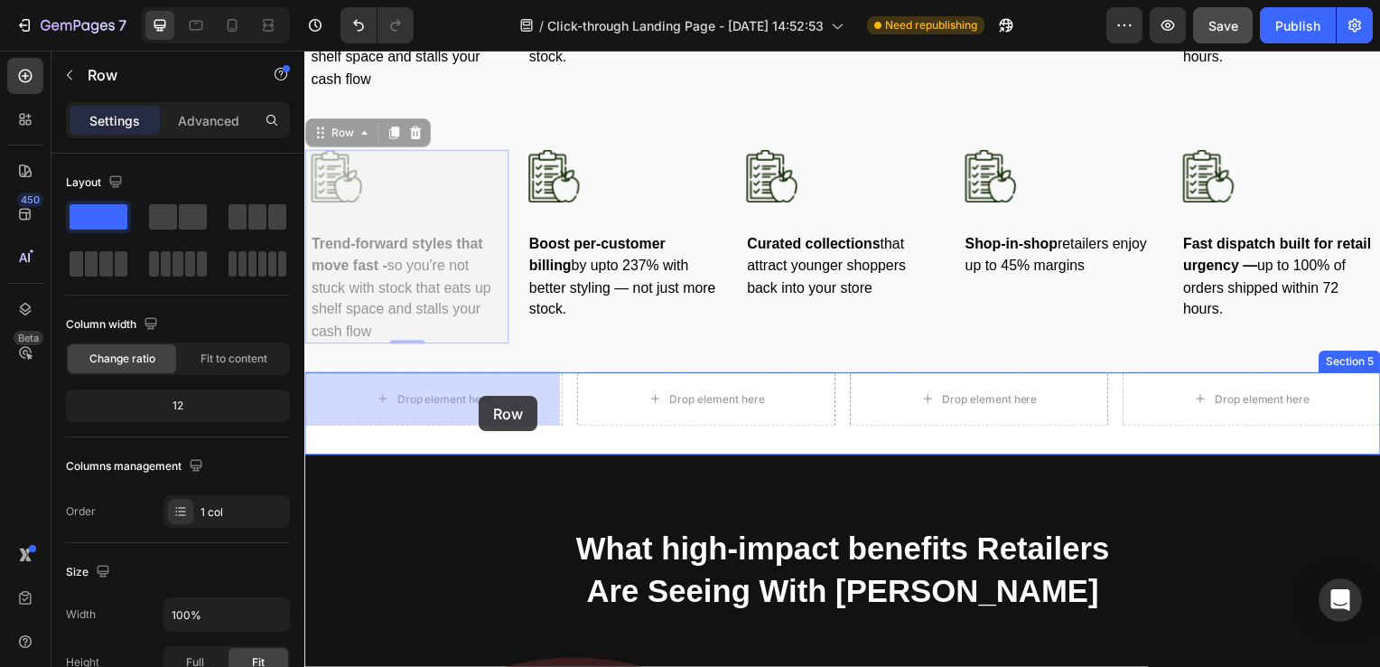
drag, startPoint x: 453, startPoint y: 210, endPoint x: 481, endPoint y: 397, distance: 190.1
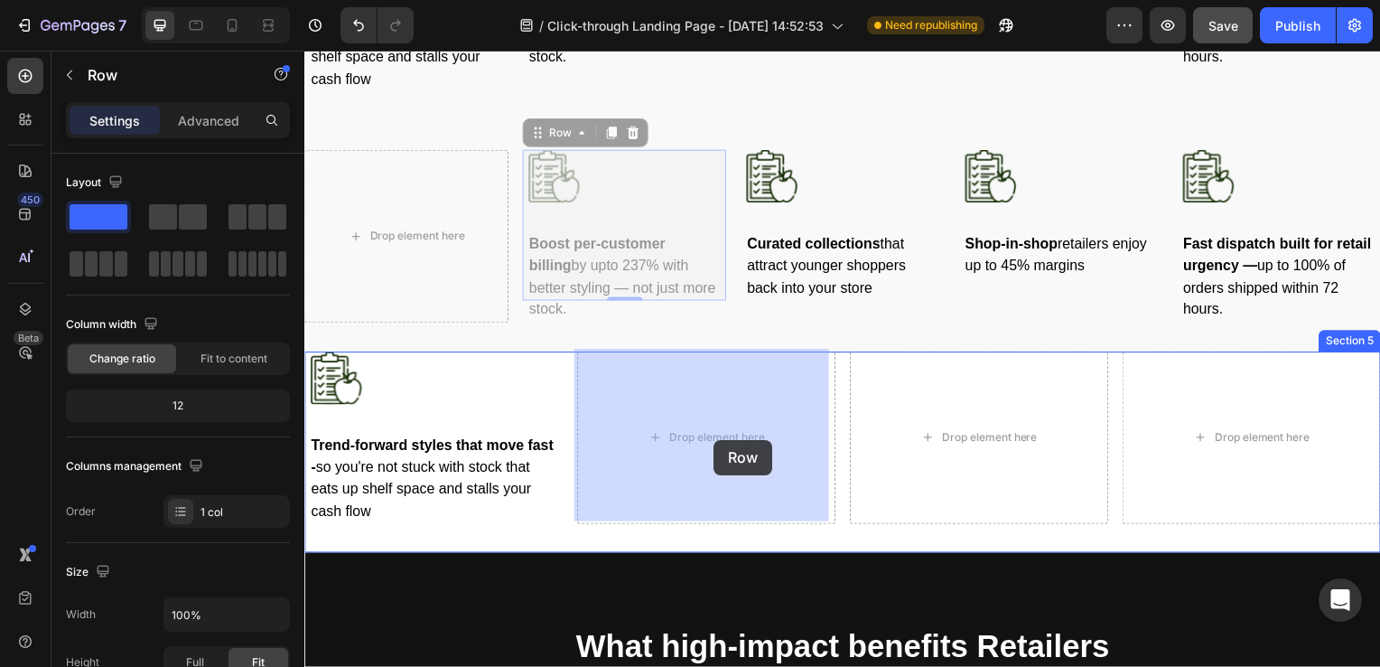
drag, startPoint x: 695, startPoint y: 225, endPoint x: 716, endPoint y: 440, distance: 216.1
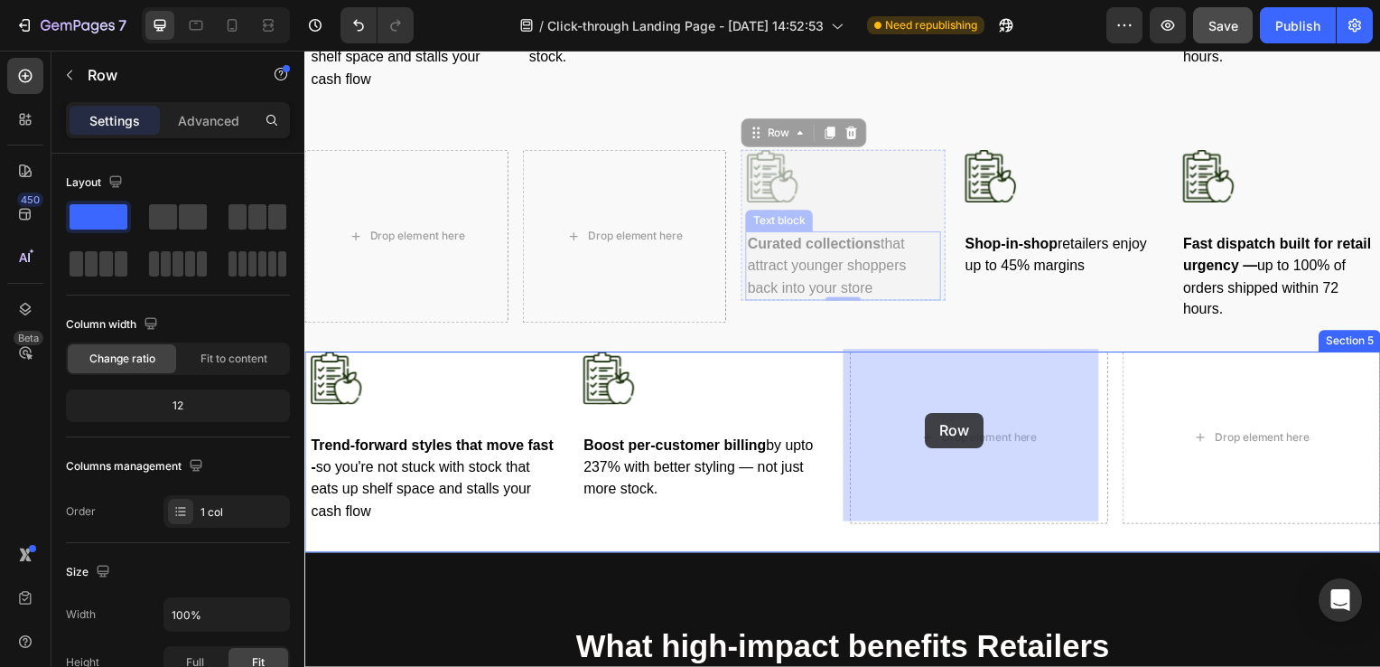
drag, startPoint x: 911, startPoint y: 221, endPoint x: 930, endPoint y: 416, distance: 195.1
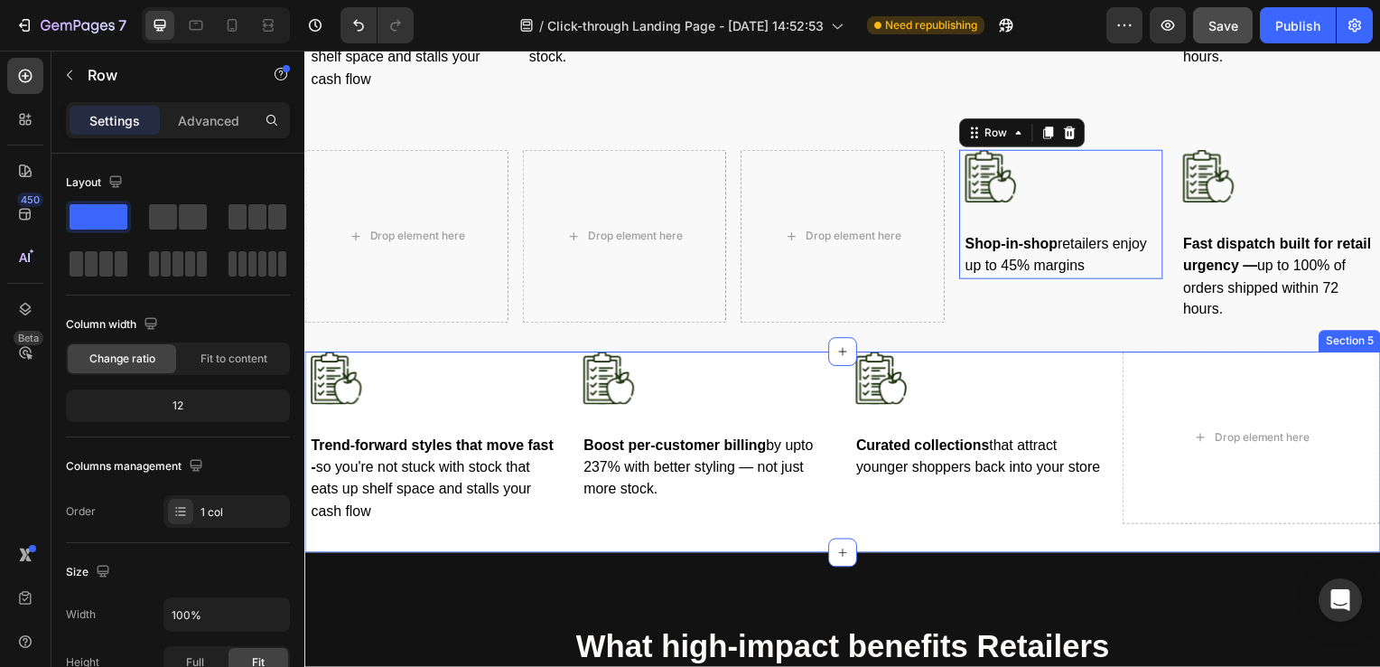
drag, startPoint x: 1133, startPoint y: 215, endPoint x: 1177, endPoint y: 414, distance: 203.6
drag, startPoint x: 1139, startPoint y: 212, endPoint x: 1177, endPoint y: 407, distance: 198.8
click at [1177, 407] on div "Drop element here" at bounding box center [1258, 441] width 260 height 174
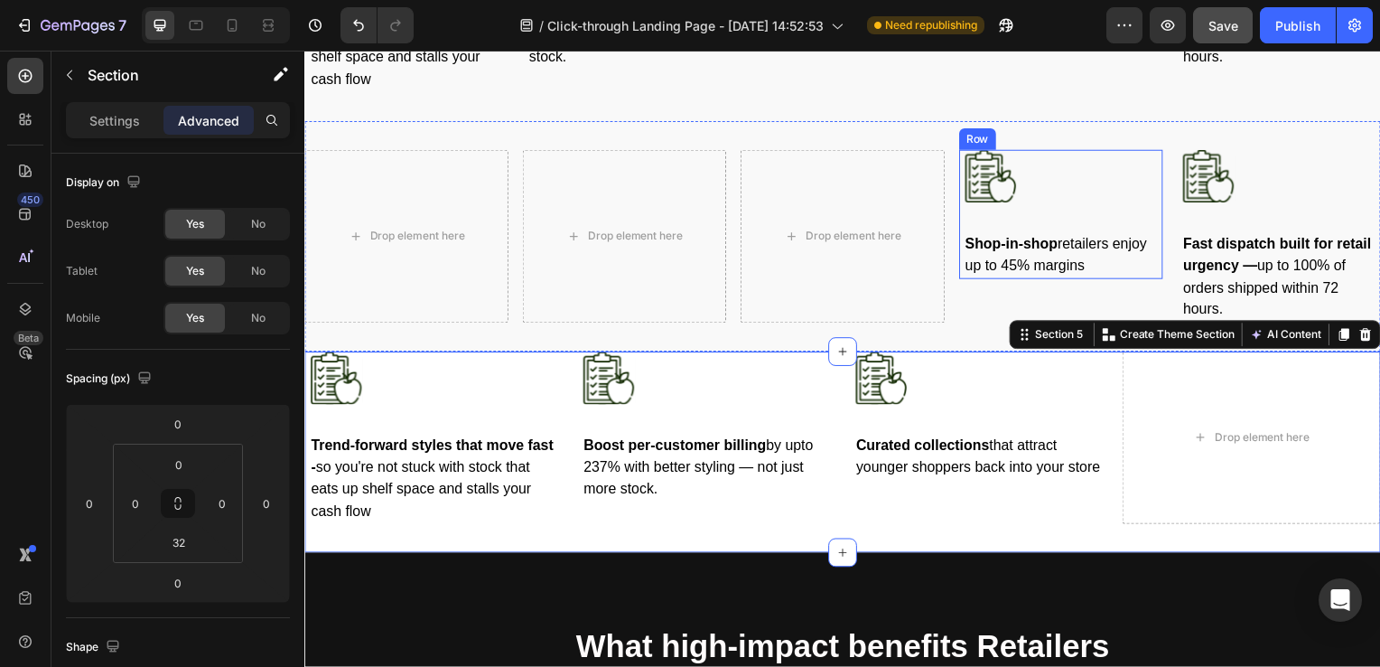
click at [1106, 207] on div "Image Shop-in-shop retailers enjoy up to 45% margins Text block" at bounding box center [1066, 216] width 196 height 130
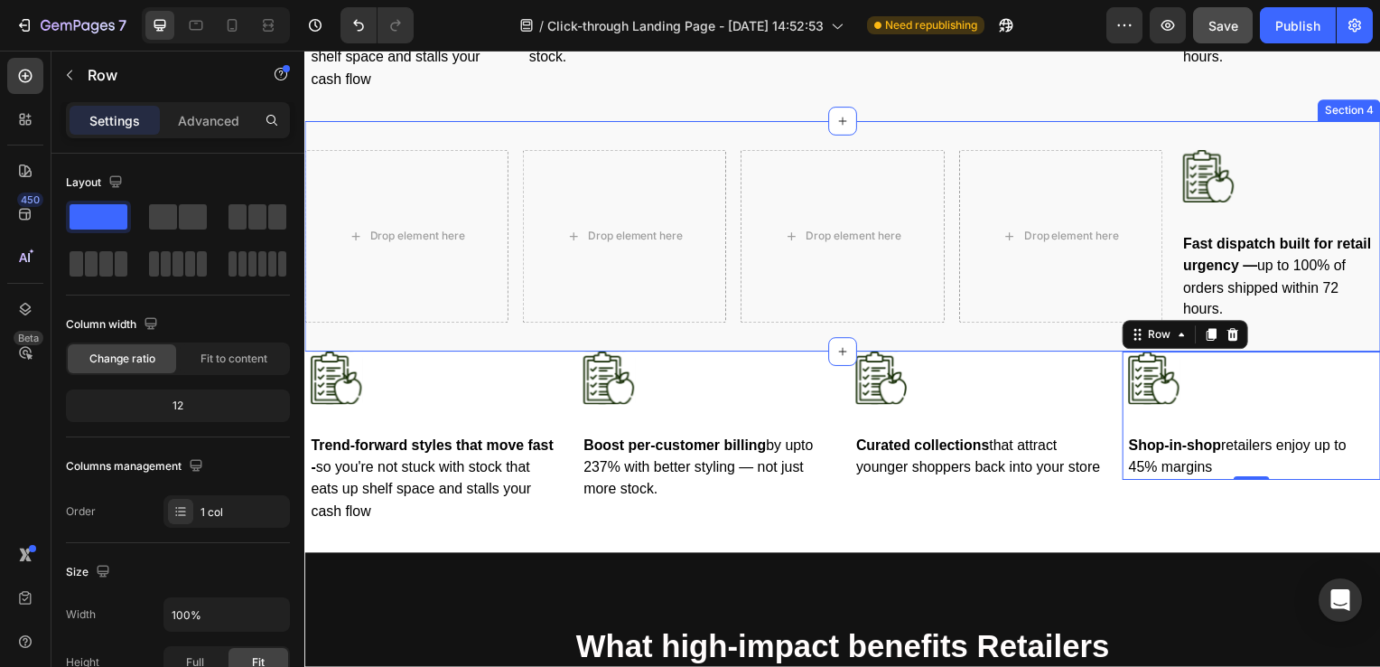
click at [1080, 140] on div "Drop element here Drop element here Drop element here Drop element here Image F…" at bounding box center [846, 238] width 1084 height 232
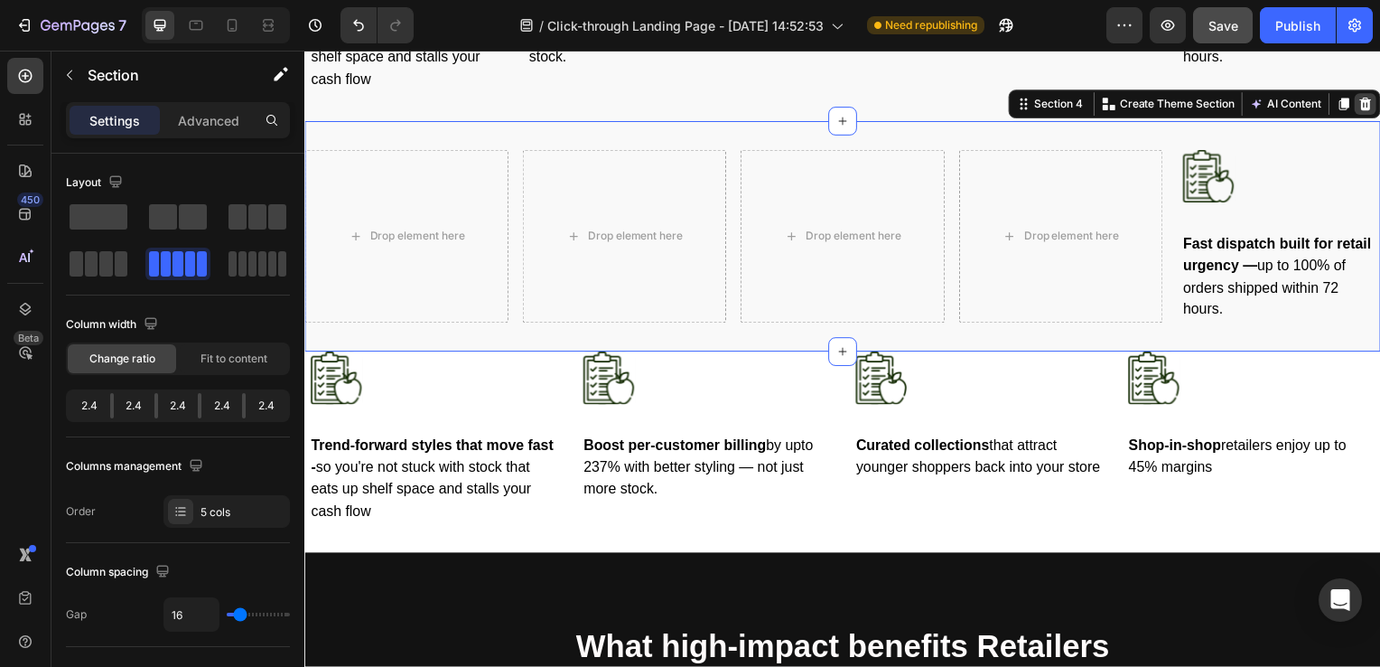
click at [1368, 107] on icon at bounding box center [1374, 104] width 12 height 13
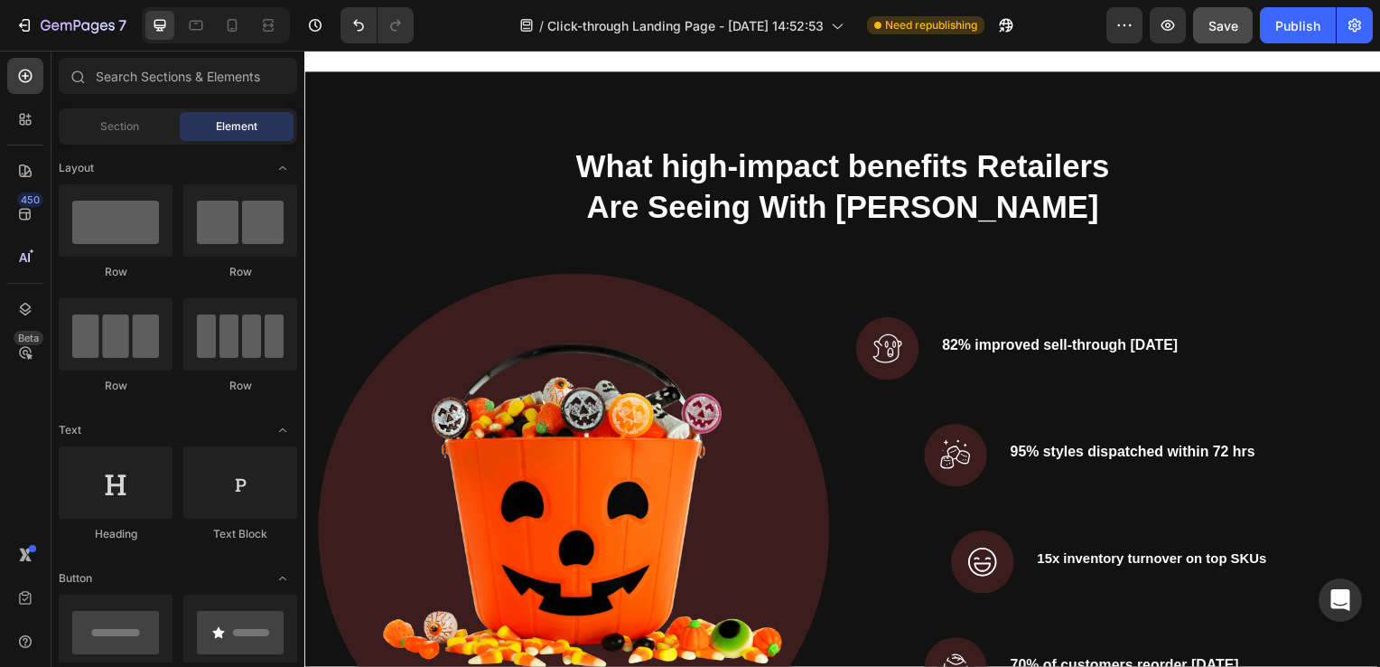
scroll to position [1539, 0]
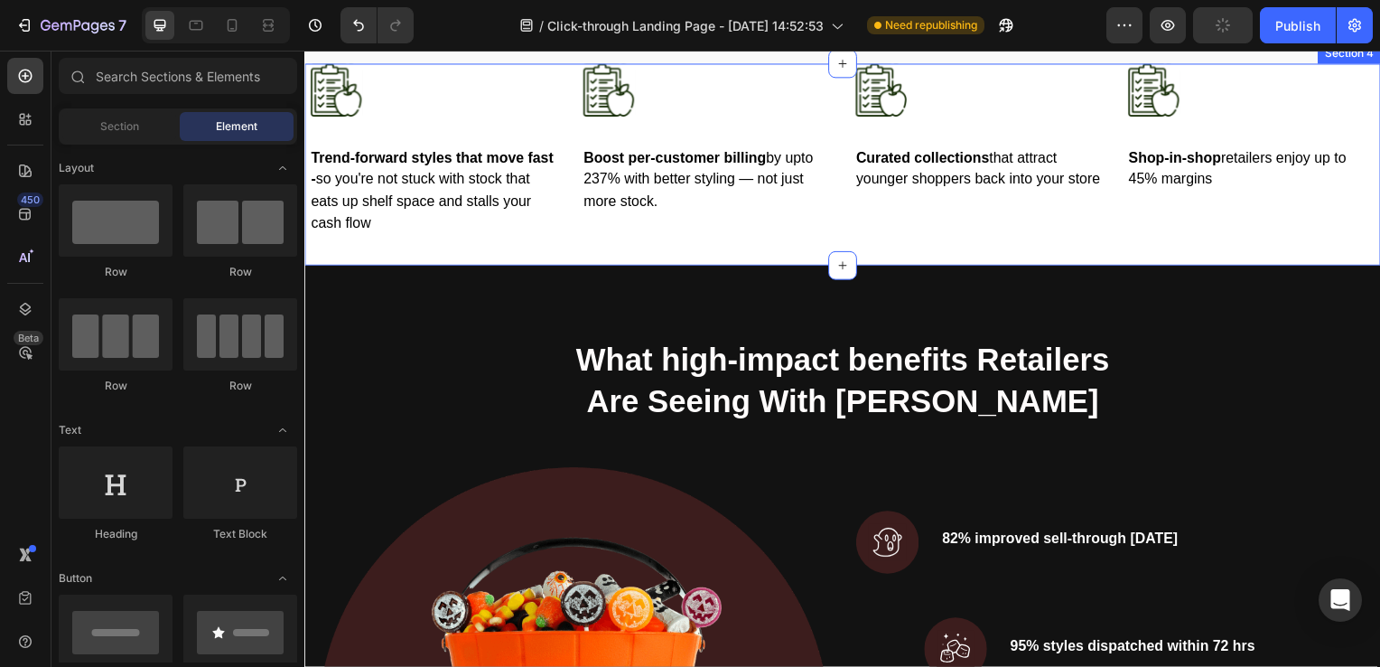
click at [784, 267] on div "Image Trend-forward styles that move fast - so you're not stuck with stock that…" at bounding box center [846, 165] width 1084 height 203
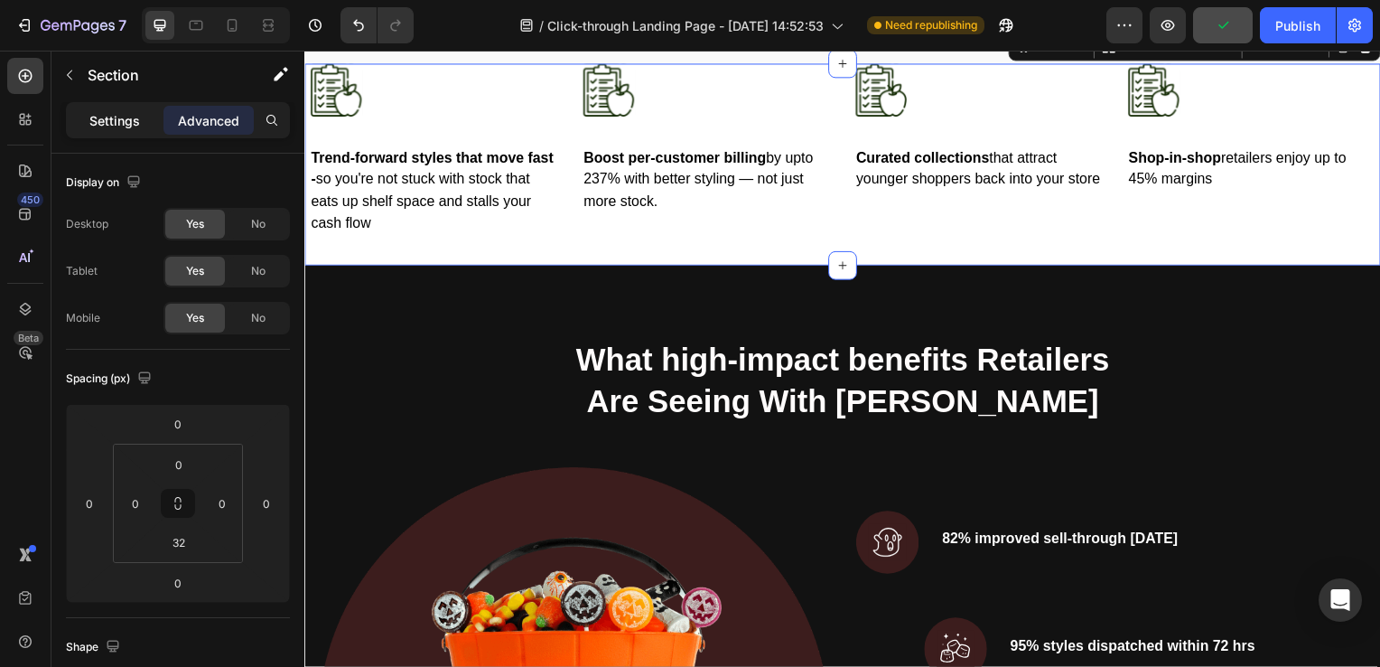
click at [123, 129] on div "Settings" at bounding box center [115, 120] width 90 height 29
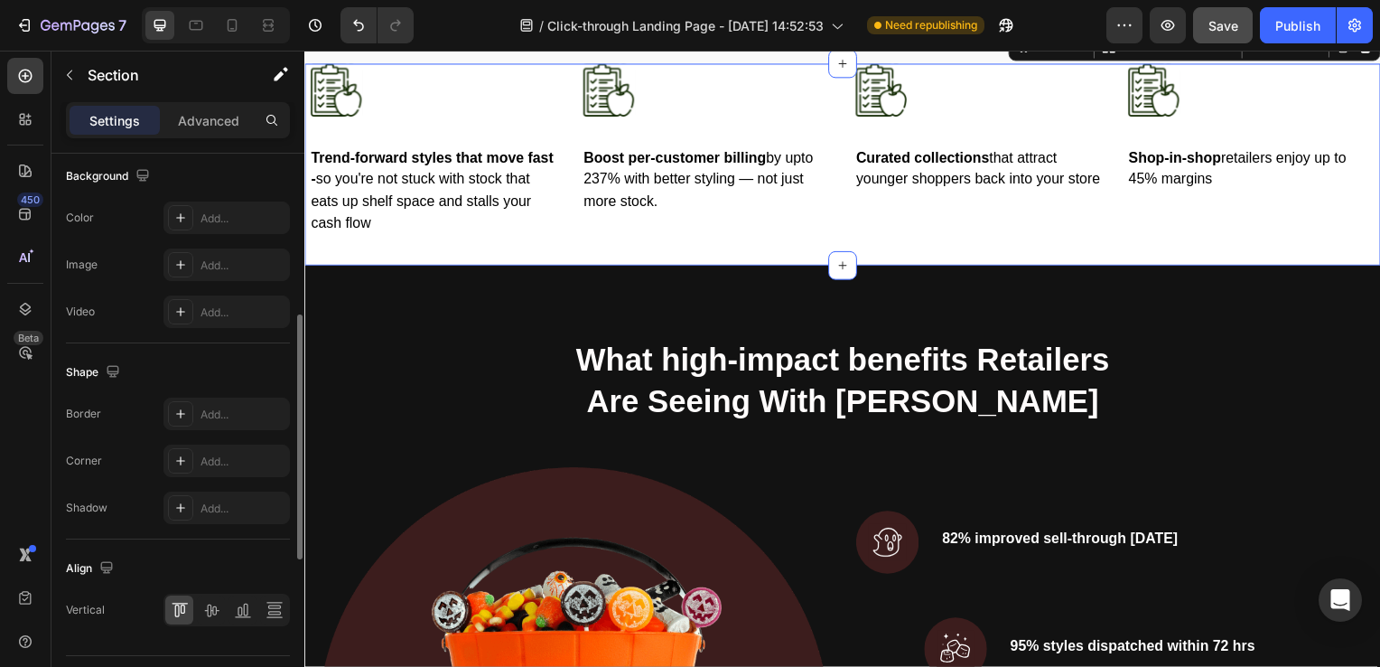
scroll to position [598, 0]
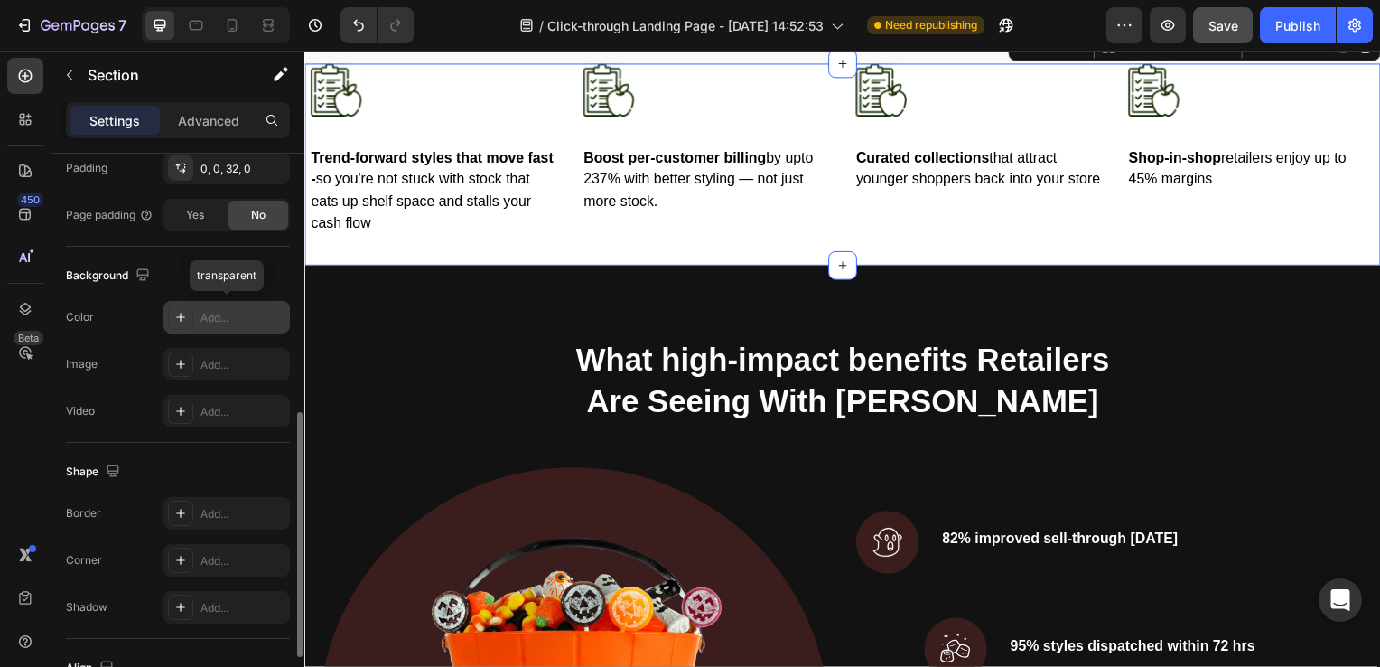
click at [203, 310] on div "Add..." at bounding box center [243, 318] width 85 height 16
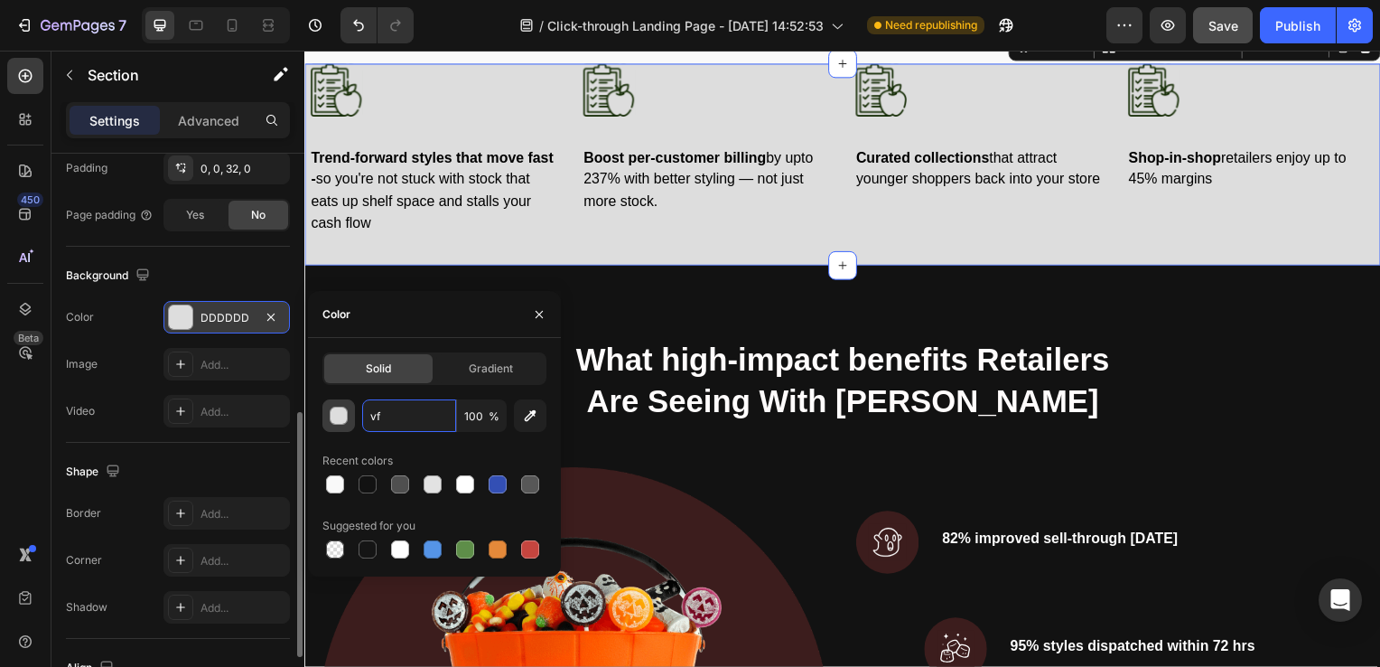
type input "v"
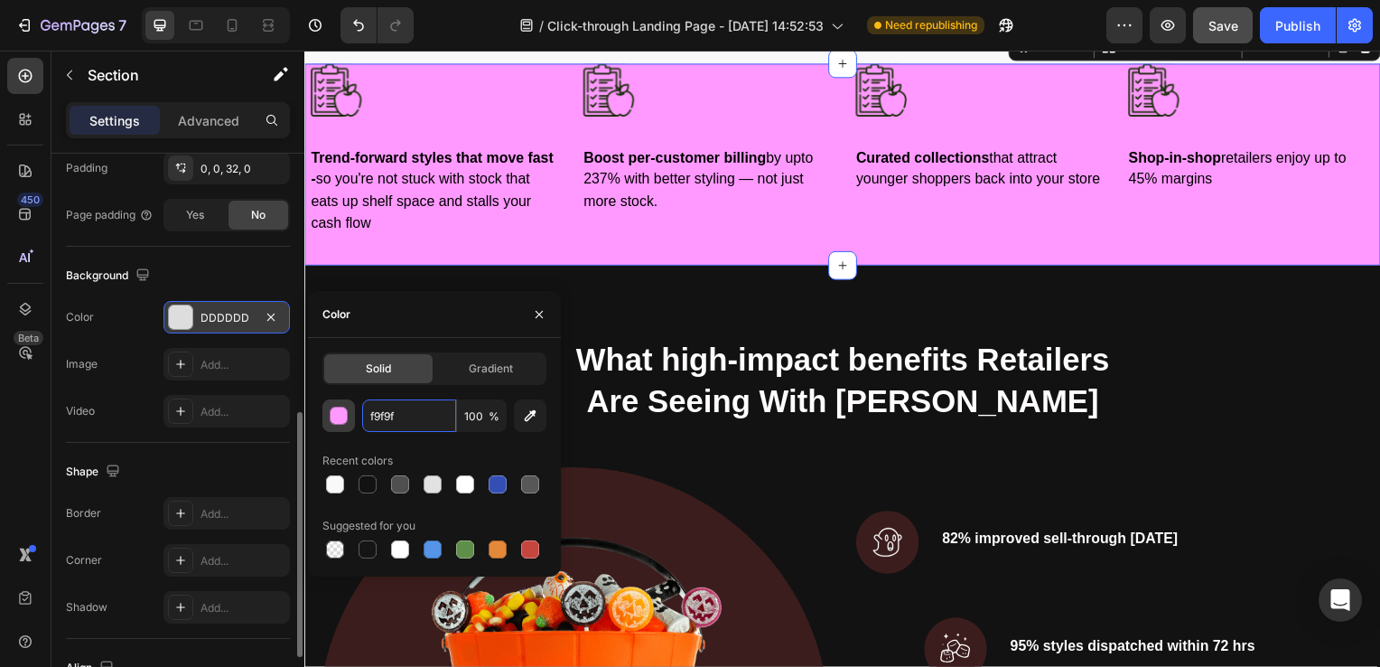
type input "f9f9f9"
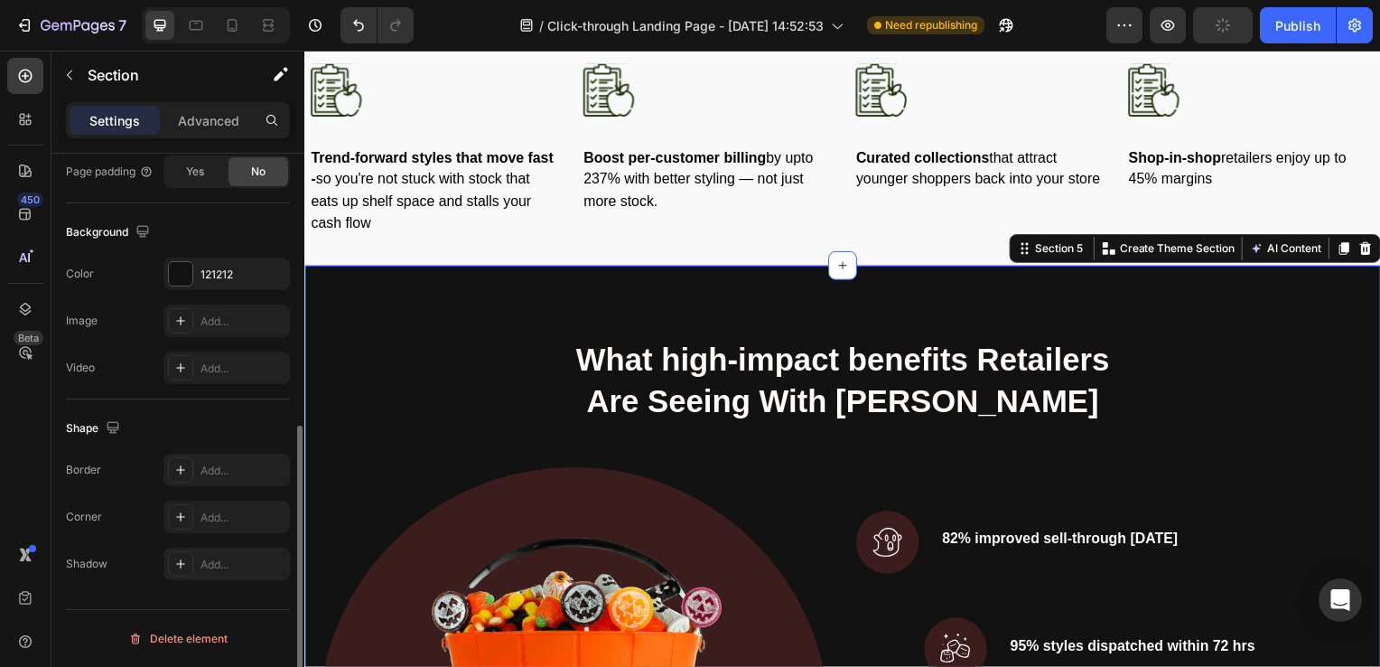
scroll to position [535, 0]
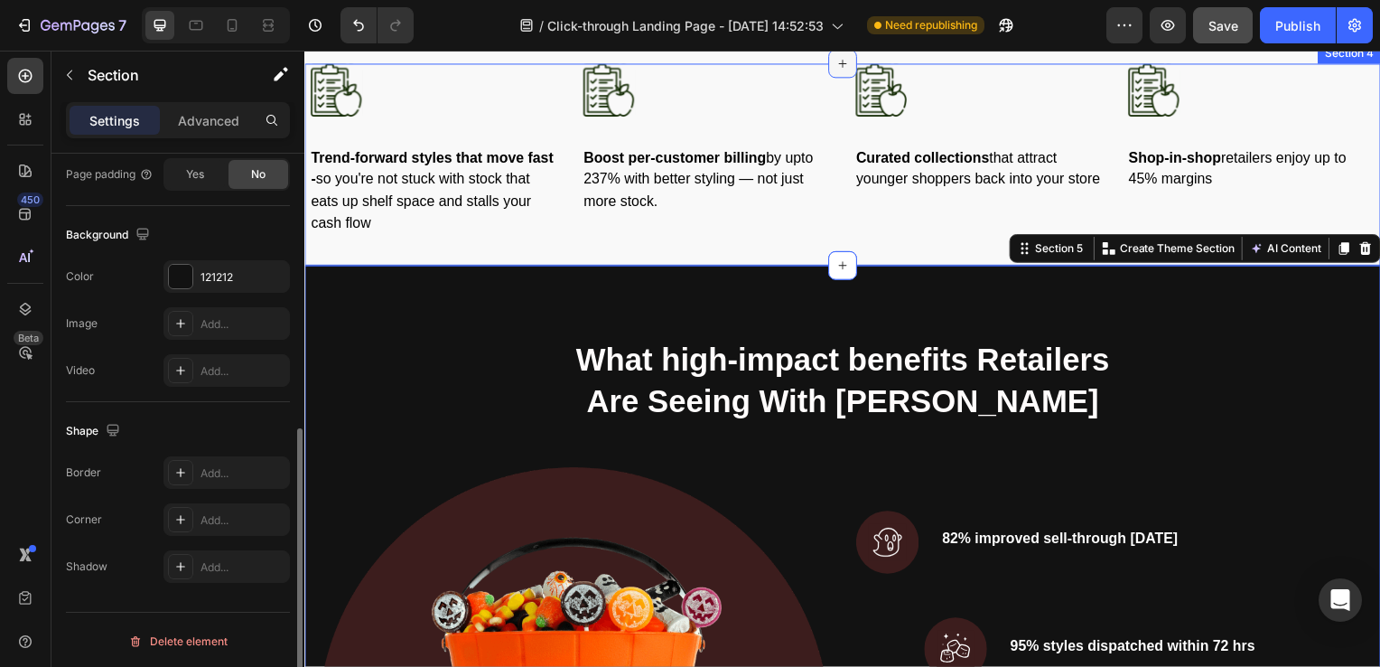
click at [837, 79] on div at bounding box center [846, 64] width 29 height 29
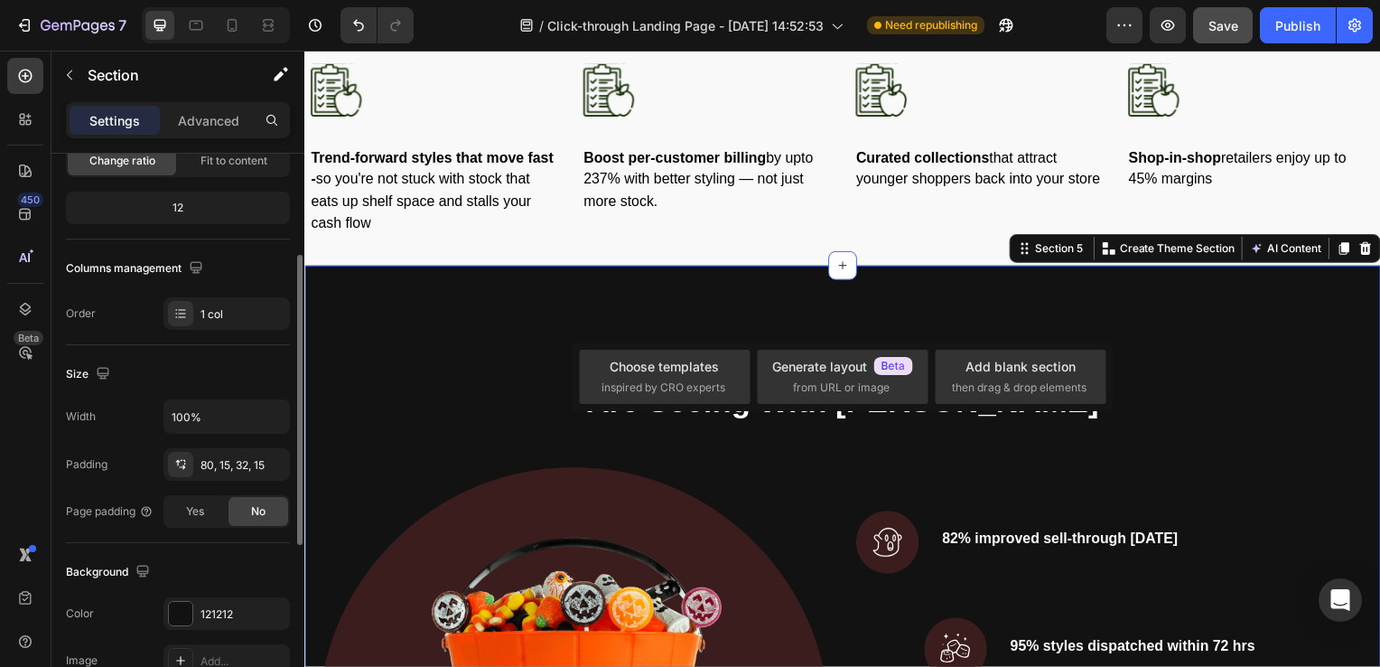
scroll to position [0, 0]
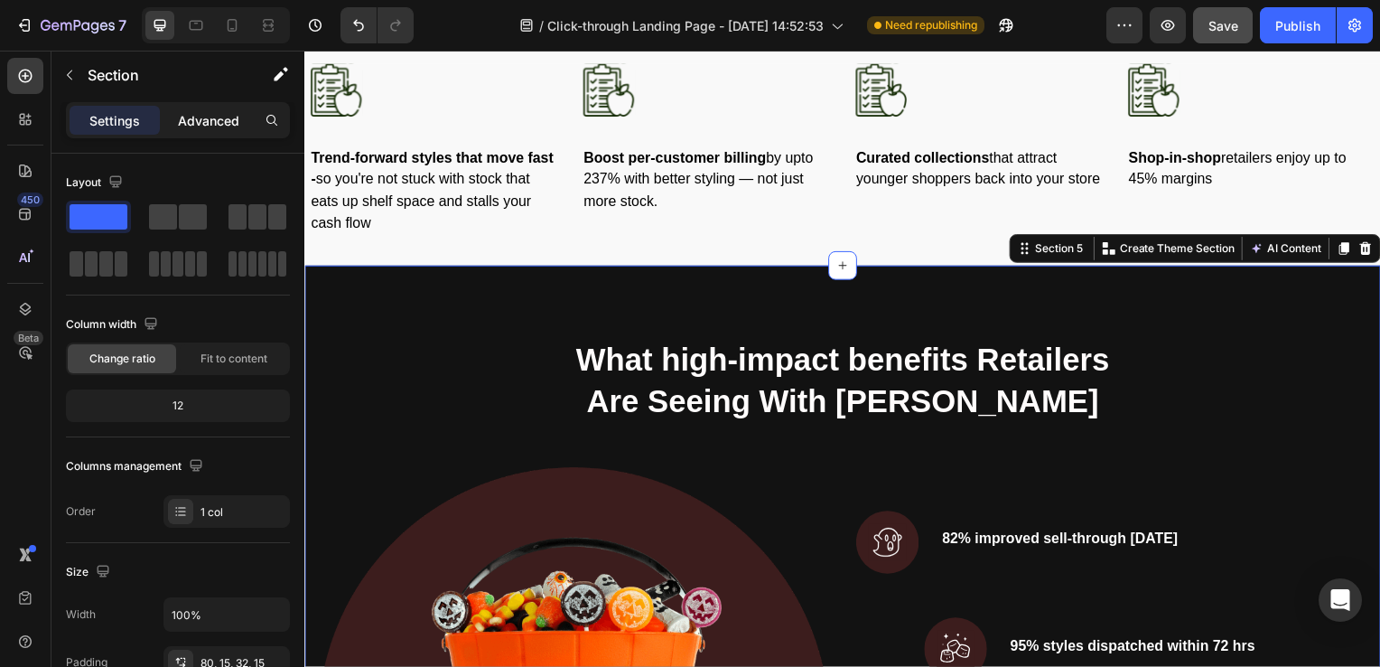
click at [192, 118] on p "Advanced" at bounding box center [208, 120] width 61 height 19
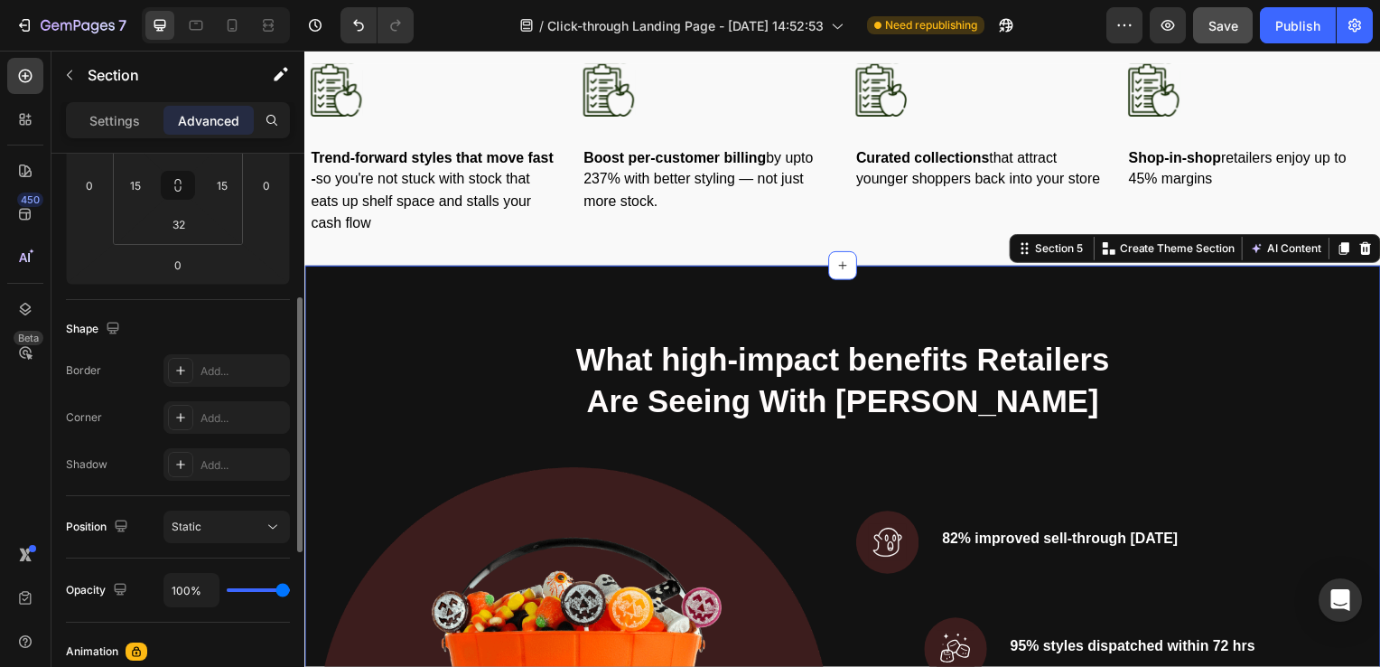
scroll to position [687, 0]
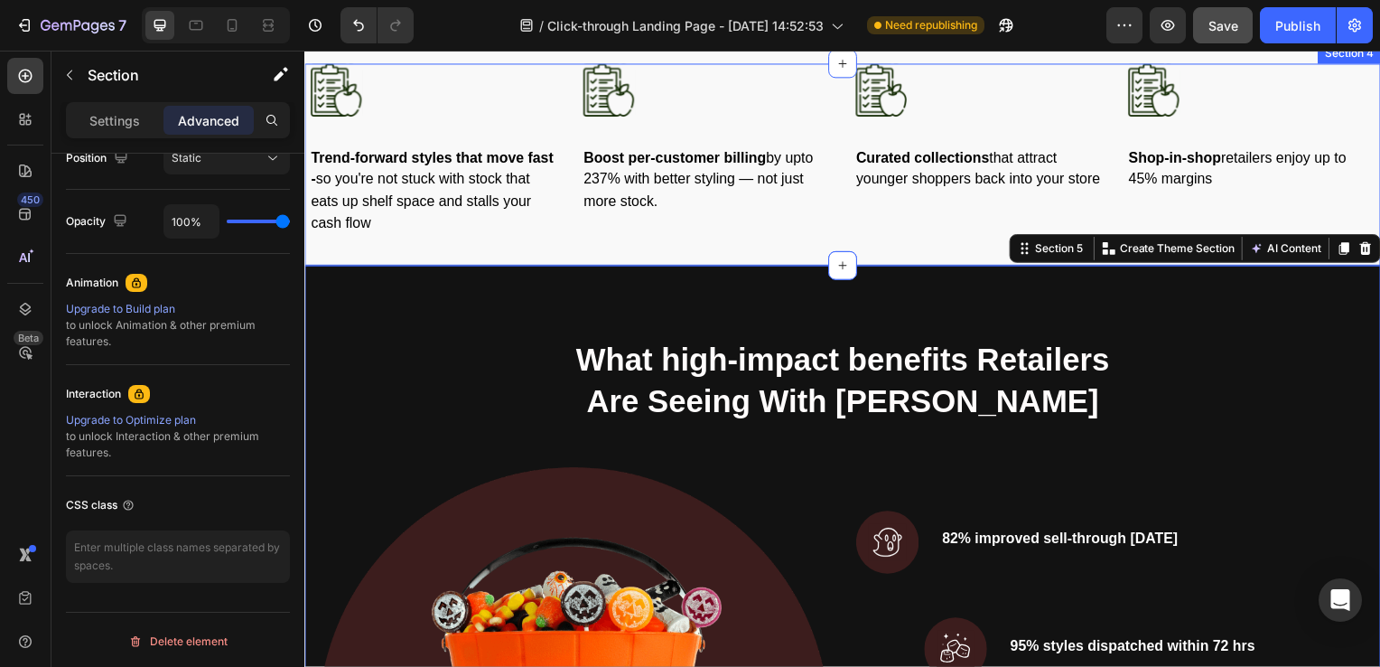
click at [359, 267] on div "Image Trend-forward styles that move fast - so you're not stuck with stock that…" at bounding box center [846, 165] width 1084 height 203
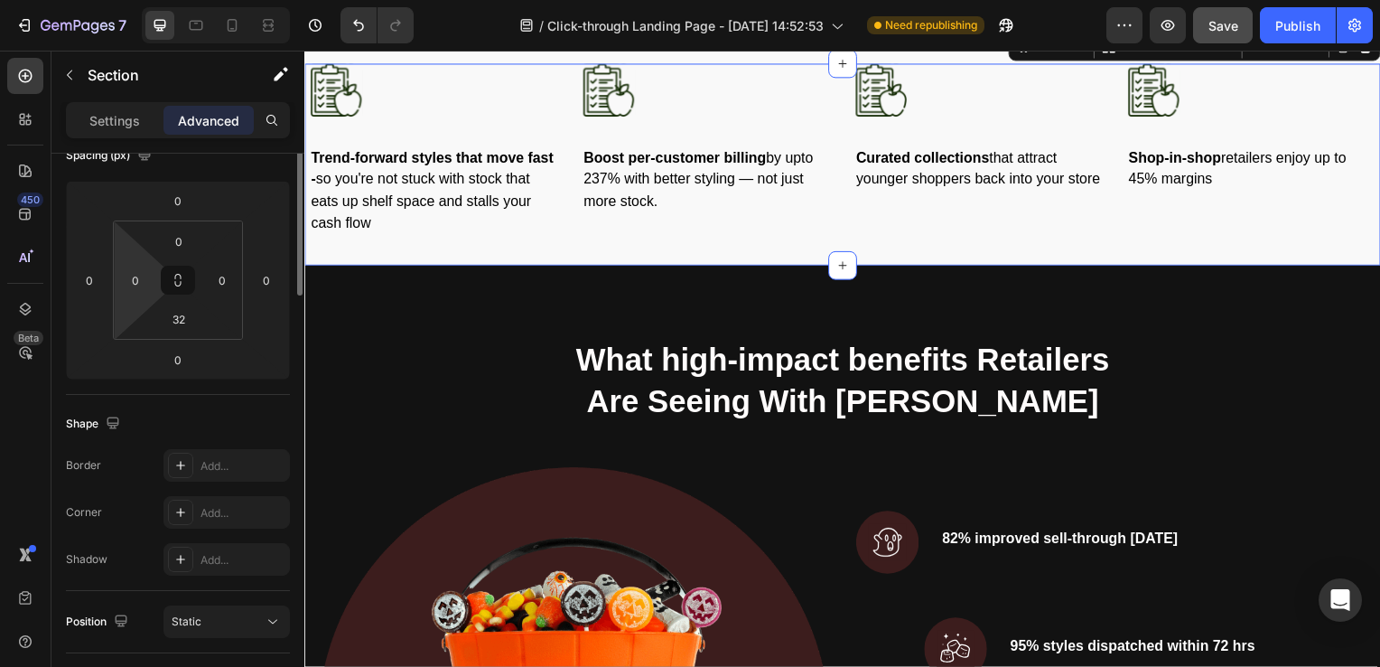
scroll to position [0, 0]
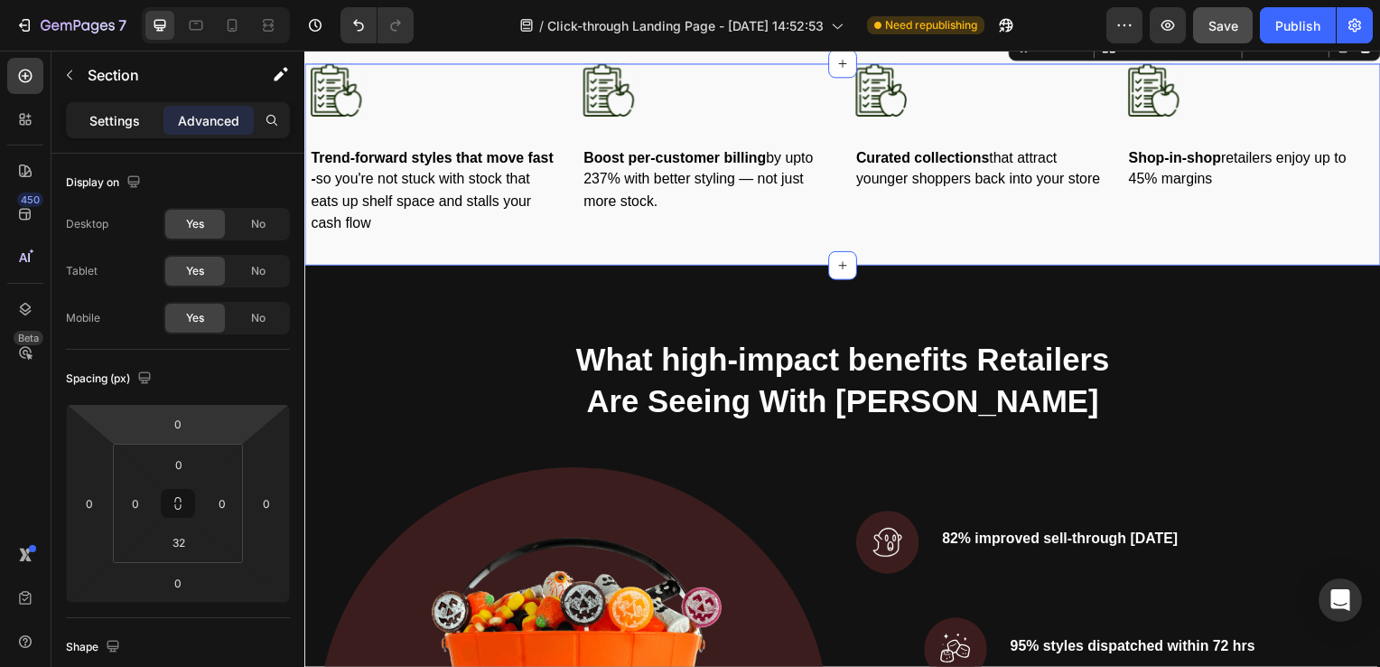
click at [118, 116] on p "Settings" at bounding box center [114, 120] width 51 height 19
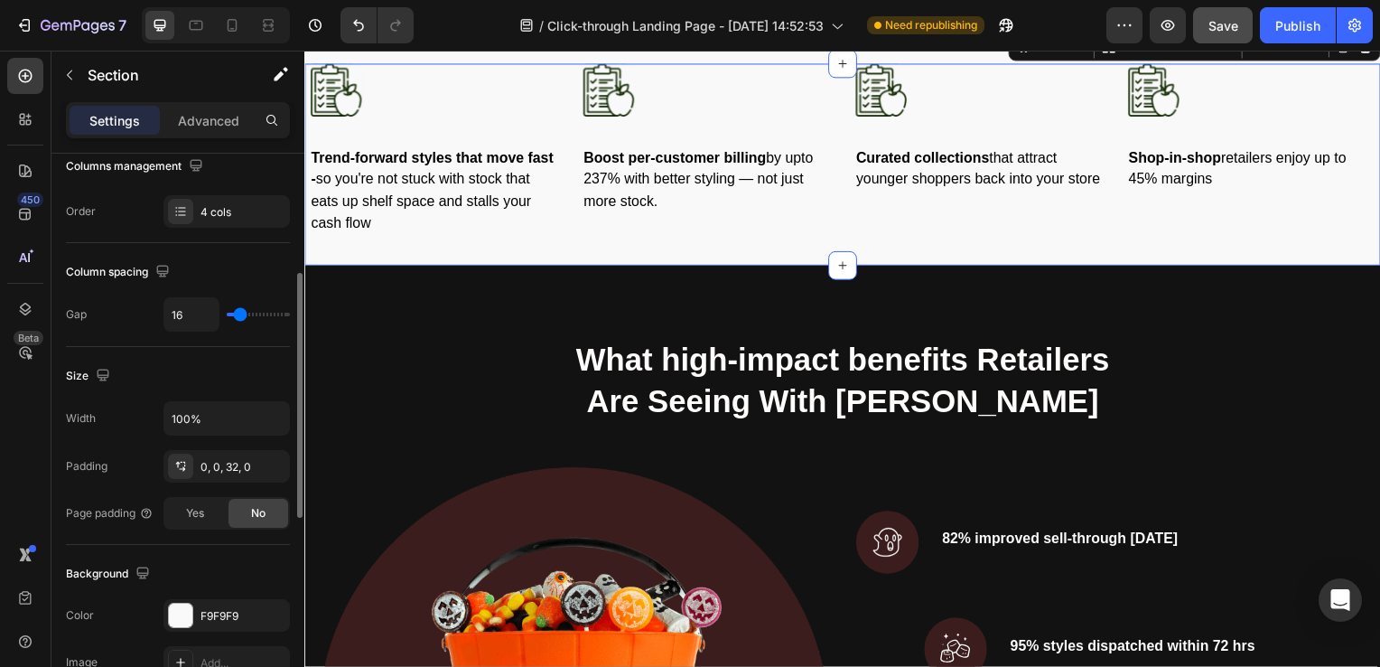
scroll to position [300, 0]
click at [235, 467] on div "0, 0, 32, 0" at bounding box center [227, 467] width 52 height 16
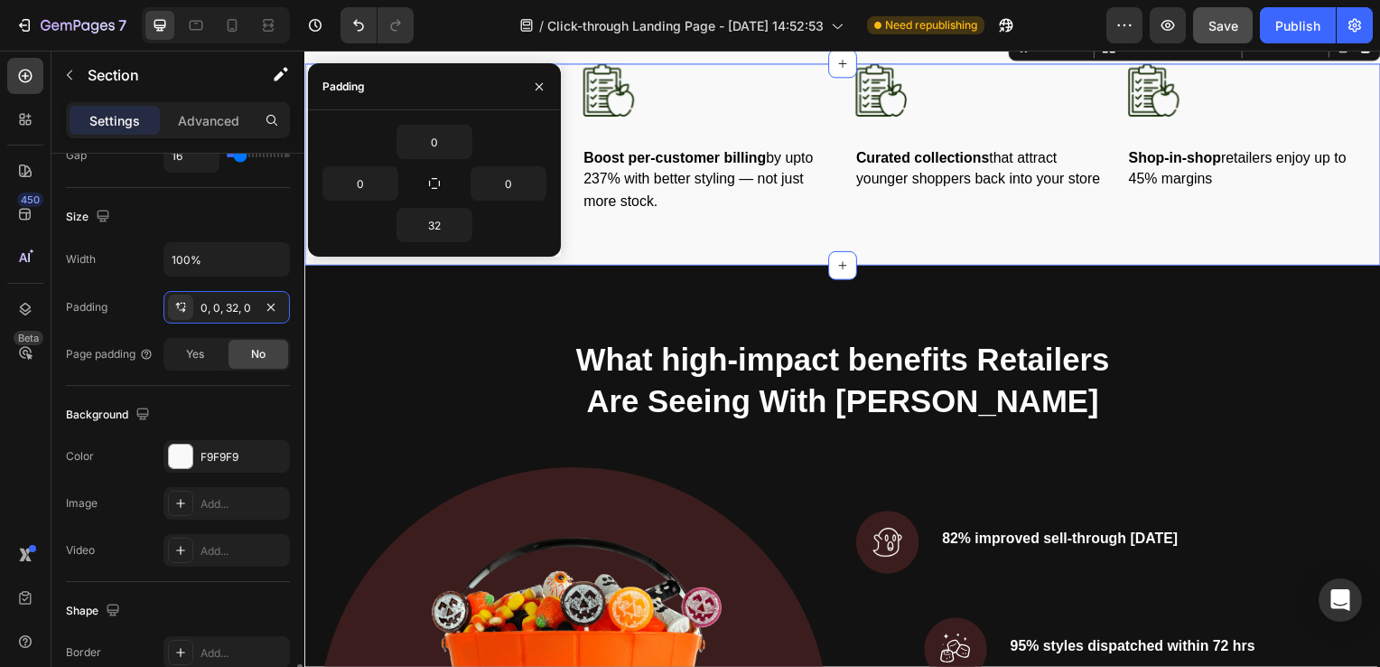
scroll to position [741, 0]
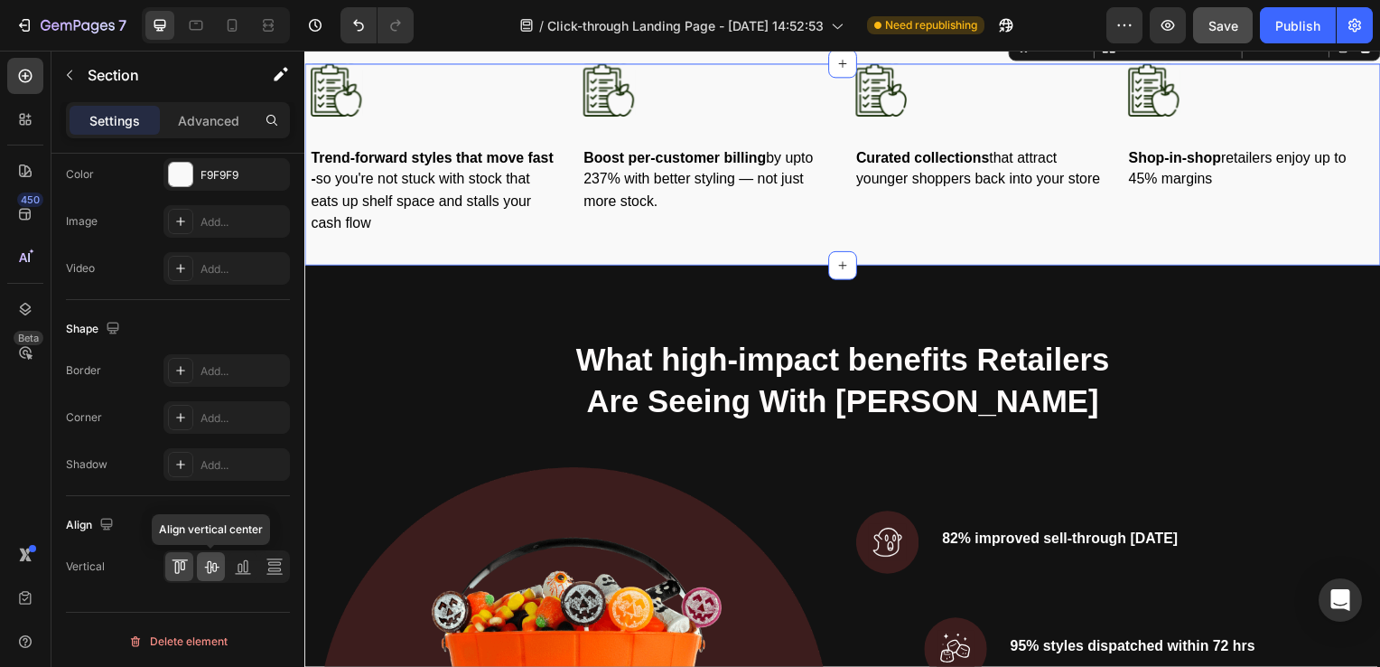
click at [213, 566] on icon at bounding box center [211, 566] width 18 height 18
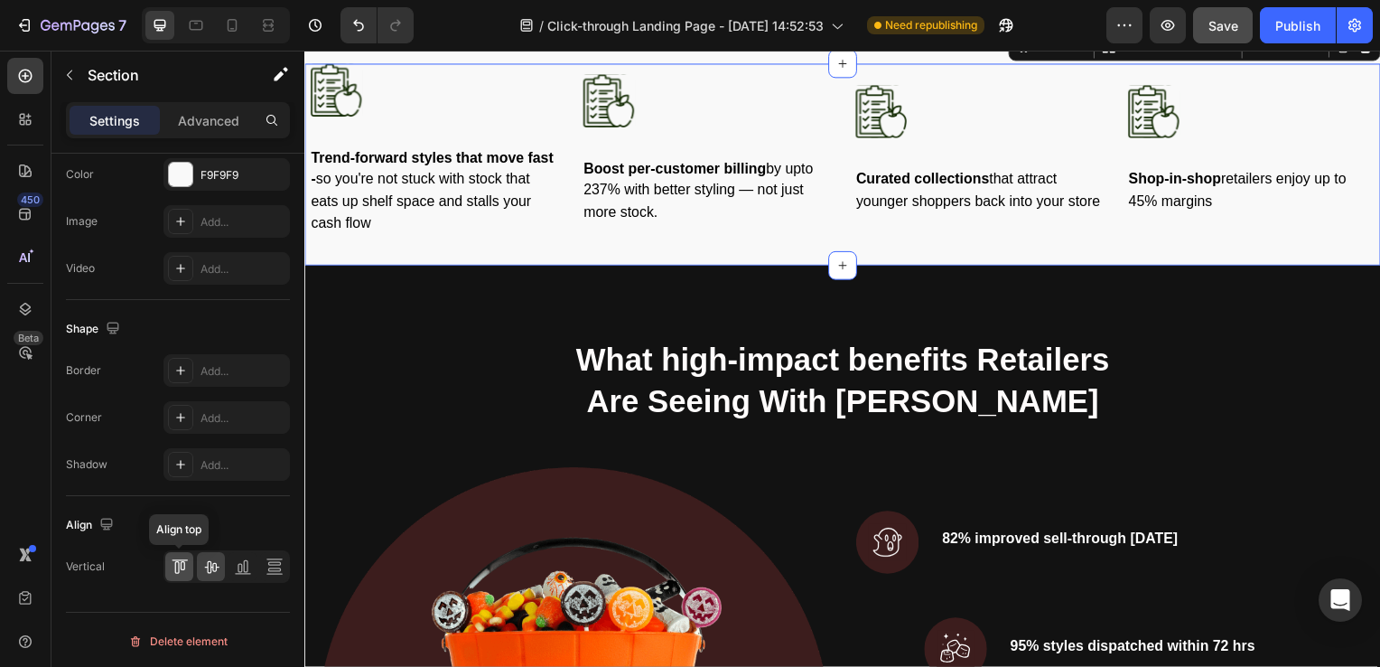
click at [184, 569] on icon at bounding box center [180, 566] width 18 height 18
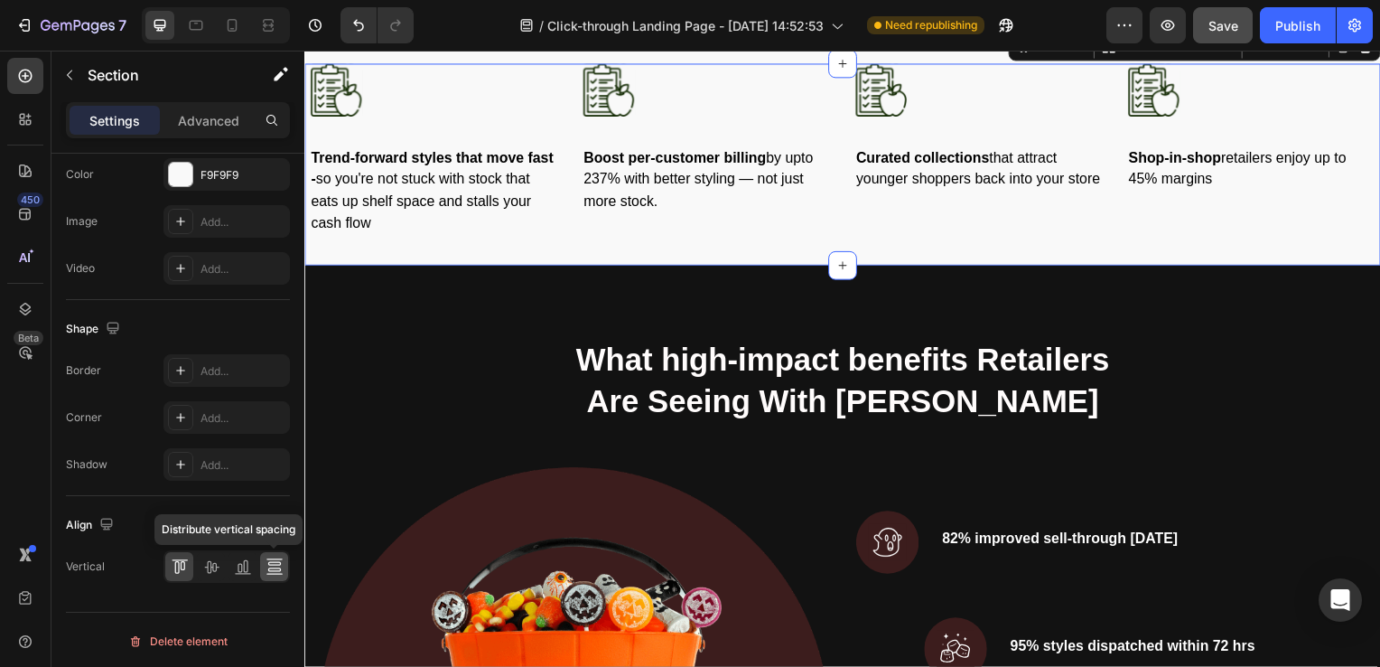
click at [270, 563] on icon at bounding box center [275, 566] width 18 height 18
click at [235, 572] on icon at bounding box center [243, 566] width 18 height 18
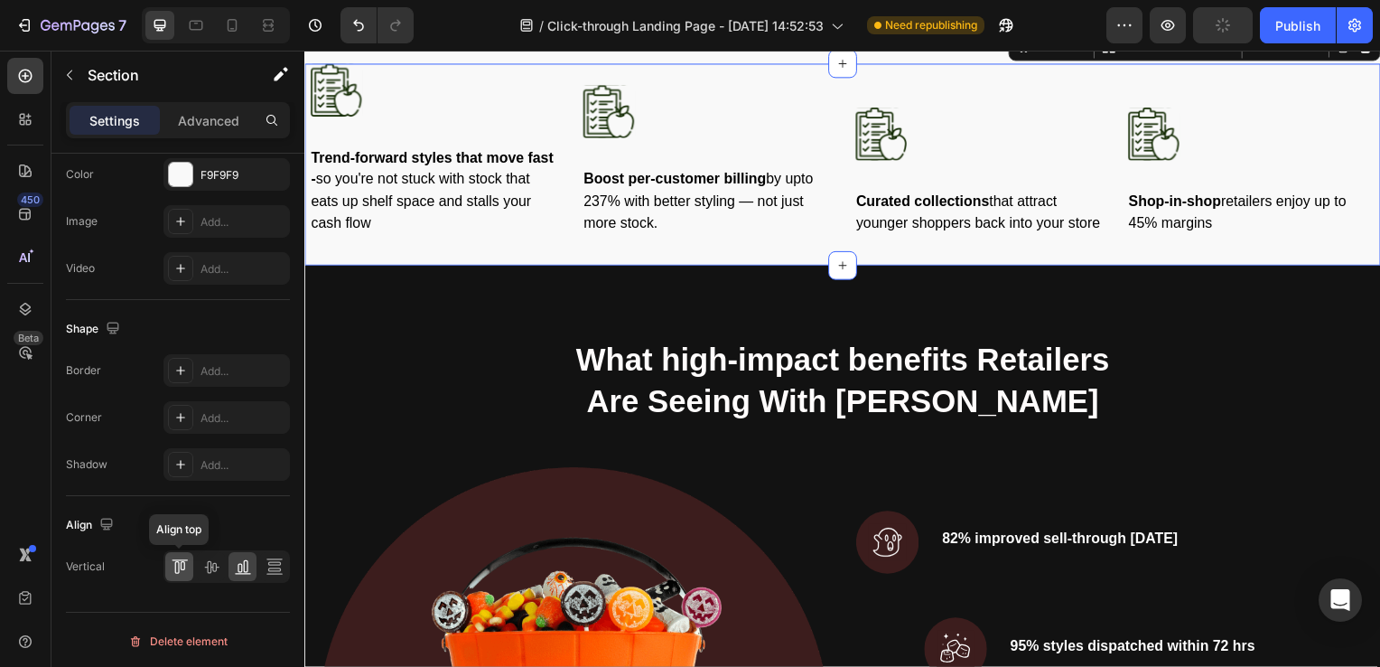
click at [173, 569] on icon at bounding box center [180, 566] width 18 height 18
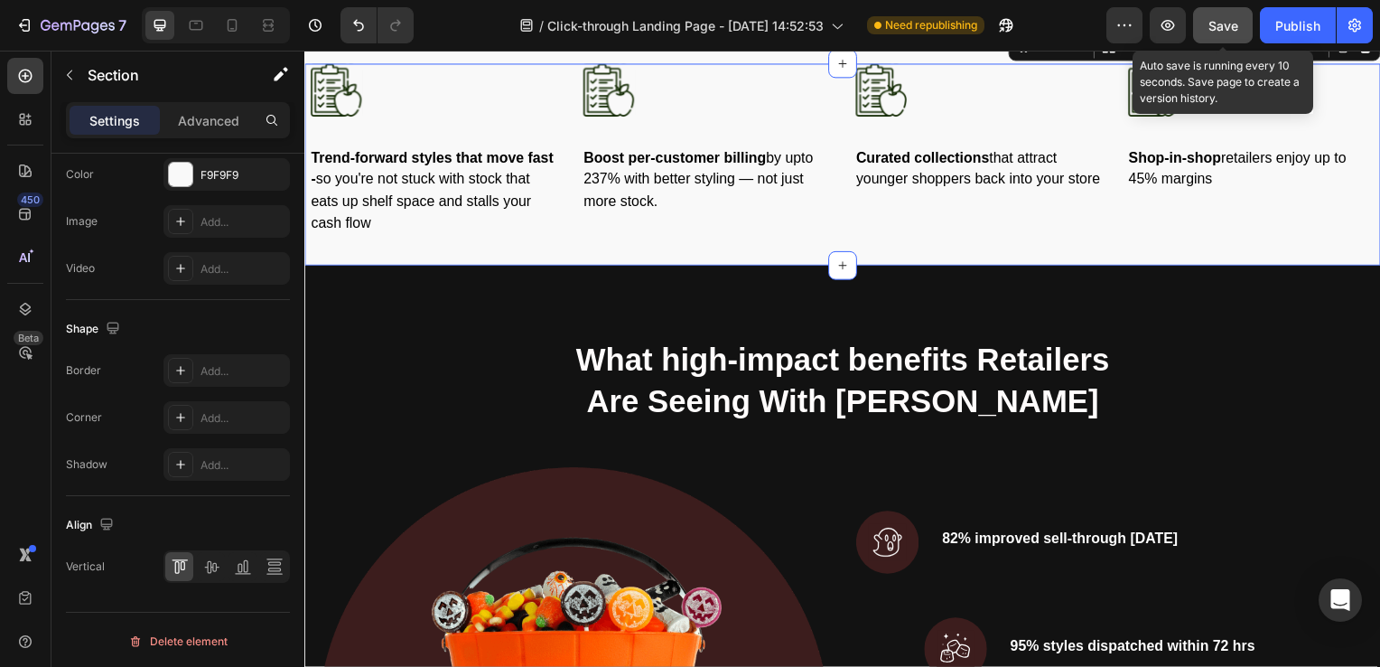
click at [1236, 25] on span "Save" at bounding box center [1224, 25] width 30 height 15
click at [1193, 7] on button "Save" at bounding box center [1223, 25] width 60 height 36
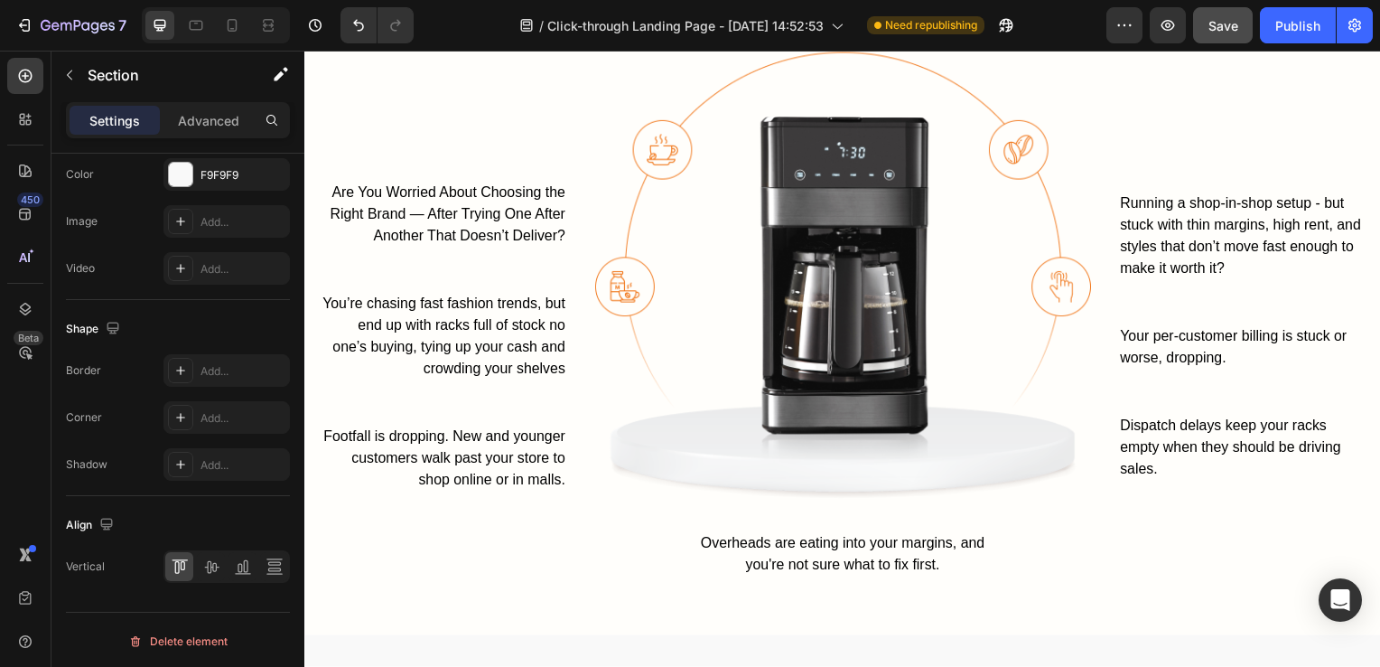
scroll to position [800, 0]
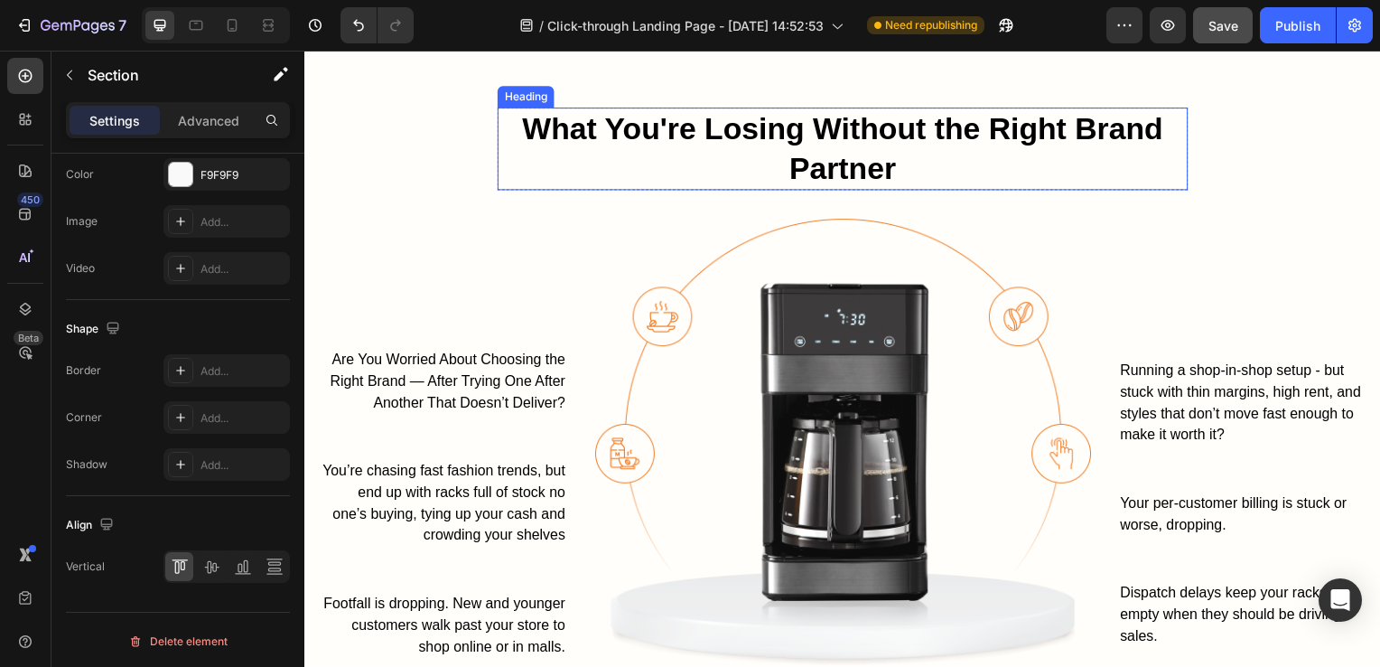
click at [536, 101] on div "What You're Losing Without the Right Brand Partner Heading Row Are You Worried …" at bounding box center [846, 421] width 1084 height 772
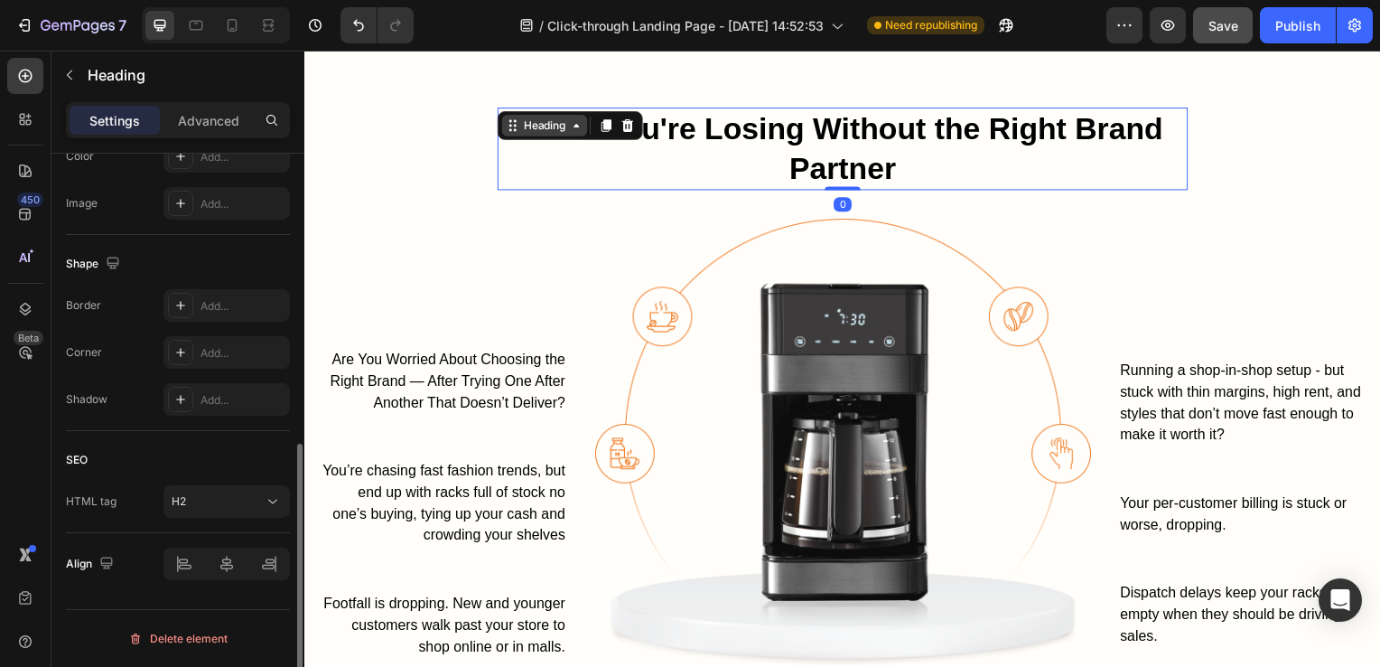
scroll to position [0, 0]
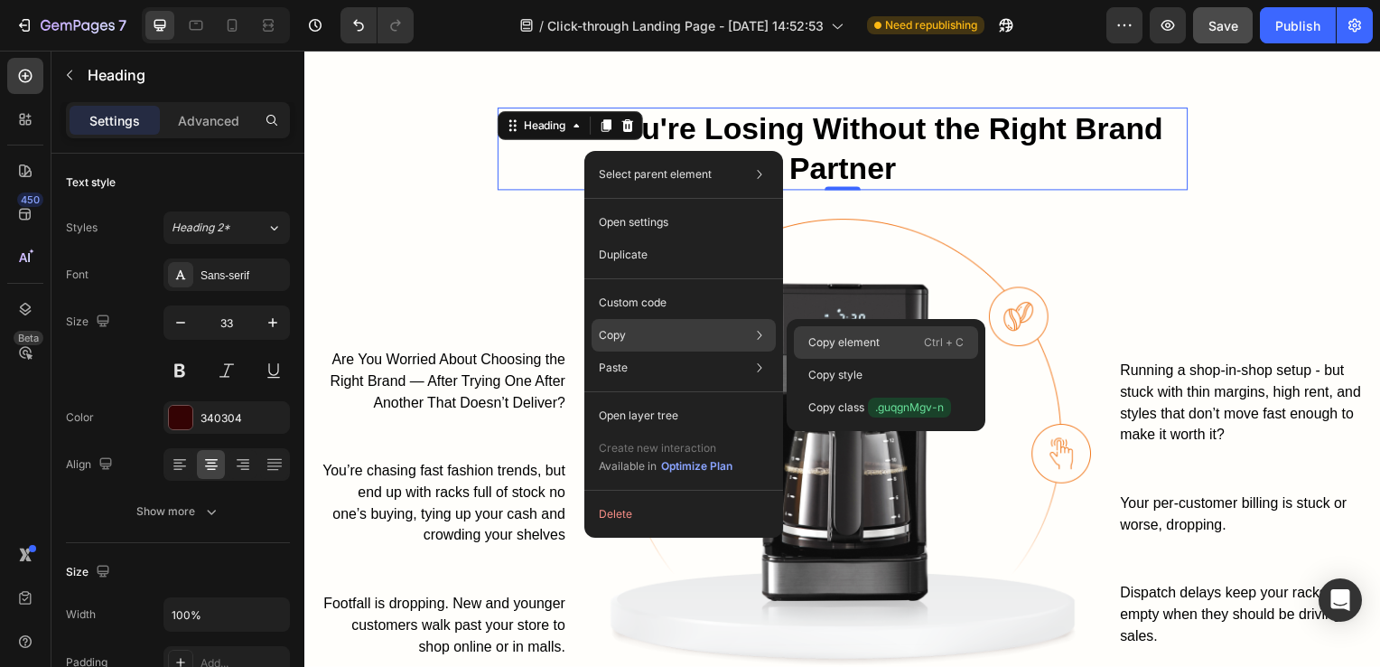
click at [851, 349] on p "Copy element" at bounding box center [844, 342] width 71 height 16
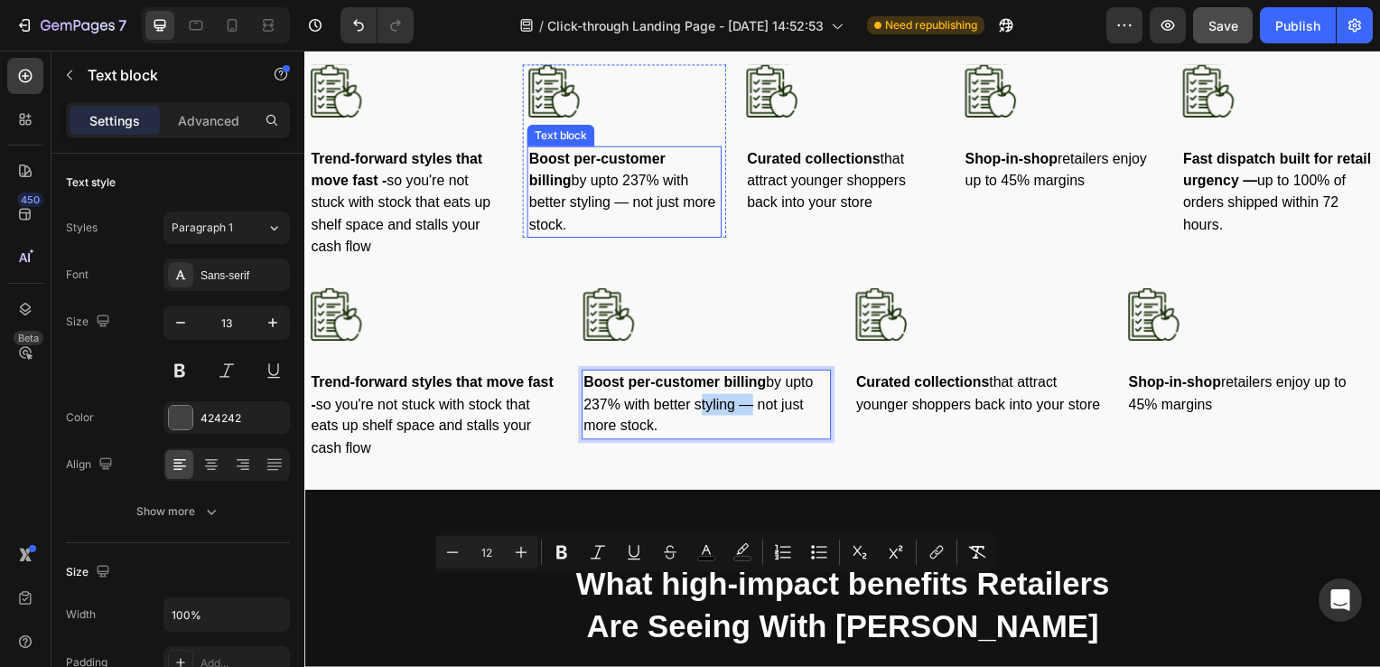
scroll to position [1379, 0]
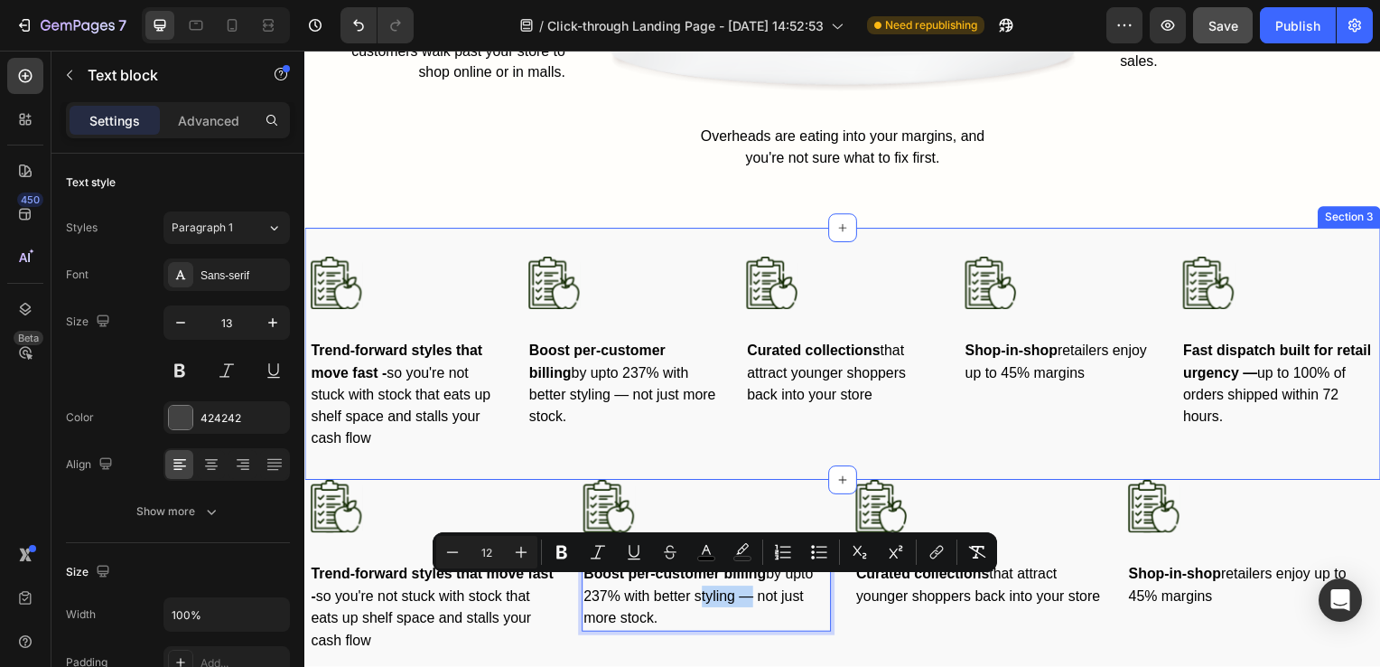
click at [716, 236] on div "Image Trend-forward styles that move fast - so you're not stuck with stock that…" at bounding box center [846, 356] width 1084 height 254
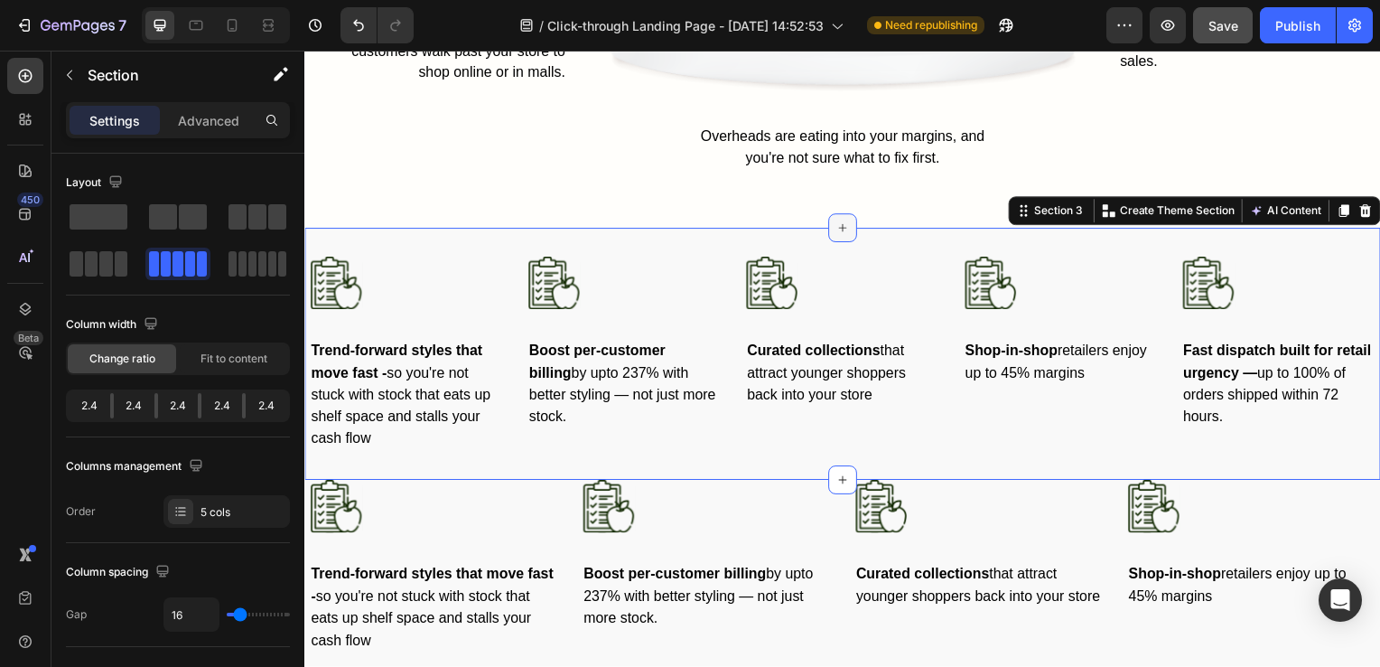
click at [839, 226] on icon at bounding box center [846, 229] width 14 height 14
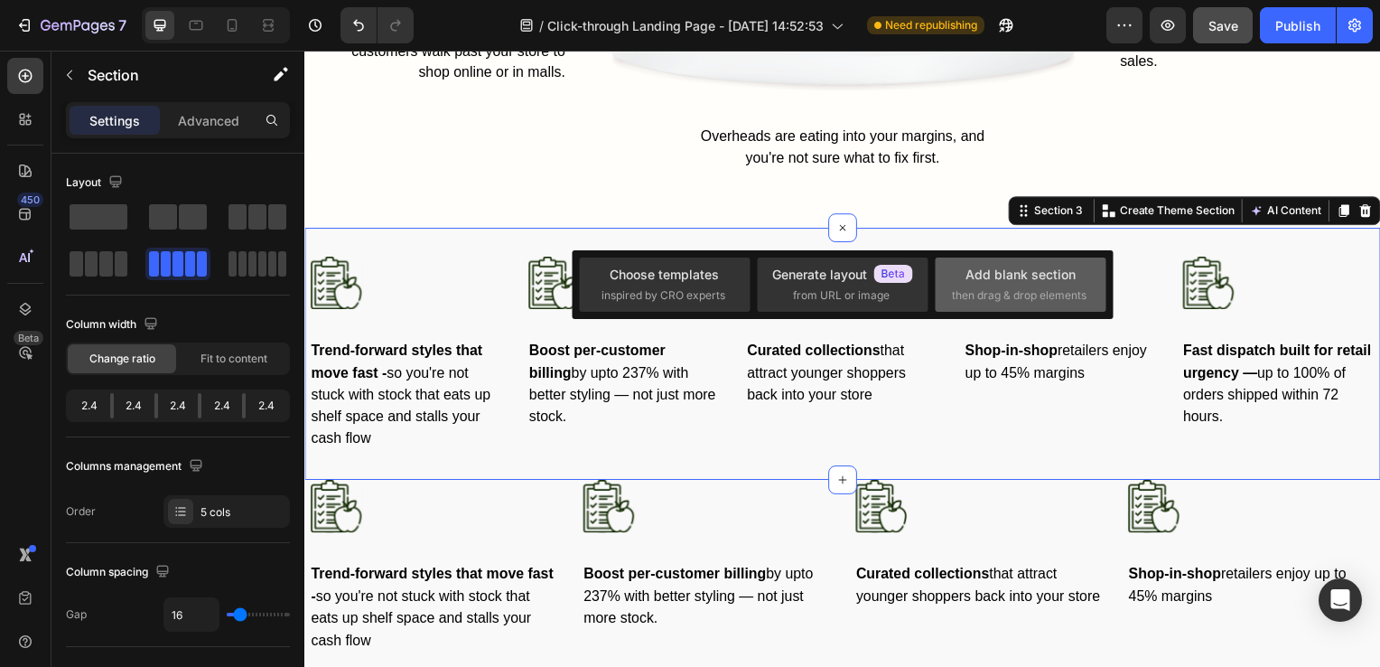
click at [977, 279] on div "Add blank section" at bounding box center [1021, 274] width 110 height 19
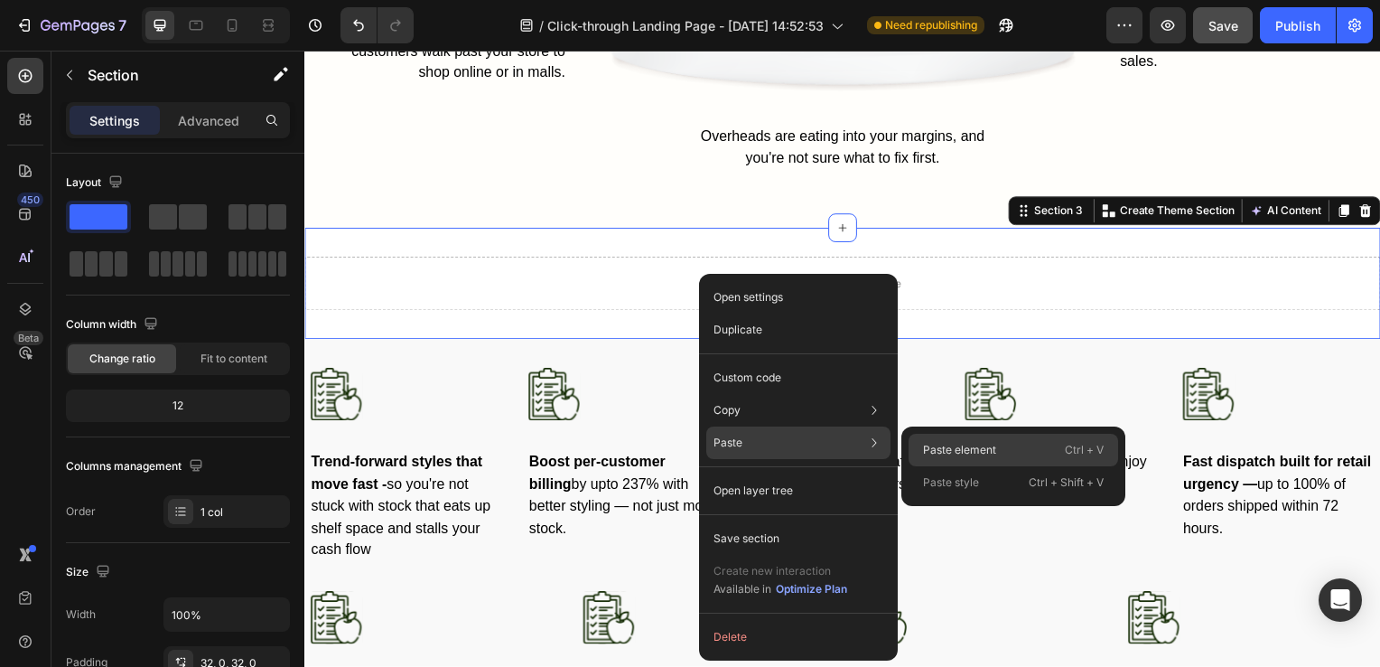
click at [966, 453] on p "Paste element" at bounding box center [959, 450] width 73 height 16
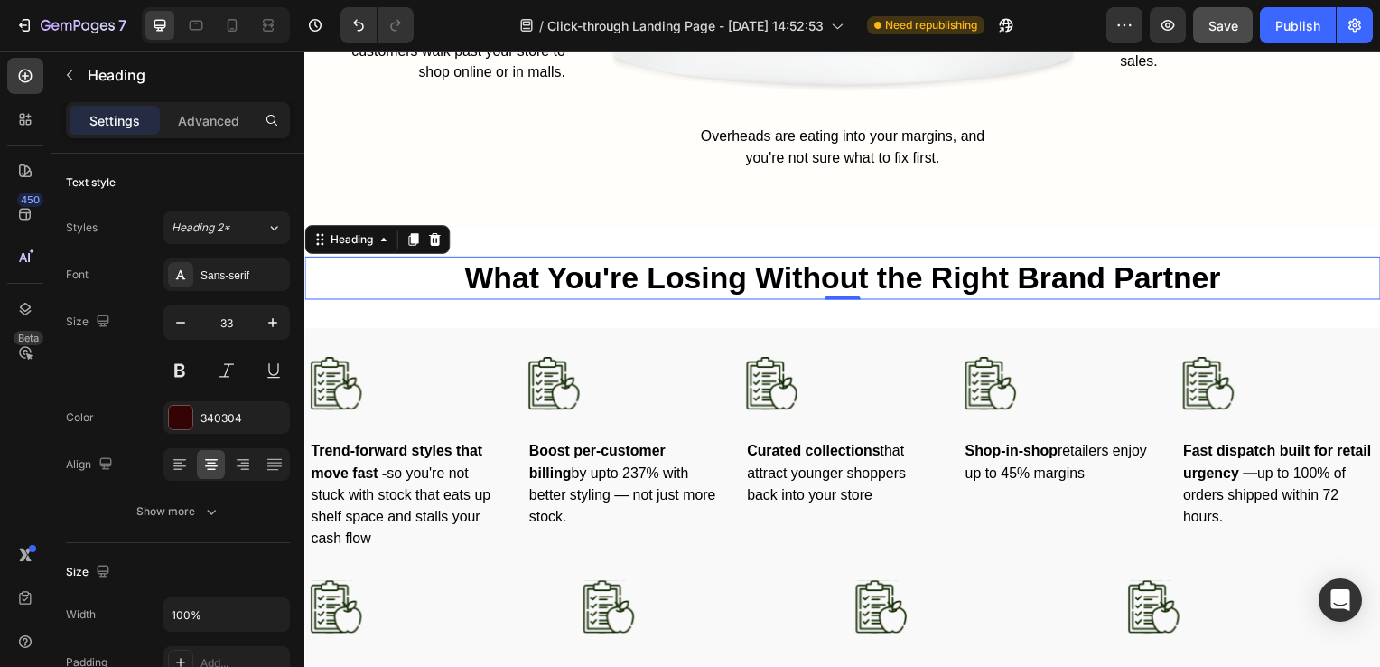
click at [515, 274] on span "What You're Losing Without the Right Brand Partner" at bounding box center [846, 279] width 762 height 34
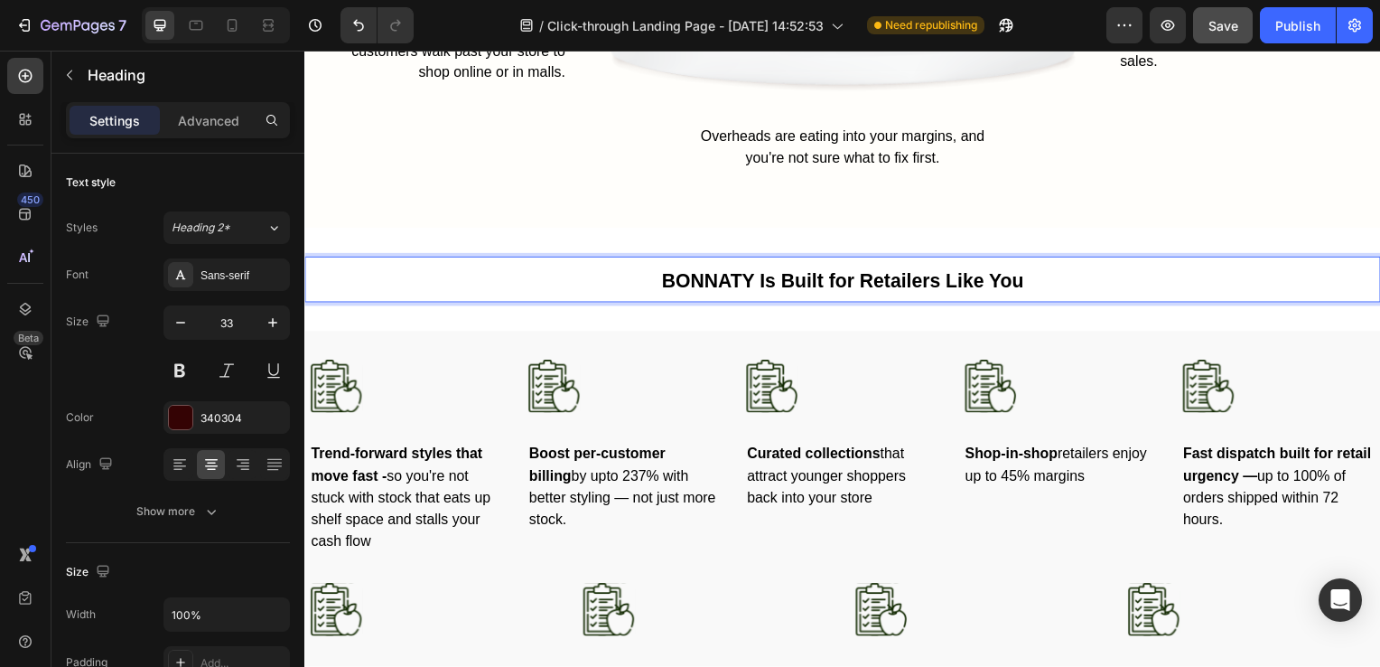
click at [685, 274] on span "BONNATY Is Built for Retailers Like You" at bounding box center [846, 283] width 365 height 22
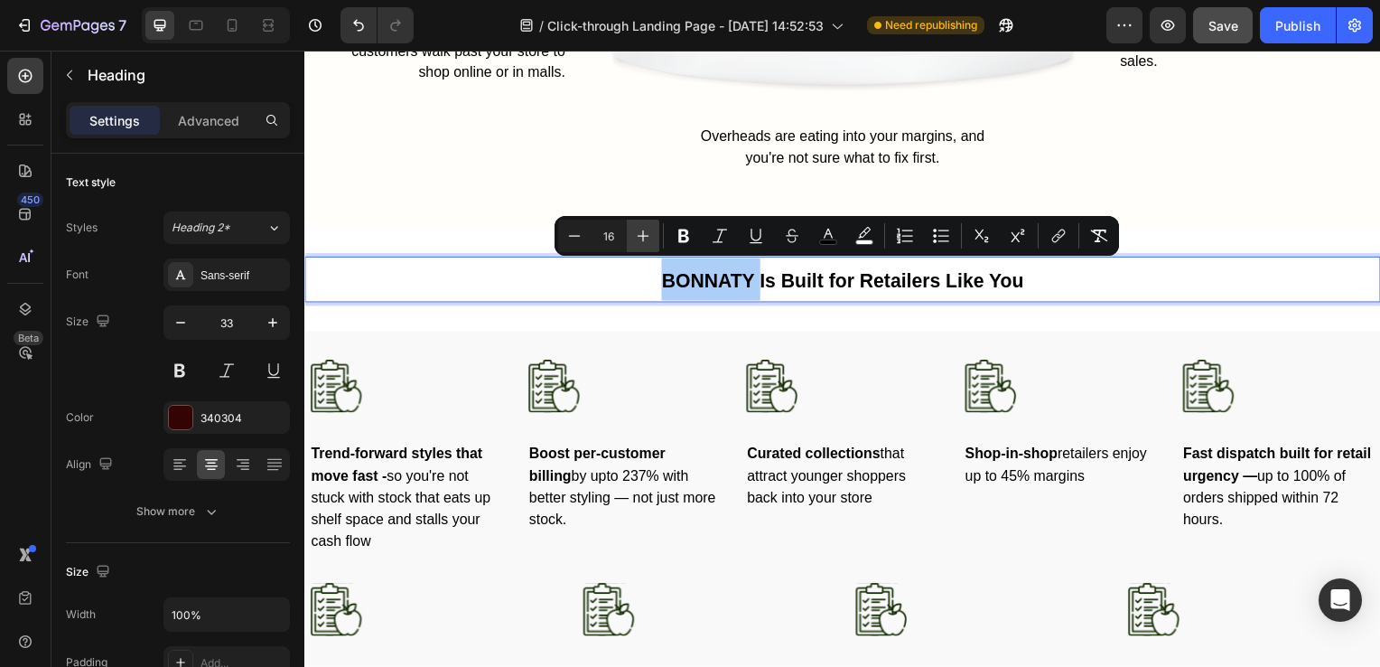
click at [649, 243] on icon "Editor contextual toolbar" at bounding box center [643, 236] width 18 height 18
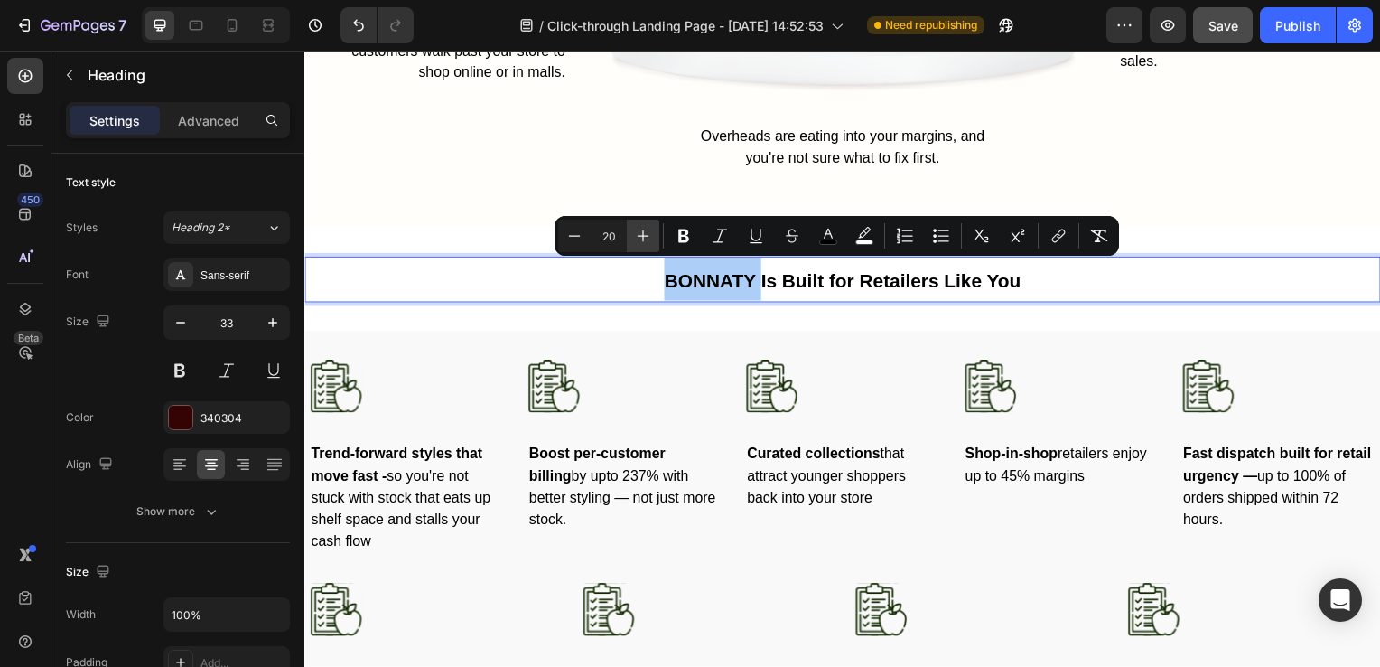
click at [649, 243] on icon "Editor contextual toolbar" at bounding box center [643, 236] width 18 height 18
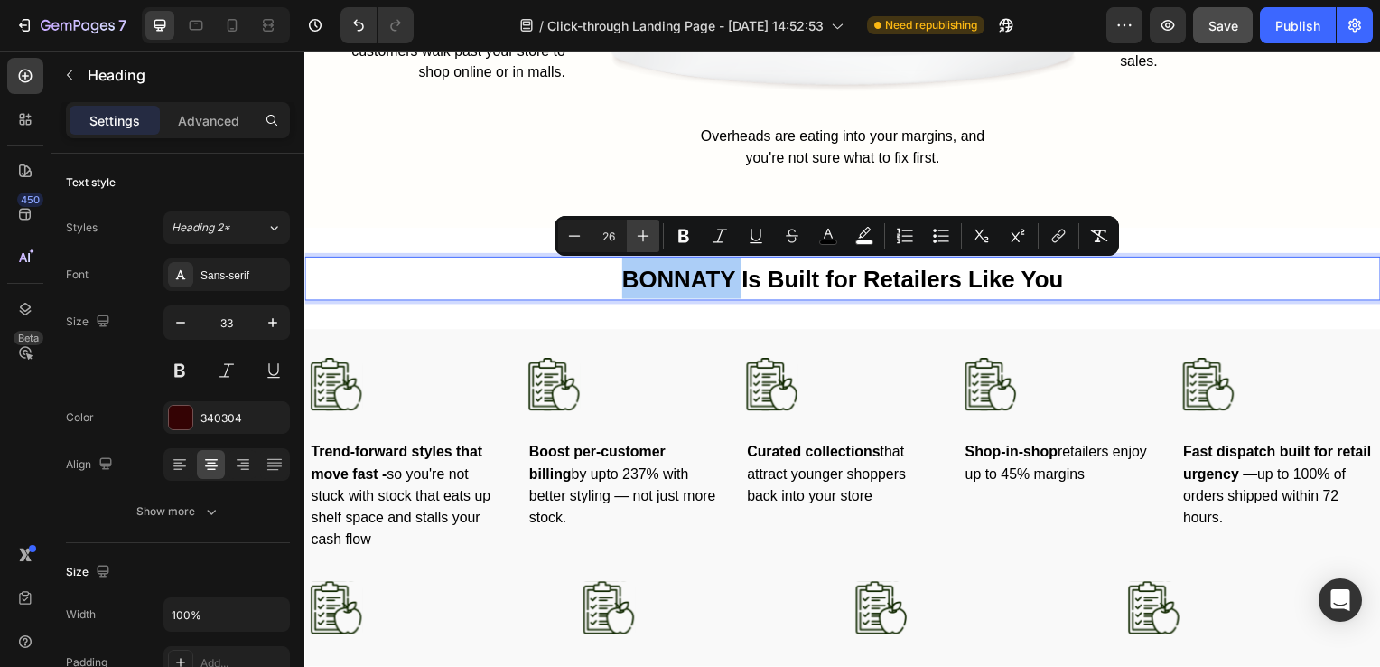
click at [649, 243] on icon "Editor contextual toolbar" at bounding box center [643, 236] width 18 height 18
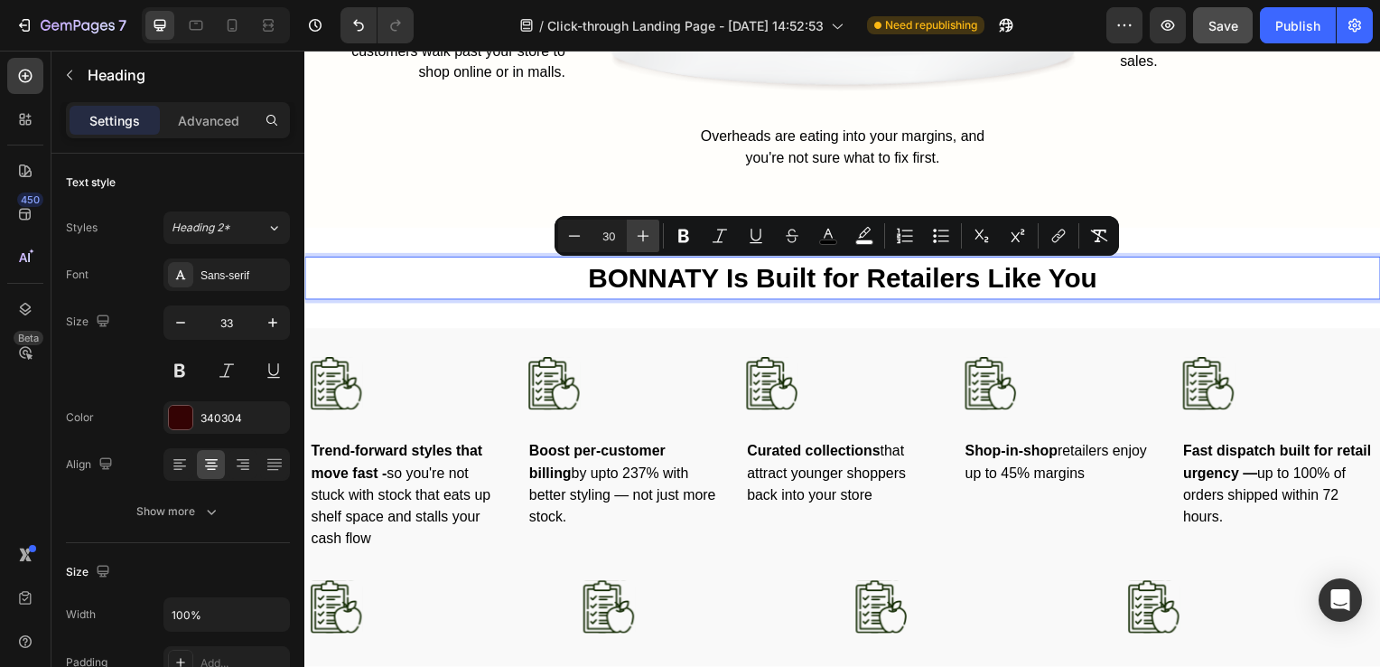
click at [649, 243] on icon "Editor contextual toolbar" at bounding box center [643, 236] width 18 height 18
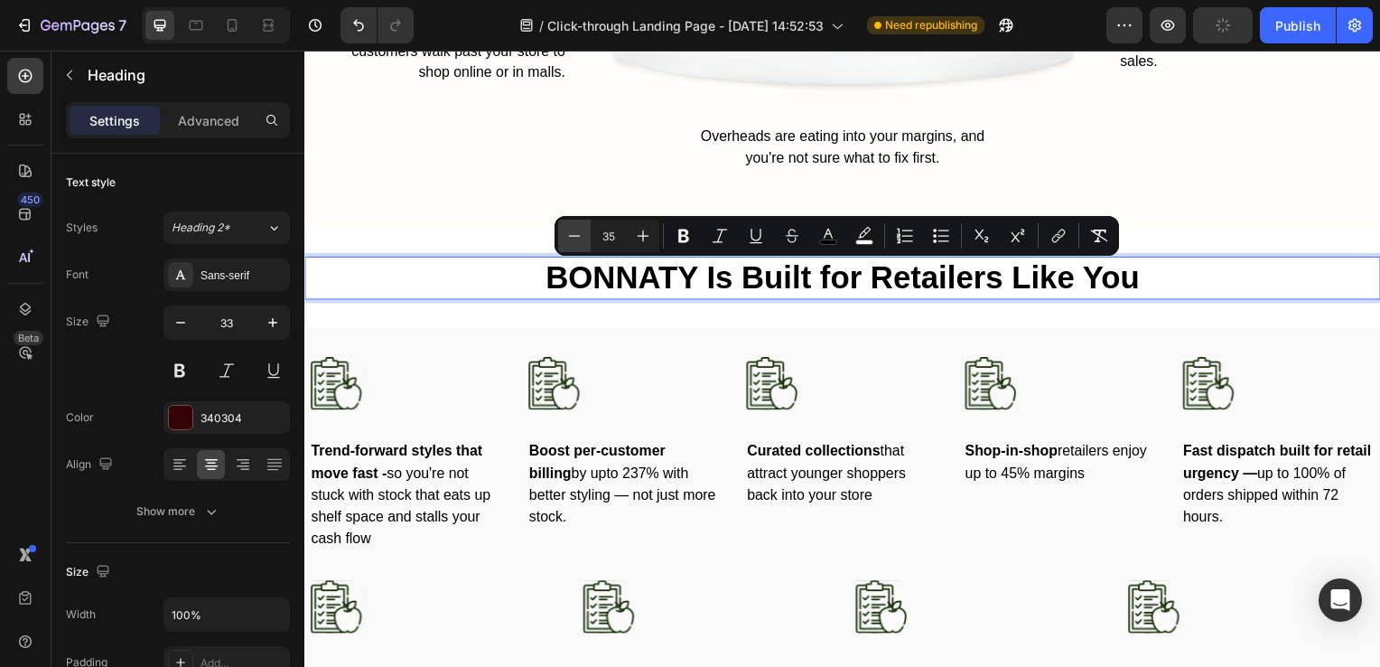
click at [579, 241] on icon "Editor contextual toolbar" at bounding box center [575, 236] width 18 height 18
type input "34"
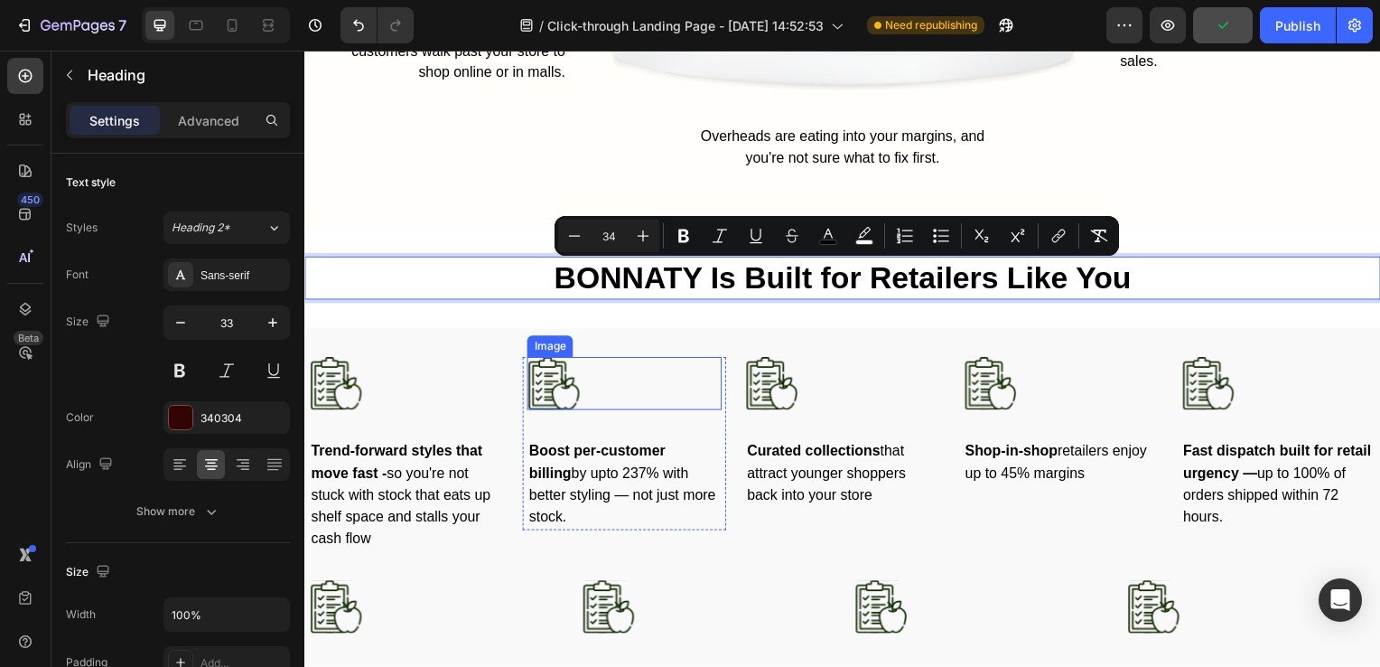
click at [650, 360] on div at bounding box center [626, 386] width 196 height 53
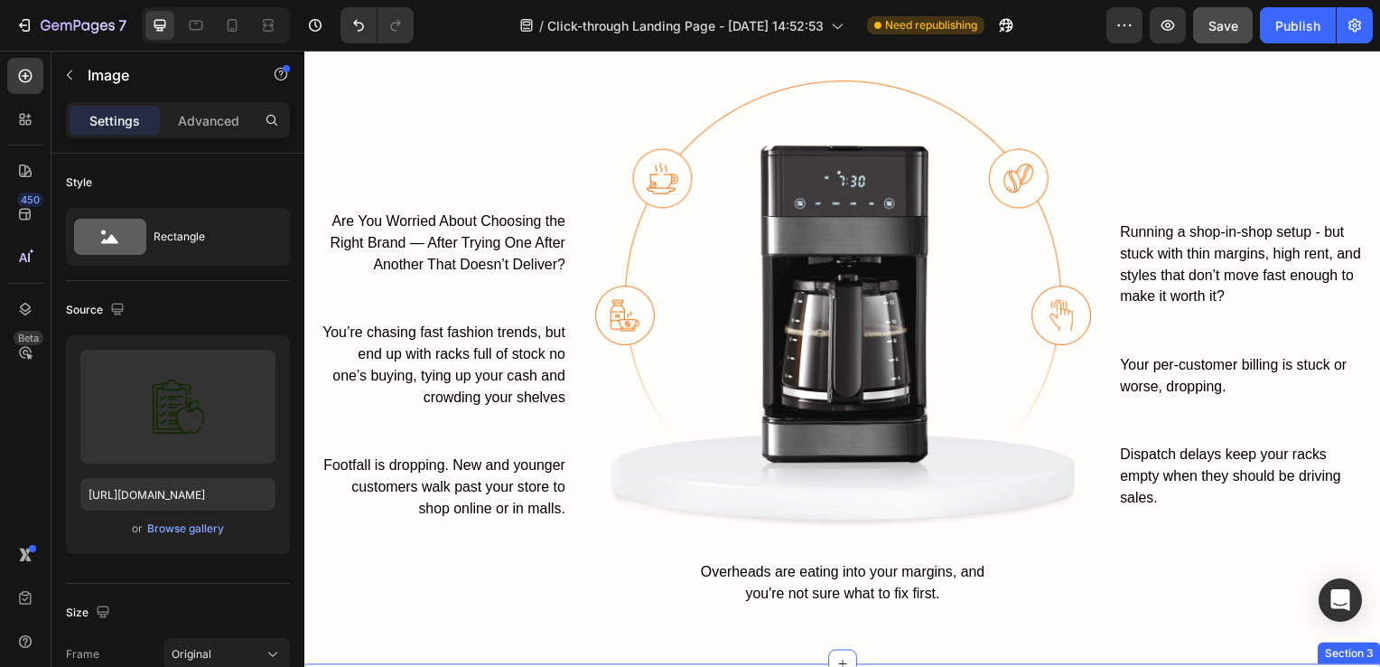
scroll to position [934, 0]
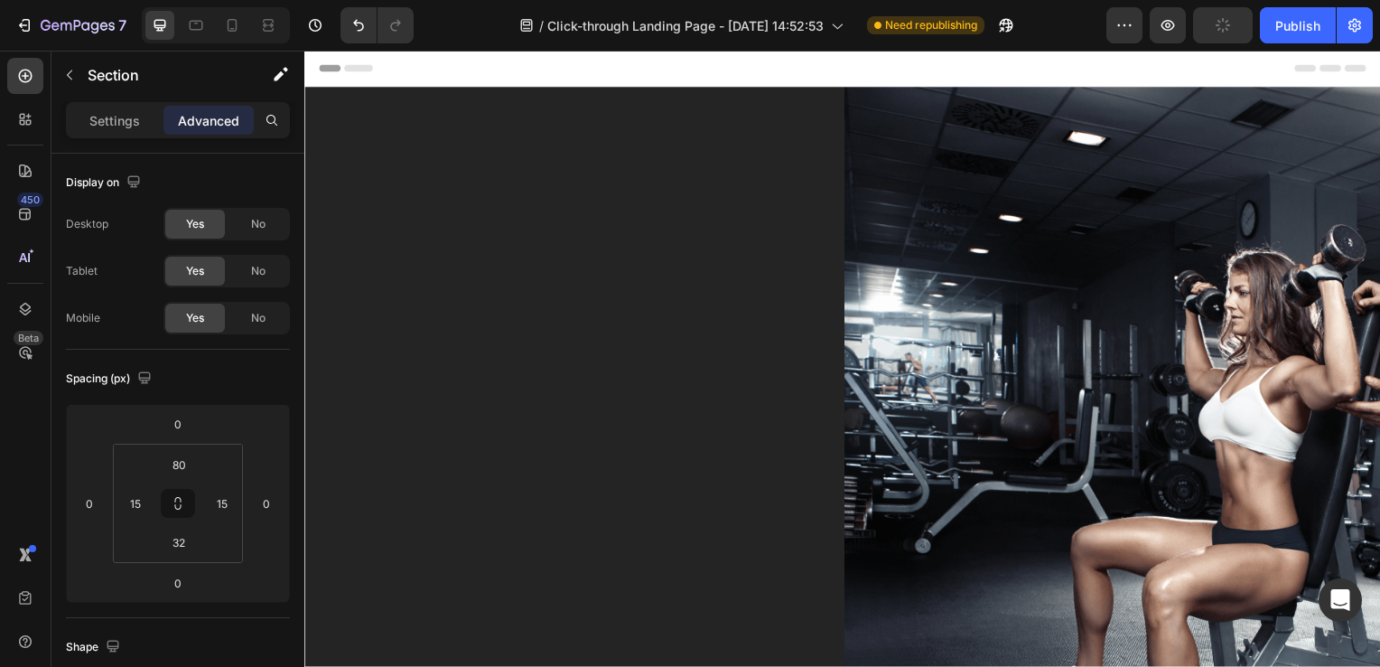
scroll to position [2236, 0]
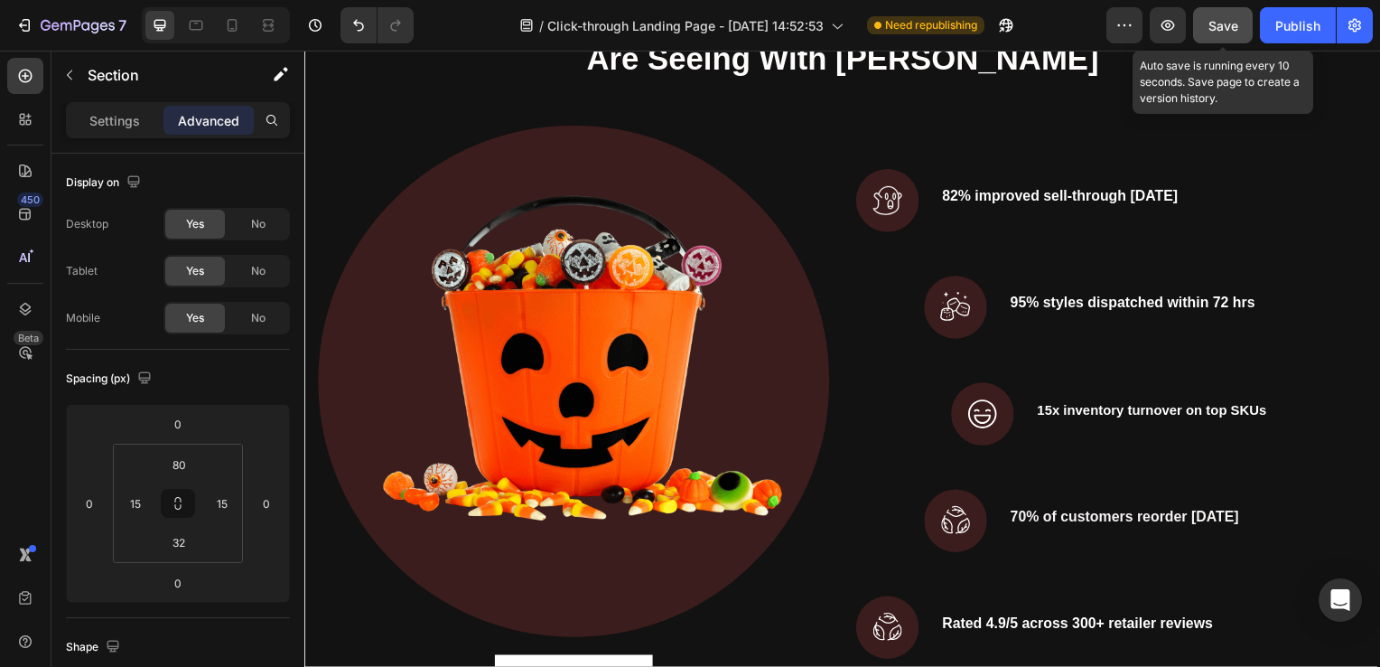
click at [1220, 32] on span "Save" at bounding box center [1224, 25] width 30 height 15
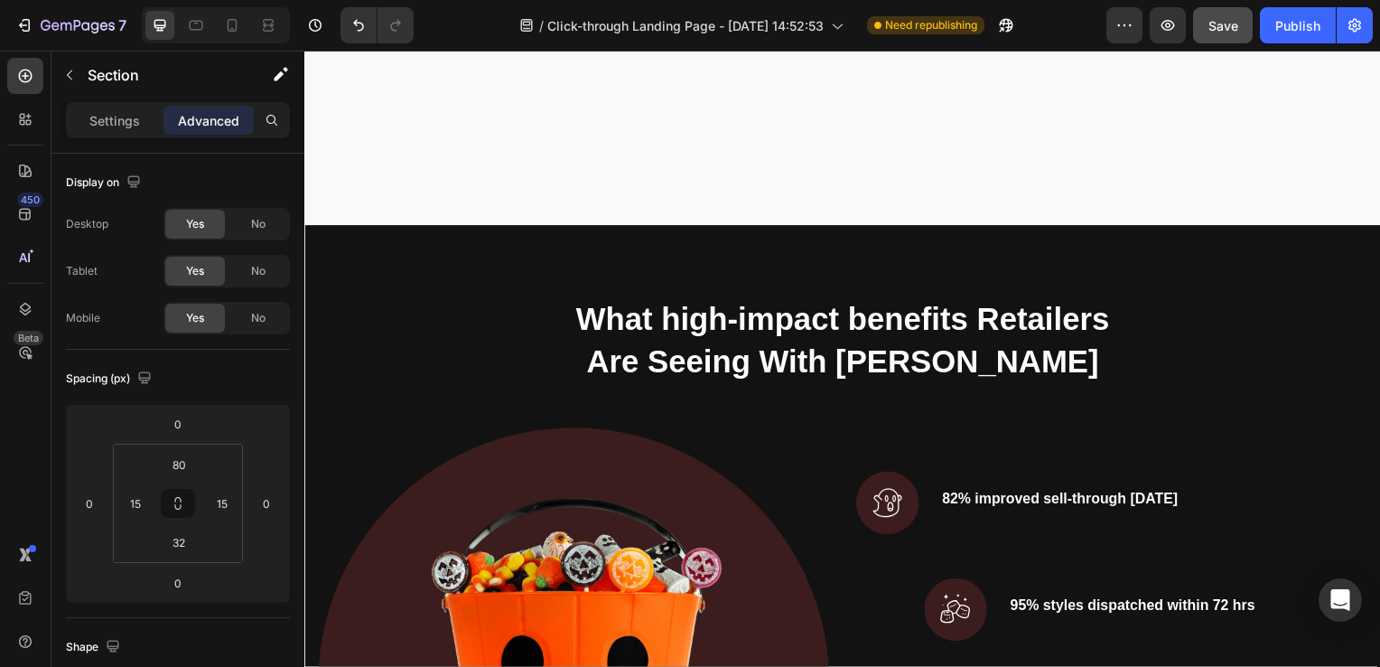
scroll to position [2533, 0]
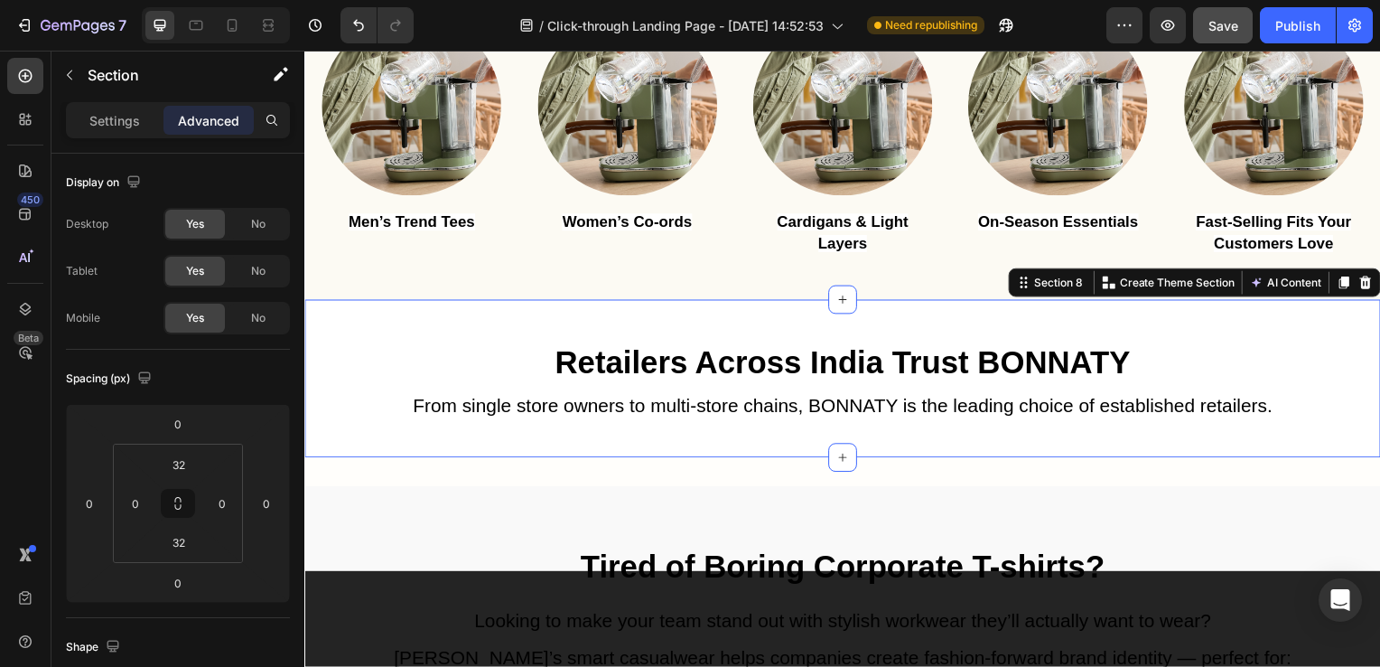
click at [921, 420] on p "From single store owners to multi-store chains, BONNATY is the leading choice o…" at bounding box center [846, 410] width 1080 height 28
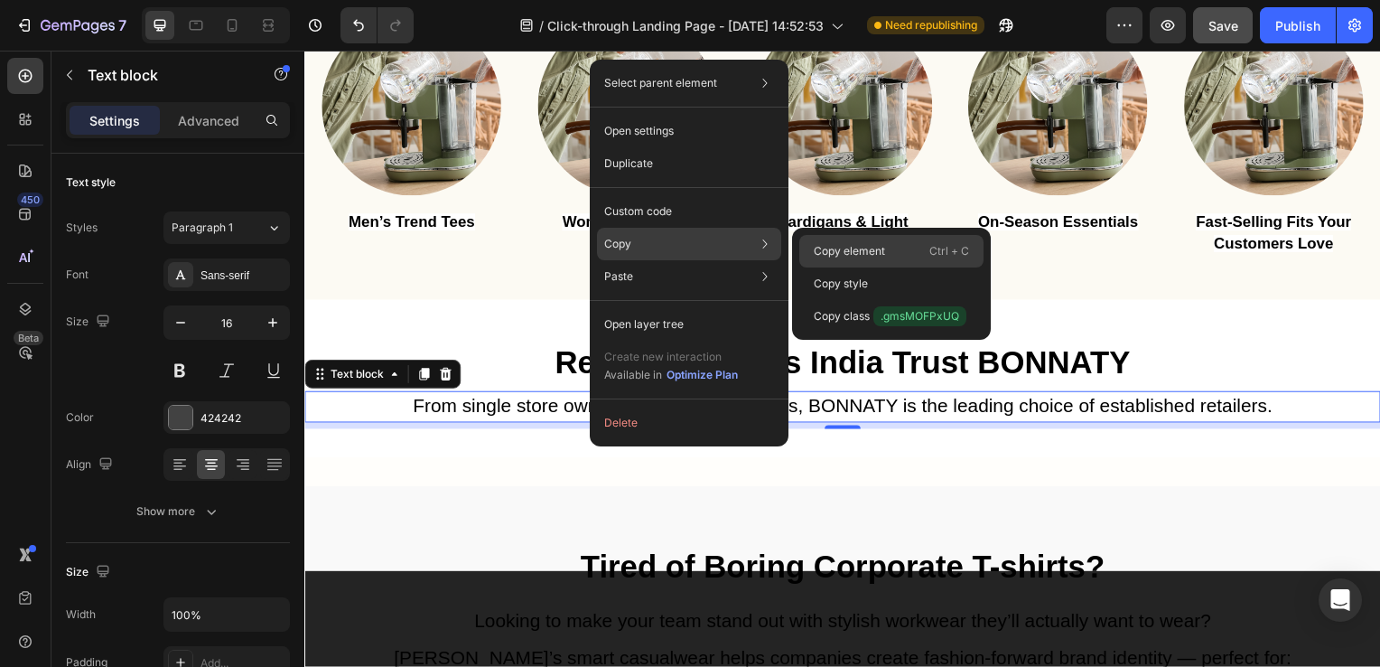
click at [839, 244] on p "Copy element" at bounding box center [849, 251] width 71 height 16
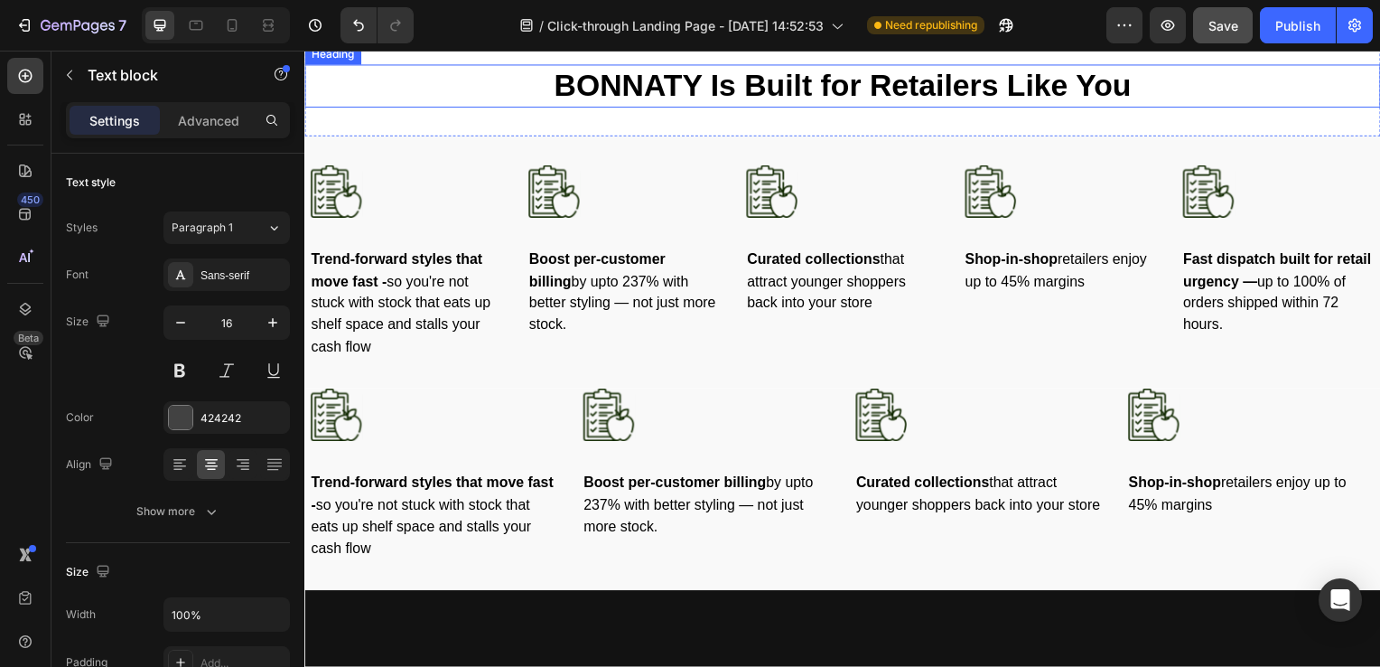
scroll to position [1508, 0]
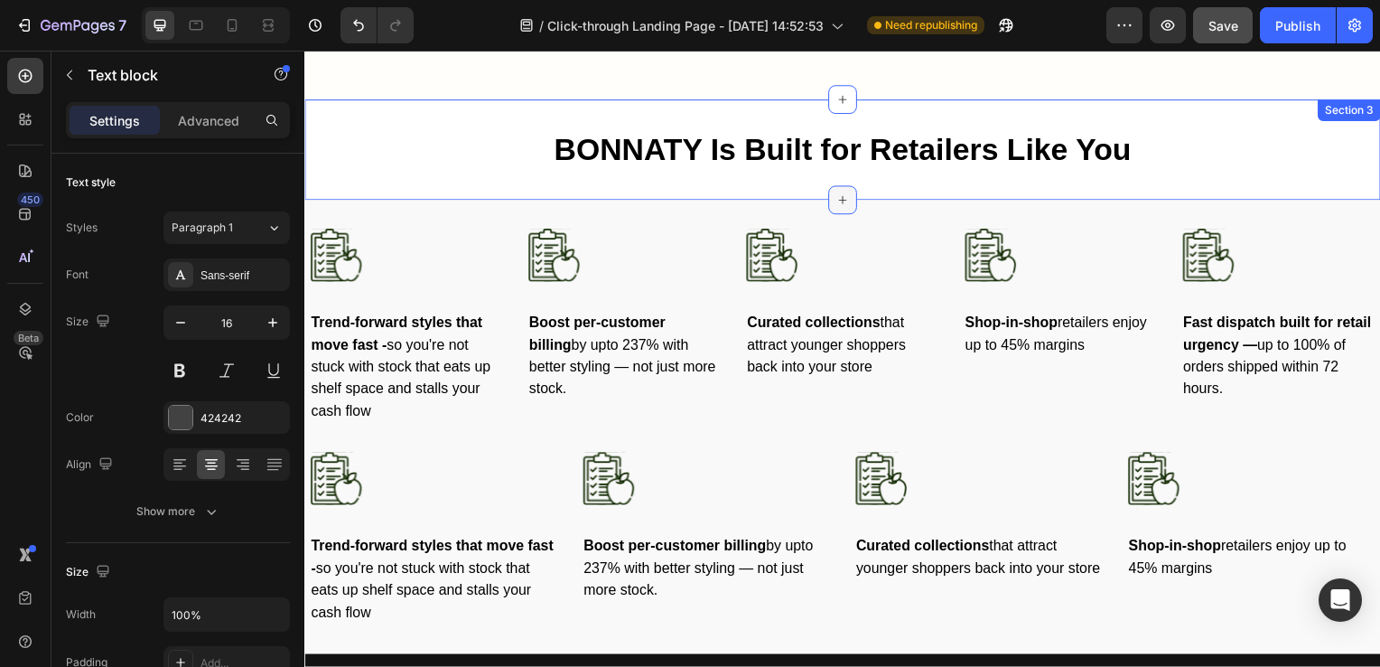
click at [843, 198] on icon at bounding box center [847, 202] width 8 height 8
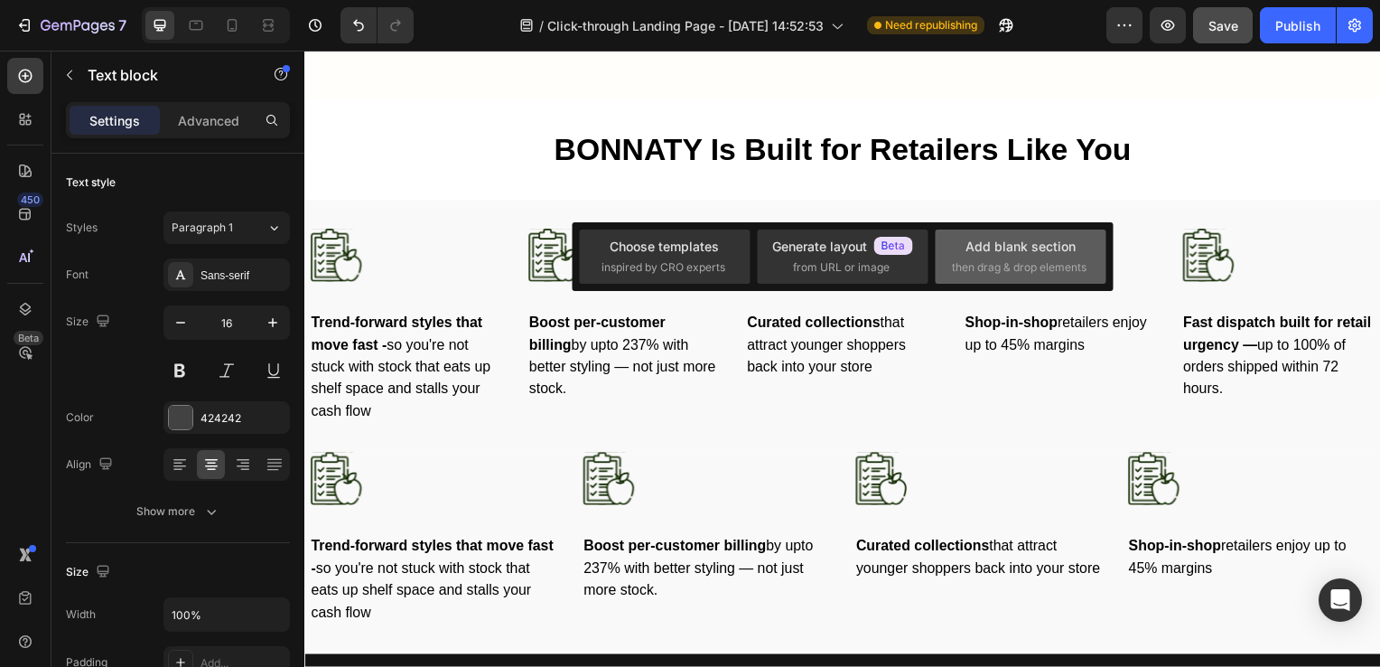
click at [991, 252] on div "Add blank section" at bounding box center [1021, 246] width 110 height 19
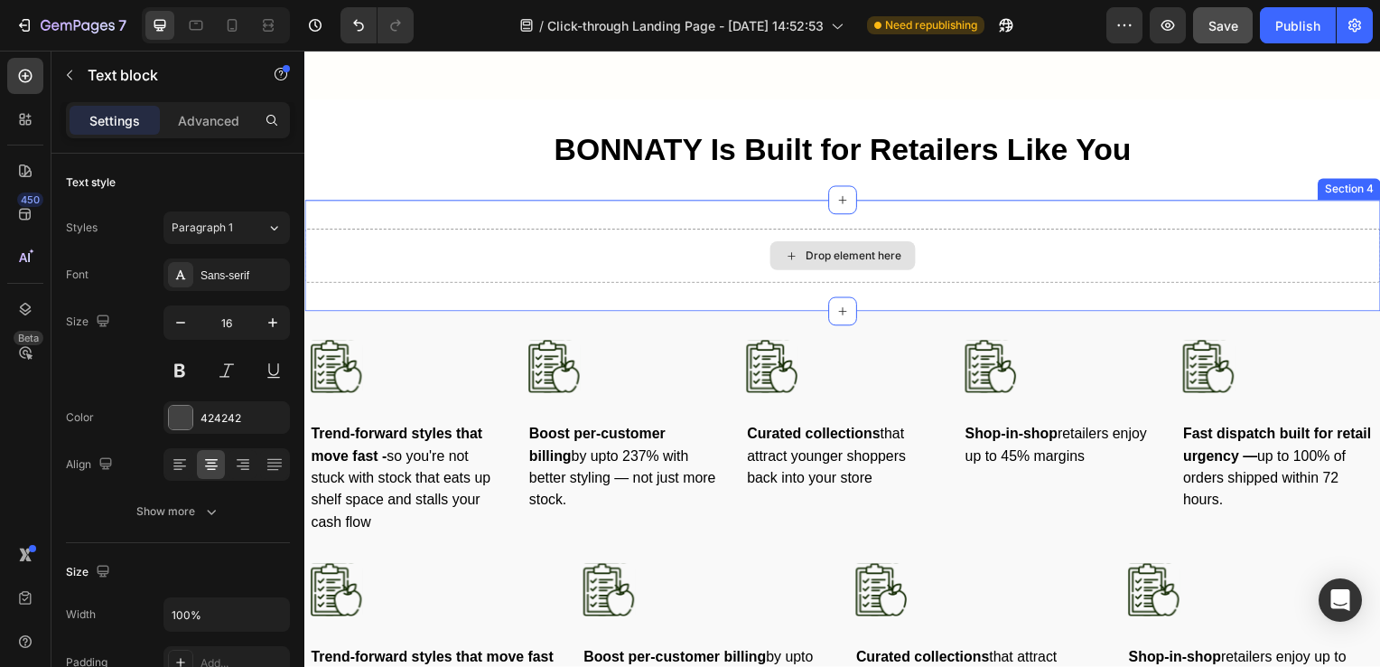
click at [706, 255] on div "Drop element here" at bounding box center [846, 257] width 1084 height 54
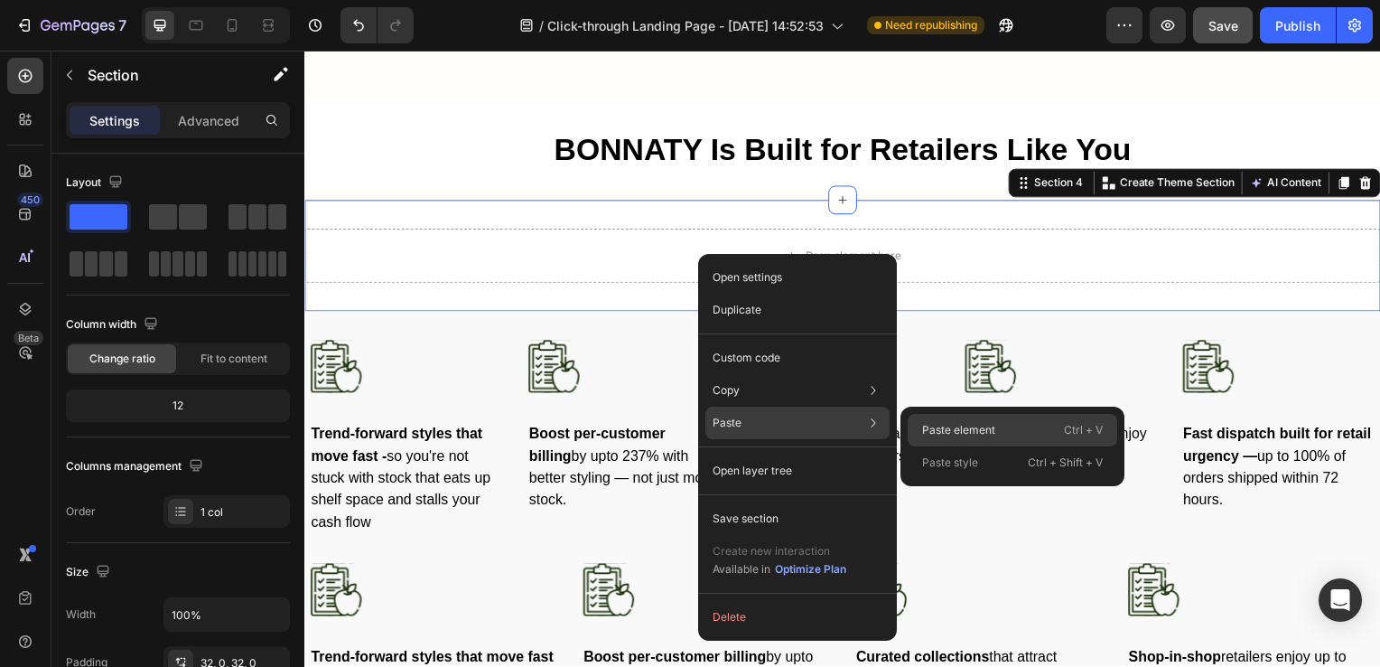
click at [951, 432] on p "Paste element" at bounding box center [958, 430] width 73 height 16
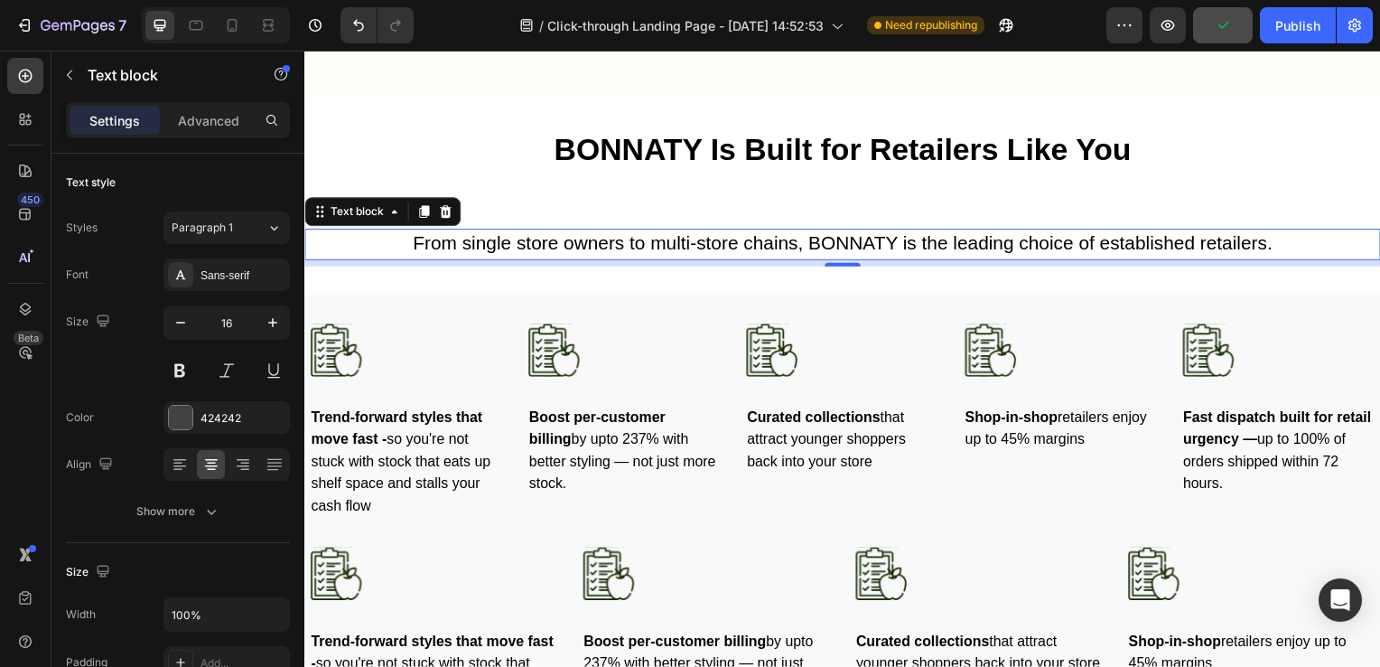
click at [716, 240] on span "From single store owners to multi-store chains, BONNATY is the leading choice o…" at bounding box center [847, 244] width 866 height 21
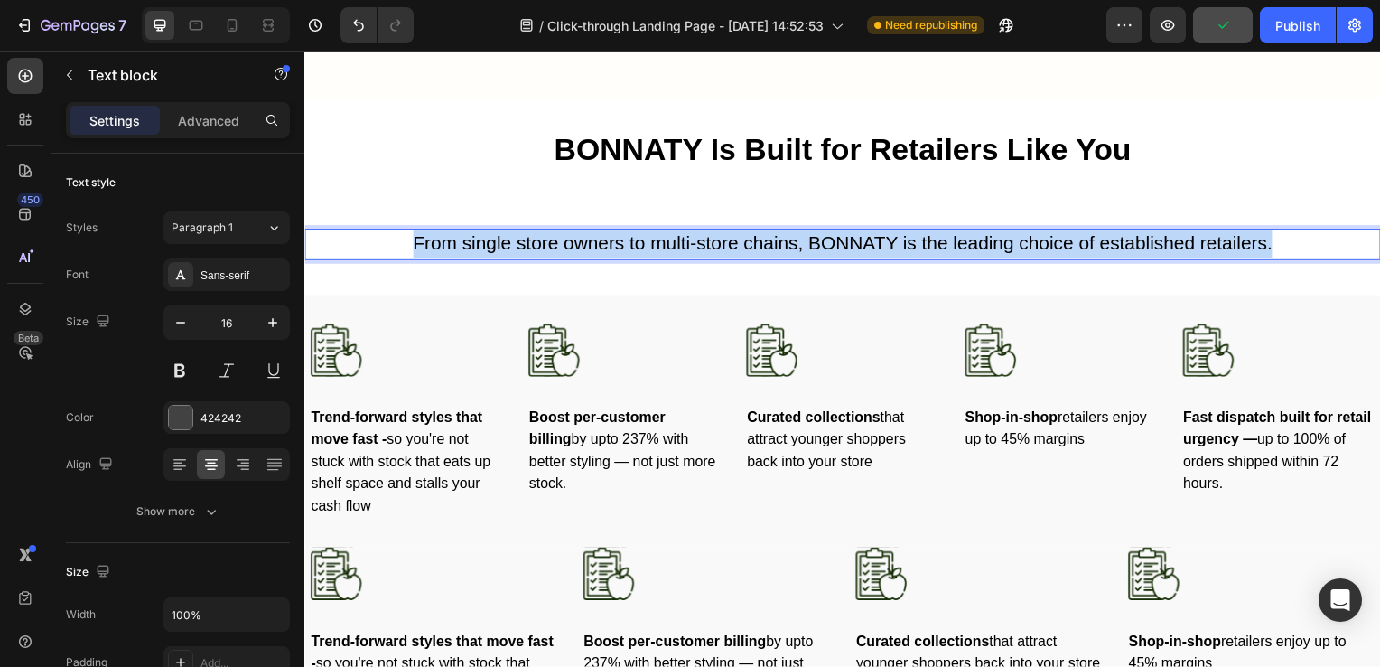
click at [716, 240] on span "From single store owners to multi-store chains, BONNATY is the leading choice o…" at bounding box center [847, 244] width 866 height 21
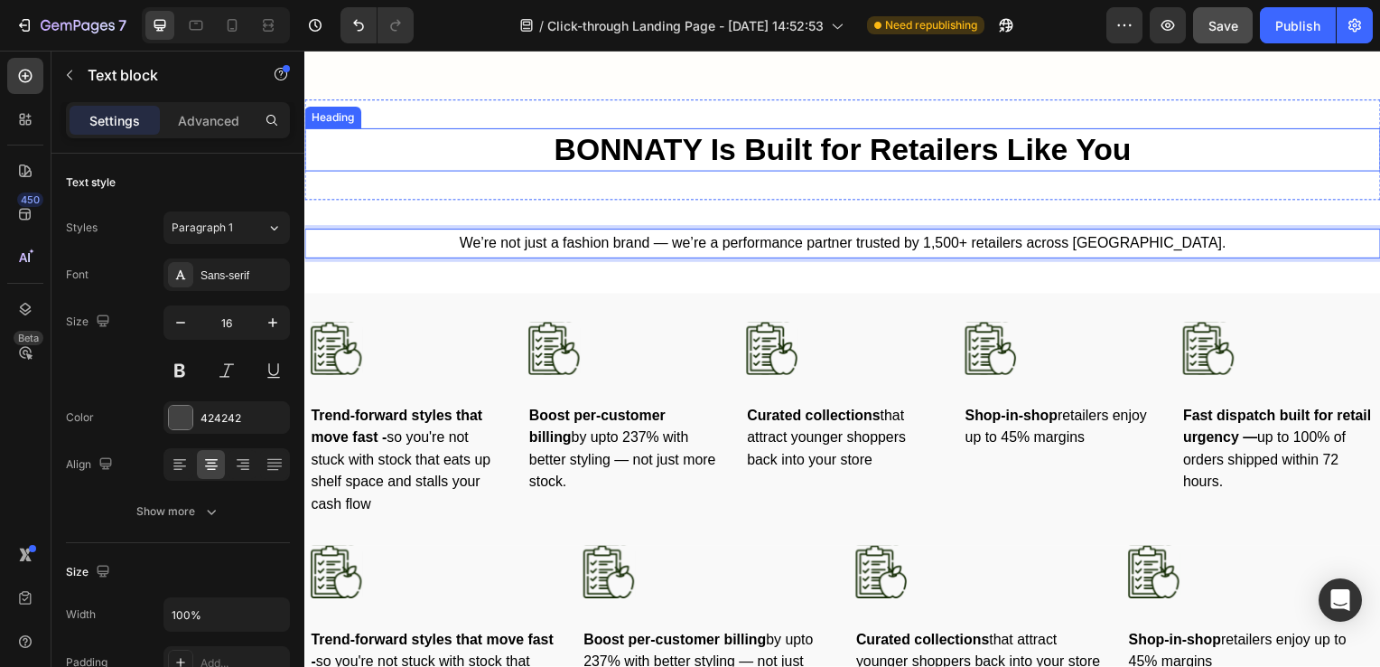
click at [708, 150] on span "BONNATY Is Built for Retailers Like You" at bounding box center [847, 150] width 582 height 34
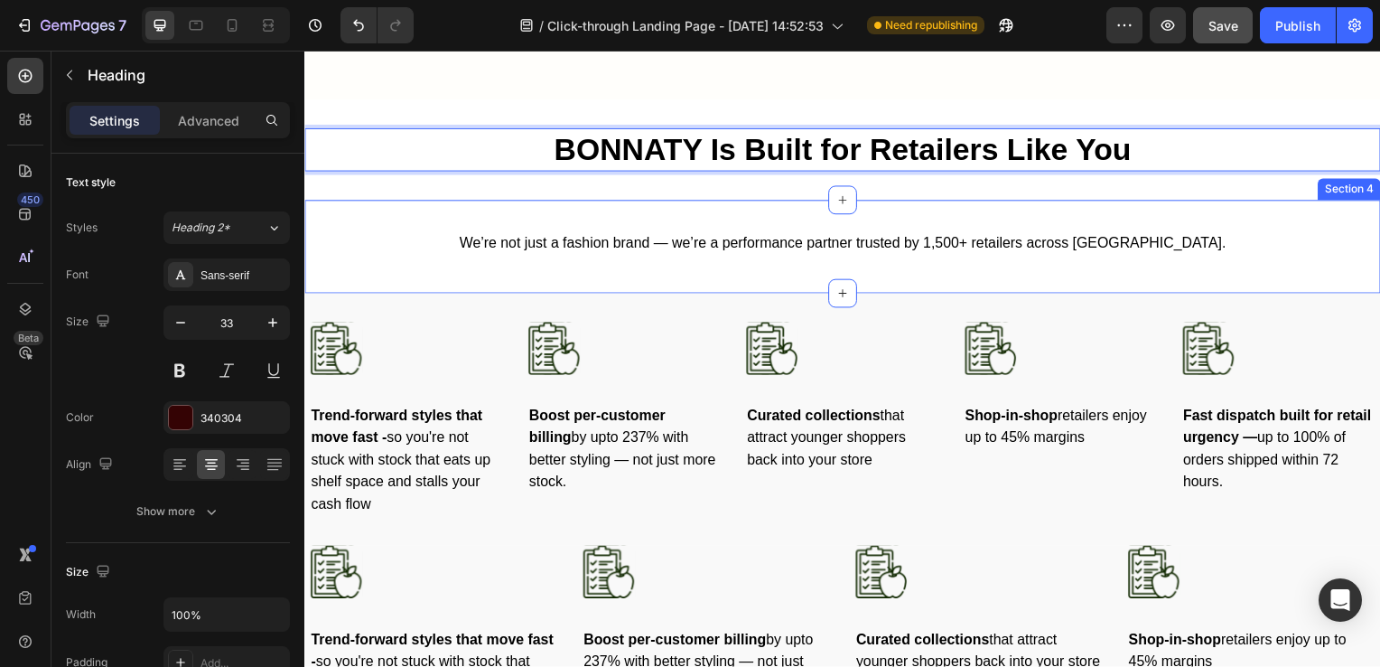
click at [712, 201] on div "We’re not just a fashion brand — we’re a performance partner trusted by 1,500+ …" at bounding box center [846, 248] width 1084 height 94
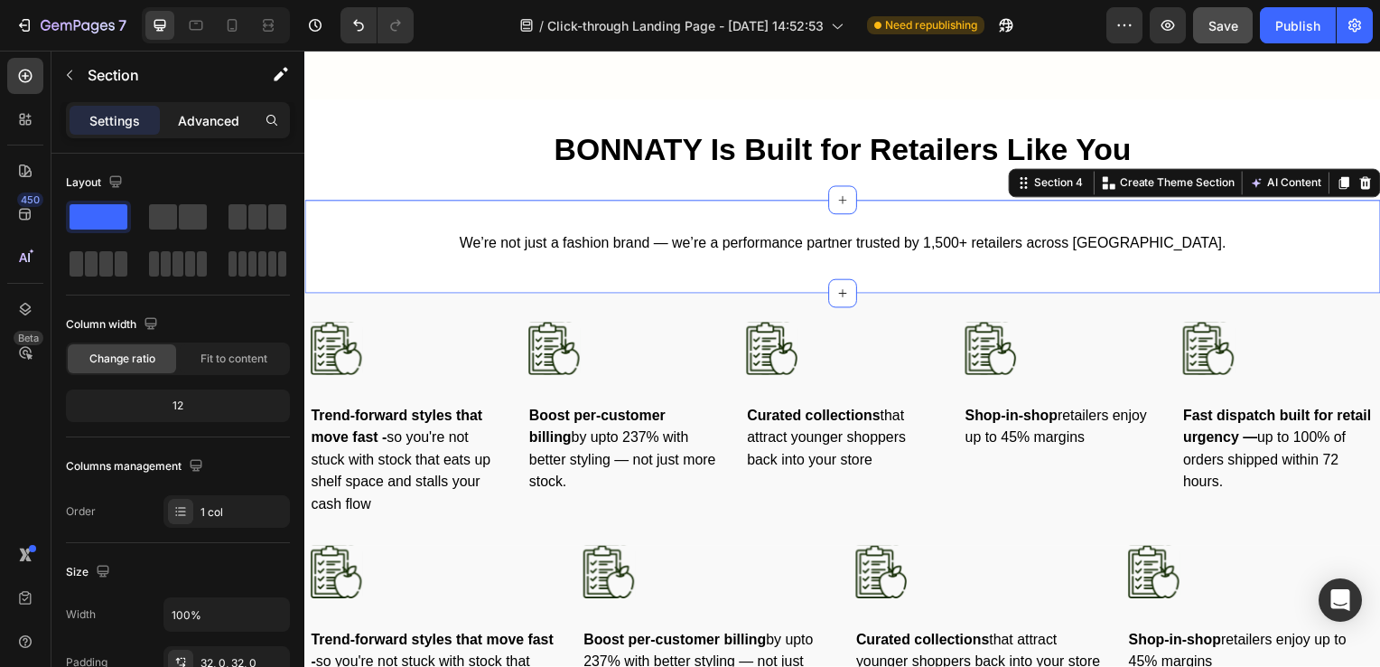
click at [194, 128] on p "Advanced" at bounding box center [208, 120] width 61 height 19
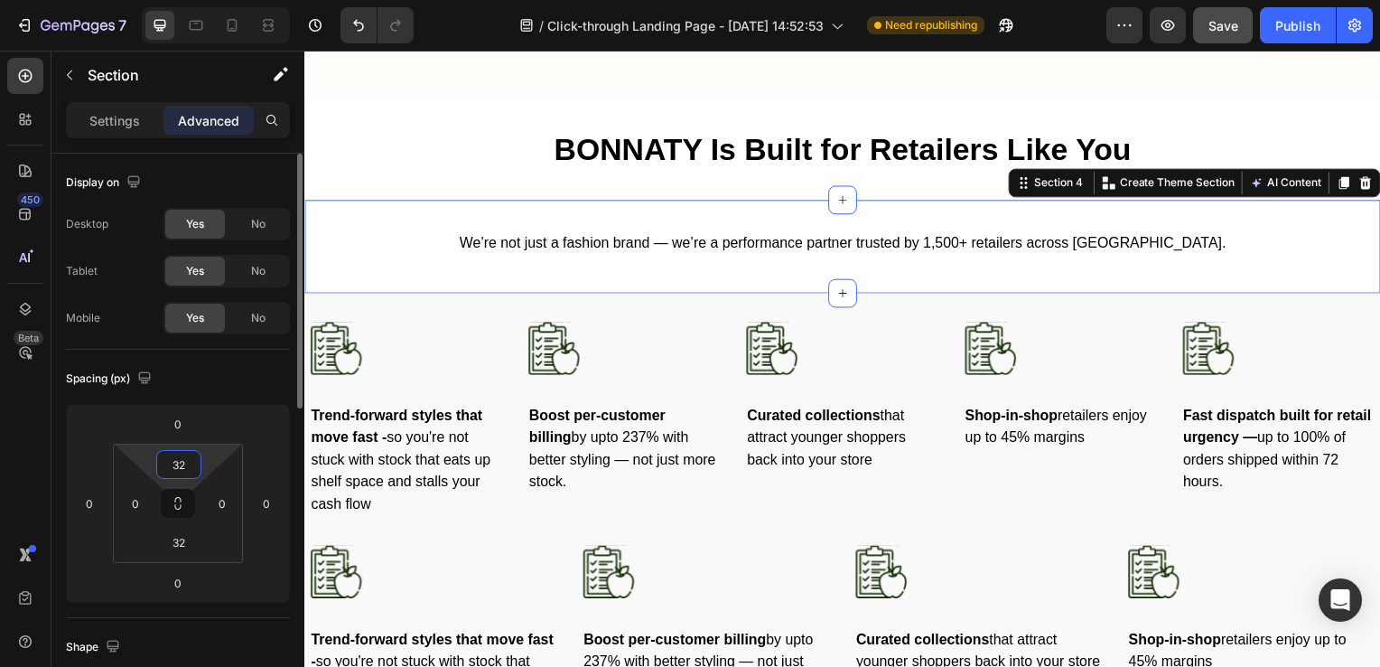
drag, startPoint x: 195, startPoint y: 463, endPoint x: 171, endPoint y: 468, distance: 24.8
click at [171, 468] on input "32" at bounding box center [179, 464] width 36 height 27
type input "3"
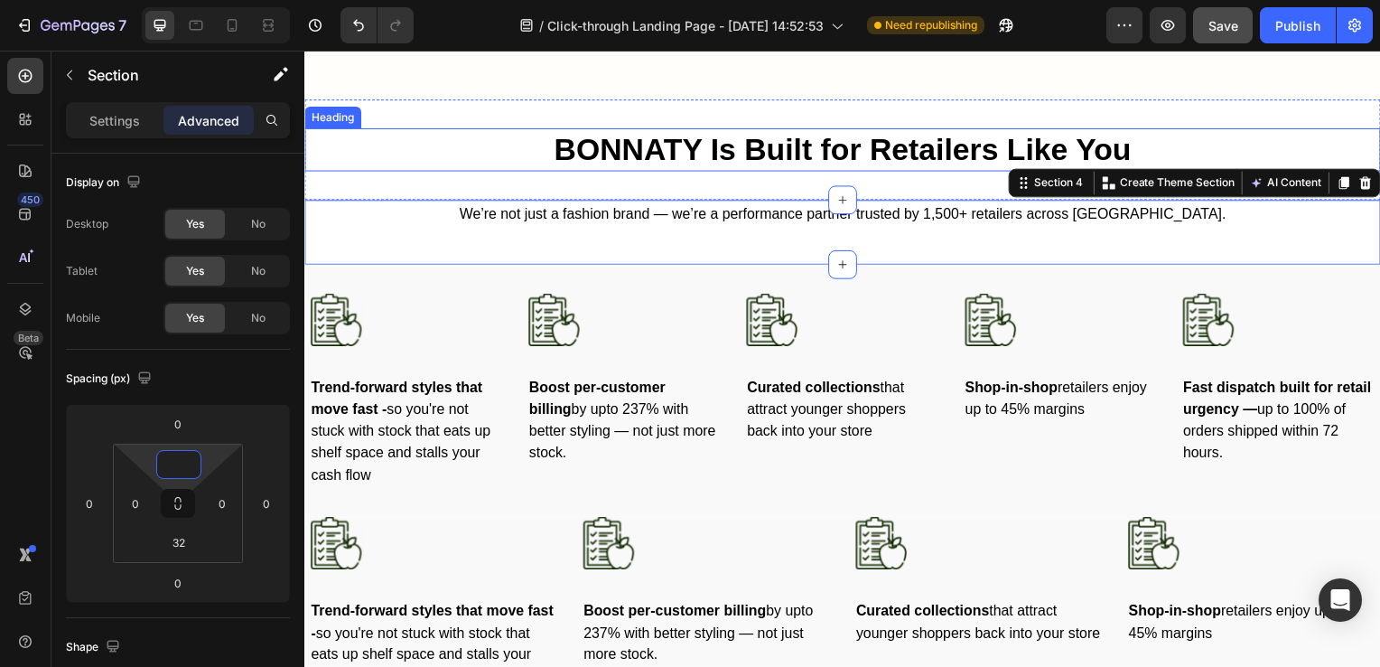
click at [606, 161] on p "⁠⁠⁠⁠⁠⁠⁠ BONNATY Is Built for Retailers Like You" at bounding box center [846, 151] width 1080 height 40
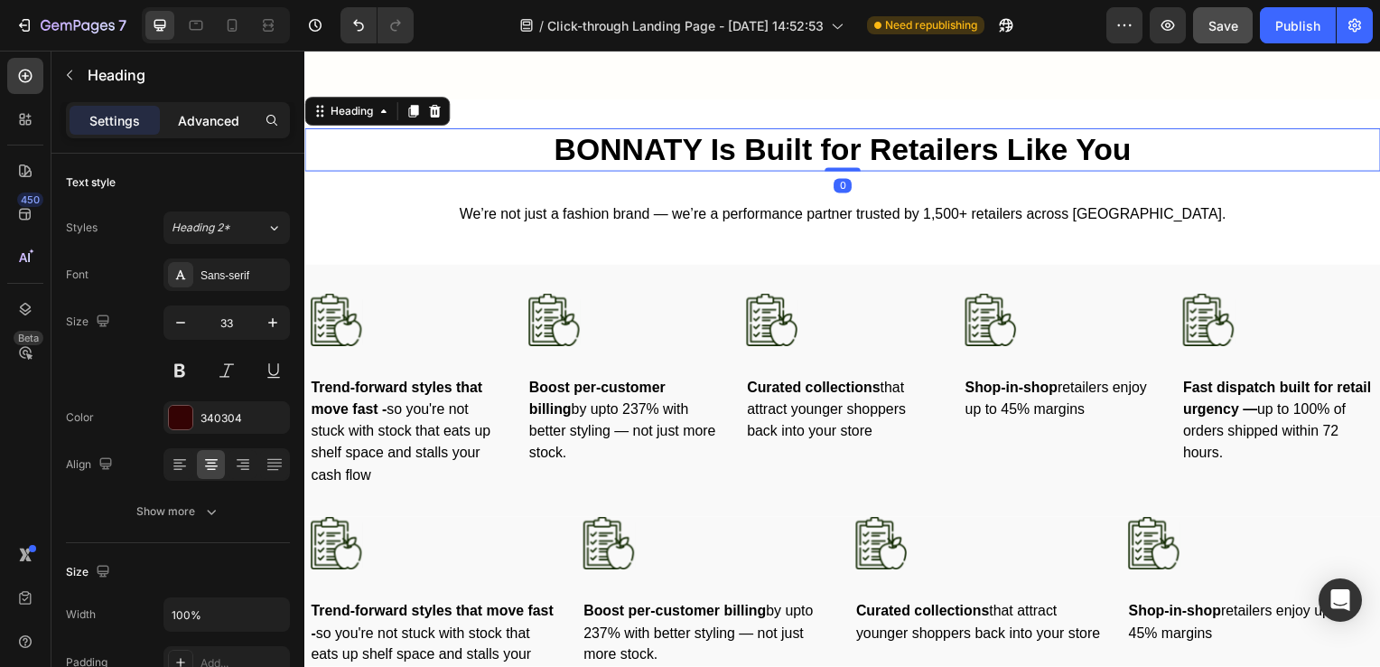
click at [200, 125] on p "Advanced" at bounding box center [208, 120] width 61 height 19
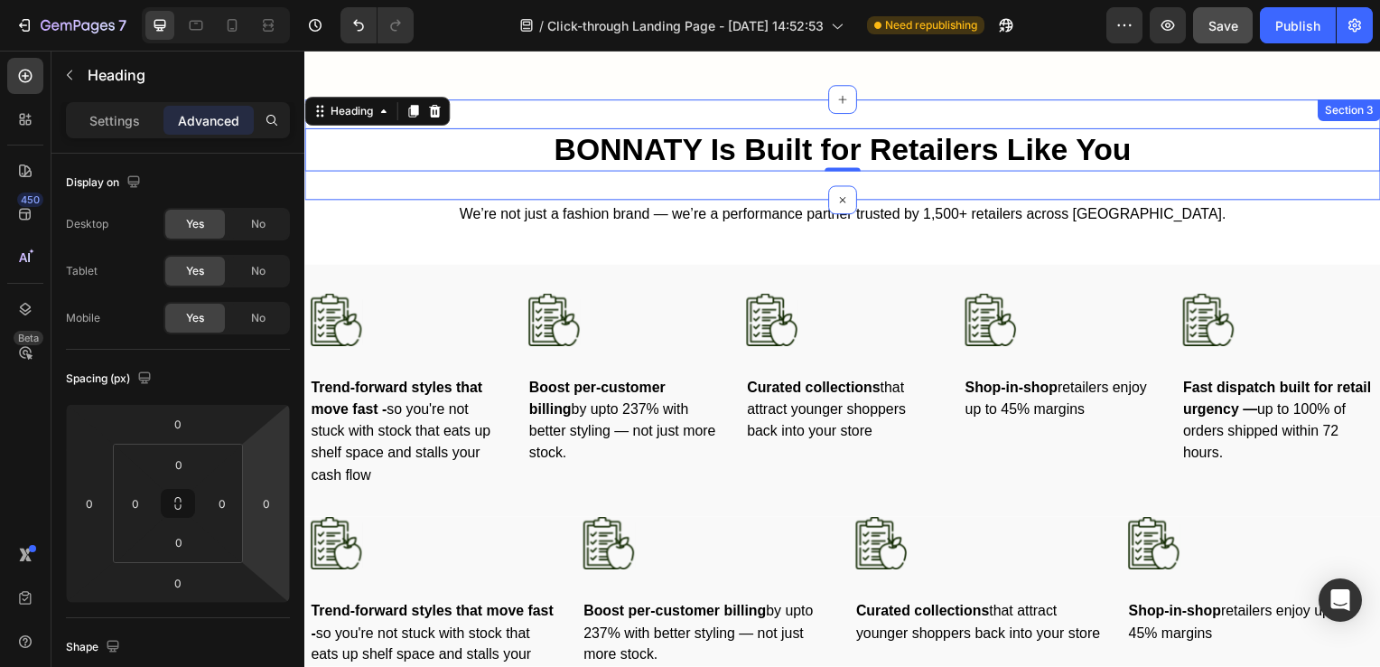
click at [600, 184] on div "⁠⁠⁠⁠⁠⁠⁠ BONNATY Is Built for Retailers Like You Heading 0 Section 3" at bounding box center [846, 150] width 1084 height 101
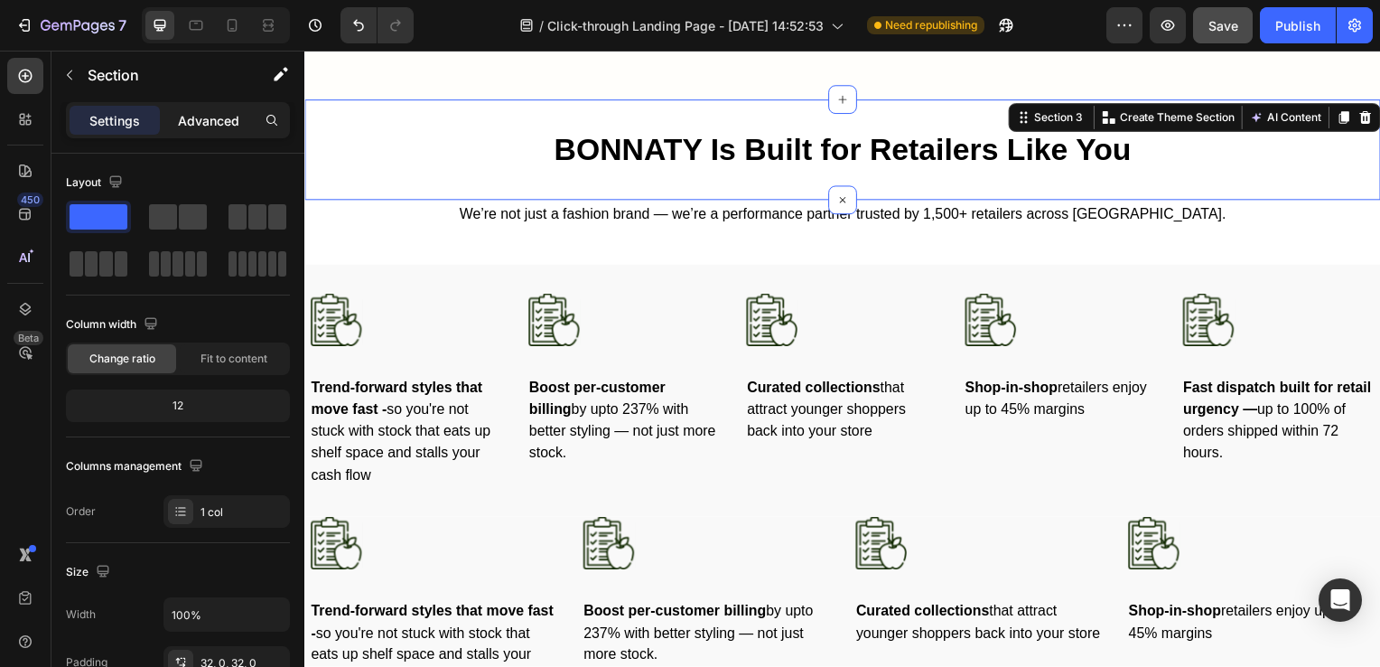
click at [219, 120] on p "Advanced" at bounding box center [208, 120] width 61 height 19
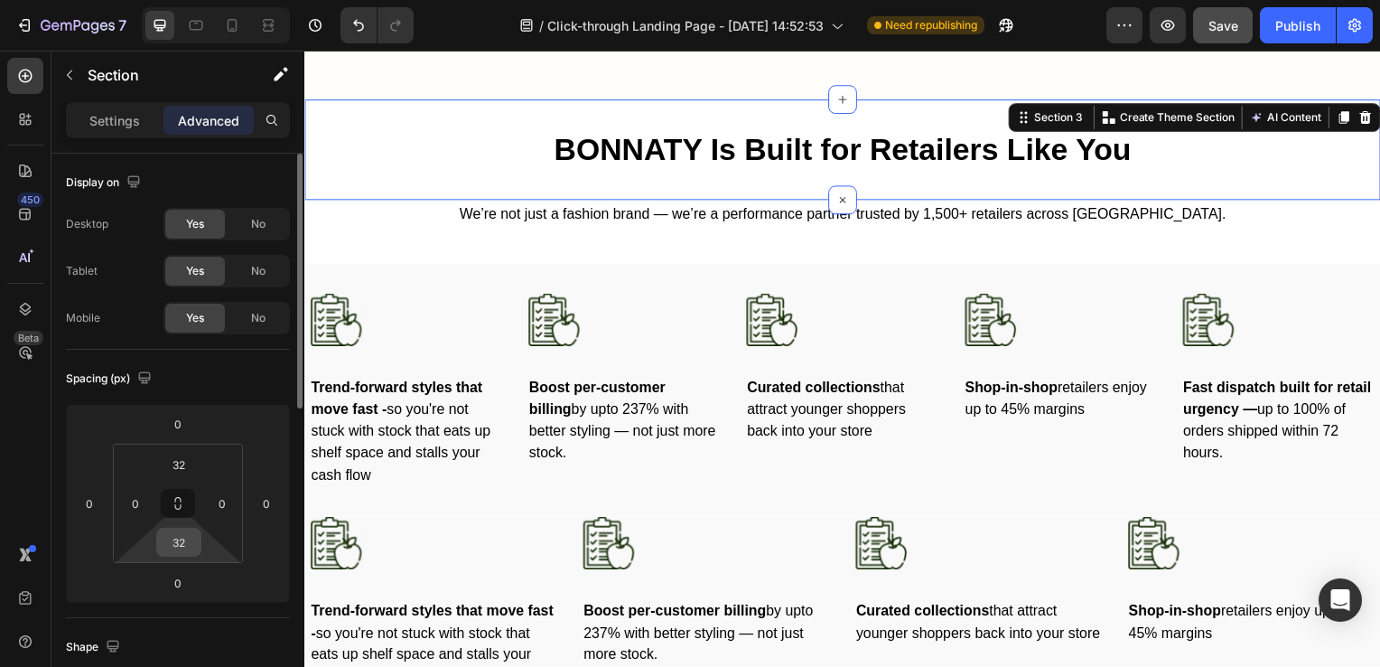
click at [182, 546] on input "32" at bounding box center [179, 541] width 36 height 27
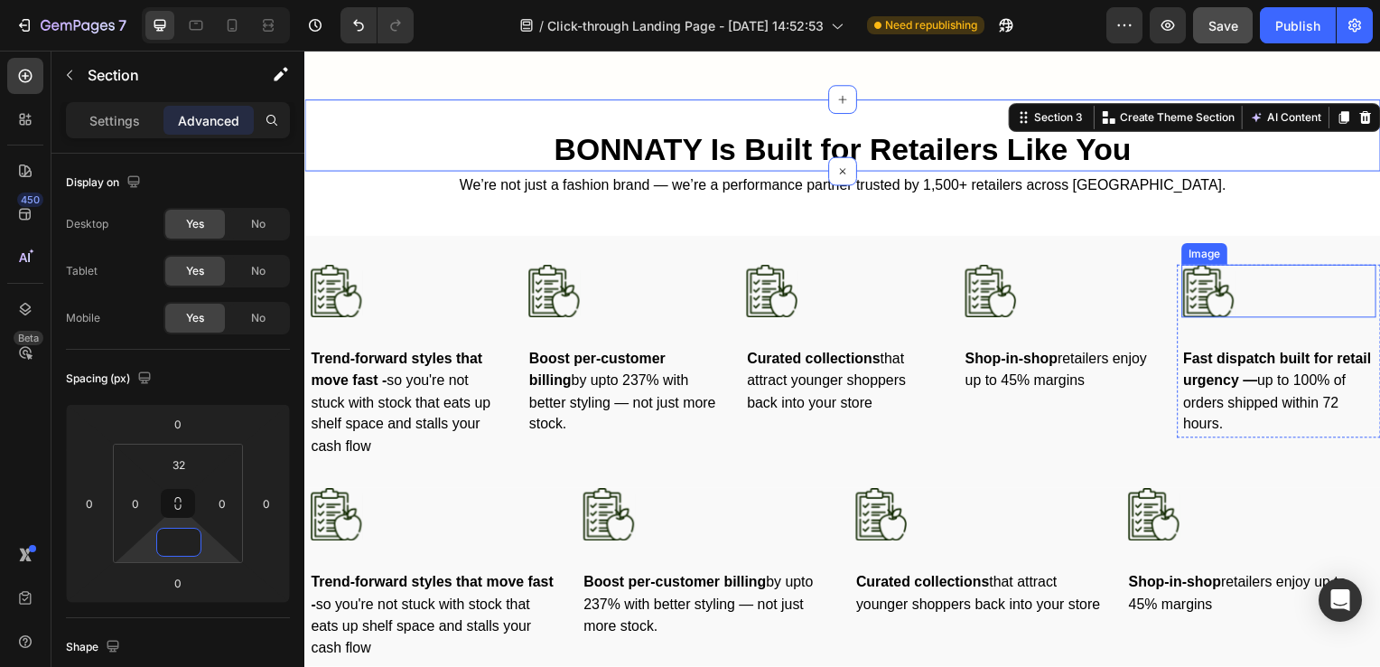
type input "0"
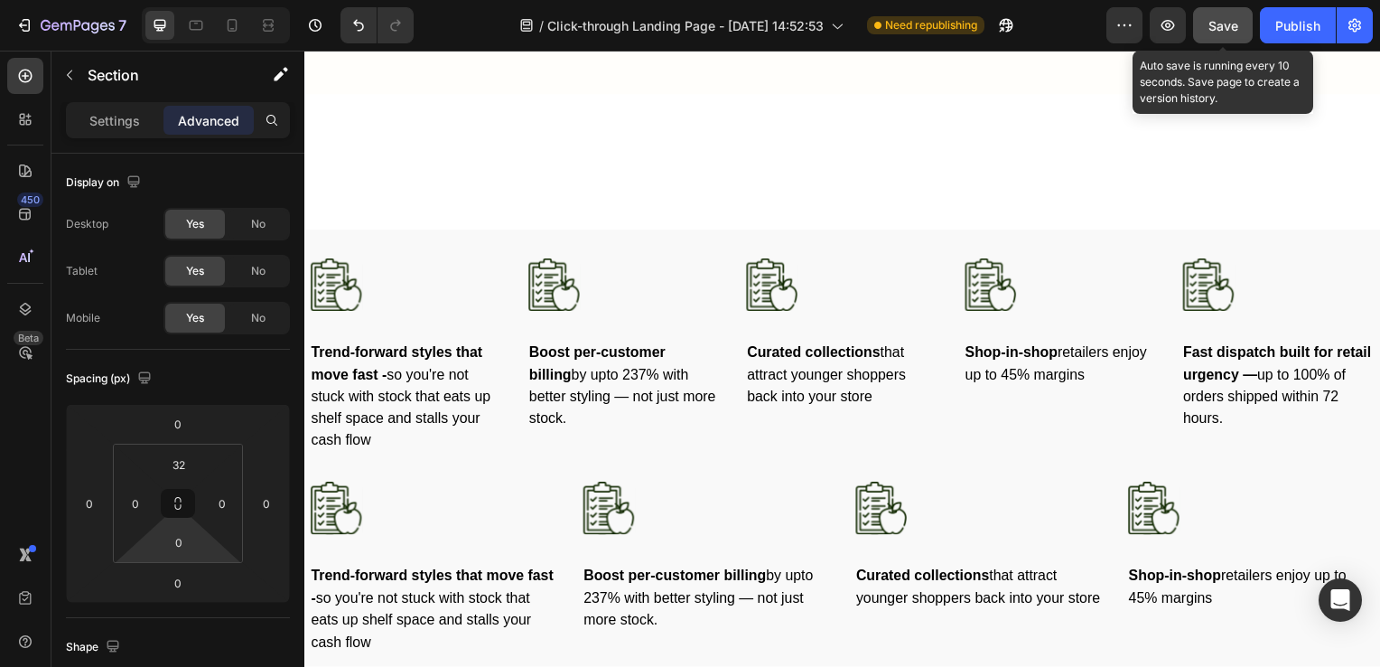
click at [1220, 14] on button "Save" at bounding box center [1223, 25] width 60 height 36
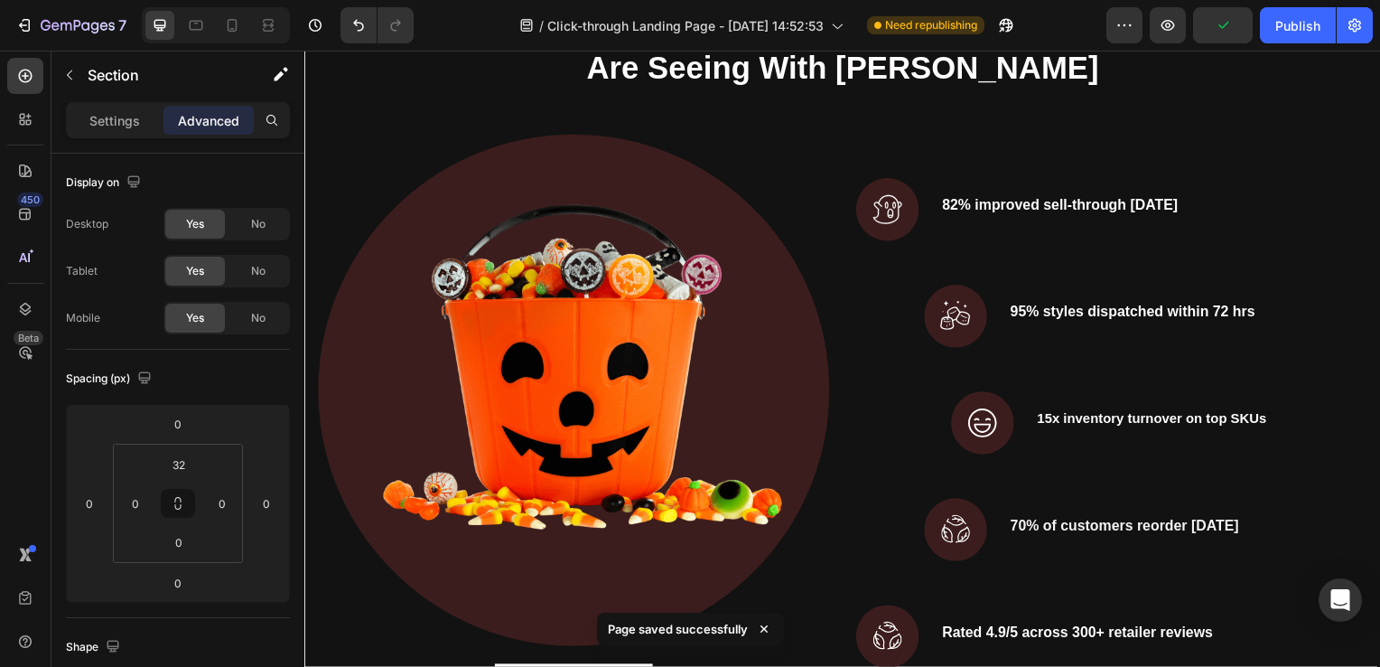
scroll to position [2414, 0]
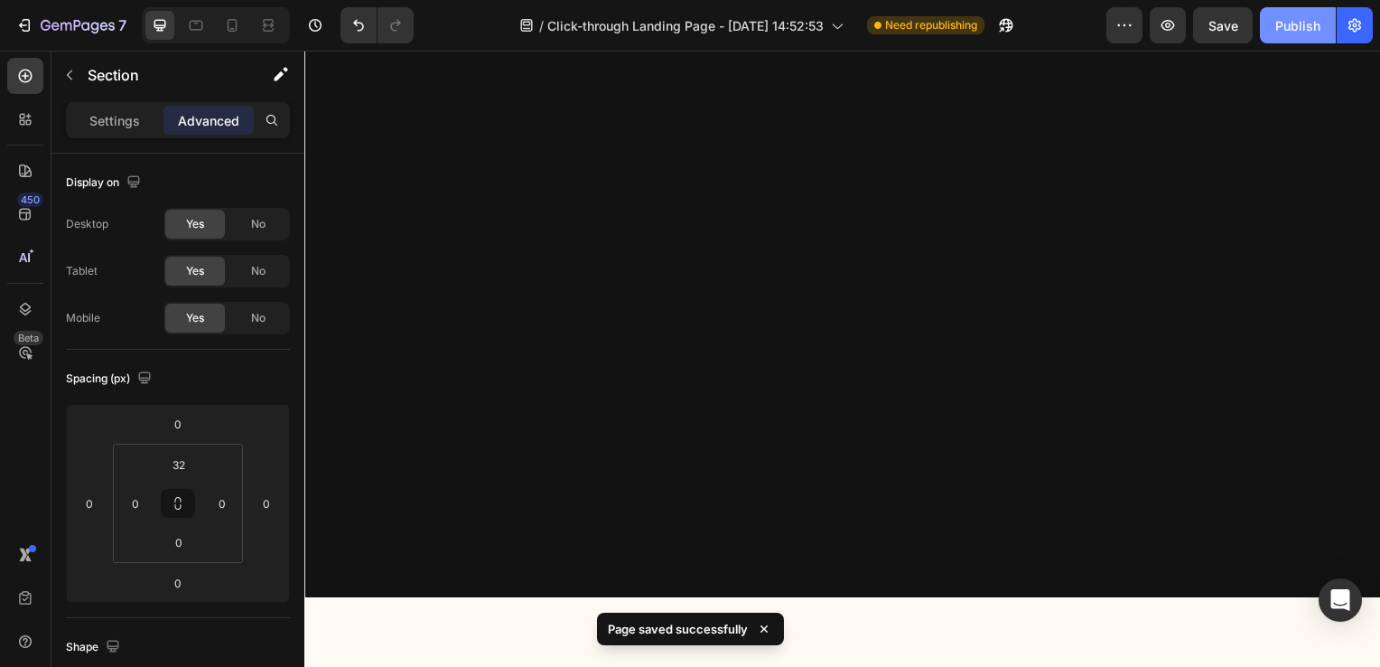
click at [1291, 25] on div "Publish" at bounding box center [1298, 25] width 45 height 19
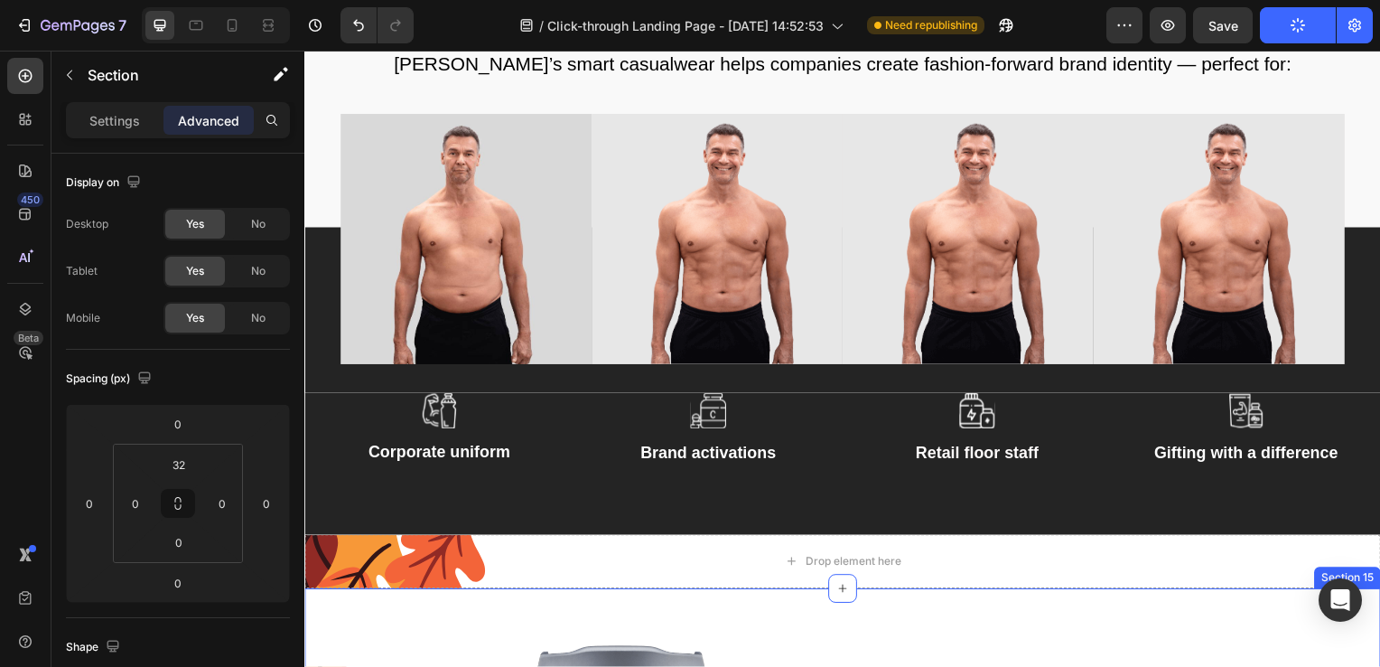
scroll to position [4027, 0]
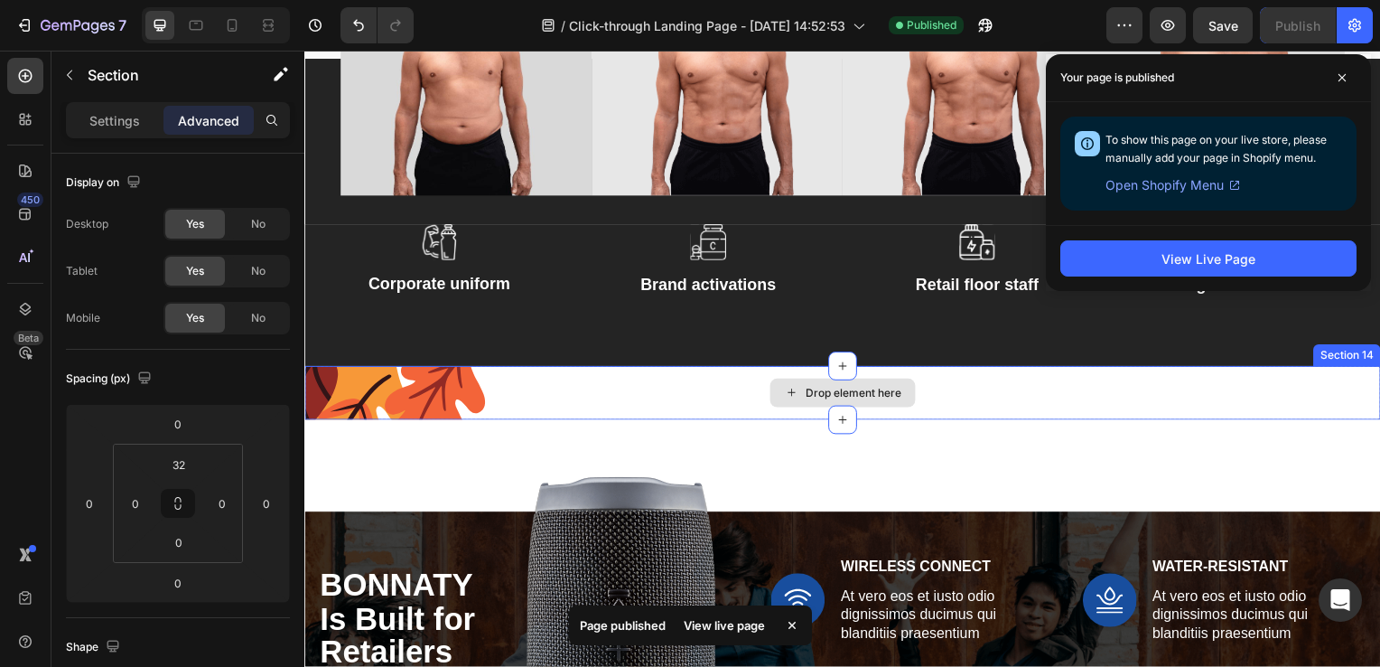
click at [1290, 397] on div "Drop element here" at bounding box center [846, 396] width 1084 height 54
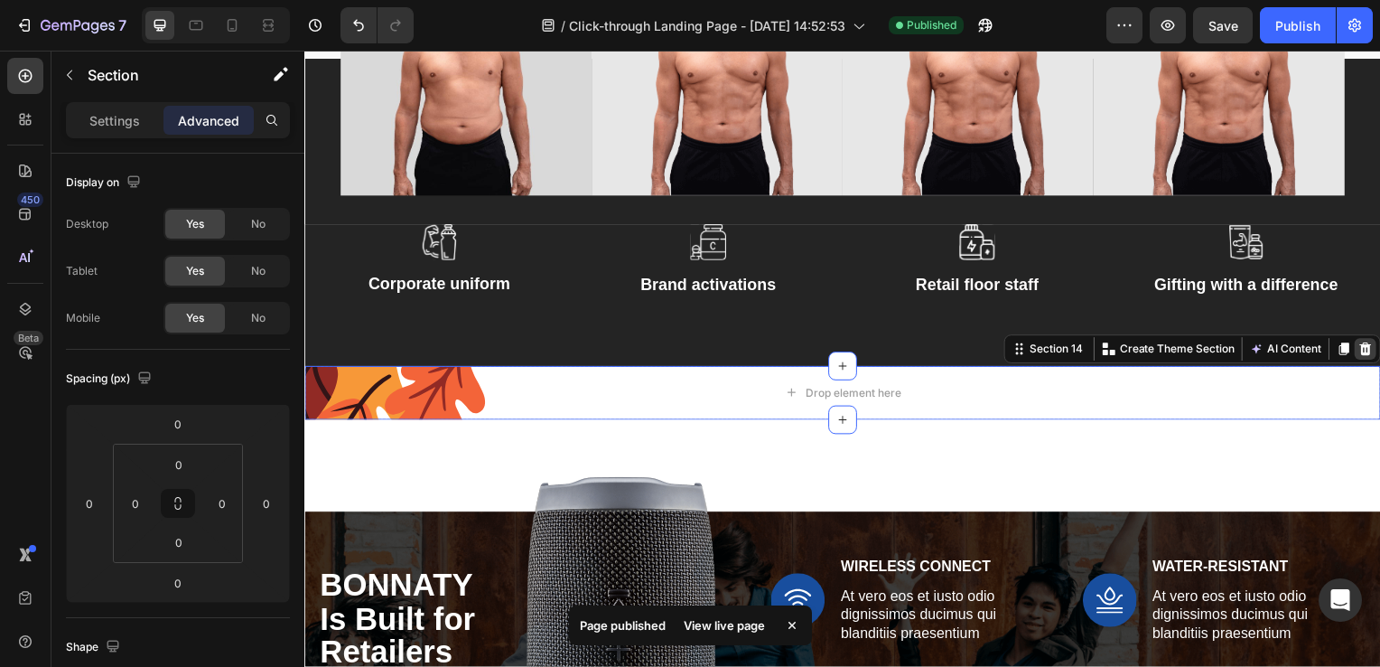
click at [1366, 351] on icon at bounding box center [1373, 351] width 14 height 14
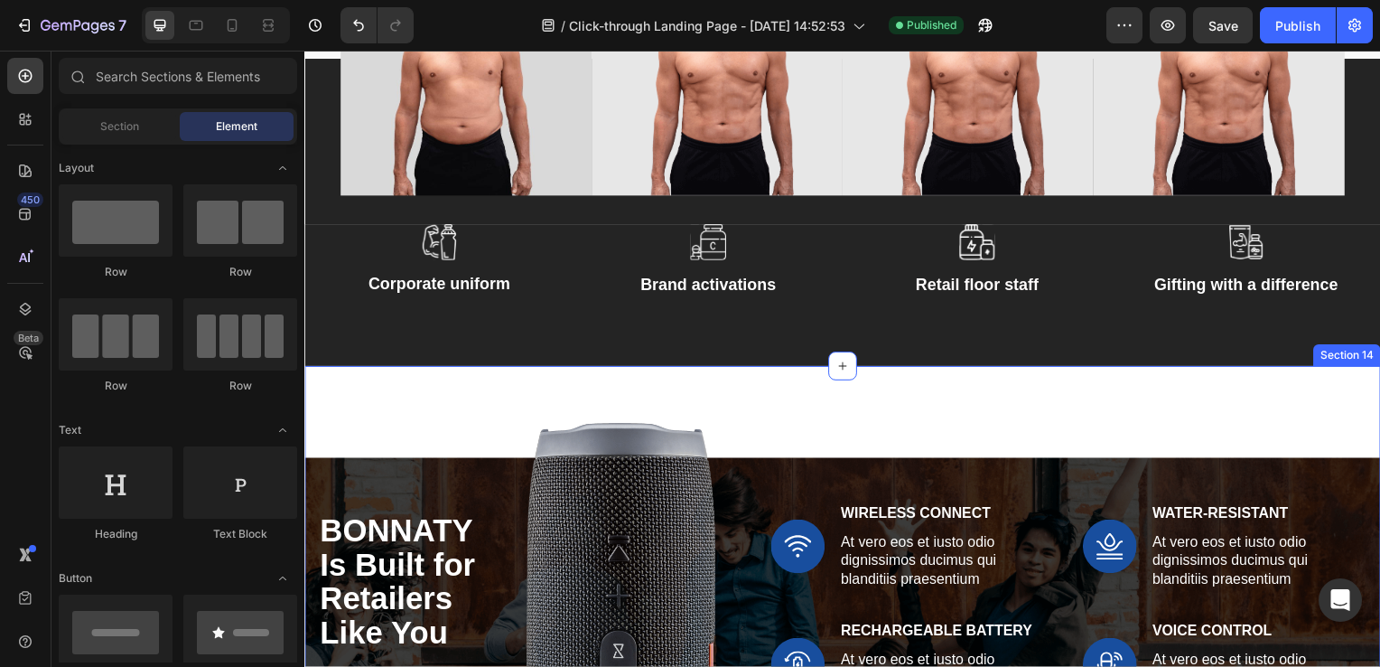
click at [1279, 388] on div "BONNATY Is Built for Retailers Like You Heading We’re not just a fashion brand …" at bounding box center [846, 670] width 1084 height 602
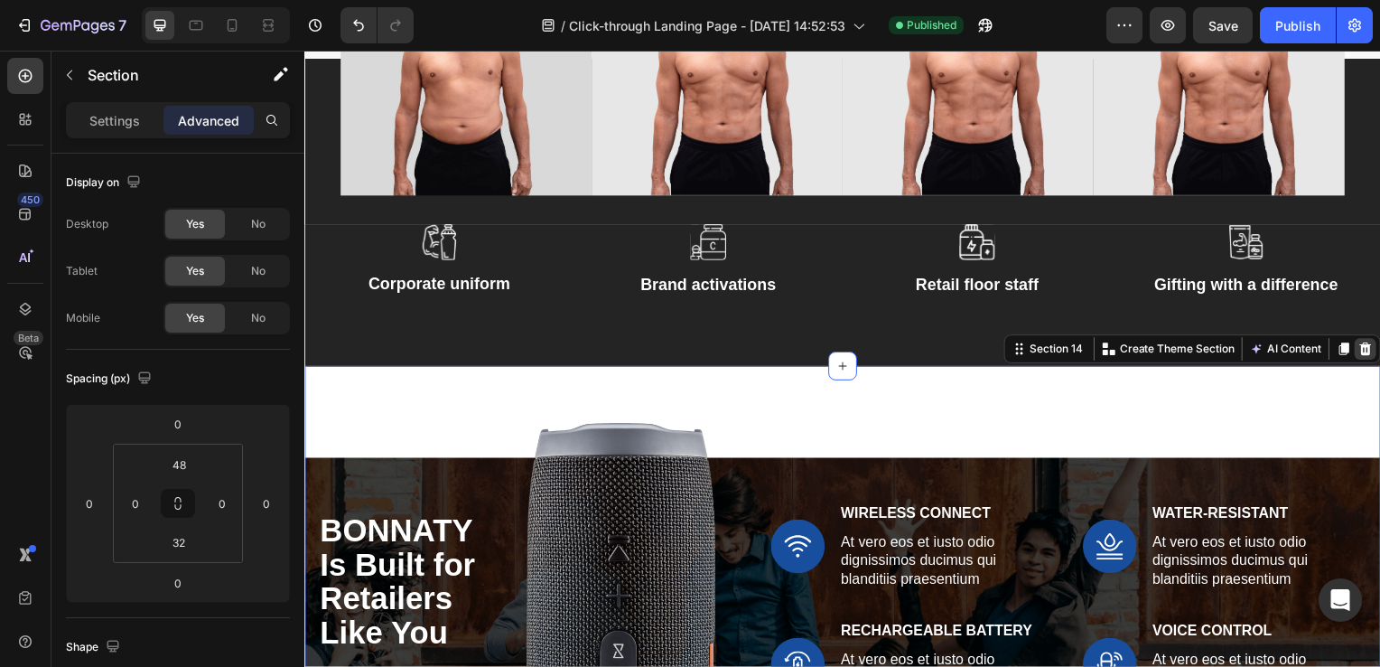
click at [1362, 357] on div at bounding box center [1373, 352] width 22 height 22
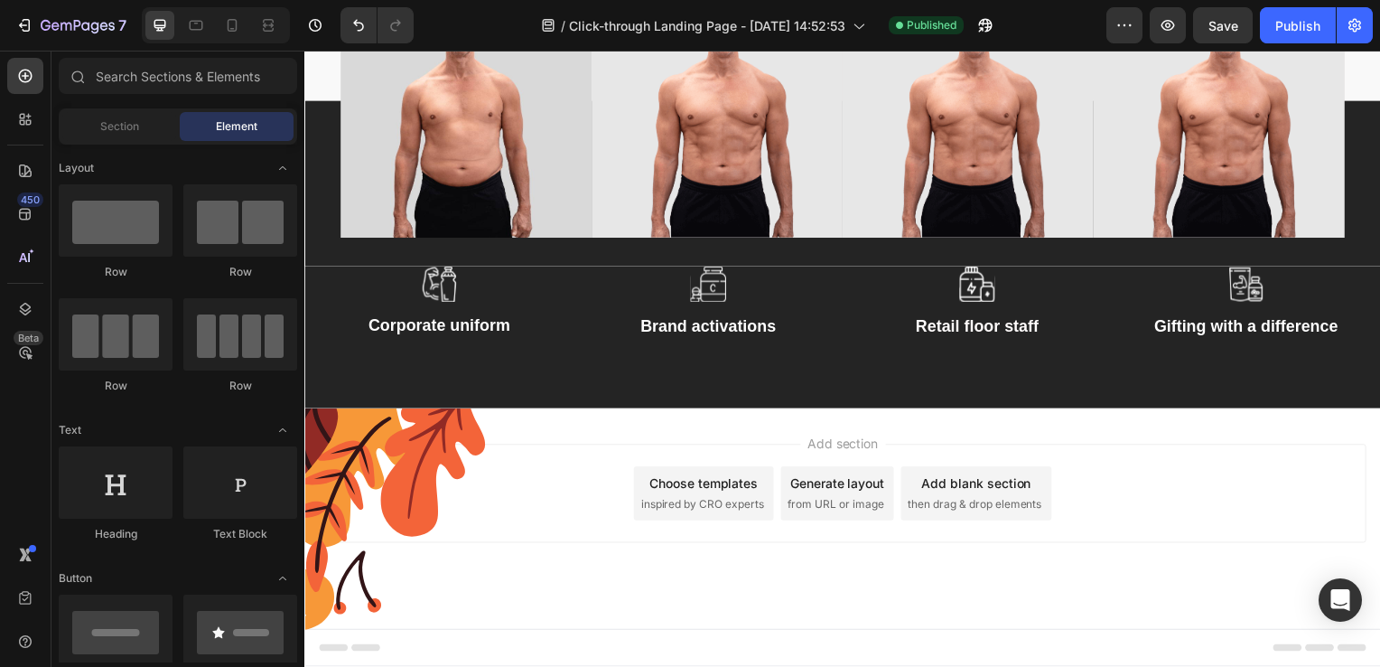
scroll to position [3982, 0]
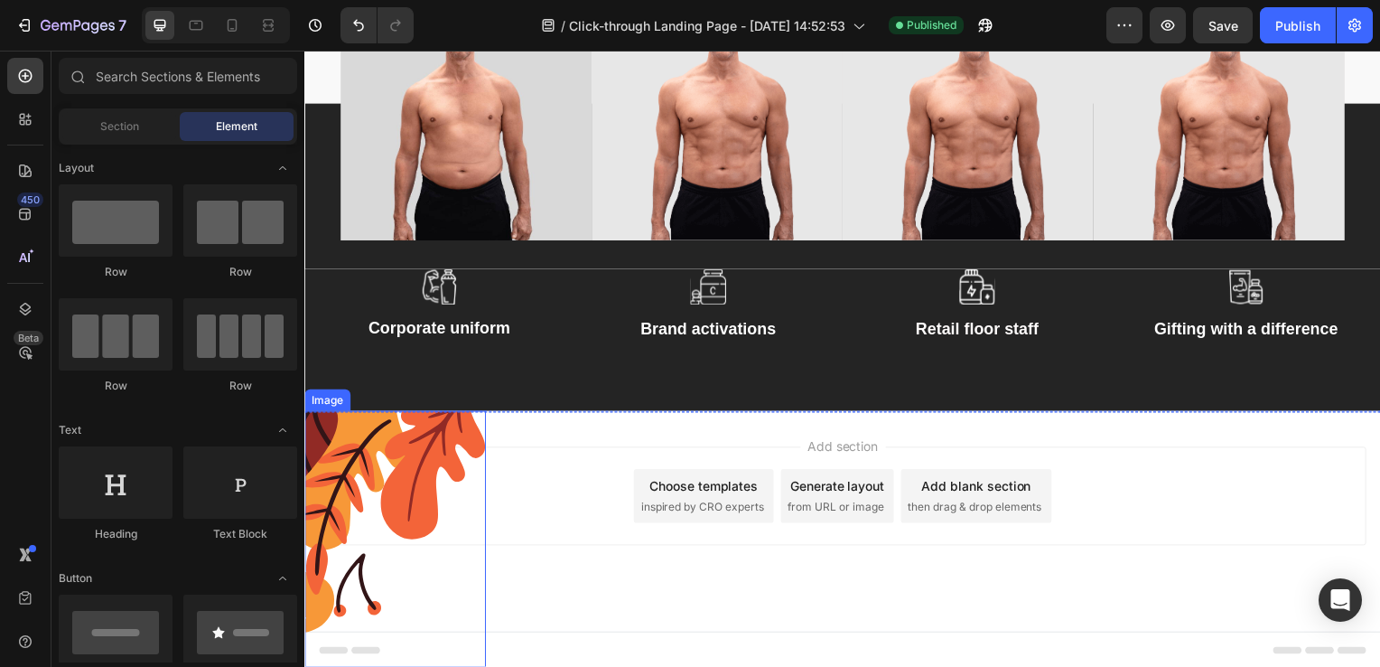
click at [427, 527] on img at bounding box center [395, 543] width 182 height 258
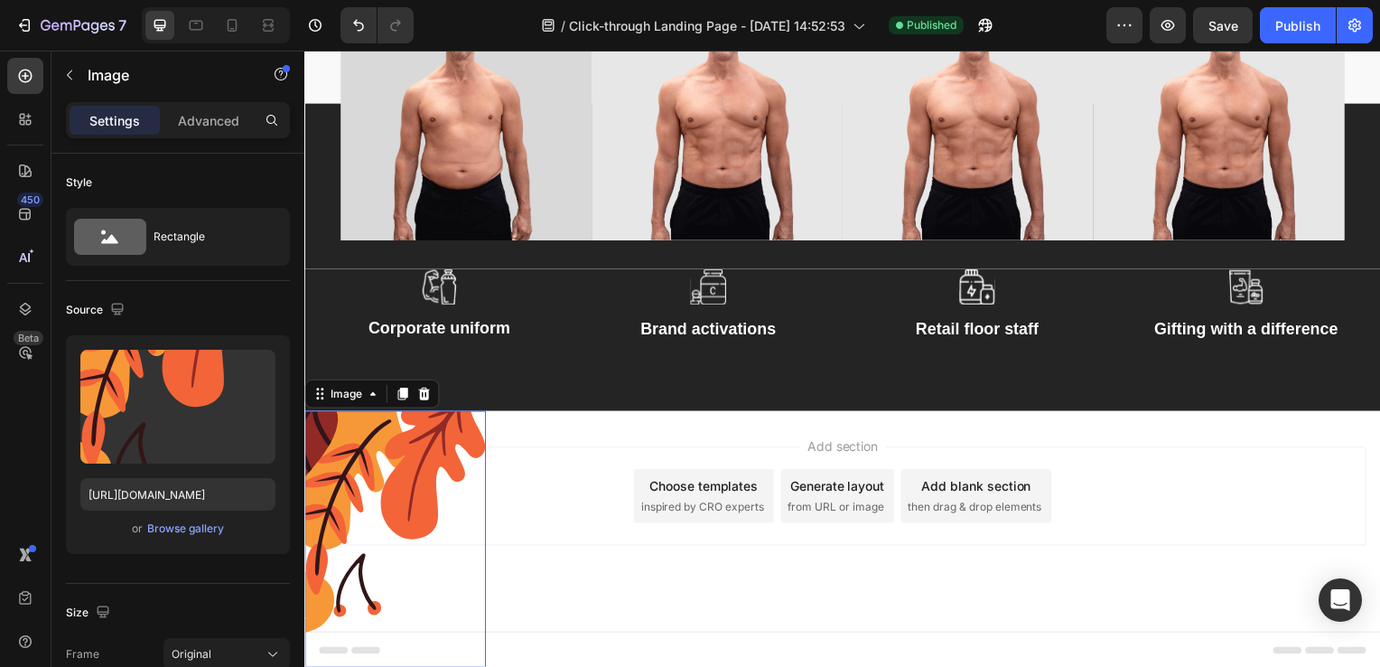
scroll to position [4003, 0]
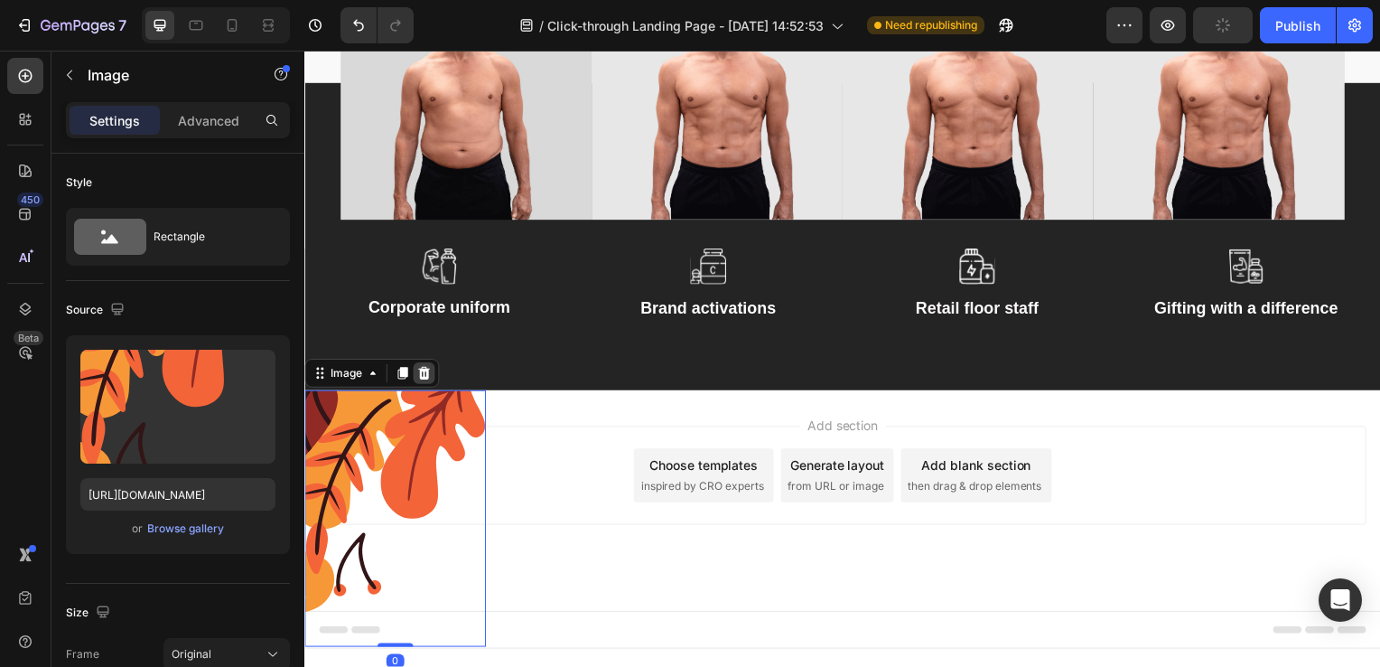
click at [424, 378] on icon at bounding box center [425, 375] width 12 height 13
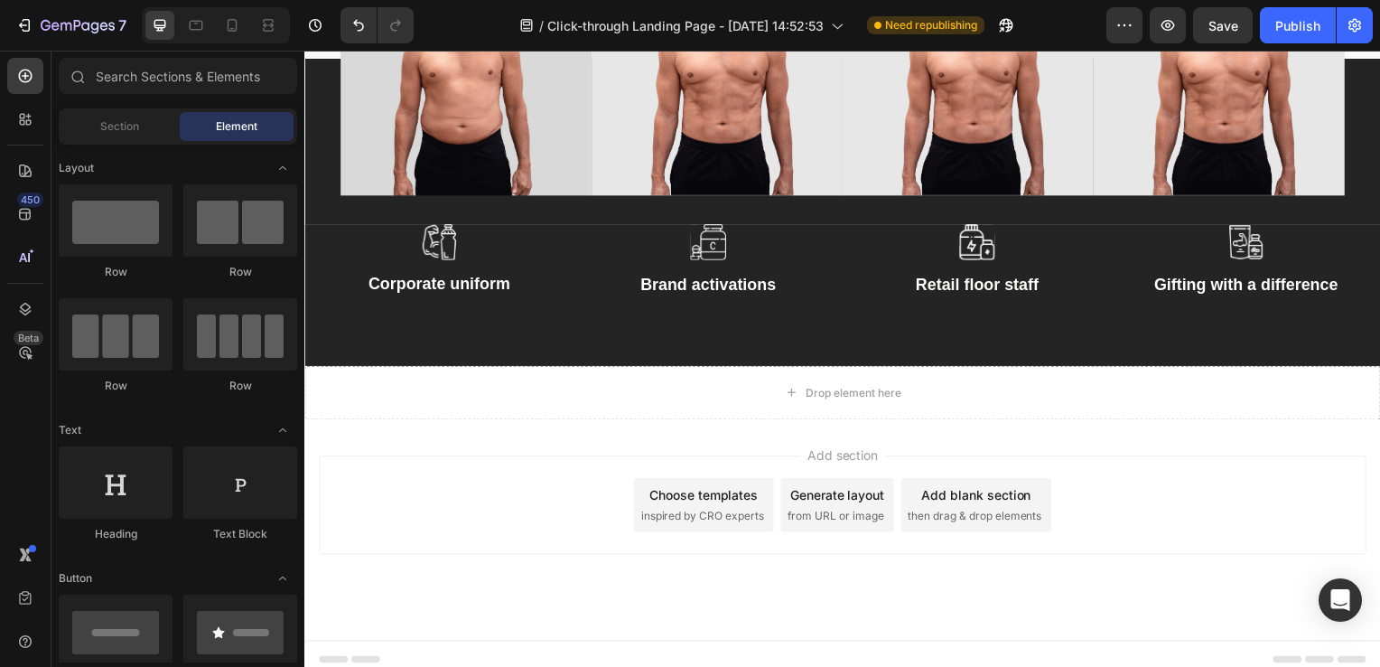
scroll to position [4036, 0]
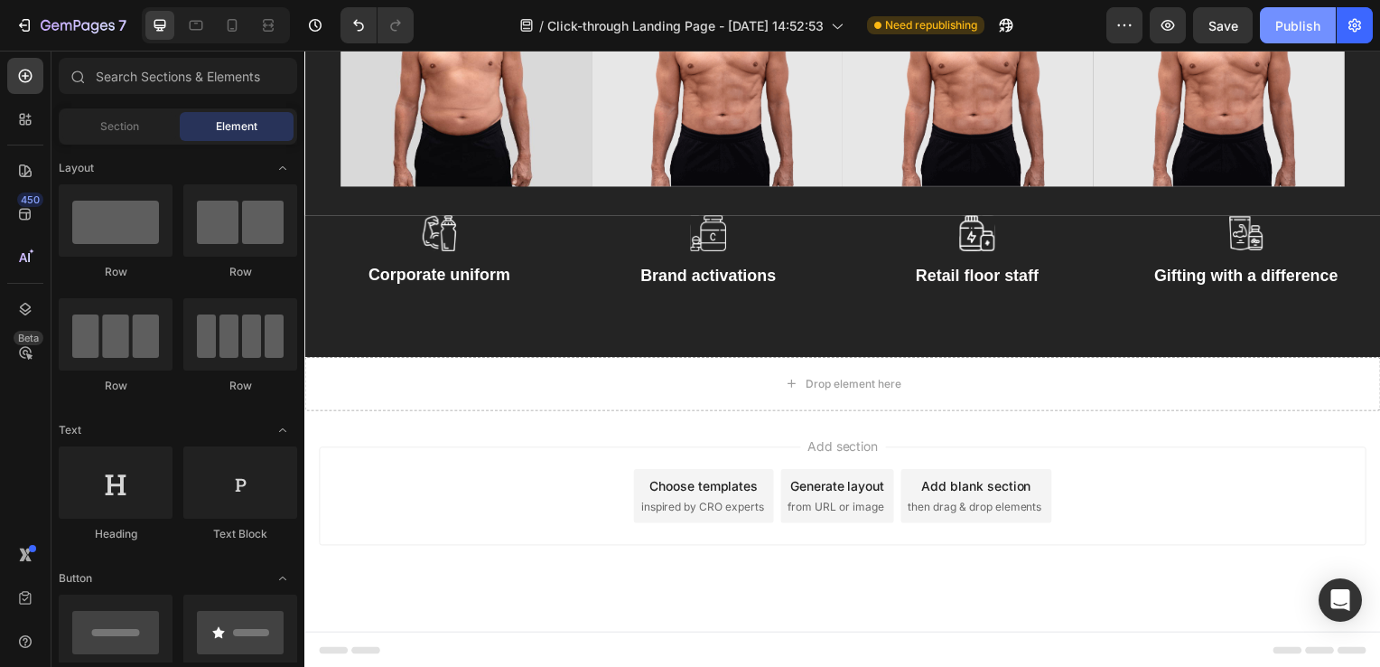
click at [1292, 20] on div "Publish" at bounding box center [1298, 25] width 45 height 19
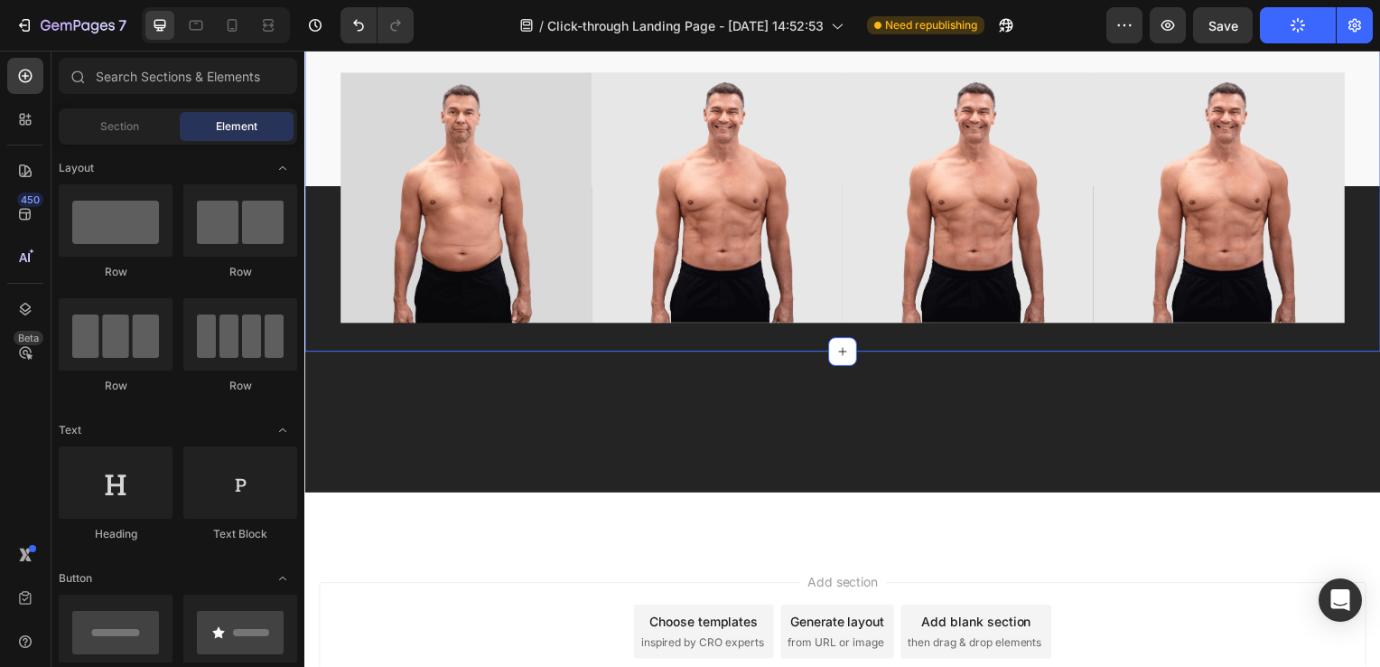
scroll to position [3173, 0]
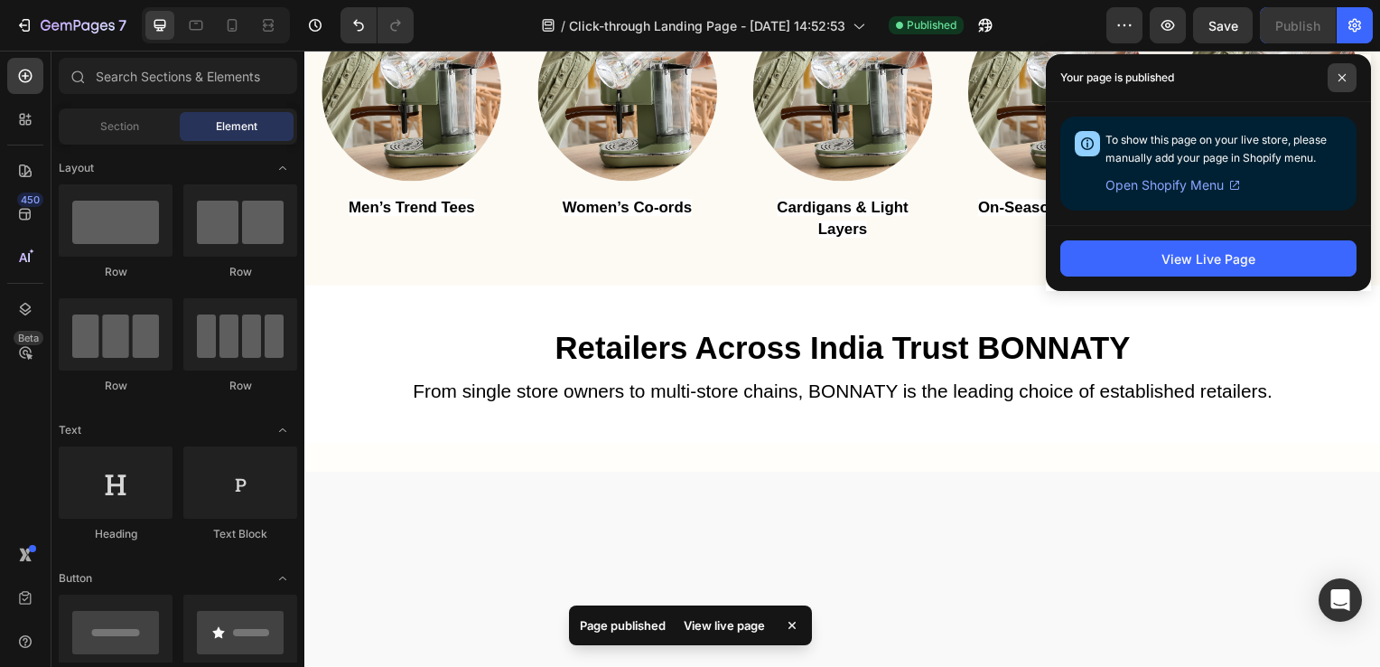
click at [1337, 74] on span at bounding box center [1342, 77] width 29 height 29
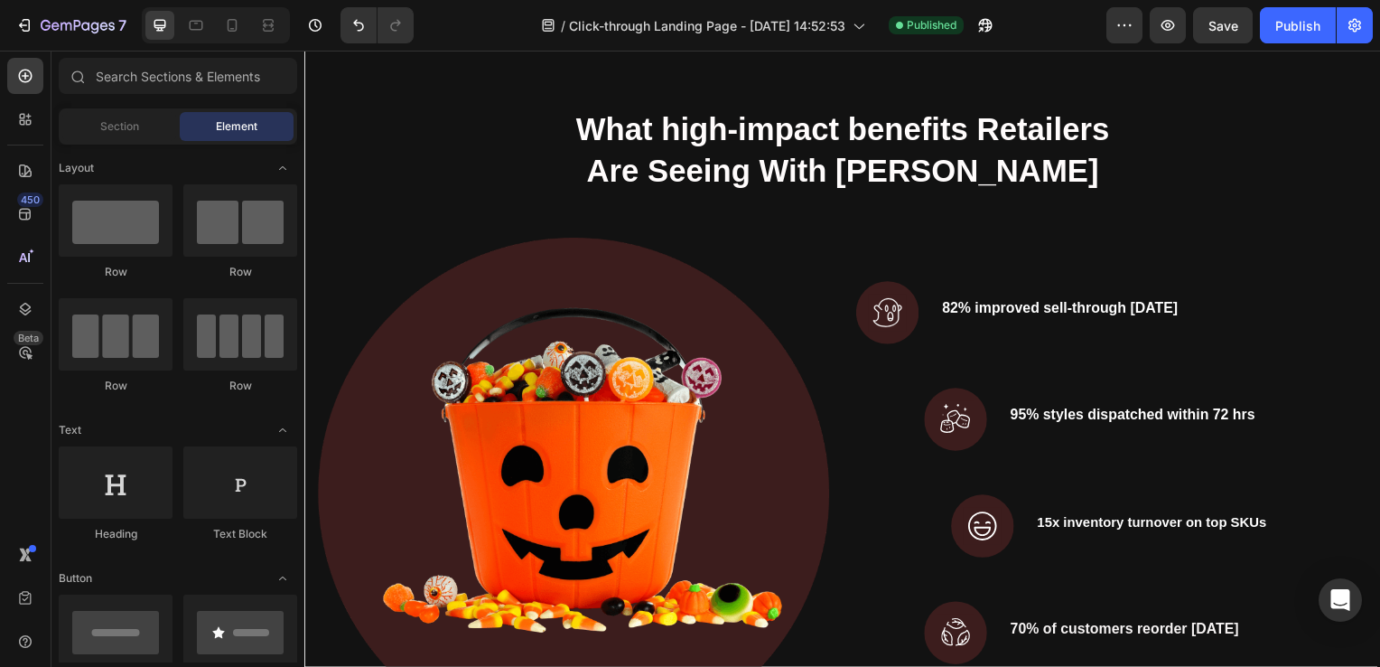
scroll to position [1541, 0]
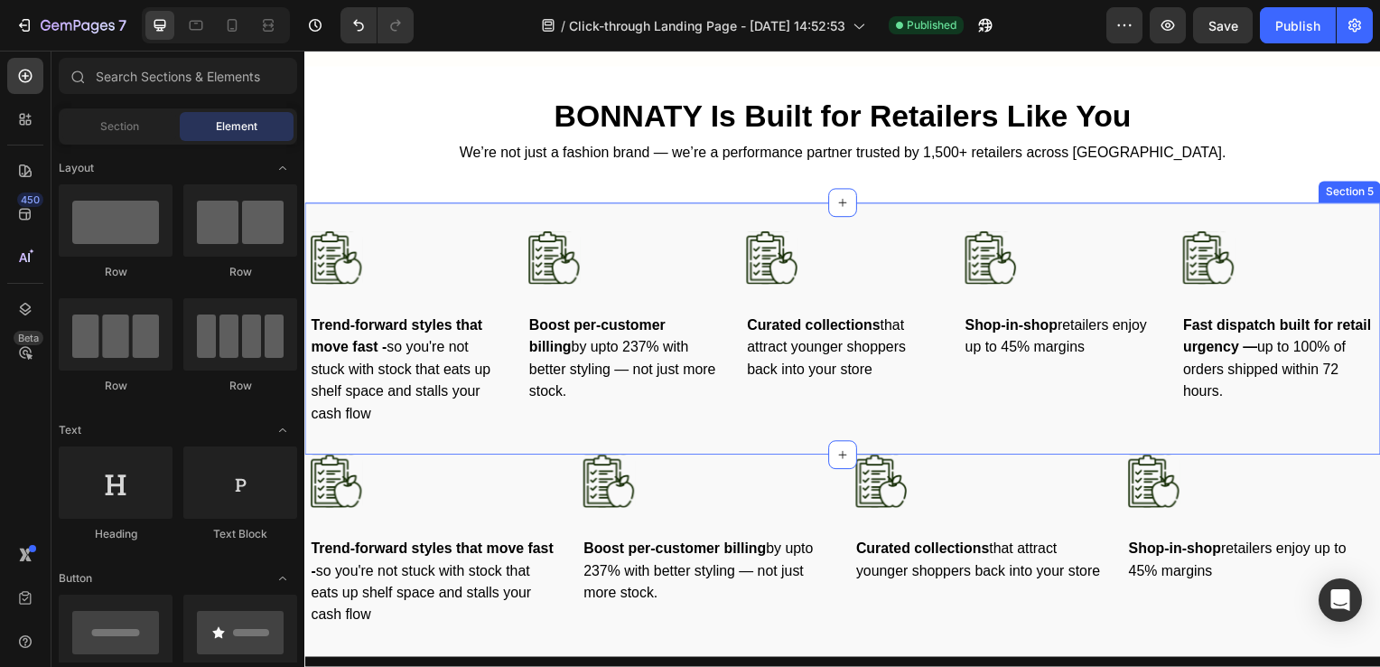
click at [856, 207] on div "Image Trend-forward styles that move fast - so you're not stuck with stock that…" at bounding box center [846, 331] width 1084 height 254
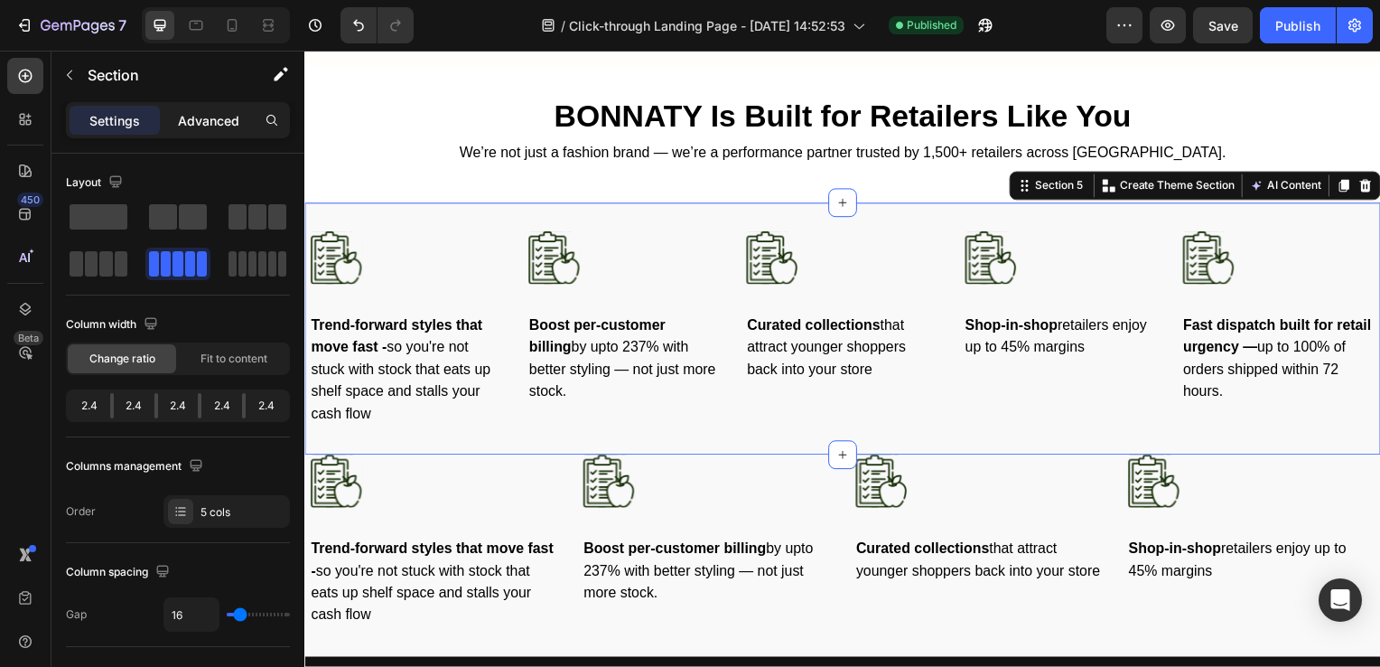
click at [208, 129] on div "Advanced" at bounding box center [209, 120] width 90 height 29
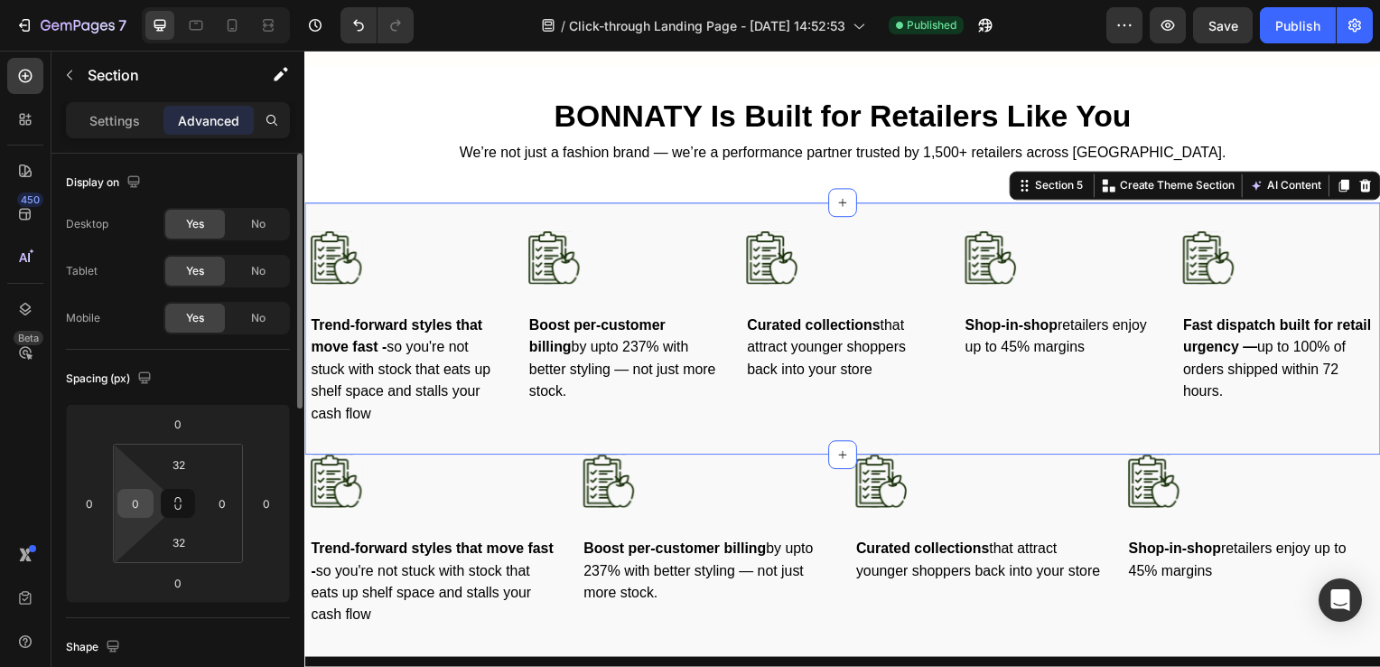
click at [135, 503] on input "0" at bounding box center [135, 503] width 27 height 27
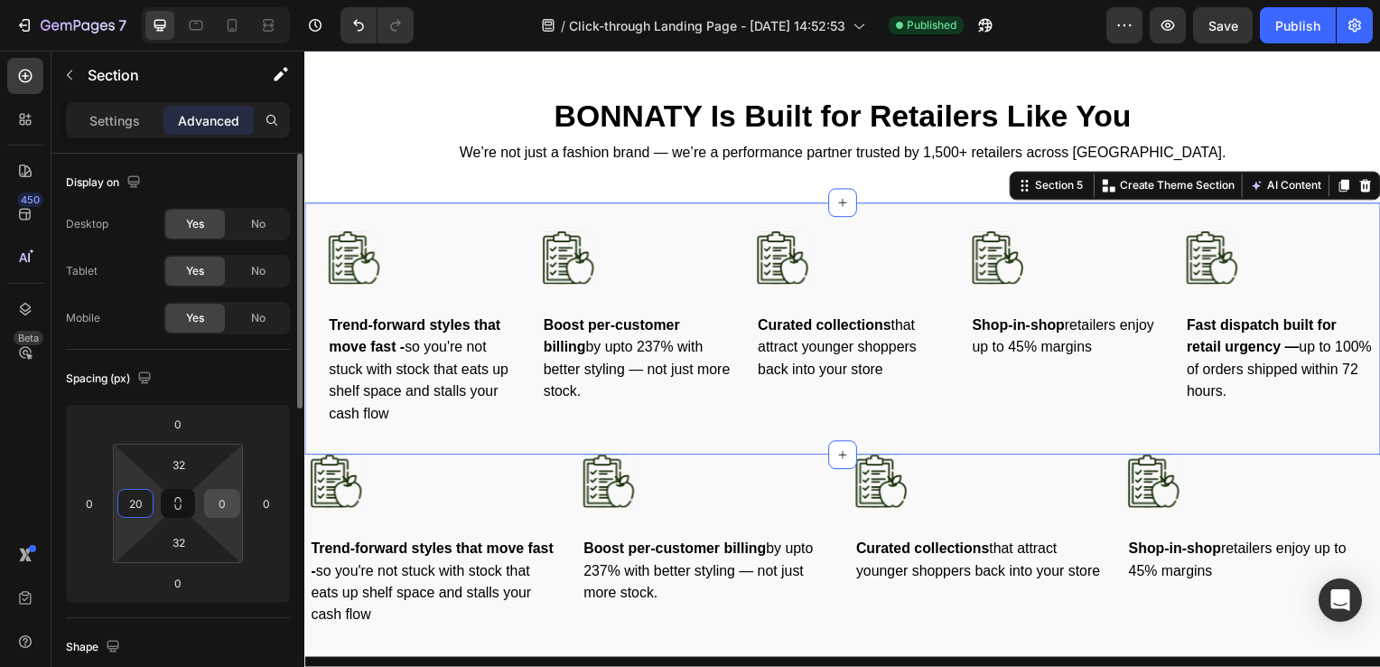
type input "20"
click at [220, 504] on input "0" at bounding box center [222, 503] width 27 height 27
type input "20"
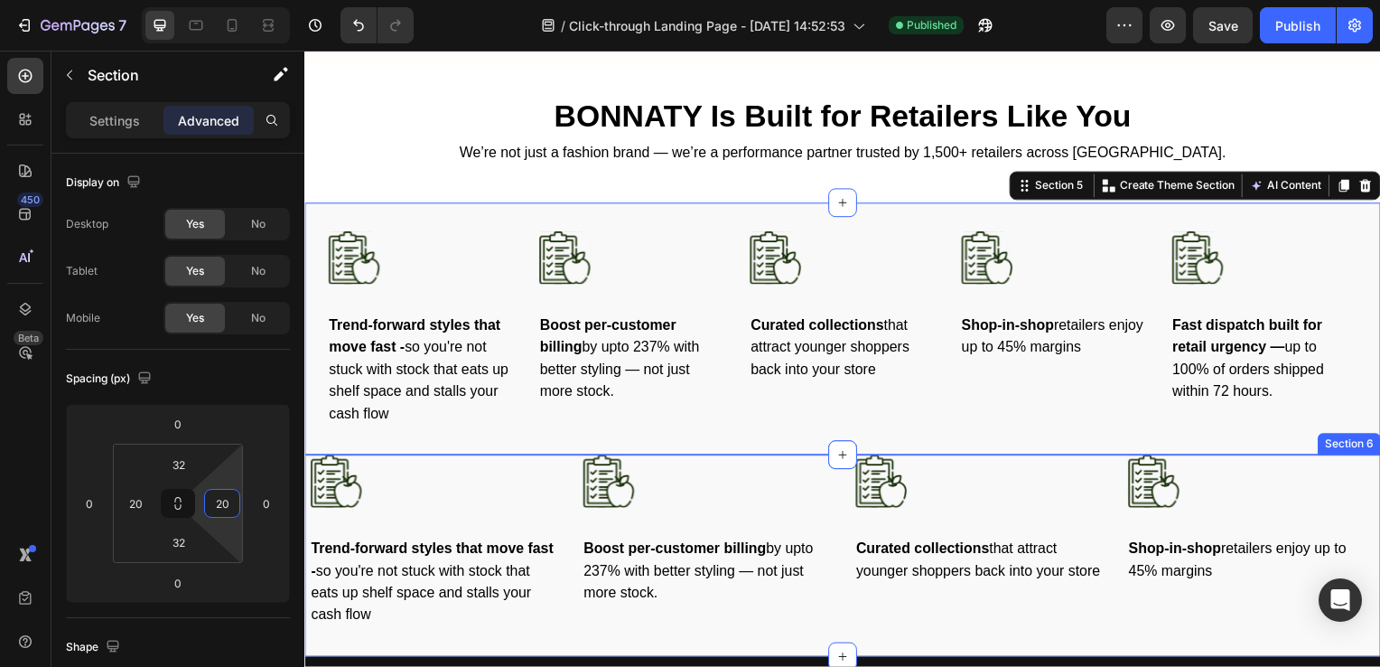
click at [1073, 631] on div "Image Trend-forward styles that move fast - so you're not stuck with stock that…" at bounding box center [846, 559] width 1084 height 203
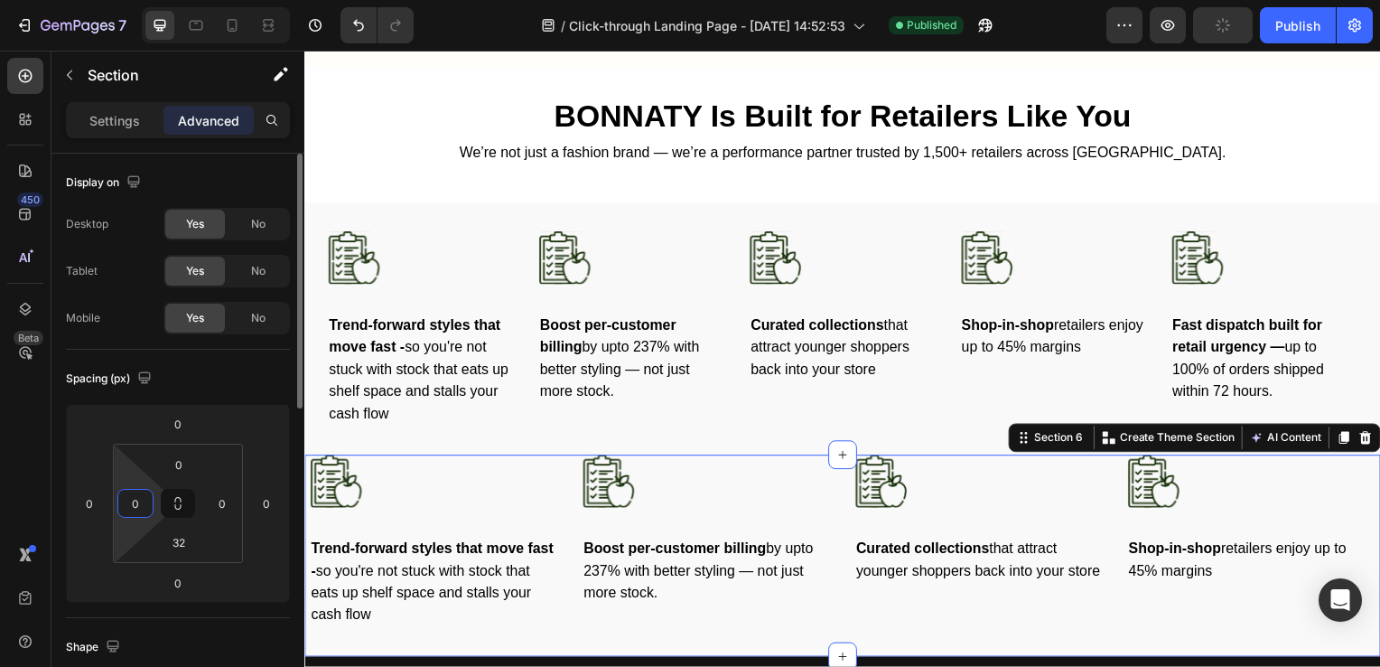
click at [141, 508] on input "0" at bounding box center [135, 503] width 27 height 27
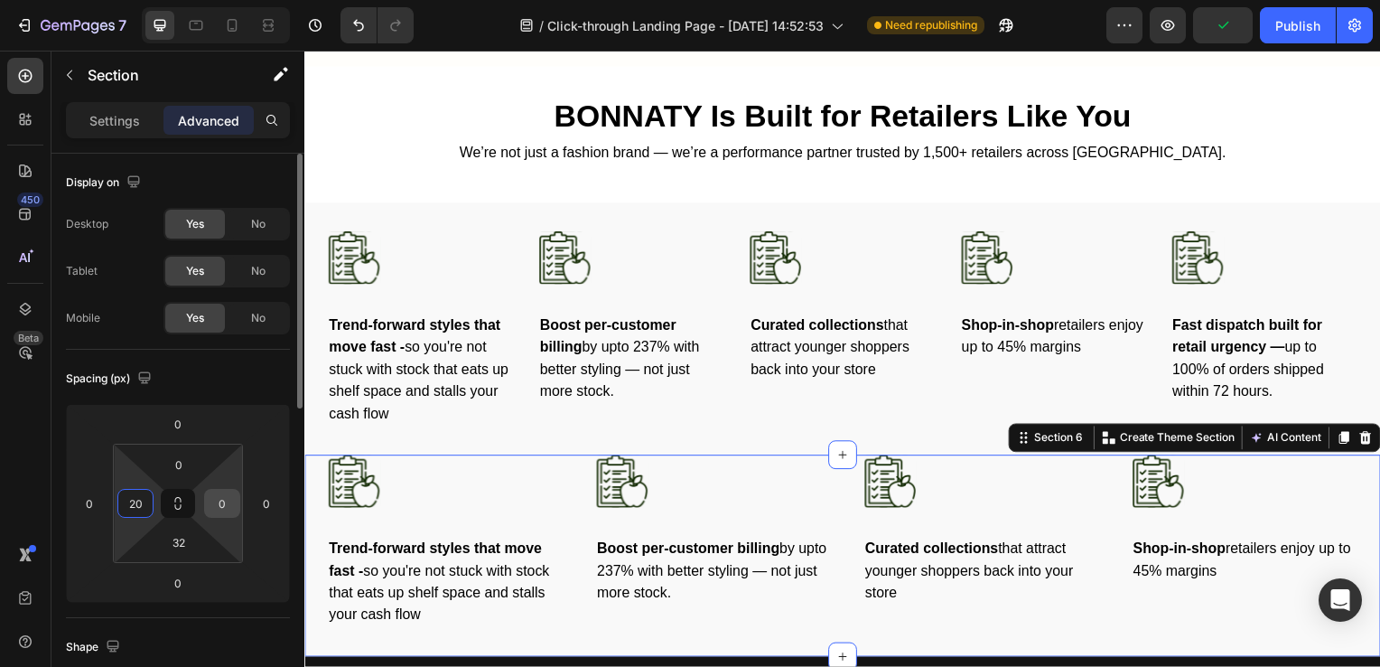
type input "20"
click at [223, 503] on input "0" at bounding box center [222, 503] width 27 height 27
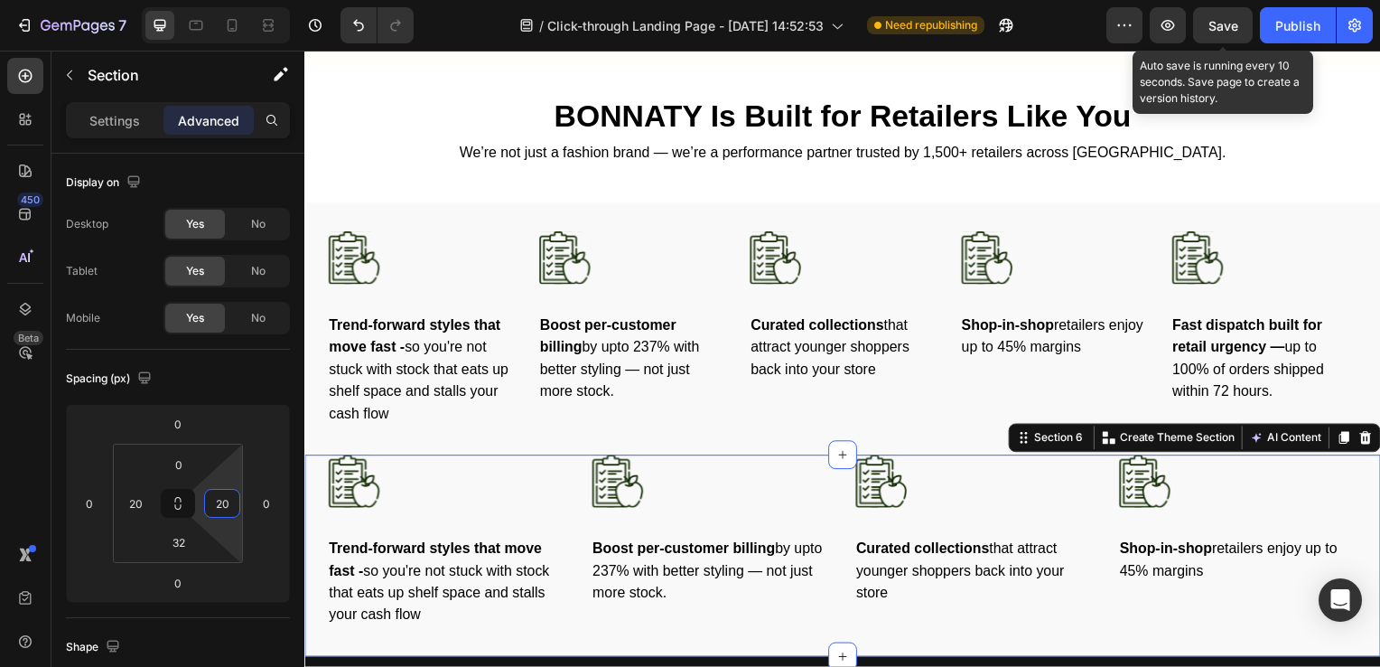
type input "20"
click at [1233, 24] on span "Save" at bounding box center [1224, 25] width 30 height 15
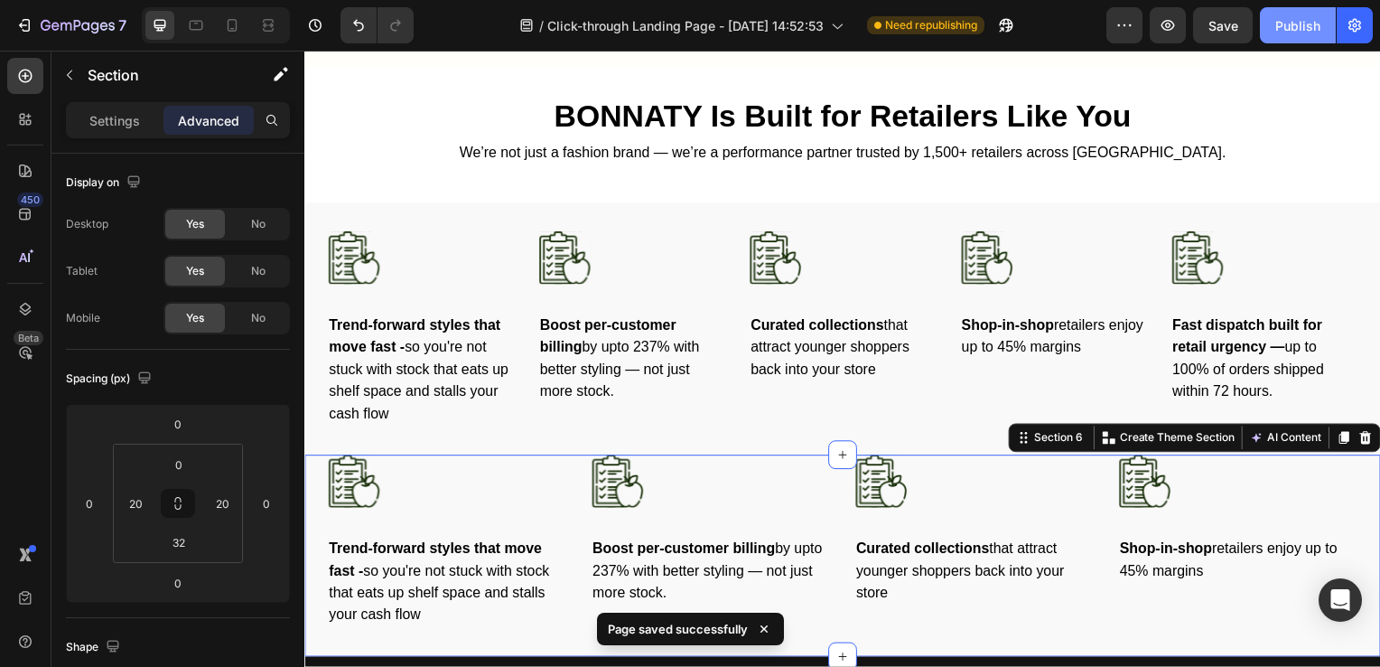
click at [1285, 23] on div "Publish" at bounding box center [1298, 25] width 45 height 19
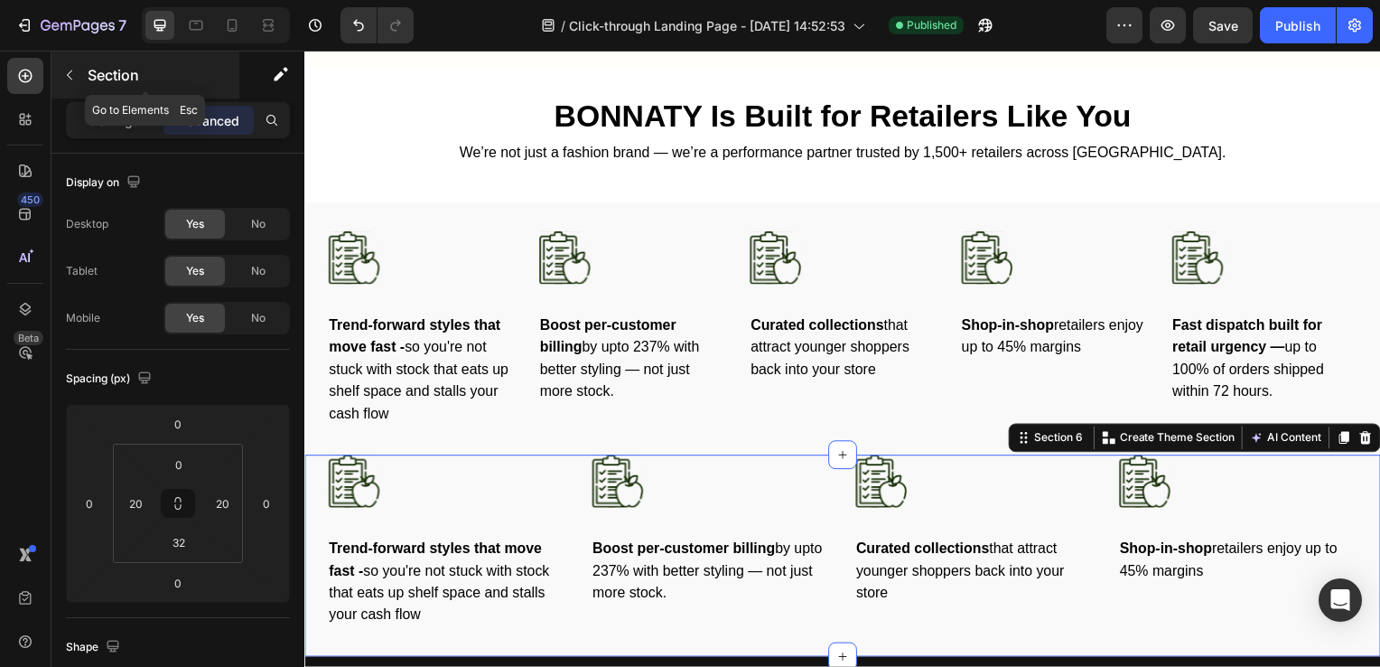
click at [66, 82] on button "button" at bounding box center [69, 75] width 29 height 29
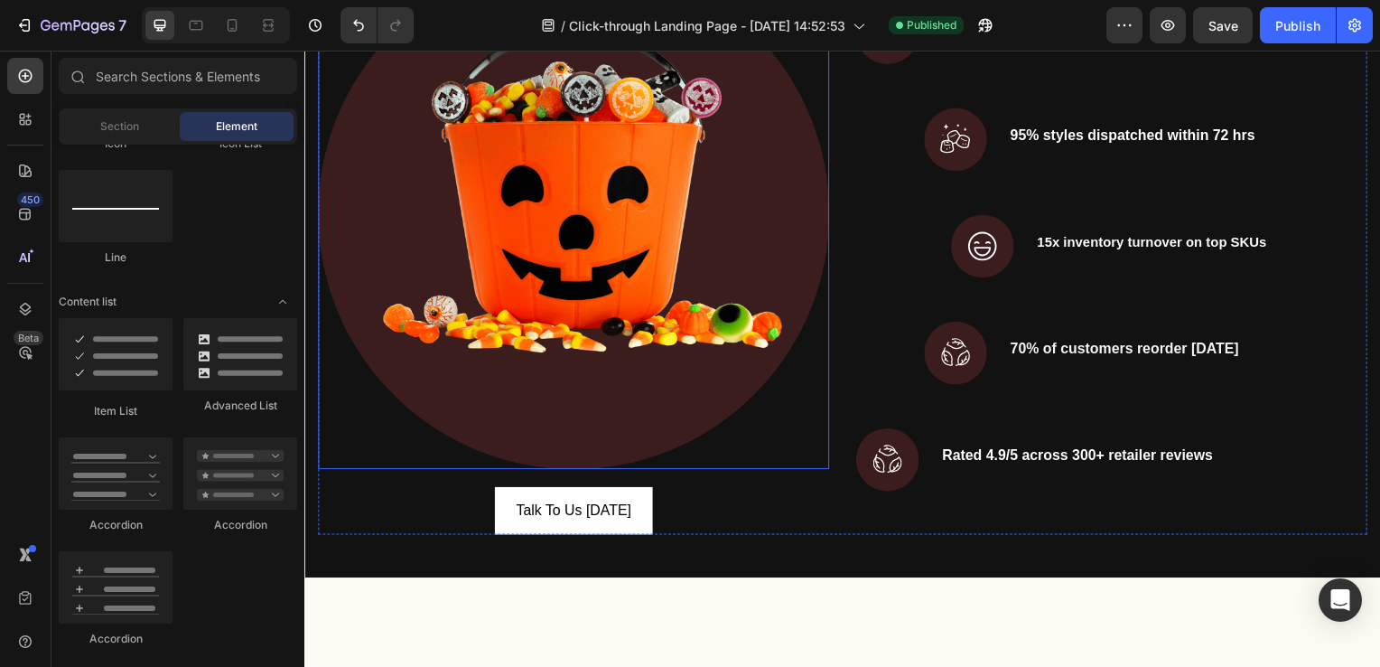
scroll to position [2319, 0]
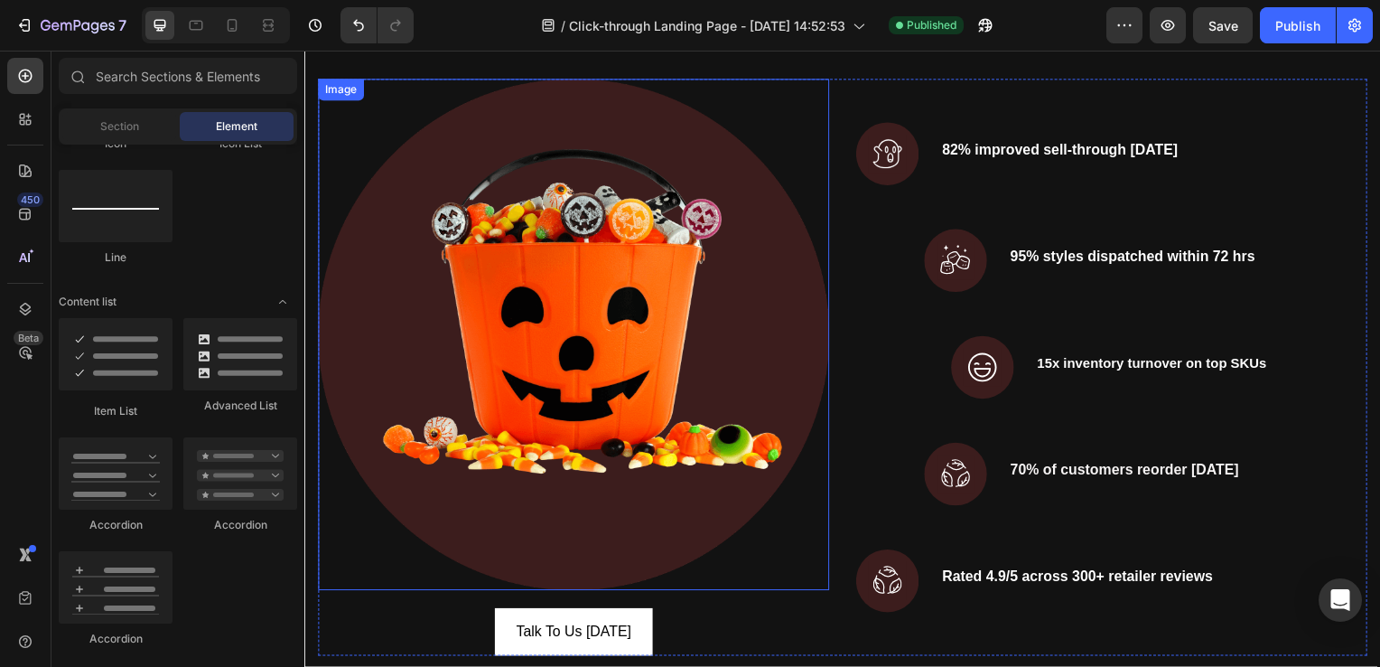
click at [620, 307] on img at bounding box center [575, 336] width 515 height 515
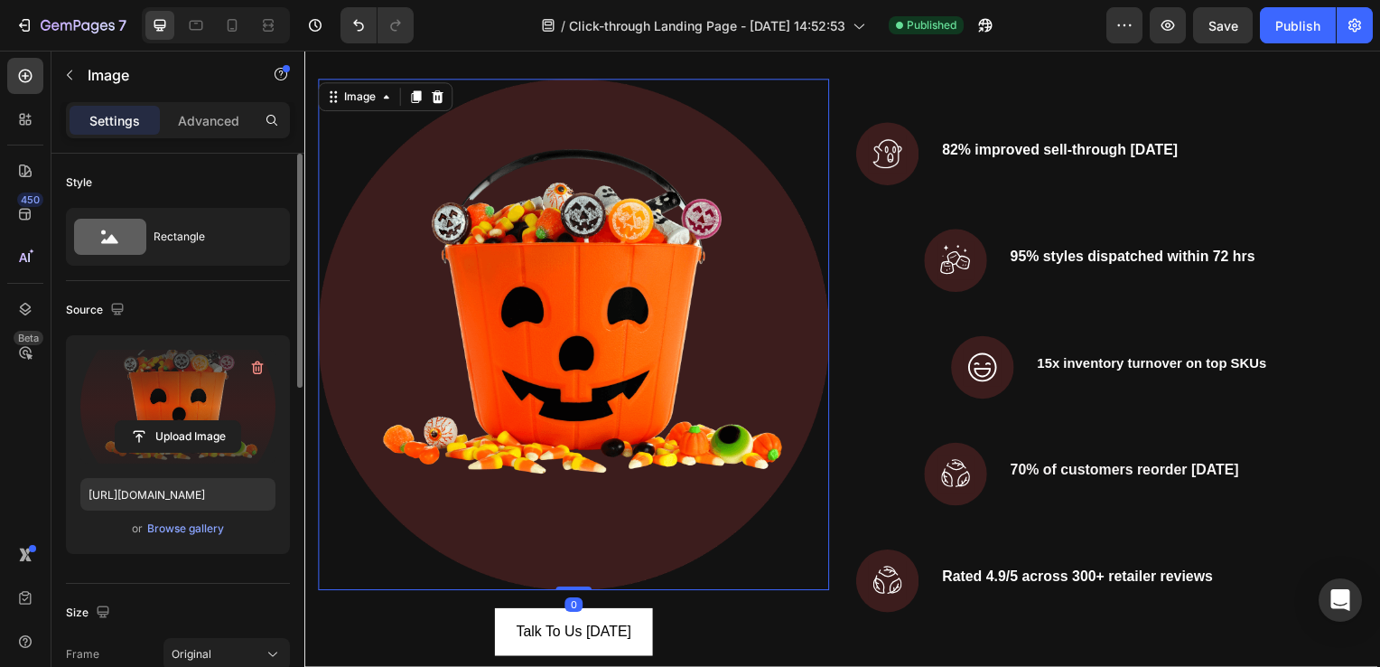
click at [177, 386] on label at bounding box center [177, 407] width 195 height 114
click at [177, 421] on input "file" at bounding box center [178, 436] width 125 height 31
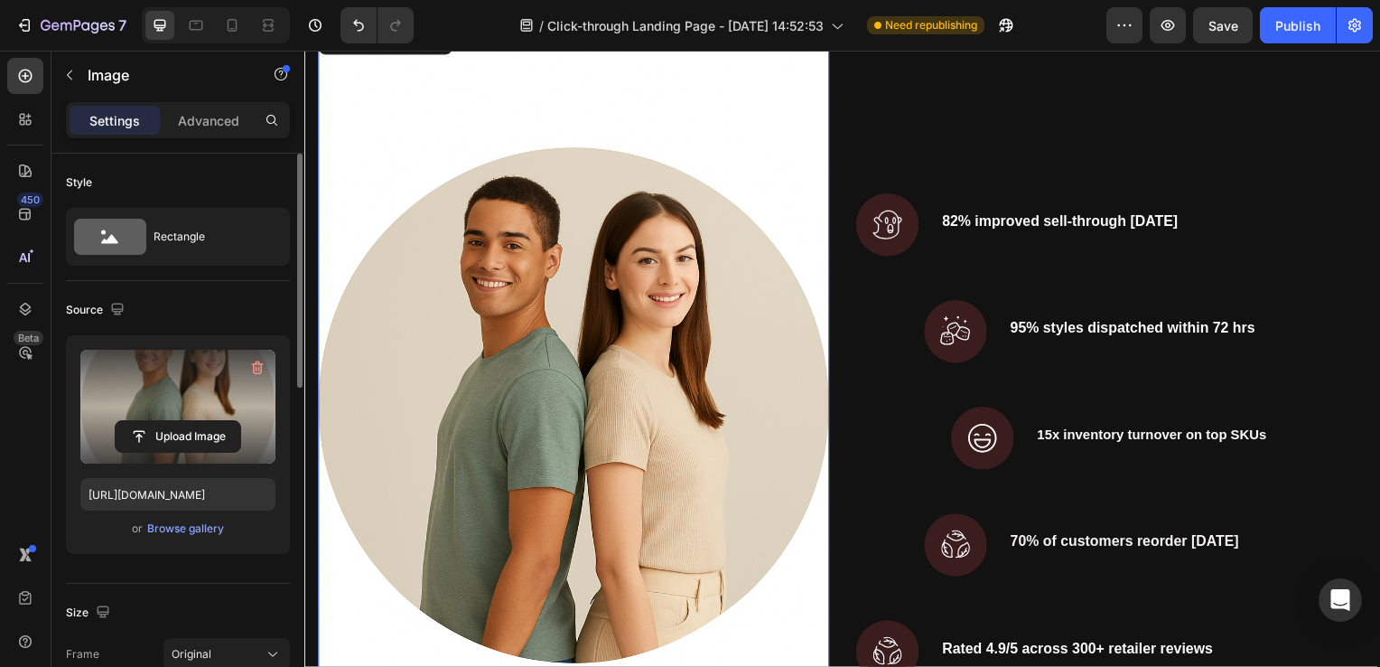
scroll to position [2374, 0]
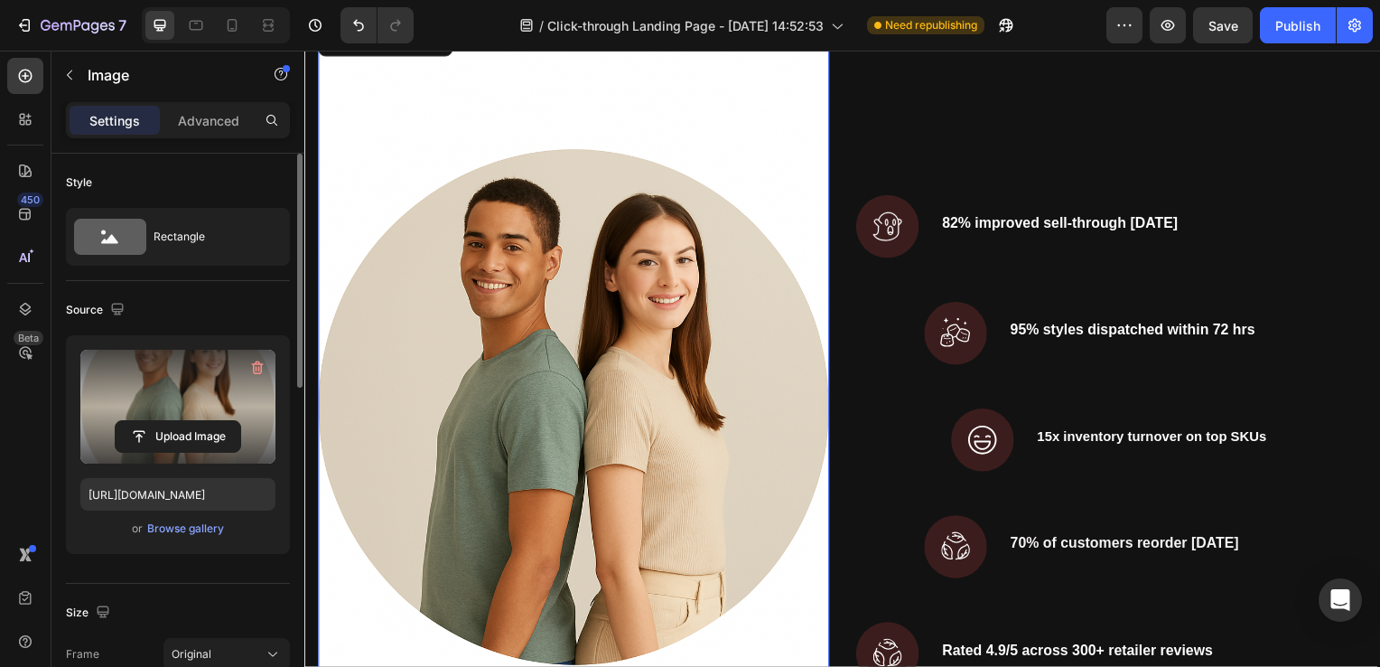
click at [148, 414] on label at bounding box center [177, 407] width 195 height 114
click at [148, 421] on input "file" at bounding box center [178, 436] width 125 height 31
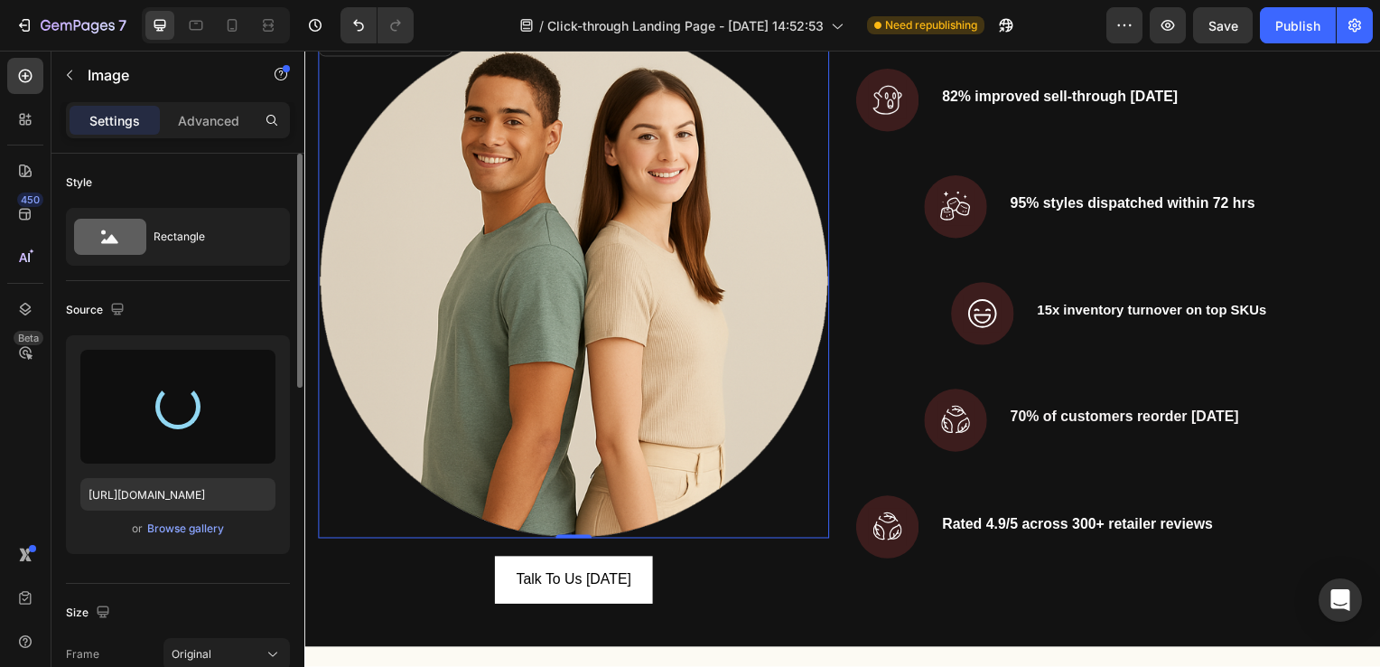
type input "https://cdn.shopify.com/s/files/1/0625/5565/2292/files/gempages_580744944566666…"
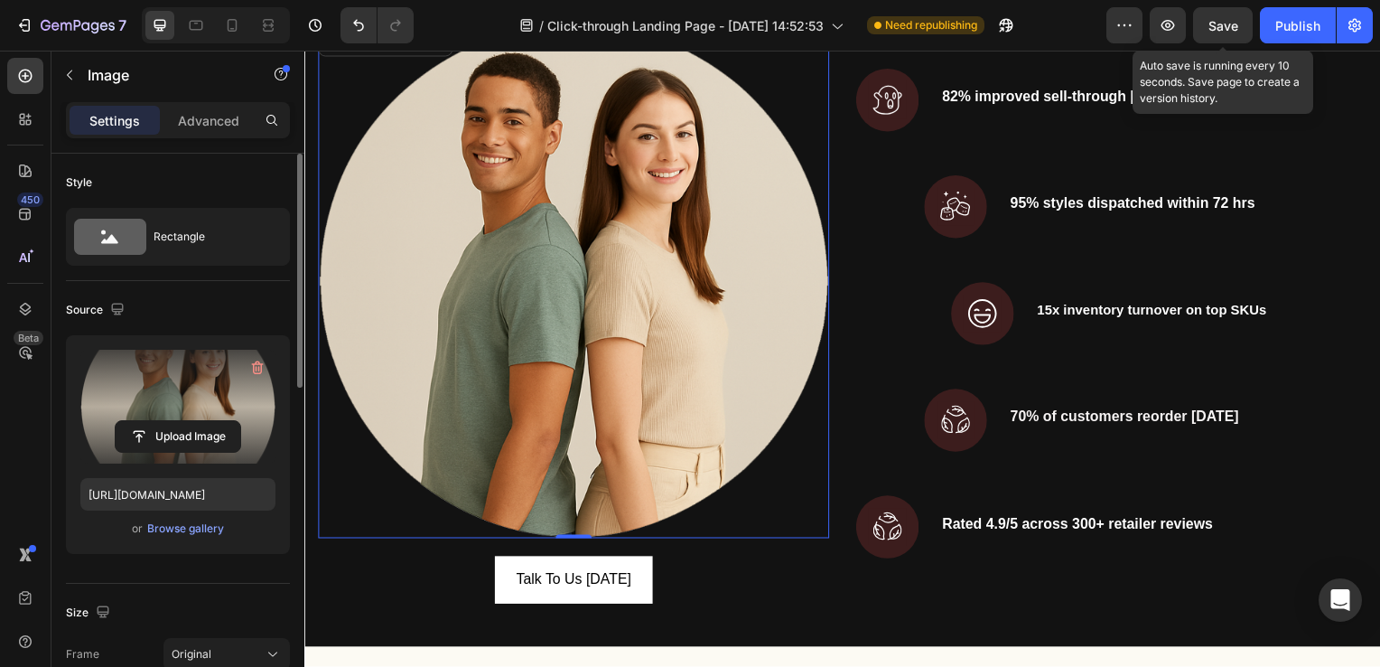
click at [1226, 24] on span "Save" at bounding box center [1224, 25] width 30 height 15
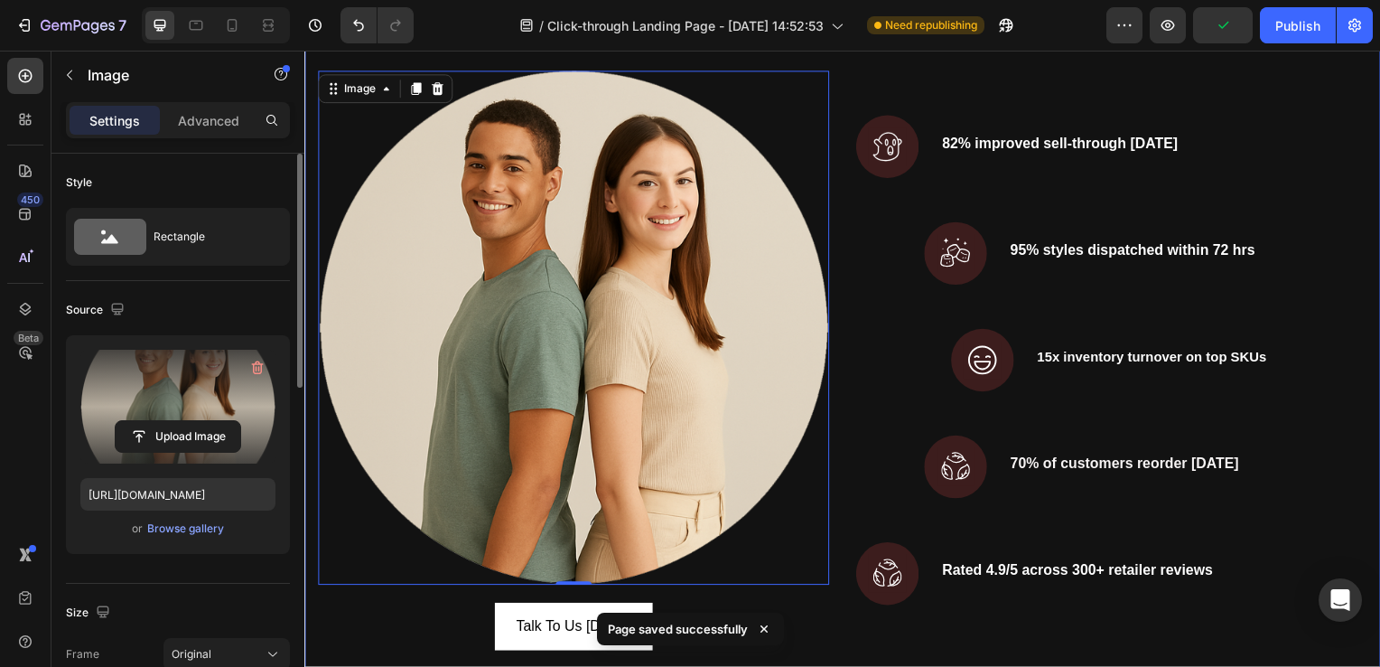
scroll to position [2584, 0]
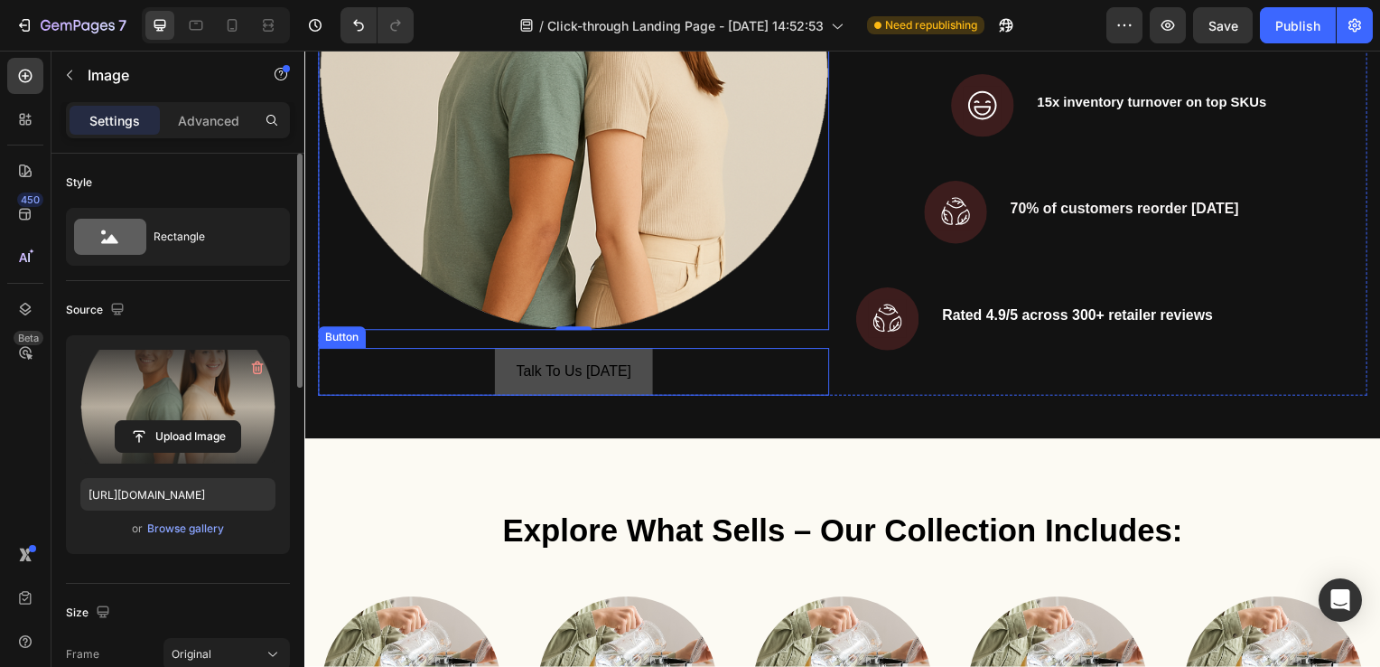
click at [603, 383] on button "Talk To Us [DATE]" at bounding box center [575, 375] width 159 height 48
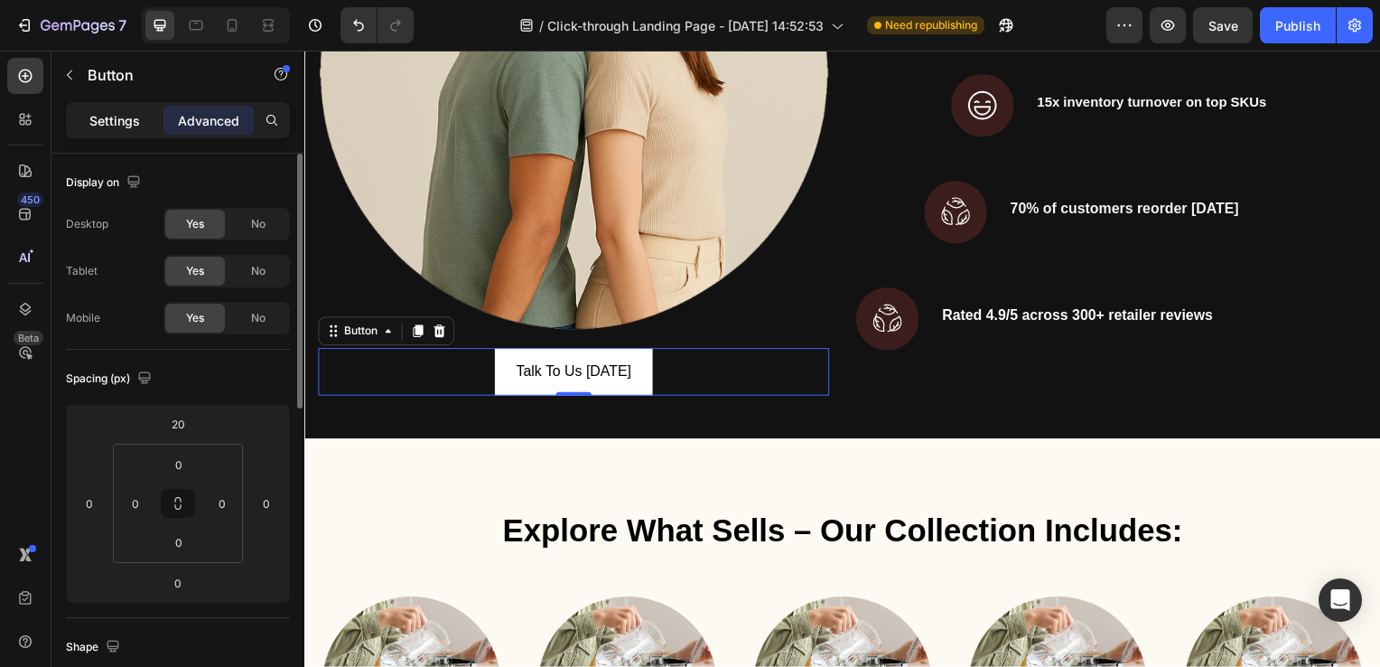
click at [109, 118] on p "Settings" at bounding box center [114, 120] width 51 height 19
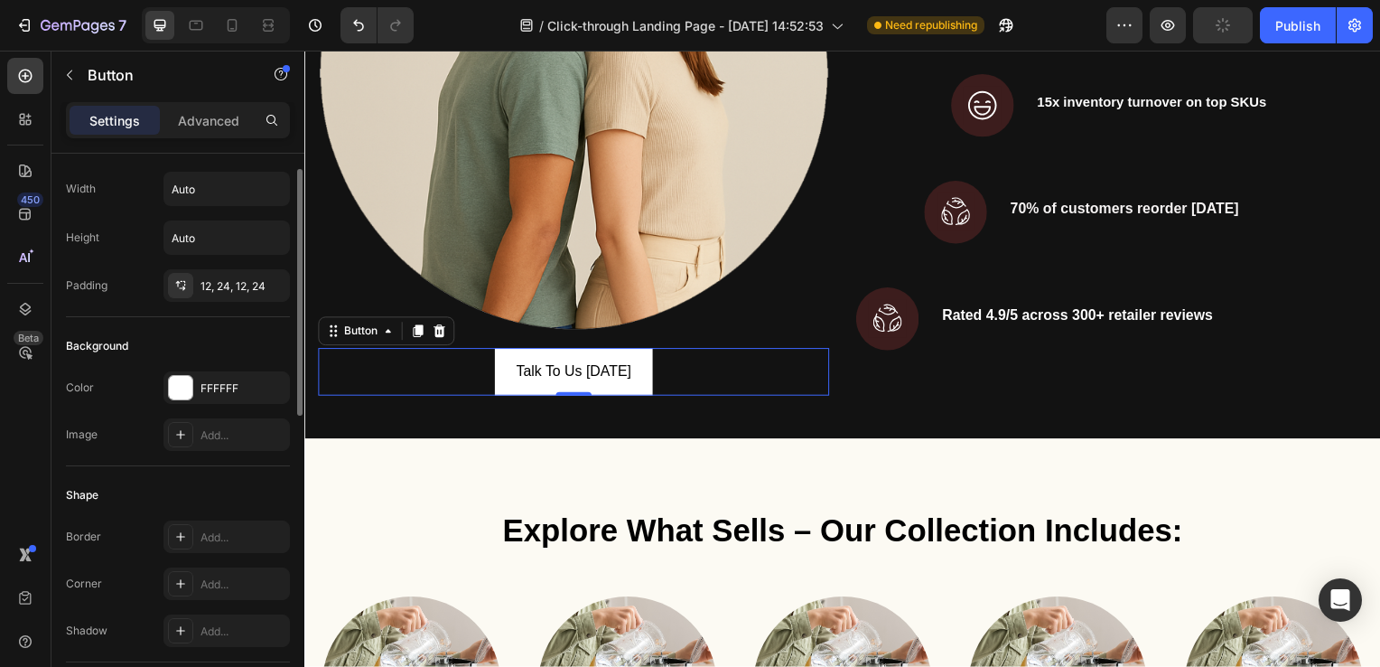
scroll to position [33, 0]
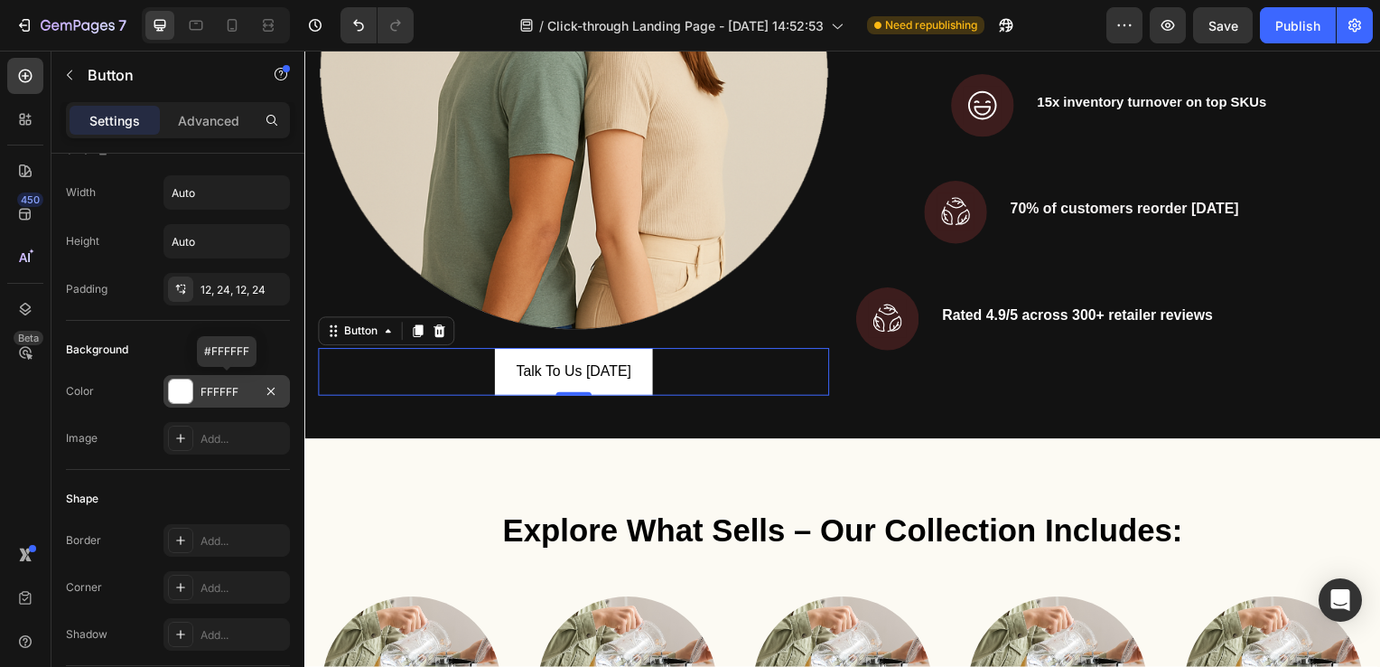
click at [188, 396] on div at bounding box center [180, 390] width 23 height 23
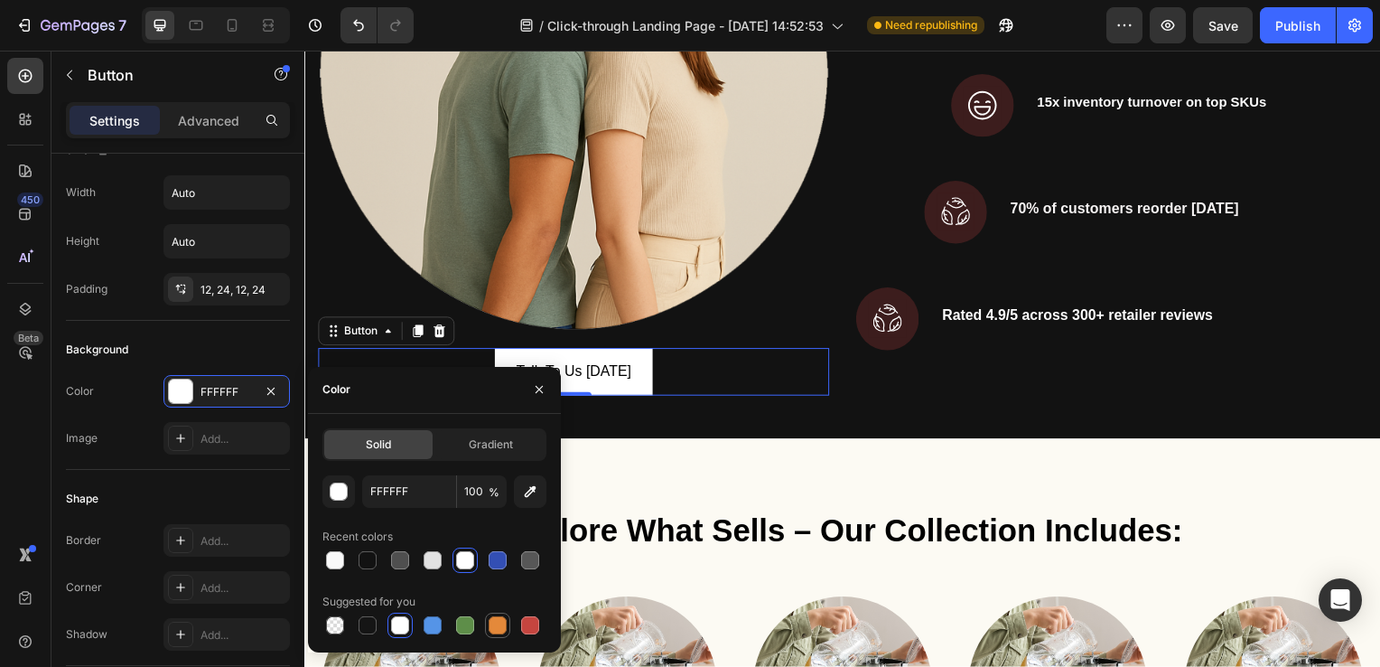
click at [504, 628] on div at bounding box center [498, 625] width 18 height 18
type input "E4893A"
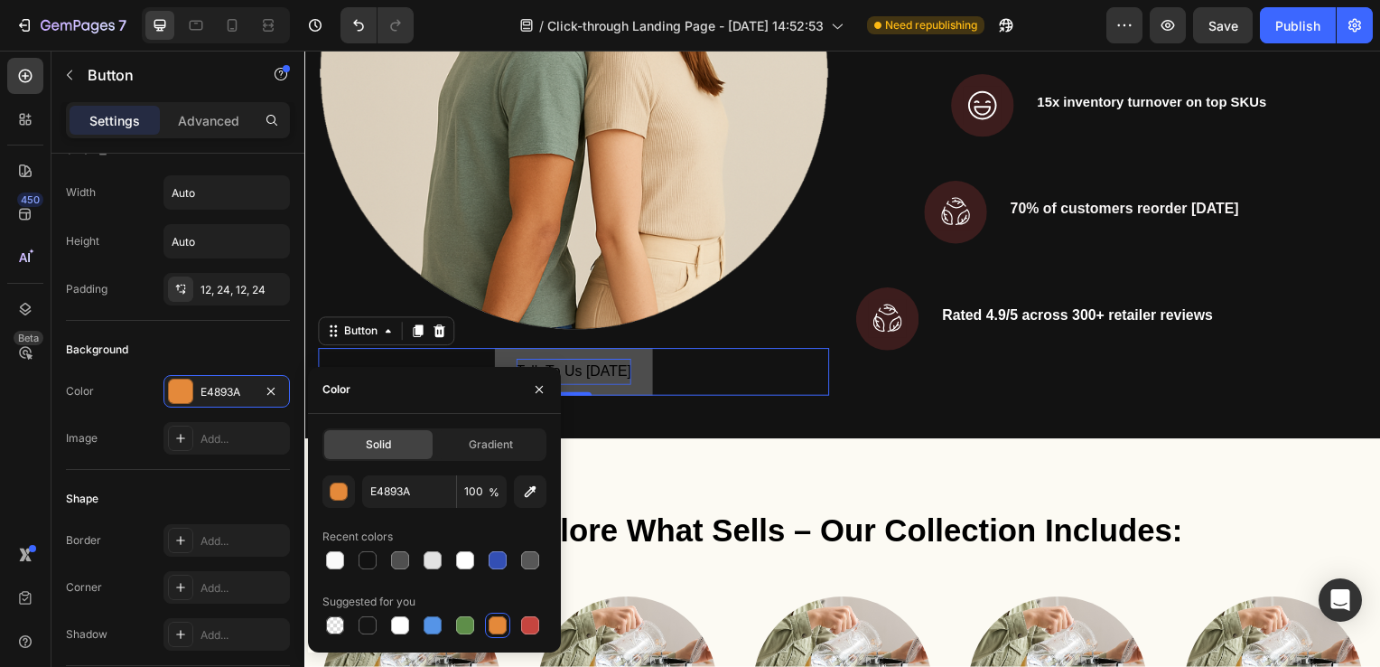
click at [622, 366] on span "Talk To Us [DATE]" at bounding box center [576, 373] width 116 height 15
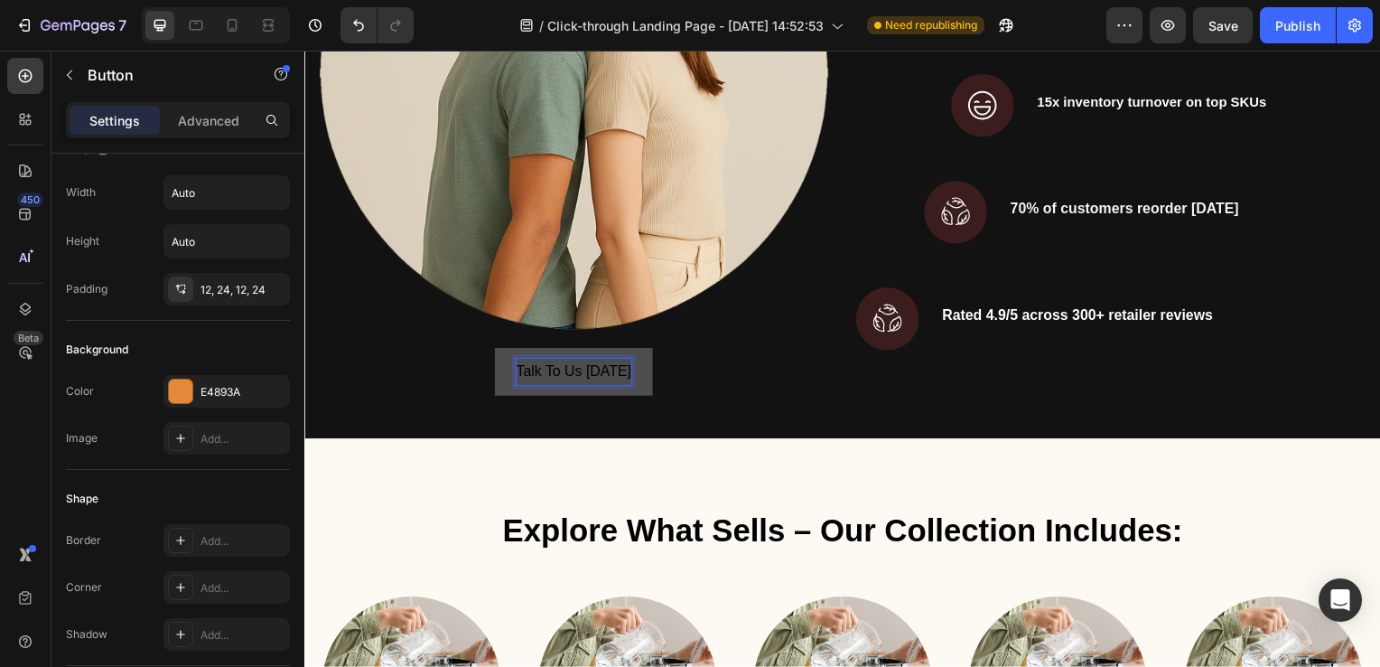
click at [622, 366] on span "Talk To Us [DATE]" at bounding box center [576, 373] width 116 height 15
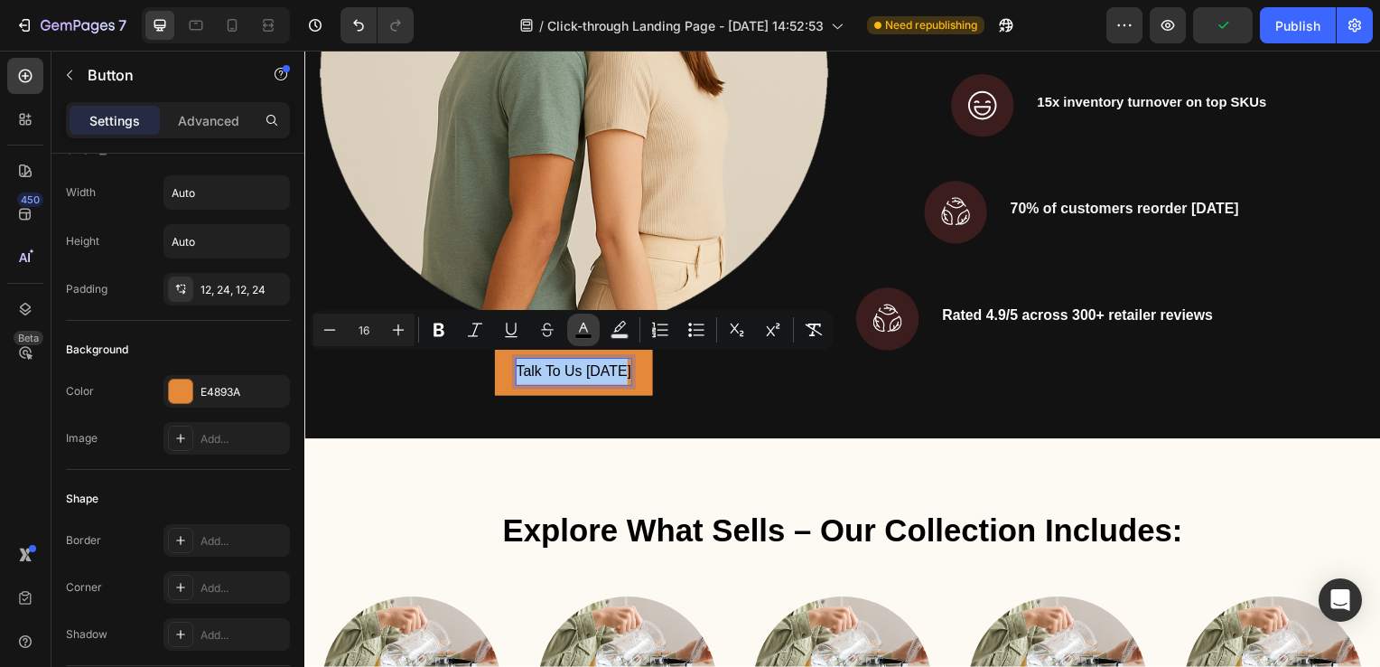
click at [575, 327] on icon "Editor contextual toolbar" at bounding box center [584, 330] width 18 height 18
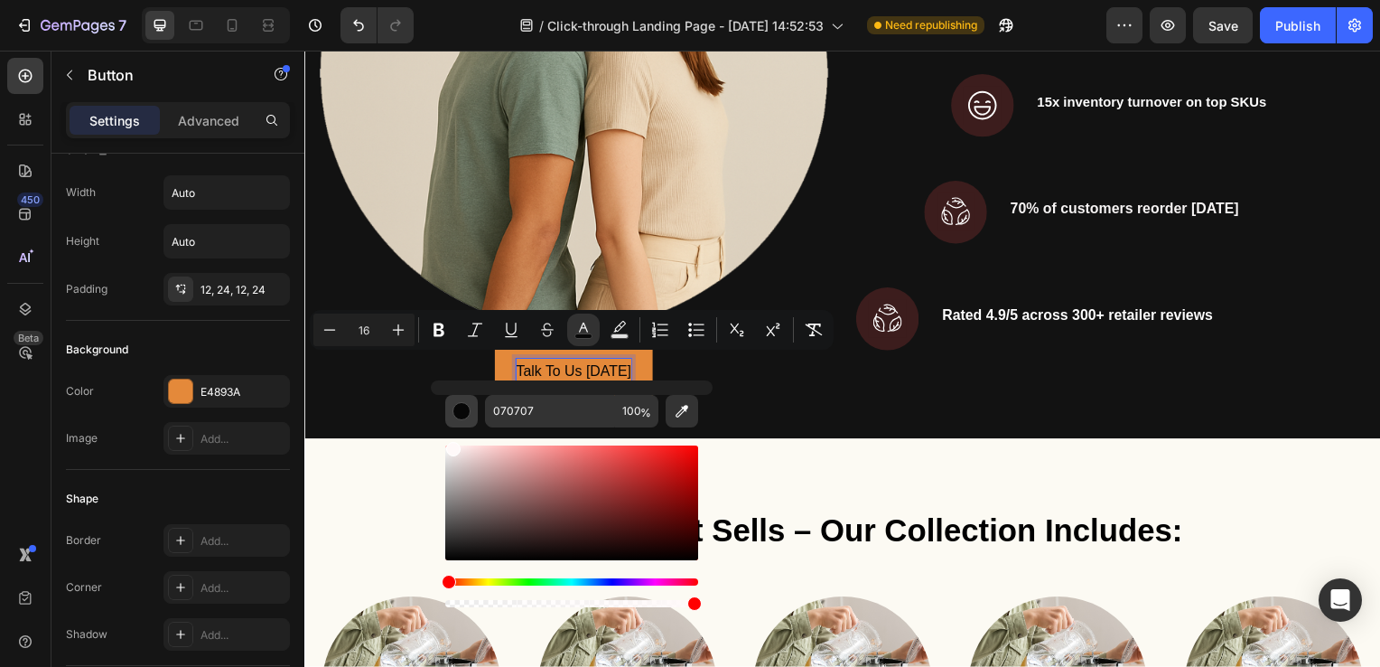
drag, startPoint x: 451, startPoint y: 556, endPoint x: 452, endPoint y: 407, distance: 149.1
click at [452, 407] on div "070707 100 %" at bounding box center [571, 503] width 253 height 216
type input "FFF9F9"
click at [629, 327] on button "Text Background Color" at bounding box center [619, 329] width 33 height 33
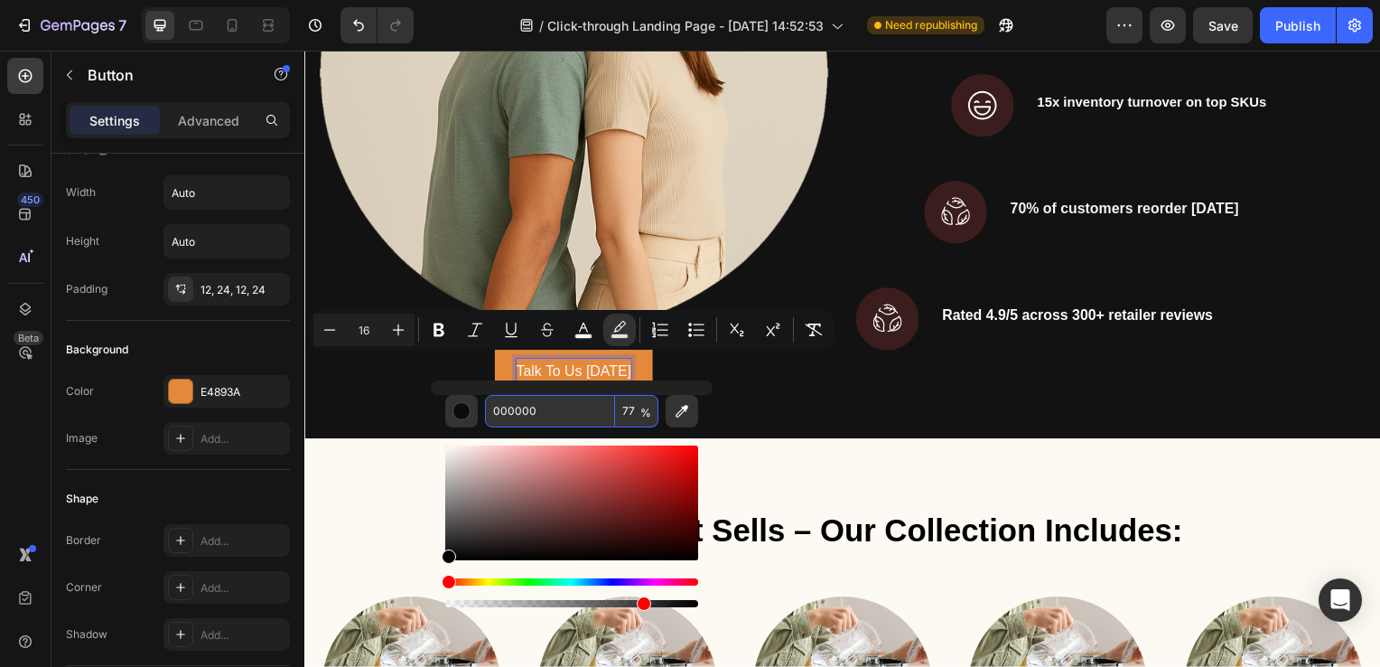
click at [631, 409] on input "77" at bounding box center [636, 411] width 43 height 33
type input "0"
click at [403, 332] on icon "Editor contextual toolbar" at bounding box center [398, 330] width 18 height 18
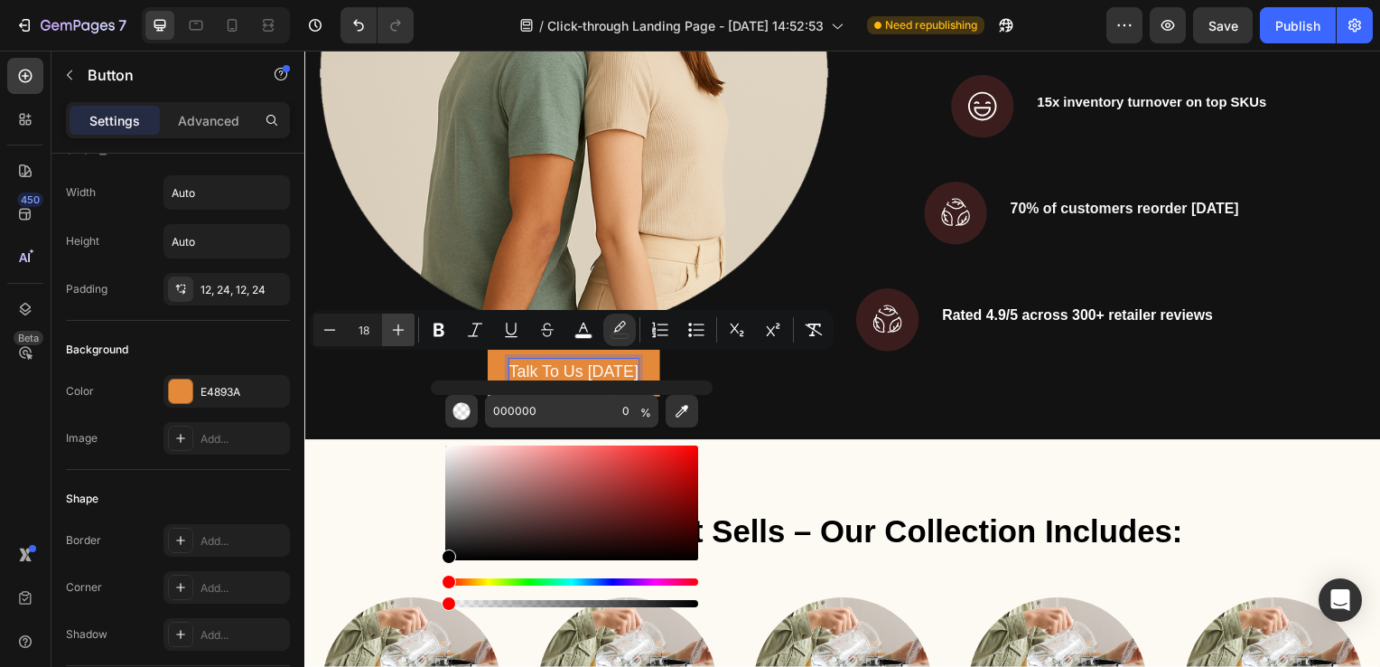
click at [403, 332] on icon "Editor contextual toolbar" at bounding box center [398, 330] width 18 height 18
type input "19"
click at [433, 326] on icon "Editor contextual toolbar" at bounding box center [439, 330] width 18 height 18
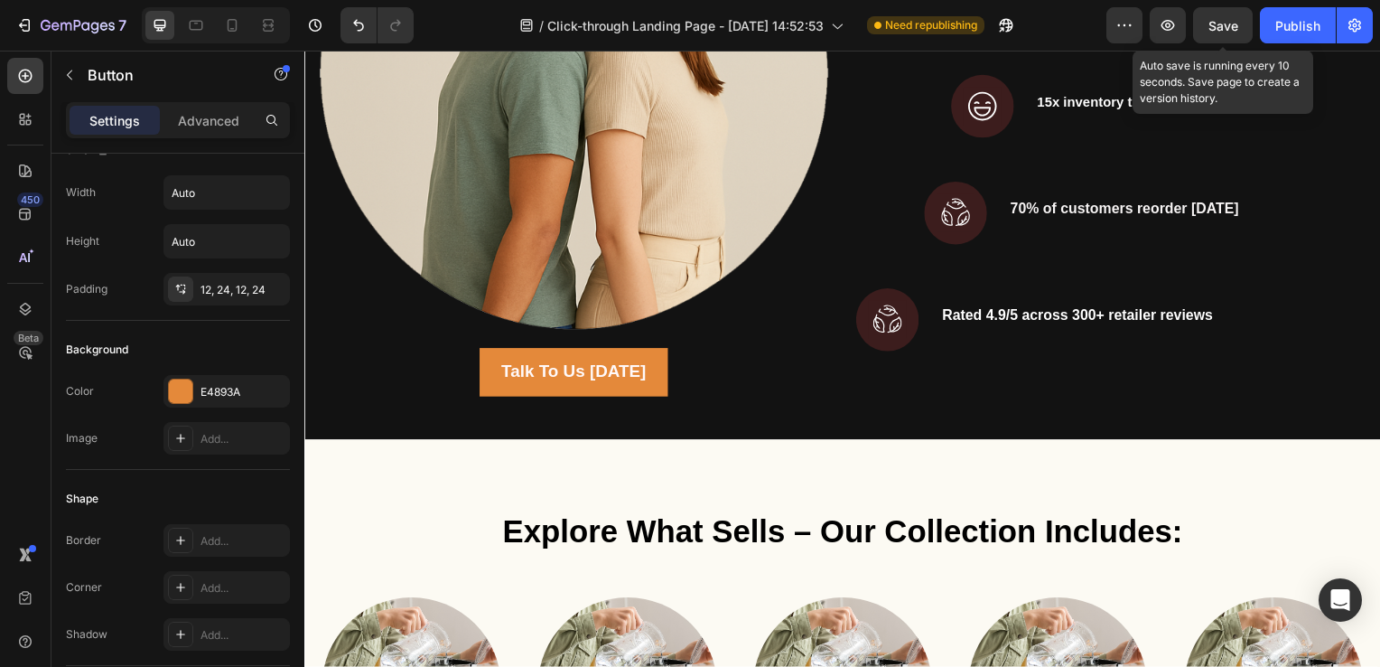
click at [1227, 24] on span "Save" at bounding box center [1224, 25] width 30 height 15
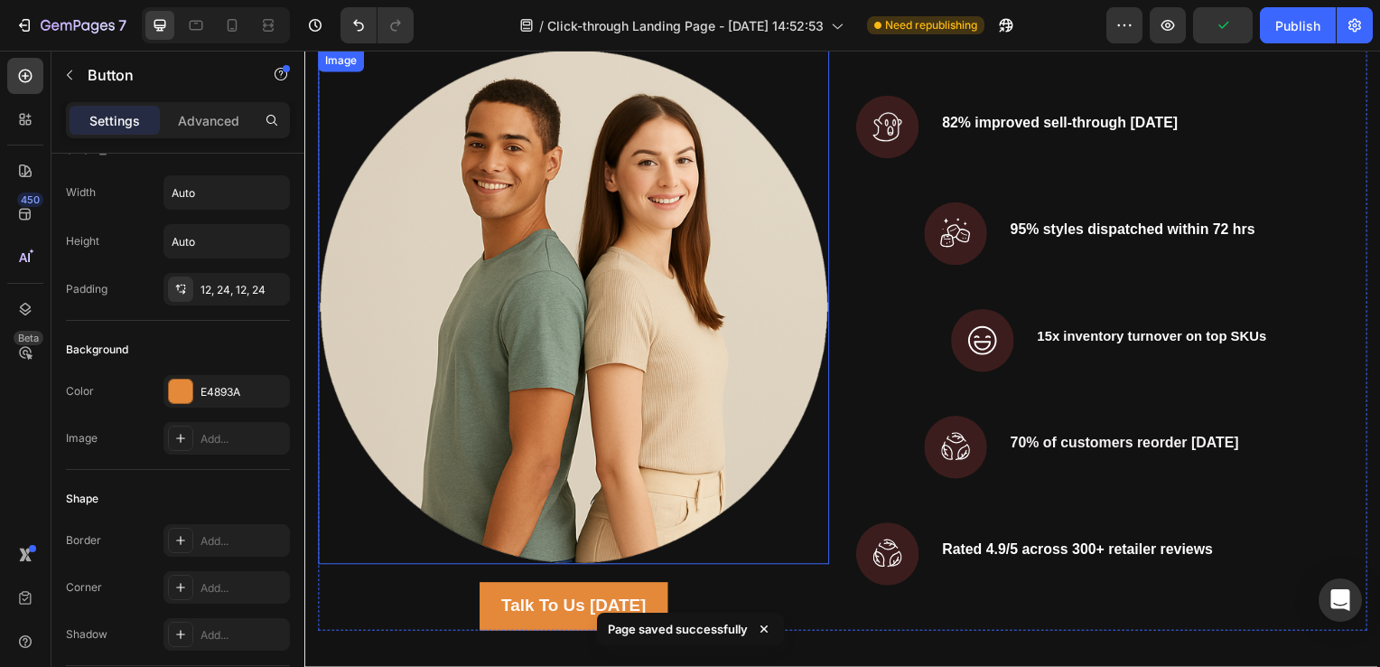
scroll to position [2221, 0]
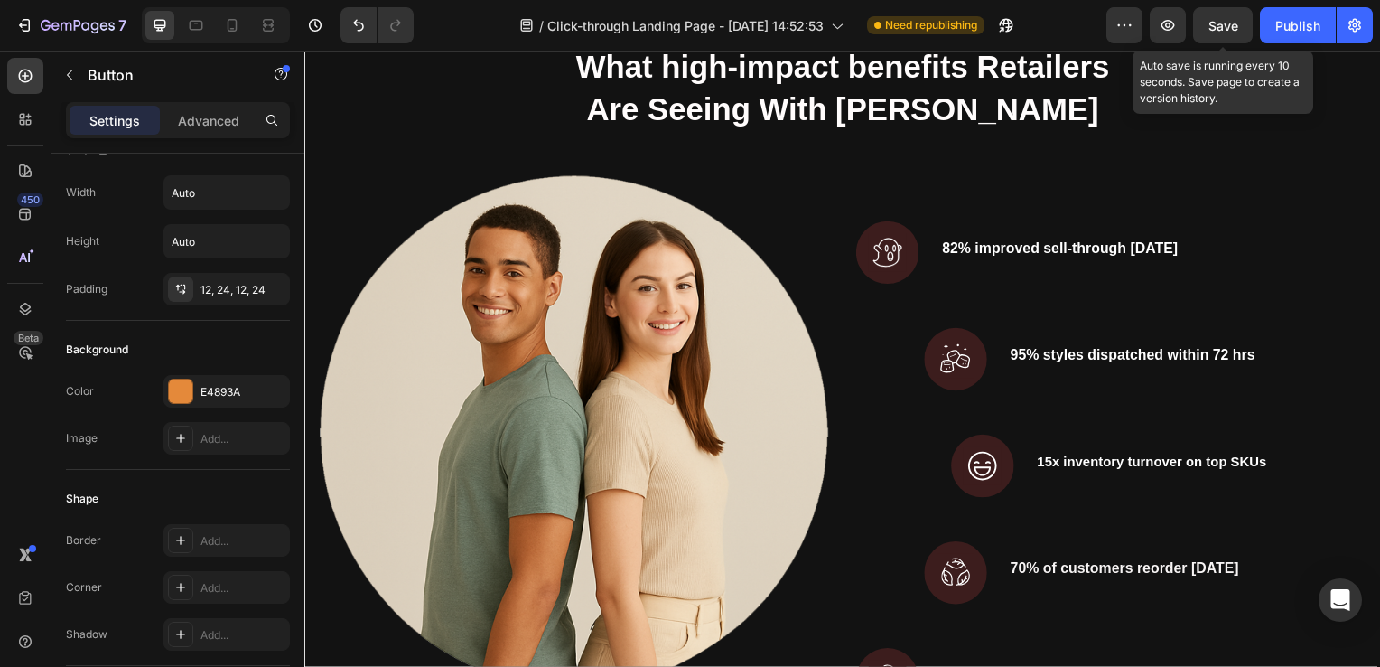
click at [1225, 29] on span "Save" at bounding box center [1224, 25] width 30 height 15
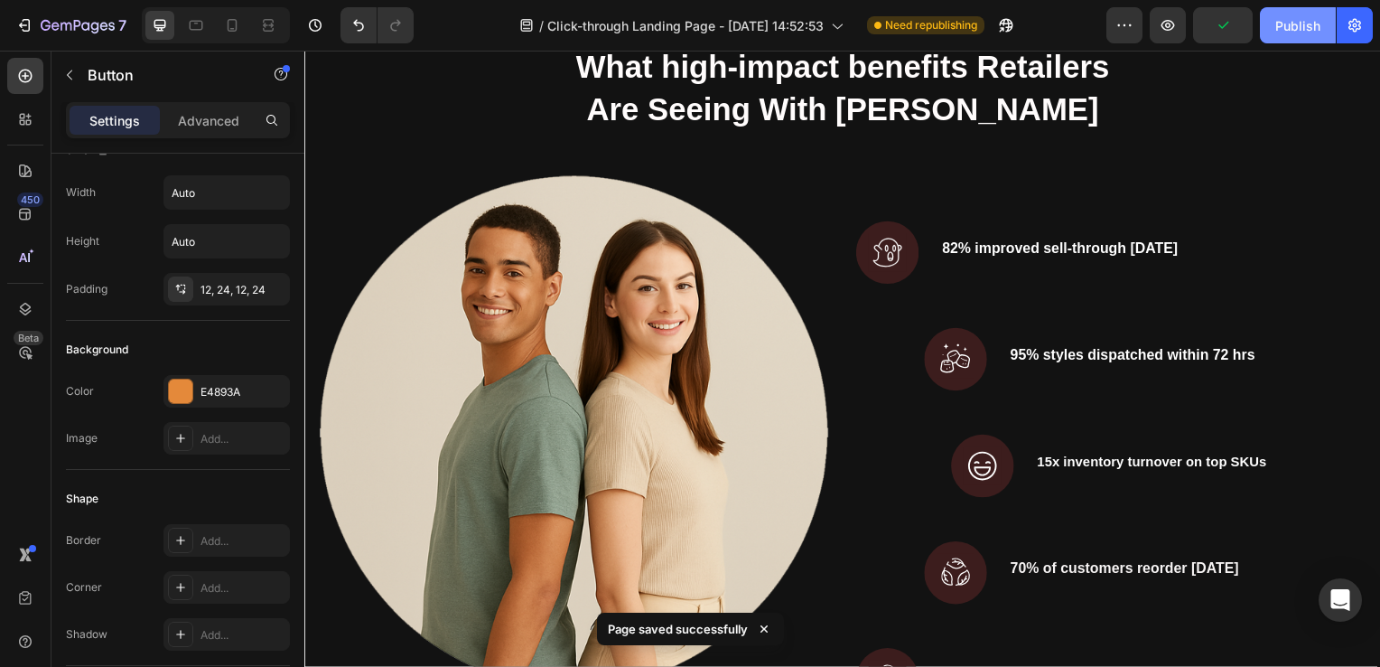
click at [1295, 32] on div "Publish" at bounding box center [1298, 25] width 45 height 19
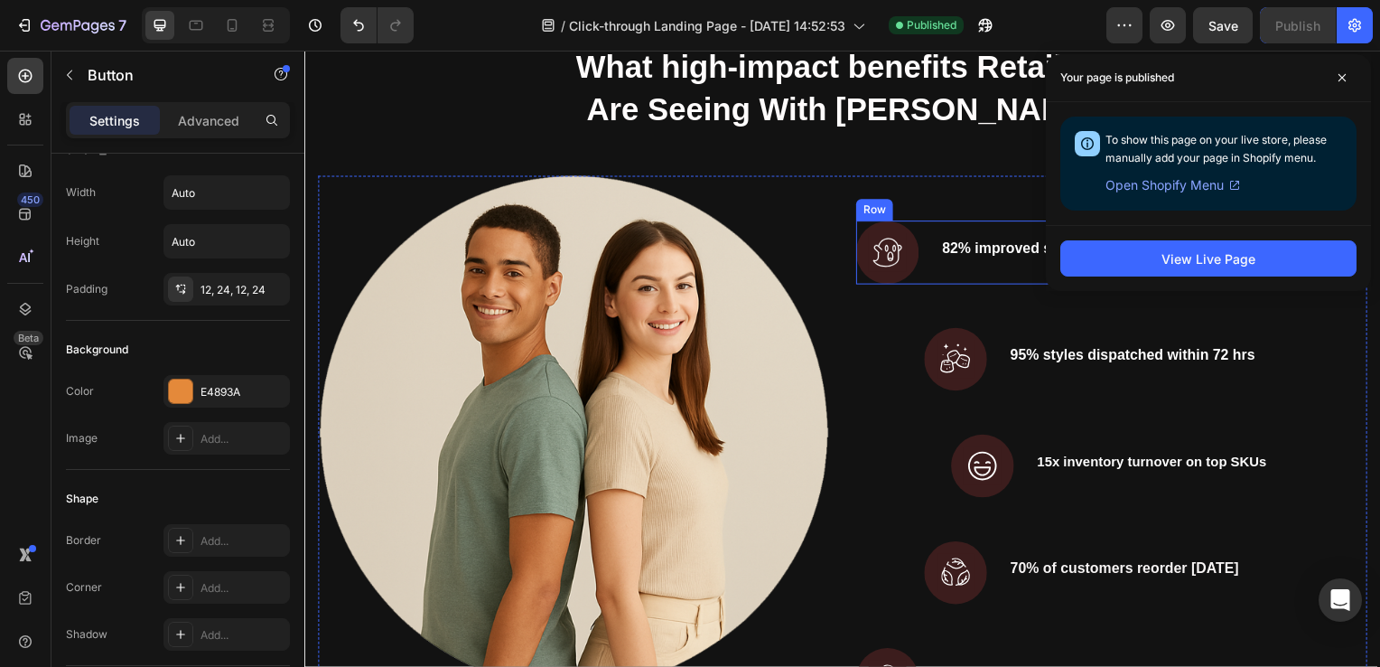
click at [918, 248] on div "Image 82% improved sell-through in 60 days Text block Row" at bounding box center [1117, 254] width 515 height 64
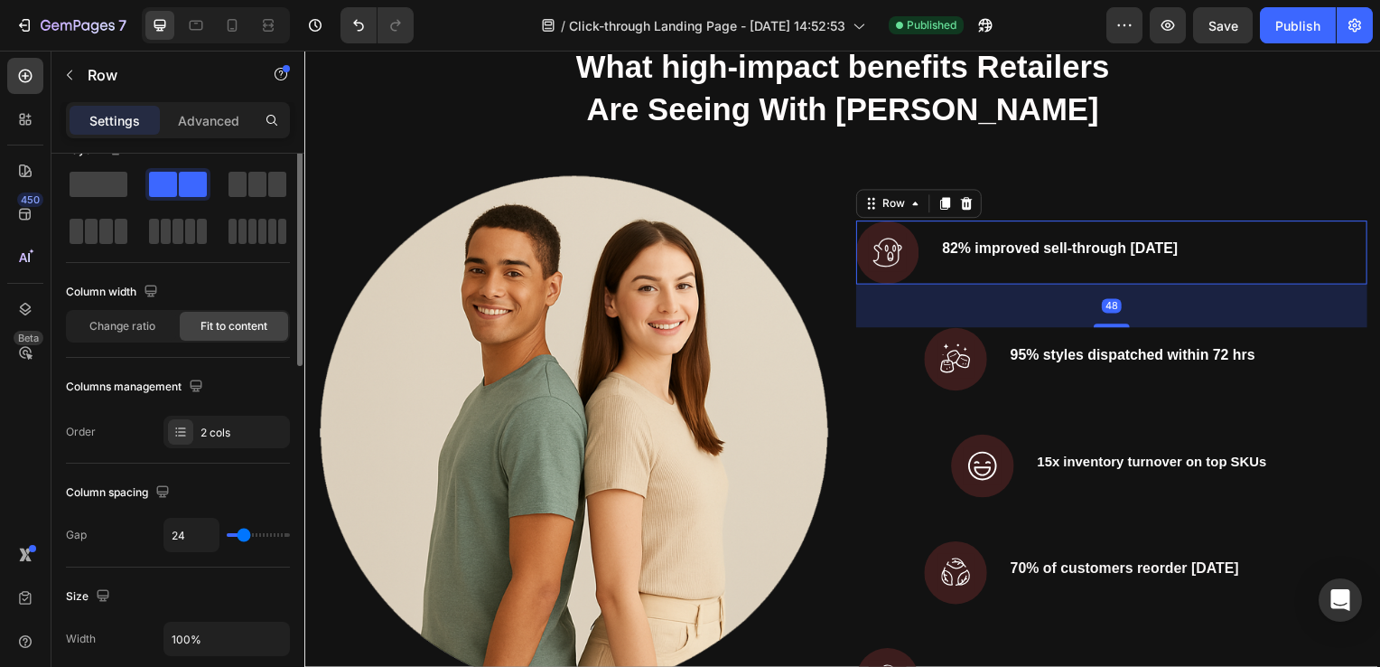
scroll to position [0, 0]
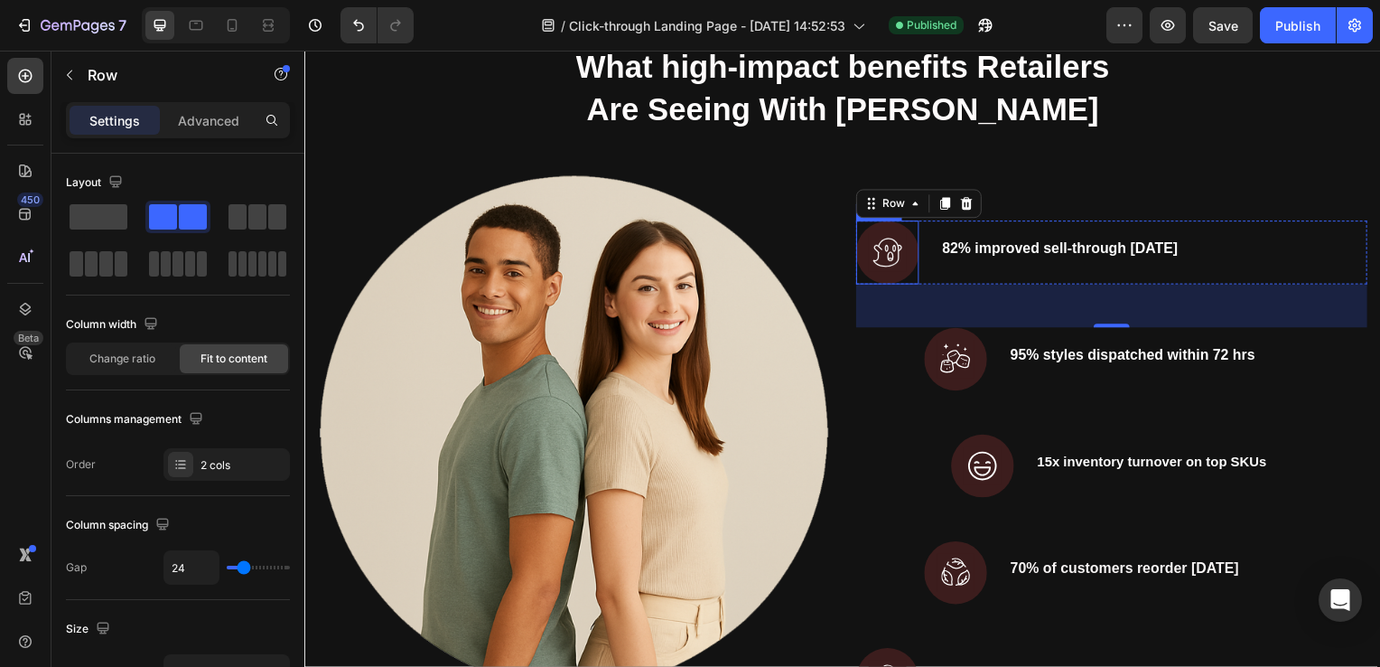
click at [895, 246] on img at bounding box center [891, 254] width 63 height 64
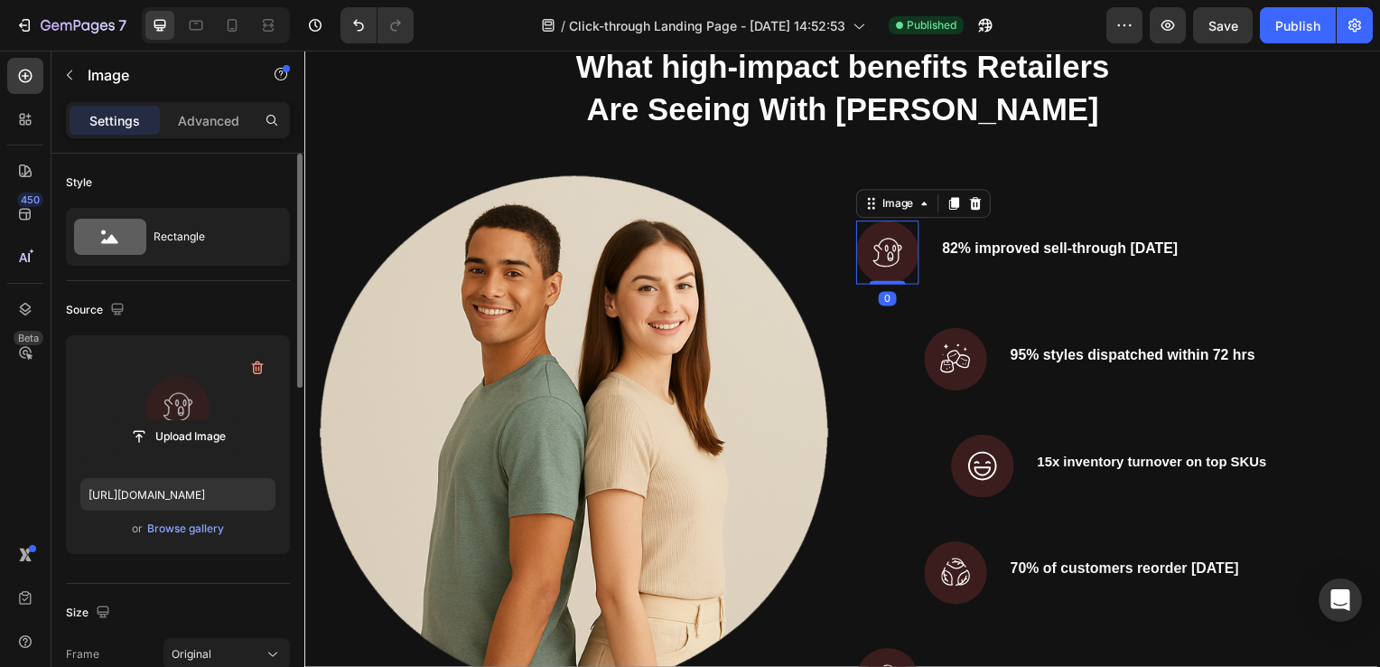
click at [131, 391] on label at bounding box center [177, 407] width 195 height 114
click at [131, 421] on input "file" at bounding box center [178, 436] width 125 height 31
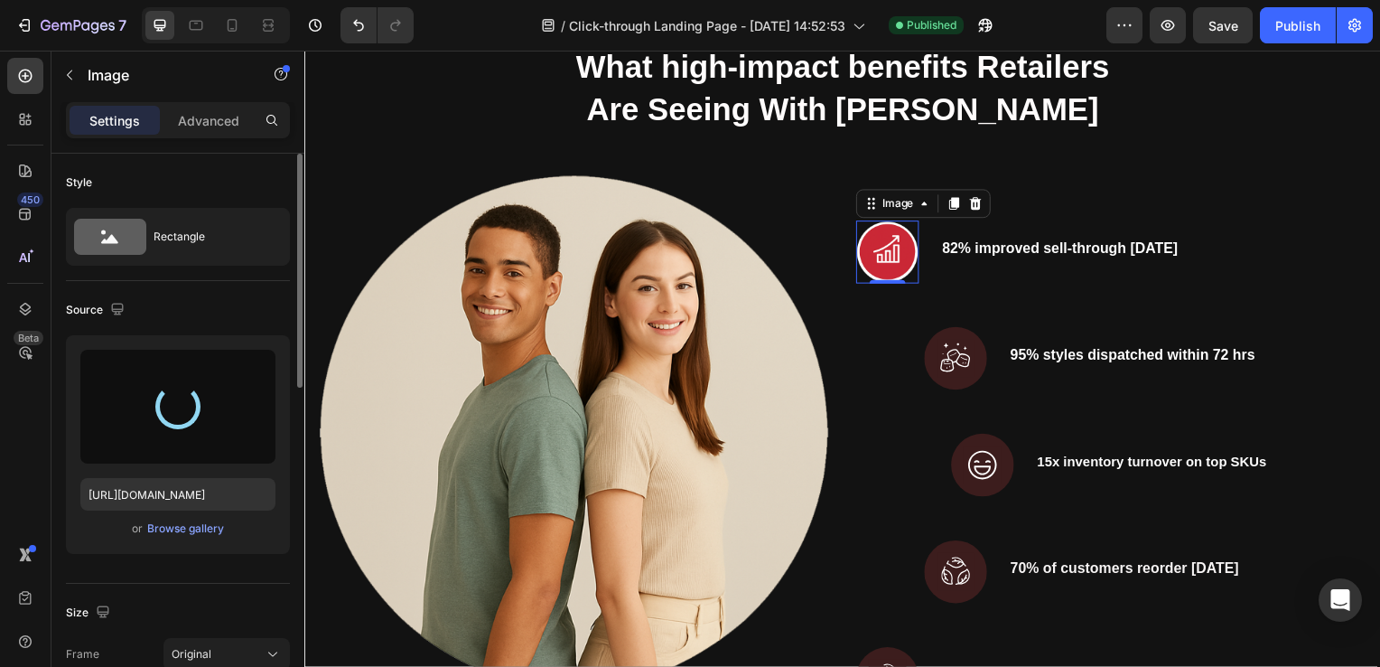
type input "https://cdn.shopify.com/s/files/1/0625/5565/2292/files/gempages_580744944566666…"
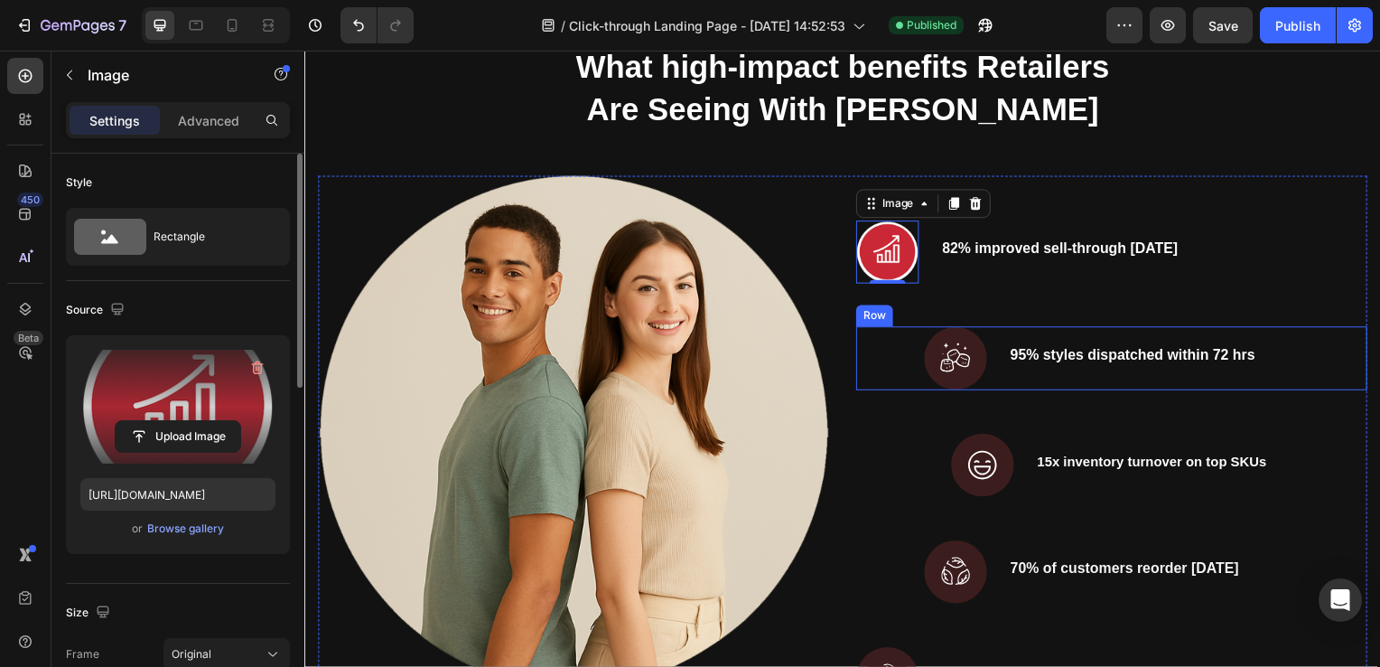
click at [903, 365] on div "Image 95% styles dispatched within 72 hrs Text block Row" at bounding box center [1117, 361] width 515 height 64
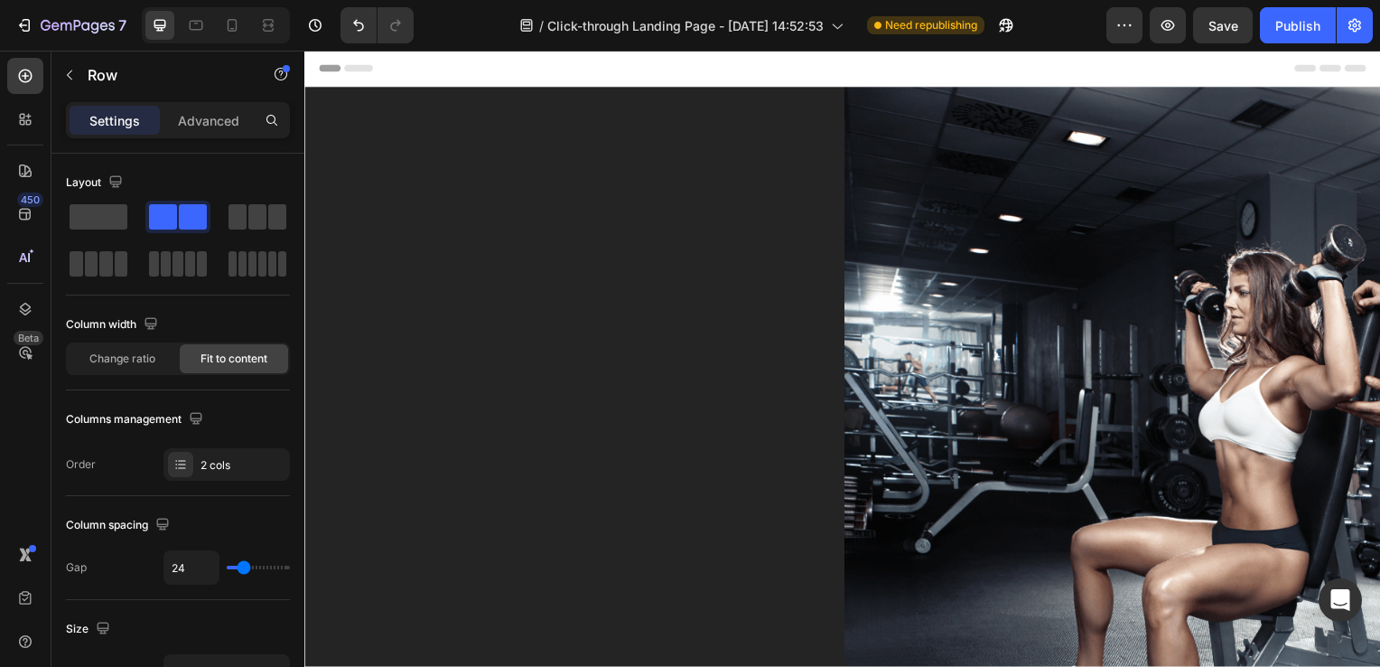
scroll to position [2221, 0]
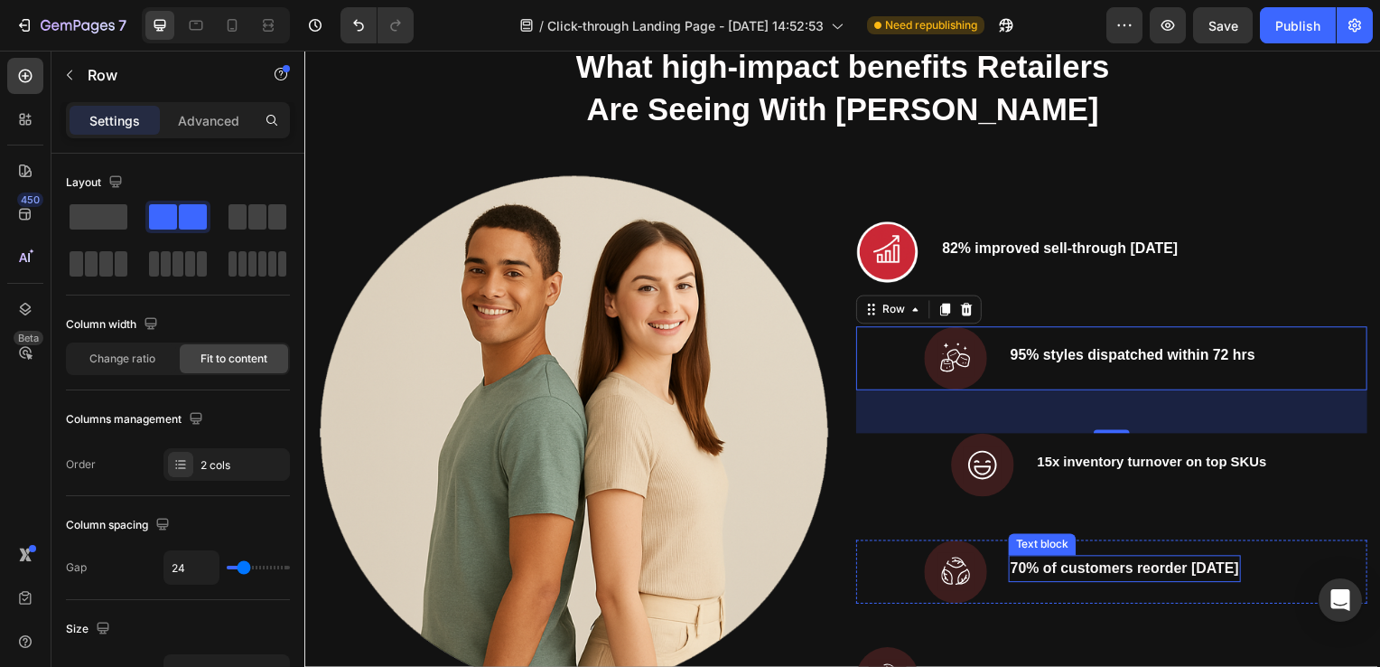
click at [1040, 569] on span "70% of customers reorder [DATE]" at bounding box center [1130, 572] width 230 height 15
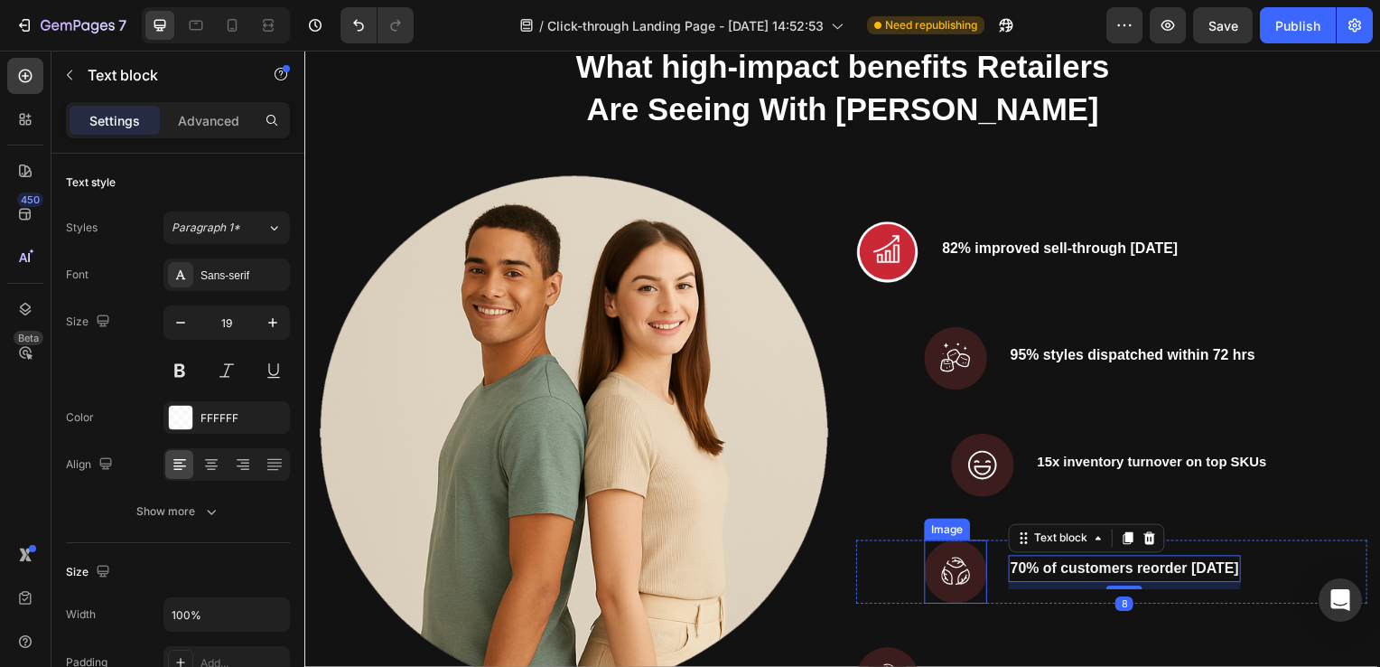
click at [933, 568] on img at bounding box center [960, 576] width 63 height 64
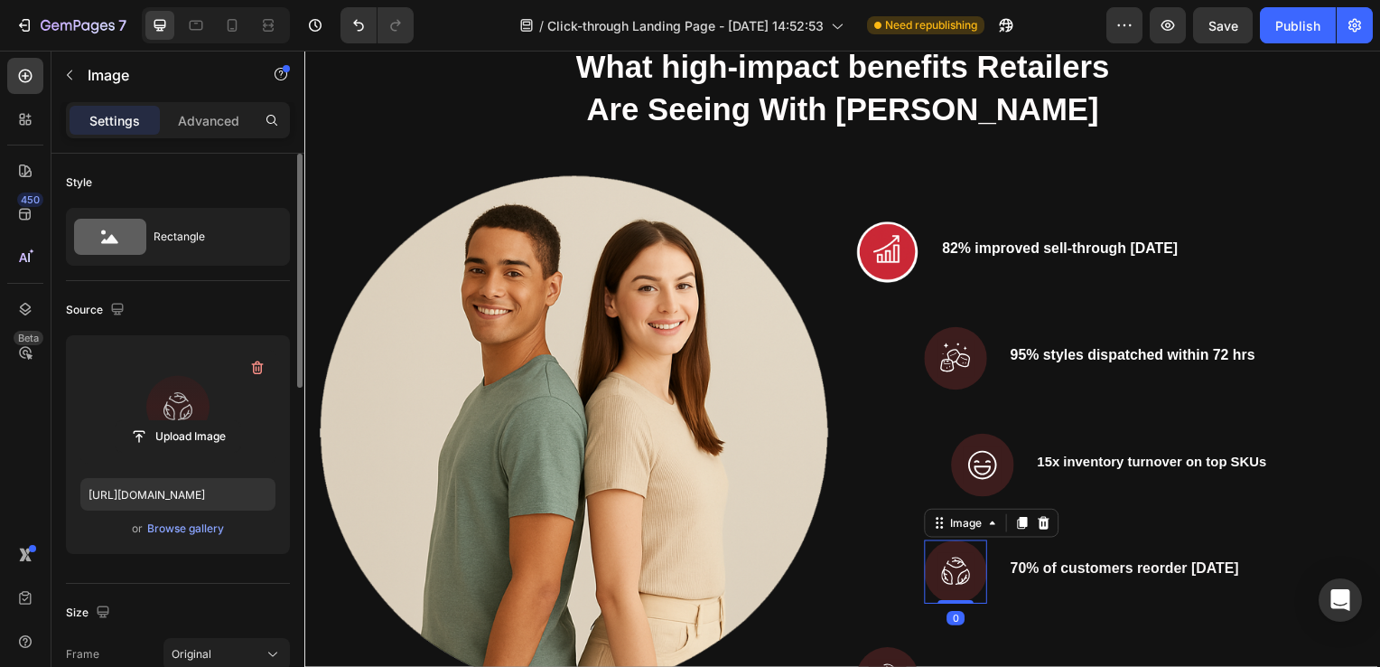
click at [181, 367] on label at bounding box center [177, 407] width 195 height 114
click at [181, 421] on input "file" at bounding box center [178, 436] width 125 height 31
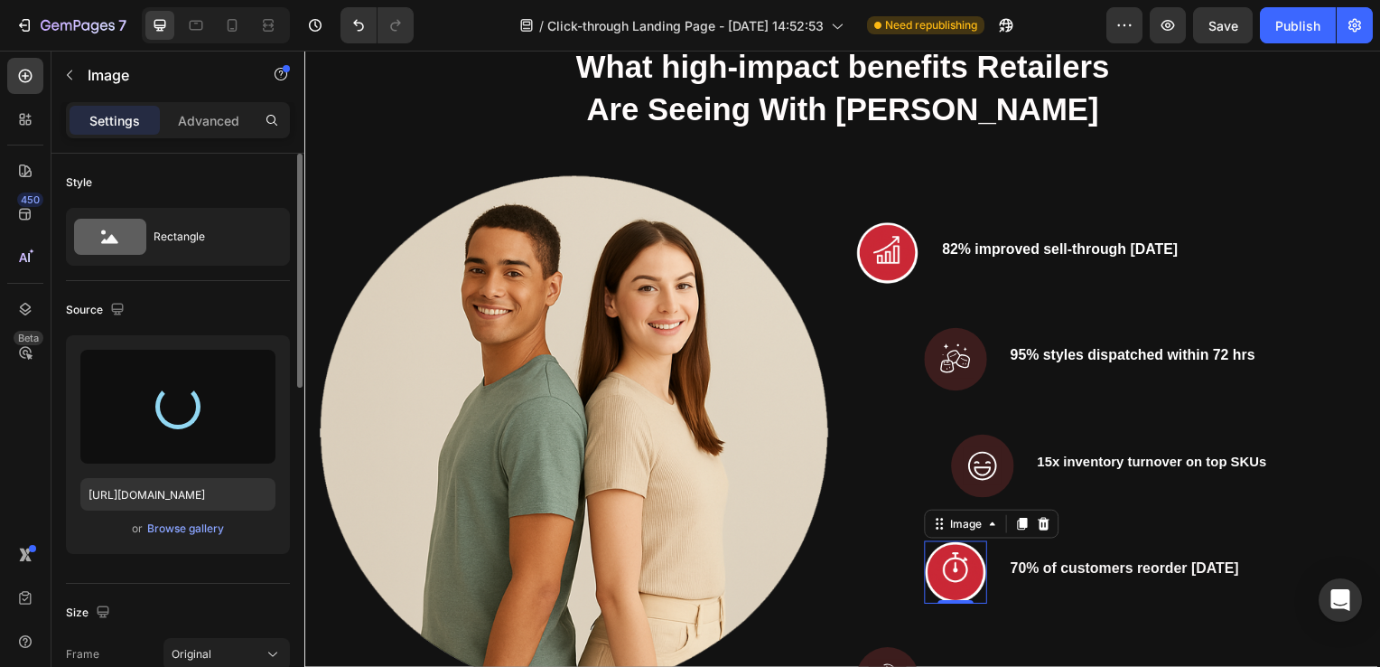
type input "https://cdn.shopify.com/s/files/1/0625/5565/2292/files/gempages_580744944566666…"
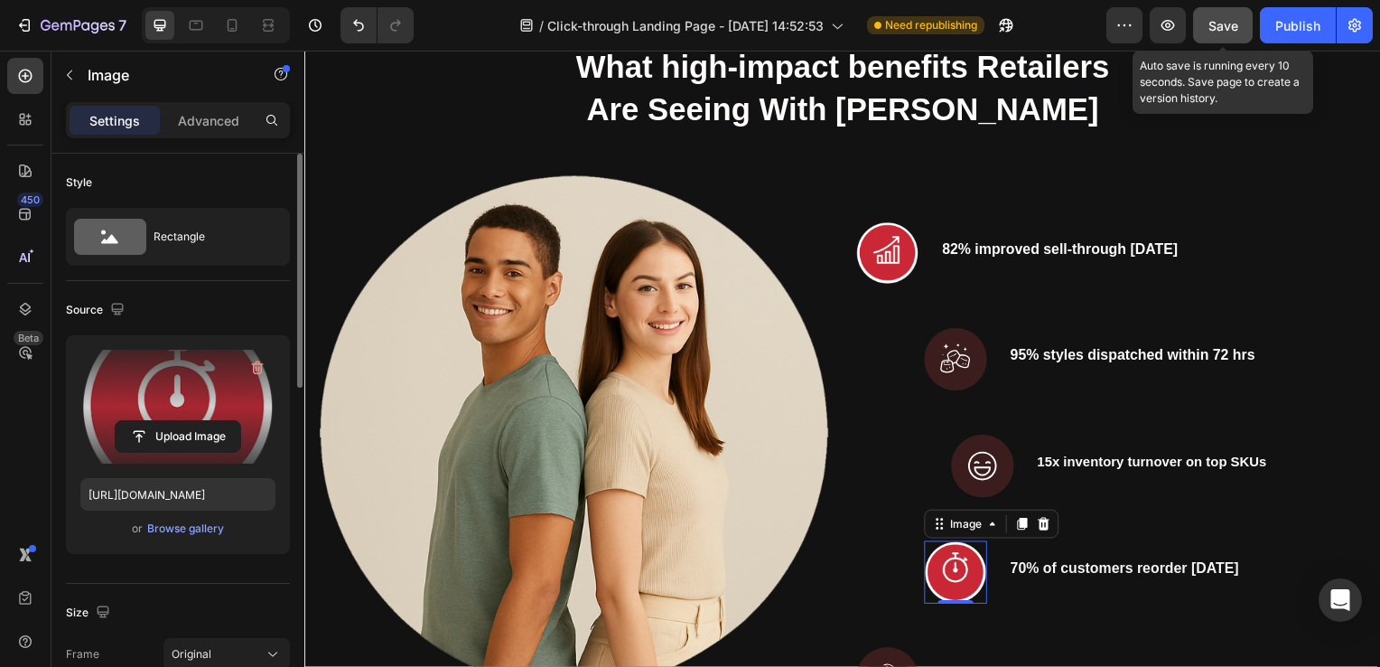
click at [1221, 31] on span "Save" at bounding box center [1224, 25] width 30 height 15
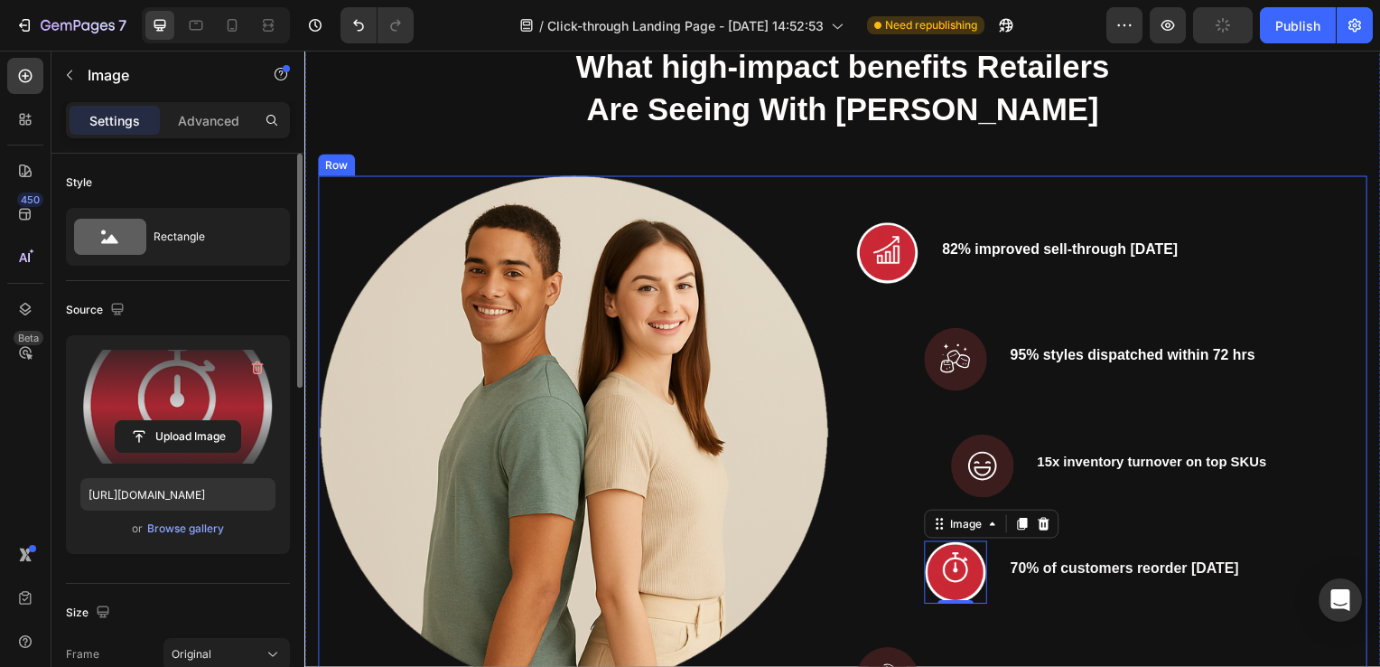
scroll to position [2362, 0]
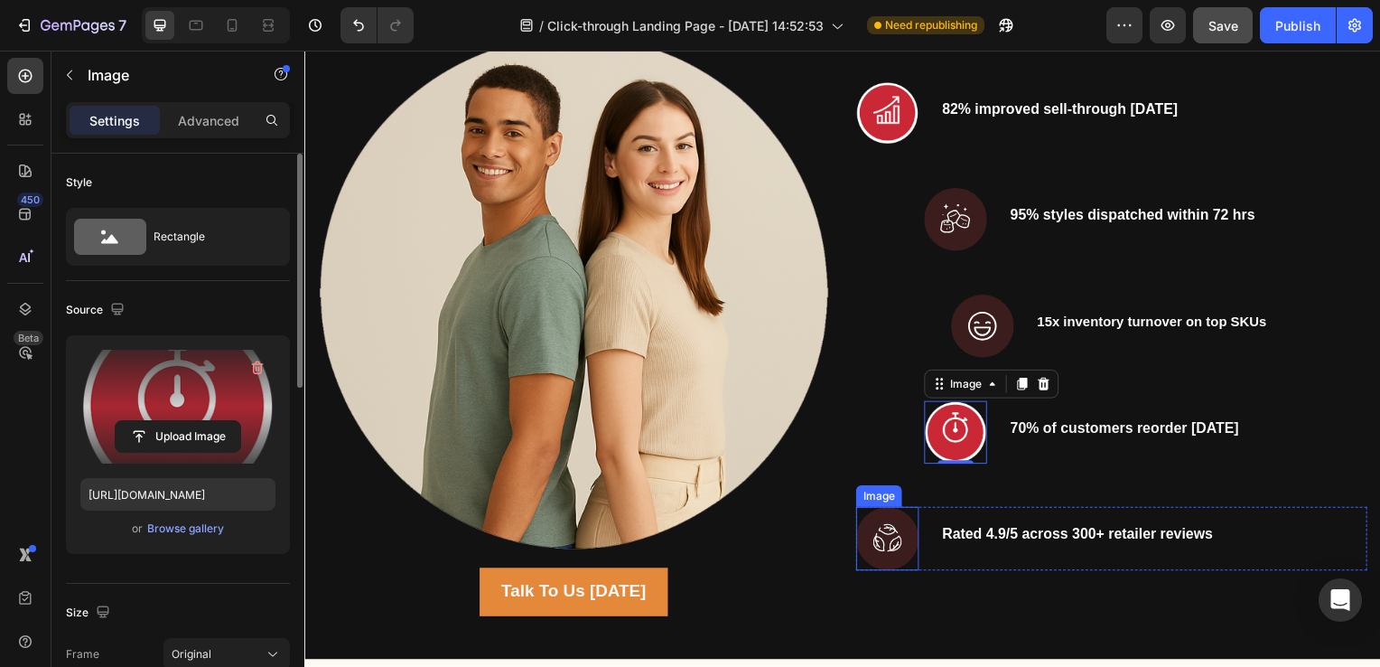
click at [874, 559] on img at bounding box center [891, 542] width 63 height 64
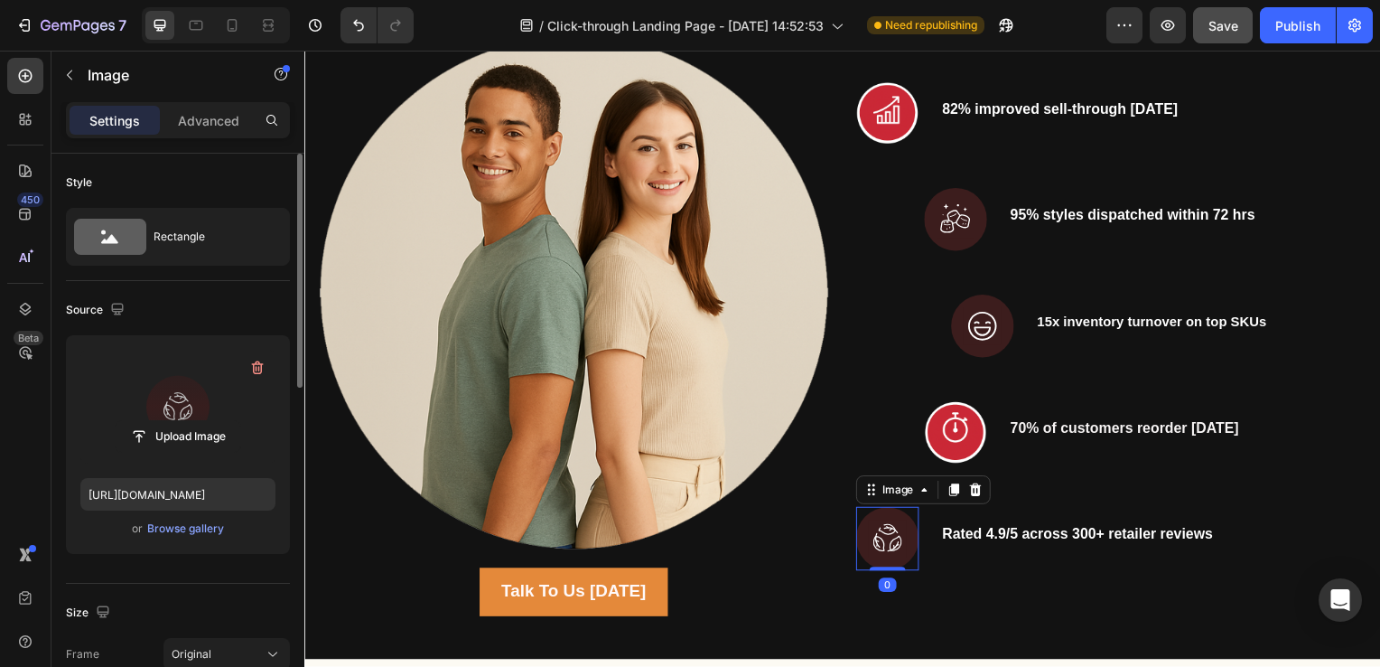
click at [156, 388] on label at bounding box center [177, 407] width 195 height 114
click at [156, 421] on input "file" at bounding box center [178, 436] width 125 height 31
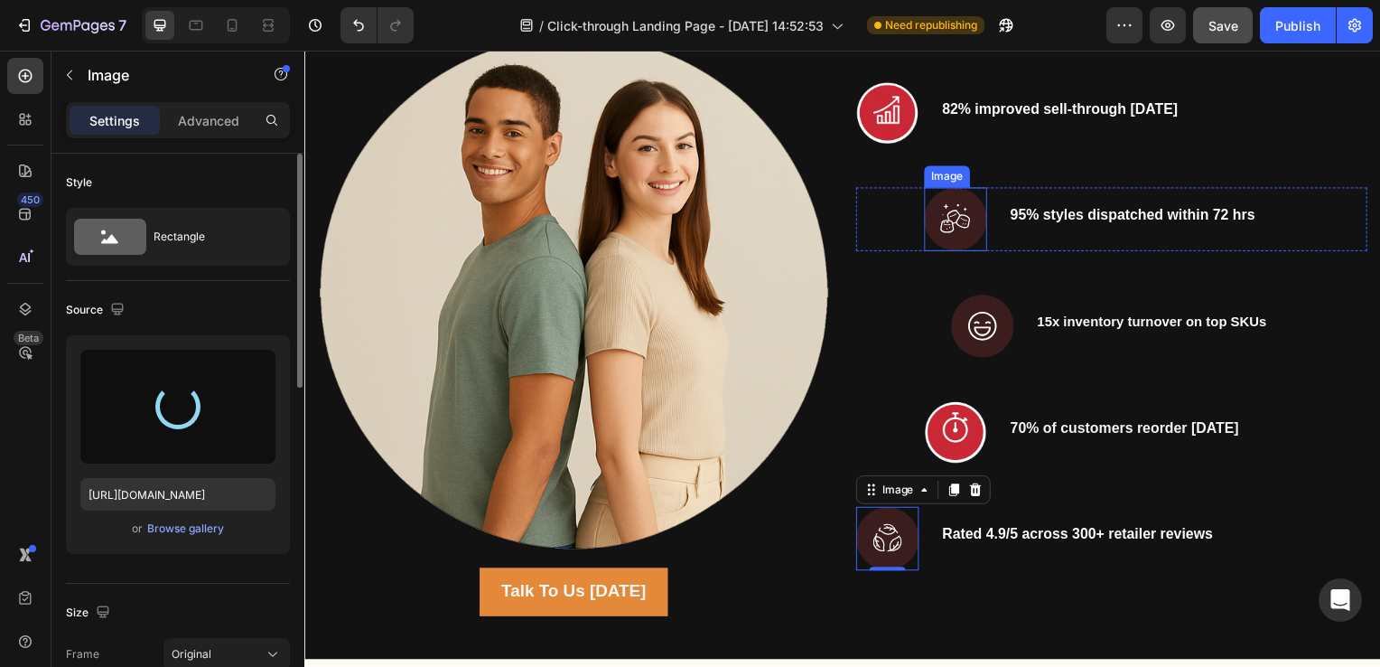
click at [959, 204] on img at bounding box center [960, 221] width 63 height 64
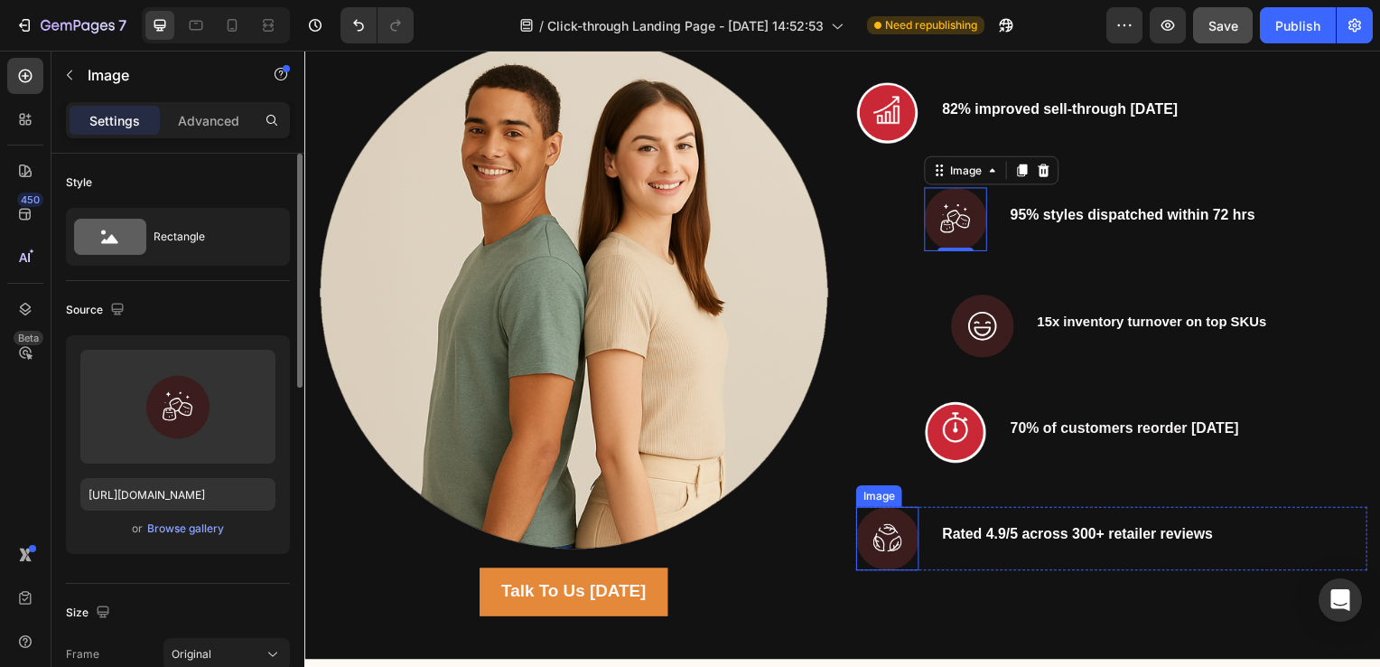
click at [863, 557] on img at bounding box center [891, 542] width 63 height 64
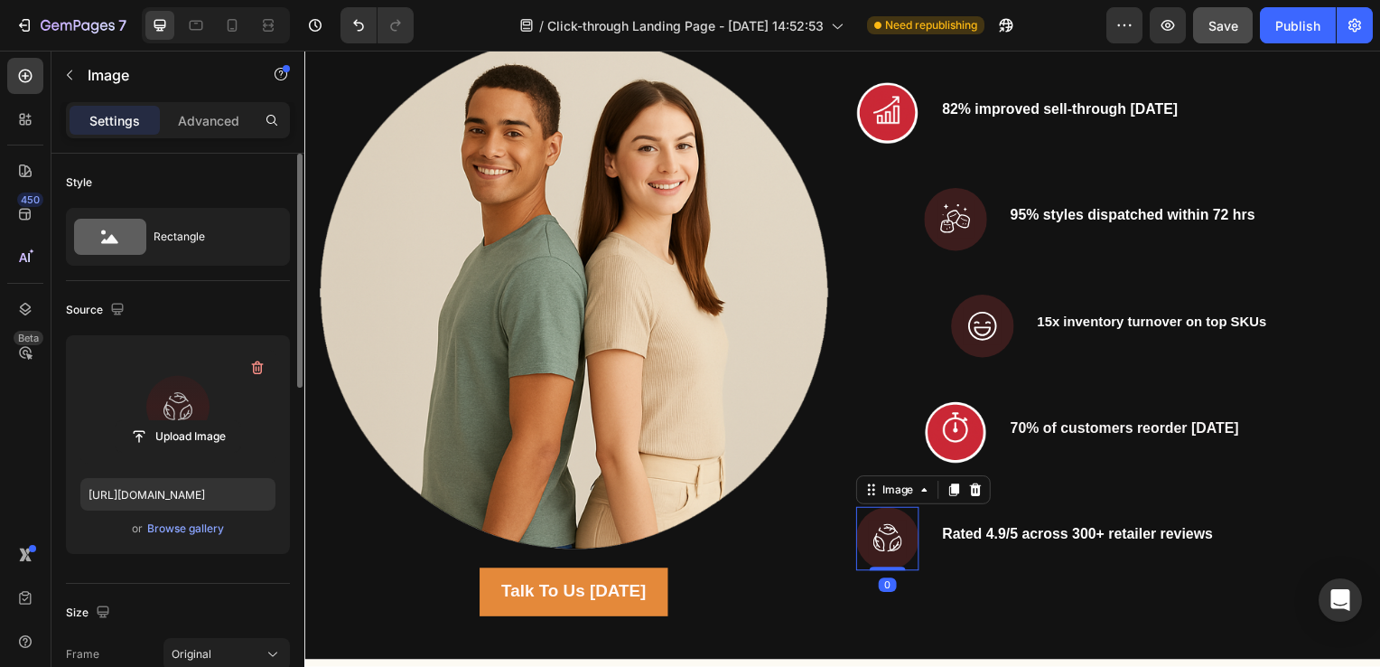
click at [215, 410] on label at bounding box center [177, 407] width 195 height 114
click at [215, 421] on input "file" at bounding box center [178, 436] width 125 height 31
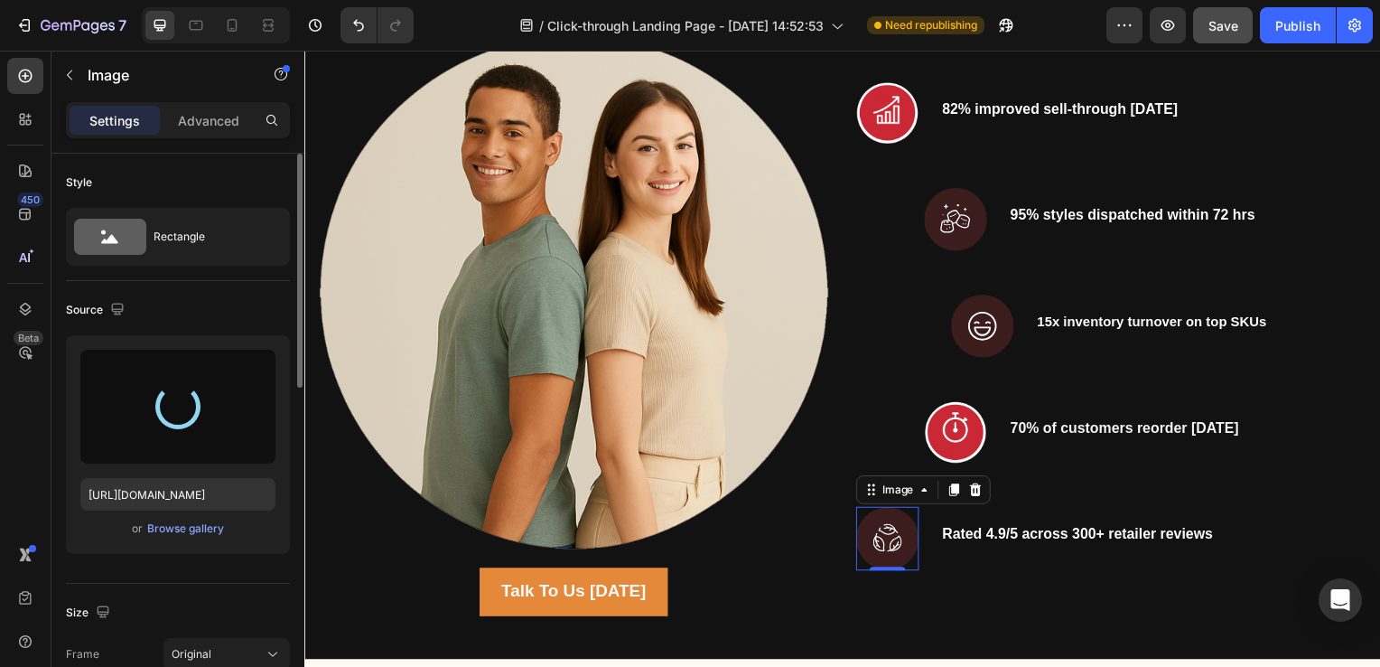
type input "https://cdn.shopify.com/s/files/1/0625/5565/2292/files/gempages_580744944566666…"
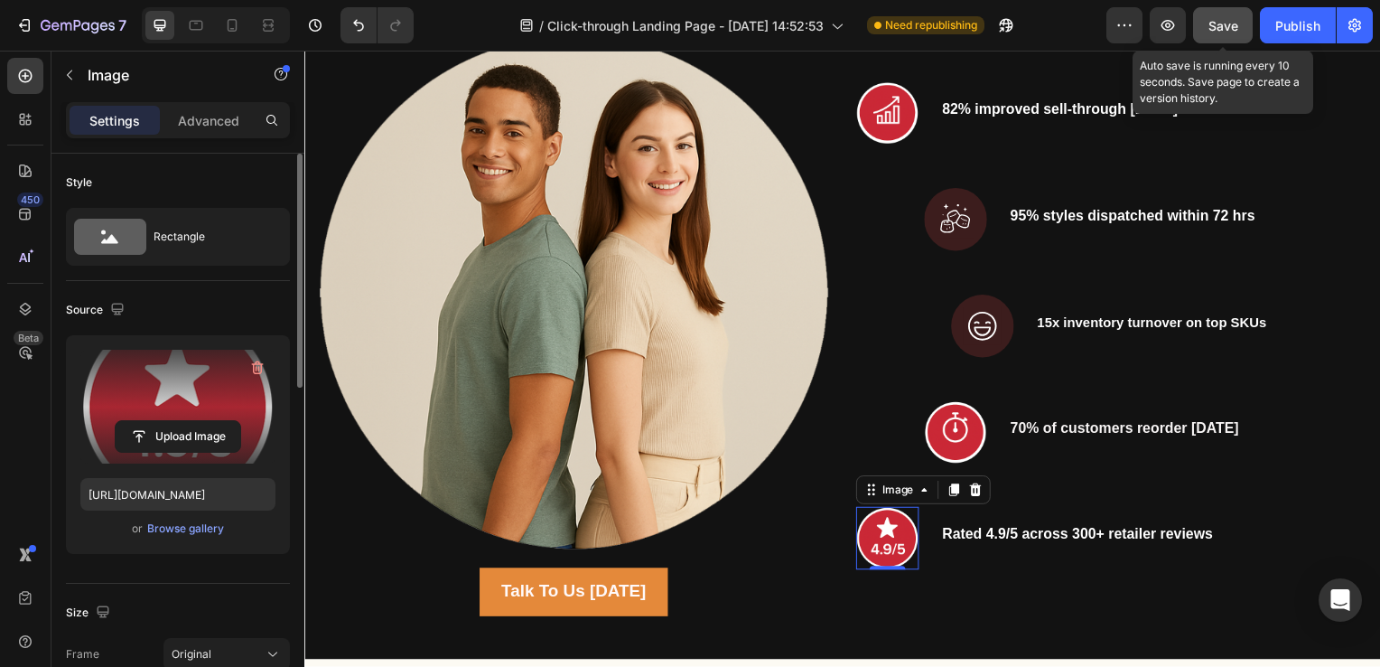
click at [1214, 26] on span "Save" at bounding box center [1224, 25] width 30 height 15
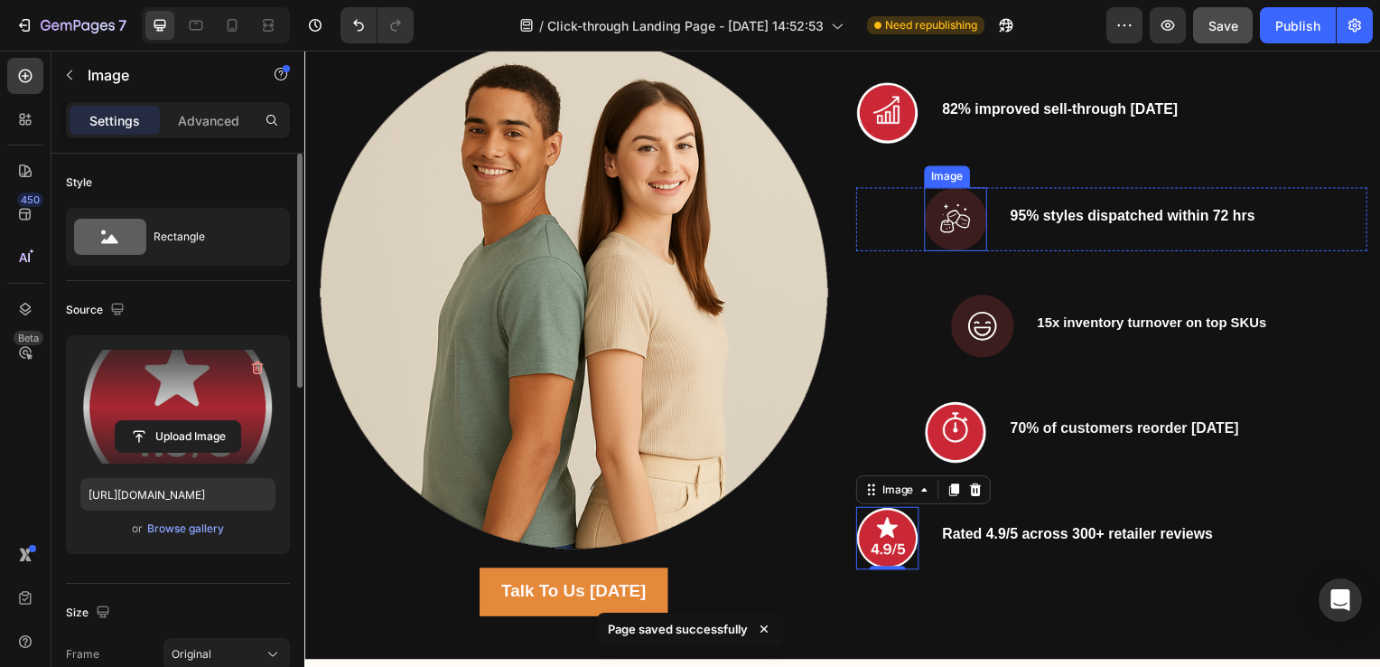
click at [956, 231] on img at bounding box center [960, 221] width 63 height 64
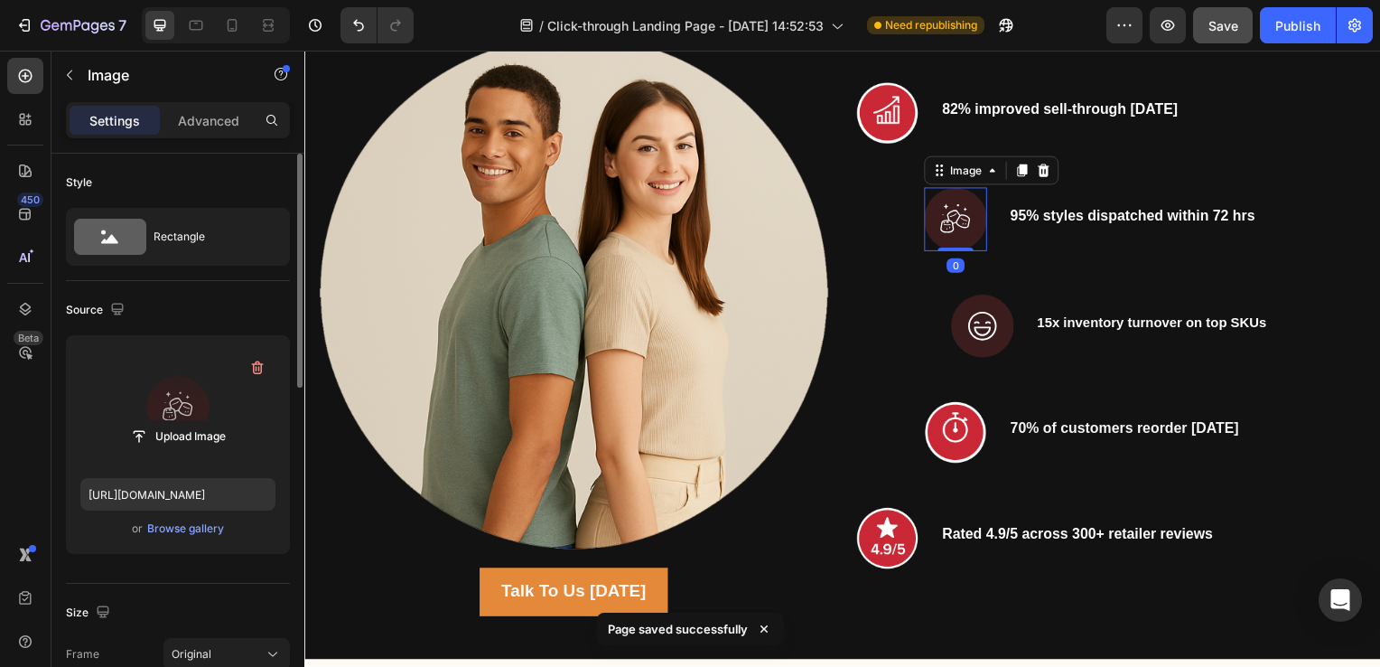
click at [232, 399] on label at bounding box center [177, 407] width 195 height 114
click at [232, 421] on input "file" at bounding box center [178, 436] width 125 height 31
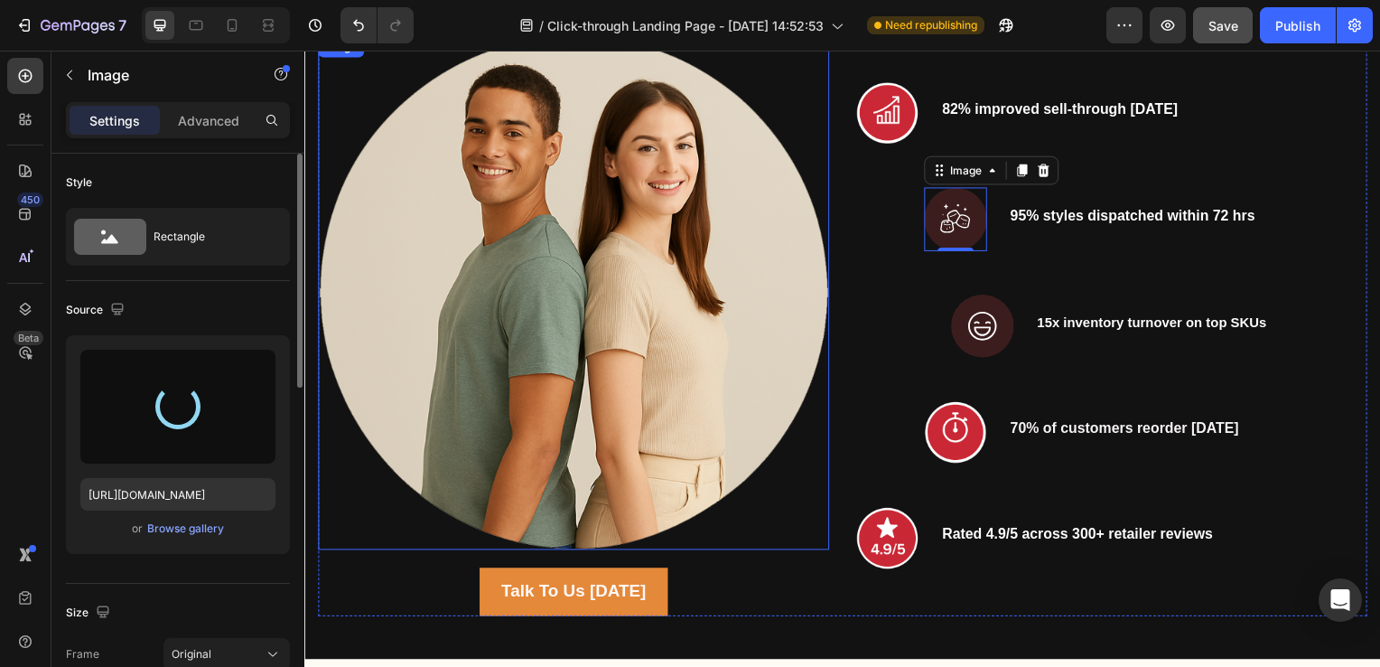
type input "https://cdn.shopify.com/s/files/1/0625/5565/2292/files/gempages_580744944566666…"
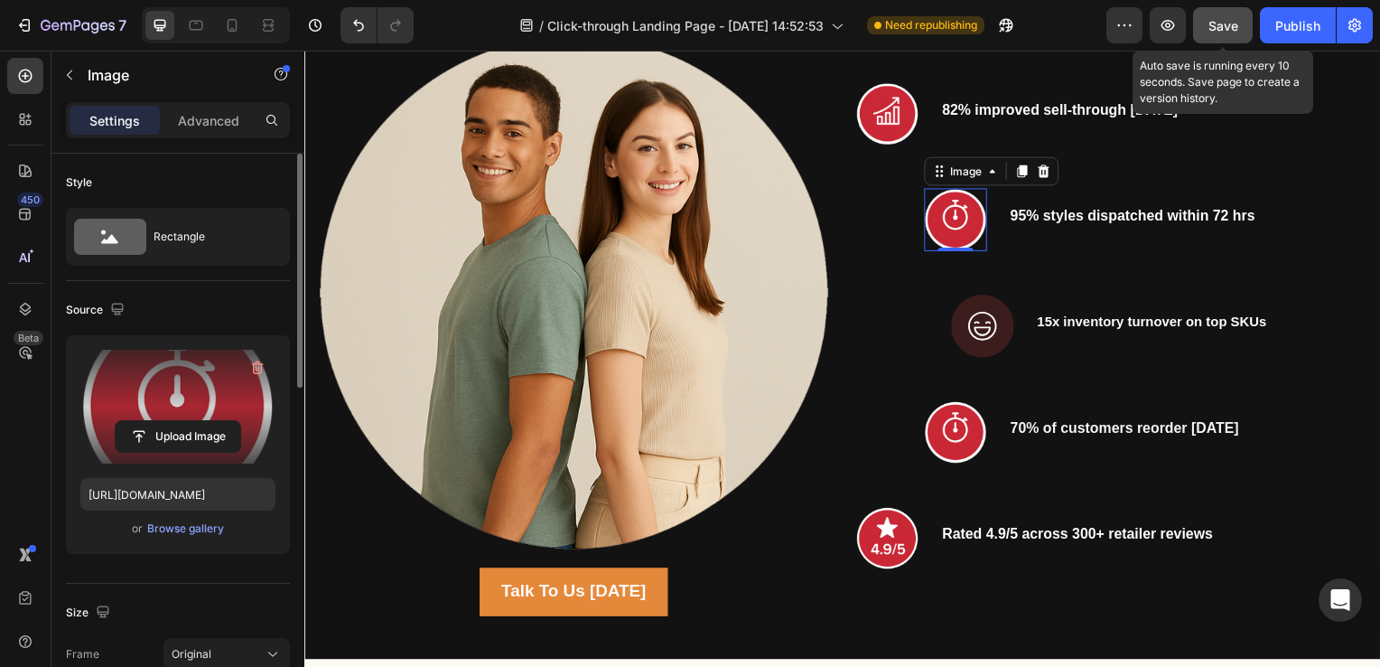
drag, startPoint x: 1220, startPoint y: 25, endPoint x: 958, endPoint y: 145, distance: 288.7
click at [1220, 25] on span "Save" at bounding box center [1224, 25] width 30 height 15
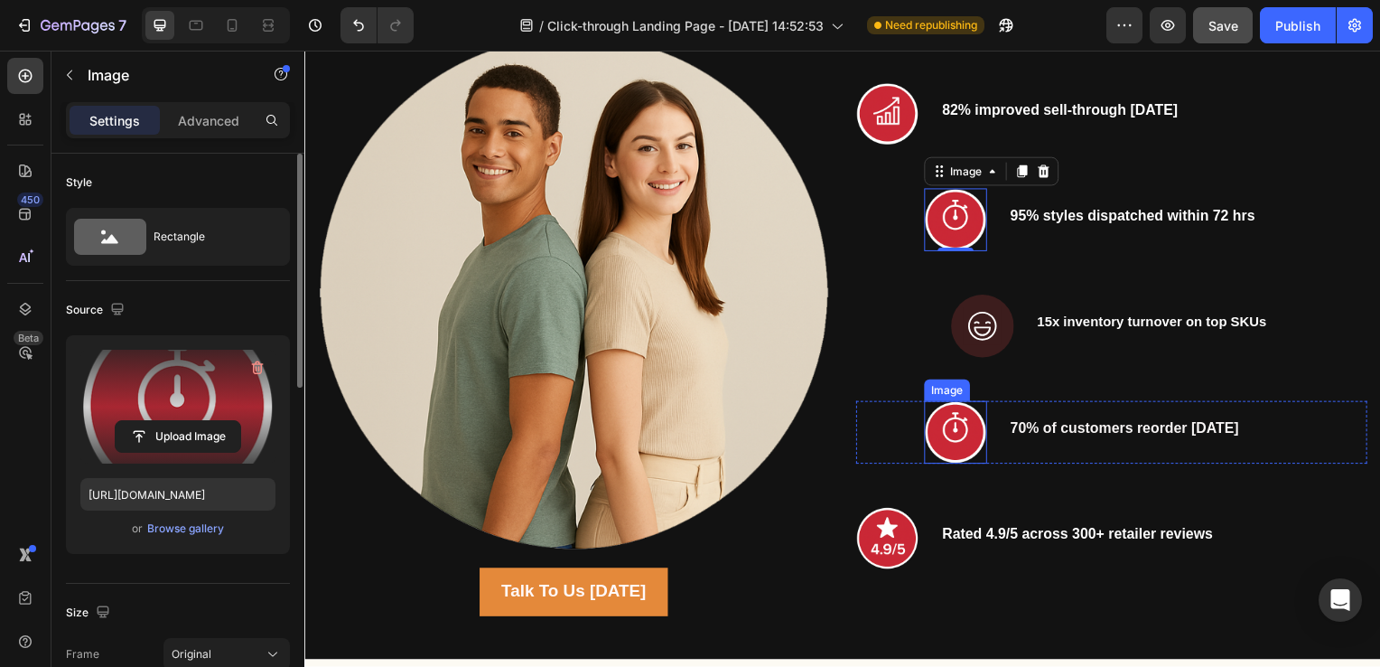
click at [958, 424] on img at bounding box center [960, 435] width 63 height 63
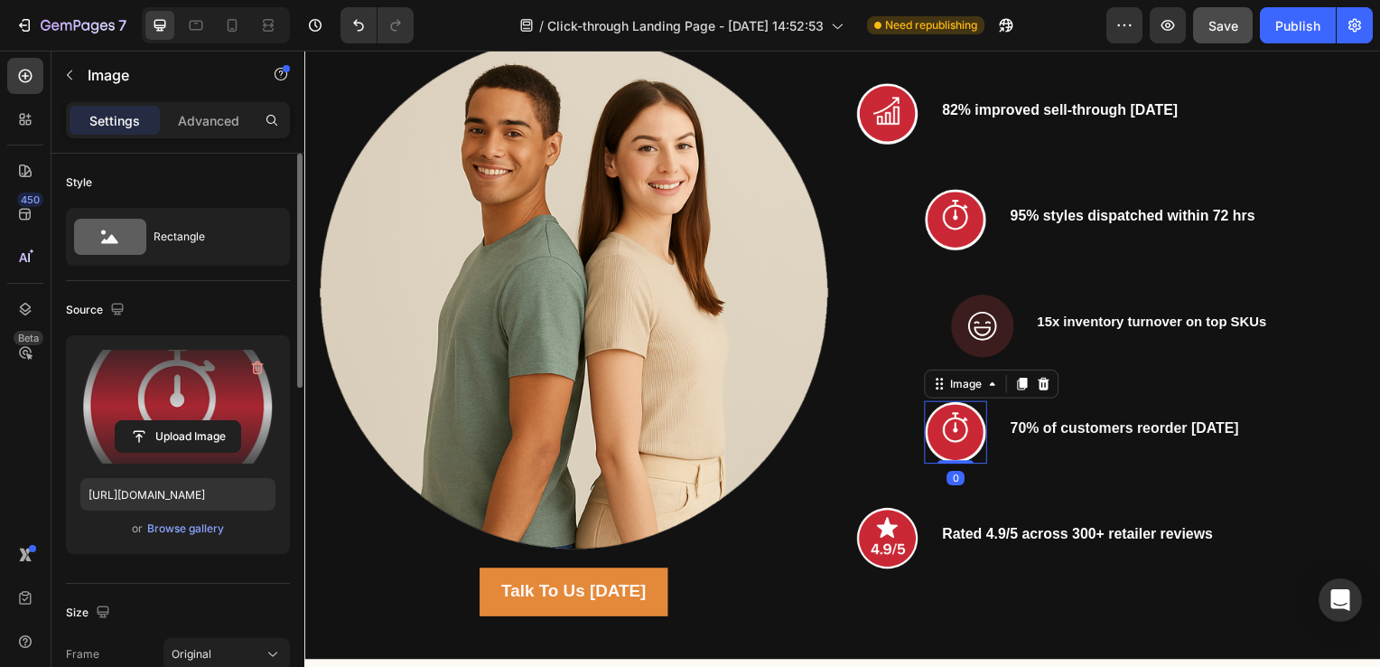
click at [202, 400] on label at bounding box center [177, 407] width 195 height 114
click at [202, 421] on input "file" at bounding box center [178, 436] width 125 height 31
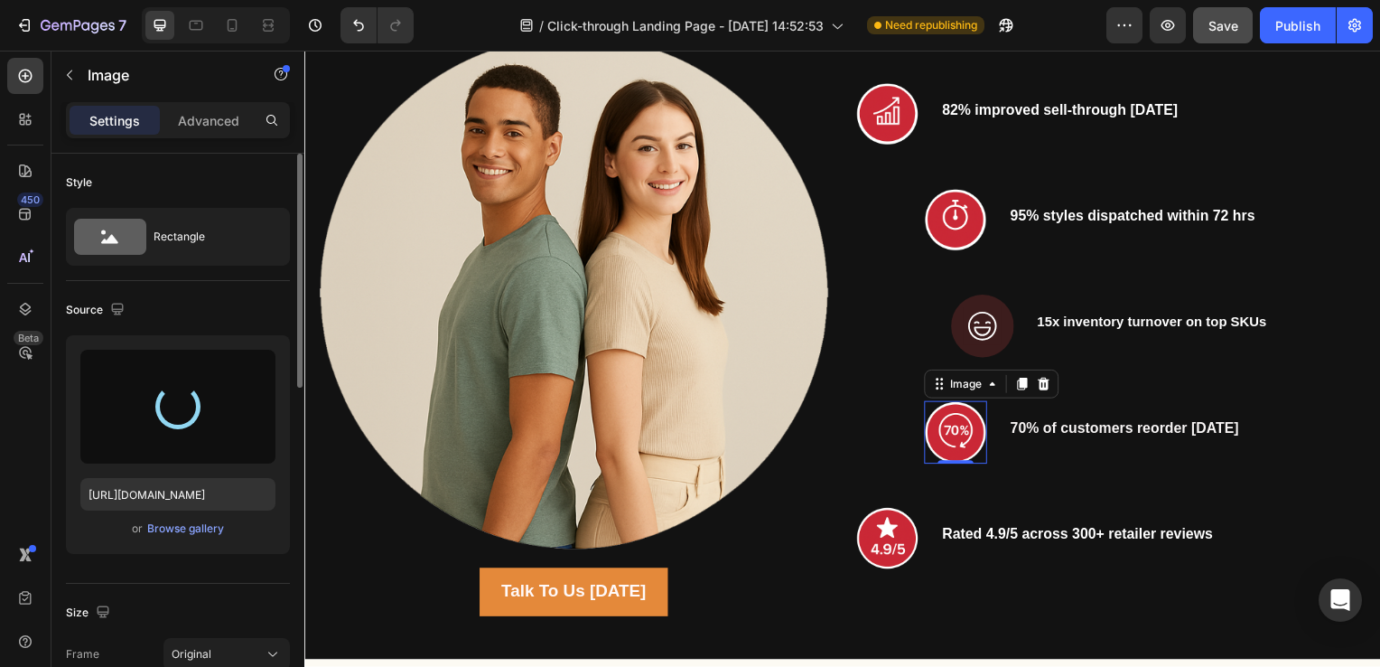
type input "https://cdn.shopify.com/s/files/1/0625/5565/2292/files/gempages_580744944566666…"
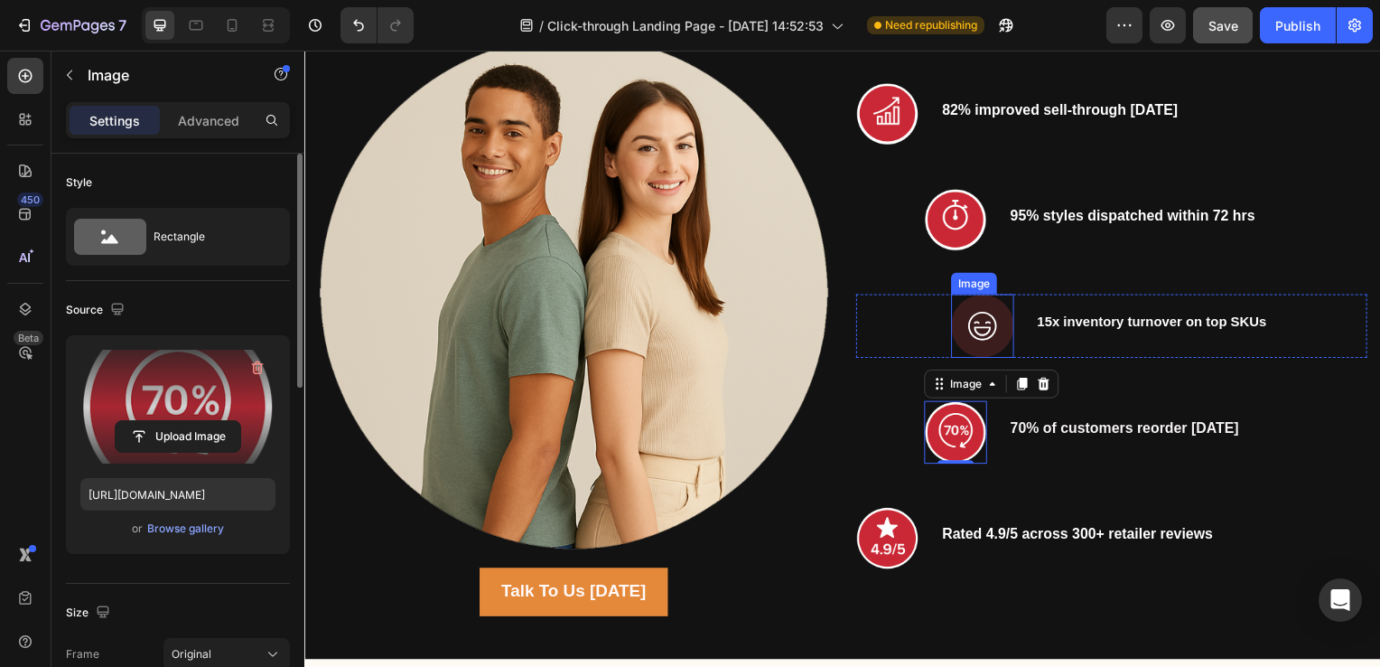
click at [982, 329] on img at bounding box center [987, 328] width 63 height 64
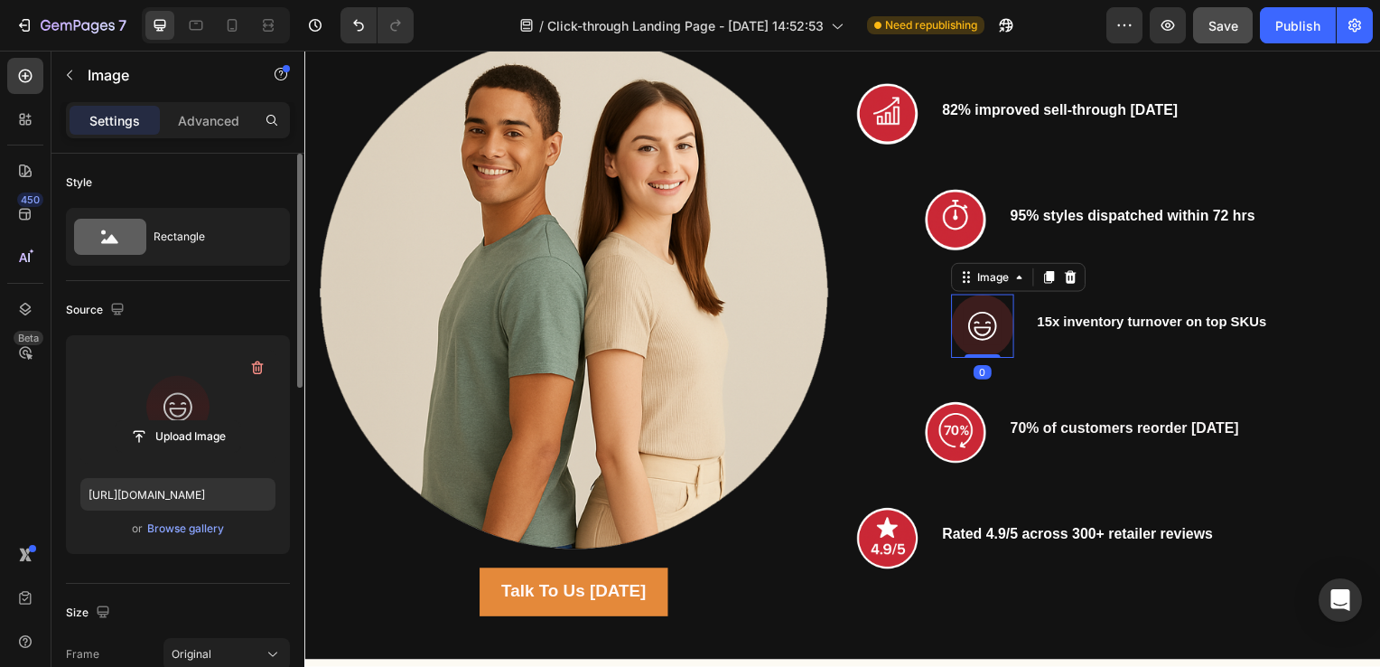
click at [199, 399] on label at bounding box center [177, 407] width 195 height 114
click at [199, 421] on input "file" at bounding box center [178, 436] width 125 height 31
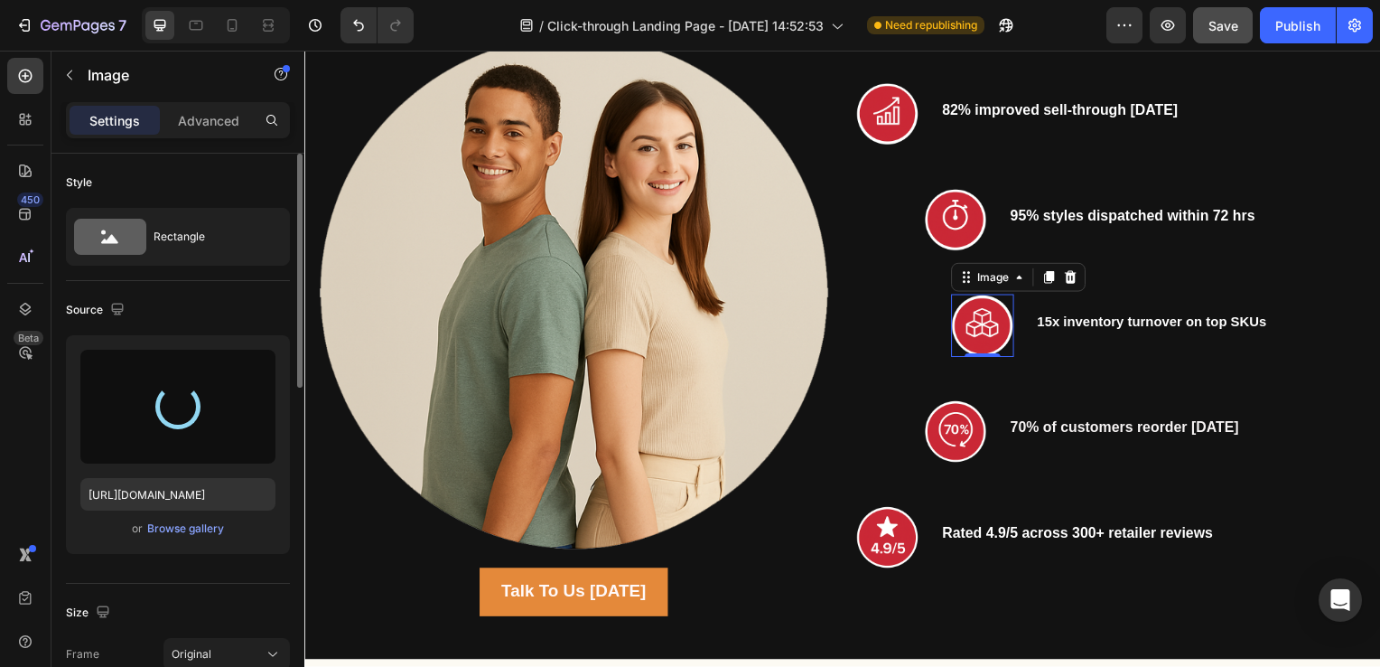
type input "https://cdn.shopify.com/s/files/1/0625/5565/2292/files/gempages_580744944566666…"
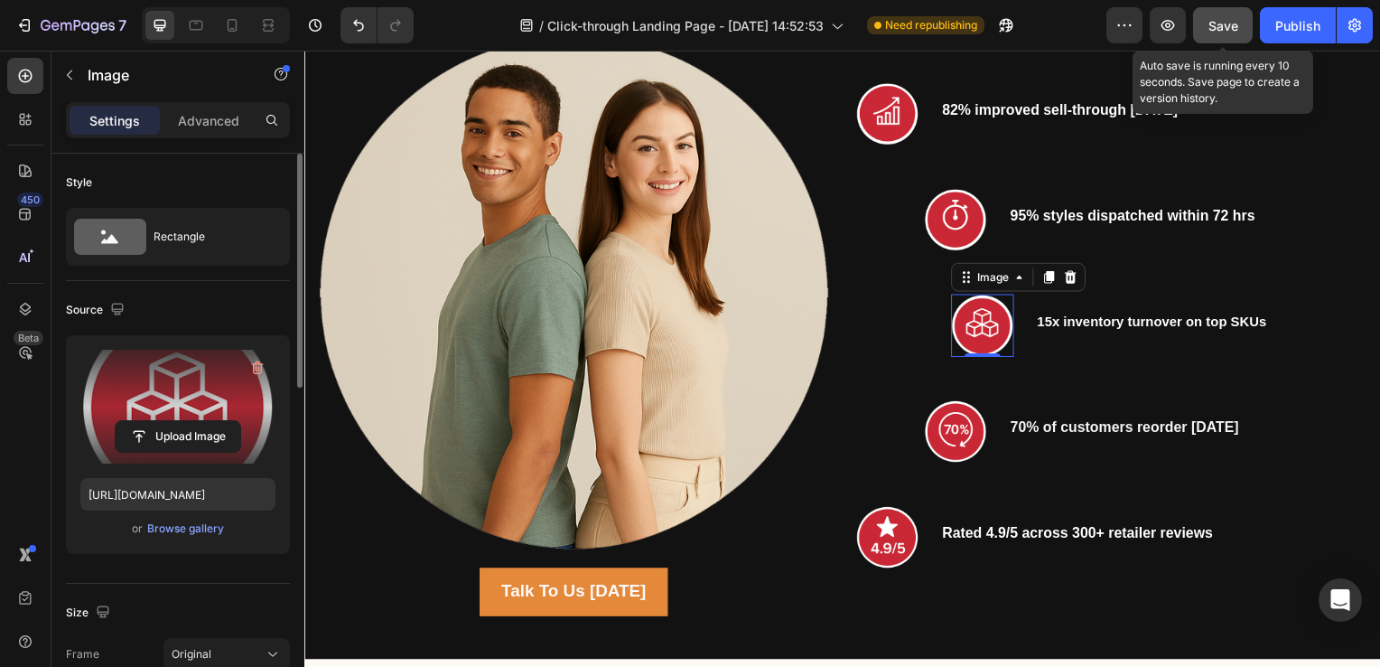
click at [1219, 22] on span "Save" at bounding box center [1224, 25] width 30 height 15
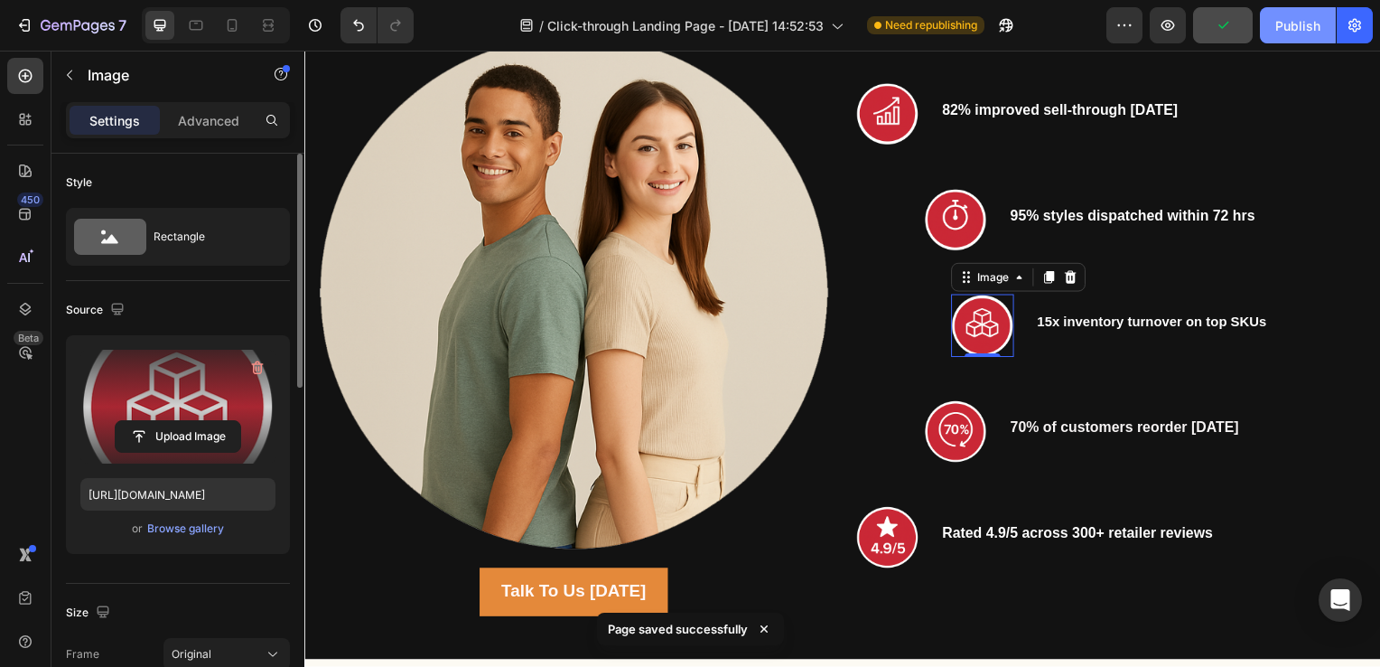
click at [1309, 16] on div "Publish" at bounding box center [1298, 25] width 45 height 19
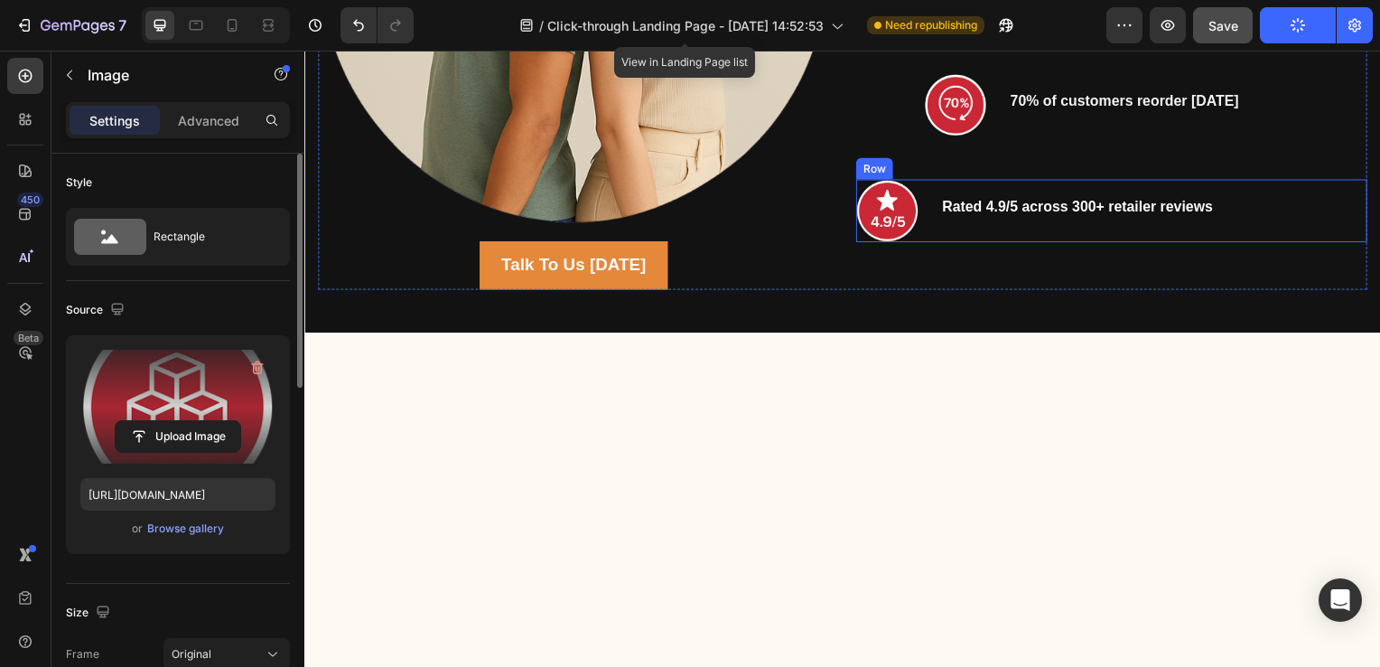
scroll to position [2295, 0]
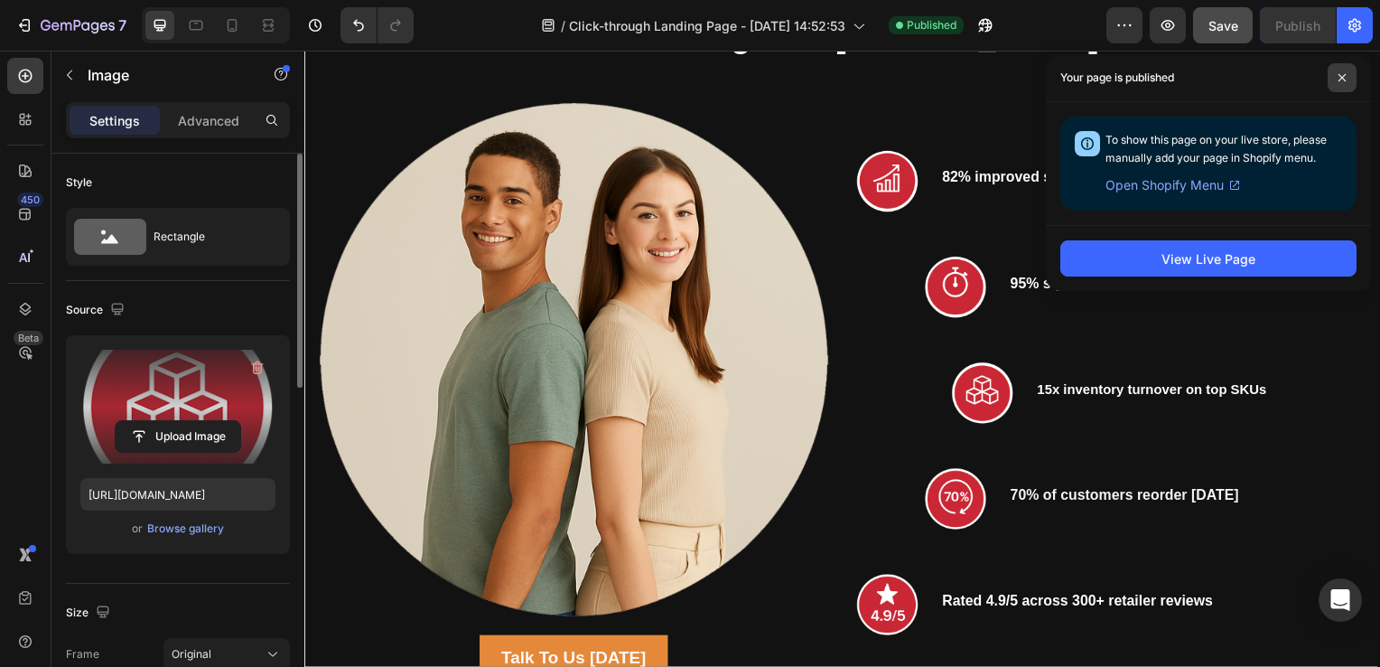
click at [1350, 78] on span at bounding box center [1342, 77] width 29 height 29
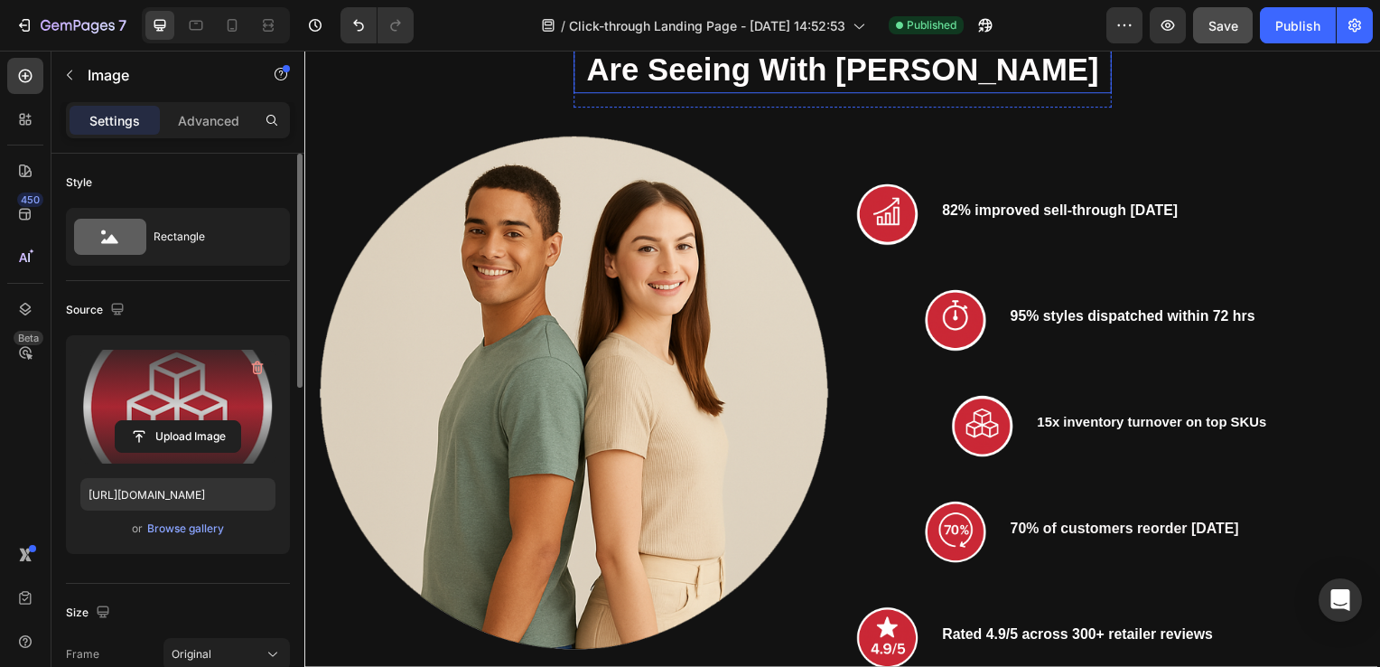
scroll to position [1821, 0]
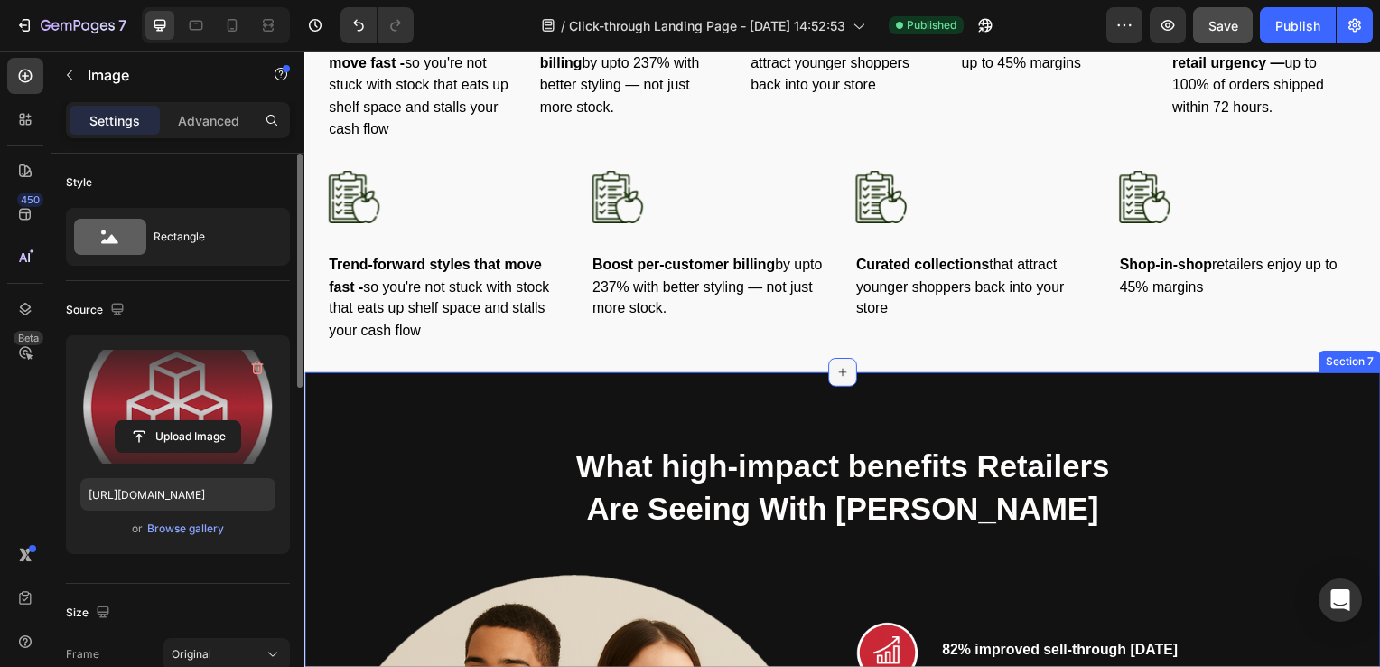
click at [837, 380] on div at bounding box center [846, 374] width 29 height 29
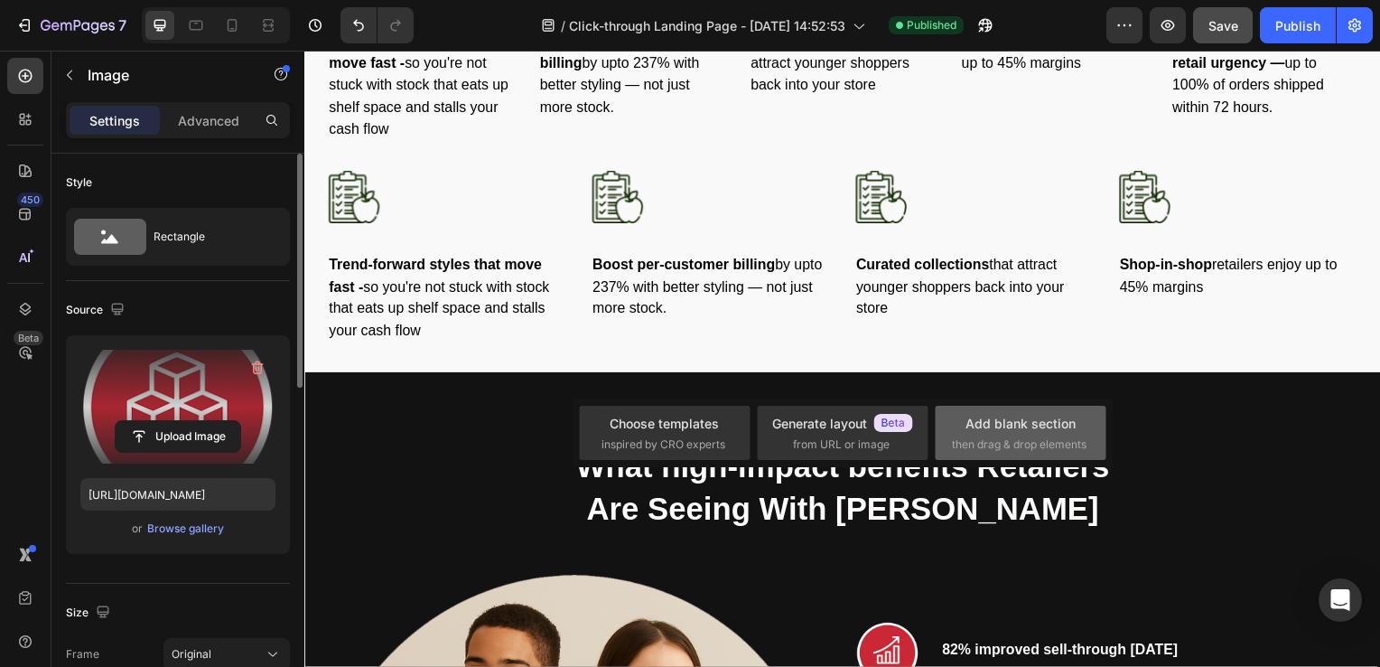
click at [974, 428] on div "Add blank section" at bounding box center [1021, 423] width 110 height 19
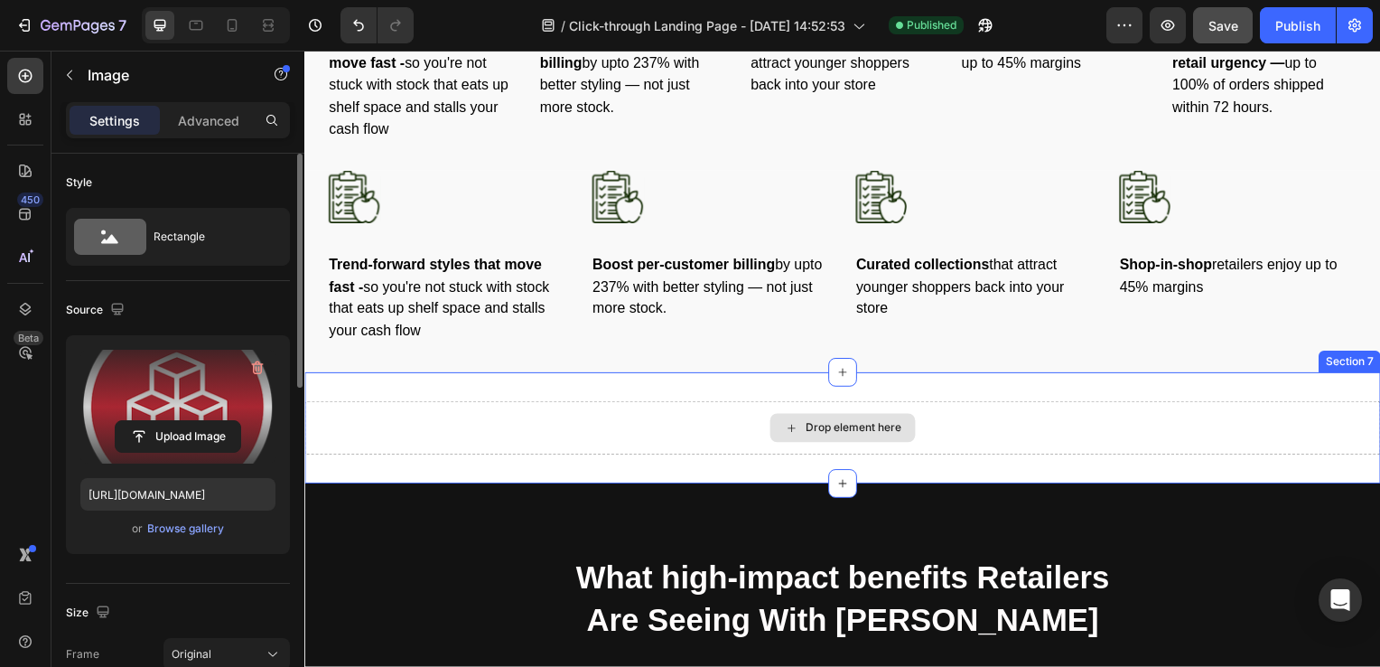
click at [750, 428] on div "Drop element here" at bounding box center [846, 431] width 1084 height 54
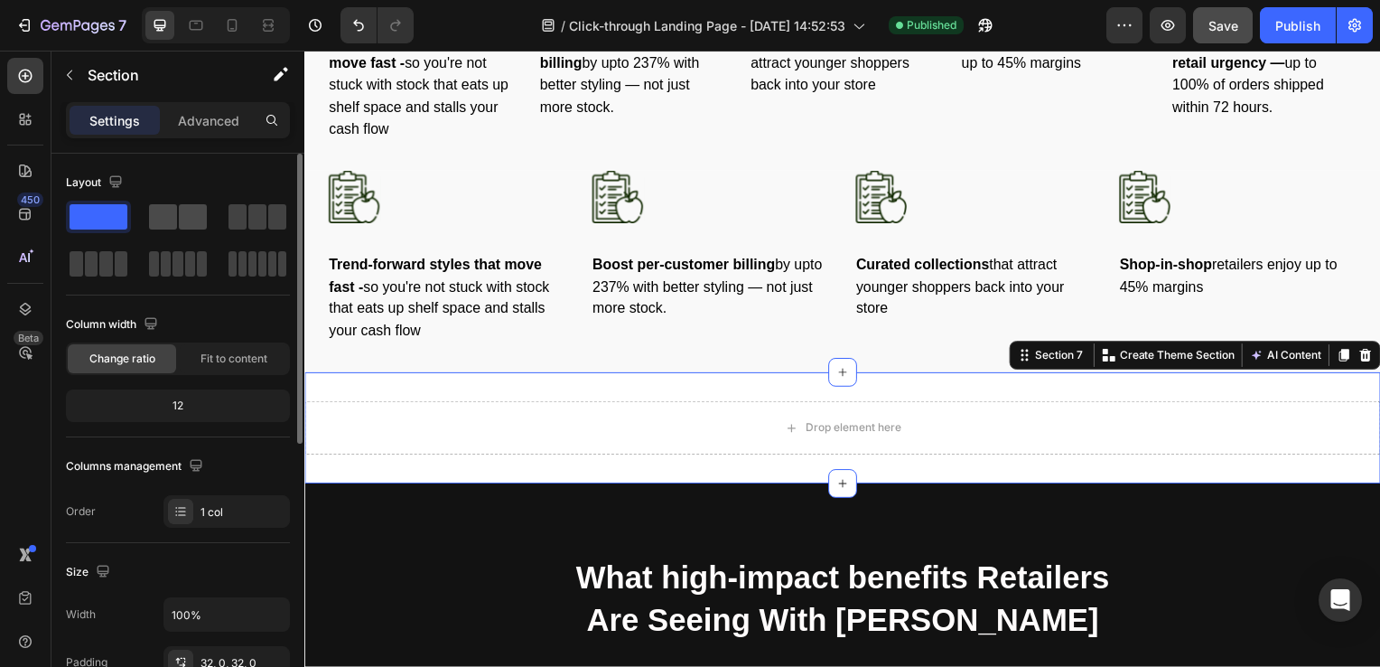
click at [171, 214] on span at bounding box center [163, 216] width 28 height 25
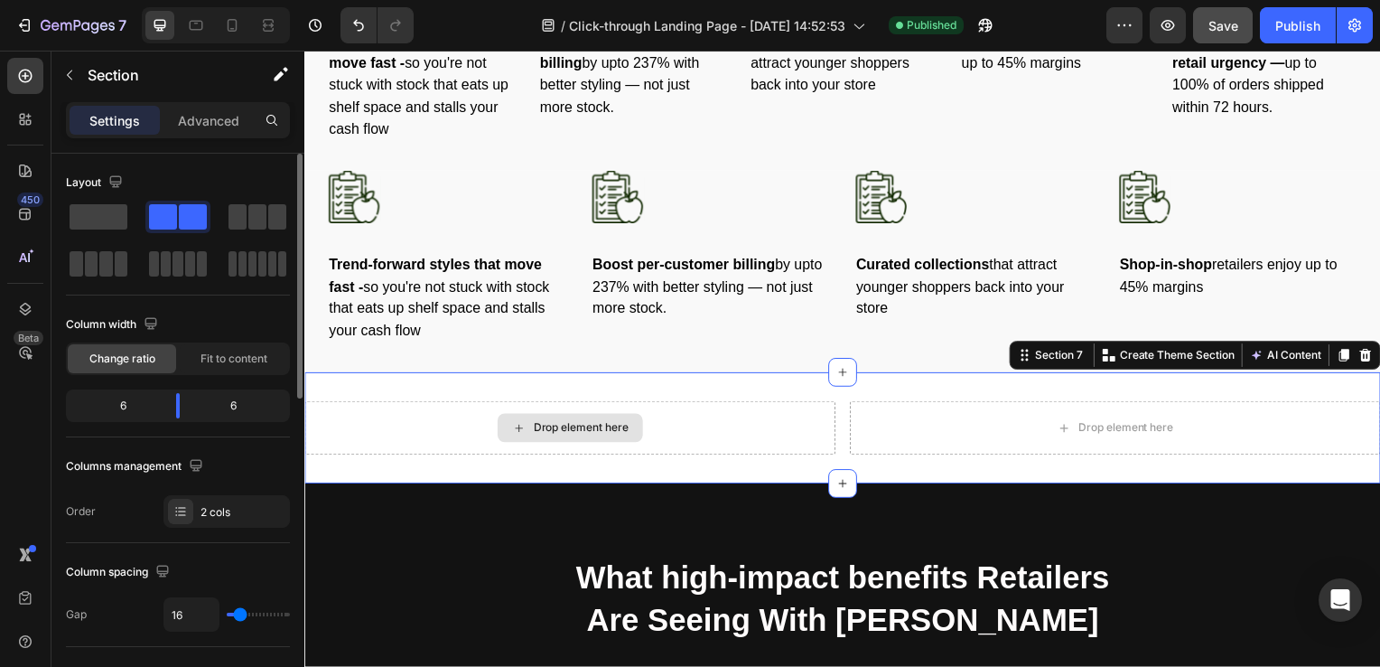
click at [125, 401] on div "6" at bounding box center [116, 405] width 92 height 25
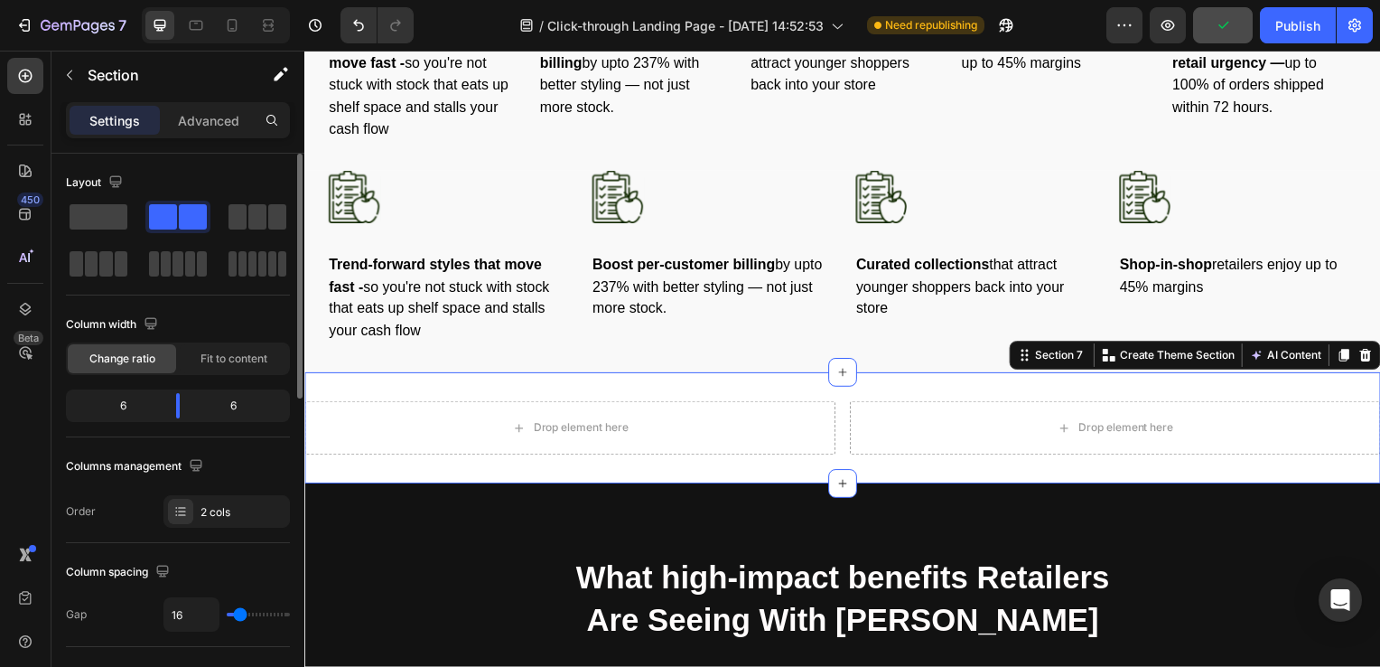
click at [122, 404] on div "6" at bounding box center [116, 405] width 92 height 25
click at [119, 360] on span "Change ratio" at bounding box center [122, 359] width 66 height 16
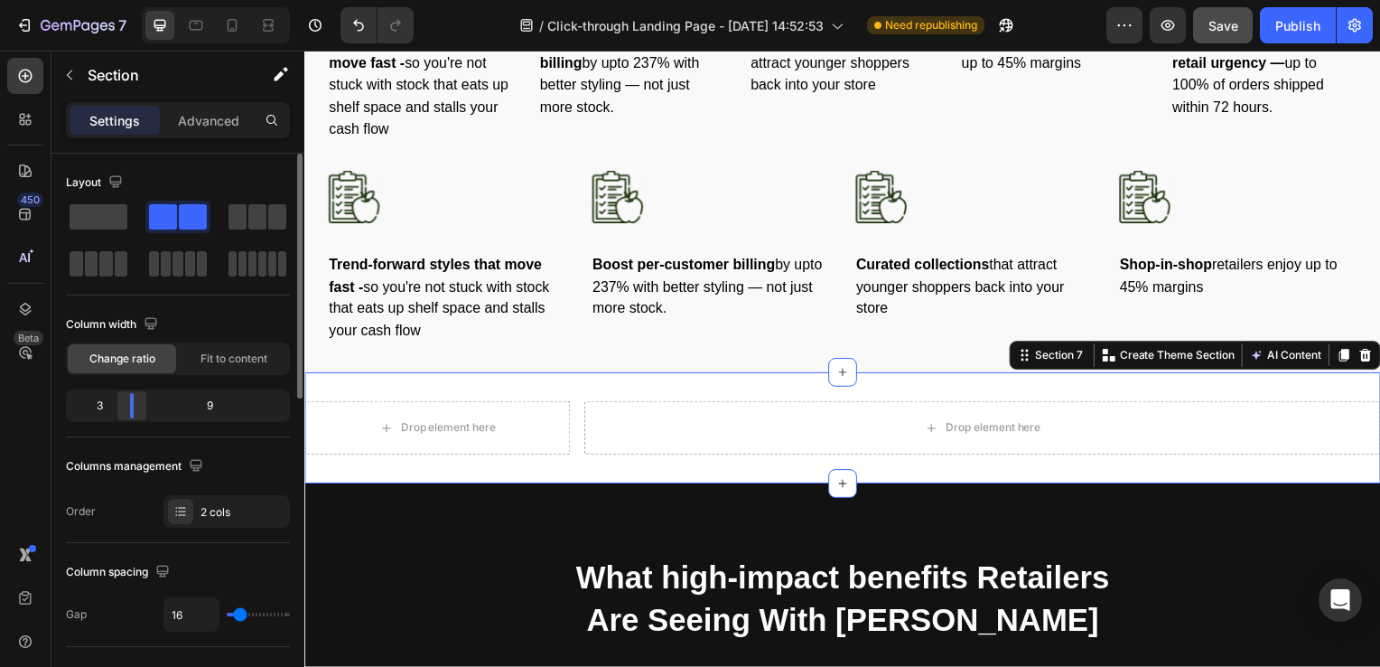
drag, startPoint x: 181, startPoint y: 400, endPoint x: 122, endPoint y: 408, distance: 59.3
click at [122, 408] on div at bounding box center [132, 405] width 33 height 25
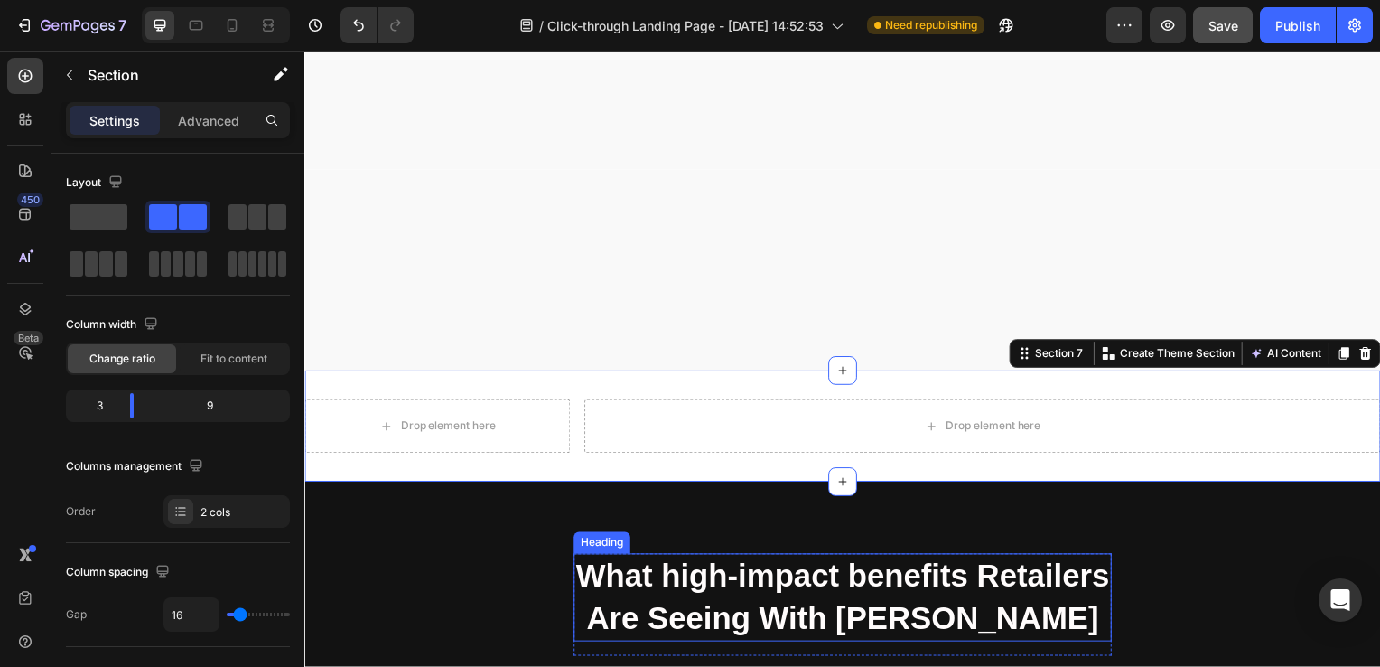
scroll to position [2177, 0]
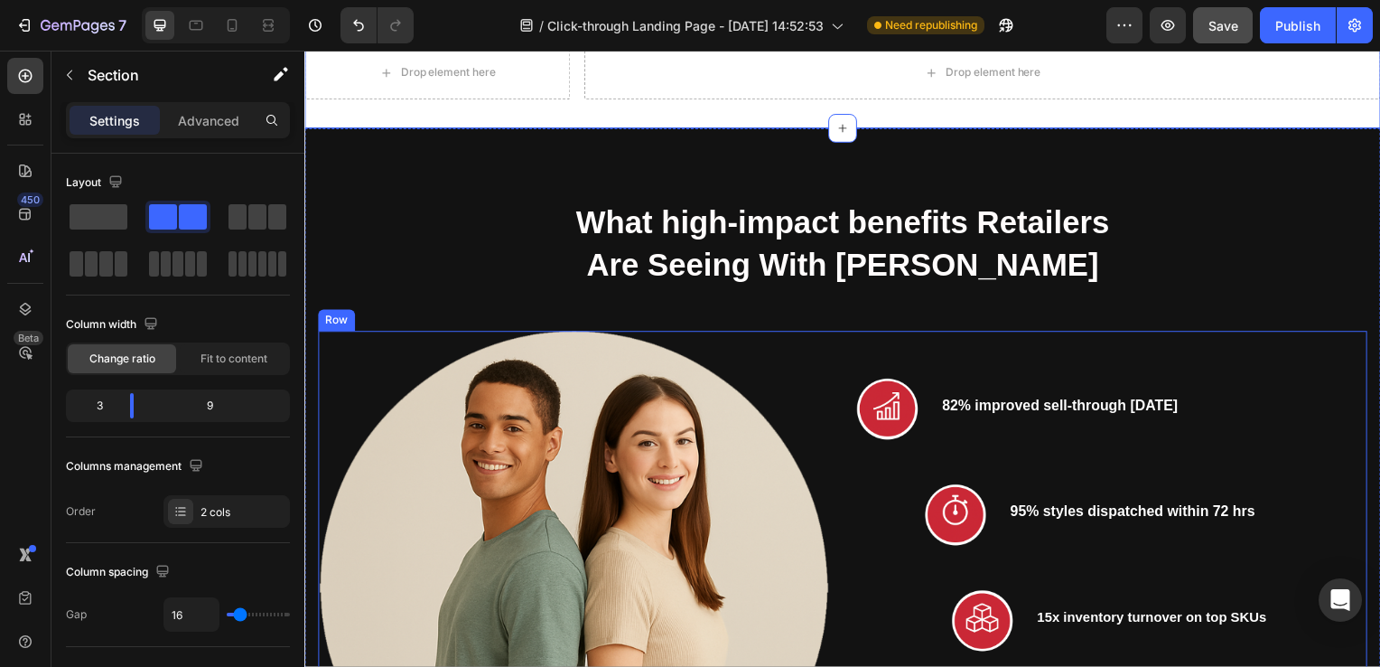
click at [845, 422] on div "Image Talk To Us Today Button Image 82% improved sell-through in 60 days Text b…" at bounding box center [846, 625] width 1057 height 584
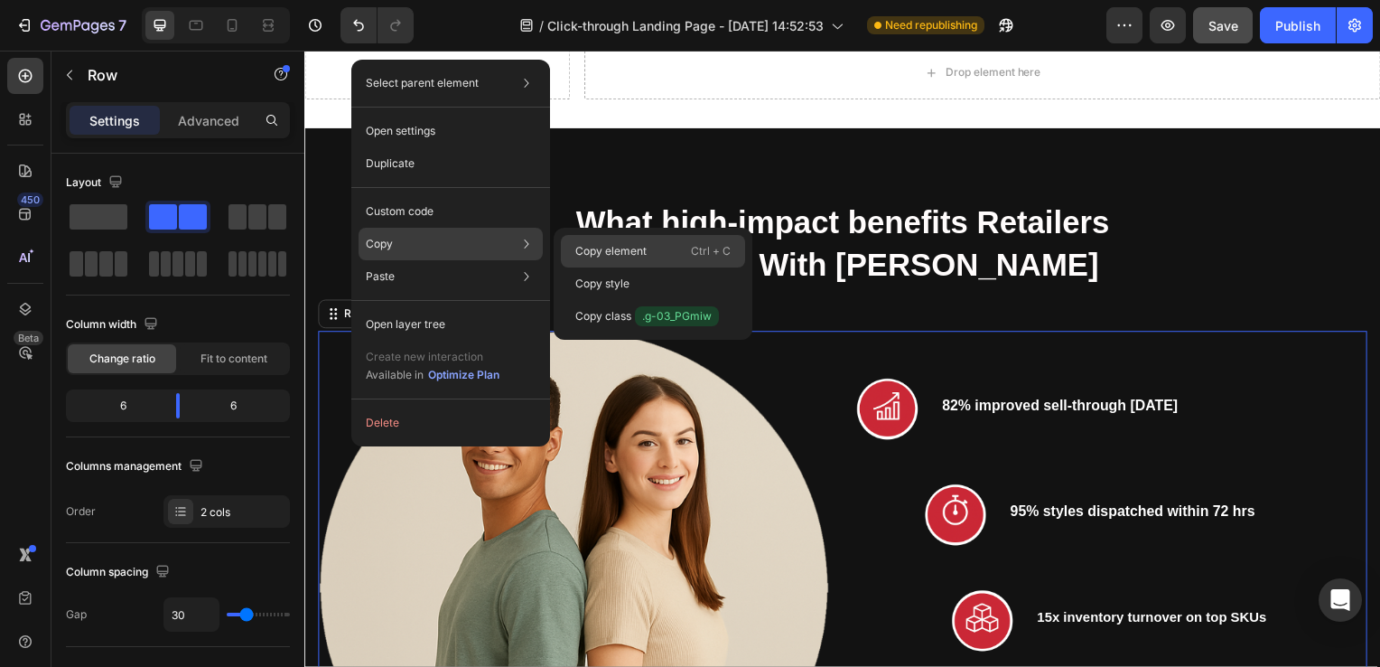
click at [607, 244] on p "Copy element" at bounding box center [610, 251] width 71 height 16
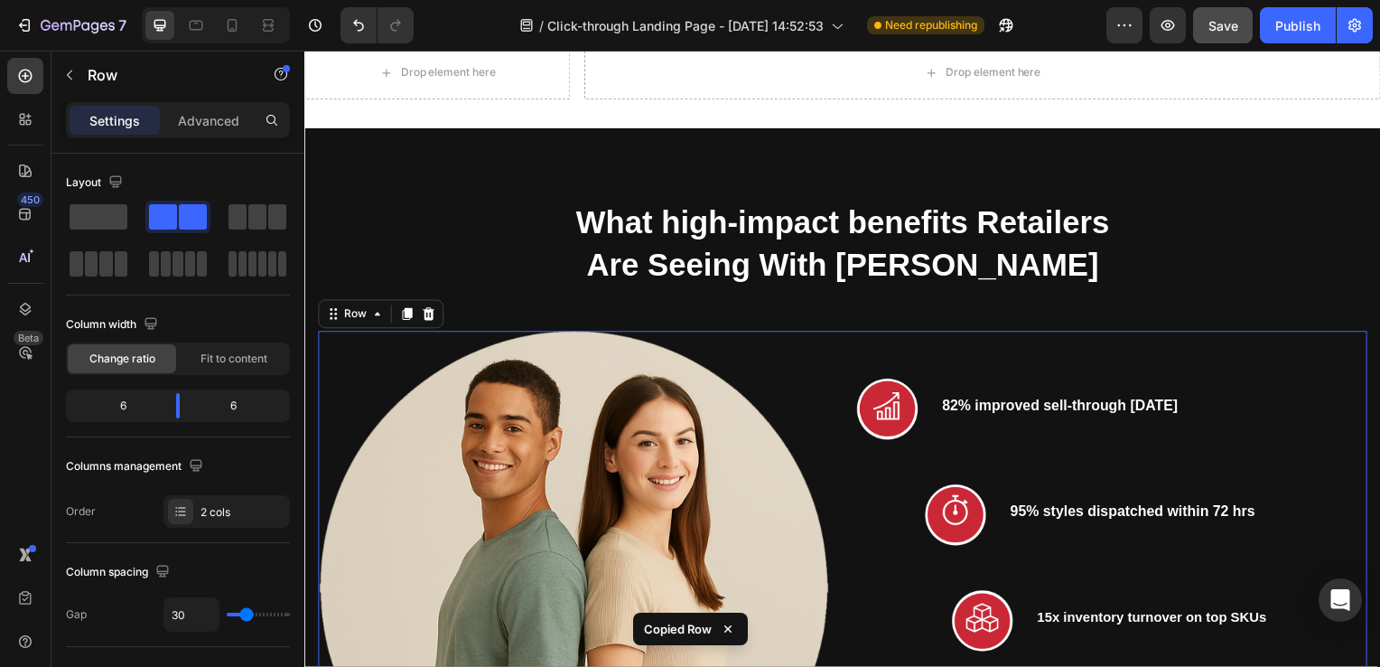
click at [864, 100] on div "Drop element here" at bounding box center [987, 73] width 802 height 54
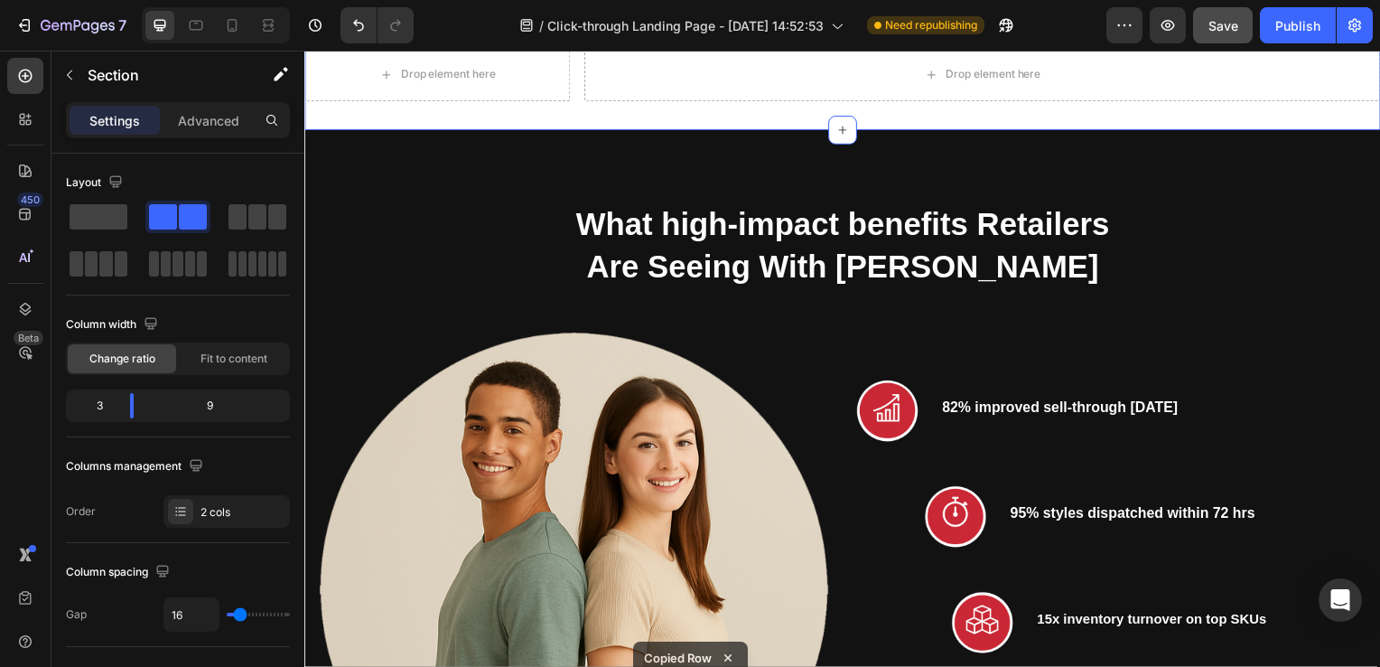
scroll to position [1821, 0]
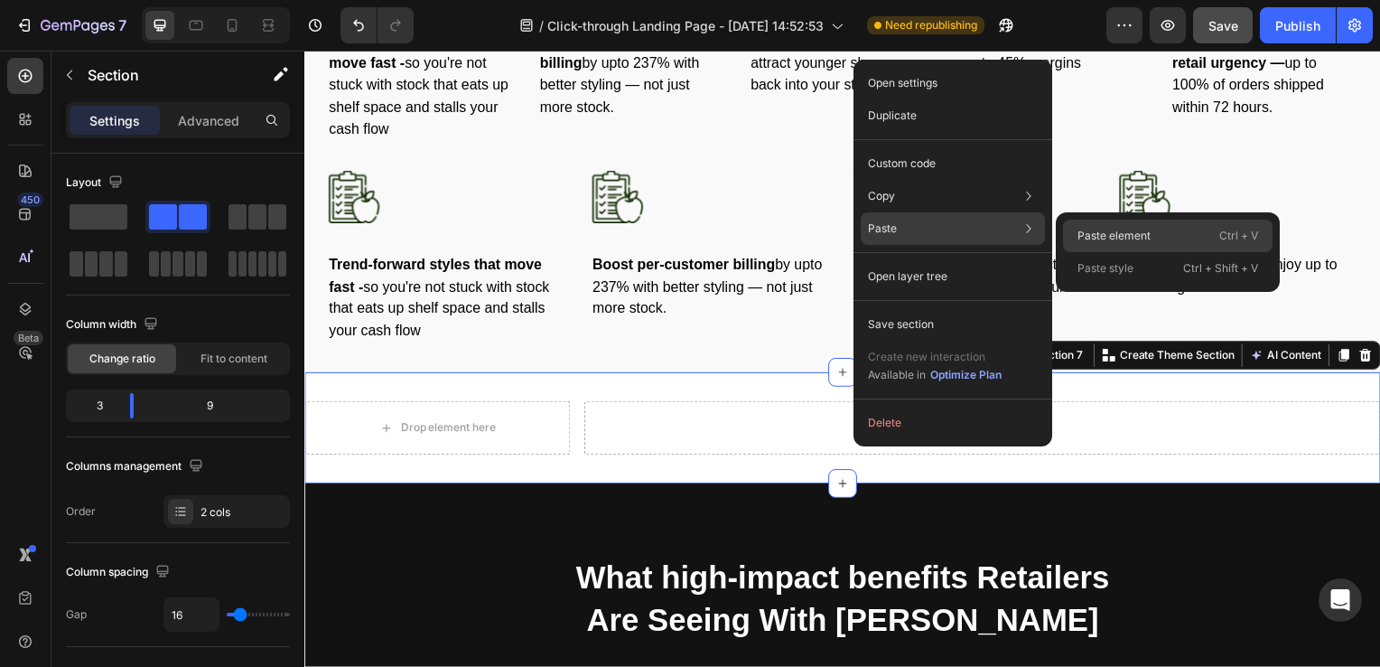
click at [1078, 238] on p "Paste element" at bounding box center [1114, 236] width 73 height 16
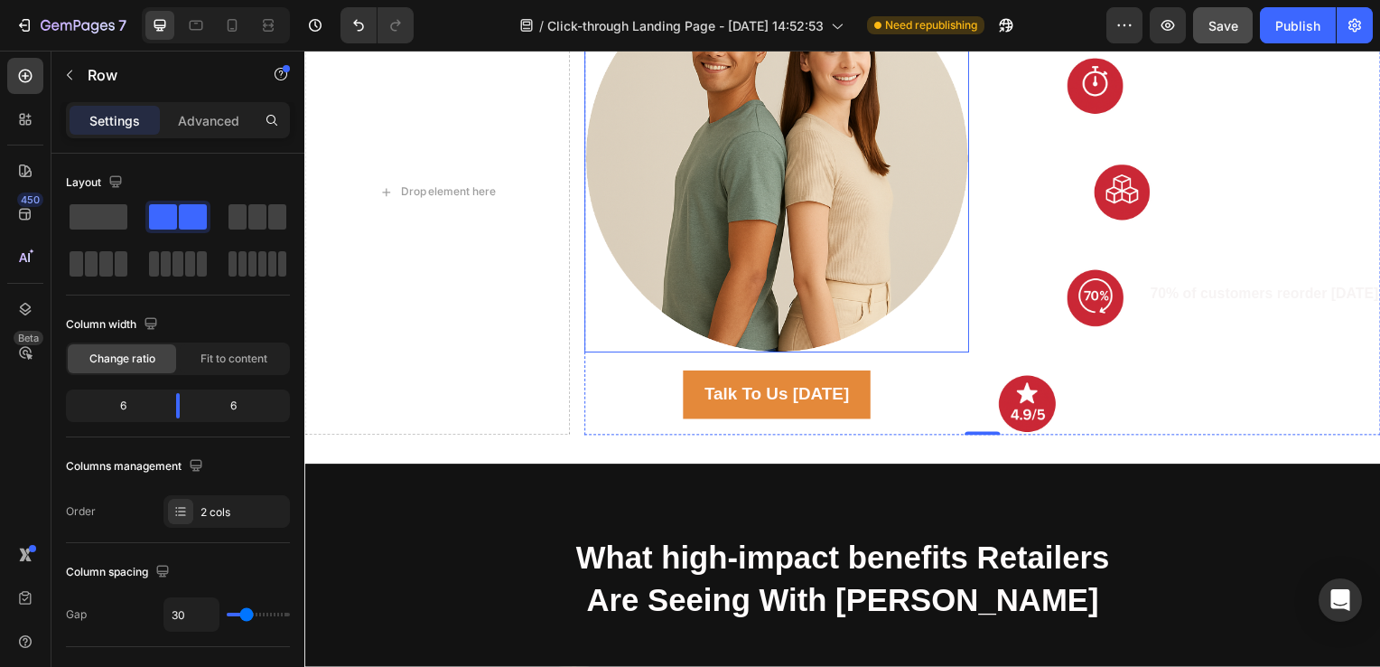
scroll to position [2204, 0]
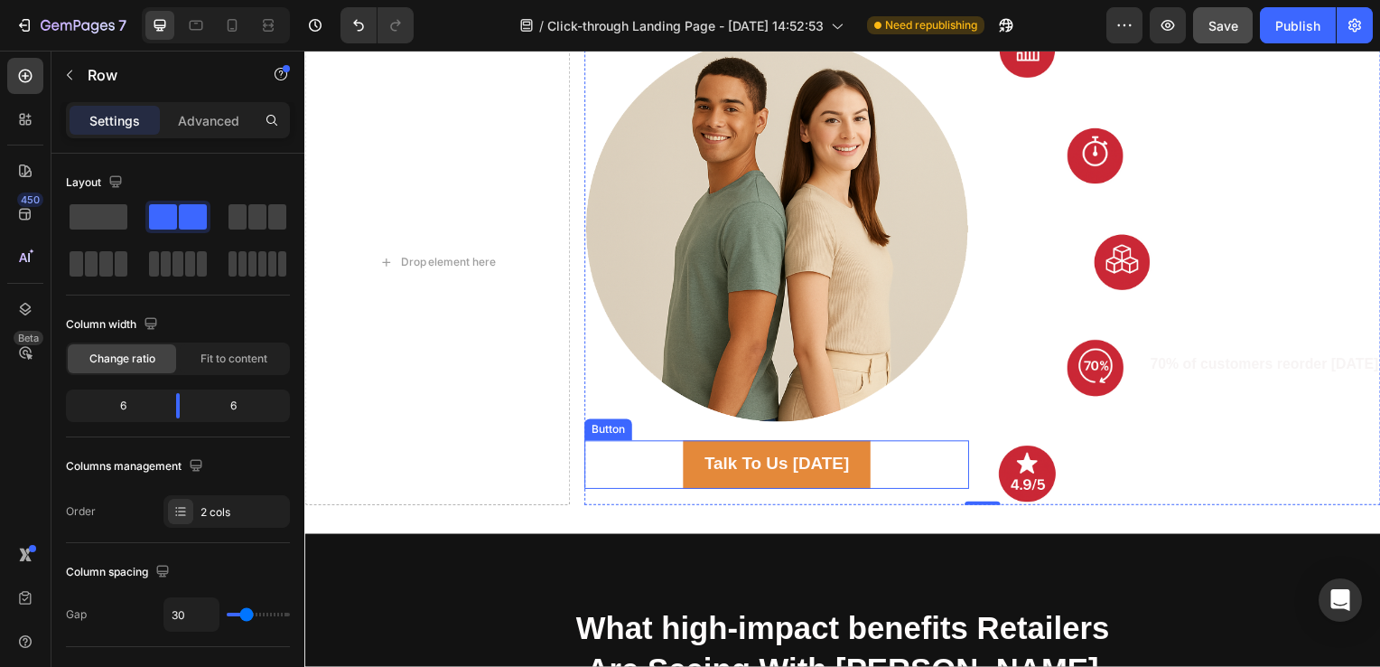
click at [930, 470] on div "Talk To Us Today Button" at bounding box center [780, 468] width 388 height 49
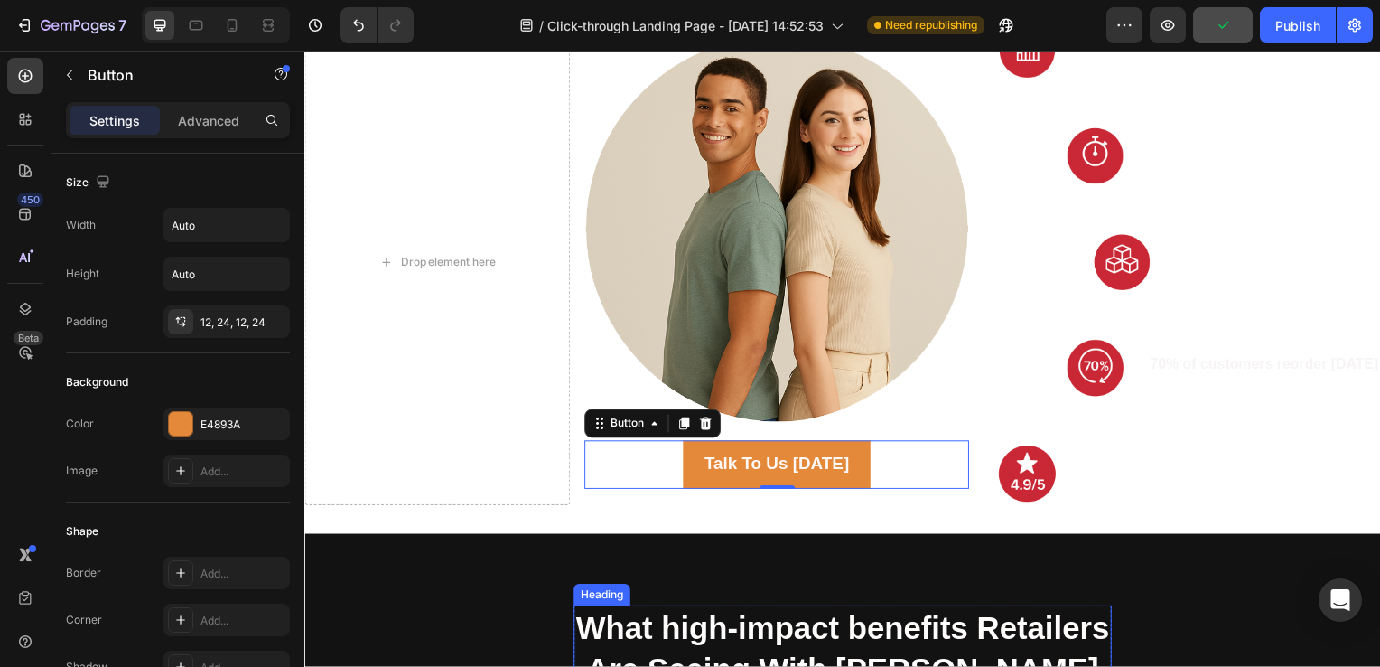
click at [657, 649] on h2 "What high-impact benefits Retailers Are Seeing With [PERSON_NAME]" at bounding box center [846, 654] width 542 height 89
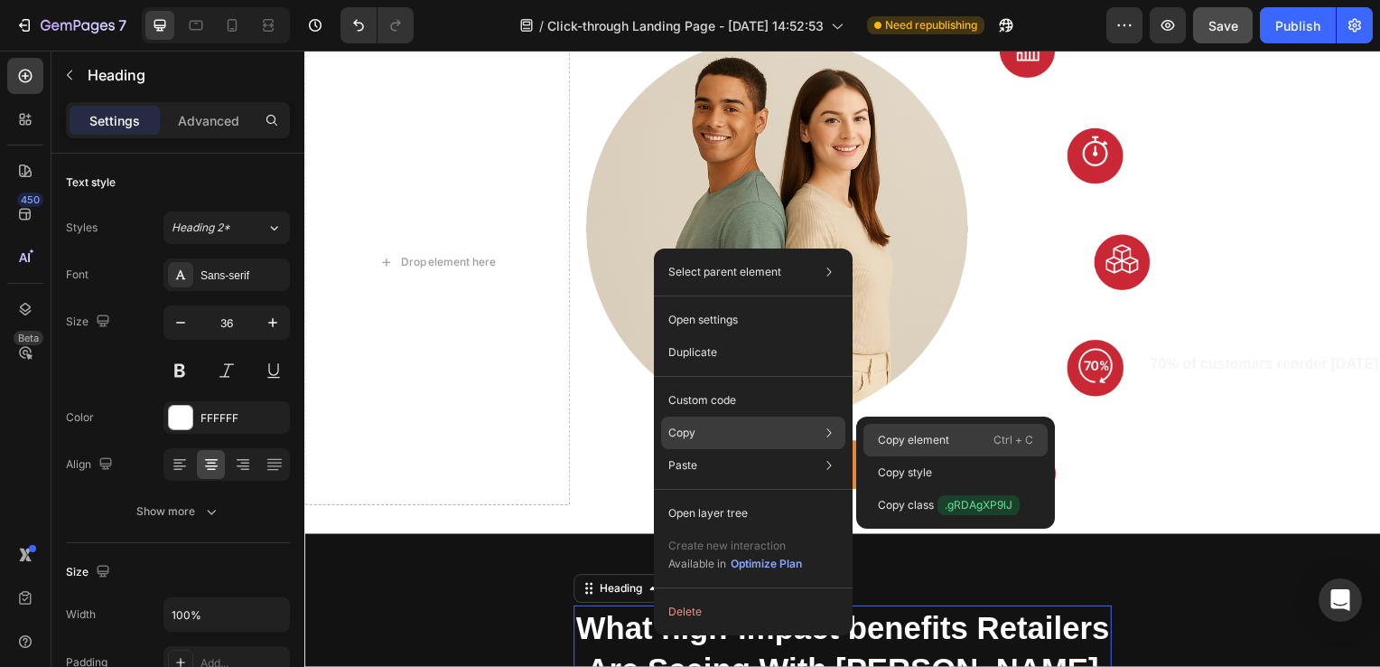
click at [894, 443] on p "Copy element" at bounding box center [913, 440] width 71 height 16
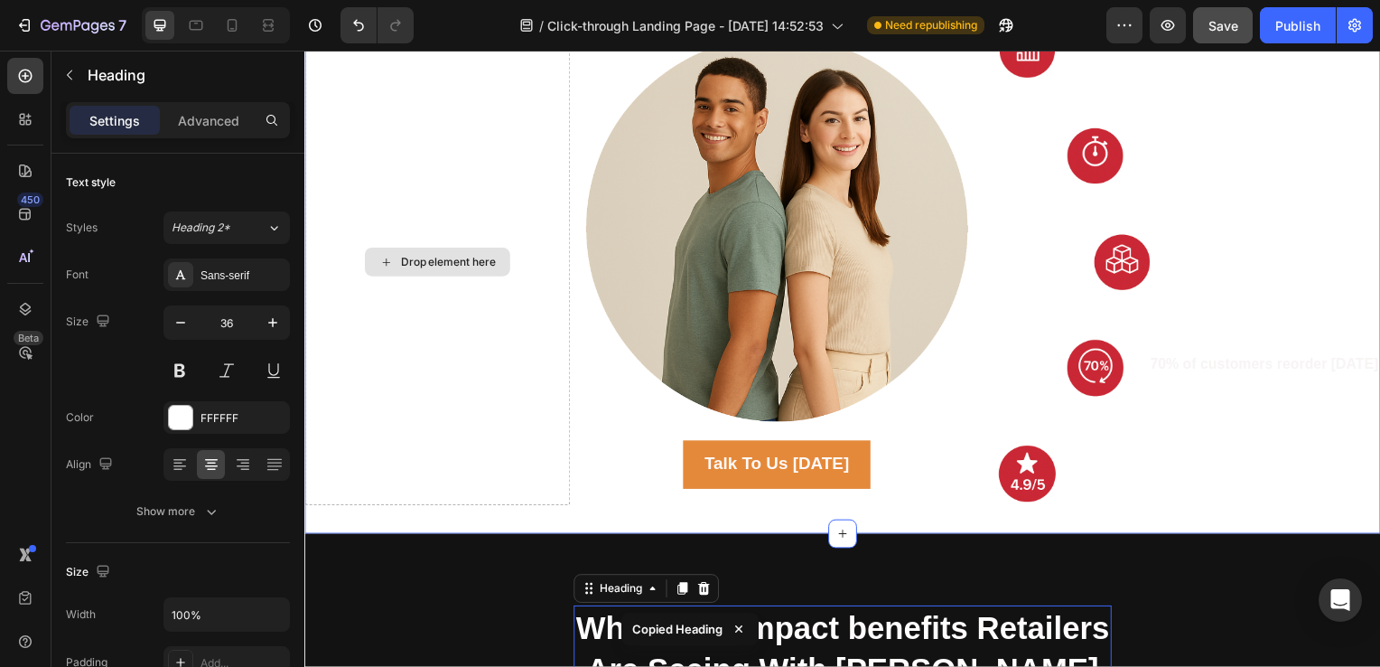
click at [387, 210] on div "Drop element here" at bounding box center [437, 264] width 267 height 490
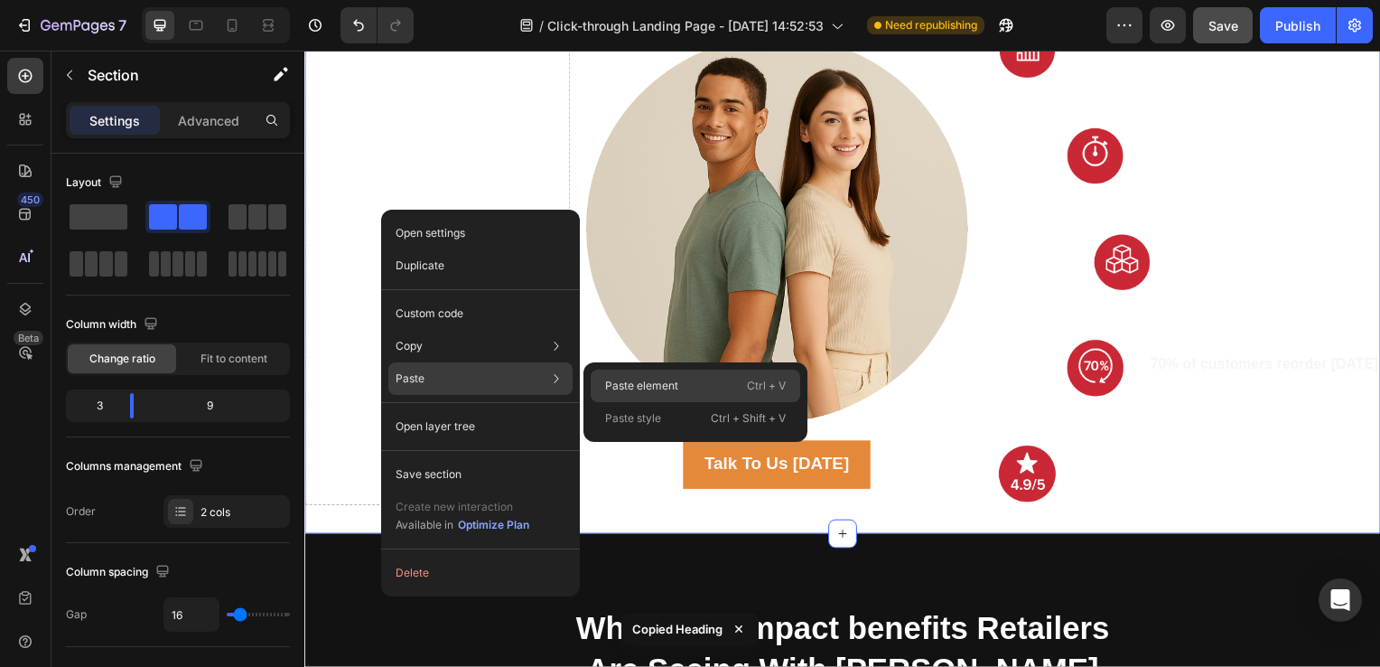
click at [629, 402] on div "Paste element Ctrl + V" at bounding box center [696, 418] width 210 height 33
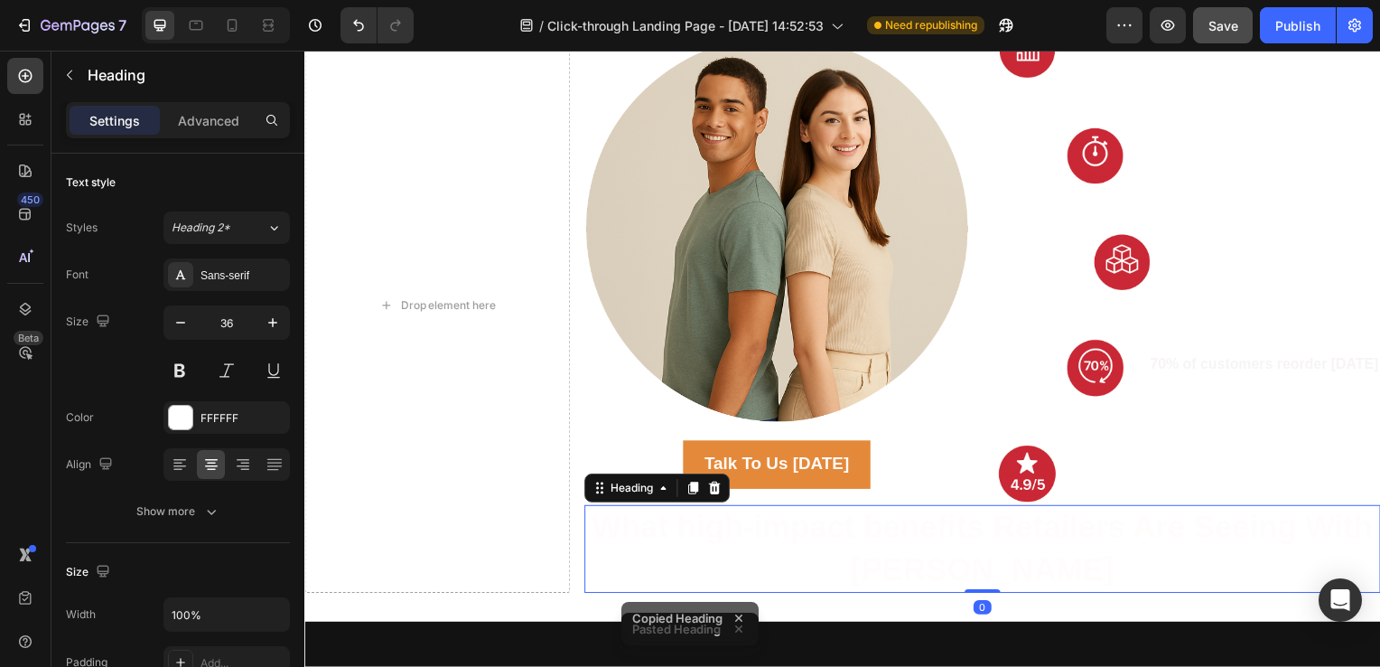
scroll to position [2248, 0]
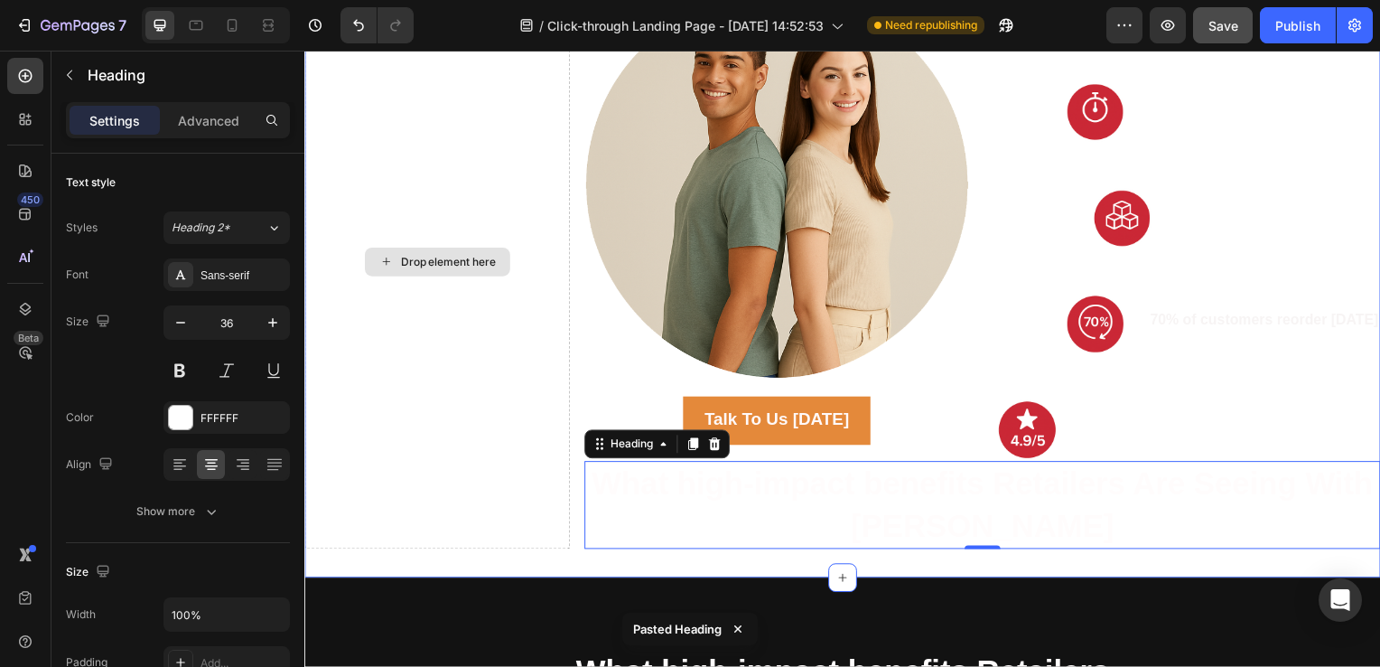
click at [483, 268] on div "Drop element here" at bounding box center [449, 264] width 96 height 14
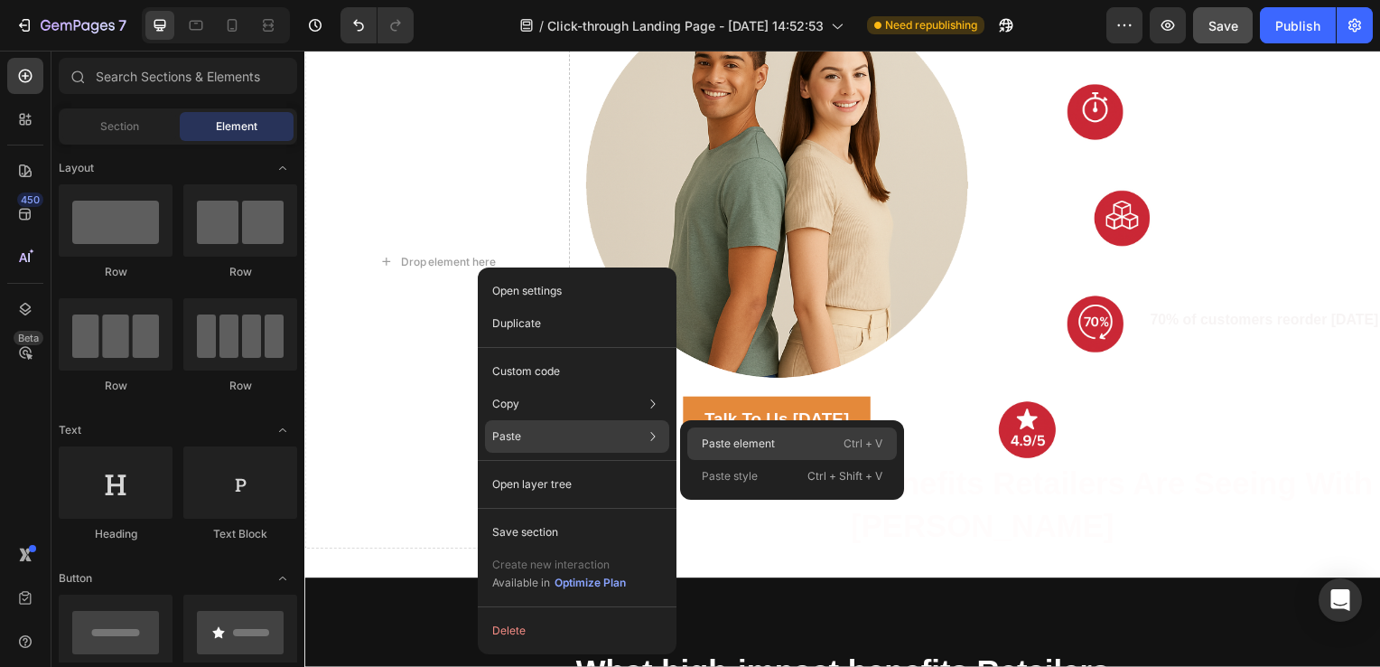
click at [732, 460] on div "Paste element Ctrl + V" at bounding box center [792, 476] width 210 height 33
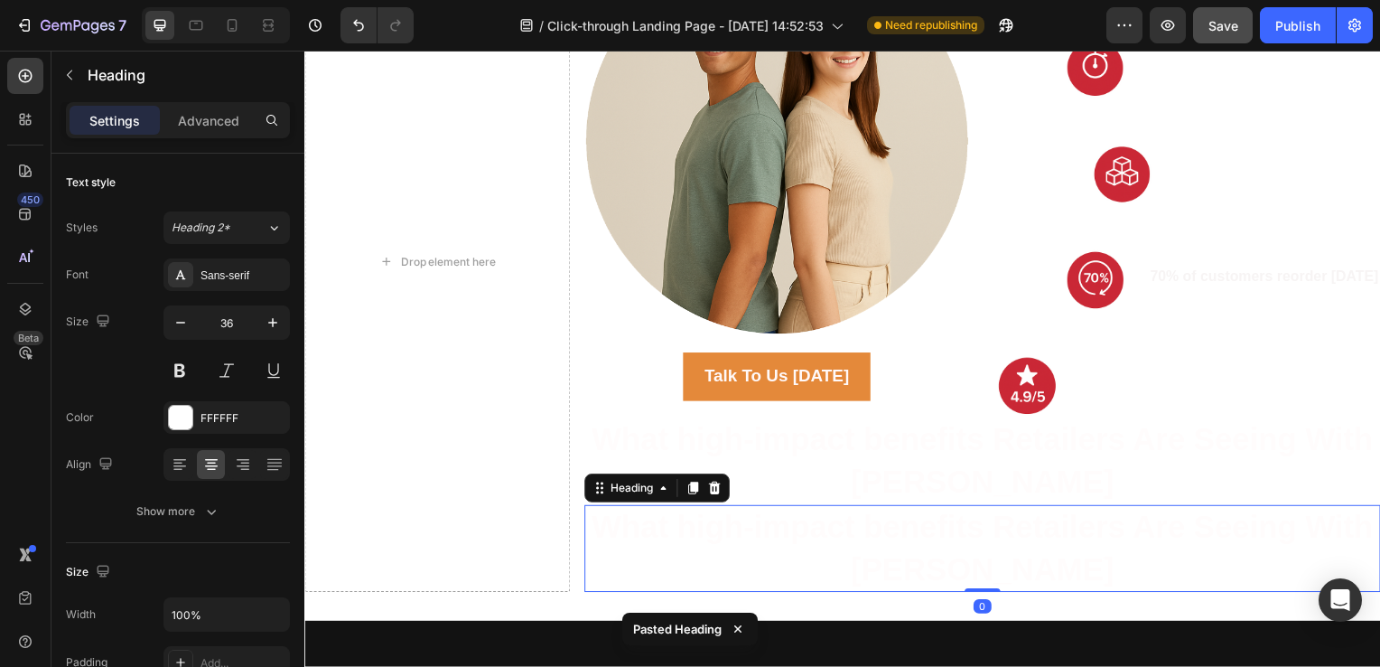
scroll to position [2613, 0]
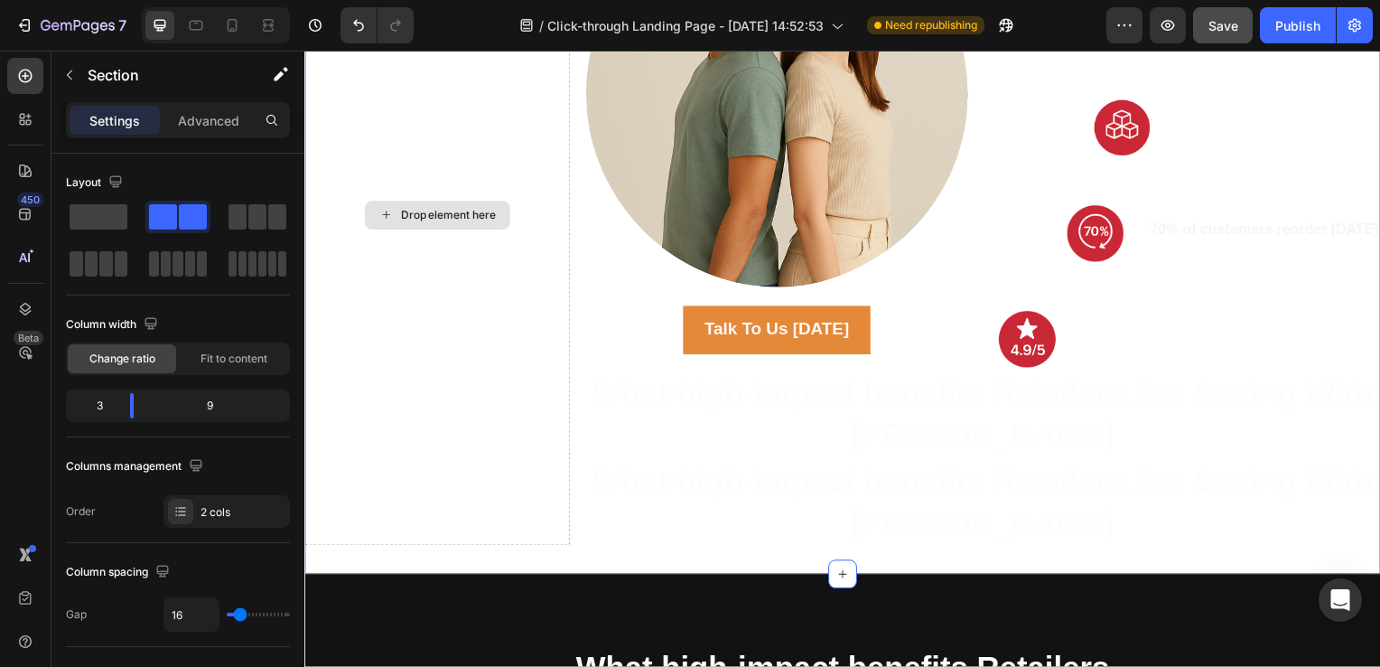
scroll to position [2341, 0]
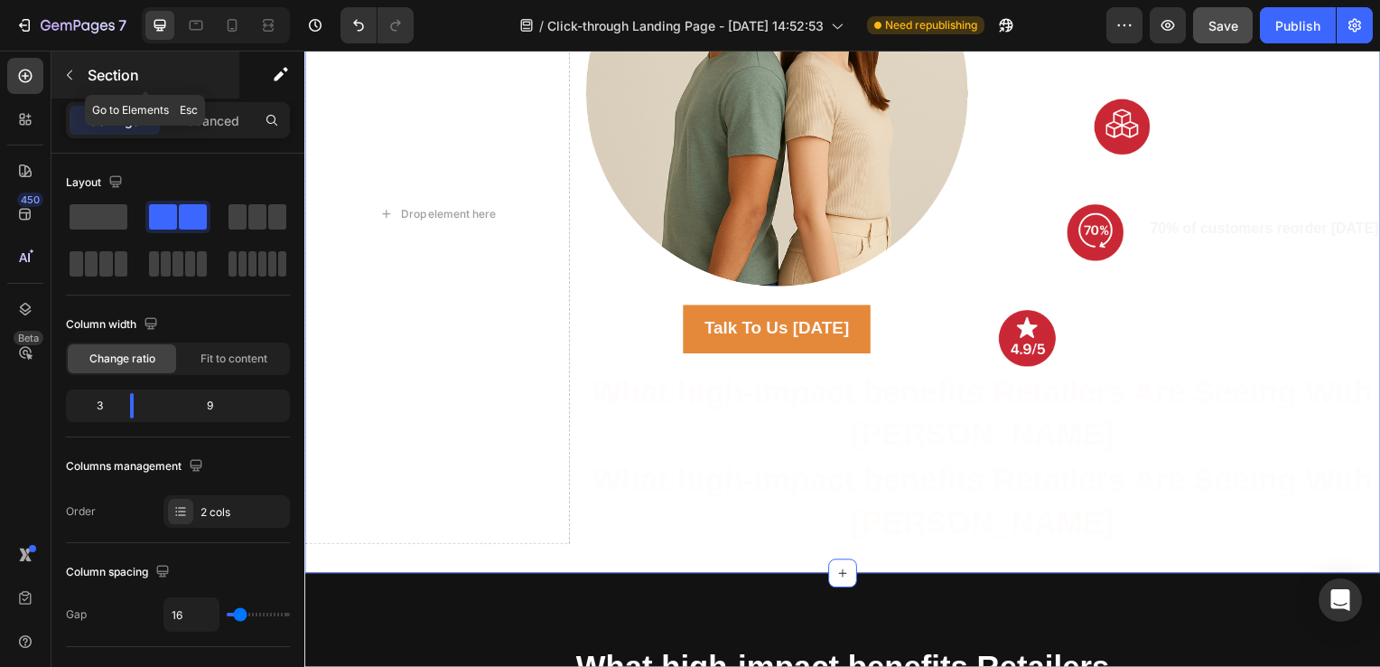
click at [62, 73] on icon "button" at bounding box center [69, 75] width 14 height 14
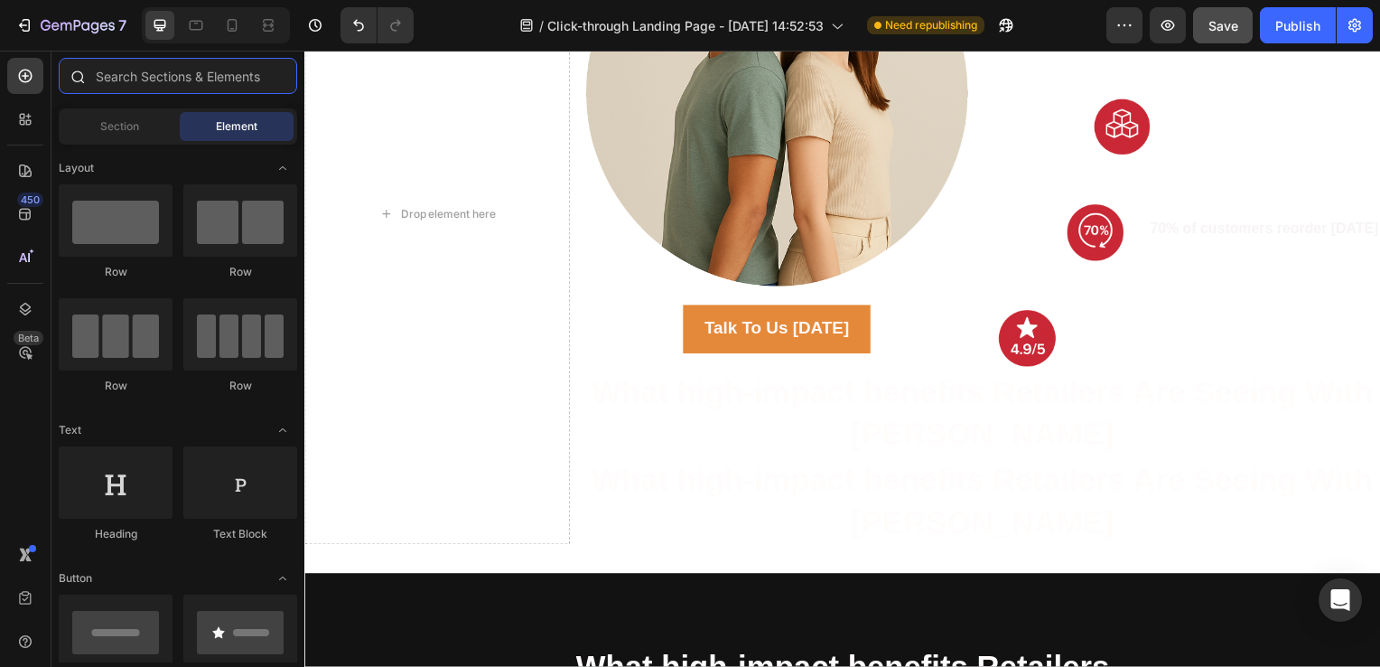
click at [145, 79] on input "text" at bounding box center [178, 76] width 238 height 36
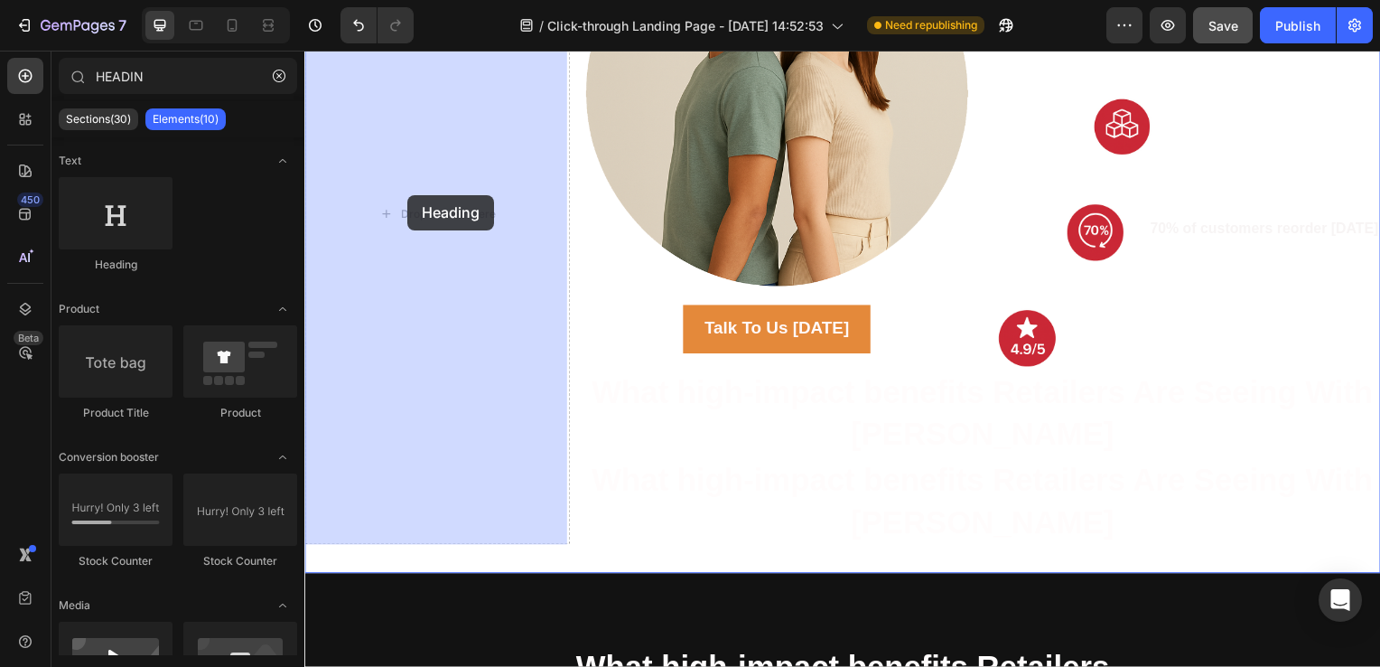
drag, startPoint x: 443, startPoint y: 262, endPoint x: 408, endPoint y: 196, distance: 74.3
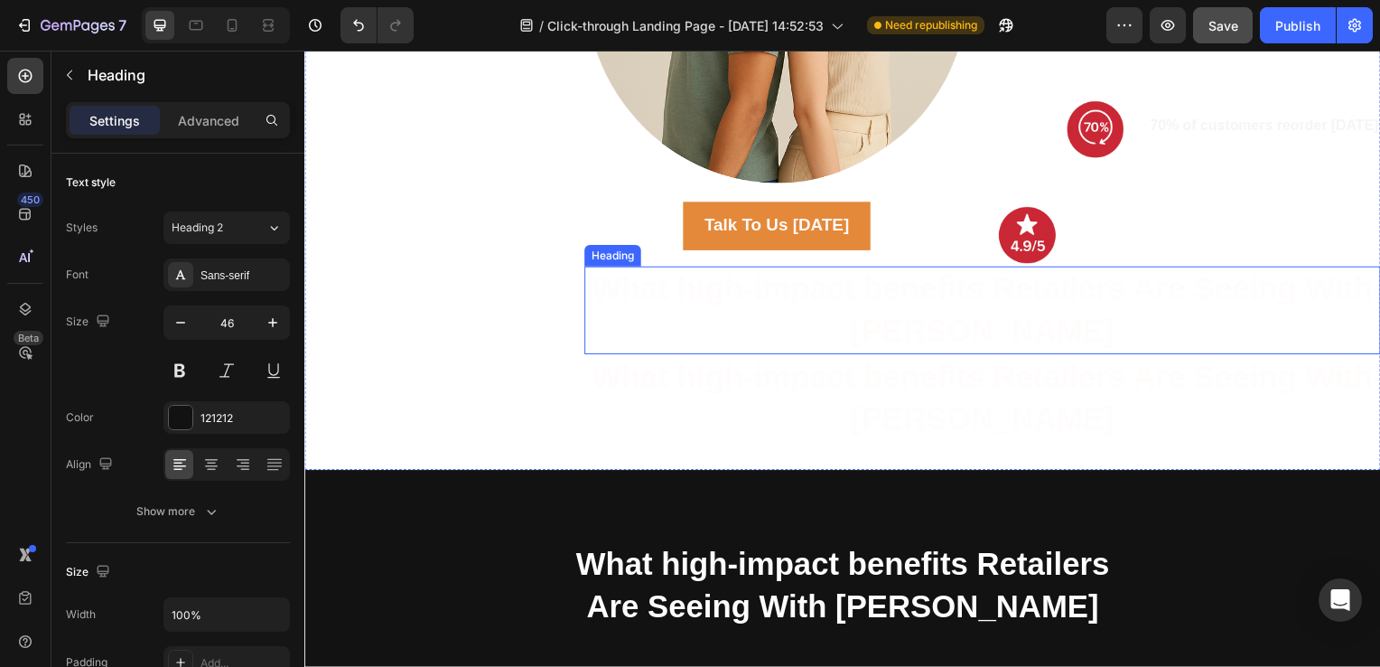
scroll to position [2445, 0]
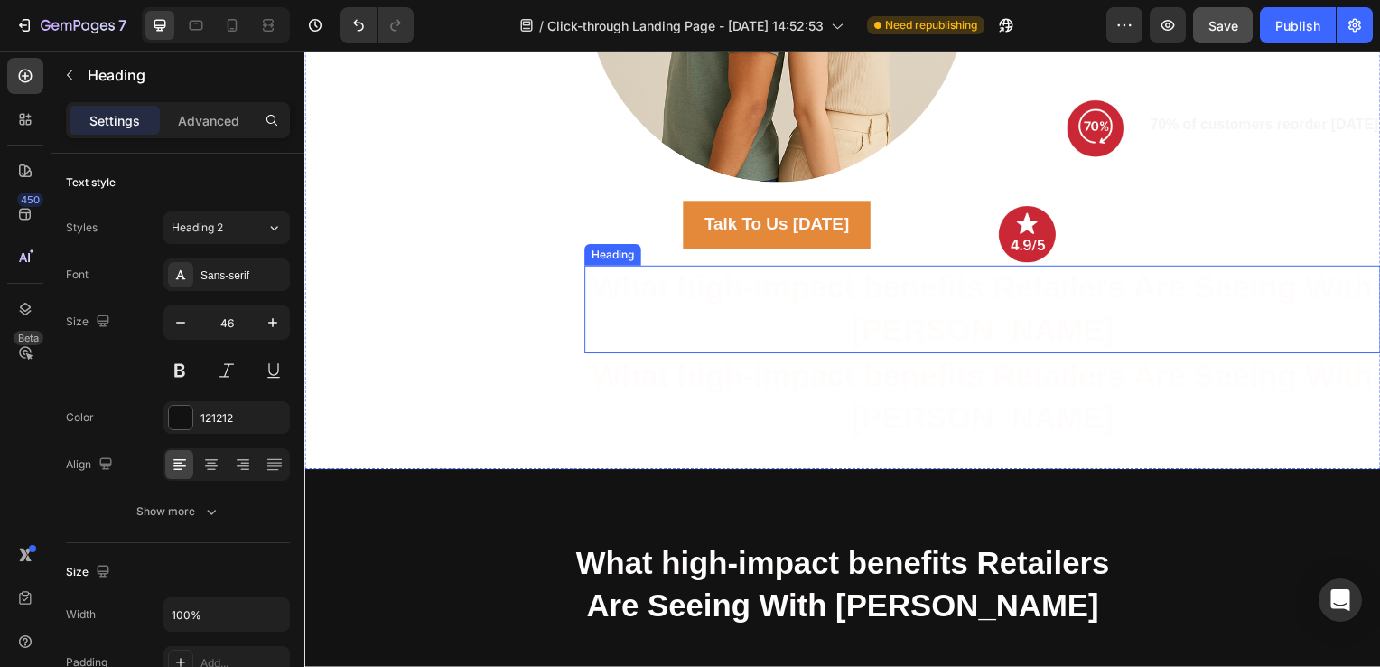
click at [965, 314] on span "What high-impact benefits Retailers Are Seeing With [PERSON_NAME]" at bounding box center [988, 311] width 788 height 78
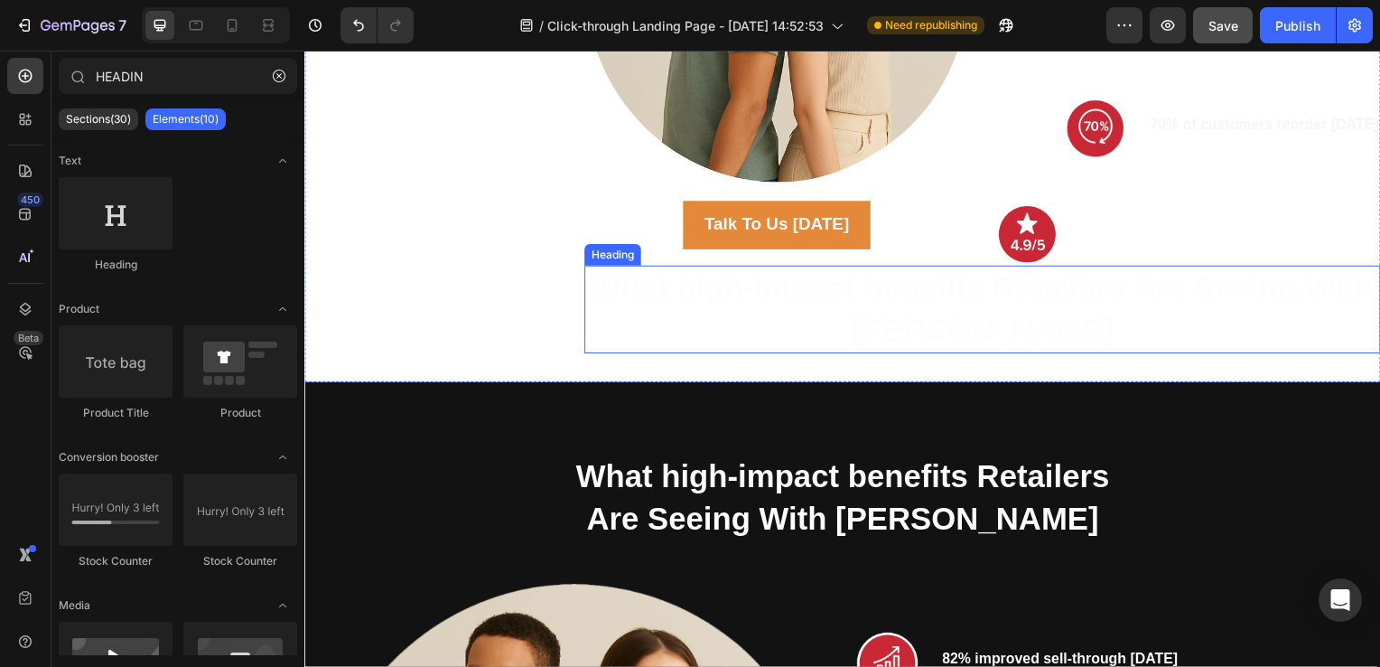
click at [964, 352] on h2 "What high-impact benefits Retailers Are Seeing With [PERSON_NAME]" at bounding box center [987, 311] width 802 height 89
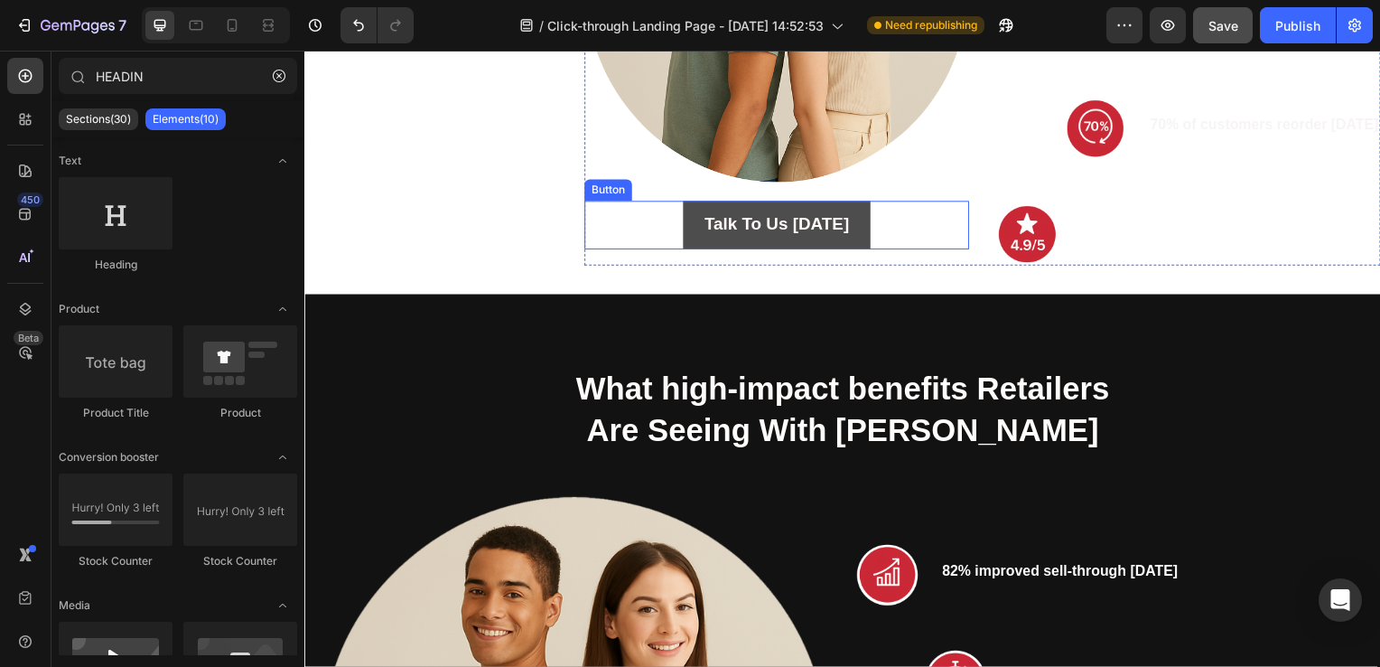
click at [843, 244] on button "Talk To Us [DATE]" at bounding box center [781, 226] width 190 height 49
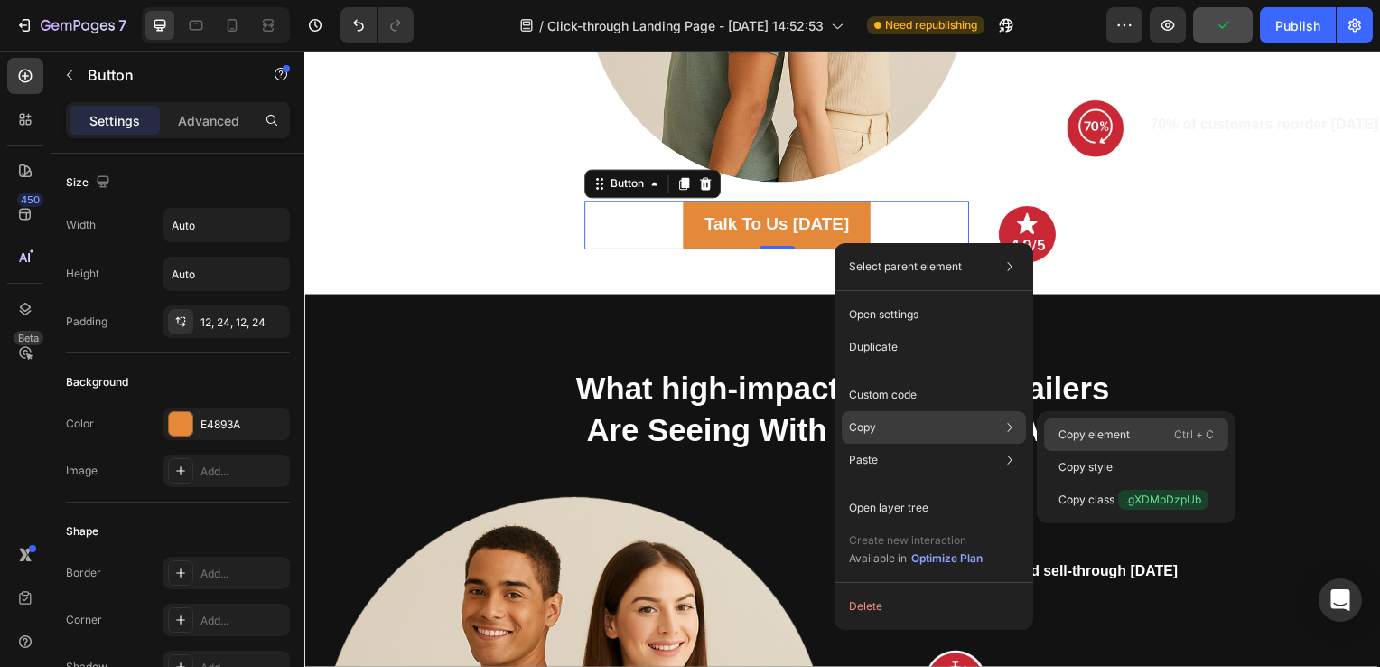
click at [1064, 429] on p "Copy element" at bounding box center [1094, 434] width 71 height 16
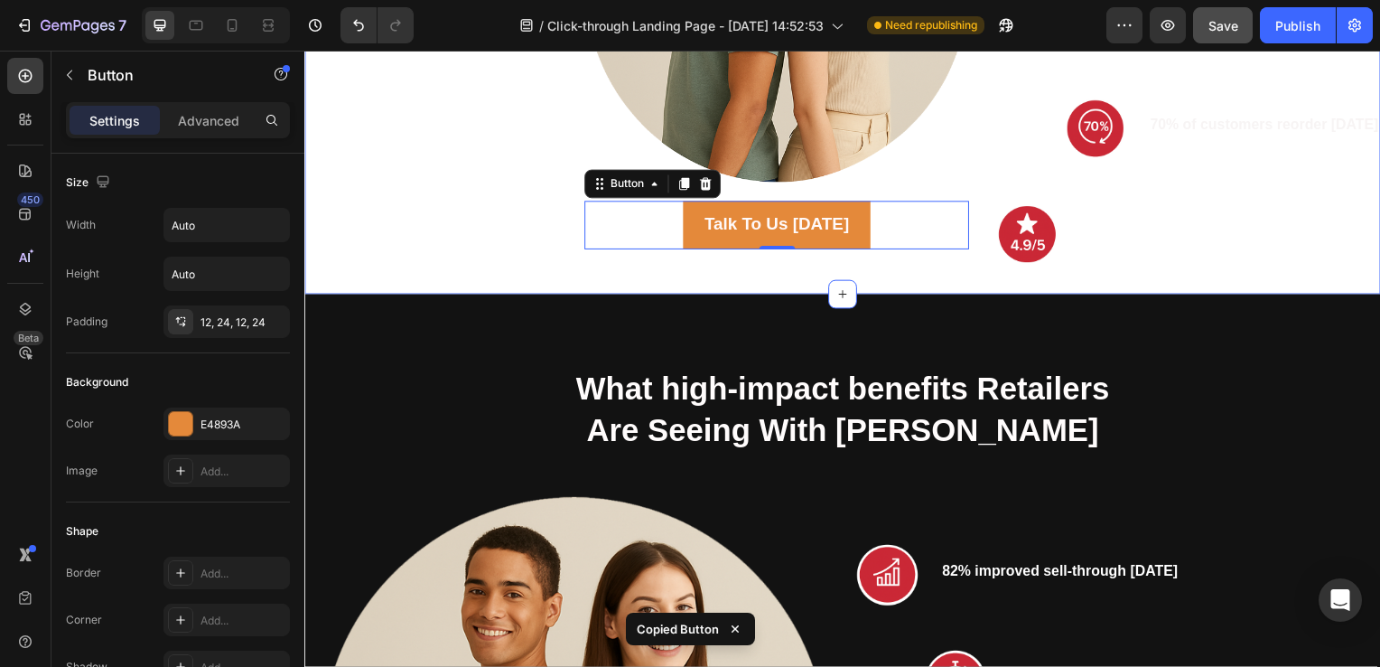
scroll to position [2276, 0]
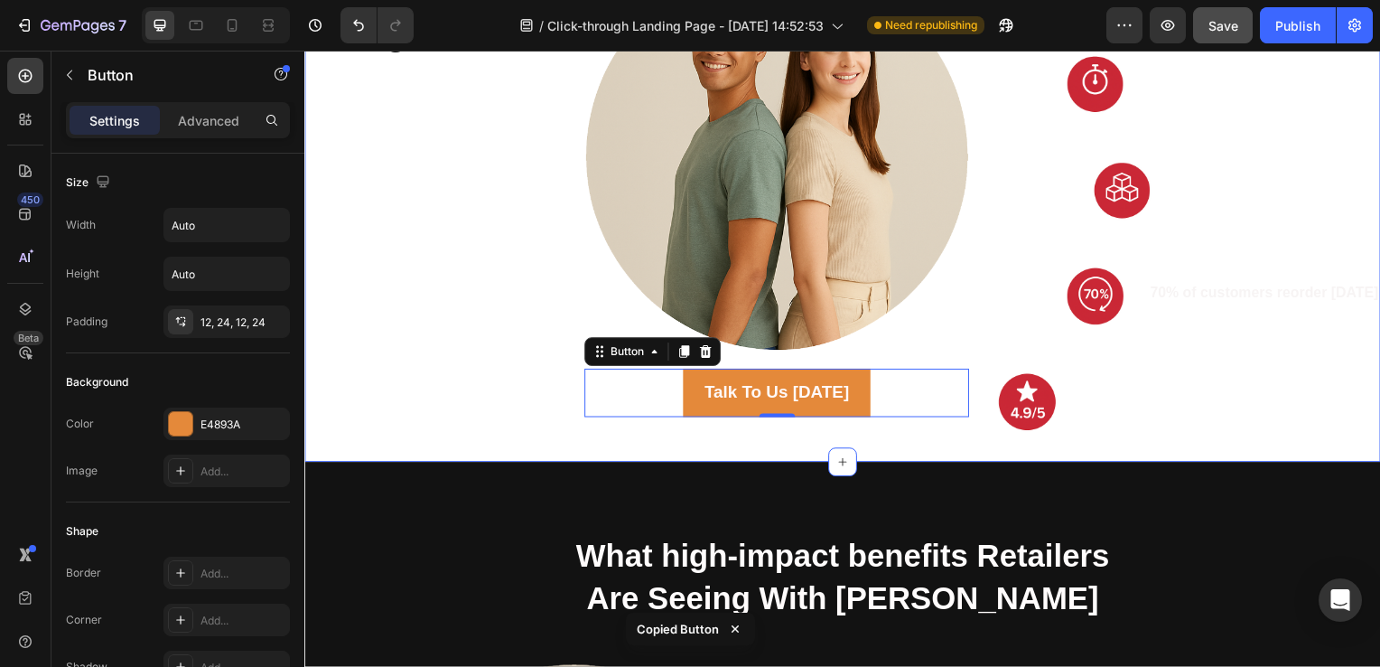
click at [350, 201] on div "Your heading text goes here Heading" at bounding box center [437, 192] width 267 height 490
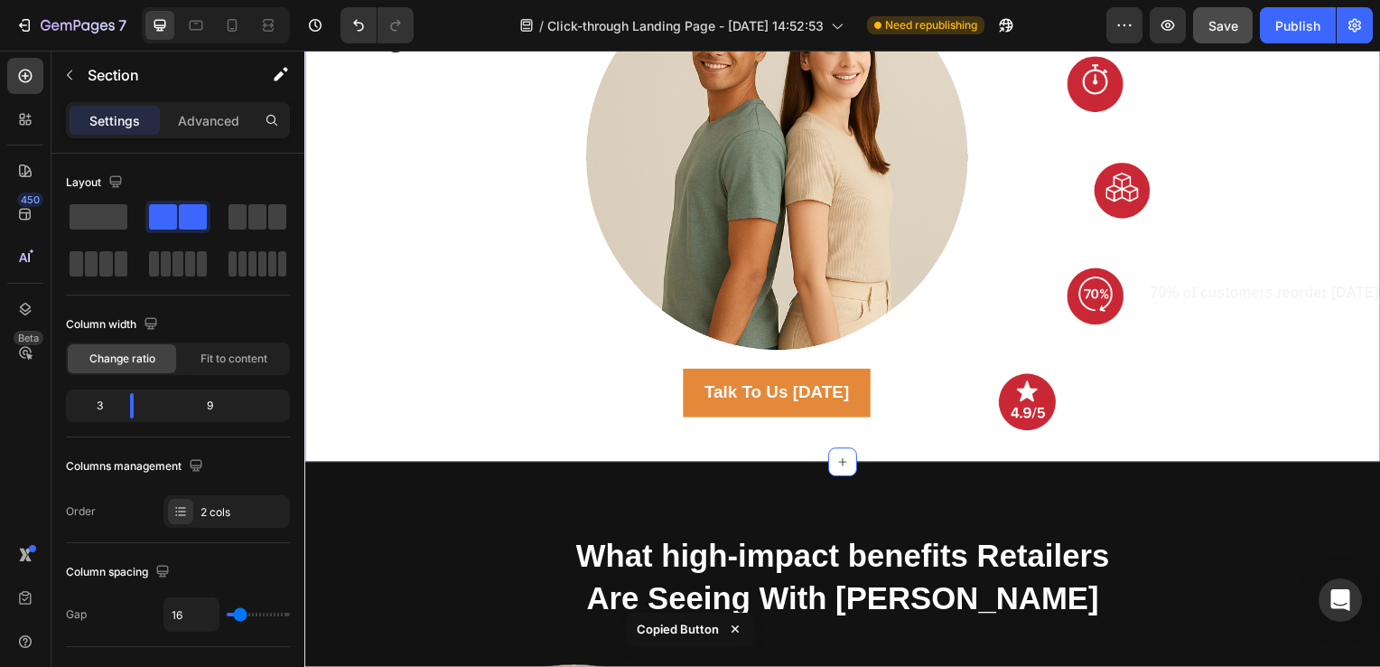
click at [403, 377] on div "Your heading text goes here Heading" at bounding box center [437, 192] width 267 height 490
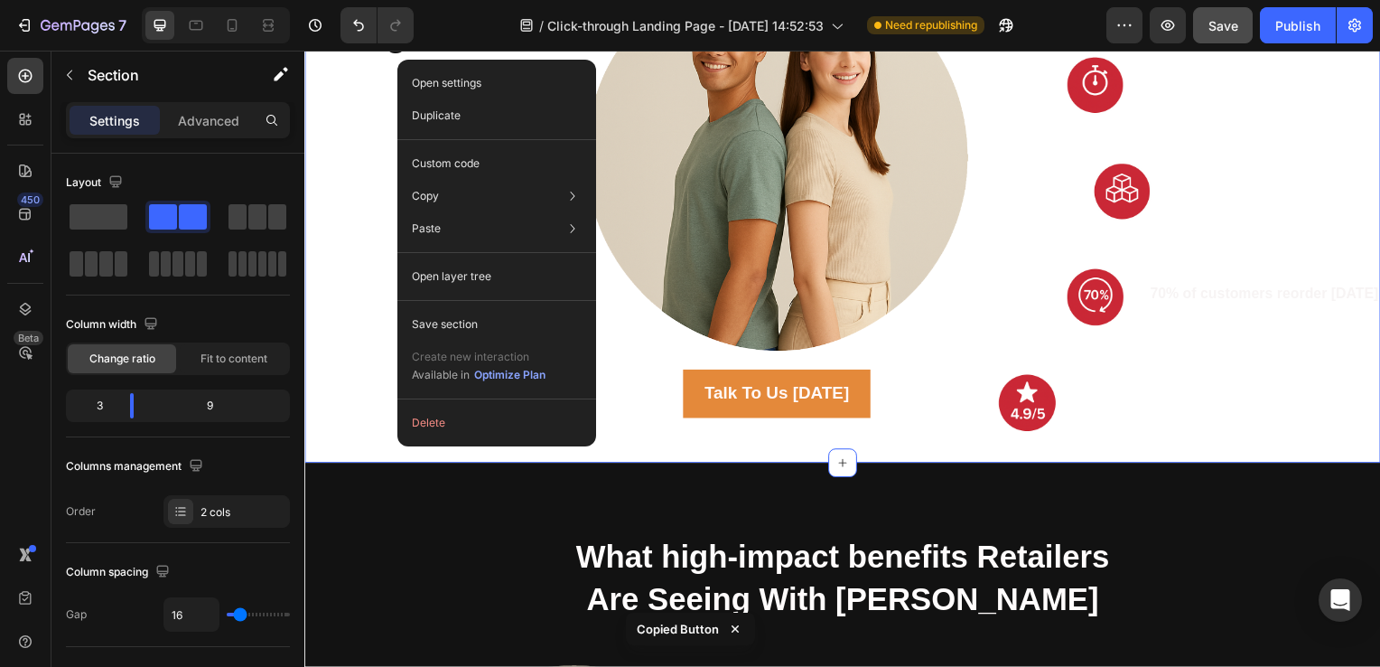
scroll to position [2089, 0]
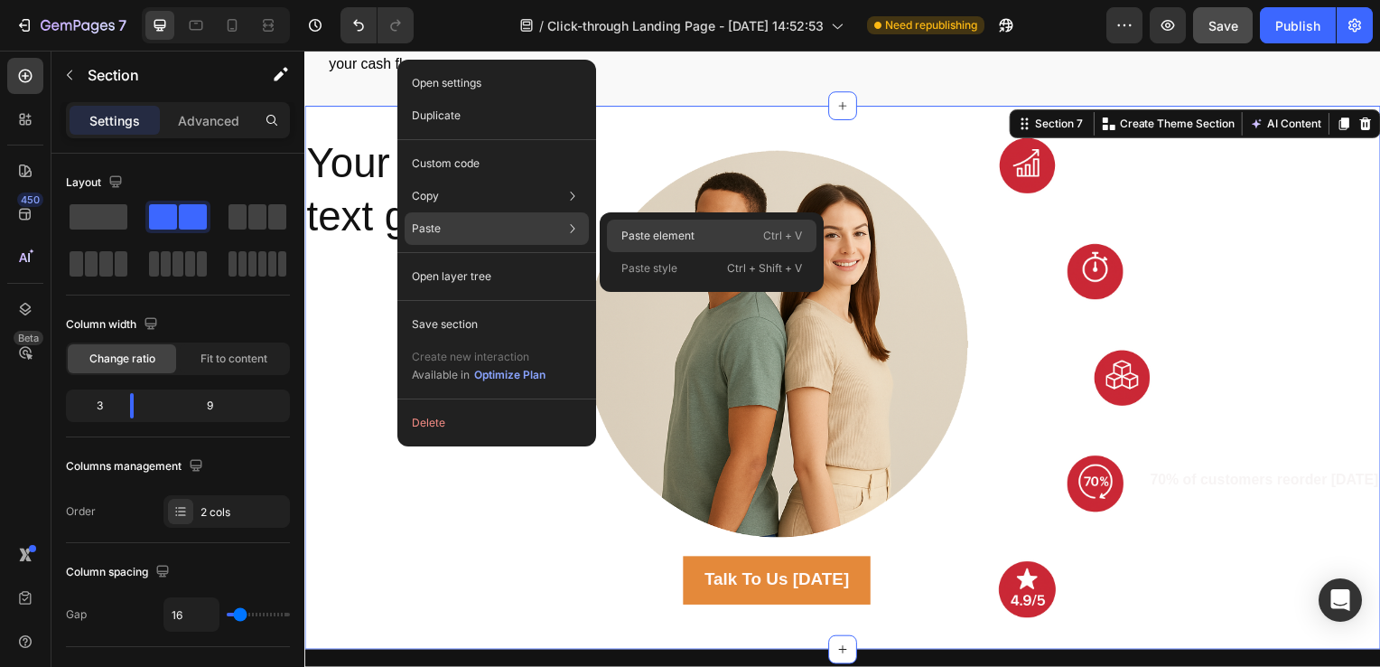
click at [643, 252] on div "Paste element Ctrl + V" at bounding box center [712, 268] width 210 height 33
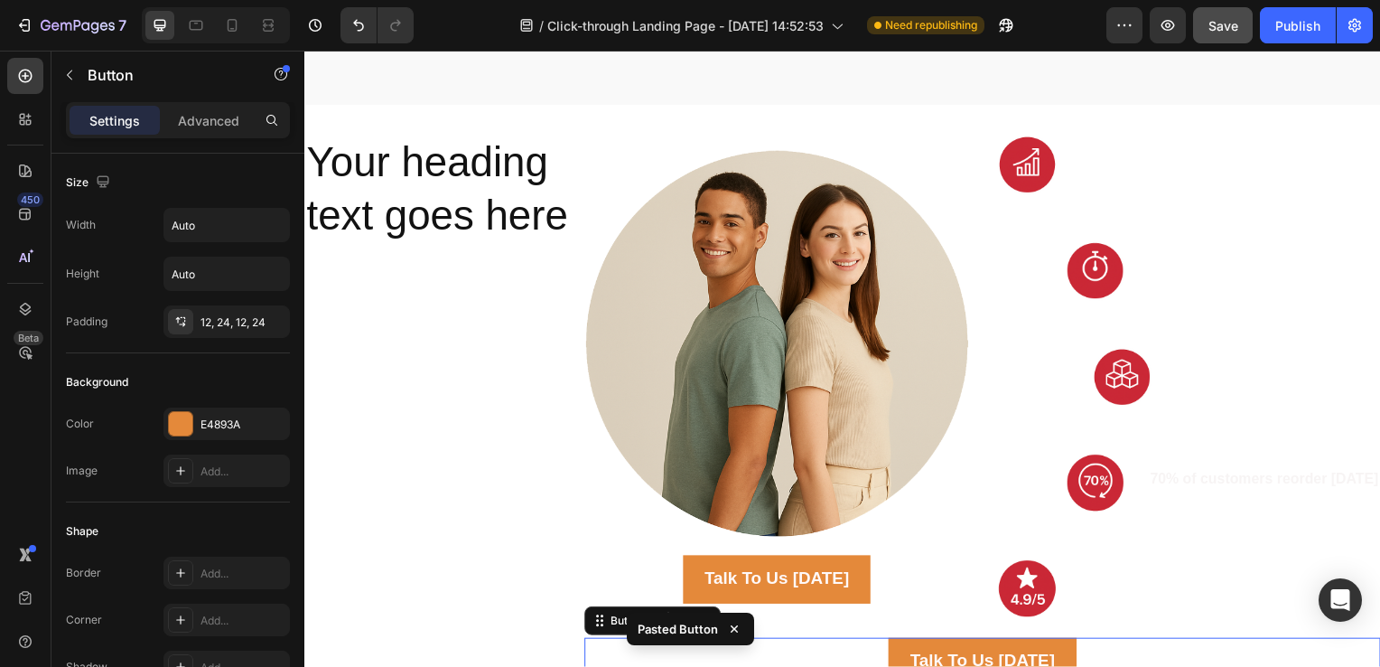
scroll to position [2616, 0]
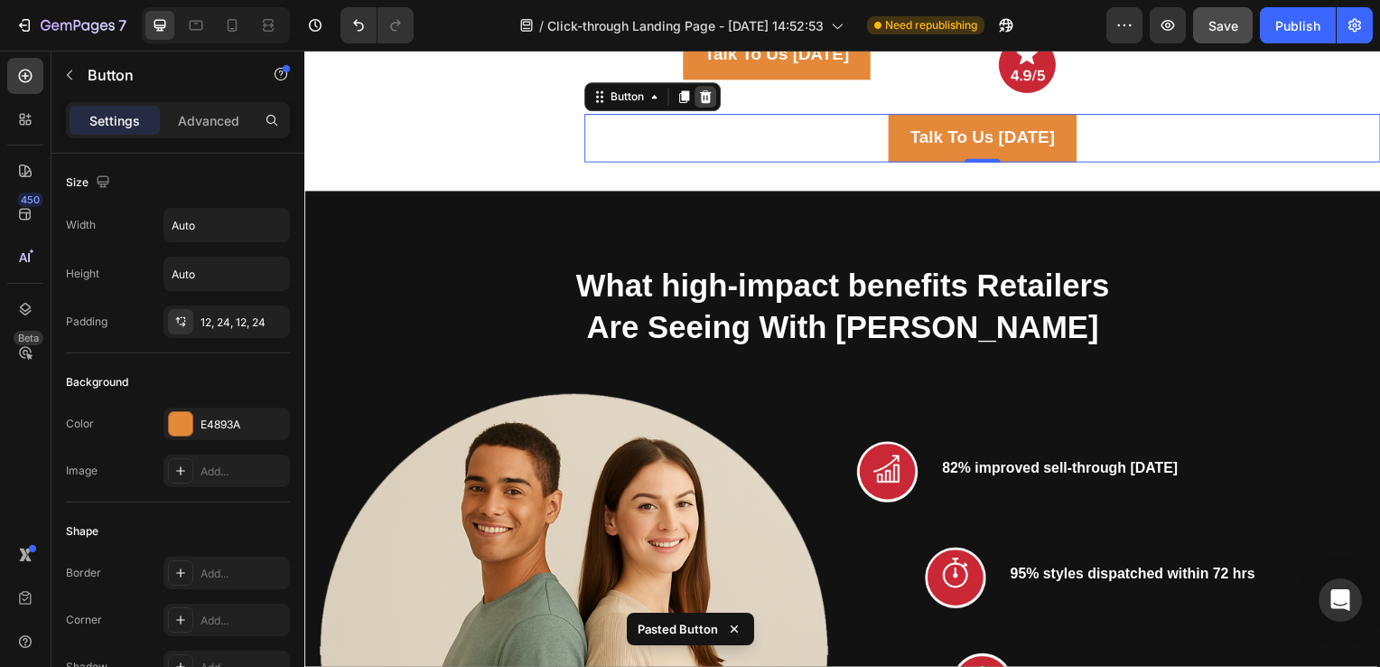
click at [703, 98] on icon at bounding box center [709, 97] width 12 height 13
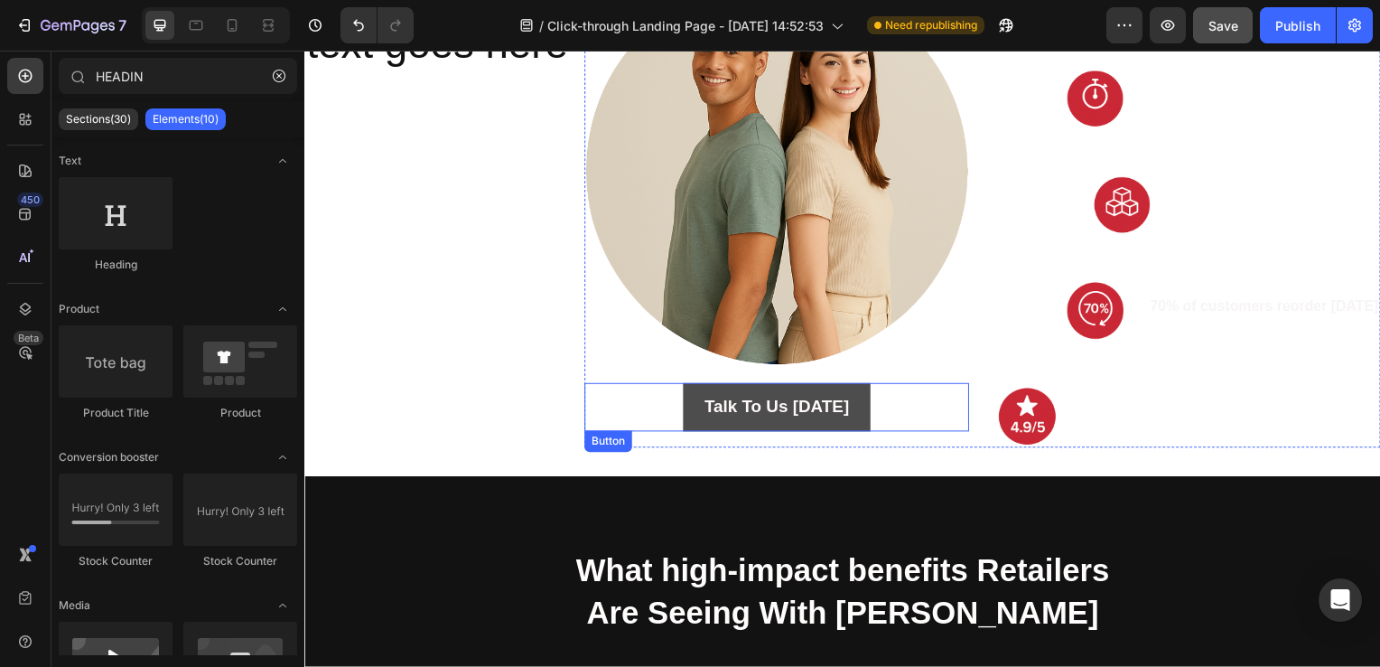
scroll to position [2244, 0]
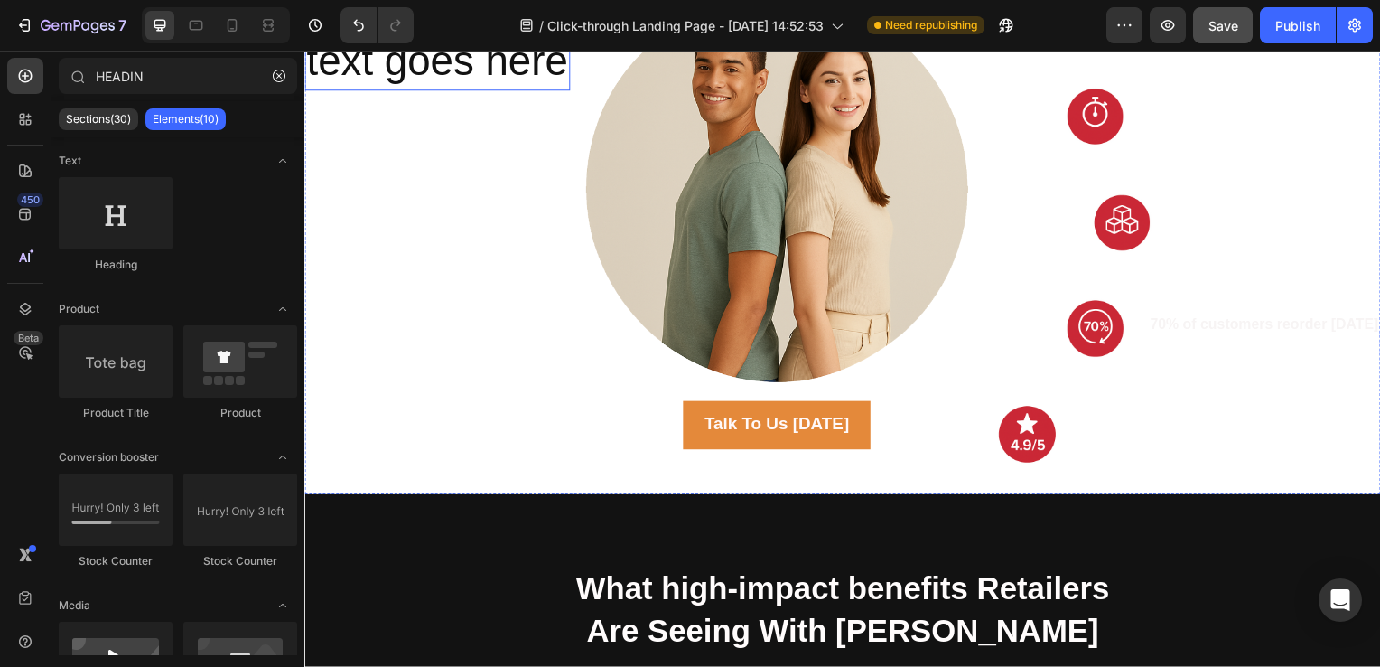
click at [359, 91] on h2 "Your heading text goes here" at bounding box center [437, 35] width 267 height 112
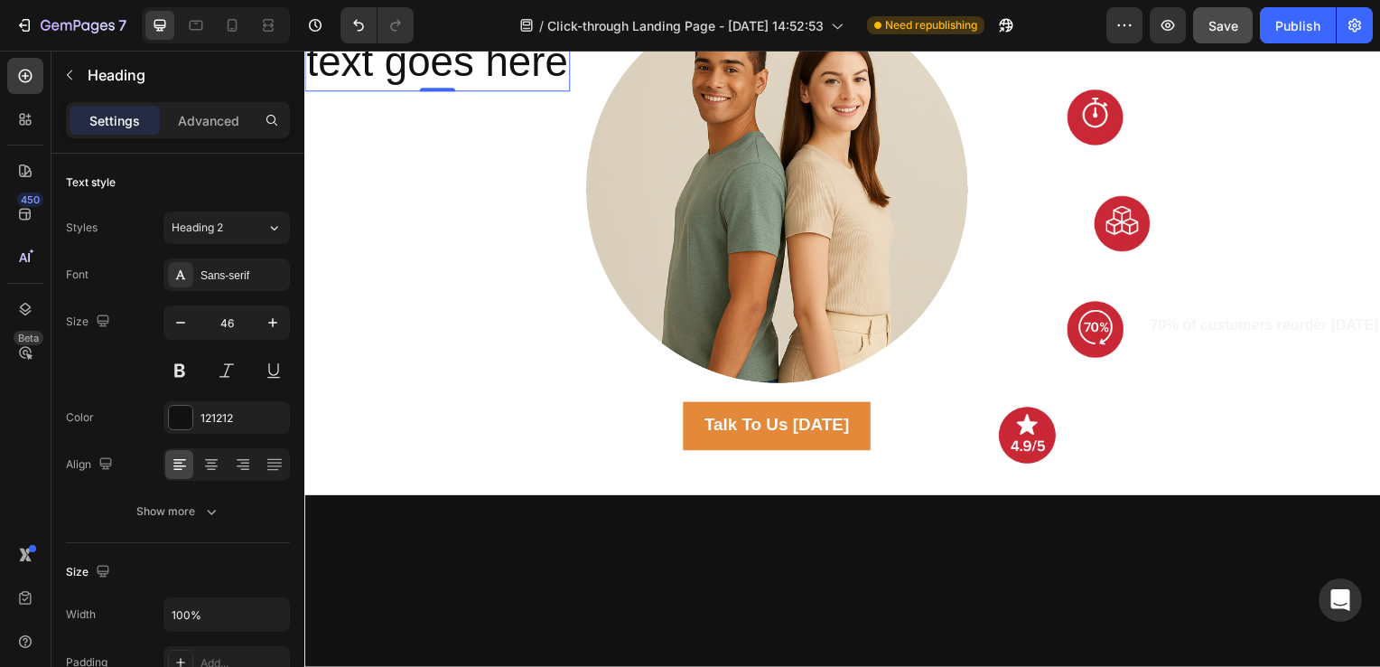
scroll to position [2060, 0]
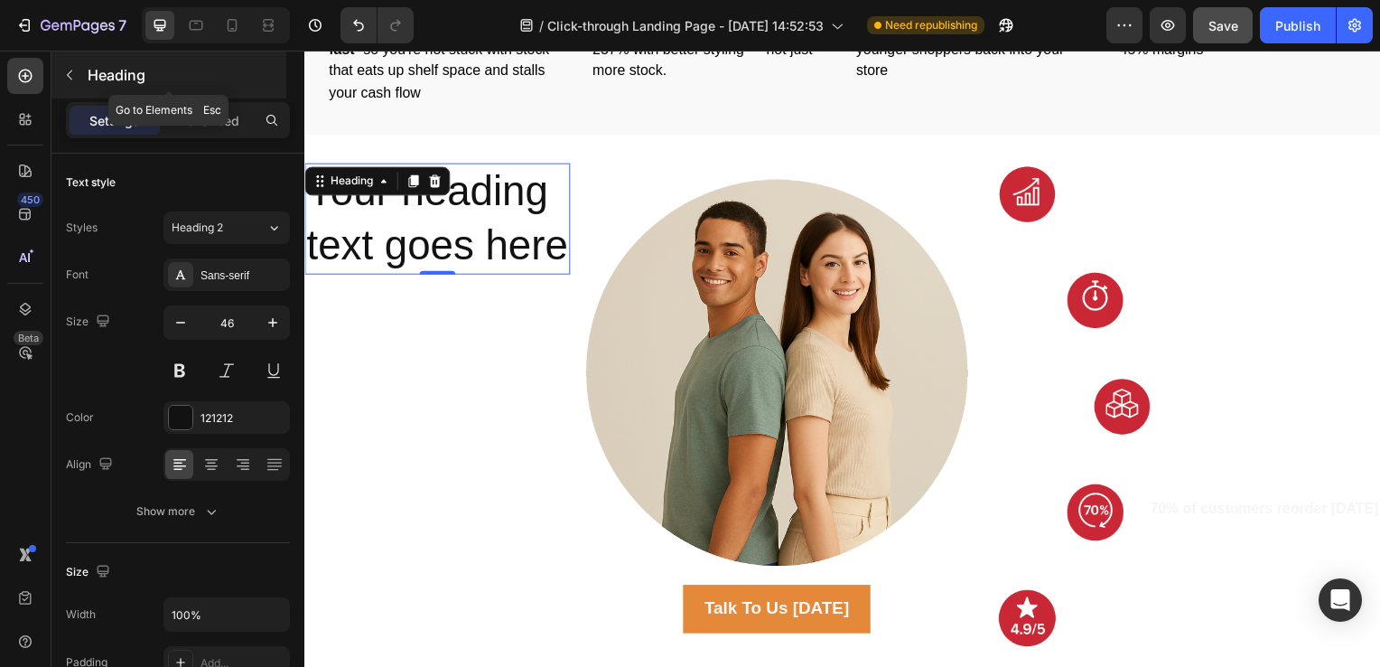
click at [75, 74] on icon "button" at bounding box center [69, 75] width 14 height 14
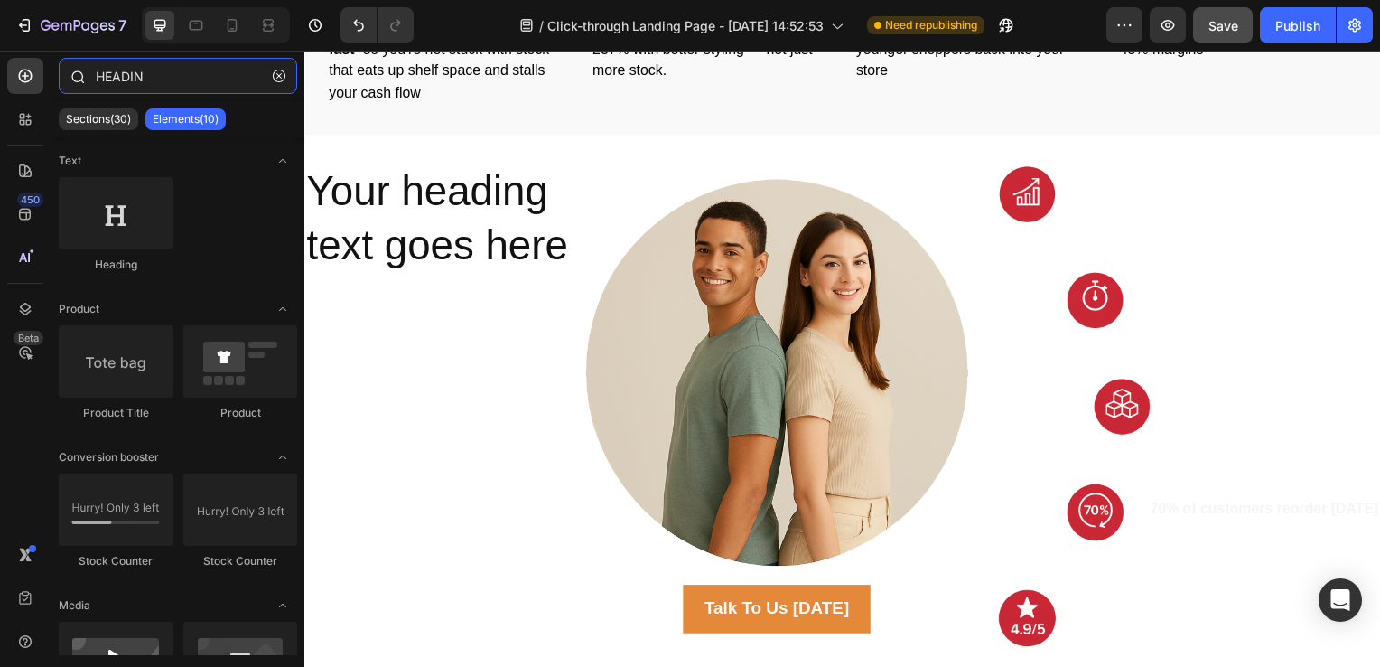
click at [123, 86] on input "HEADIN" at bounding box center [178, 76] width 238 height 36
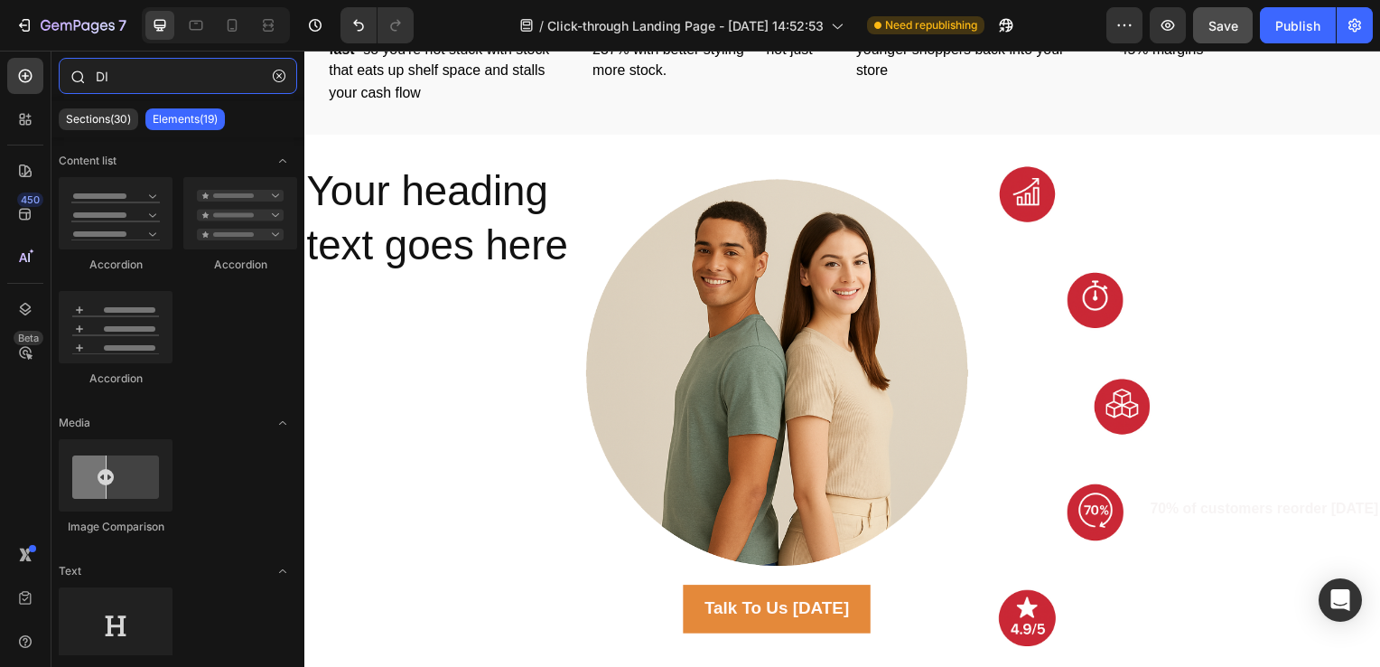
type input "D"
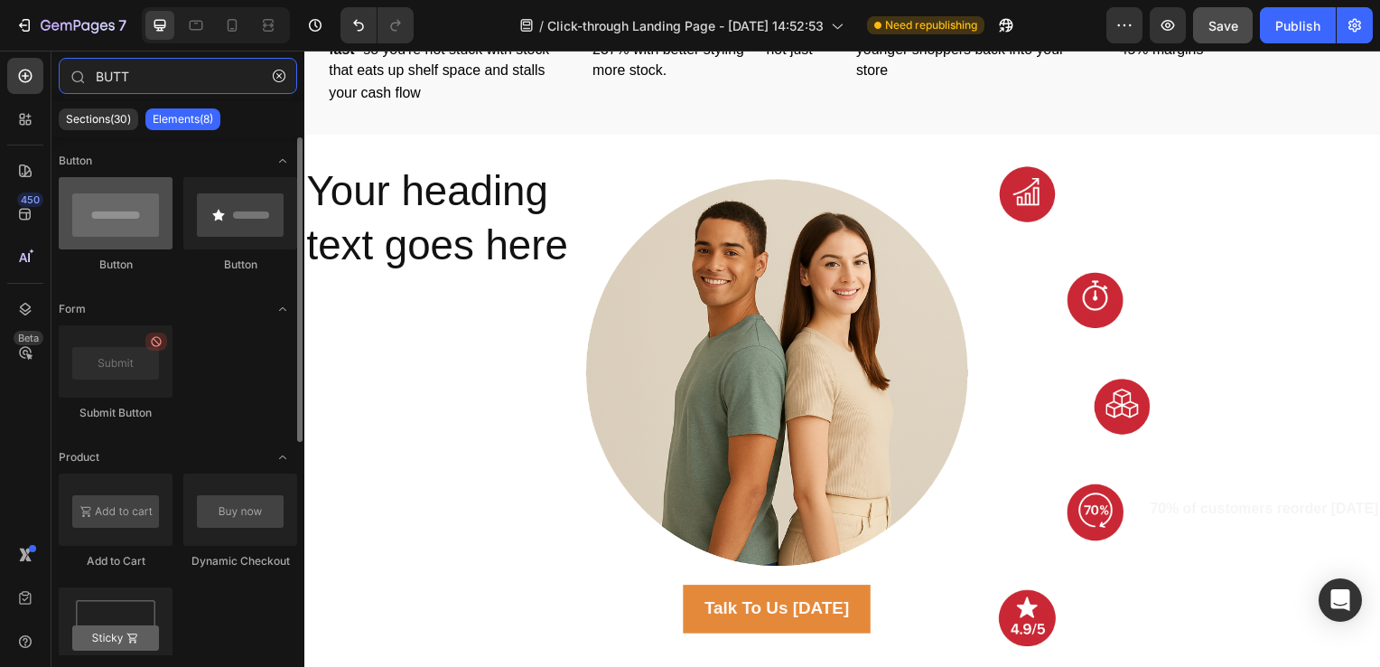
type input "BUTT"
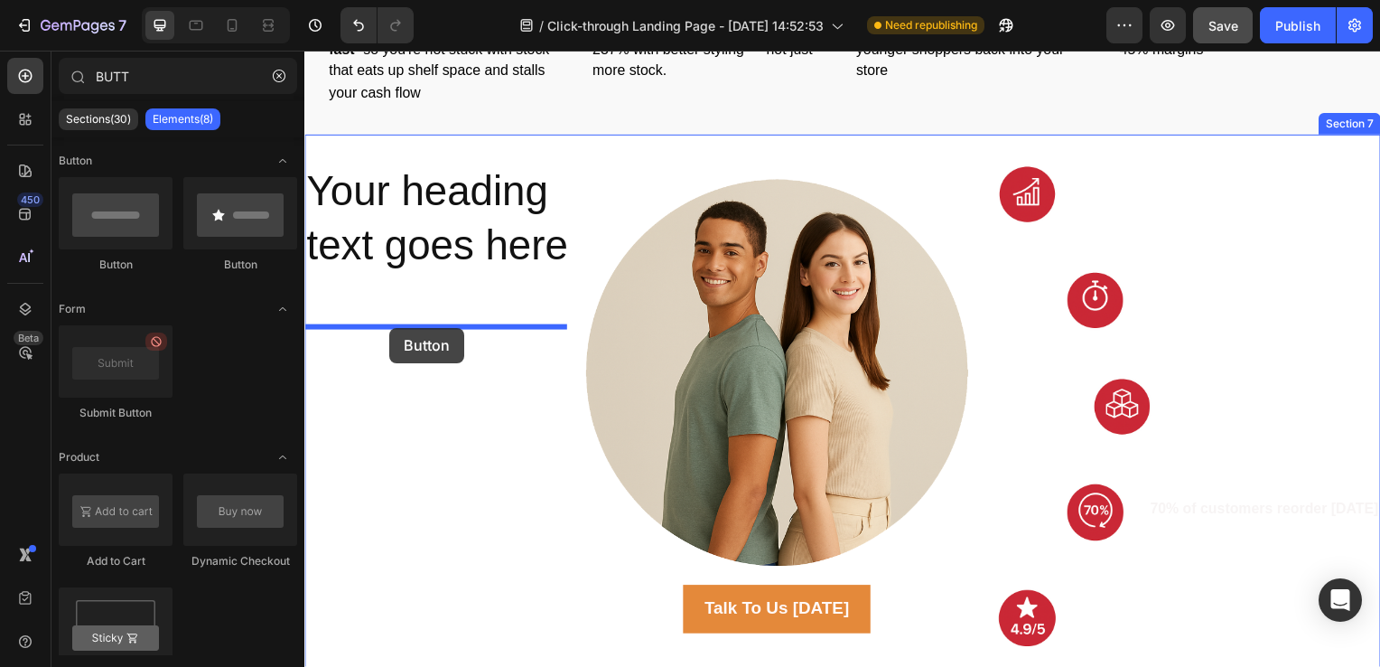
drag, startPoint x: 439, startPoint y: 267, endPoint x: 389, endPoint y: 330, distance: 79.7
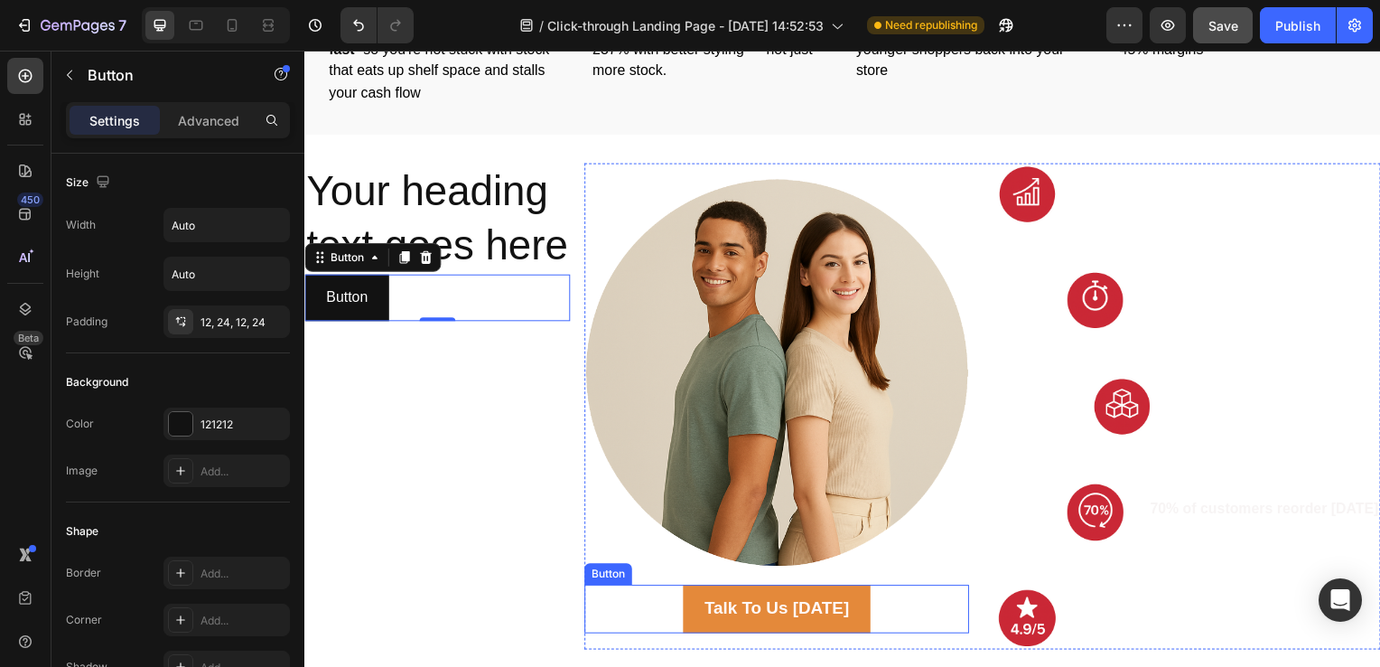
click at [889, 592] on div "Talk To Us Today Button" at bounding box center [780, 613] width 388 height 49
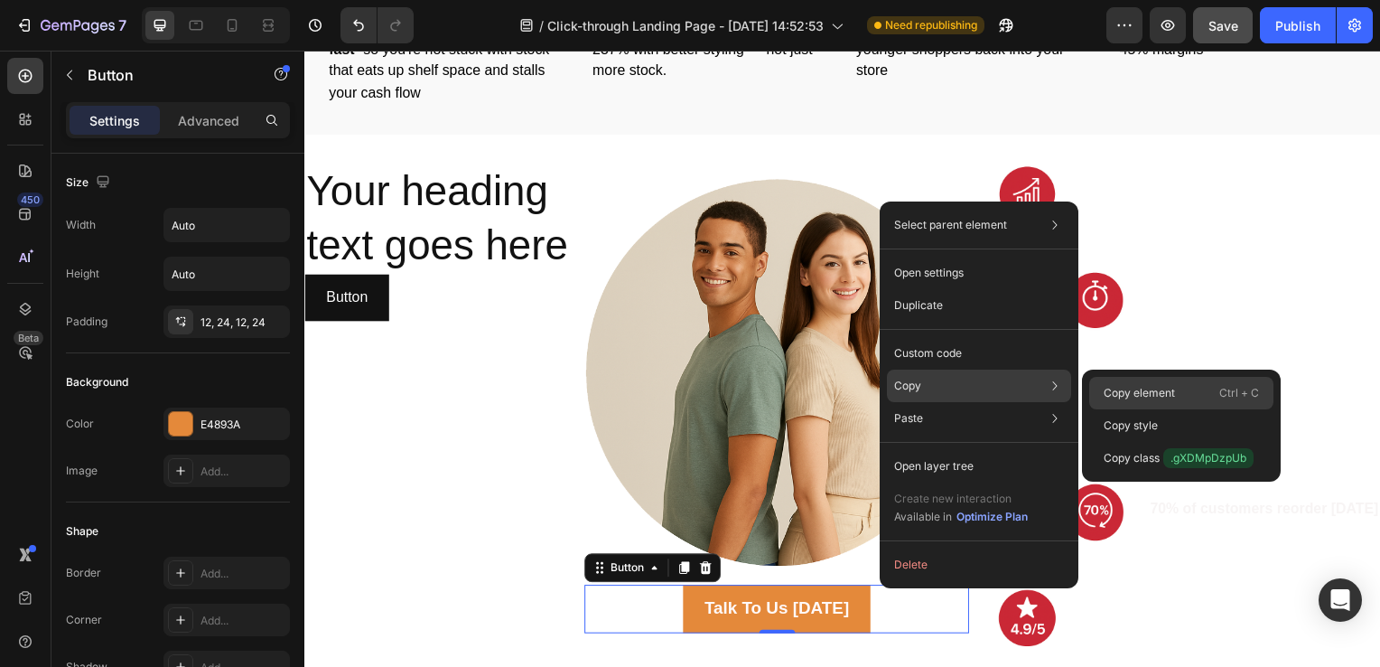
click at [1116, 409] on div "Copy element Ctrl + C" at bounding box center [1181, 425] width 184 height 33
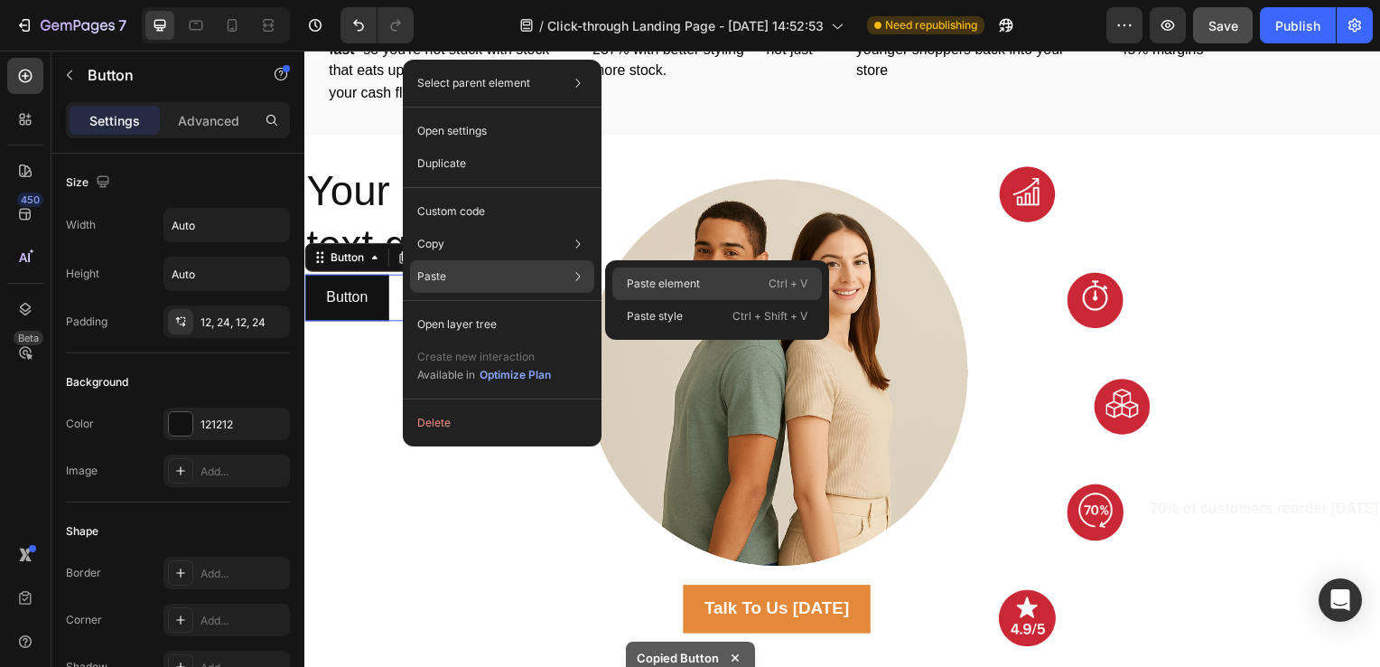
click at [640, 283] on p "Paste element" at bounding box center [663, 284] width 73 height 16
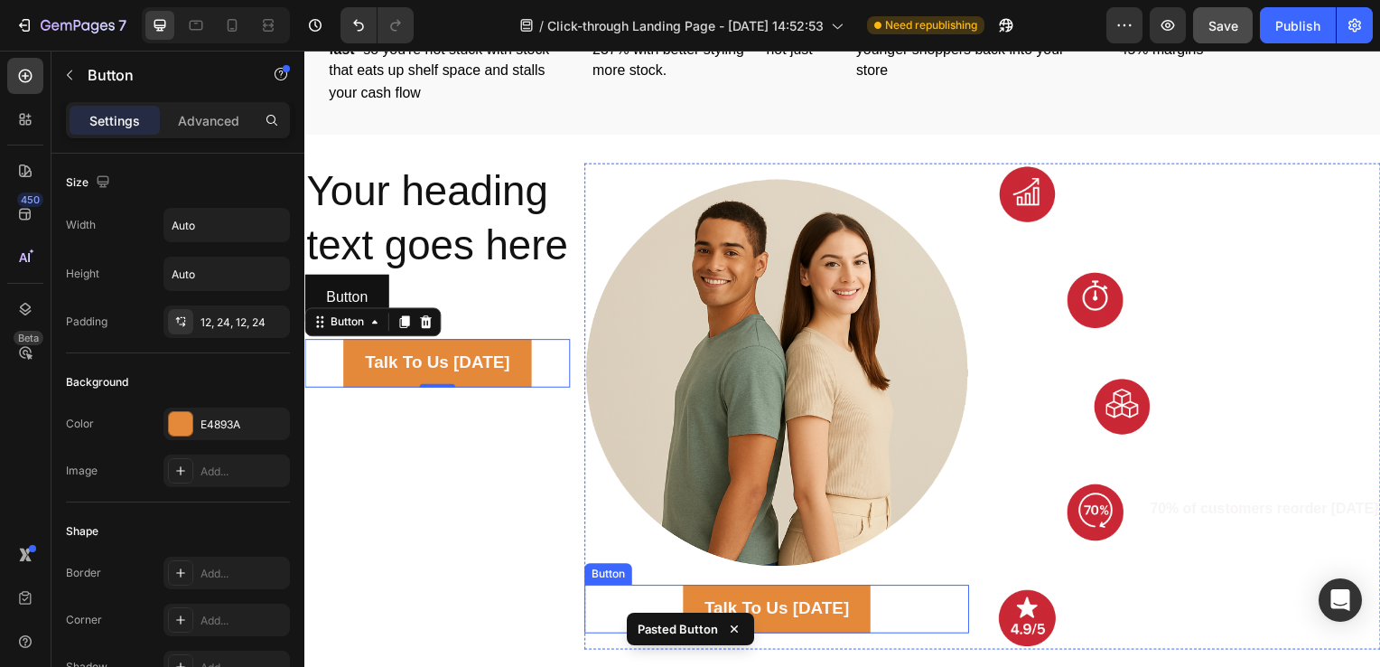
click at [911, 612] on div "Talk To Us Today Button" at bounding box center [780, 613] width 388 height 49
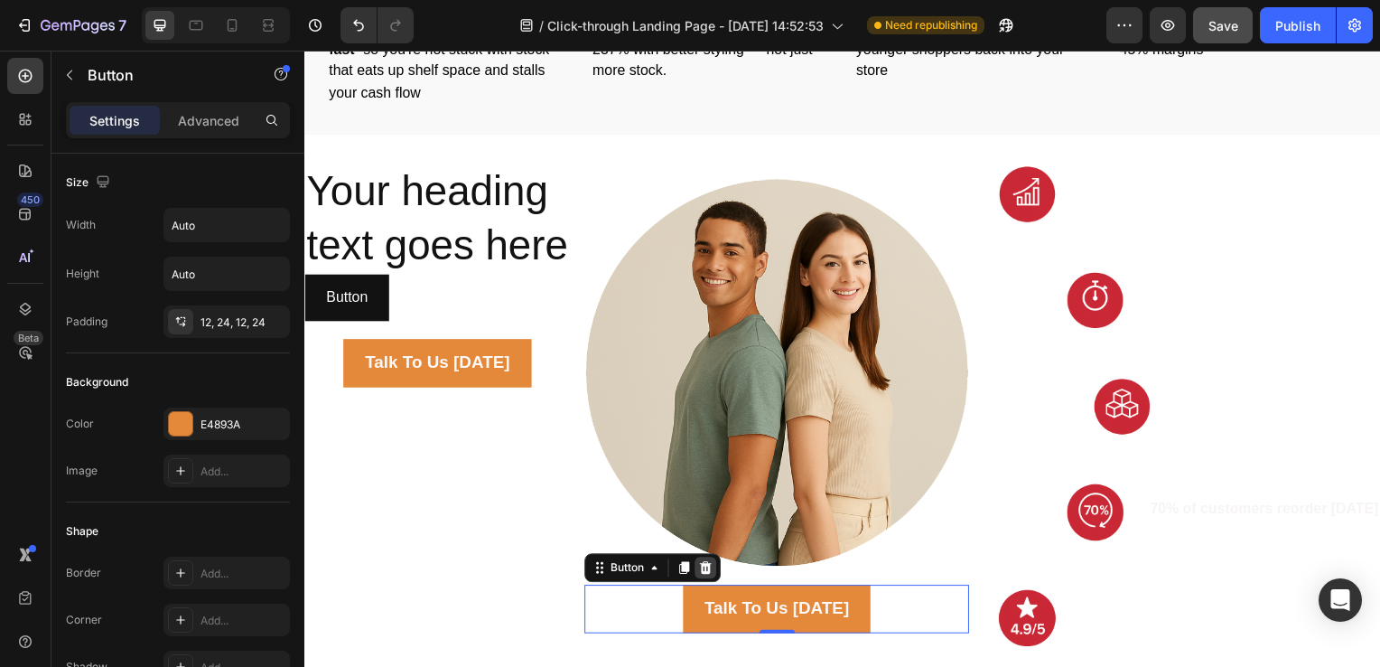
click at [705, 566] on icon at bounding box center [709, 572] width 12 height 13
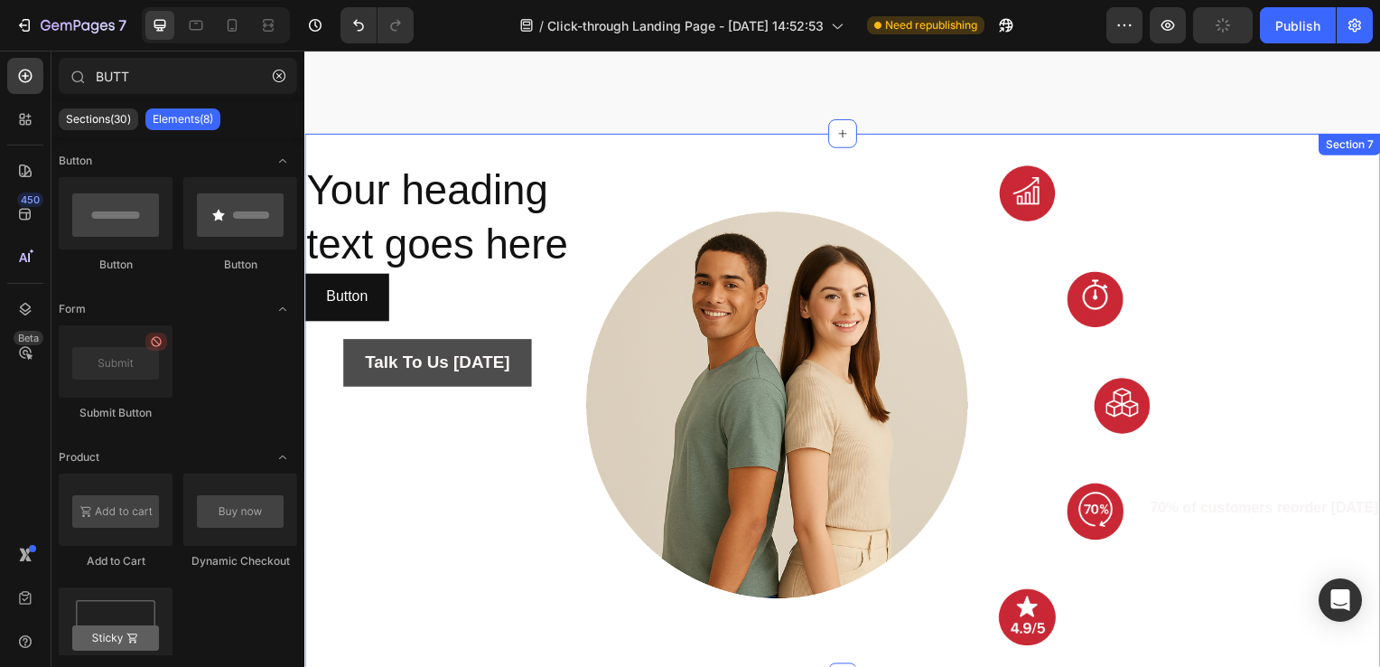
scroll to position [2154, 0]
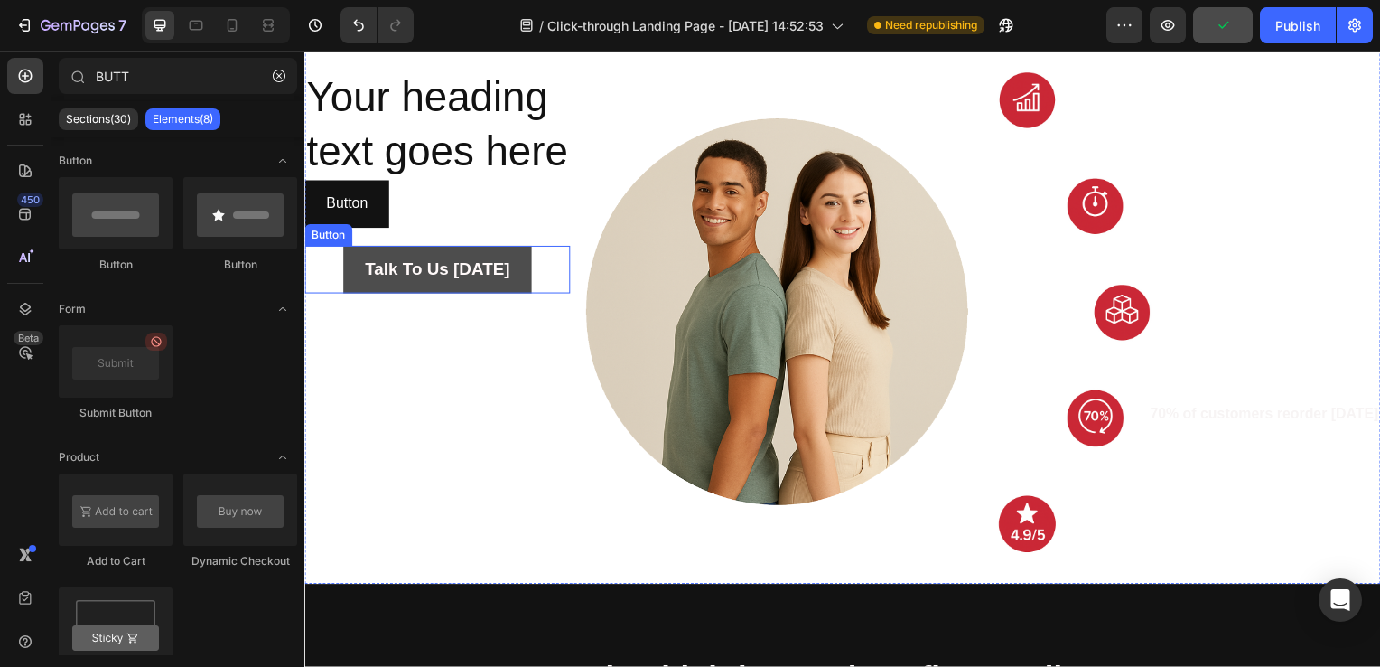
click at [509, 296] on button "Talk To Us [DATE]" at bounding box center [438, 272] width 190 height 49
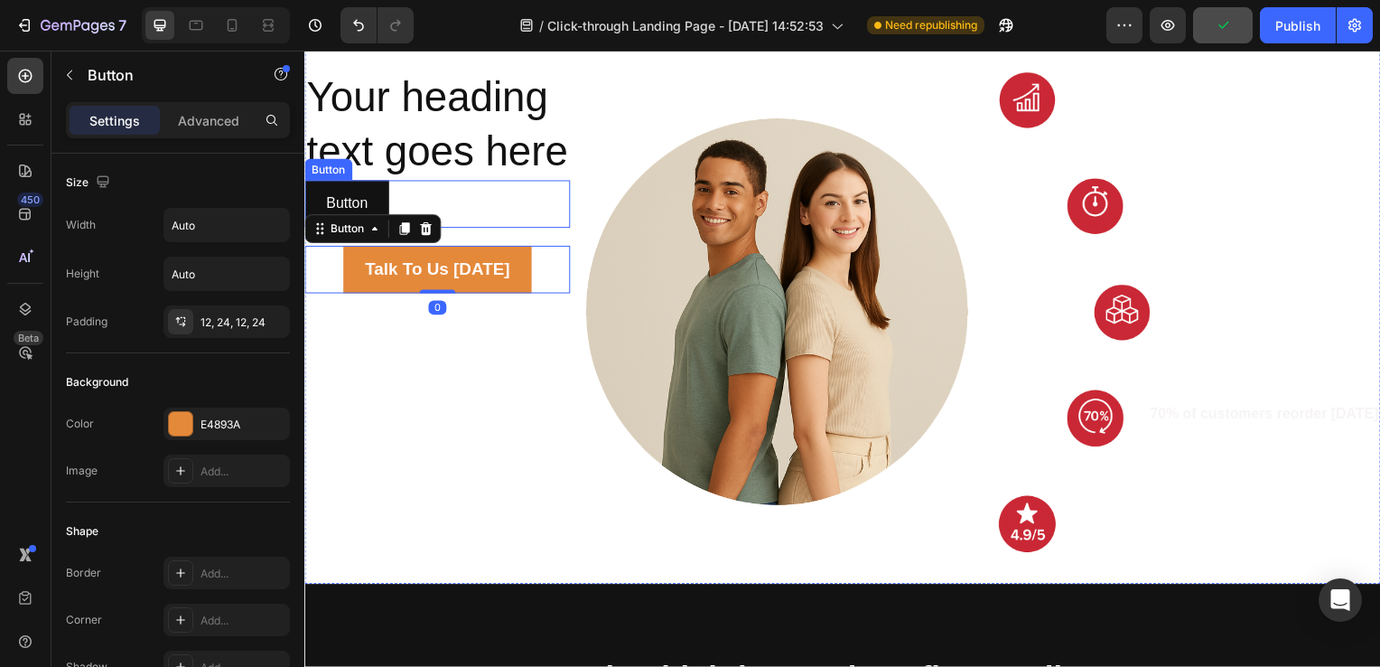
click at [394, 229] on div "Button Button" at bounding box center [437, 206] width 267 height 48
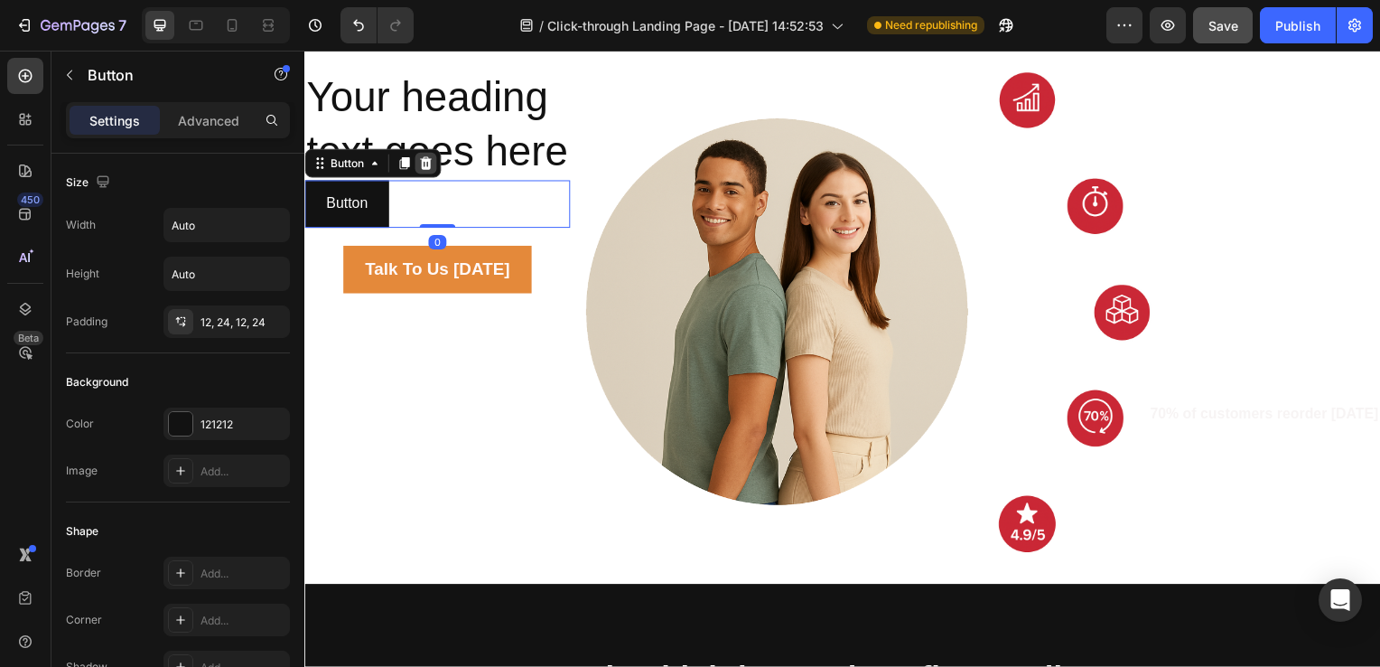
click at [427, 171] on icon at bounding box center [427, 164] width 12 height 13
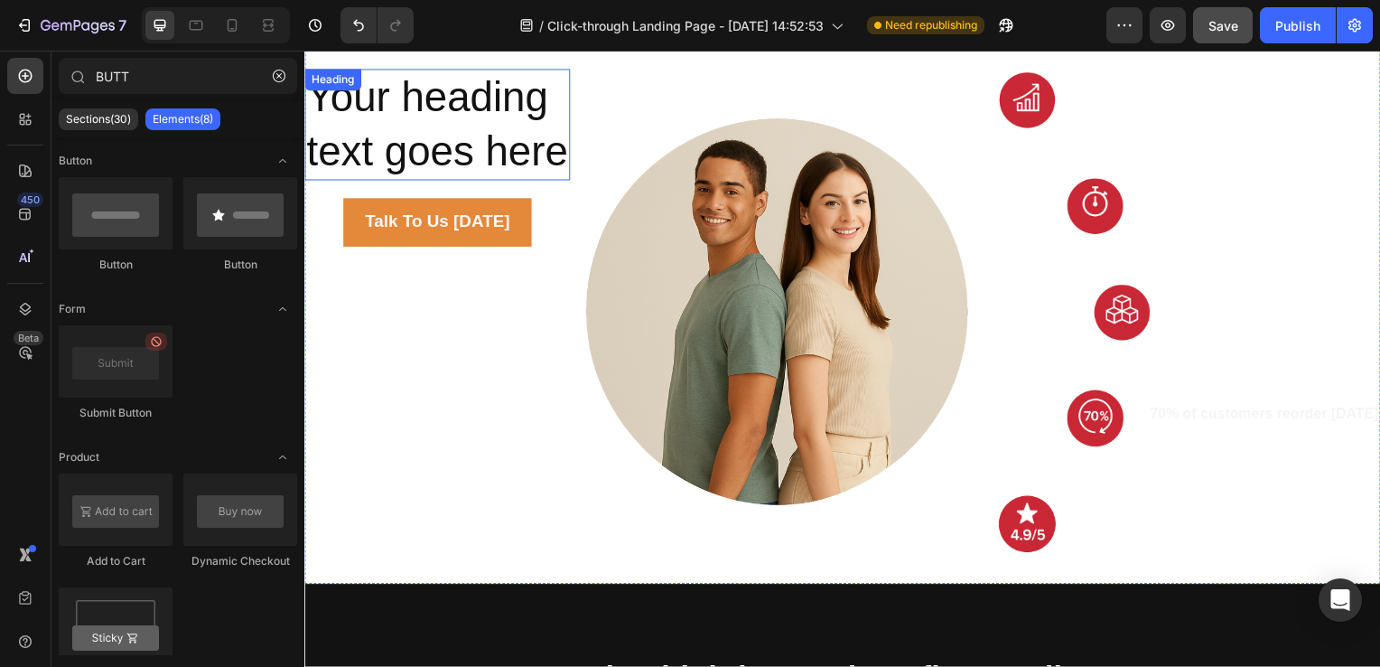
click at [514, 164] on h2 "Your heading text goes here" at bounding box center [437, 126] width 267 height 112
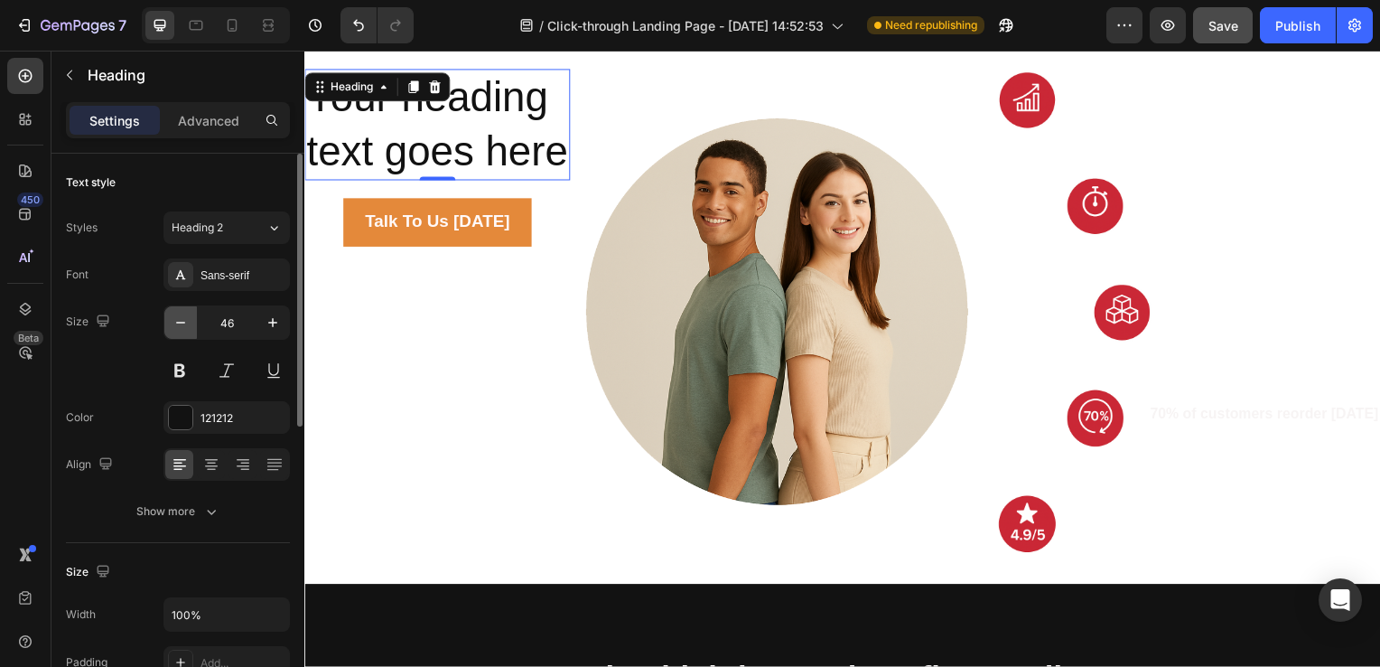
click at [182, 329] on icon "button" at bounding box center [181, 322] width 18 height 18
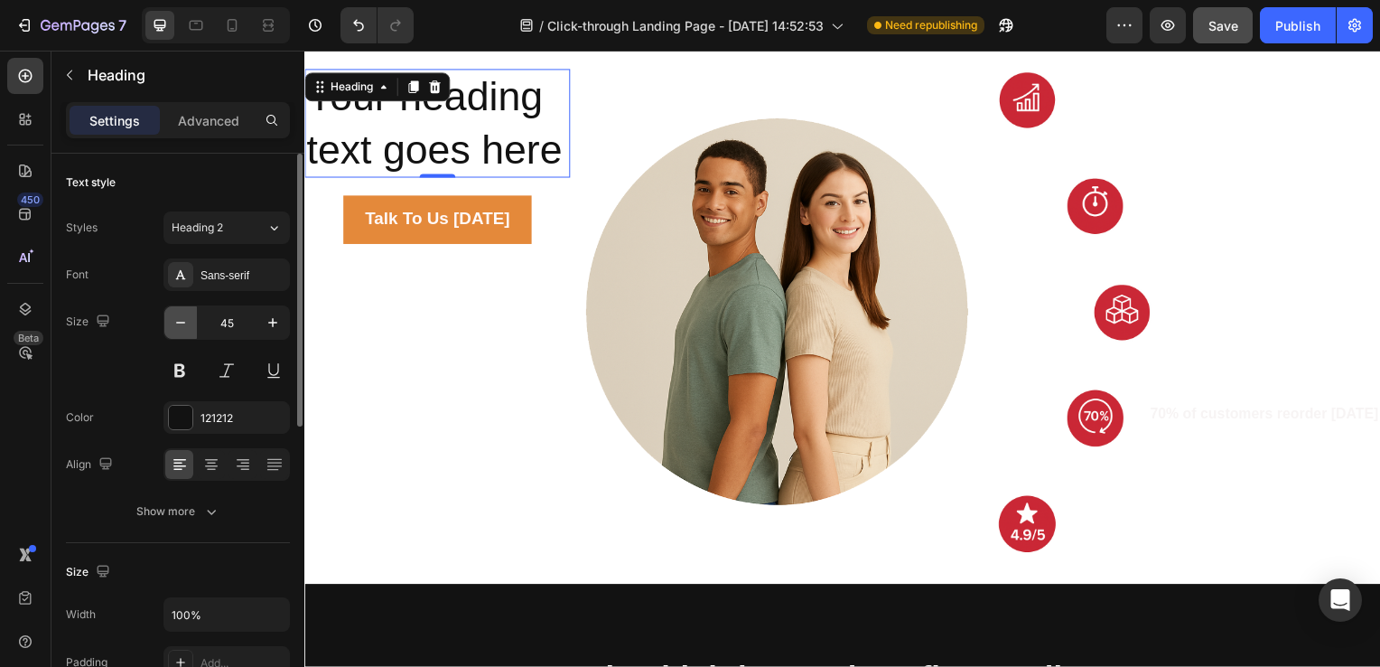
click at [182, 329] on icon "button" at bounding box center [181, 322] width 18 height 18
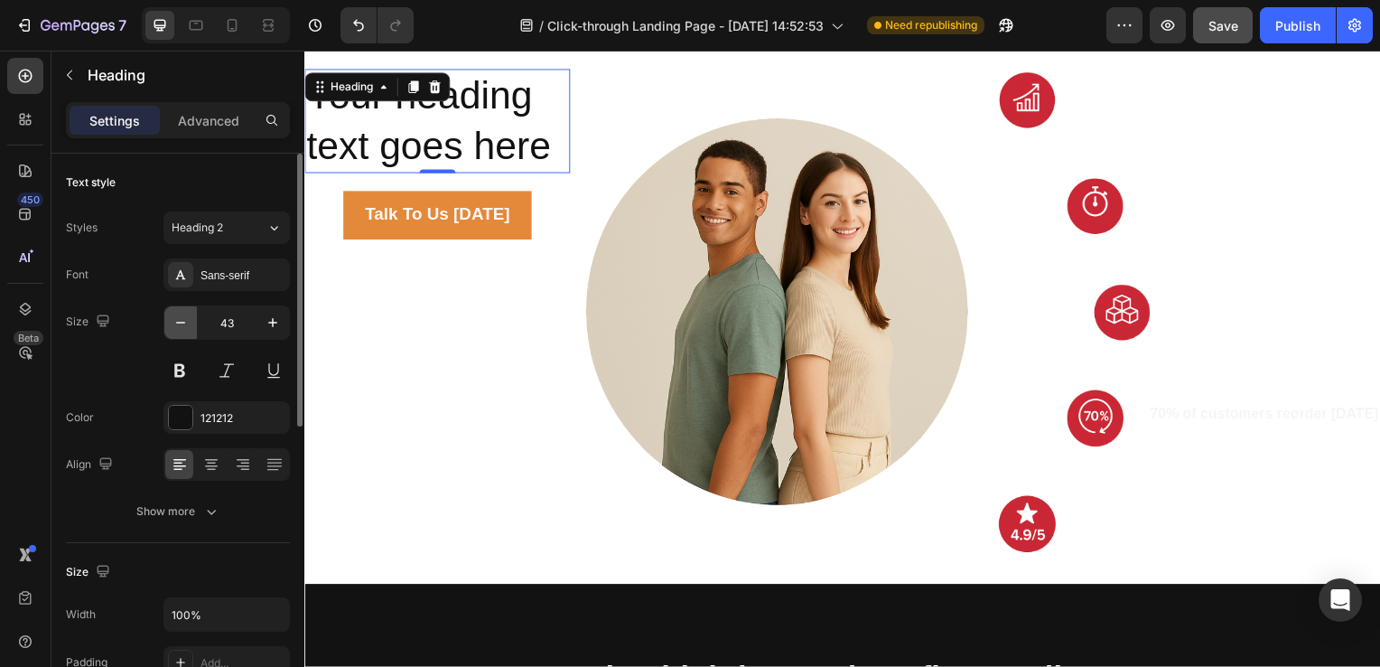
click at [182, 329] on icon "button" at bounding box center [181, 322] width 18 height 18
type input "42"
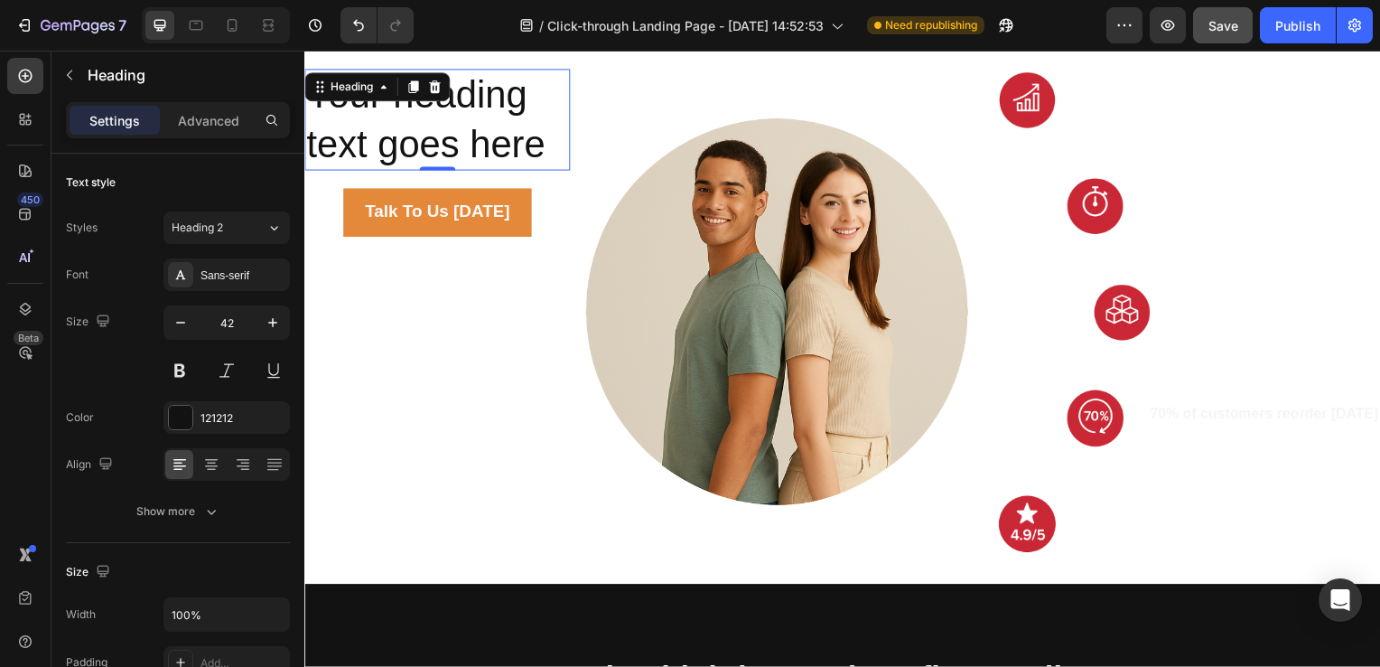
click at [404, 145] on h2 "Your heading text goes here" at bounding box center [437, 121] width 267 height 102
click at [506, 145] on p "Your heading text goes here" at bounding box center [438, 120] width 264 height 98
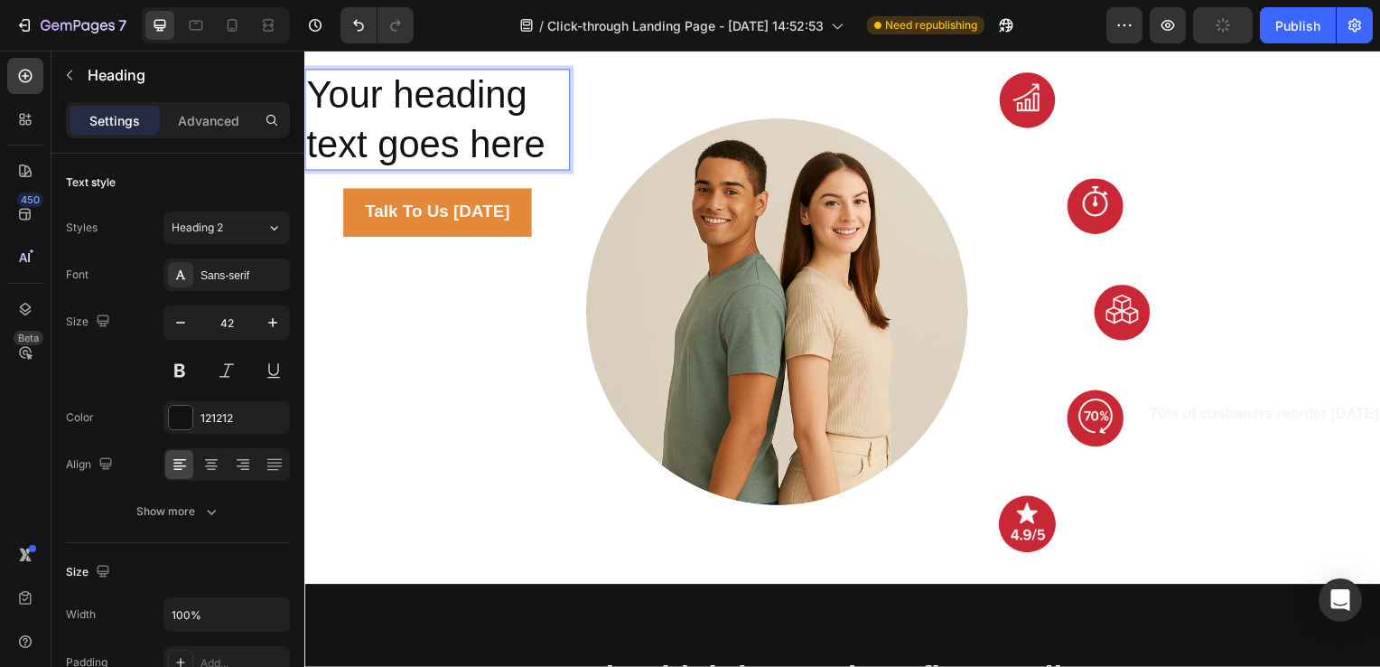
click at [506, 145] on p "Your heading text goes here" at bounding box center [438, 120] width 264 height 98
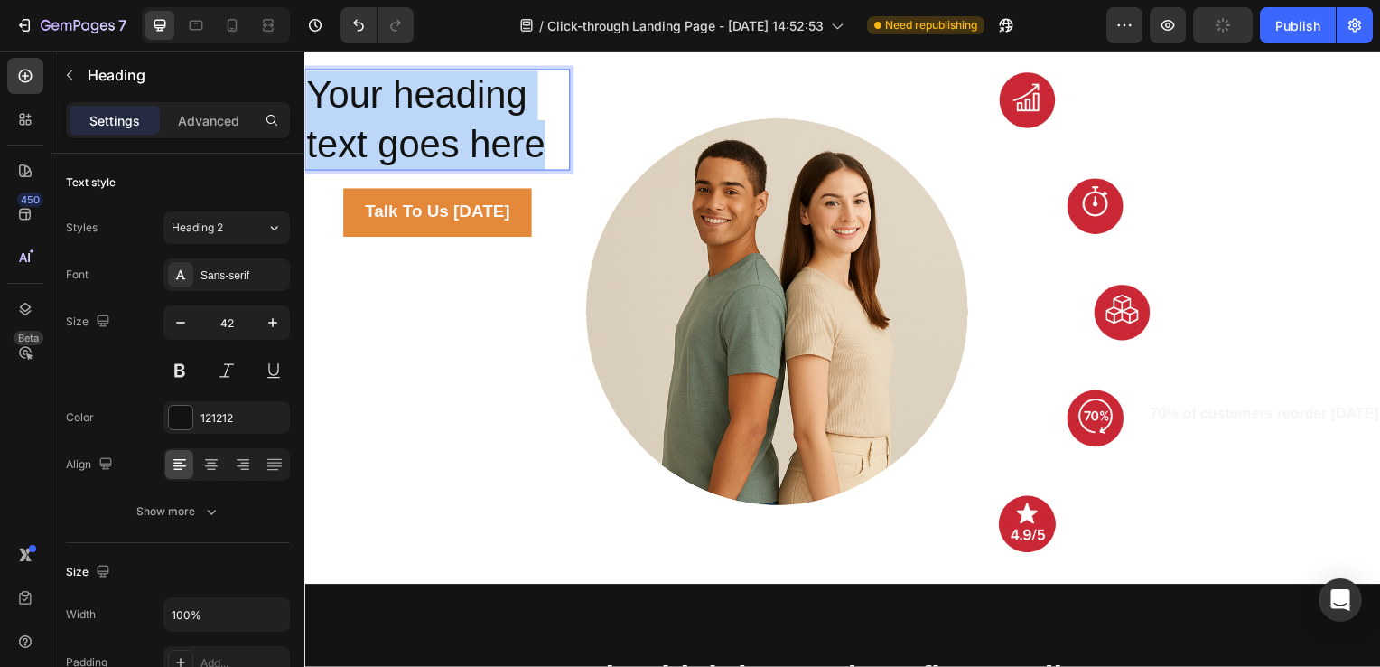
click at [506, 145] on p "Your heading text goes here" at bounding box center [438, 120] width 264 height 98
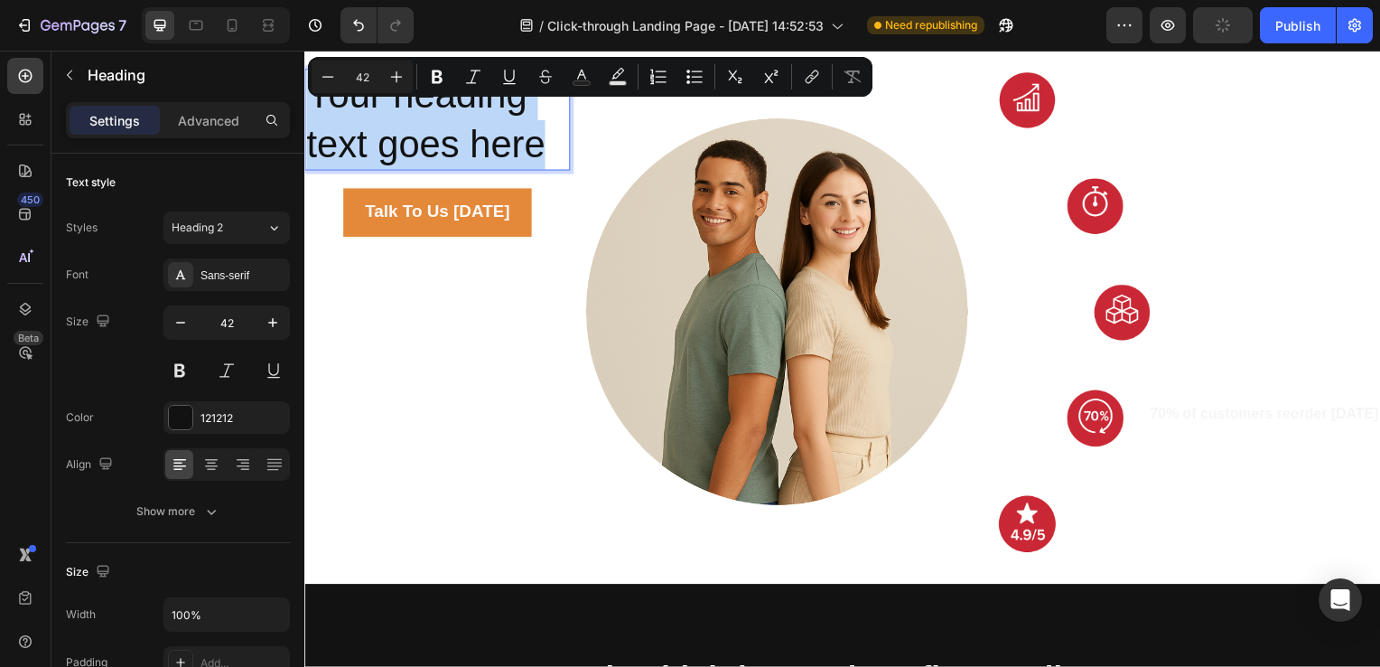
click at [506, 145] on p "Your heading text goes here" at bounding box center [438, 120] width 264 height 98
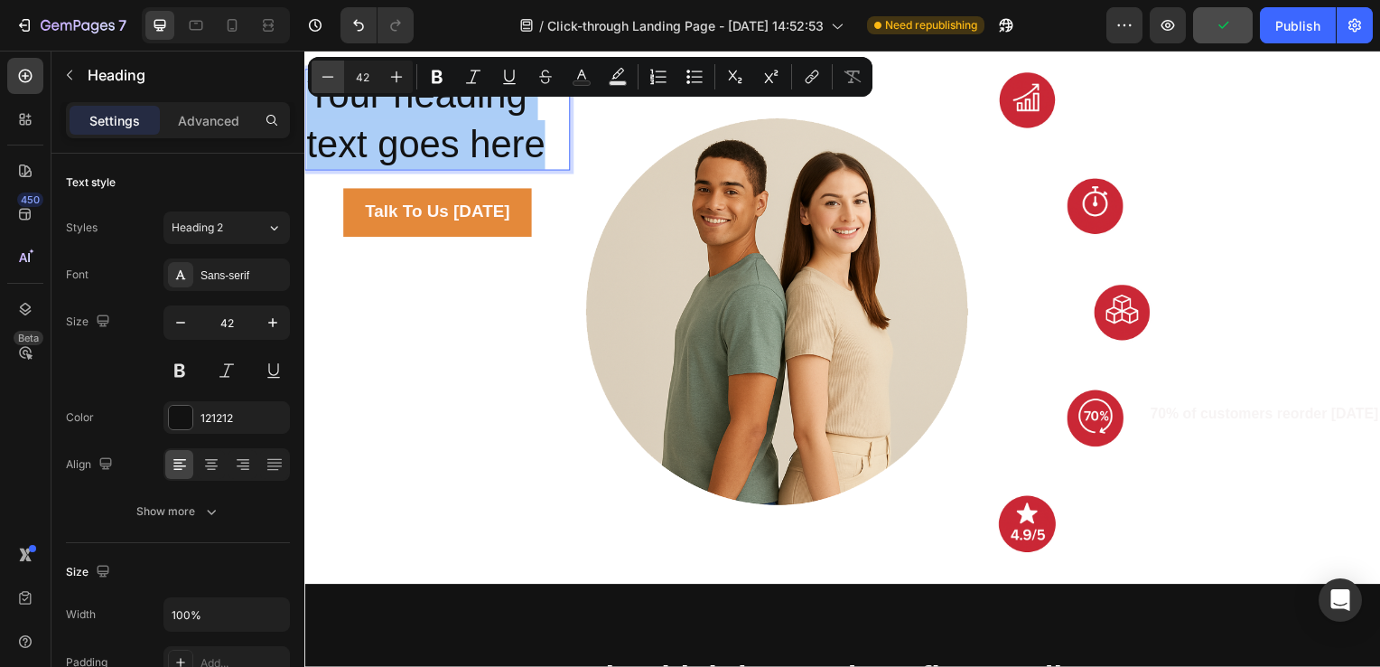
click at [332, 84] on icon "Editor contextual toolbar" at bounding box center [328, 77] width 18 height 18
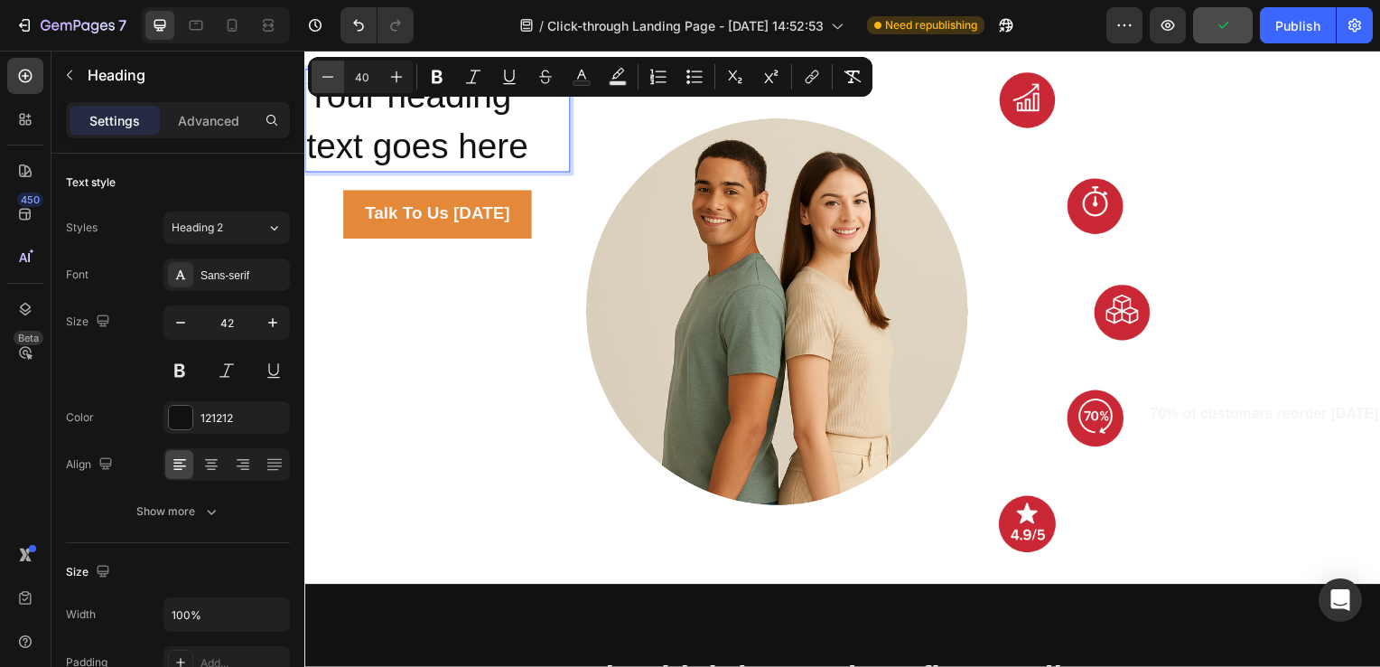
click at [332, 84] on icon "Editor contextual toolbar" at bounding box center [328, 77] width 18 height 18
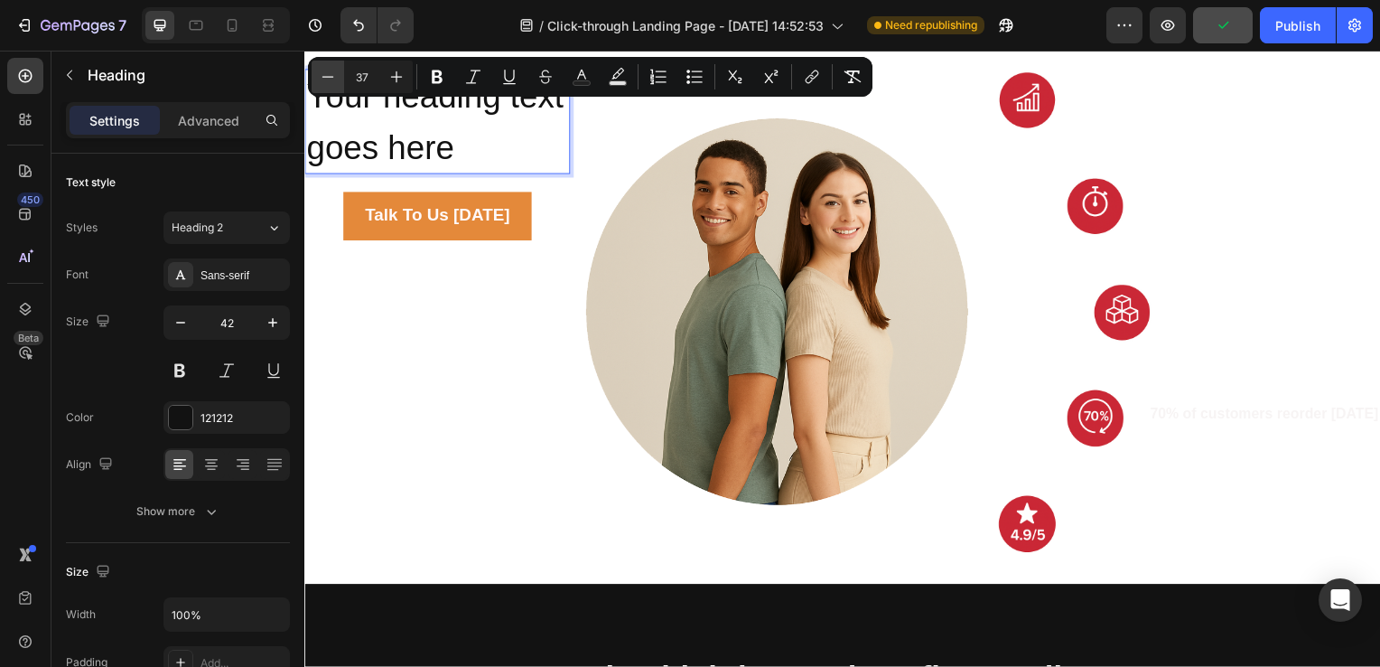
click at [332, 84] on icon "Editor contextual toolbar" at bounding box center [328, 77] width 18 height 18
type input "34"
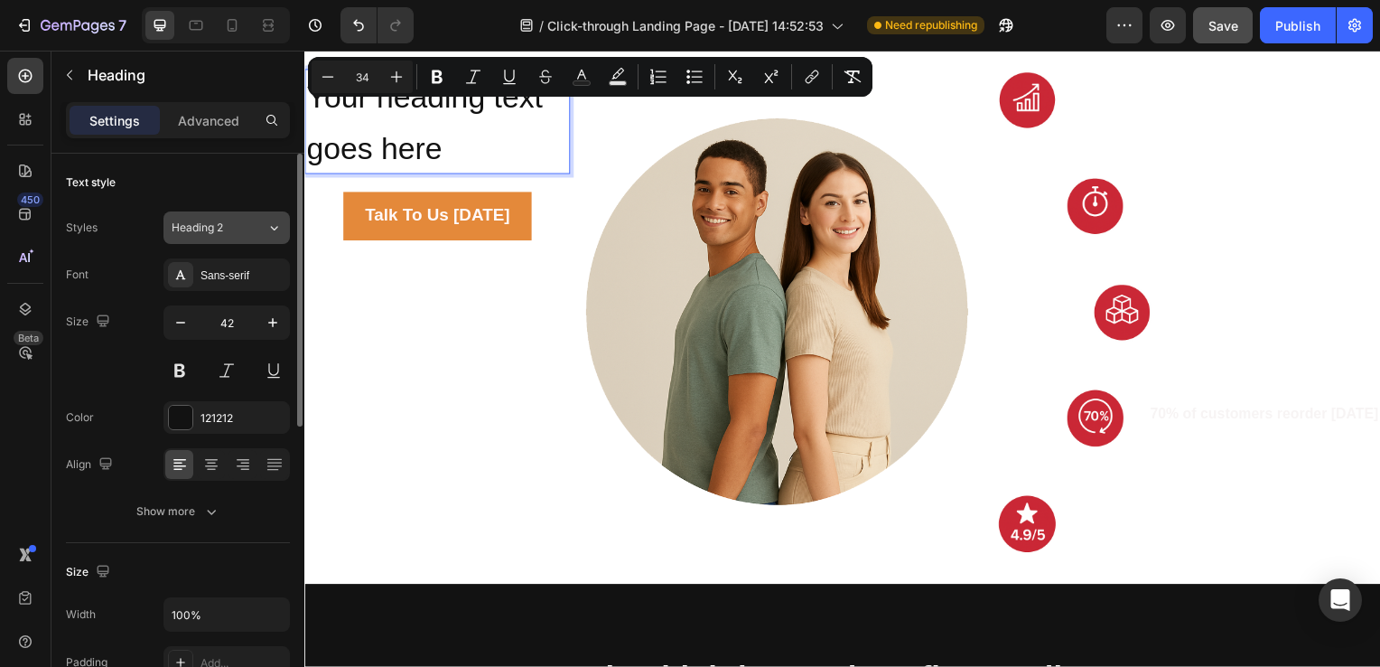
click at [280, 220] on icon at bounding box center [273, 228] width 15 height 18
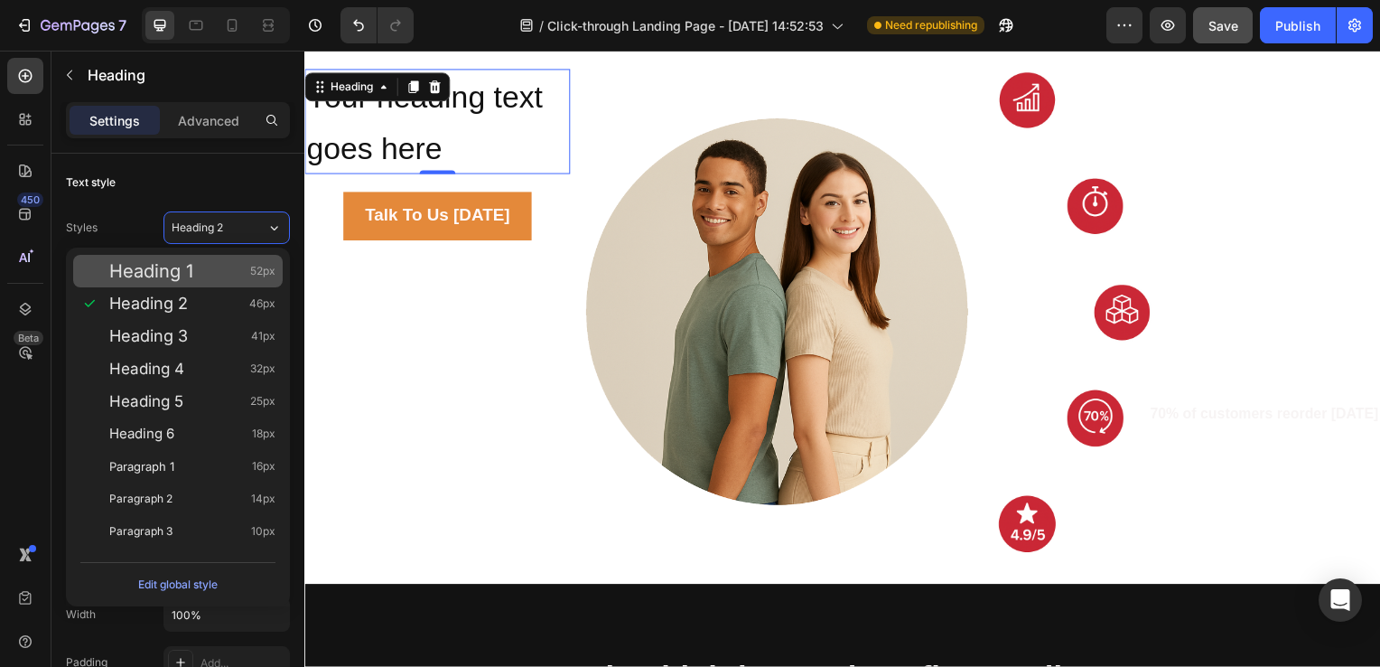
click at [226, 274] on div "Heading 1 52px" at bounding box center [192, 271] width 166 height 18
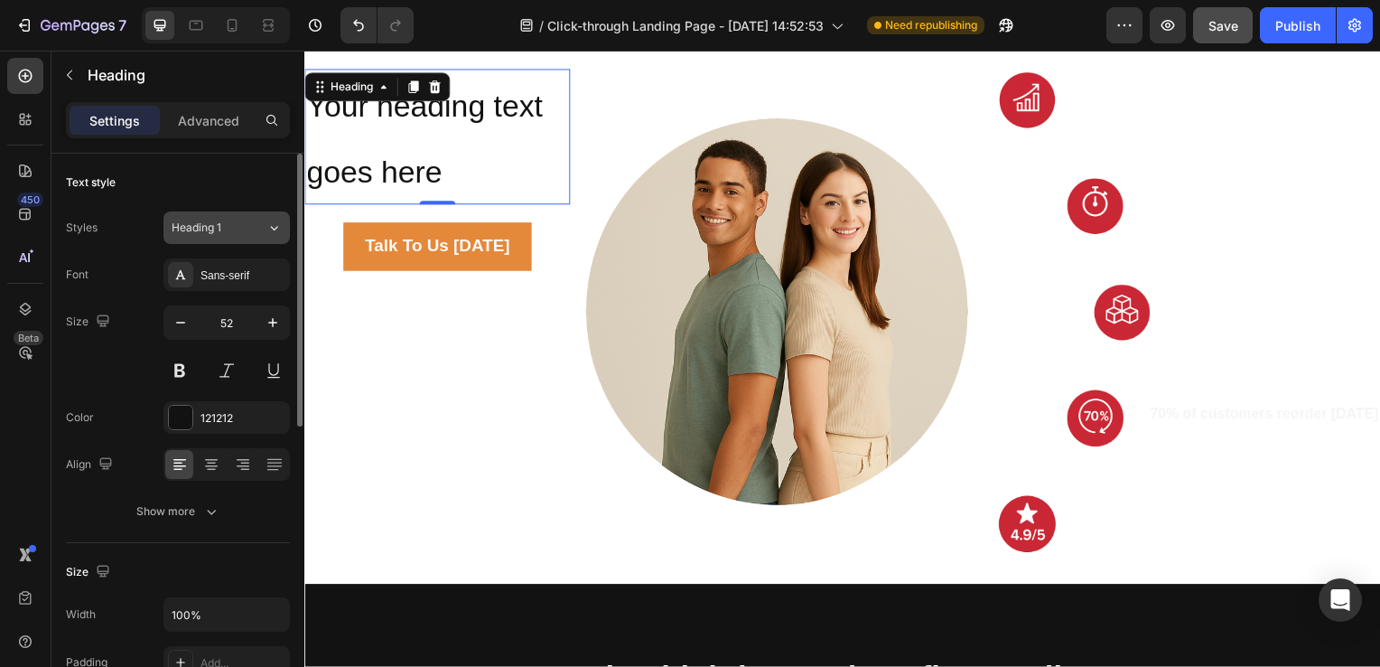
click at [264, 228] on div "Heading 1" at bounding box center [219, 228] width 95 height 16
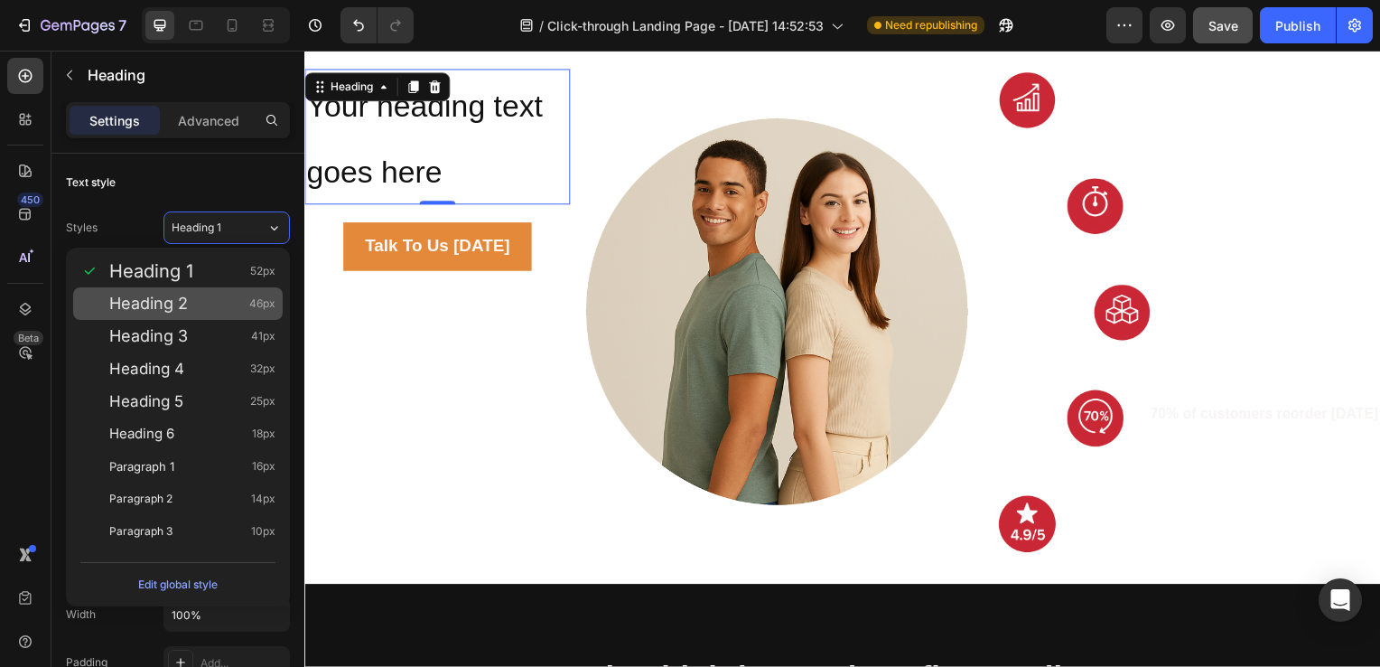
click at [210, 314] on div "Heading 2 46px" at bounding box center [178, 303] width 210 height 33
type input "46"
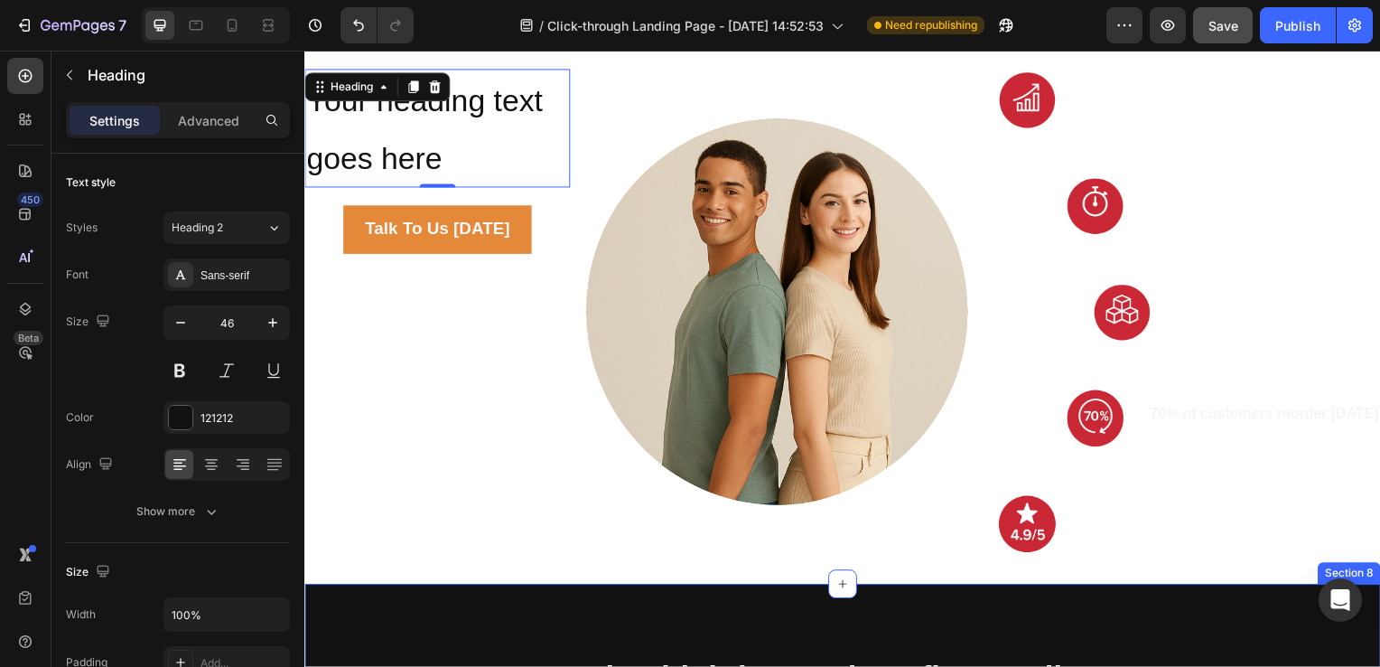
scroll to position [2421, 0]
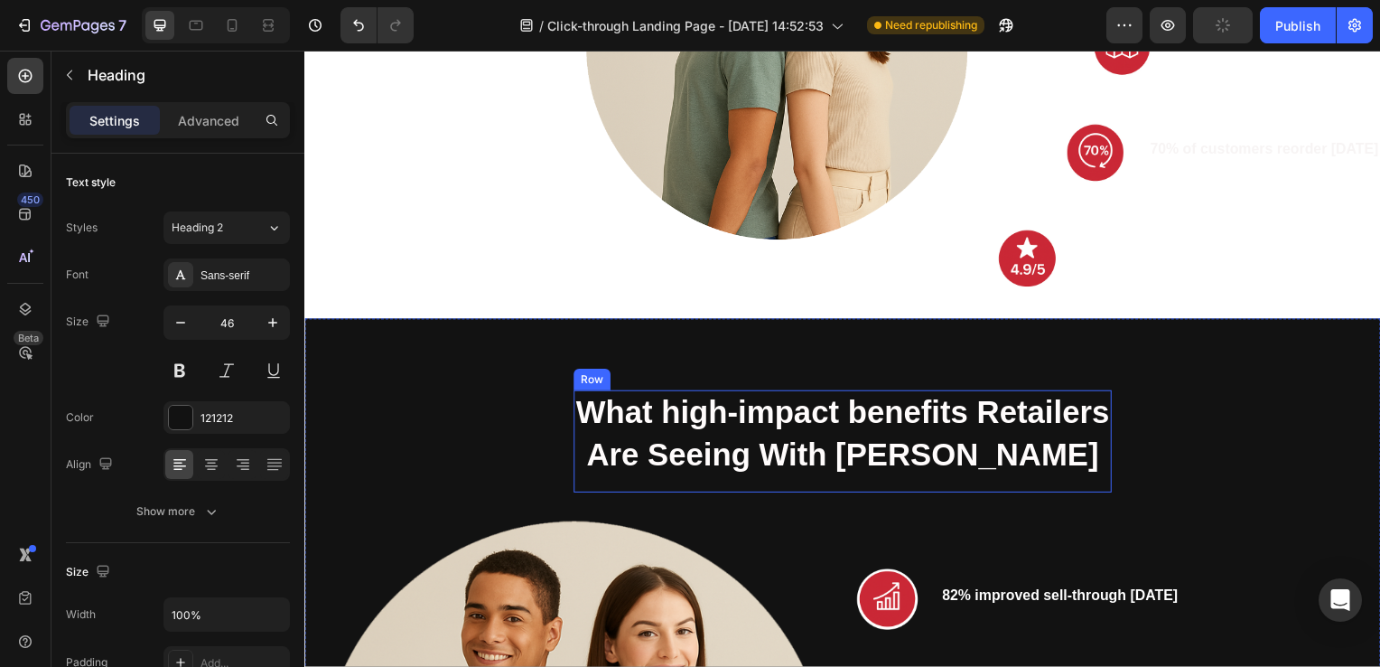
click at [688, 481] on div "What high-impact benefits Retailers Are Seeing With BONNATY Heading" at bounding box center [846, 444] width 542 height 103
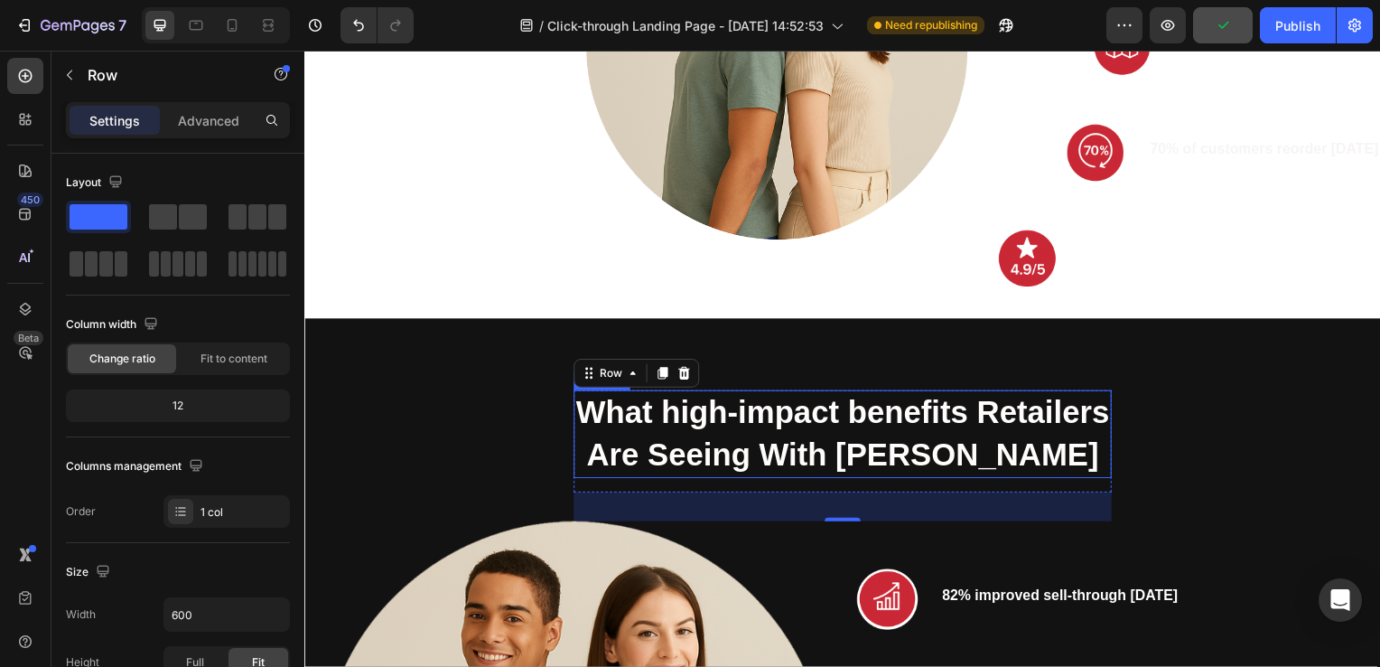
click at [660, 435] on h2 "What high-impact benefits Retailers Are Seeing With [PERSON_NAME]" at bounding box center [846, 437] width 542 height 89
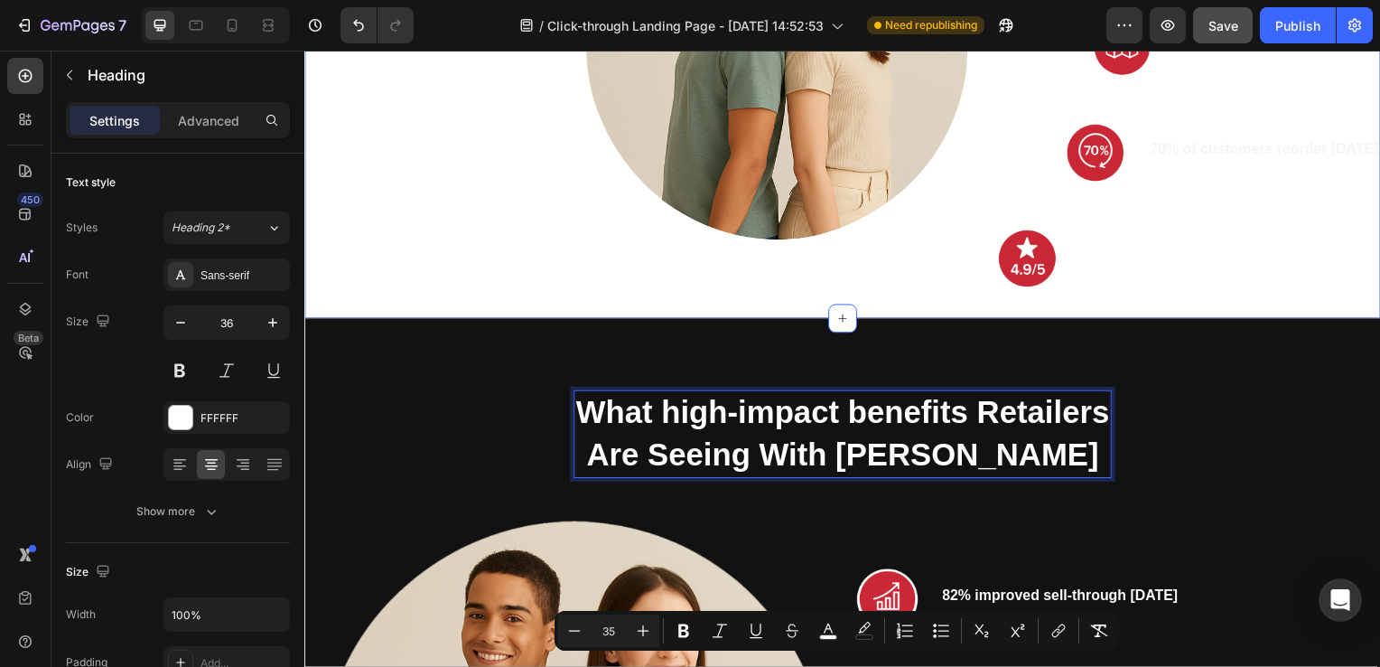
scroll to position [2155, 0]
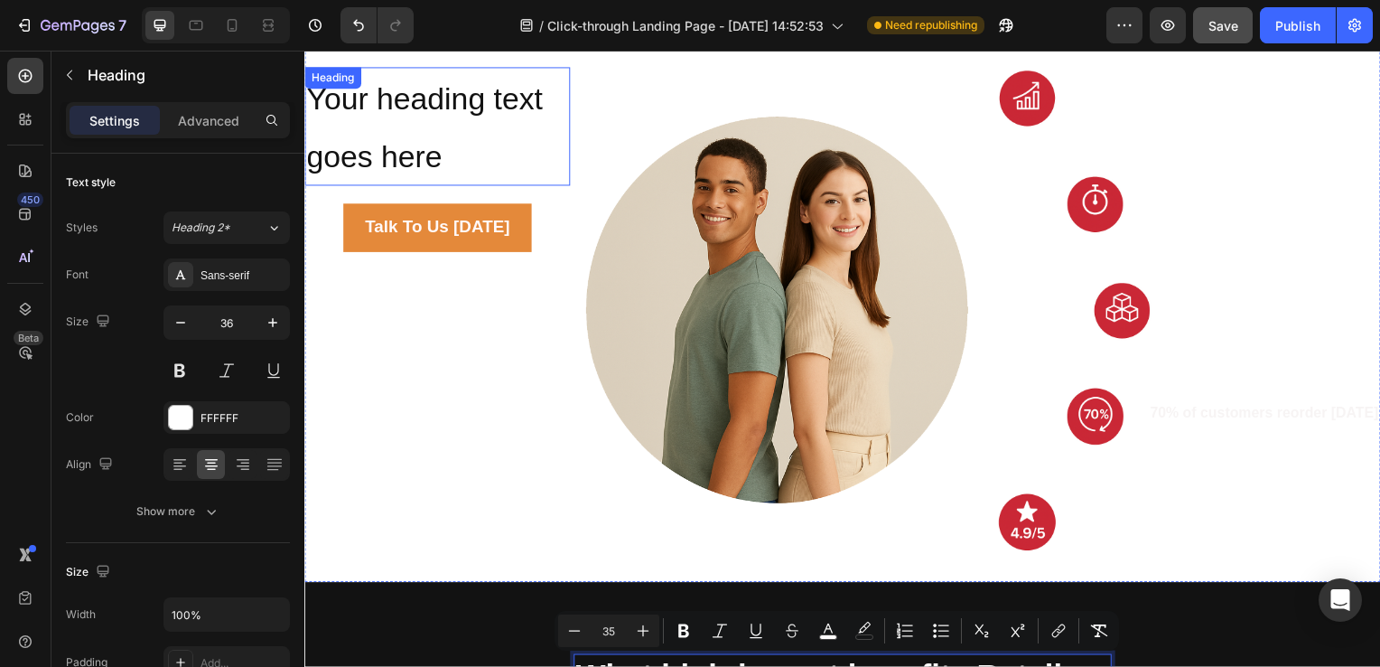
click at [410, 166] on span "Your heading text goes here" at bounding box center [425, 128] width 238 height 92
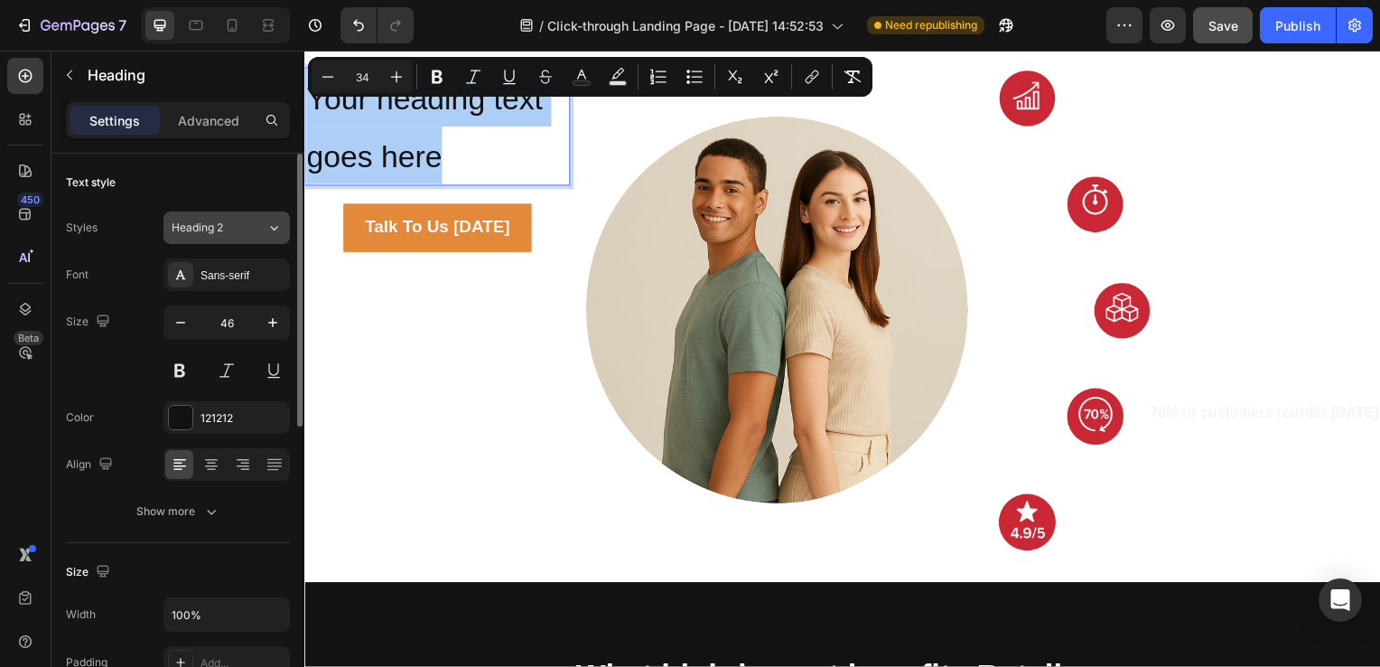
click at [237, 226] on div "Heading 2" at bounding box center [208, 228] width 73 height 16
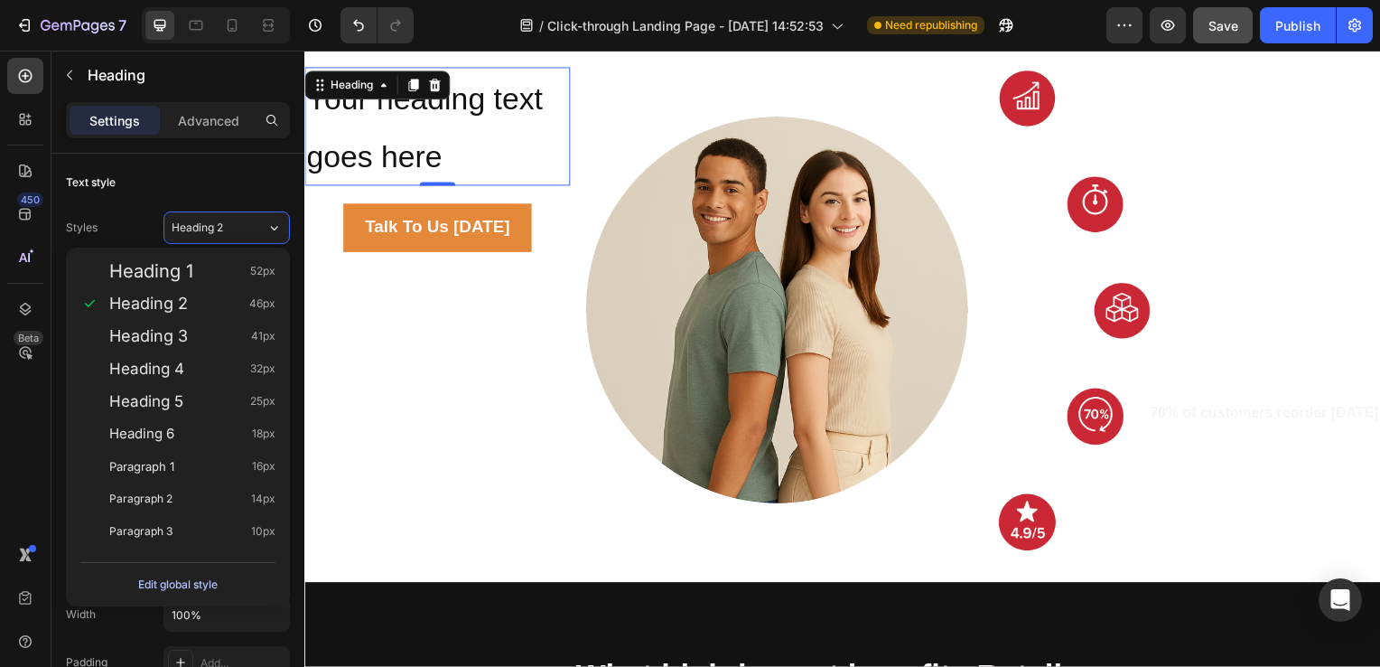
click at [191, 591] on div "Edit global style" at bounding box center [177, 585] width 79 height 22
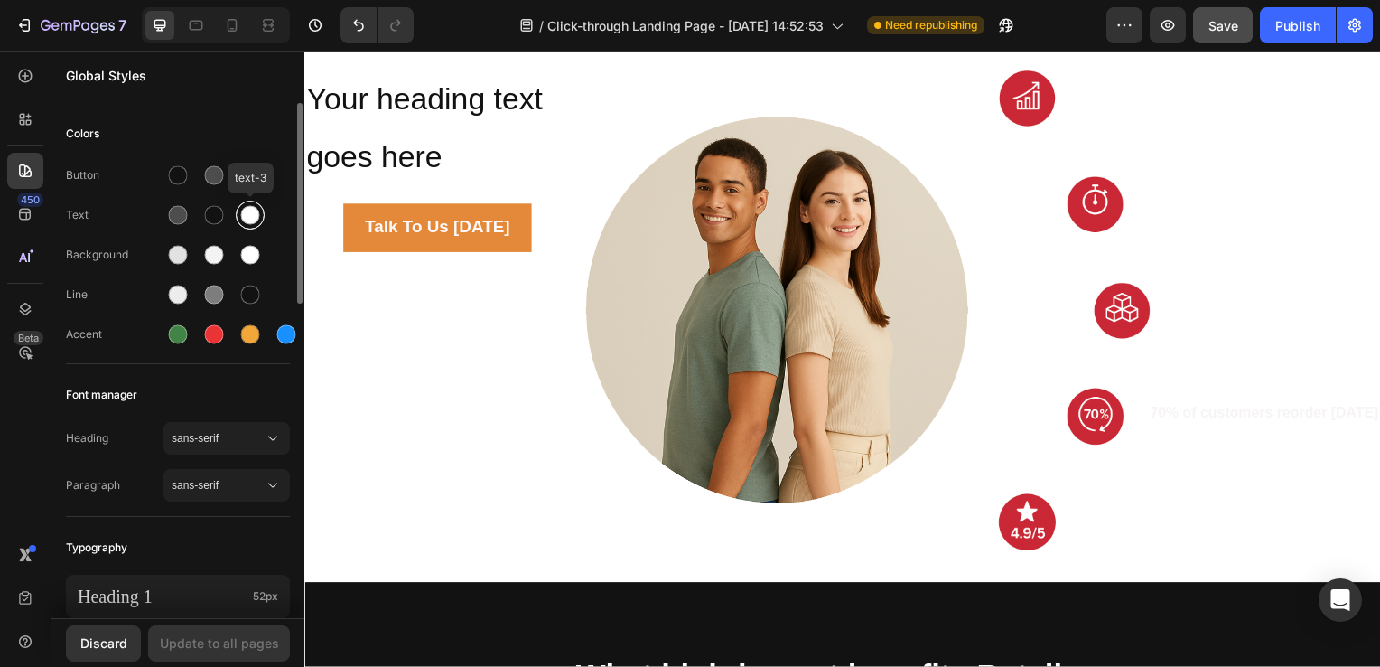
click at [244, 216] on div at bounding box center [250, 215] width 19 height 19
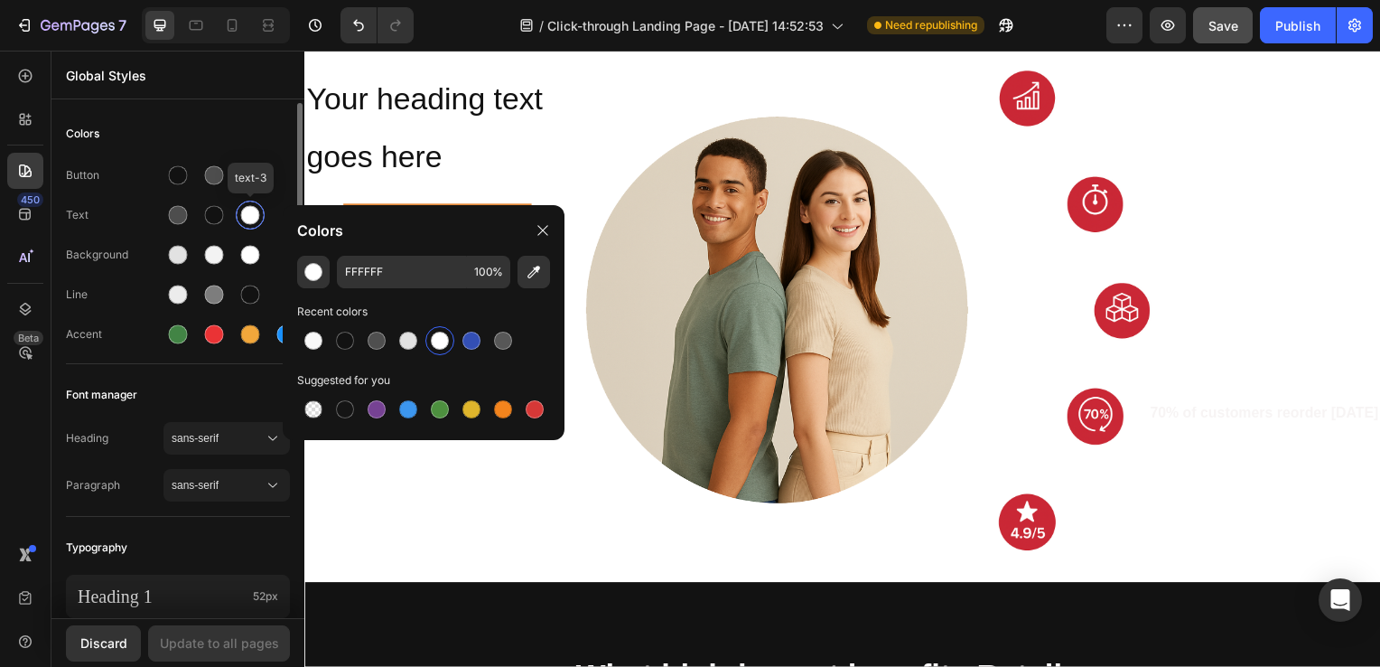
click at [244, 216] on div at bounding box center [250, 215] width 19 height 19
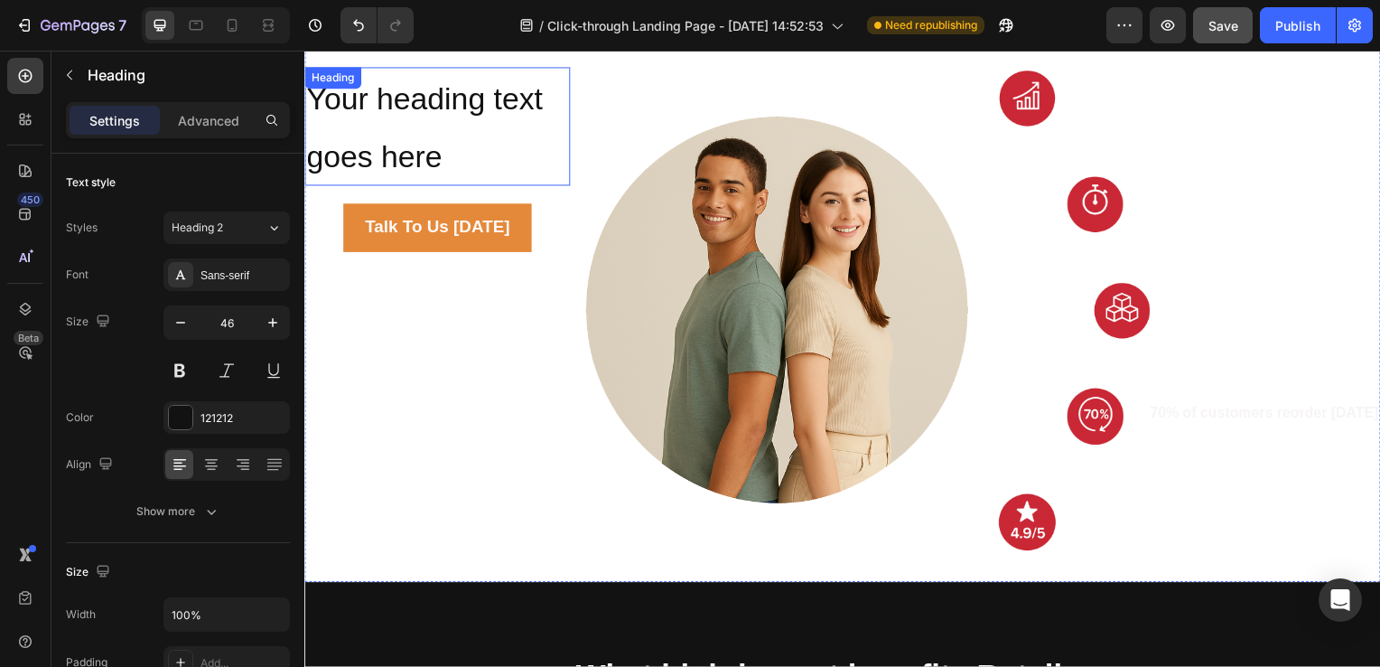
click at [329, 105] on span "Your heading text goes here" at bounding box center [425, 128] width 238 height 92
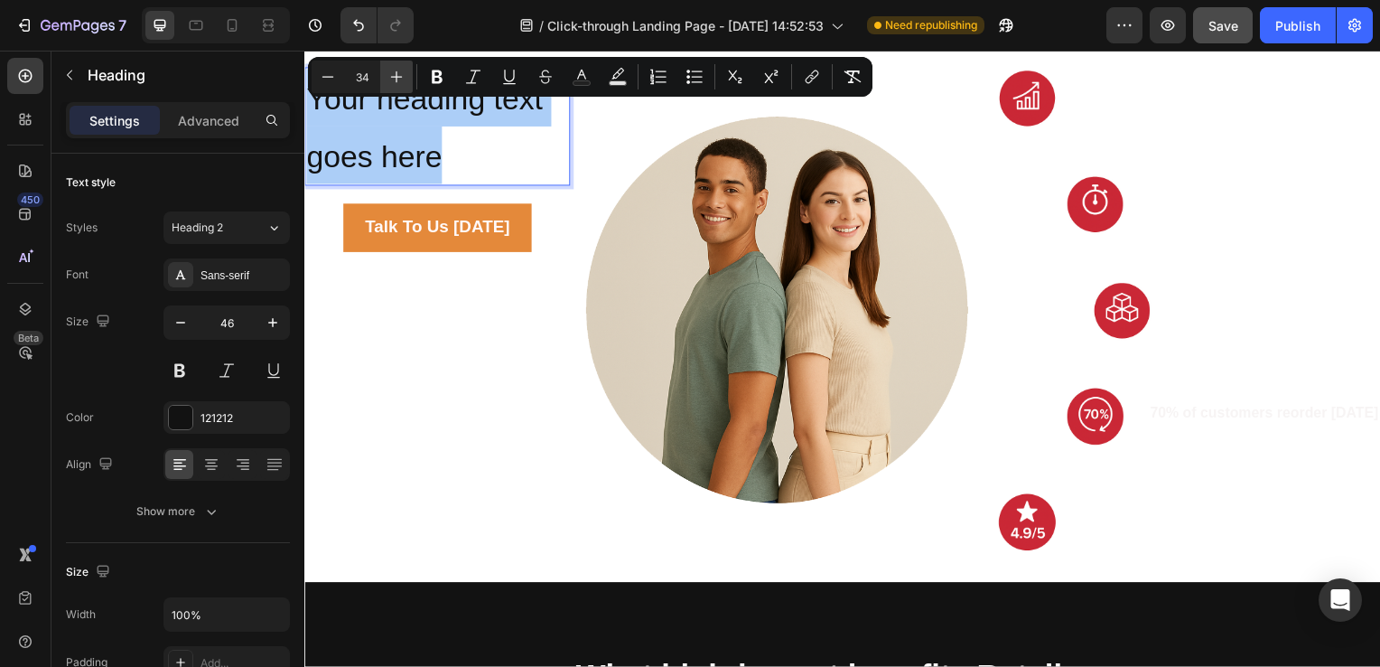
click at [401, 74] on icon "Editor contextual toolbar" at bounding box center [397, 77] width 18 height 18
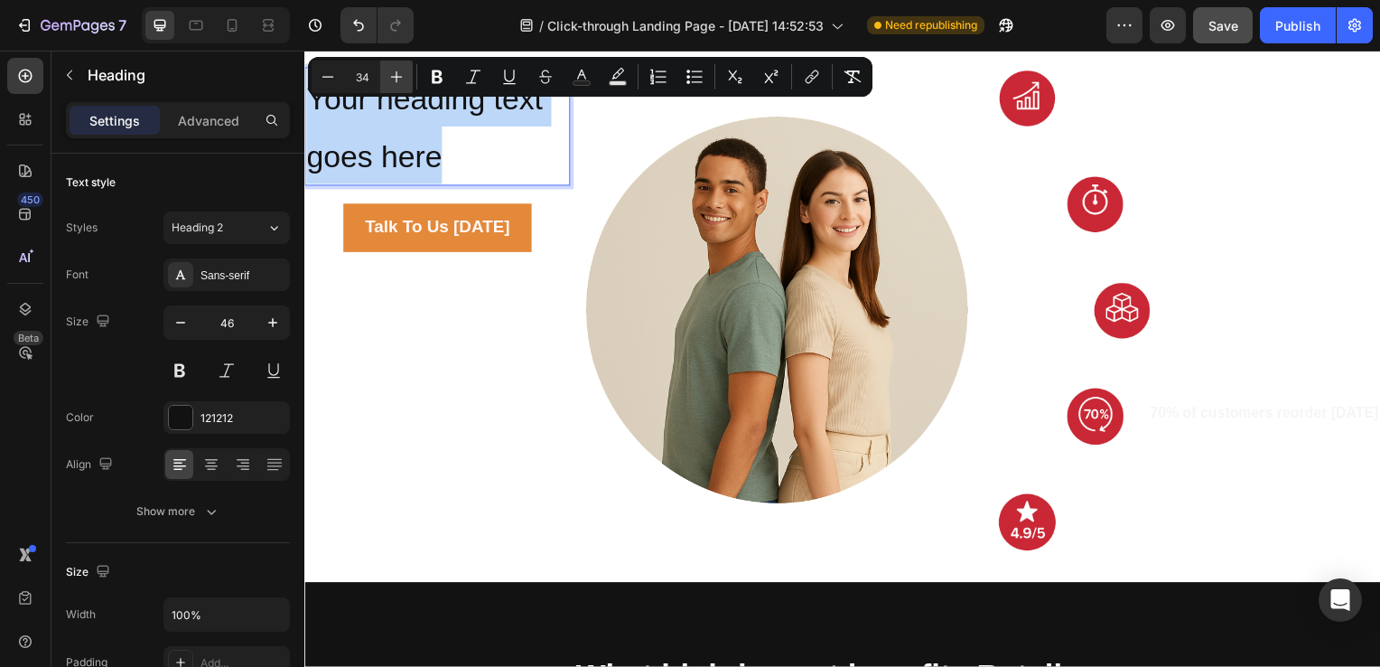
type input "35"
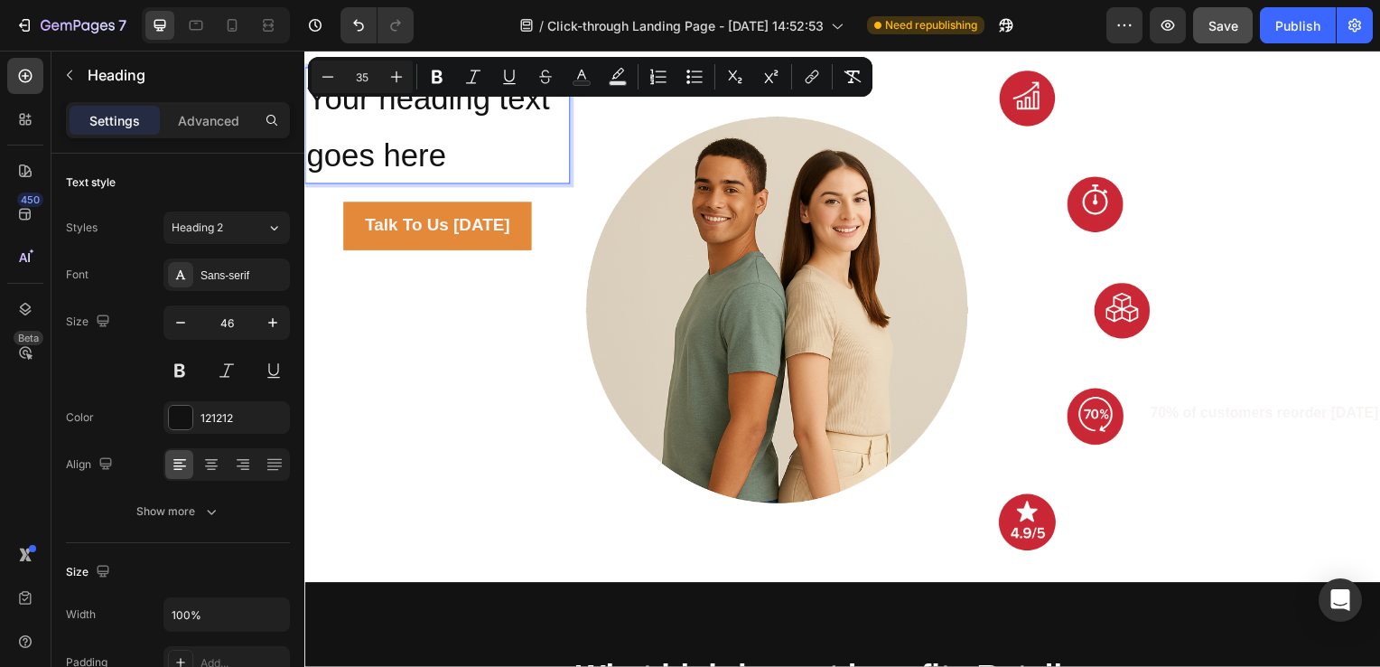
click at [435, 78] on icon "Editor contextual toolbar" at bounding box center [437, 77] width 11 height 14
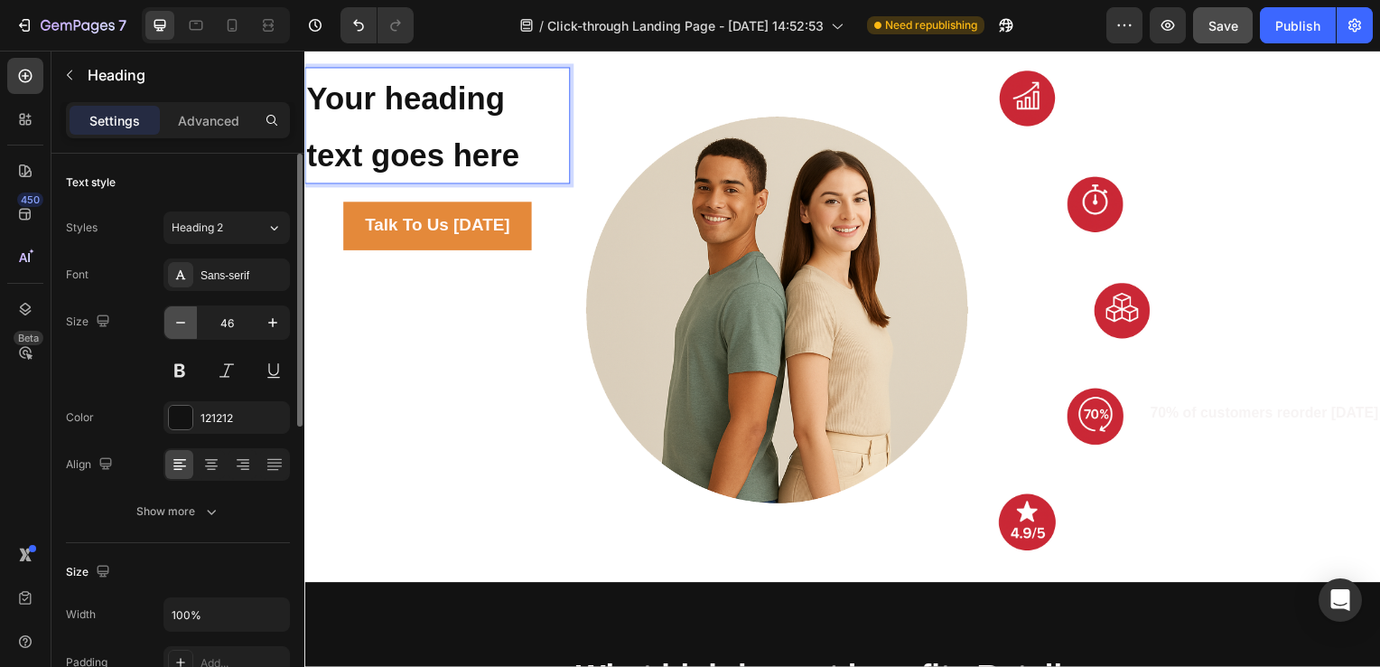
click at [169, 313] on button "button" at bounding box center [180, 322] width 33 height 33
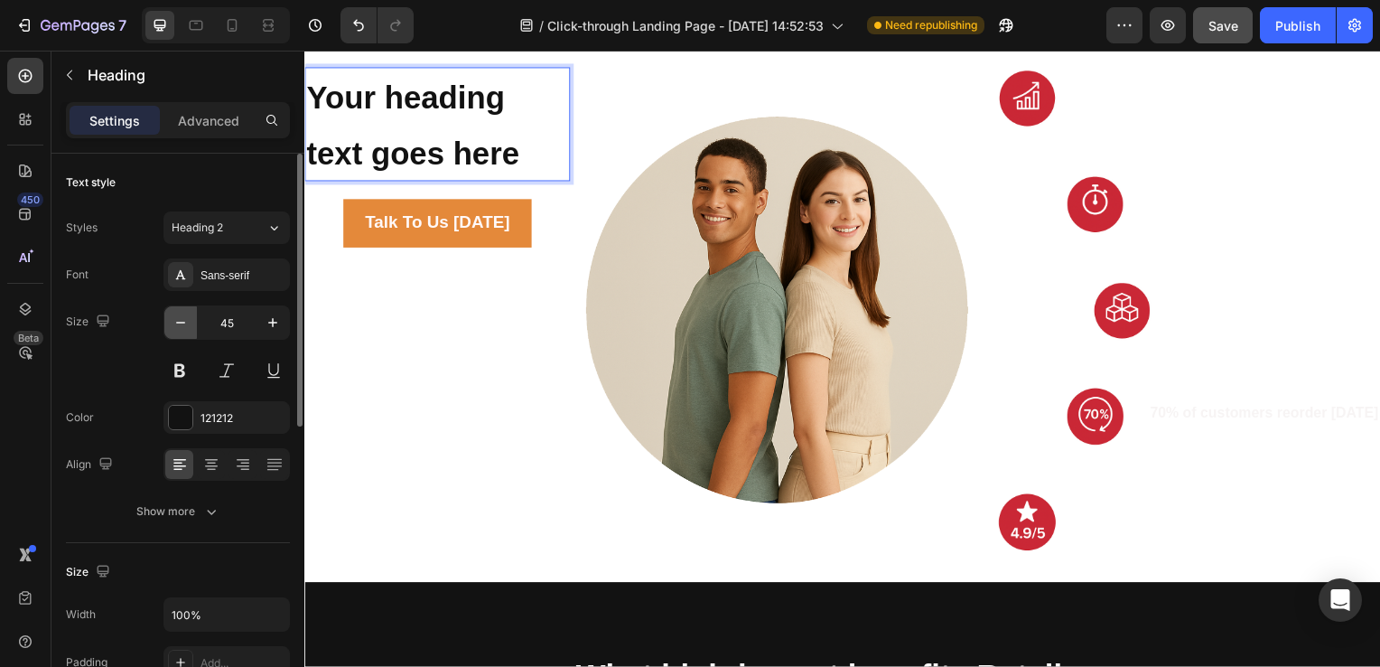
click at [169, 313] on button "button" at bounding box center [180, 322] width 33 height 33
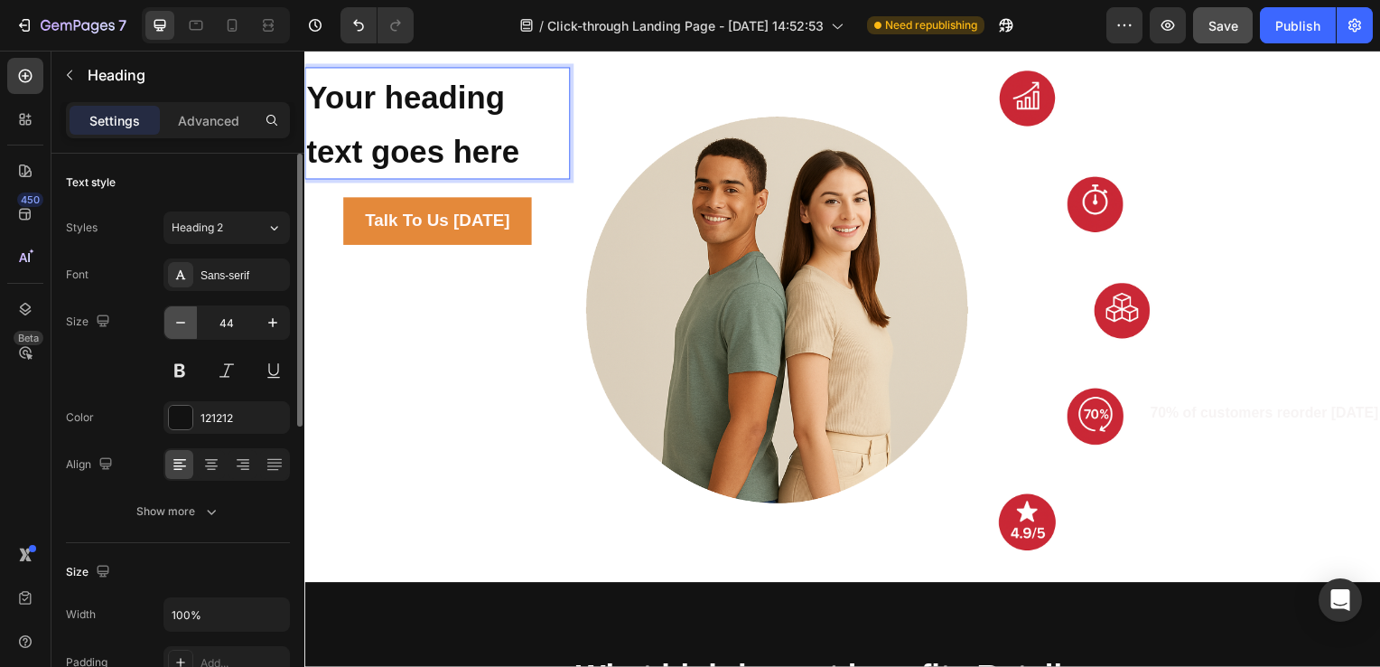
click at [169, 313] on button "button" at bounding box center [180, 322] width 33 height 33
type input "43"
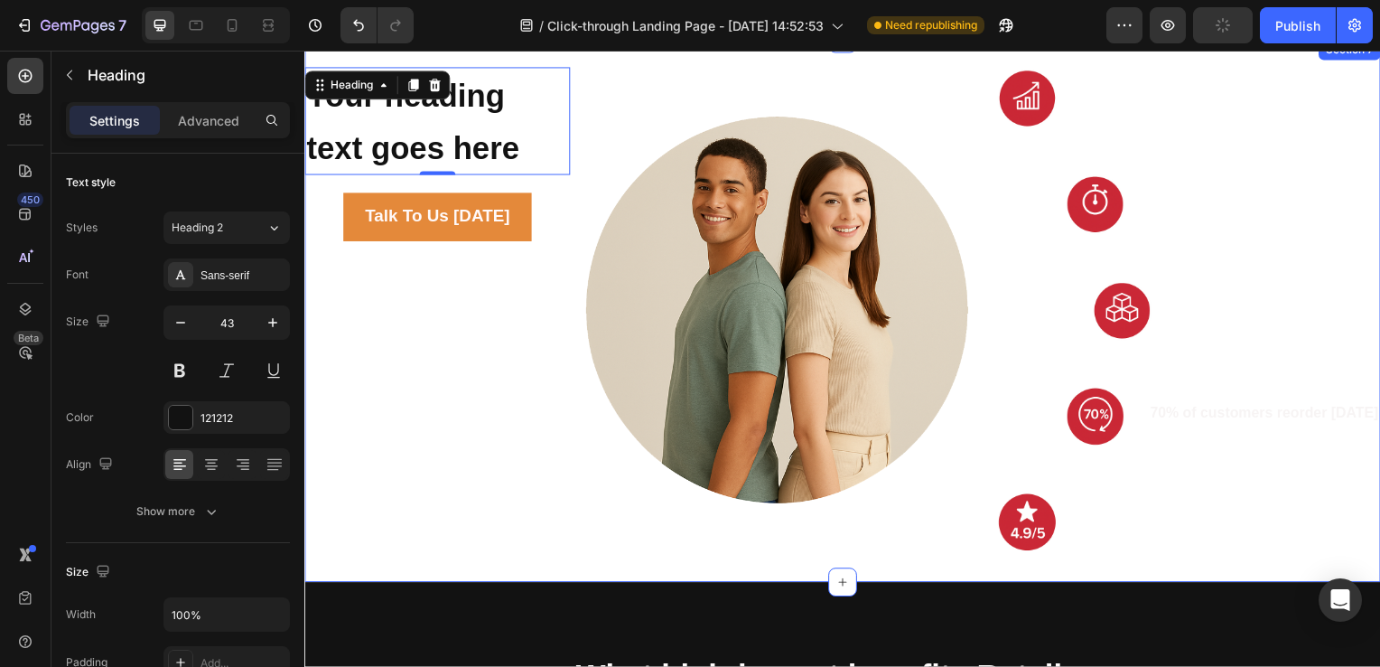
click at [348, 476] on div "Your heading text goes here Heading 0 Talk To Us Today Button" at bounding box center [437, 313] width 267 height 490
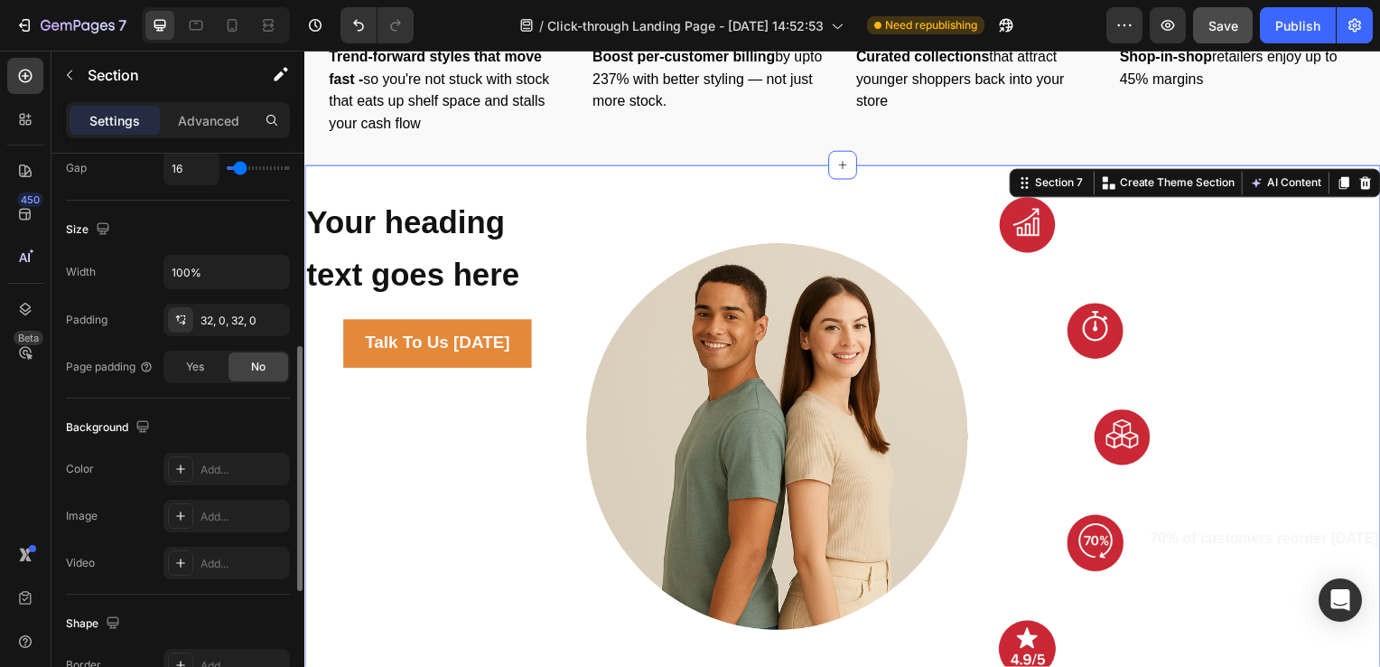
scroll to position [446, 0]
click at [206, 463] on div "Add..." at bounding box center [243, 470] width 85 height 16
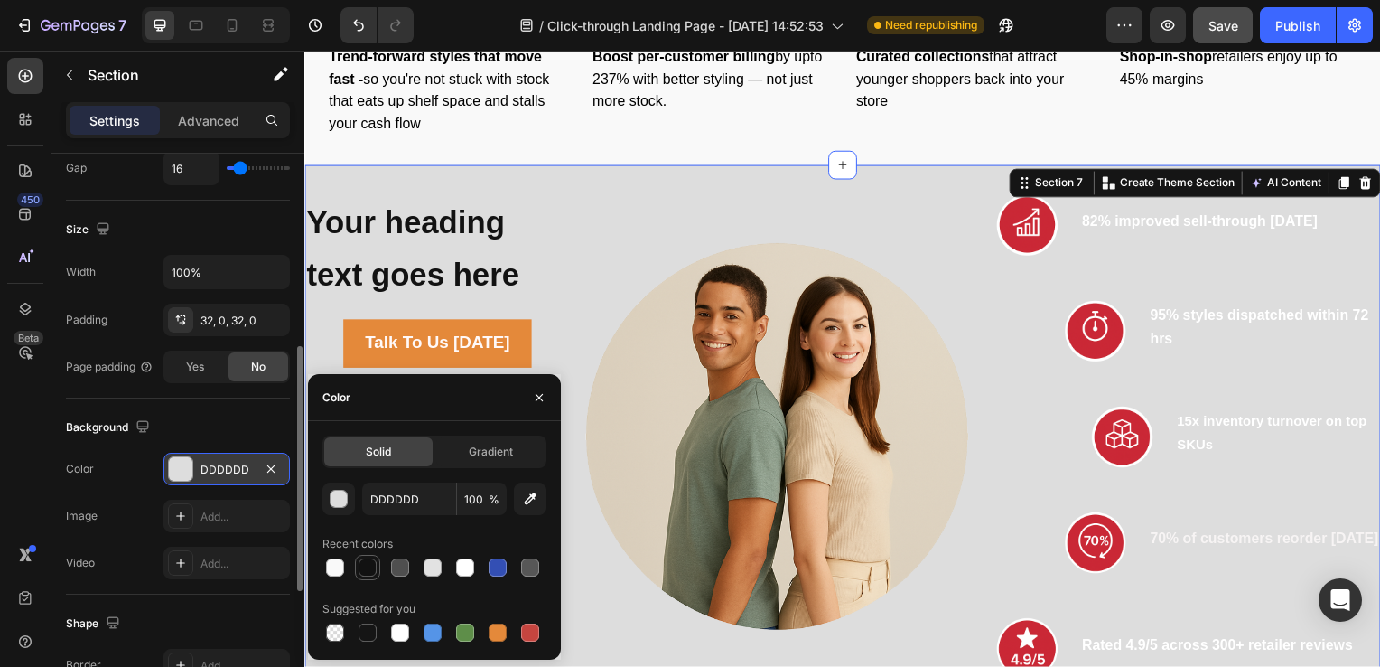
click at [369, 566] on div at bounding box center [368, 567] width 18 height 18
type input "121212"
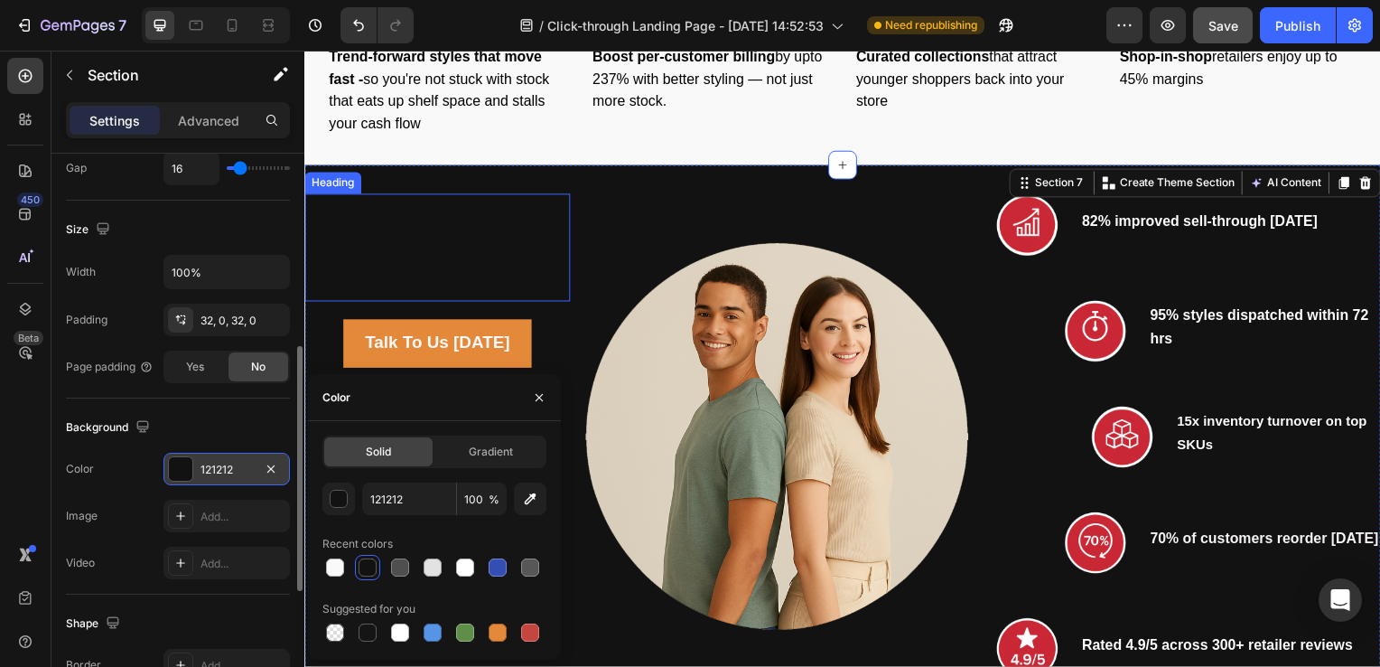
click at [525, 223] on p "⁠⁠⁠⁠⁠⁠⁠ Your heading text goes here" at bounding box center [438, 249] width 264 height 105
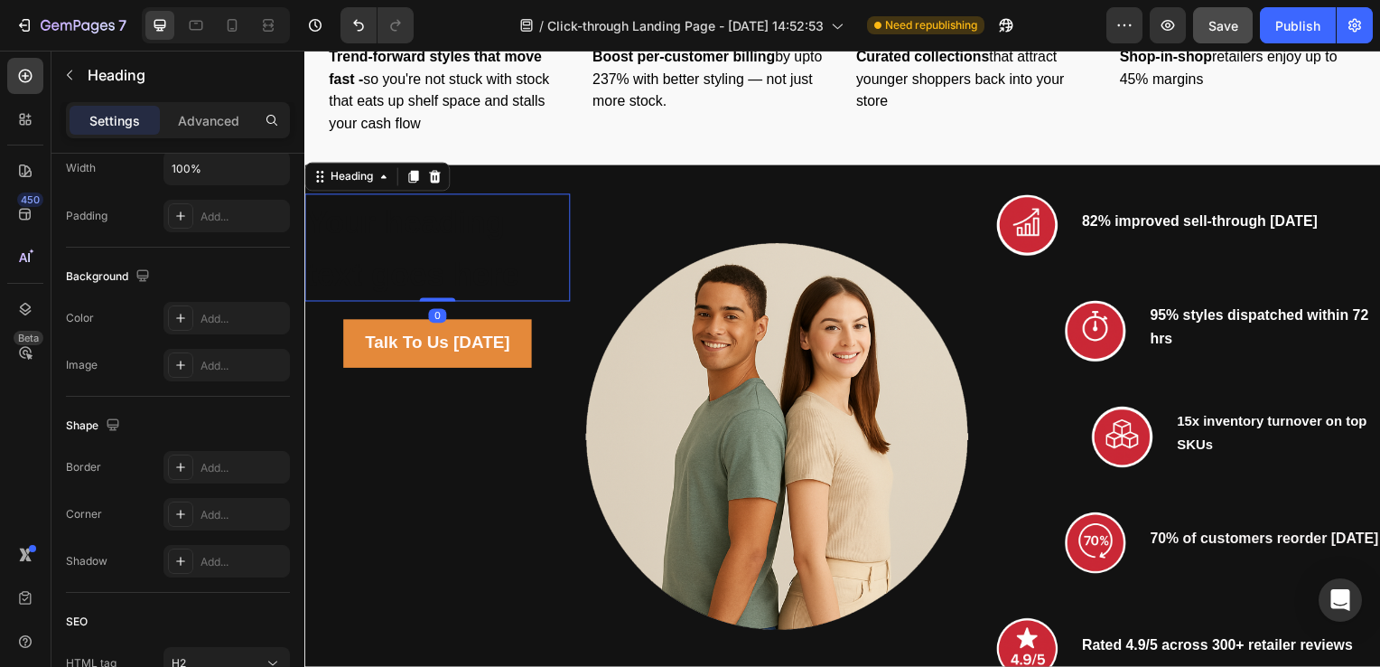
scroll to position [0, 0]
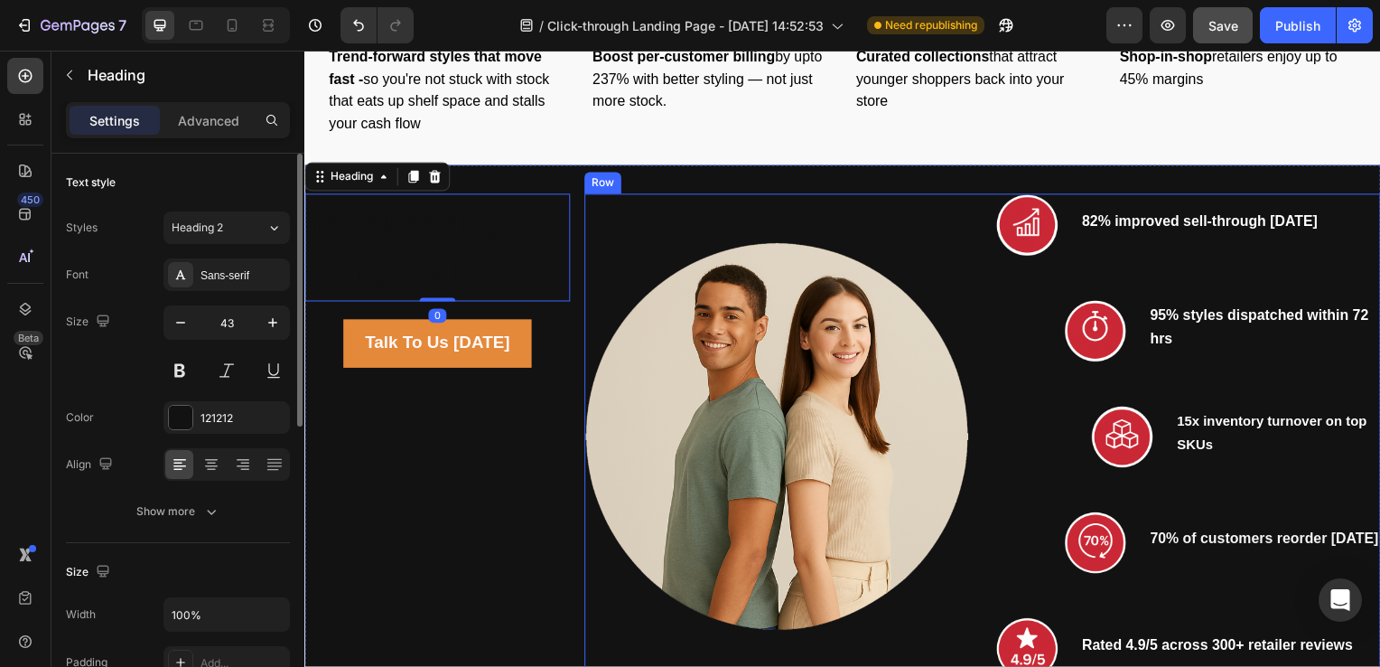
click at [626, 214] on div "Image" at bounding box center [780, 440] width 388 height 490
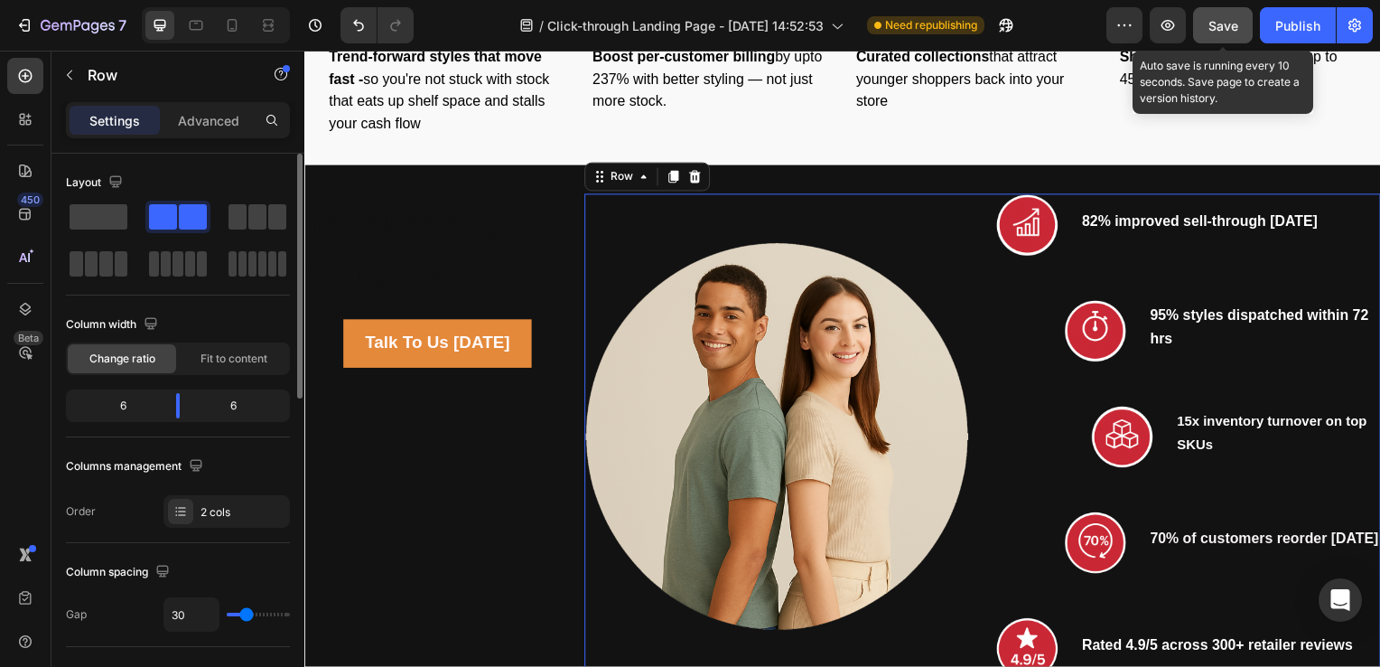
click at [1219, 24] on span "Save" at bounding box center [1224, 25] width 30 height 15
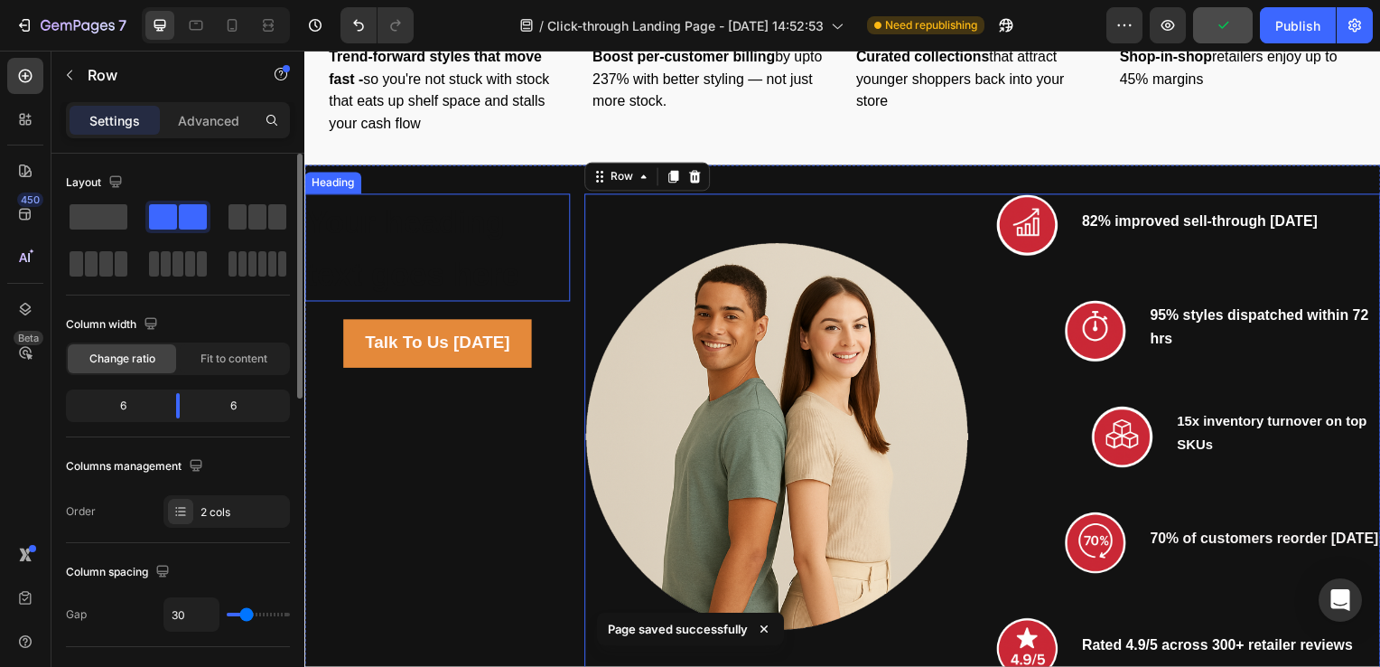
click at [454, 239] on strong "Your heading text goes here" at bounding box center [413, 250] width 214 height 88
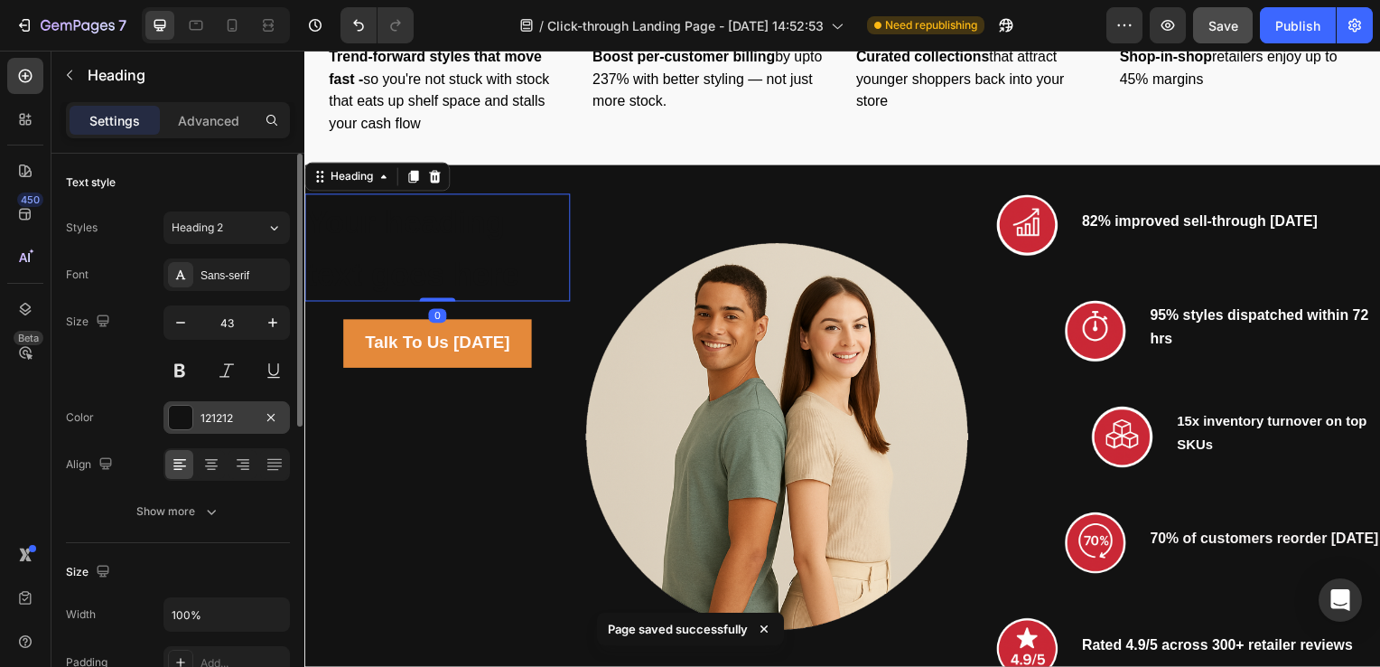
click at [182, 416] on div at bounding box center [180, 417] width 23 height 23
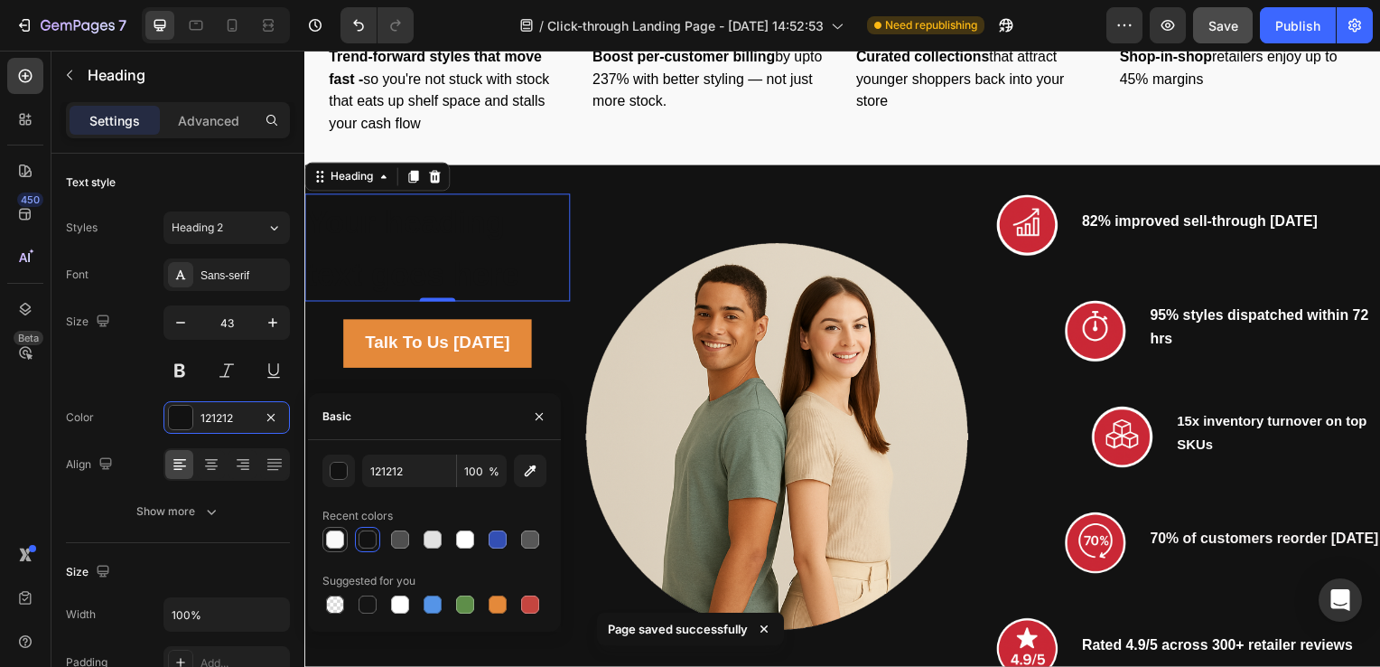
click at [336, 541] on div at bounding box center [335, 539] width 18 height 18
type input "F9F9F9"
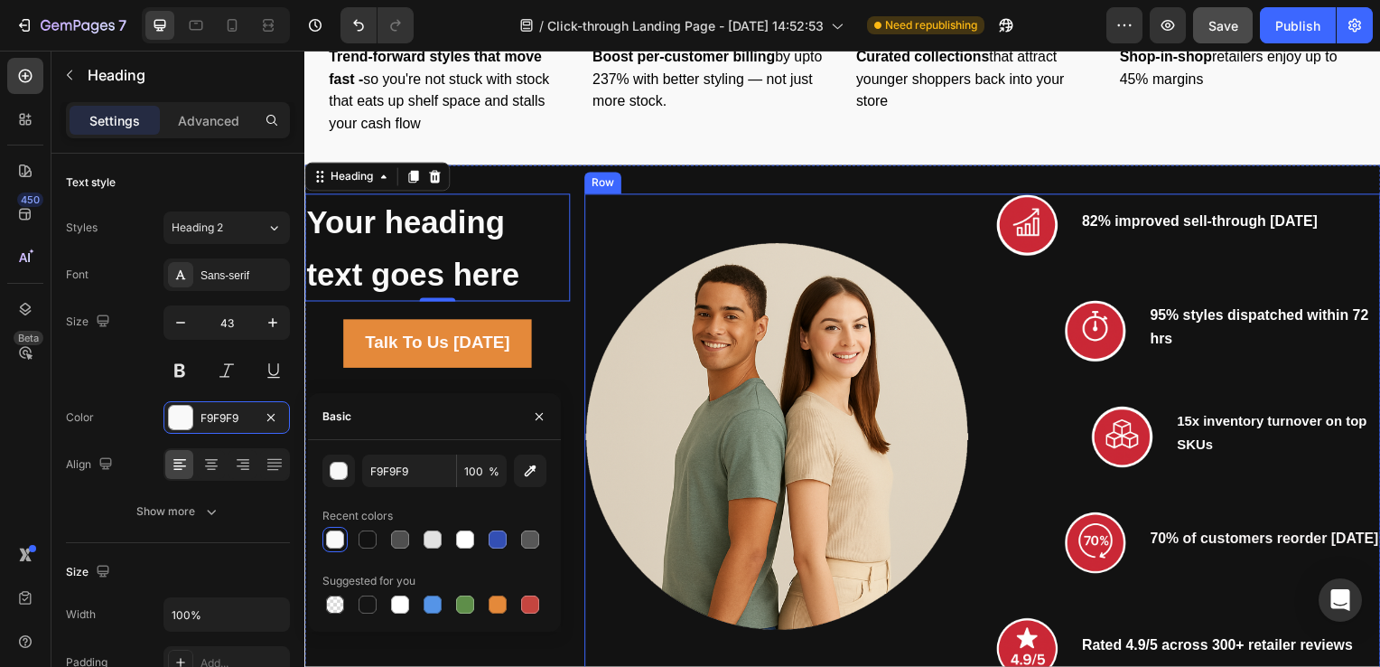
click at [594, 230] on div "Image" at bounding box center [780, 440] width 388 height 490
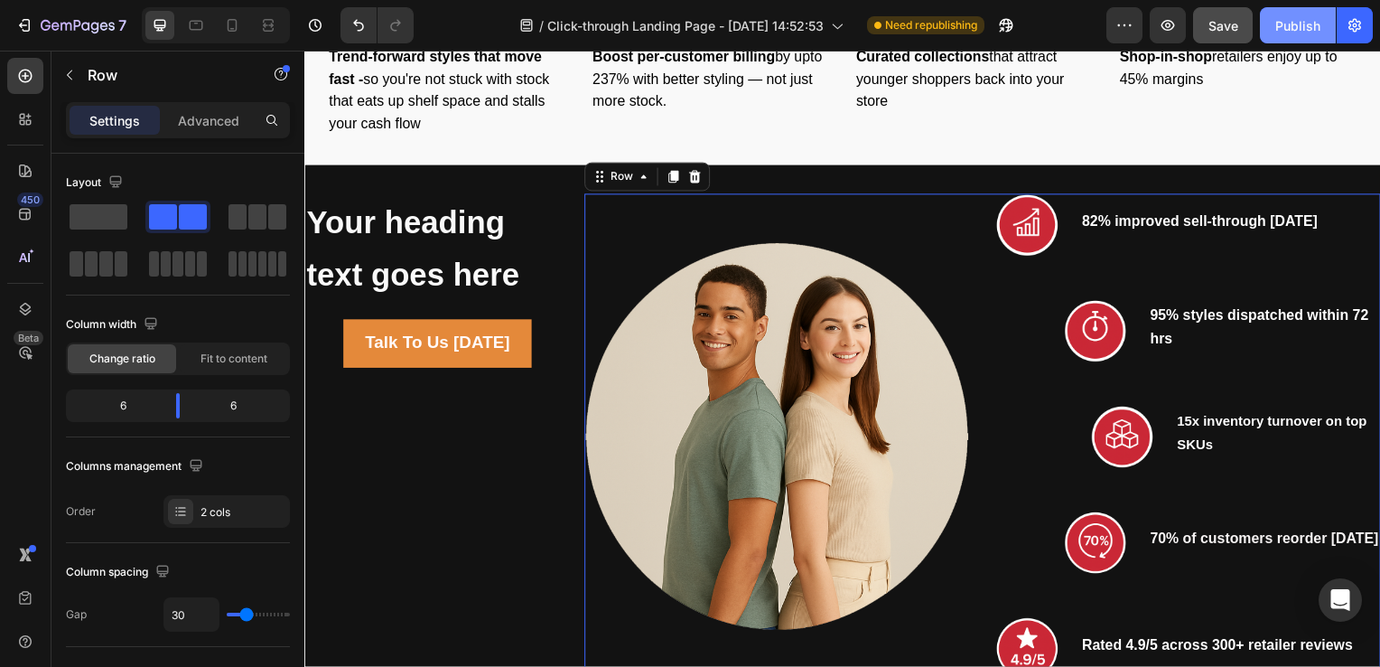
click at [1302, 23] on div "Publish" at bounding box center [1298, 25] width 45 height 19
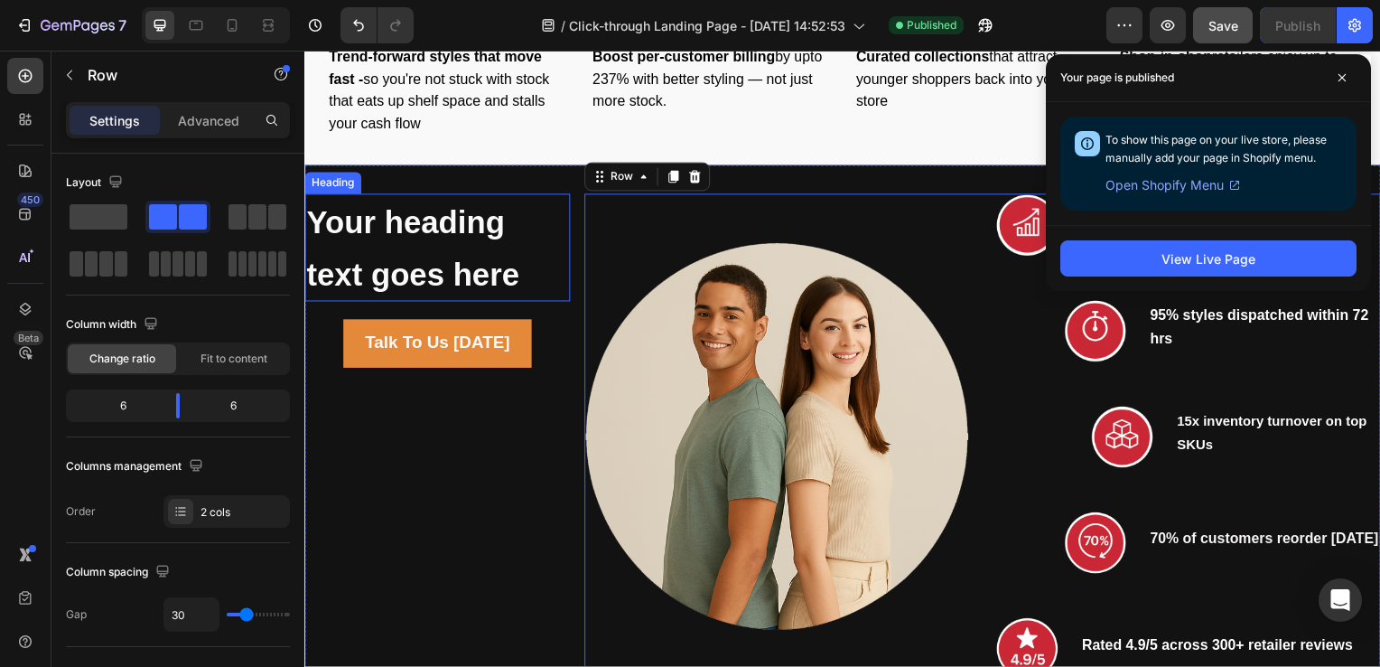
click at [400, 234] on strong "Your heading text goes here" at bounding box center [413, 250] width 214 height 88
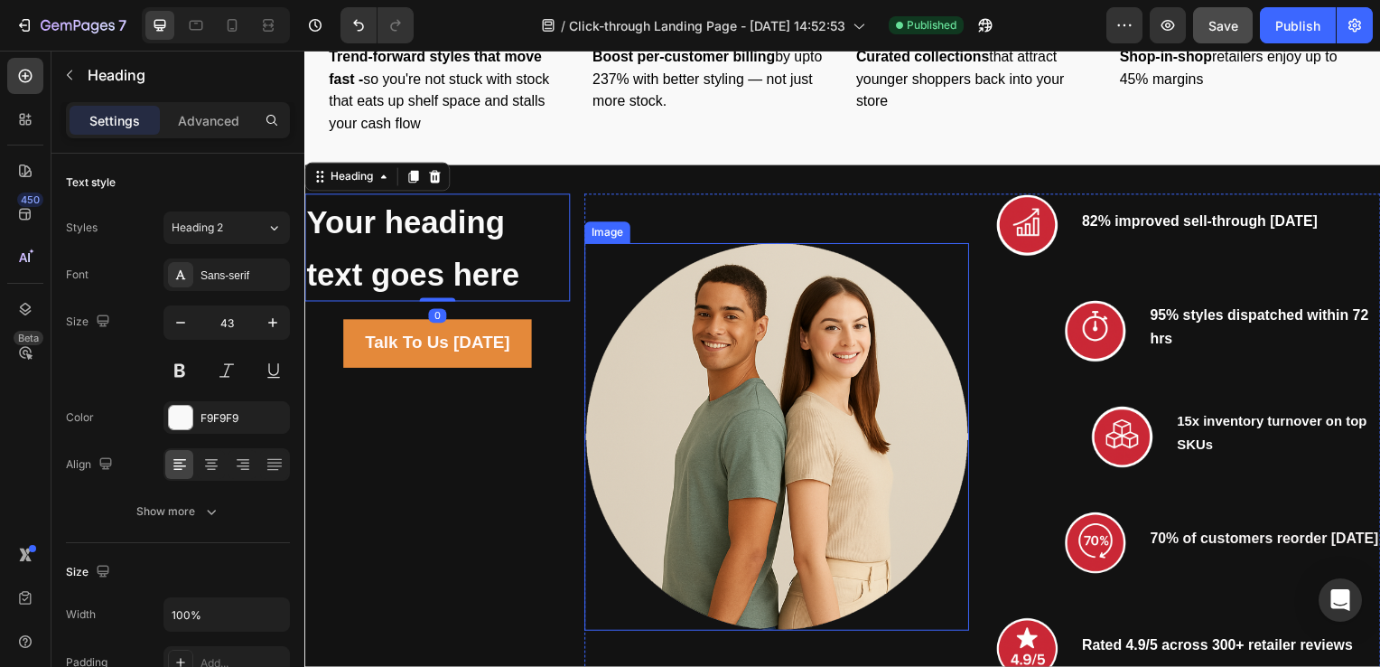
scroll to position [2201, 0]
